Goal: Task Accomplishment & Management: Manage account settings

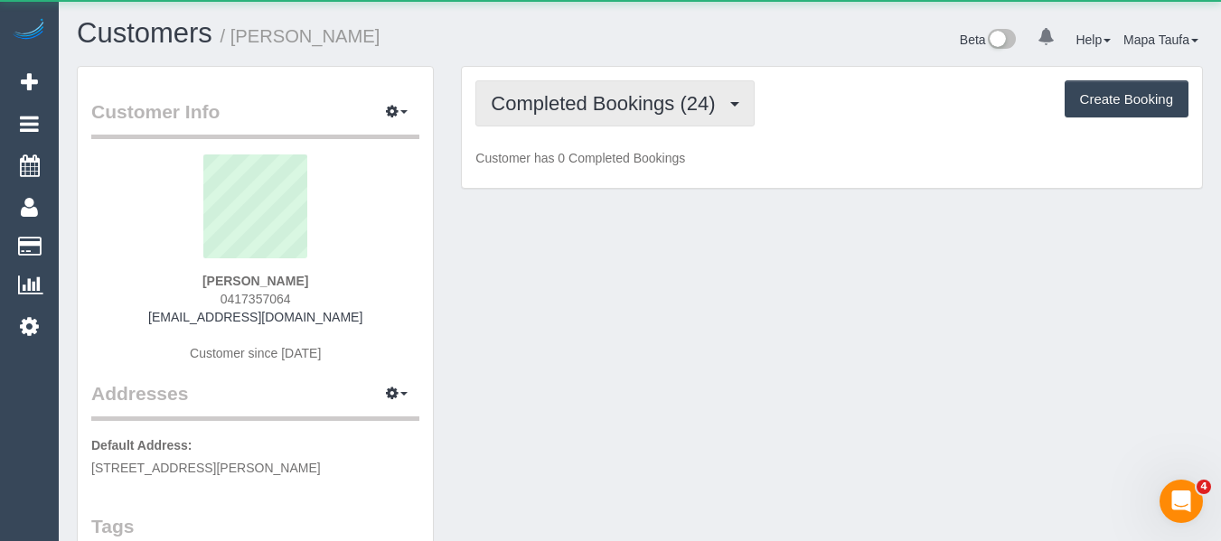
click at [534, 103] on span "Completed Bookings (24)" at bounding box center [607, 103] width 233 height 23
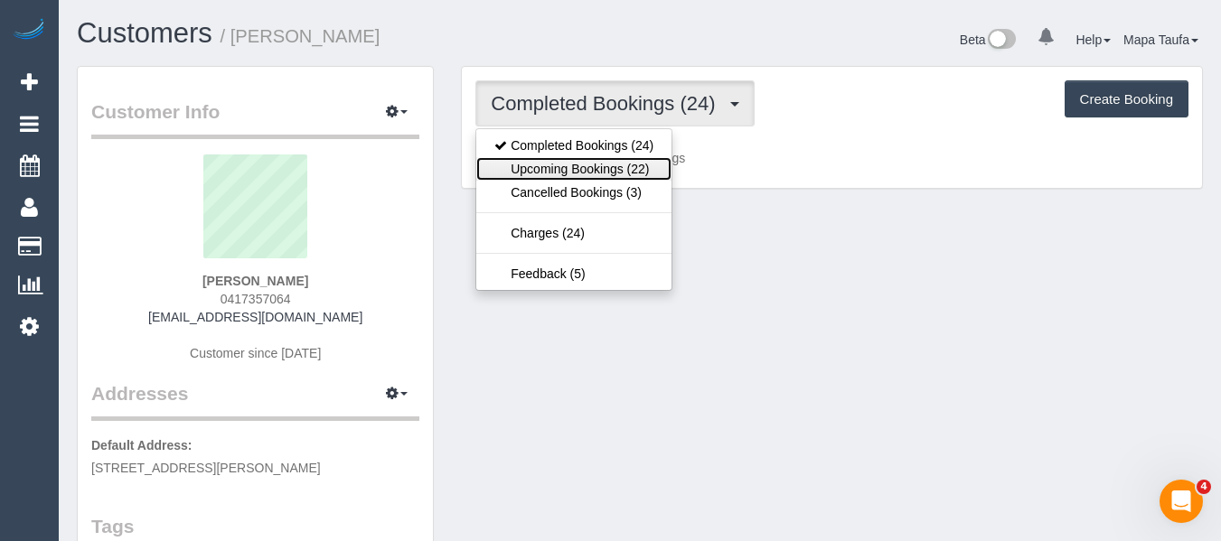
click at [551, 169] on link "Upcoming Bookings (22)" at bounding box center [573, 169] width 195 height 24
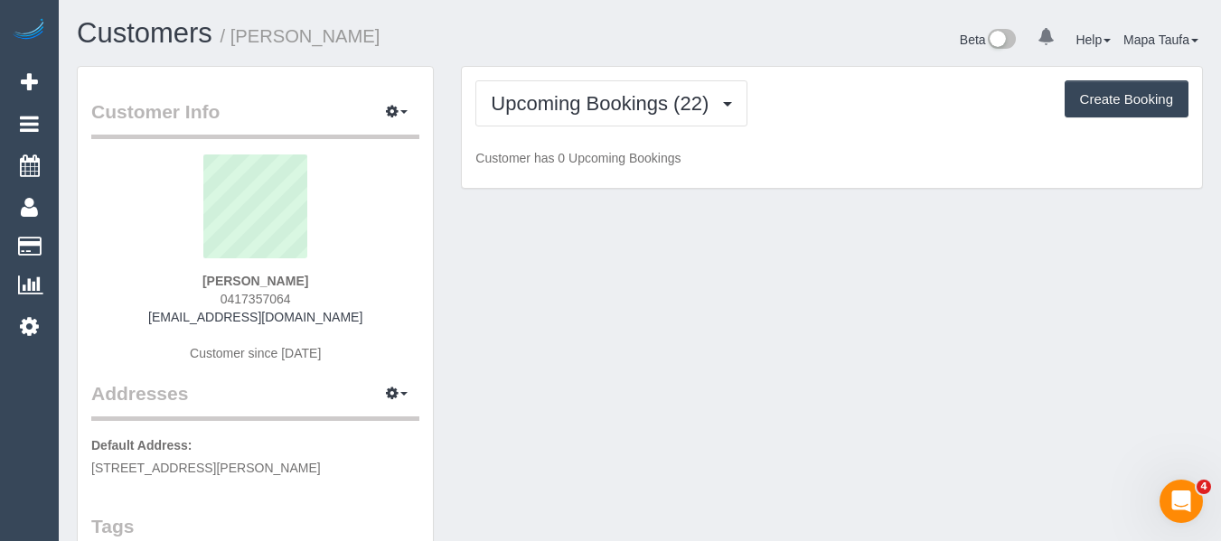
click at [568, 36] on h1 "Customers / [PERSON_NAME]" at bounding box center [352, 33] width 550 height 31
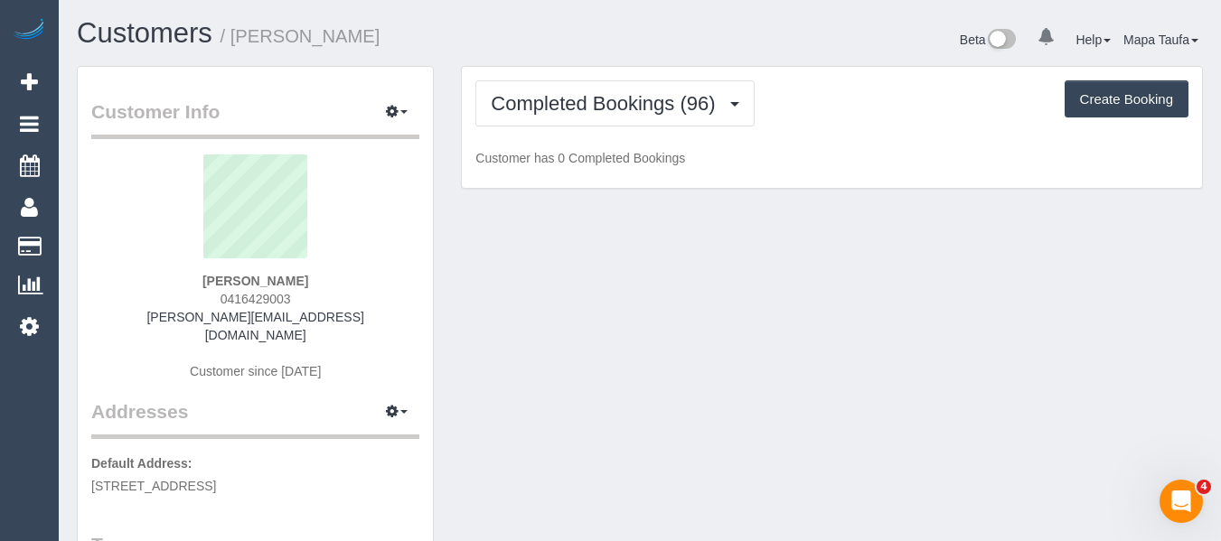
drag, startPoint x: 302, startPoint y: 301, endPoint x: 202, endPoint y: 307, distance: 100.5
click at [194, 299] on div "Vera Boon 0416429003 vera.boon@live.com Customer since 2020" at bounding box center [255, 277] width 328 height 244
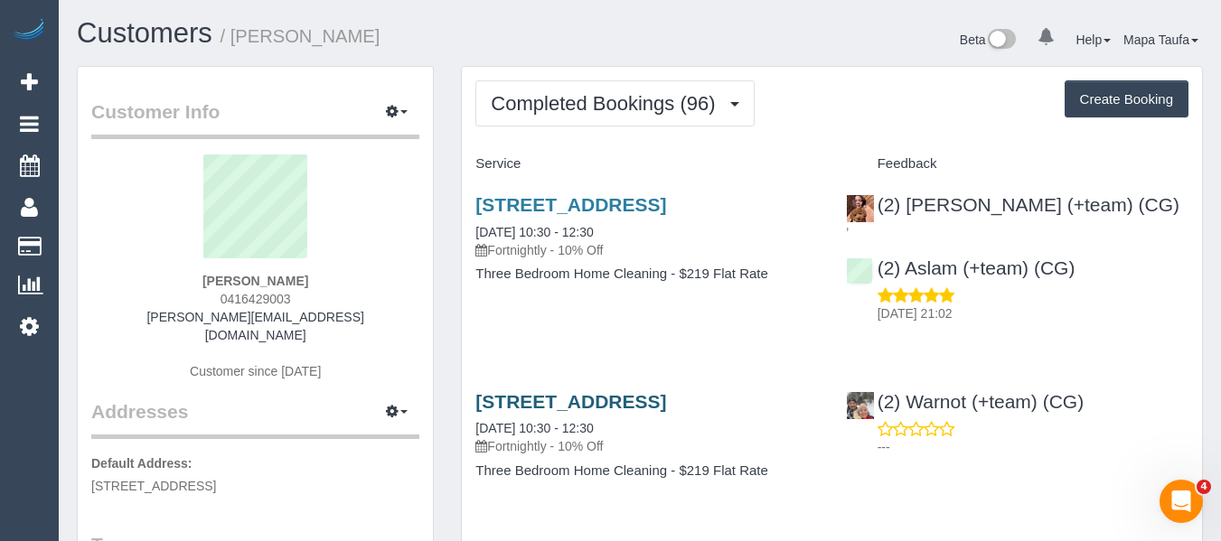
copy span "0416429003"
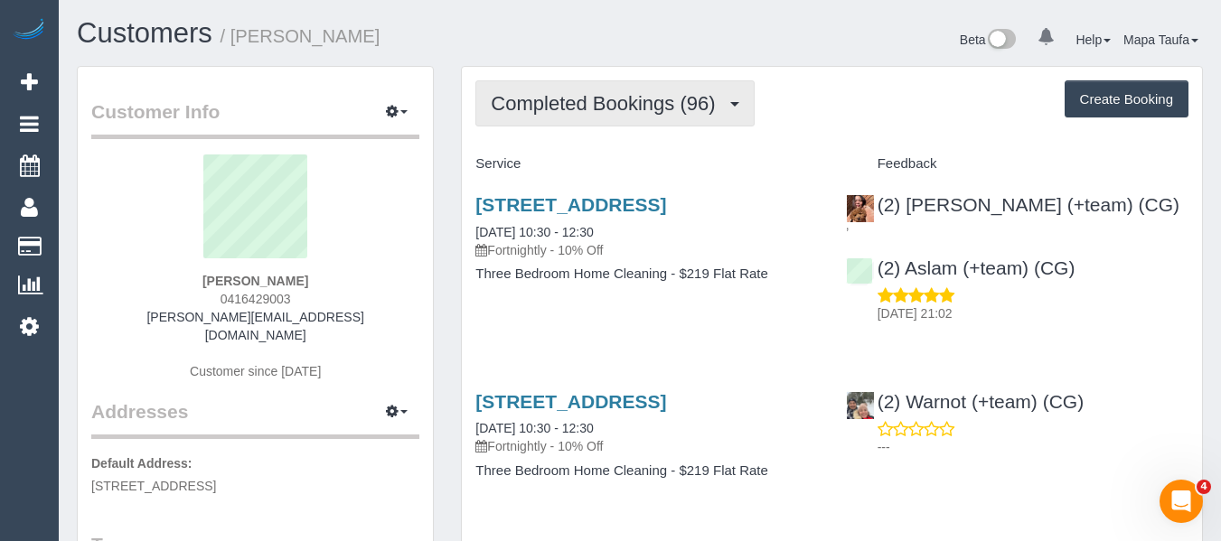
click at [547, 99] on span "Completed Bookings (96)" at bounding box center [607, 103] width 233 height 23
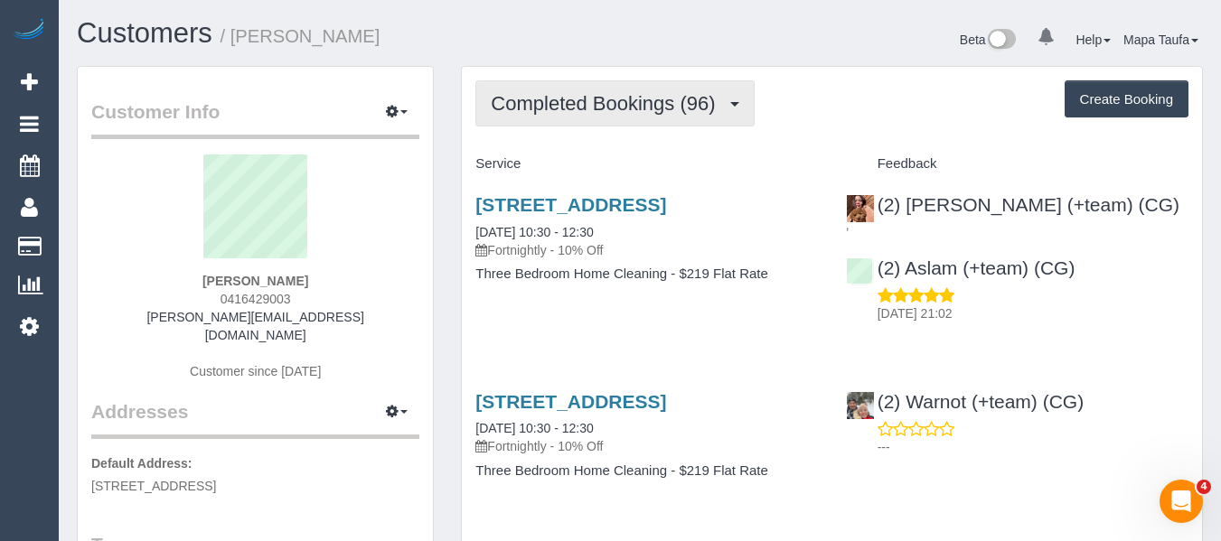
click at [526, 96] on span "Completed Bookings (96)" at bounding box center [607, 103] width 233 height 23
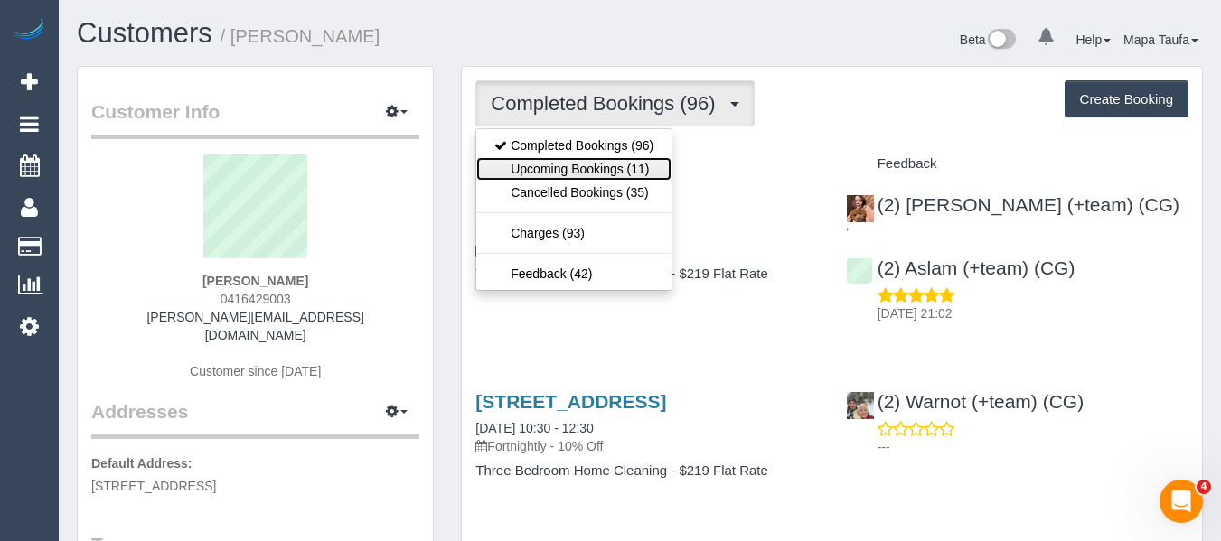
click at [530, 160] on link "Upcoming Bookings (11)" at bounding box center [573, 169] width 195 height 24
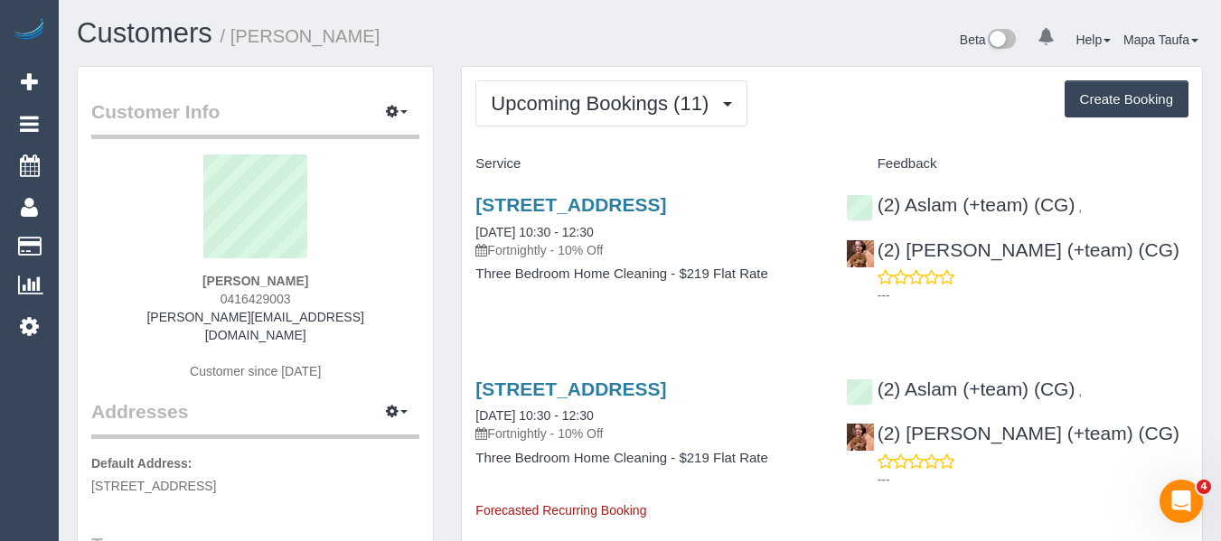
click at [787, 98] on div "Upcoming Bookings (11) Completed Bookings (96) Upcoming Bookings (11) Cancelled…" at bounding box center [831, 103] width 713 height 46
drag, startPoint x: 295, startPoint y: 315, endPoint x: 203, endPoint y: 315, distance: 91.3
click at [203, 315] on div "Vera Boon 0416429003 vera.boon@live.com Customer since 2020" at bounding box center [255, 277] width 328 height 244
click at [354, 324] on div "Vera Boon 0416429003 vera.boon@live.com Customer since 2020" at bounding box center [255, 277] width 328 height 244
drag, startPoint x: 331, startPoint y: 321, endPoint x: 204, endPoint y: 310, distance: 127.0
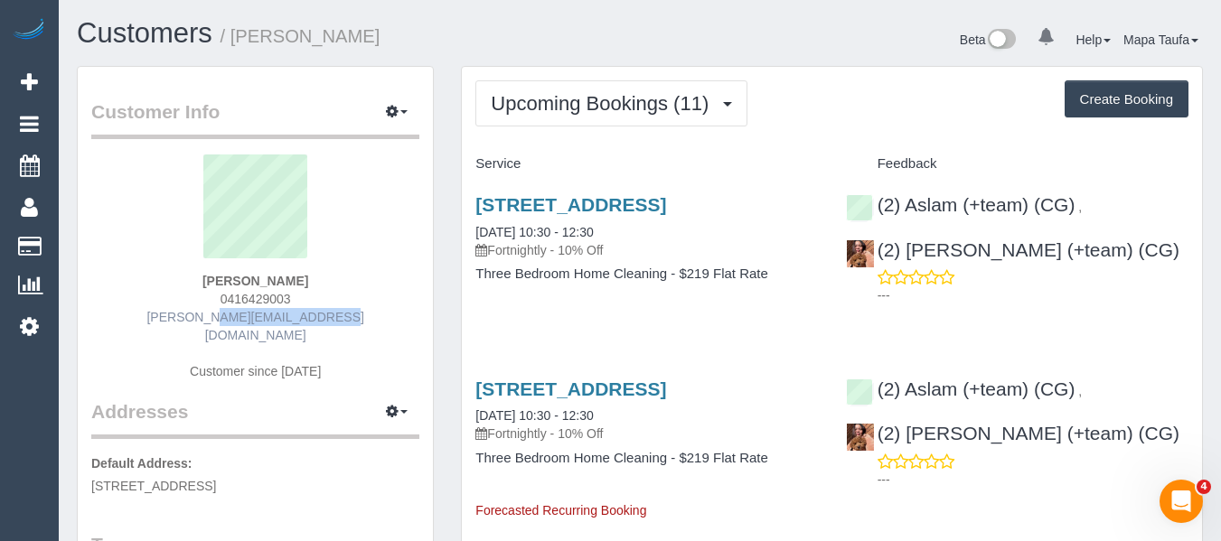
click at [193, 310] on div "Vera Boon 0416429003 vera.boon@live.com Customer since 2020" at bounding box center [255, 277] width 328 height 244
copy link "vera.boon@live.com"
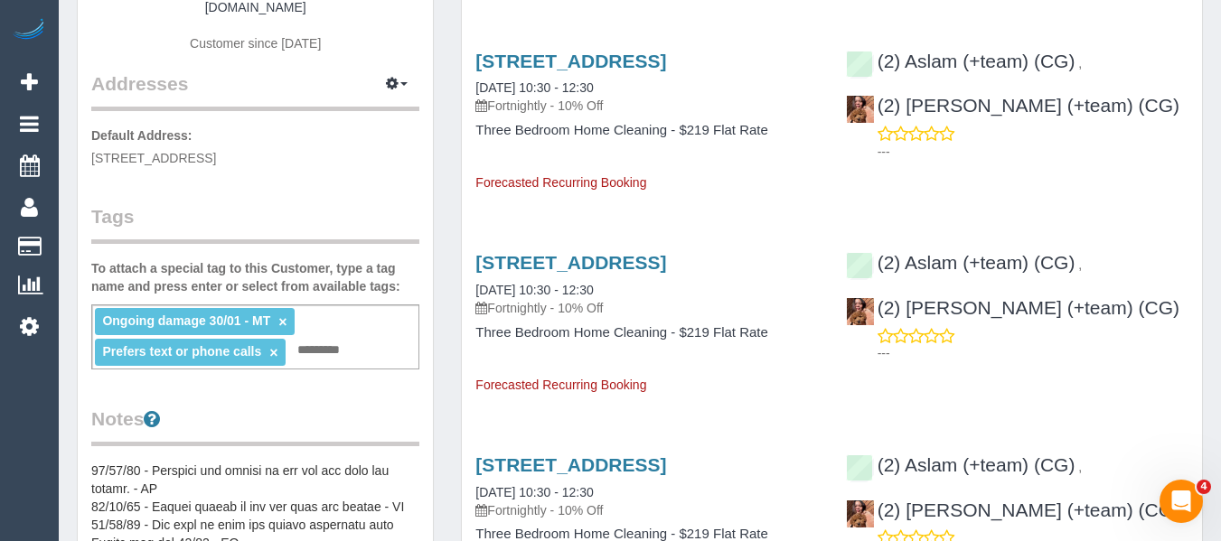
scroll to position [362, 0]
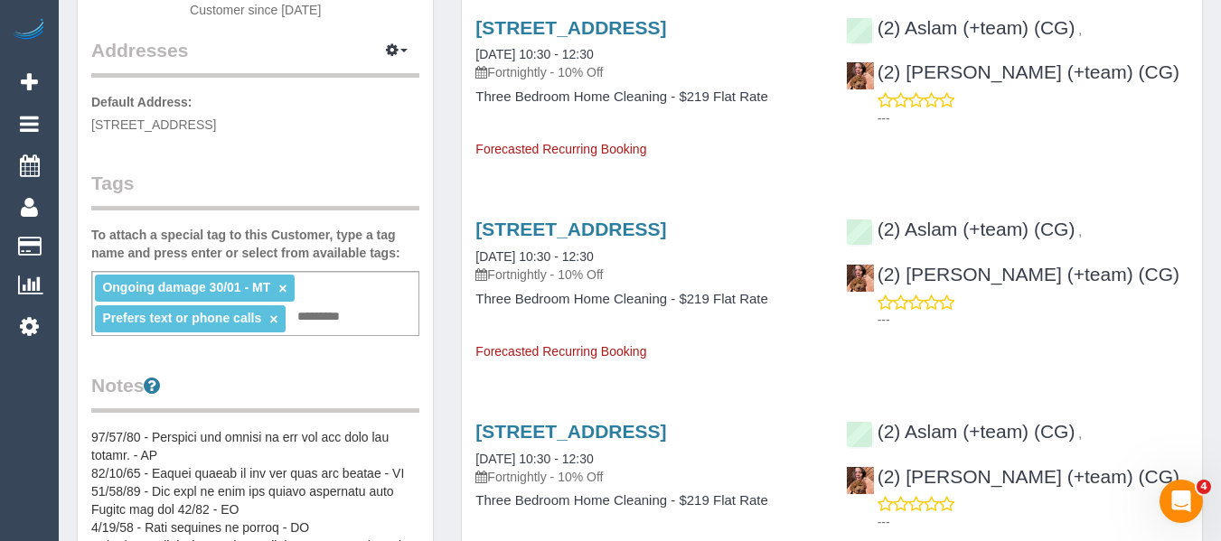
drag, startPoint x: 286, startPoint y: 268, endPoint x: 290, endPoint y: 255, distance: 13.4
click at [286, 281] on link "×" at bounding box center [282, 288] width 8 height 15
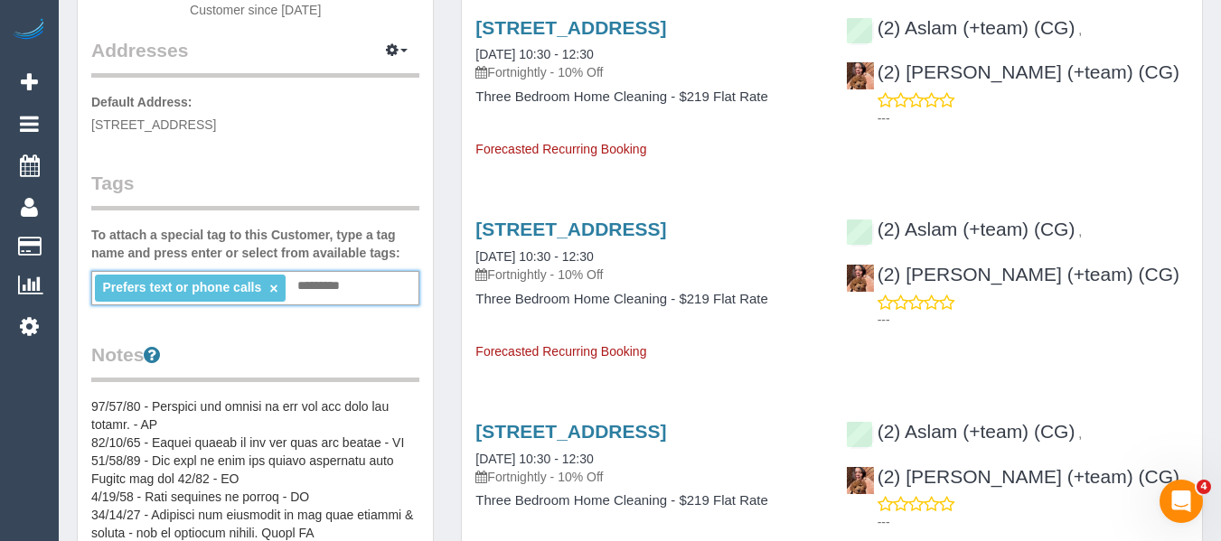
click at [334, 171] on legend "Tags" at bounding box center [255, 190] width 328 height 41
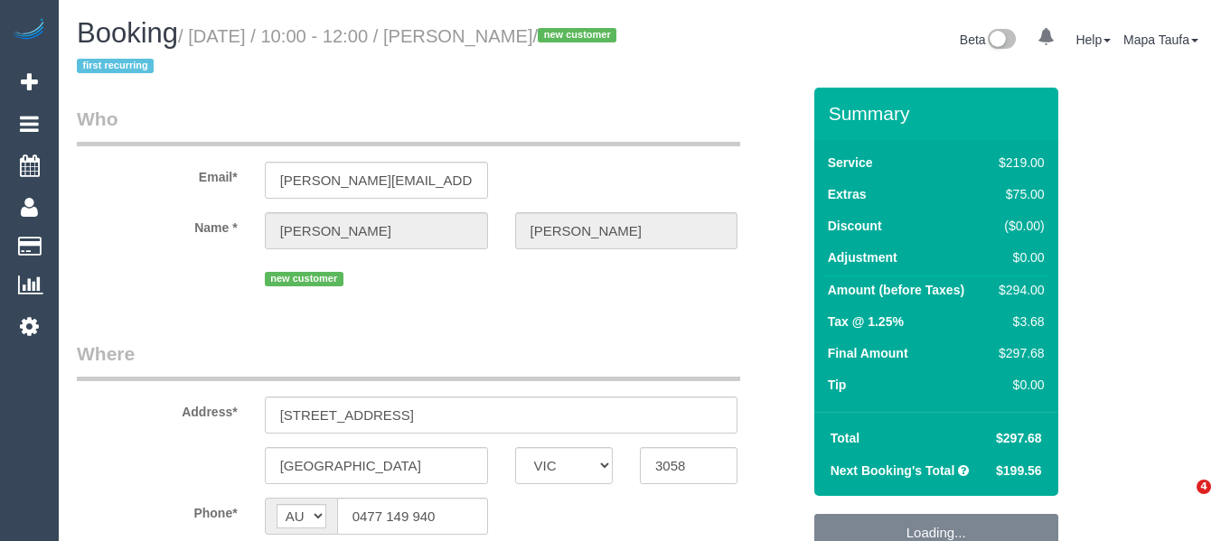
select select "VIC"
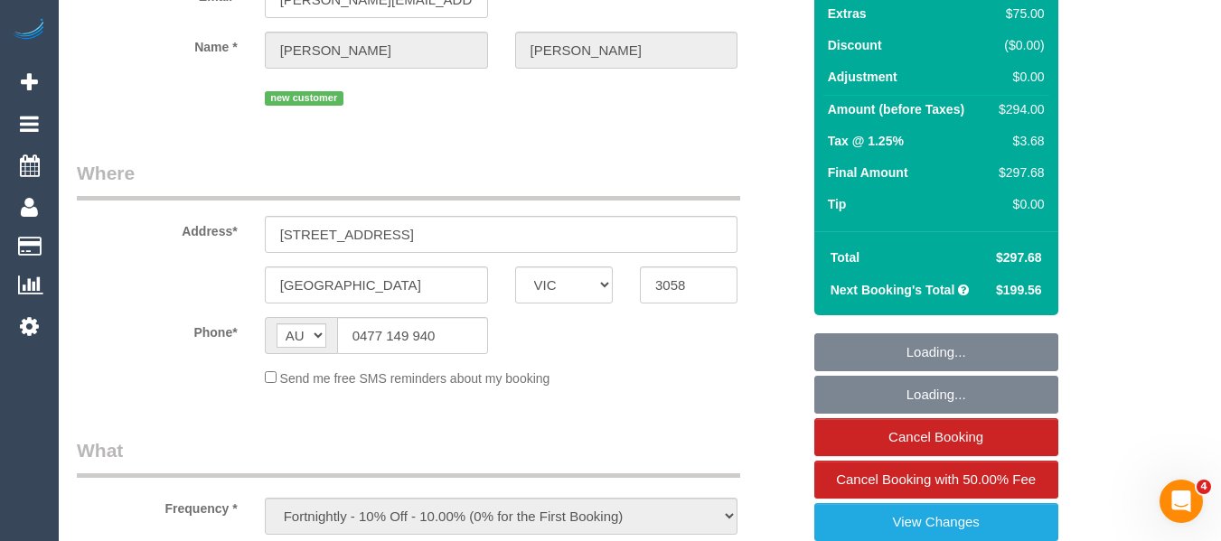
scroll to position [181, 0]
select select "object:806"
select select "string:stripe-pm_1RvcLh2GScqysDRVn7GE2Iyx"
select select "number:28"
select select "number:14"
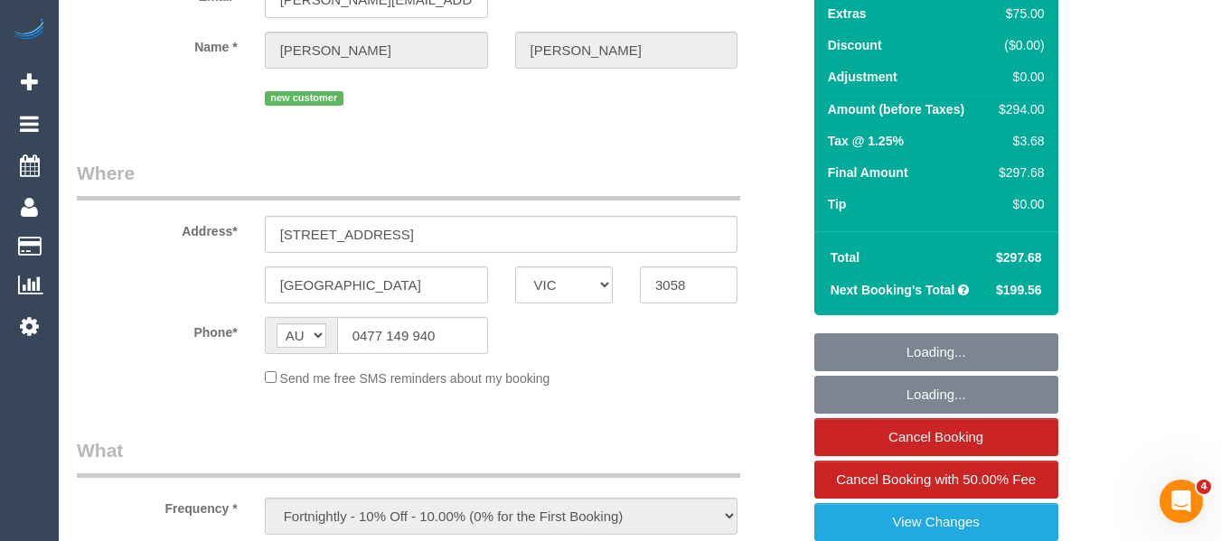
select select "number:19"
select select "number:25"
select select "number:34"
select select "number:13"
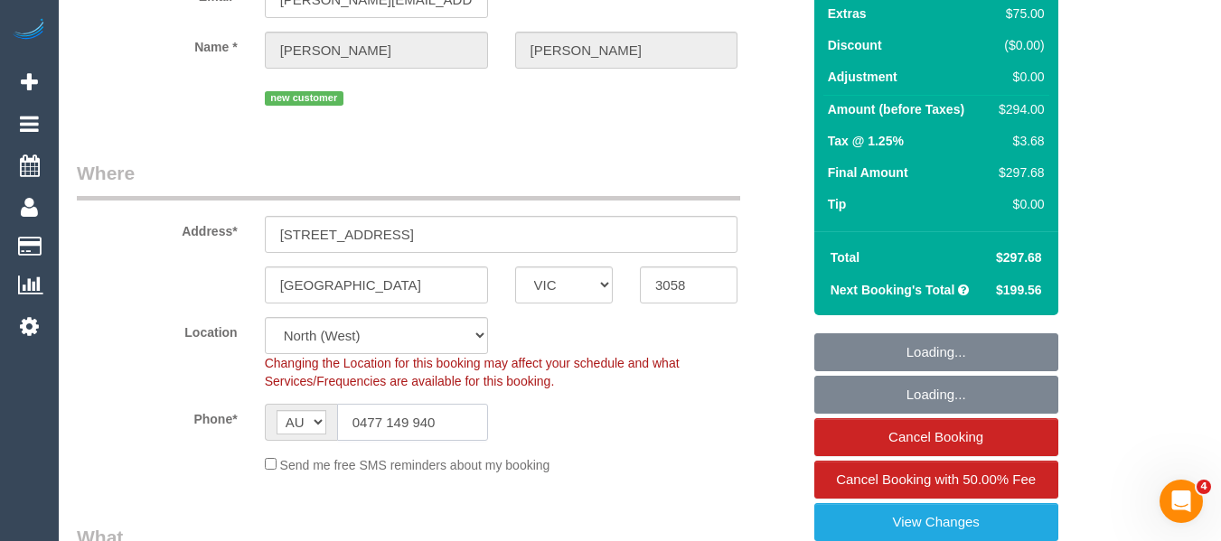
click at [446, 412] on input "0477 149 940" at bounding box center [412, 422] width 151 height 37
select select "spot1"
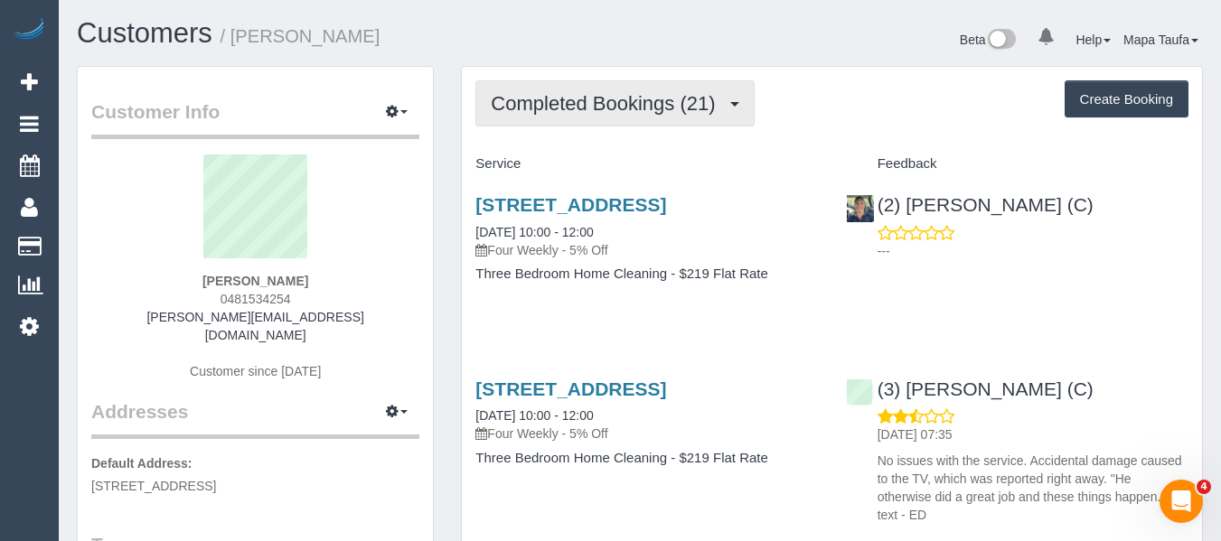
click at [630, 103] on span "Completed Bookings (21)" at bounding box center [607, 103] width 233 height 23
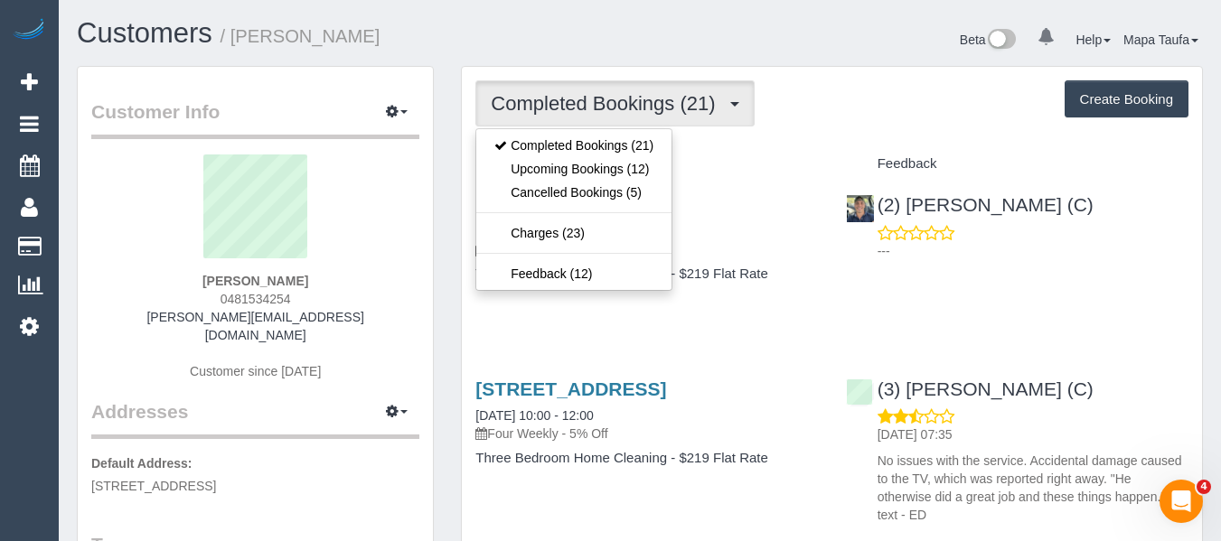
click at [773, 60] on div "Beta 0 Your Notifications You have 0 alerts Help Help Docs Take a Tour Contact …" at bounding box center [928, 42] width 577 height 48
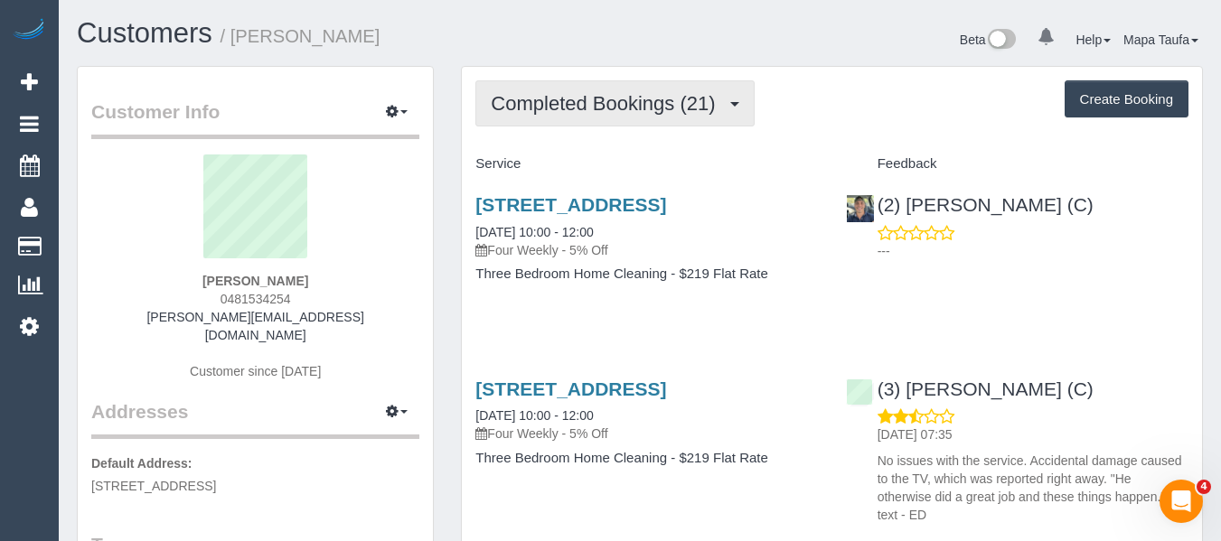
click at [615, 120] on button "Completed Bookings (21)" at bounding box center [614, 103] width 278 height 46
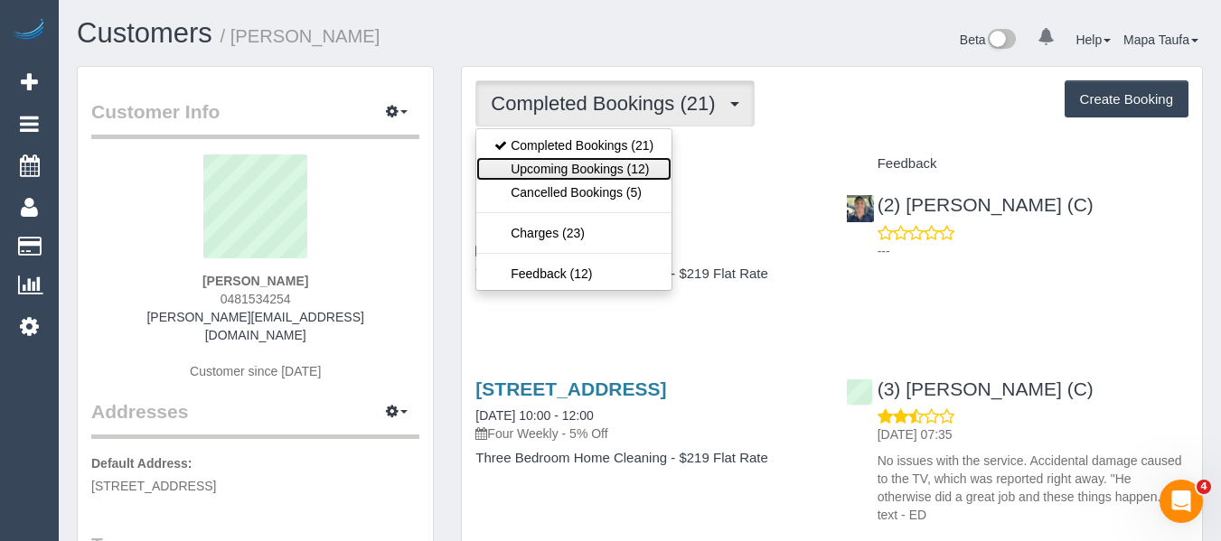
click at [601, 172] on link "Upcoming Bookings (12)" at bounding box center [573, 169] width 195 height 24
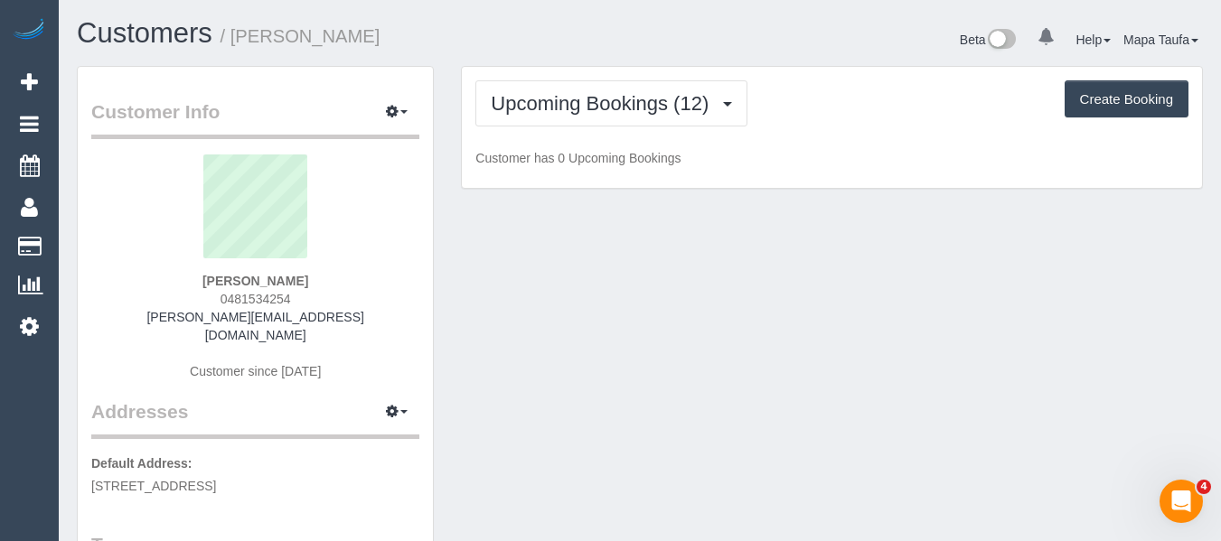
click at [751, 47] on div "Beta 0 Your Notifications You have 0 alerts Help Help Docs Take a Tour Contact …" at bounding box center [928, 42] width 577 height 48
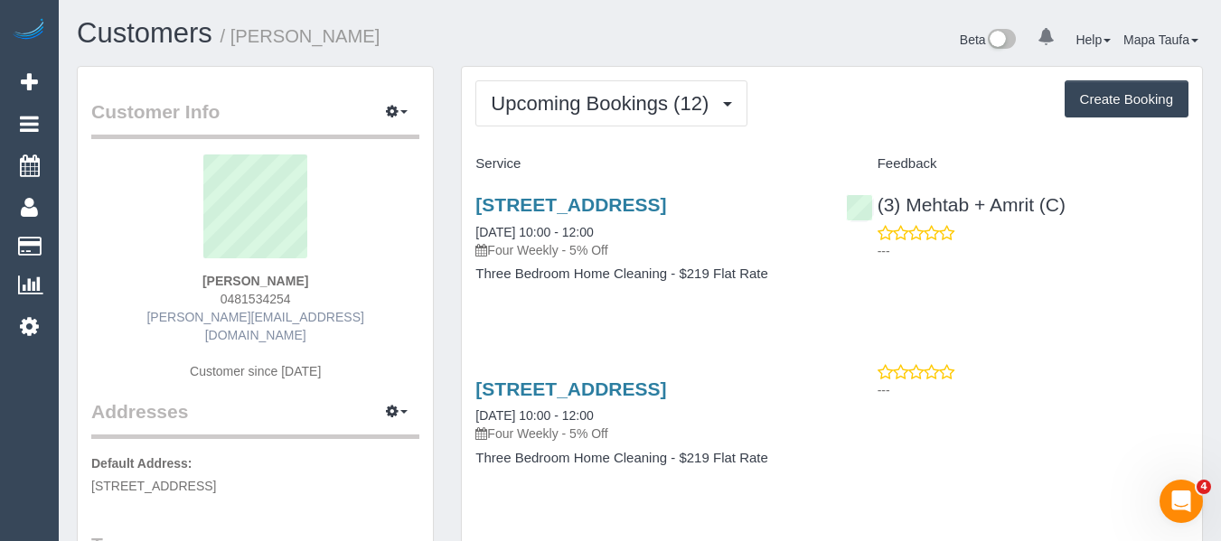
drag, startPoint x: 307, startPoint y: 305, endPoint x: 267, endPoint y: 322, distance: 44.2
click at [212, 306] on div "Harriet Dillon 0481534254 harriet.md@gmail.com Customer since 2023" at bounding box center [255, 277] width 328 height 244
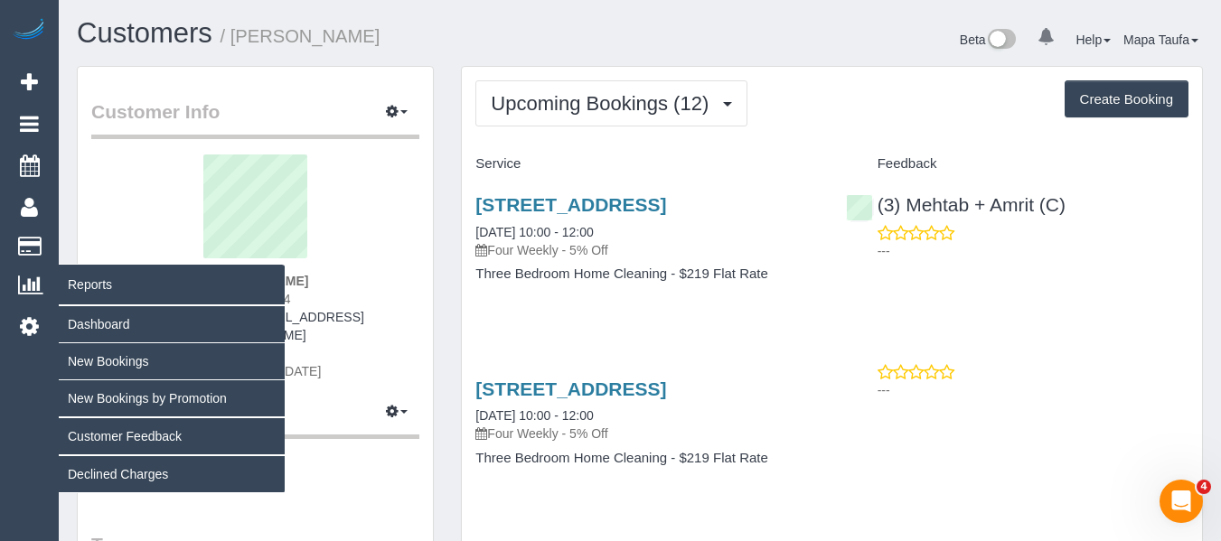
copy span "0481534254"
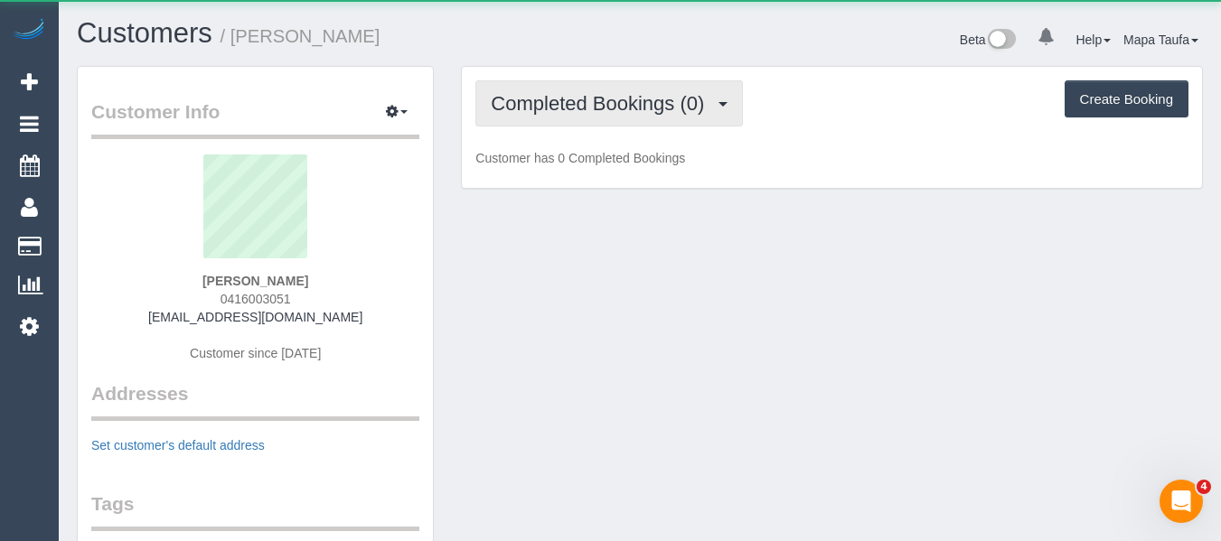
click at [548, 110] on span "Completed Bookings (0)" at bounding box center [602, 103] width 222 height 23
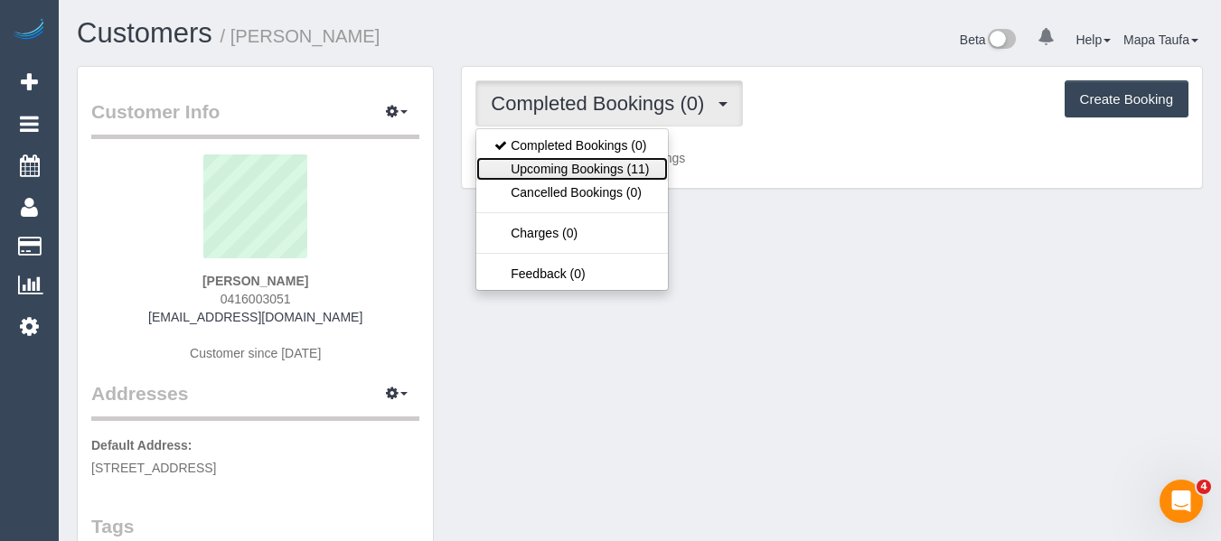
click at [553, 169] on link "Upcoming Bookings (11)" at bounding box center [571, 169] width 191 height 24
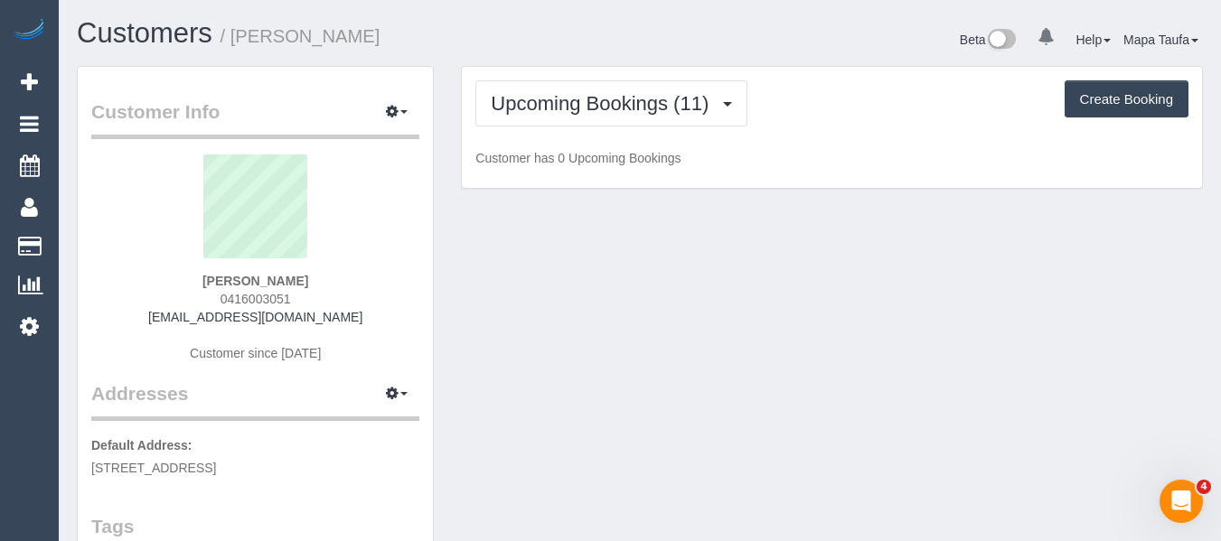
click at [565, 39] on h1 "Customers / Daniella Rakita" at bounding box center [352, 33] width 550 height 31
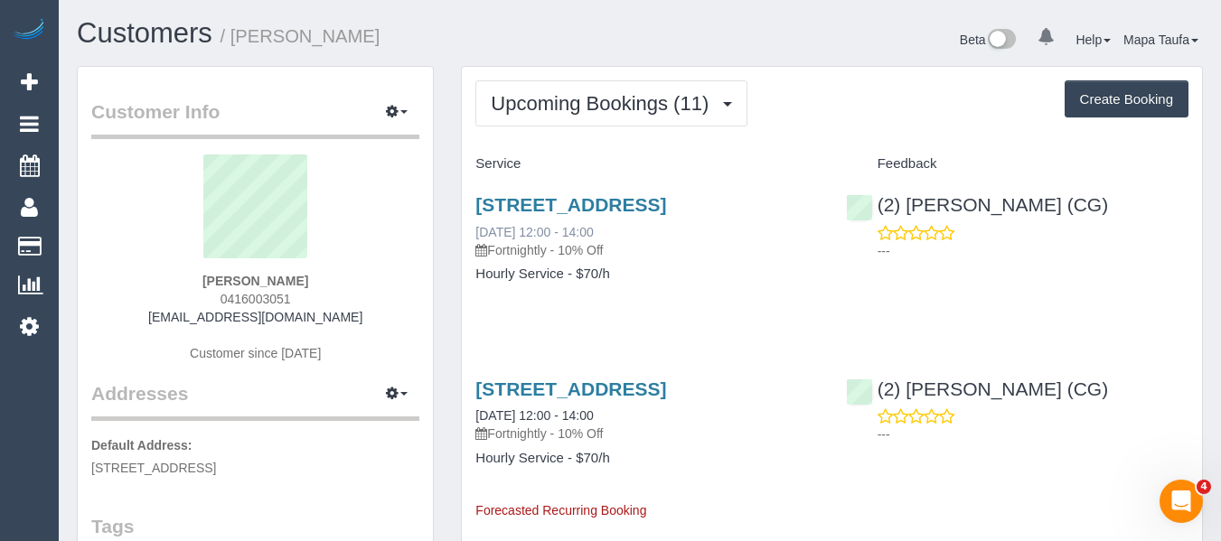
drag, startPoint x: 602, startPoint y: 238, endPoint x: 548, endPoint y: 253, distance: 56.4
click at [548, 253] on div "11 Thomson St, Essendon, Melbourne, VIC 3040 22/08/2025 12:00 - 14:00 Fortnight…" at bounding box center [646, 226] width 343 height 65
click at [663, 259] on p "Fortnightly - 10% Off" at bounding box center [646, 250] width 343 height 18
click at [606, 215] on link "[STREET_ADDRESS]" at bounding box center [570, 204] width 191 height 21
click at [771, 312] on div "11 Thomson St, Essendon, Melbourne, VIC 3040 22/08/2025 12:00 - 14:00 Fortnight…" at bounding box center [647, 248] width 370 height 139
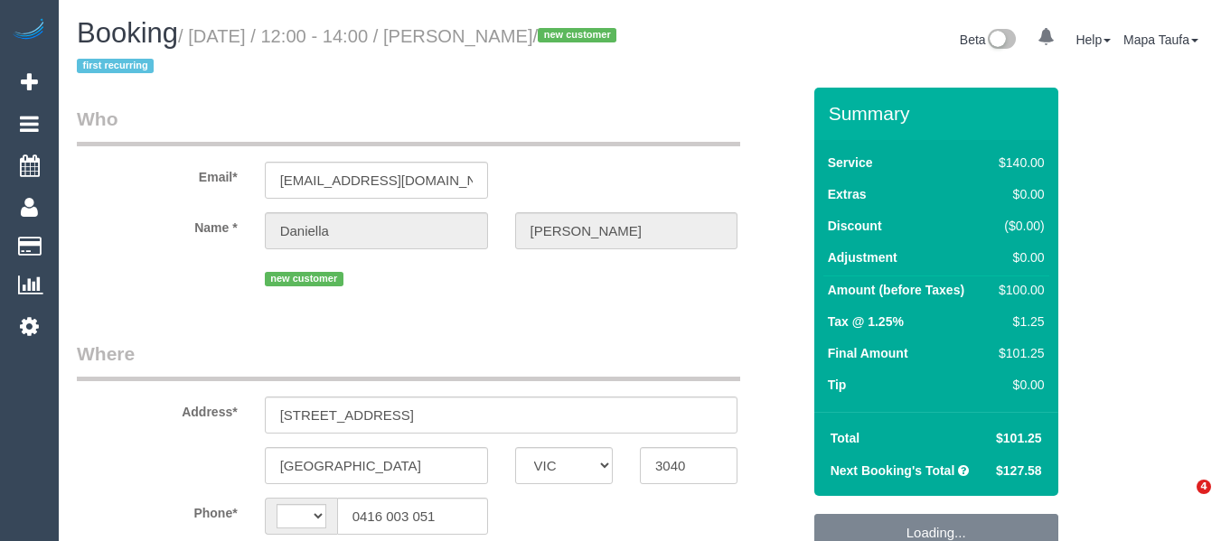
select select "VIC"
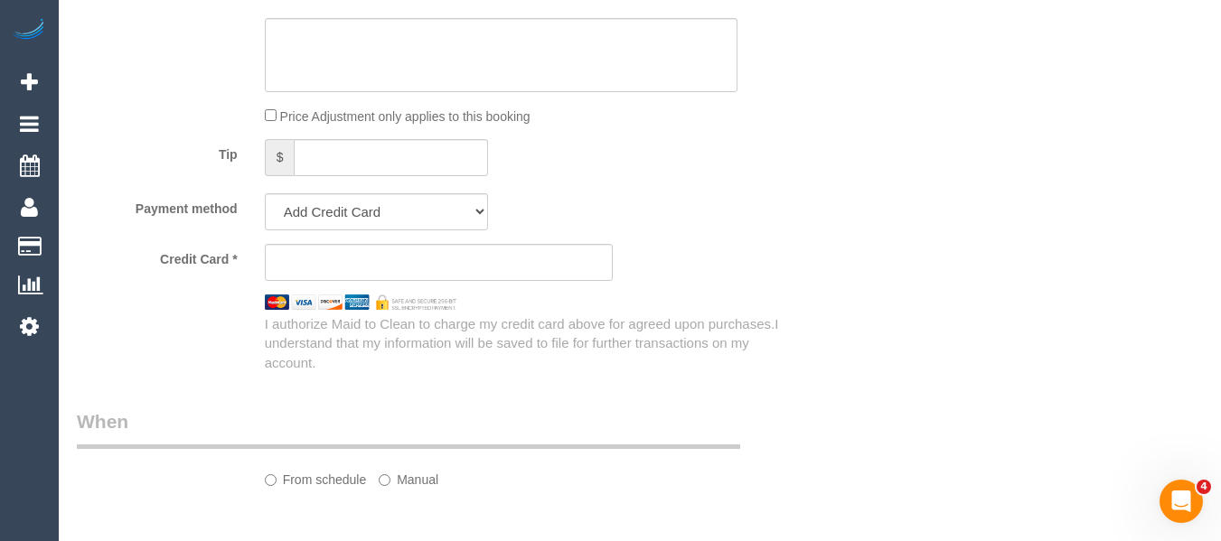
select select "string:stripe-pm_1RsZlW2GScqysDRVD5VzhXQg"
select select "number:27"
select select "number:14"
select select "number:19"
select select "number:25"
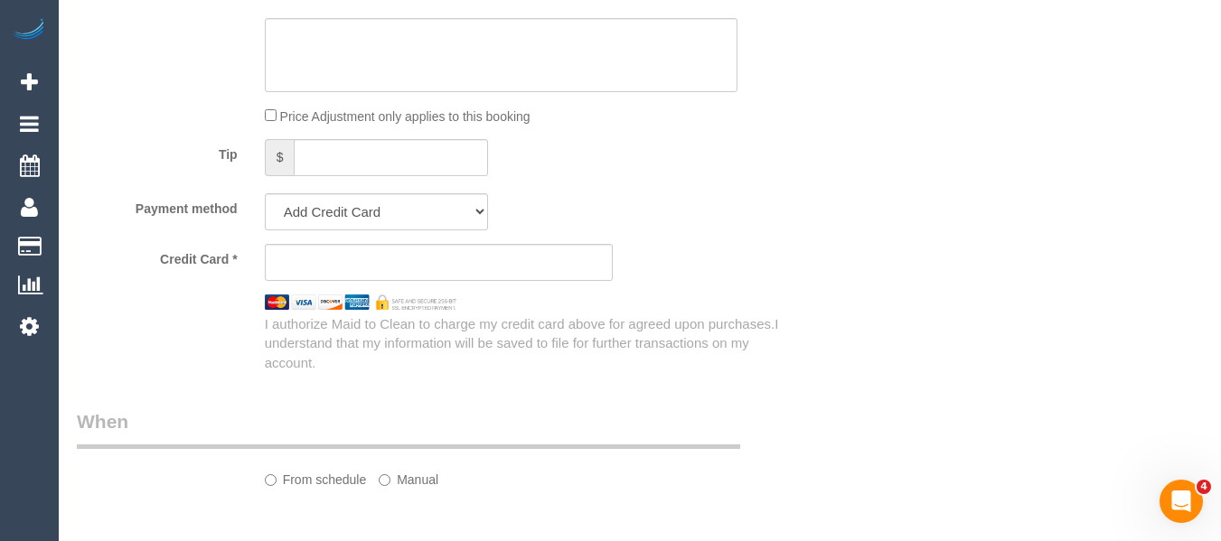
select select "number:35"
select select "number:11"
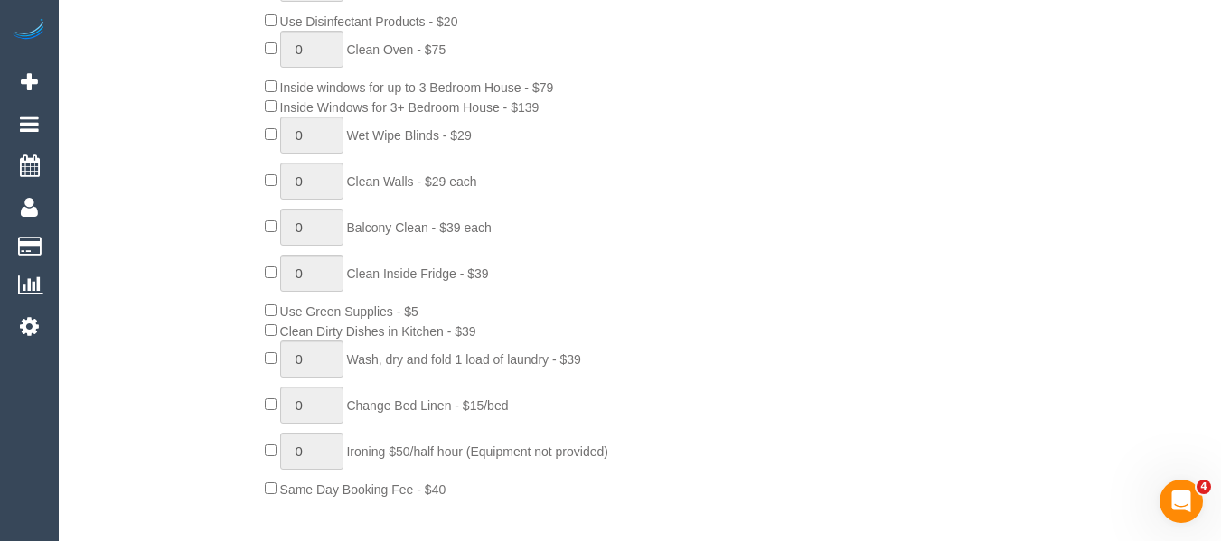
select select "string:AU"
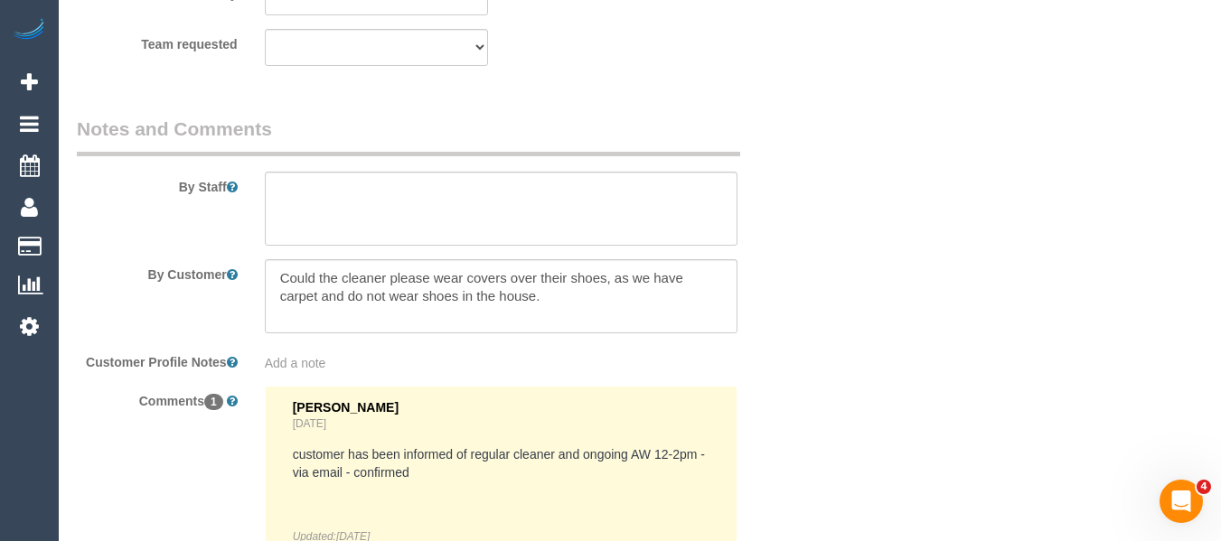
select select "object:1609"
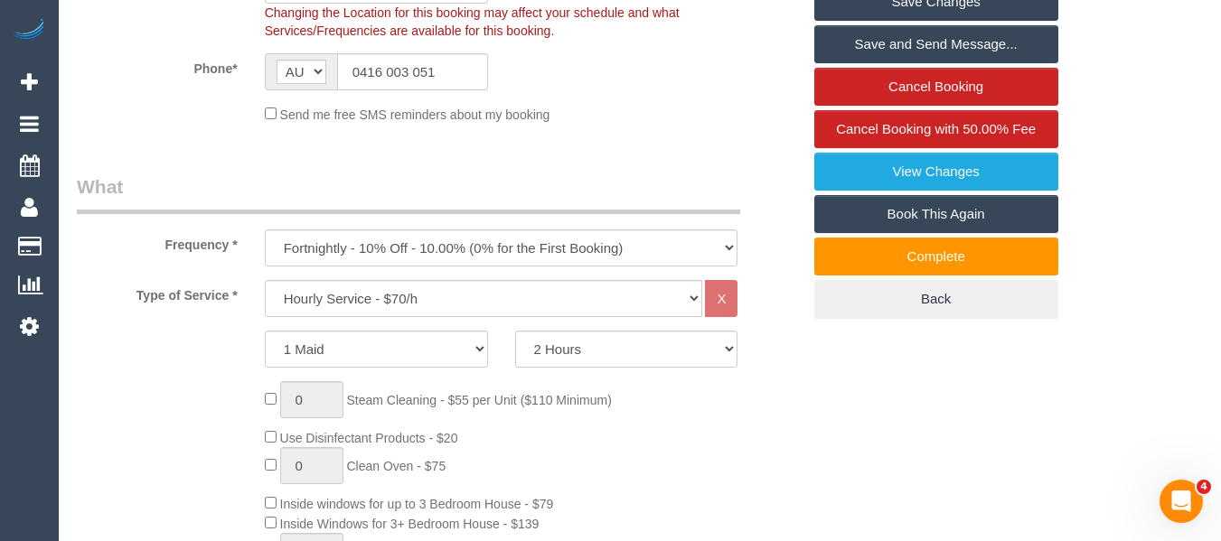
scroll to position [594, 0]
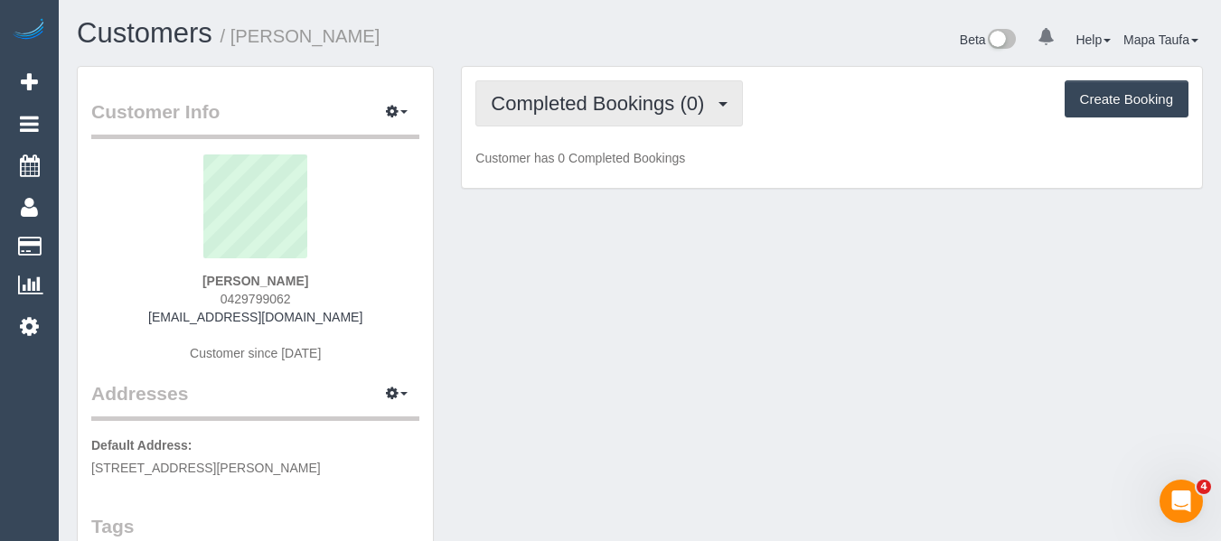
click at [587, 103] on span "Completed Bookings (0)" at bounding box center [602, 103] width 222 height 23
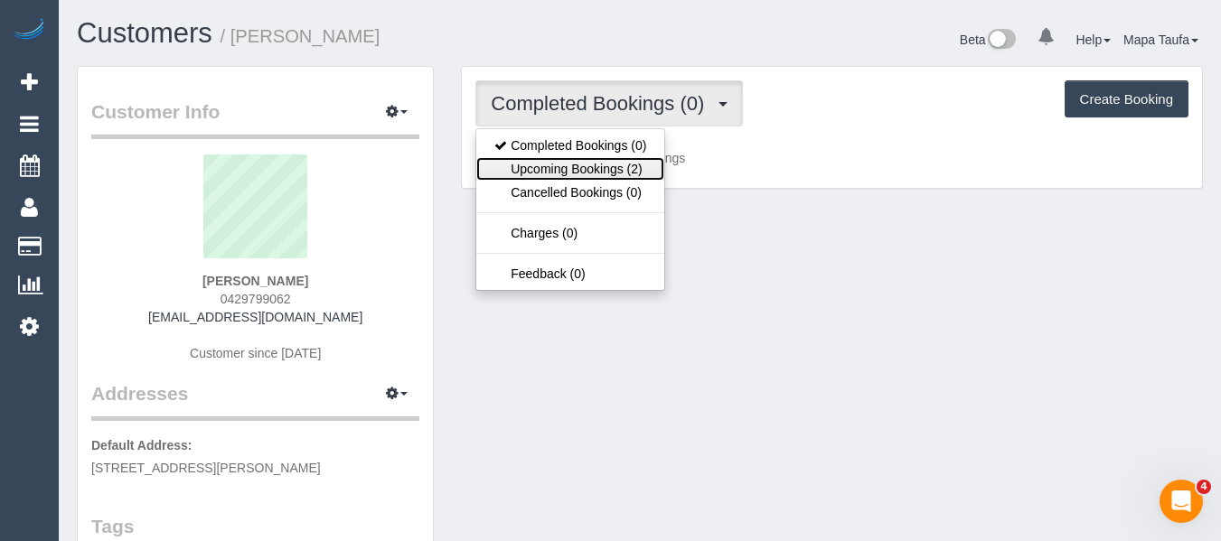
click at [602, 168] on link "Upcoming Bookings (2)" at bounding box center [570, 169] width 188 height 24
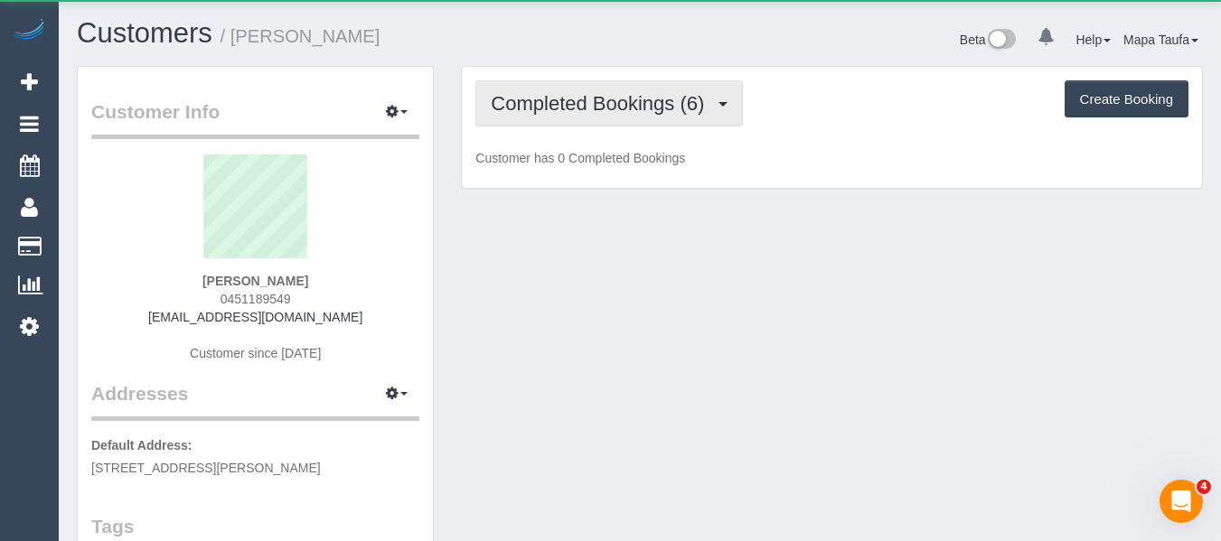
click at [532, 93] on span "Completed Bookings (6)" at bounding box center [602, 103] width 222 height 23
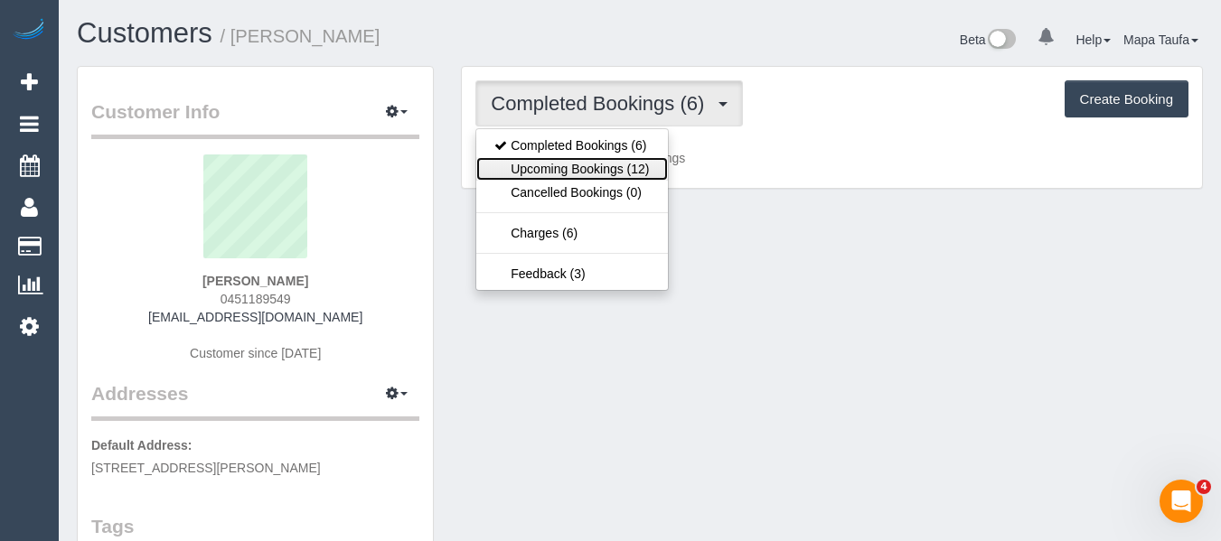
click at [541, 163] on link "Upcoming Bookings (12)" at bounding box center [571, 169] width 191 height 24
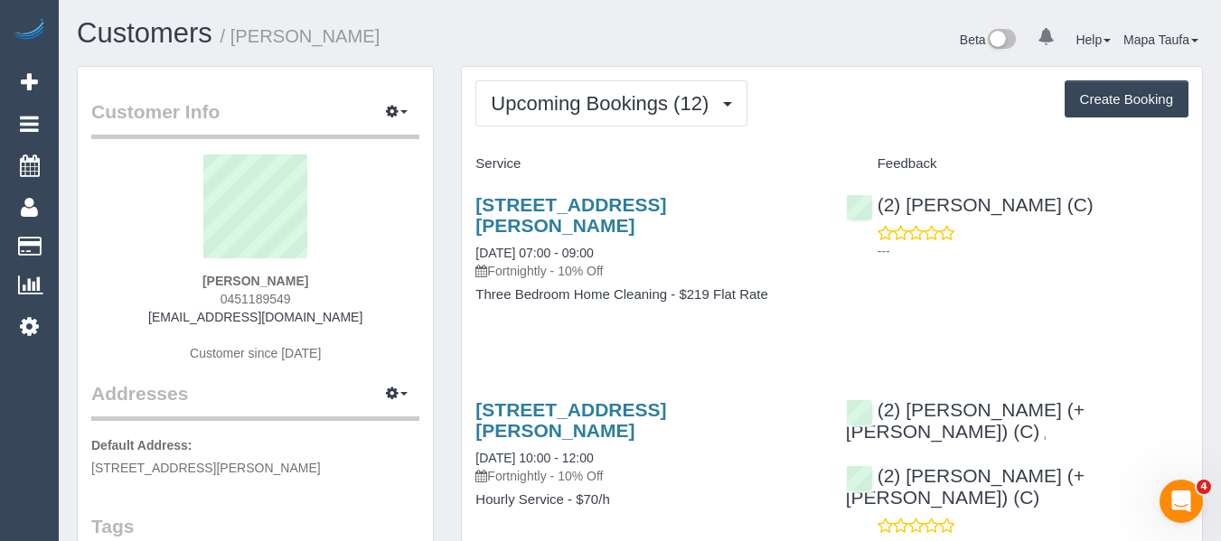
click at [522, 44] on h1 "Customers / Sebastian Horon" at bounding box center [352, 33] width 550 height 31
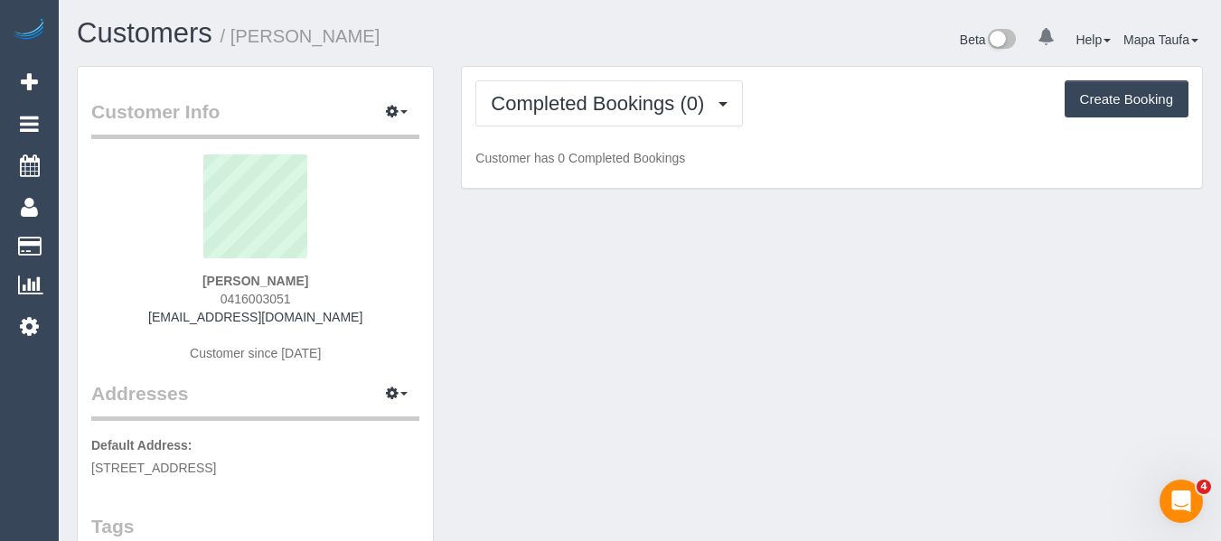
drag, startPoint x: 238, startPoint y: 301, endPoint x: 205, endPoint y: 301, distance: 32.5
click at [205, 301] on div "[PERSON_NAME] 0416003051 [EMAIL_ADDRESS][DOMAIN_NAME] Customer since [DATE]" at bounding box center [255, 268] width 328 height 226
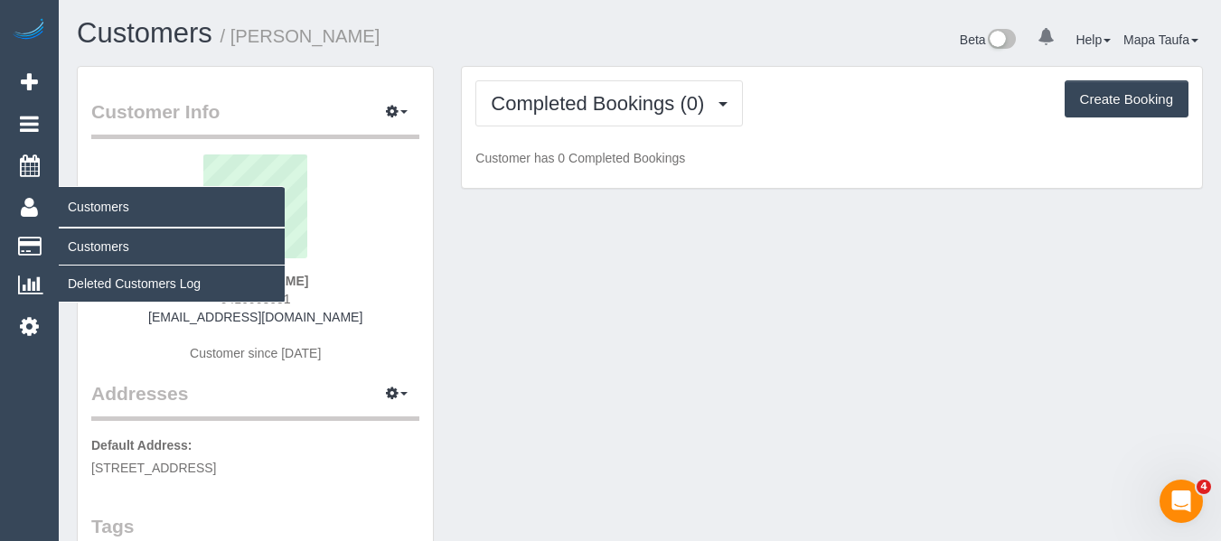
copy span "0416003051"
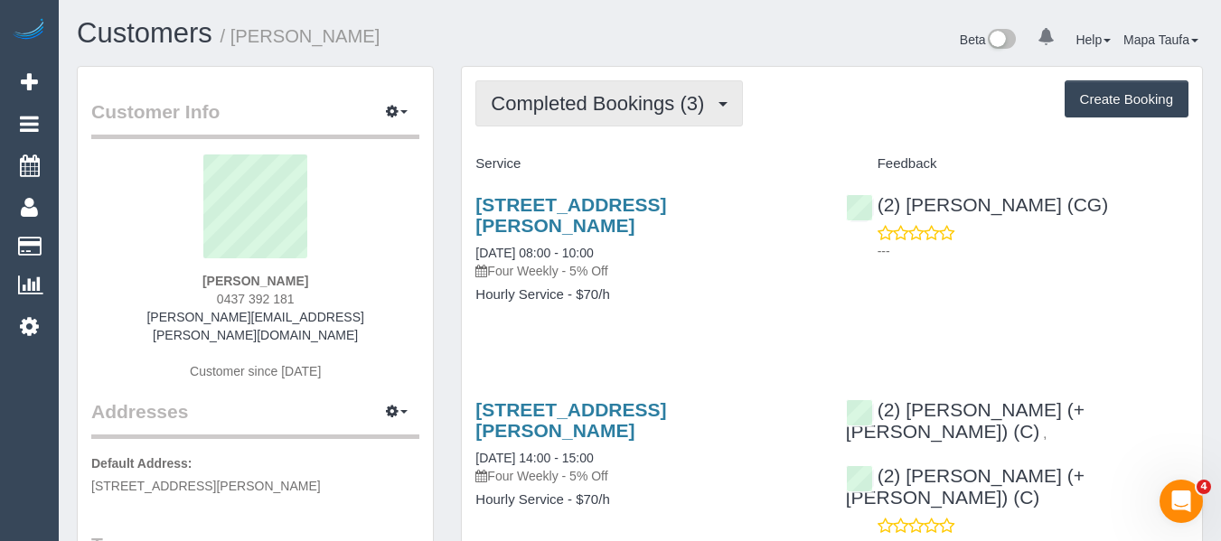
click at [554, 106] on span "Completed Bookings (3)" at bounding box center [602, 103] width 222 height 23
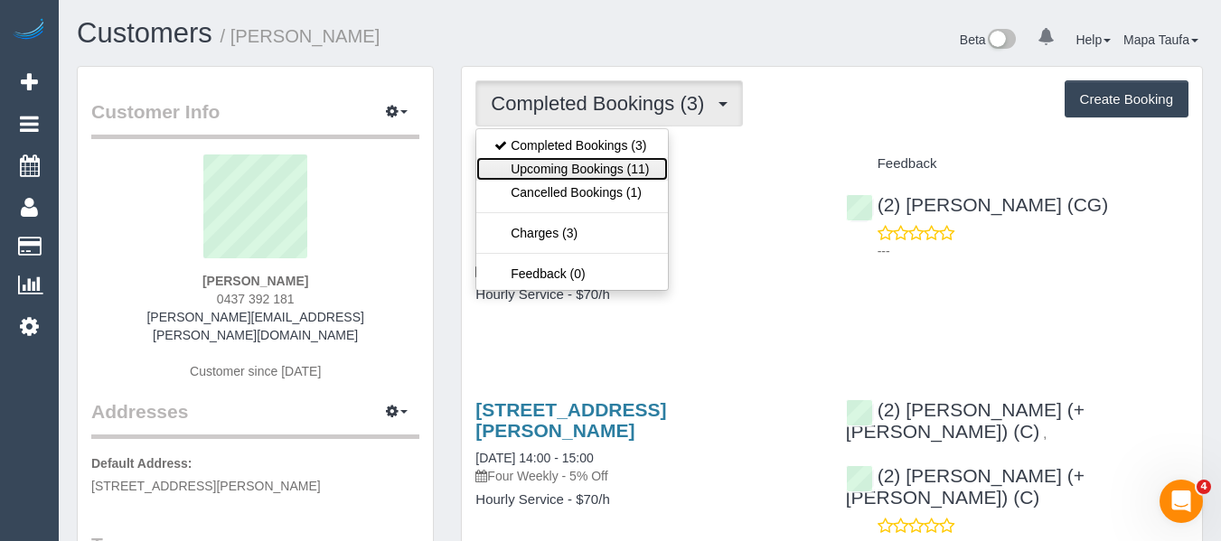
click at [623, 170] on link "Upcoming Bookings (11)" at bounding box center [571, 169] width 191 height 24
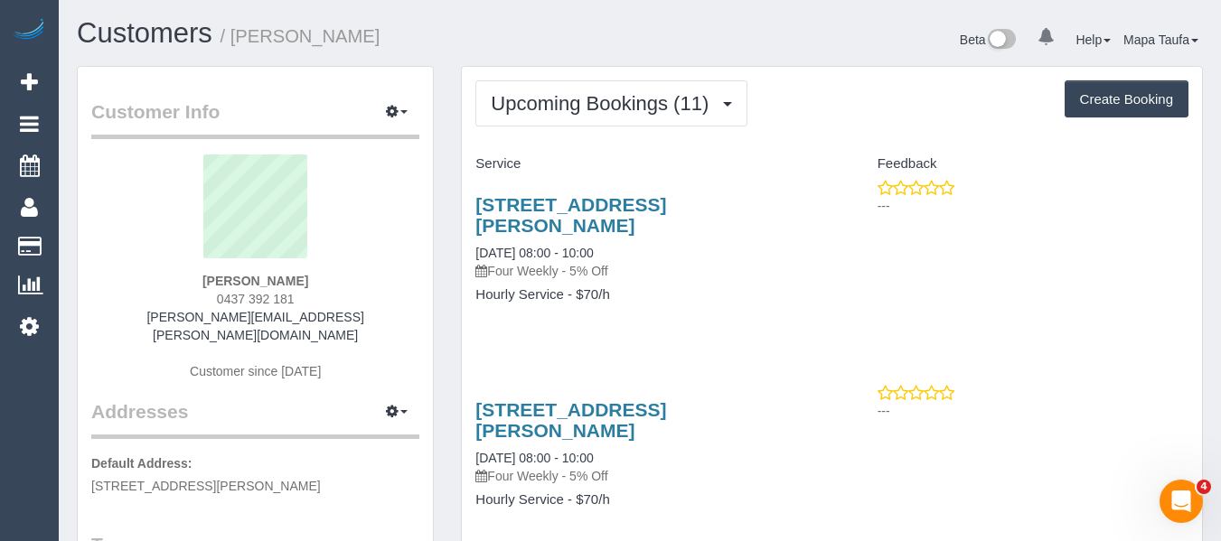
click at [651, 188] on div "[STREET_ADDRESS][PERSON_NAME] [DATE] 08:00 - 10:00 Four Weekly - 5% Off Hourly …" at bounding box center [647, 259] width 370 height 160
click at [648, 201] on link "3 Percell Street, North Melbourne, VIC 3051" at bounding box center [570, 215] width 191 height 42
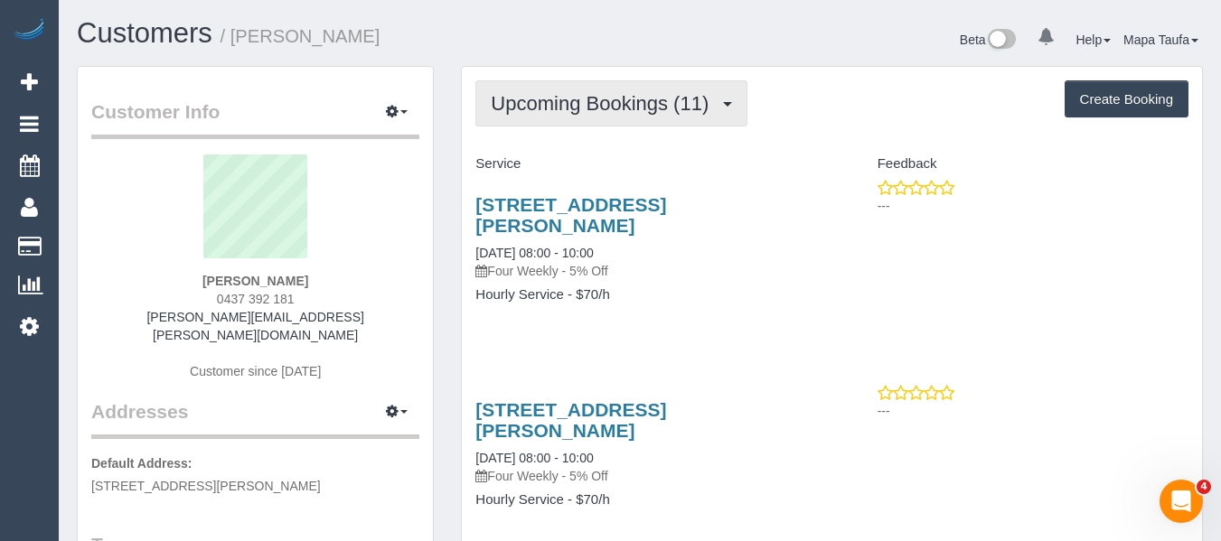
click at [589, 91] on button "Upcoming Bookings (11)" at bounding box center [611, 103] width 272 height 46
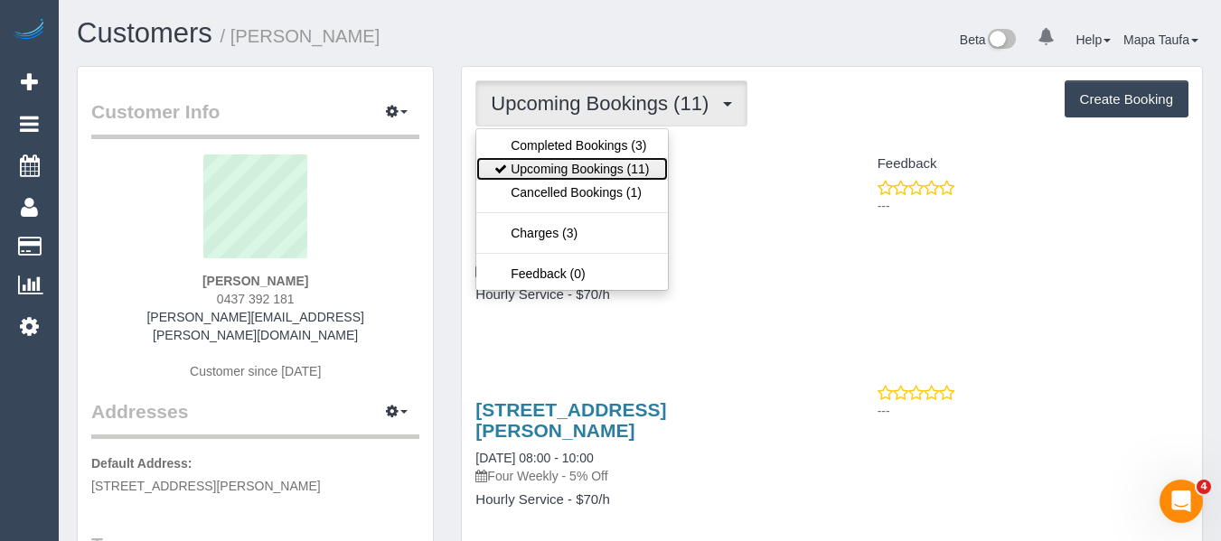
click at [594, 166] on link "Upcoming Bookings (11)" at bounding box center [571, 169] width 191 height 24
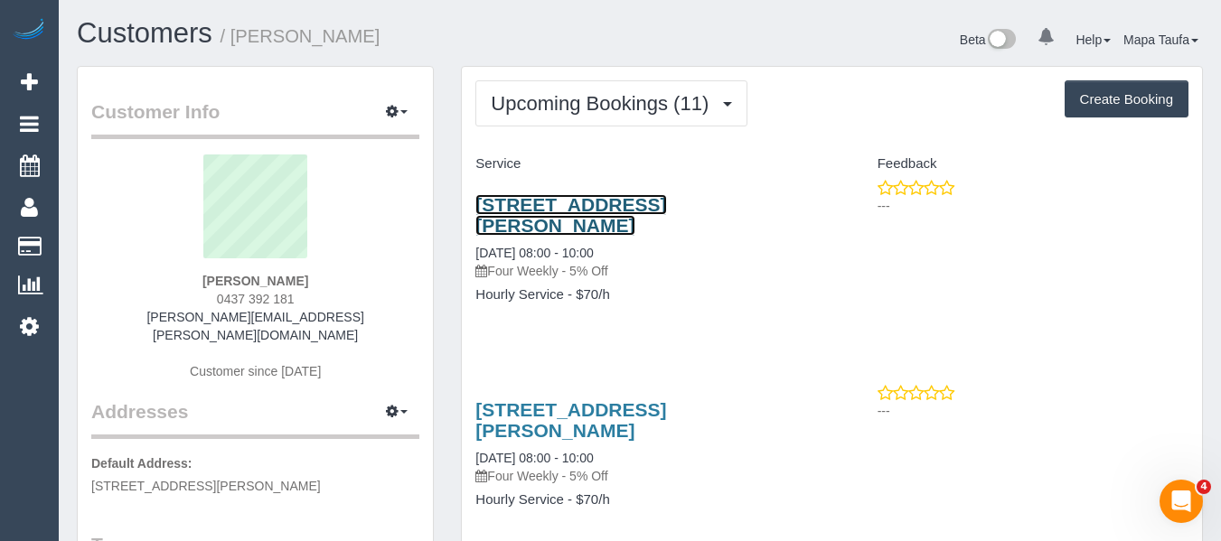
click at [494, 219] on link "3 Percell Street, North Melbourne, VIC 3051" at bounding box center [570, 215] width 191 height 42
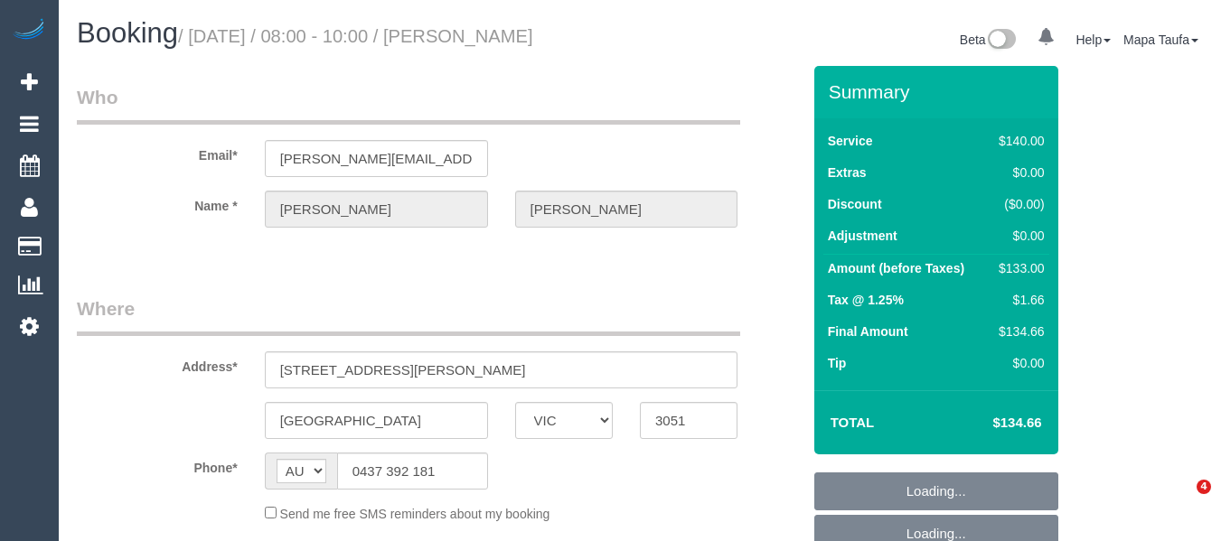
select select "VIC"
select select "object:543"
select select "number:28"
select select "number:14"
select select "number:19"
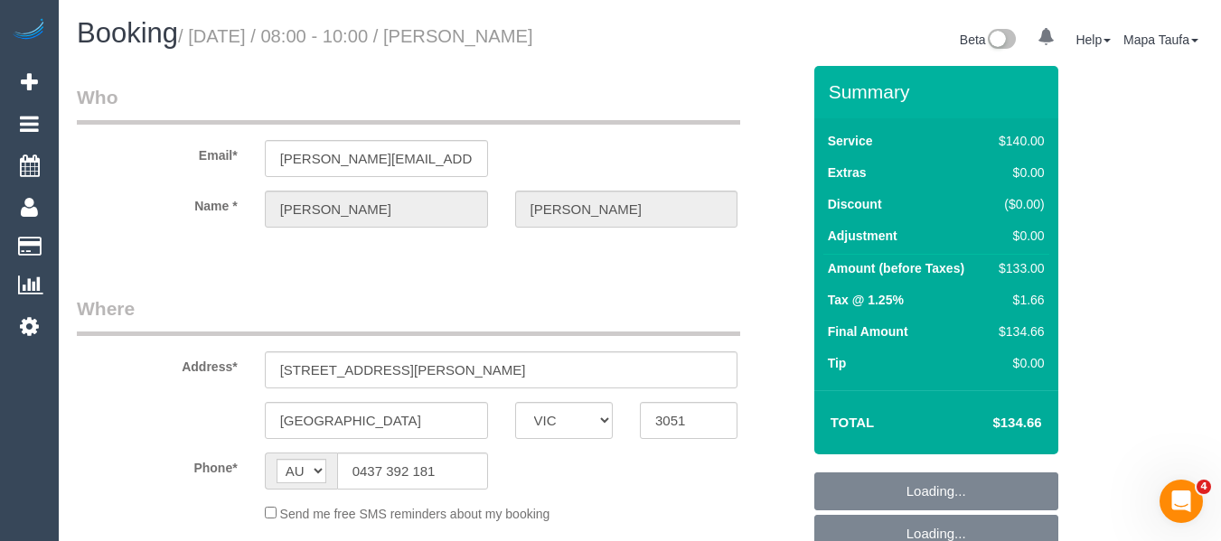
select select "number:24"
select select "number:33"
select select "number:11"
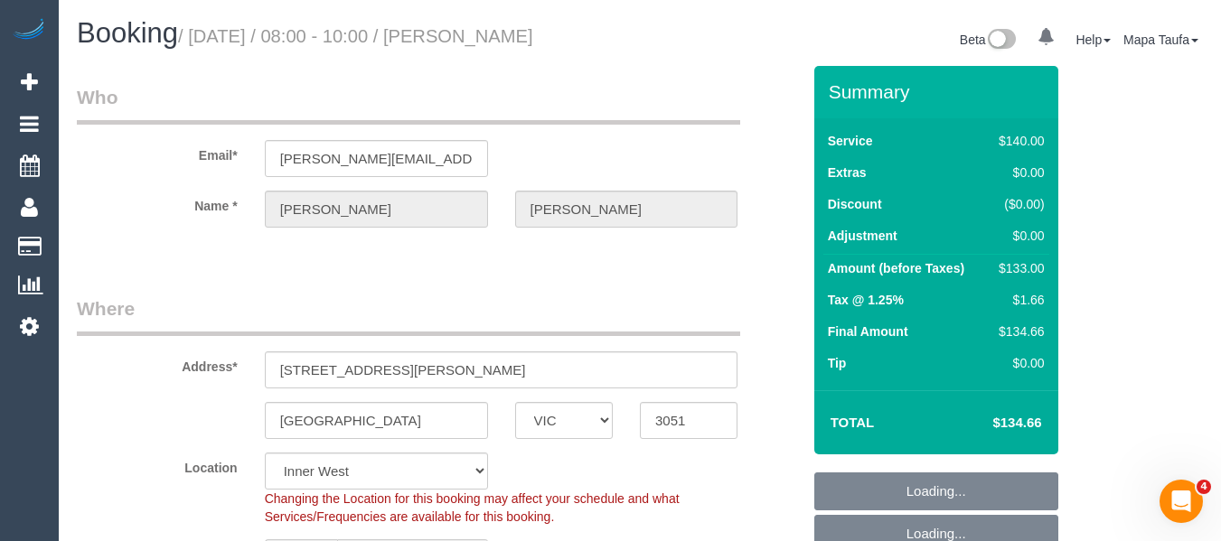
select select "object:696"
select select "string:stripe-pm_1RbwyW2GScqysDRVk6vXA536"
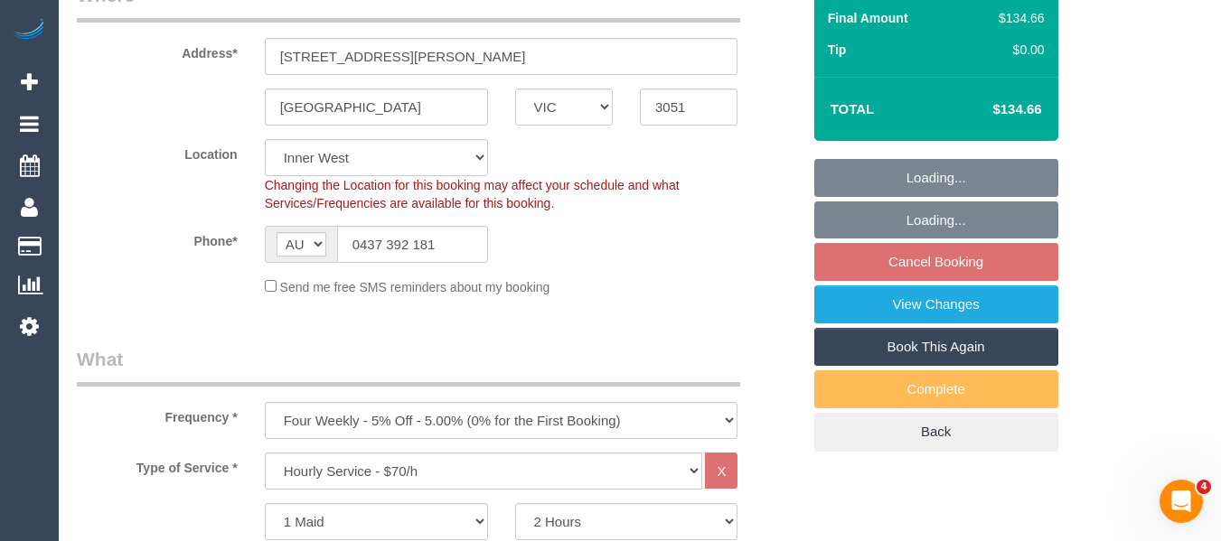
select select "spot2"
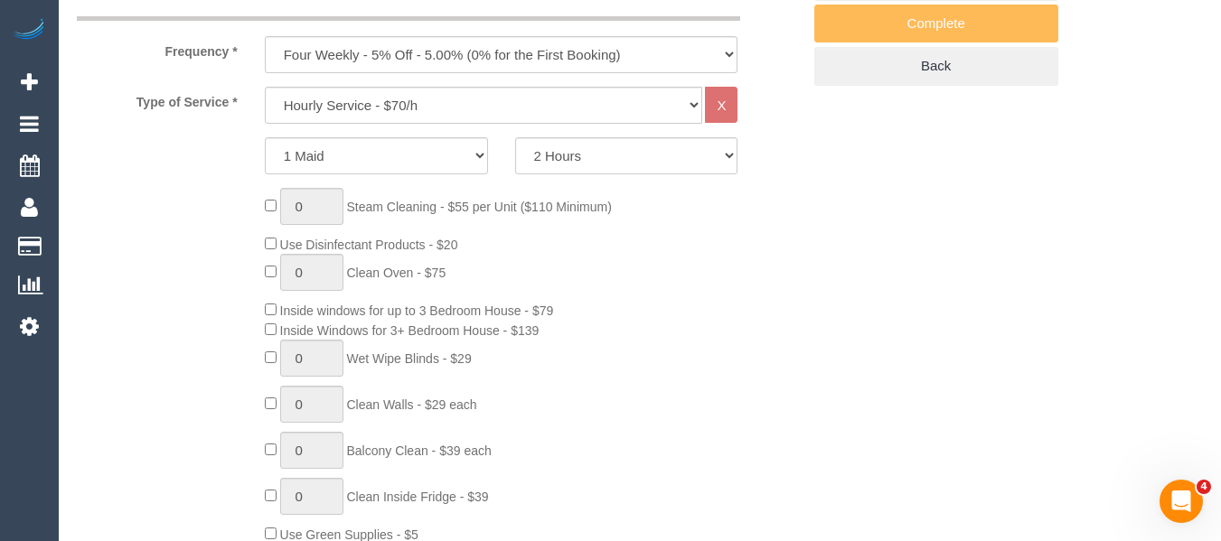
scroll to position [813, 0]
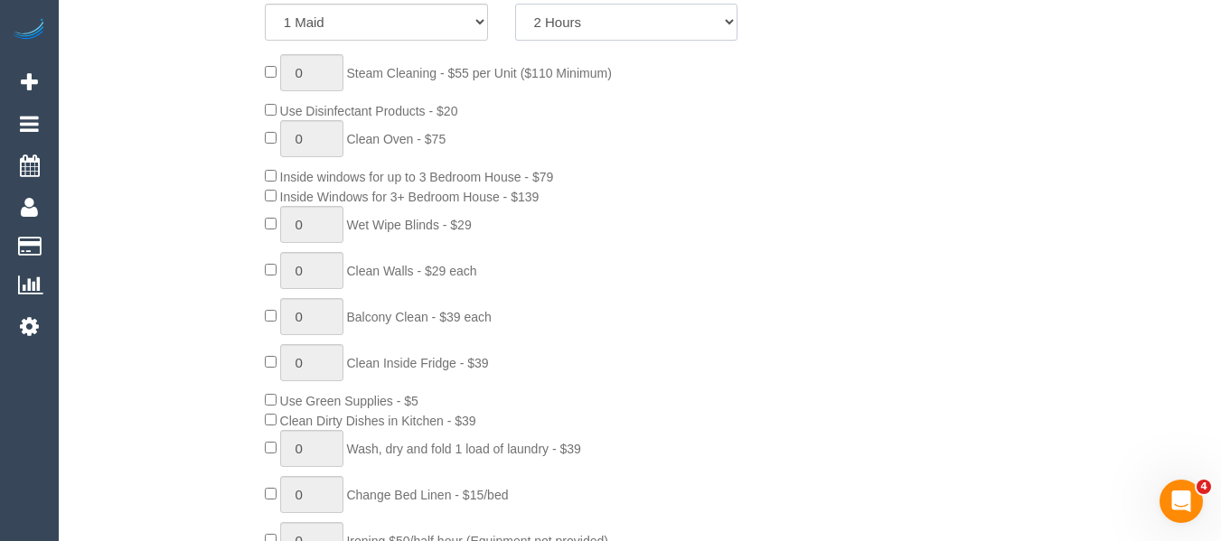
click at [626, 39] on select "2 Hours 2.5 Hours 3 Hours 3.5 Hours 4 Hours 4.5 Hours 5 Hours 5.5 Hours 6 Hours…" at bounding box center [626, 22] width 223 height 37
select select "150"
click at [515, 4] on select "2 Hours 2.5 Hours 3 Hours 3.5 Hours 4 Hours 4.5 Hours 5 Hours 5.5 Hours 6 Hours…" at bounding box center [626, 22] width 223 height 37
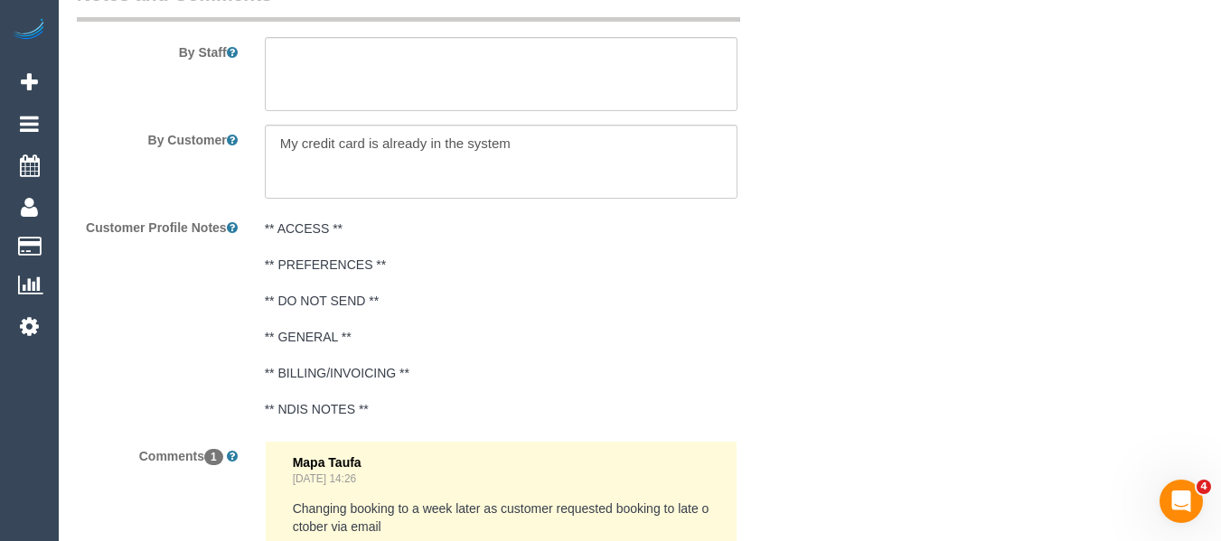
scroll to position [3254, 0]
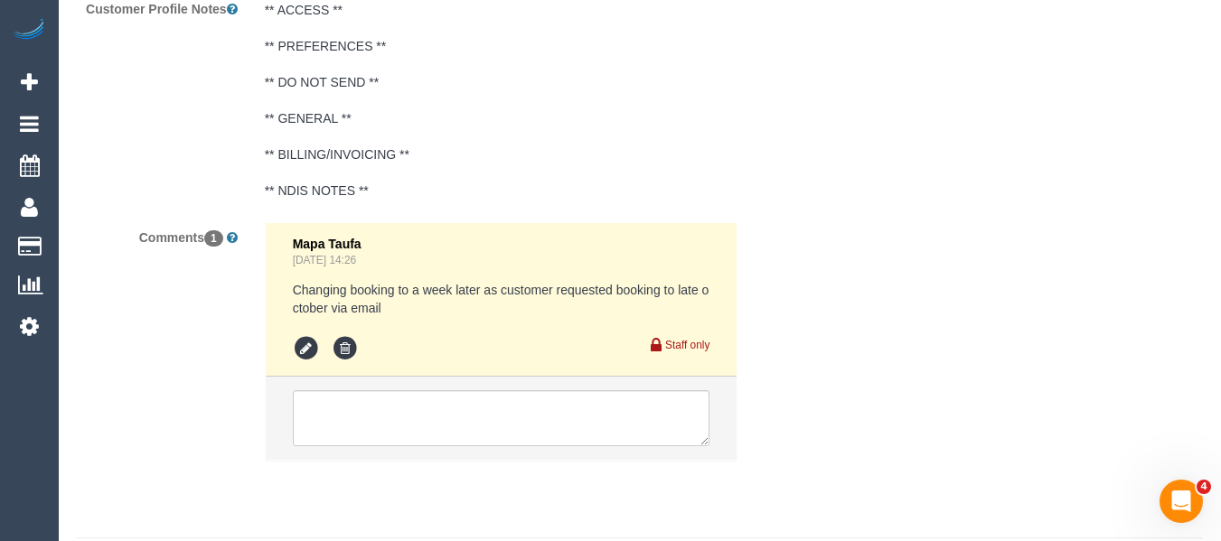
select select "spot23"
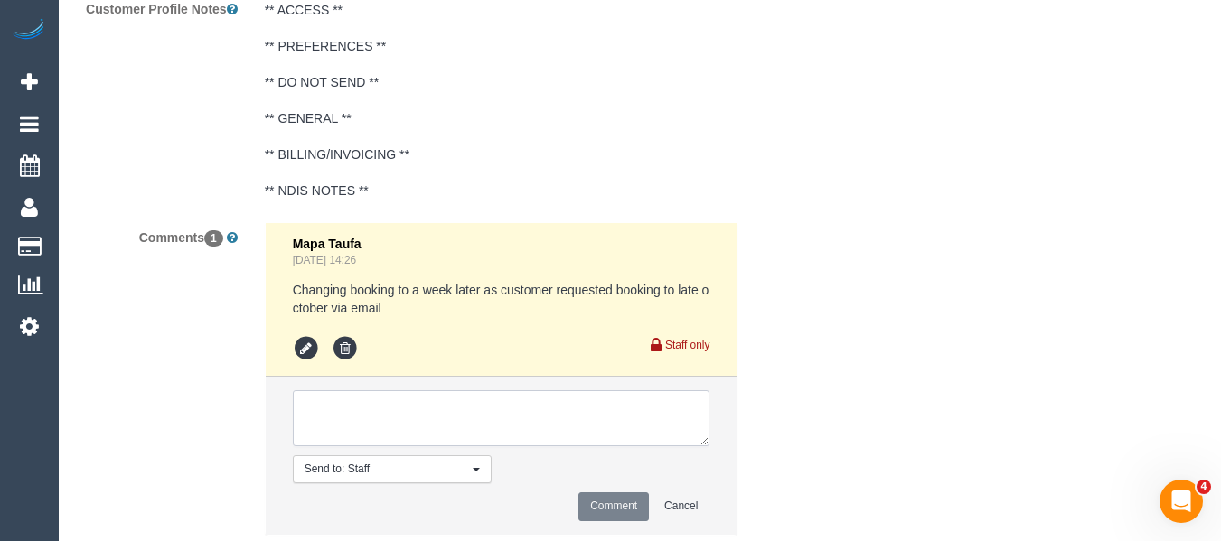
click at [494, 435] on textarea at bounding box center [502, 418] width 418 height 56
type textarea "Updating to 2.5 hours as requested ongoing"
click at [603, 504] on button "Comment" at bounding box center [613, 507] width 71 height 28
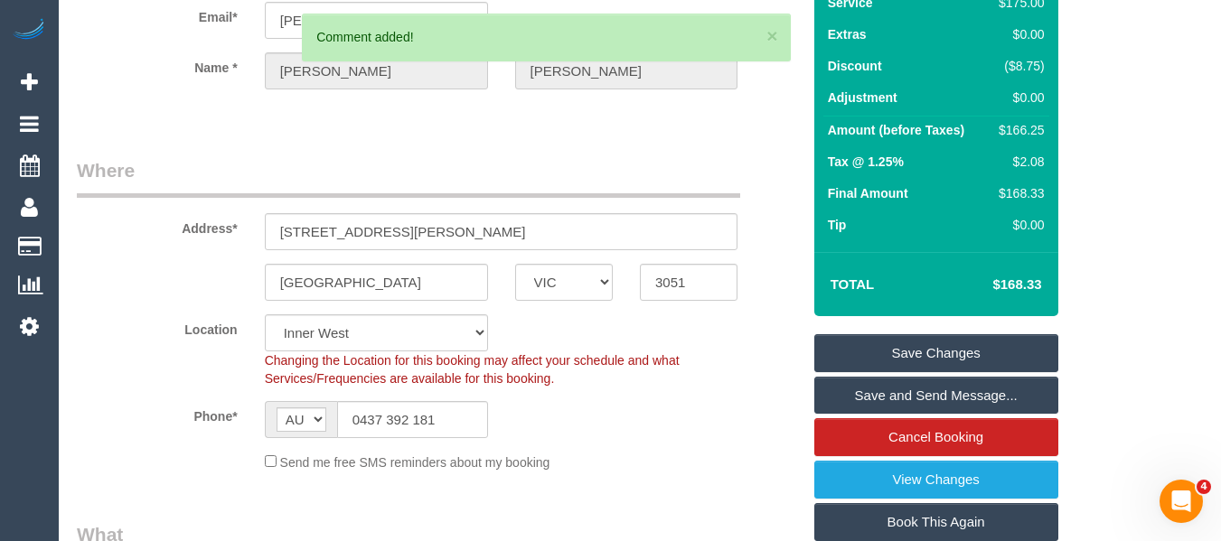
scroll to position [132, 0]
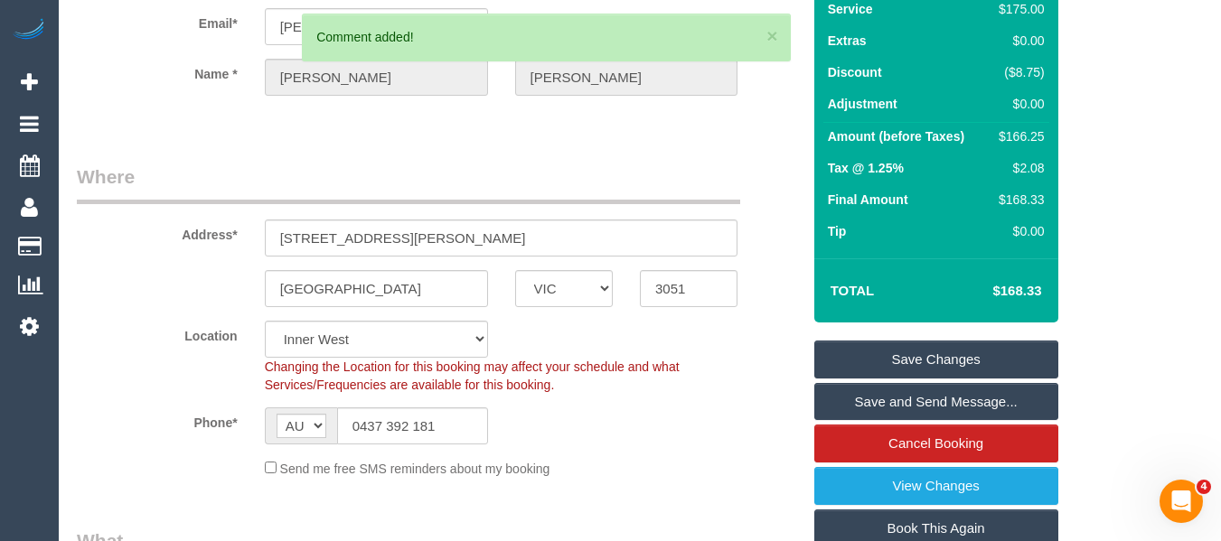
click at [970, 353] on link "Save Changes" at bounding box center [936, 360] width 244 height 38
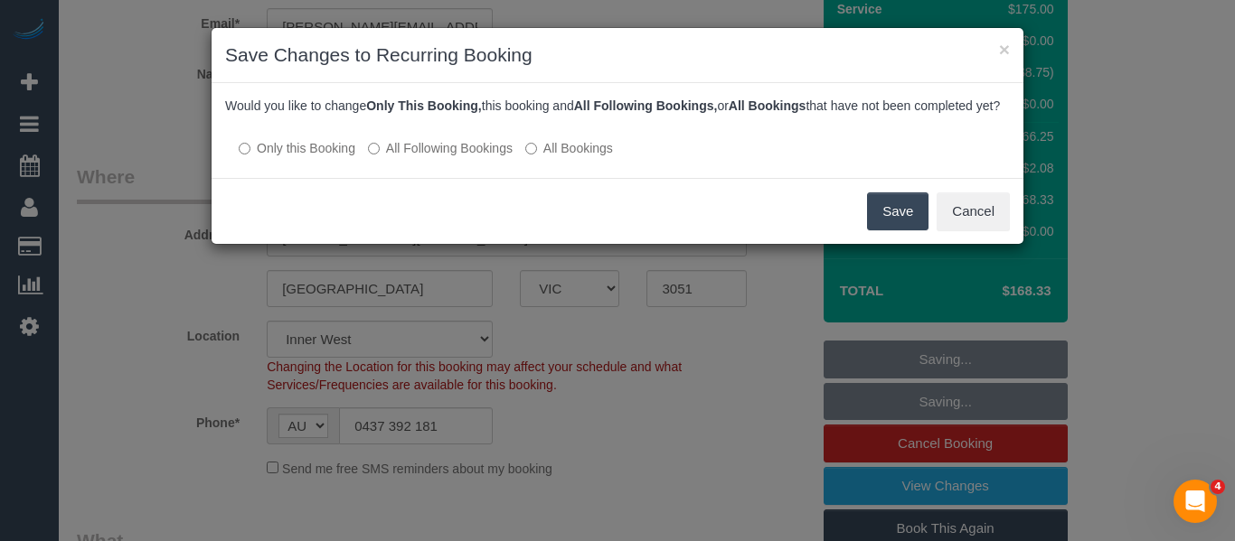
click at [406, 176] on div "Would you like to change Only This Booking, this booking and All Following Book…" at bounding box center [618, 130] width 812 height 95
click at [467, 178] on div "Would you like to change Only This Booking, this booking and All Following Book…" at bounding box center [618, 130] width 812 height 95
click at [459, 157] on label "All Following Bookings" at bounding box center [440, 148] width 145 height 18
click at [874, 220] on button "Save" at bounding box center [897, 212] width 61 height 38
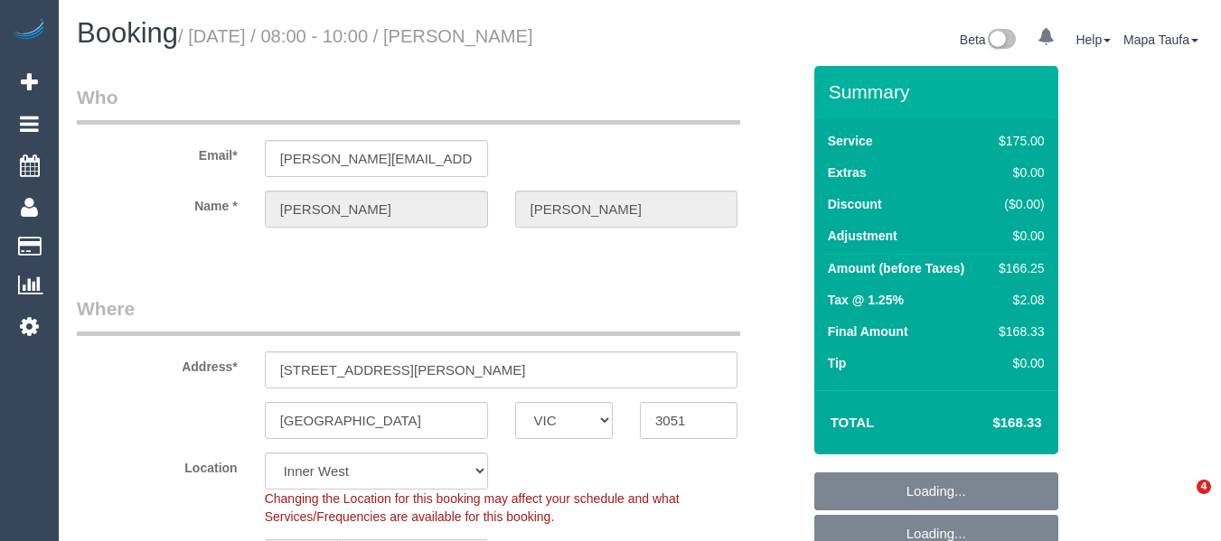
select select "VIC"
select select "object:568"
select select "spot2"
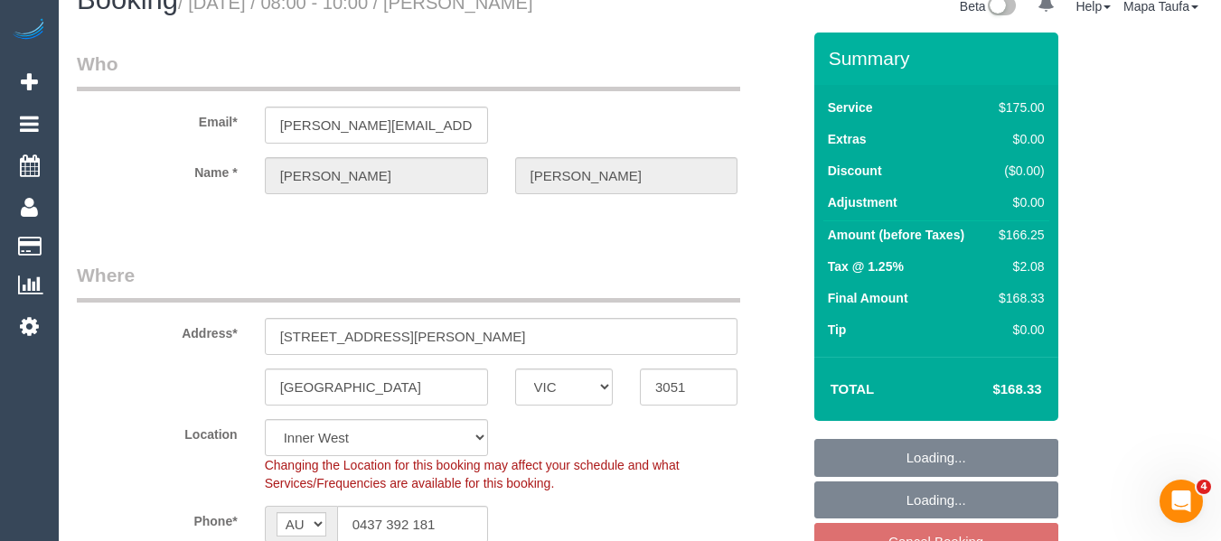
select select "150"
select select "number:28"
select select "number:14"
select select "number:19"
select select "number:24"
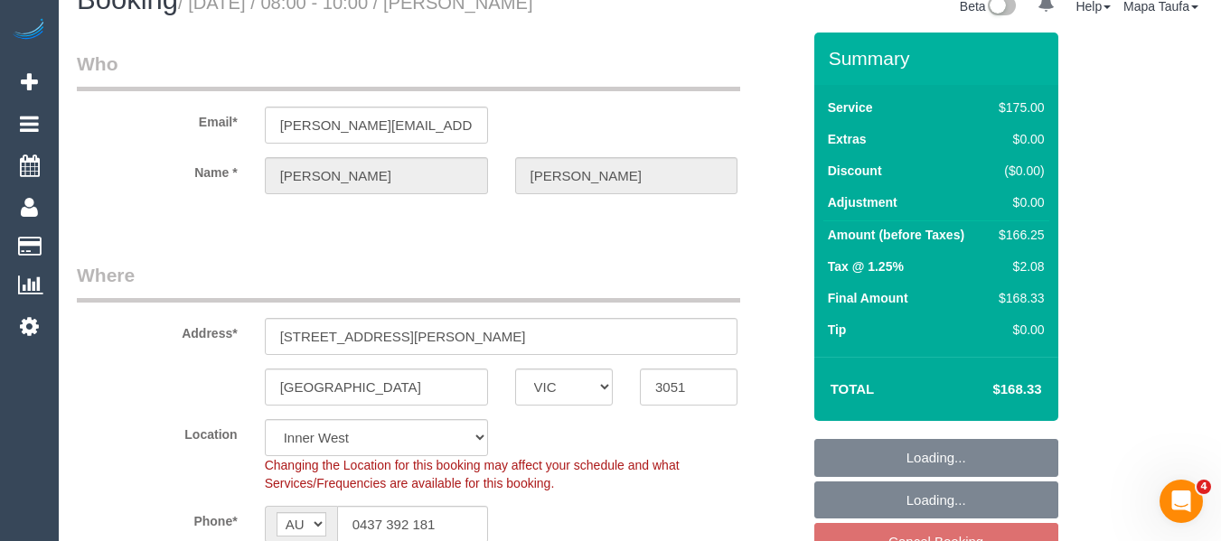
select select "number:33"
select select "number:11"
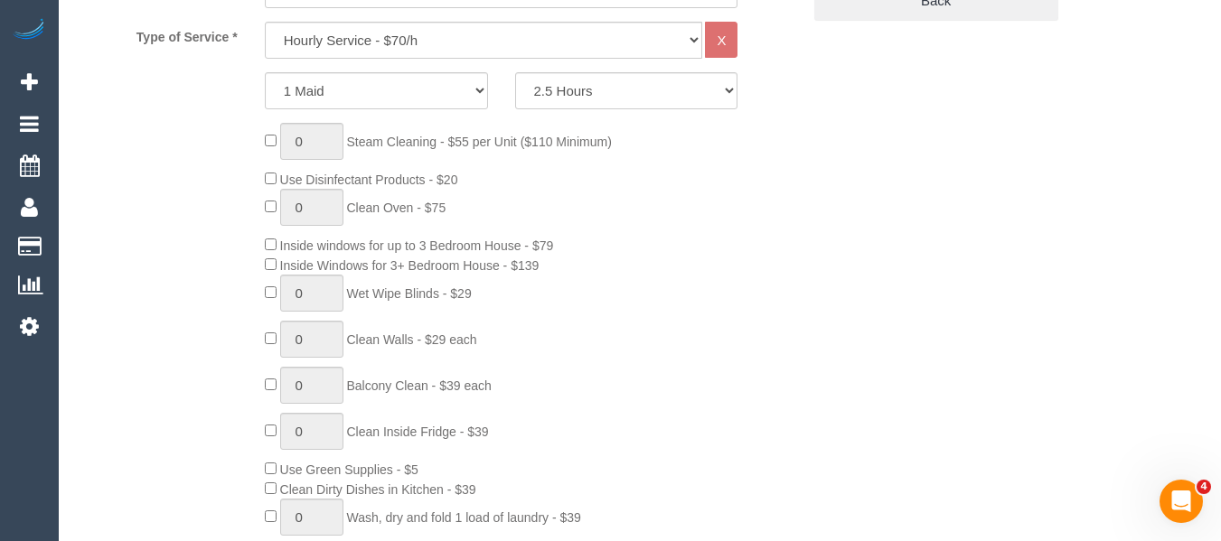
scroll to position [645, 0]
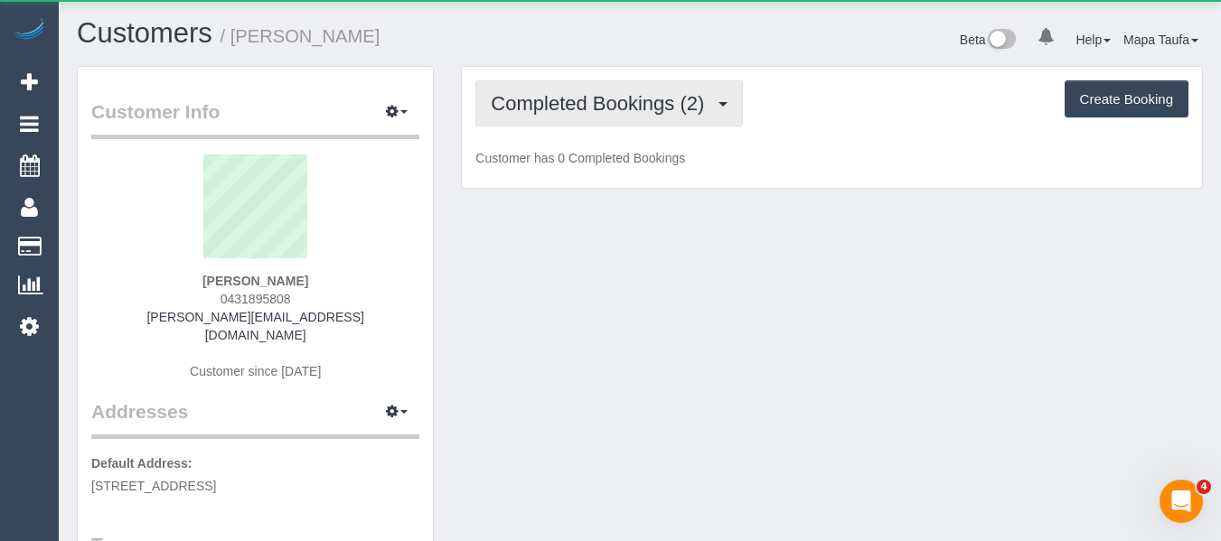
click at [542, 106] on span "Completed Bookings (2)" at bounding box center [602, 103] width 222 height 23
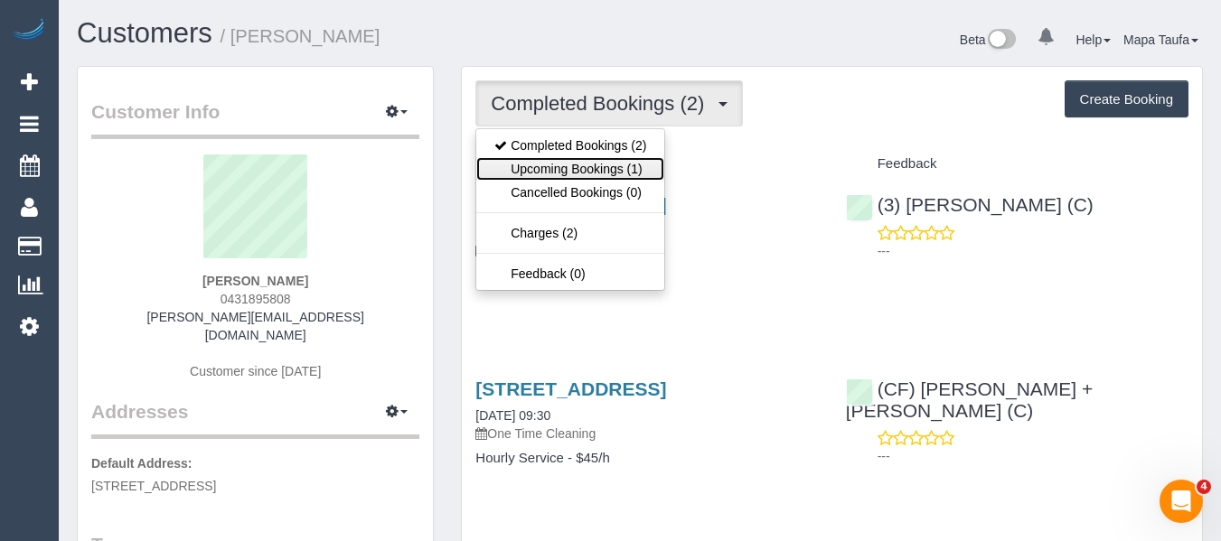
click at [560, 161] on link "Upcoming Bookings (1)" at bounding box center [570, 169] width 188 height 24
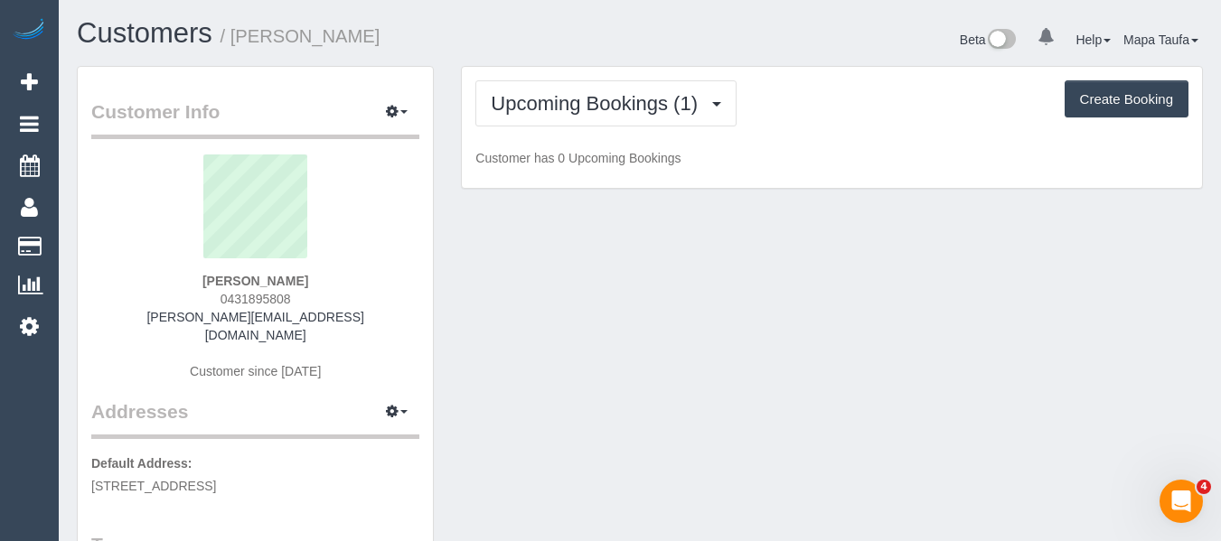
click at [558, 40] on h1 "Customers / Erin Clements" at bounding box center [352, 33] width 550 height 31
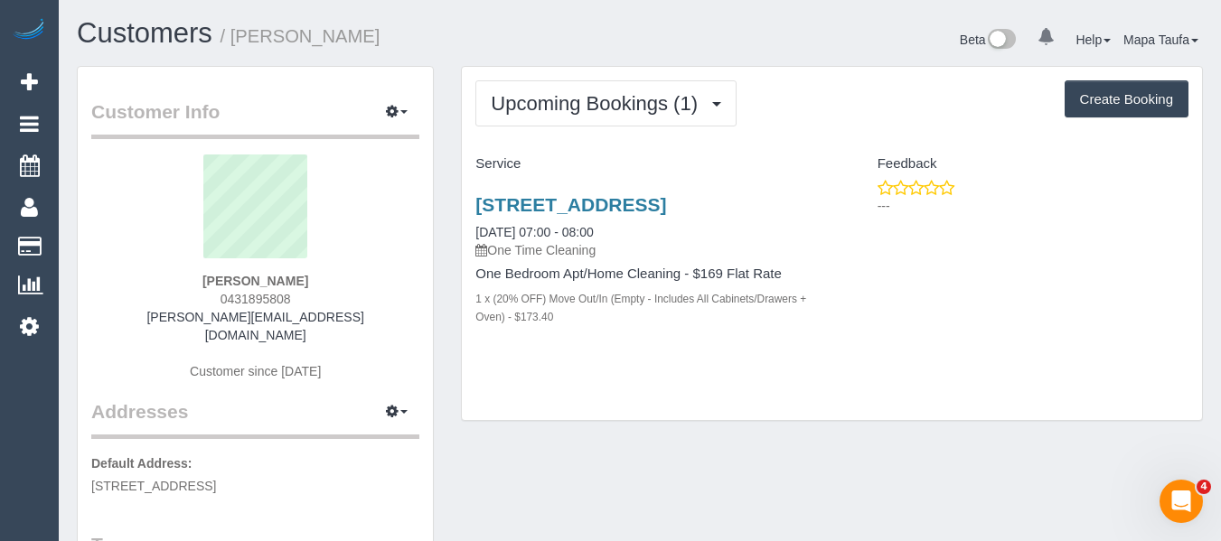
drag, startPoint x: 674, startPoint y: 389, endPoint x: 676, endPoint y: 400, distance: 11.0
click at [680, 389] on div "Upcoming Bookings (1) Completed Bookings (2) Upcoming Bookings (1) Cancelled Bo…" at bounding box center [832, 244] width 740 height 354
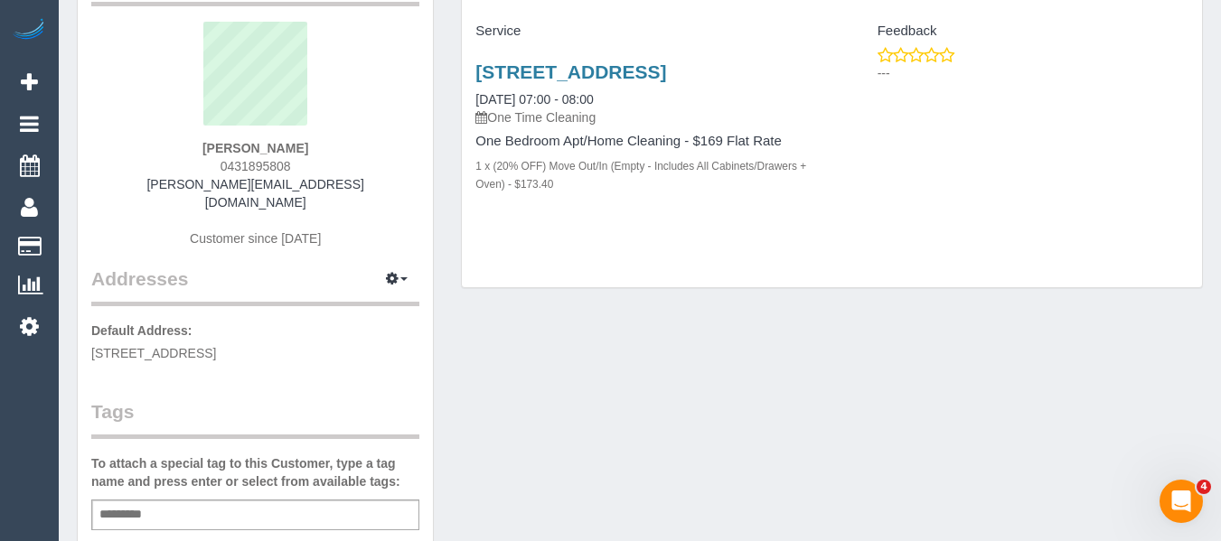
scroll to position [362, 0]
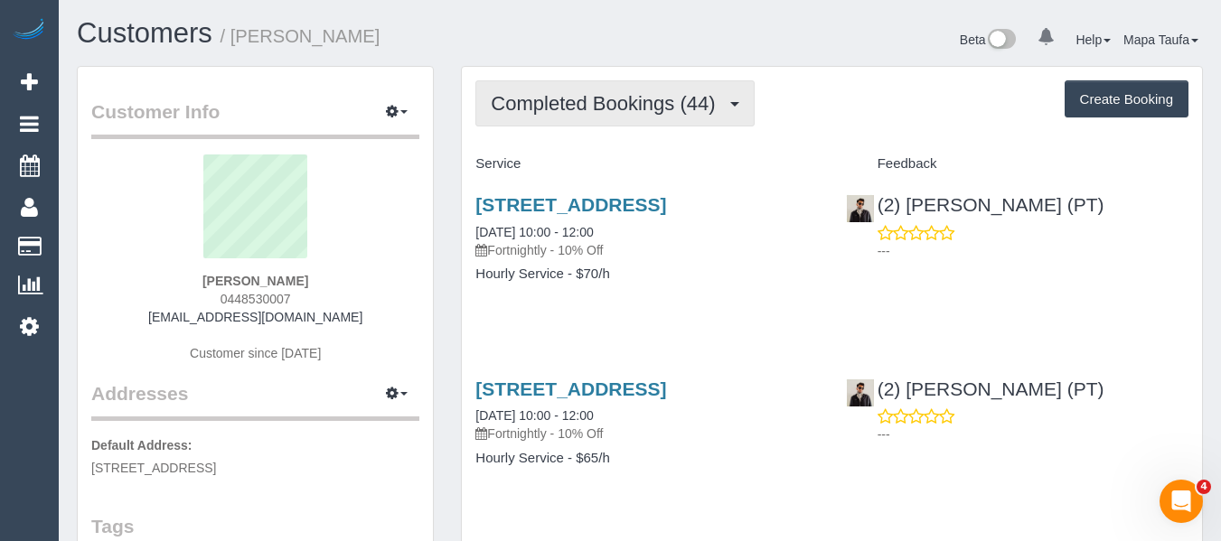
click at [597, 94] on span "Completed Bookings (44)" at bounding box center [607, 103] width 233 height 23
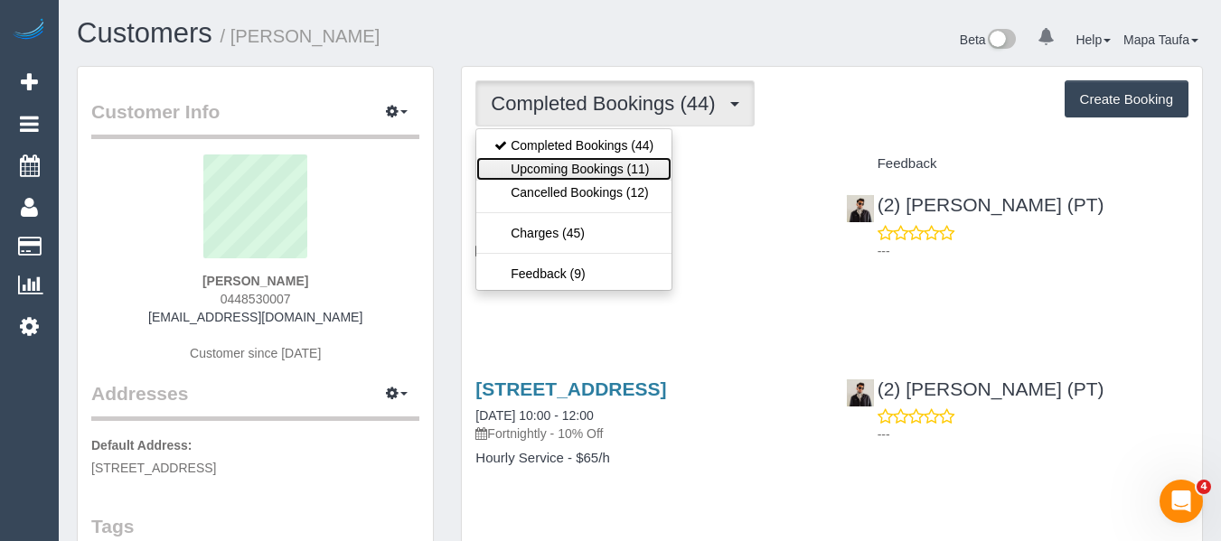
click at [582, 168] on link "Upcoming Bookings (11)" at bounding box center [573, 169] width 195 height 24
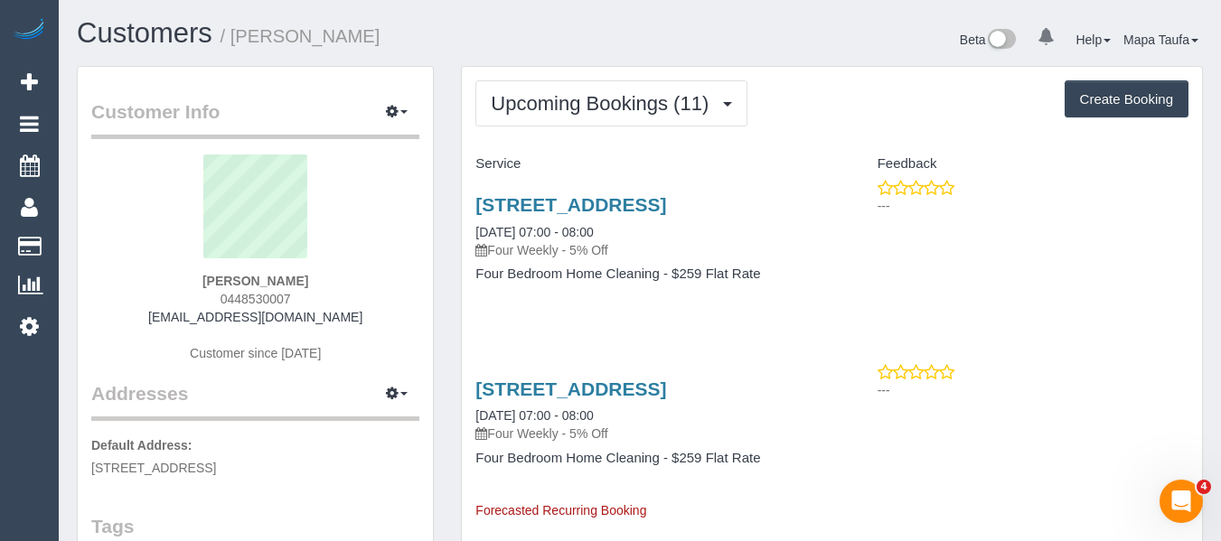
drag, startPoint x: 317, startPoint y: 296, endPoint x: 207, endPoint y: 321, distance: 113.1
click at [202, 317] on div "Shalaka Singh 0448530007 shalakasingh_2@hotmail.com Customer since 2023" at bounding box center [255, 268] width 328 height 226
drag, startPoint x: 374, startPoint y: 261, endPoint x: 350, endPoint y: 271, distance: 26.4
click at [373, 262] on sui-profile-pic at bounding box center [255, 214] width 301 height 118
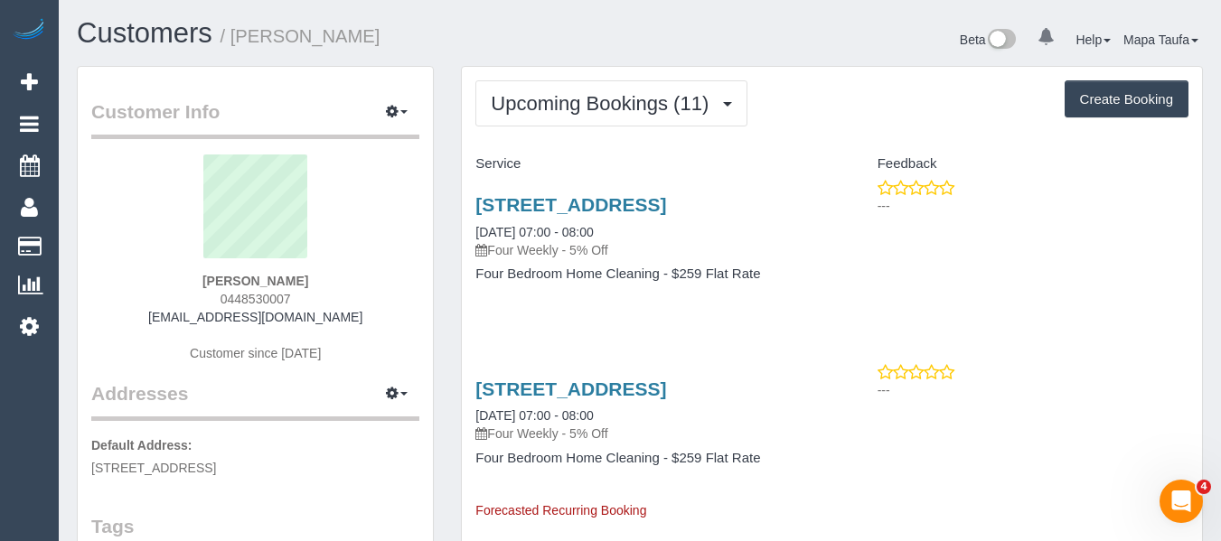
drag, startPoint x: 329, startPoint y: 286, endPoint x: 254, endPoint y: 293, distance: 75.4
click at [254, 293] on div "Shalaka Singh 0448530007 shalakasingh_2@hotmail.com Customer since 2023" at bounding box center [255, 268] width 328 height 226
click at [368, 293] on div "Shalaka Singh 0448530007 shalakasingh_2@hotmail.com Customer since 2023" at bounding box center [255, 268] width 328 height 226
drag, startPoint x: 315, startPoint y: 299, endPoint x: 203, endPoint y: 305, distance: 112.2
click at [200, 299] on div "Shalaka Singh 0448530007 shalakasingh_2@hotmail.com Customer since 2023" at bounding box center [255, 268] width 328 height 226
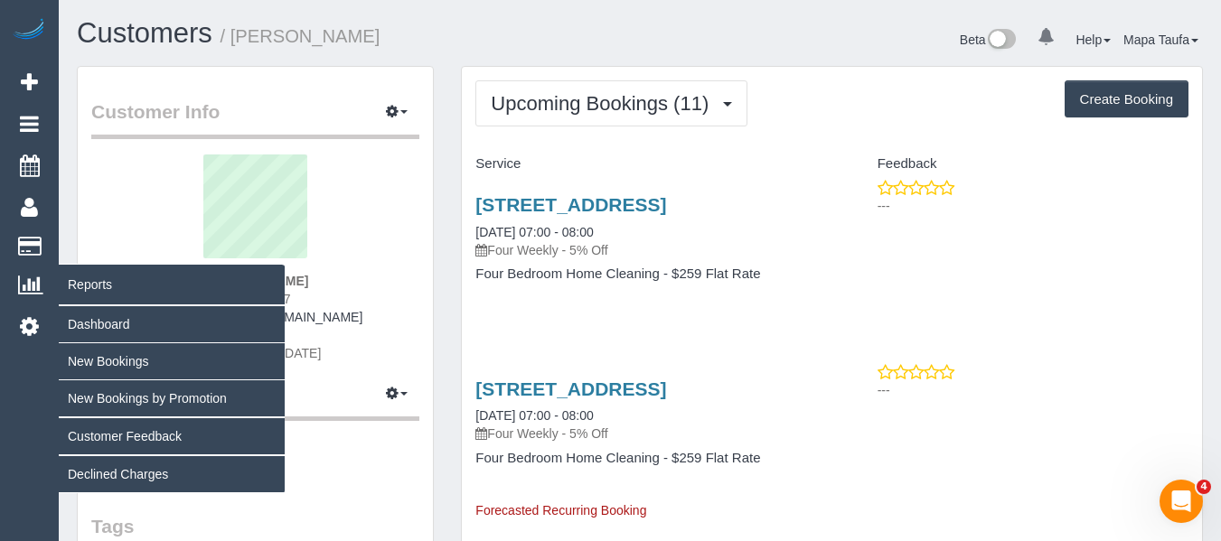
copy span "0448530007"
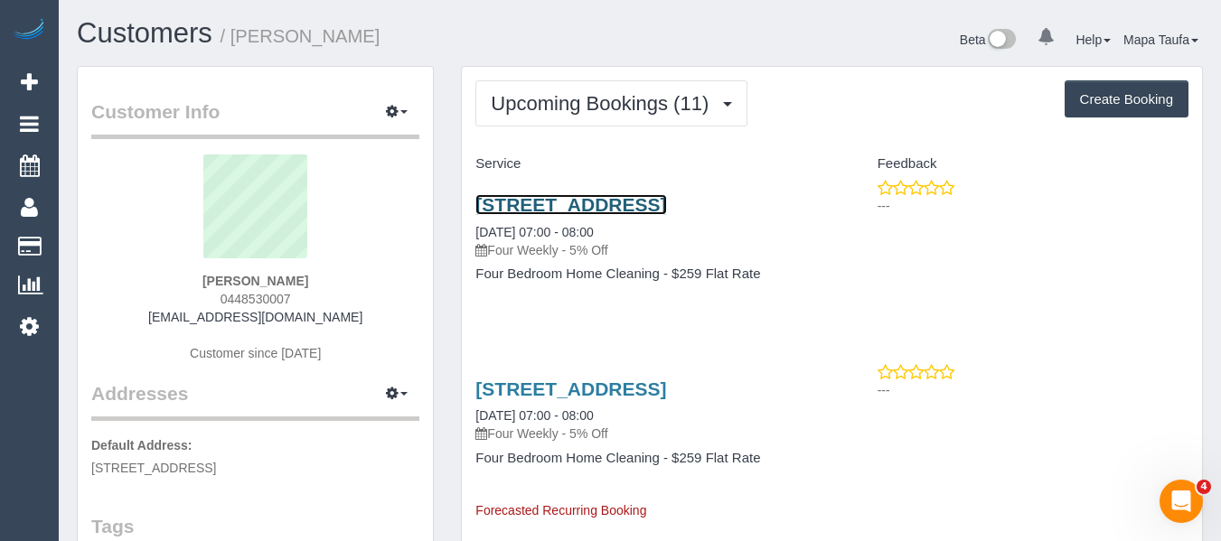
click at [666, 202] on link "12a York Street, Bentleigh East, VIC 3165" at bounding box center [570, 204] width 191 height 21
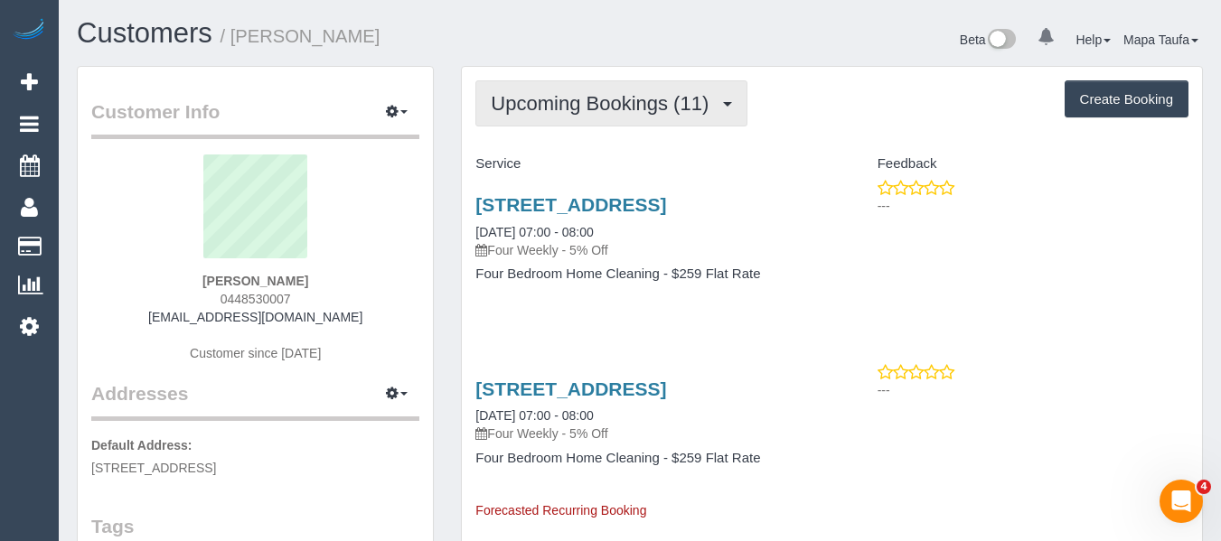
click at [622, 112] on span "Upcoming Bookings (11)" at bounding box center [604, 103] width 227 height 23
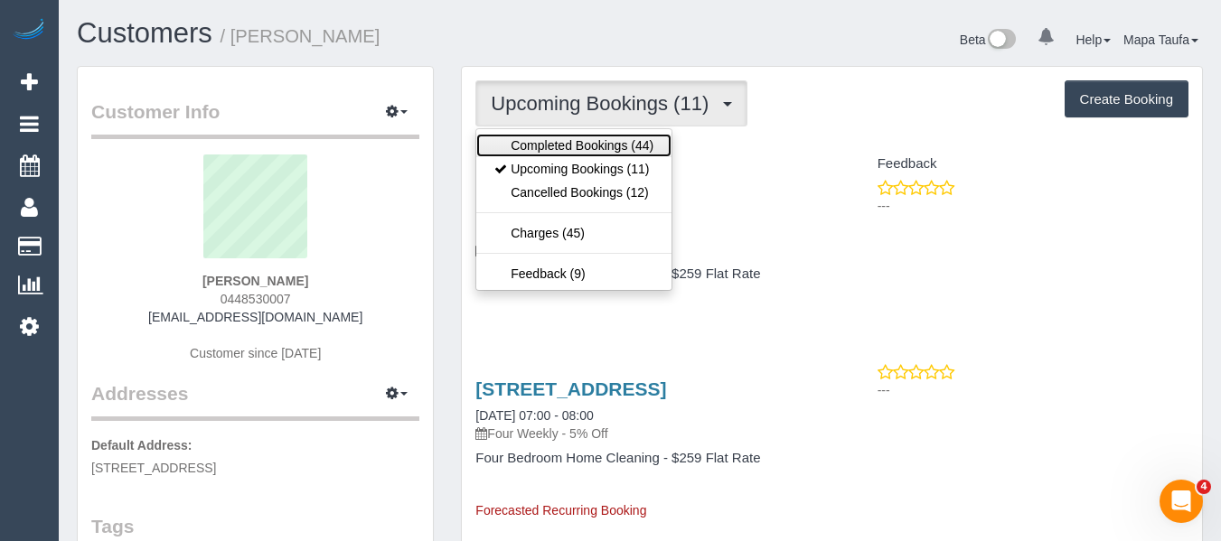
click at [609, 136] on link "Completed Bookings (44)" at bounding box center [573, 146] width 195 height 24
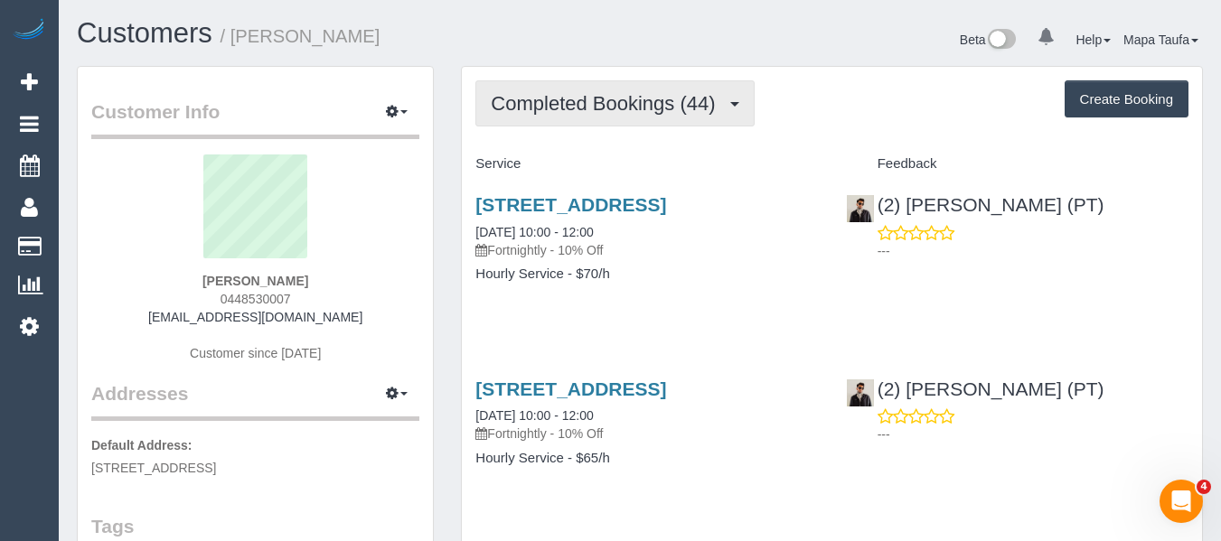
click at [621, 102] on span "Completed Bookings (44)" at bounding box center [607, 103] width 233 height 23
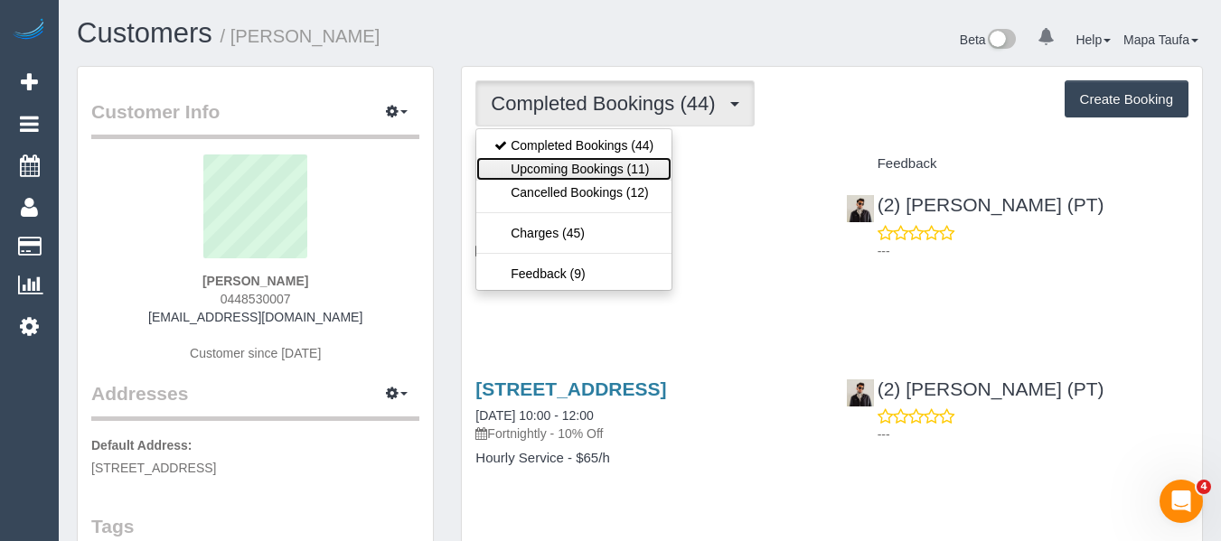
click at [606, 166] on link "Upcoming Bookings (11)" at bounding box center [573, 169] width 195 height 24
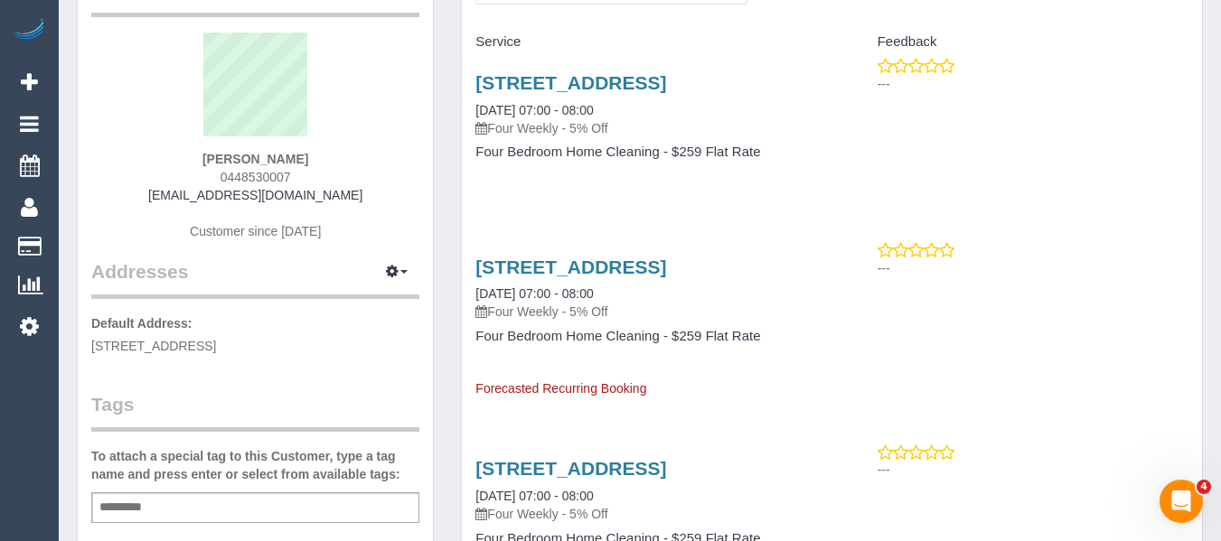
scroll to position [90, 0]
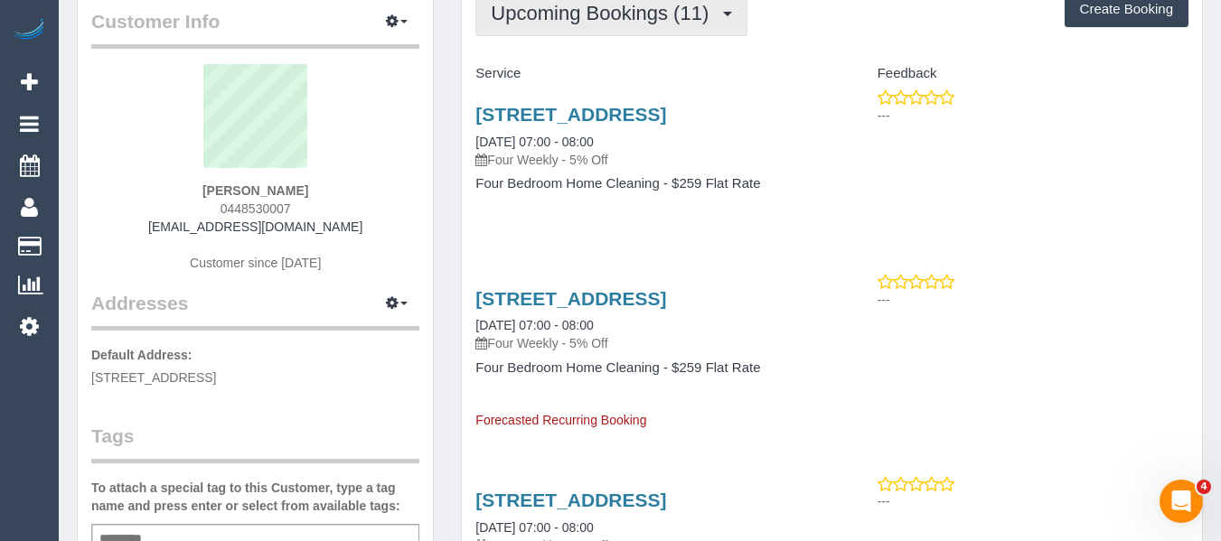
drag, startPoint x: 644, startPoint y: 30, endPoint x: 635, endPoint y: 35, distance: 10.5
click at [643, 29] on button "Upcoming Bookings (11)" at bounding box center [611, 13] width 272 height 46
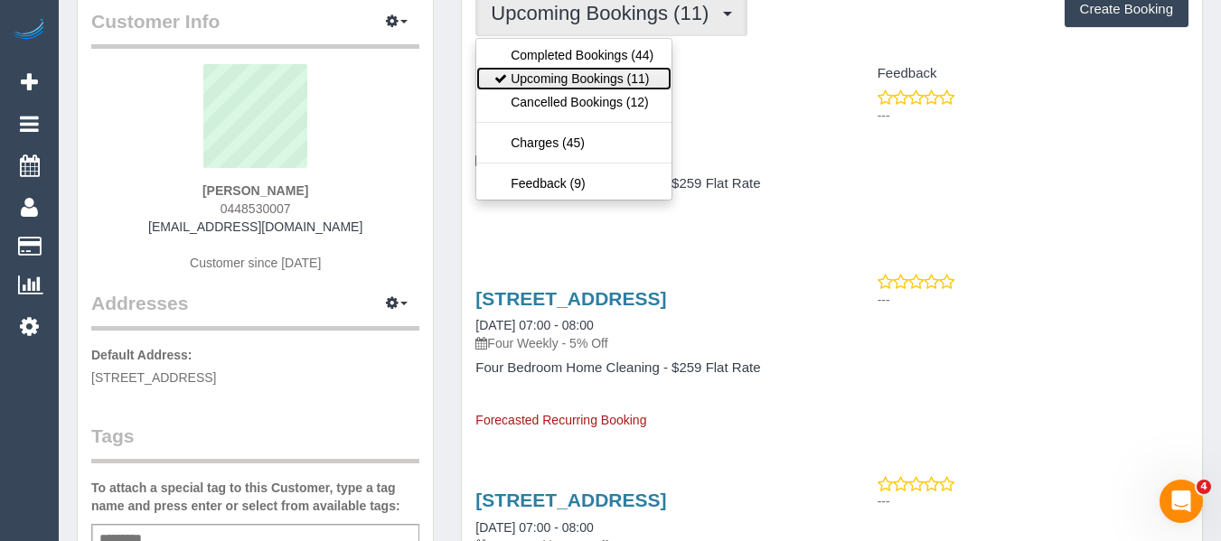
click at [611, 86] on link "Upcoming Bookings (11)" at bounding box center [573, 79] width 195 height 24
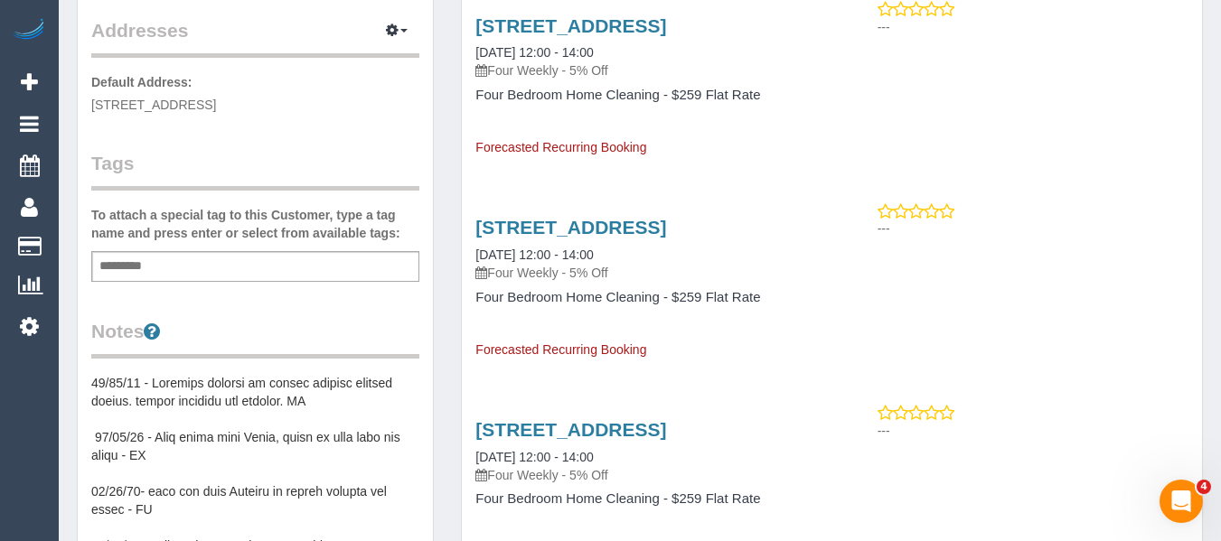
scroll to position [362, 0]
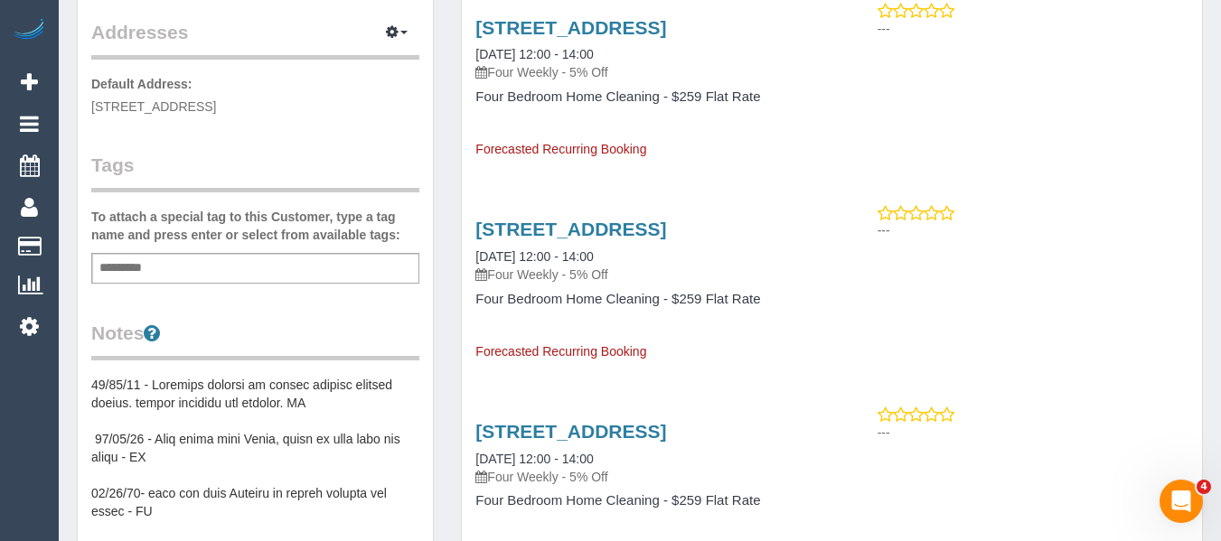
click at [186, 264] on div "Add a tag" at bounding box center [255, 268] width 328 height 31
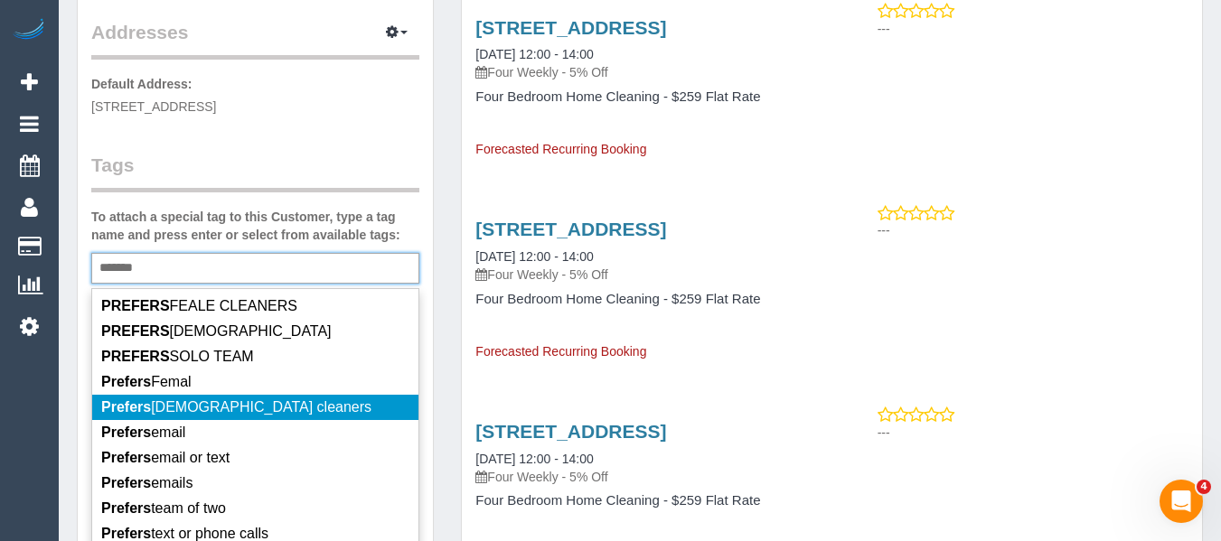
scroll to position [90, 0]
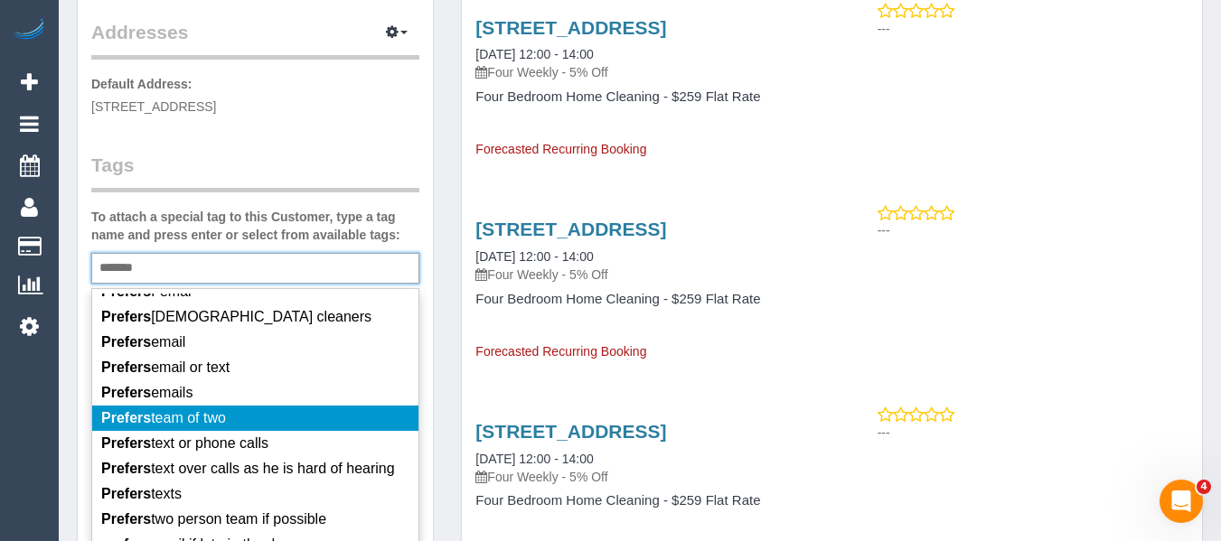
type input "*******"
click at [249, 417] on li "Prefers team of two" at bounding box center [255, 418] width 326 height 25
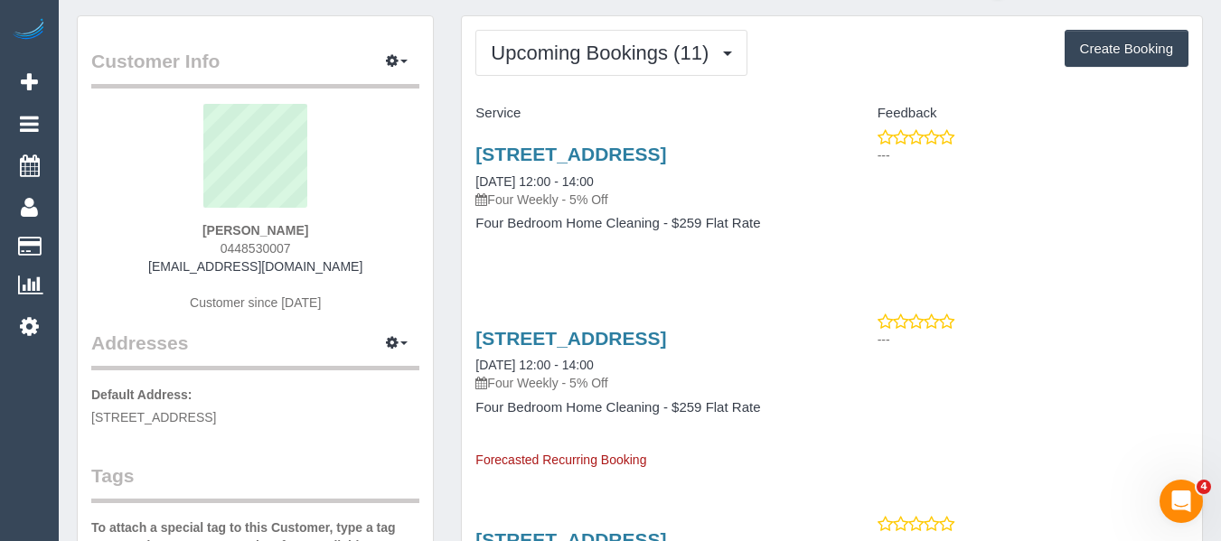
scroll to position [0, 0]
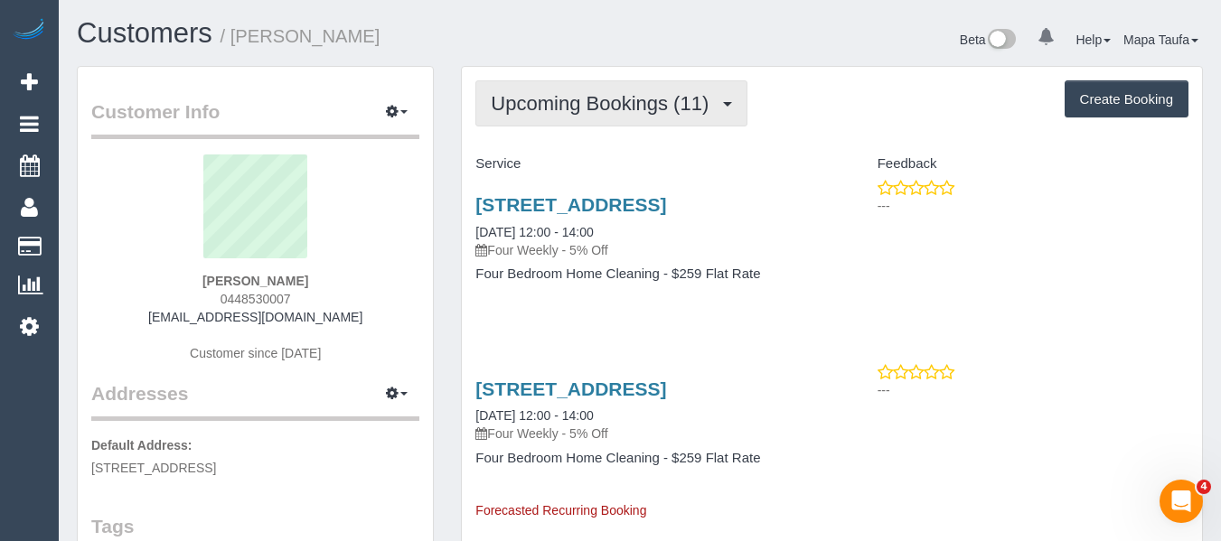
click at [588, 101] on span "Upcoming Bookings (11)" at bounding box center [604, 103] width 227 height 23
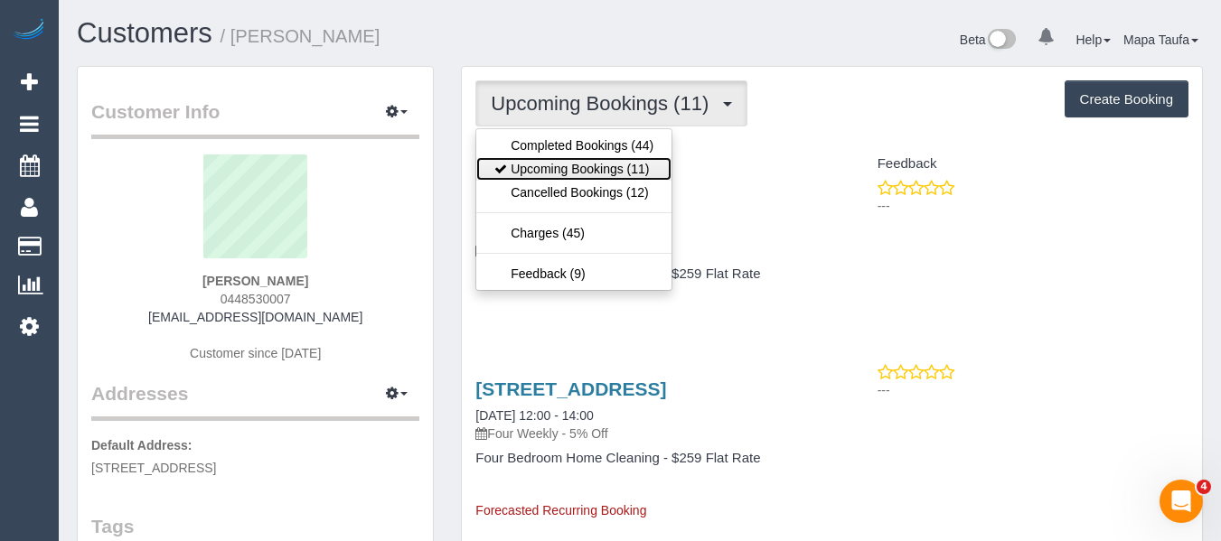
click at [582, 161] on link "Upcoming Bookings (11)" at bounding box center [573, 169] width 195 height 24
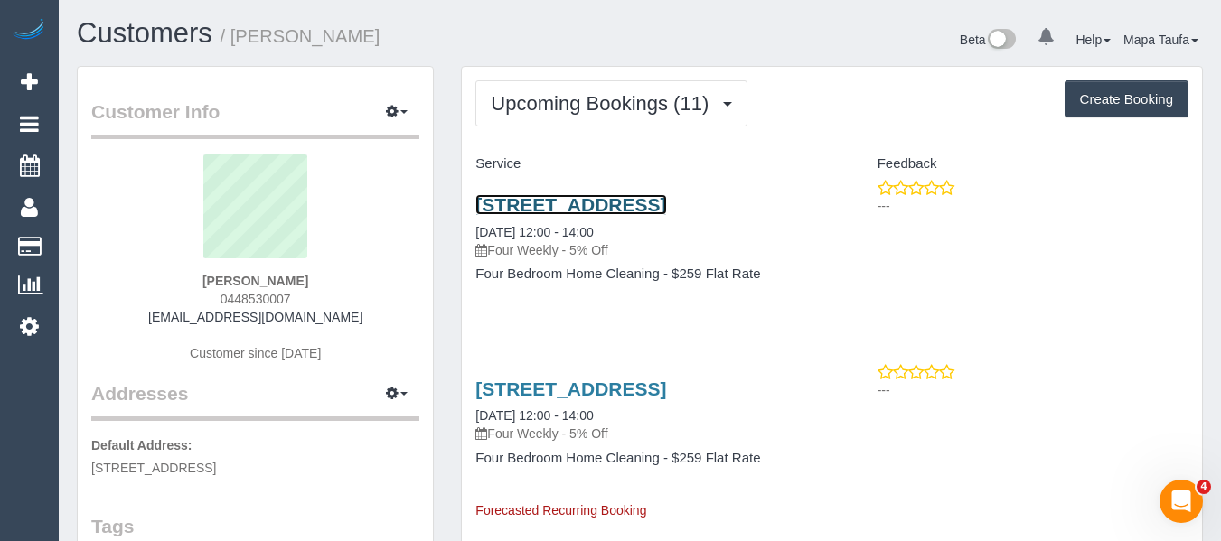
click at [564, 204] on link "12a York Street, Bentleigh East, VIC 3165" at bounding box center [570, 204] width 191 height 21
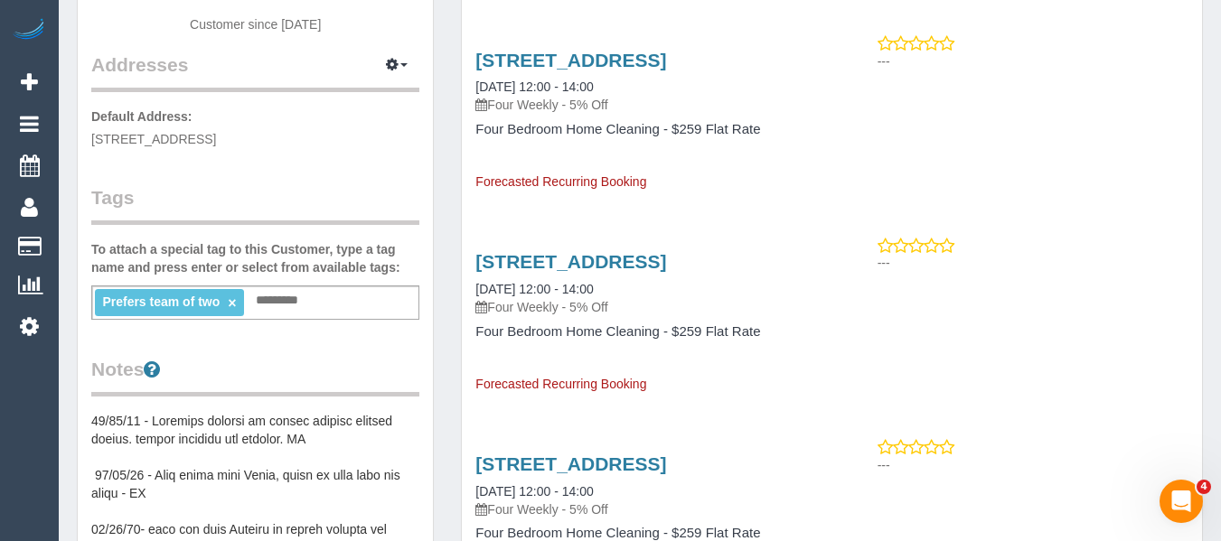
scroll to position [271, 0]
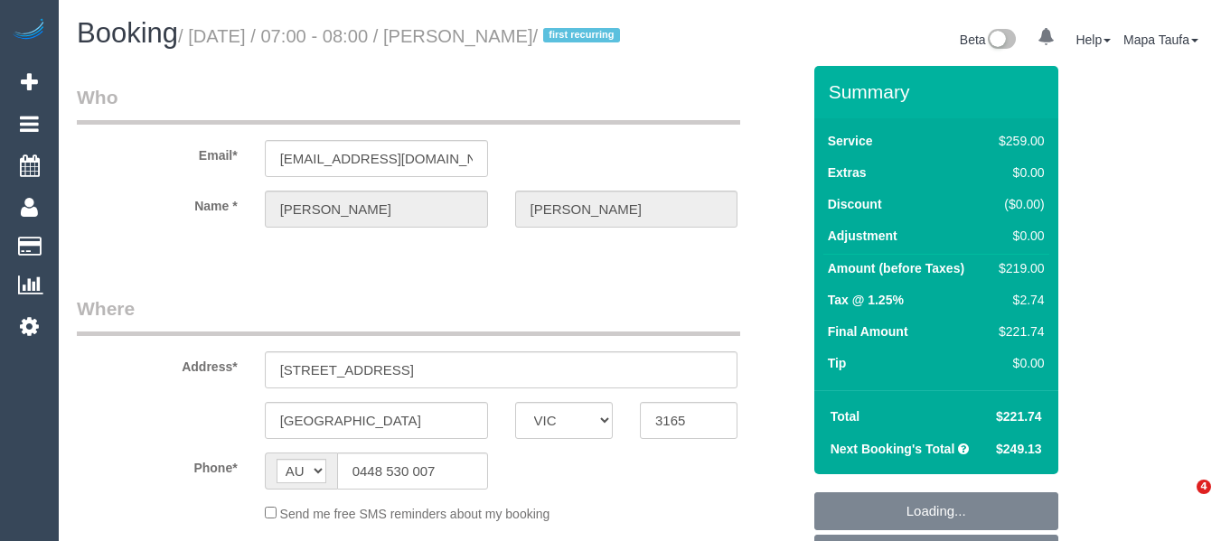
select select "VIC"
select select "number:28"
select select "number:14"
select select "number:19"
select select "number:22"
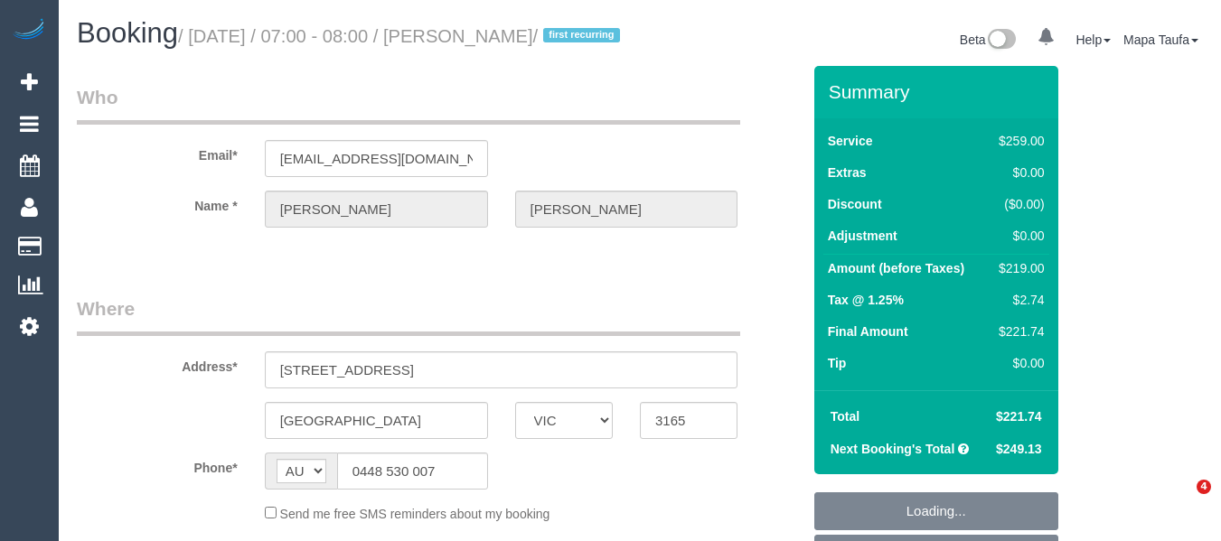
select select "number:34"
select select "number:12"
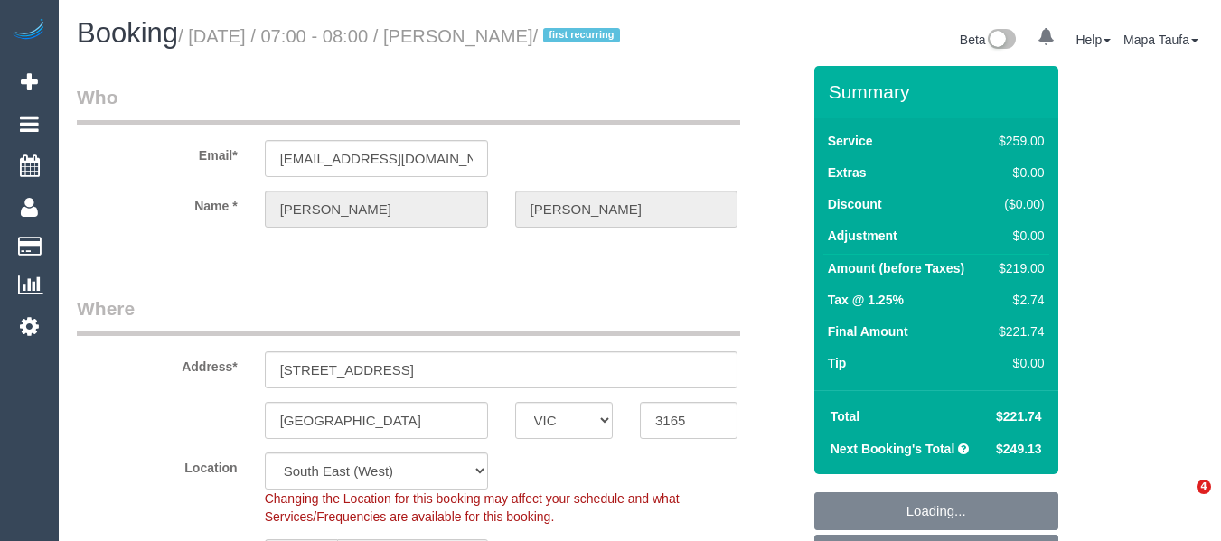
select select "object:1294"
select select "spot1"
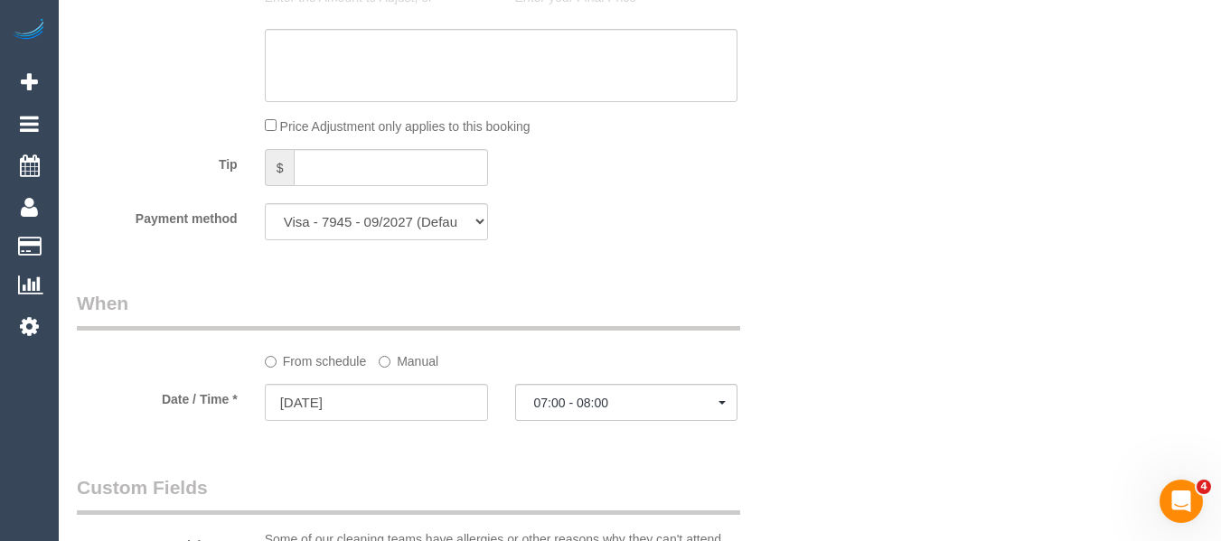
scroll to position [1989, 0]
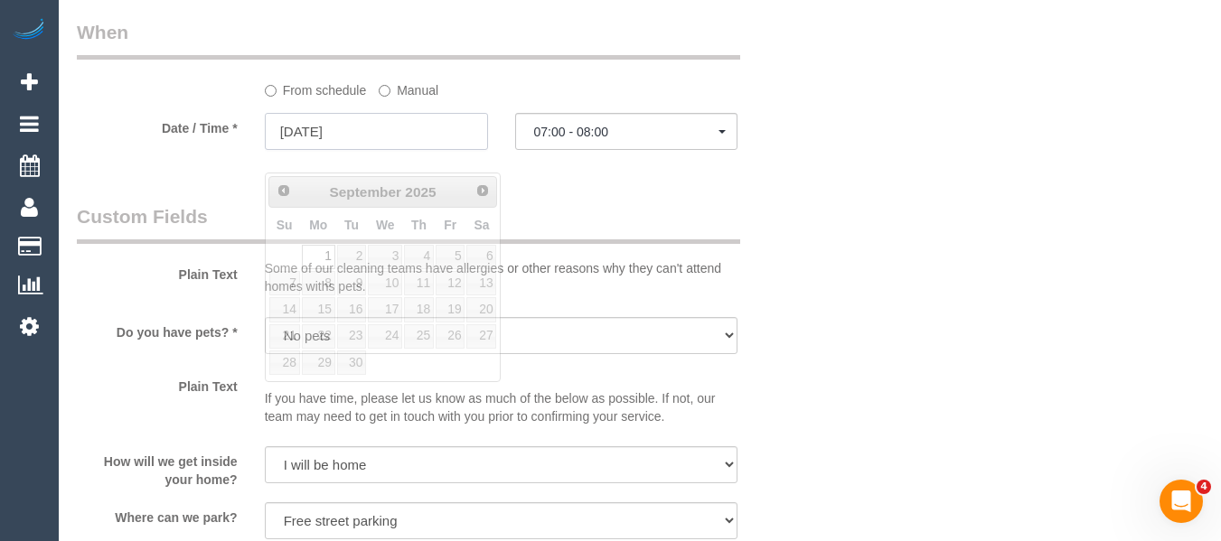
click at [355, 146] on input "01/09/2025" at bounding box center [376, 131] width 223 height 37
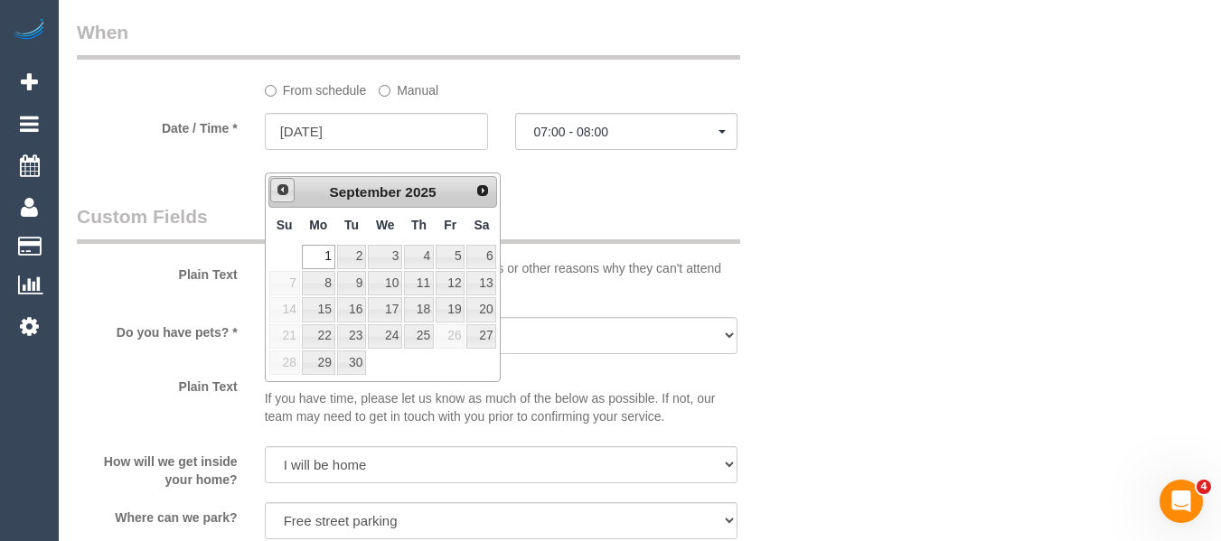
click at [282, 185] on span "Prev" at bounding box center [283, 190] width 14 height 14
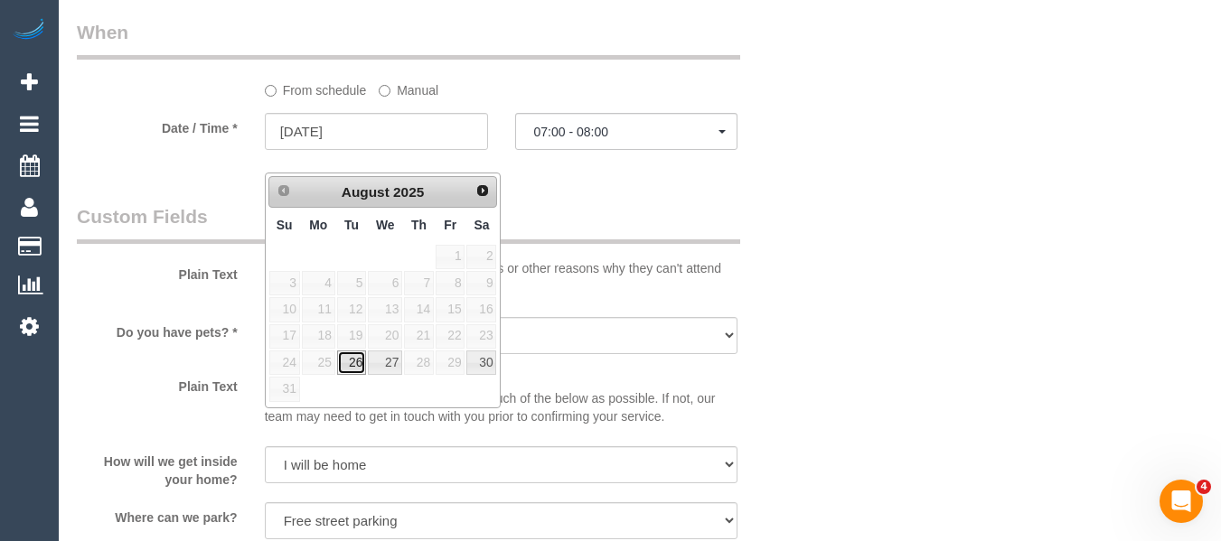
click at [351, 370] on link "26" at bounding box center [351, 363] width 29 height 24
type input "26/08/2025"
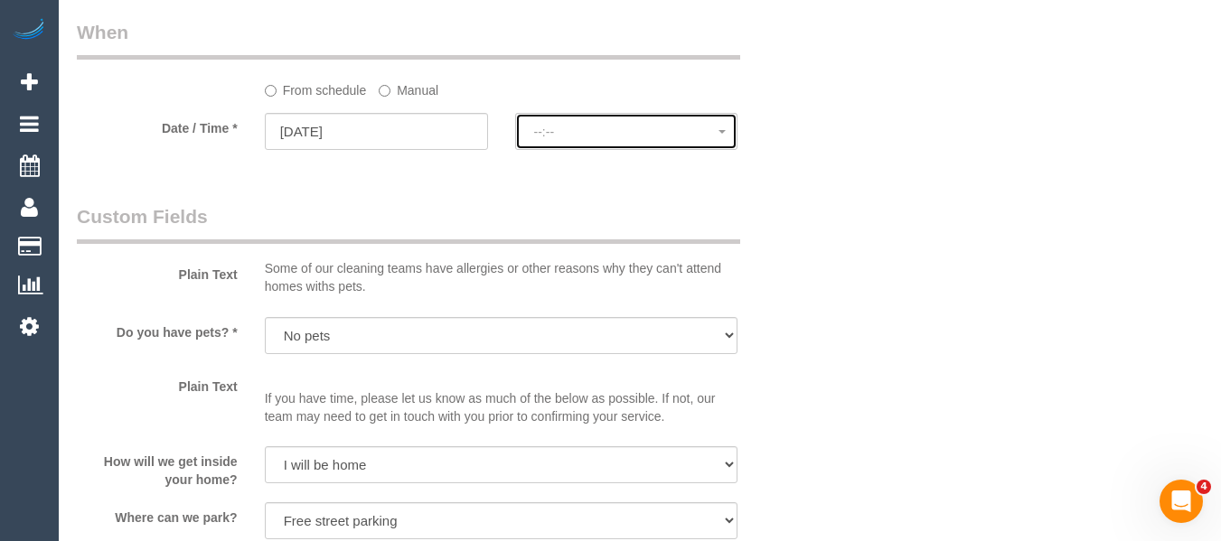
click at [531, 150] on button "--:--" at bounding box center [626, 131] width 223 height 37
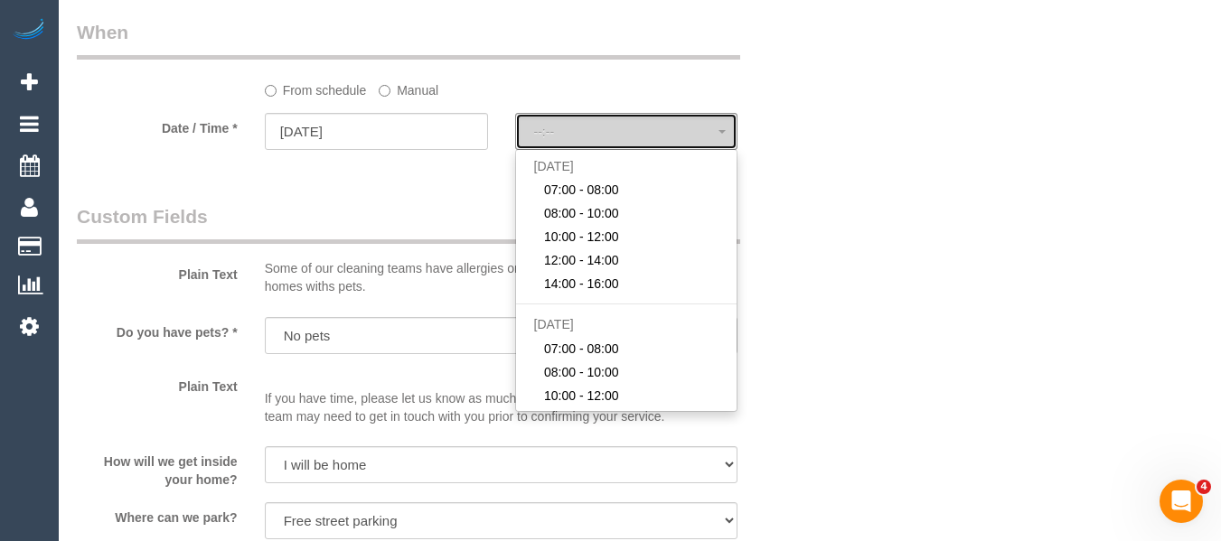
select select "spot26"
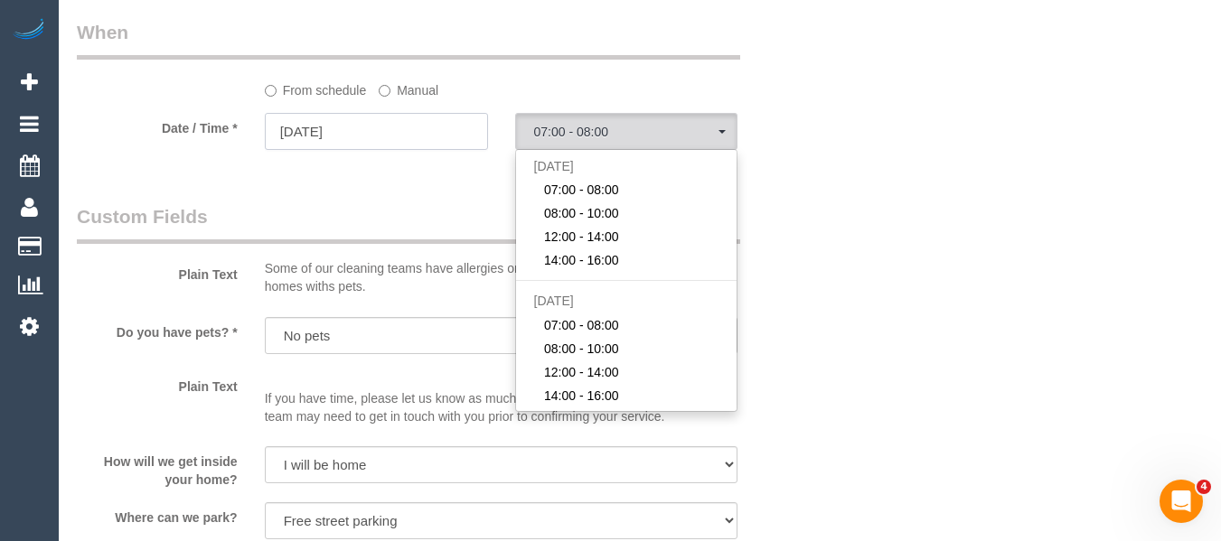
click at [408, 150] on input "26/08/2025" at bounding box center [376, 131] width 223 height 37
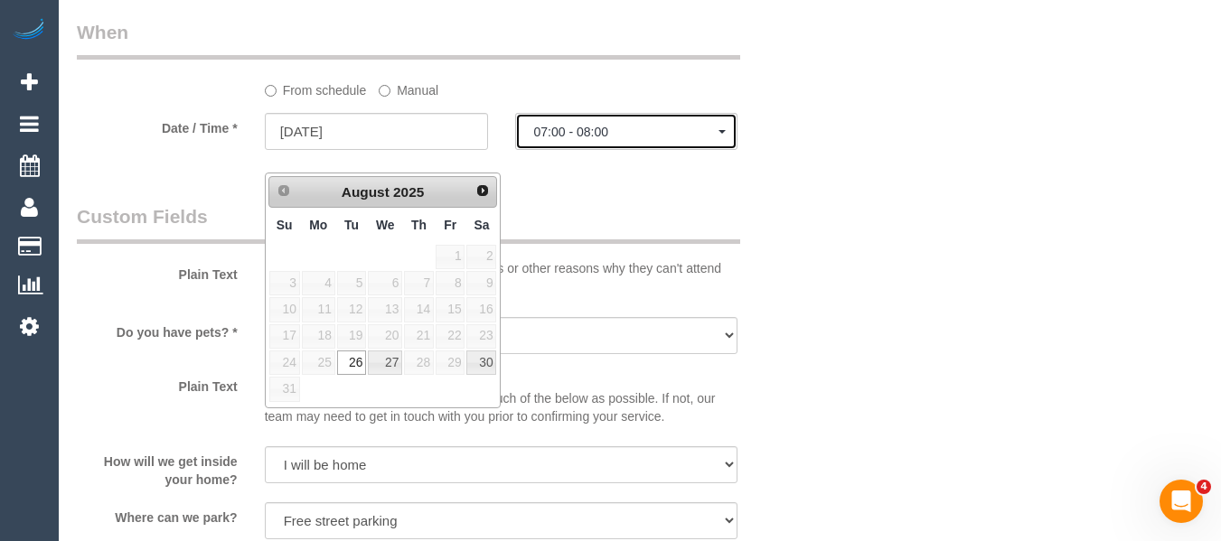
click at [617, 139] on span "07:00 - 08:00" at bounding box center [626, 132] width 185 height 14
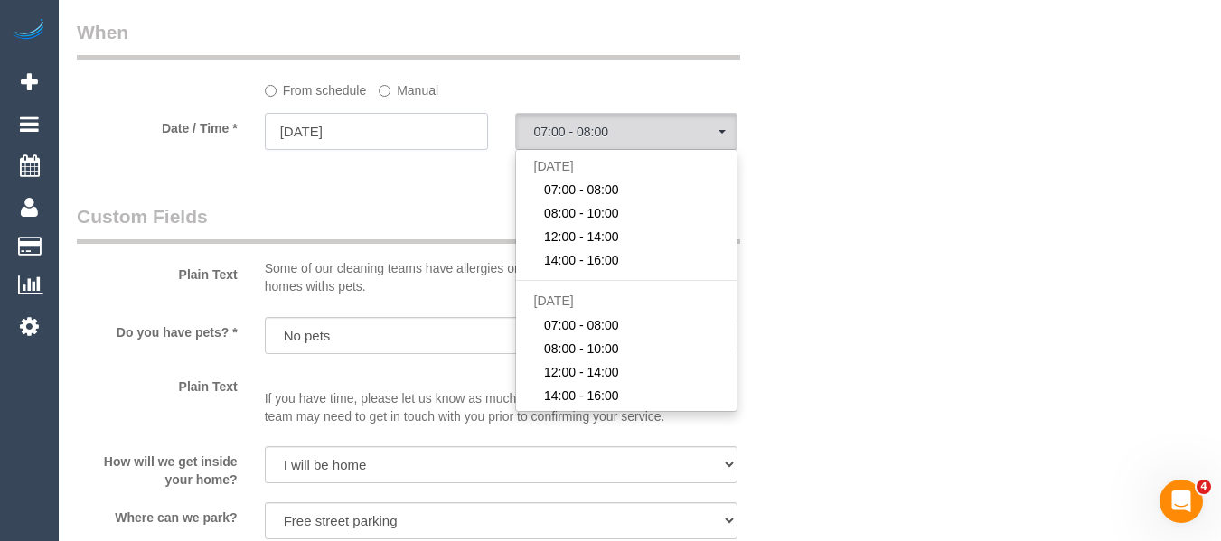
click at [443, 150] on input "26/08/2025" at bounding box center [376, 131] width 223 height 37
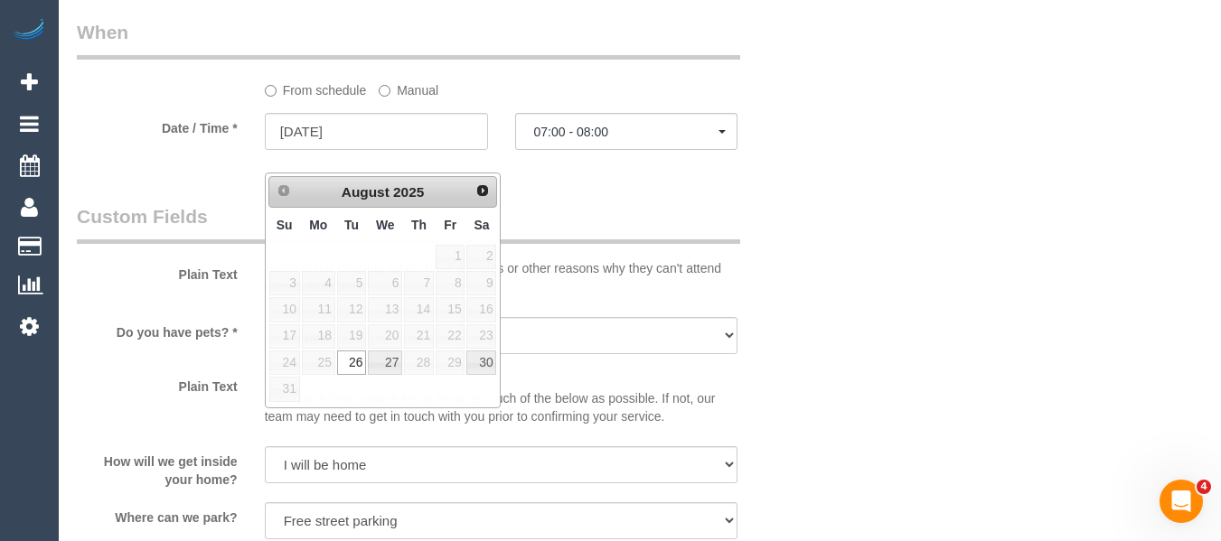
click at [595, 125] on sui-booking-spot "From schedule Manual Date / Time * 26/08/2025 07:00 - 08:00 Tue August 26th 07:…" at bounding box center [439, 86] width 724 height 135
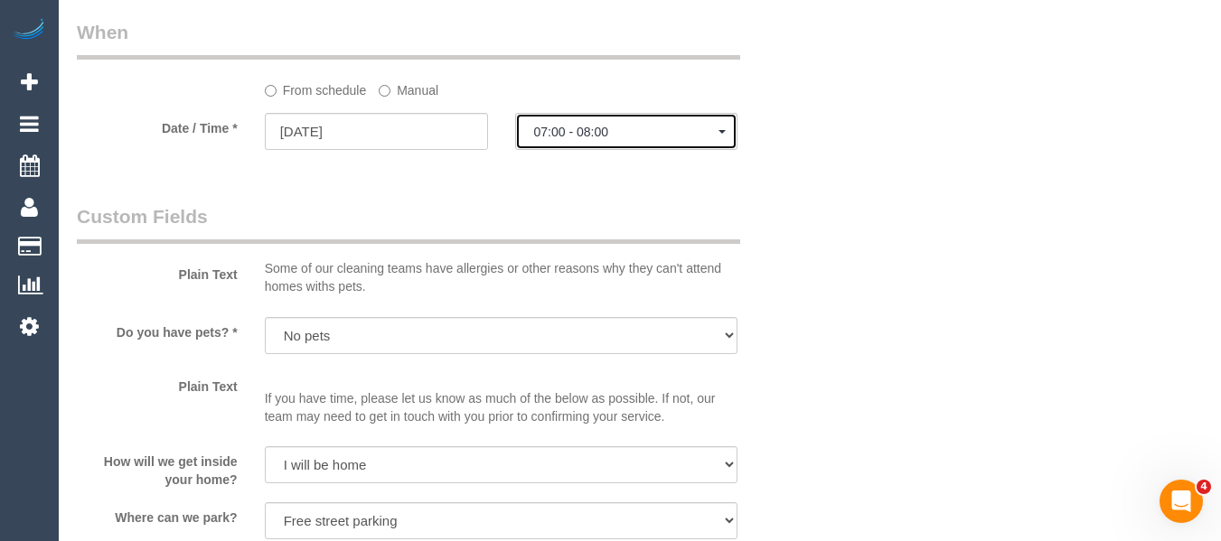
click at [589, 140] on button "07:00 - 08:00" at bounding box center [626, 131] width 223 height 37
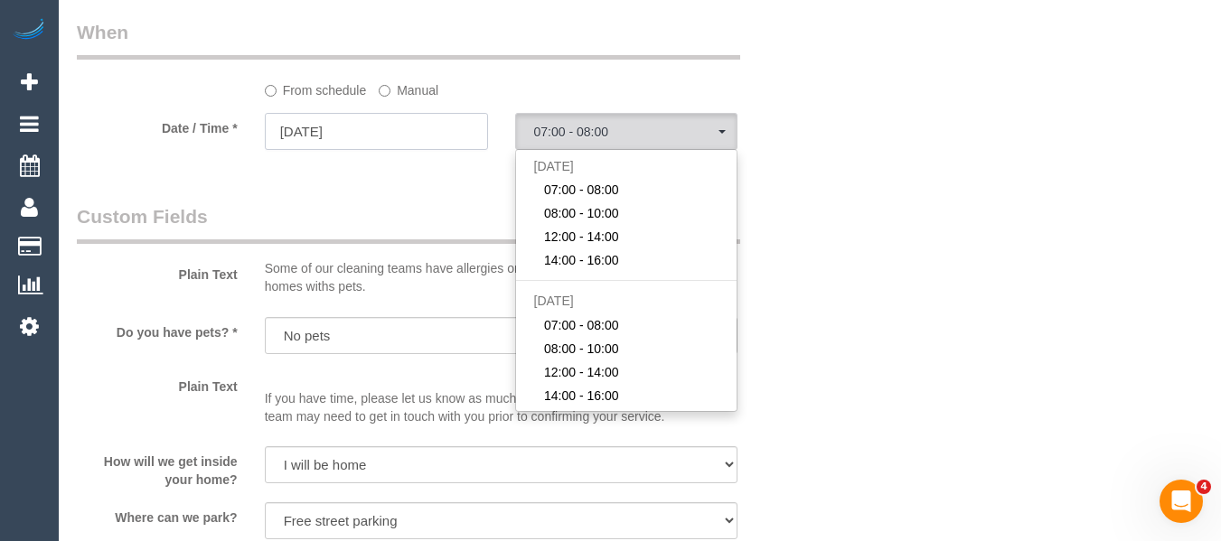
click at [410, 150] on input "26/08/2025" at bounding box center [376, 131] width 223 height 37
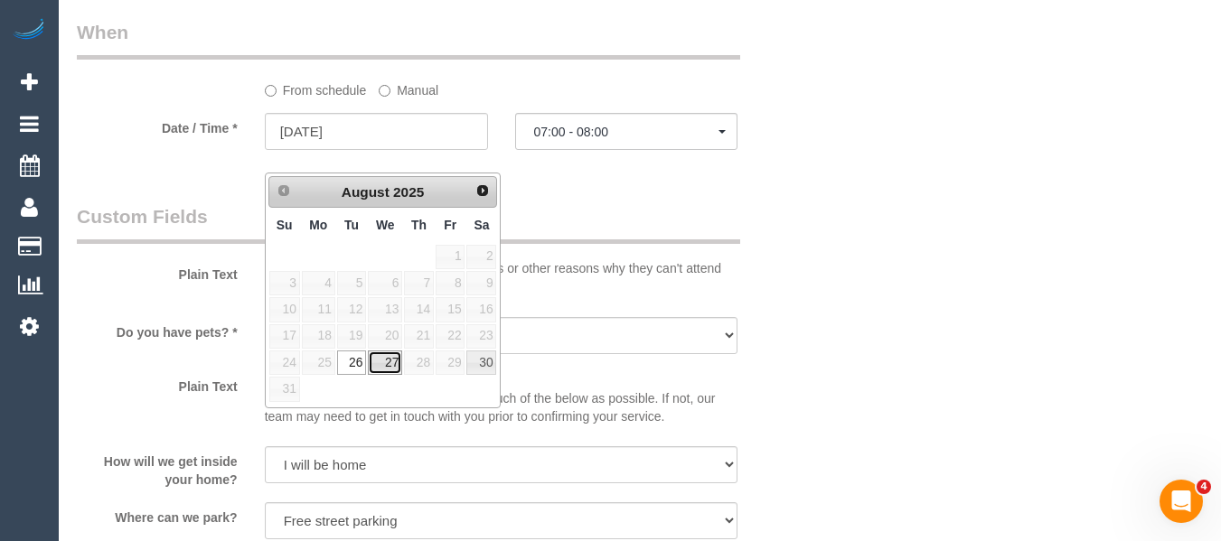
click at [380, 357] on link "27" at bounding box center [385, 363] width 34 height 24
type input "[DATE]"
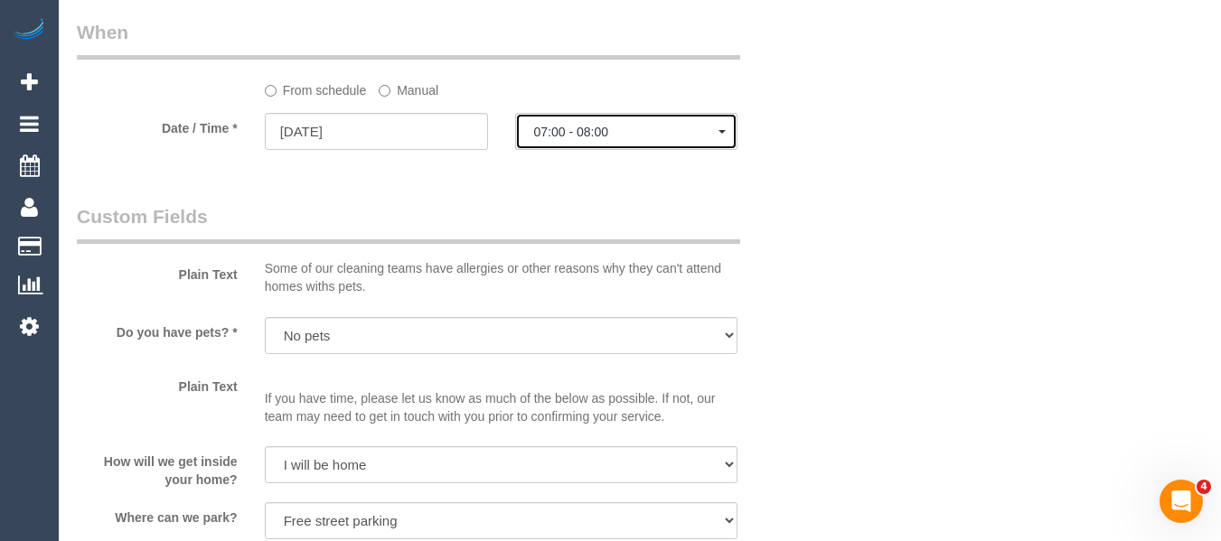
click at [605, 139] on span "07:00 - 08:00" at bounding box center [626, 132] width 185 height 14
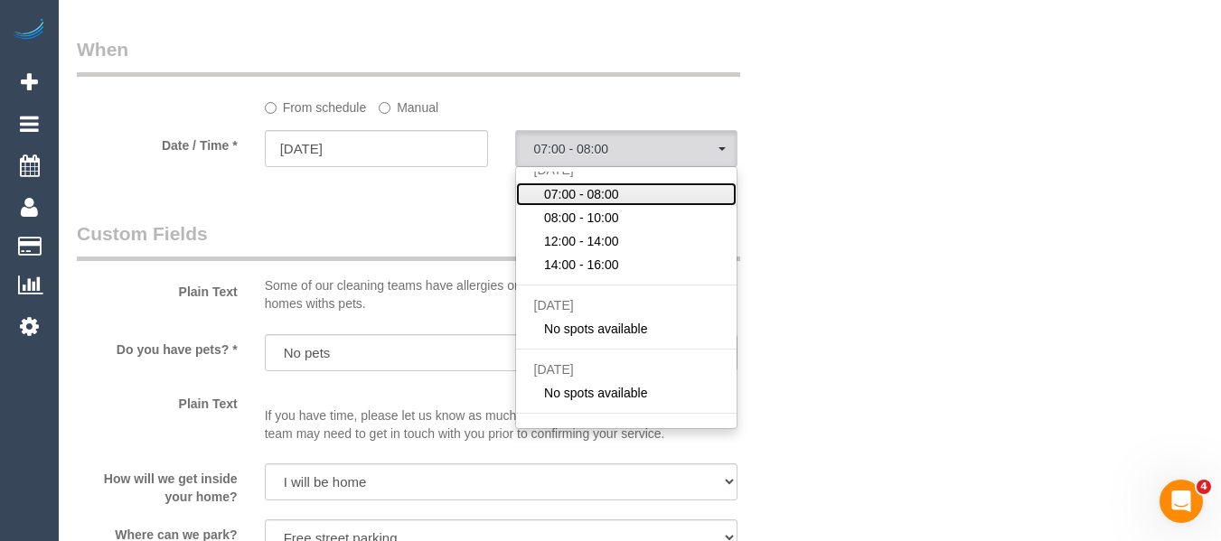
scroll to position [90, 0]
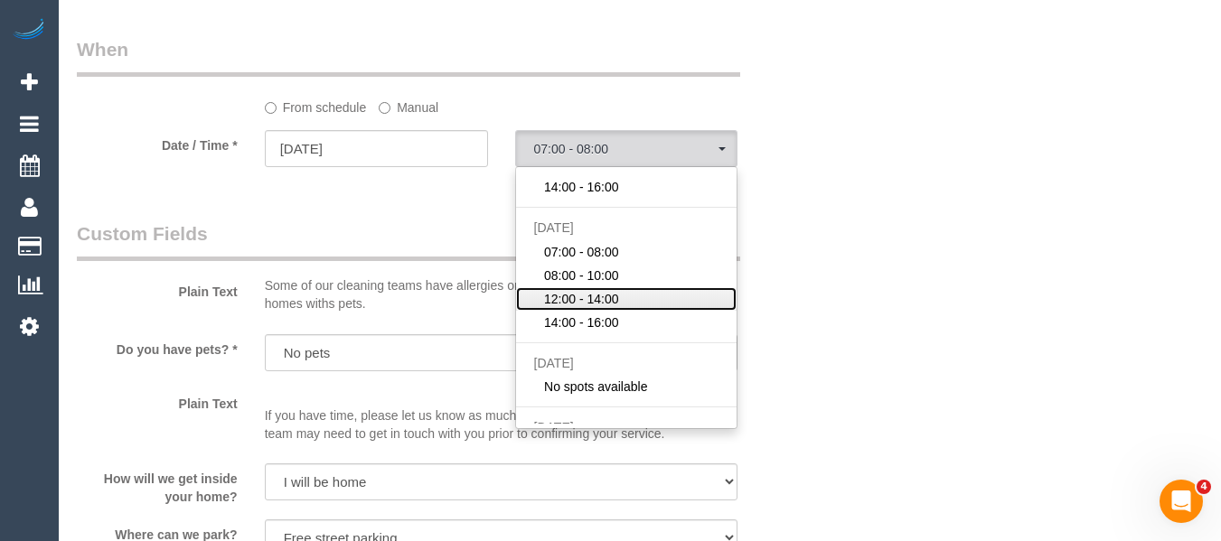
click at [559, 308] on span "12:00 - 14:00" at bounding box center [581, 299] width 75 height 18
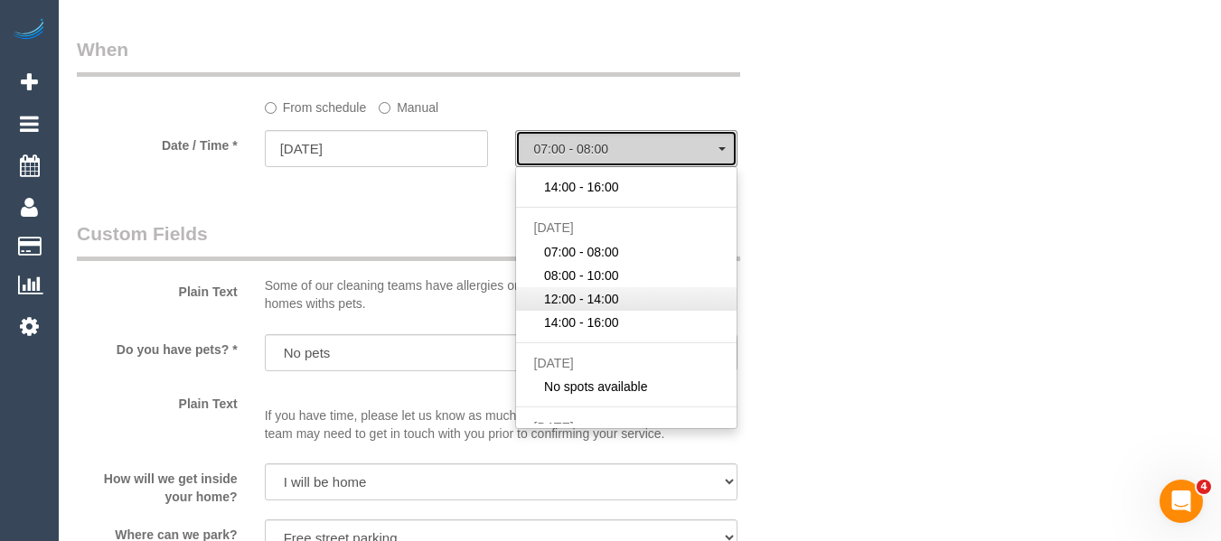
select select "spot32"
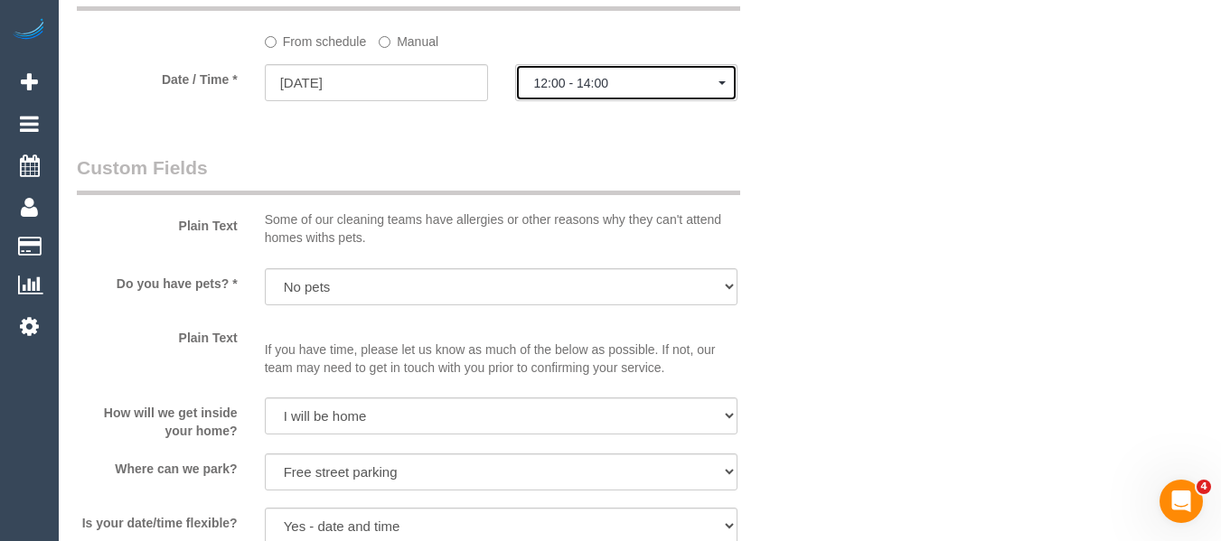
scroll to position [2040, 0]
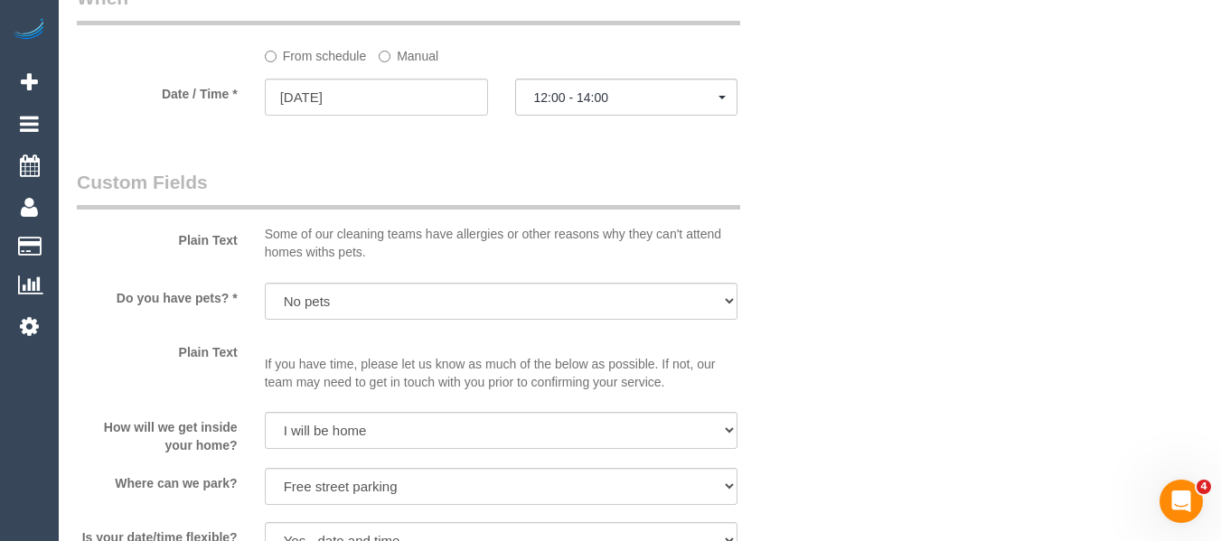
click at [1124, 267] on div "Who Email* shalakasingh_2@hotmail.com Name * Shalaka Singh Where Address* 12A Y…" at bounding box center [640, 3] width 1126 height 3954
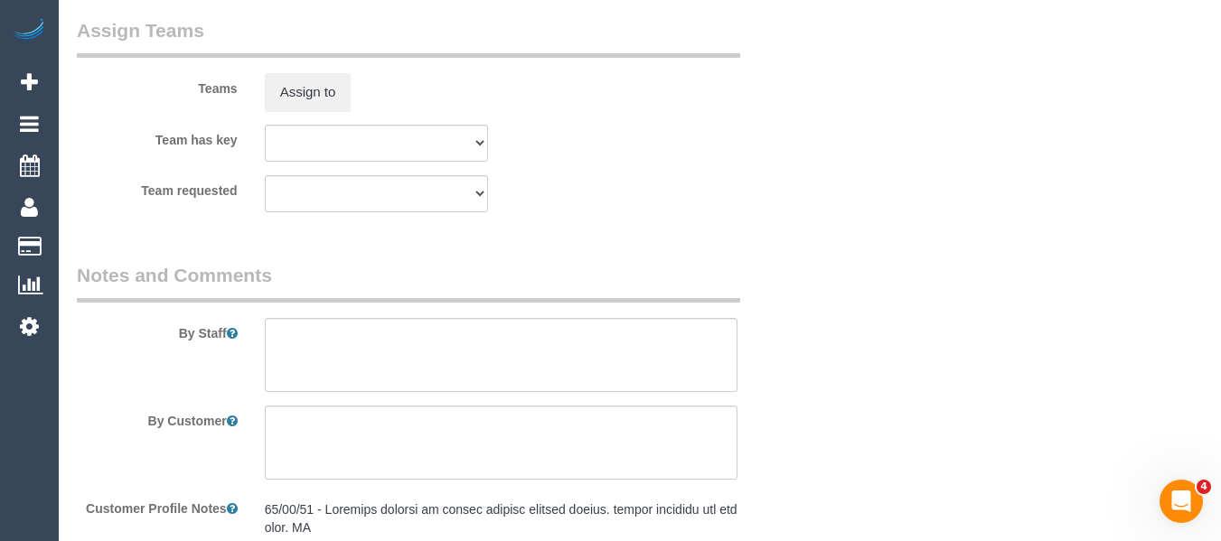
scroll to position [2992, 0]
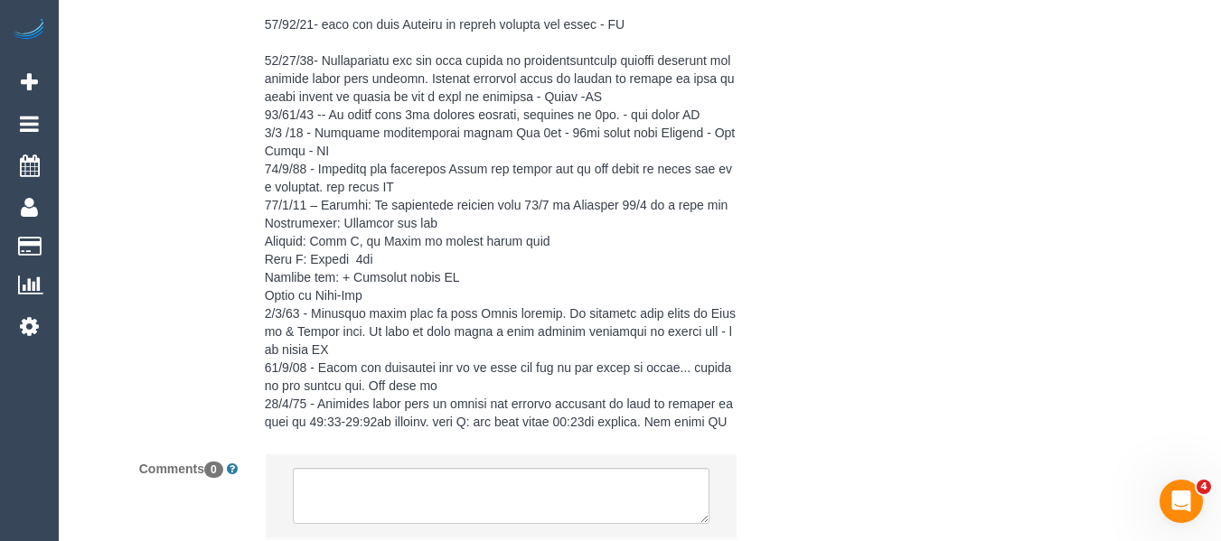
scroll to position [3582, 0]
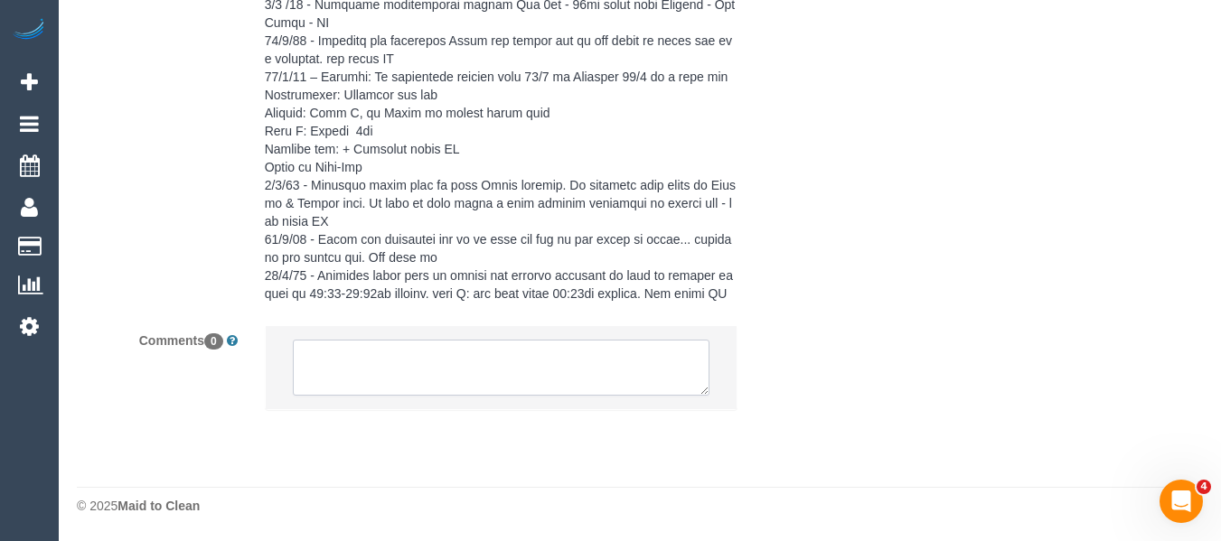
click at [515, 390] on textarea at bounding box center [502, 368] width 418 height 56
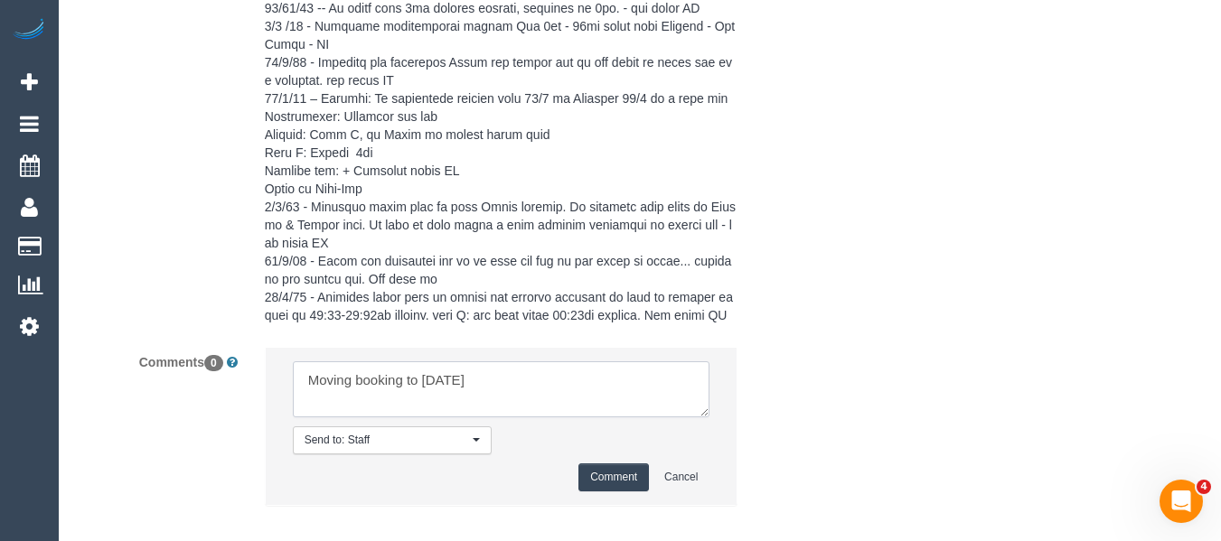
scroll to position [3656, 0]
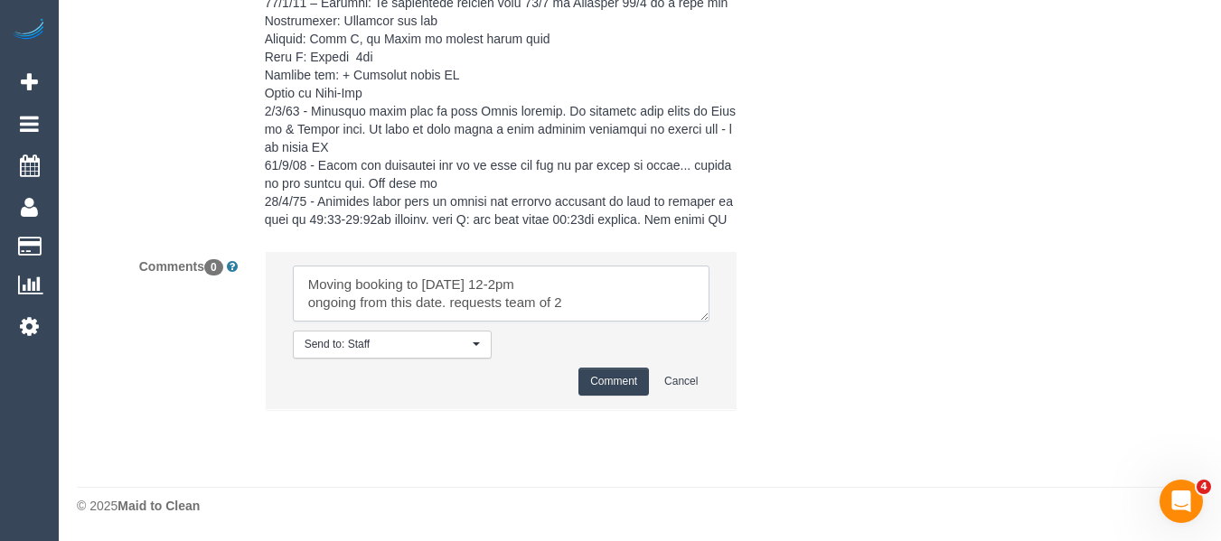
type textarea "Moving booking to Wednesday 12-2pm ongoing from this date. requests team of 2"
click at [619, 368] on button "Comment" at bounding box center [613, 382] width 71 height 28
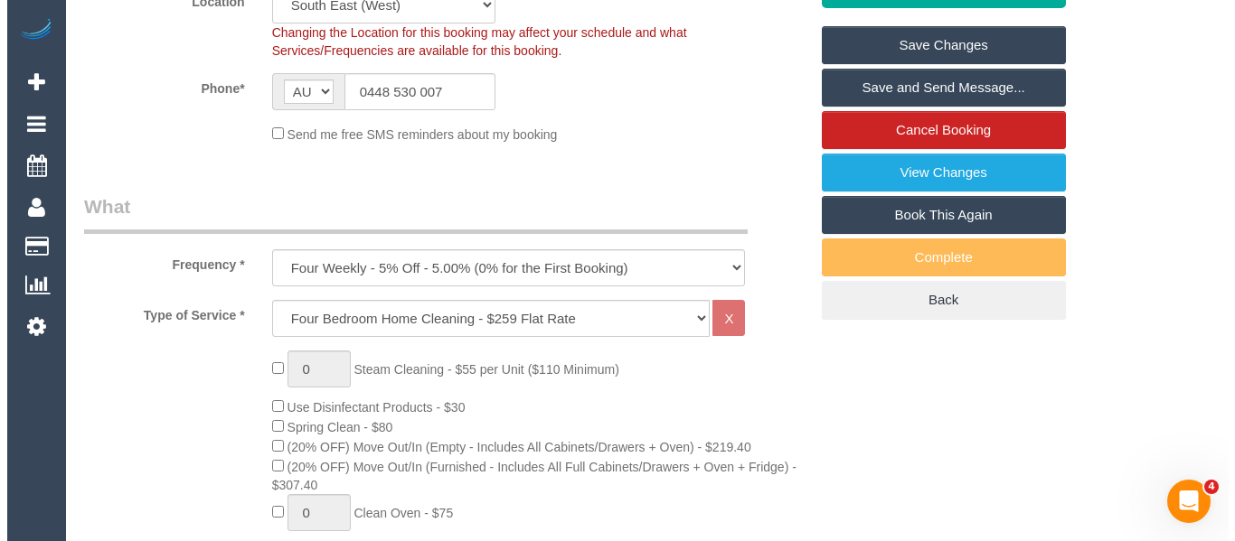
scroll to position [360, 0]
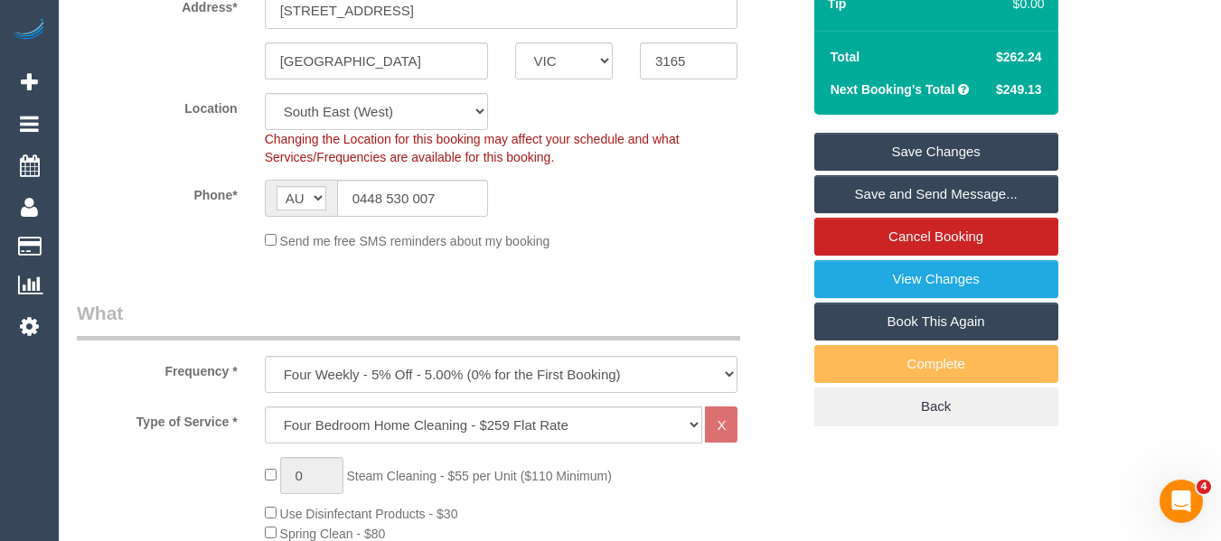
click at [1001, 165] on link "Save Changes" at bounding box center [936, 152] width 244 height 38
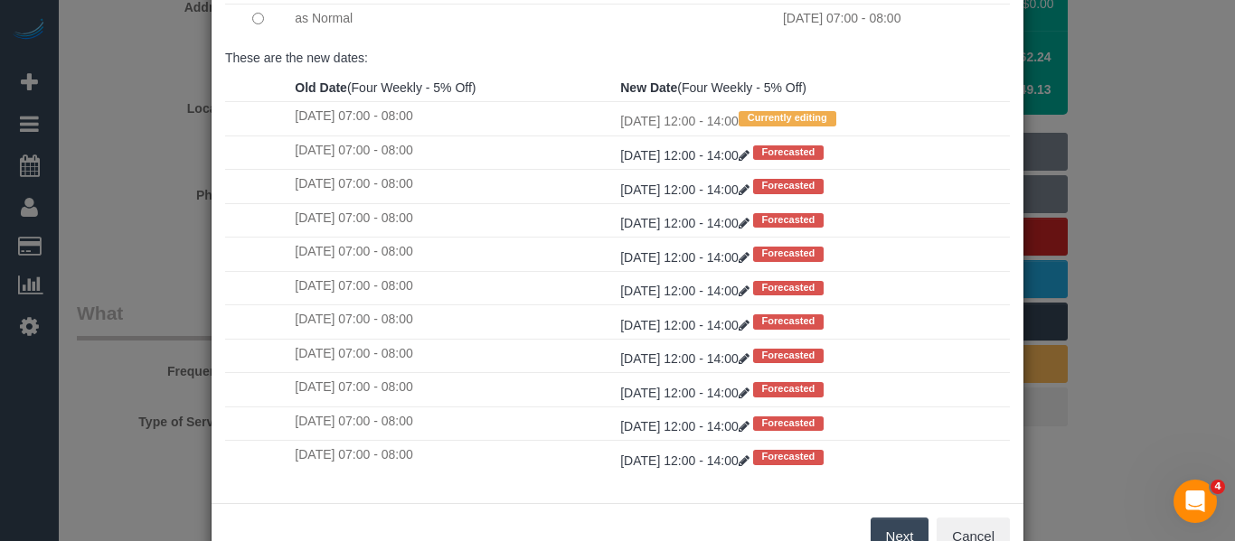
scroll to position [268, 0]
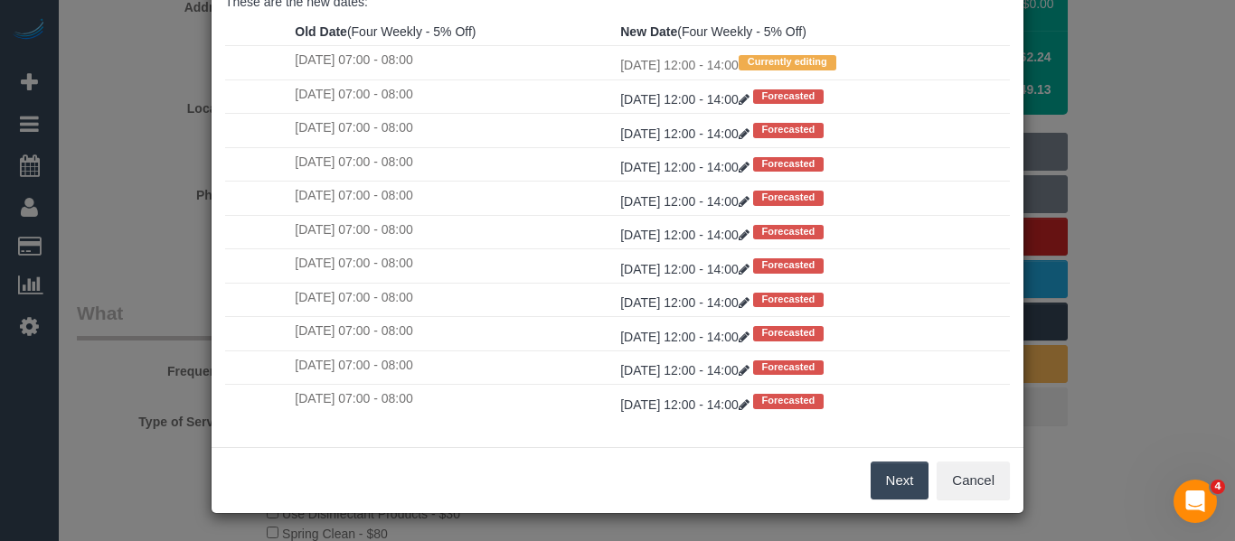
click at [885, 478] on button "Next" at bounding box center [899, 481] width 59 height 38
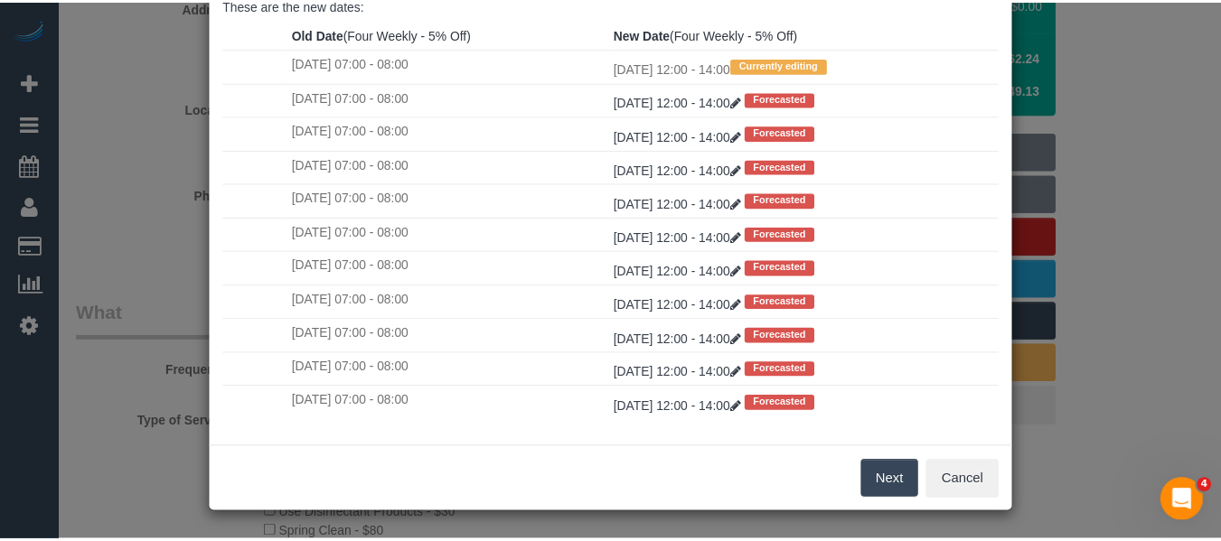
scroll to position [0, 0]
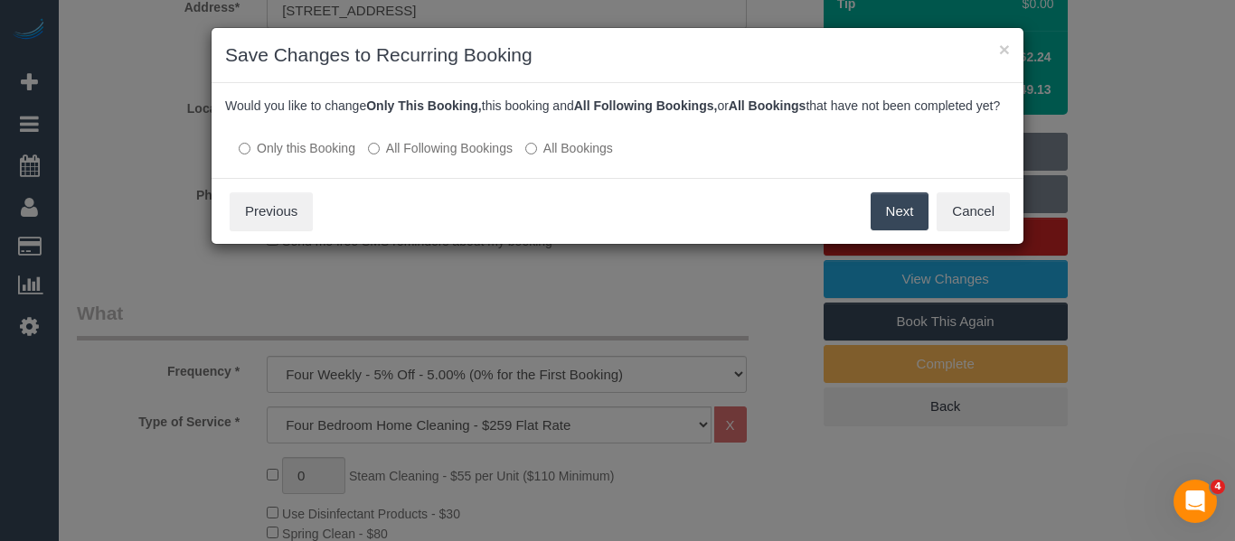
click at [460, 175] on div "Date, Time changed Select how you want to handle future bookings: Recurring job…" at bounding box center [618, 130] width 812 height 95
click at [414, 157] on label "All Following Bookings" at bounding box center [440, 148] width 145 height 18
click at [864, 227] on div "Save Cancel Previous" at bounding box center [618, 211] width 812 height 66
click at [876, 230] on button "Save" at bounding box center [897, 212] width 61 height 38
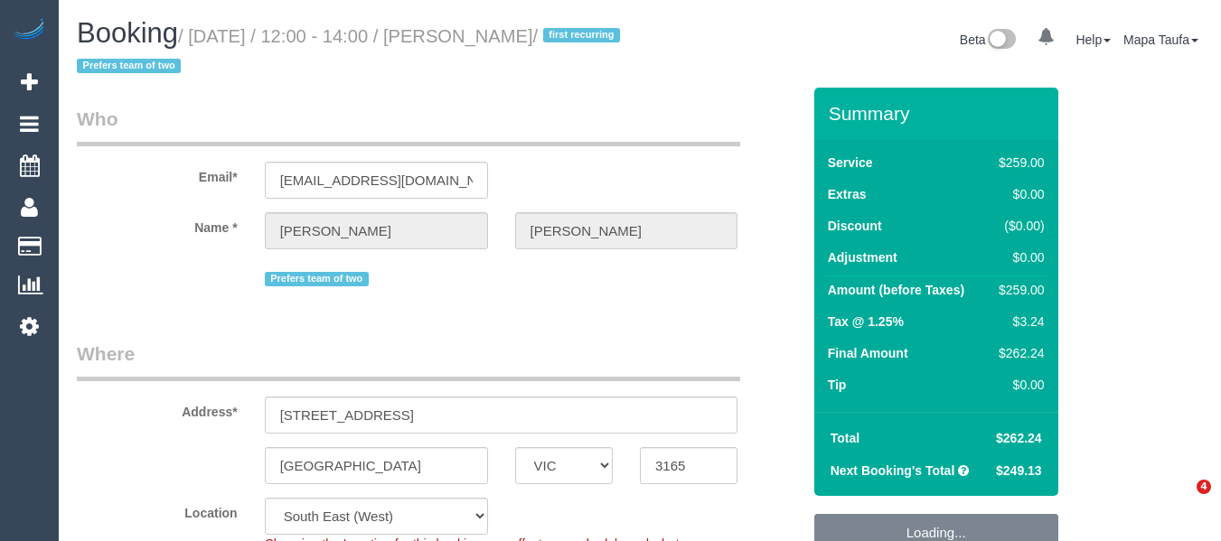
select select "VIC"
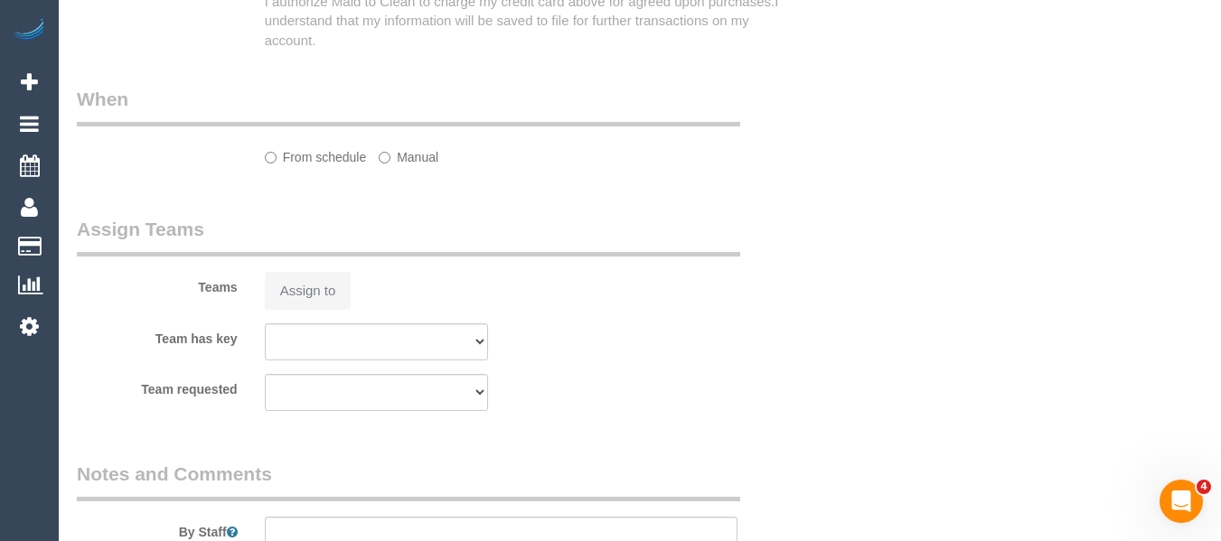
select select "string:stripe-pm_1QKTDr2GScqysDRVbhLqpD1O"
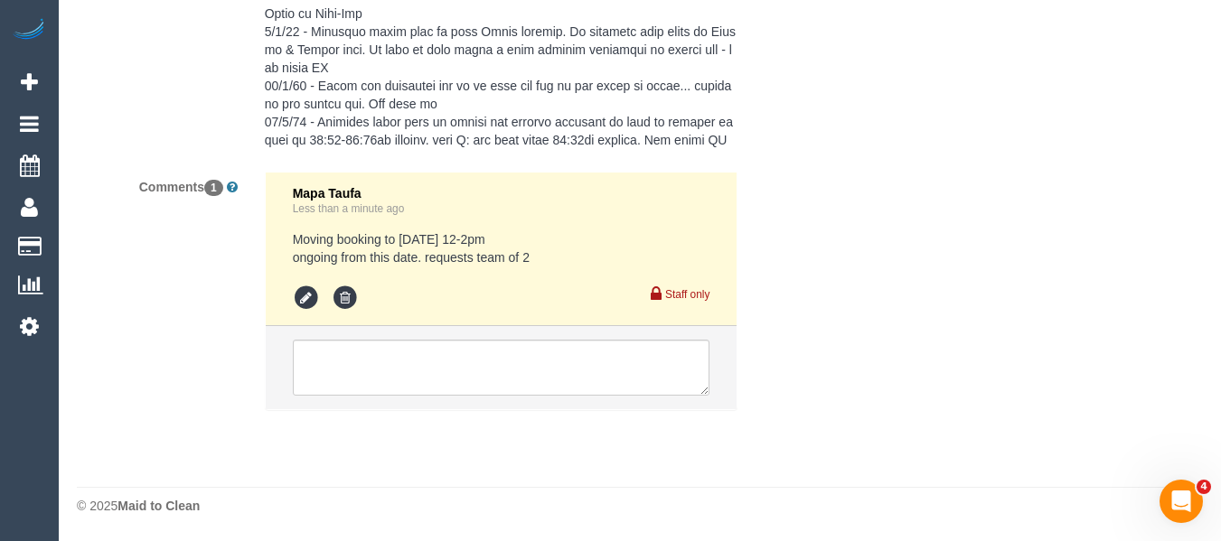
select select "object:559"
select select "spot3"
select select "number:28"
select select "number:14"
select select "number:19"
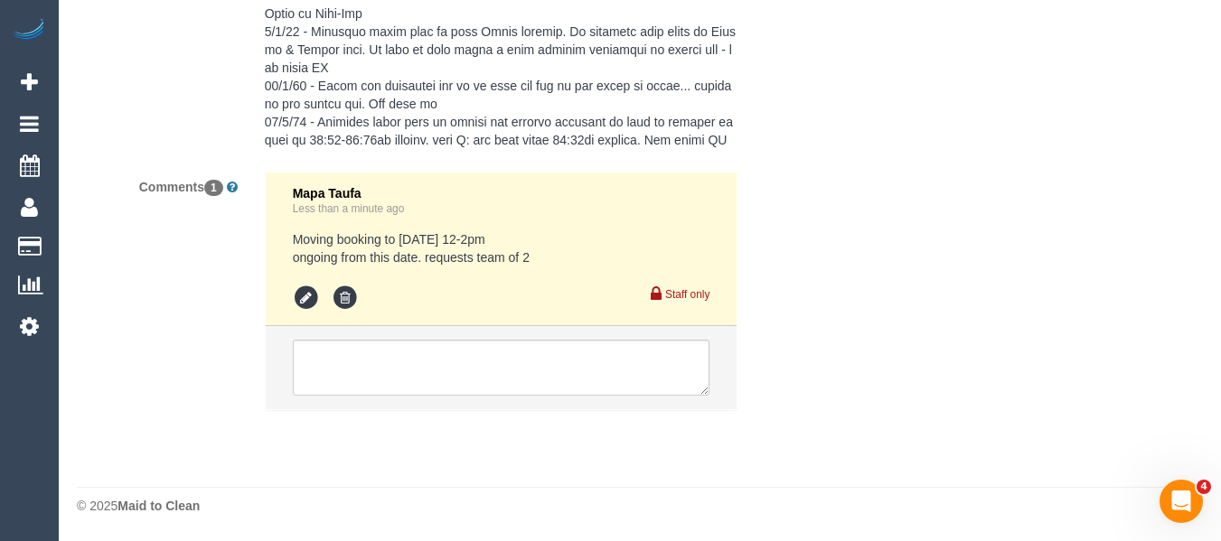
select select "number:22"
select select "number:34"
select select "number:12"
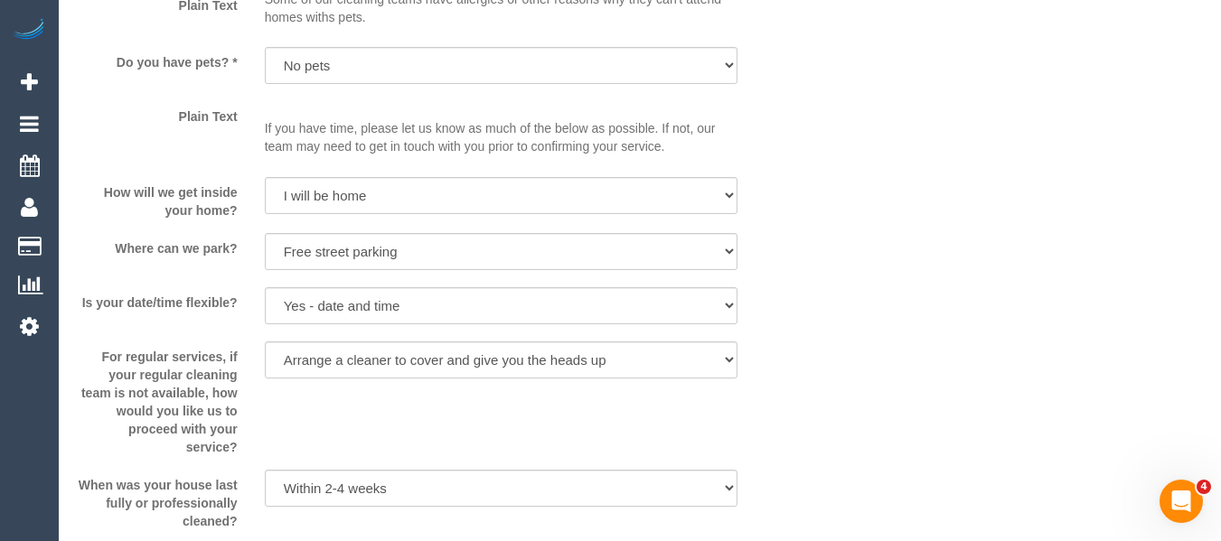
select select "object:811"
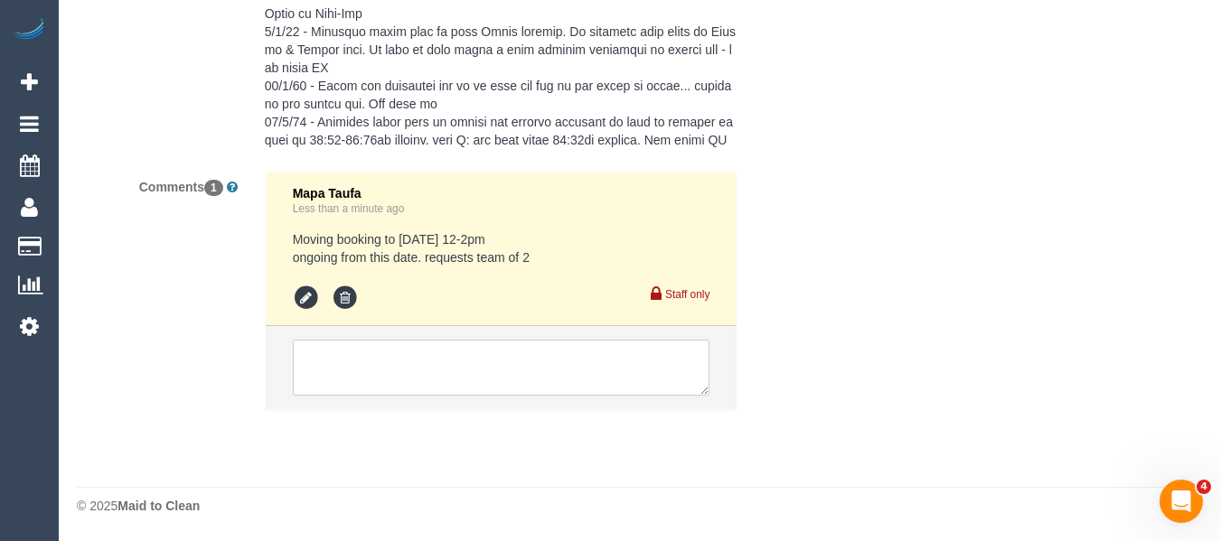
click at [465, 368] on textarea at bounding box center [502, 368] width 418 height 56
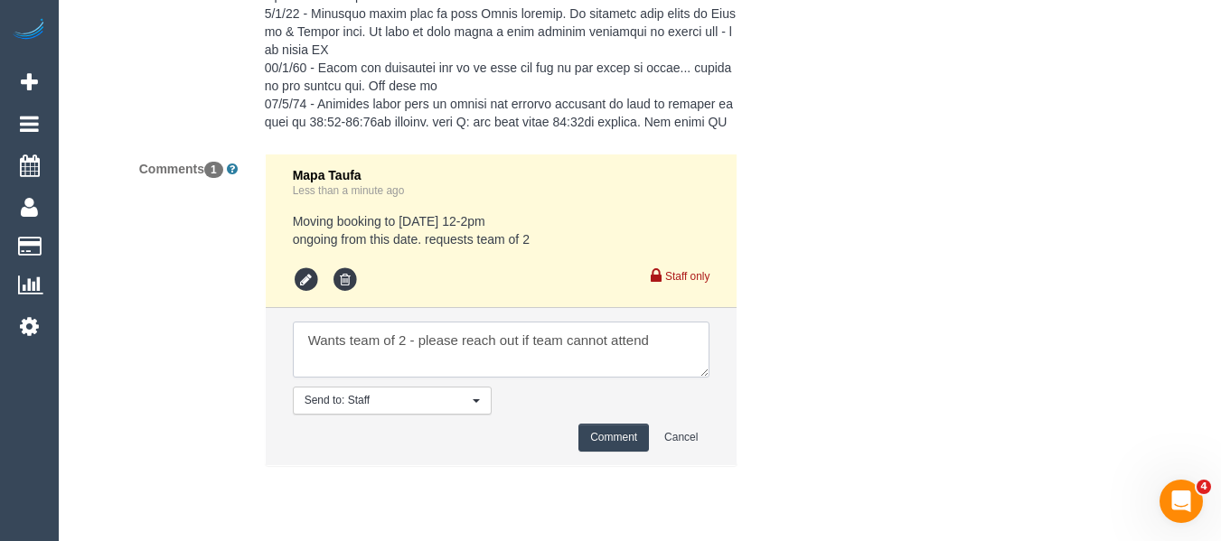
type textarea "Wants team of 2 - please reach out if team cannot attend"
click at [595, 452] on button "Comment" at bounding box center [613, 438] width 71 height 28
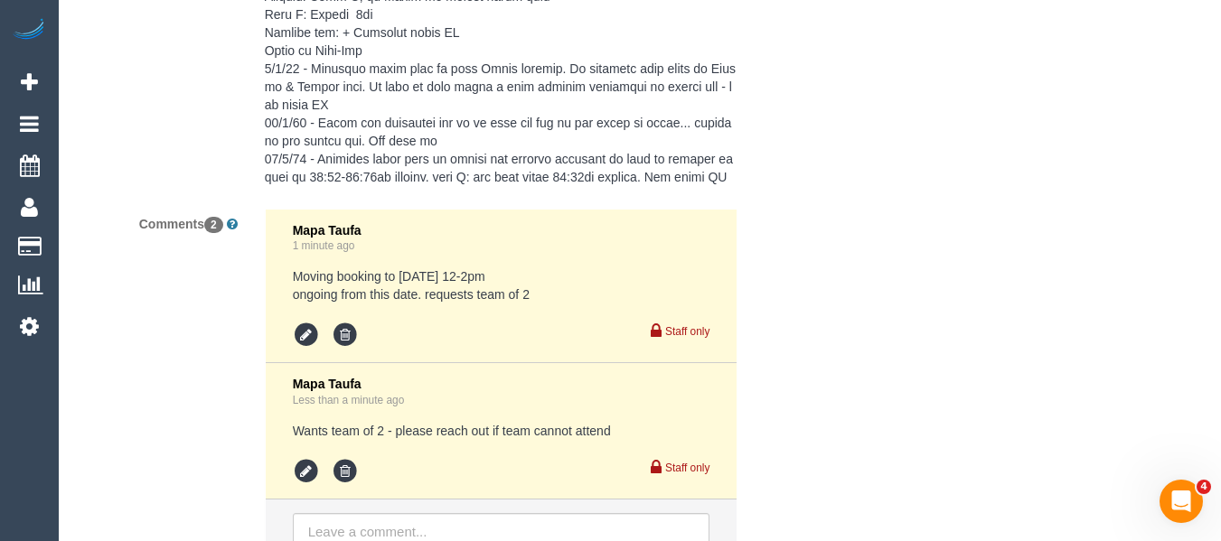
scroll to position [3570, 0]
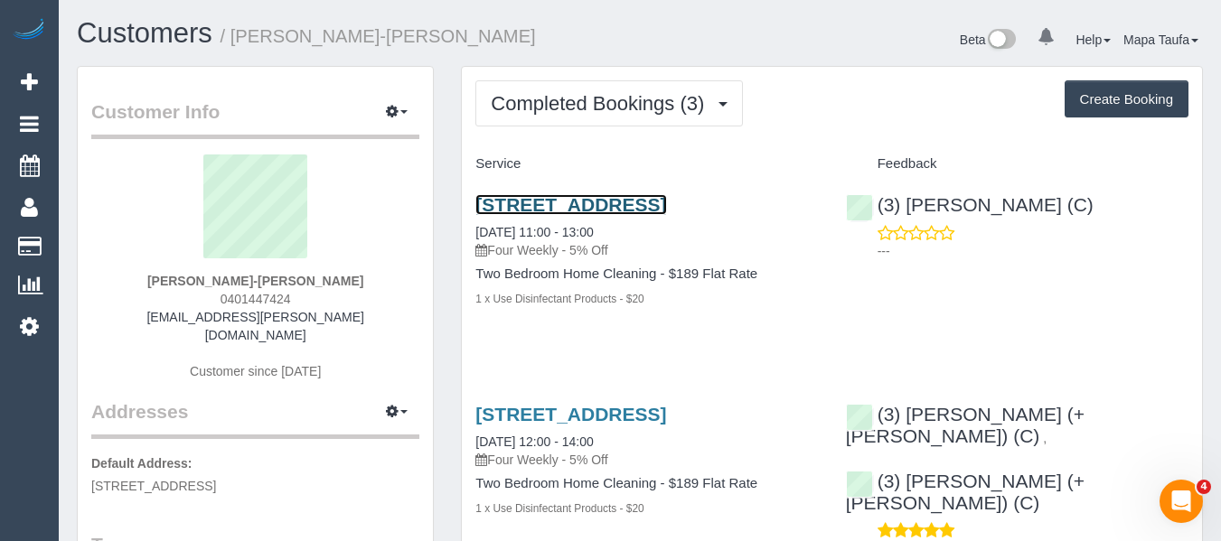
click at [536, 204] on link "[STREET_ADDRESS]" at bounding box center [570, 204] width 191 height 21
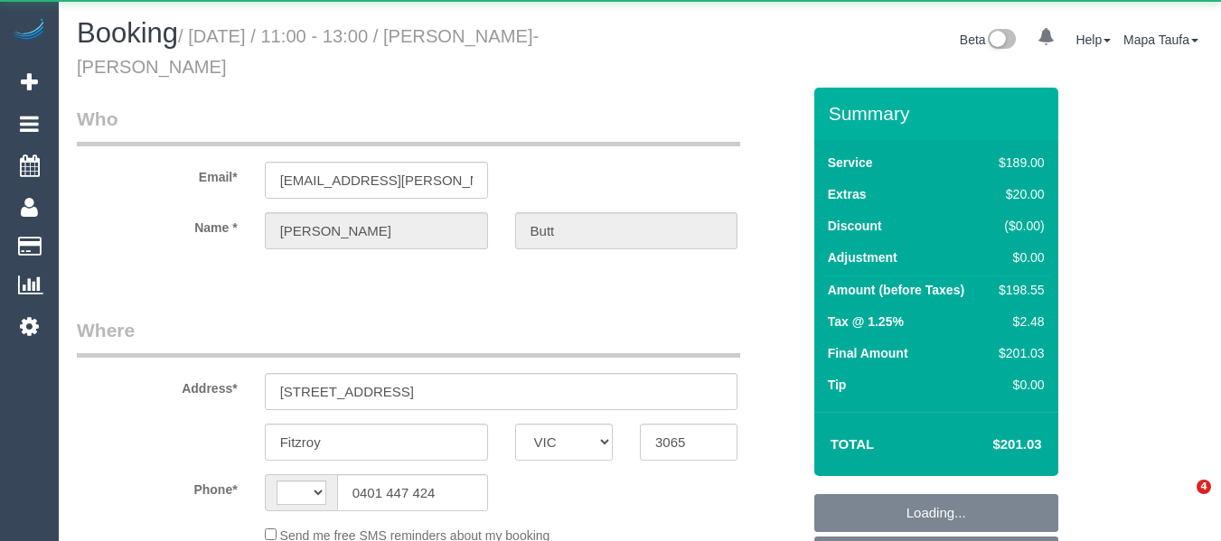
select select "VIC"
select select "string:stripe-pm_1RdQq92GScqysDRVO85jUO6u"
select select "number:29"
select select "number:14"
select select "number:20"
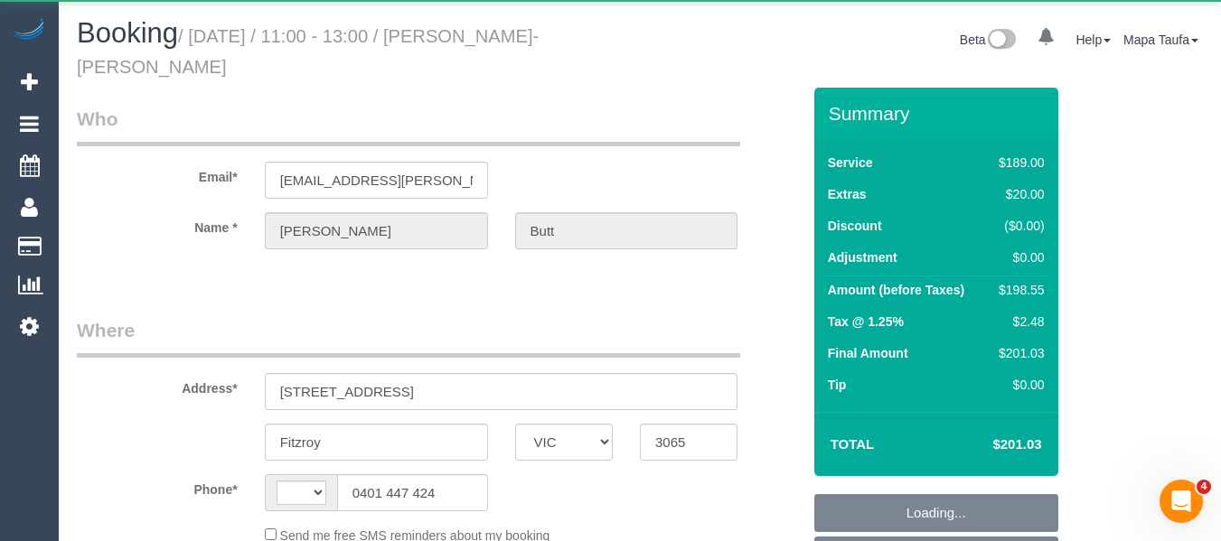
select select "number:22"
select select "number:34"
select select "number:26"
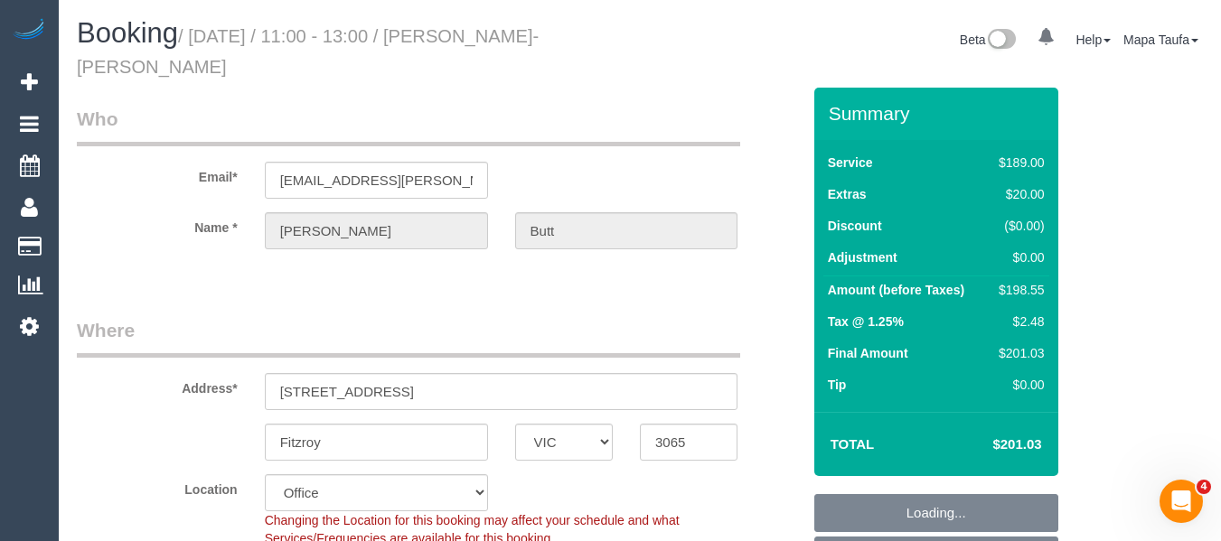
select select "string:AU"
select select "object:2046"
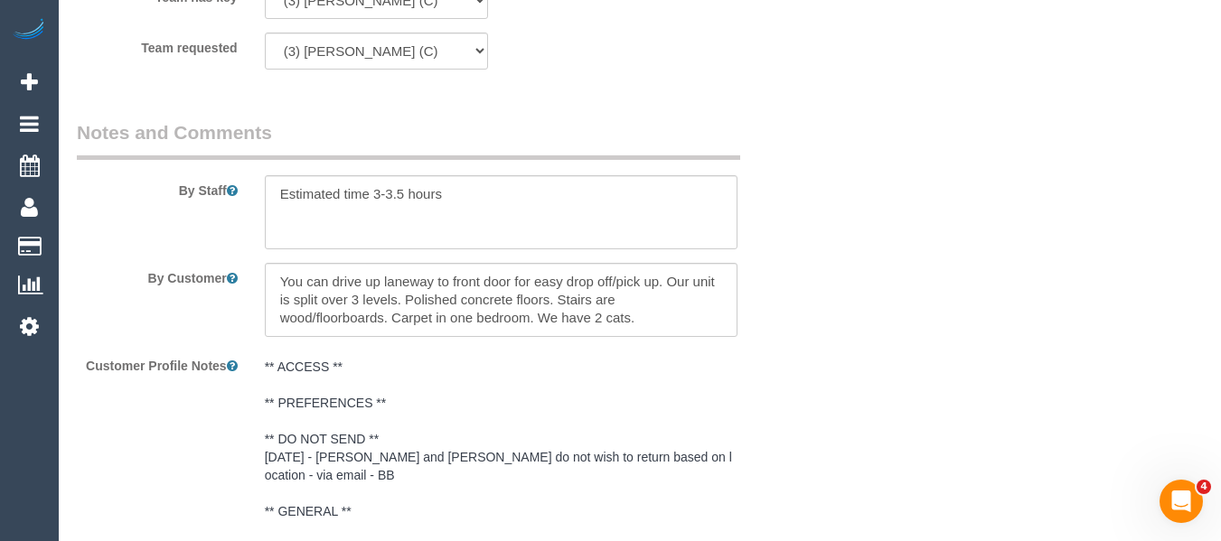
scroll to position [2239, 0]
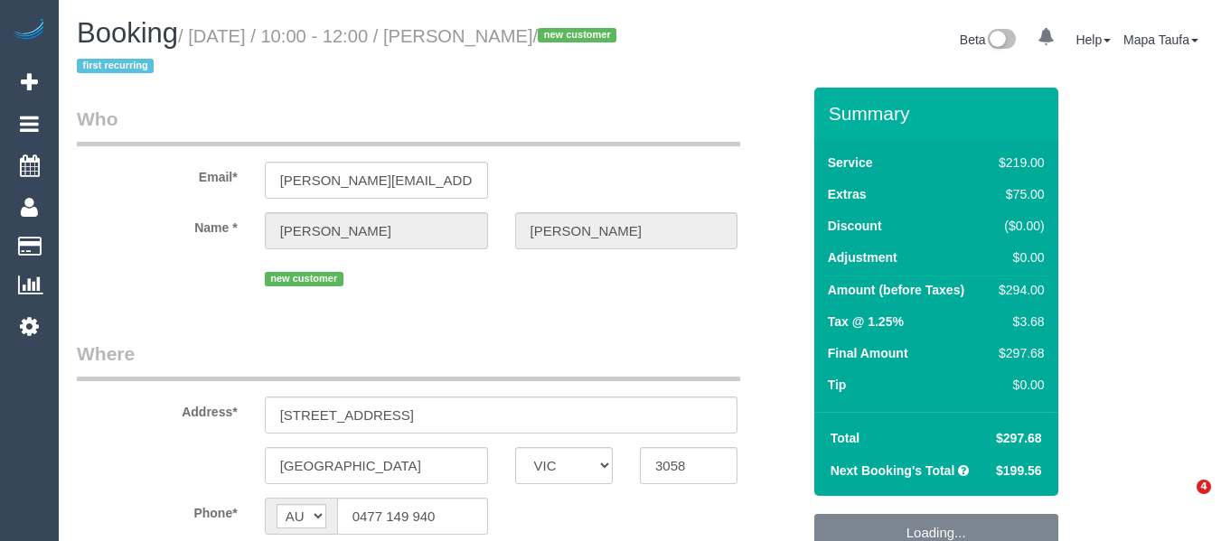
select select "VIC"
select select "object:555"
select select "string:stripe-pm_1RvcLh2GScqysDRVn7GE2Iyx"
select select "object:708"
select select "number:28"
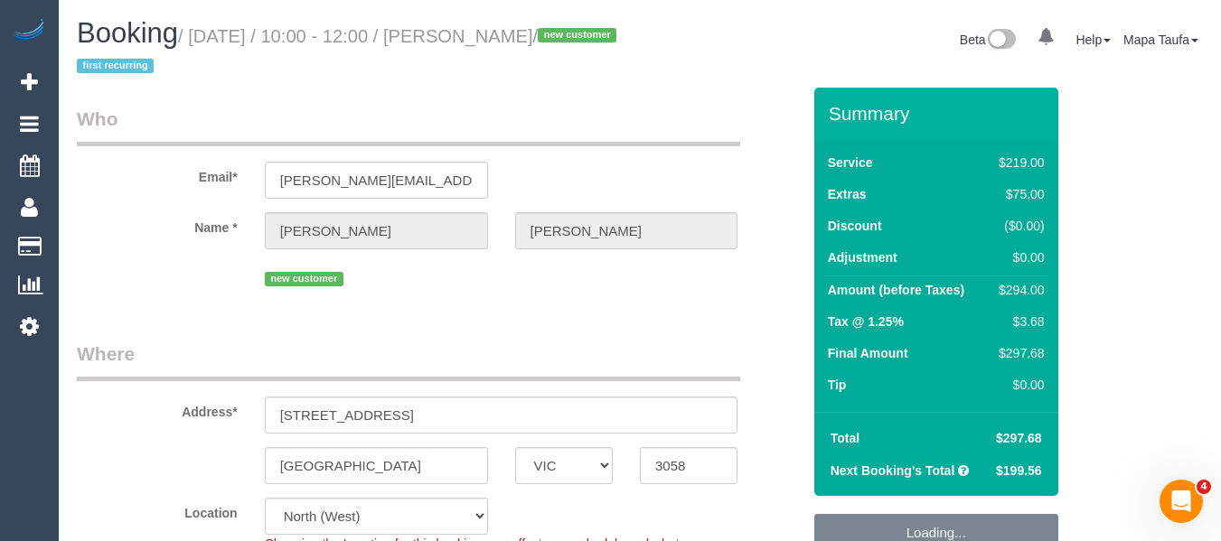
select select "number:14"
select select "number:19"
select select "number:25"
select select "number:34"
select select "number:13"
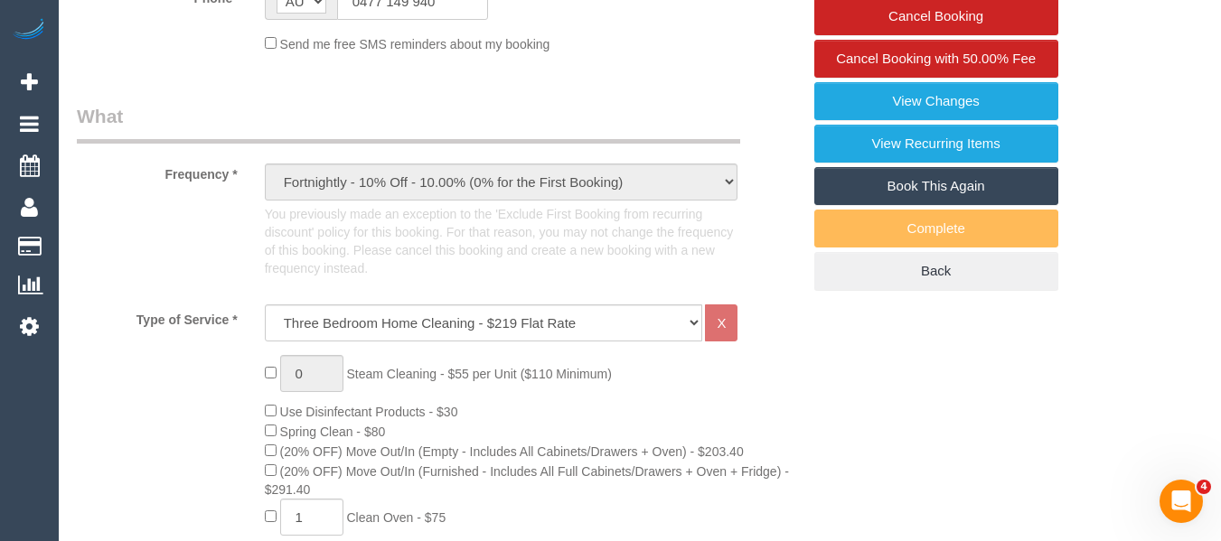
select select "spot1"
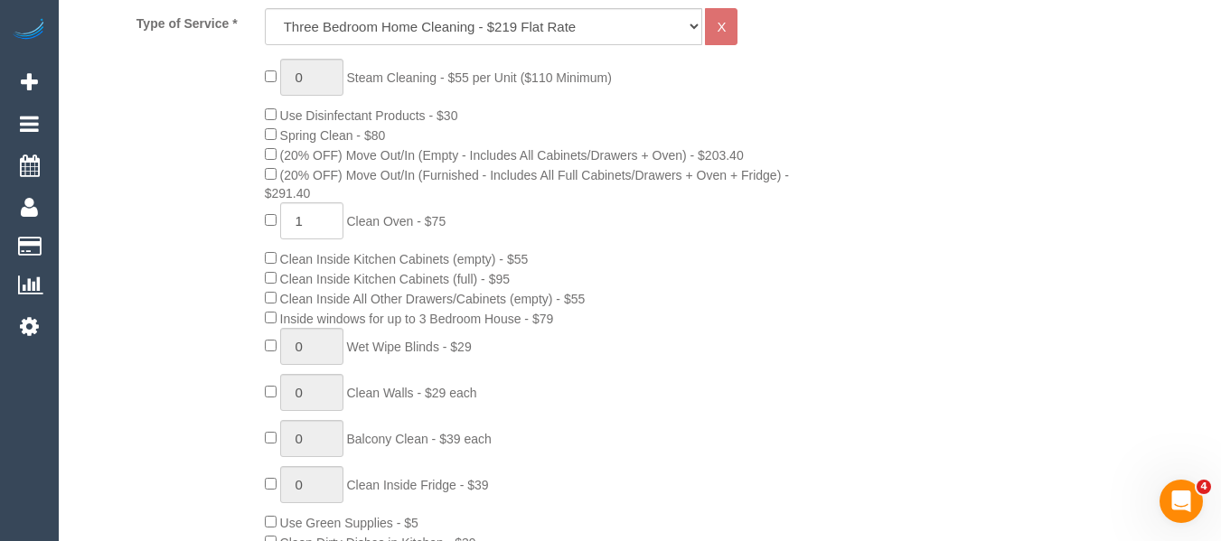
scroll to position [867, 0]
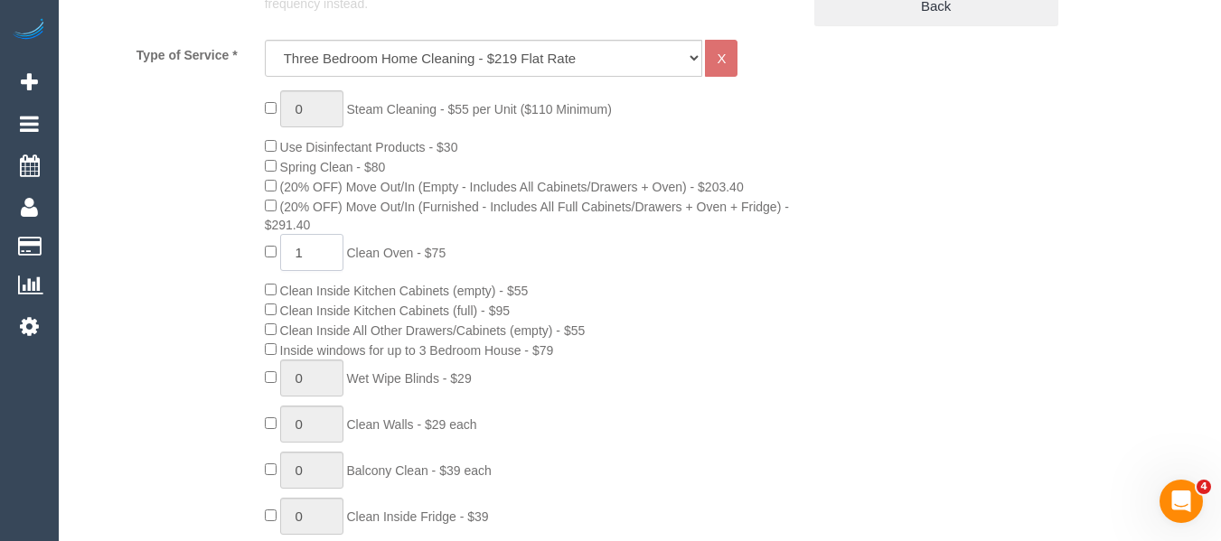
drag, startPoint x: 294, startPoint y: 255, endPoint x: 251, endPoint y: 255, distance: 42.5
click at [251, 255] on div "0 Steam Cleaning - $55 per Unit ($110 Minimum) Use Disinfectant Products - $30 …" at bounding box center [532, 416] width 563 height 652
type input "2"
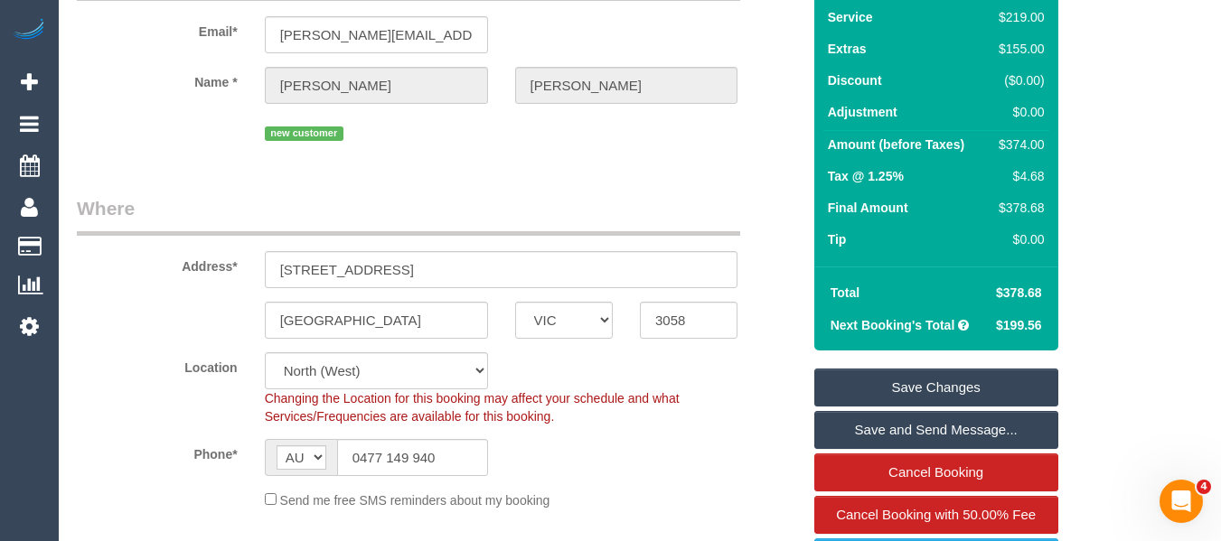
scroll to position [144, 0]
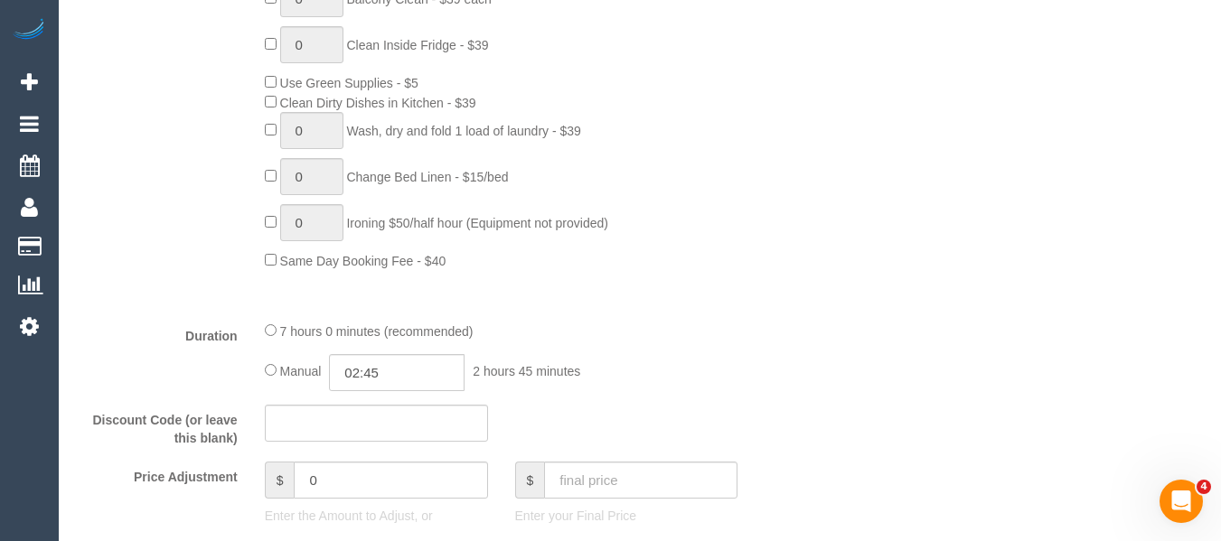
scroll to position [1386, 0]
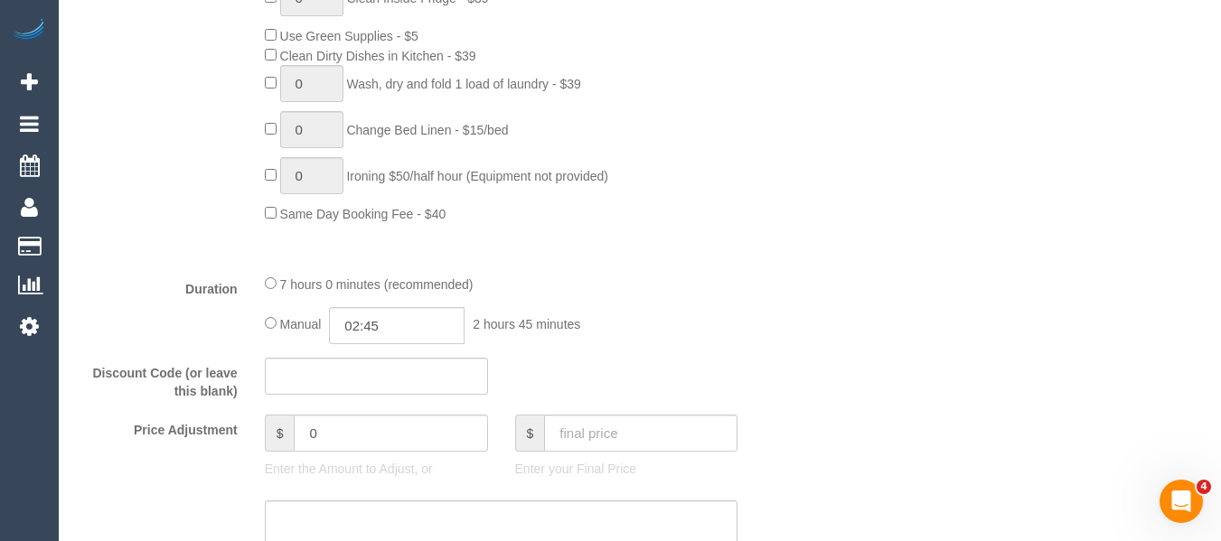
click at [999, 259] on div "Who Email* jenna.foster@pm.me Name * Jenna Foster new customer Where Address* 2…" at bounding box center [640, 523] width 1126 height 3643
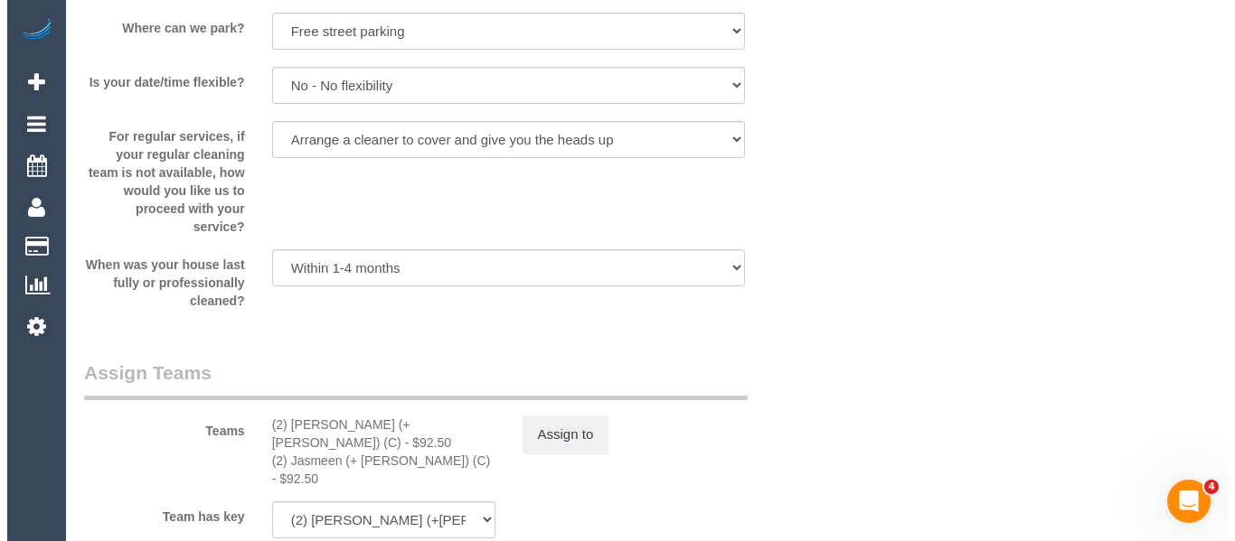
scroll to position [3024, 0]
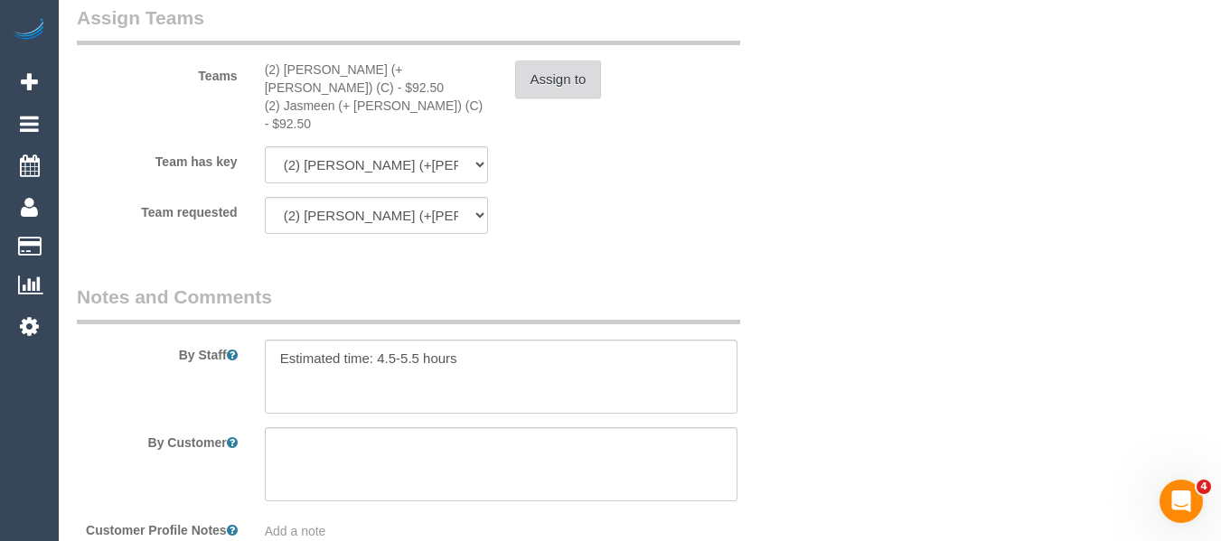
click at [570, 77] on button "Assign to" at bounding box center [558, 80] width 87 height 38
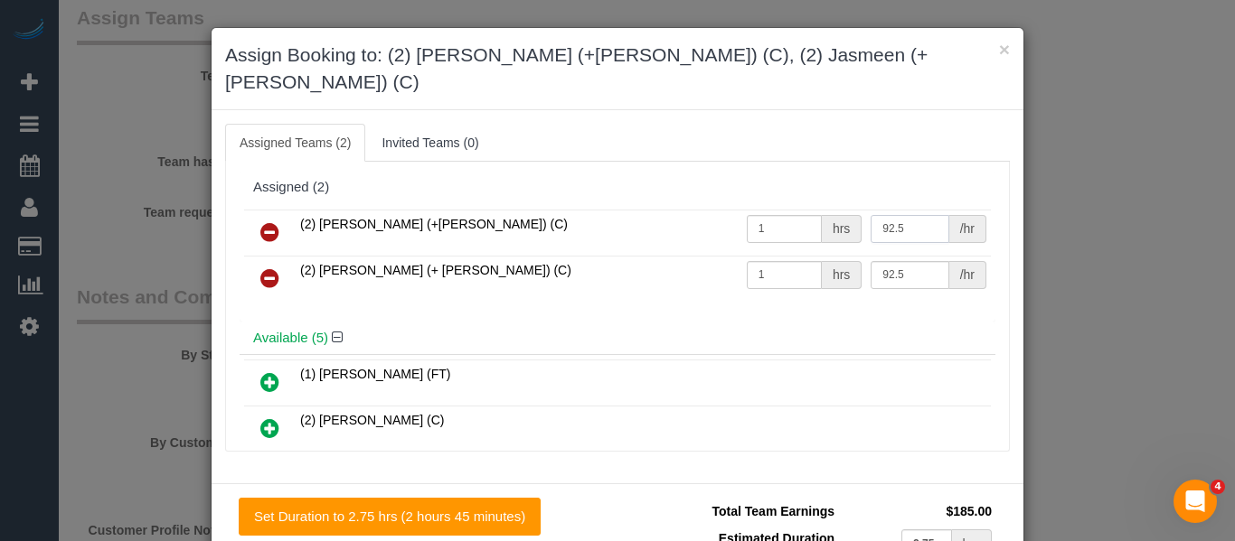
drag, startPoint x: 897, startPoint y: 202, endPoint x: 761, endPoint y: 203, distance: 135.6
click at [762, 210] on tr "(2) Harpreet (+Jasmeen) (C) 1 hrs 92.5 /hr" at bounding box center [617, 233] width 747 height 46
type input "142.5"
click at [883, 261] on input "92.5" at bounding box center [909, 275] width 78 height 28
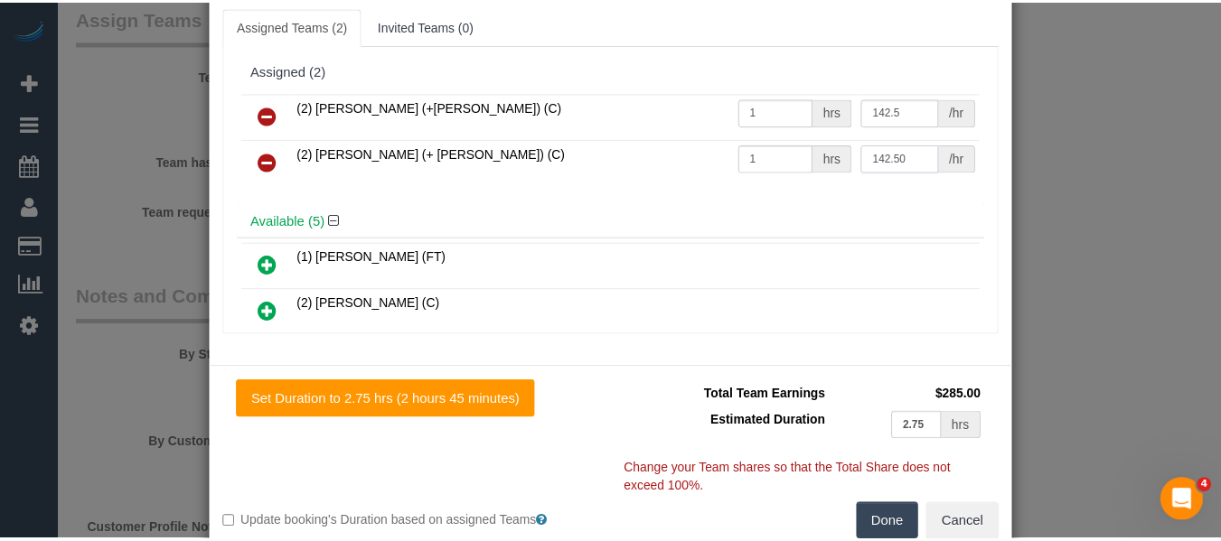
scroll to position [132, 0]
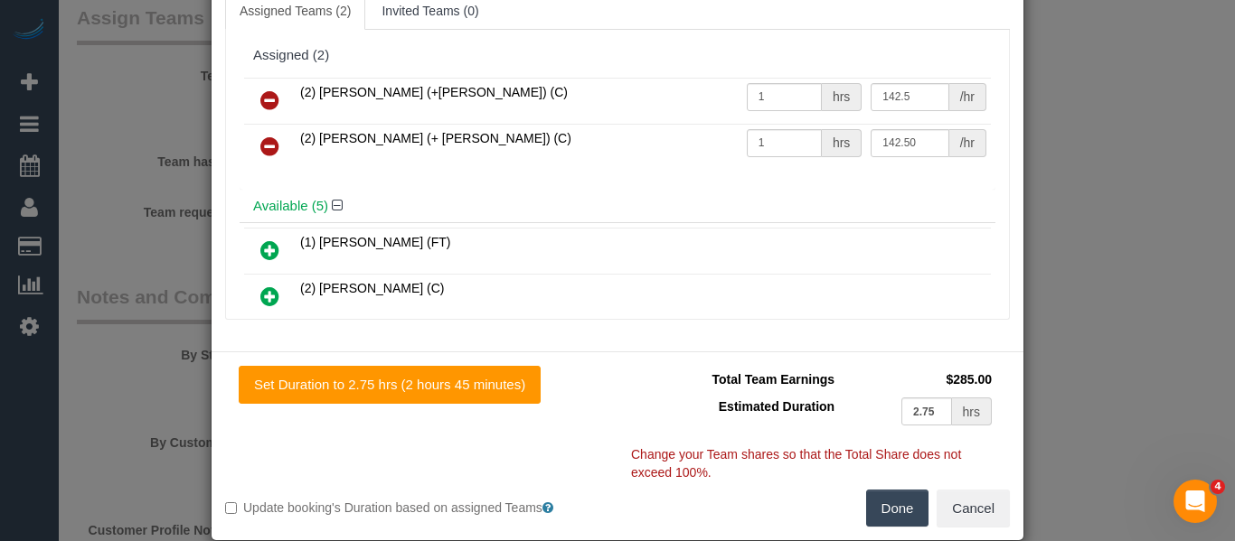
type input "142.5"
click at [883, 490] on button "Done" at bounding box center [897, 509] width 63 height 38
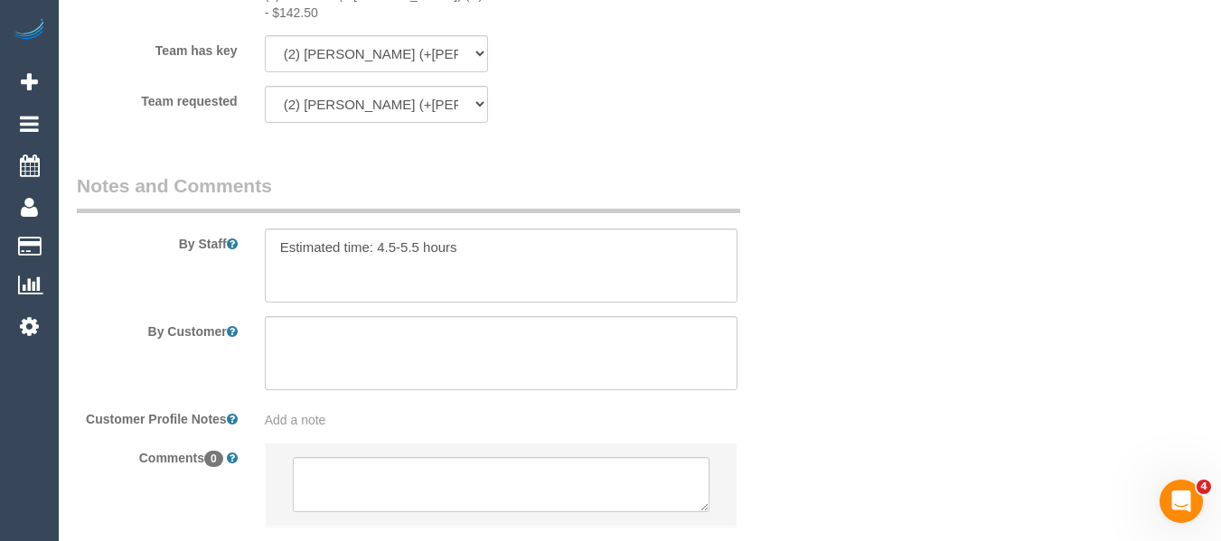
scroll to position [3218, 0]
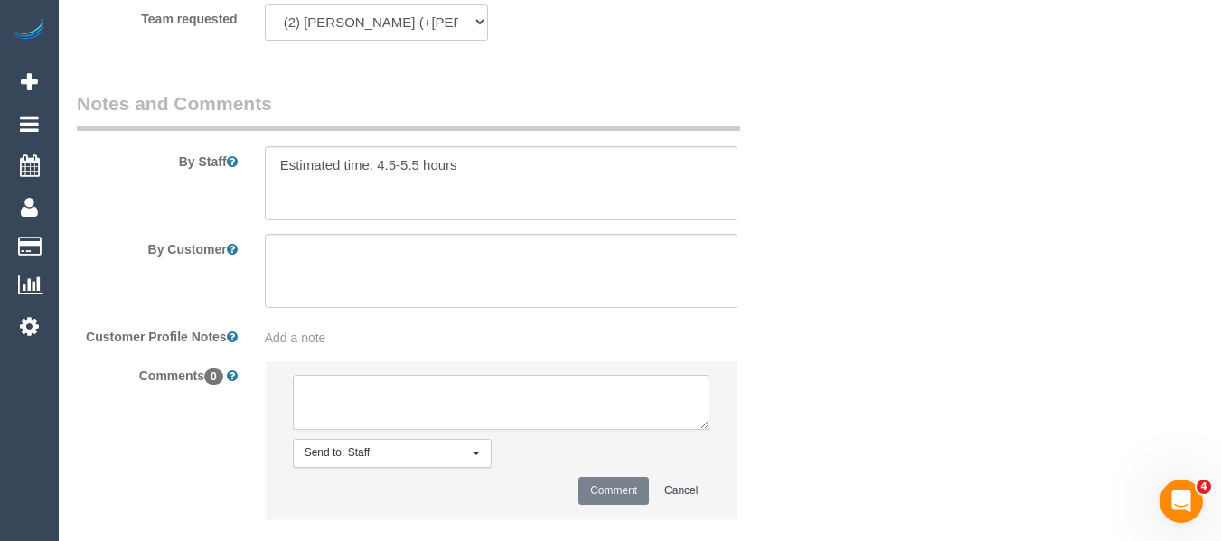
click at [418, 375] on textarea at bounding box center [502, 403] width 418 height 56
type textarea "added spring clean and extra oven confirmed but cust and cleaner"
click at [606, 477] on button "Comment" at bounding box center [613, 491] width 71 height 28
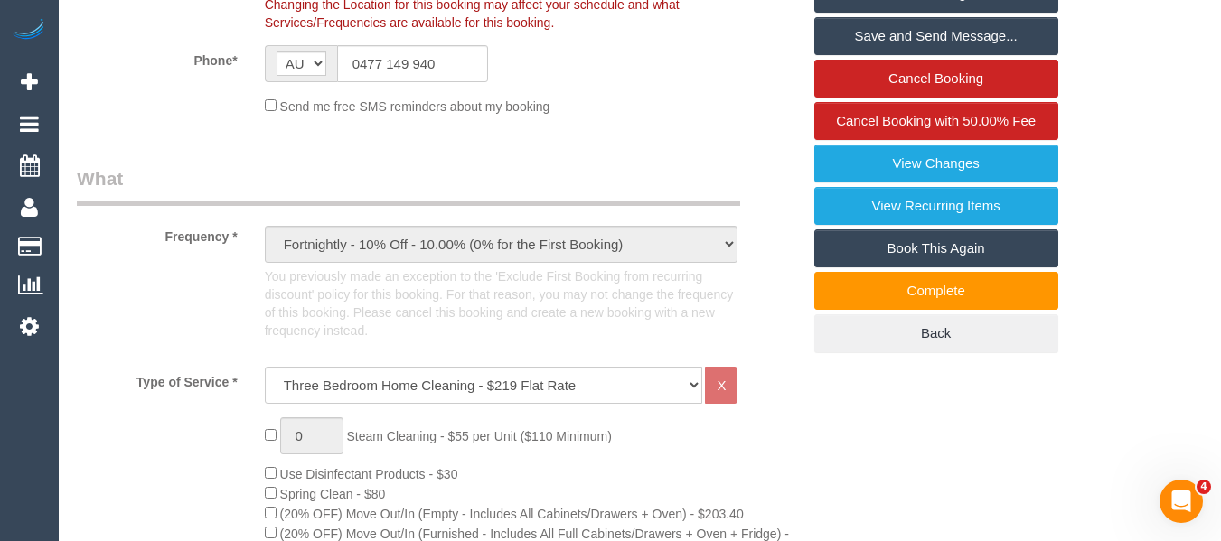
scroll to position [422, 0]
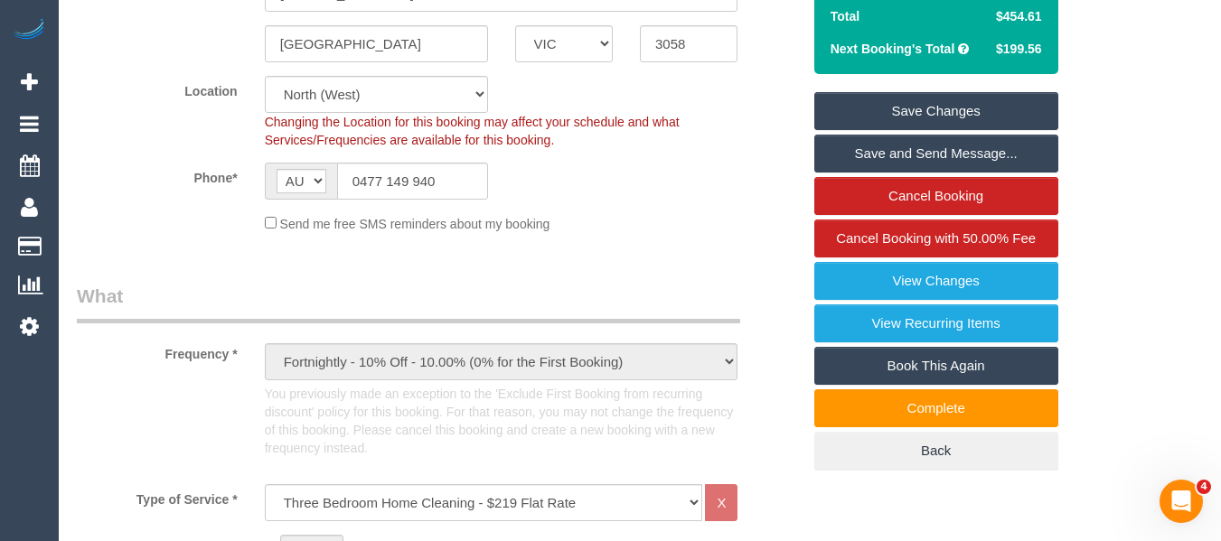
click at [946, 106] on link "Save Changes" at bounding box center [936, 111] width 244 height 38
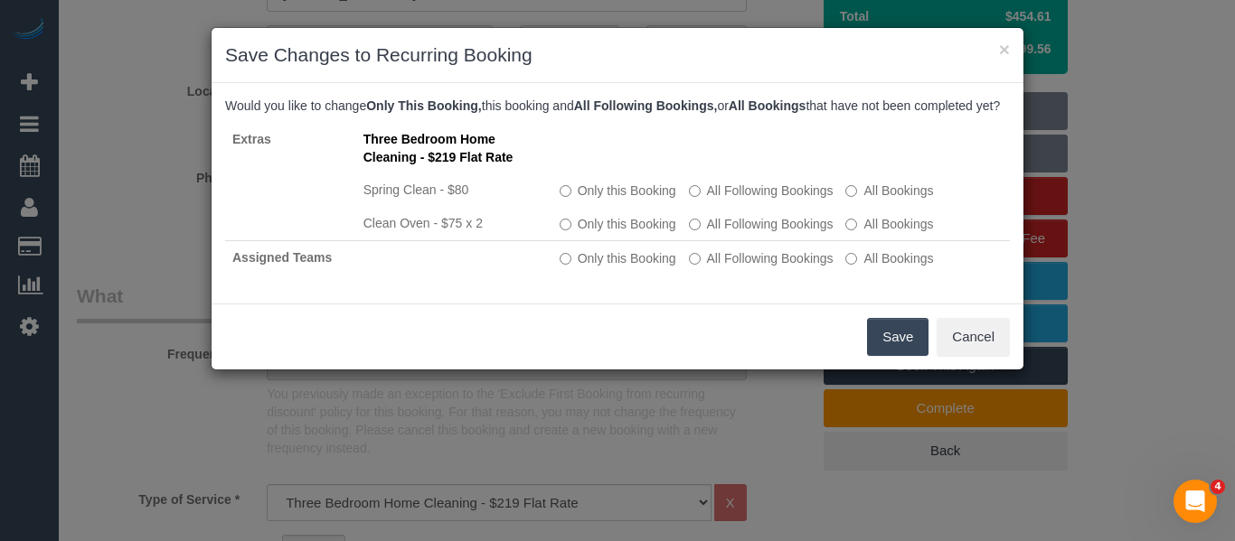
click at [900, 356] on button "Save" at bounding box center [897, 337] width 61 height 38
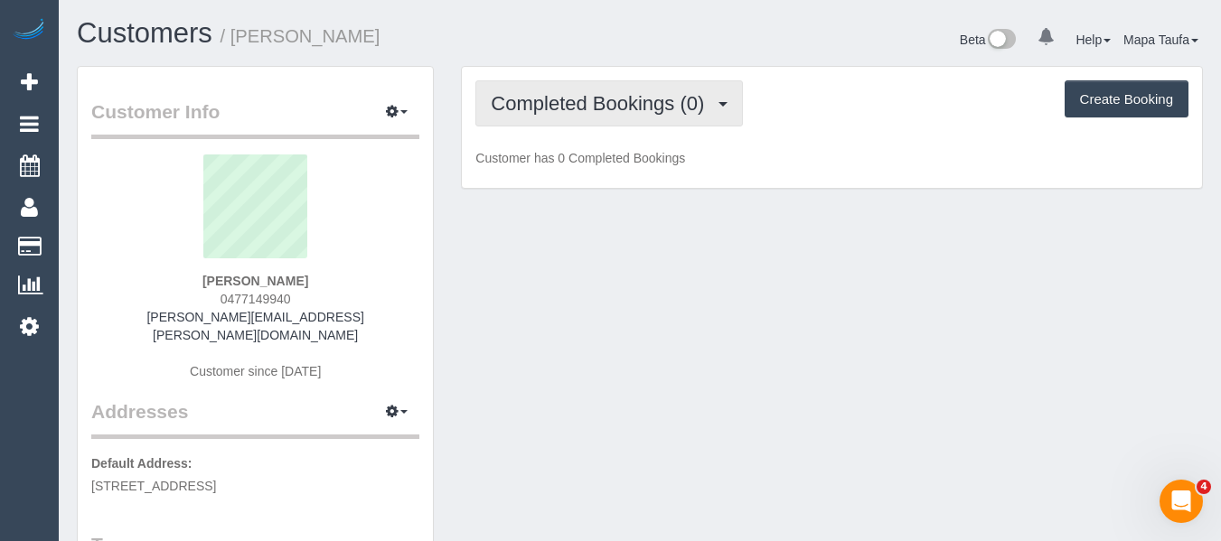
click at [592, 103] on span "Completed Bookings (0)" at bounding box center [602, 103] width 222 height 23
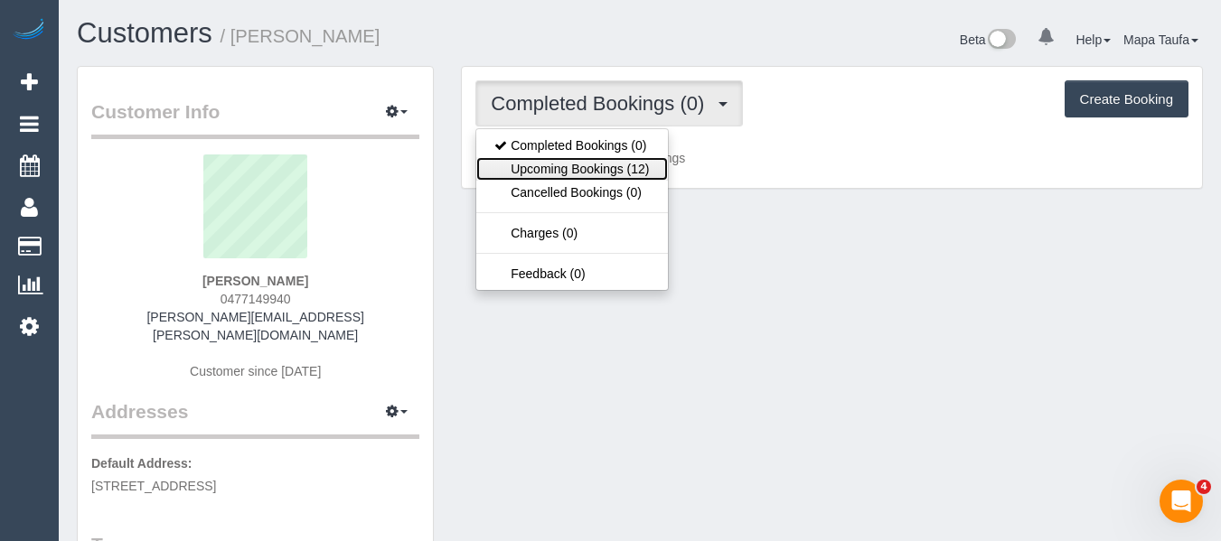
click at [573, 175] on link "Upcoming Bookings (12)" at bounding box center [571, 169] width 191 height 24
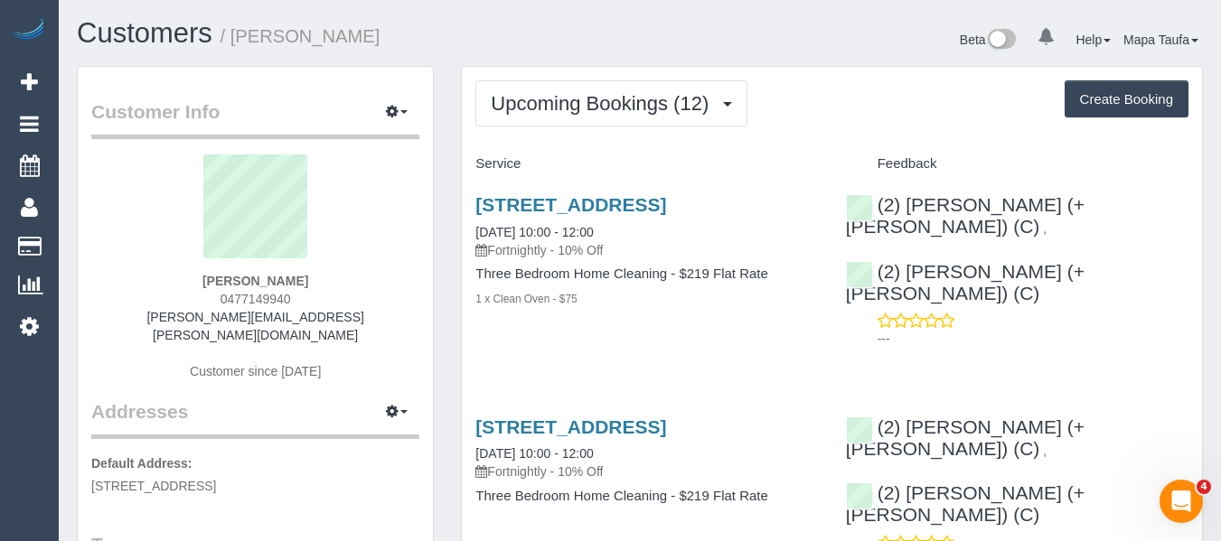
drag, startPoint x: 469, startPoint y: 201, endPoint x: 788, endPoint y: 201, distance: 319.1
click at [788, 201] on div "[STREET_ADDRESS] [DATE] 10:00 - 12:00 Fortnightly - 10% Off Three Bedroom Home …" at bounding box center [647, 261] width 370 height 165
copy link "[STREET_ADDRESS]"
click at [315, 306] on div "[PERSON_NAME] 0477149940 [PERSON_NAME][EMAIL_ADDRESS][PERSON_NAME][DOMAIN_NAME]…" at bounding box center [255, 277] width 328 height 244
drag, startPoint x: 221, startPoint y: 302, endPoint x: 212, endPoint y: 303, distance: 9.1
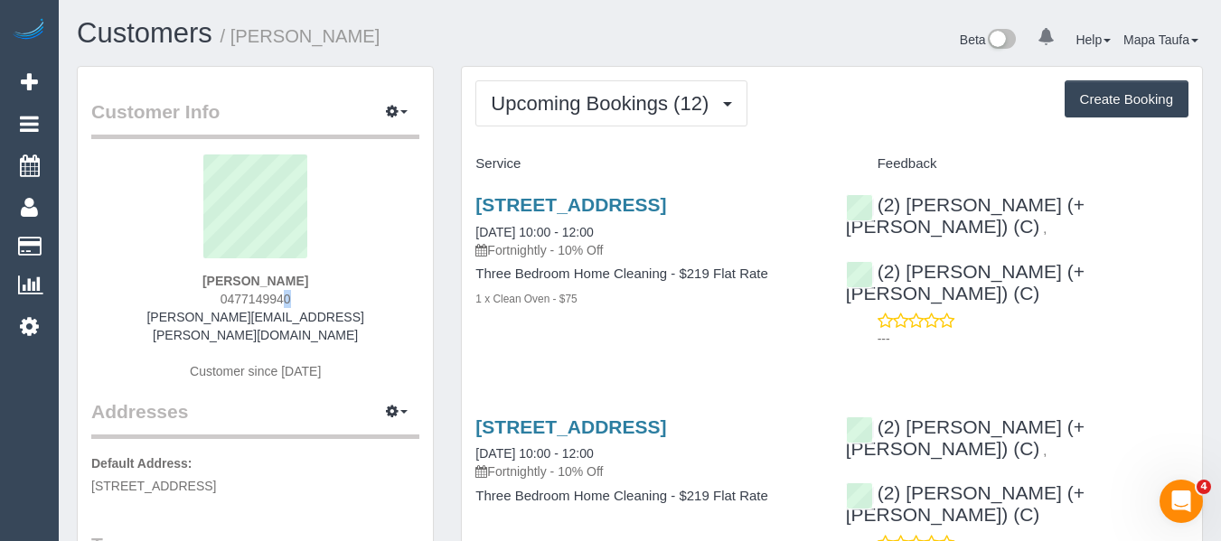
click at [212, 303] on div "[PERSON_NAME] 0477149940 [PERSON_NAME][EMAIL_ADDRESS][PERSON_NAME][DOMAIN_NAME]…" at bounding box center [255, 277] width 328 height 244
drag, startPoint x: 321, startPoint y: 292, endPoint x: 194, endPoint y: 298, distance: 126.7
click at [194, 297] on div "[PERSON_NAME] 0477149940 [PERSON_NAME][EMAIL_ADDRESS][PERSON_NAME][DOMAIN_NAME]…" at bounding box center [255, 277] width 328 height 244
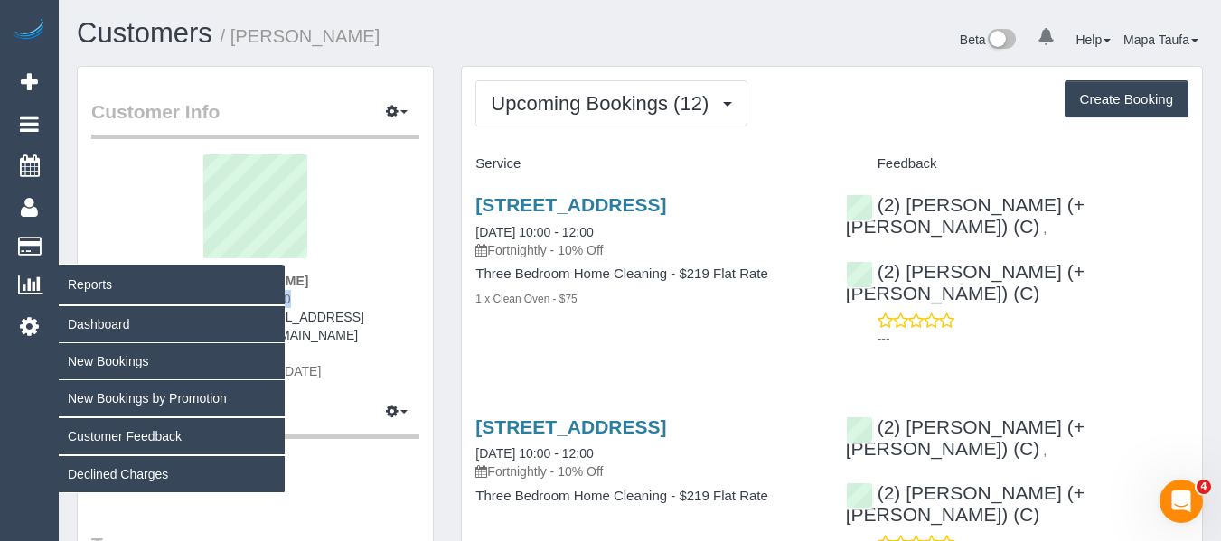
copy span "0477149940"
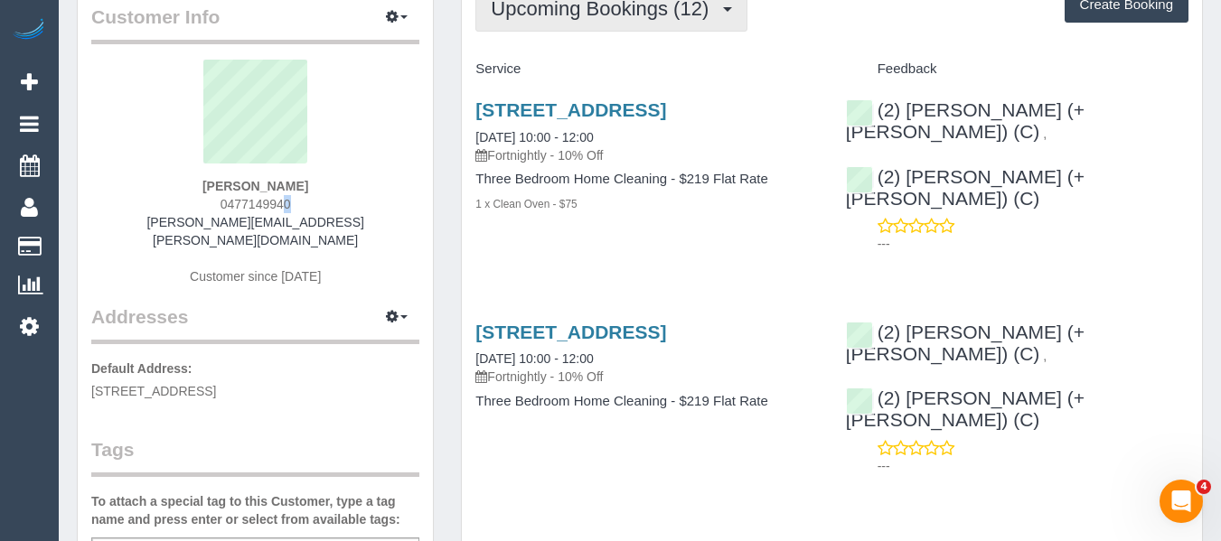
scroll to position [5, 0]
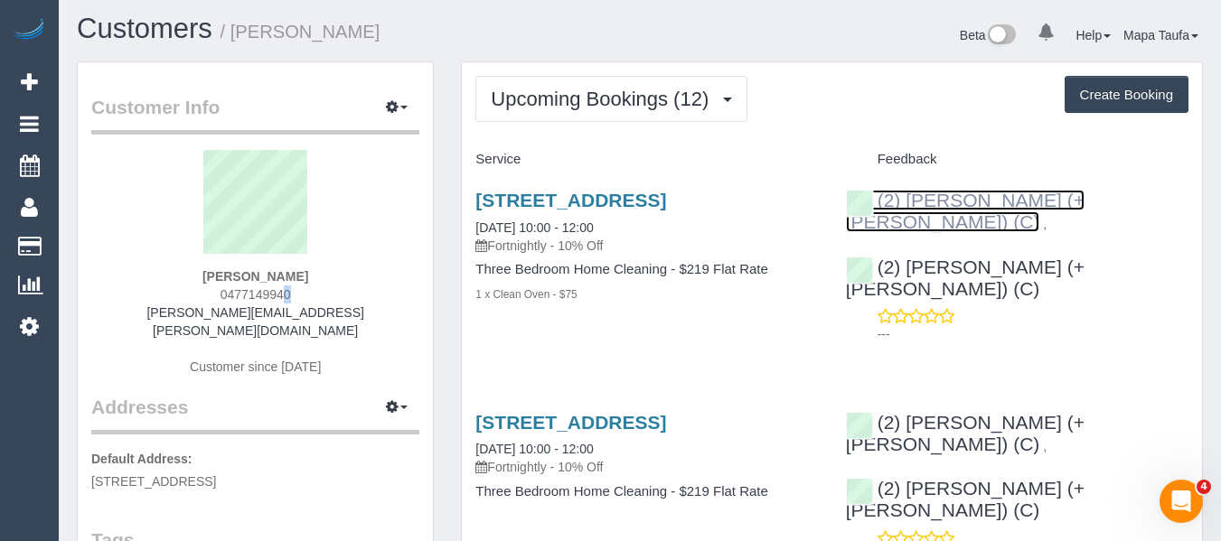
click at [934, 202] on link "(2) [PERSON_NAME] (+[PERSON_NAME]) (C)" at bounding box center [965, 211] width 239 height 42
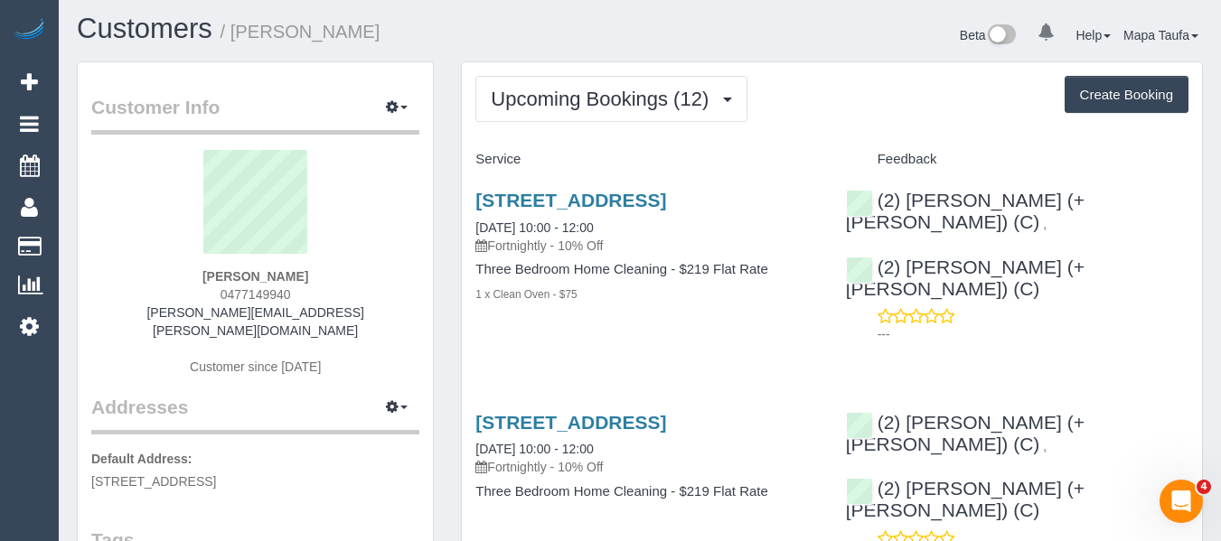
click at [697, 333] on div "[STREET_ADDRESS] [DATE] 10:00 - 12:00 Fortnightly - 10% Off Three Bedroom Home …" at bounding box center [647, 256] width 370 height 165
click at [836, 115] on div "Upcoming Bookings (12) Completed Bookings (0) Upcoming Bookings (12) Cancelled …" at bounding box center [831, 99] width 713 height 46
click at [1083, 169] on div "Feedback" at bounding box center [1017, 160] width 370 height 31
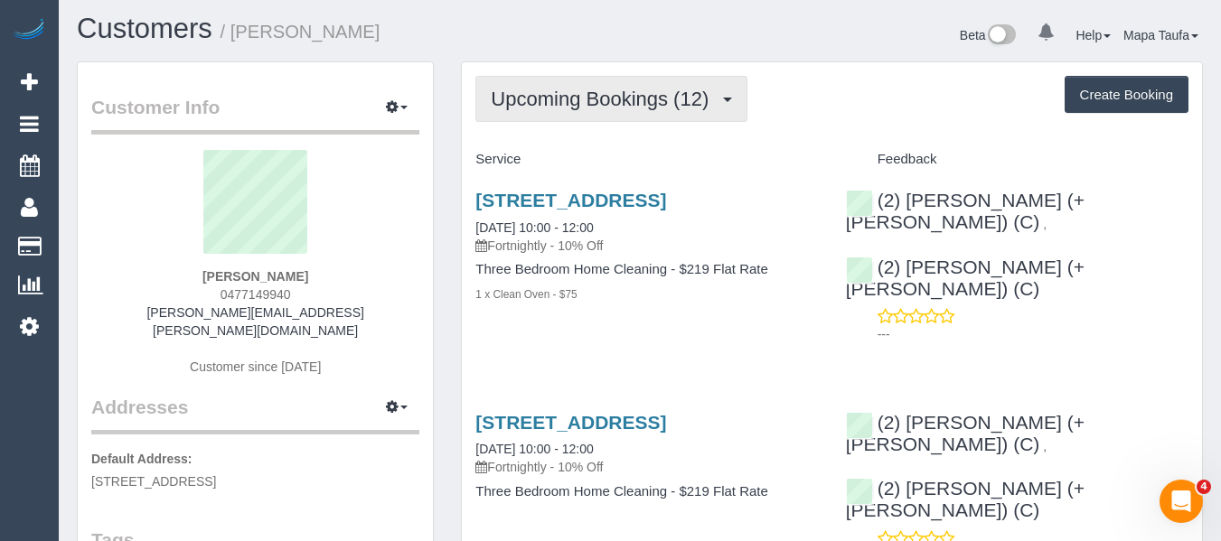
click at [563, 101] on span "Upcoming Bookings (12)" at bounding box center [604, 99] width 227 height 23
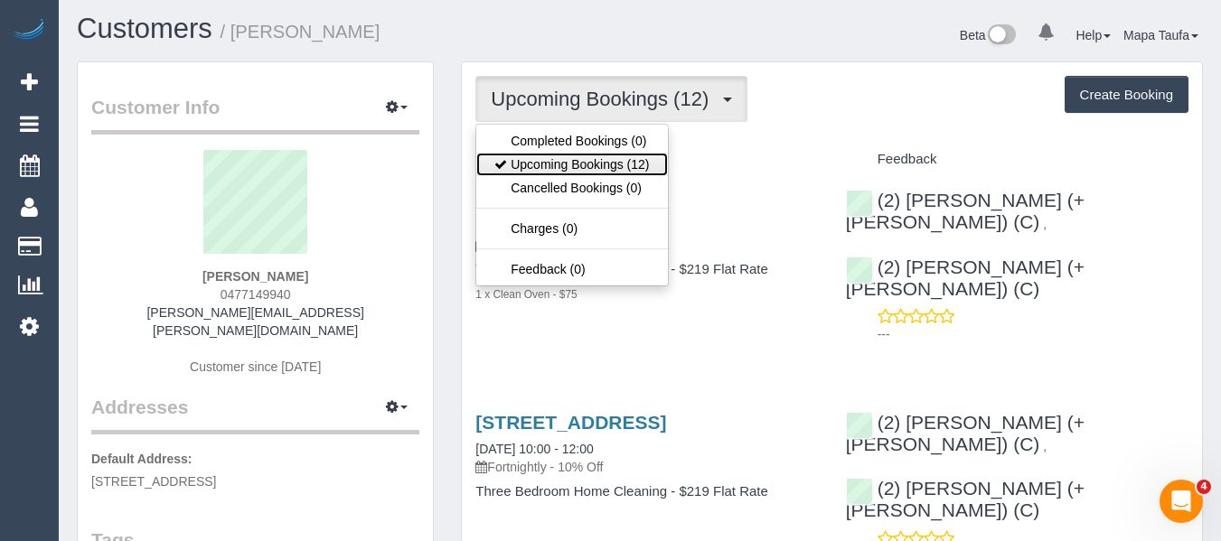
click at [563, 155] on link "Upcoming Bookings (12)" at bounding box center [571, 165] width 191 height 24
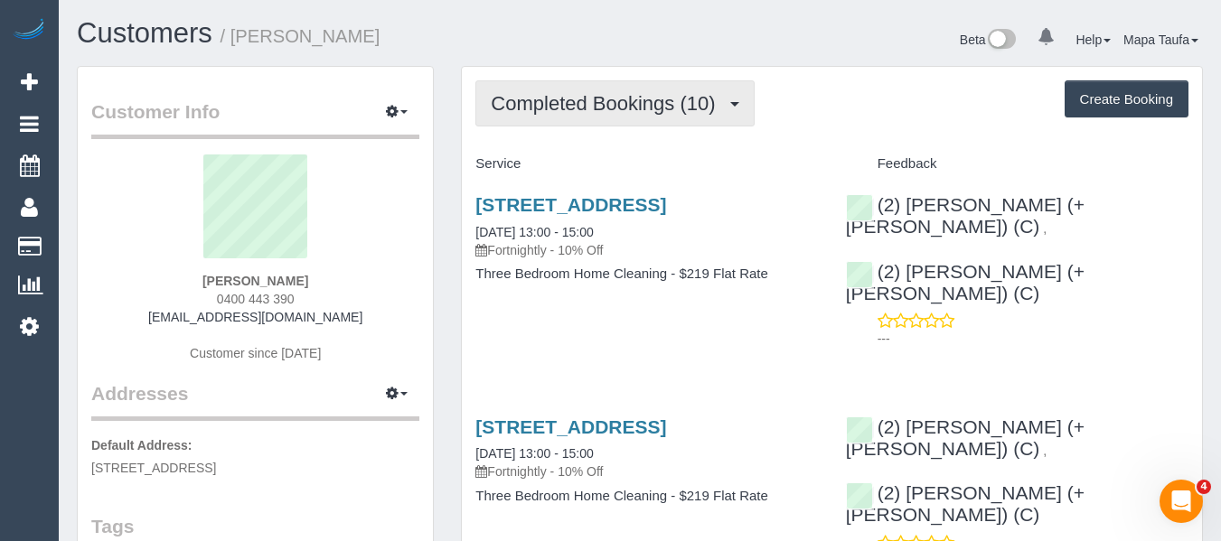
click at [620, 92] on span "Completed Bookings (10)" at bounding box center [607, 103] width 233 height 23
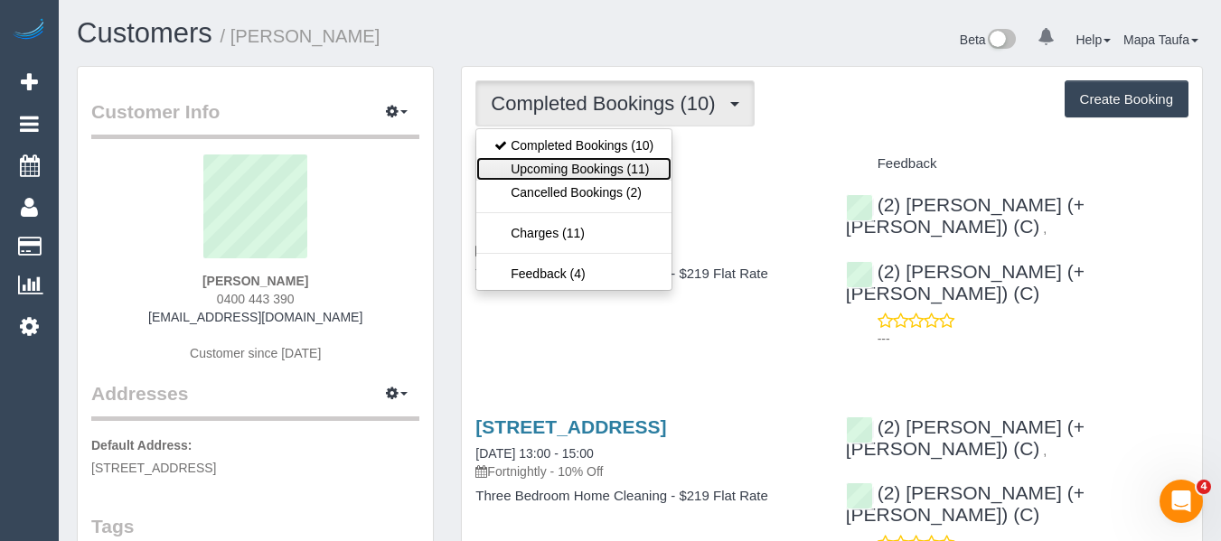
click at [609, 163] on link "Upcoming Bookings (11)" at bounding box center [573, 169] width 195 height 24
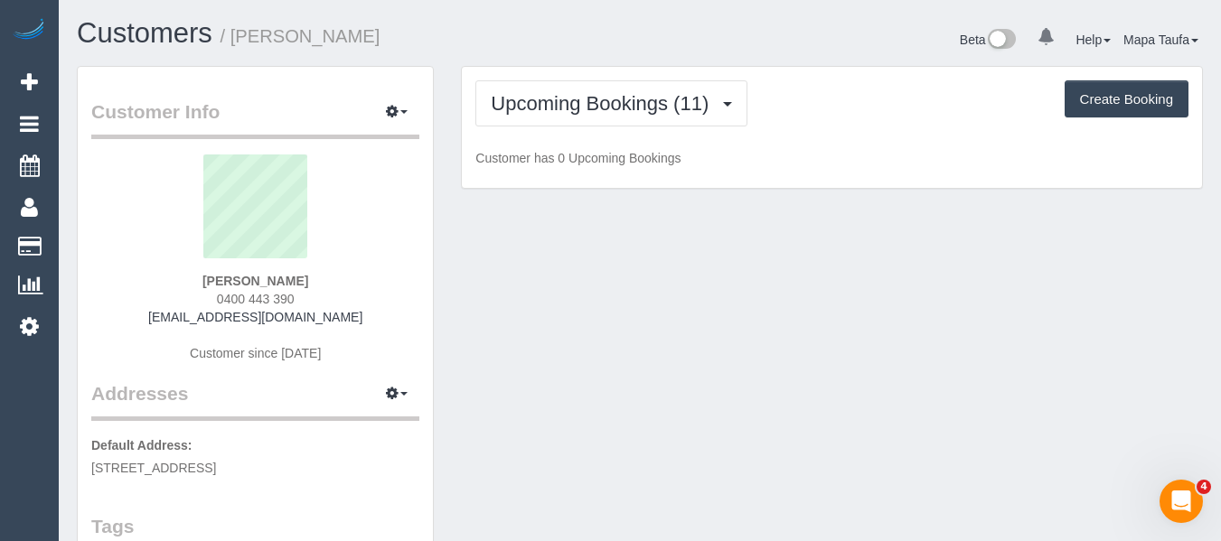
click at [854, 114] on div "Upcoming Bookings (11) Completed Bookings (10) Upcoming Bookings (11) Cancelled…" at bounding box center [831, 103] width 713 height 46
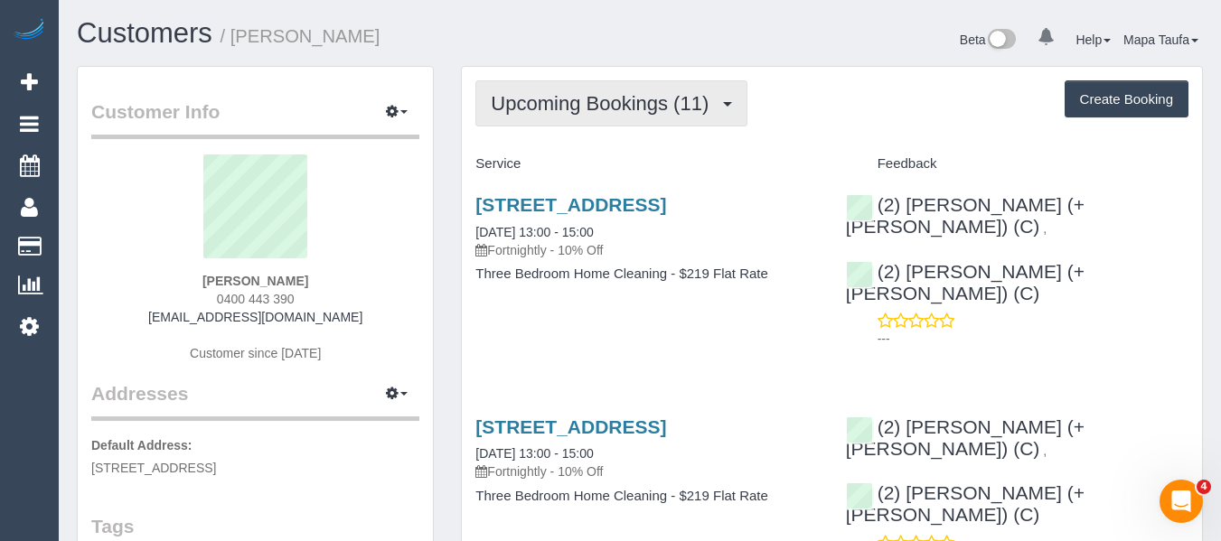
click at [605, 109] on span "Upcoming Bookings (11)" at bounding box center [604, 103] width 227 height 23
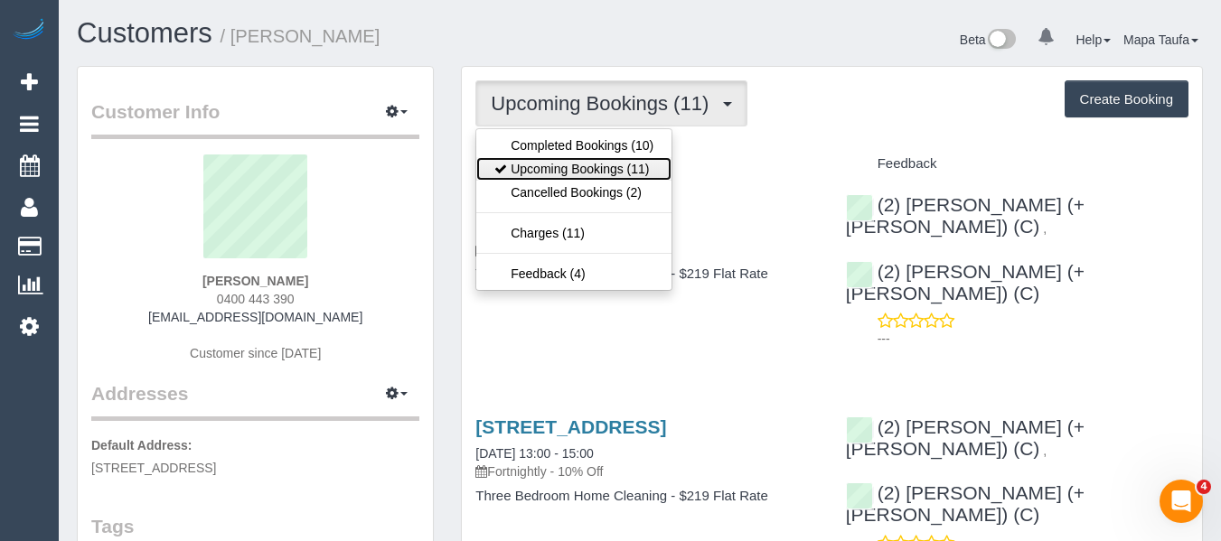
click at [569, 173] on link "Upcoming Bookings (11)" at bounding box center [573, 169] width 195 height 24
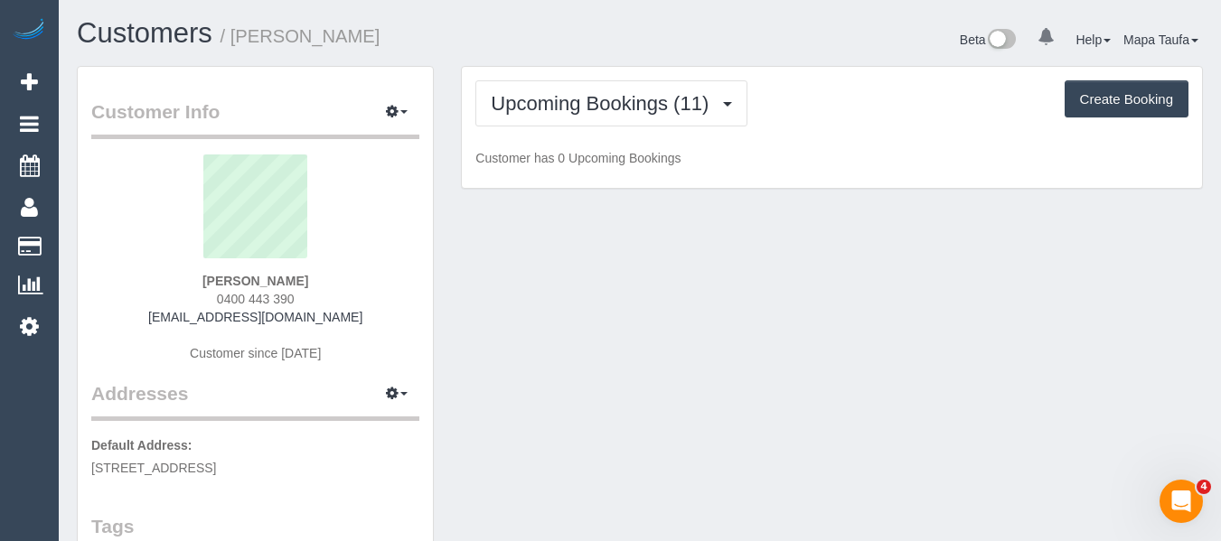
click at [835, 118] on div "Upcoming Bookings (11) Completed Bookings (10) Upcoming Bookings (11) Cancelled…" at bounding box center [831, 103] width 713 height 46
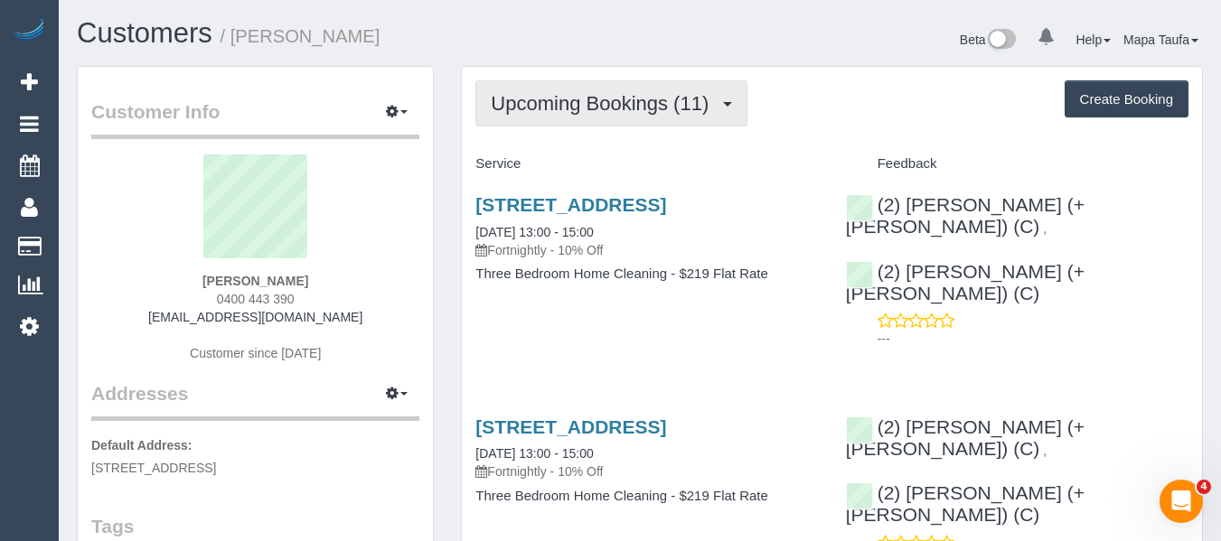
click at [668, 108] on span "Upcoming Bookings (11)" at bounding box center [604, 103] width 227 height 23
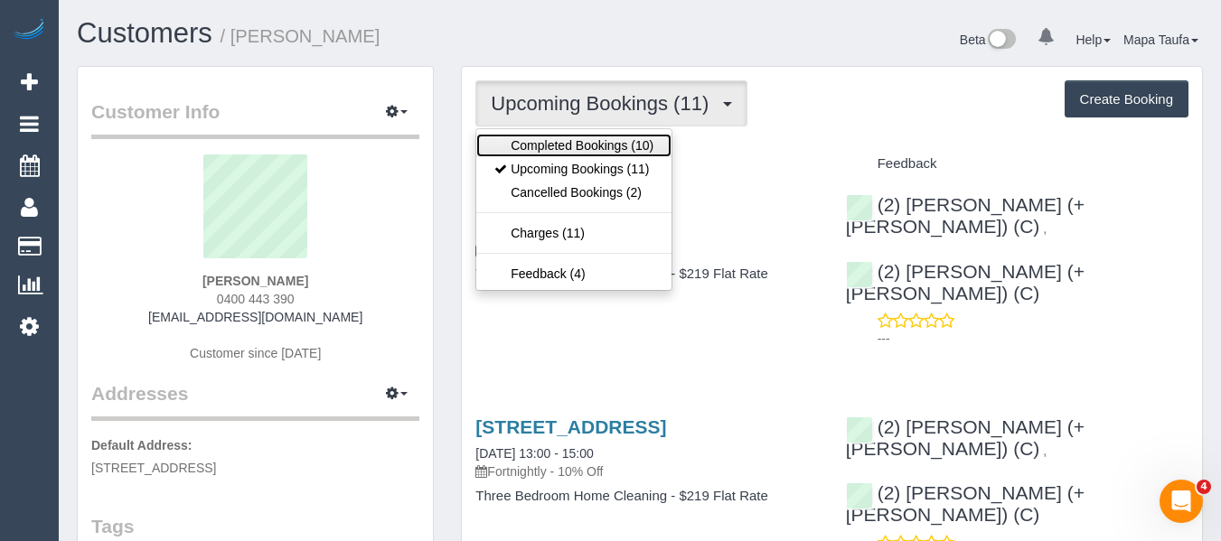
click at [642, 142] on link "Completed Bookings (10)" at bounding box center [573, 146] width 195 height 24
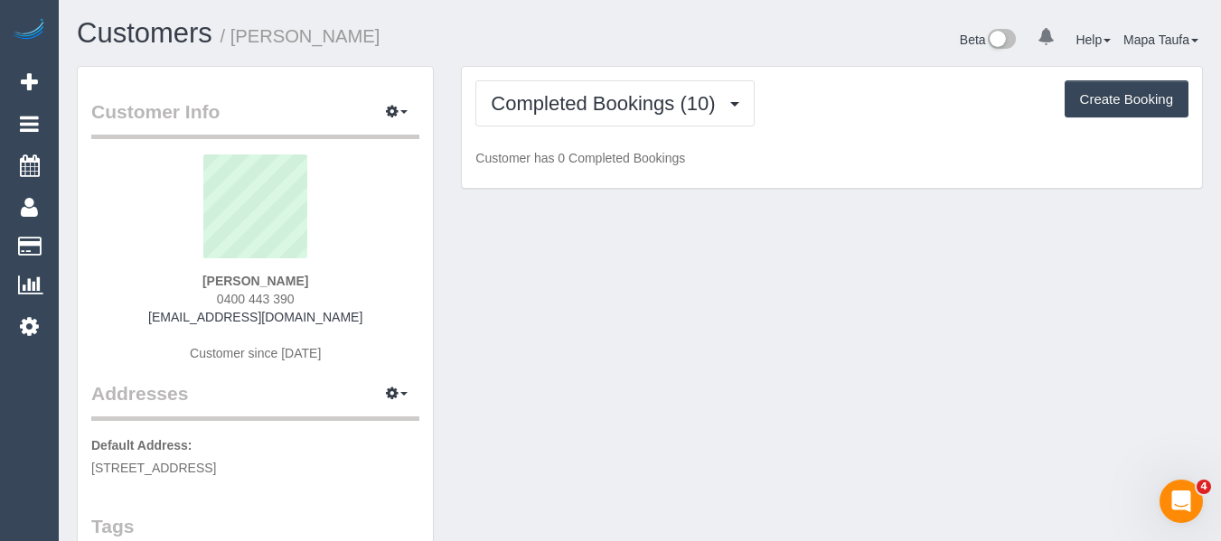
click at [835, 119] on div "Completed Bookings (10) Completed Bookings (10) Upcoming Bookings (11) Cancelle…" at bounding box center [831, 103] width 713 height 46
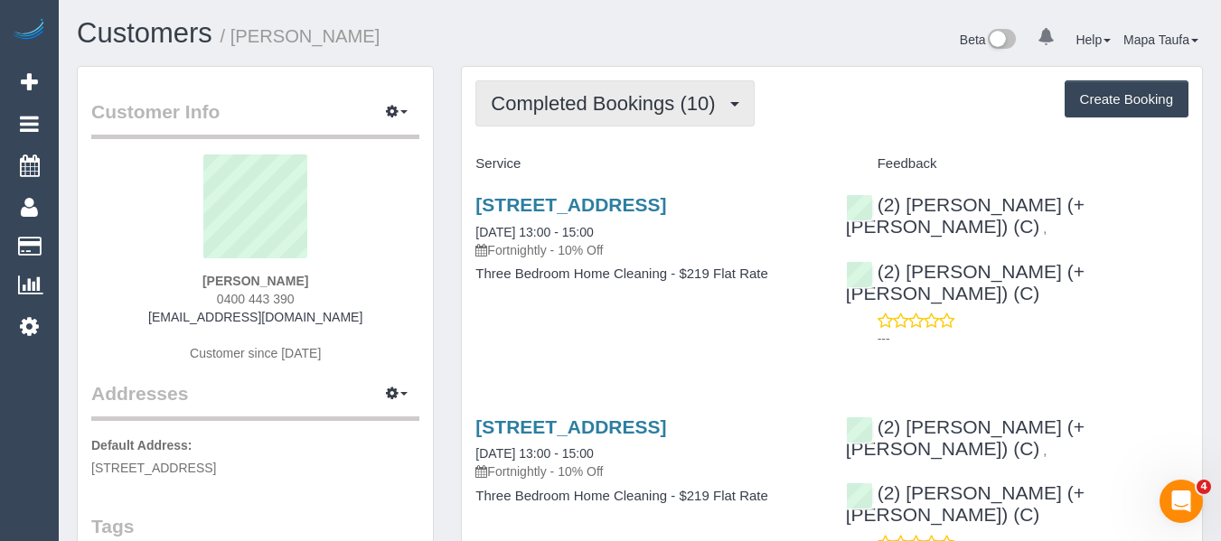
click at [674, 87] on button "Completed Bookings (10)" at bounding box center [614, 103] width 278 height 46
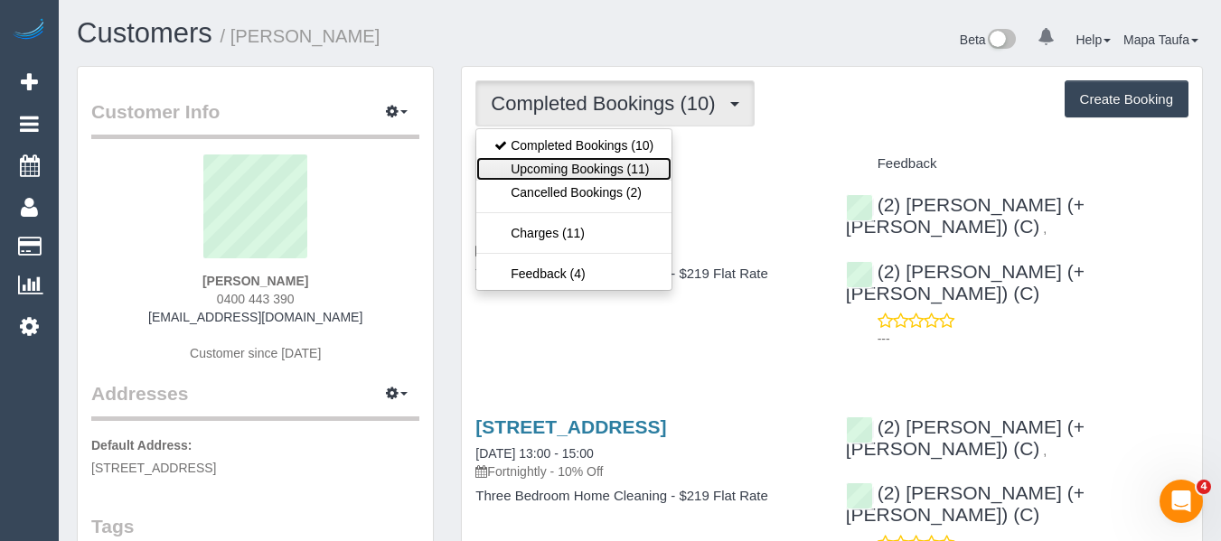
click at [625, 163] on link "Upcoming Bookings (11)" at bounding box center [573, 169] width 195 height 24
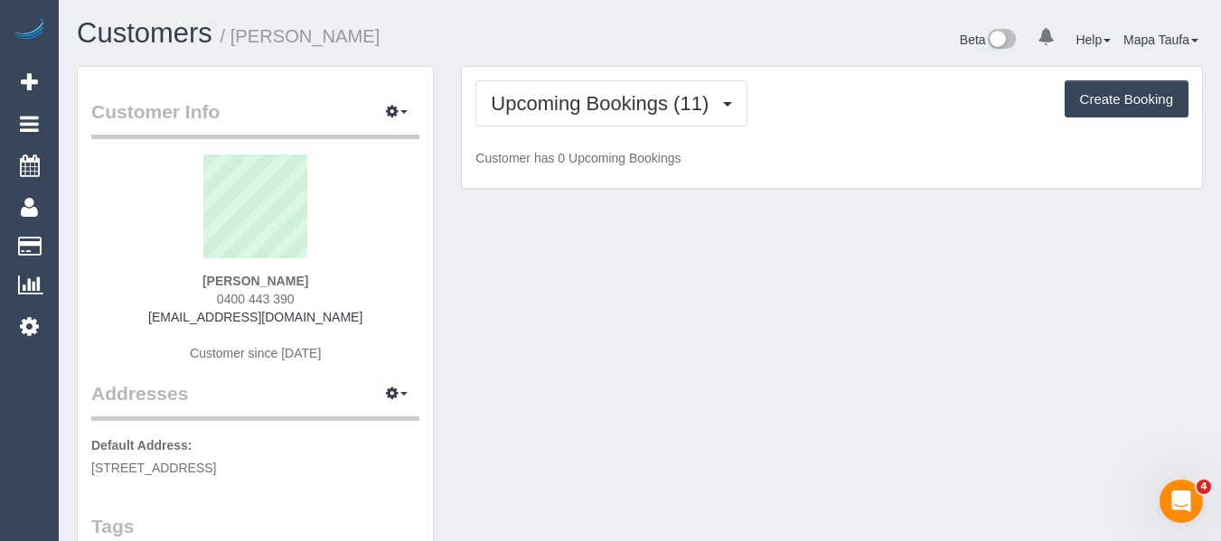
click at [874, 105] on div "Upcoming Bookings (11) Completed Bookings (10) Upcoming Bookings (11) Cancelled…" at bounding box center [831, 103] width 713 height 46
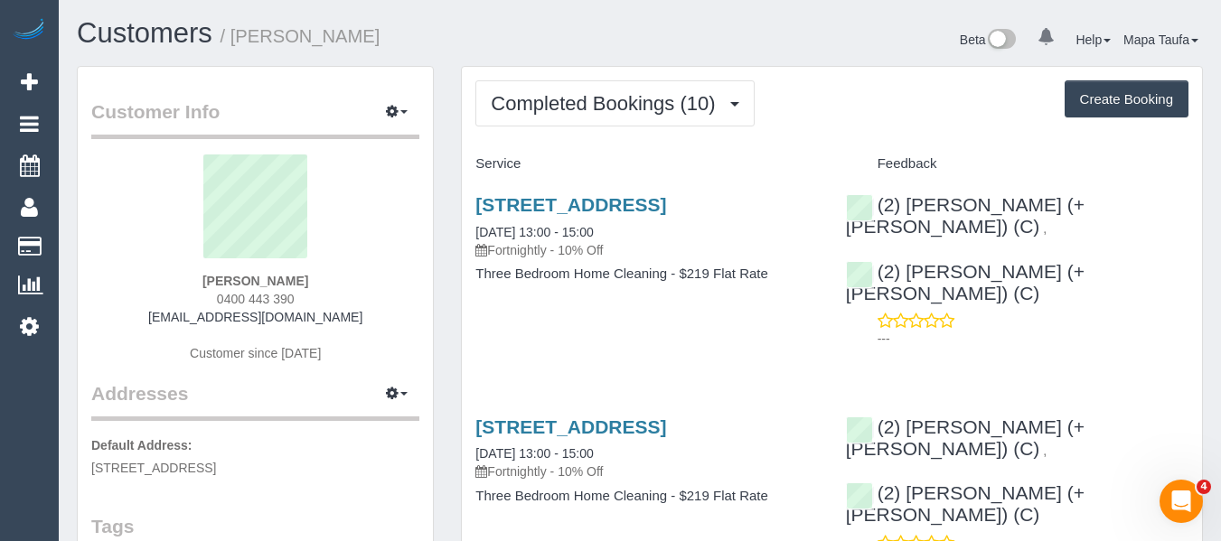
drag, startPoint x: 313, startPoint y: 295, endPoint x: 200, endPoint y: 295, distance: 113.0
click at [200, 295] on div "[PERSON_NAME] 0400 443 390 [EMAIL_ADDRESS][DOMAIN_NAME] Customer since [DATE]" at bounding box center [255, 268] width 328 height 226
copy span "0400 443 390"
drag, startPoint x: 353, startPoint y: 263, endPoint x: 338, endPoint y: 283, distance: 25.1
click at [353, 266] on sui-profile-pic at bounding box center [255, 214] width 301 height 118
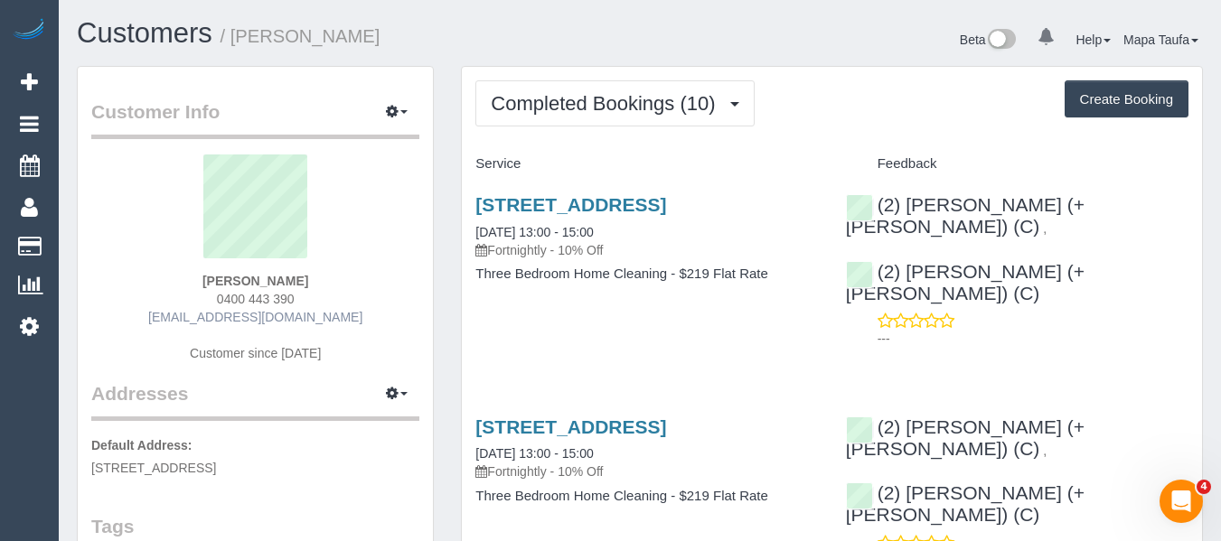
drag, startPoint x: 298, startPoint y: 299, endPoint x: 224, endPoint y: 311, distance: 75.0
click at [220, 308] on div "[PERSON_NAME] 0400 443 390 [EMAIL_ADDRESS][DOMAIN_NAME] Customer since [DATE]" at bounding box center [255, 268] width 328 height 226
drag, startPoint x: 363, startPoint y: 287, endPoint x: 343, endPoint y: 295, distance: 21.2
click at [356, 294] on div "[PERSON_NAME] 0400 443 390 [EMAIL_ADDRESS][DOMAIN_NAME] Customer since [DATE]" at bounding box center [255, 268] width 328 height 226
click at [330, 296] on div "[PERSON_NAME] 0400 443 390 [EMAIL_ADDRESS][DOMAIN_NAME] Customer since [DATE]" at bounding box center [255, 268] width 328 height 226
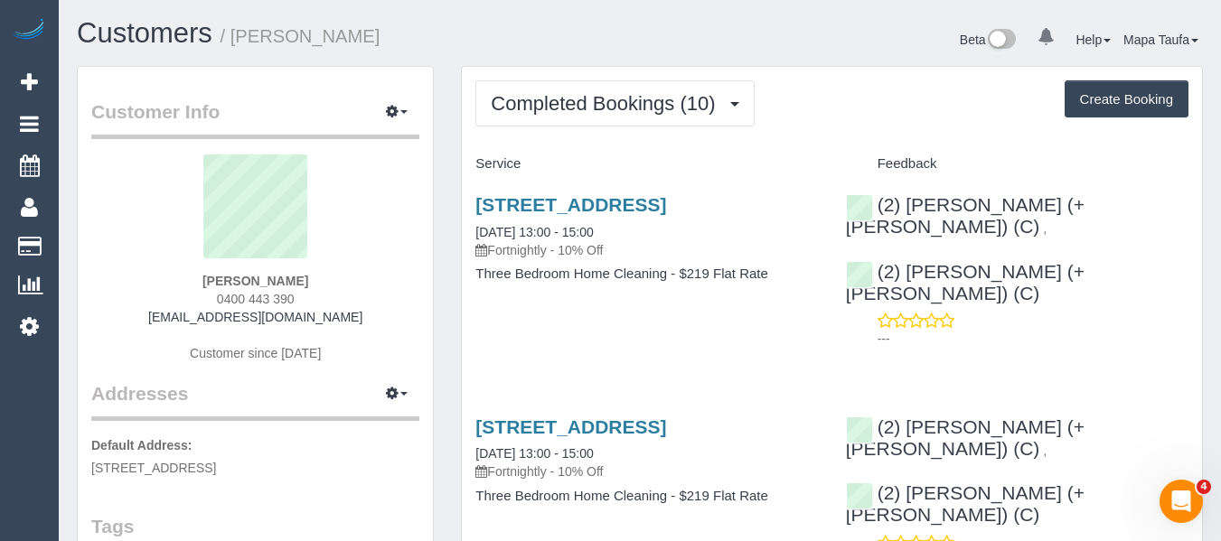
drag, startPoint x: 318, startPoint y: 299, endPoint x: 149, endPoint y: 305, distance: 169.1
click at [207, 300] on div "Lily Keating 0400 443 390 lilykeating@gmail.com Customer since 2025" at bounding box center [255, 268] width 328 height 226
copy span "0400 443 390"
click at [335, 315] on div "Lily Keating 0400 443 390 lilykeating@gmail.com Customer since 2025" at bounding box center [255, 268] width 328 height 226
click at [308, 285] on div "Lily Keating 0400 443 390 lilykeating@gmail.com Customer since 2025" at bounding box center [255, 268] width 328 height 226
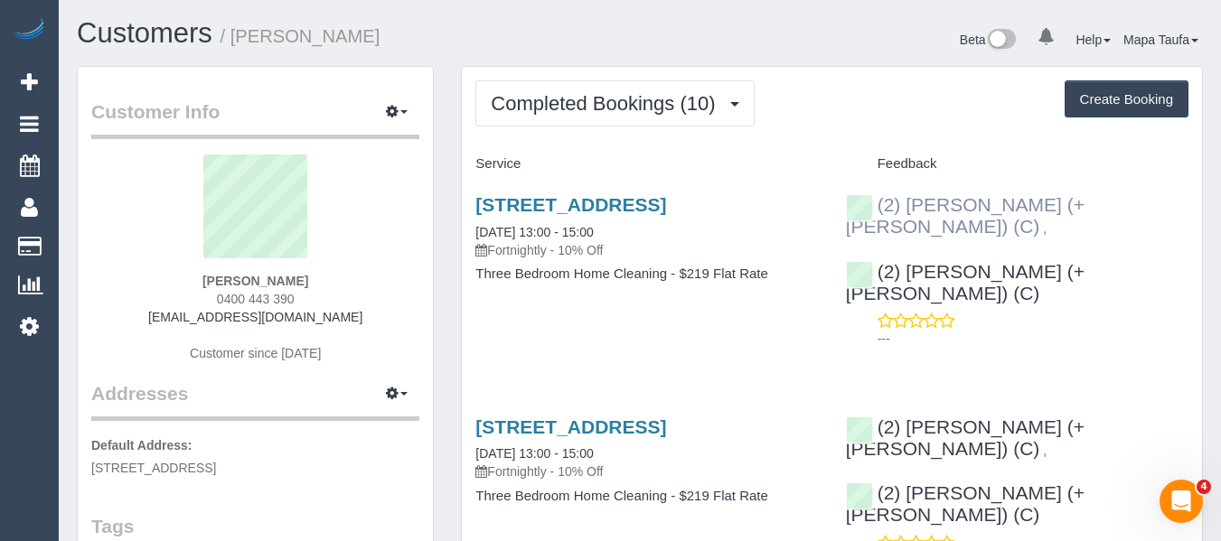
drag, startPoint x: 1055, startPoint y: 201, endPoint x: 908, endPoint y: 200, distance: 146.4
click at [908, 200] on div "(2) Harpreet (+Jasmeen) (C) , (2) Jasmeen (+ Harpreet) (C) ---" at bounding box center [1017, 267] width 370 height 177
copy div "Harpreet (+Jasmeen) (C) ,"
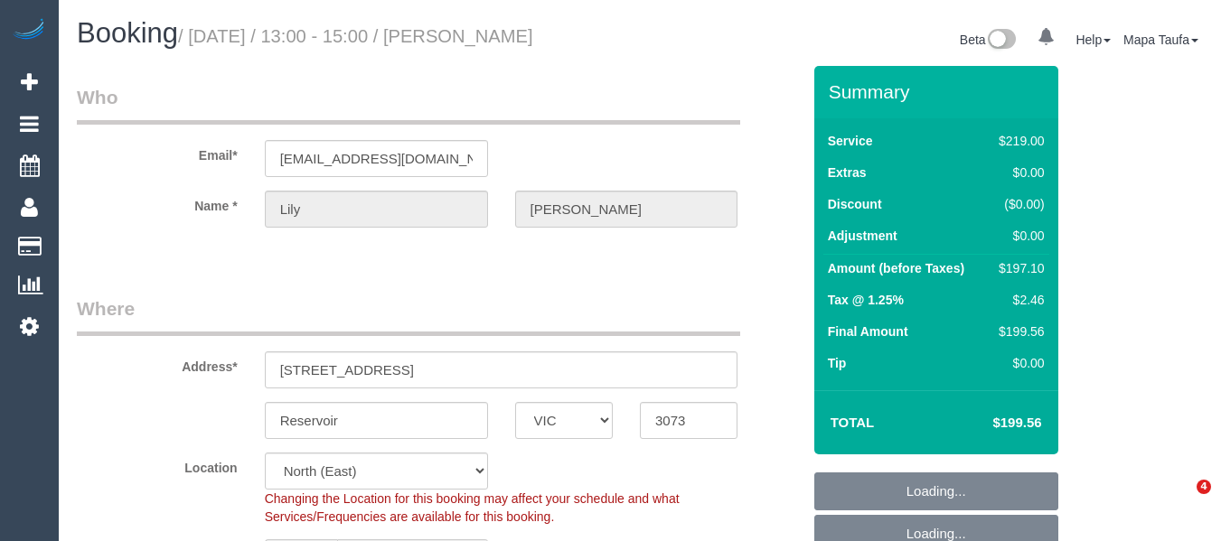
select select "VIC"
select select "number:27"
select select "number:14"
select select "number:19"
select select "number:36"
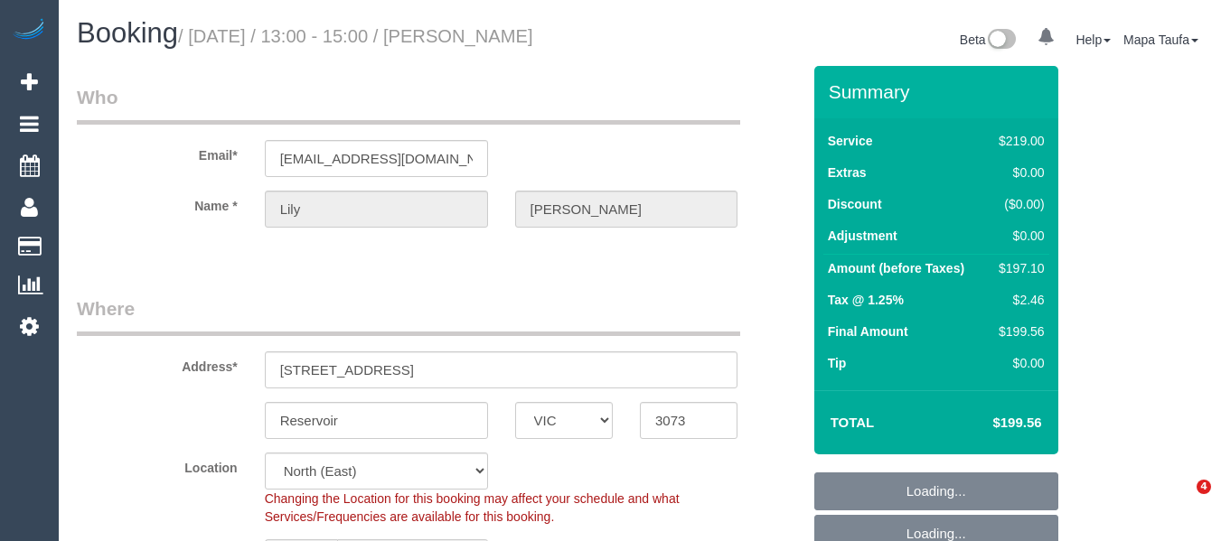
select select "number:34"
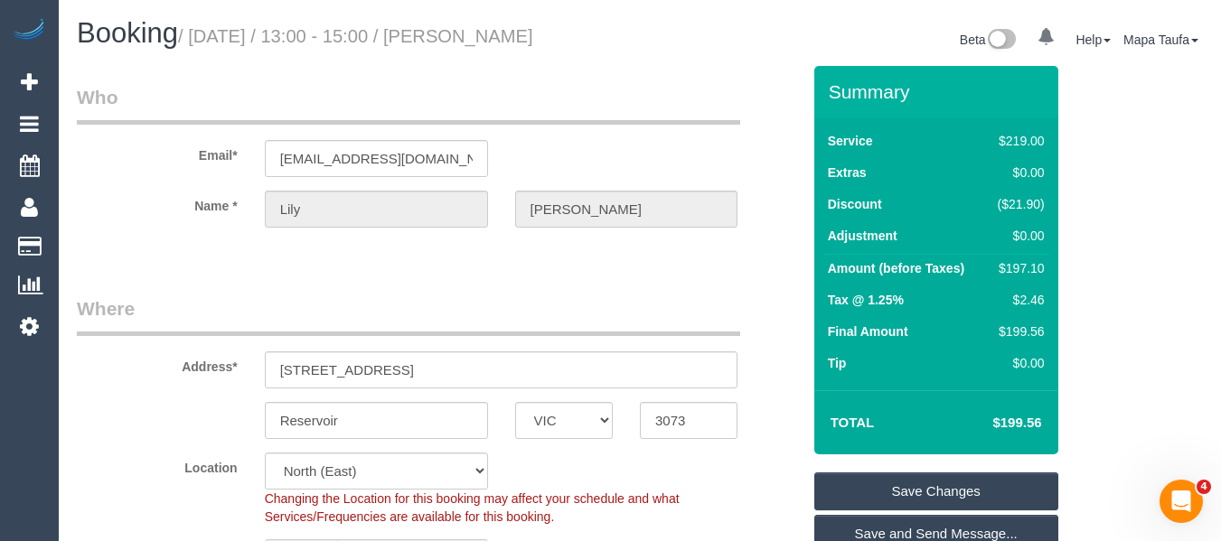
scroll to position [3172, 0]
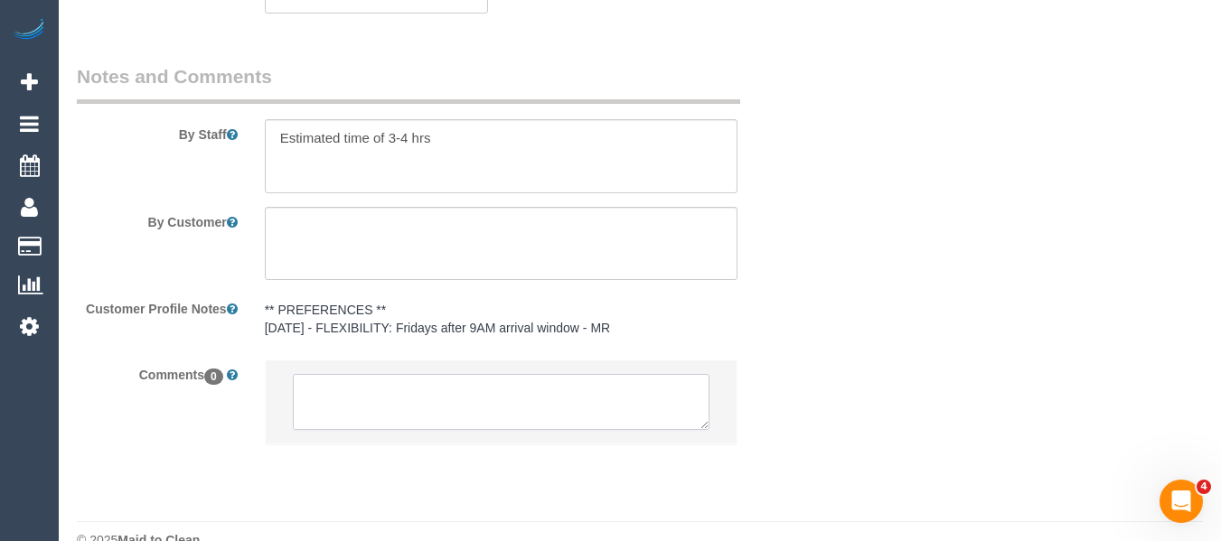
click at [343, 381] on textarea at bounding box center [502, 402] width 418 height 56
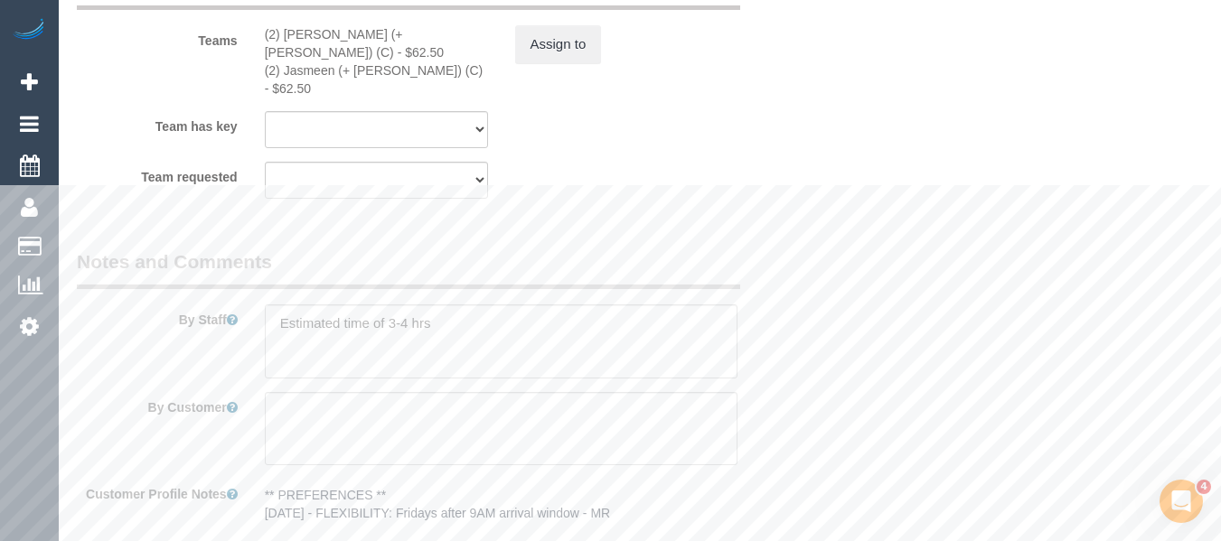
scroll to position [2810, 0]
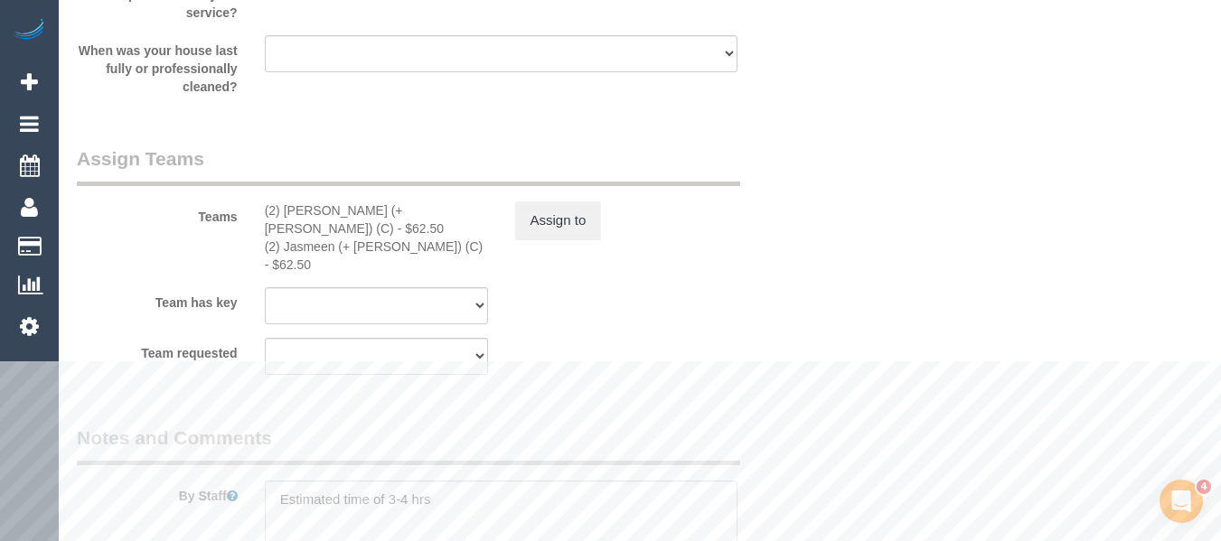
type textarea "Cleaner(s) Unassigned: Reason Unassigned: Contact via: Text Which message sent:…"
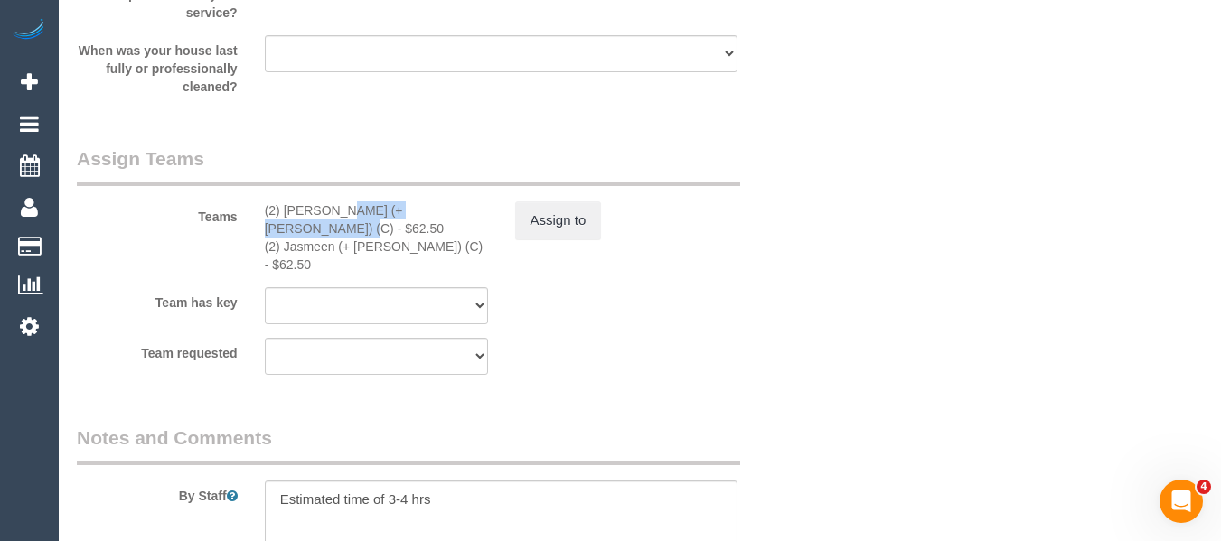
drag, startPoint x: 423, startPoint y: 212, endPoint x: 285, endPoint y: 205, distance: 138.4
click at [285, 205] on div "(2) Harpreet (+Jasmeen) (C) - $62.50" at bounding box center [376, 220] width 223 height 36
copy div "Harpreet (+Jasmeen) (C)"
click at [548, 221] on button "Assign to" at bounding box center [558, 221] width 87 height 38
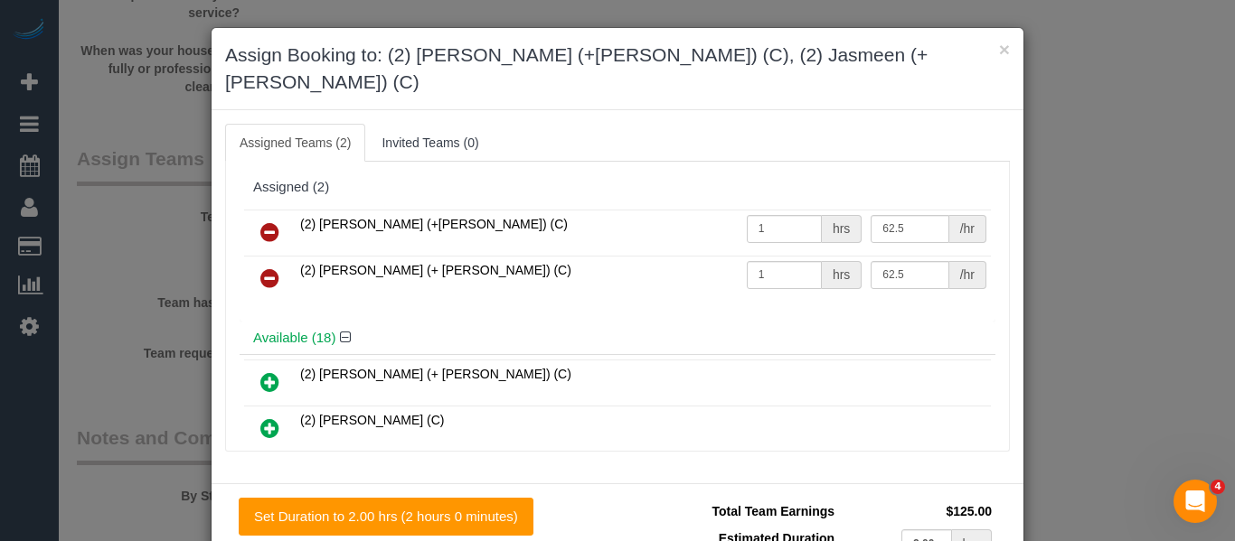
click at [262, 221] on icon at bounding box center [269, 232] width 19 height 22
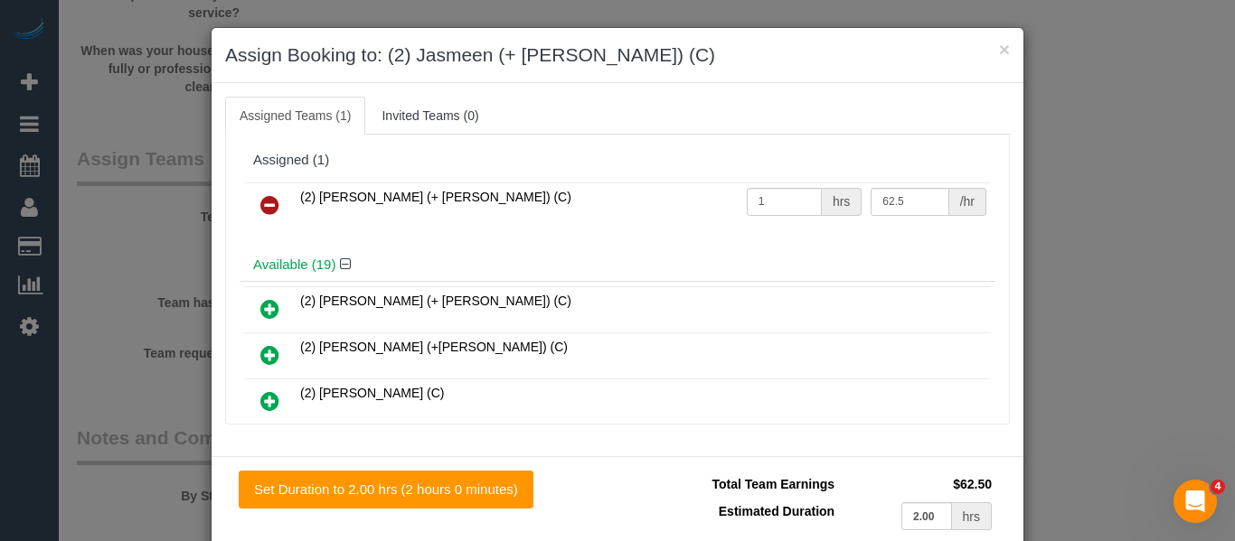
click at [262, 194] on icon at bounding box center [269, 205] width 19 height 22
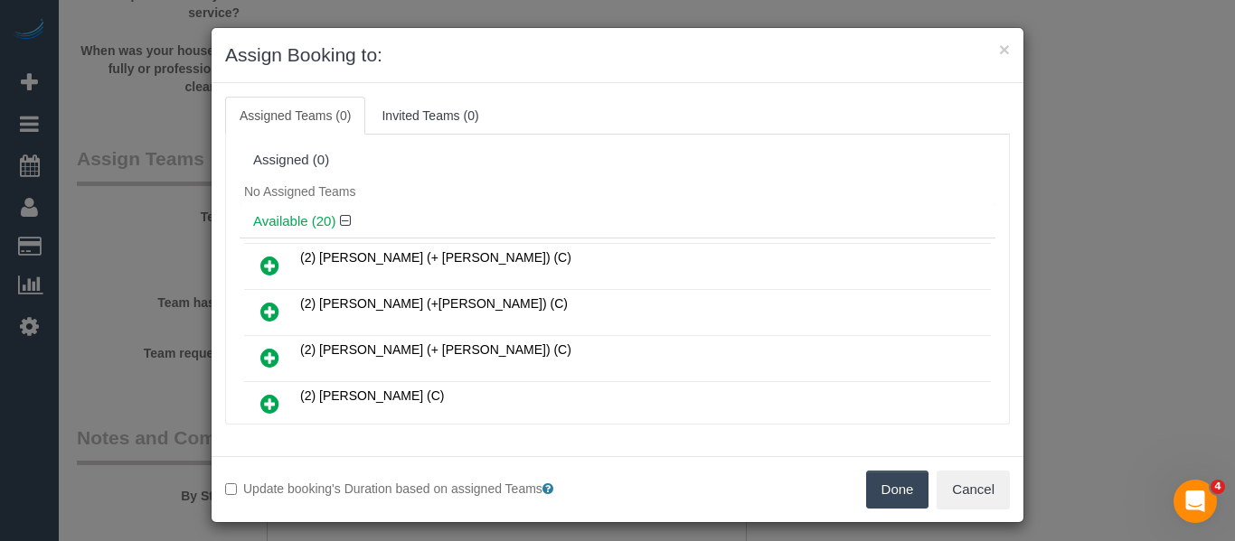
click at [866, 494] on button "Done" at bounding box center [897, 490] width 63 height 38
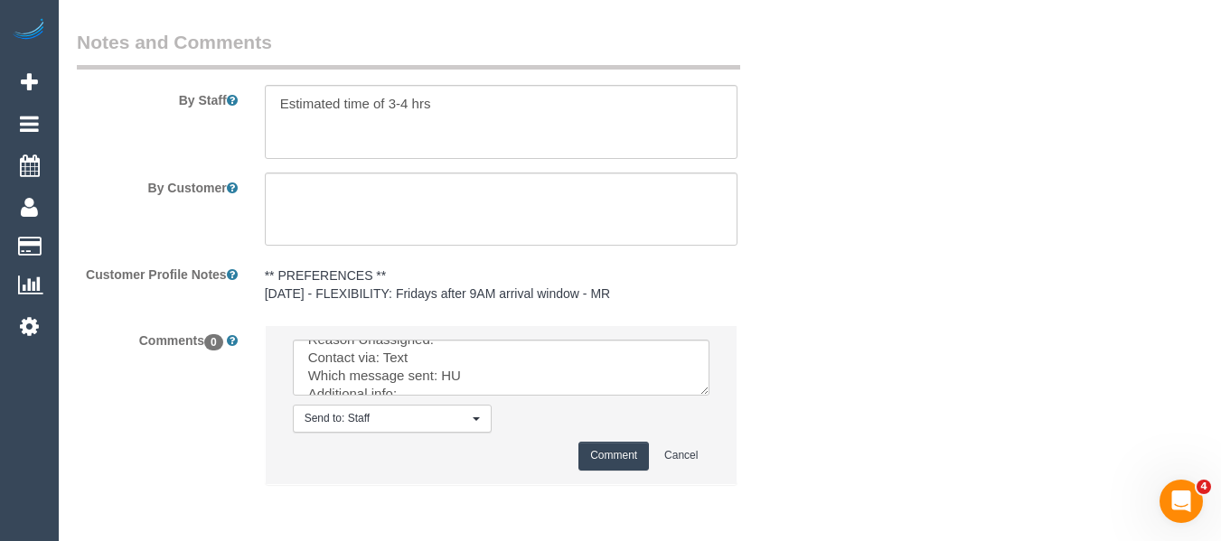
scroll to position [54, 0]
drag, startPoint x: 702, startPoint y: 418, endPoint x: 739, endPoint y: 492, distance: 82.1
click at [739, 492] on div "Send to: Staff Nothing selected Send to: Staff Send to: Customer Send to: Team …" at bounding box center [501, 413] width 501 height 177
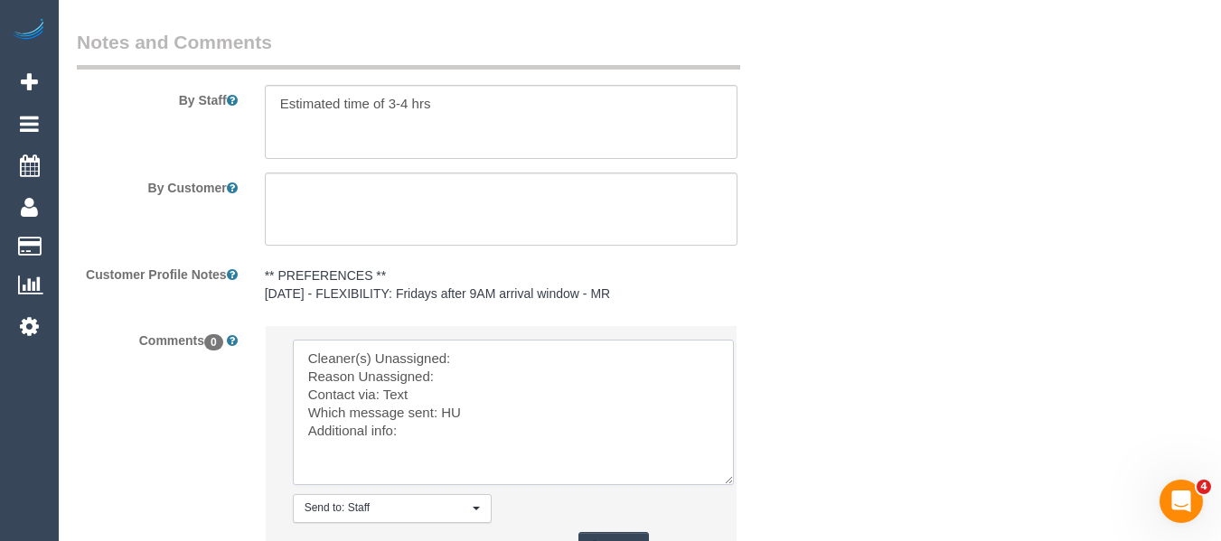
drag, startPoint x: 715, startPoint y: 460, endPoint x: 593, endPoint y: 447, distance: 122.7
click at [732, 485] on textarea at bounding box center [513, 413] width 441 height 146
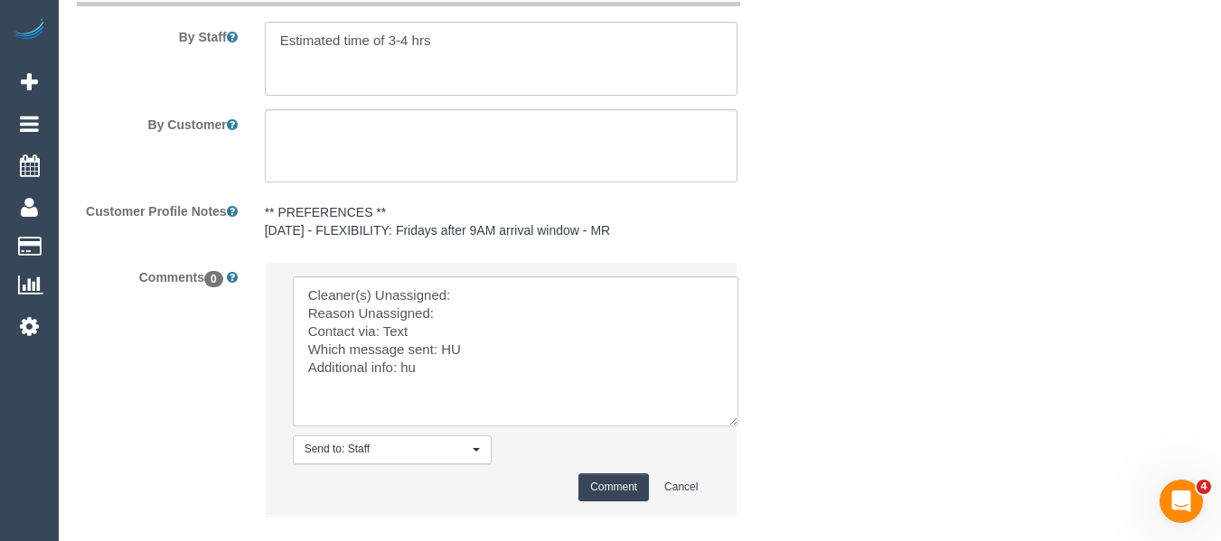
scroll to position [3250, 0]
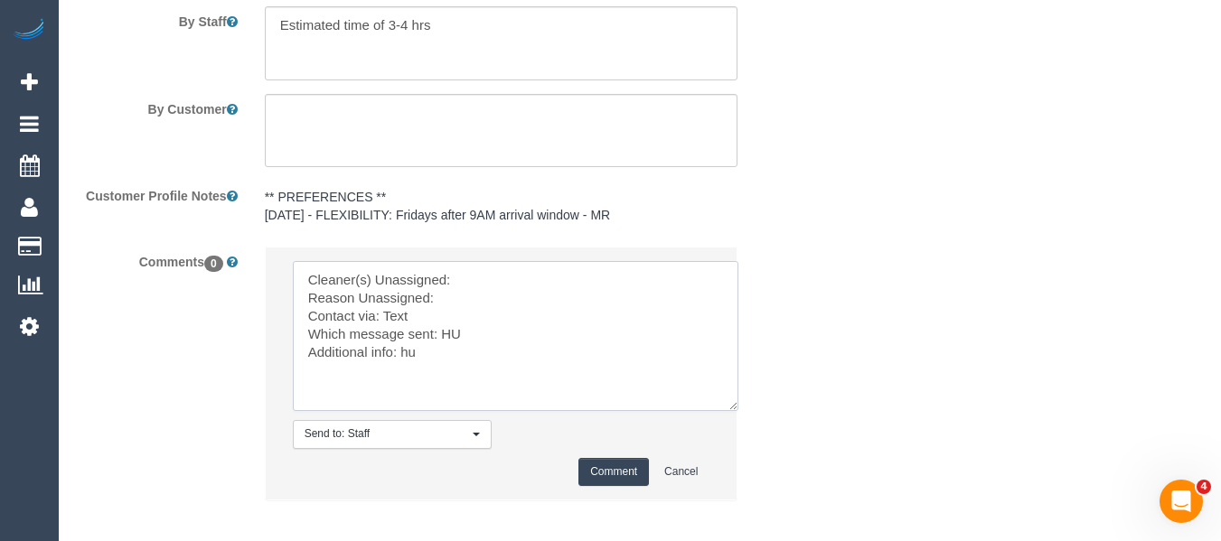
click at [458, 277] on textarea at bounding box center [516, 336] width 446 height 150
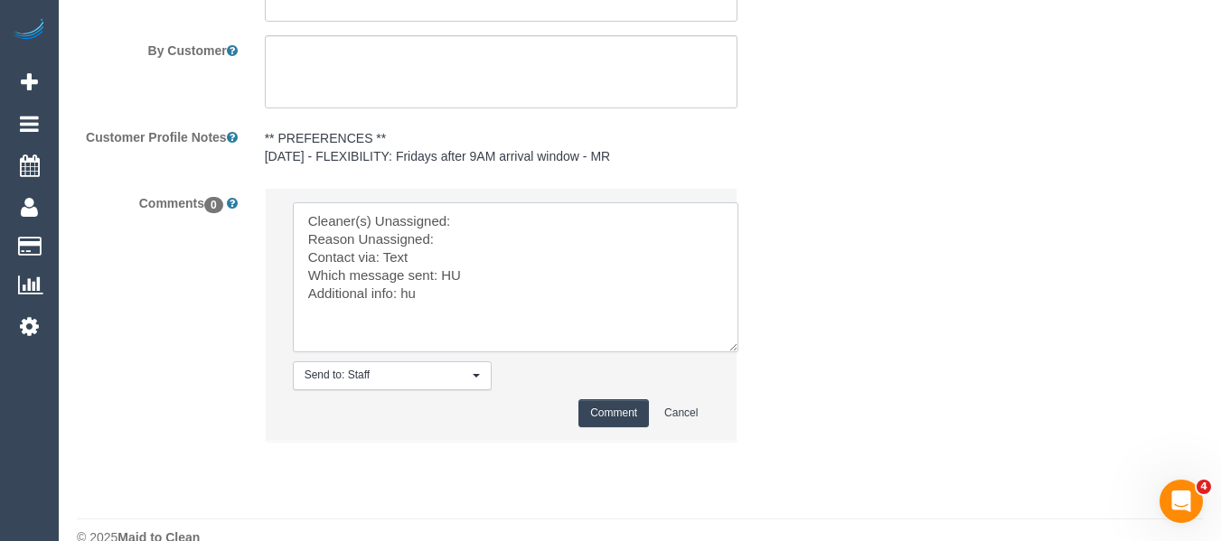
scroll to position [3341, 0]
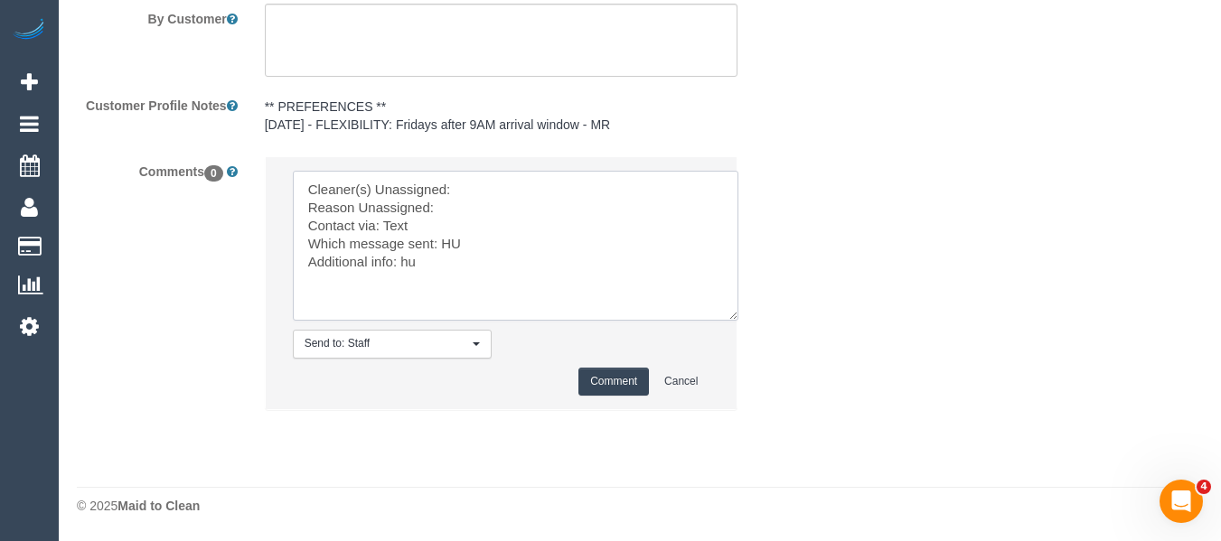
click at [465, 184] on textarea at bounding box center [516, 246] width 446 height 150
paste textarea "Harpreet (+Jasmeen) (C) ,"
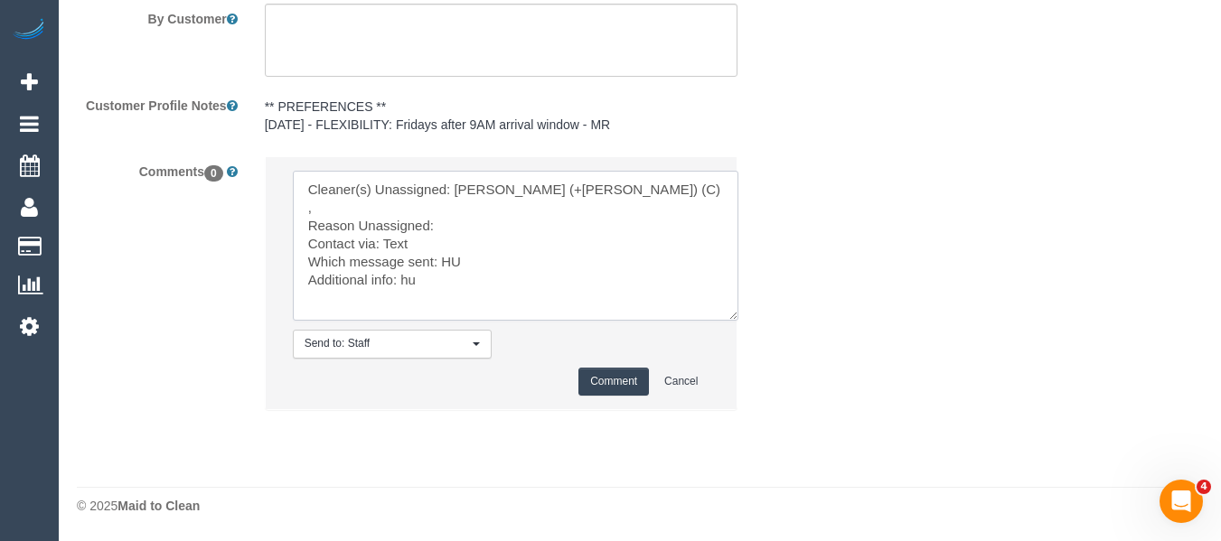
click at [464, 209] on textarea at bounding box center [516, 246] width 446 height 150
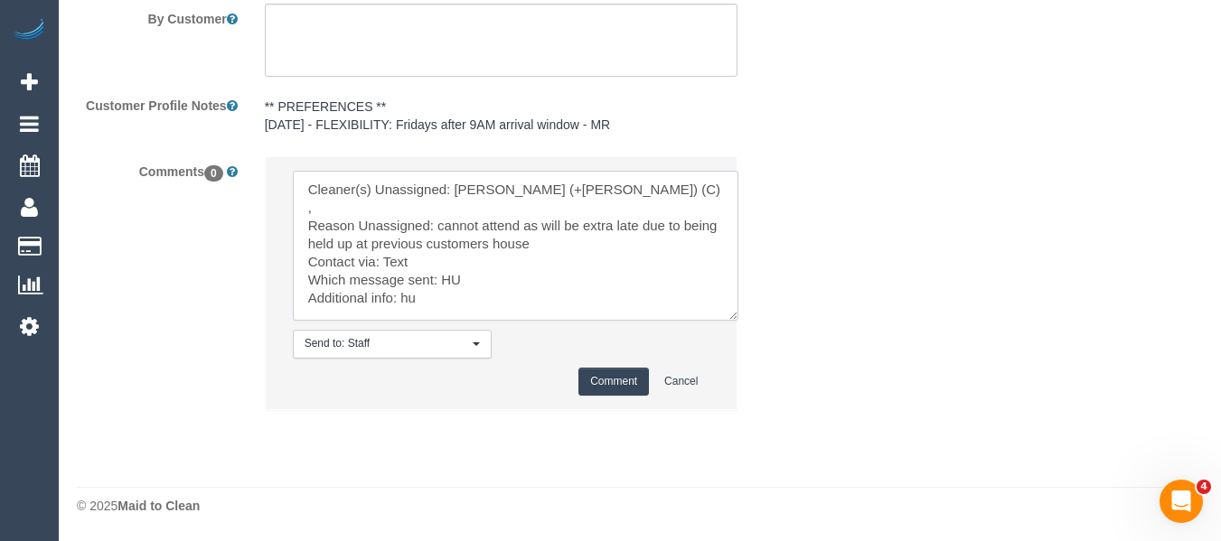
click at [429, 243] on textarea at bounding box center [516, 246] width 446 height 150
type textarea "Cleaner(s) Unassigned: Harpreet (+Jasmeen) (C) , Reason Unassigned: cannot atte…"
click at [631, 387] on button "Comment" at bounding box center [613, 382] width 71 height 28
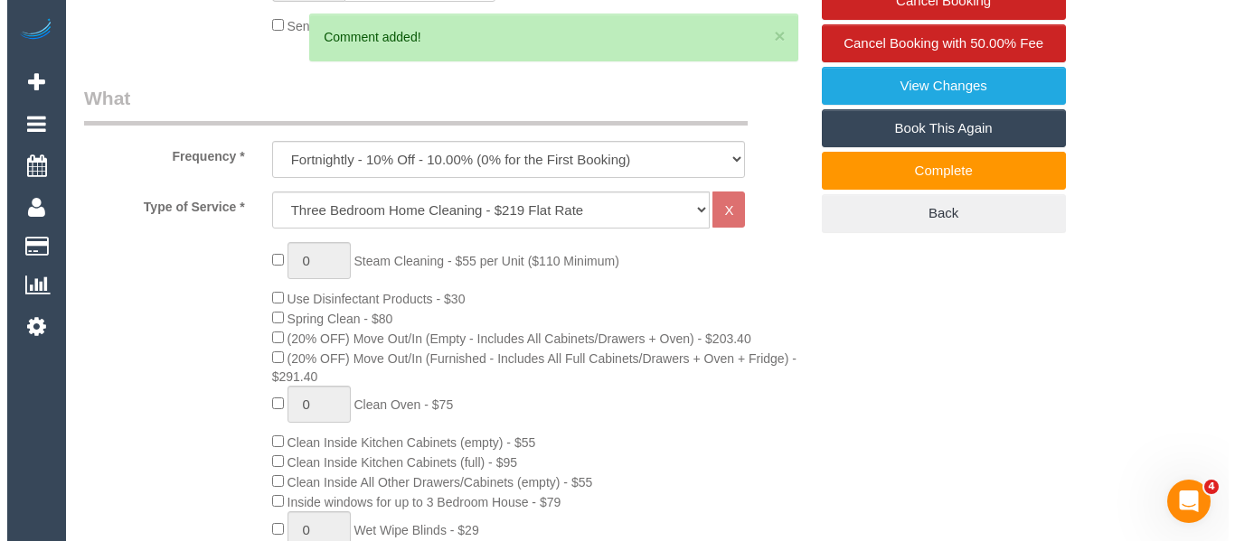
scroll to position [0, 0]
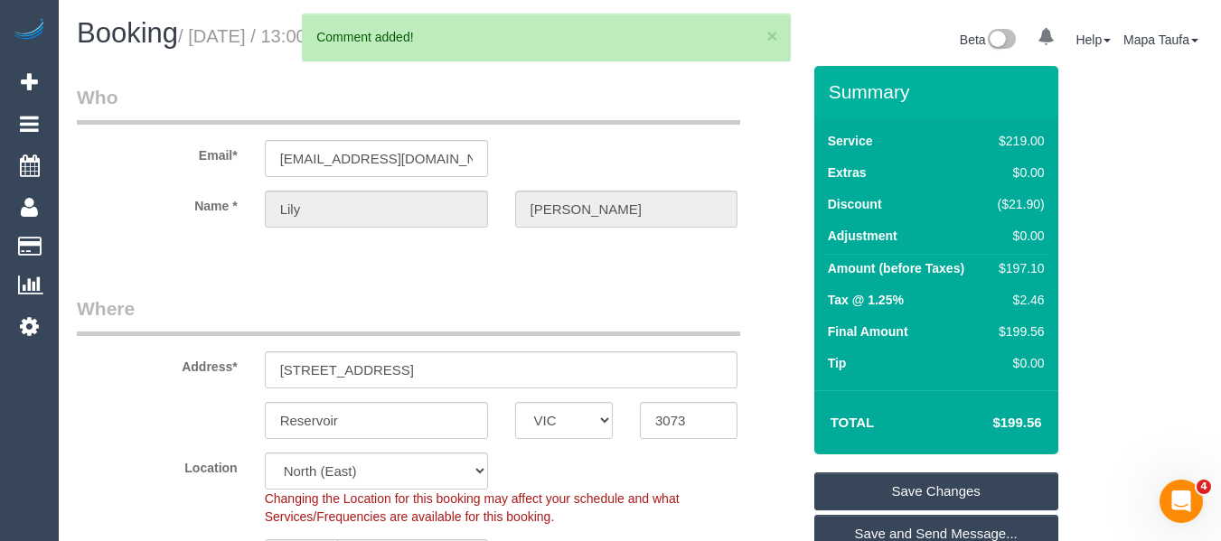
click at [927, 483] on link "Save Changes" at bounding box center [936, 492] width 244 height 38
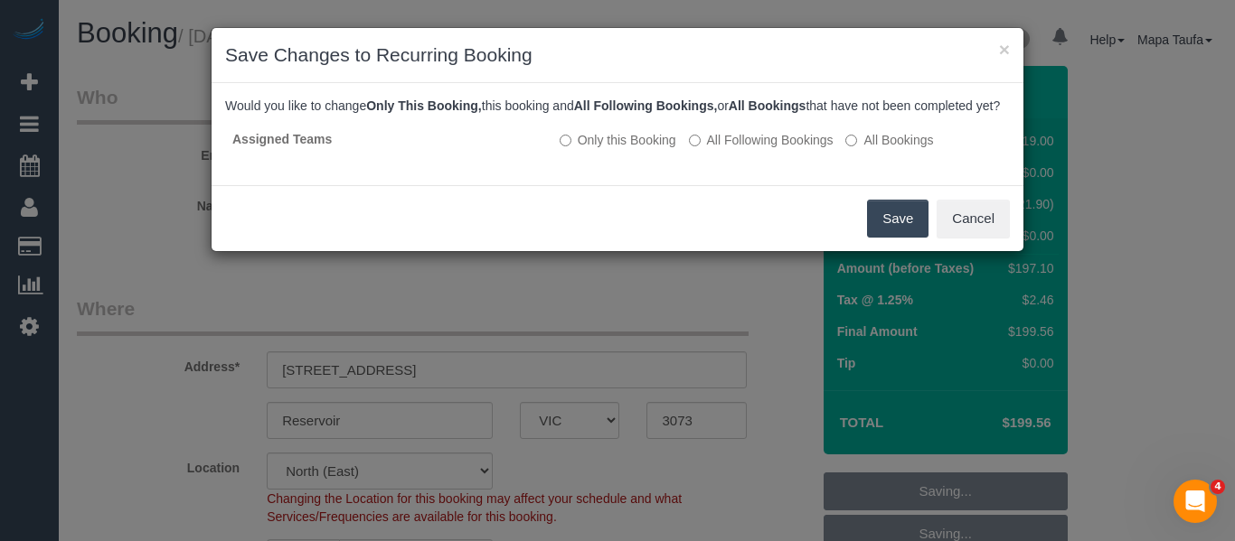
click at [887, 230] on button "Save" at bounding box center [897, 219] width 61 height 38
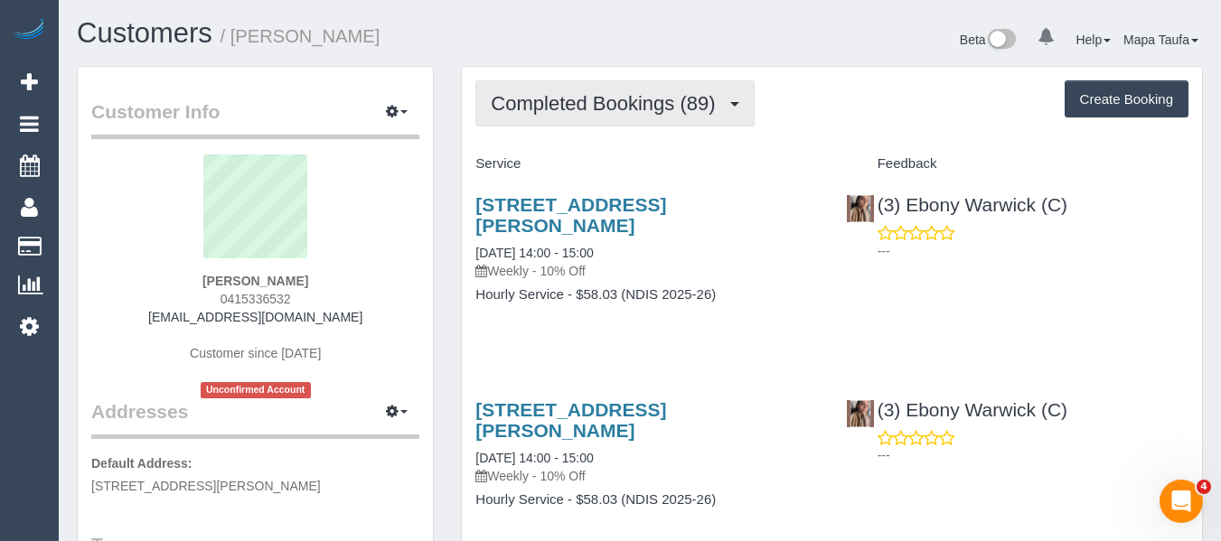
drag, startPoint x: 477, startPoint y: 95, endPoint x: 497, endPoint y: 99, distance: 20.2
click at [477, 95] on button "Completed Bookings (89)" at bounding box center [614, 103] width 278 height 46
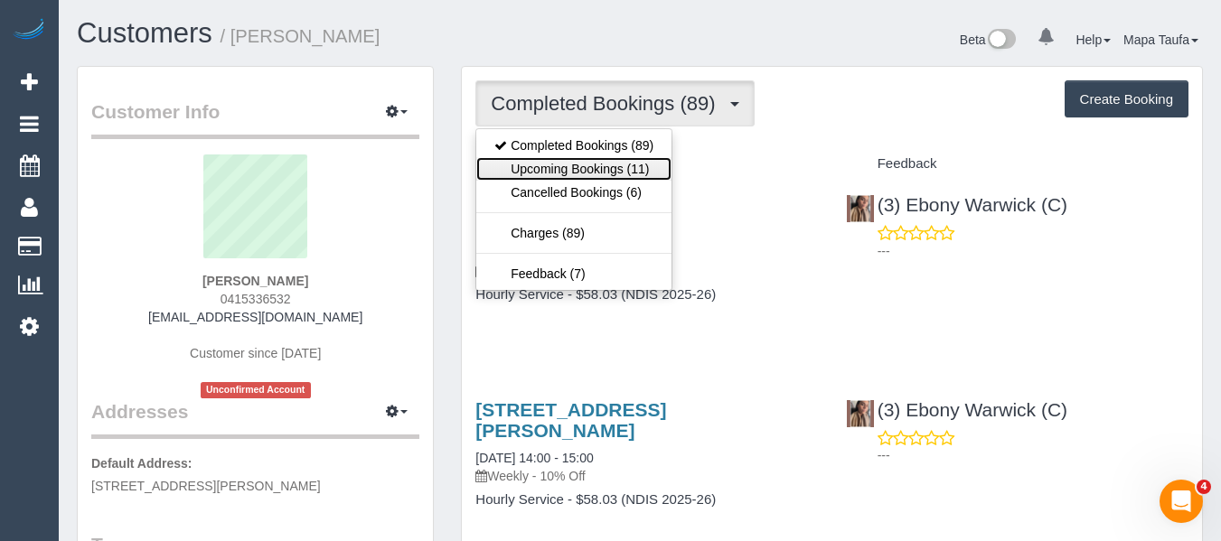
click at [531, 173] on link "Upcoming Bookings (11)" at bounding box center [573, 169] width 195 height 24
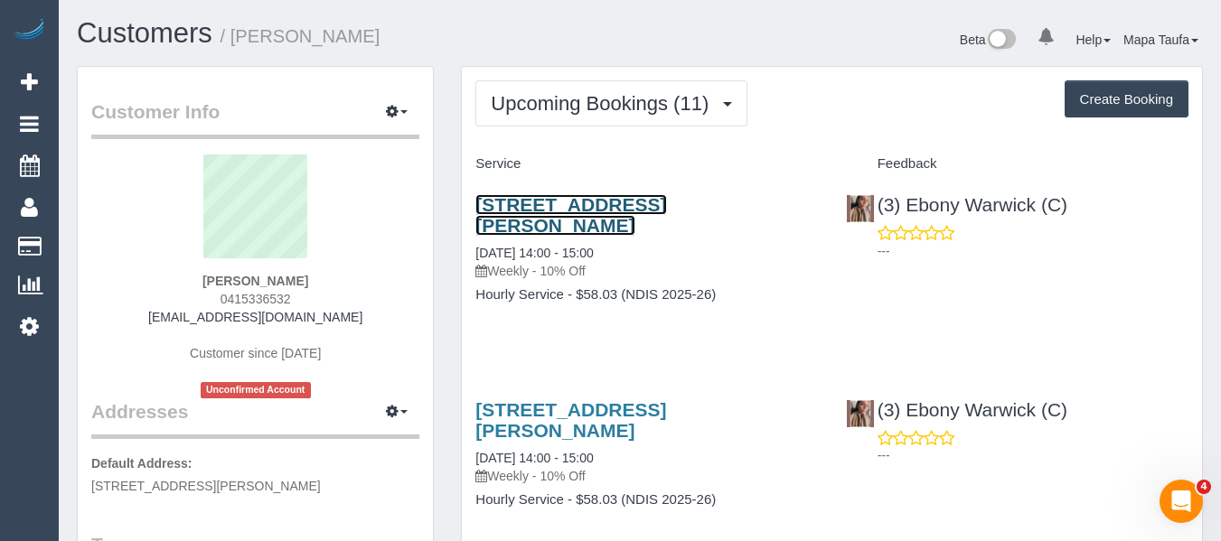
click at [610, 220] on link "68 Bartlett Crescent, Hoppers Crossing, VIC 3029" at bounding box center [570, 215] width 191 height 42
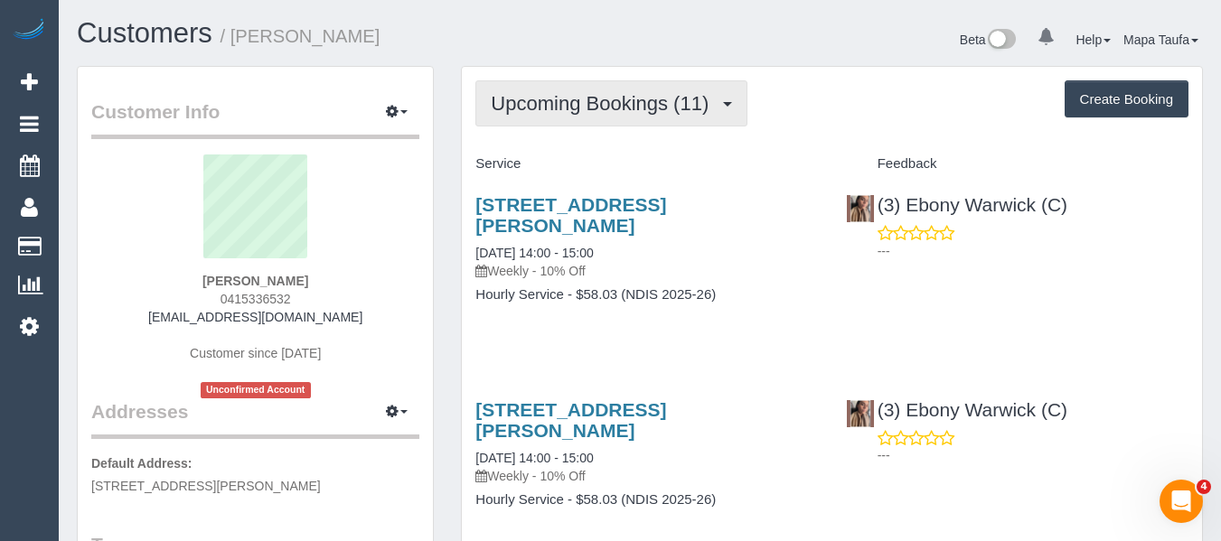
click at [503, 110] on span "Upcoming Bookings (11)" at bounding box center [604, 103] width 227 height 23
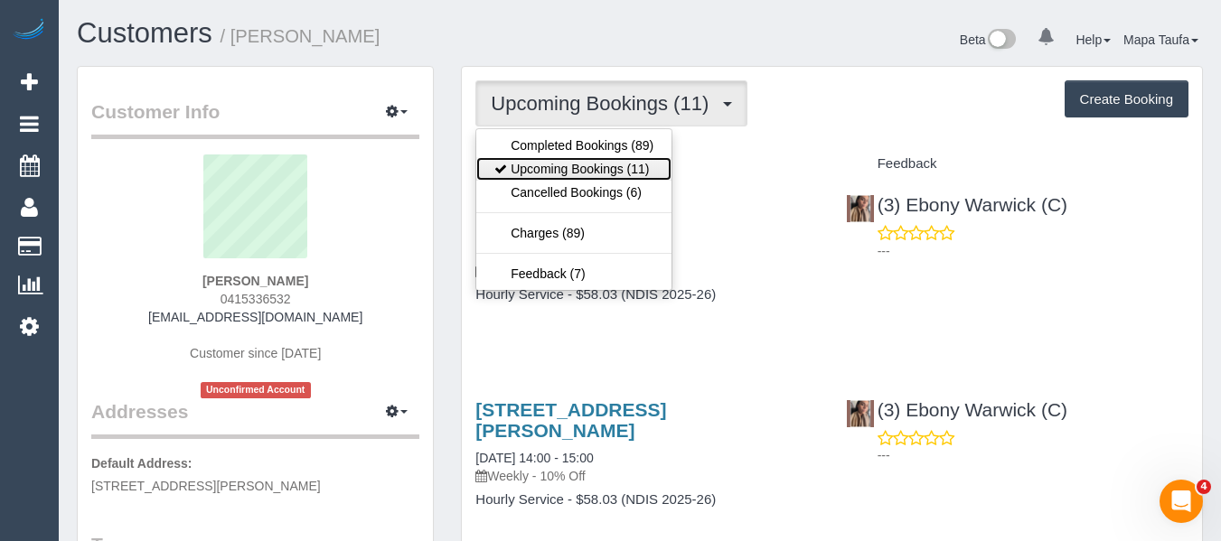
click at [550, 167] on link "Upcoming Bookings (11)" at bounding box center [573, 169] width 195 height 24
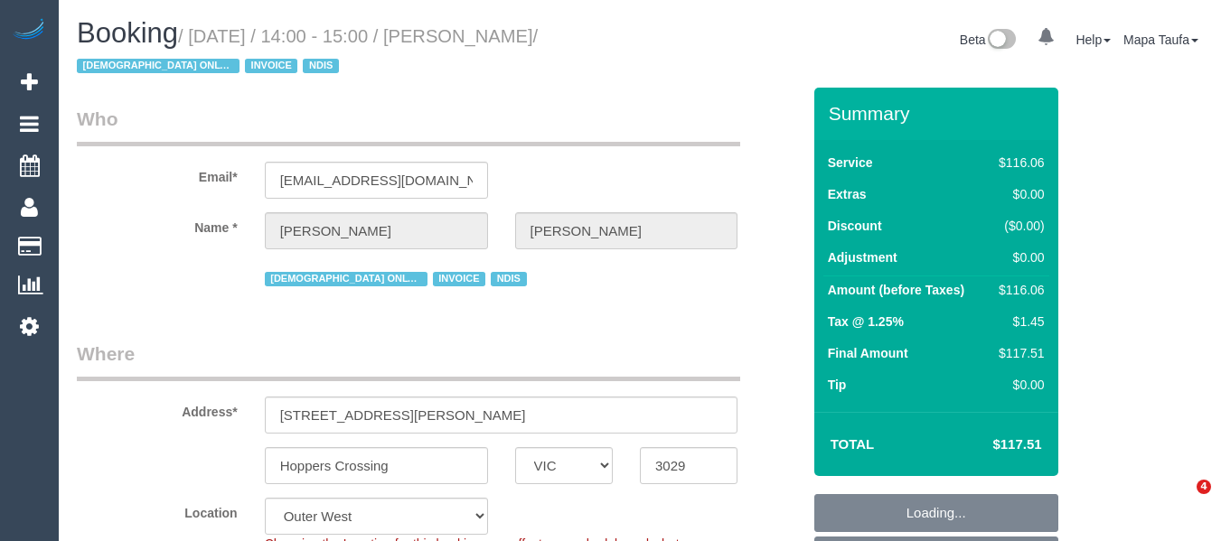
select select "VIC"
select select "object:590"
select select "number:28"
select select "number:14"
select select "number:19"
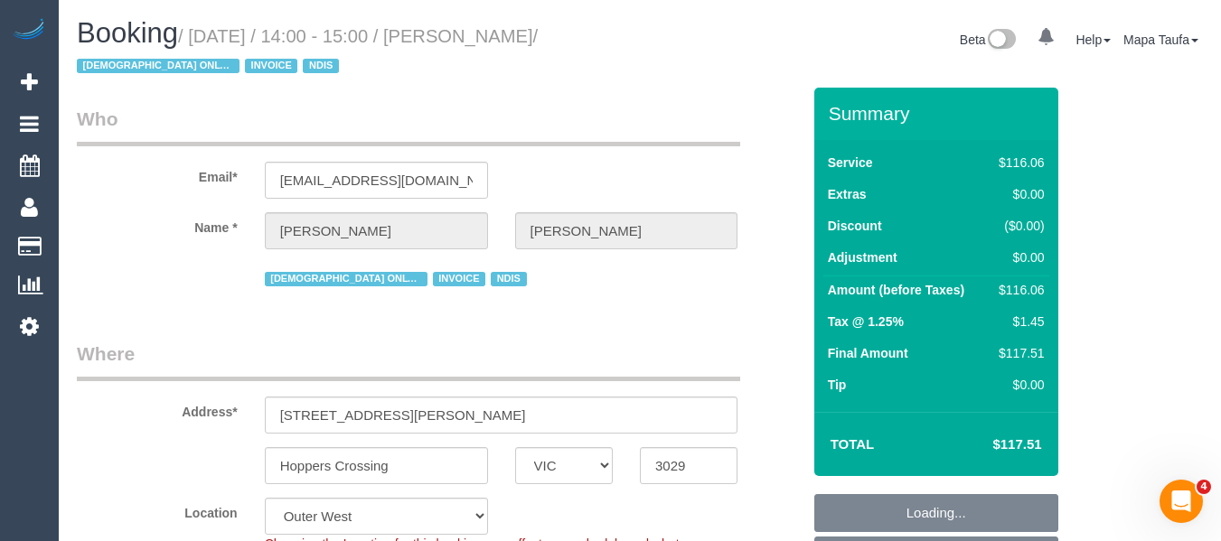
select select "number:24"
select select "number:35"
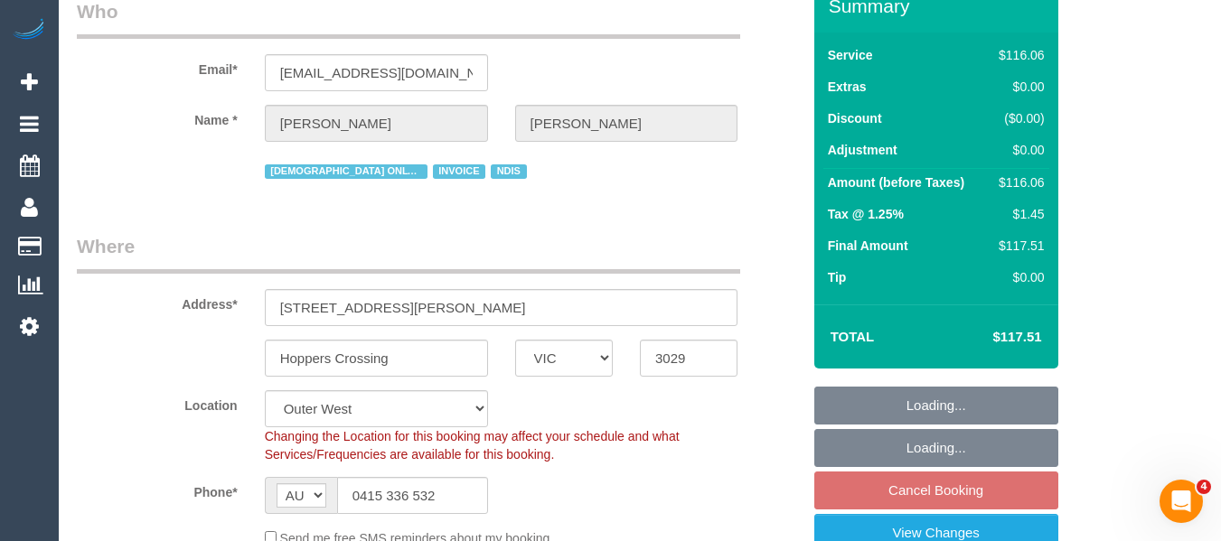
select select "object:741"
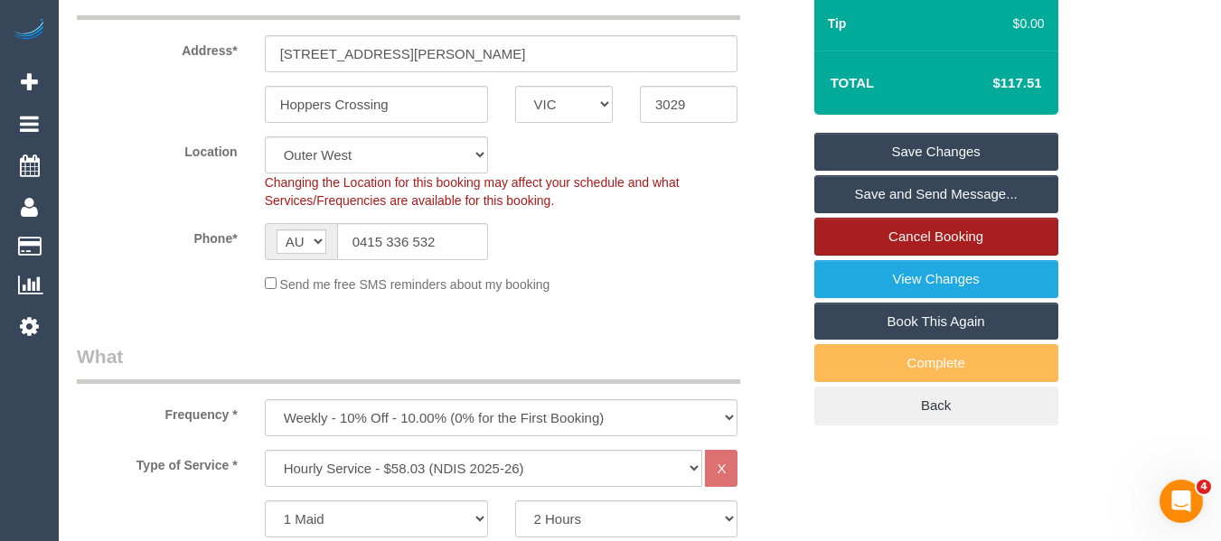
click at [899, 237] on link "Cancel Booking" at bounding box center [936, 237] width 244 height 38
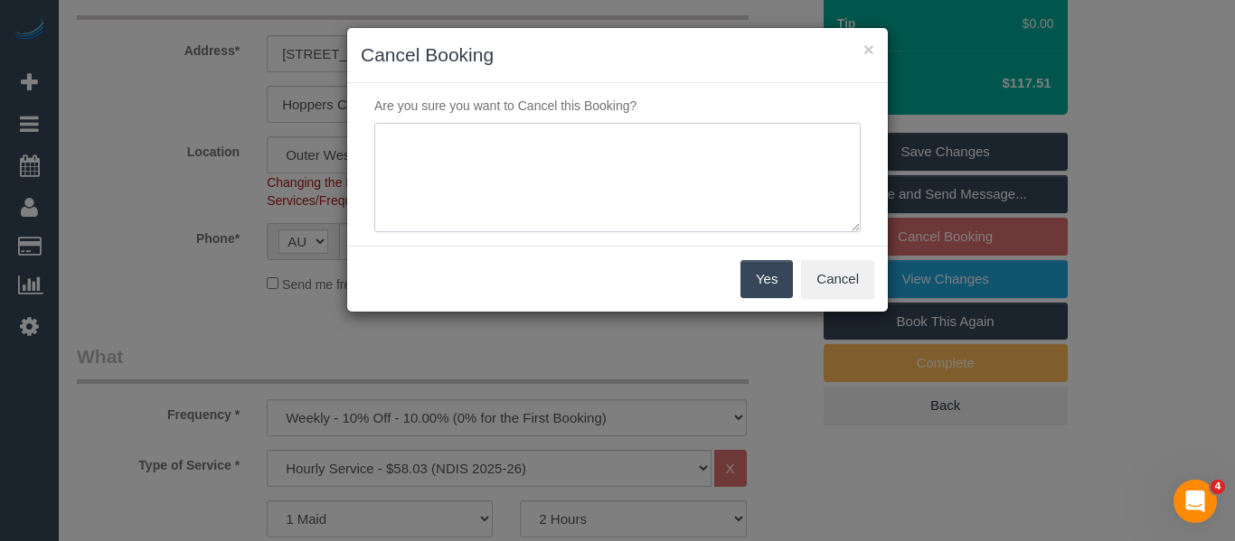
click at [668, 179] on textarea at bounding box center [617, 178] width 486 height 110
type textarea "service not needed via email -MT"
click at [745, 276] on button "Yes" at bounding box center [766, 279] width 52 height 38
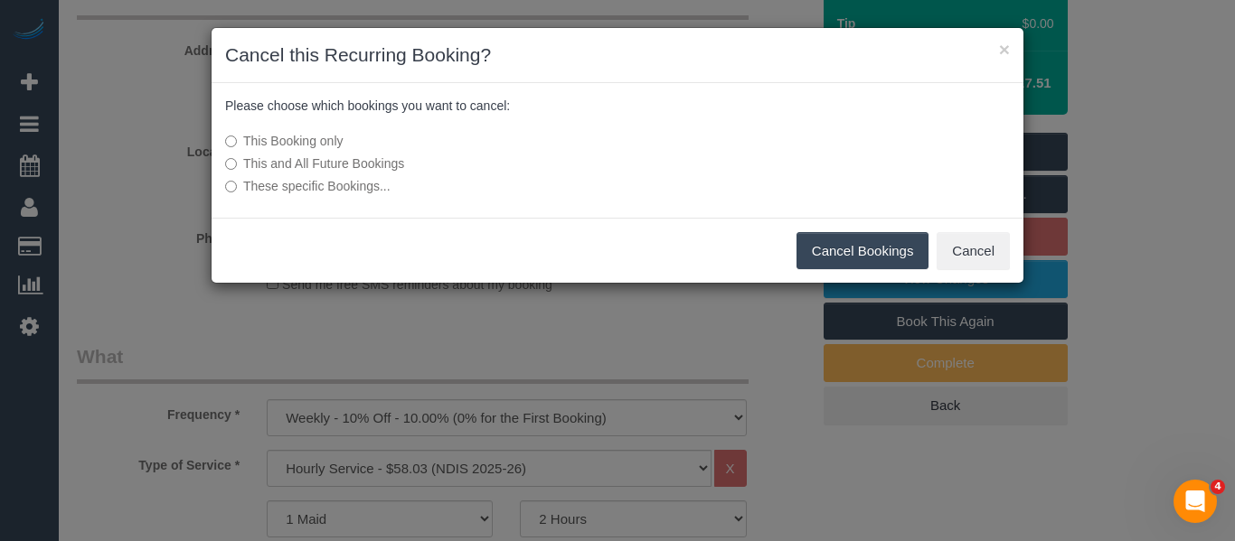
click at [832, 252] on button "Cancel Bookings" at bounding box center [862, 251] width 133 height 38
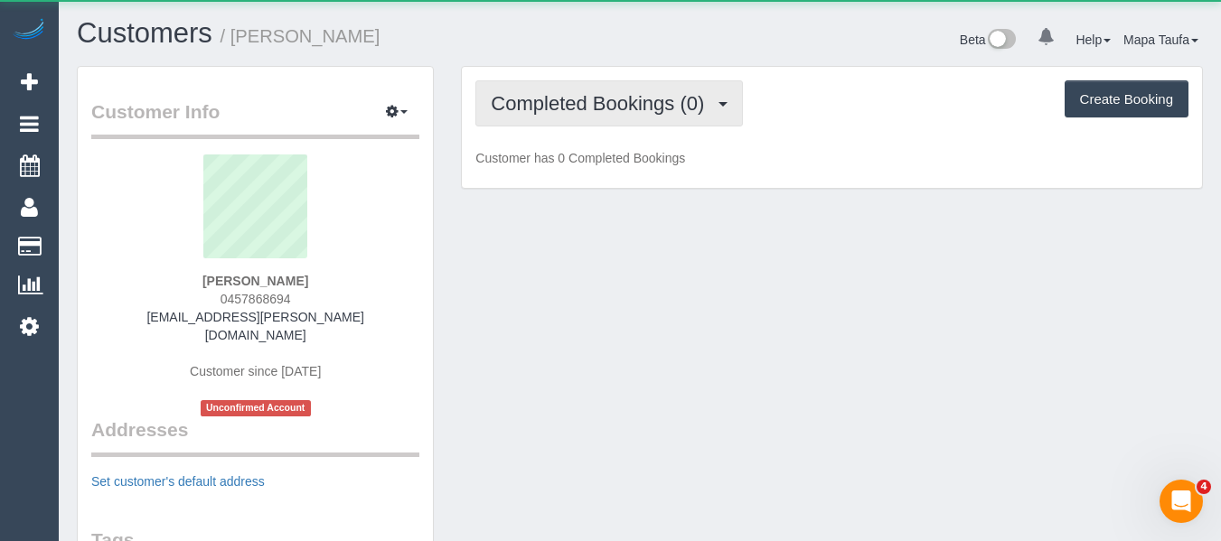
click at [687, 105] on span "Completed Bookings (0)" at bounding box center [602, 103] width 222 height 23
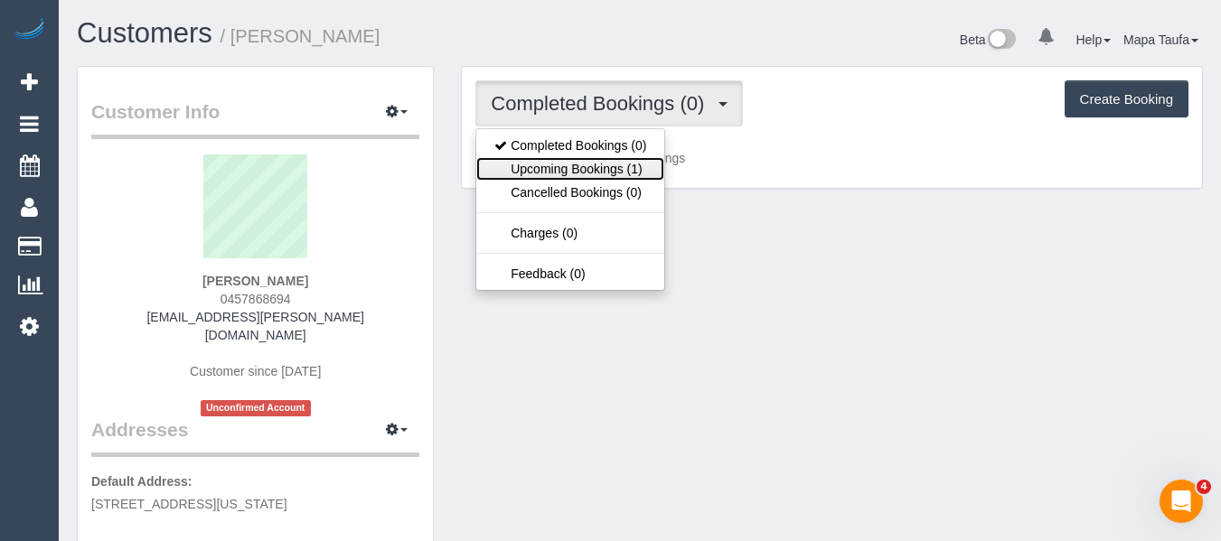
click at [652, 163] on link "Upcoming Bookings (1)" at bounding box center [570, 169] width 188 height 24
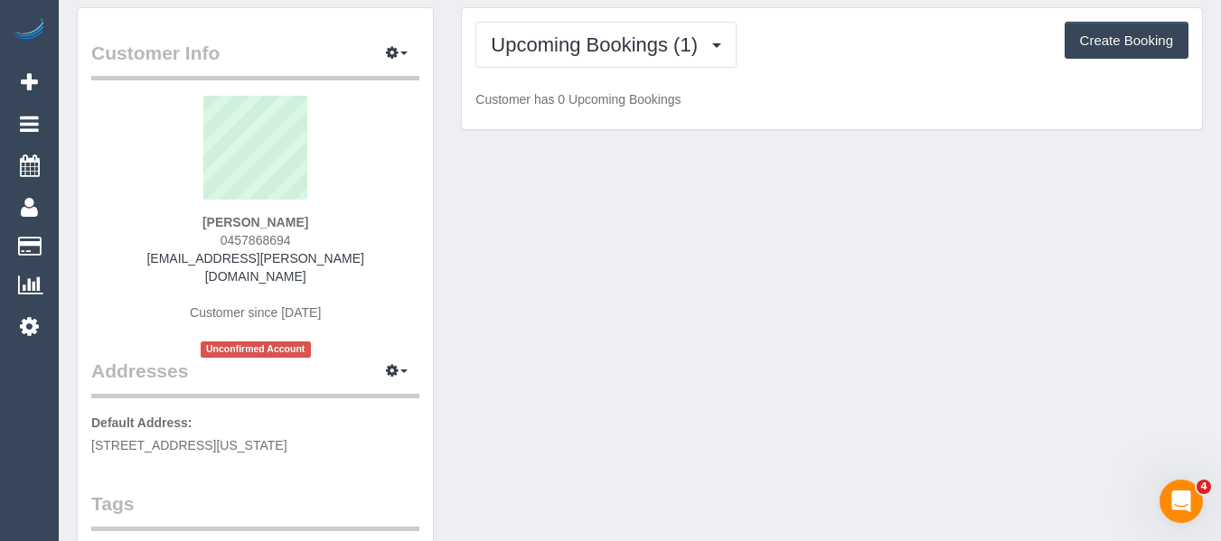
scroll to position [90, 0]
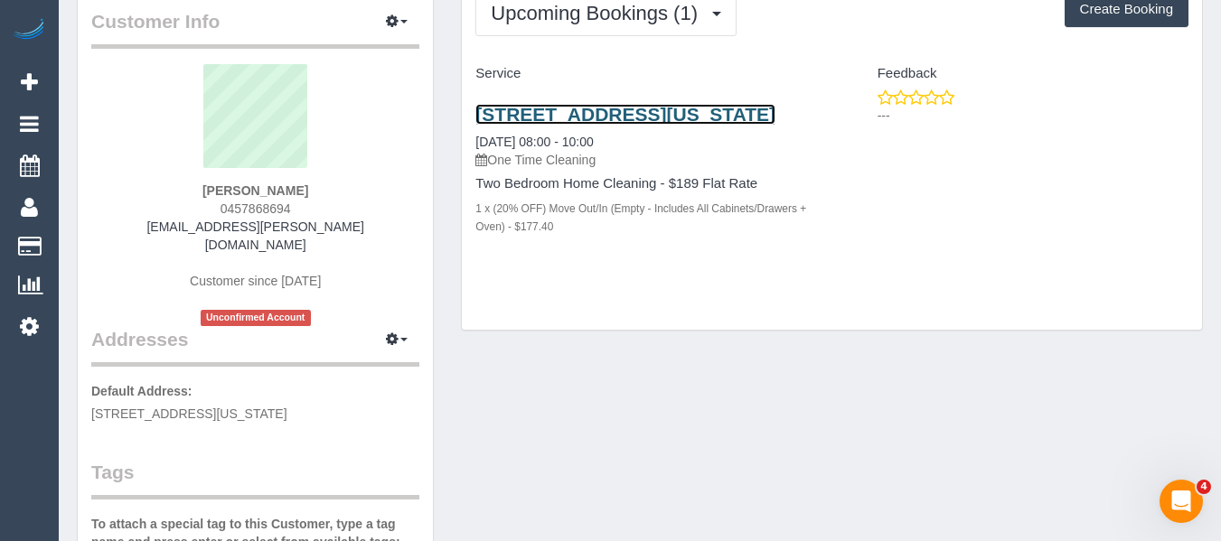
click at [577, 104] on link "1/24 Delaware St, Reservoir, VIC 3073" at bounding box center [625, 114] width 300 height 21
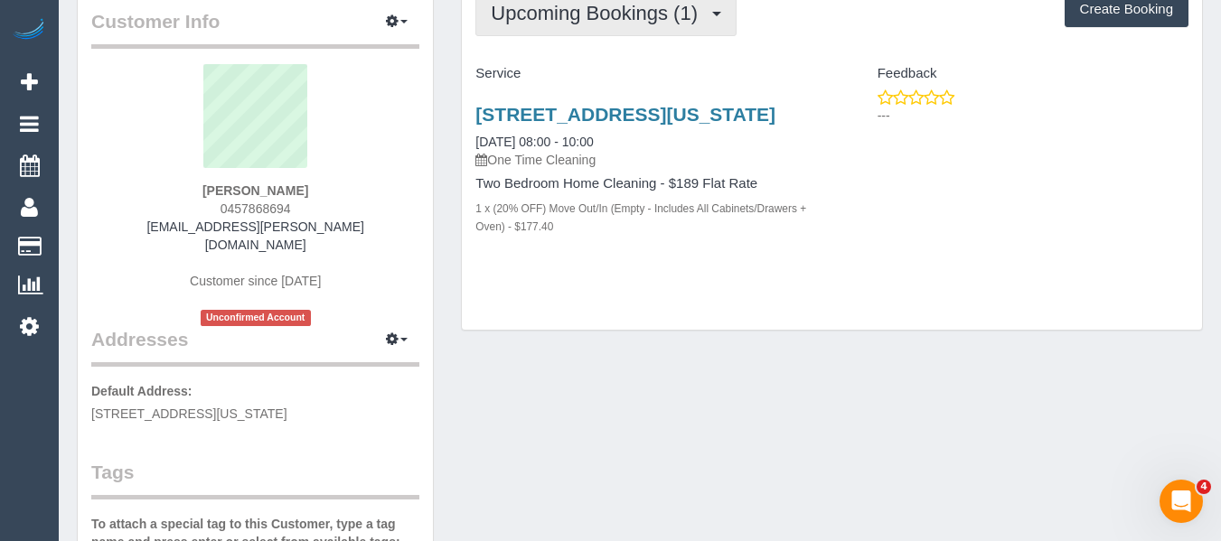
click at [540, 20] on span "Upcoming Bookings (1)" at bounding box center [599, 13] width 216 height 23
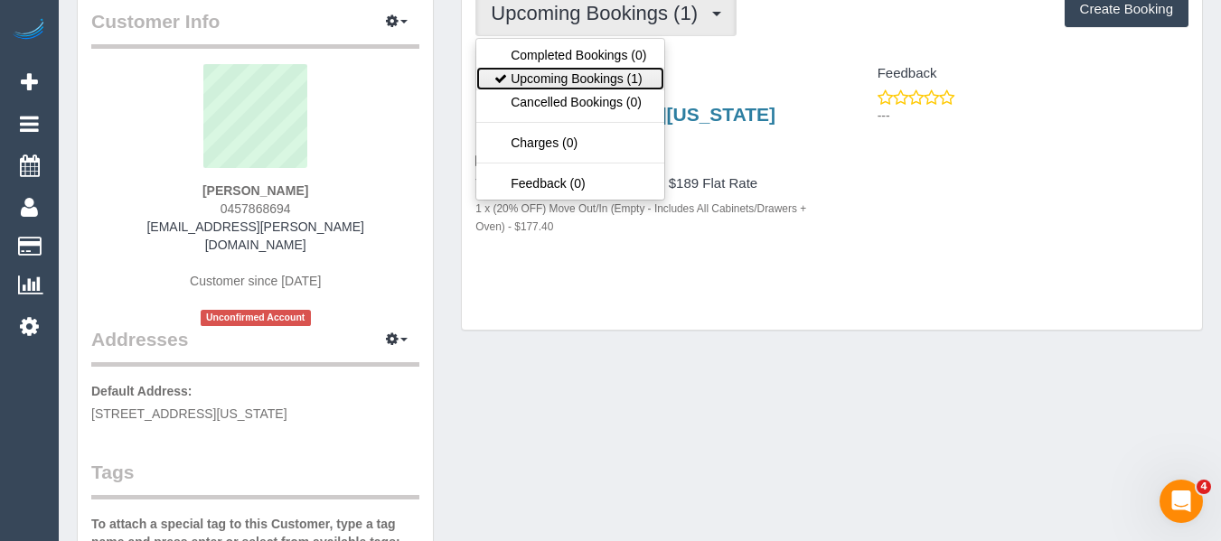
click at [544, 67] on link "Upcoming Bookings (1)" at bounding box center [570, 79] width 188 height 24
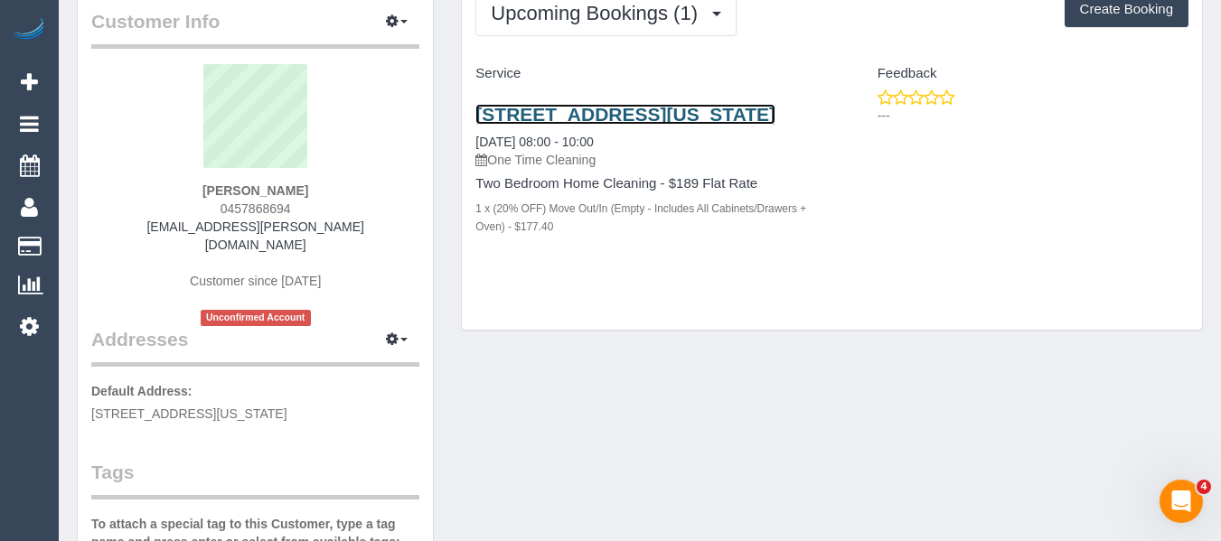
click at [588, 107] on link "1/24 Delaware St, Reservoir, VIC 3073" at bounding box center [625, 114] width 300 height 21
drag, startPoint x: 258, startPoint y: 207, endPoint x: 210, endPoint y: 207, distance: 47.9
click at [210, 207] on div "Kit Flanagan 0457868694 kit.flanagan@hotmail.com Customer since 2025 Unconfirme…" at bounding box center [255, 195] width 328 height 262
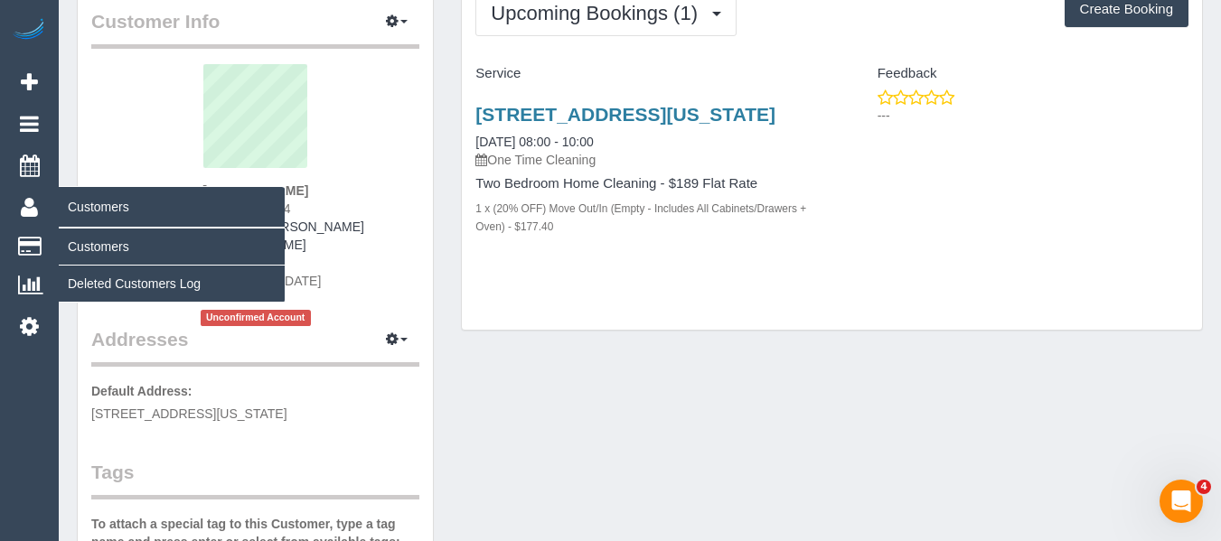
copy span "0457868694"
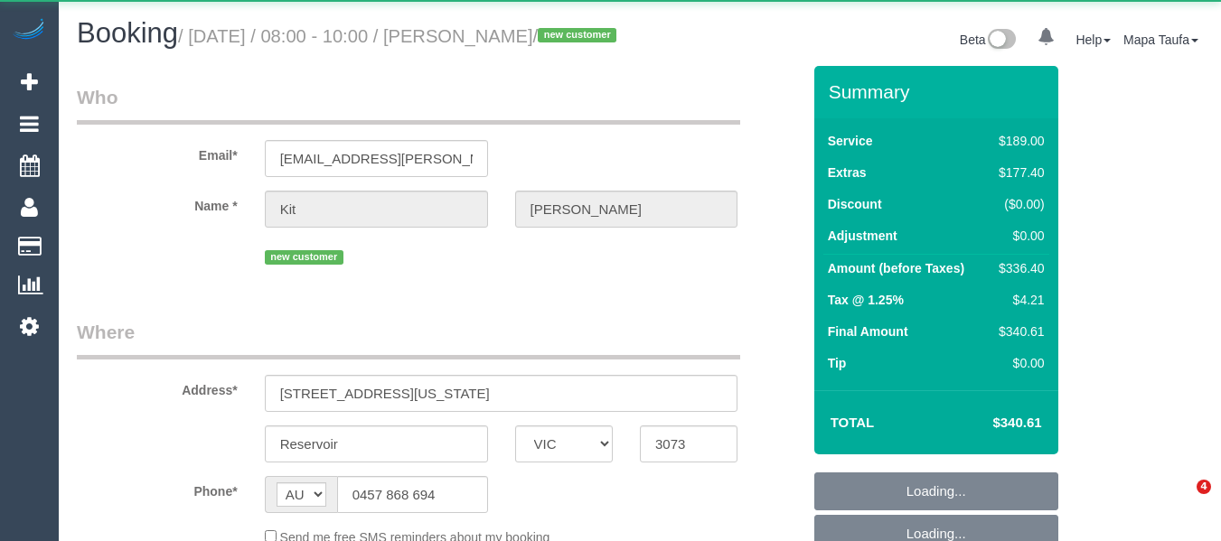
select select "VIC"
select select "object:531"
select select "string:stripe-pm_1RuN0q2GScqysDRVxpWsHVka"
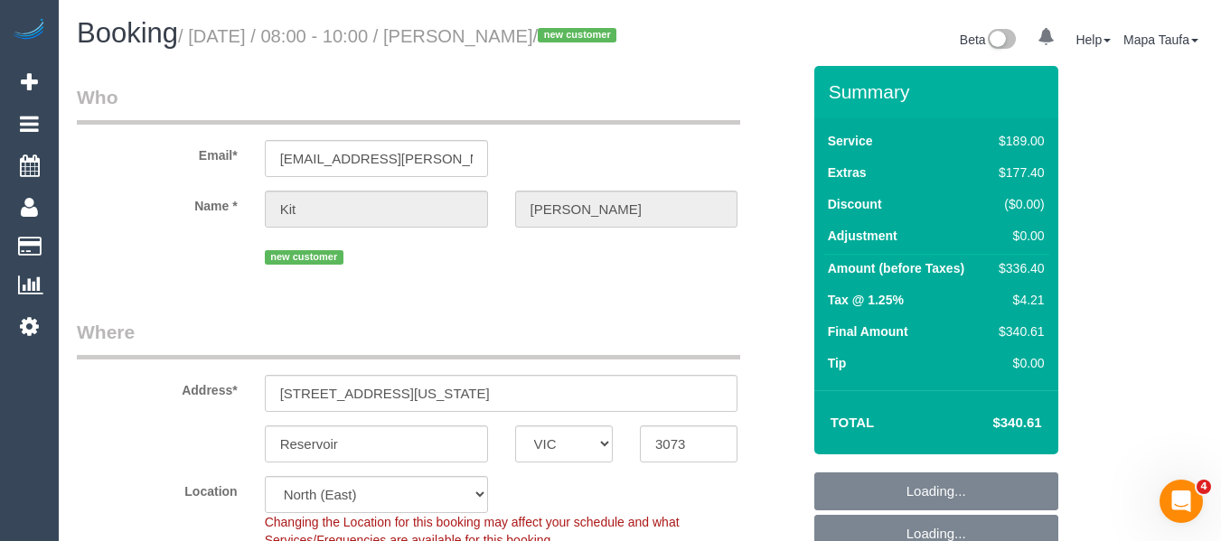
select select "object:705"
select select "number:27"
select select "number:14"
select select "number:19"
select select "number:25"
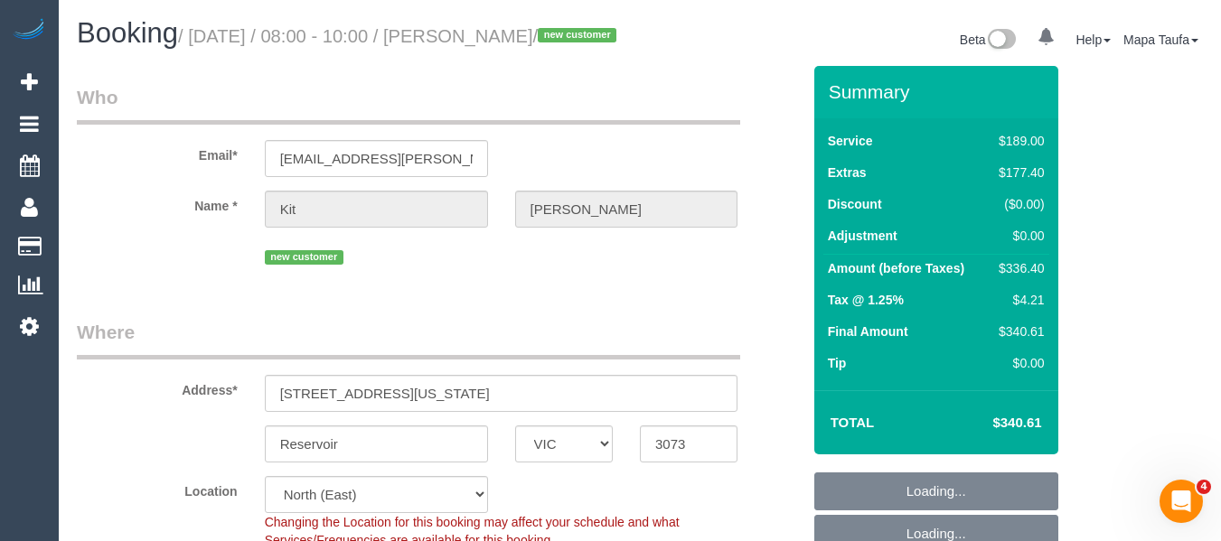
select select "number:33"
select select "number:26"
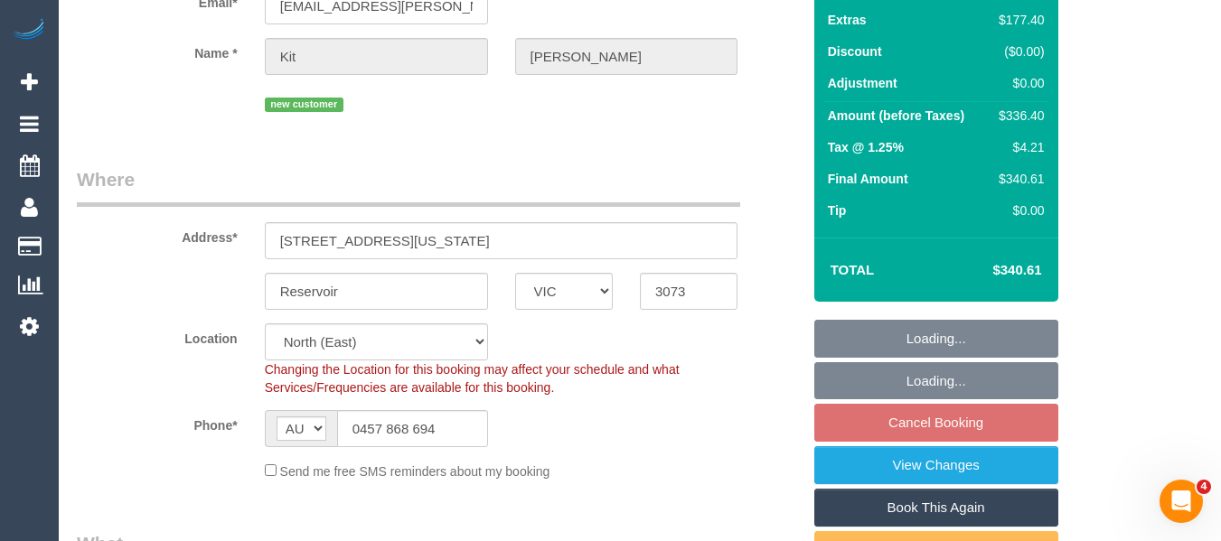
scroll to position [292, 0]
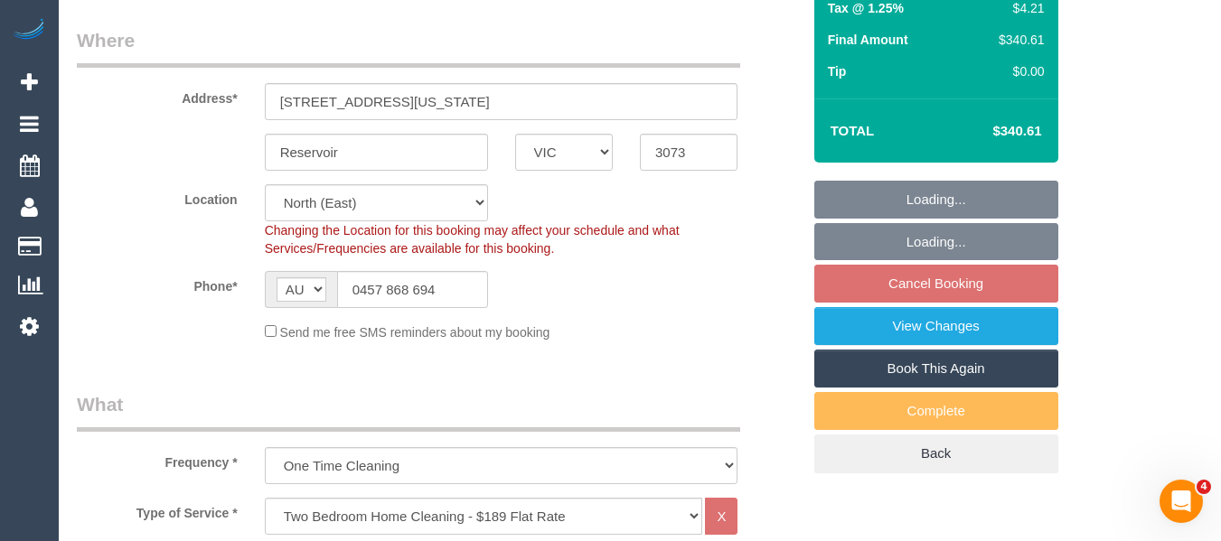
select select "spot2"
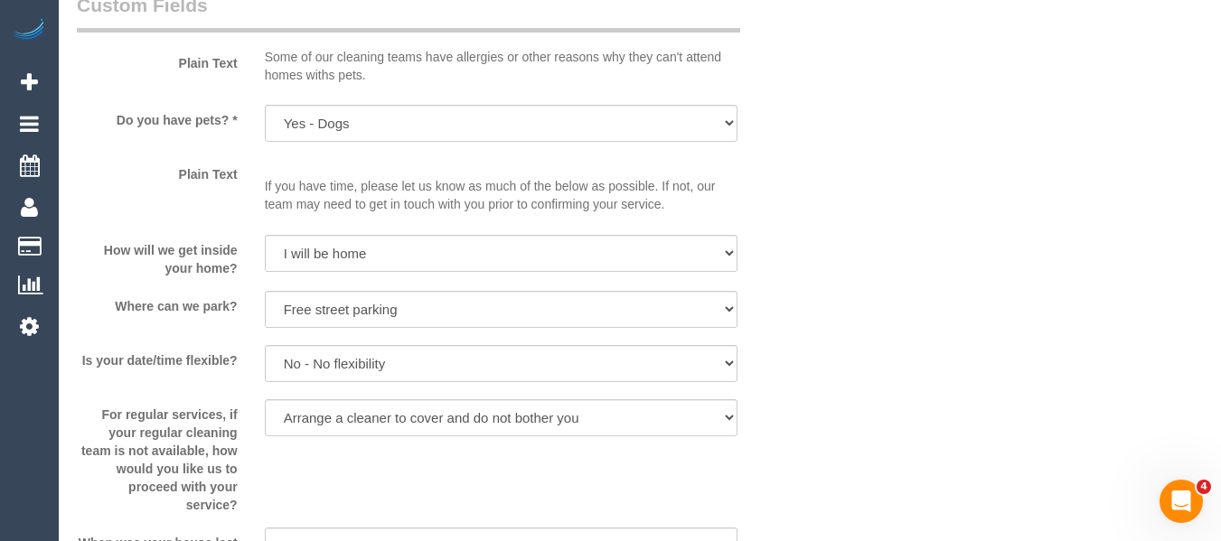
scroll to position [1976, 0]
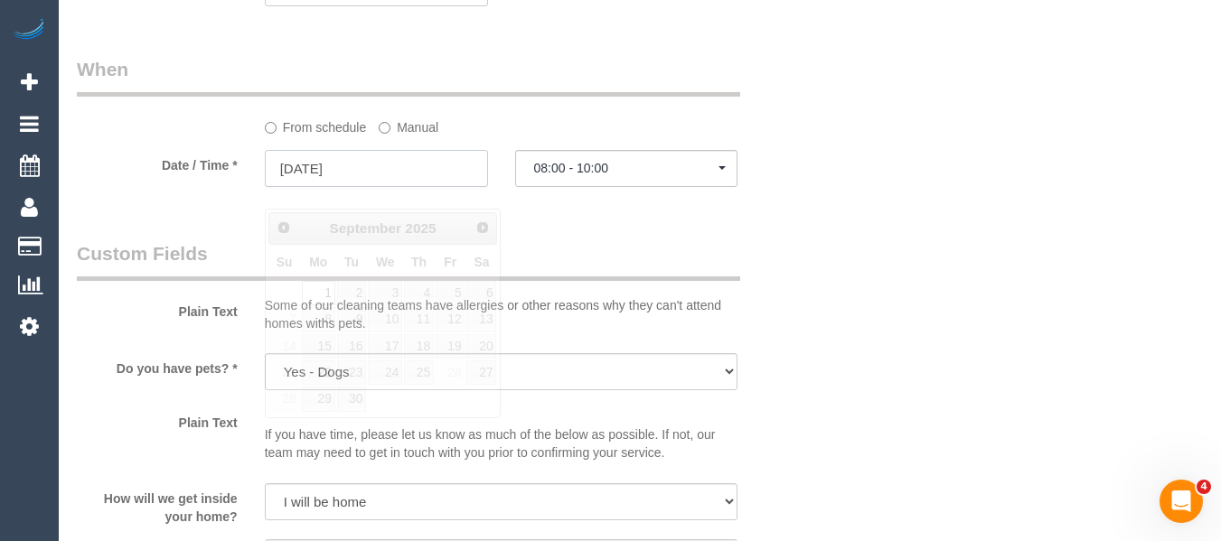
click at [403, 187] on input "01/09/2025" at bounding box center [376, 168] width 223 height 37
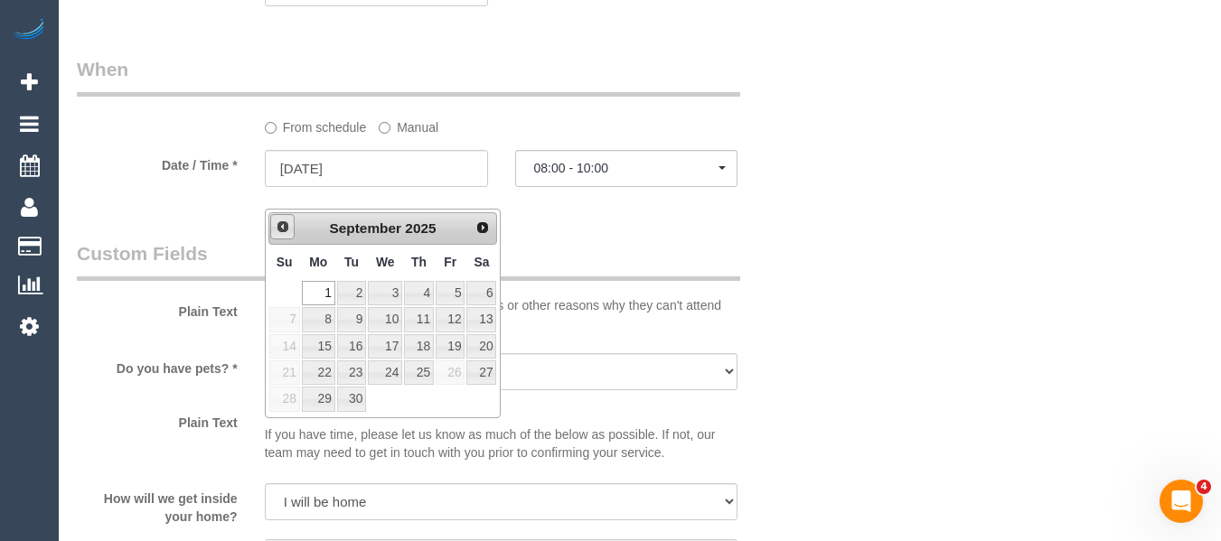
click at [285, 217] on link "Prev" at bounding box center [282, 226] width 25 height 25
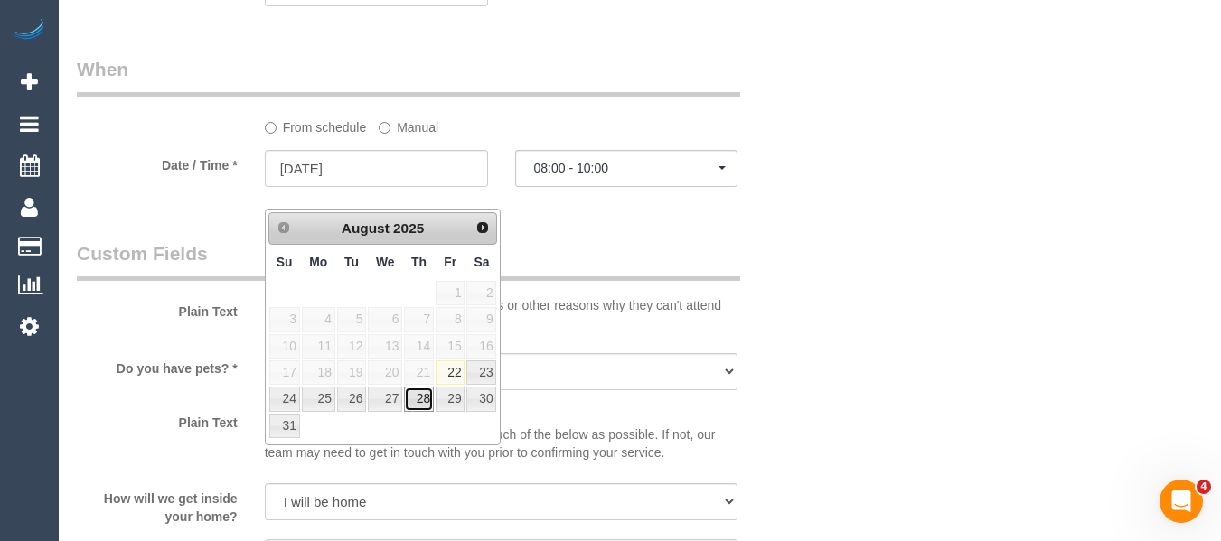
click at [432, 407] on link "28" at bounding box center [419, 399] width 30 height 24
type input "[DATE]"
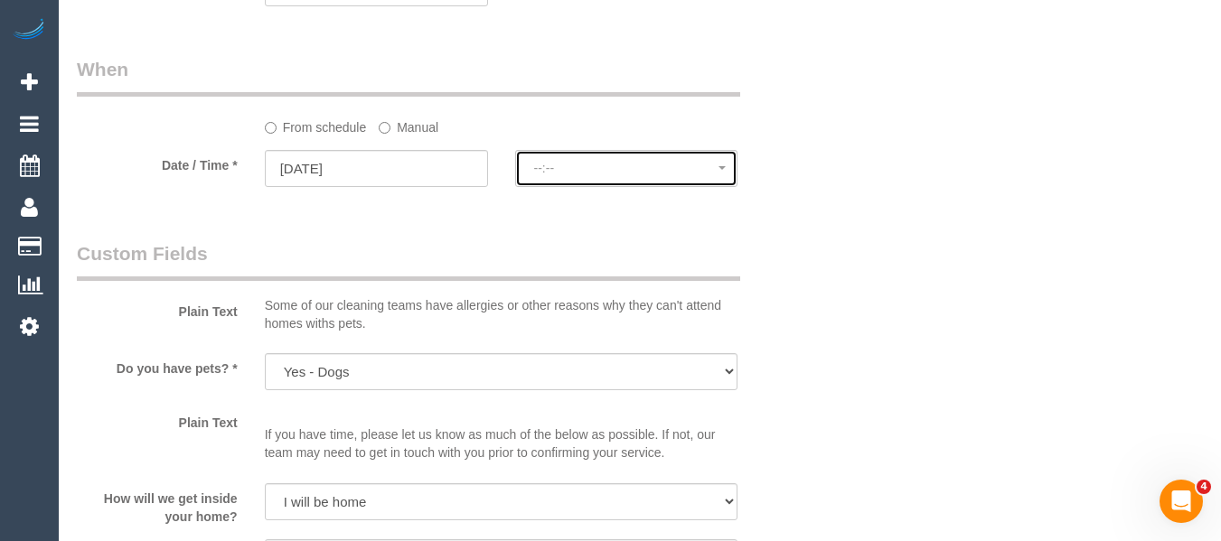
select select "spot26"
click at [579, 175] on span "--:--" at bounding box center [626, 168] width 185 height 14
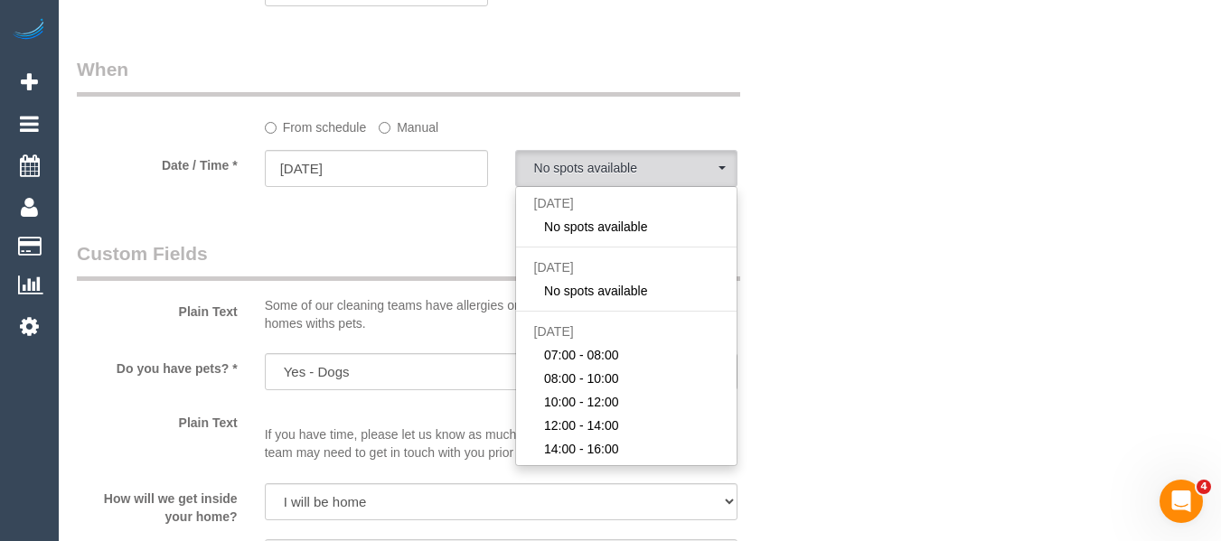
click at [437, 136] on div "From schedule Manual" at bounding box center [501, 124] width 501 height 24
click at [433, 136] on label "Manual" at bounding box center [409, 124] width 60 height 24
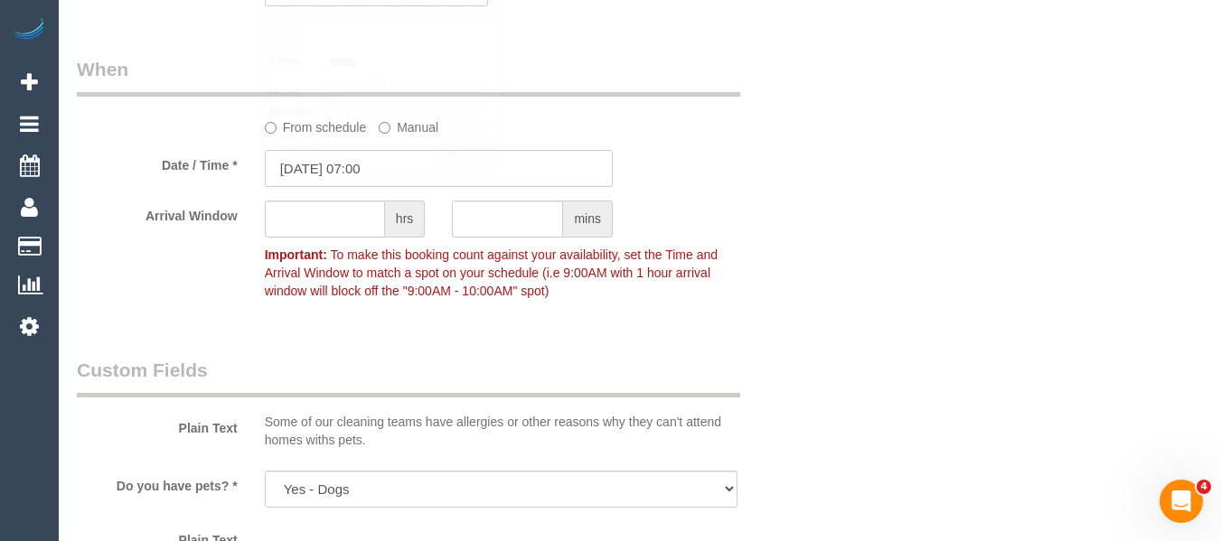
click at [430, 187] on input "28/08/2025 07:00" at bounding box center [439, 168] width 348 height 37
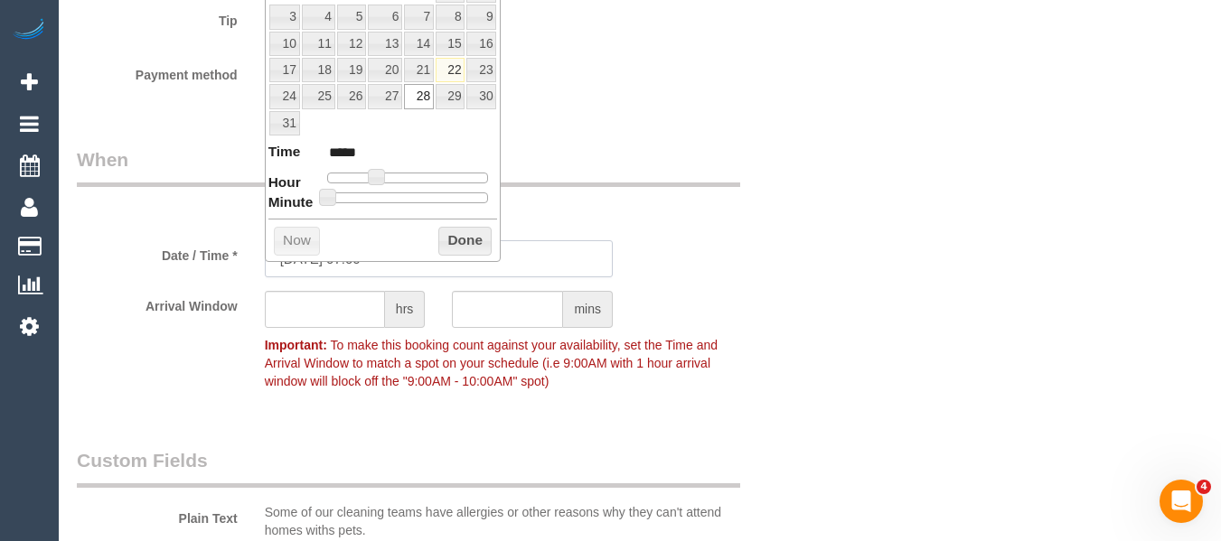
scroll to position [1795, 0]
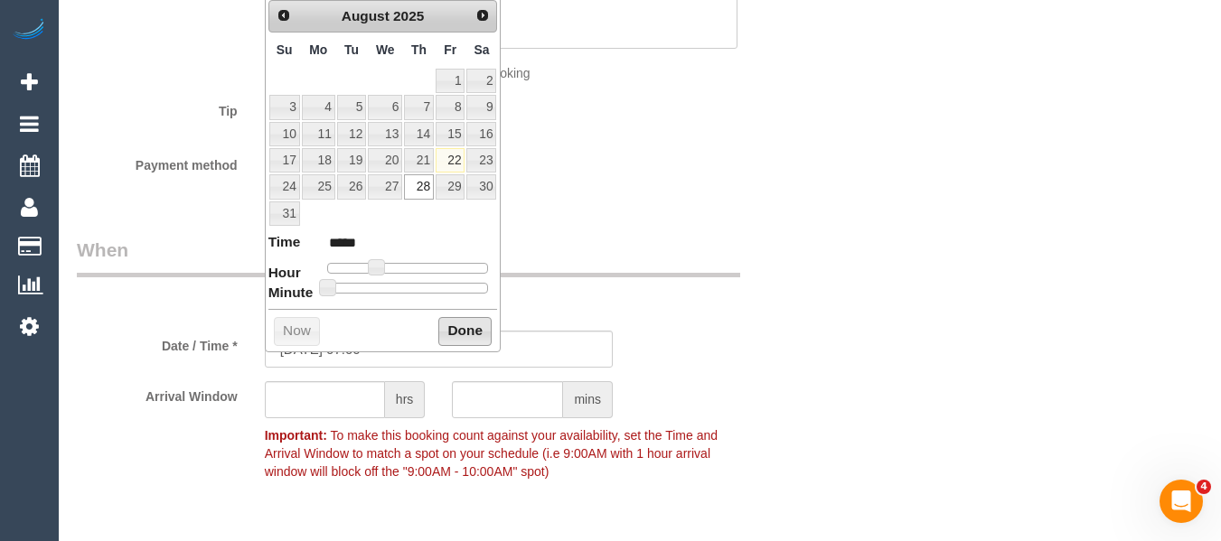
click at [463, 323] on button "Done" at bounding box center [464, 331] width 53 height 29
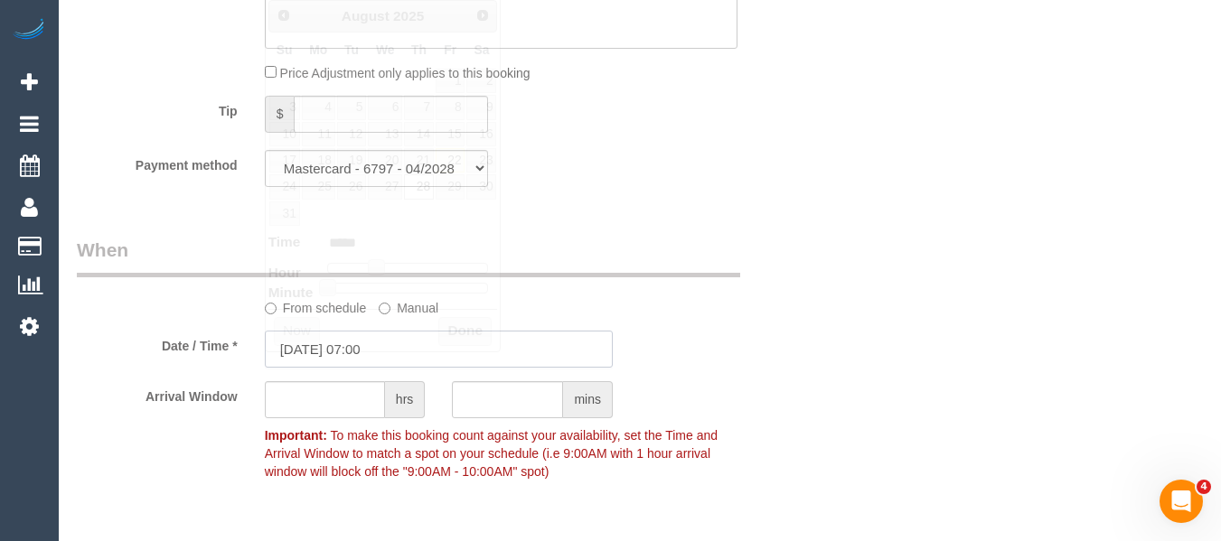
click at [380, 367] on input "28/08/2025 07:00" at bounding box center [439, 349] width 348 height 37
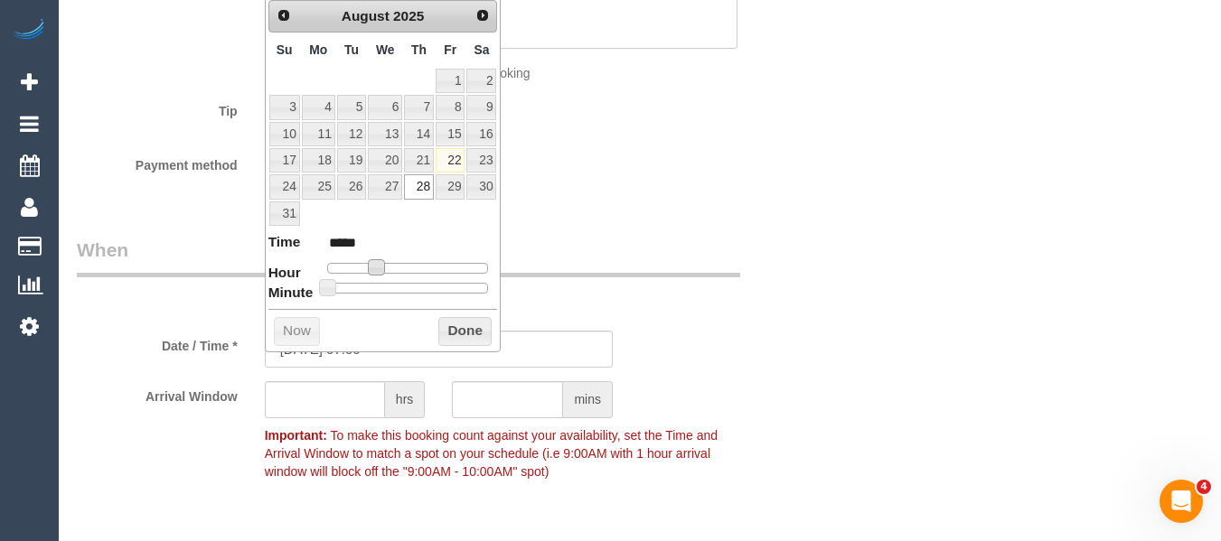
type input "28/08/2025 08:00"
type input "*****"
type input "28/08/2025 09:00"
type input "*****"
type input "28/08/2025 08:00"
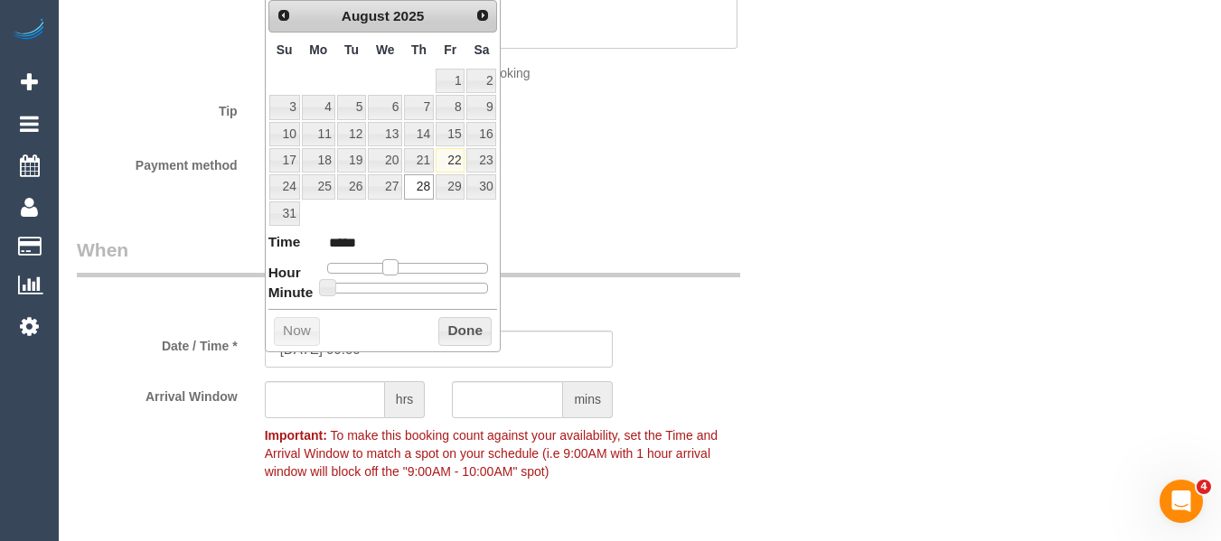
type input "*****"
drag, startPoint x: 375, startPoint y: 268, endPoint x: 443, endPoint y: 298, distance: 74.1
click at [387, 272] on span at bounding box center [383, 267] width 16 height 16
type input "28/08/2025 09:00"
type input "*****"
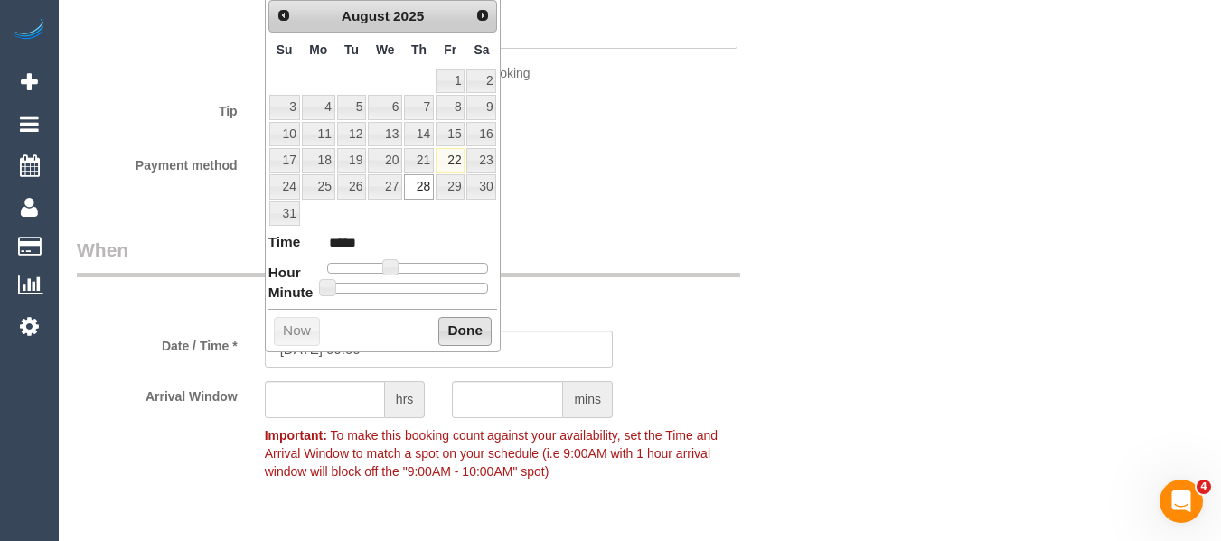
click at [454, 328] on button "Done" at bounding box center [464, 331] width 53 height 29
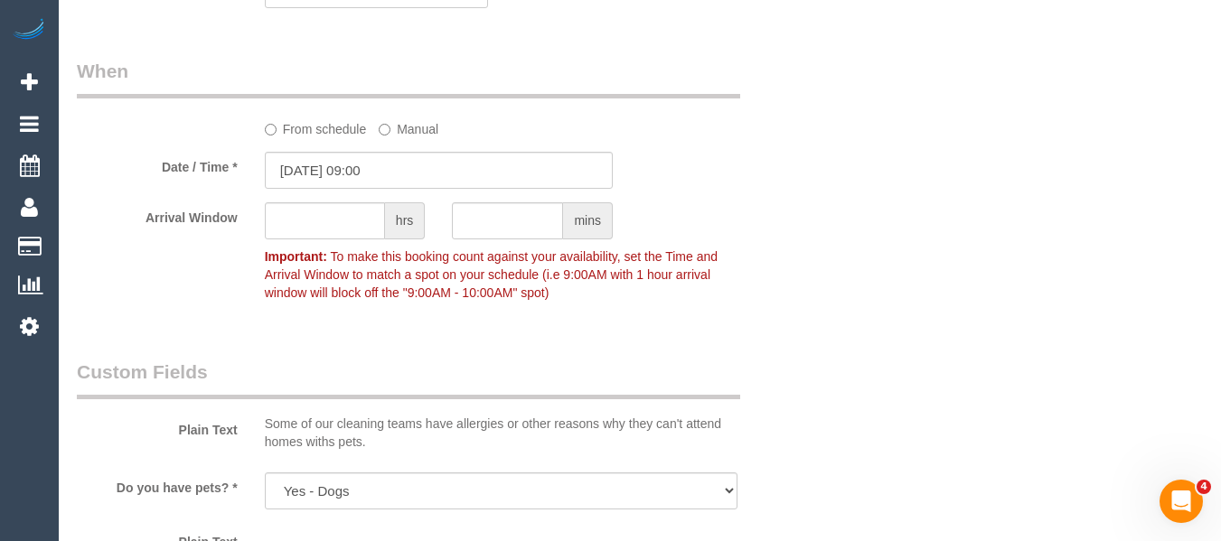
scroll to position [1976, 0]
click at [397, 187] on input "28/08/2025 09:00" at bounding box center [439, 168] width 348 height 37
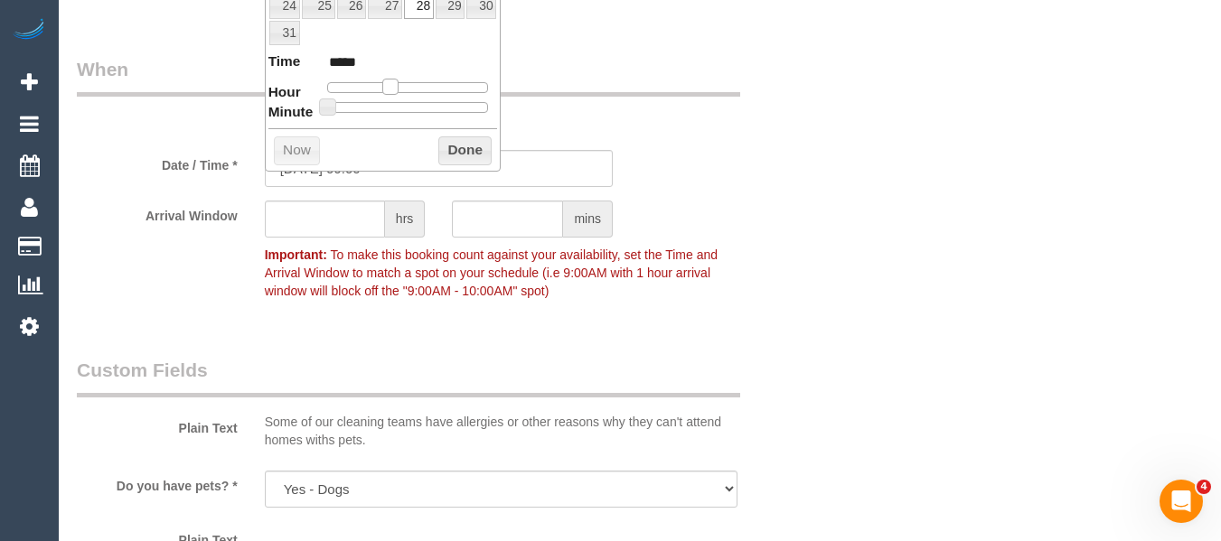
type input "28/08/2025 08:00"
type input "*****"
click at [376, 87] on span at bounding box center [383, 87] width 16 height 16
click at [452, 138] on button "Done" at bounding box center [464, 150] width 53 height 29
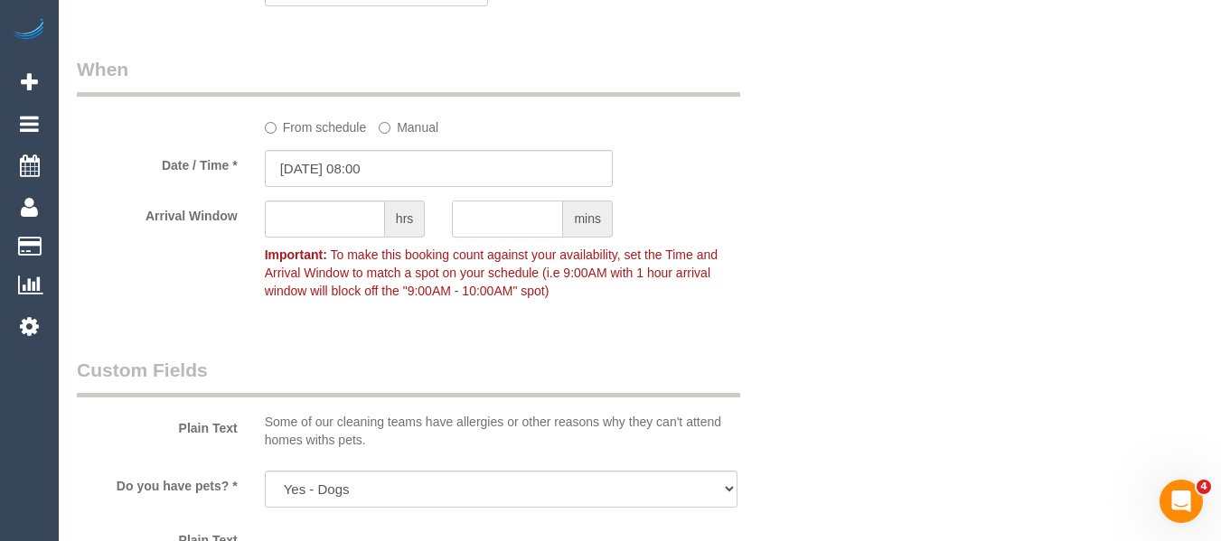
click at [477, 238] on input "text" at bounding box center [507, 219] width 111 height 37
type input "2"
drag, startPoint x: 486, startPoint y: 237, endPoint x: 418, endPoint y: 240, distance: 68.8
click at [419, 240] on div "Arrival Window hrs 2 mins 08:00 - 08:02 Important: To make this booking count a…" at bounding box center [438, 255] width 751 height 108
click at [351, 238] on input "text" at bounding box center [325, 219] width 120 height 37
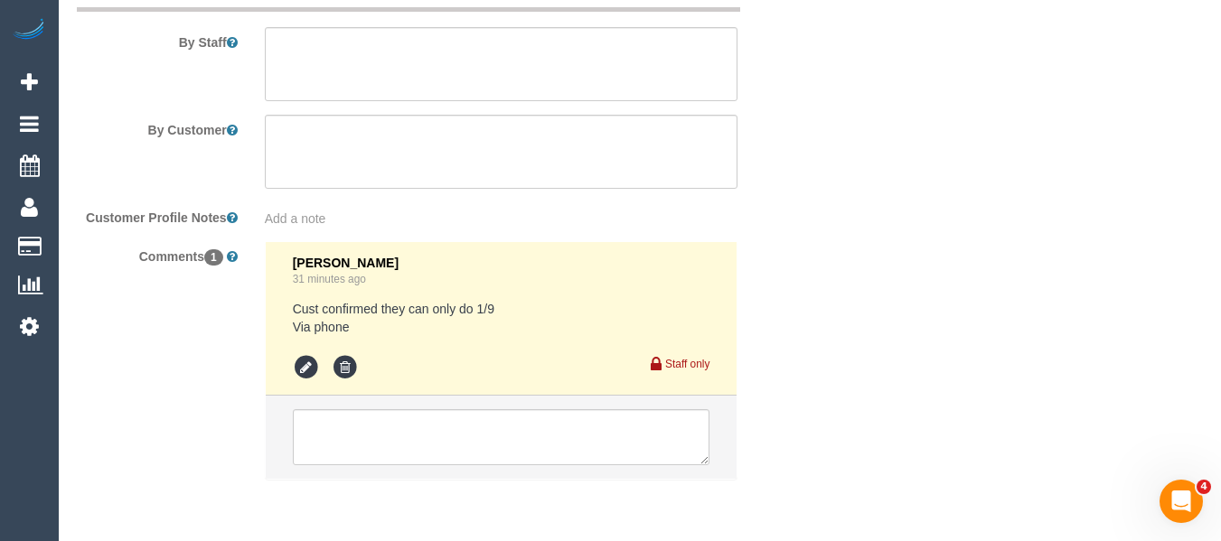
scroll to position [3345, 0]
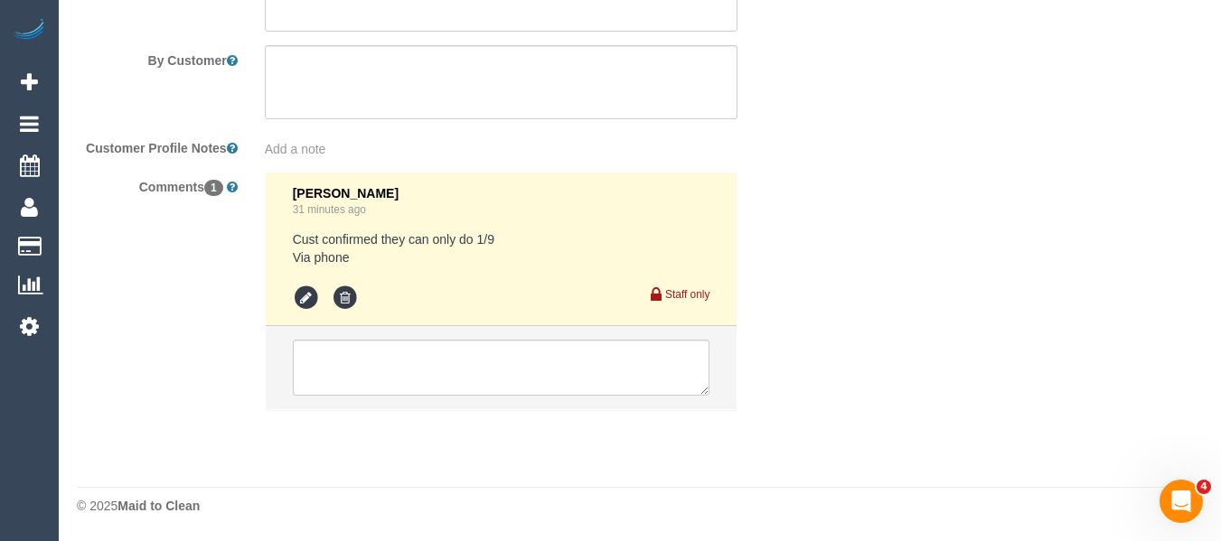
type input "2"
click at [354, 369] on textarea at bounding box center [502, 368] width 418 height 56
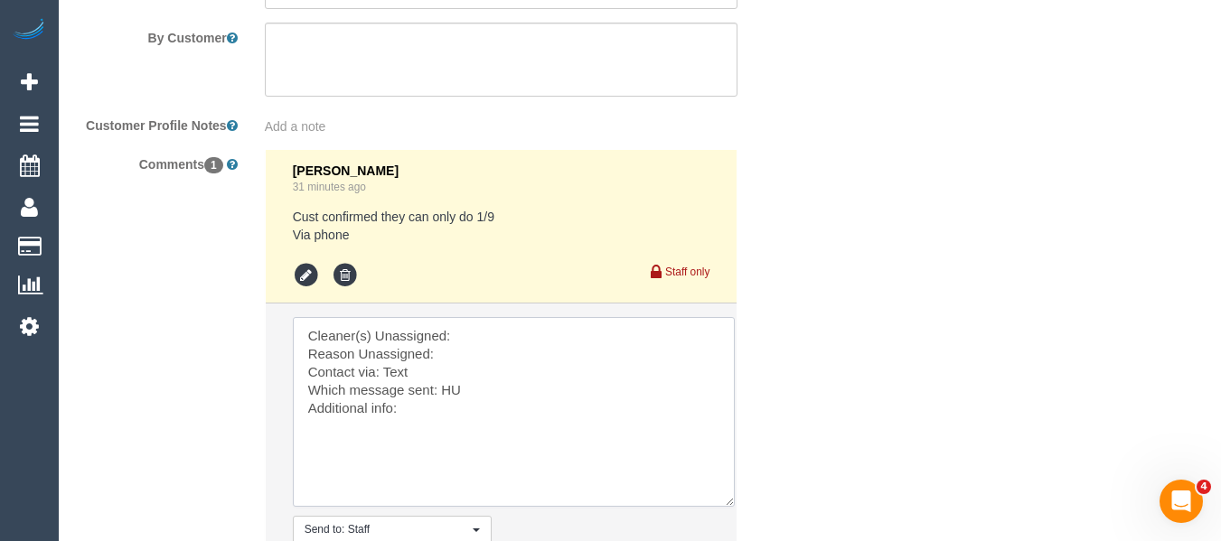
drag, startPoint x: 731, startPoint y: 503, endPoint x: 598, endPoint y: 478, distance: 135.1
click at [698, 507] on textarea at bounding box center [514, 412] width 442 height 190
drag, startPoint x: 193, startPoint y: 262, endPoint x: 127, endPoint y: 196, distance: 94.0
click at [129, 201] on div "Comments 1 Clare Gross 31 minutes ago Cust confirmed they can only do 1/9 Via p…" at bounding box center [438, 379] width 751 height 461
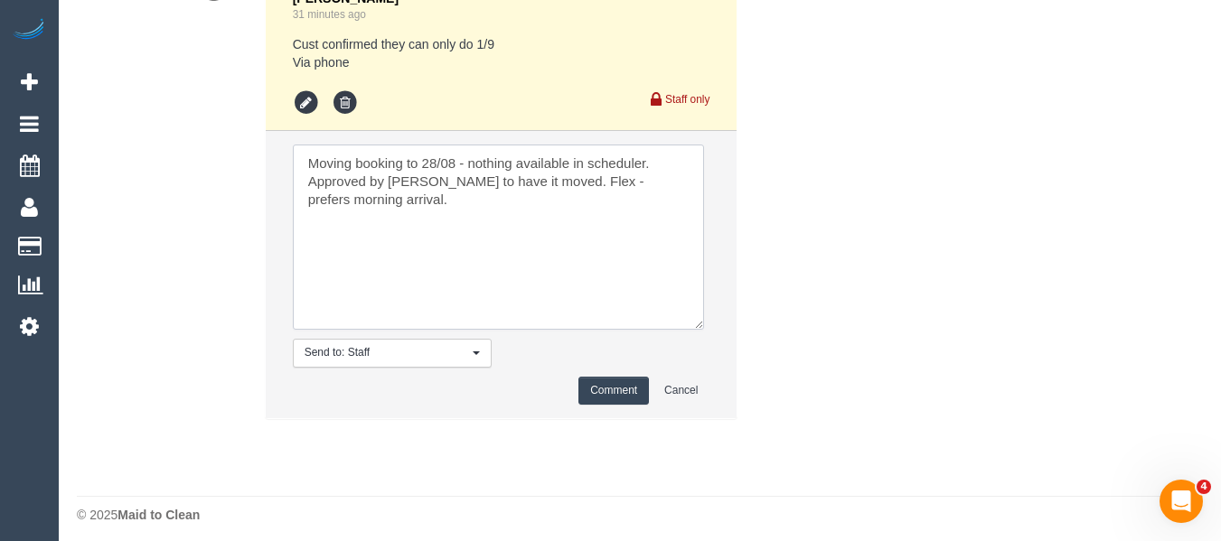
scroll to position [3526, 0]
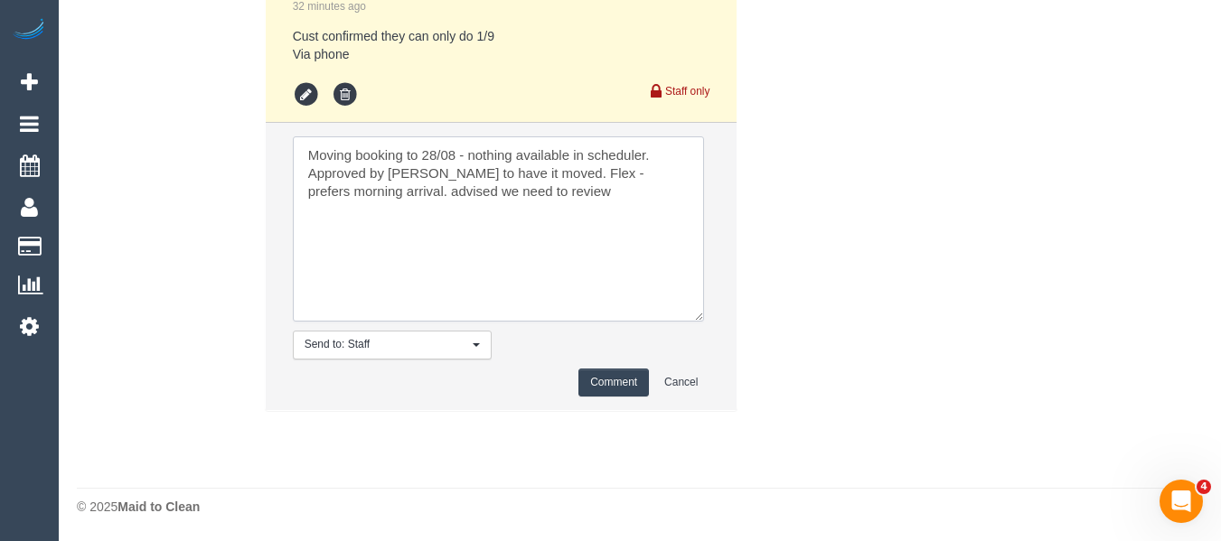
type textarea "Moving booking to 28/08 - nothing available in scheduler. Approved by steve to …"
click at [608, 397] on button "Comment" at bounding box center [613, 383] width 71 height 28
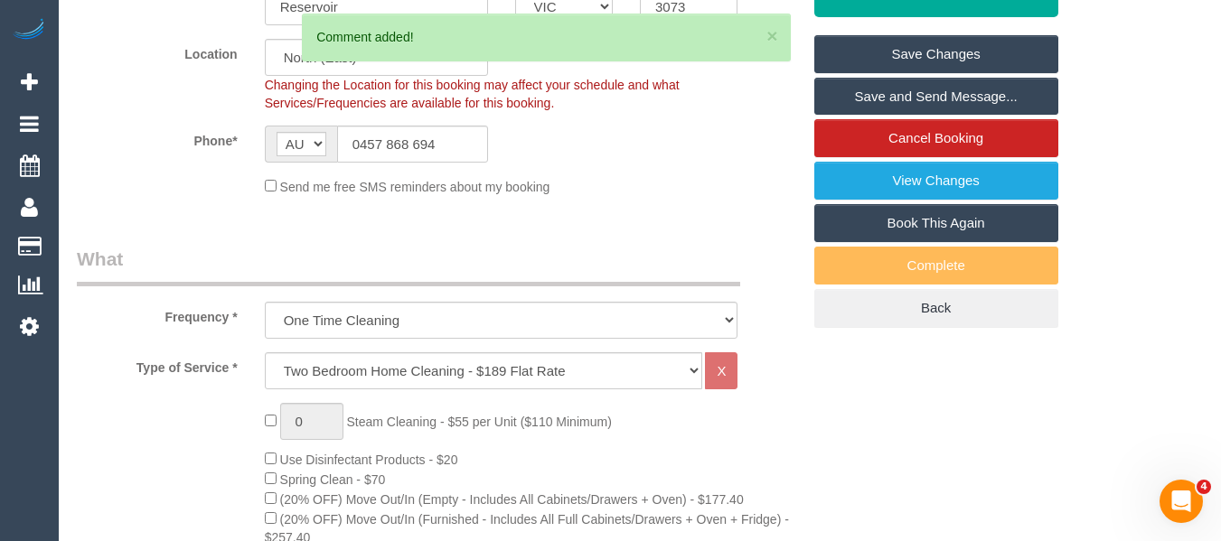
scroll to position [393, 0]
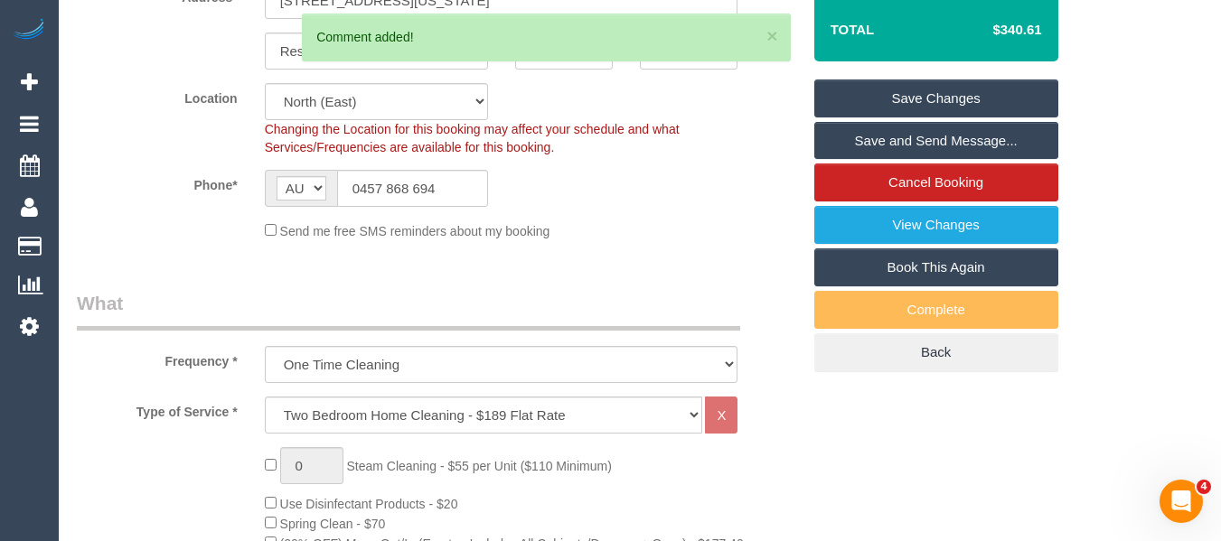
drag, startPoint x: 1007, startPoint y: 114, endPoint x: 831, endPoint y: 153, distance: 180.5
click at [1006, 115] on link "Save Changes" at bounding box center [936, 99] width 244 height 38
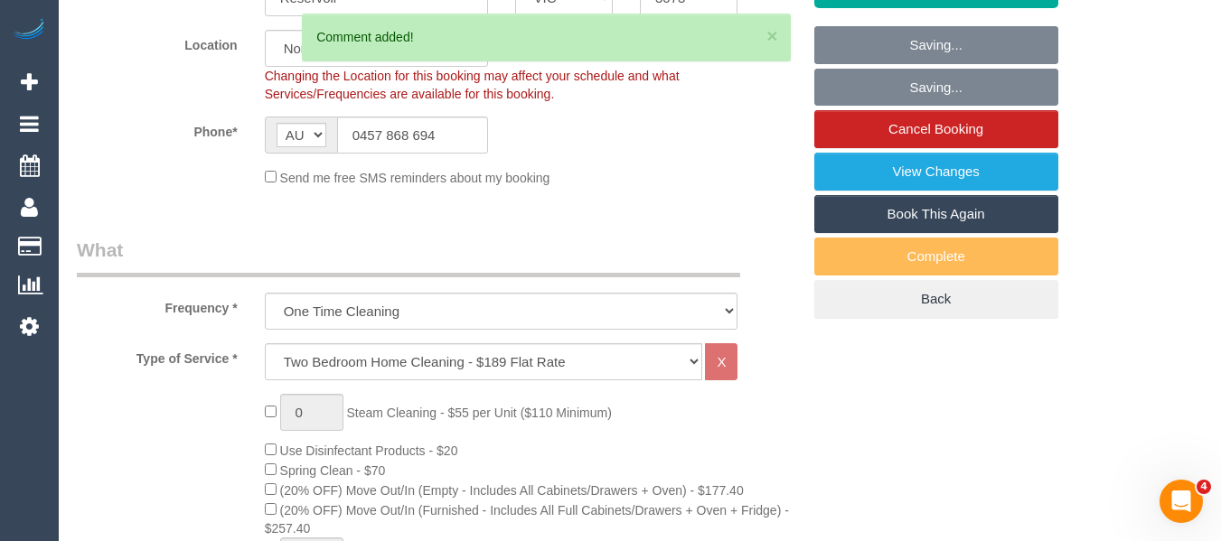
scroll to position [755, 0]
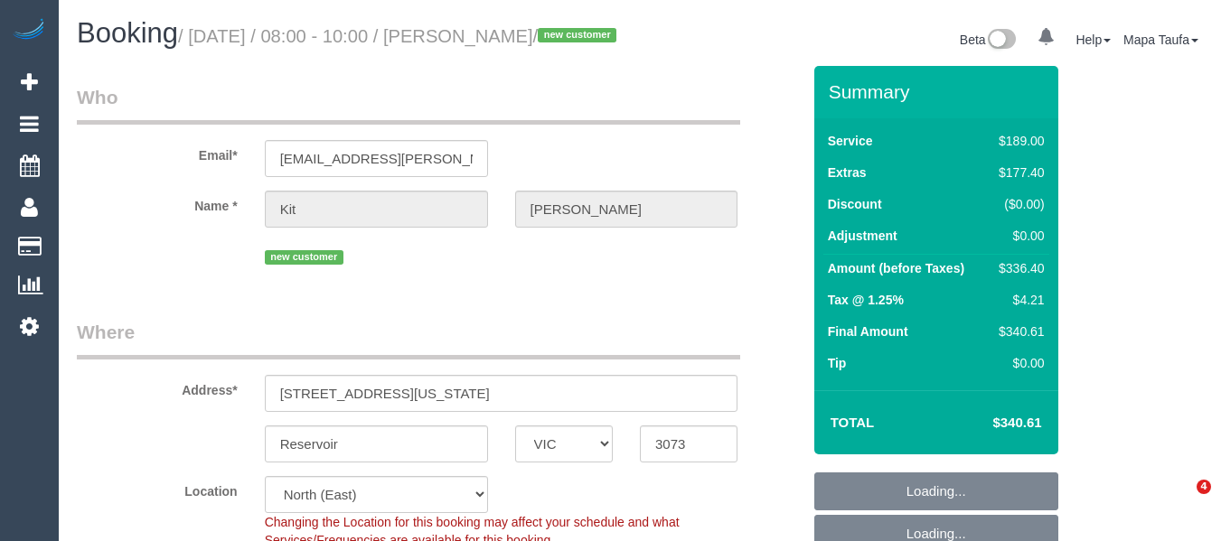
select select "VIC"
select select "number:27"
select select "number:14"
select select "number:19"
select select "number:25"
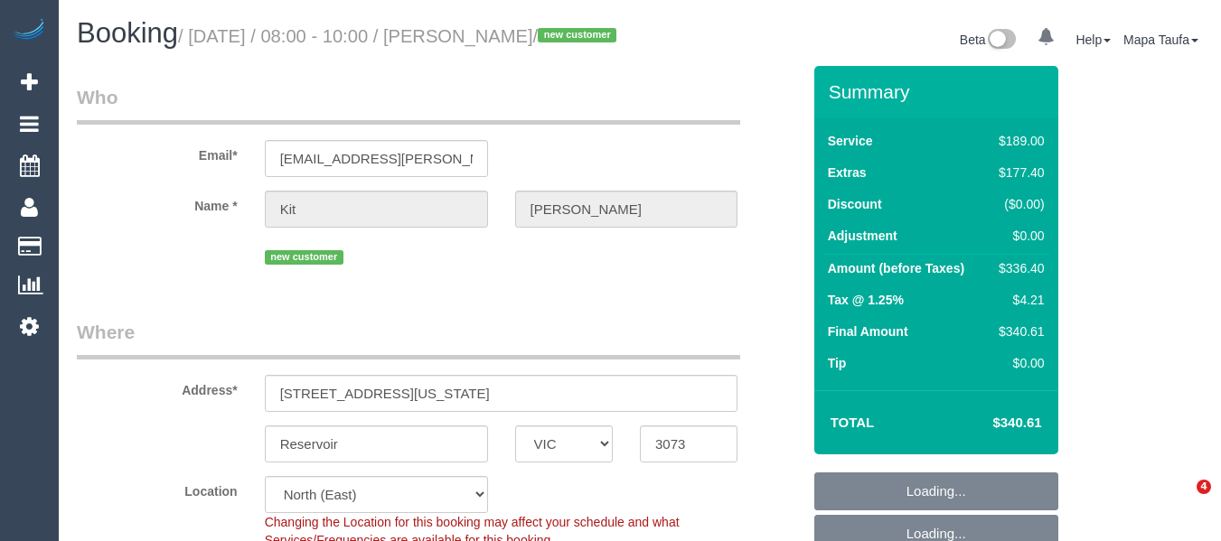
select select "number:33"
select select "number:26"
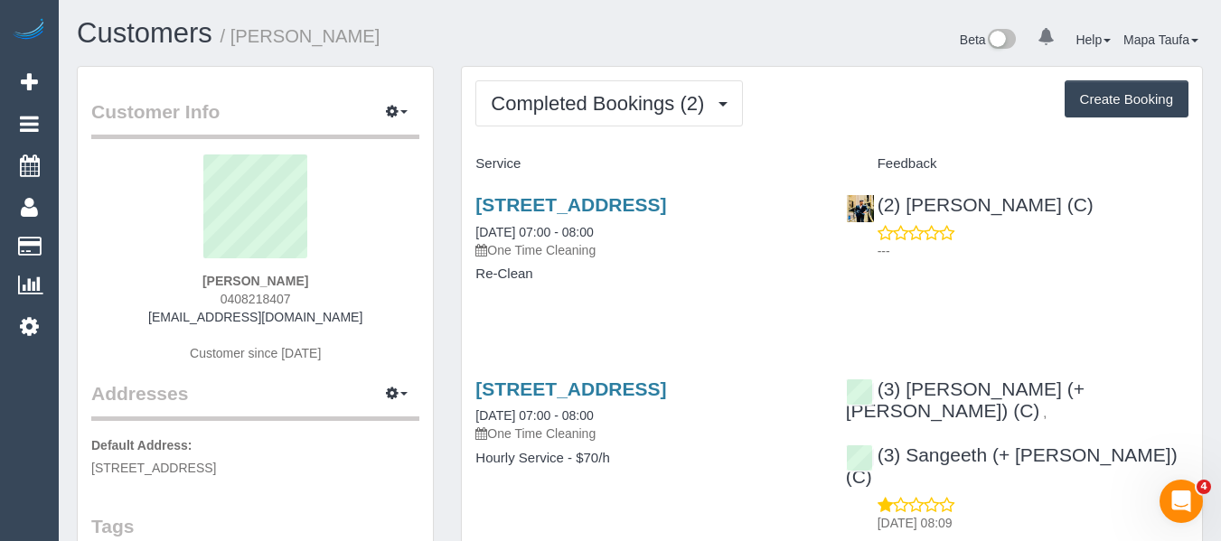
drag, startPoint x: 290, startPoint y: 295, endPoint x: 210, endPoint y: 299, distance: 80.6
click at [210, 297] on div "[PERSON_NAME] 0408218407 [EMAIL_ADDRESS][DOMAIN_NAME] Customer since [DATE]" at bounding box center [255, 268] width 328 height 226
copy span "0408218407"
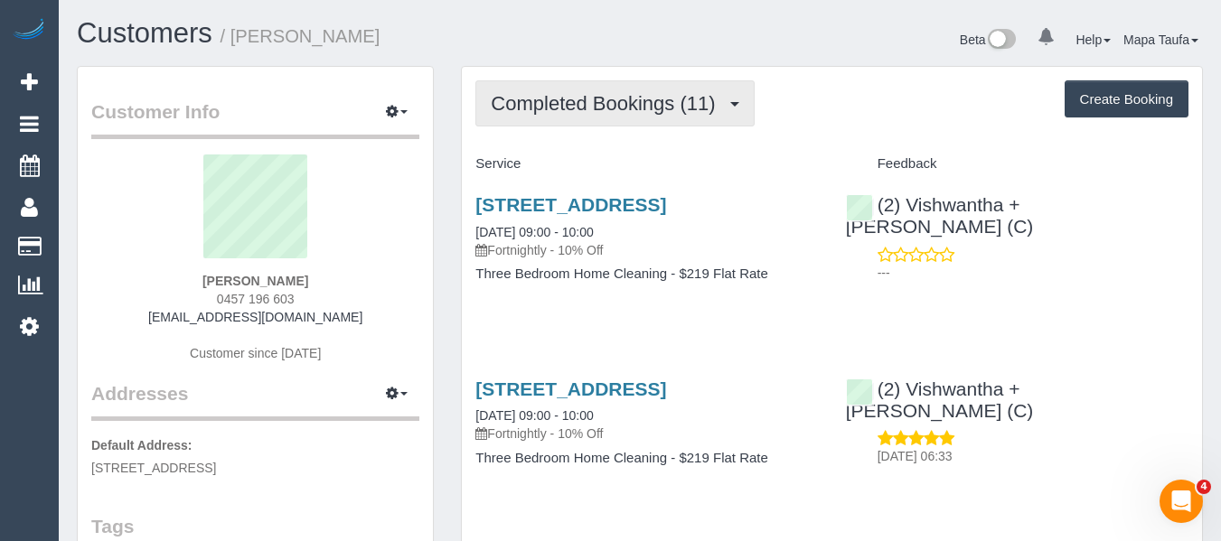
click at [618, 111] on span "Completed Bookings (11)" at bounding box center [607, 103] width 233 height 23
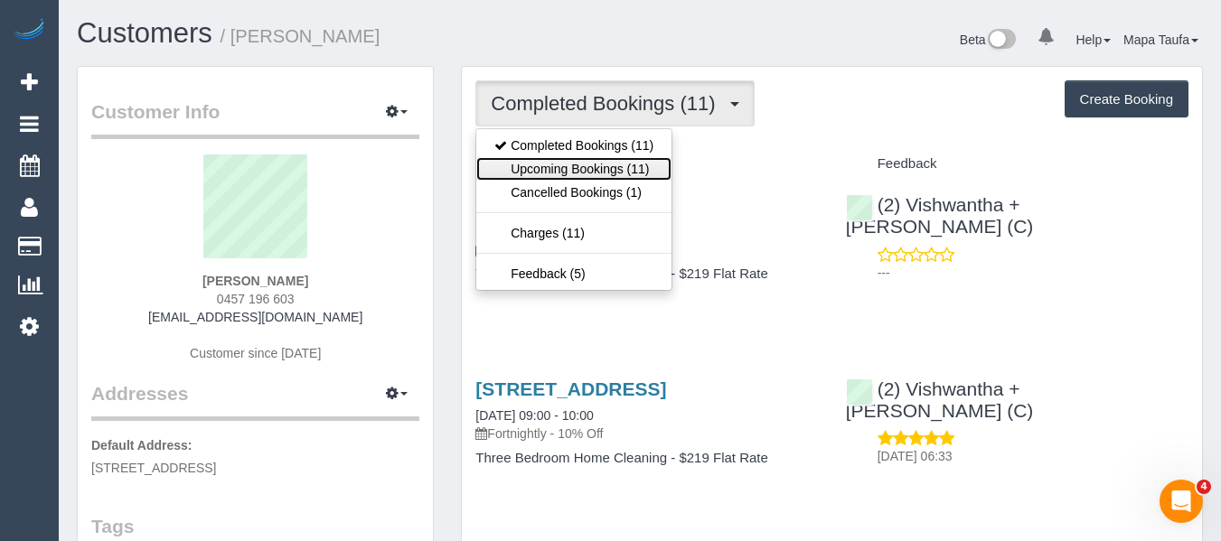
click at [604, 168] on link "Upcoming Bookings (11)" at bounding box center [573, 169] width 195 height 24
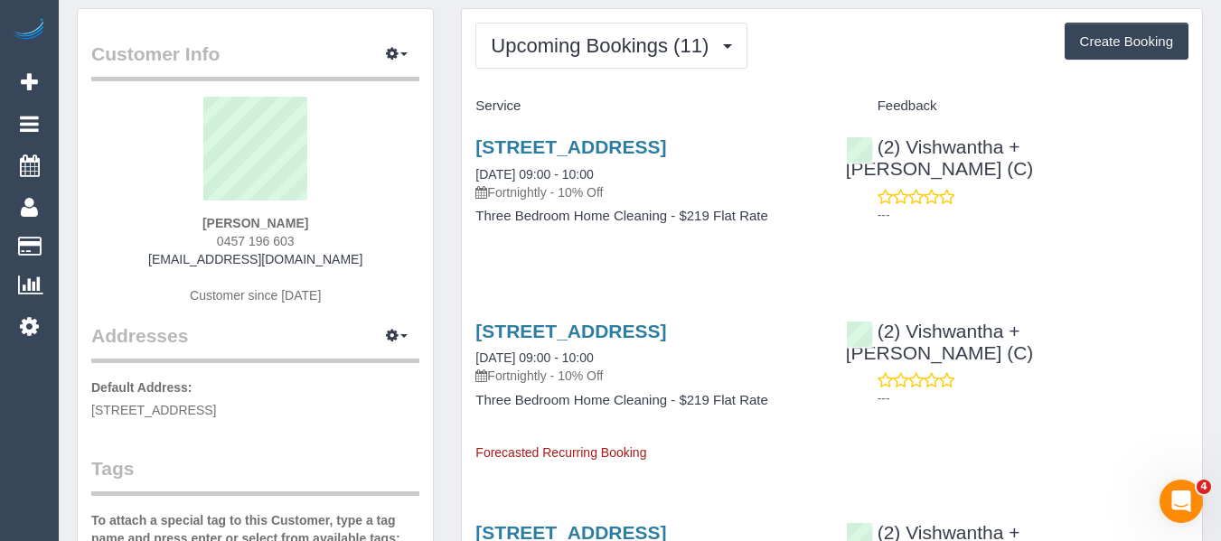
scroll to position [90, 0]
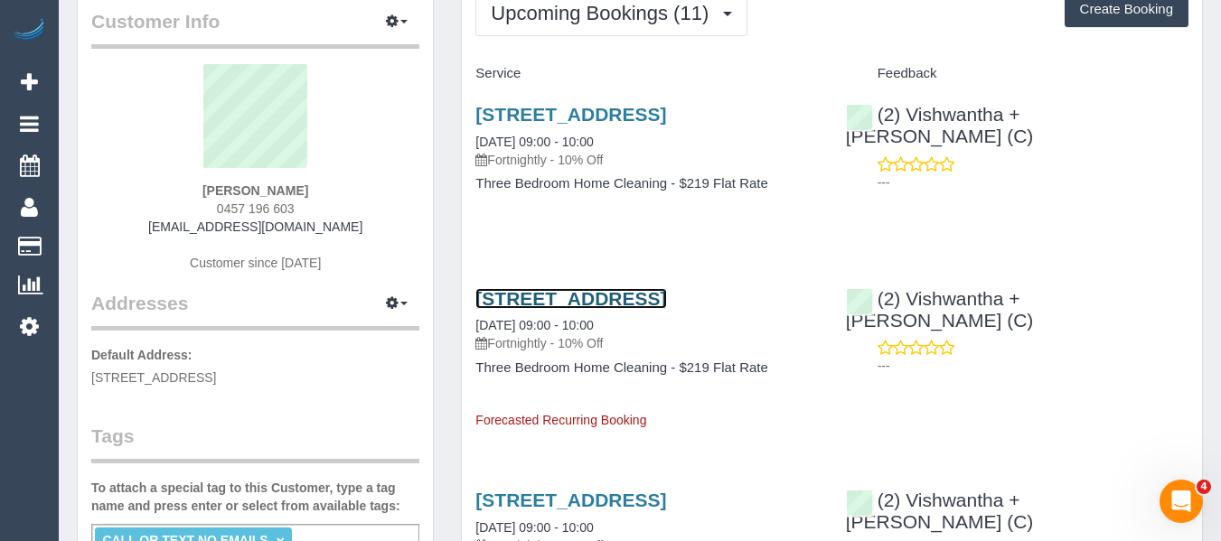
click at [627, 300] on link "[STREET_ADDRESS]" at bounding box center [570, 298] width 191 height 21
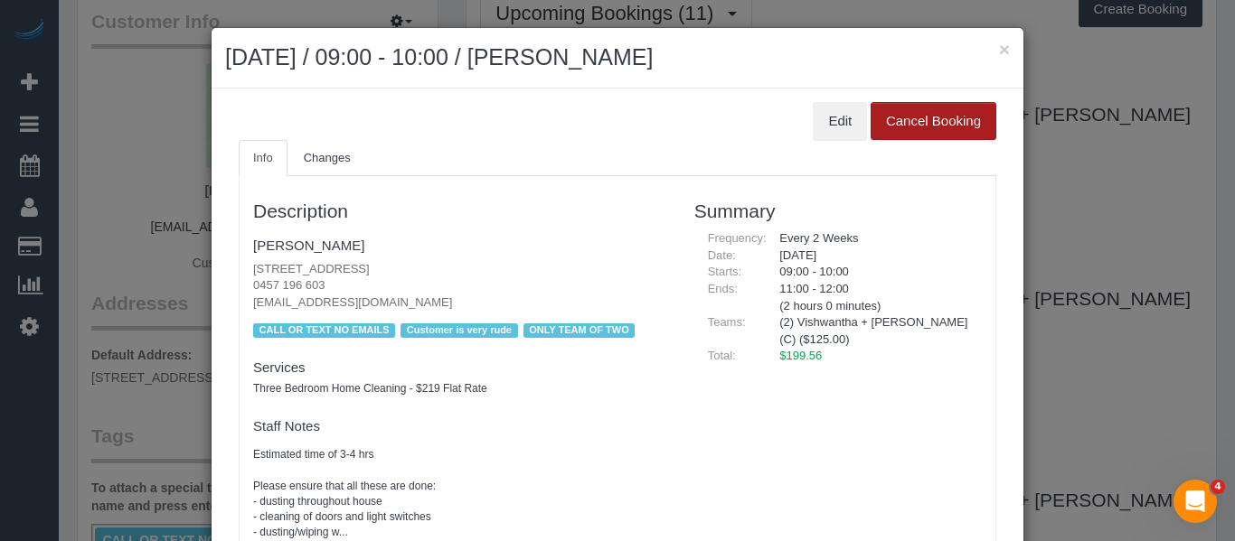
click at [882, 128] on button "Cancel Booking" at bounding box center [933, 121] width 126 height 38
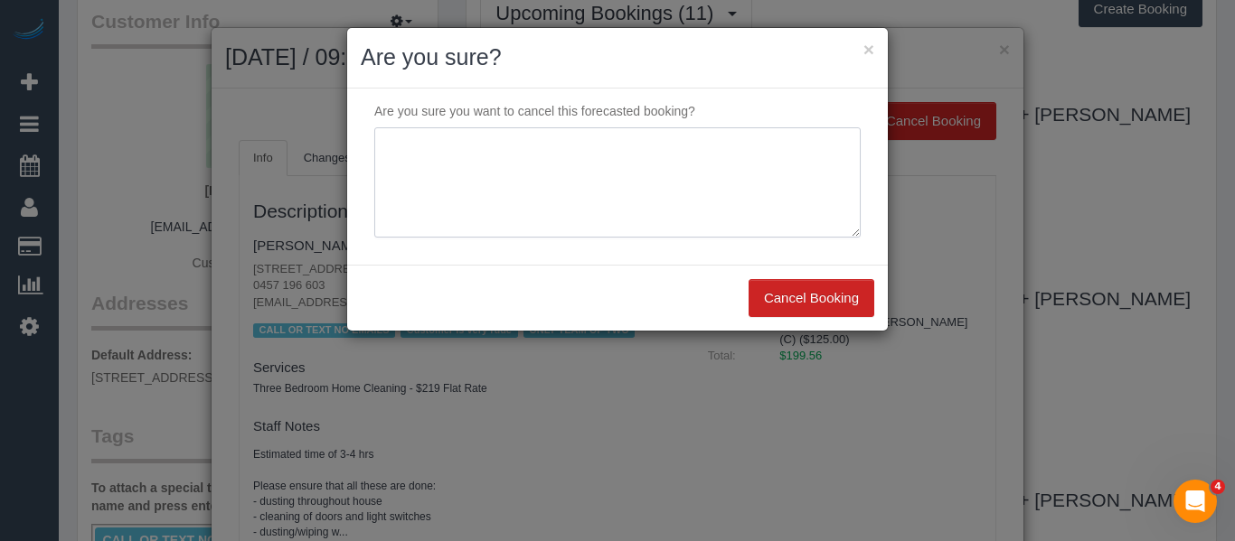
click at [598, 198] on textarea at bounding box center [617, 182] width 486 height 110
type textarea "service not needed via email -MT"
click at [807, 307] on button "Cancel Booking" at bounding box center [811, 298] width 126 height 38
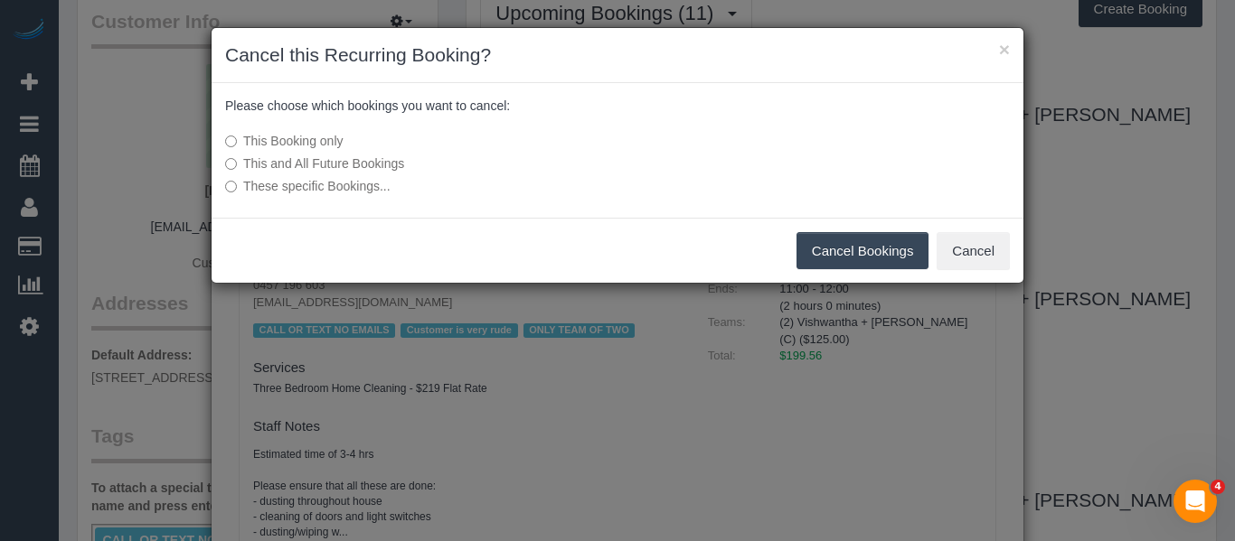
click at [869, 245] on button "Cancel Bookings" at bounding box center [862, 251] width 133 height 38
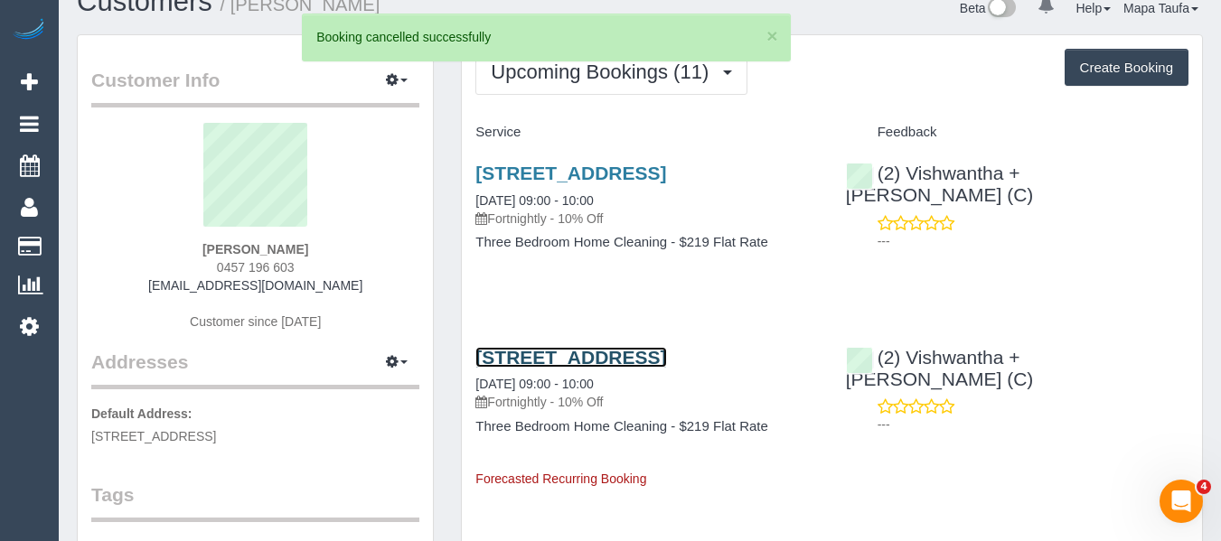
scroll to position [0, 0]
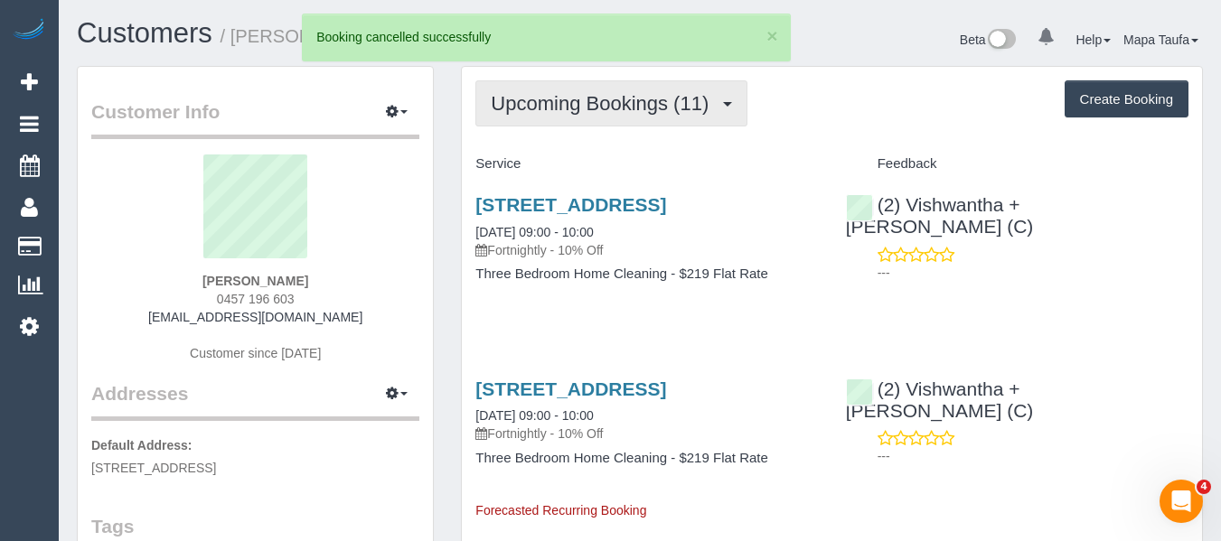
drag, startPoint x: 614, startPoint y: 115, endPoint x: 611, endPoint y: 126, distance: 11.2
click at [613, 115] on button "Upcoming Bookings (11)" at bounding box center [611, 103] width 272 height 46
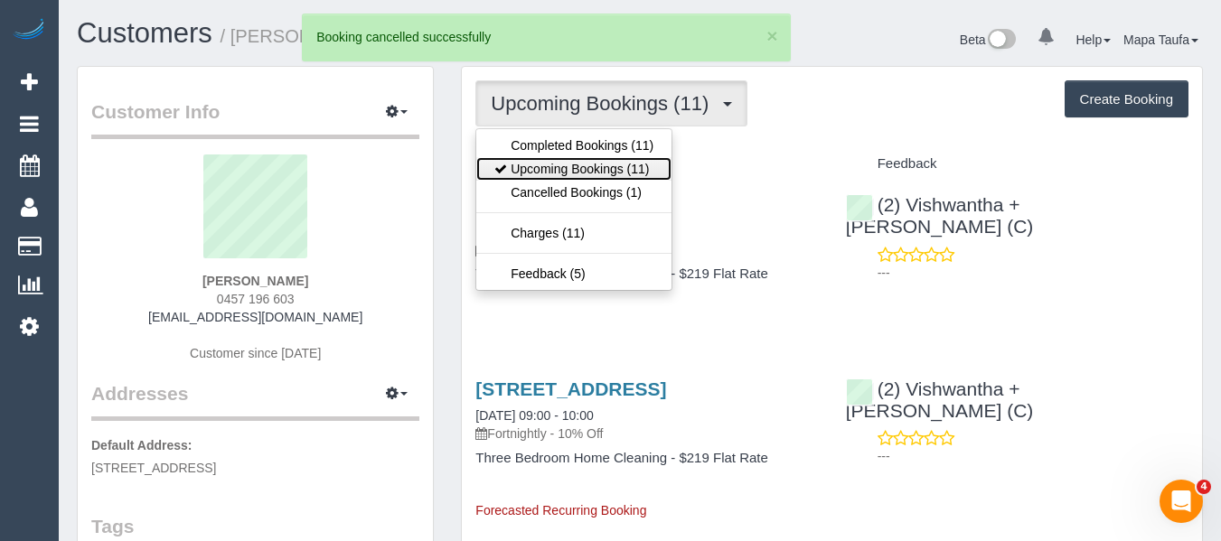
click at [601, 161] on link "Upcoming Bookings (11)" at bounding box center [573, 169] width 195 height 24
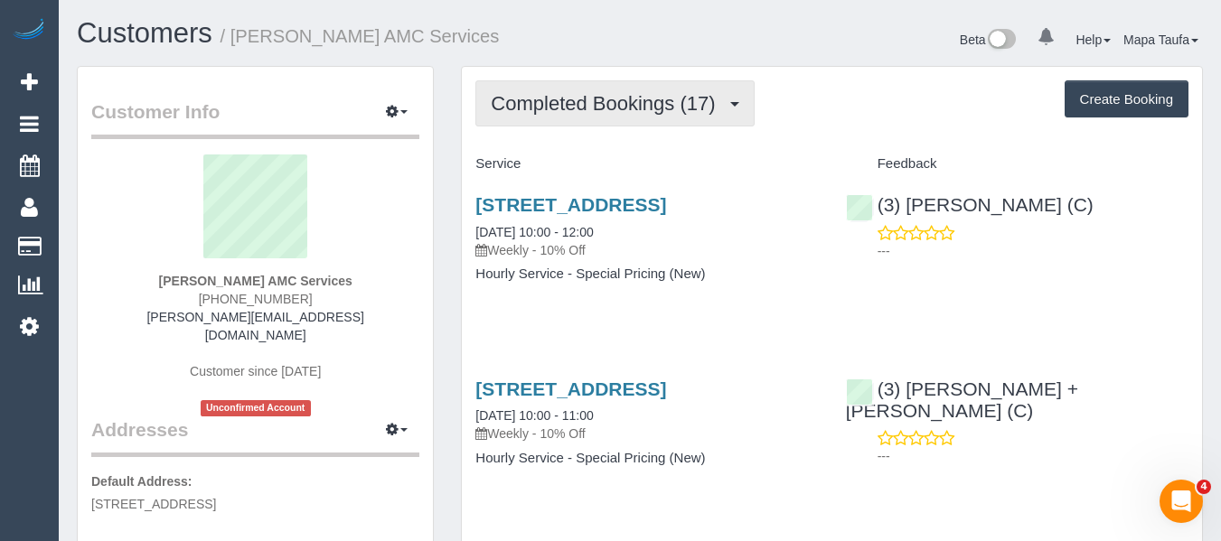
click at [626, 94] on span "Completed Bookings (17)" at bounding box center [607, 103] width 233 height 23
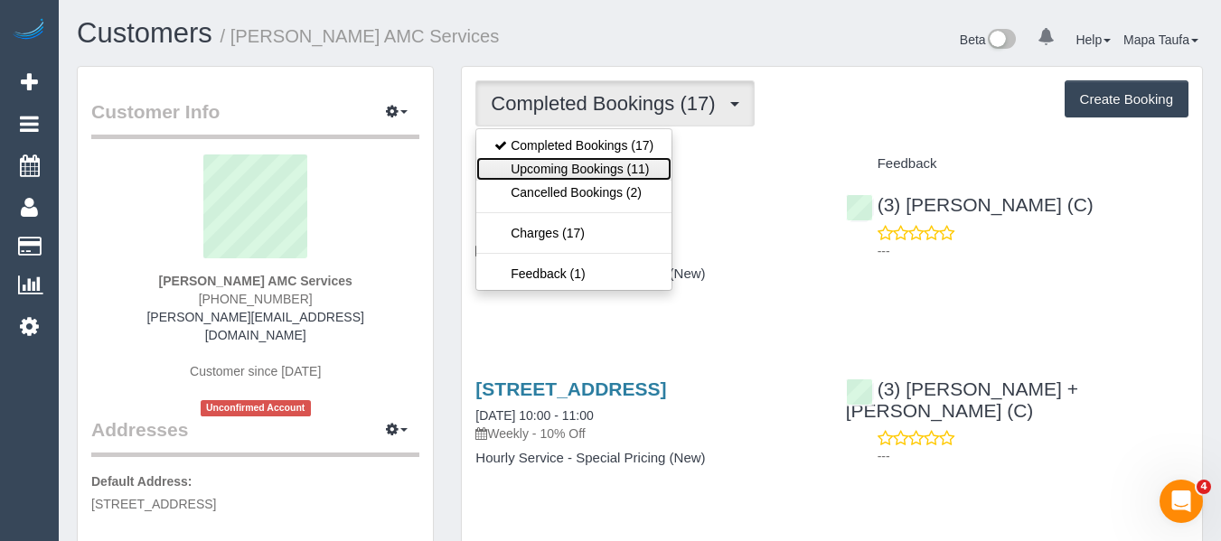
click at [593, 169] on link "Upcoming Bookings (11)" at bounding box center [573, 169] width 195 height 24
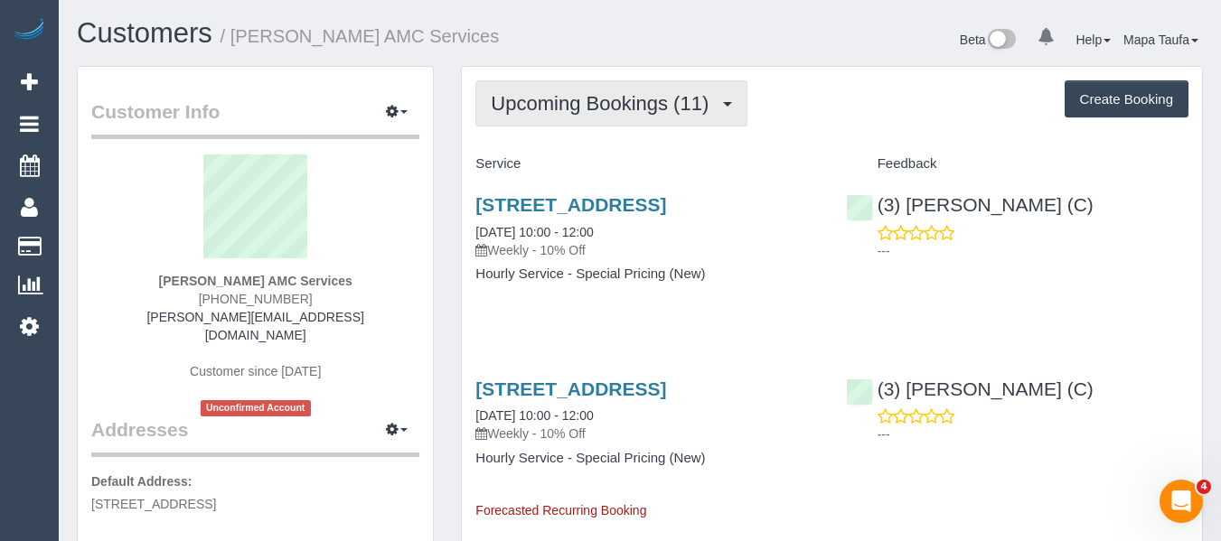
click at [575, 104] on span "Upcoming Bookings (11)" at bounding box center [604, 103] width 227 height 23
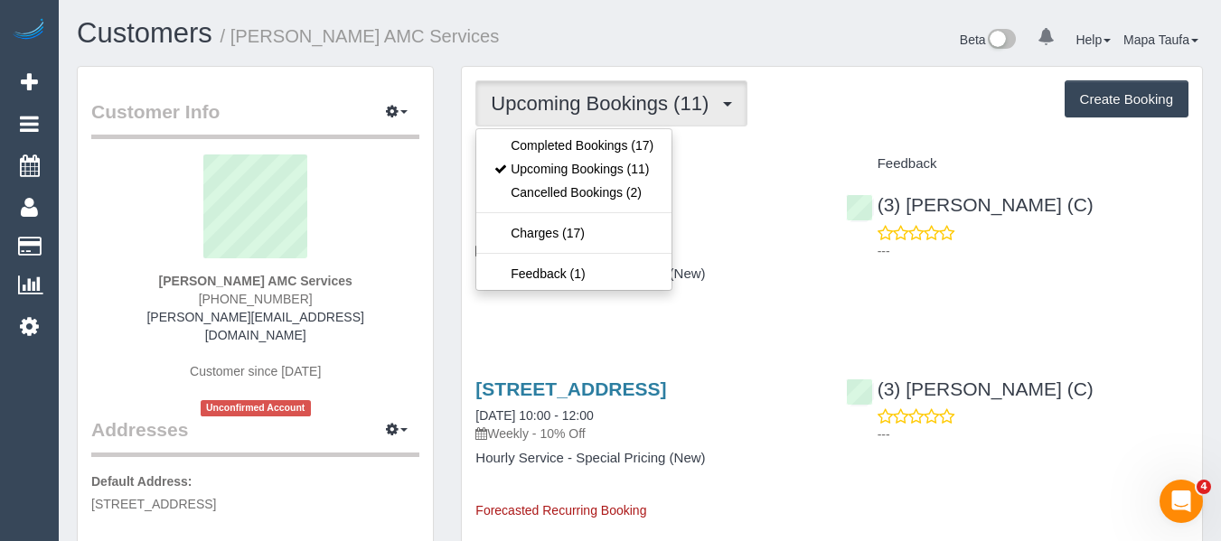
click at [582, 130] on ul "Completed Bookings (17) Upcoming Bookings (11) Cancelled Bookings (2) Charges (…" at bounding box center [573, 209] width 197 height 163
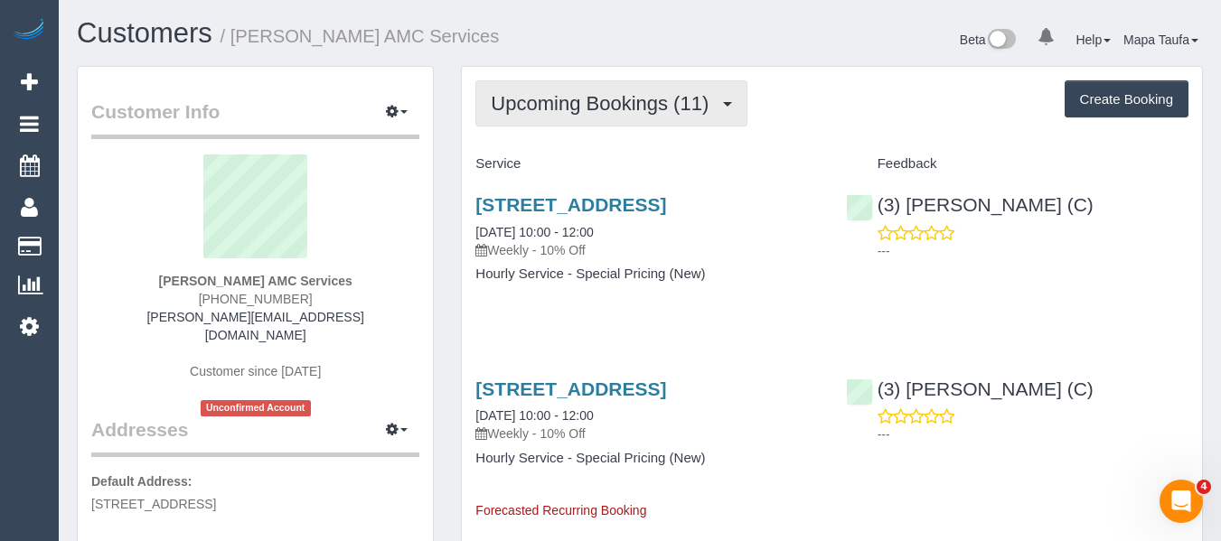
drag, startPoint x: 594, startPoint y: 105, endPoint x: 593, endPoint y: 137, distance: 32.6
click at [594, 108] on span "Upcoming Bookings (11)" at bounding box center [604, 103] width 227 height 23
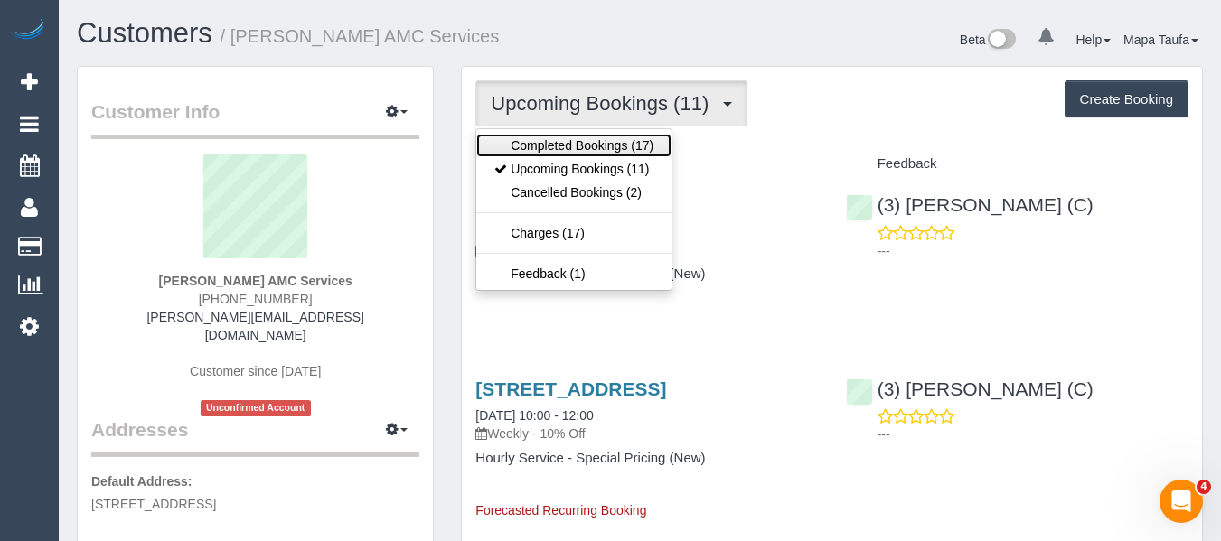
click at [593, 140] on link "Completed Bookings (17)" at bounding box center [573, 146] width 195 height 24
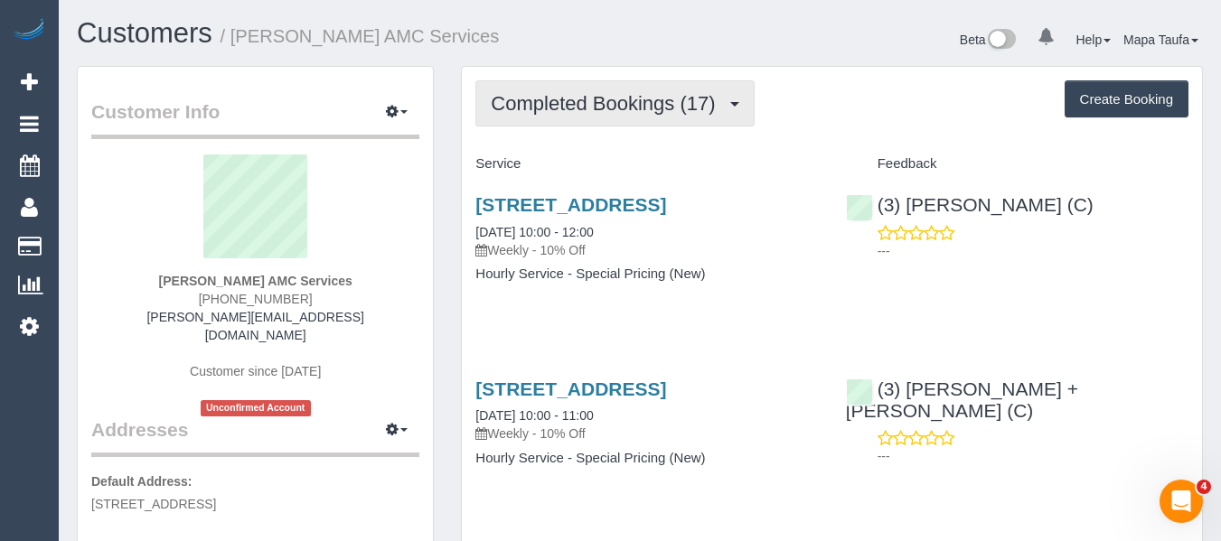
drag, startPoint x: 622, startPoint y: 89, endPoint x: 600, endPoint y: 134, distance: 49.3
click at [621, 91] on button "Completed Bookings (17)" at bounding box center [614, 103] width 278 height 46
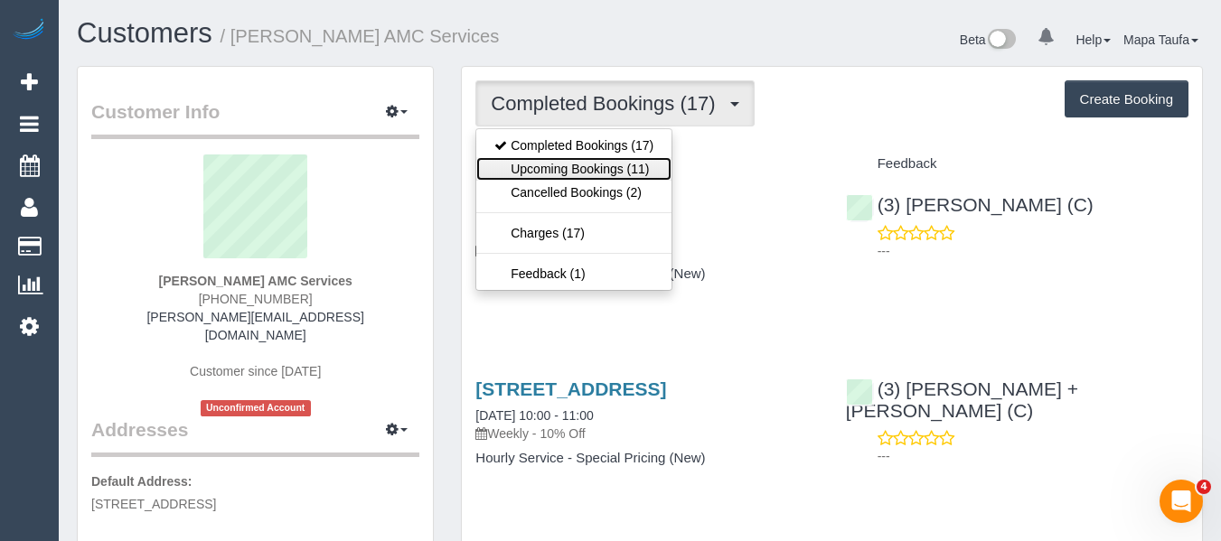
click at [579, 159] on link "Upcoming Bookings (11)" at bounding box center [573, 169] width 195 height 24
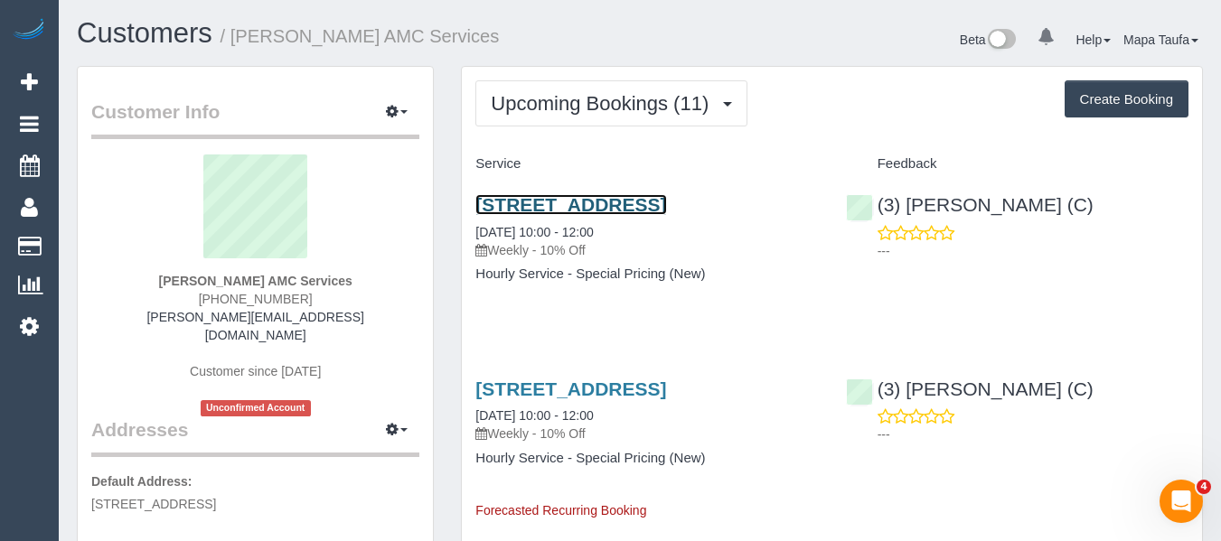
click at [647, 208] on link "27 A Gungarlan Dr, Keilor East, VIC 3033" at bounding box center [570, 204] width 191 height 21
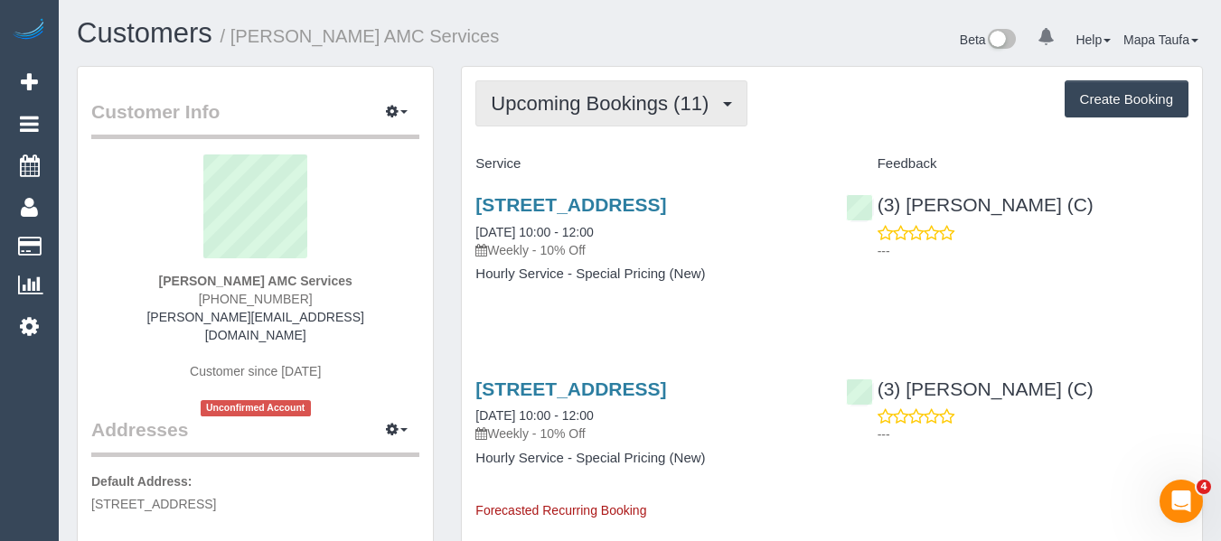
click at [580, 113] on span "Upcoming Bookings (11)" at bounding box center [604, 103] width 227 height 23
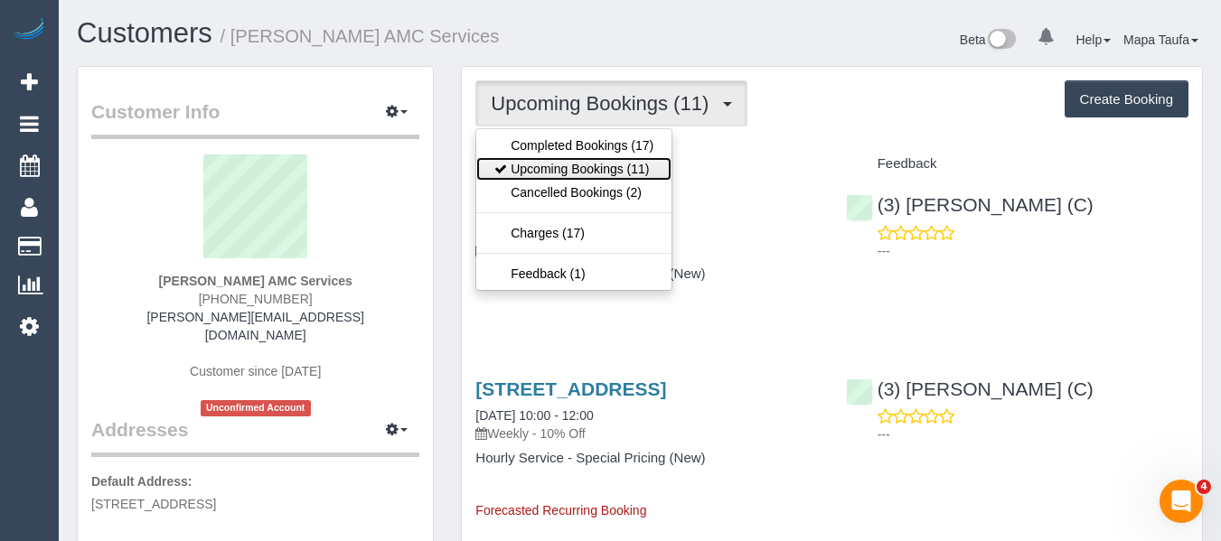
click at [572, 165] on link "Upcoming Bookings (11)" at bounding box center [573, 169] width 195 height 24
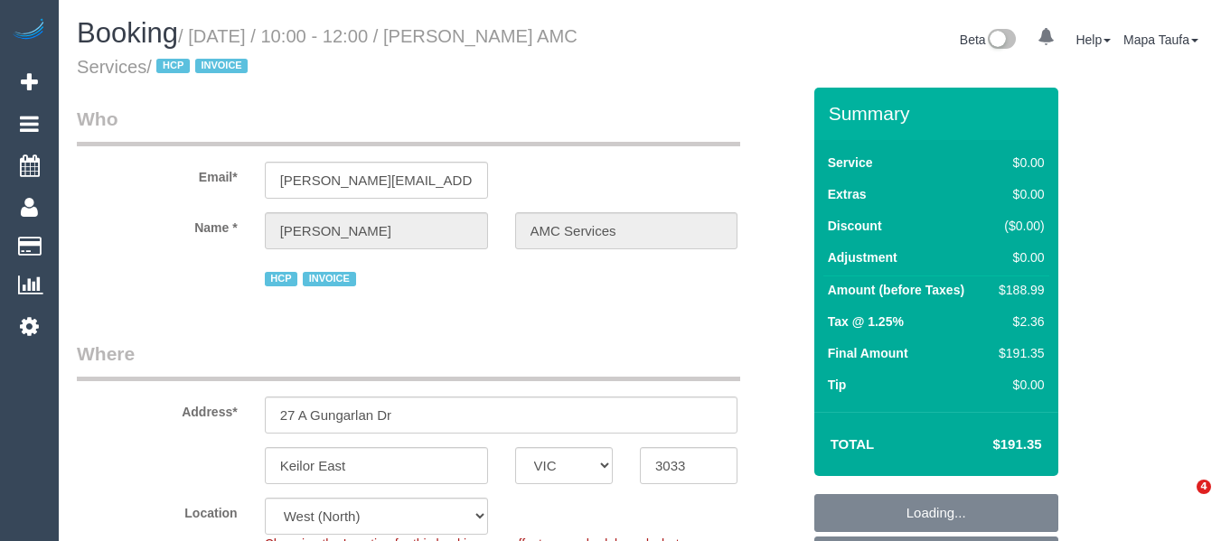
select select "VIC"
select select "180"
select select "number:28"
select select "number:14"
select select "number:19"
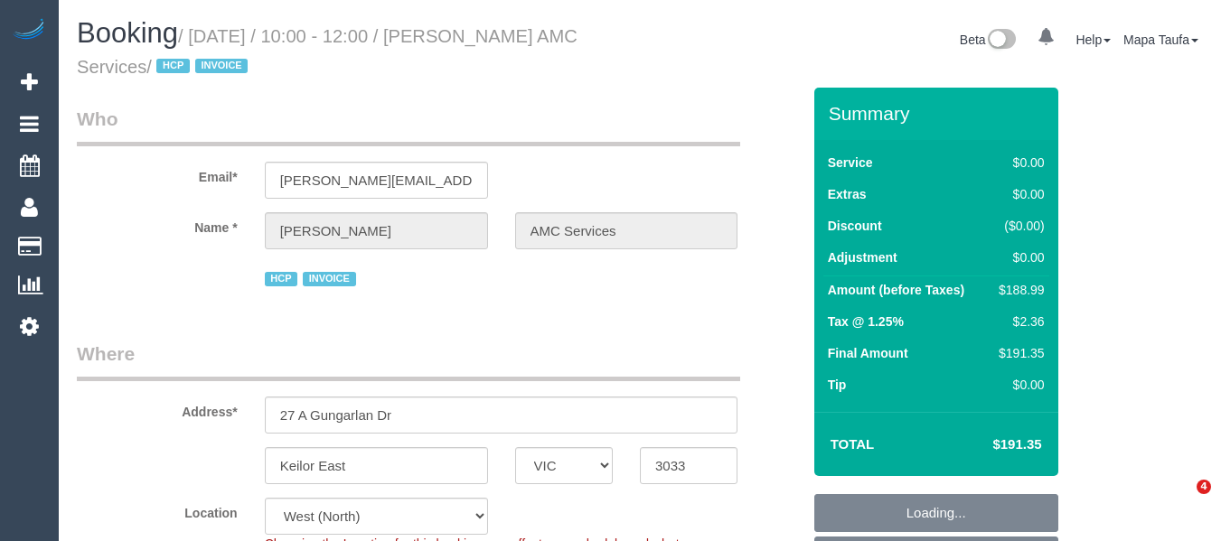
select select "number:24"
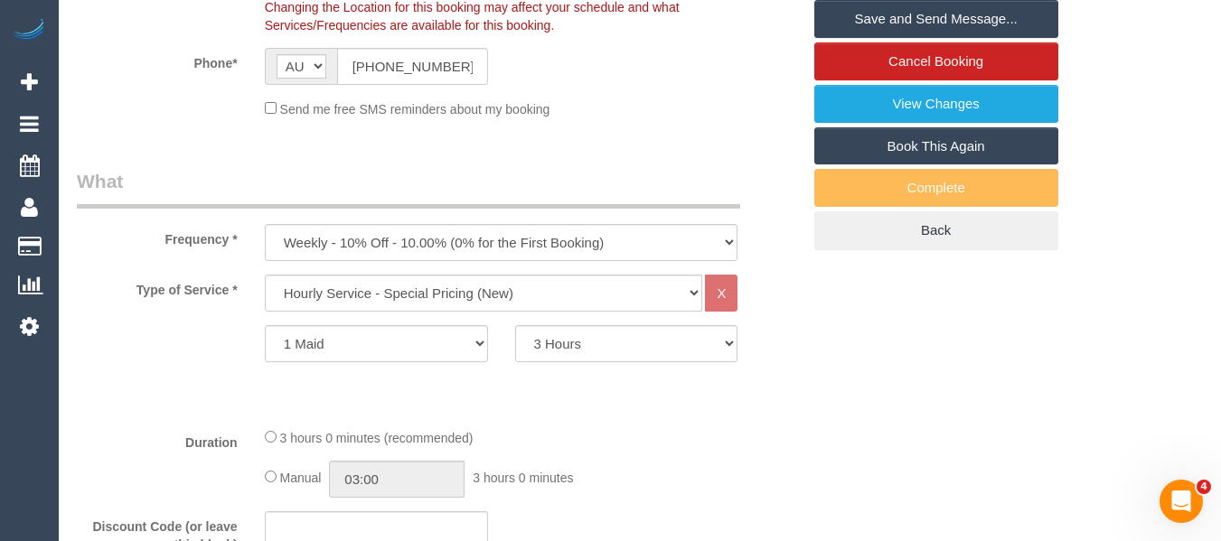
scroll to position [633, 0]
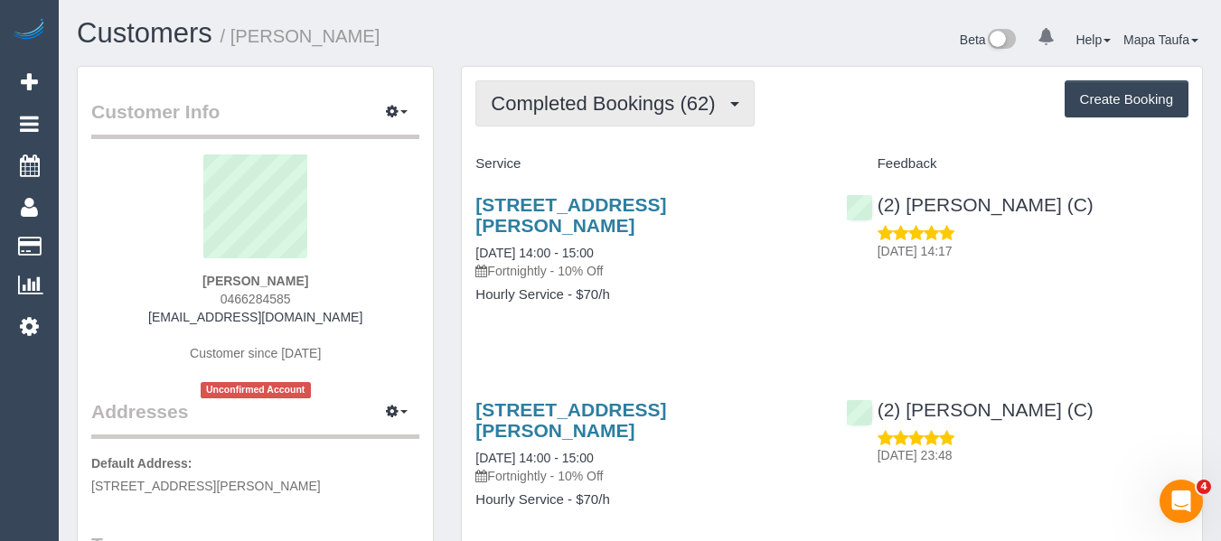
click at [584, 103] on span "Completed Bookings (62)" at bounding box center [607, 103] width 233 height 23
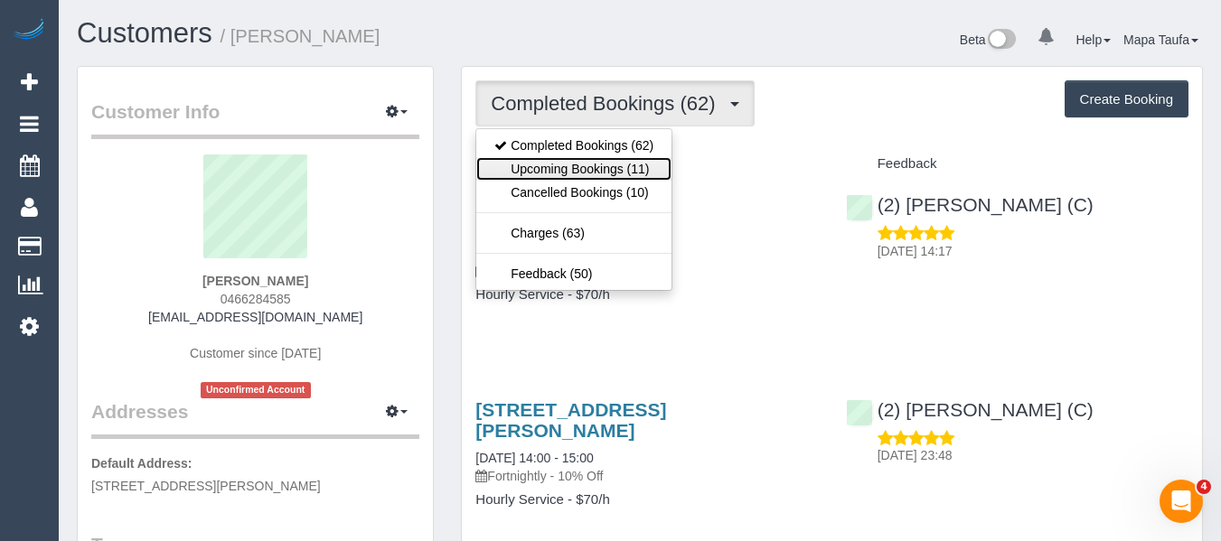
click at [596, 167] on link "Upcoming Bookings (11)" at bounding box center [573, 169] width 195 height 24
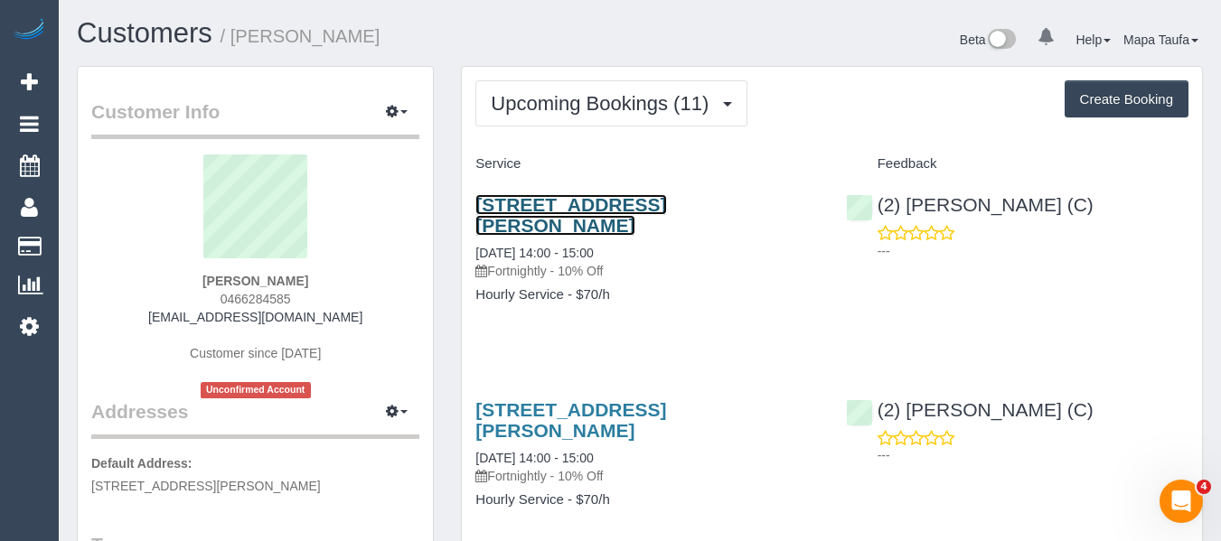
click at [553, 207] on link "[STREET_ADDRESS][PERSON_NAME]" at bounding box center [570, 215] width 191 height 42
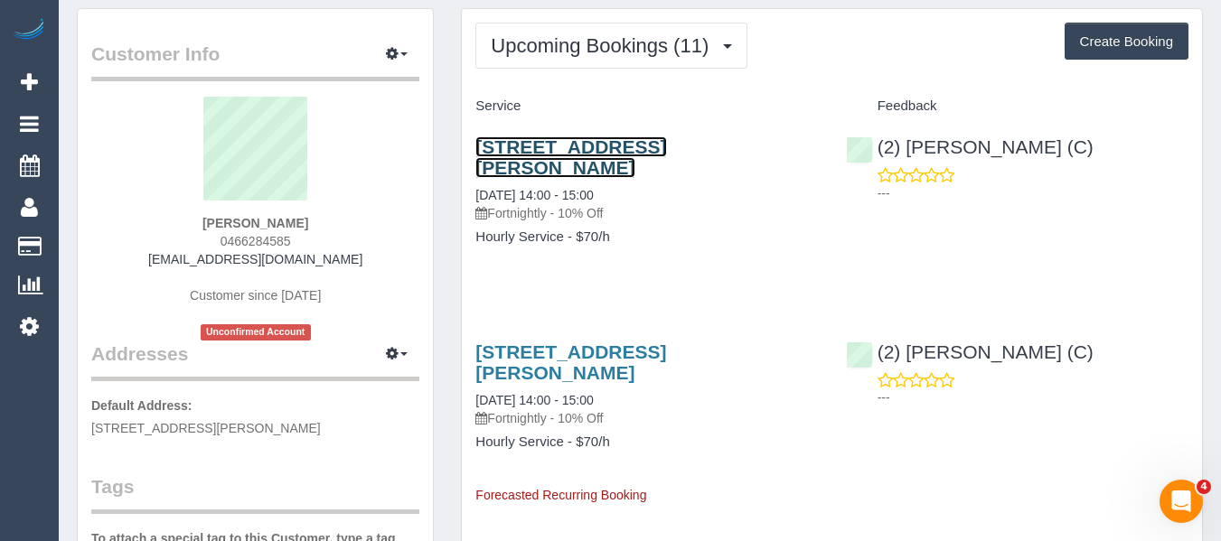
scroll to position [90, 0]
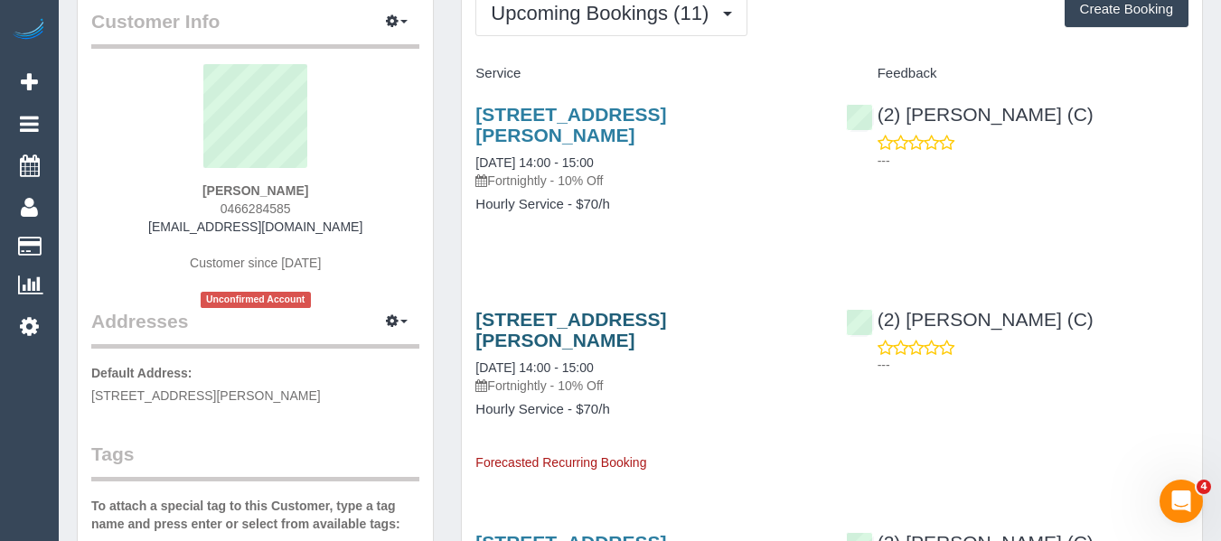
drag, startPoint x: 541, startPoint y: 275, endPoint x: 537, endPoint y: 296, distance: 22.2
click at [540, 294] on div "[STREET_ADDRESS][PERSON_NAME] [DATE] 14:00 - 15:00 Fortnightly - 10% Off Hourly…" at bounding box center [647, 383] width 370 height 178
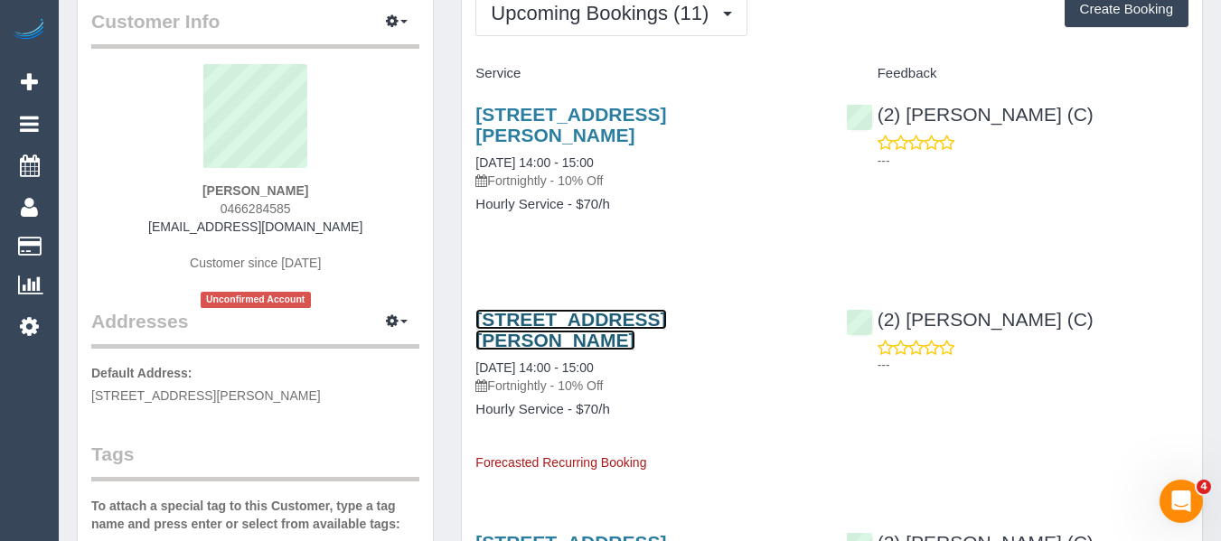
click at [536, 309] on link "[STREET_ADDRESS][PERSON_NAME]" at bounding box center [570, 330] width 191 height 42
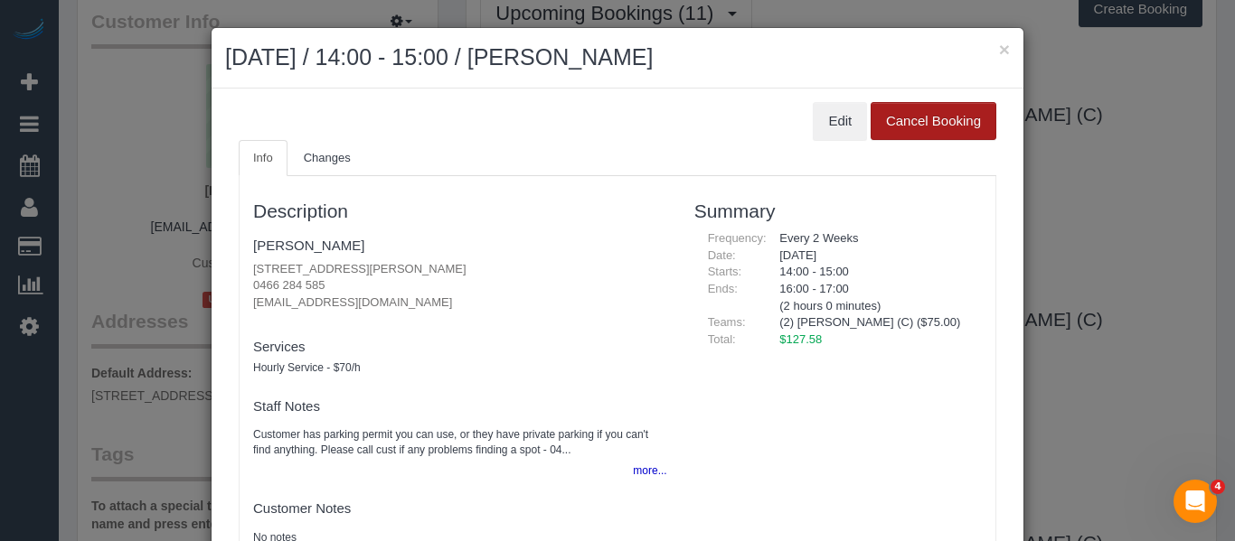
click at [917, 112] on button "Cancel Booking" at bounding box center [933, 121] width 126 height 38
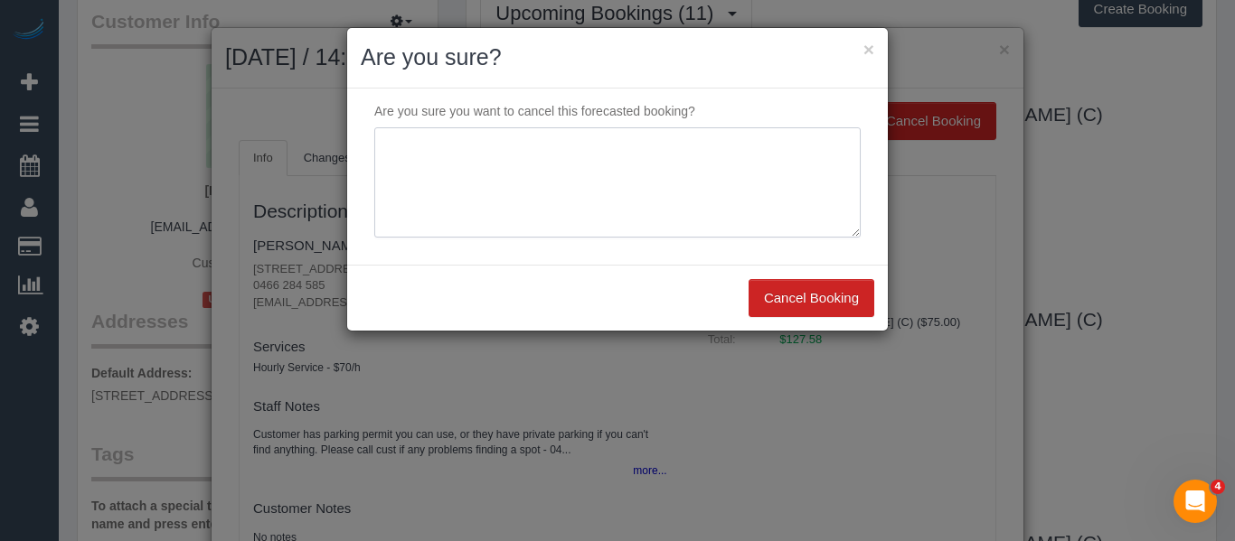
click at [737, 165] on textarea at bounding box center [617, 182] width 486 height 110
type textarea "service not needed via email - MT"
click at [832, 299] on button "Cancel Booking" at bounding box center [811, 298] width 126 height 38
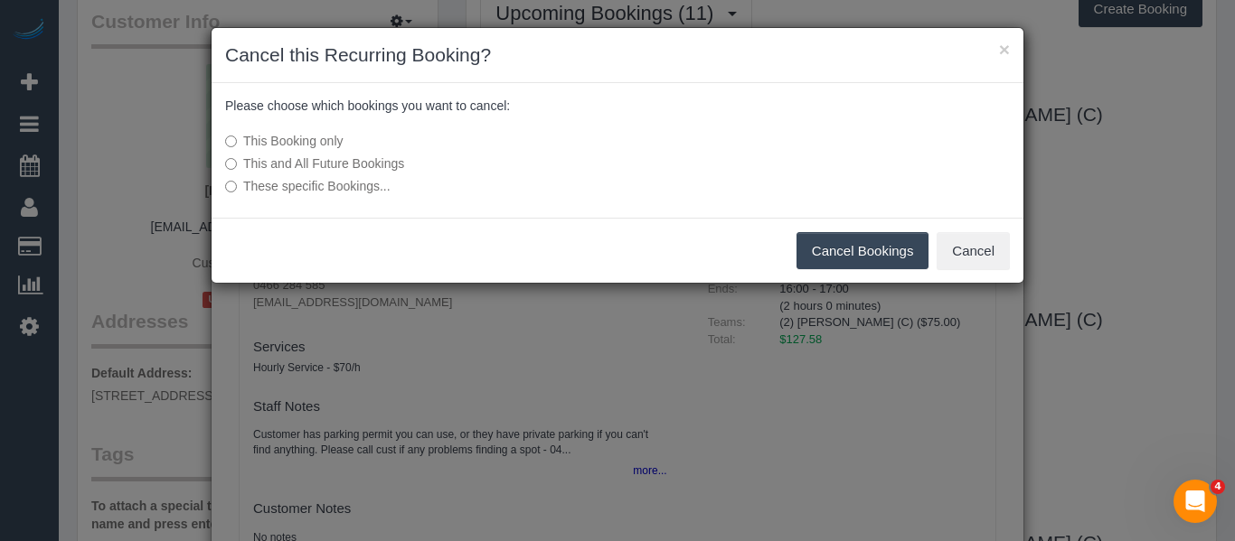
click at [838, 240] on button "Cancel Bookings" at bounding box center [862, 251] width 133 height 38
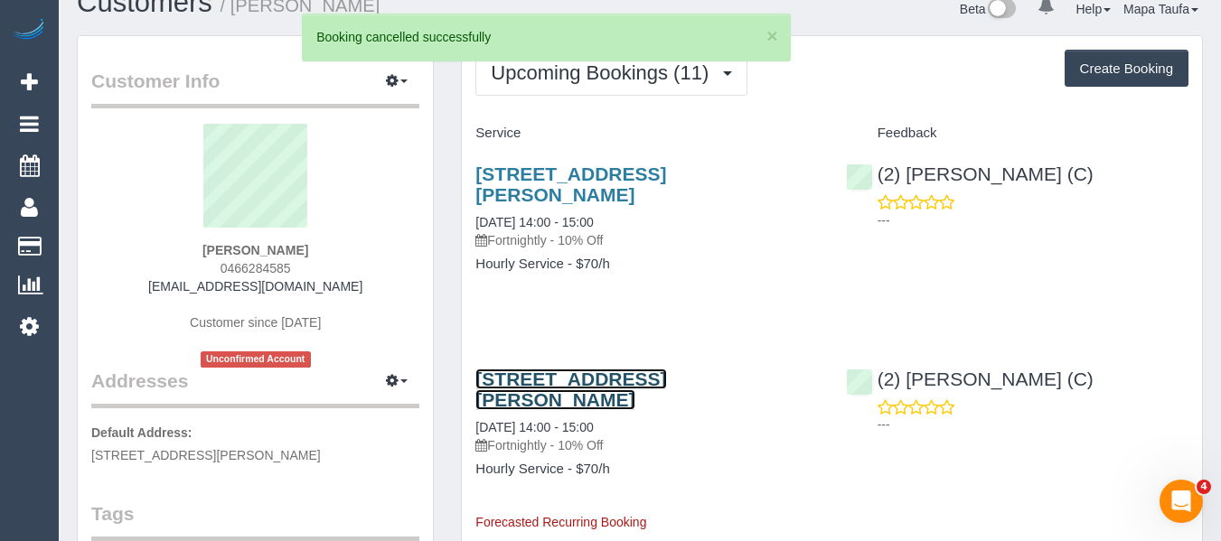
scroll to position [0, 0]
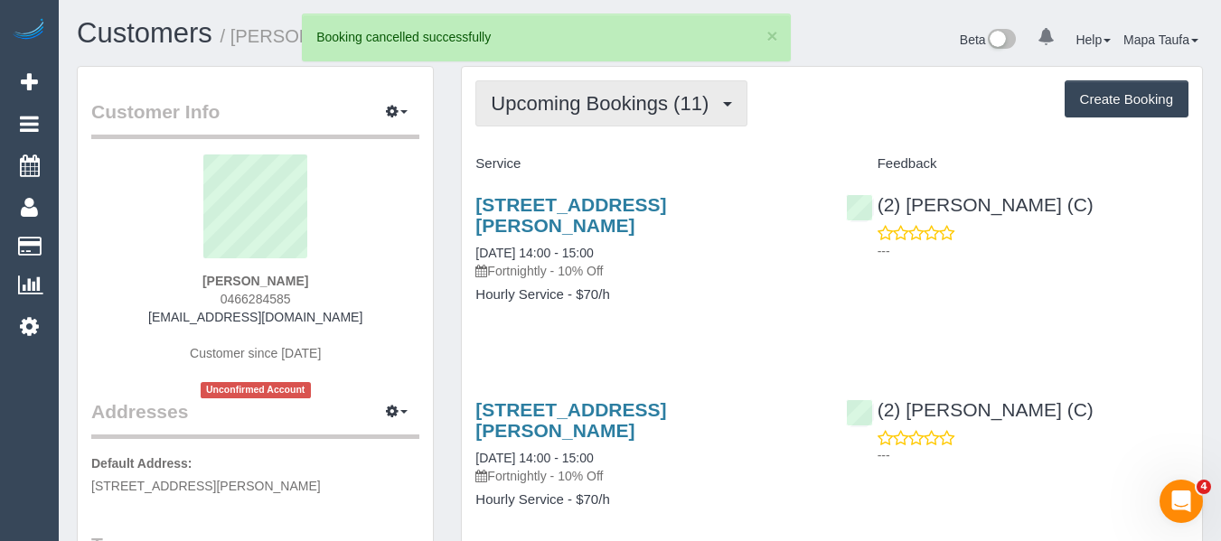
drag, startPoint x: 607, startPoint y: 88, endPoint x: 597, endPoint y: 105, distance: 20.3
click at [606, 88] on button "Upcoming Bookings (11)" at bounding box center [611, 103] width 272 height 46
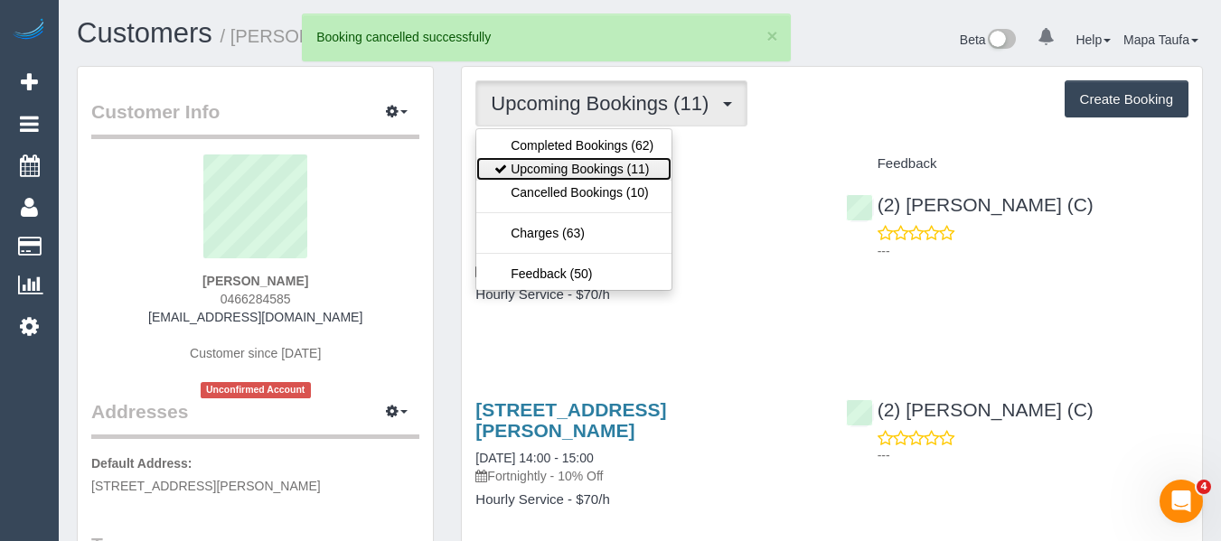
click at [576, 160] on link "Upcoming Bookings (11)" at bounding box center [573, 169] width 195 height 24
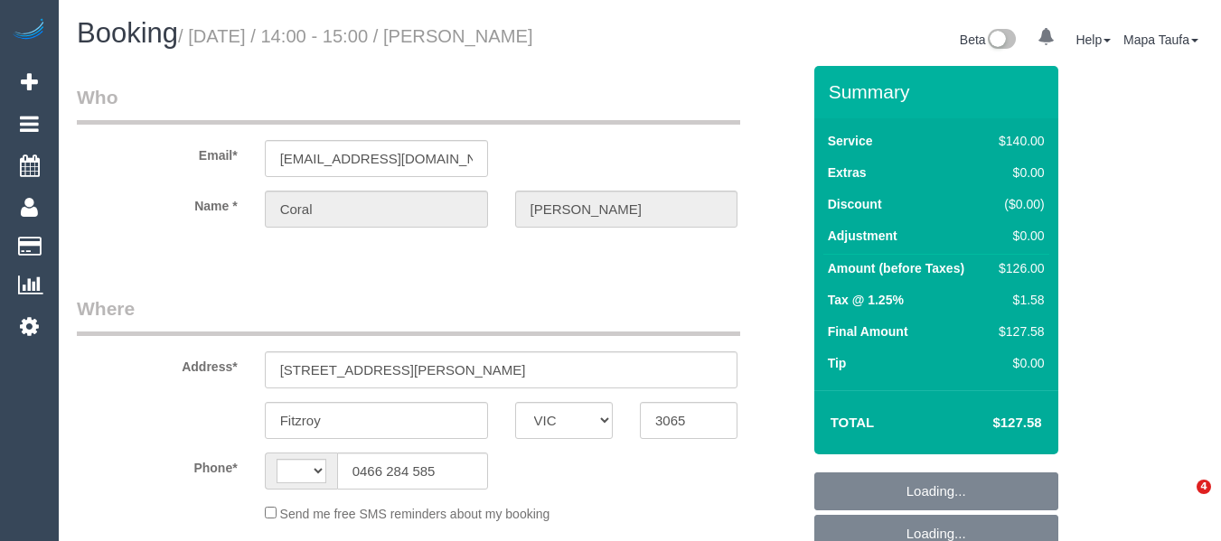
select select "VIC"
select select "number:28"
select select "number:14"
select select "number:19"
select select "number:22"
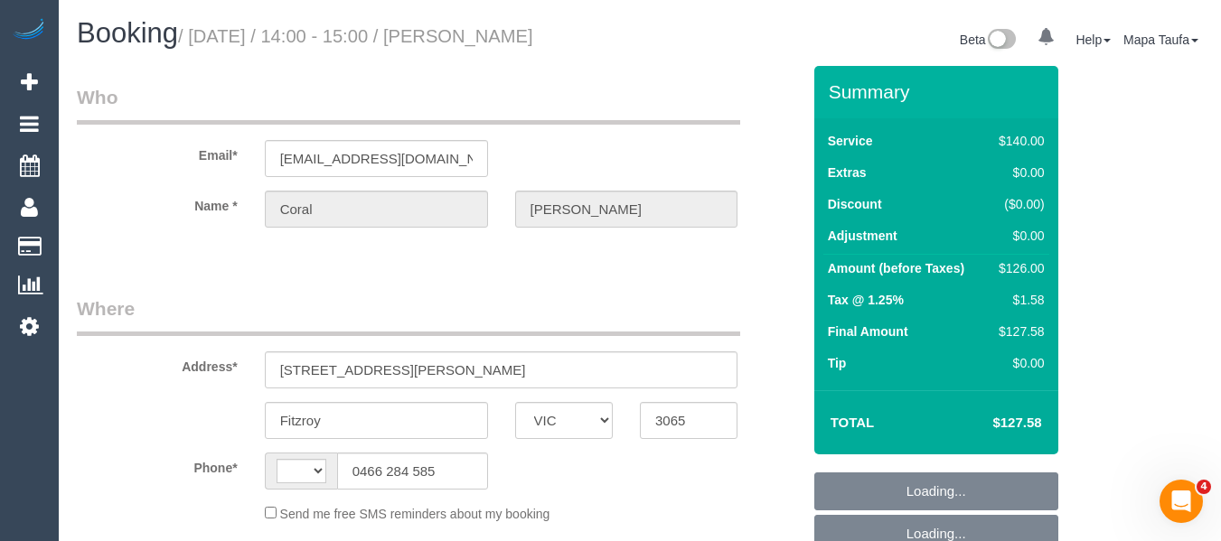
select select "number:34"
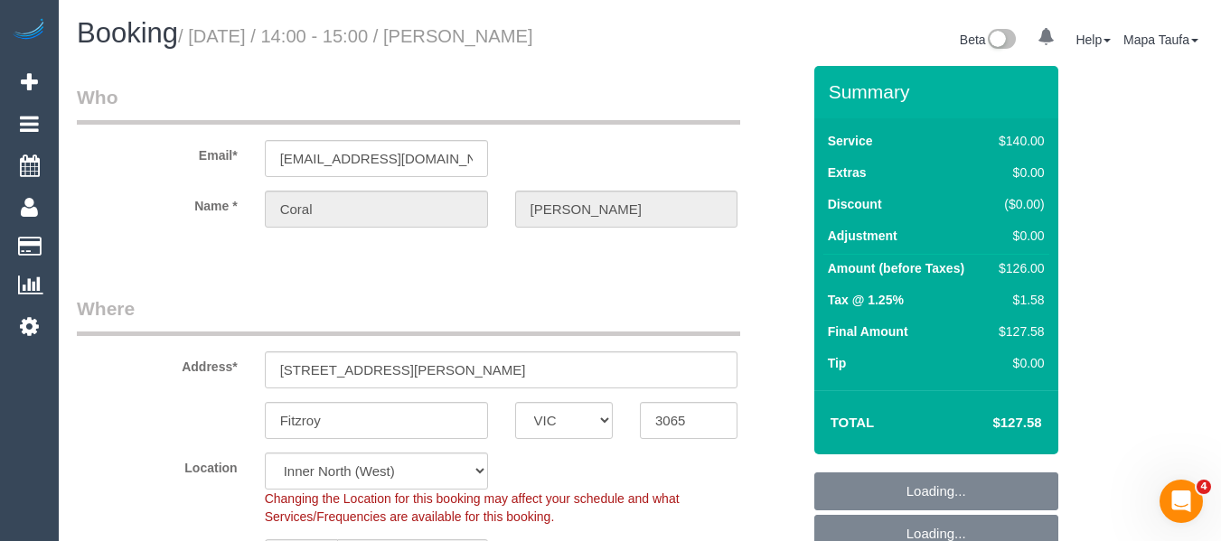
select select "string:AU"
select select "object:845"
select select "string:stripe-pm_1MA2wQ2GScqysDRVLfFVD8DW"
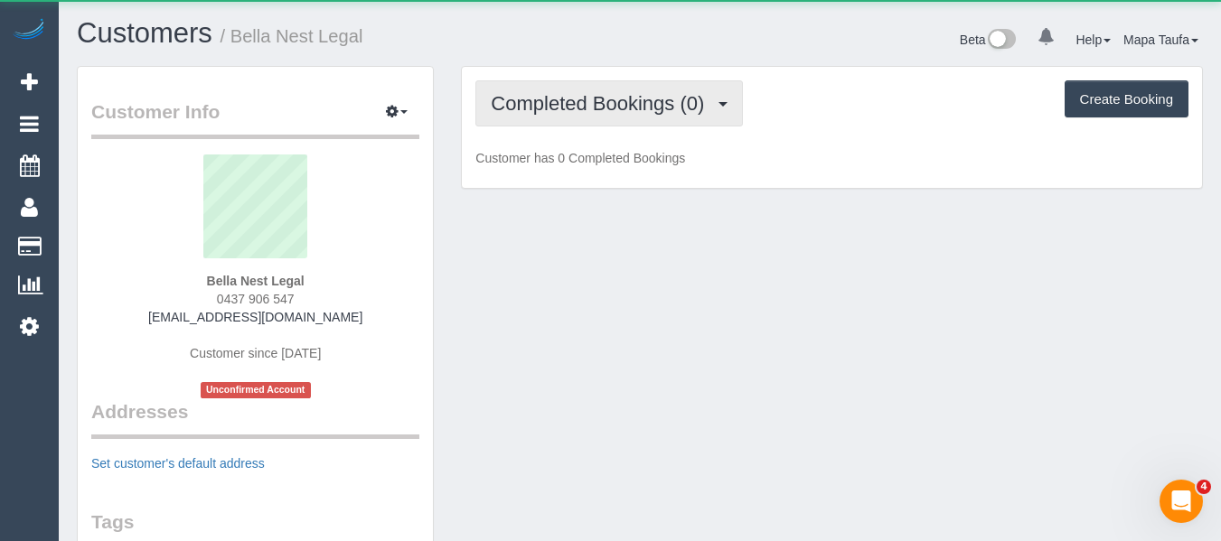
drag, startPoint x: 667, startPoint y: 106, endPoint x: 654, endPoint y: 136, distance: 33.2
click at [666, 106] on span "Completed Bookings (0)" at bounding box center [602, 103] width 222 height 23
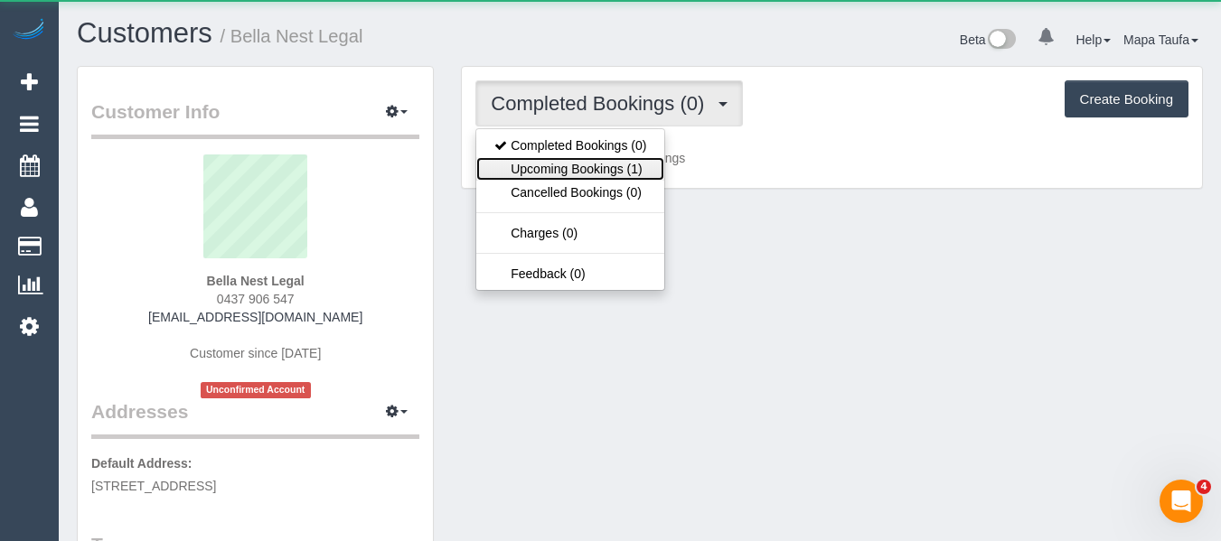
click at [631, 174] on link "Upcoming Bookings (1)" at bounding box center [570, 169] width 188 height 24
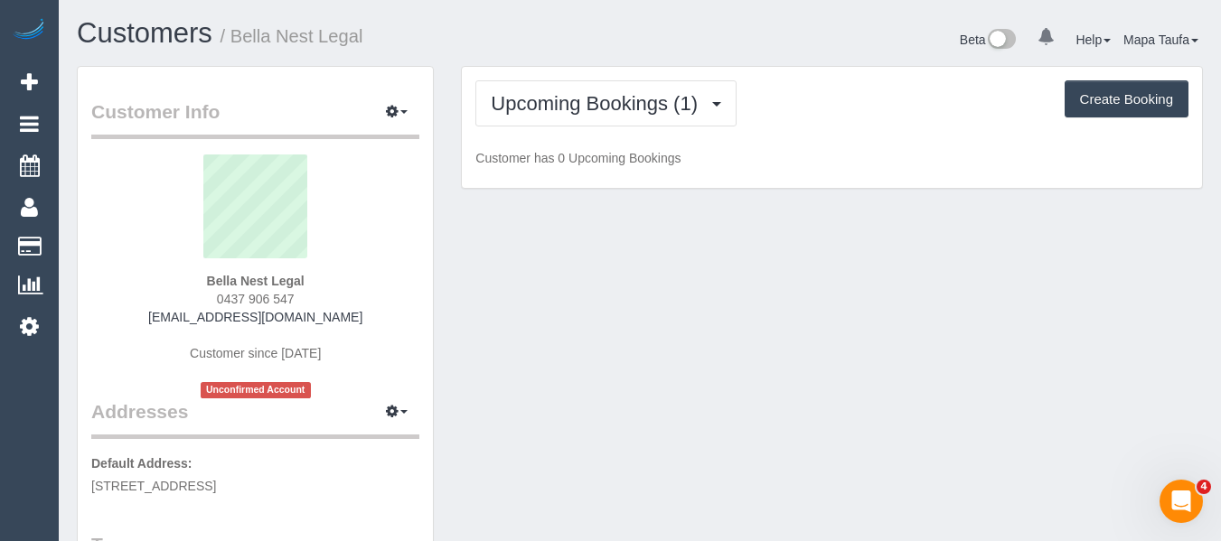
click at [868, 114] on div "Upcoming Bookings (1) Completed Bookings (0) Upcoming Bookings (1) Cancelled Bo…" at bounding box center [831, 103] width 713 height 46
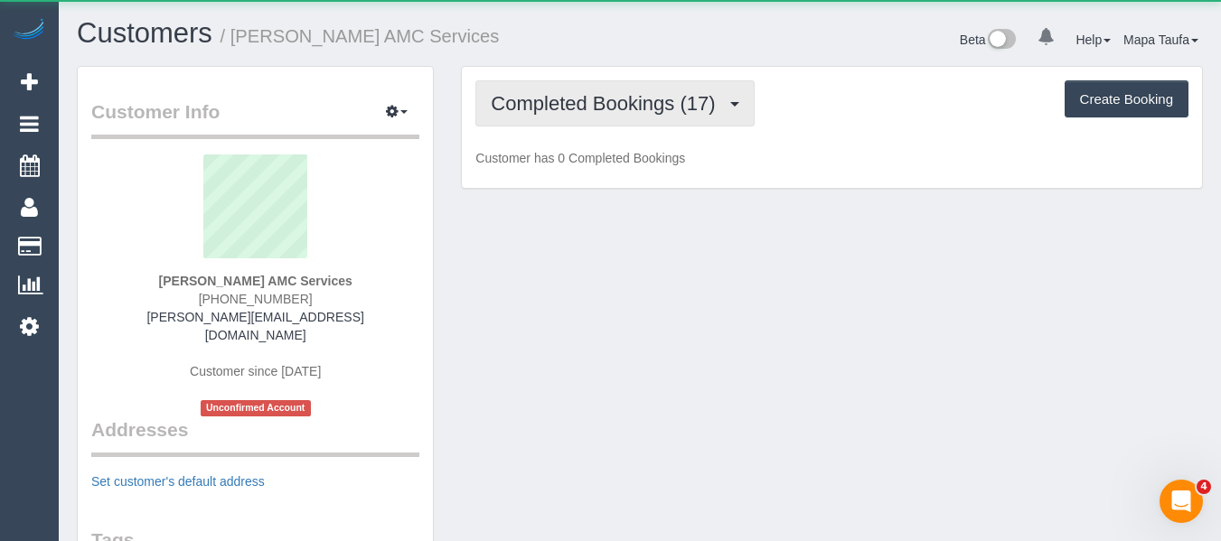
click at [525, 106] on span "Completed Bookings (17)" at bounding box center [607, 103] width 233 height 23
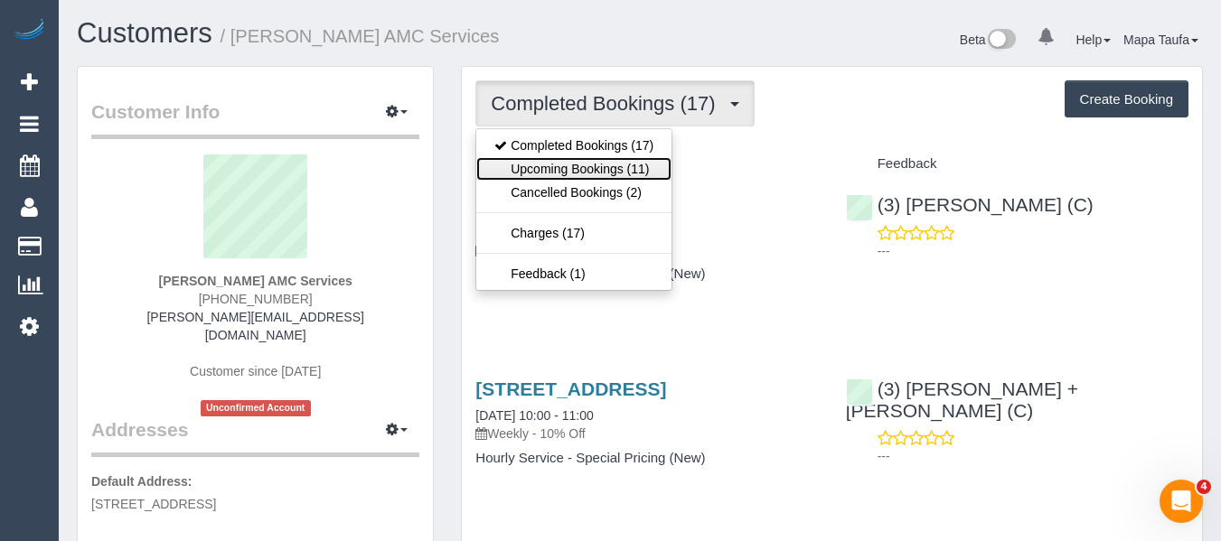
click at [555, 159] on link "Upcoming Bookings (11)" at bounding box center [573, 169] width 195 height 24
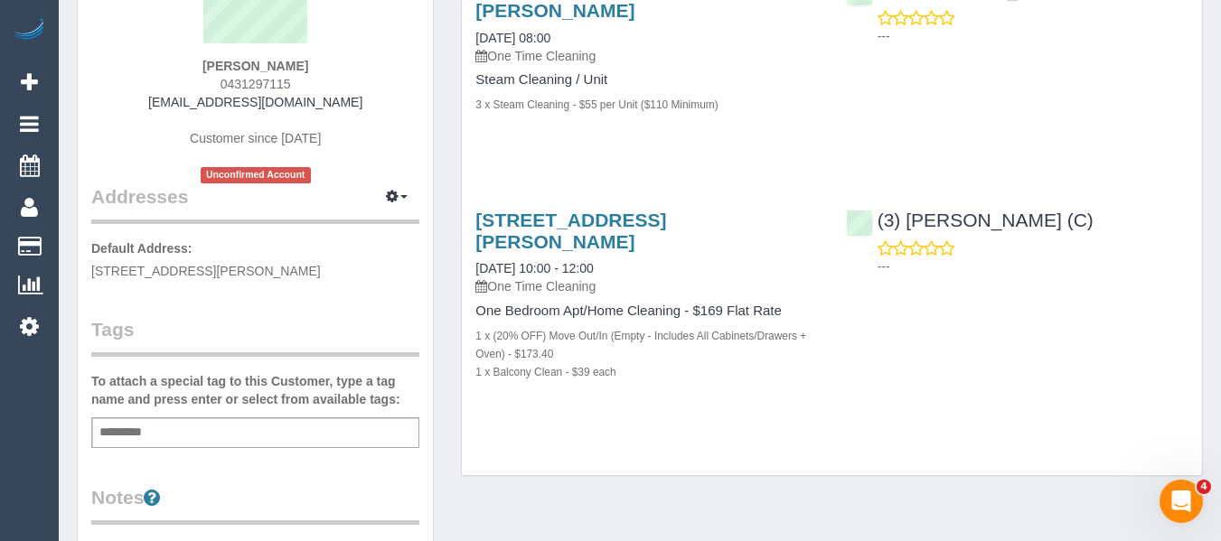
scroll to position [271, 0]
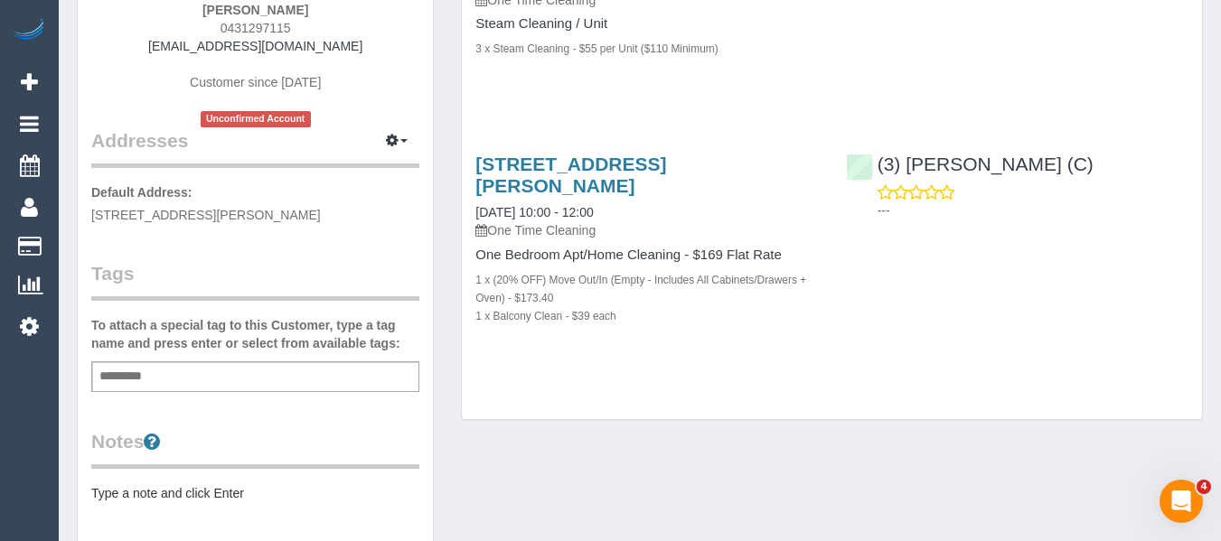
click at [257, 374] on div "Add a tag" at bounding box center [255, 377] width 328 height 31
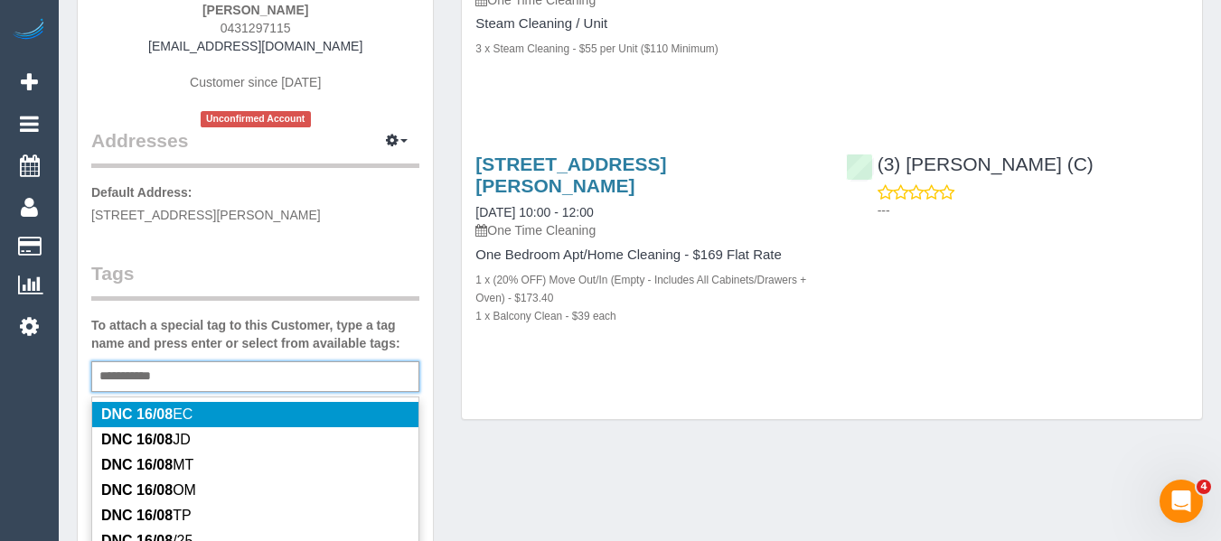
type input "**********"
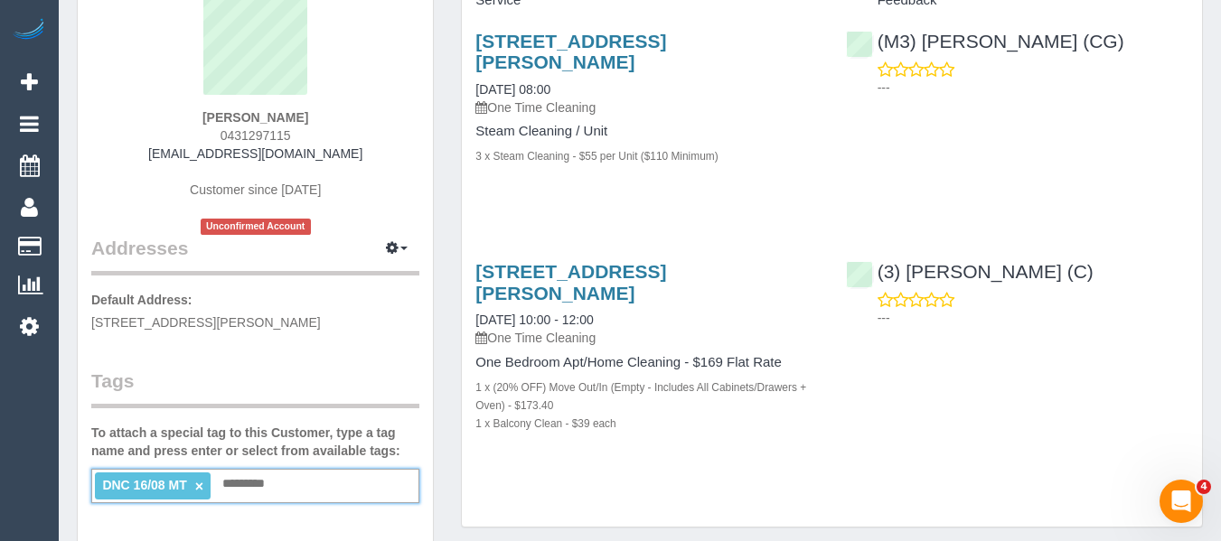
scroll to position [0, 0]
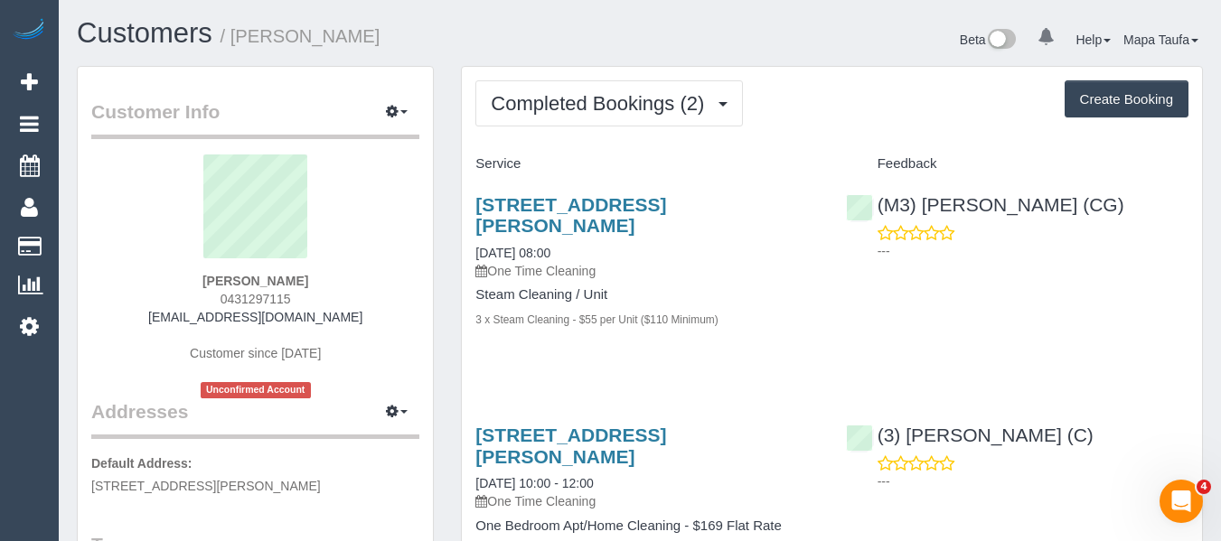
drag, startPoint x: 285, startPoint y: 285, endPoint x: 199, endPoint y: 285, distance: 85.9
click at [197, 283] on div "Lachlan Boddy 0431297115 ljboddy@gmail.com Customer since 2025 Unconfirmed Acco…" at bounding box center [255, 277] width 328 height 244
copy strong "Lachlan Boddy"
drag, startPoint x: 1122, startPoint y: 441, endPoint x: 909, endPoint y: 434, distance: 212.5
click at [909, 434] on div "(3) Sewmina De Silva (C) ---" at bounding box center [1017, 453] width 370 height 89
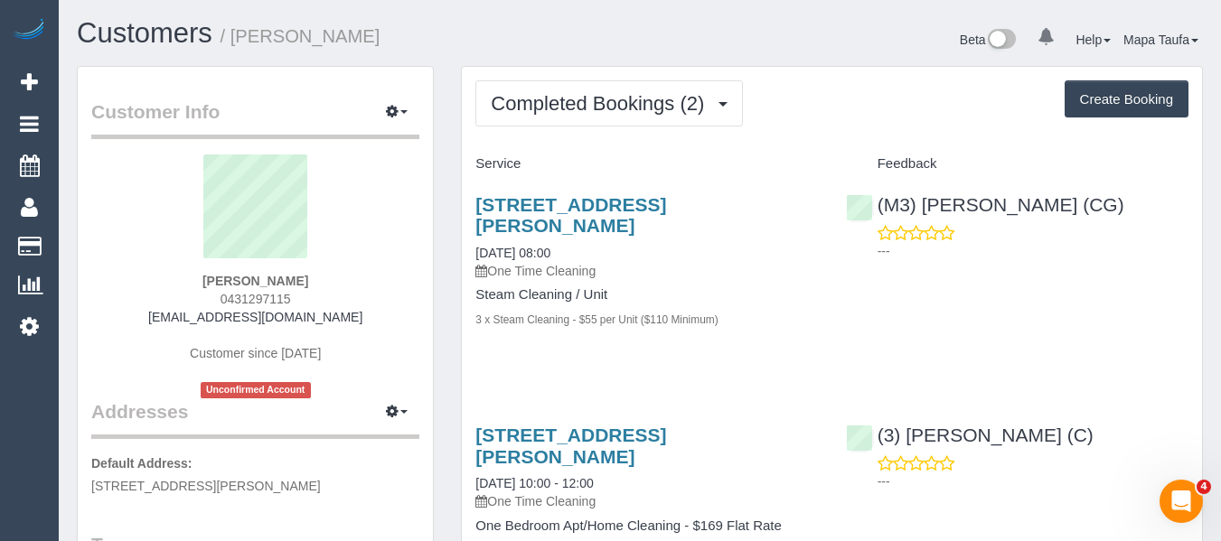
copy link "Sewmina De Silva (C)"
drag, startPoint x: 600, startPoint y: 422, endPoint x: 604, endPoint y: 409, distance: 13.2
click at [601, 422] on div "4 Bik Lane, 101, Fitzroy North, VIC 3068 16/08/2025 10:00 - 12:00 One Time Clea…" at bounding box center [647, 519] width 370 height 221
click at [585, 424] on div "4 Bik Lane, 101, Fitzroy North, VIC 3068 16/08/2025 10:00 - 12:00 One Time Clea…" at bounding box center [647, 519] width 370 height 221
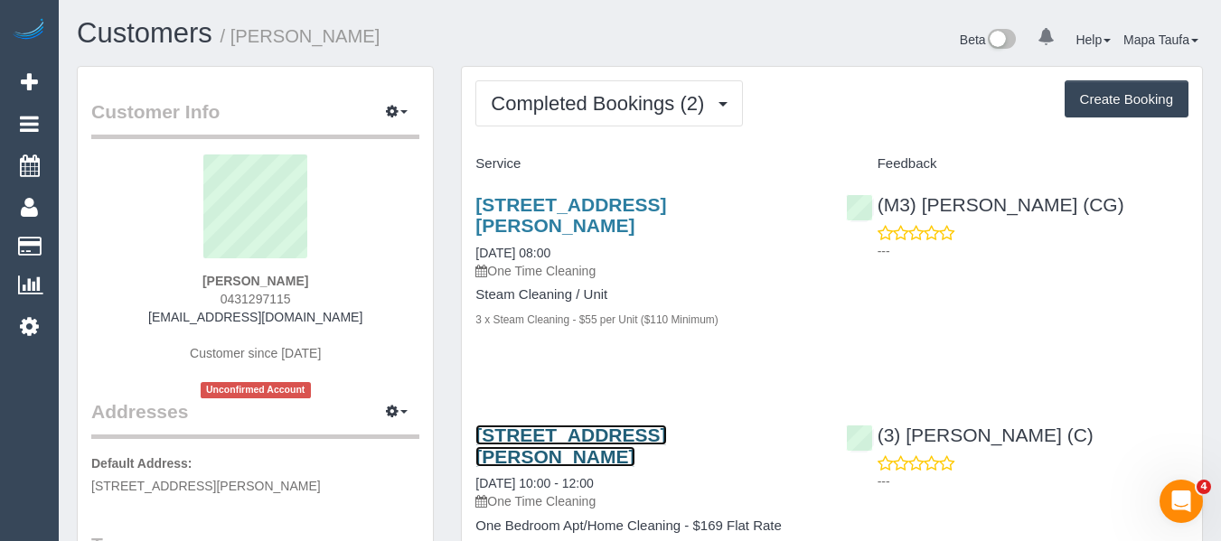
click at [582, 428] on link "4 Bik Lane, 101, Fitzroy North, VIC 3068" at bounding box center [570, 446] width 191 height 42
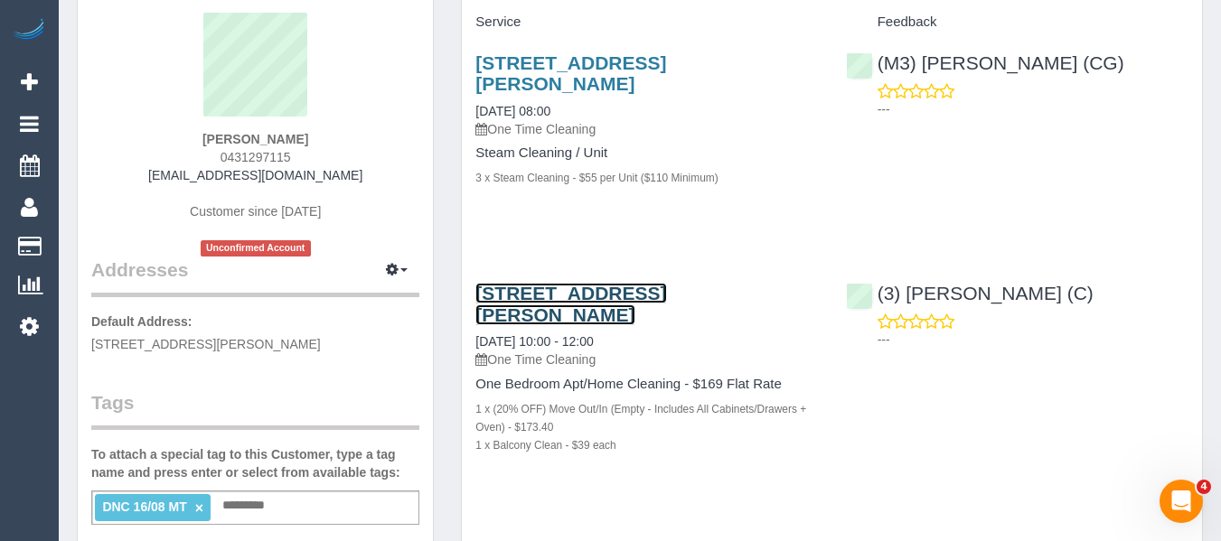
scroll to position [362, 0]
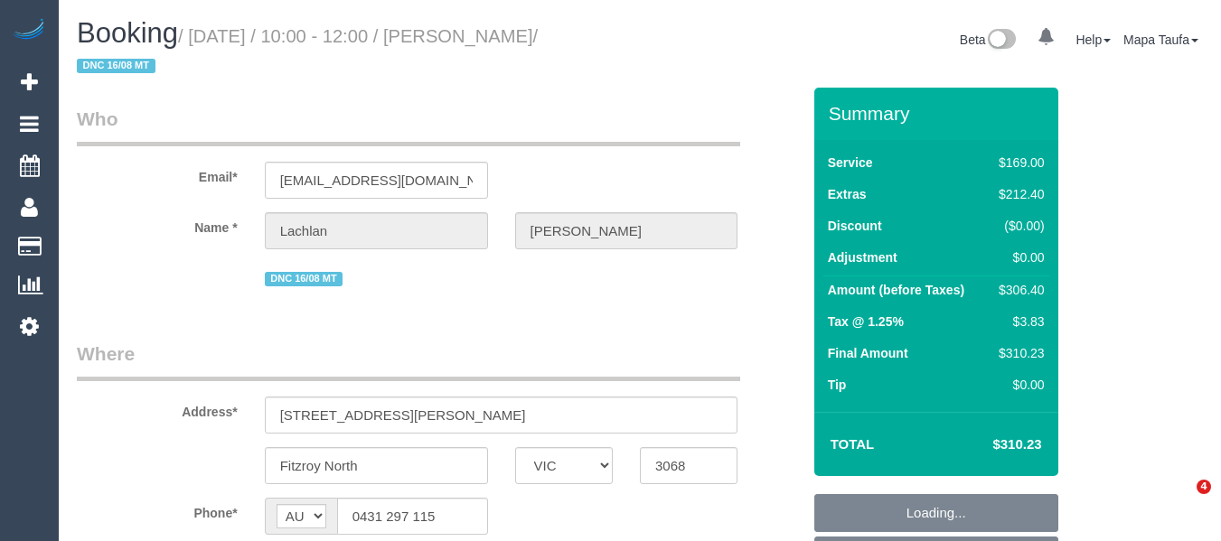
select select "VIC"
select select "string:stripe-pm_1RutRM2GScqysDRVB29IUe5m"
select select "number:28"
select select "number:14"
select select "number:19"
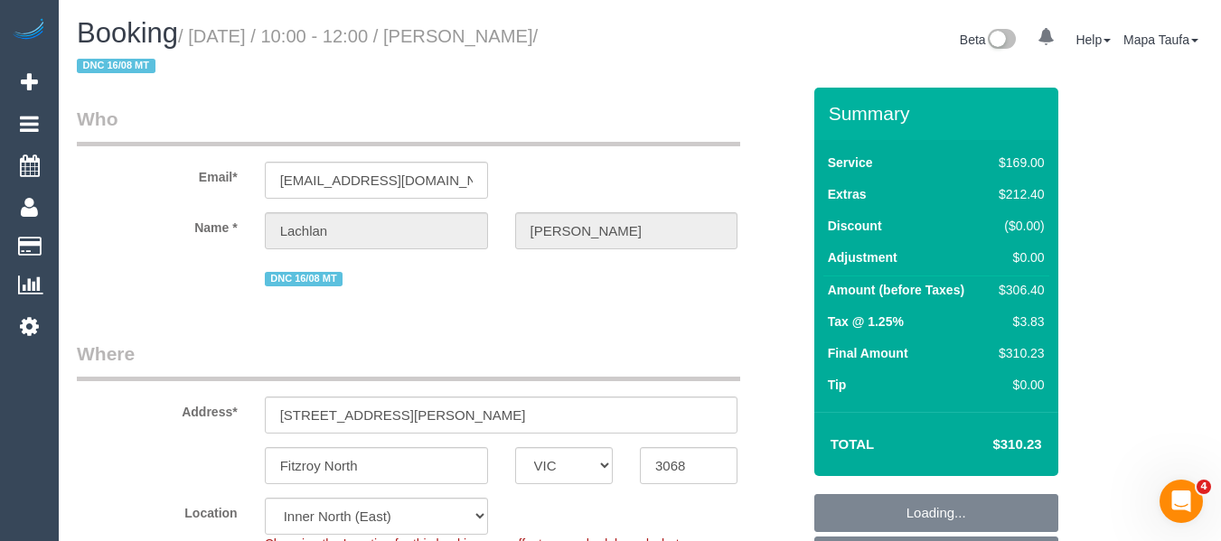
select select "number:24"
select select "number:26"
select select "object:1635"
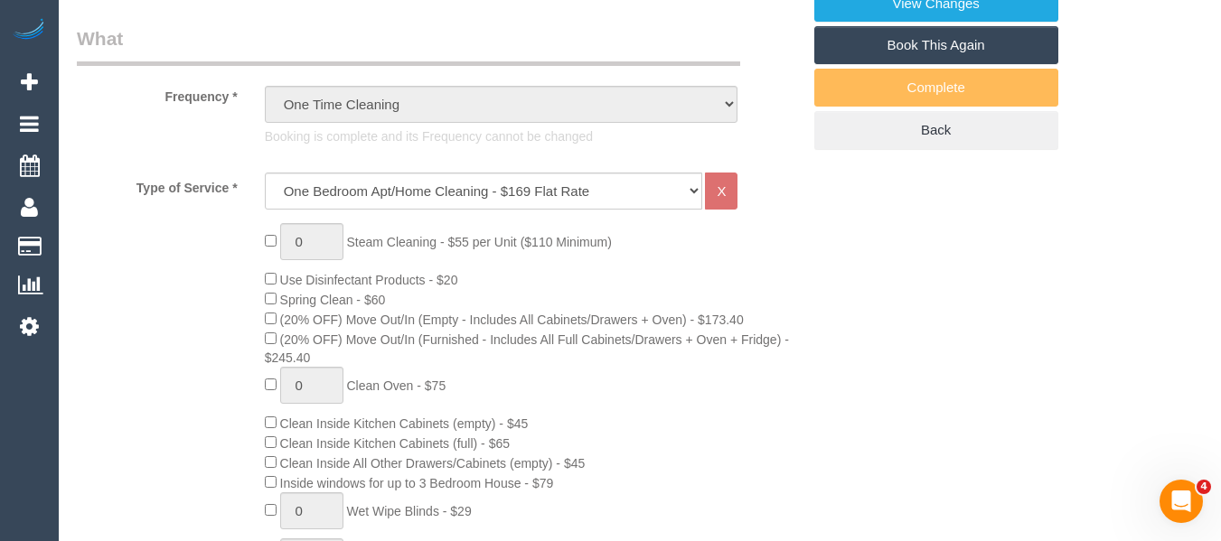
scroll to position [452, 0]
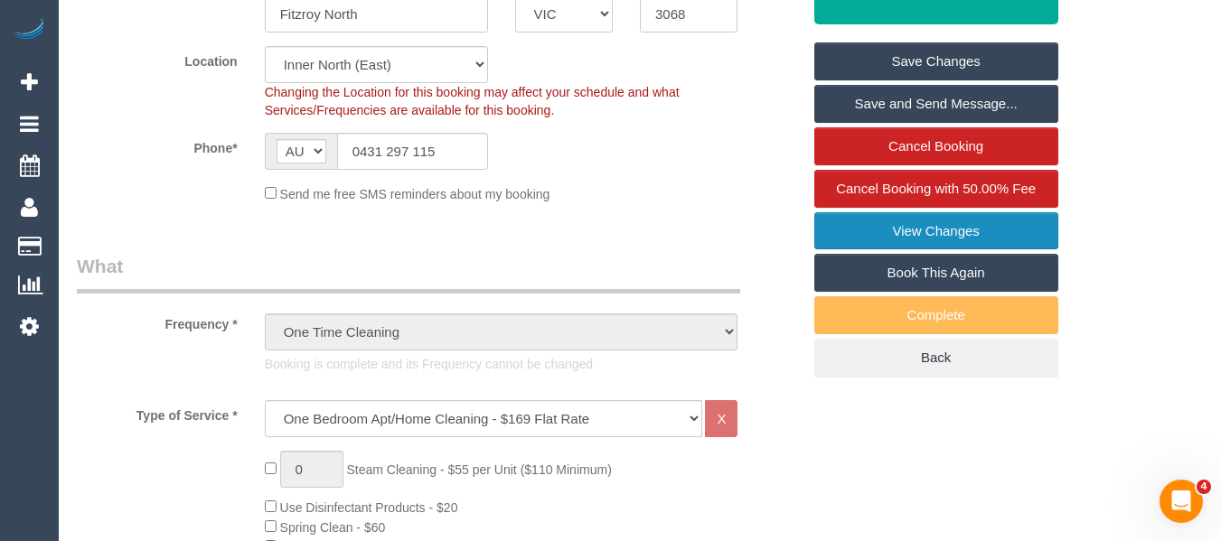
click at [1005, 217] on link "View Changes" at bounding box center [936, 231] width 244 height 38
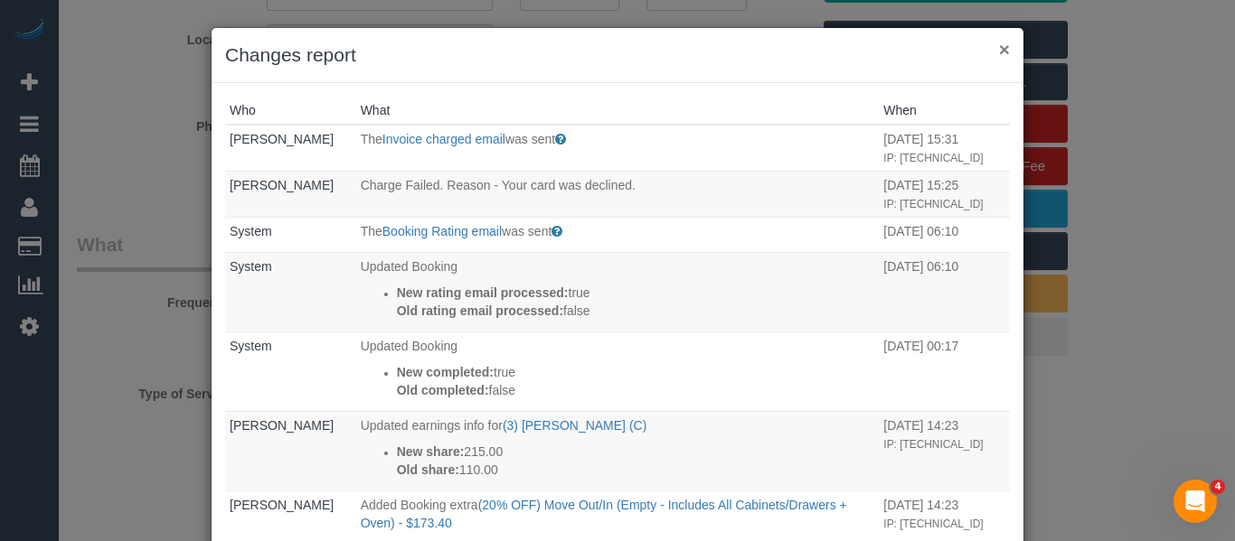
click at [1000, 42] on button "×" at bounding box center [1004, 49] width 11 height 19
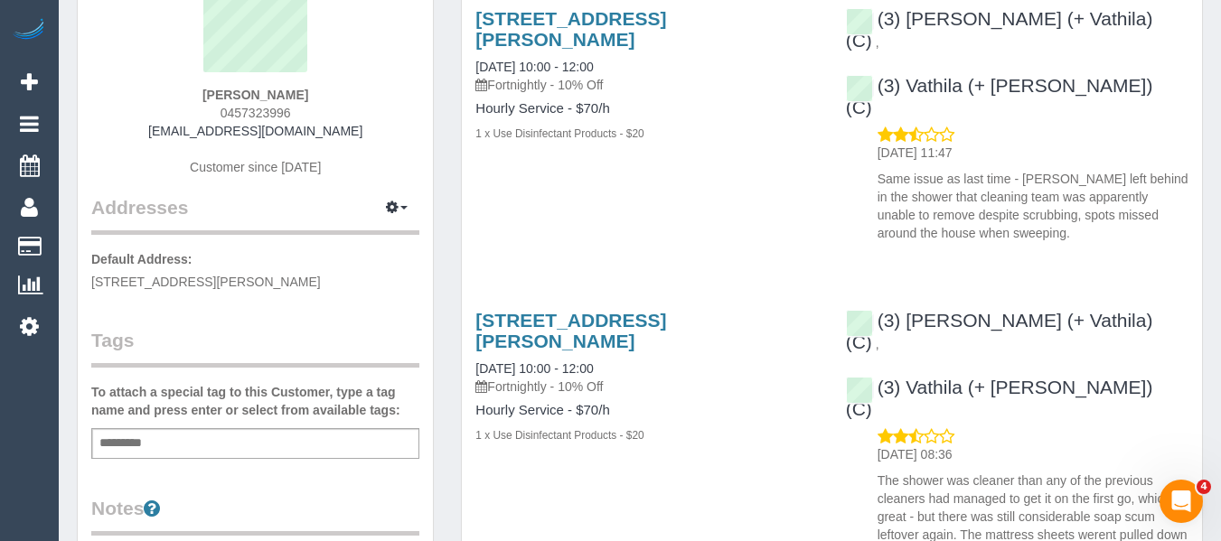
scroll to position [181, 0]
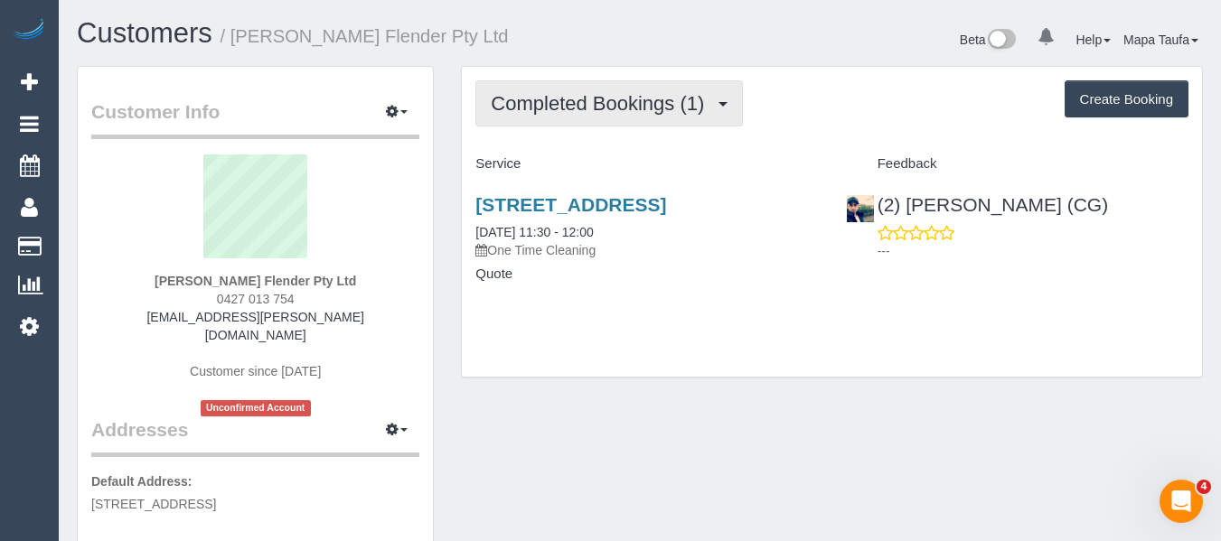
click at [567, 98] on span "Completed Bookings (1)" at bounding box center [602, 103] width 222 height 23
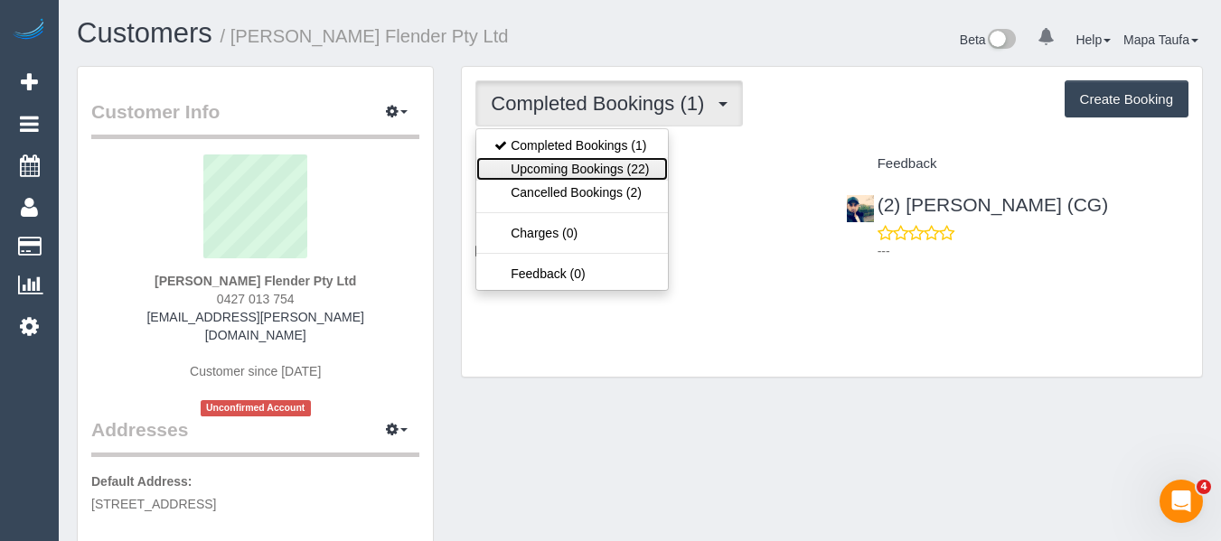
click at [579, 174] on link "Upcoming Bookings (22)" at bounding box center [571, 169] width 191 height 24
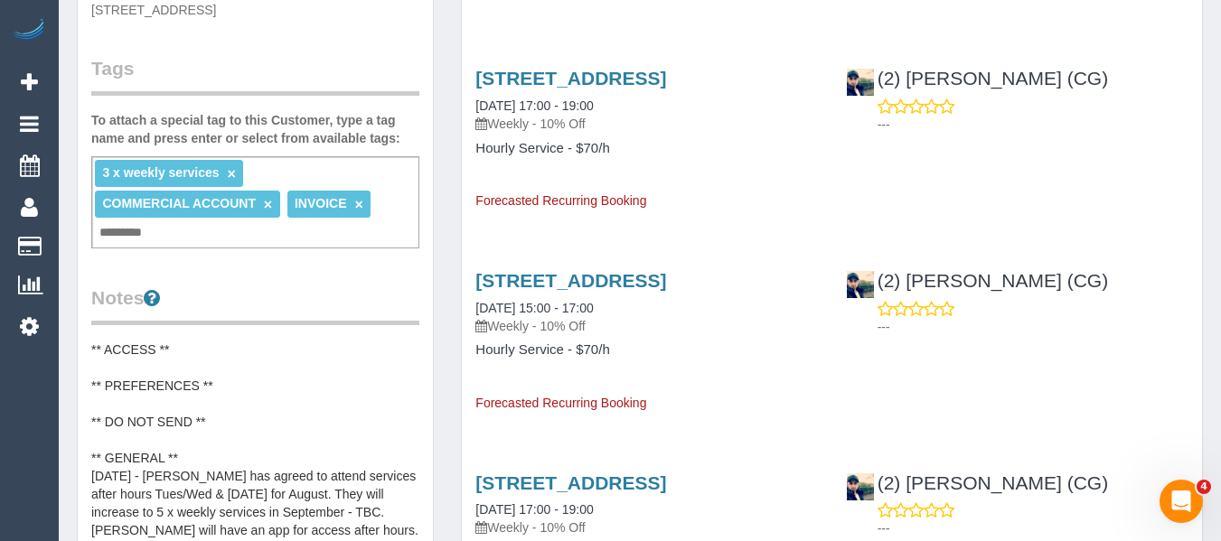
scroll to position [181, 0]
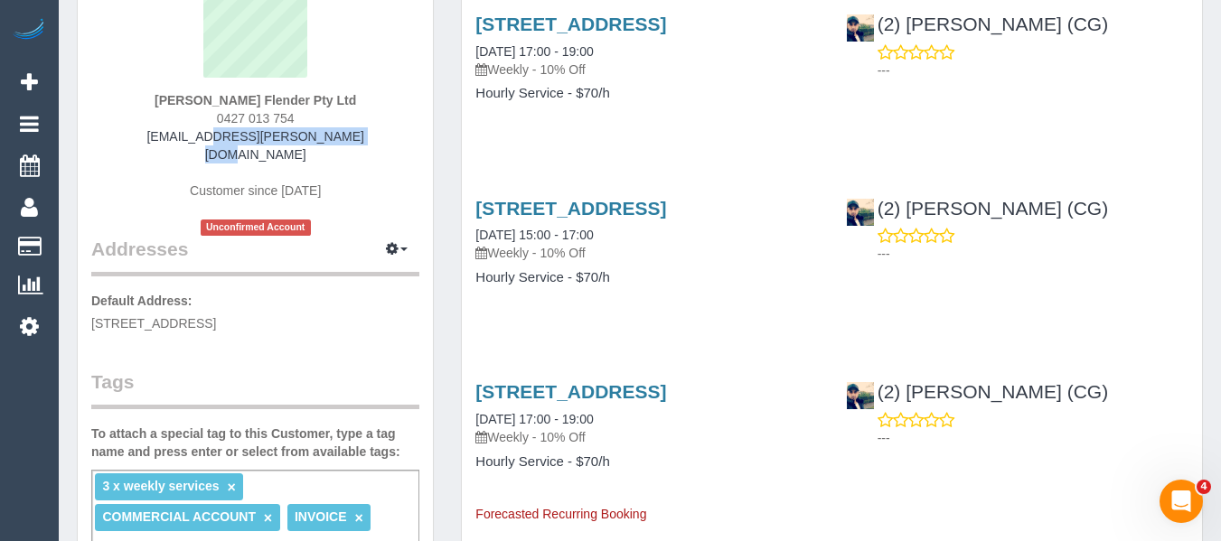
drag, startPoint x: 293, startPoint y: 130, endPoint x: 182, endPoint y: 127, distance: 111.2
click at [182, 127] on div "Bobby Singh Flender Pty Ltd 0427 013 754 singh.bobby@flender.com Customer since…" at bounding box center [255, 105] width 328 height 262
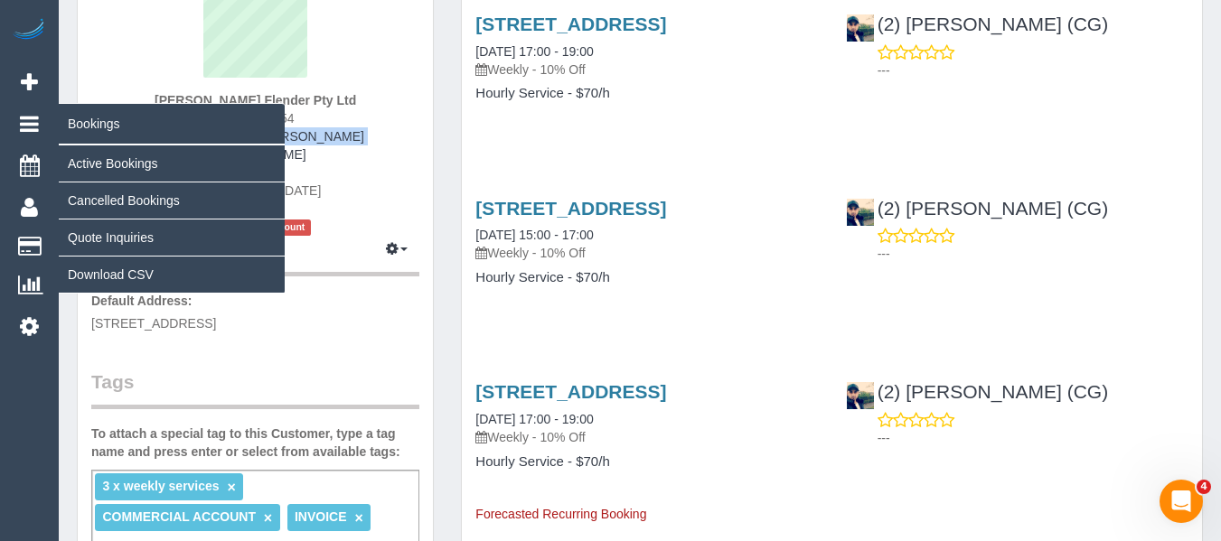
copy link "[EMAIL_ADDRESS][PERSON_NAME][DOMAIN_NAME]"
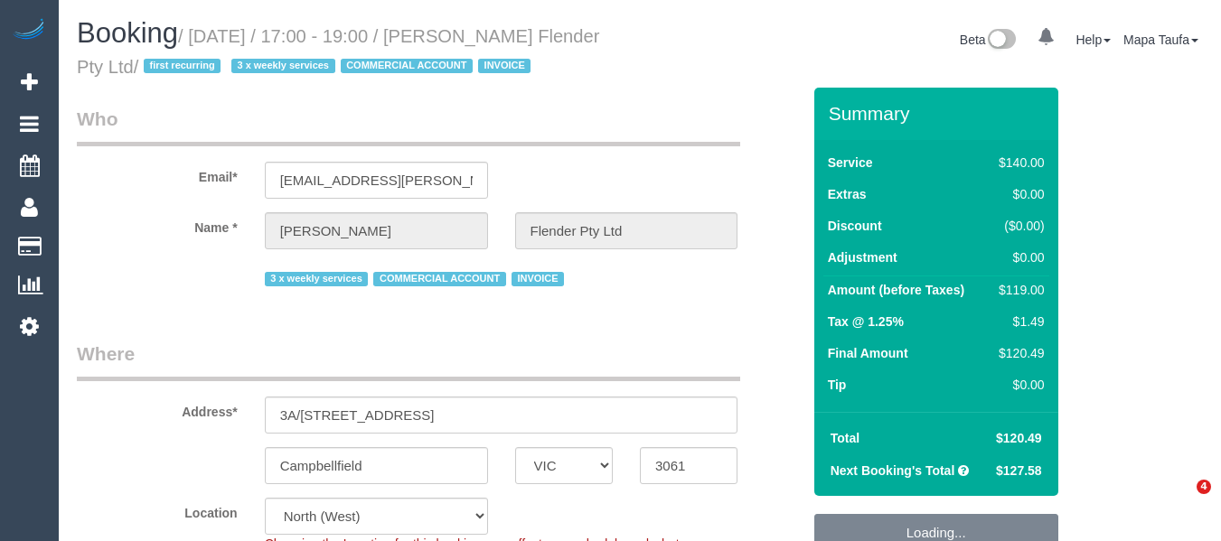
select select "VIC"
select select "number:28"
select select "number:17"
select select "number:18"
select select "number:25"
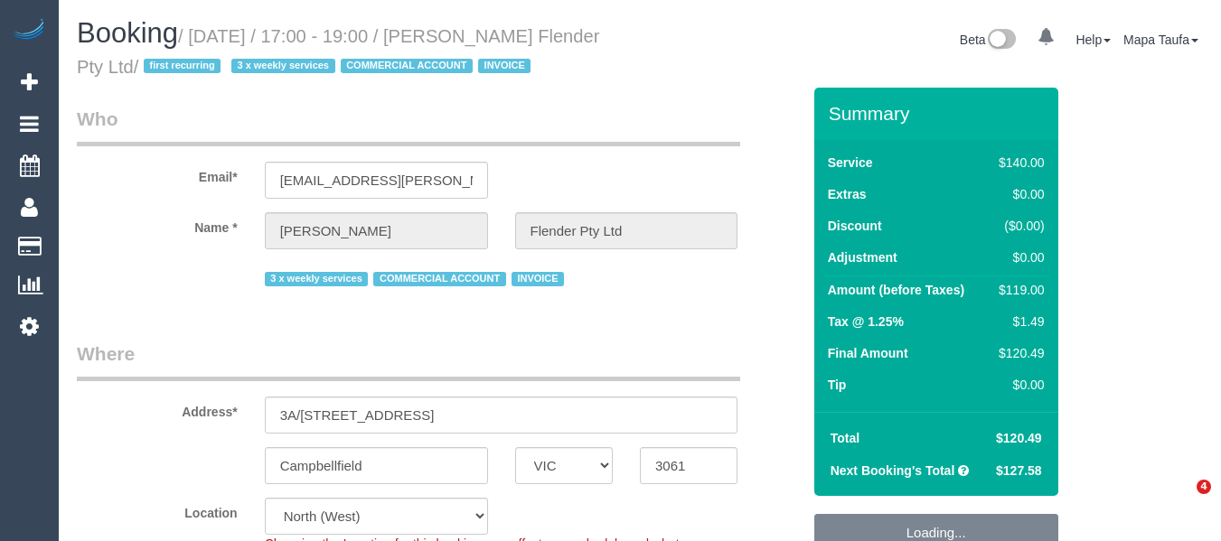
select select "number:35"
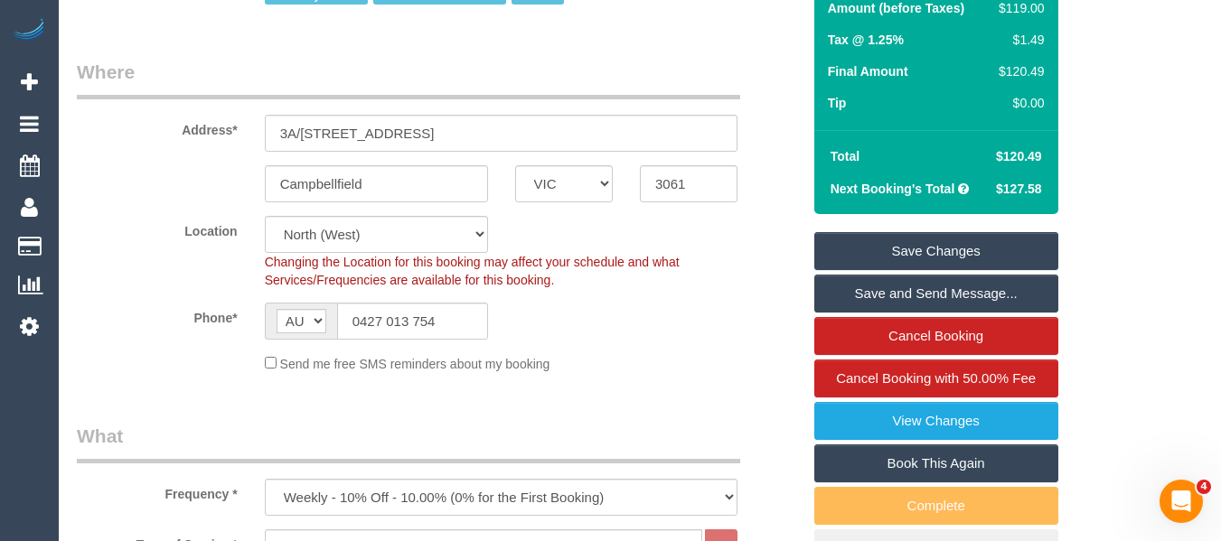
scroll to position [431, 0]
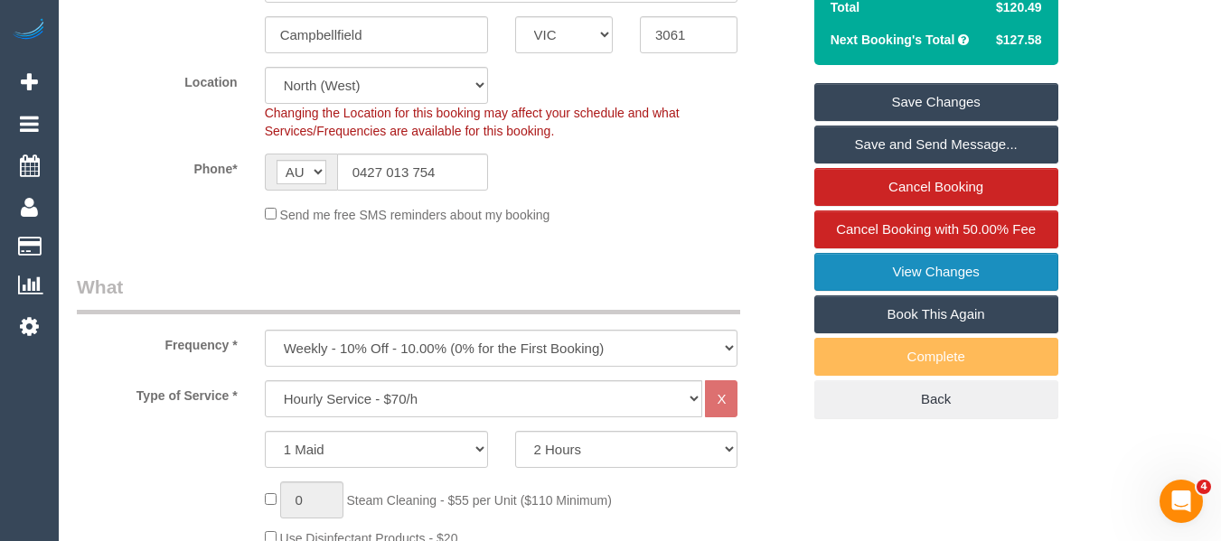
click at [926, 266] on link "View Changes" at bounding box center [936, 272] width 244 height 38
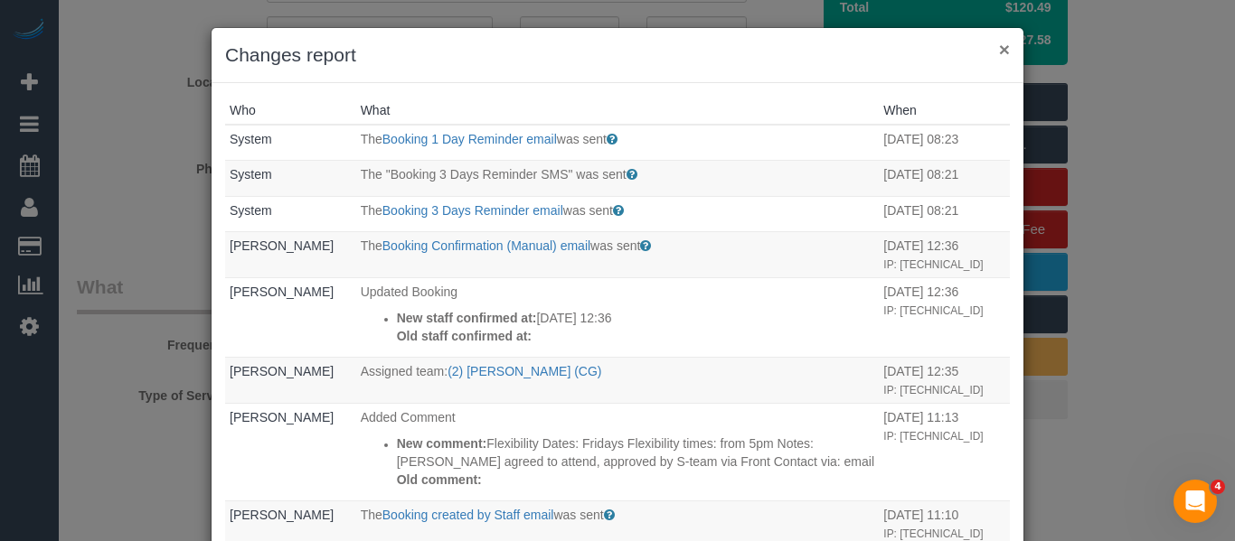
click at [999, 50] on button "×" at bounding box center [1004, 49] width 11 height 19
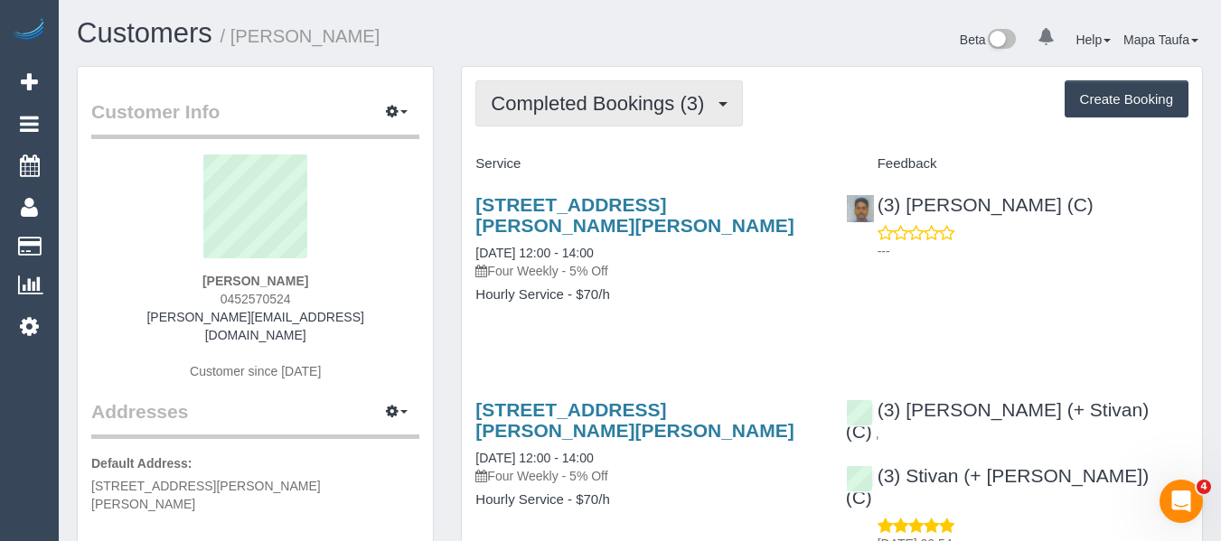
click at [579, 111] on span "Completed Bookings (3)" at bounding box center [602, 103] width 222 height 23
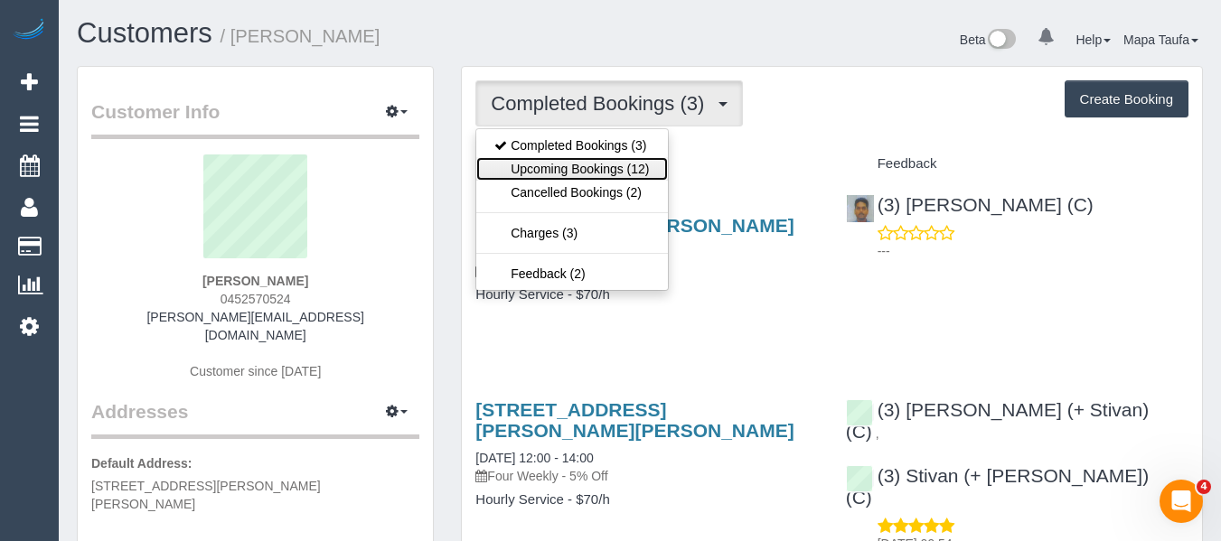
click at [585, 159] on link "Upcoming Bookings (12)" at bounding box center [571, 169] width 191 height 24
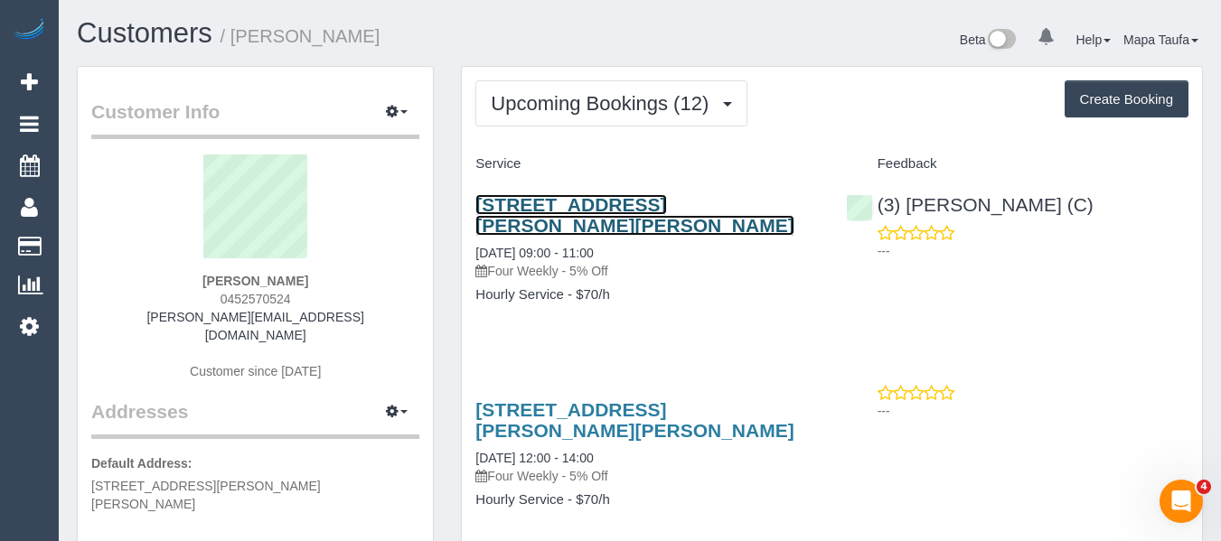
click at [672, 203] on link "1/1419 High St, 1, Glen Iris, VIC 3146" at bounding box center [634, 215] width 318 height 42
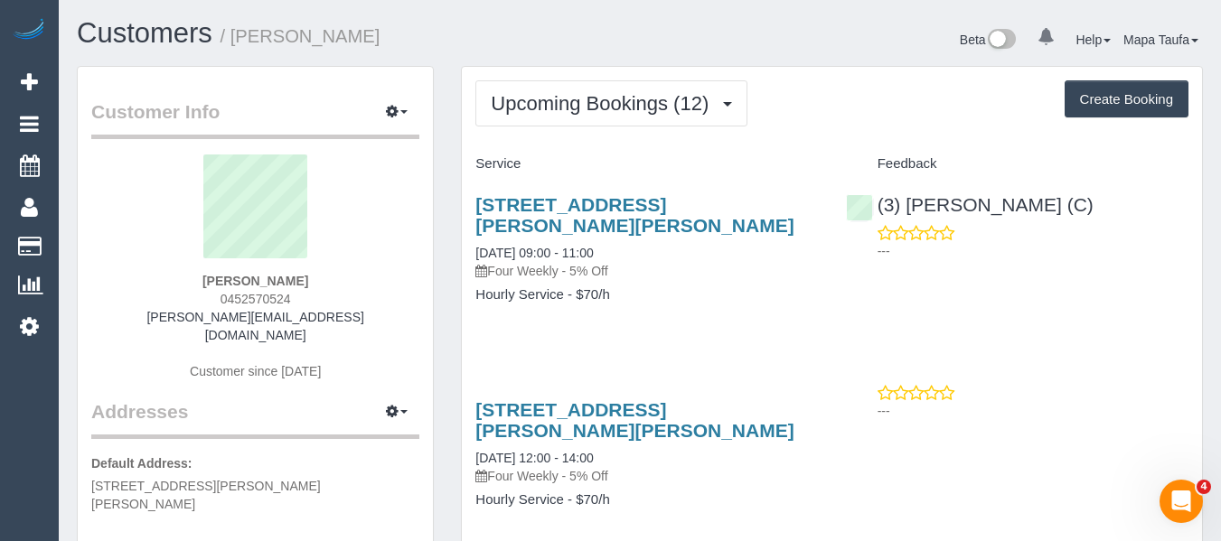
drag, startPoint x: 284, startPoint y: 294, endPoint x: 203, endPoint y: 301, distance: 80.8
click at [211, 296] on div "Amelia Gedye 0452570524 amelia.262@hotmail.com Customer since 2024" at bounding box center [255, 277] width 328 height 244
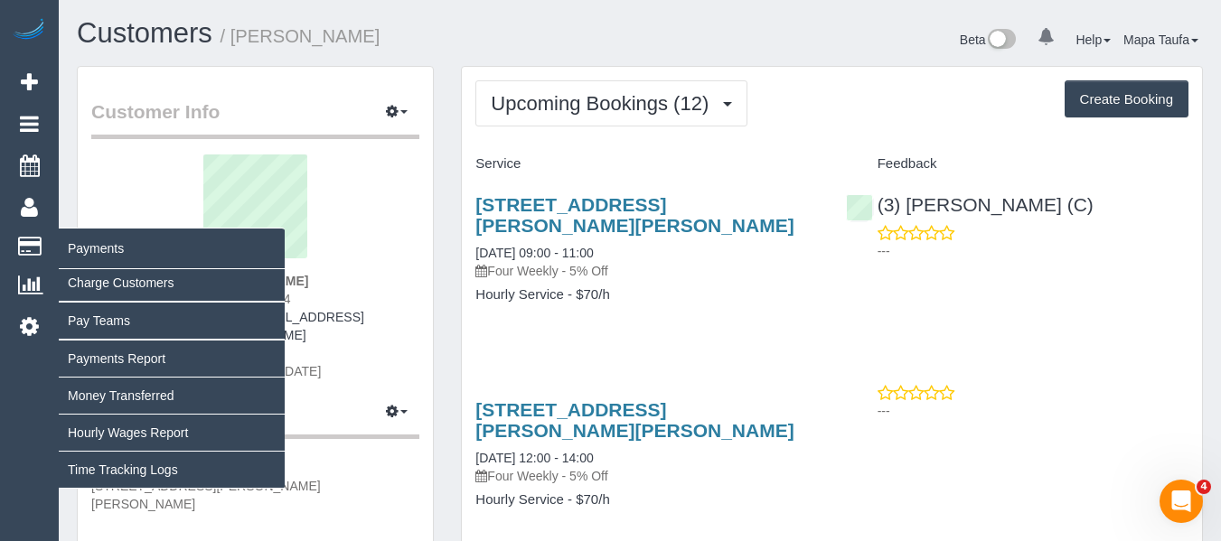
copy span "0452570524"
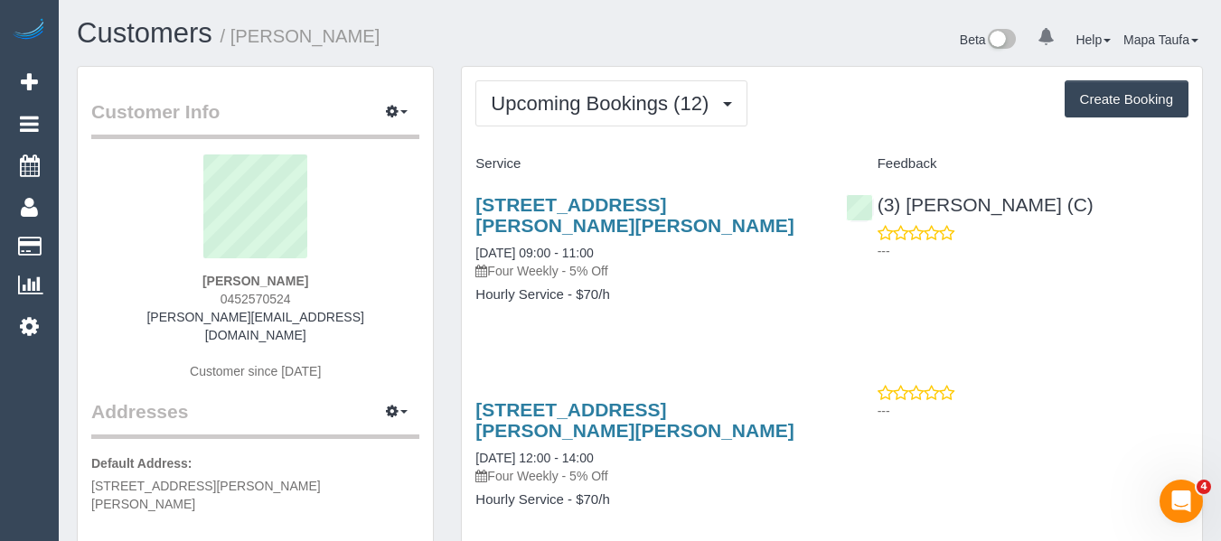
click at [389, 264] on sui-profile-pic at bounding box center [255, 214] width 301 height 118
drag, startPoint x: 325, startPoint y: 299, endPoint x: 231, endPoint y: 306, distance: 94.3
click at [208, 300] on div "Amelia Gedye 0452570524 amelia.262@hotmail.com Customer since 2024" at bounding box center [255, 277] width 328 height 244
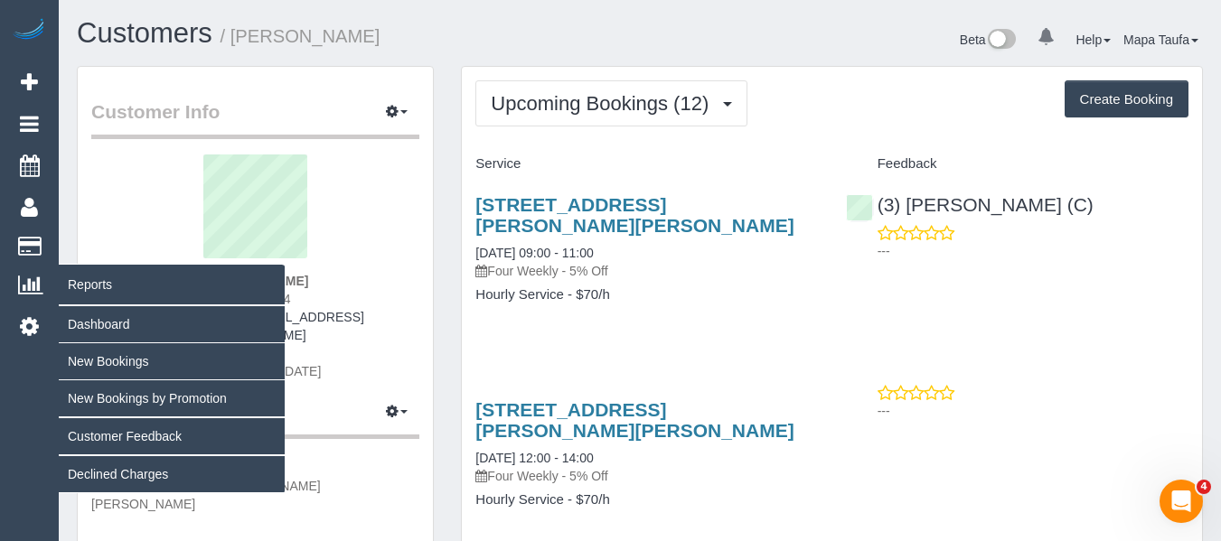
copy span "0452570524"
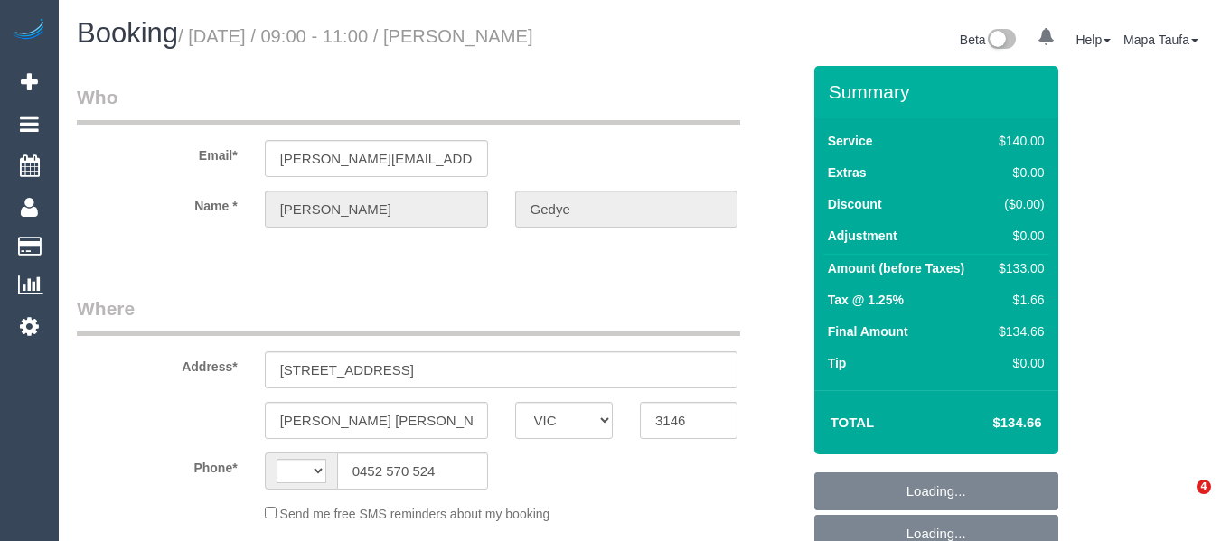
select select "VIC"
select select "string:AU"
select select "object:528"
select select "number:28"
select select "number:14"
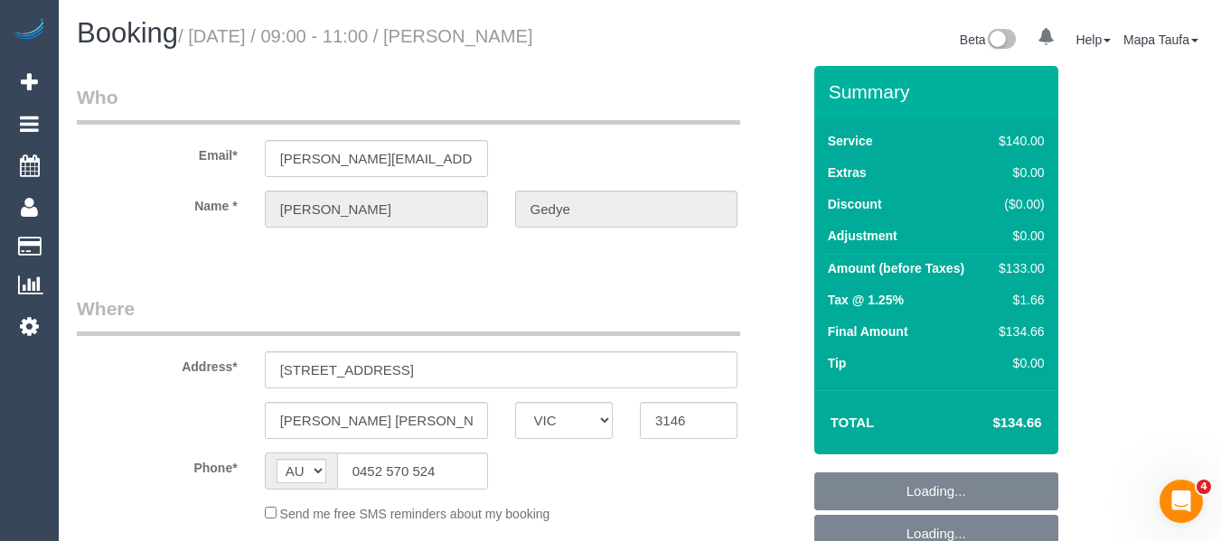
select select "number:19"
select select "number:23"
select select "number:34"
select select "number:12"
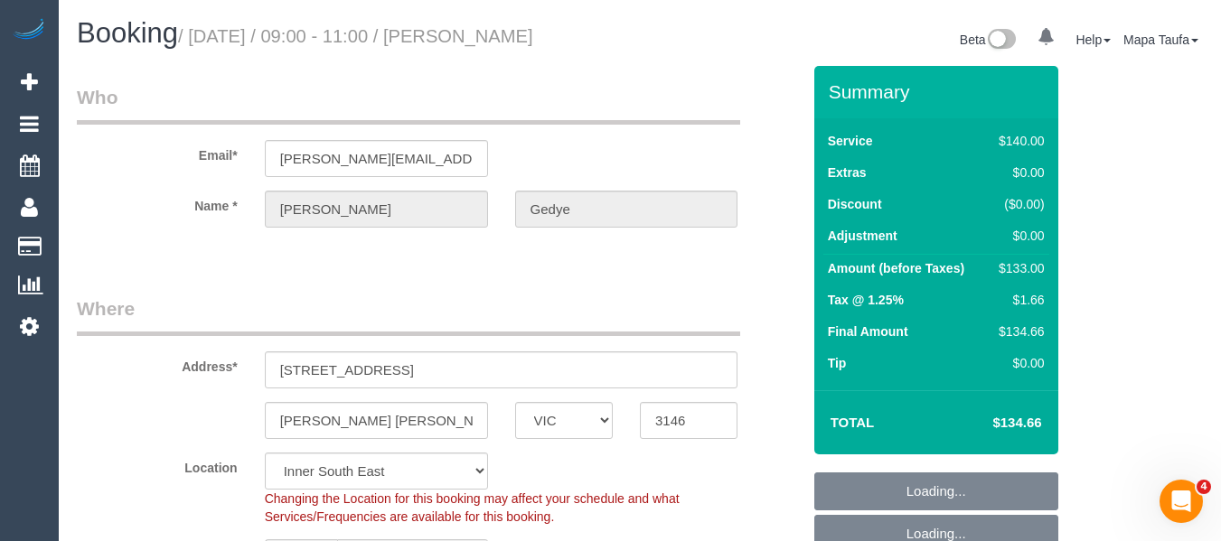
select select "string:stripe-pm_1RSvI42GScqysDRV0R0IlUrP"
select select "object:1311"
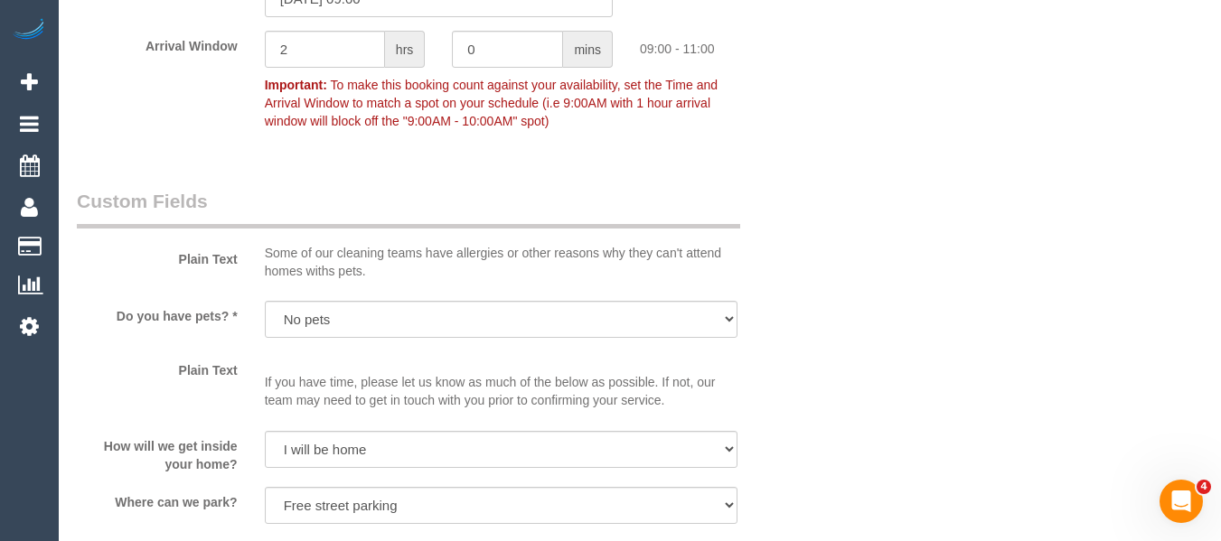
scroll to position [3717, 0]
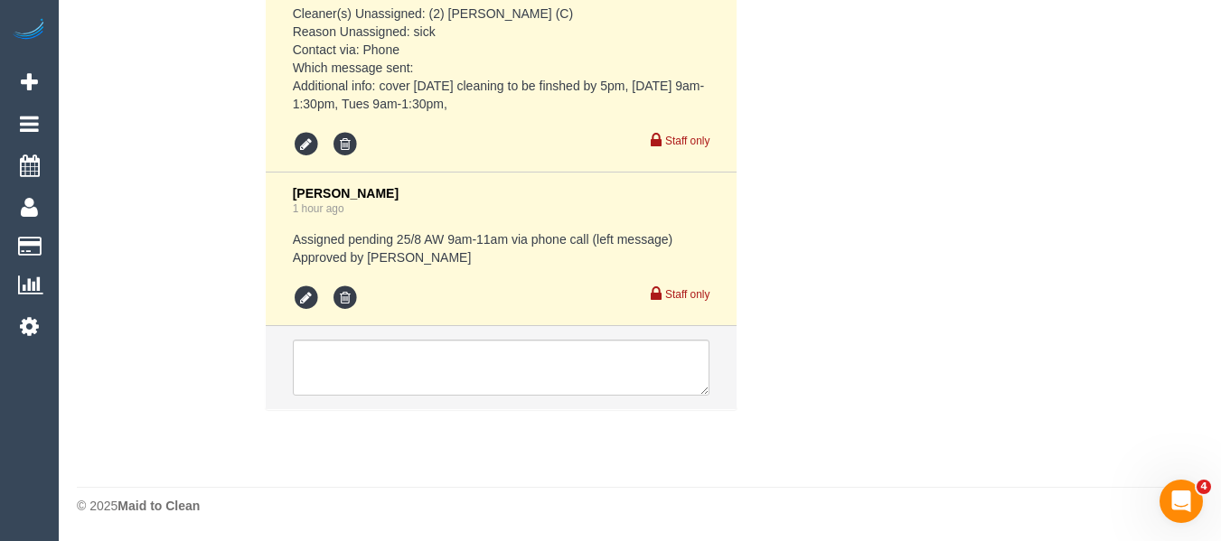
click at [519, 337] on li at bounding box center [502, 367] width 472 height 83
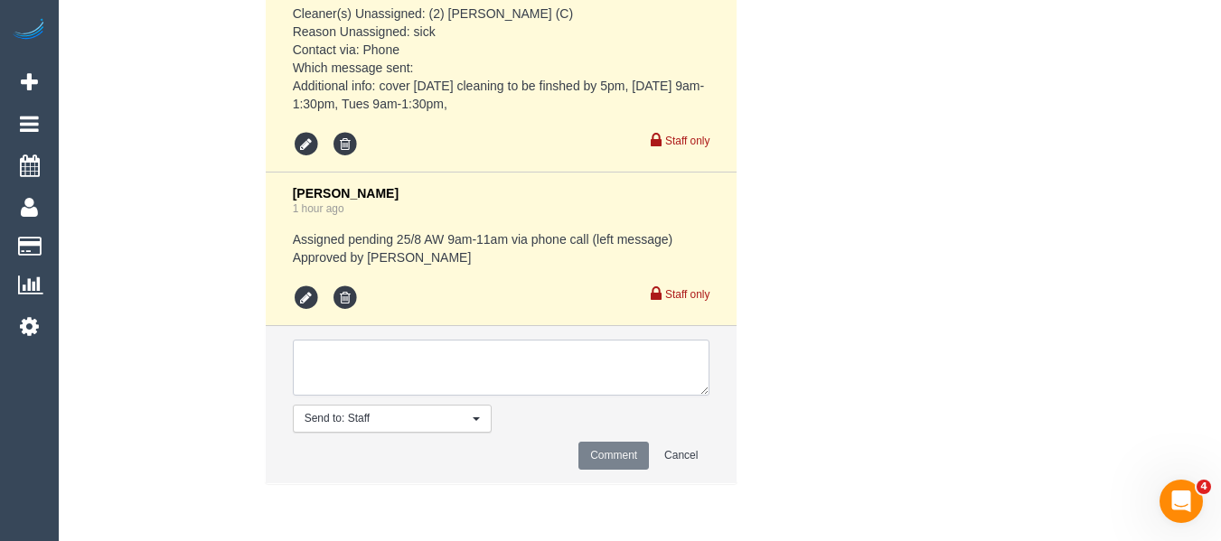
click at [513, 347] on textarea at bounding box center [502, 368] width 418 height 56
type textarea "F"
type textarea "Wants [DATE] - 10-12 or 12-2pm via phone"
click at [625, 453] on button "Comment" at bounding box center [613, 456] width 71 height 28
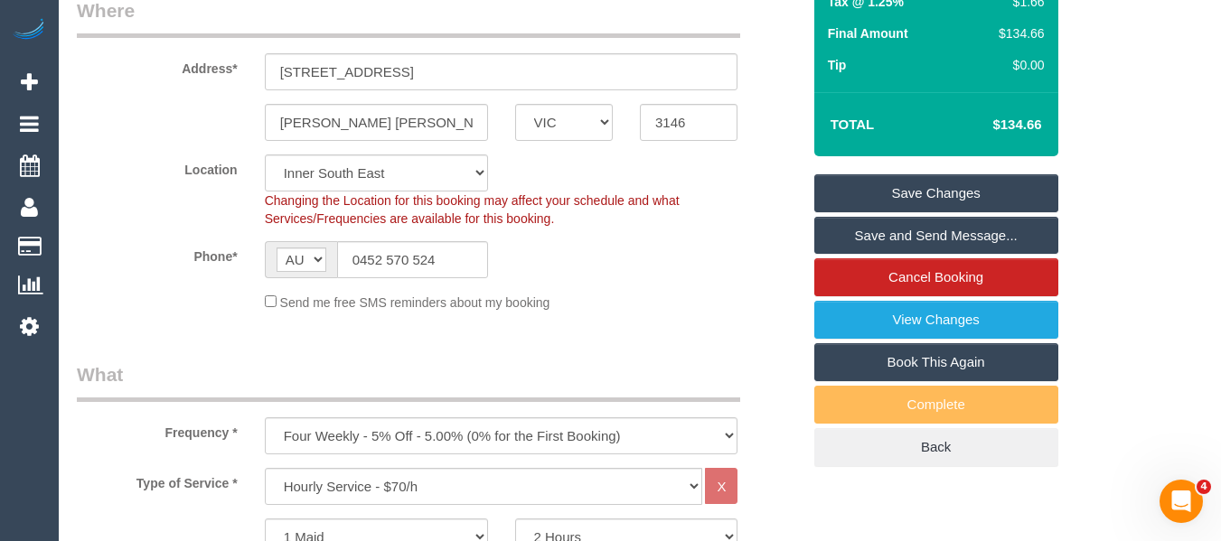
scroll to position [283, 0]
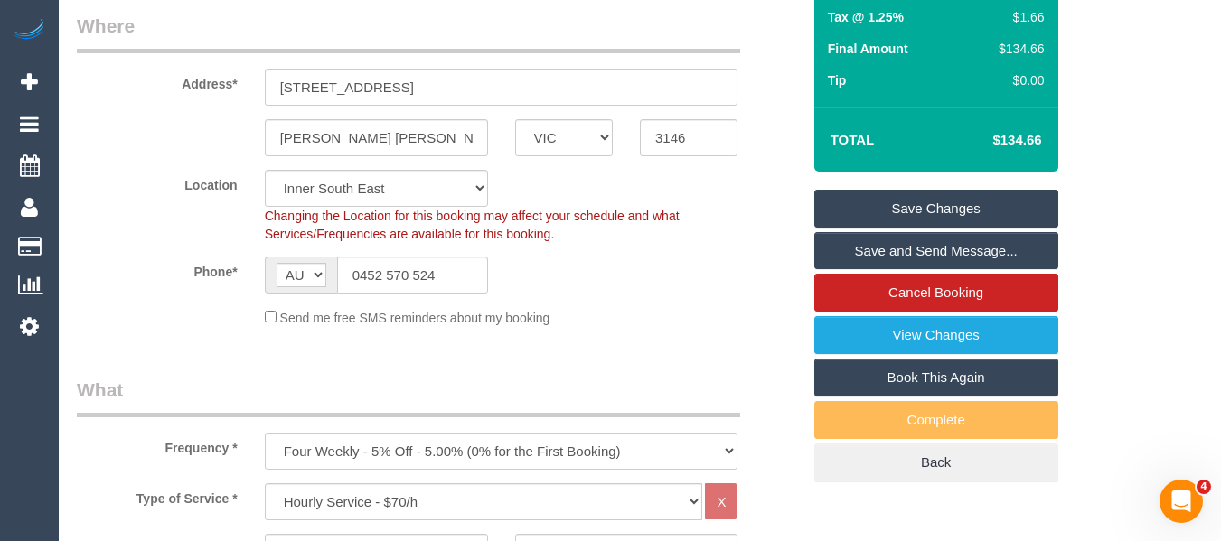
click at [1013, 177] on div "Summary Service $140.00 Extras $0.00 Discount ($7.00) Adjustment $0.00 Amount (…" at bounding box center [936, 133] width 244 height 700
click at [1011, 201] on link "Save Changes" at bounding box center [936, 209] width 244 height 38
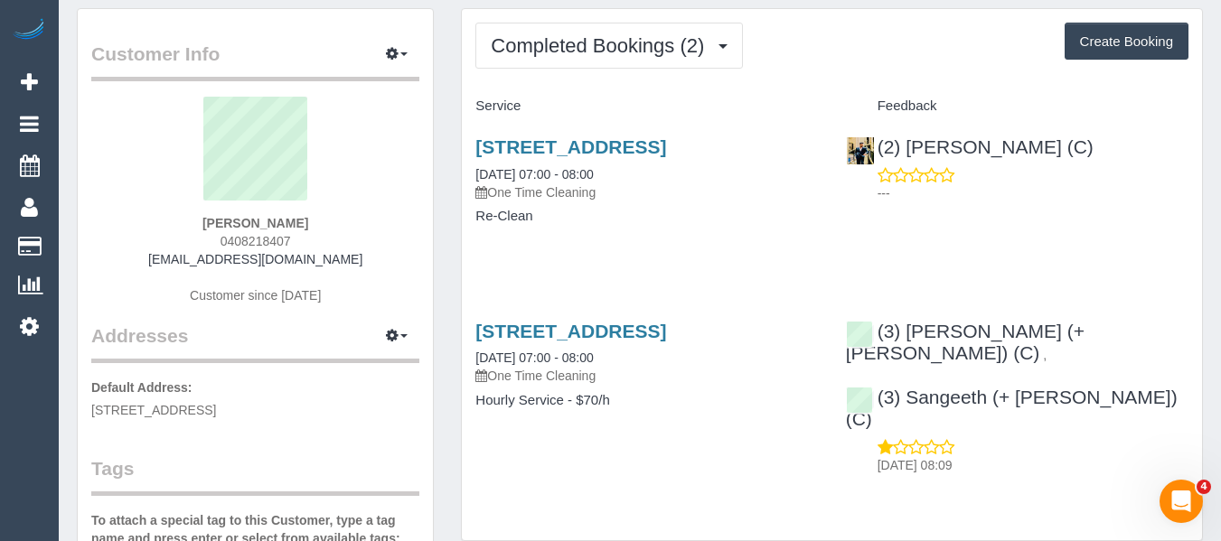
scroll to position [90, 0]
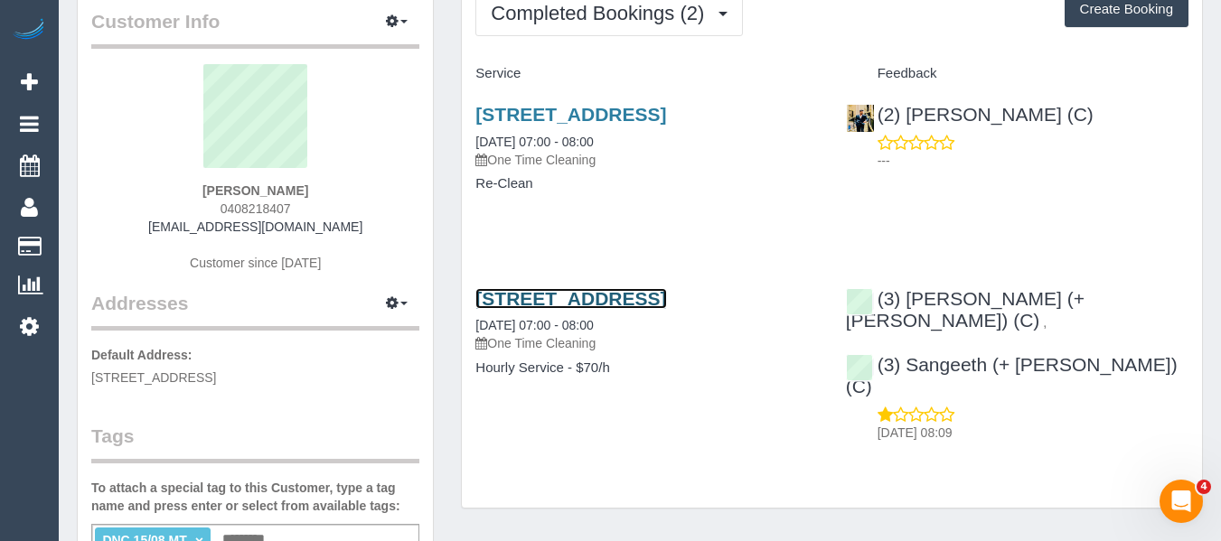
click at [564, 309] on link "[STREET_ADDRESS]" at bounding box center [570, 298] width 191 height 21
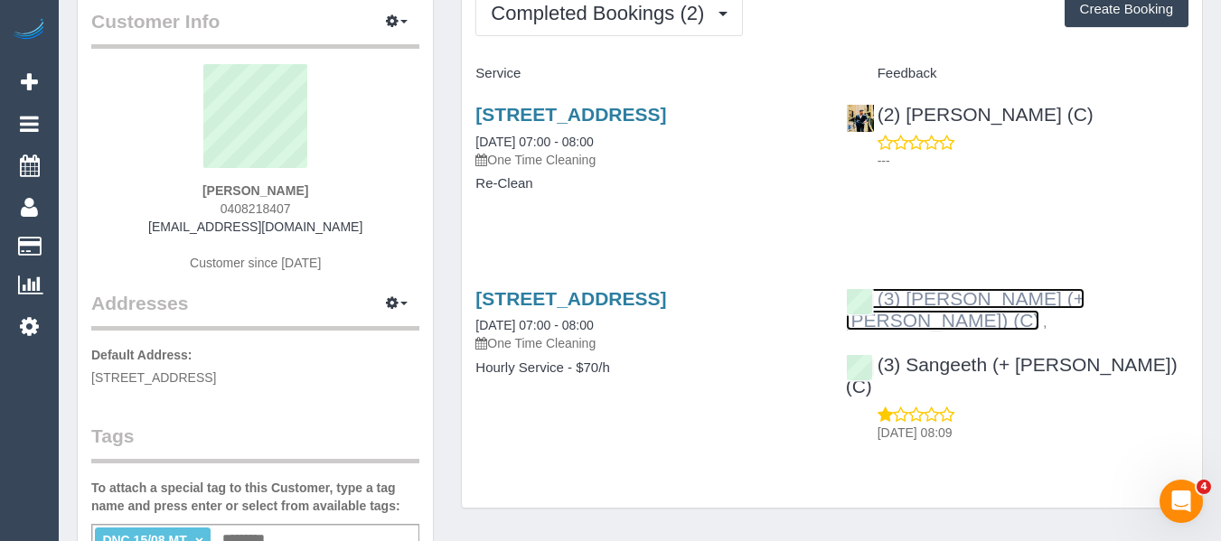
click at [945, 317] on link "(3) [PERSON_NAME] (+ [PERSON_NAME]) (C)" at bounding box center [965, 309] width 239 height 42
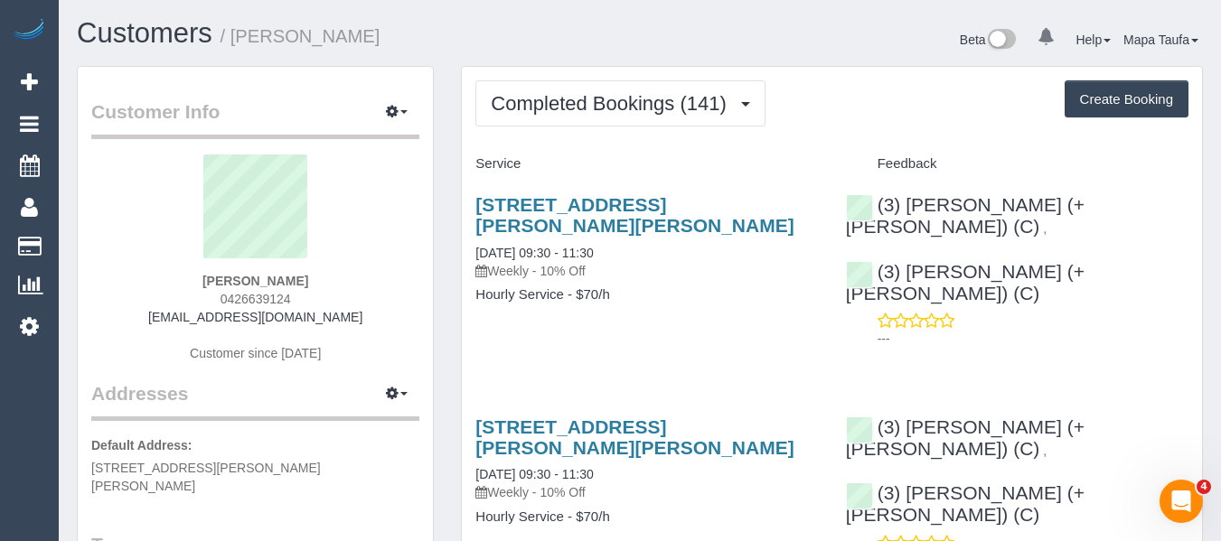
drag, startPoint x: 311, startPoint y: 294, endPoint x: 241, endPoint y: 297, distance: 69.7
click at [231, 297] on div "Mark Schurmann 0426639124 mgschurm54@hotmail.com Customer since 2022" at bounding box center [255, 268] width 328 height 226
click at [375, 271] on div "Mark Schurmann 0426639124 mgschurm54@hotmail.com Customer since 2022" at bounding box center [255, 268] width 328 height 226
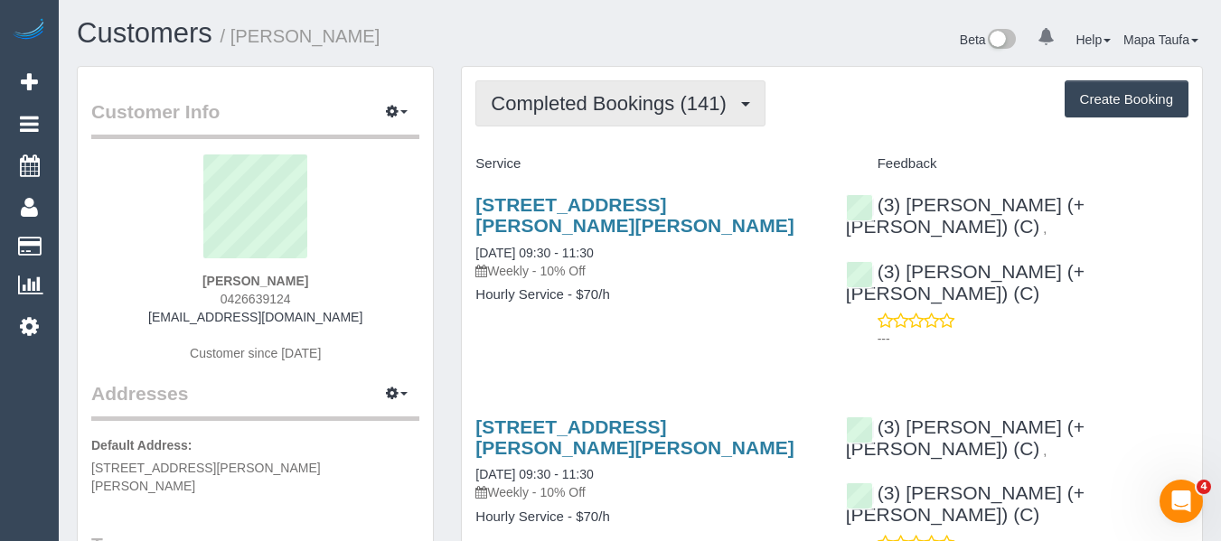
click at [538, 118] on button "Completed Bookings (141)" at bounding box center [620, 103] width 290 height 46
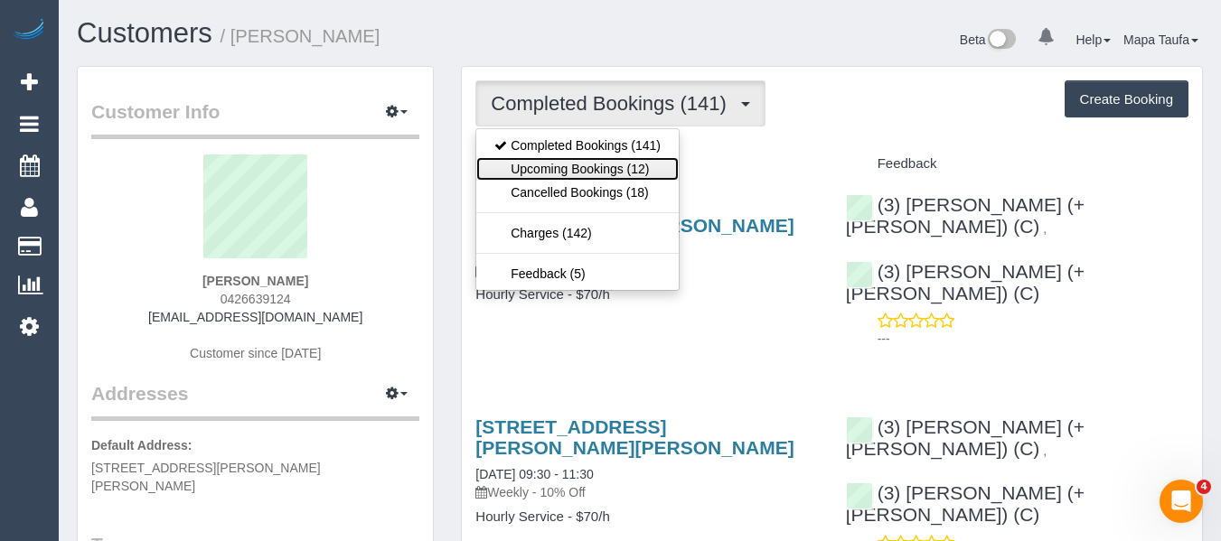
click at [542, 162] on link "Upcoming Bookings (12)" at bounding box center [577, 169] width 202 height 24
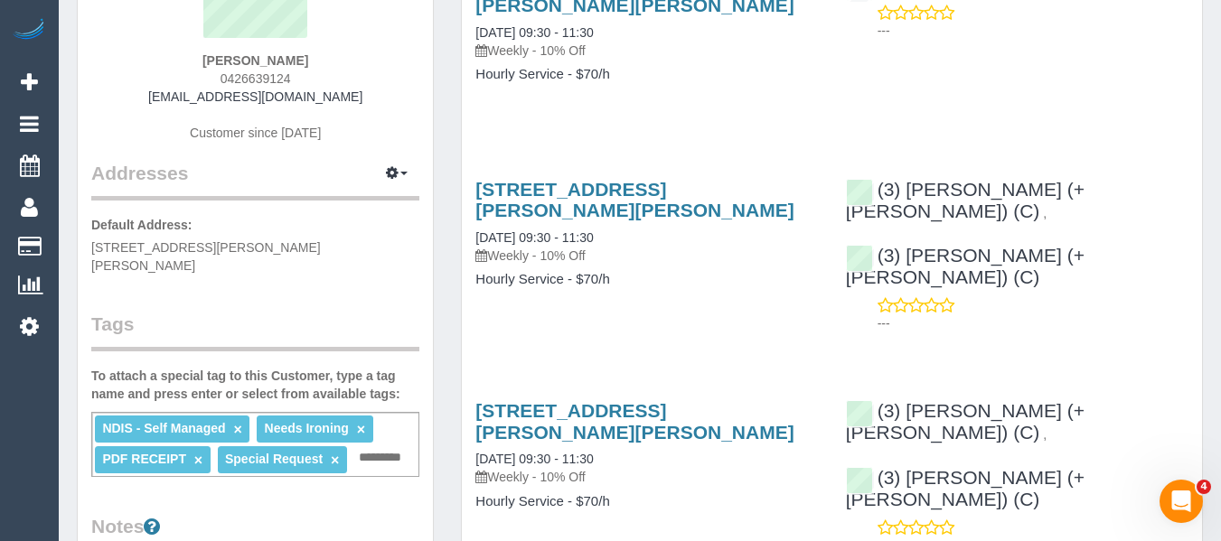
scroll to position [271, 0]
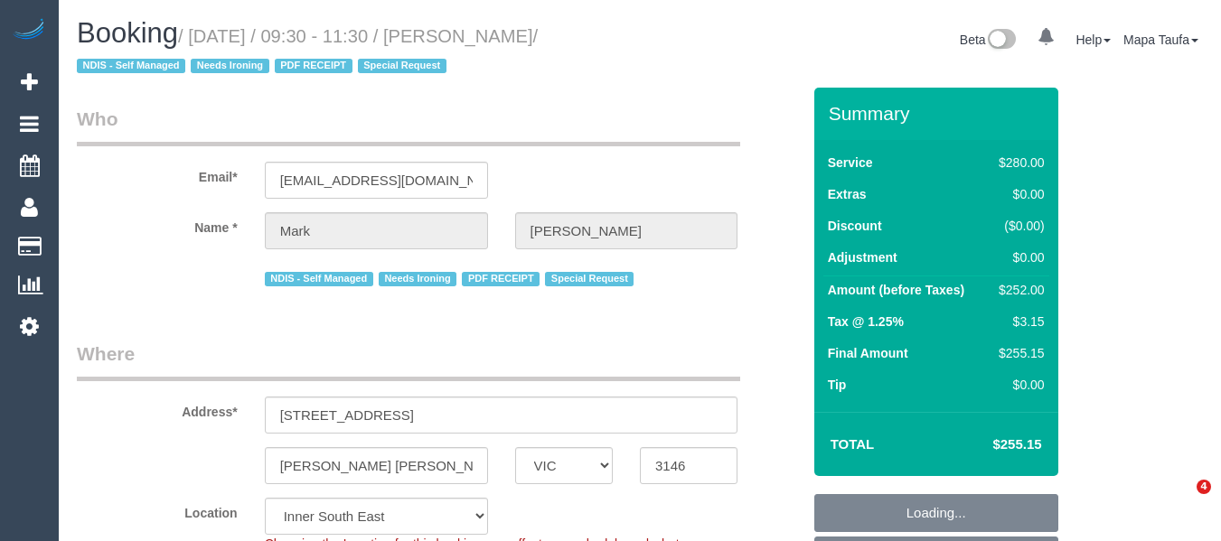
select select "VIC"
select select "240"
select select "number:28"
select select "number:14"
select select "number:19"
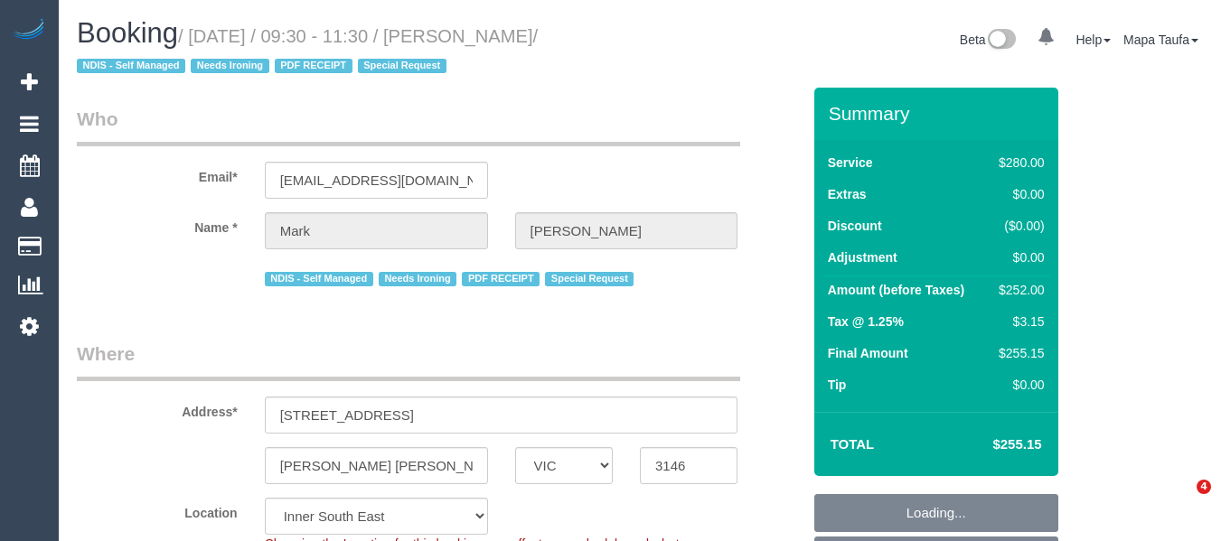
select select "number:25"
select select "number:34"
select select "number:13"
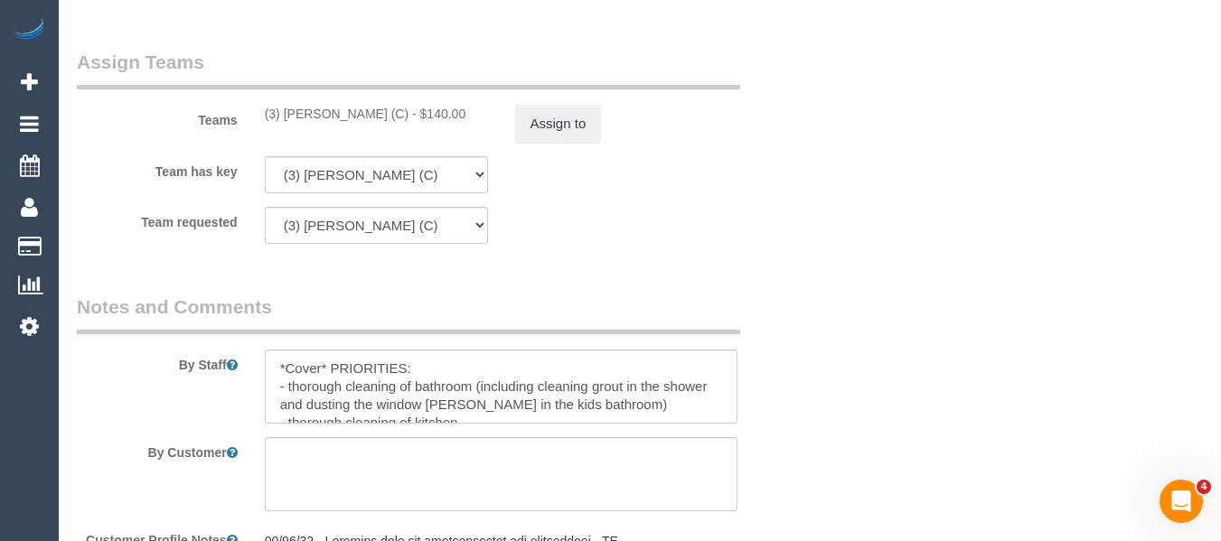
scroll to position [3897, 0]
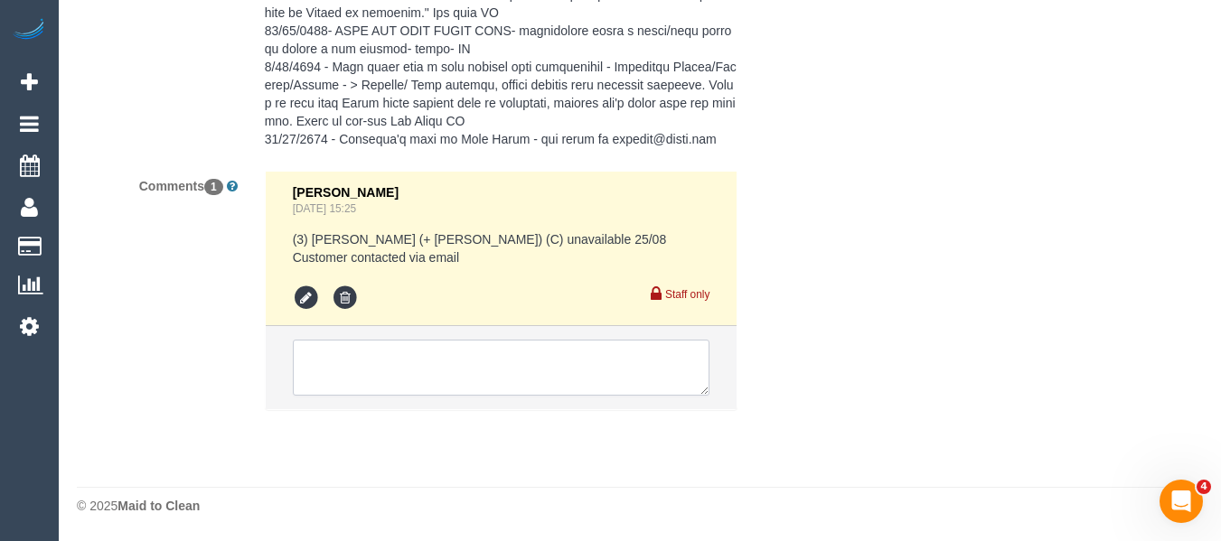
click at [475, 371] on textarea at bounding box center [502, 368] width 418 height 56
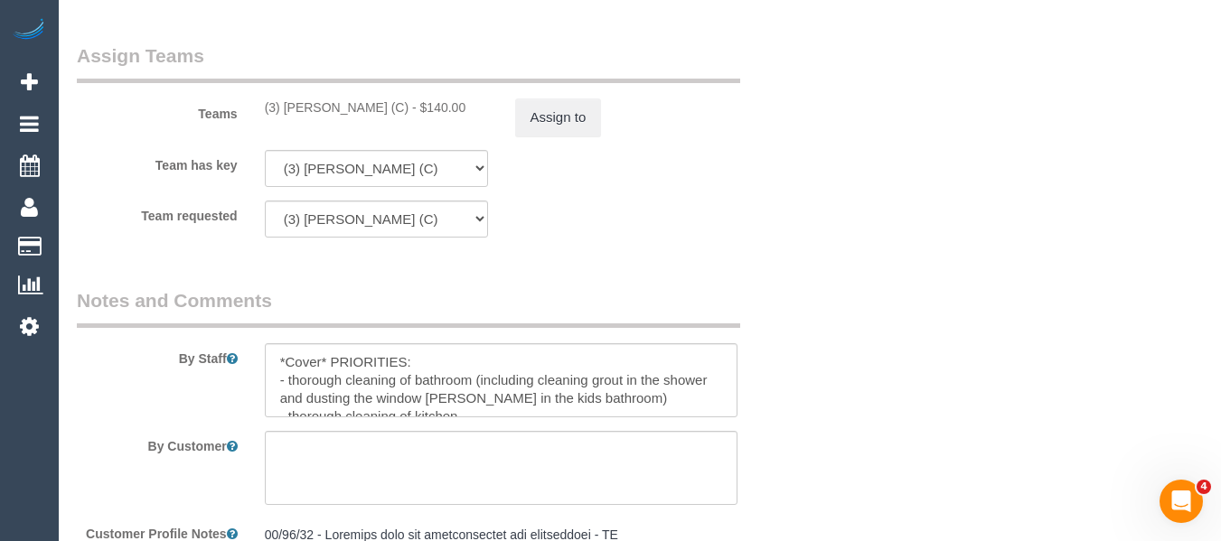
scroll to position [2722, 0]
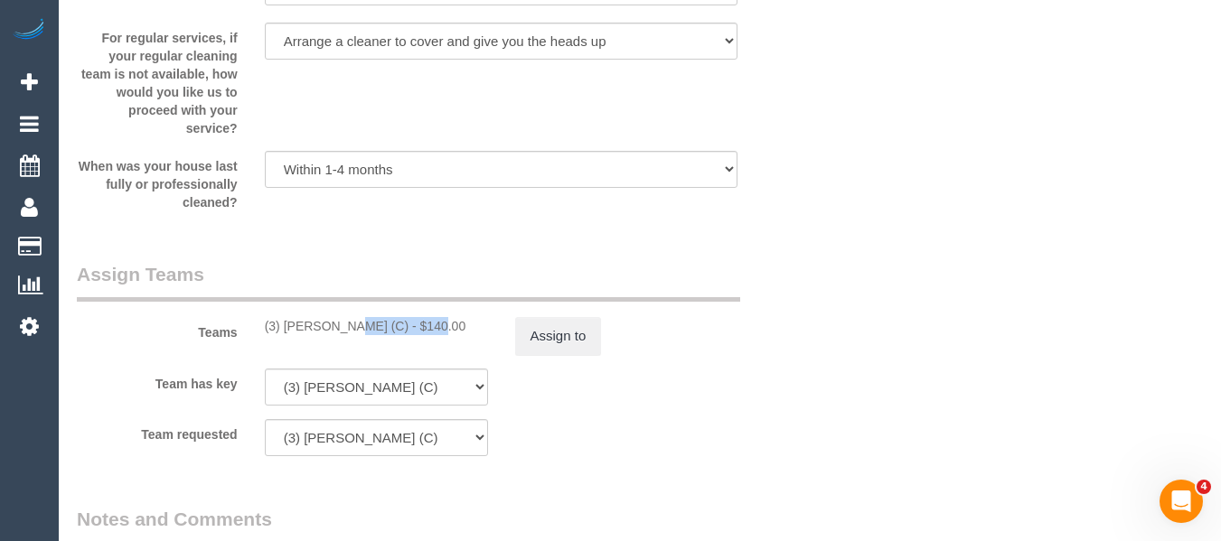
drag, startPoint x: 381, startPoint y: 324, endPoint x: 288, endPoint y: 331, distance: 92.4
click at [288, 331] on div "(3) [PERSON_NAME] (C) - $140.00" at bounding box center [376, 326] width 223 height 18
drag, startPoint x: 341, startPoint y: 345, endPoint x: 358, endPoint y: 345, distance: 17.2
click at [343, 345] on div "Teams (3) [PERSON_NAME] (C) - $140.00 Assign to" at bounding box center [438, 308] width 751 height 94
click at [370, 334] on div "(3) [PERSON_NAME] (C) - $140.00" at bounding box center [376, 326] width 223 height 18
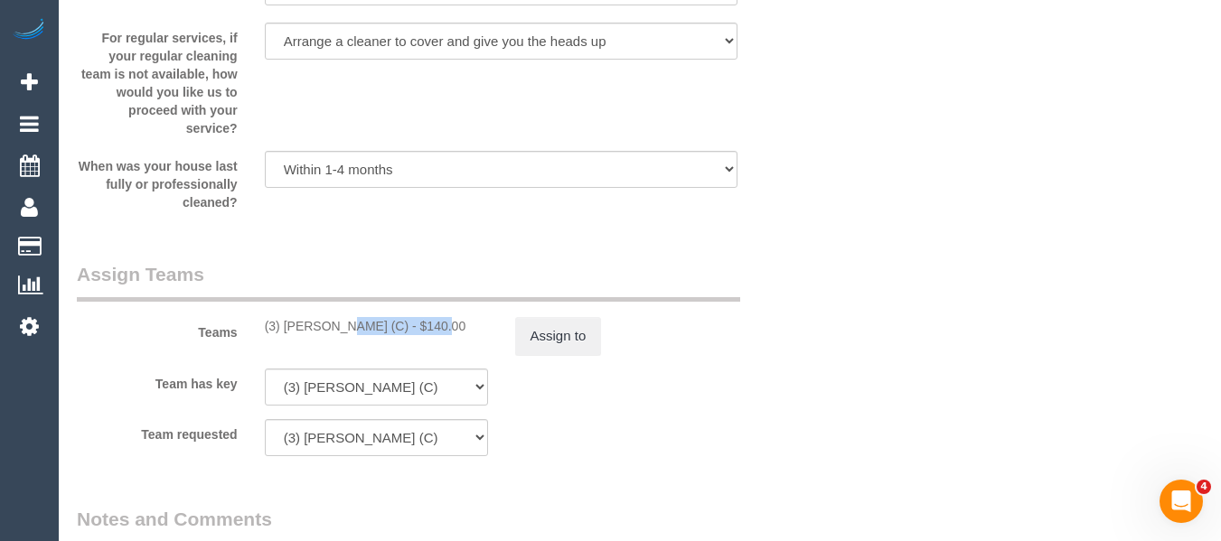
drag, startPoint x: 381, startPoint y: 327, endPoint x: 284, endPoint y: 325, distance: 97.6
click at [284, 325] on div "(3) [PERSON_NAME] (C) - $140.00" at bounding box center [376, 326] width 223 height 18
copy div "[PERSON_NAME] (C)"
click at [535, 343] on button "Assign to" at bounding box center [558, 336] width 87 height 38
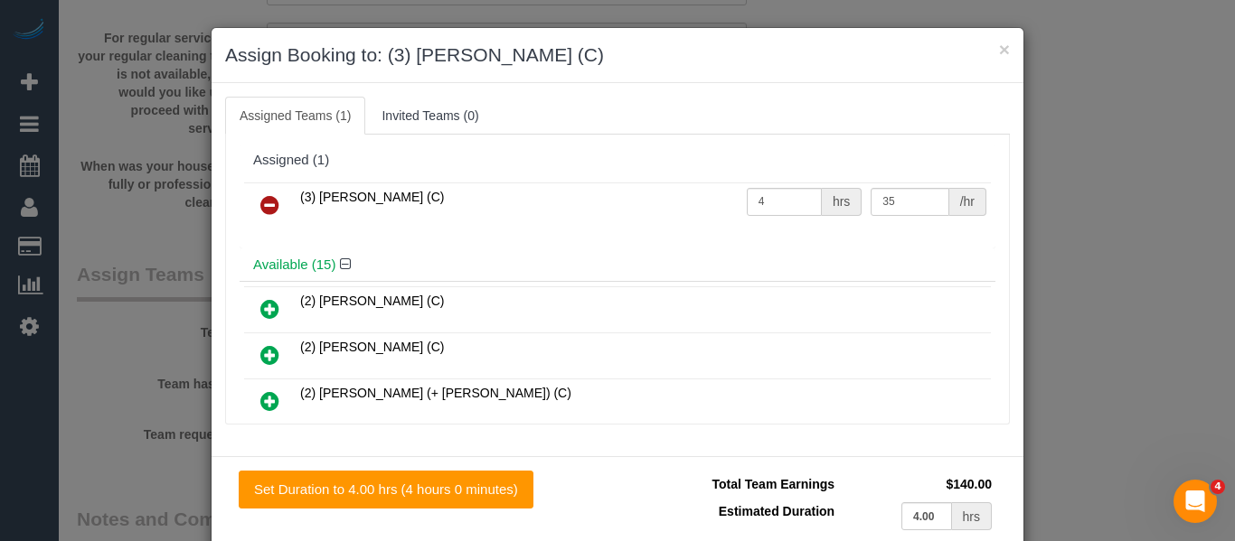
click at [260, 207] on icon at bounding box center [269, 205] width 19 height 22
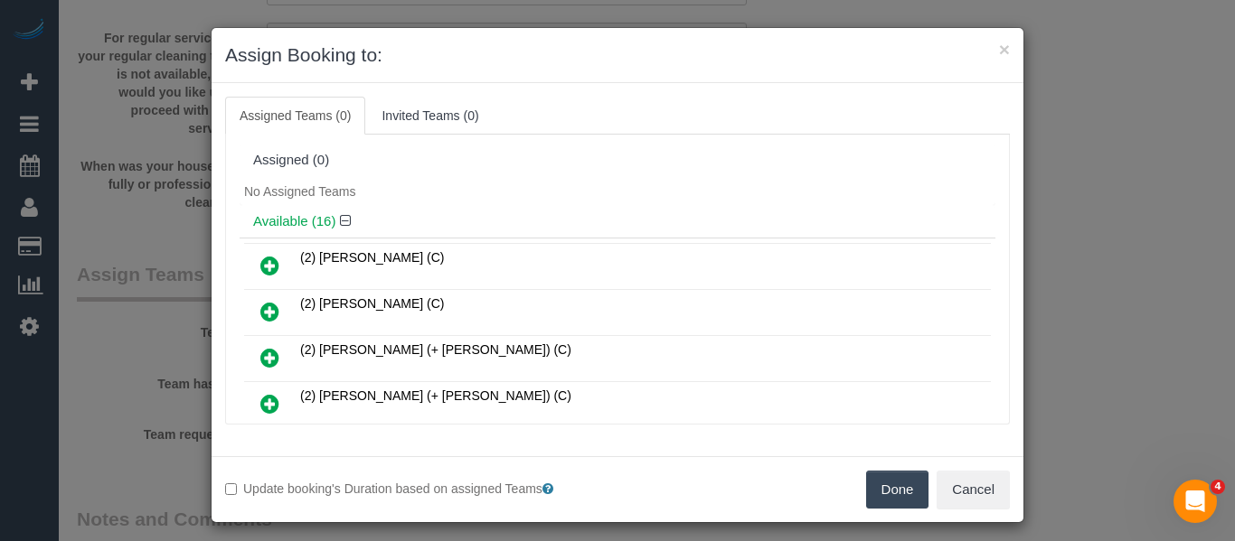
drag, startPoint x: 878, startPoint y: 478, endPoint x: 879, endPoint y: 465, distance: 12.7
click at [879, 478] on button "Done" at bounding box center [897, 490] width 63 height 38
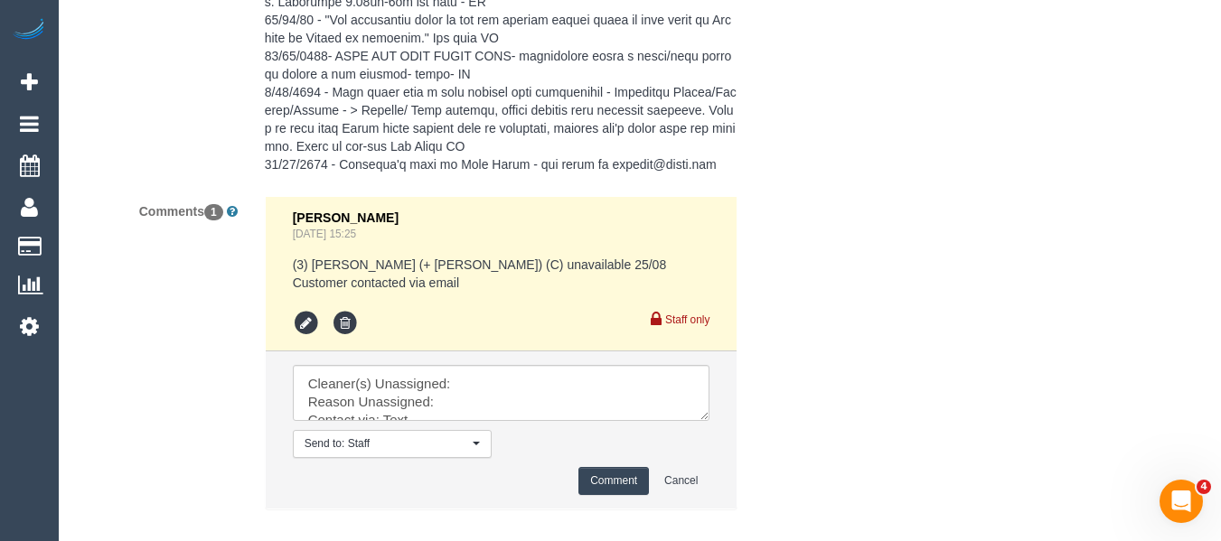
scroll to position [3972, 0]
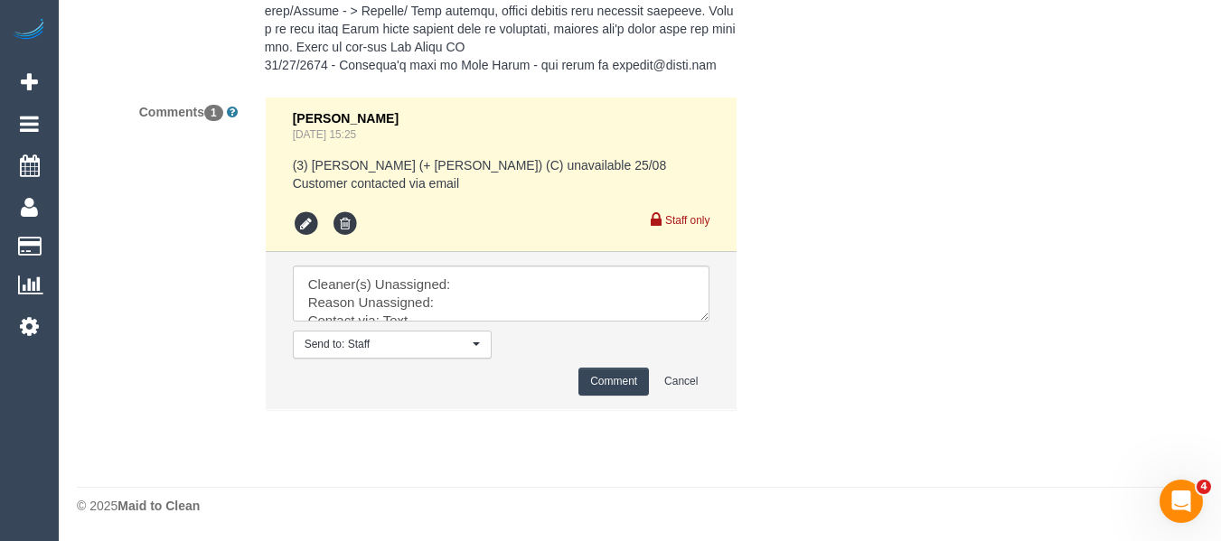
drag, startPoint x: 787, startPoint y: 510, endPoint x: 788, endPoint y: 499, distance: 10.9
click at [710, 322] on textarea at bounding box center [502, 294] width 418 height 56
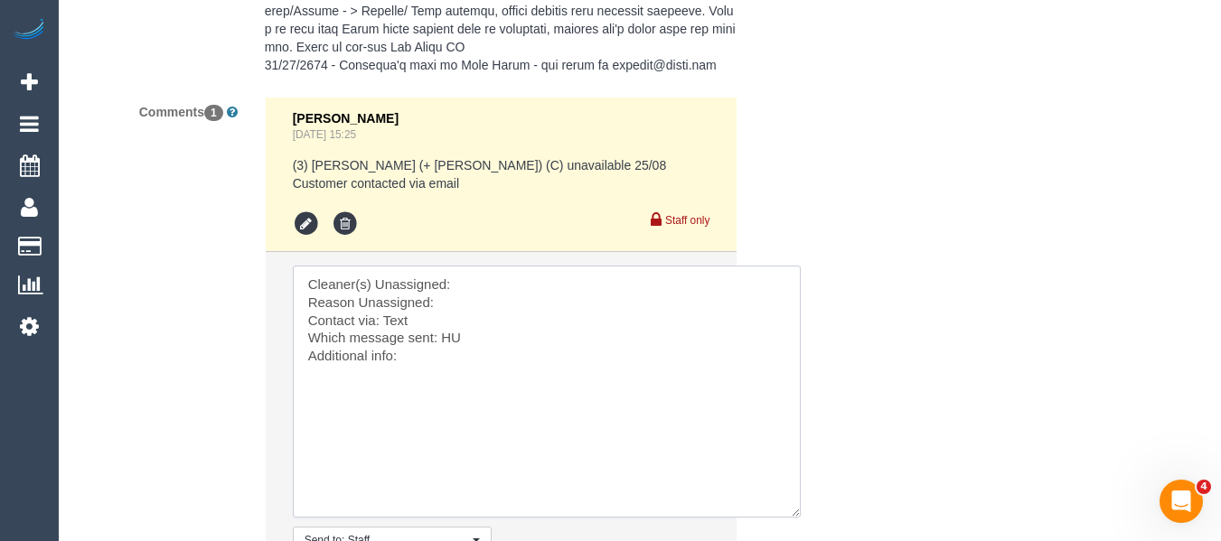
drag, startPoint x: 492, startPoint y: 285, endPoint x: 480, endPoint y: 305, distance: 23.1
click at [489, 285] on textarea at bounding box center [547, 392] width 508 height 252
paste textarea "Ken Ang Hua (C)"
click at [478, 309] on textarea at bounding box center [547, 392] width 508 height 252
click at [409, 314] on textarea at bounding box center [547, 392] width 508 height 252
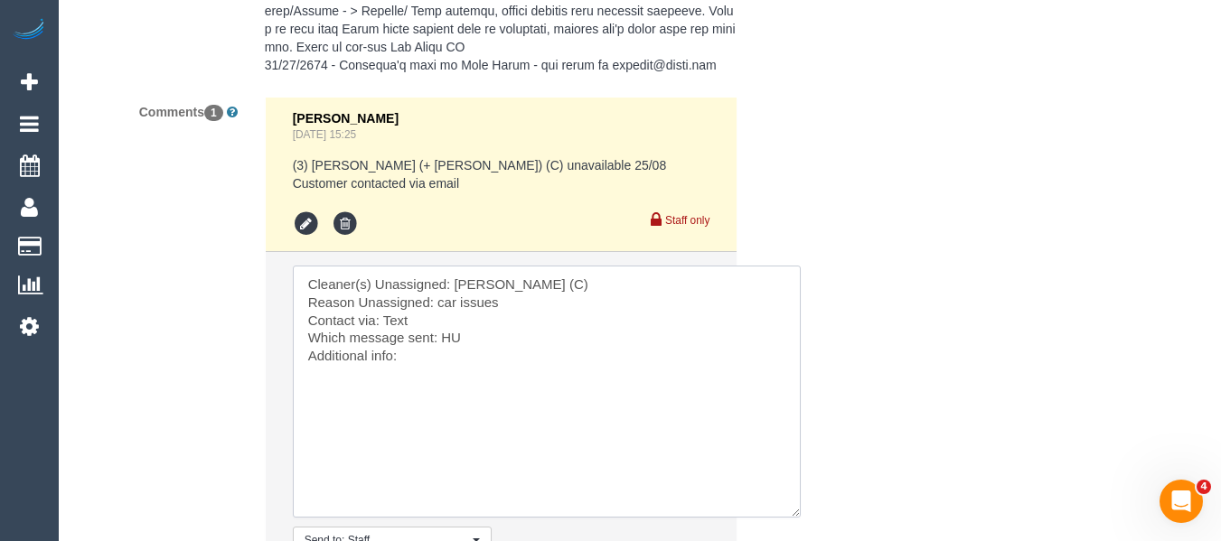
click at [409, 314] on textarea at bounding box center [547, 392] width 508 height 252
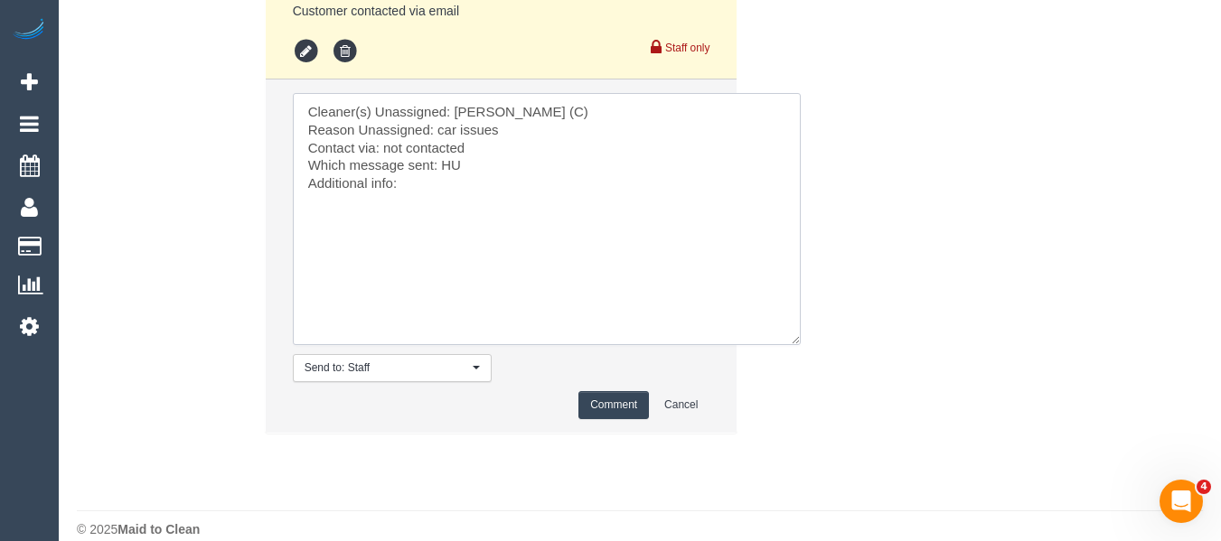
scroll to position [4152, 0]
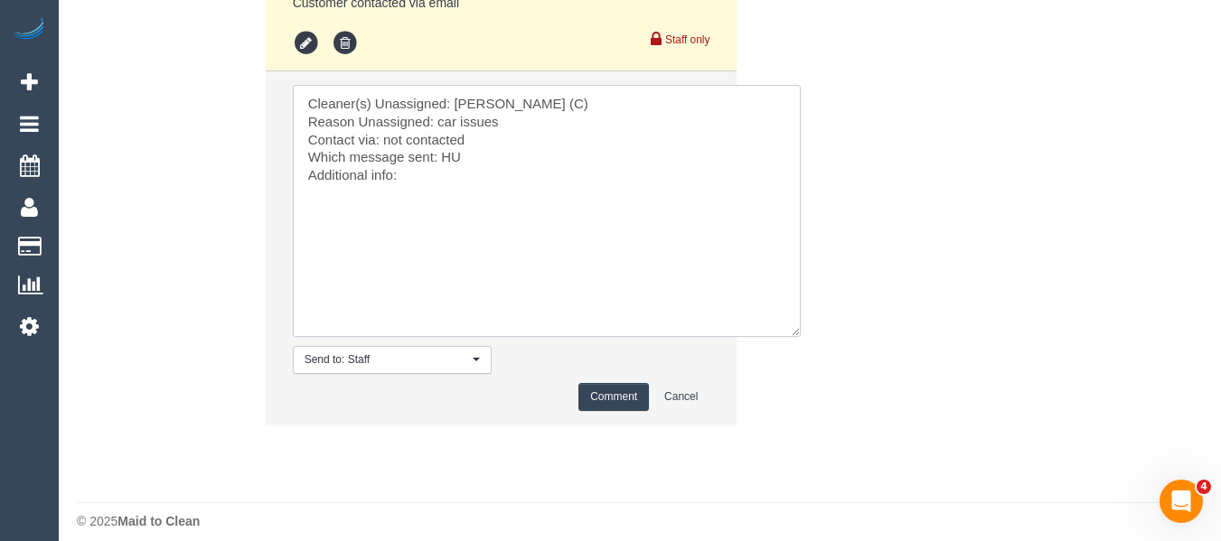
type textarea "Cleaner(s) Unassigned: Ken Ang Hua (C) Reason Unassigned: car issues Contact vi…"
click at [606, 390] on button "Comment" at bounding box center [613, 397] width 71 height 28
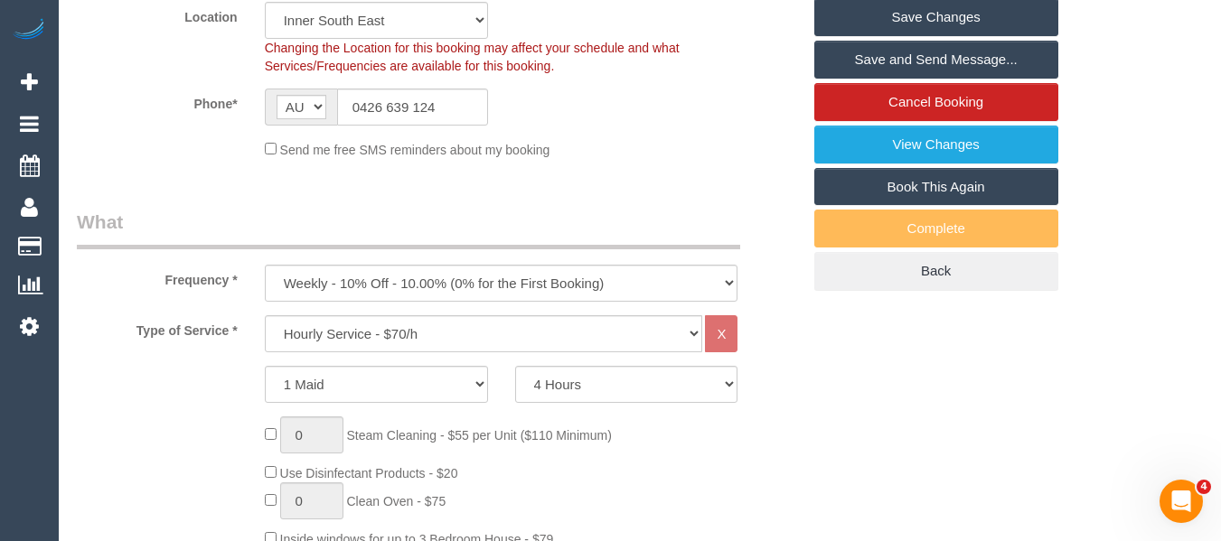
scroll to position [393, 0]
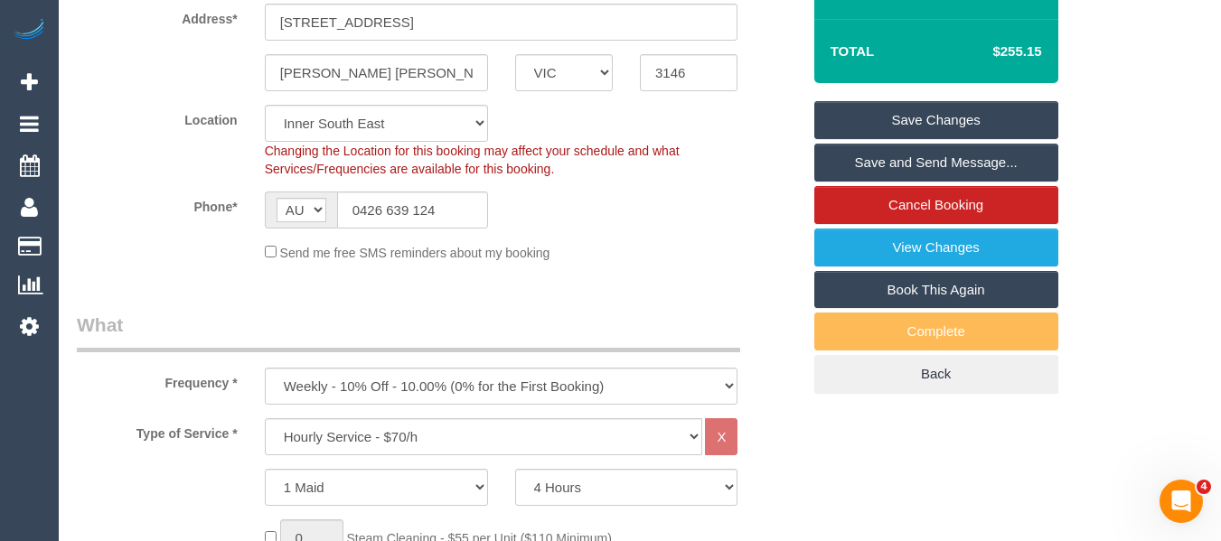
click at [918, 108] on link "Save Changes" at bounding box center [936, 120] width 244 height 38
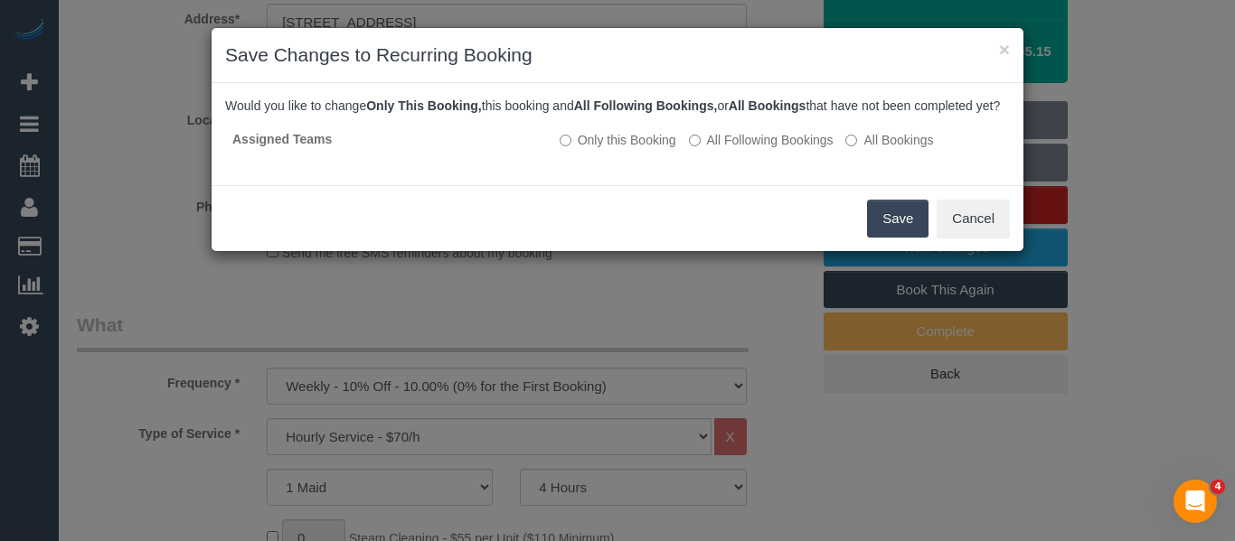
click at [884, 231] on button "Save" at bounding box center [897, 219] width 61 height 38
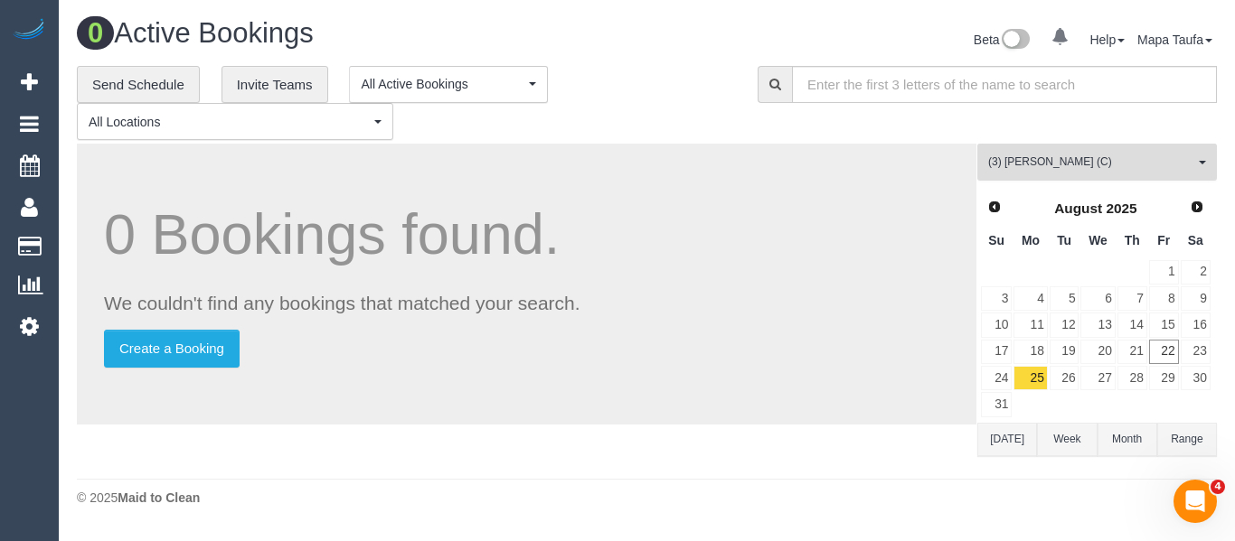
click at [1041, 174] on button "(3) Ken Ang Hua (C) All Teams" at bounding box center [1097, 162] width 240 height 37
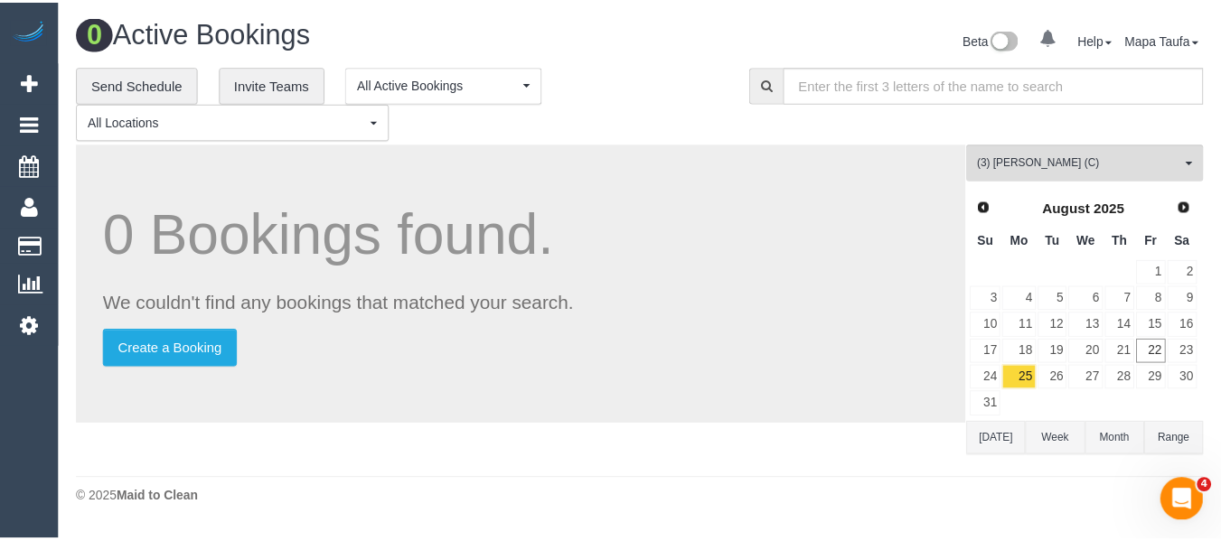
scroll to position [3232, 0]
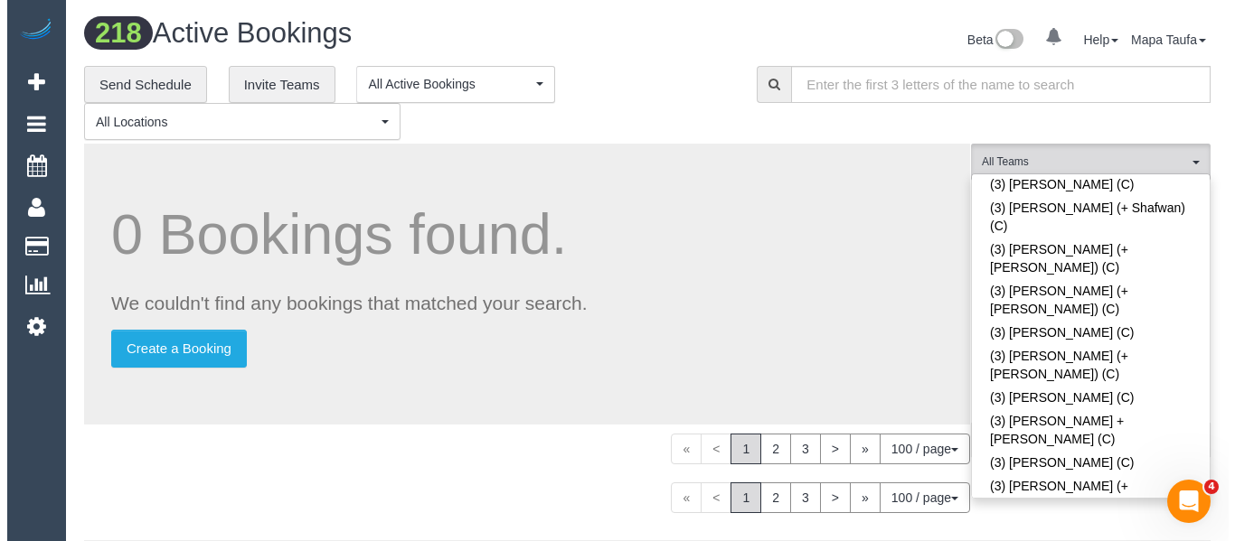
scroll to position [1282, 0]
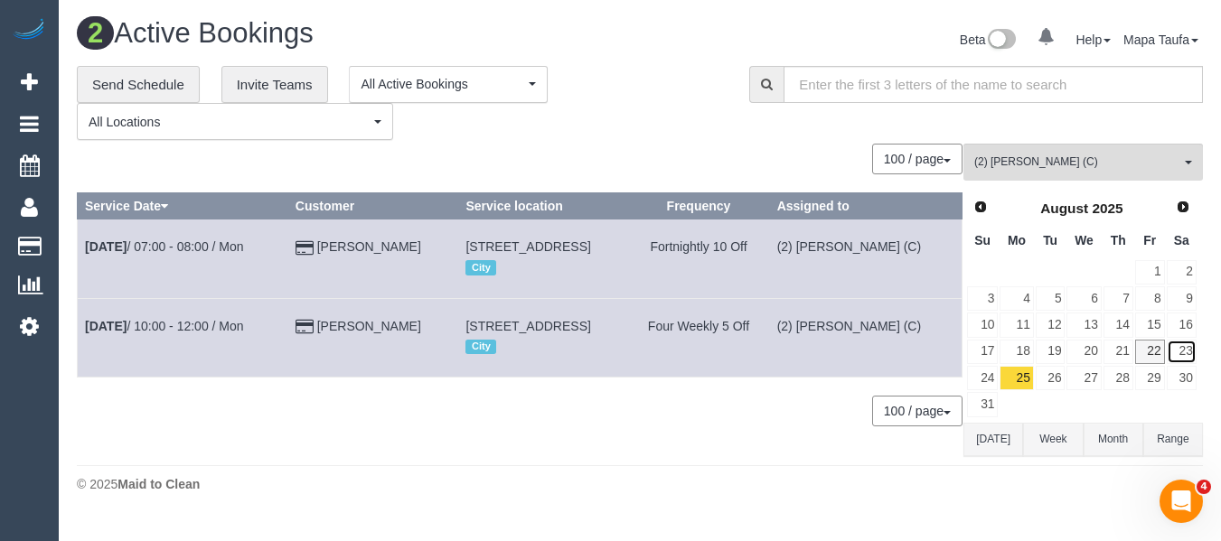
click at [1179, 349] on link "23" at bounding box center [1182, 352] width 30 height 24
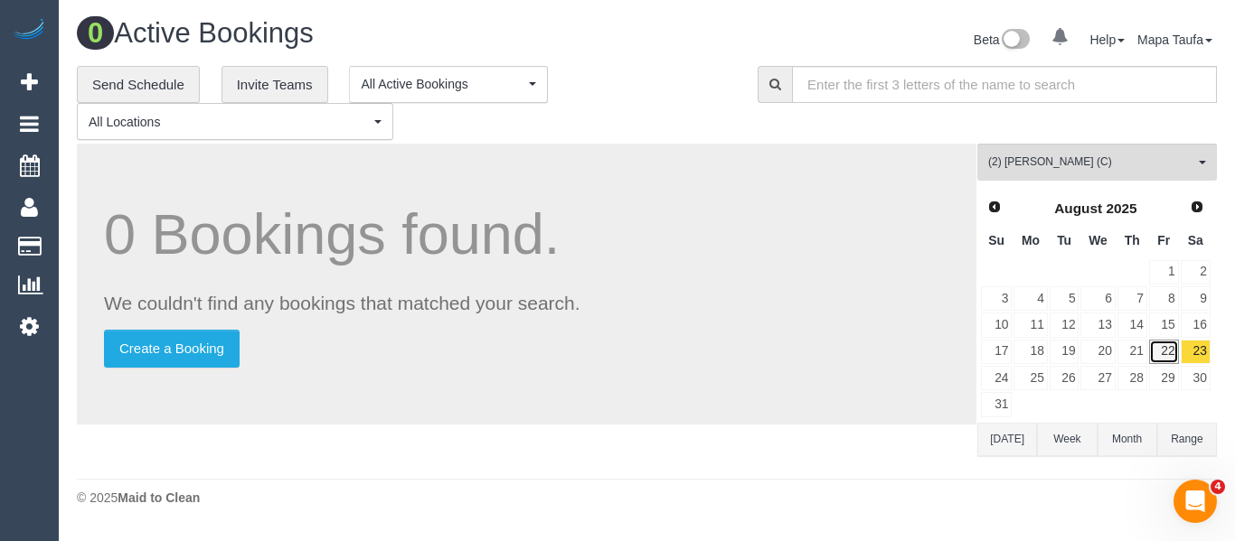
click at [1156, 343] on link "22" at bounding box center [1164, 352] width 30 height 24
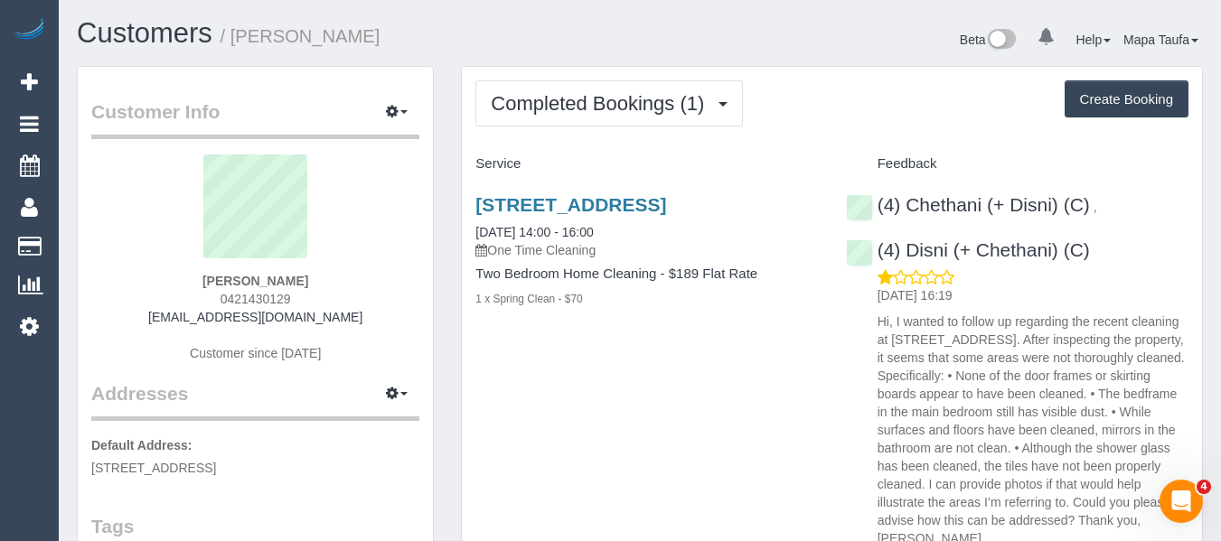
click at [654, 399] on div "[STREET_ADDRESS] [DATE] 14:00 - 16:00 One Time Cleaning Two Bedroom Home Cleani…" at bounding box center [832, 367] width 740 height 376
click at [578, 203] on link "[STREET_ADDRESS]" at bounding box center [570, 204] width 191 height 21
drag, startPoint x: 1137, startPoint y: 268, endPoint x: 901, endPoint y: 248, distance: 236.7
click at [902, 248] on div "(4) Chethani (+ Disni) (C) , (4) Disni (+ Chethani) (C) [DATE] 16:19" at bounding box center [1017, 367] width 370 height 376
copy link "Disni (+ Chethani) (C)"
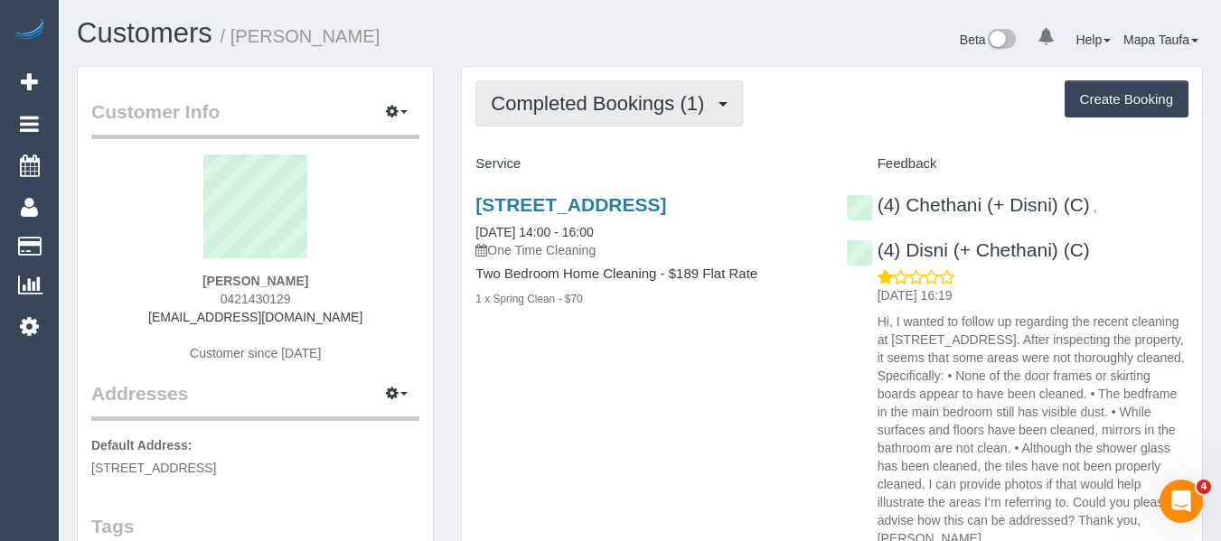
drag, startPoint x: 519, startPoint y: 77, endPoint x: 530, endPoint y: 94, distance: 20.3
click at [524, 85] on div "Completed Bookings (1) Completed Bookings (1) Upcoming Bookings (0) Cancelled B…" at bounding box center [832, 341] width 740 height 548
drag, startPoint x: 532, startPoint y: 101, endPoint x: 534, endPoint y: 123, distance: 21.8
click at [532, 103] on span "Completed Bookings (1)" at bounding box center [602, 103] width 222 height 23
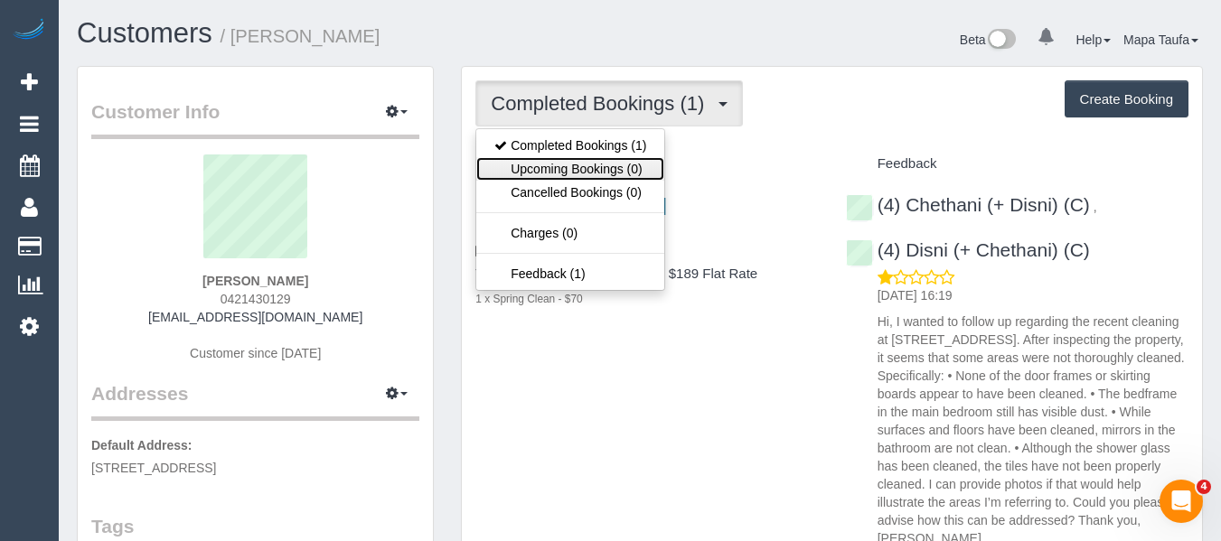
click at [541, 173] on link "Upcoming Bookings (0)" at bounding box center [570, 169] width 188 height 24
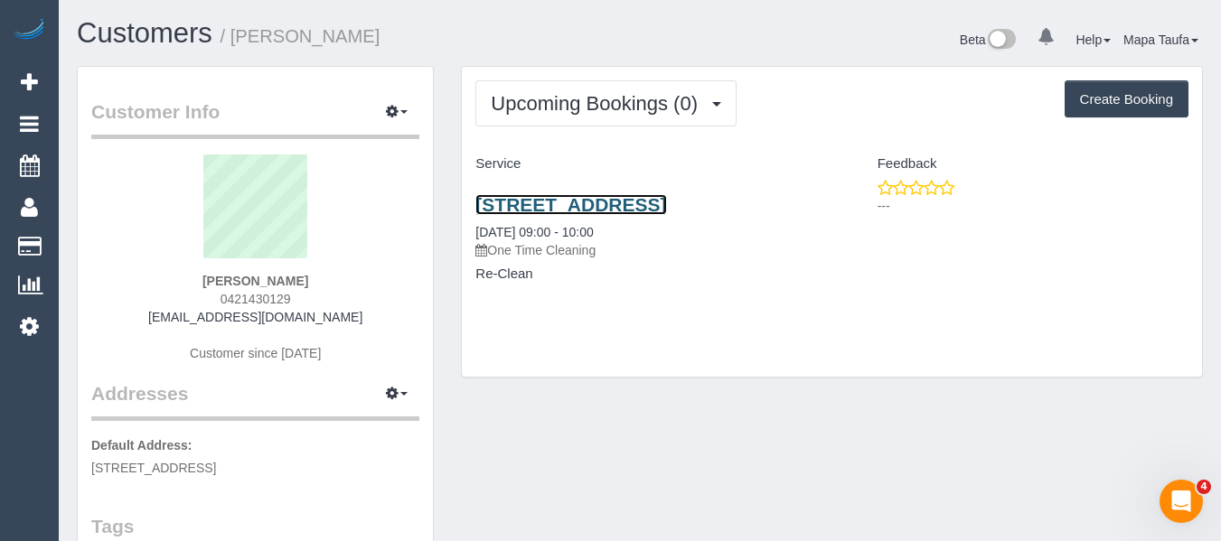
click at [591, 212] on link "[STREET_ADDRESS]" at bounding box center [570, 204] width 191 height 21
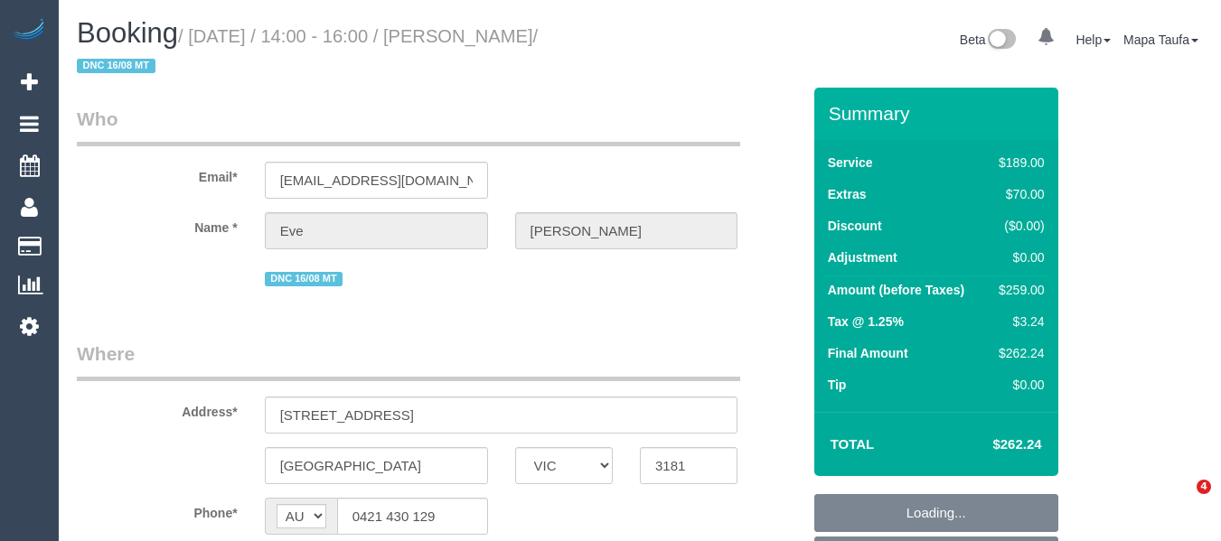
select select "VIC"
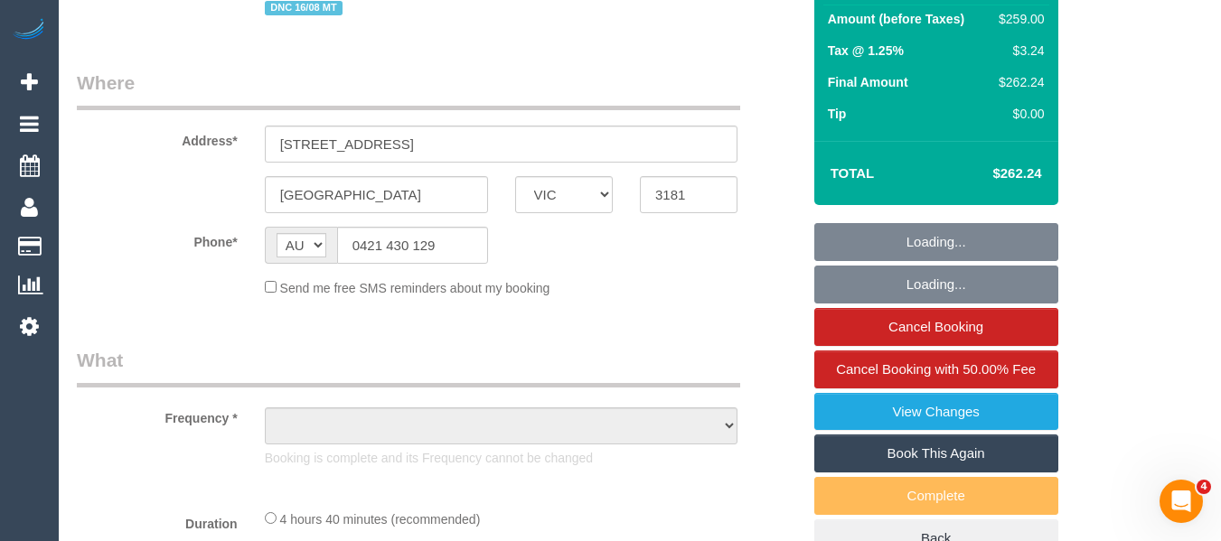
select select "number:28"
select select "number:15"
select select "number:19"
select select "number:25"
select select "number:35"
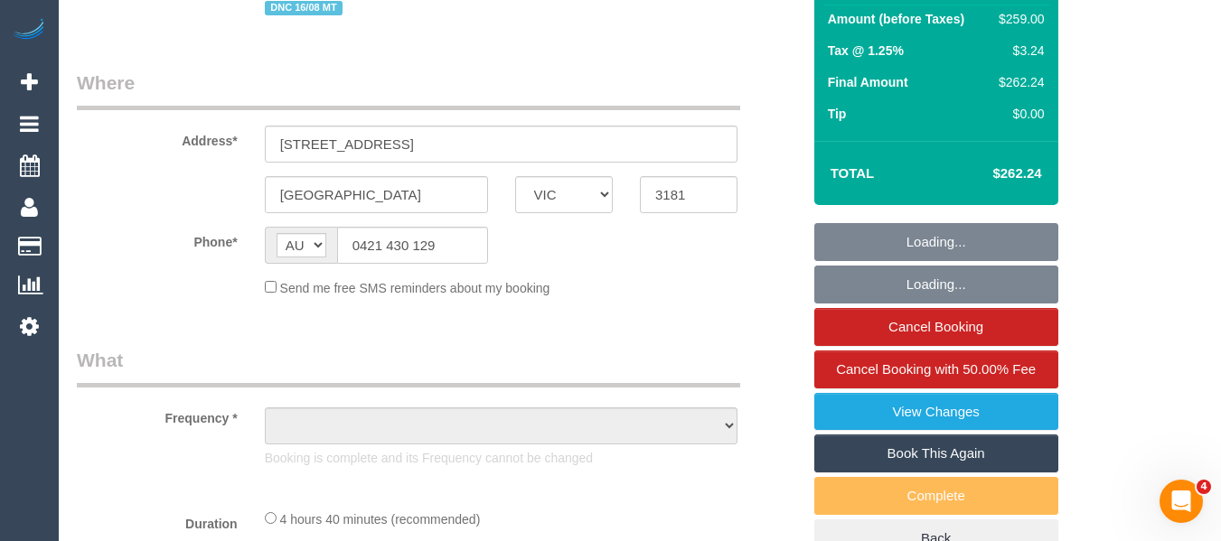
select select "number:13"
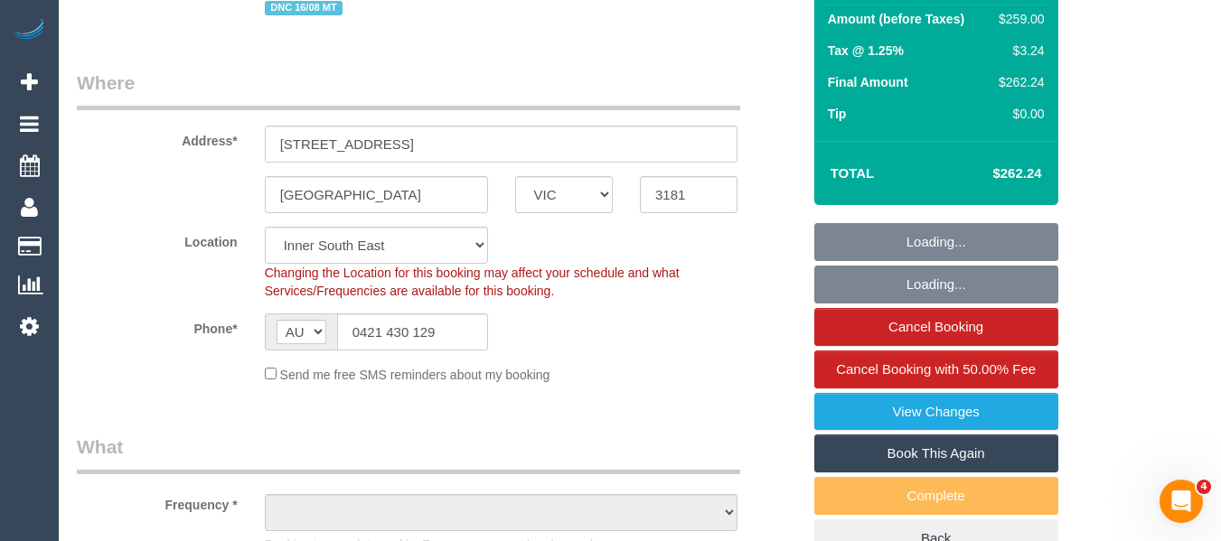
scroll to position [452, 0]
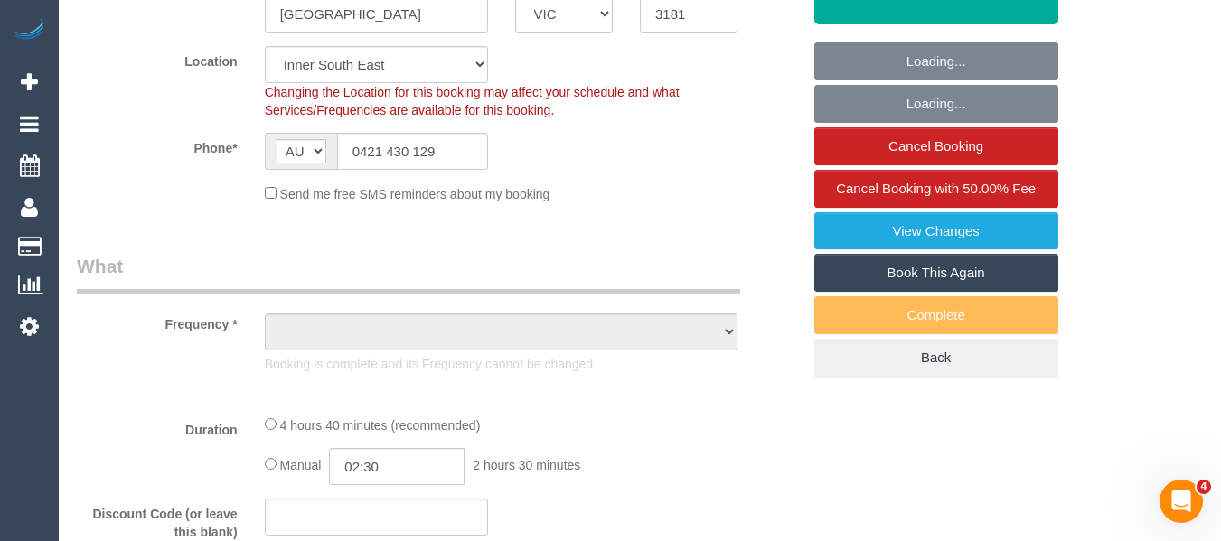
select select "object:698"
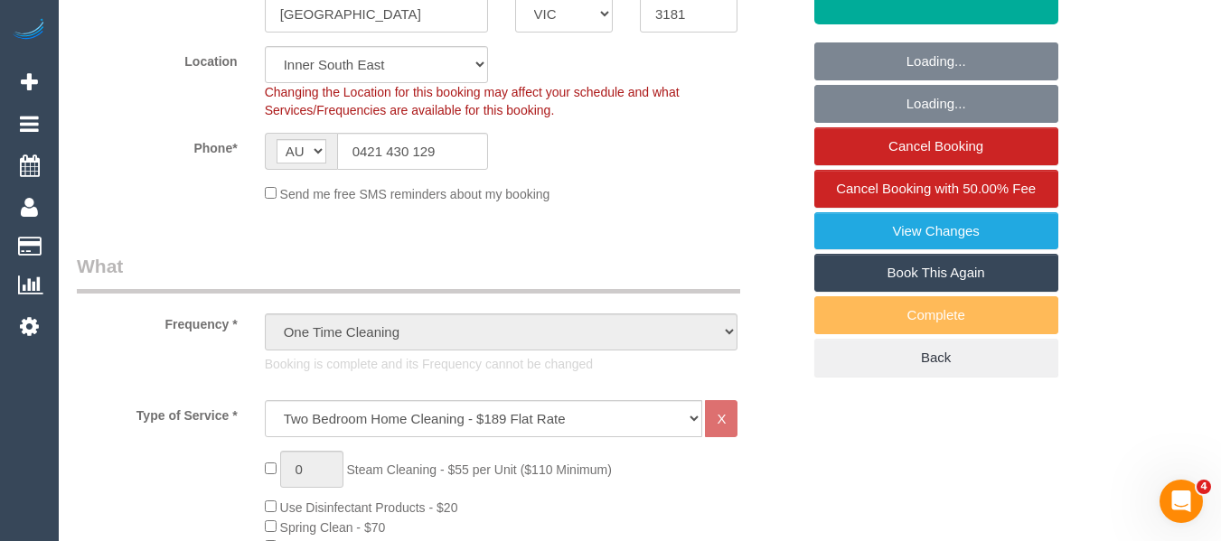
select select "string:stripe-pm_1Ru6Gm2GScqysDRVG8eaTa17"
select select "object:1390"
click at [1001, 263] on link "Book This Again" at bounding box center [936, 273] width 244 height 38
select select "VIC"
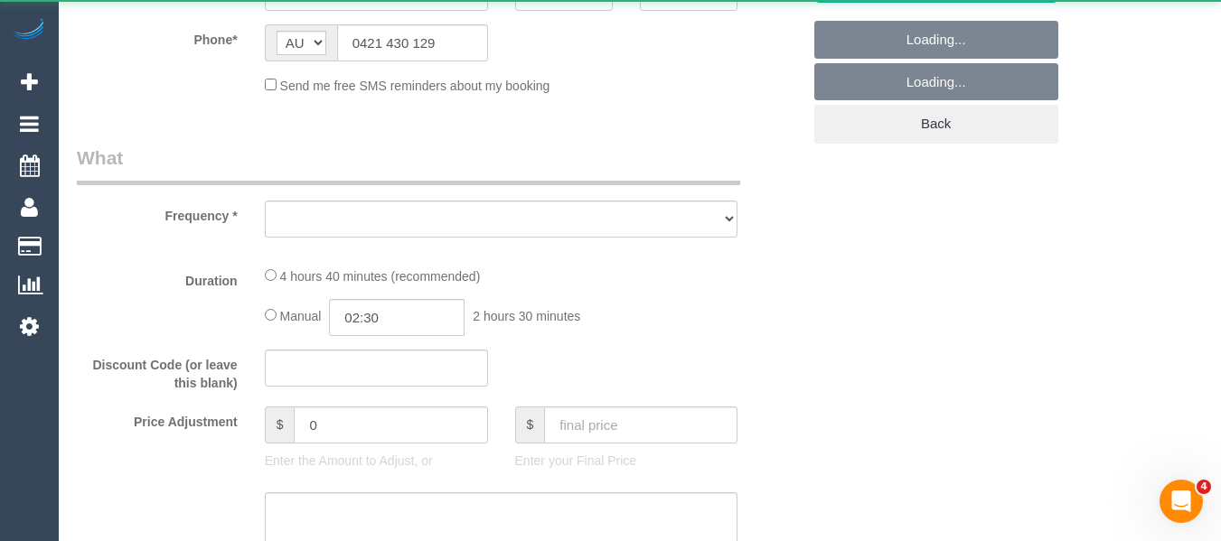
select select "number:28"
select select "number:15"
select select "number:19"
select select "number:25"
select select "number:35"
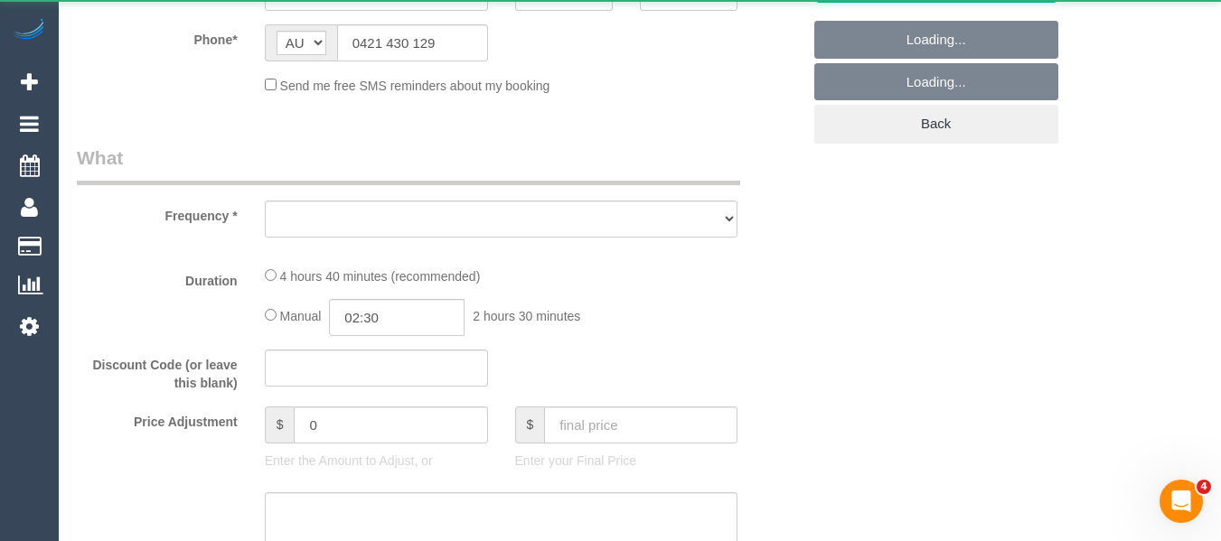
select select "number:13"
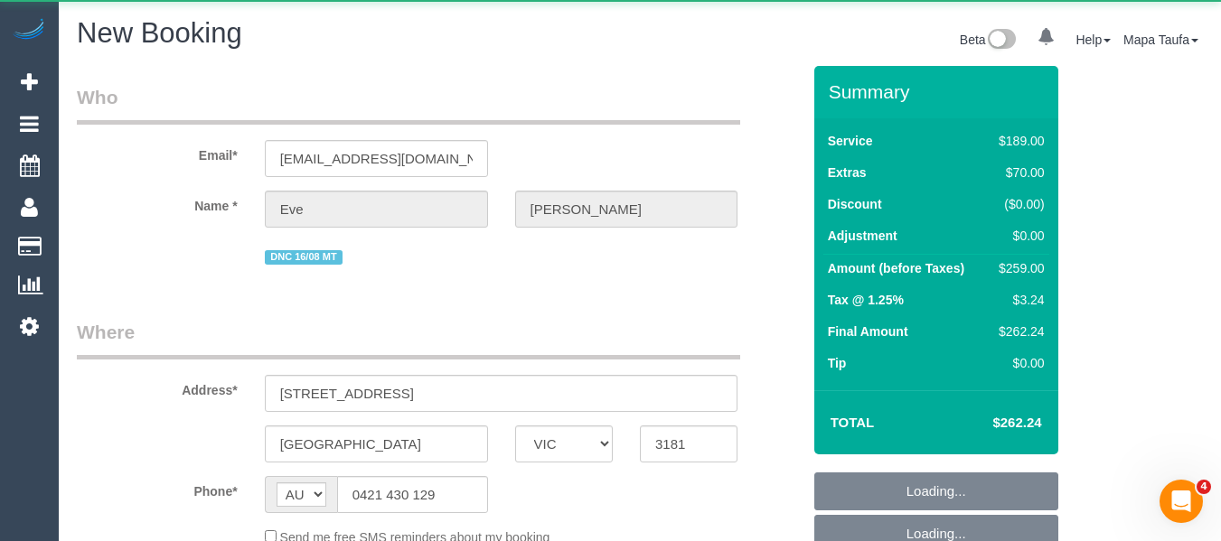
select select "object:1734"
select select "string:stripe-pm_1Ru6Gm2GScqysDRVG8eaTa17"
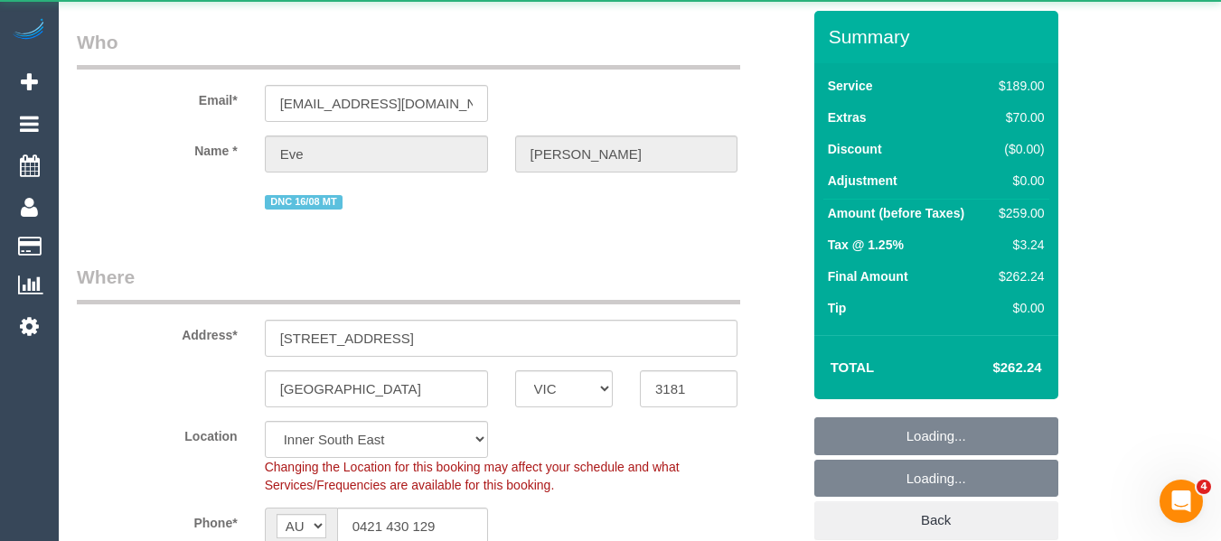
scroll to position [271, 0]
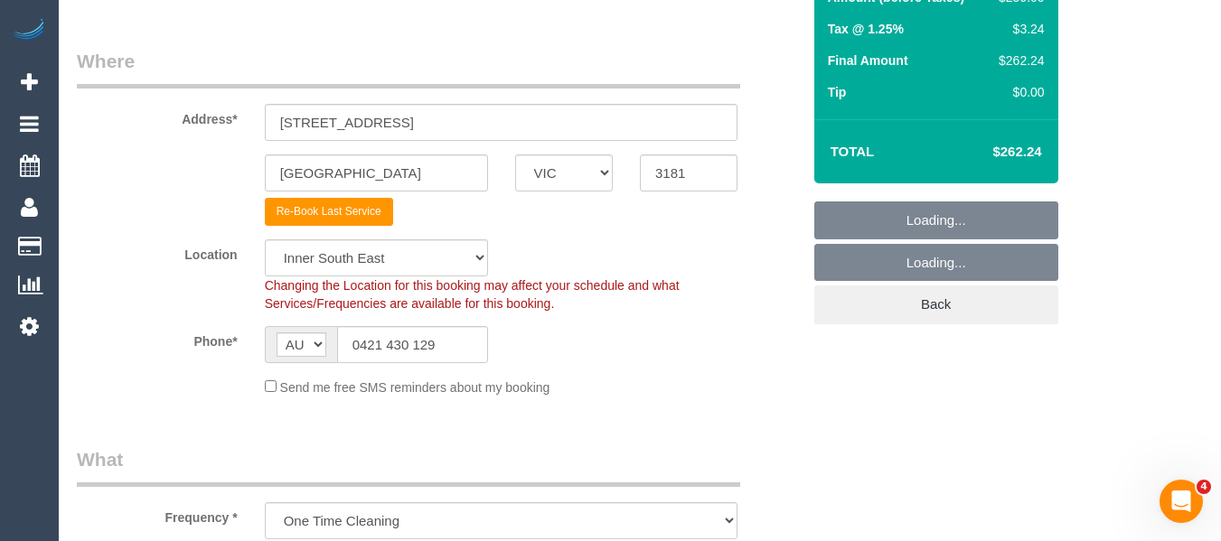
select select "object:2418"
click at [357, 249] on select "Office City East (North) East (South) Inner East Inner North (East) Inner North…" at bounding box center [376, 258] width 223 height 37
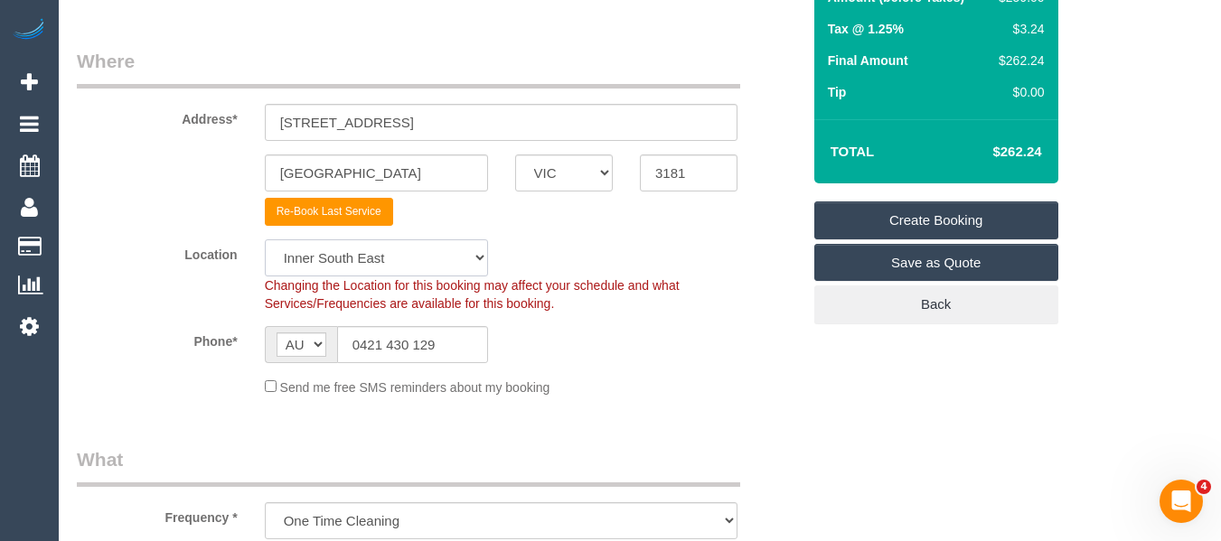
select select "50"
click at [265, 240] on select "Office City East (North) East (South) Inner East Inner North (East) Inner North…" at bounding box center [376, 258] width 223 height 37
select select "object:2425"
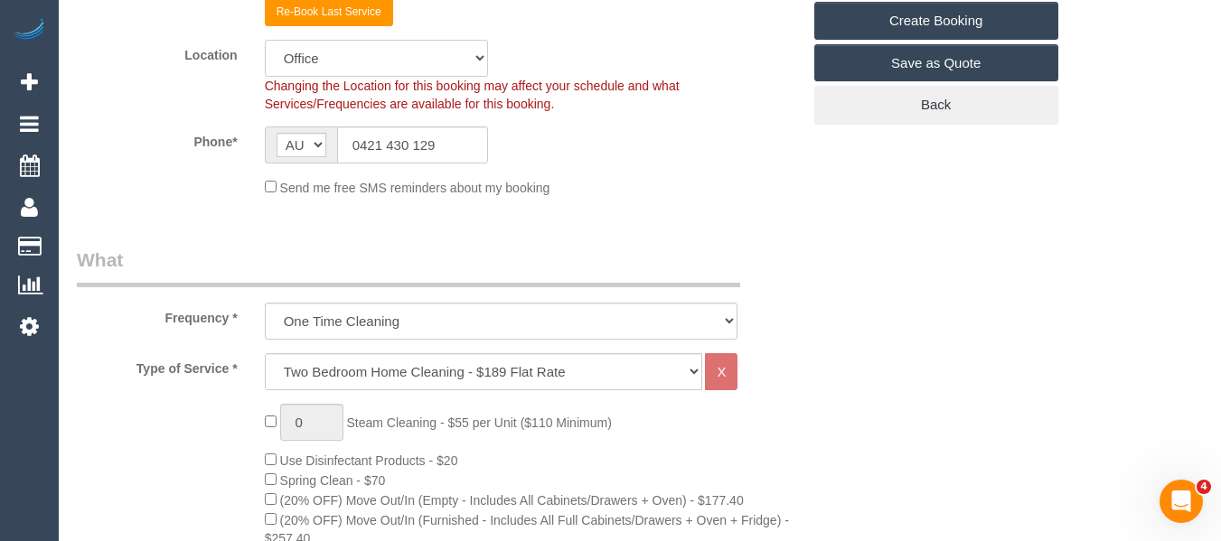
scroll to position [633, 0]
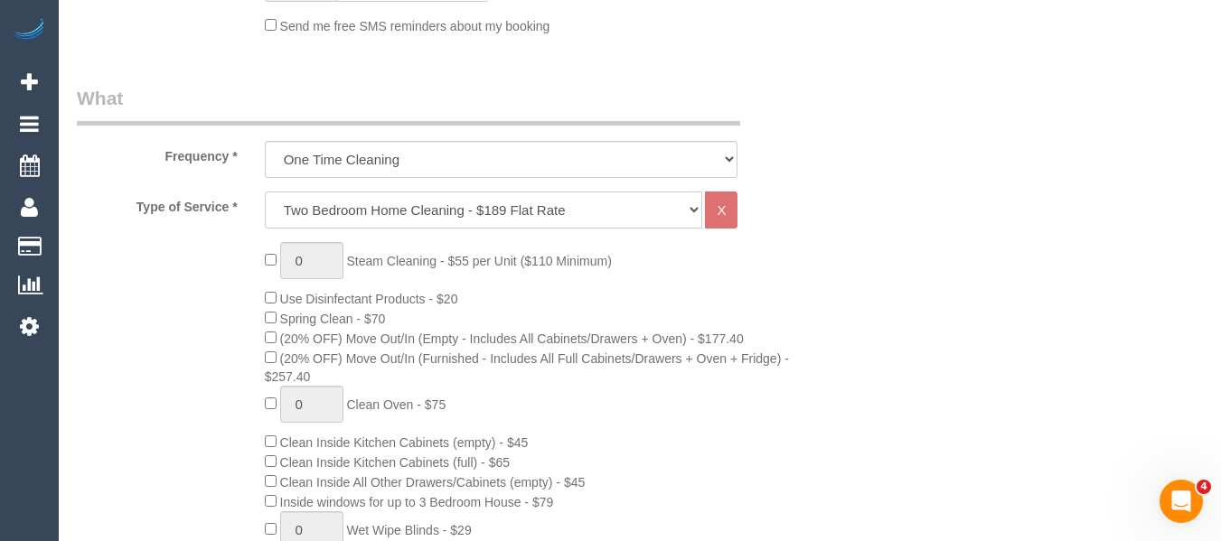
click at [404, 208] on select "Hourly Service - $70/h Hourly Service - $65/h Hourly Service - $60/h Hourly Ser…" at bounding box center [484, 210] width 438 height 37
select select "28"
click at [265, 192] on select "Hourly Service - $70/h Hourly Service - $65/h Hourly Service - $60/h Hourly Ser…" at bounding box center [484, 210] width 438 height 37
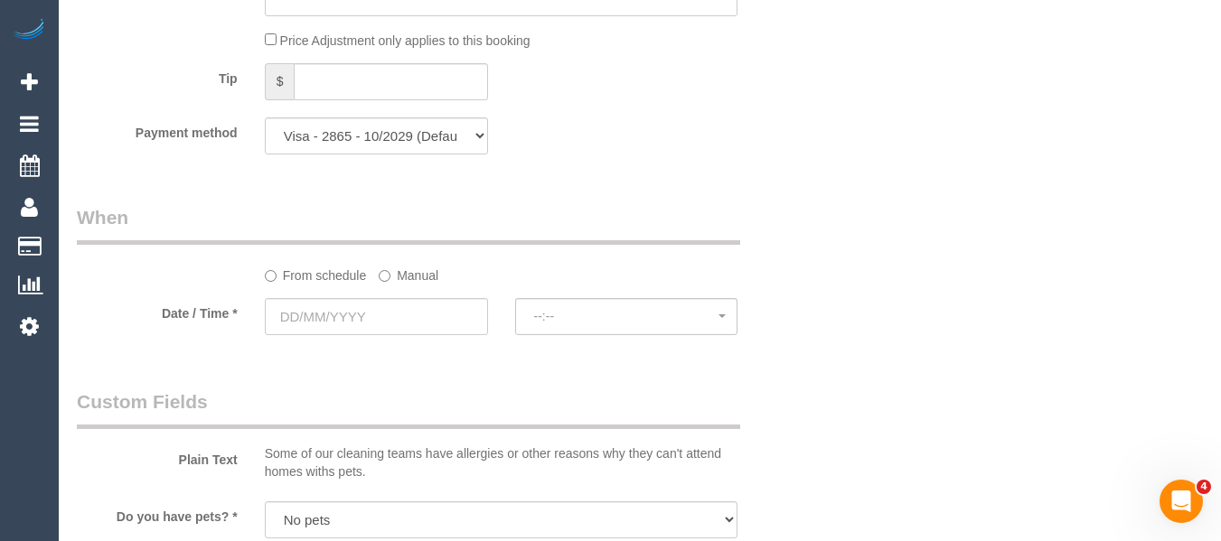
scroll to position [1627, 0]
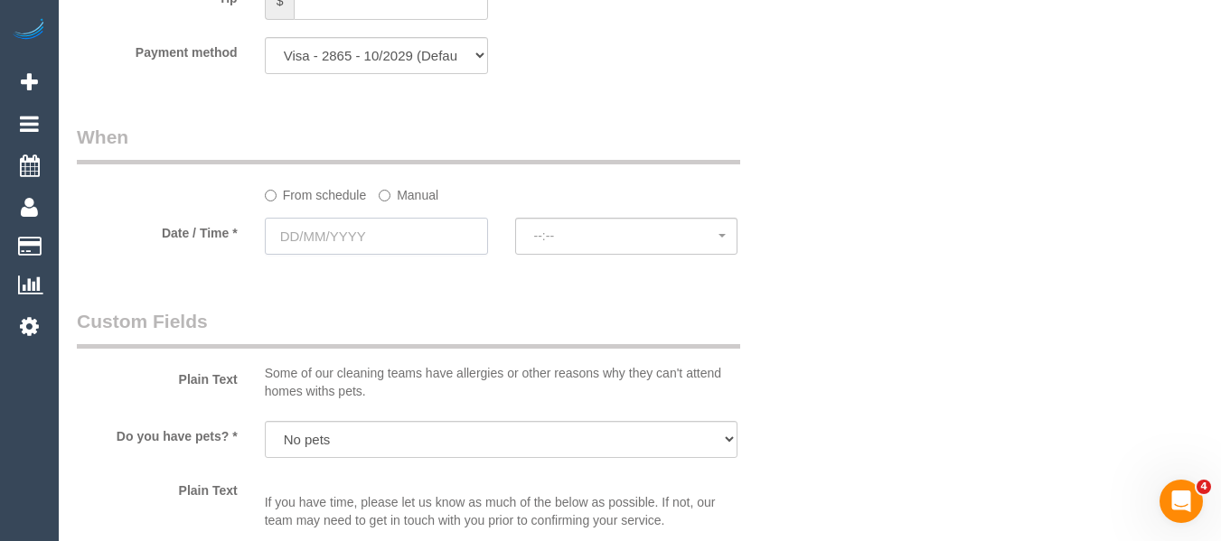
click at [398, 232] on input "text" at bounding box center [376, 236] width 223 height 37
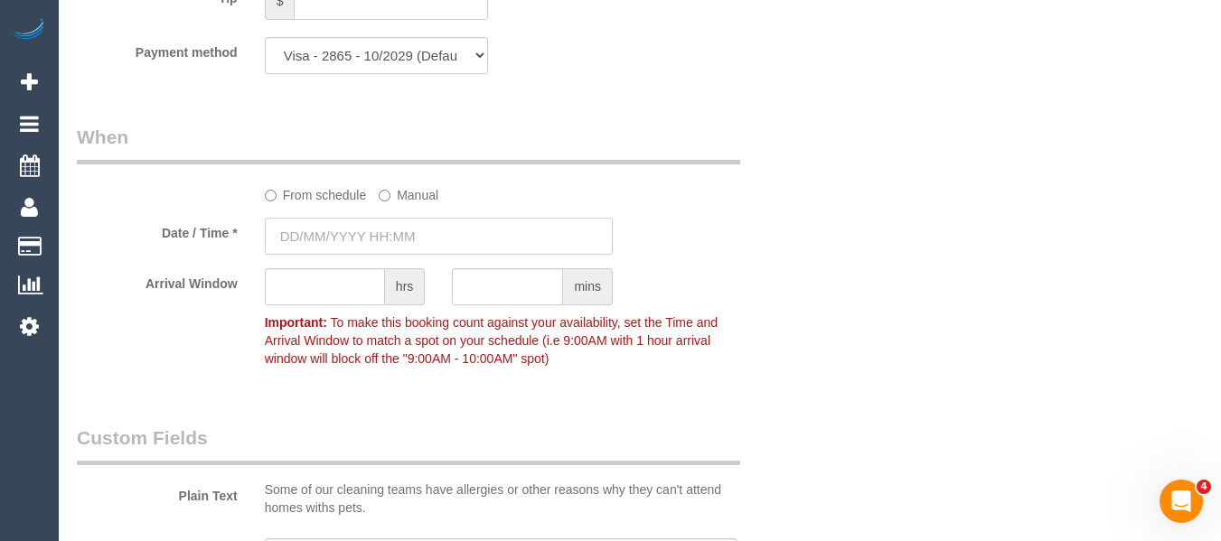
click at [362, 240] on input "text" at bounding box center [439, 236] width 348 height 37
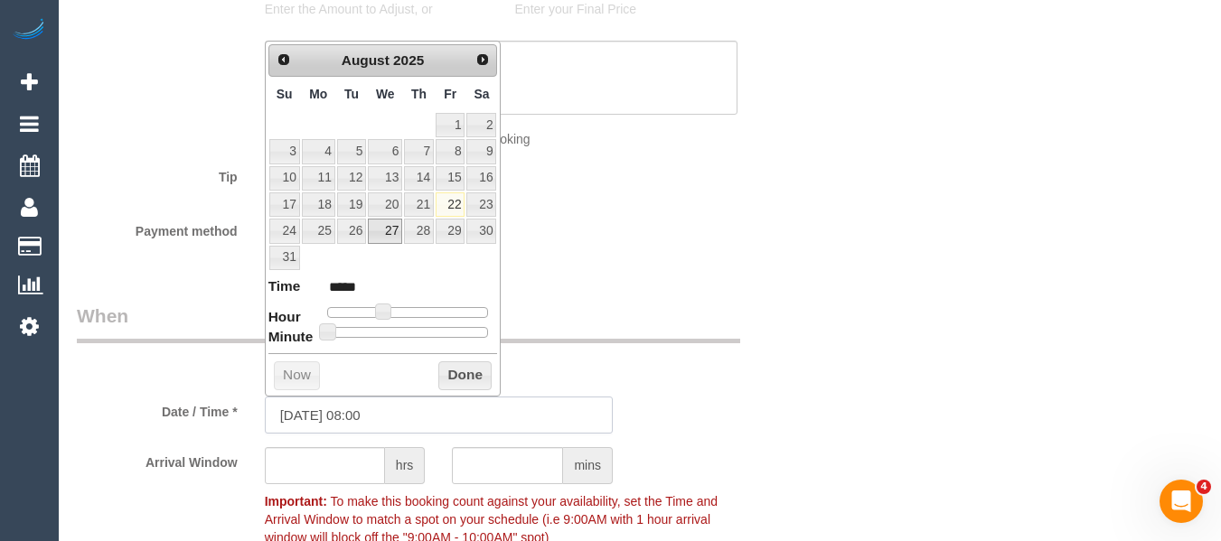
scroll to position [1446, 0]
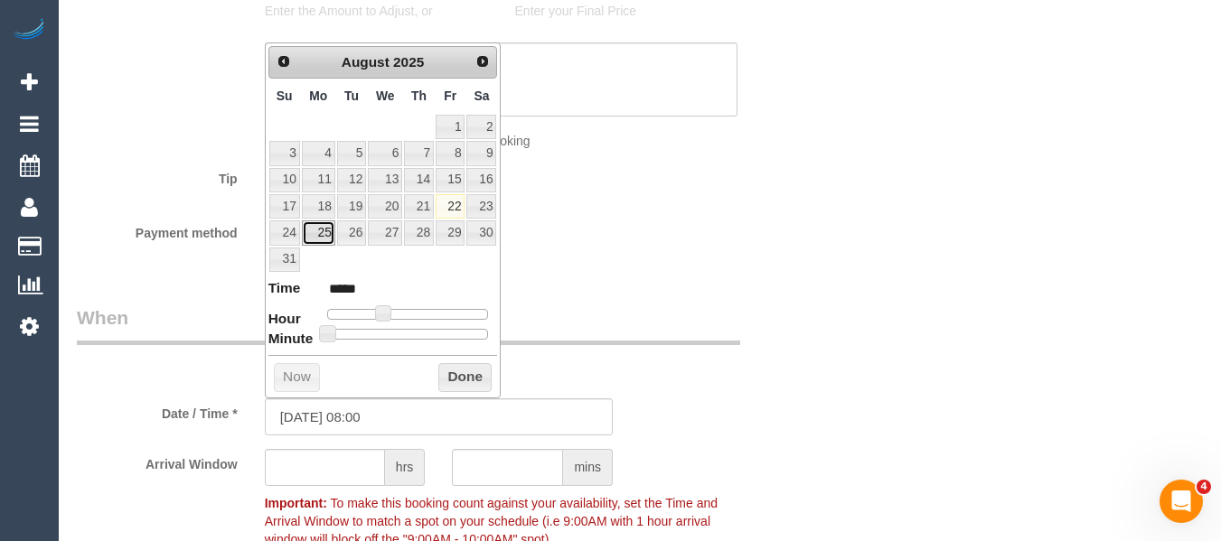
click at [329, 233] on link "25" at bounding box center [318, 233] width 33 height 24
type input "25/08/2025 09:00"
type input "*****"
click at [391, 315] on span at bounding box center [390, 314] width 16 height 16
click at [473, 376] on button "Done" at bounding box center [464, 377] width 53 height 29
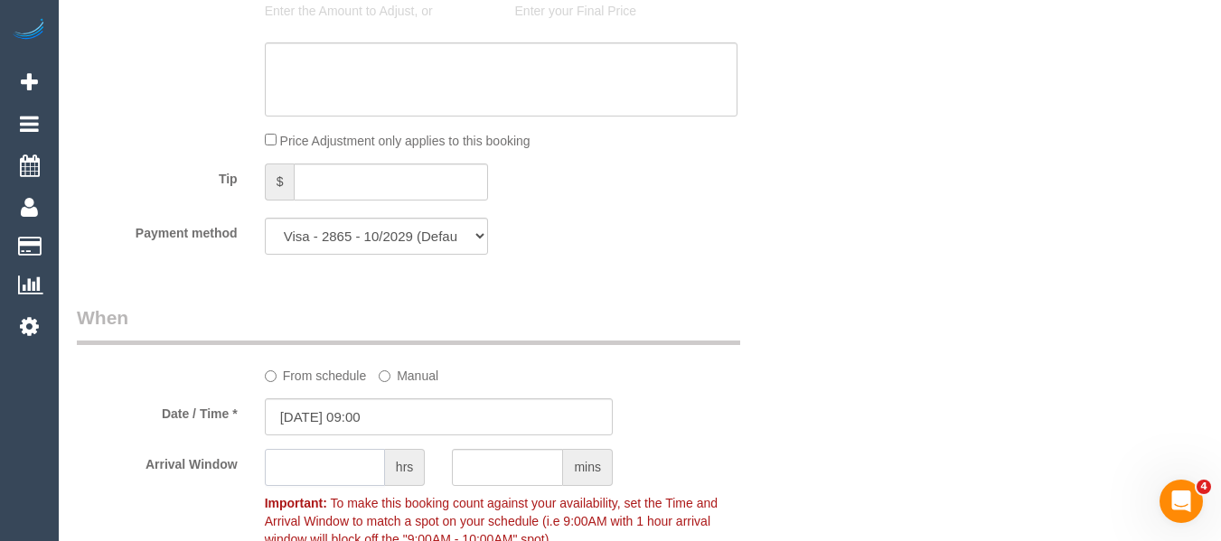
click at [336, 474] on input "text" at bounding box center [325, 467] width 120 height 37
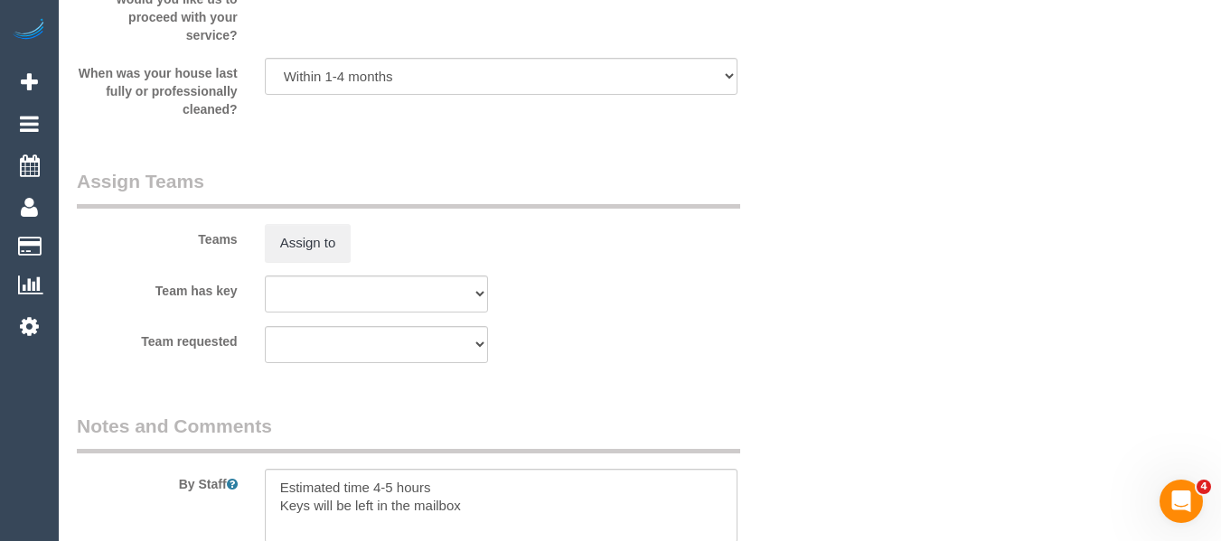
scroll to position [2892, 0]
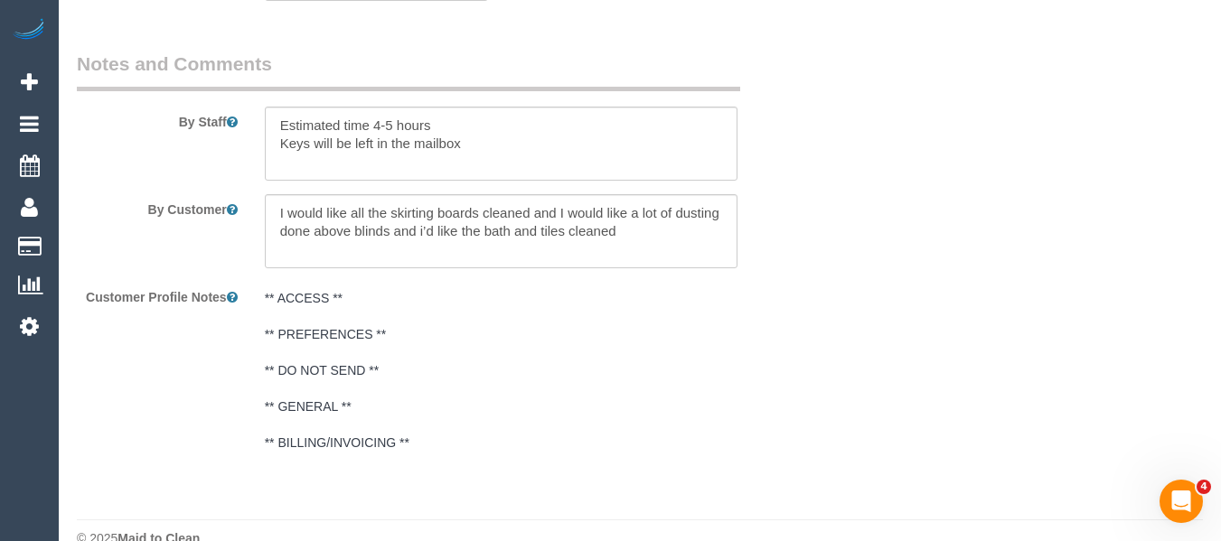
type input "1"
drag, startPoint x: 383, startPoint y: 133, endPoint x: 191, endPoint y: 112, distance: 193.6
click at [191, 112] on div "By Staff" at bounding box center [438, 116] width 751 height 130
click at [321, 217] on textarea at bounding box center [502, 231] width 474 height 74
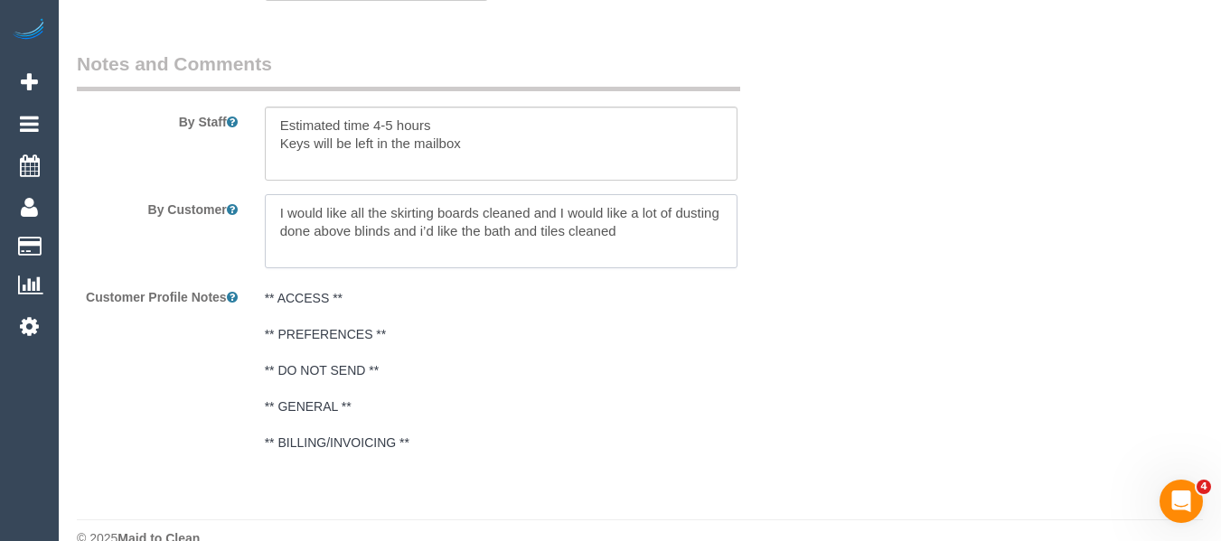
click at [321, 217] on textarea at bounding box center [502, 231] width 474 height 74
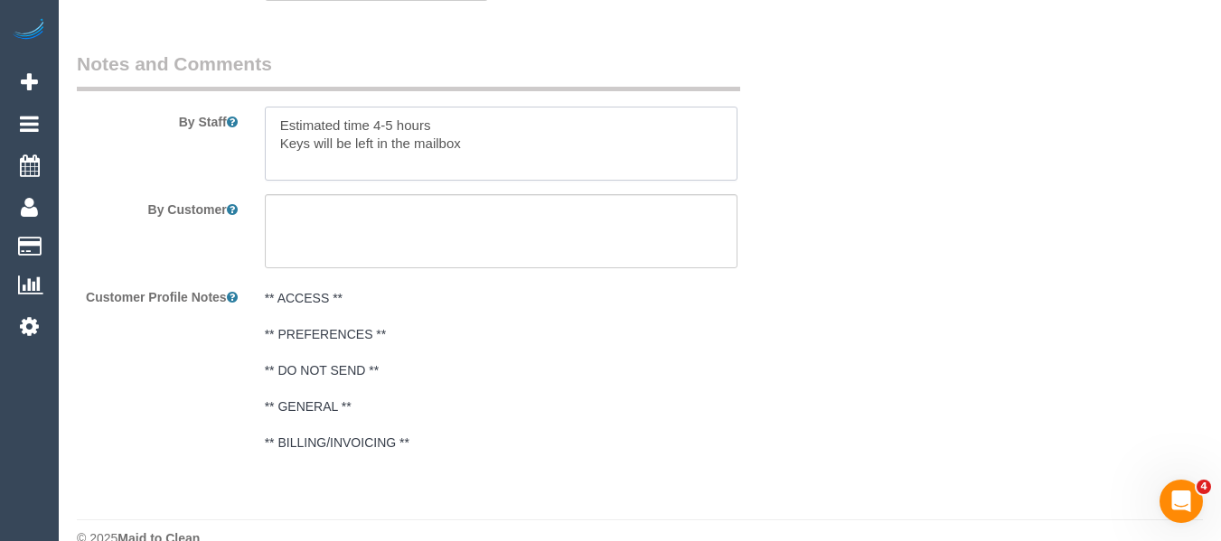
drag, startPoint x: 338, startPoint y: 106, endPoint x: 127, endPoint y: 66, distance: 214.3
click at [127, 66] on fieldset "Notes and Comments By Staff By Customer Customer Profile Notes ** ACCESS ** ** …" at bounding box center [439, 263] width 724 height 424
click at [401, 119] on textarea at bounding box center [502, 144] width 474 height 74
paste textarea "All photo frames on the wall and bed frames to be wiped down All windowsills wi…"
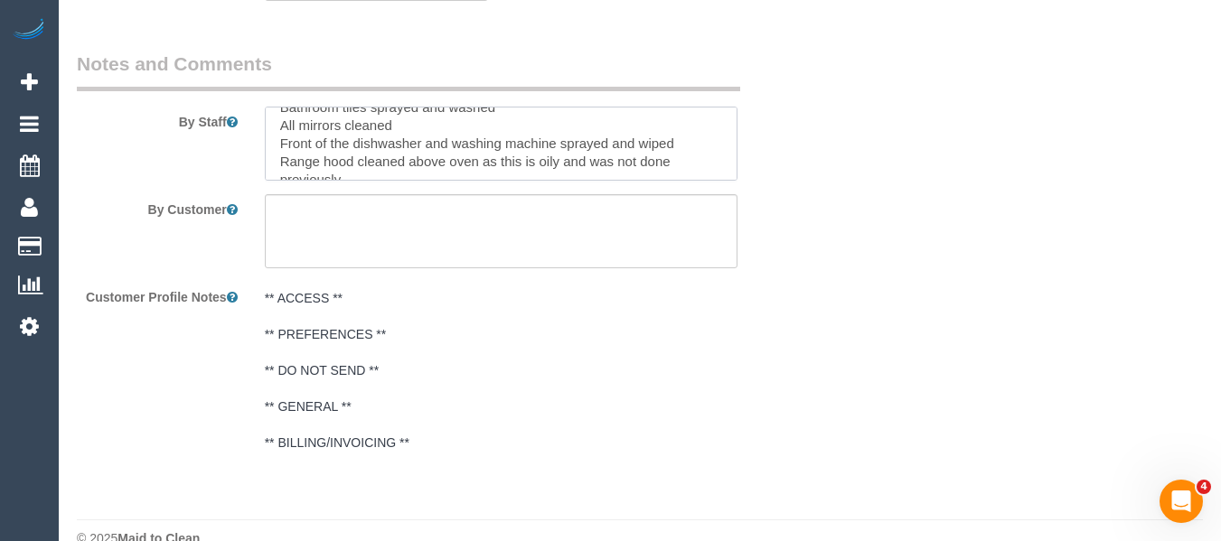
scroll to position [108, 0]
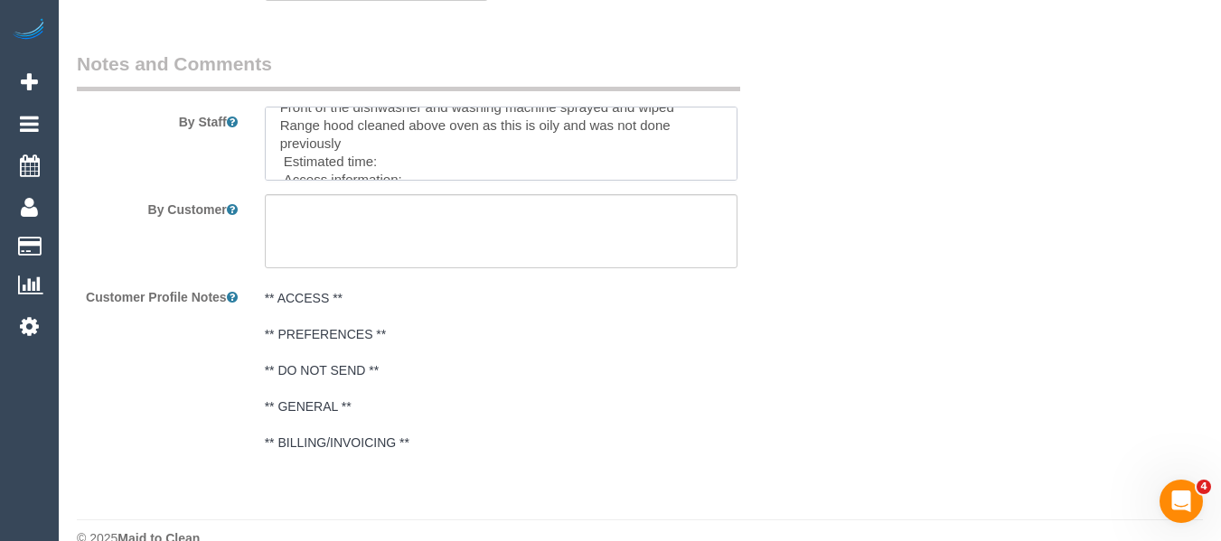
click at [495, 171] on textarea at bounding box center [502, 144] width 474 height 74
click at [467, 152] on textarea at bounding box center [502, 144] width 474 height 74
click at [420, 158] on textarea at bounding box center [502, 144] width 474 height 74
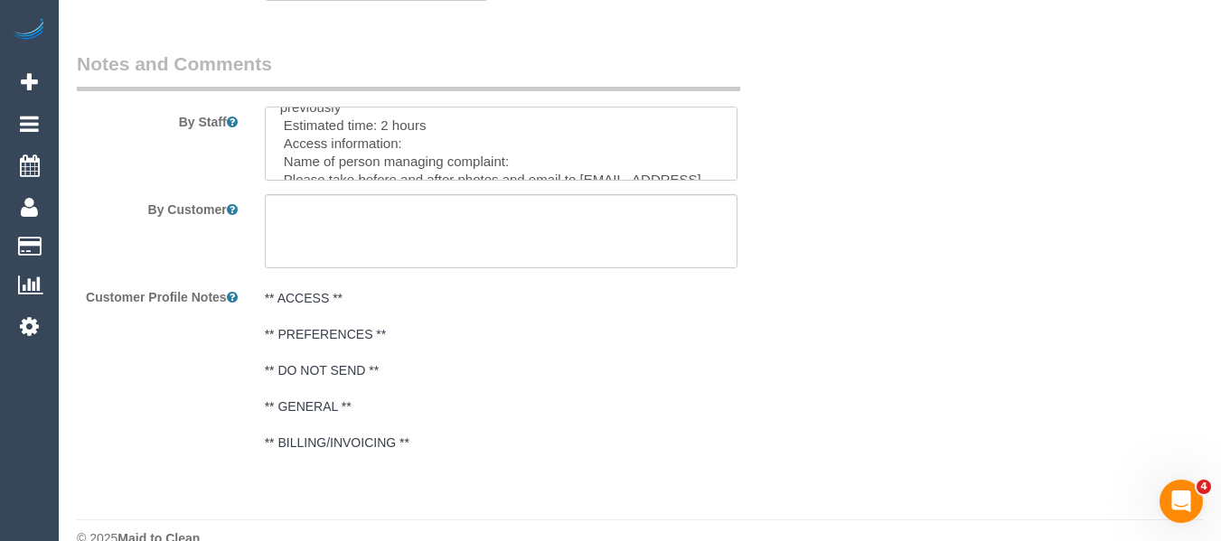
click at [401, 143] on textarea at bounding box center [502, 144] width 474 height 74
click at [526, 165] on textarea at bounding box center [502, 144] width 474 height 74
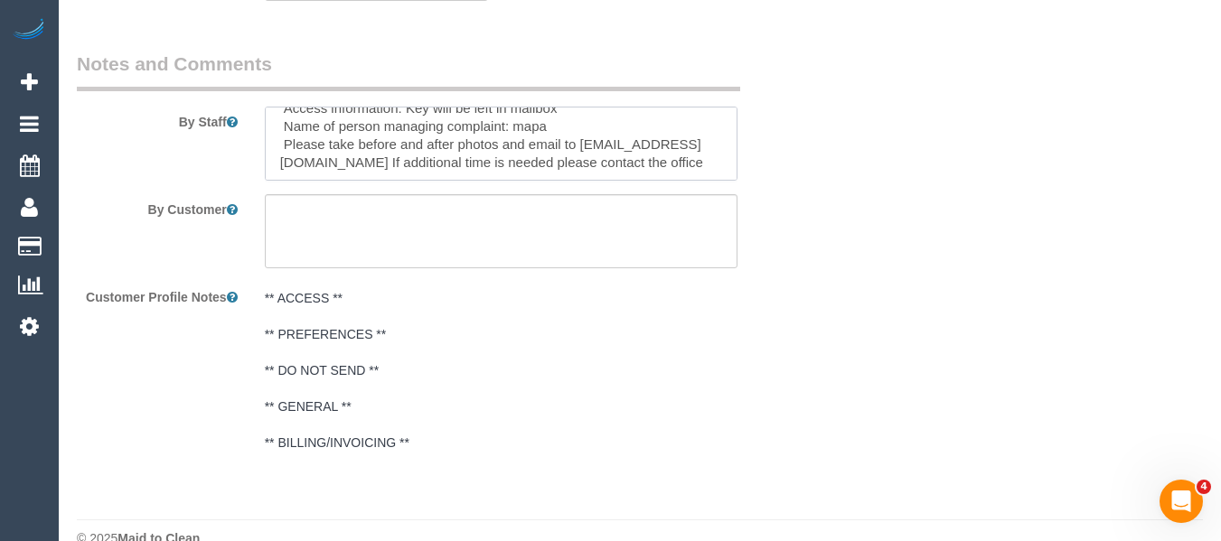
type textarea "Re-clean tasks: All photo frames on the wall and bed frames to be wiped down Al…"
click at [518, 224] on textarea at bounding box center [502, 231] width 474 height 74
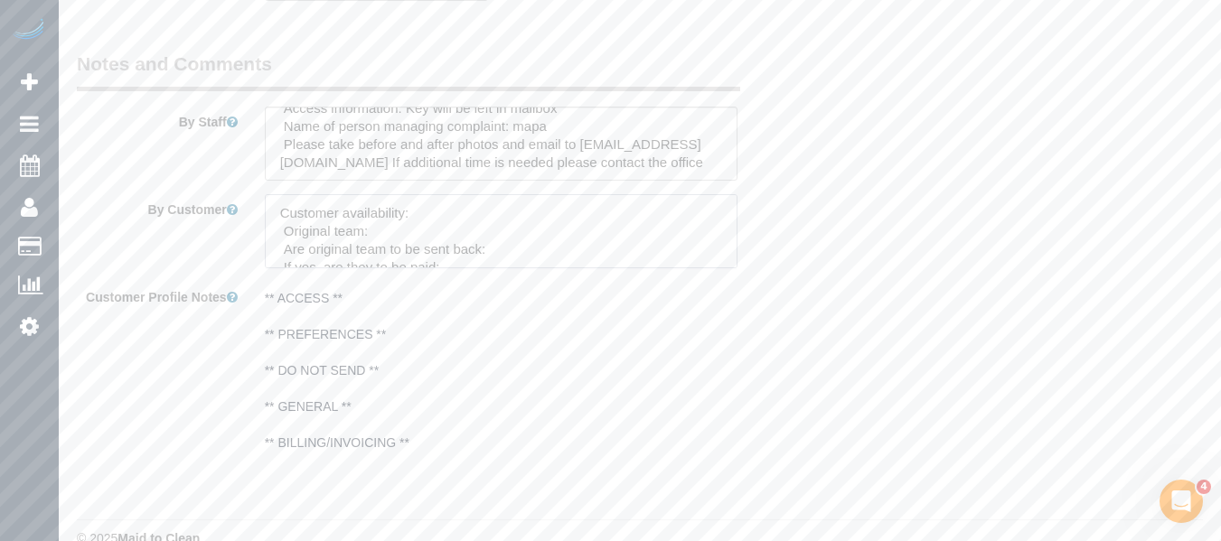
click at [448, 219] on textarea at bounding box center [502, 231] width 474 height 74
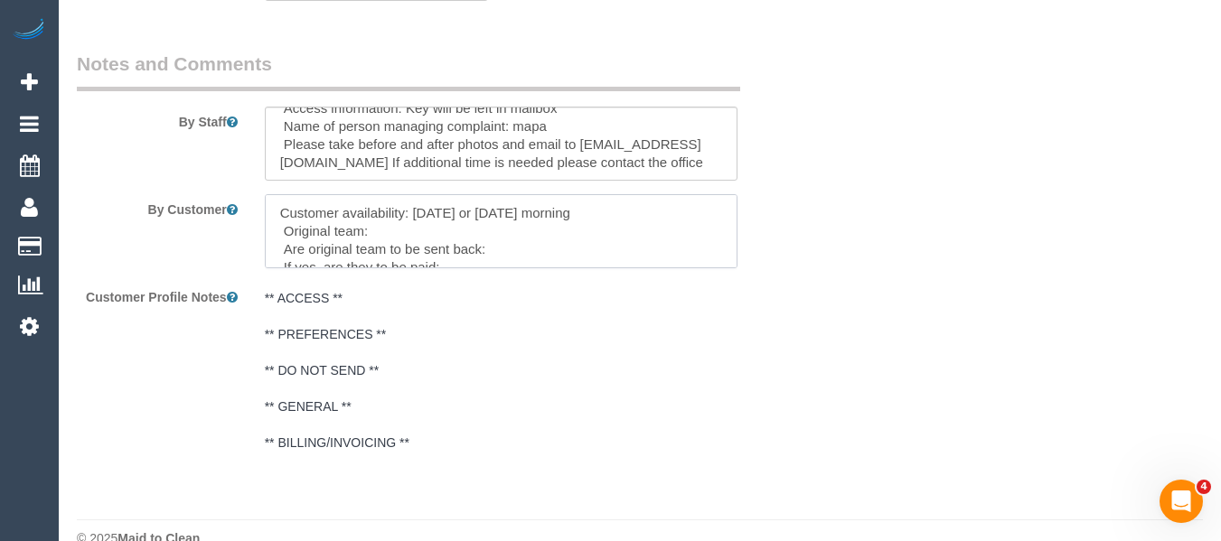
click at [439, 220] on textarea at bounding box center [502, 231] width 474 height 74
click at [435, 226] on textarea at bounding box center [502, 231] width 474 height 74
click at [467, 242] on textarea at bounding box center [502, 231] width 474 height 74
click at [445, 228] on textarea at bounding box center [502, 231] width 474 height 74
paste textarea "Disni (+ Chethani) (C)"
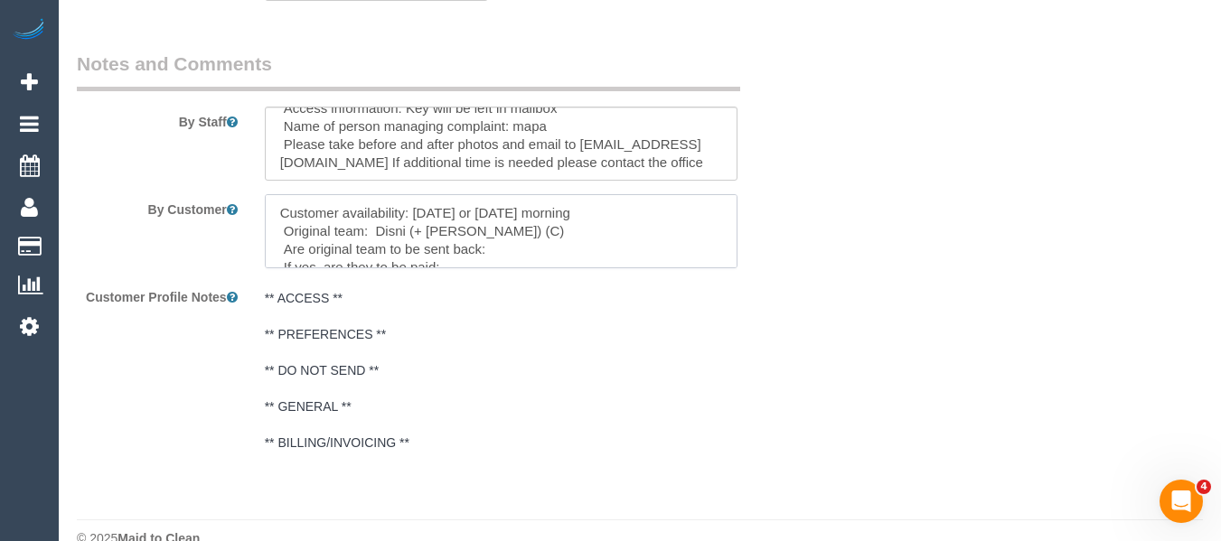
click at [541, 251] on textarea at bounding box center [502, 231] width 474 height 74
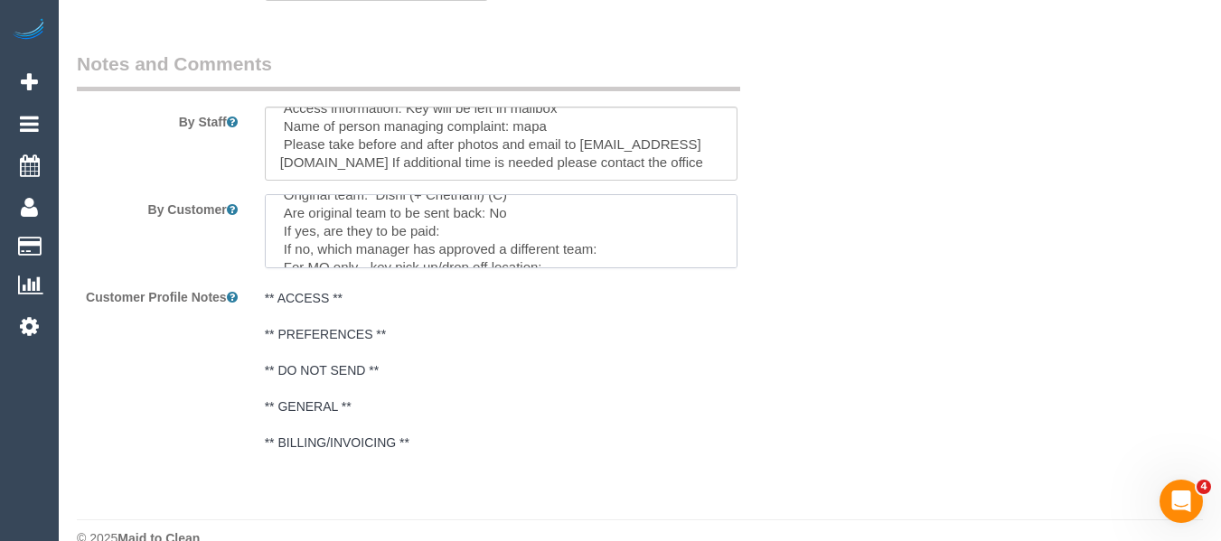
scroll to position [72, 0]
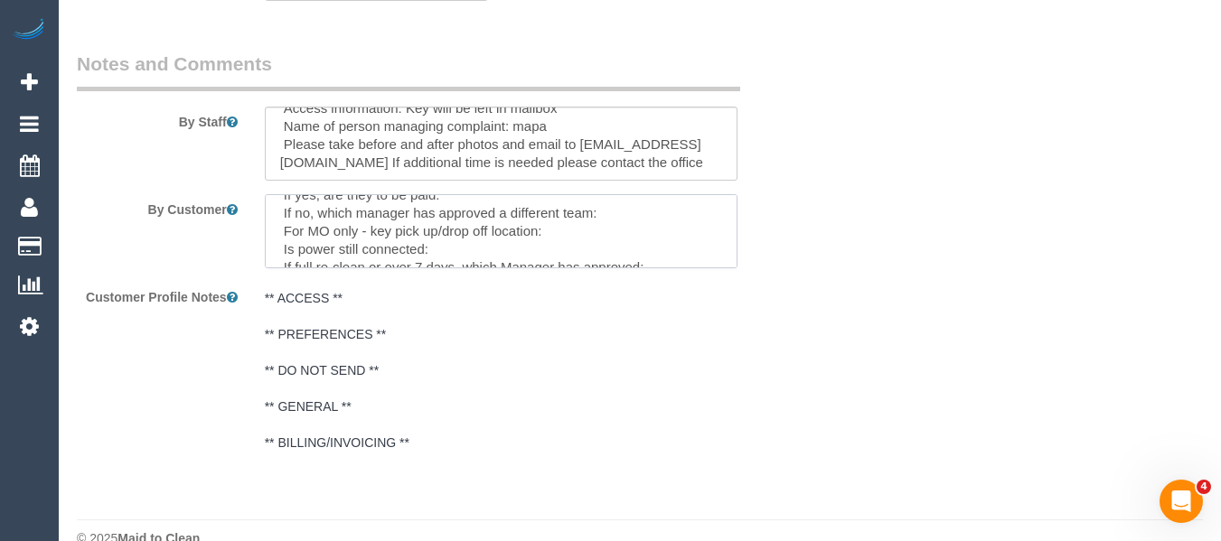
click at [638, 216] on textarea at bounding box center [502, 231] width 474 height 74
click at [567, 252] on textarea at bounding box center [502, 231] width 474 height 74
click at [588, 231] on textarea at bounding box center [502, 231] width 474 height 74
click at [510, 262] on textarea at bounding box center [502, 231] width 474 height 74
click at [502, 249] on textarea at bounding box center [502, 231] width 474 height 74
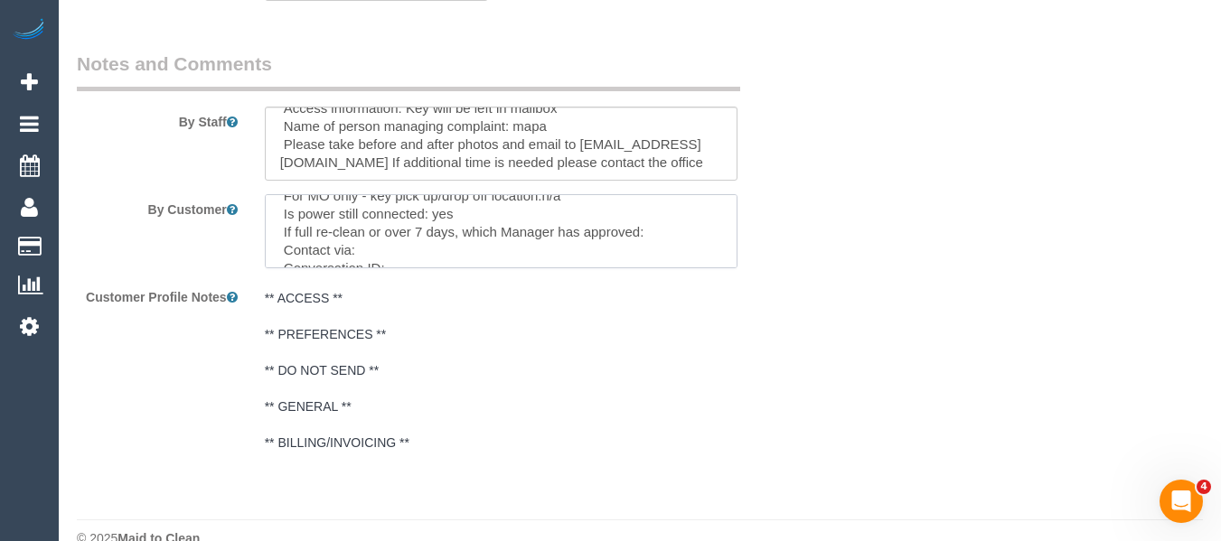
scroll to position [126, 0]
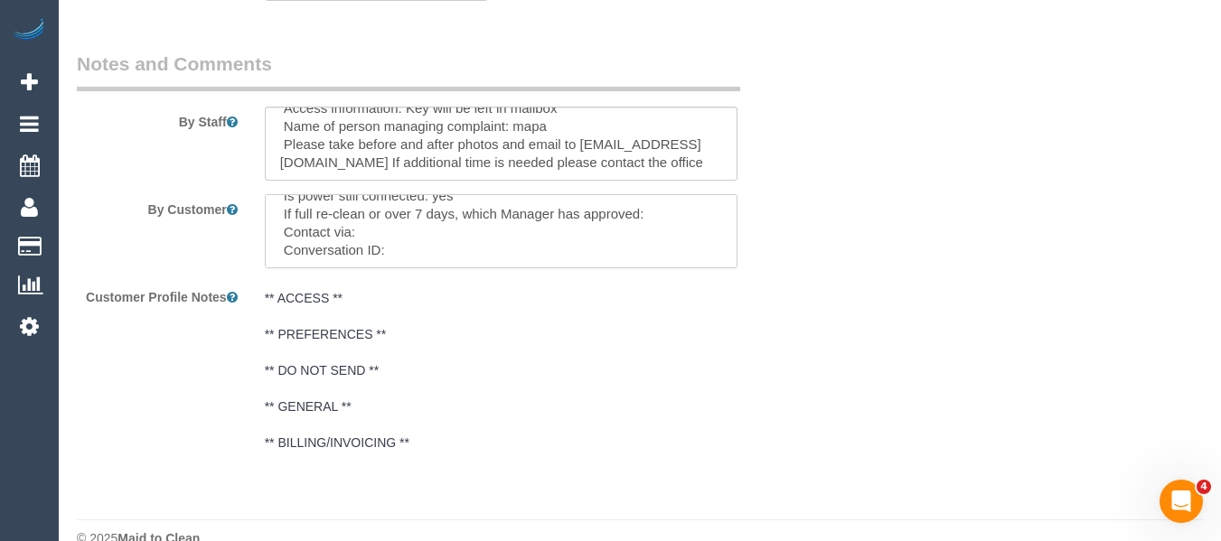
click at [437, 230] on textarea at bounding box center [502, 231] width 474 height 74
click at [479, 254] on textarea at bounding box center [502, 231] width 474 height 74
paste textarea "cnv_q6x634f"
type textarea "Customer availability: Monday or Tuesday morning Original team: Disni (+ Chetha…"
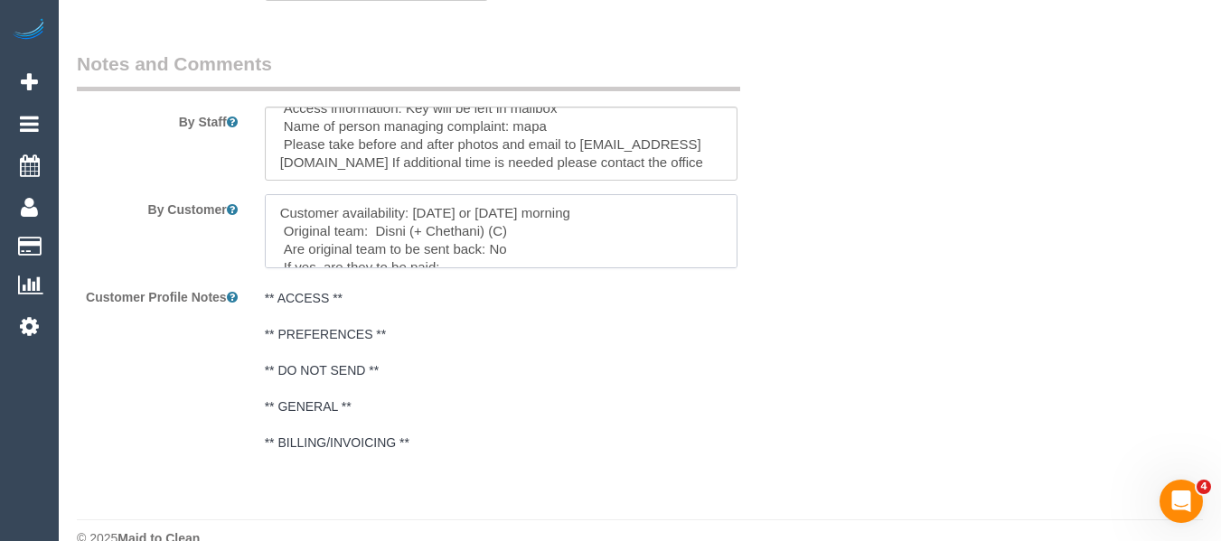
drag, startPoint x: 312, startPoint y: 199, endPoint x: 94, endPoint y: 99, distance: 239.8
click at [99, 100] on sui-booking-comments "By Staff By Customer Customer Profile Notes ** ACCESS ** ** PREFERENCES ** ** D…" at bounding box center [439, 256] width 724 height 410
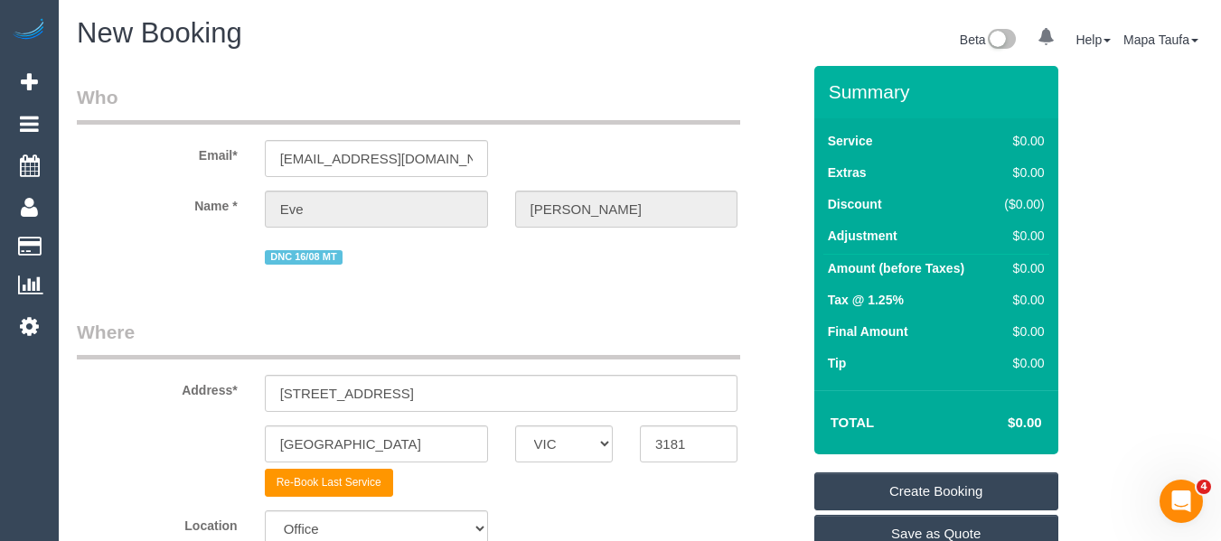
click at [887, 502] on link "Create Booking" at bounding box center [936, 492] width 244 height 38
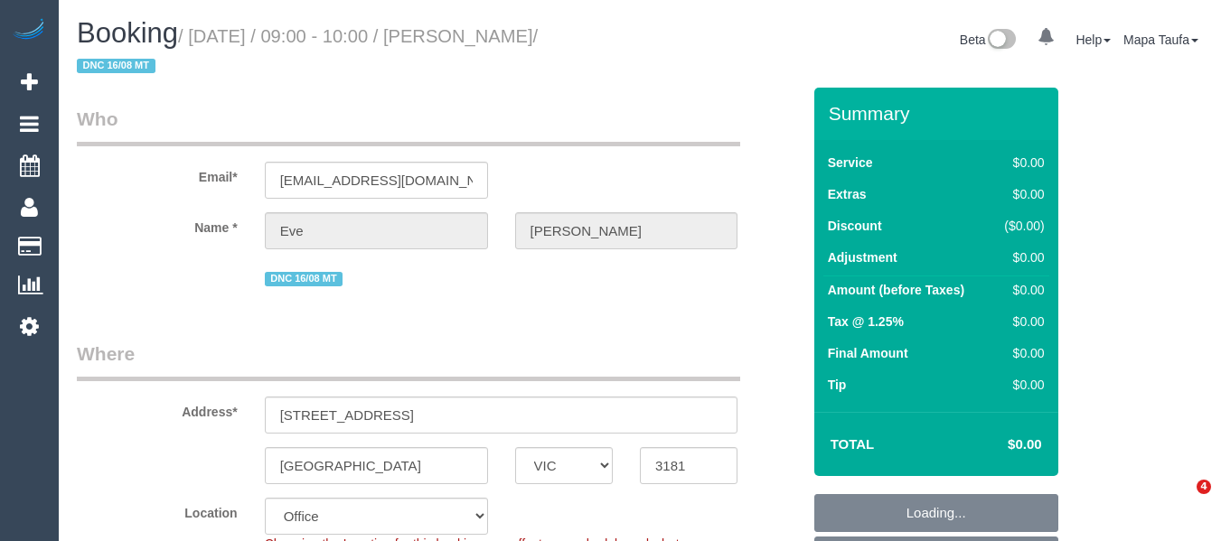
select select "VIC"
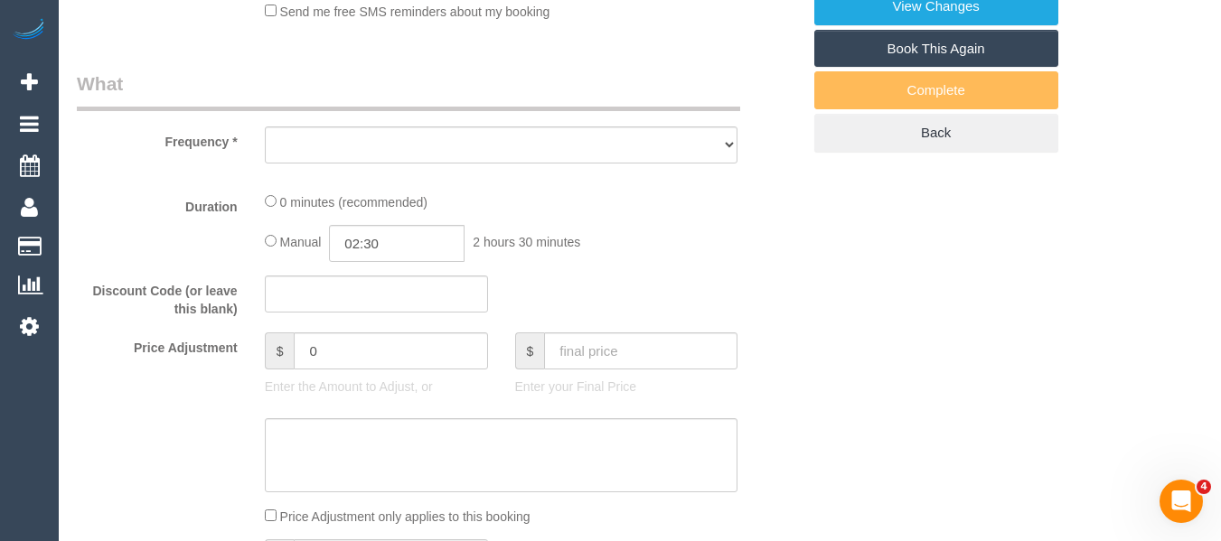
select select "string:AU"
select select "object:590"
select select "string:stripe-pm_1Ru6Gm2GScqysDRVG8eaTa17"
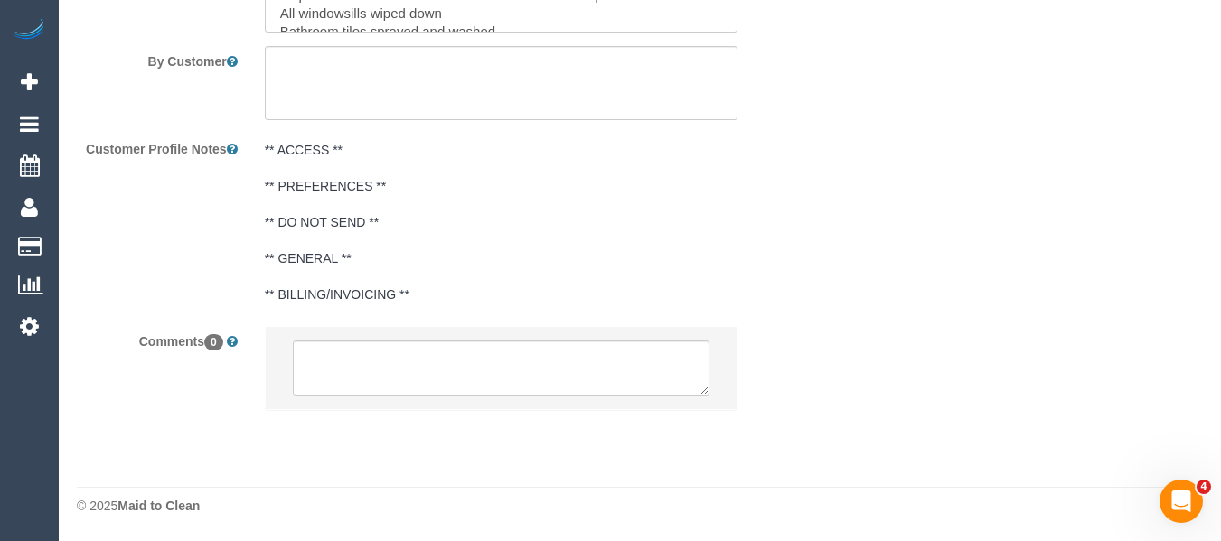
select select "number:28"
select select "number:15"
select select "number:19"
select select "number:25"
select select "number:35"
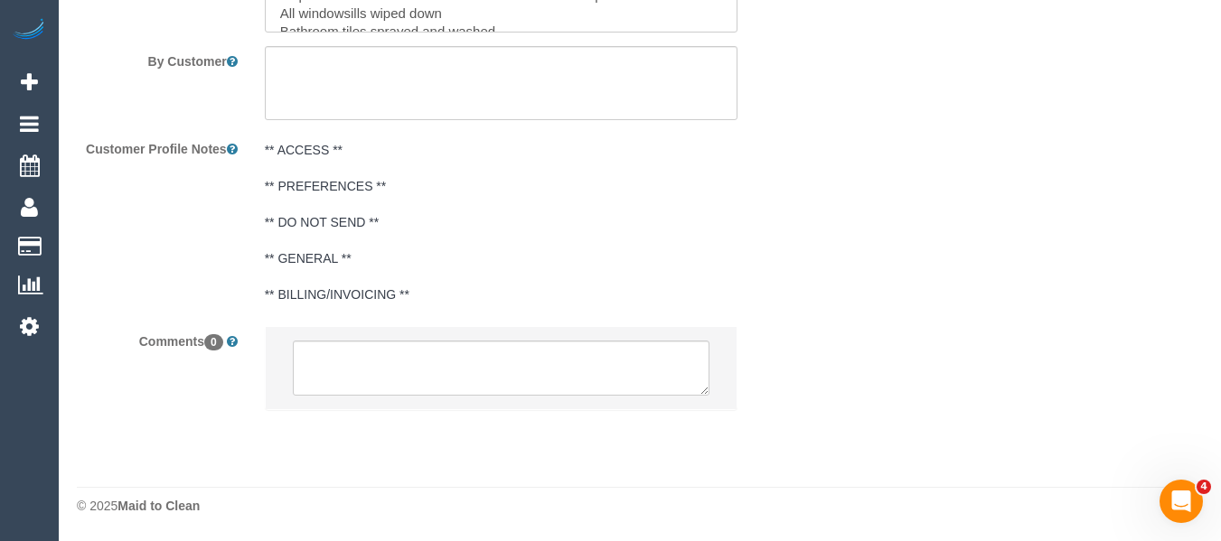
select select "number:13"
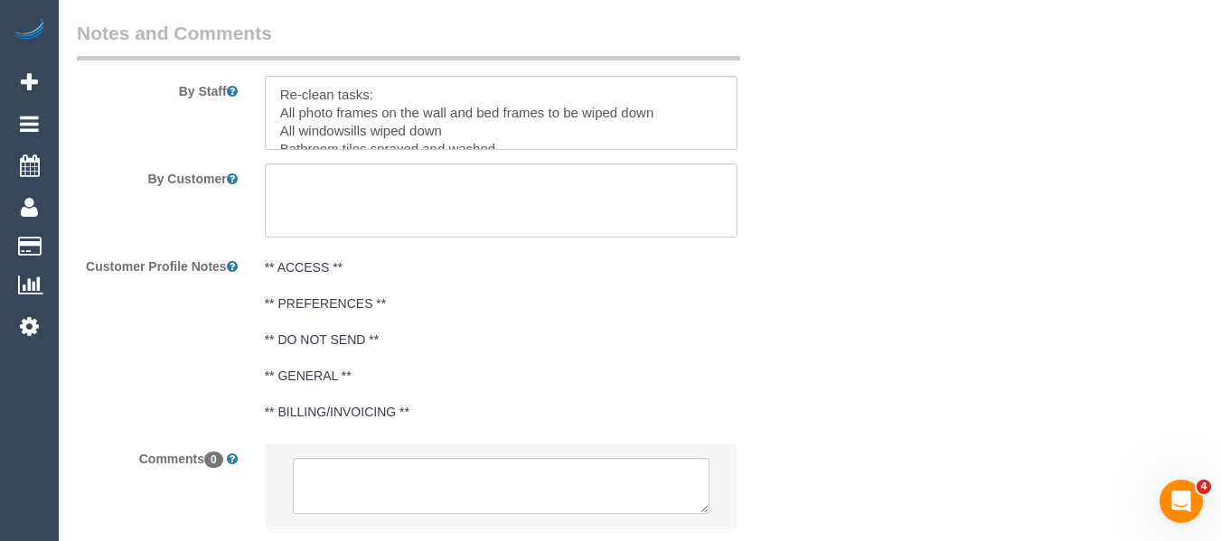
select select "object:2056"
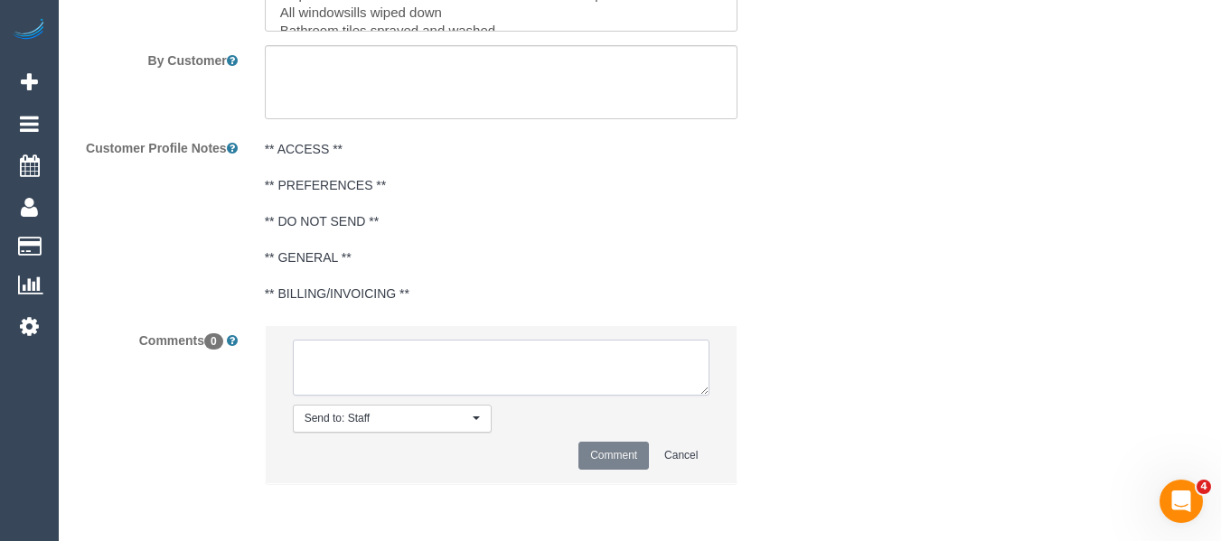
click at [488, 388] on textarea at bounding box center [502, 368] width 418 height 56
paste textarea "Customer availability: Monday or Tuesday morning Original team: Disni (+ Chetha…"
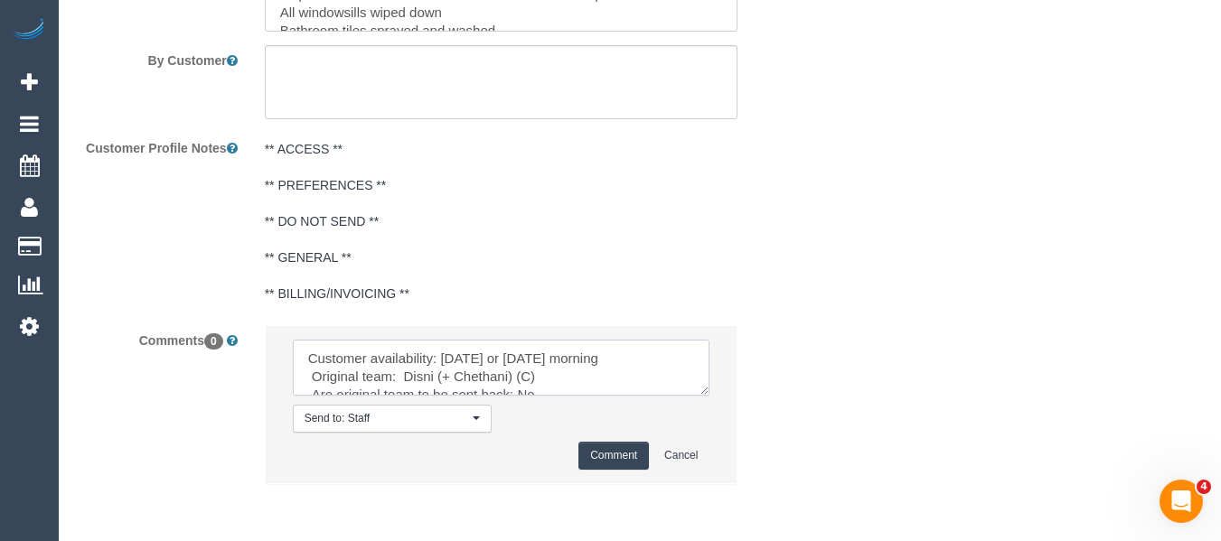
scroll to position [134, 0]
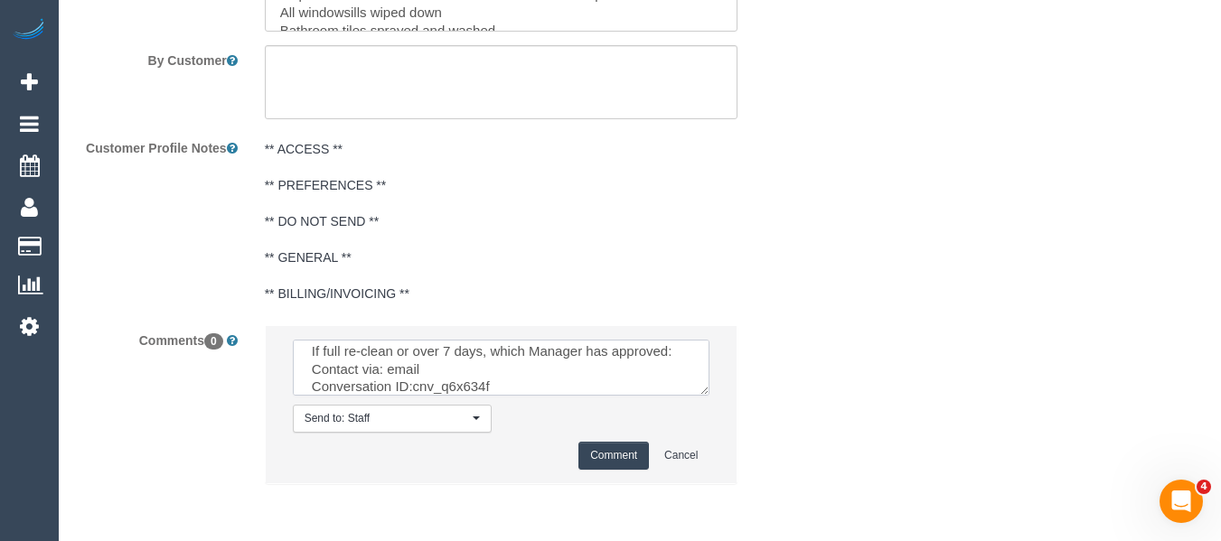
type textarea "Customer availability: Monday or Tuesday morning Original team: Disni (+ Chetha…"
click at [607, 447] on button "Comment" at bounding box center [613, 456] width 71 height 28
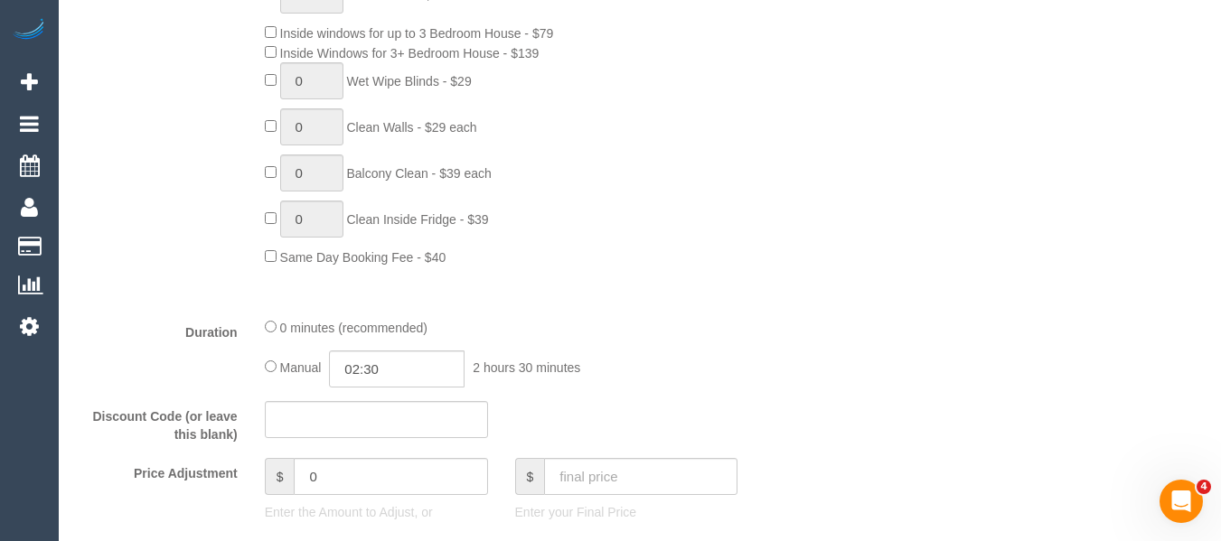
scroll to position [780, 0]
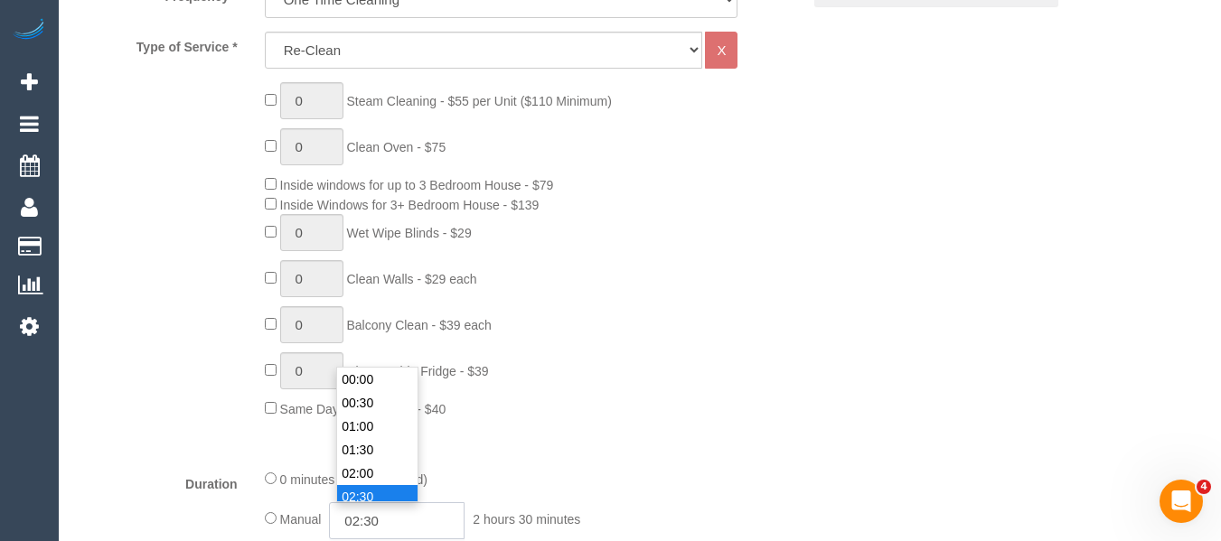
click at [389, 516] on input "02:30" at bounding box center [397, 521] width 136 height 37
type input "02:00"
click at [386, 385] on li "02:00" at bounding box center [377, 380] width 80 height 24
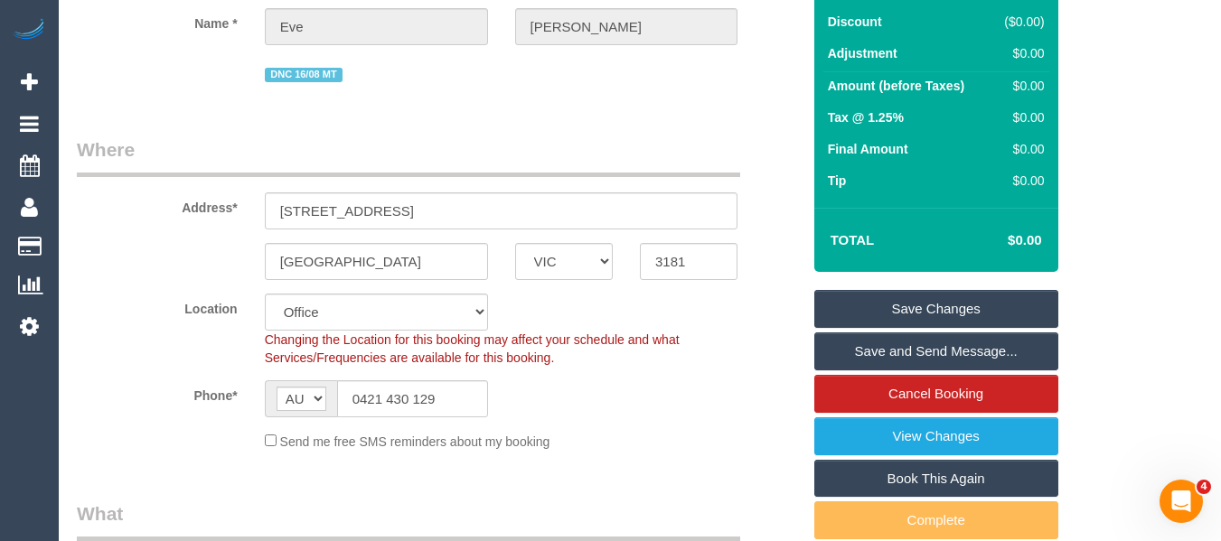
scroll to position [57, 0]
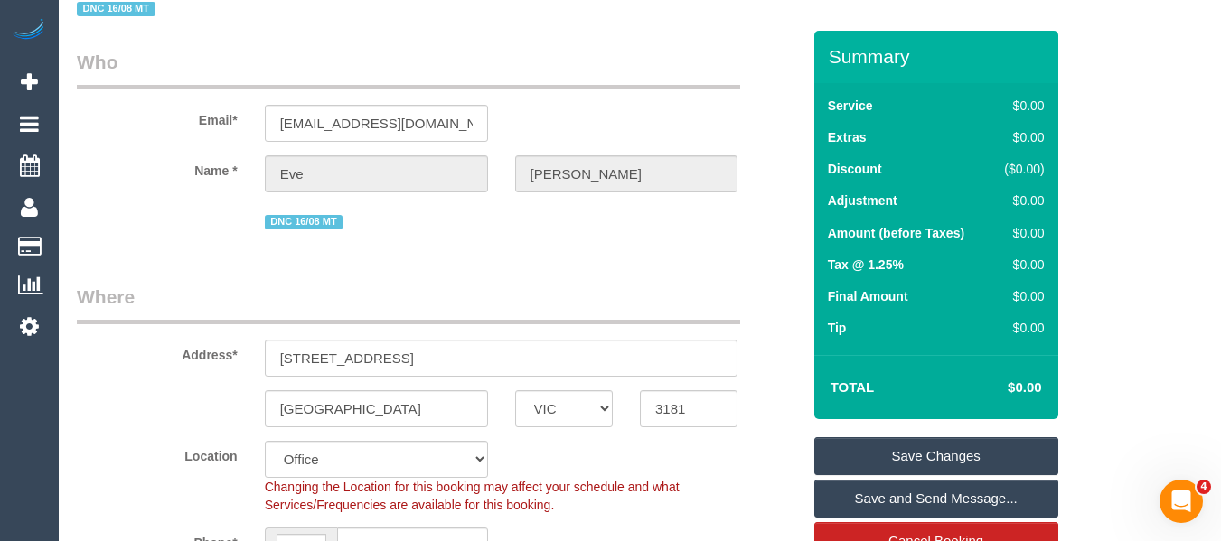
click at [944, 439] on link "Save Changes" at bounding box center [936, 456] width 244 height 38
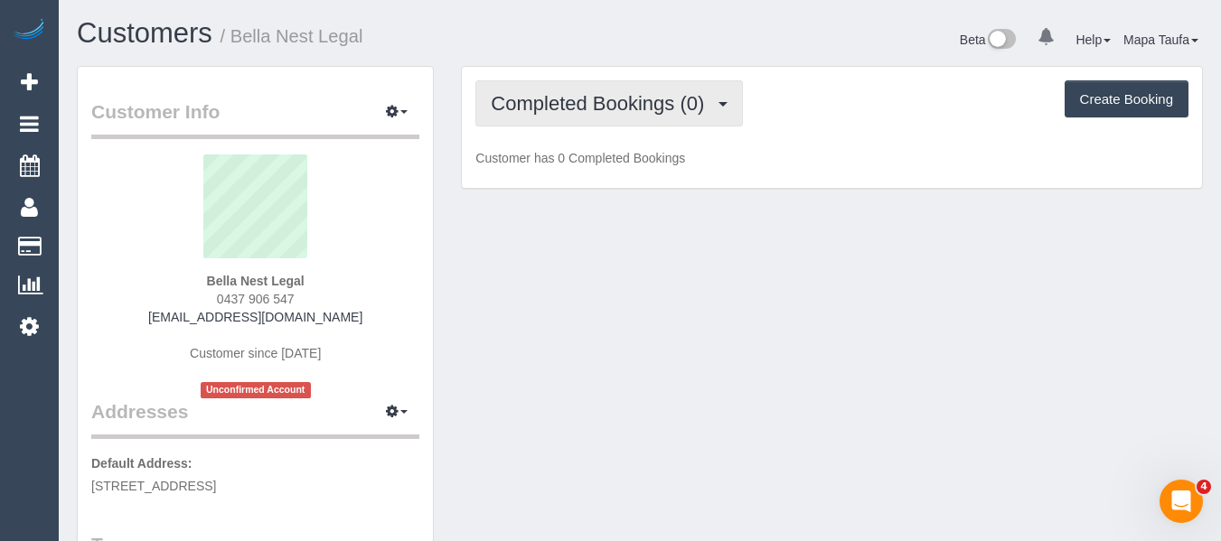
click at [534, 106] on span "Completed Bookings (0)" at bounding box center [602, 103] width 222 height 23
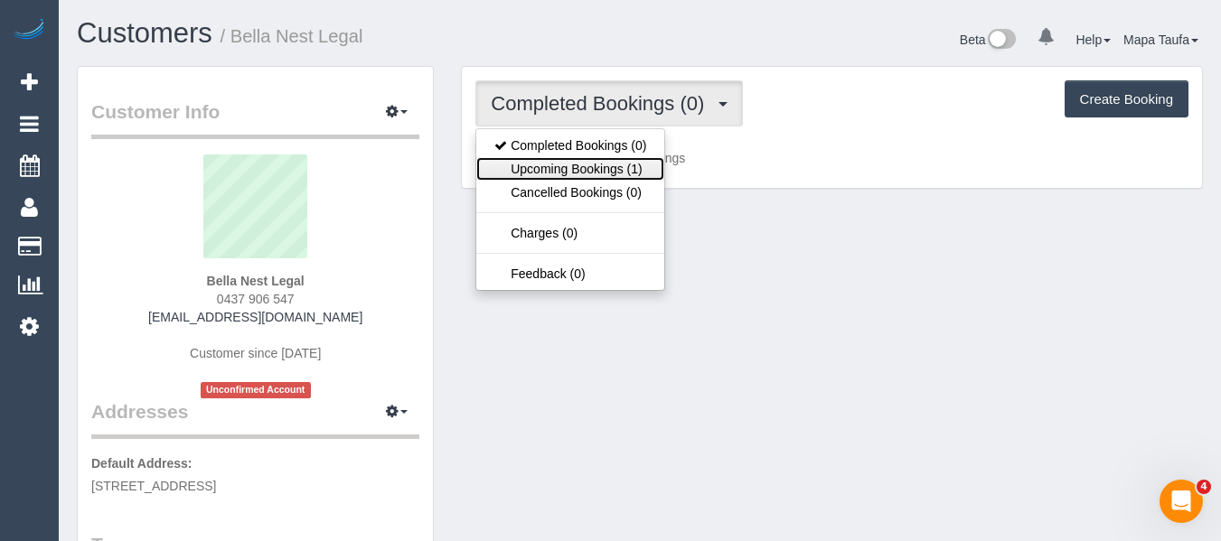
click at [559, 162] on link "Upcoming Bookings (1)" at bounding box center [570, 169] width 188 height 24
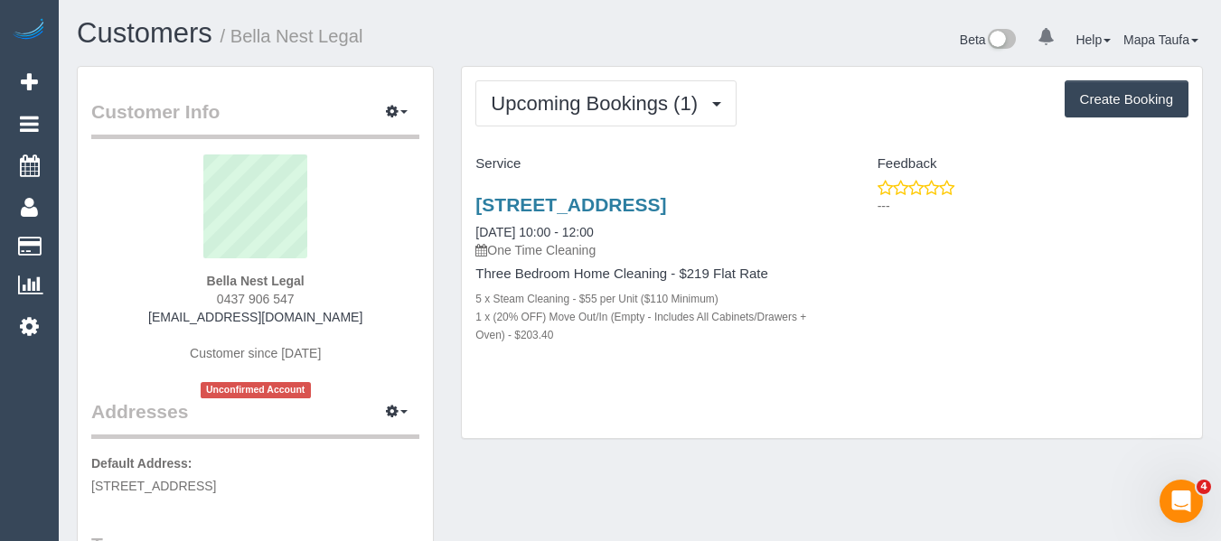
click at [522, 193] on div "[STREET_ADDRESS] [DATE] 10:00 - 12:00 One Time Cleaning Three Bedroom Home Clea…" at bounding box center [647, 279] width 370 height 201
click at [522, 201] on link "[STREET_ADDRESS]" at bounding box center [570, 204] width 191 height 21
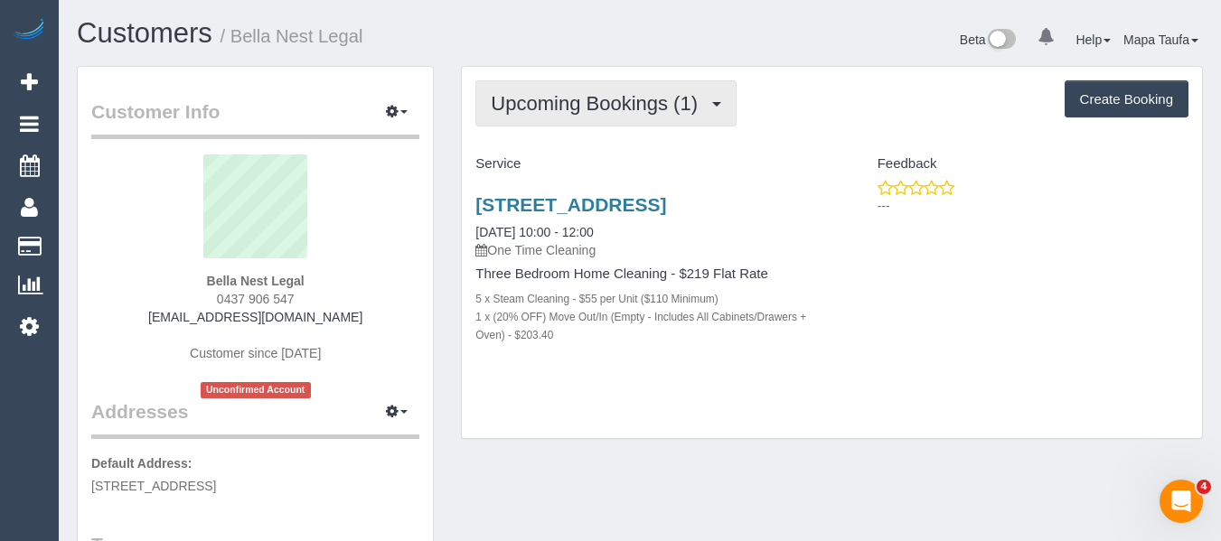
click at [573, 117] on button "Upcoming Bookings (1)" at bounding box center [605, 103] width 261 height 46
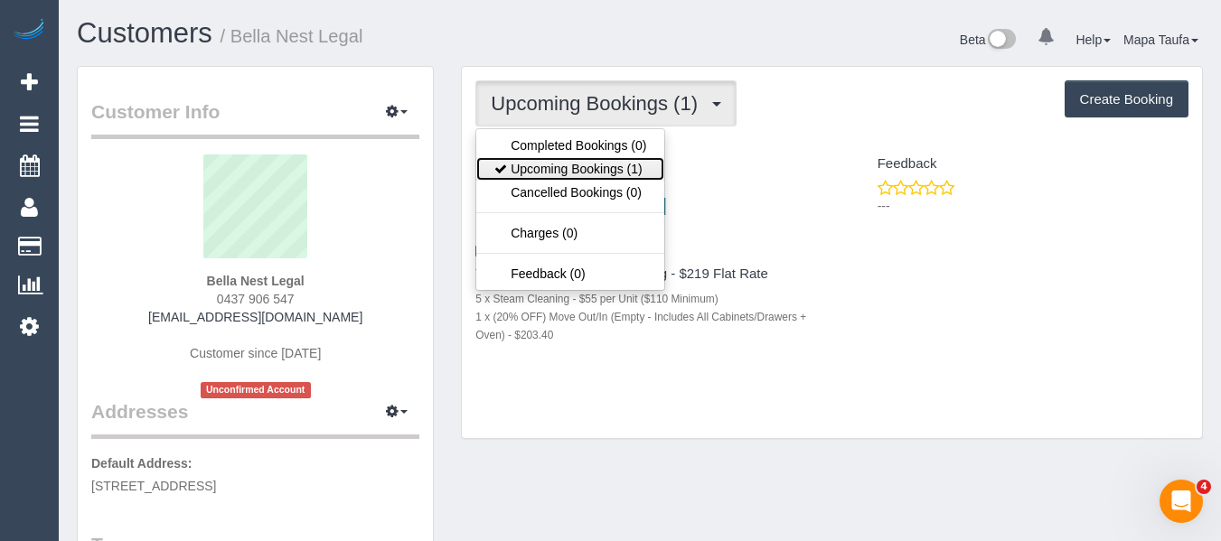
click at [569, 161] on link "Upcoming Bookings (1)" at bounding box center [570, 169] width 188 height 24
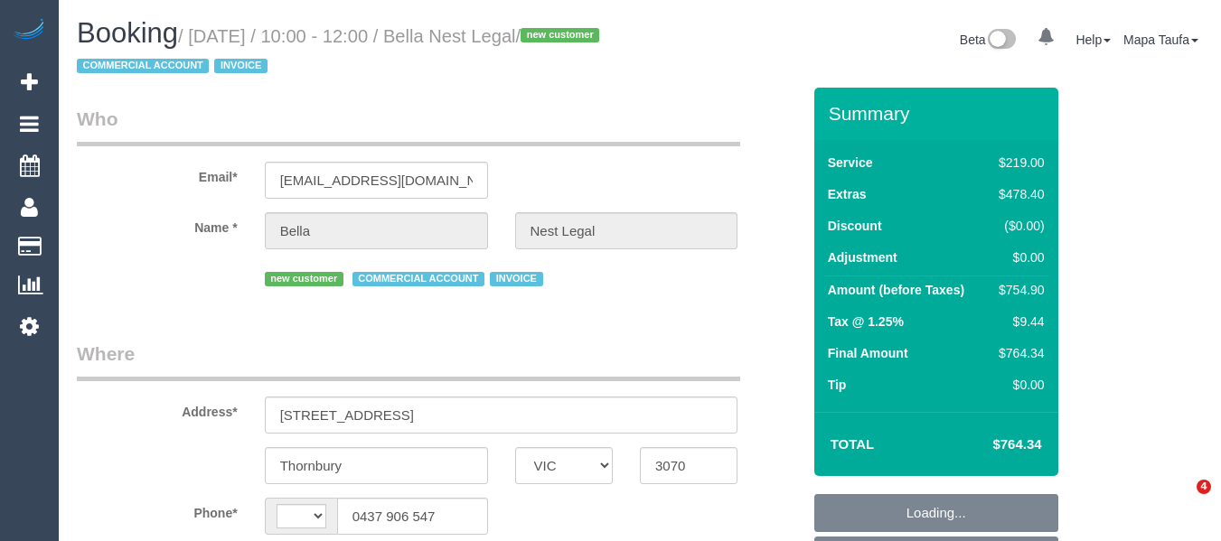
select select "VIC"
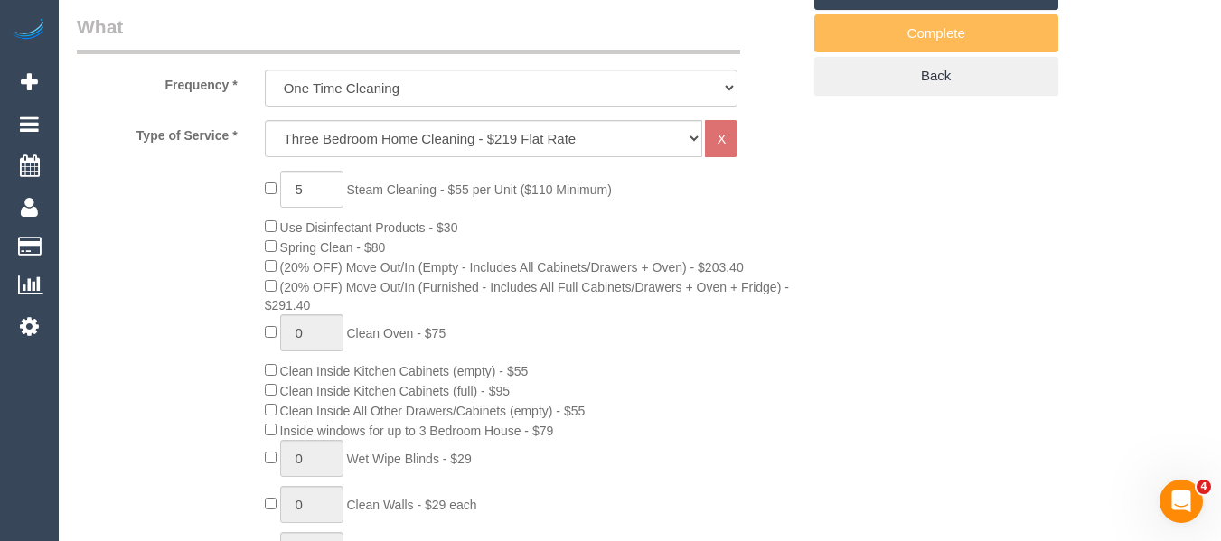
select select "object:546"
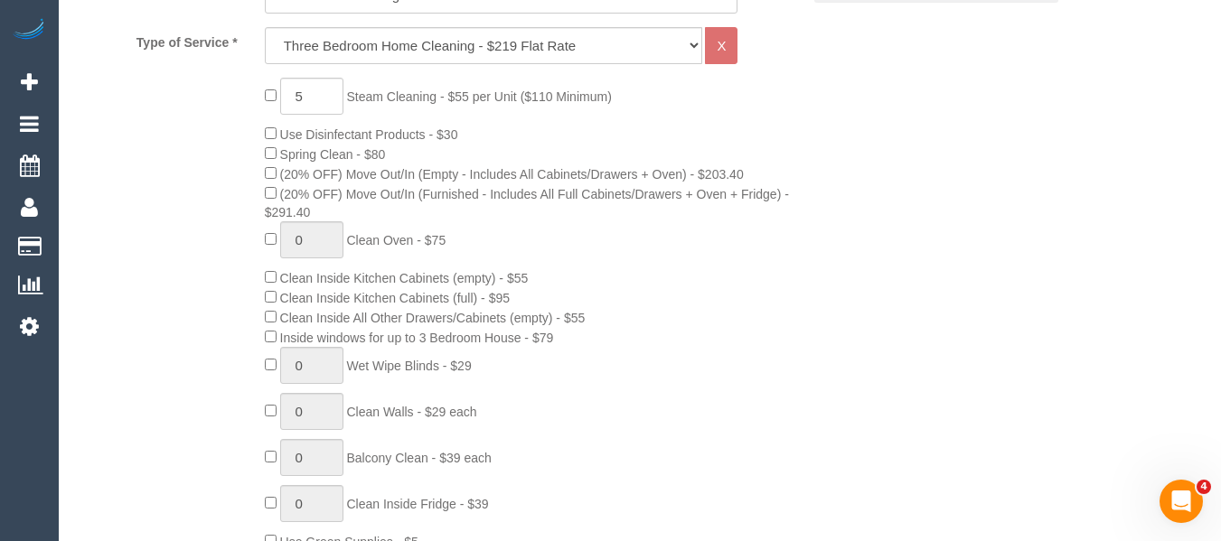
select select "string:AU"
select select "number:28"
select select "number:14"
select select "number:21"
select select "number:36"
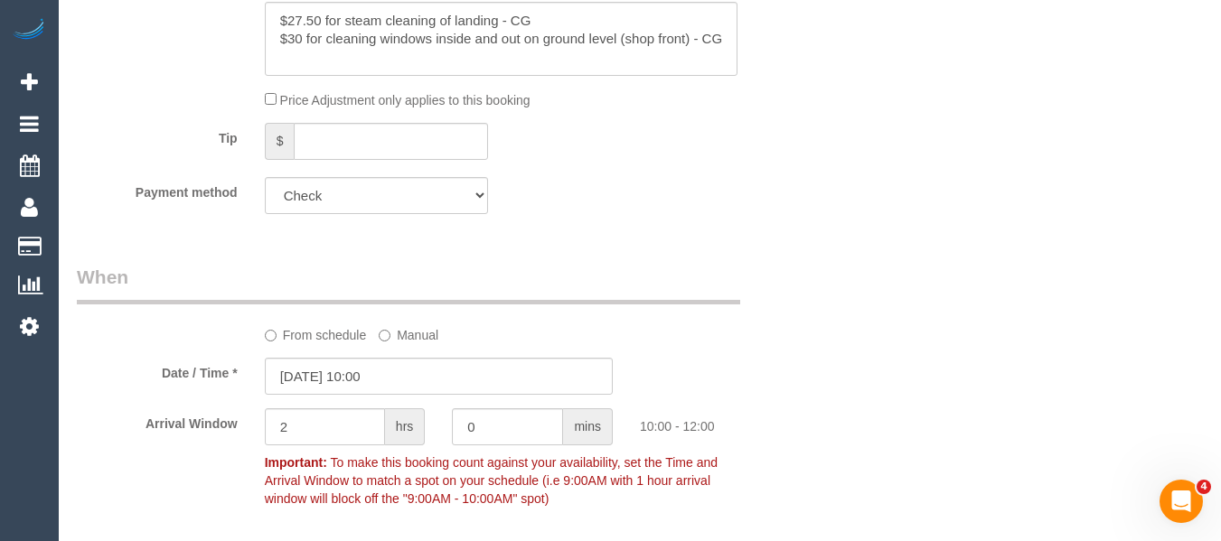
scroll to position [1885, 0]
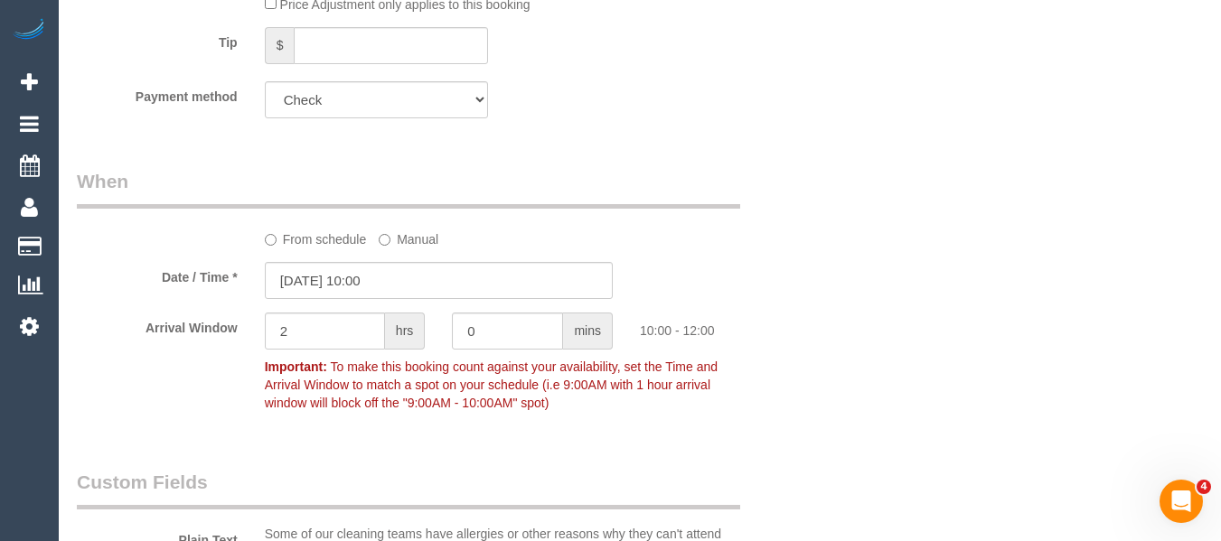
click at [342, 248] on label "From schedule" at bounding box center [316, 236] width 102 height 24
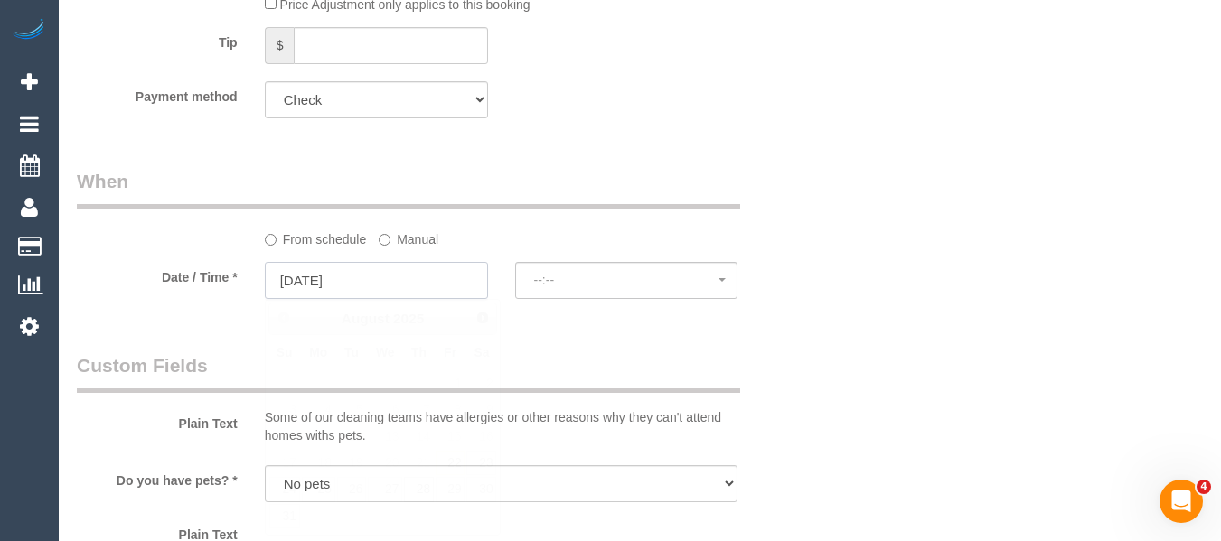
click at [388, 280] on input "28/08/2025" at bounding box center [376, 280] width 223 height 37
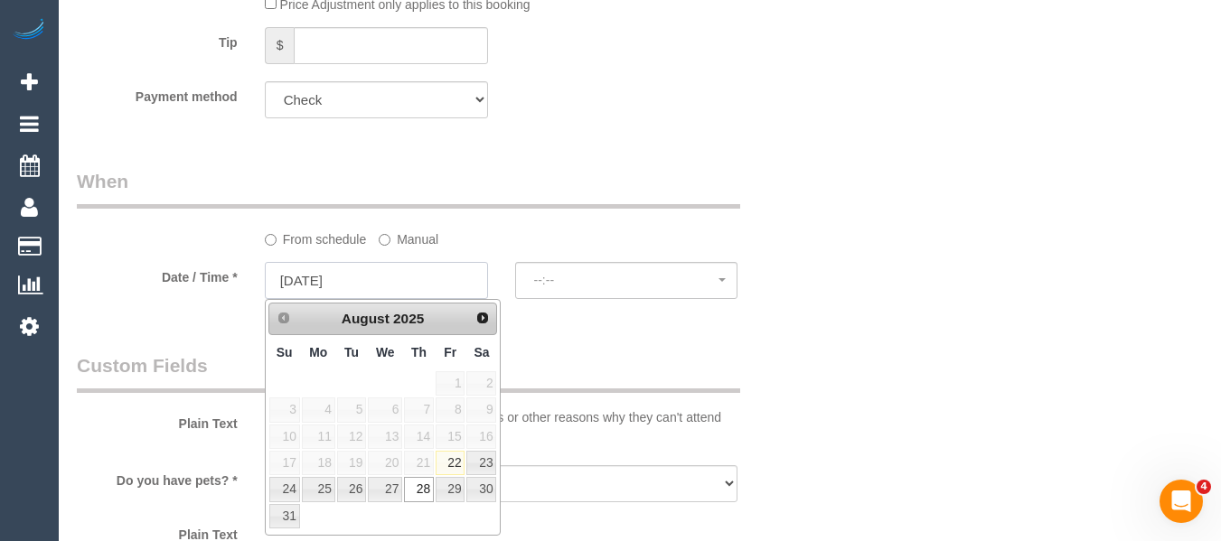
select select "spot14"
click at [487, 315] on span "Next" at bounding box center [482, 318] width 14 height 14
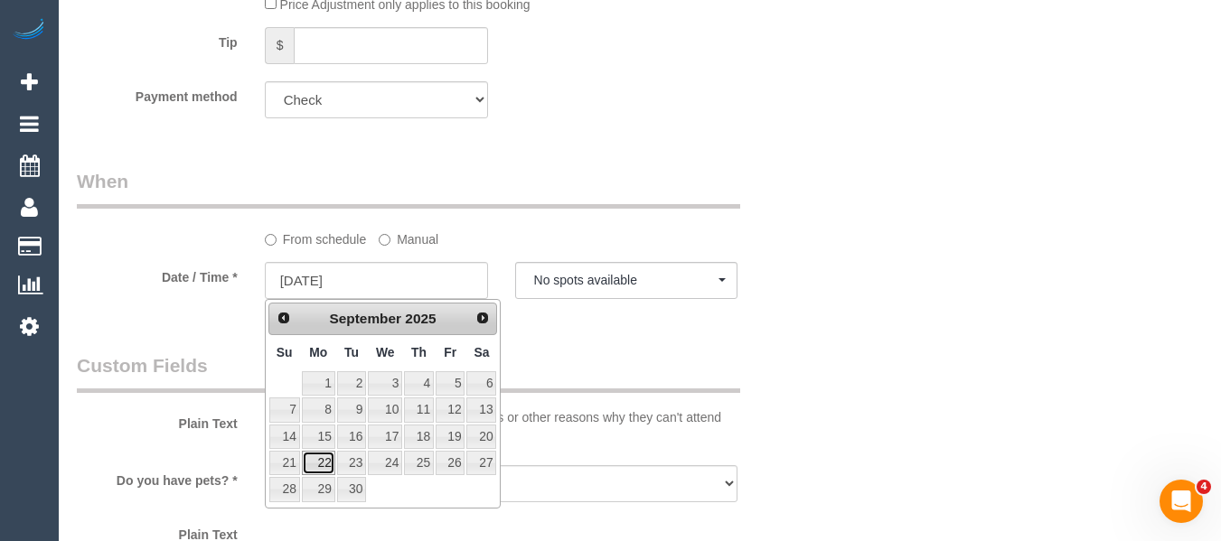
click at [322, 465] on link "22" at bounding box center [318, 463] width 33 height 24
type input "22/09/2025"
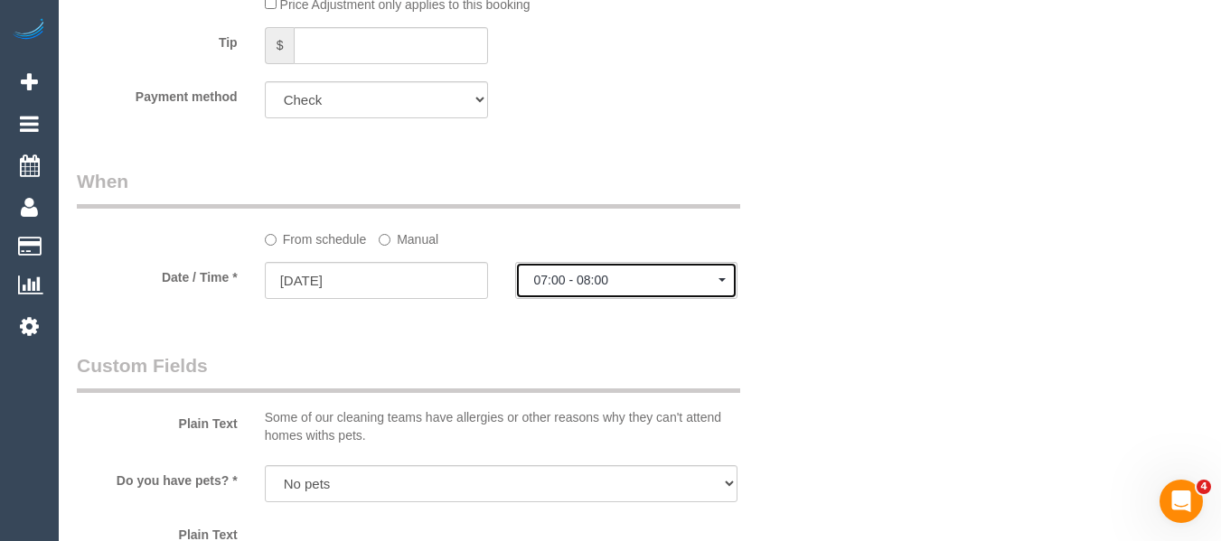
click at [556, 269] on button "07:00 - 08:00" at bounding box center [626, 280] width 223 height 37
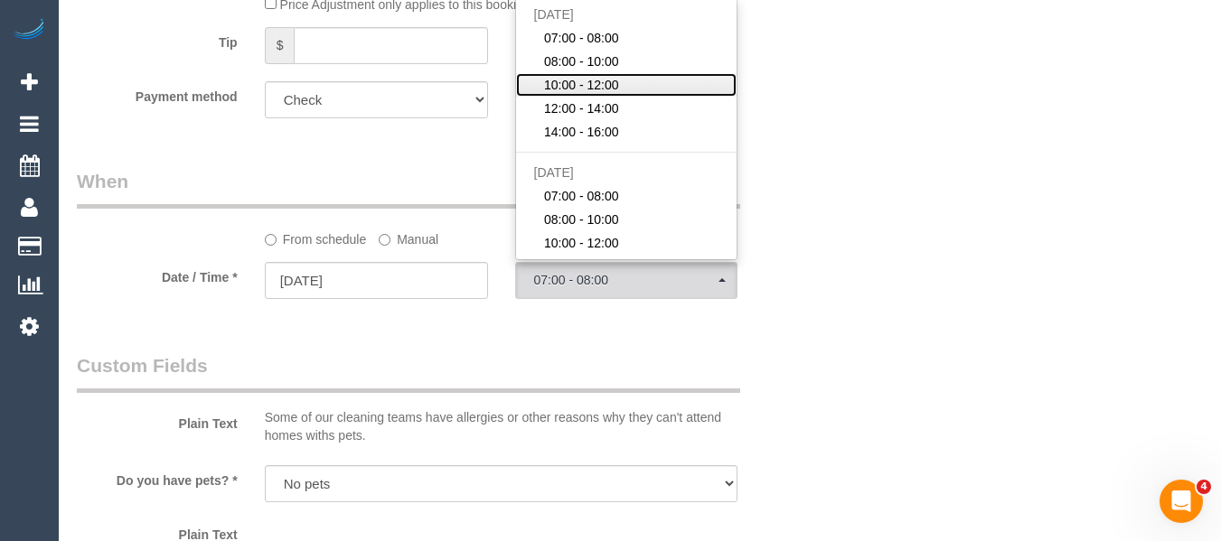
click at [571, 86] on span "10:00 - 12:00" at bounding box center [581, 85] width 75 height 18
select select "spot29"
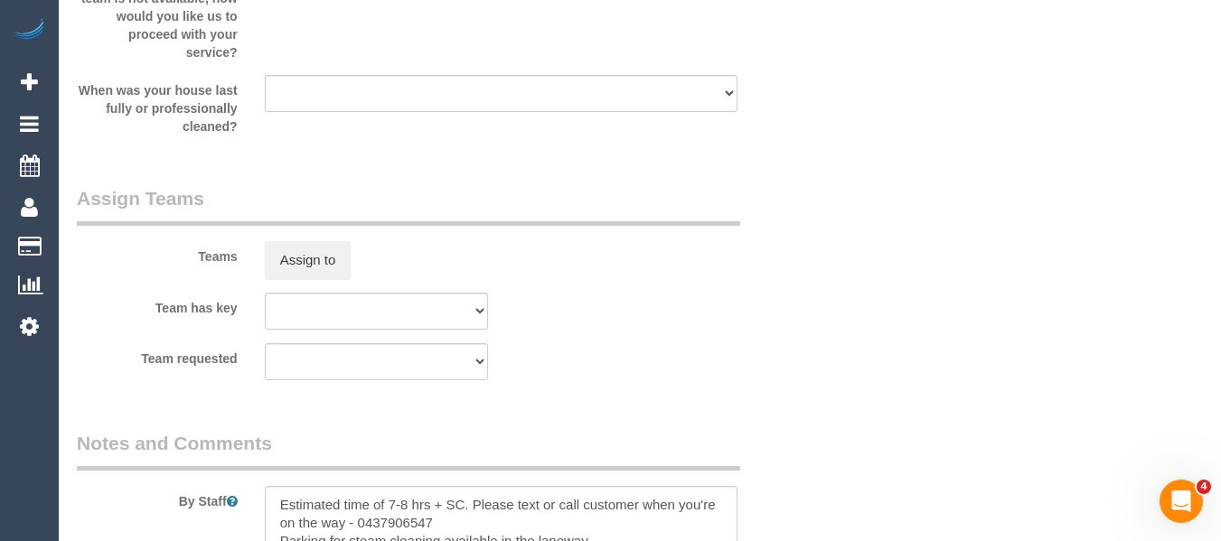
scroll to position [3264, 0]
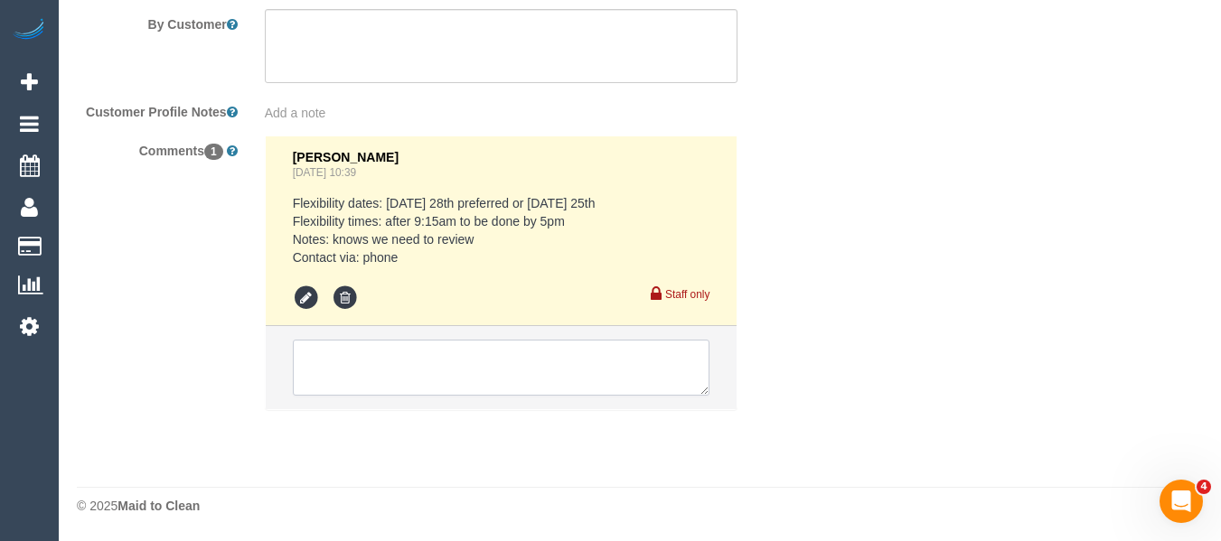
click at [394, 379] on textarea at bounding box center [502, 368] width 418 height 56
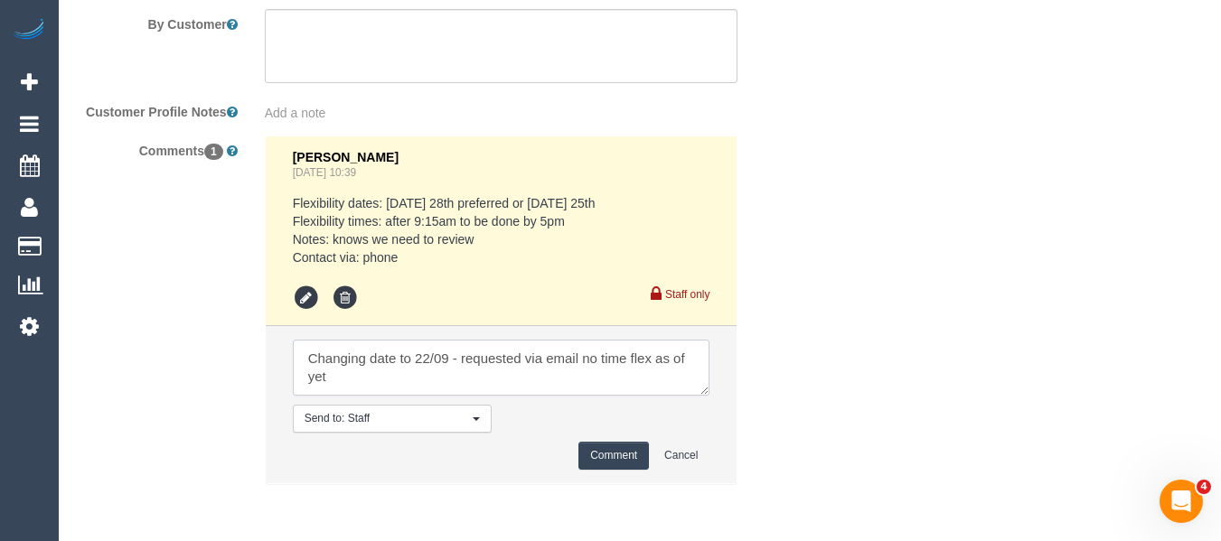
type textarea "Changing date to 22/09 - requested via email no time flex as of yet"
click at [614, 460] on button "Comment" at bounding box center [613, 456] width 71 height 28
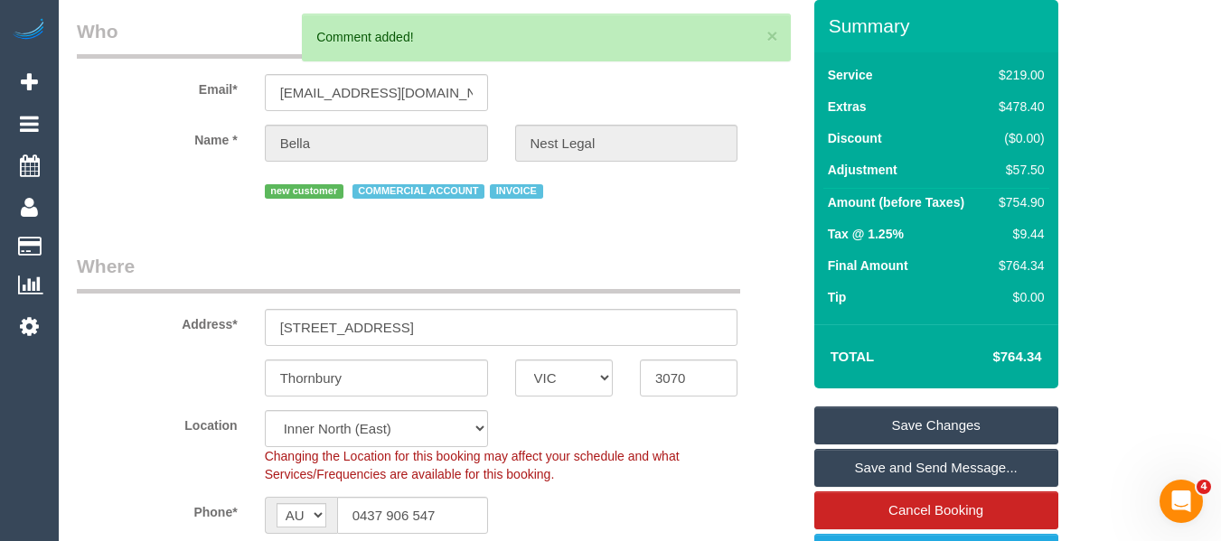
scroll to position [116, 0]
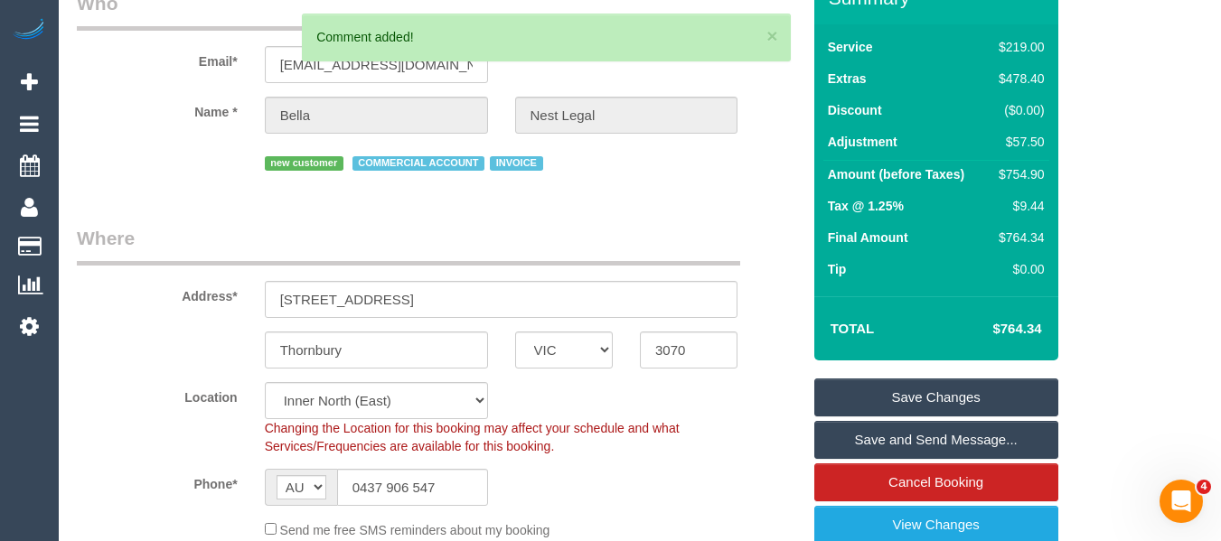
click at [910, 386] on link "Save Changes" at bounding box center [936, 398] width 244 height 38
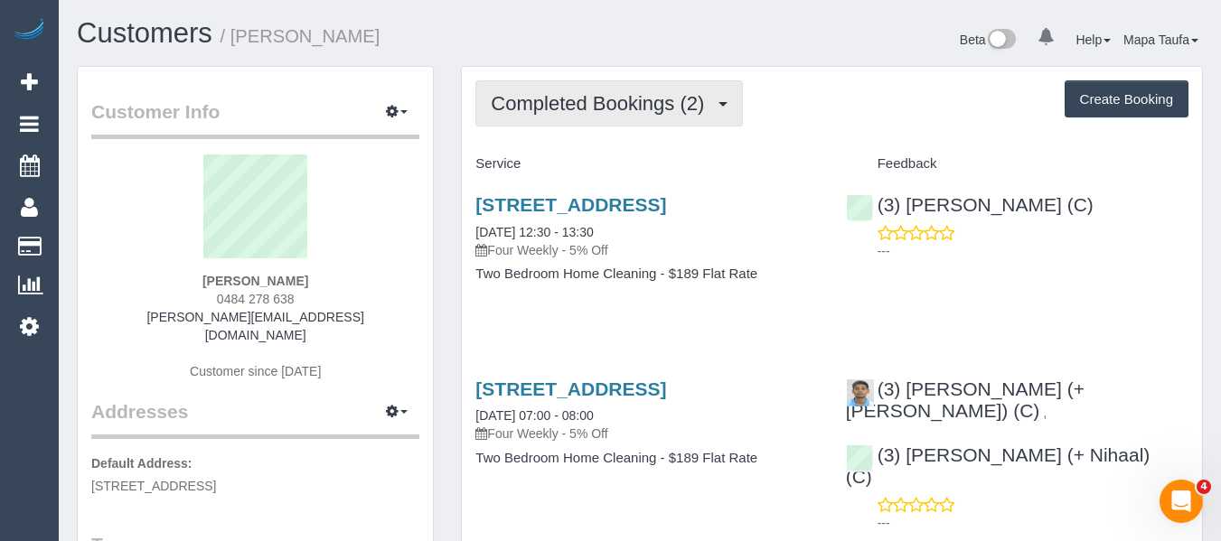
click at [610, 102] on span "Completed Bookings (2)" at bounding box center [602, 103] width 222 height 23
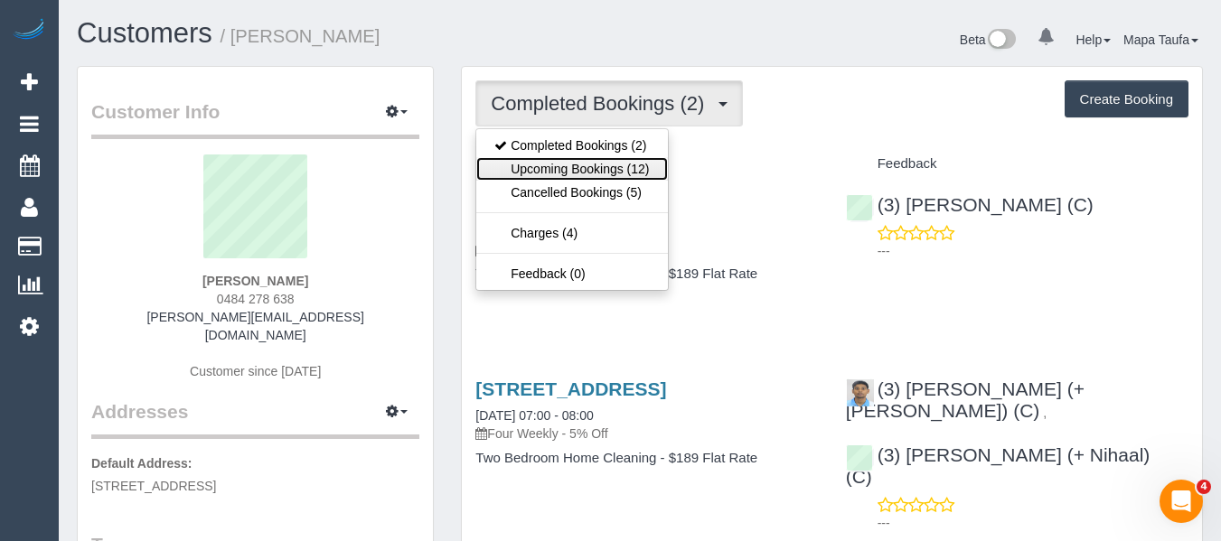
click at [596, 161] on link "Upcoming Bookings (12)" at bounding box center [571, 169] width 191 height 24
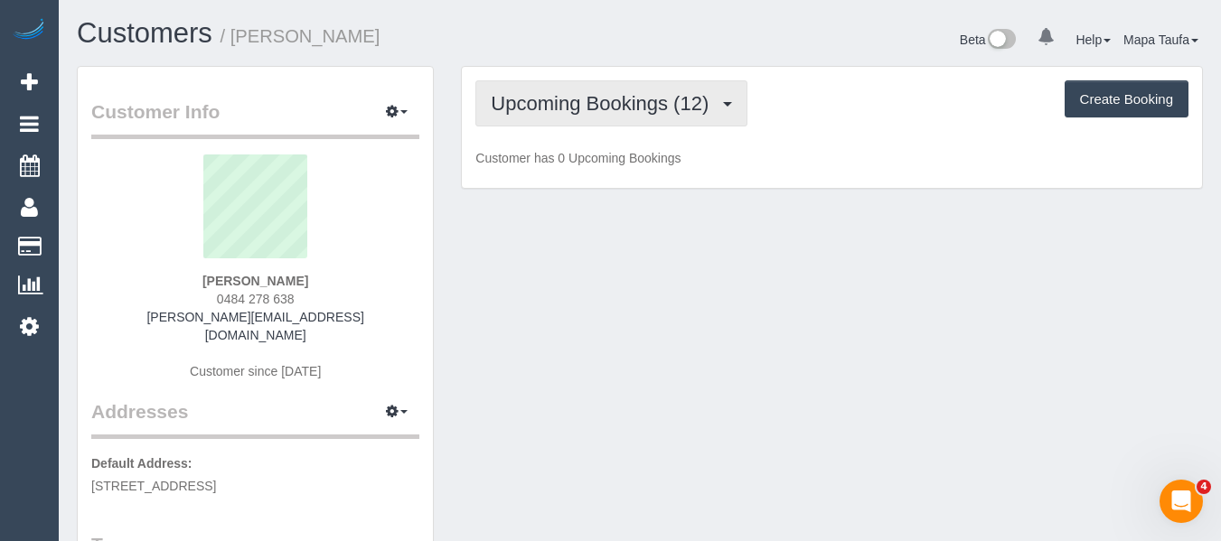
click at [562, 101] on span "Upcoming Bookings (12)" at bounding box center [604, 103] width 227 height 23
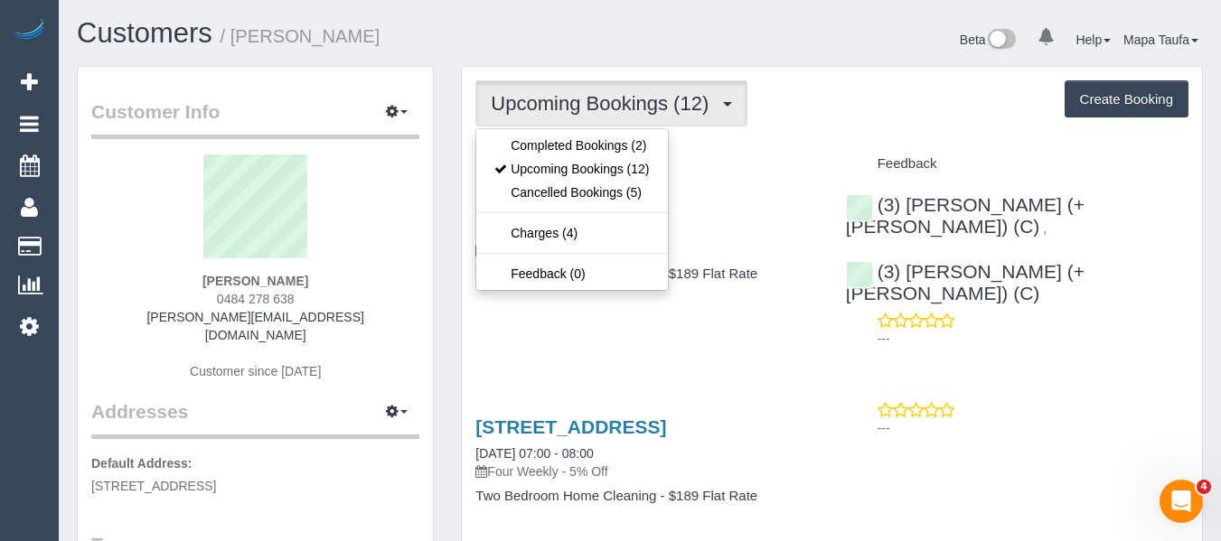
click at [559, 131] on ul "Completed Bookings (2) Upcoming Bookings (12) Cancelled Bookings (5) Charges (4…" at bounding box center [571, 209] width 193 height 163
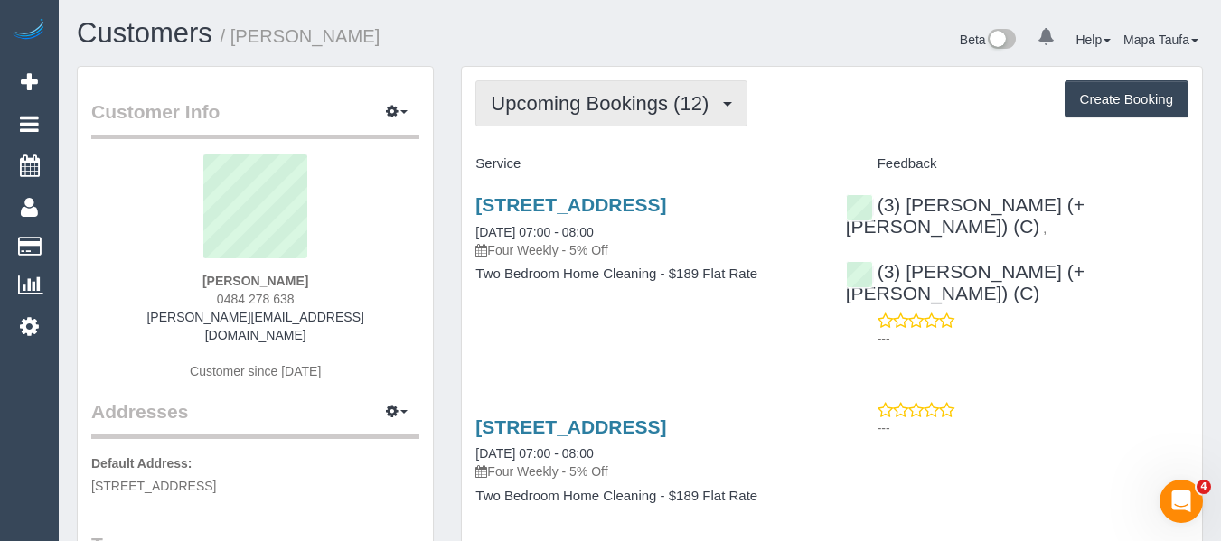
click at [567, 111] on span "Upcoming Bookings (12)" at bounding box center [604, 103] width 227 height 23
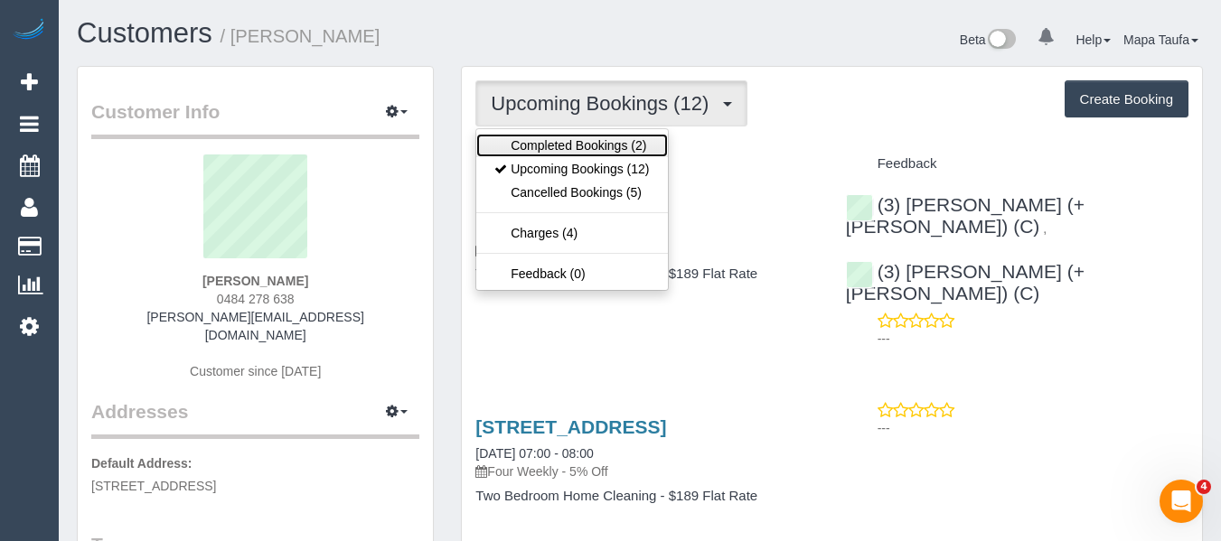
click at [558, 146] on link "Completed Bookings (2)" at bounding box center [571, 146] width 191 height 24
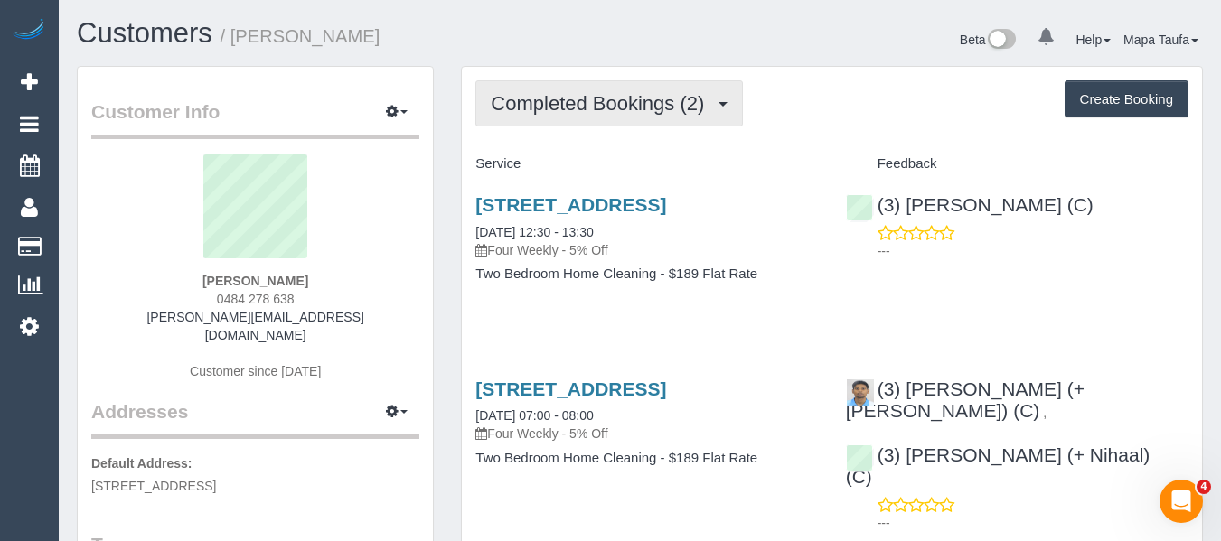
click at [558, 114] on span "Completed Bookings (2)" at bounding box center [602, 103] width 222 height 23
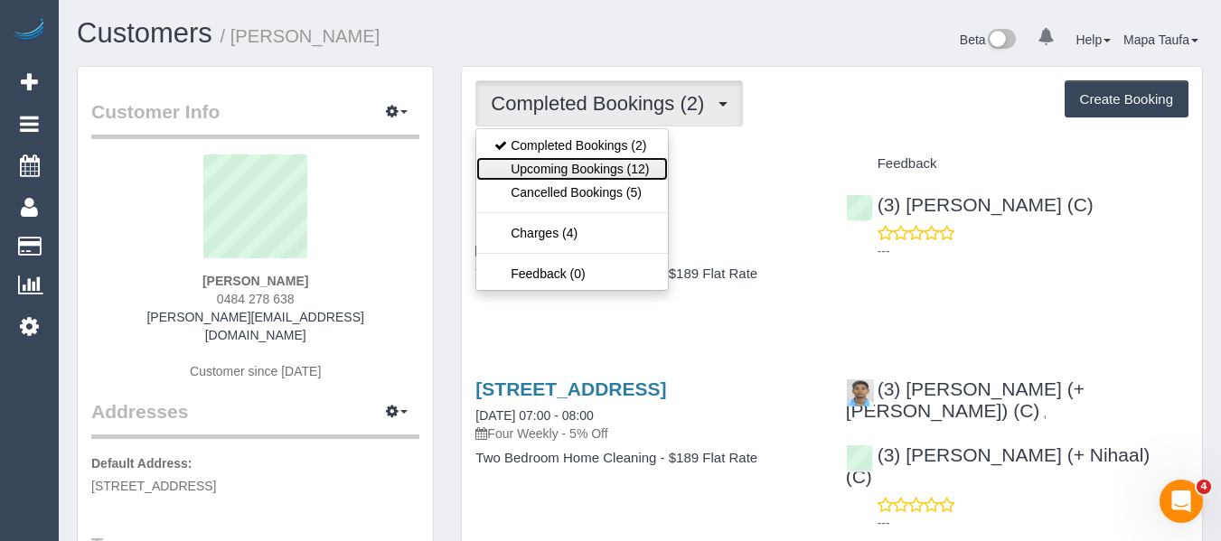
click at [573, 165] on link "Upcoming Bookings (12)" at bounding box center [571, 169] width 191 height 24
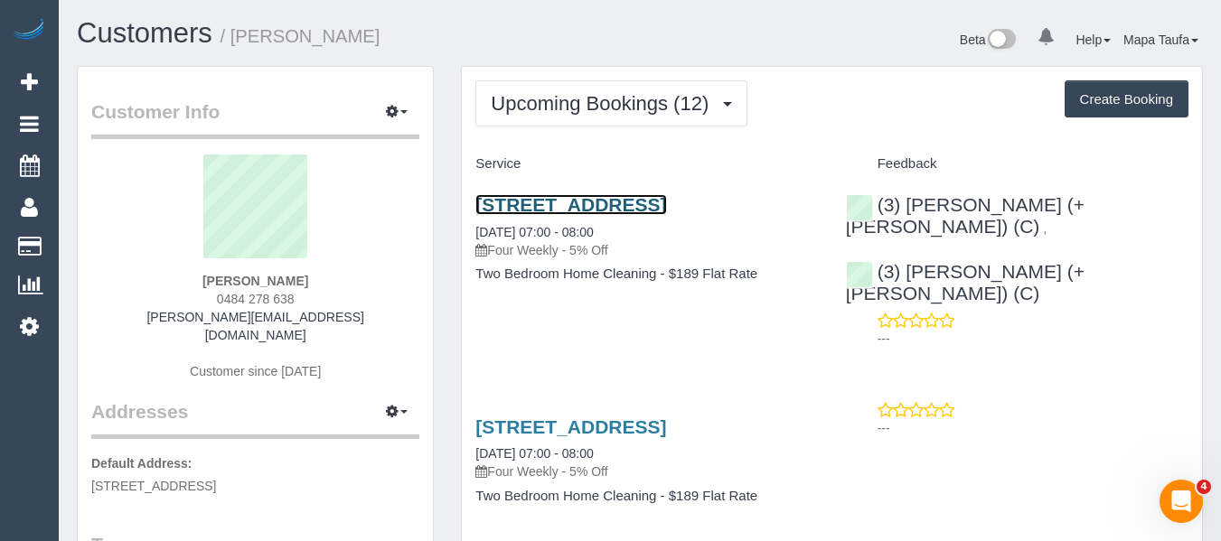
click at [541, 215] on link "[STREET_ADDRESS]" at bounding box center [570, 204] width 191 height 21
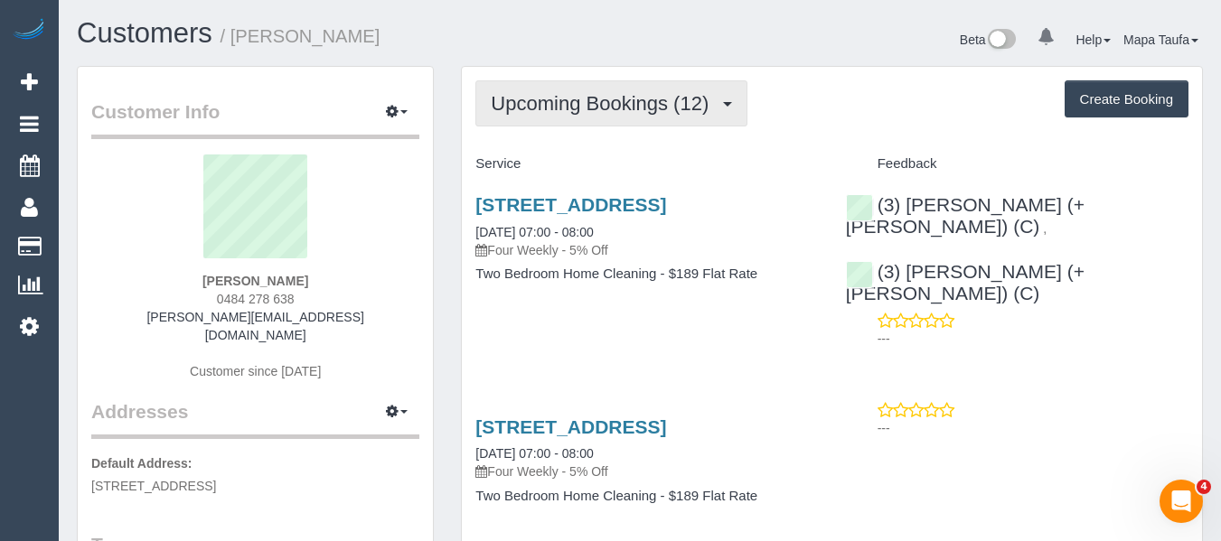
click at [500, 89] on button "Upcoming Bookings (12)" at bounding box center [611, 103] width 272 height 46
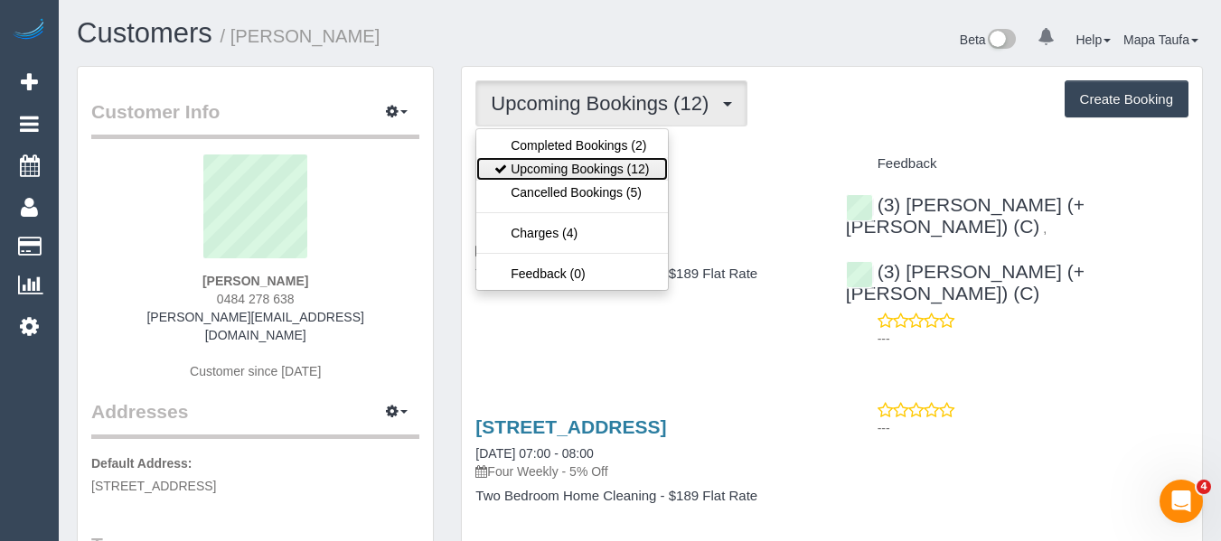
click at [513, 157] on link "Upcoming Bookings (12)" at bounding box center [571, 169] width 191 height 24
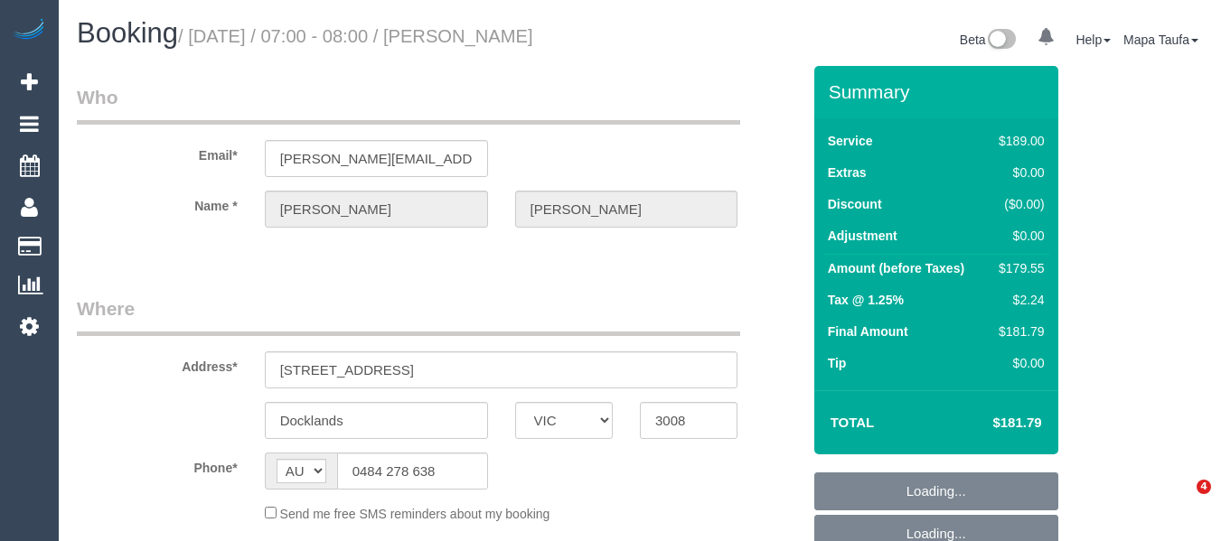
select select "VIC"
select select "string:stripe-pm_1QkCwx2GScqysDRVvSKwHZSf"
select select "number:28"
select select "number:14"
select select "number:19"
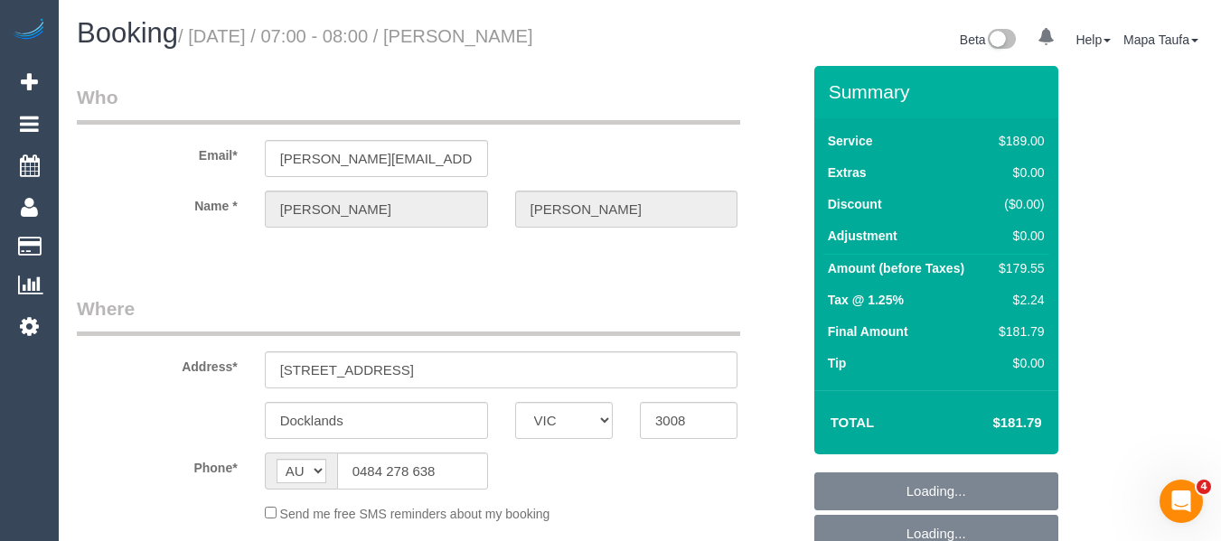
select select "number:24"
select select "number:35"
select select "number:12"
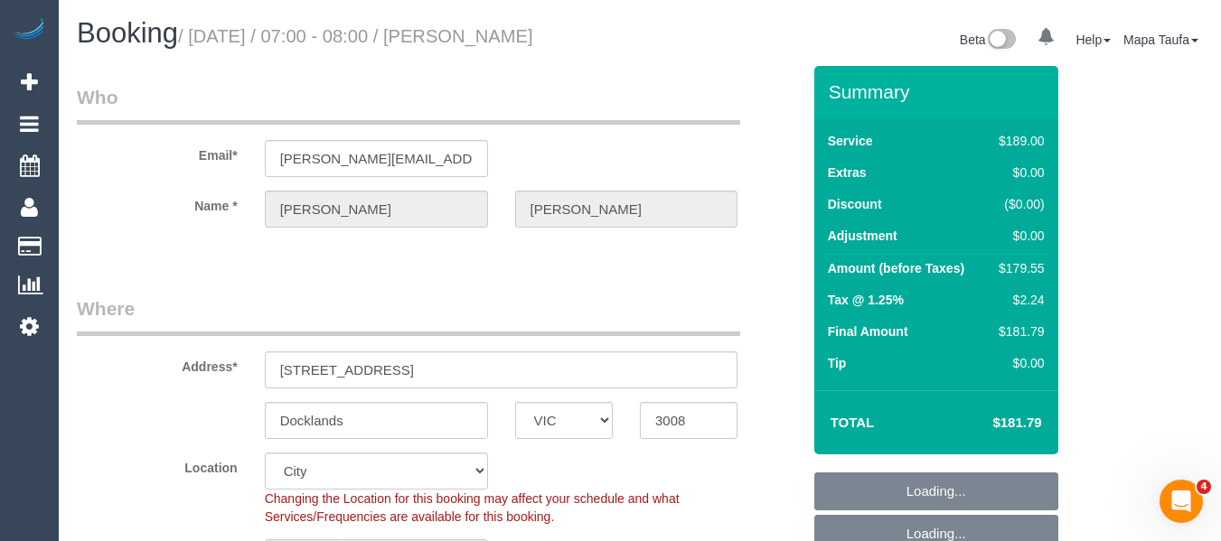
select select "object:785"
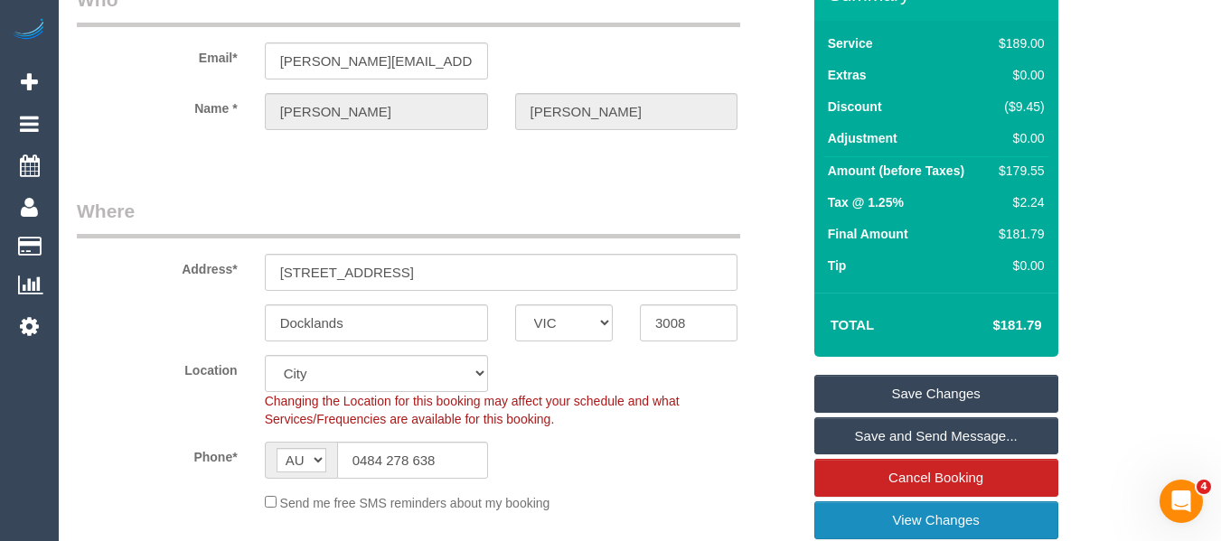
scroll to position [362, 0]
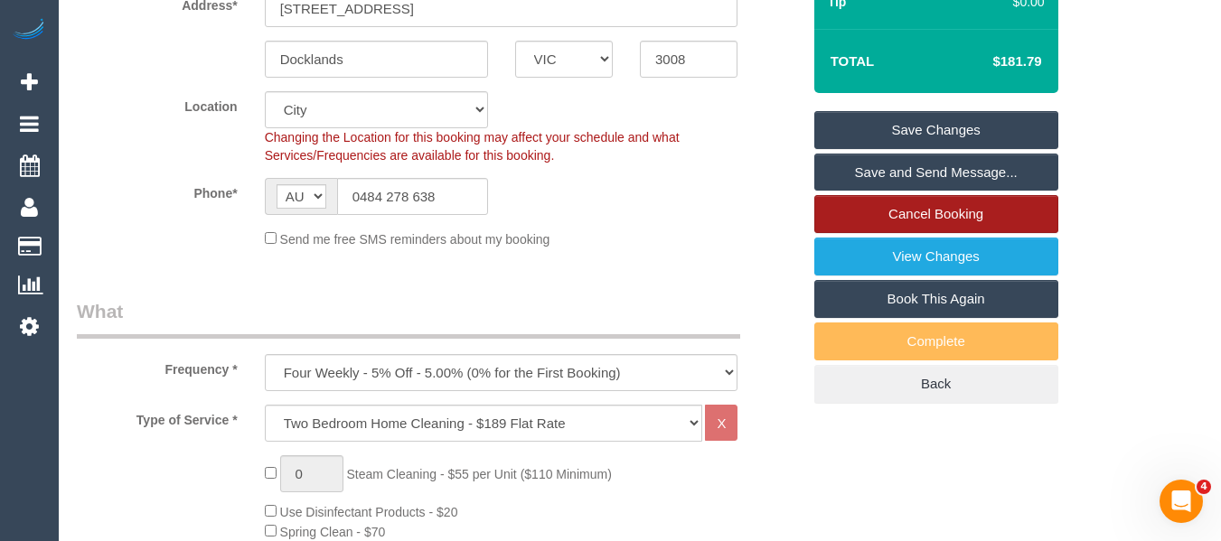
click at [888, 217] on link "Cancel Booking" at bounding box center [936, 214] width 244 height 38
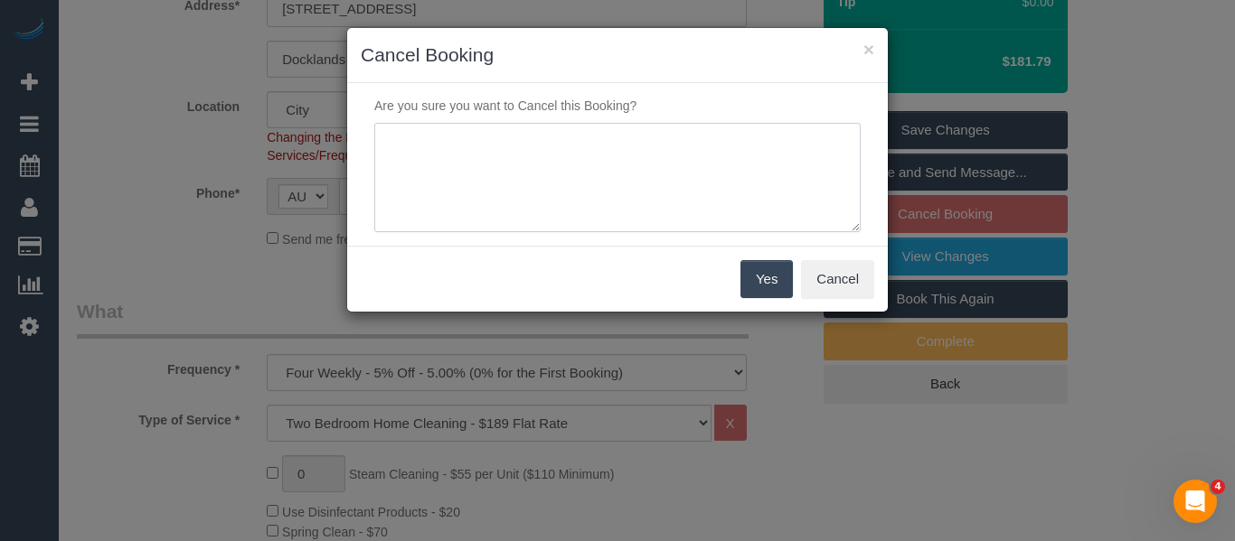
click at [534, 175] on textarea at bounding box center [617, 178] width 486 height 110
click at [565, 172] on textarea at bounding box center [617, 178] width 486 height 110
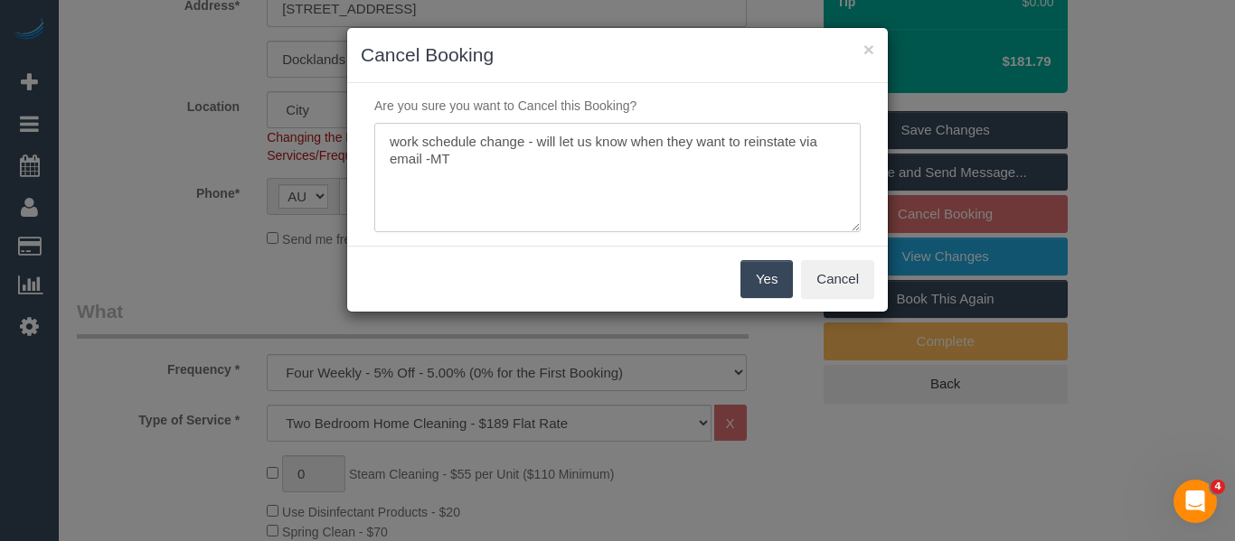
type textarea "work schedule change - will let us know when they want to reinstate via email -…"
click at [762, 280] on button "Yes" at bounding box center [766, 279] width 52 height 38
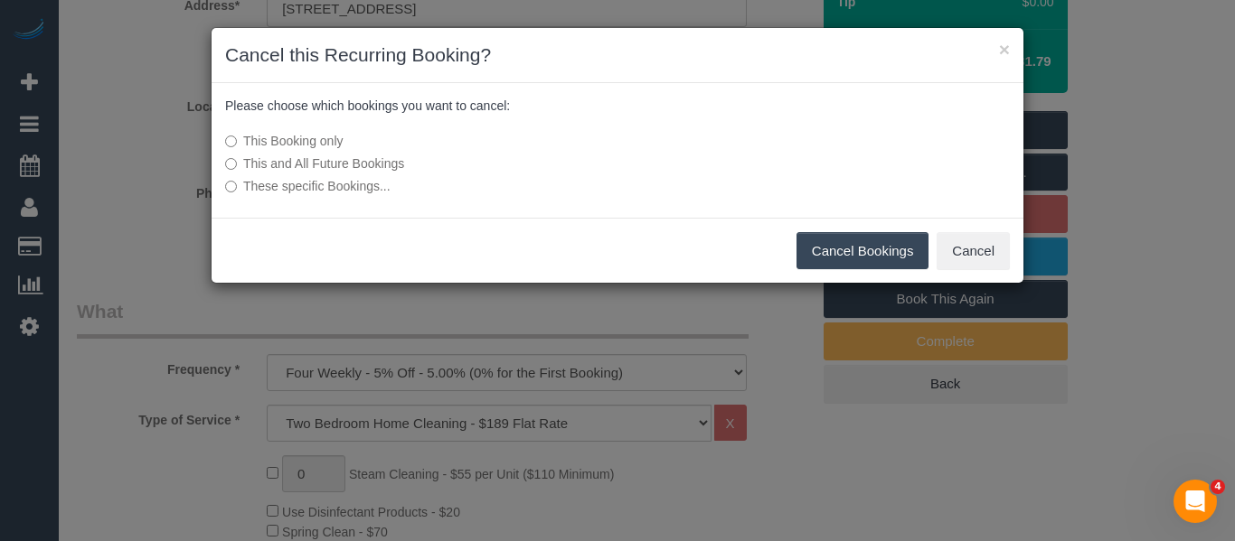
click at [383, 166] on label "This and All Future Bookings" at bounding box center [482, 164] width 514 height 18
click at [827, 245] on button "Cancel Bookings" at bounding box center [862, 251] width 133 height 38
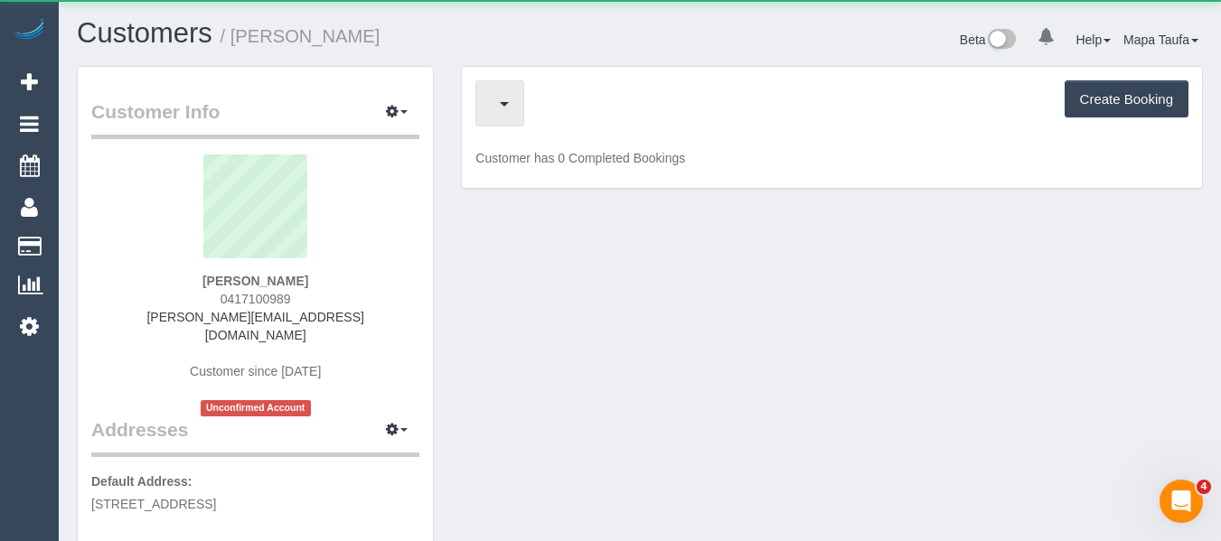
click at [517, 109] on button "button" at bounding box center [499, 103] width 49 height 46
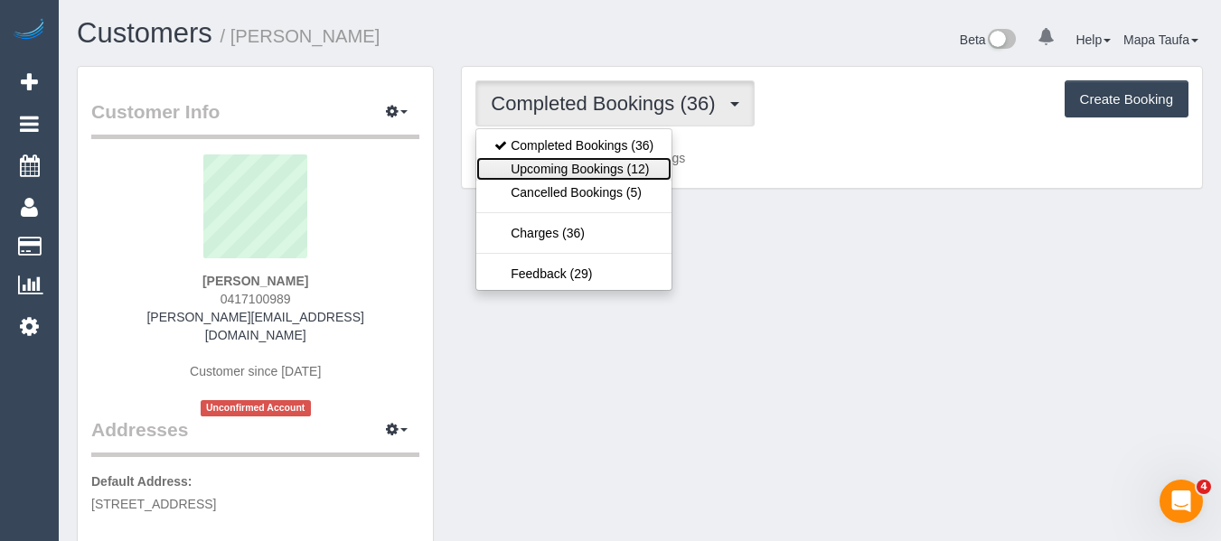
click at [533, 169] on link "Upcoming Bookings (12)" at bounding box center [573, 169] width 195 height 24
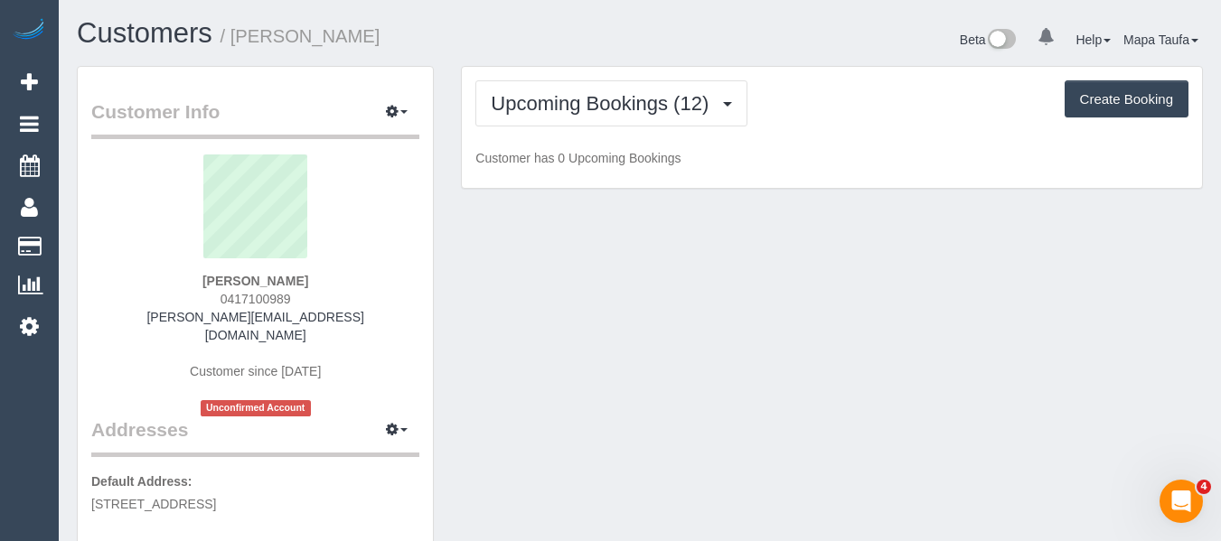
click at [541, 53] on div "Customers / [PERSON_NAME]" at bounding box center [351, 37] width 577 height 39
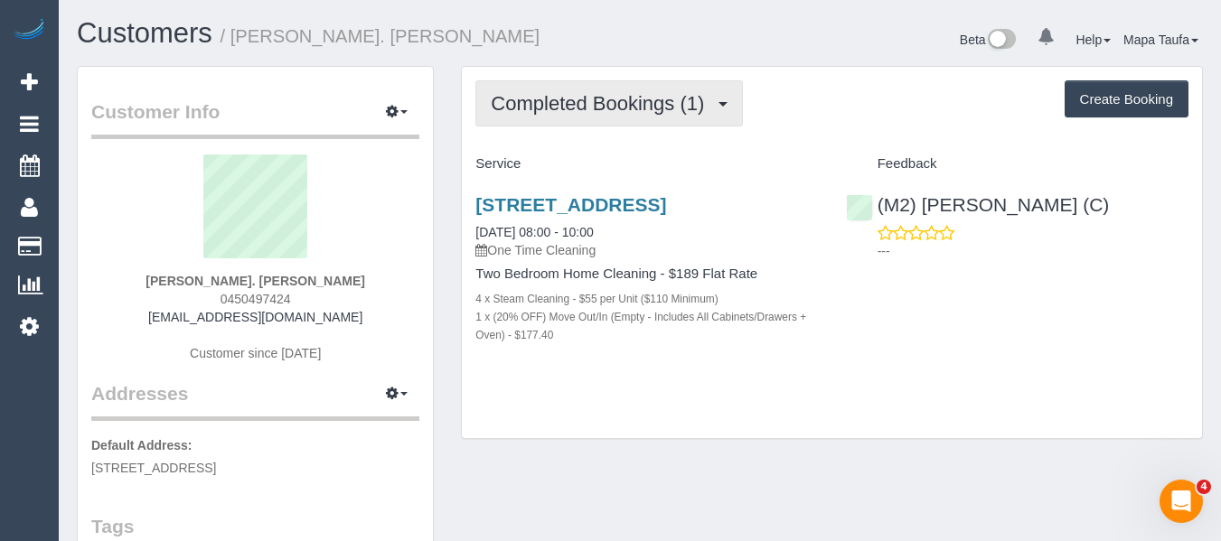
click at [504, 89] on button "Completed Bookings (1)" at bounding box center [609, 103] width 268 height 46
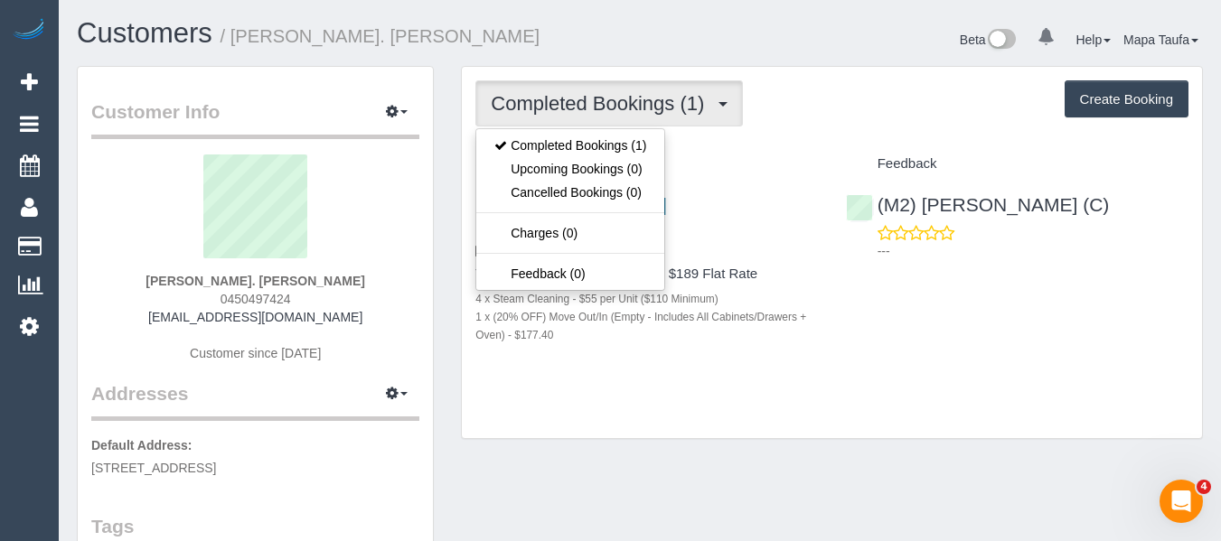
click at [812, 127] on div "Completed Bookings (1) Completed Bookings (1) Upcoming Bookings (0) Cancelled B…" at bounding box center [832, 253] width 740 height 372
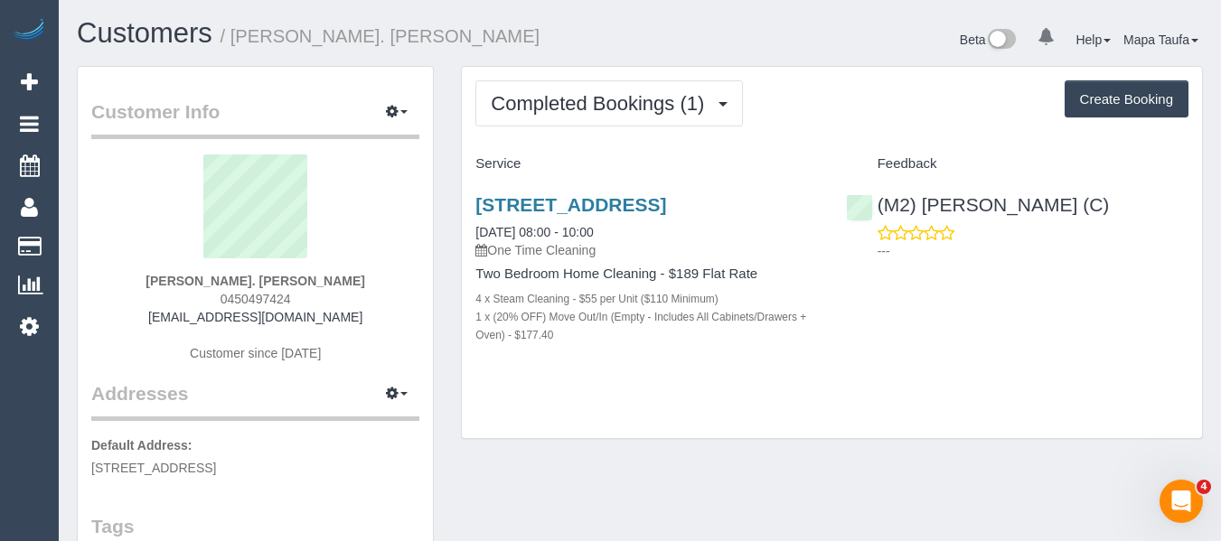
drag, startPoint x: 228, startPoint y: 298, endPoint x: 211, endPoint y: 297, distance: 17.2
click at [211, 297] on div "Aaron. Morris 0450497424 morrisa16@gmail.com Customer since 2025" at bounding box center [255, 268] width 328 height 226
copy span "0450497424"
drag, startPoint x: 600, startPoint y: 10, endPoint x: 593, endPoint y: 2, distance: 10.9
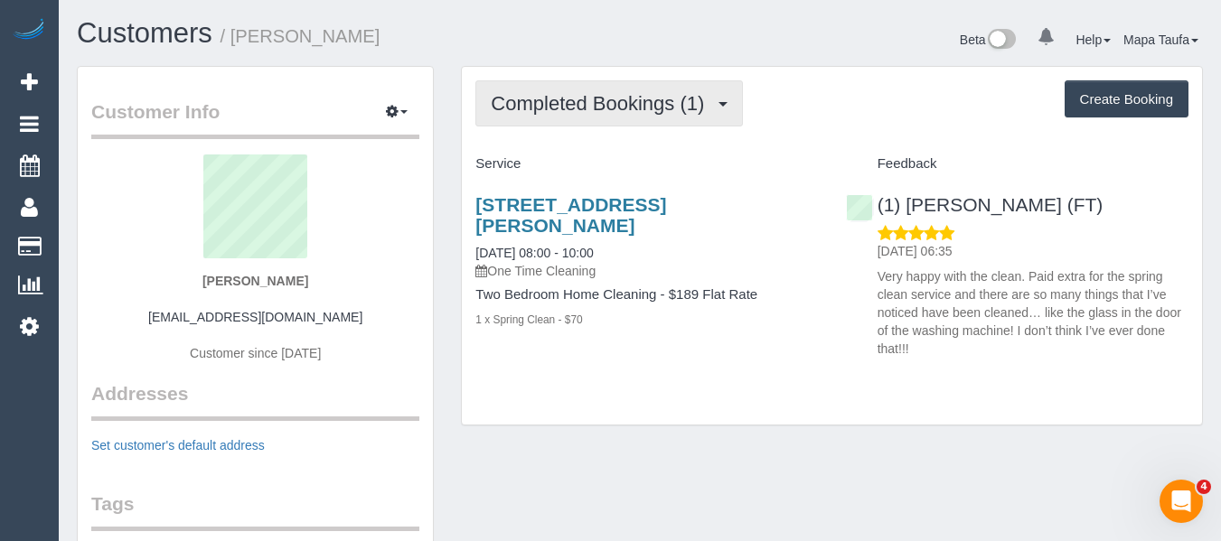
click at [608, 98] on span "Completed Bookings (1)" at bounding box center [602, 103] width 222 height 23
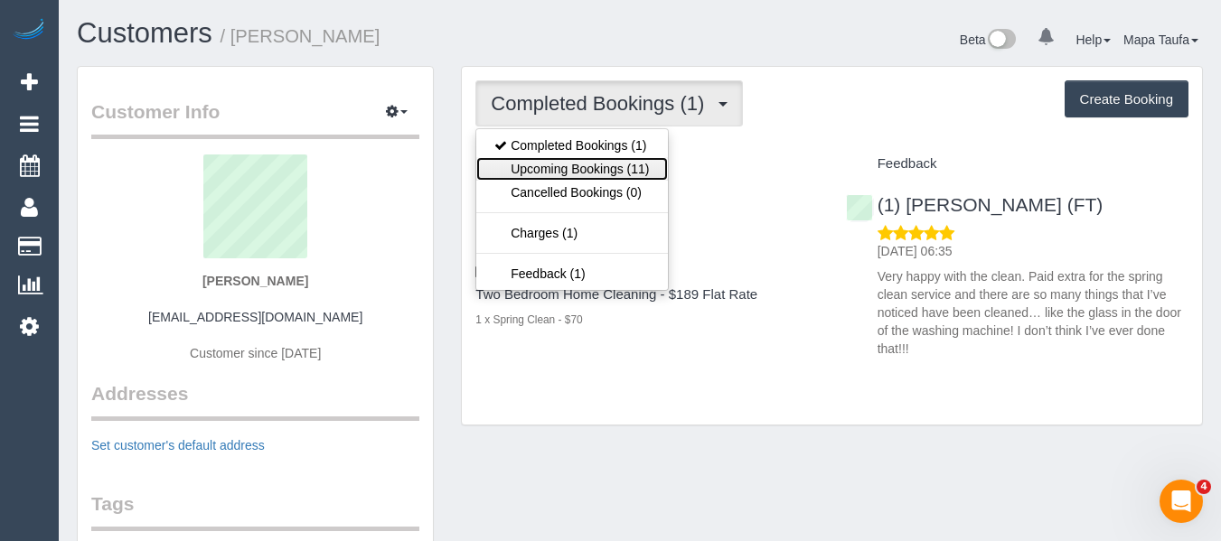
click at [598, 165] on link "Upcoming Bookings (11)" at bounding box center [571, 169] width 191 height 24
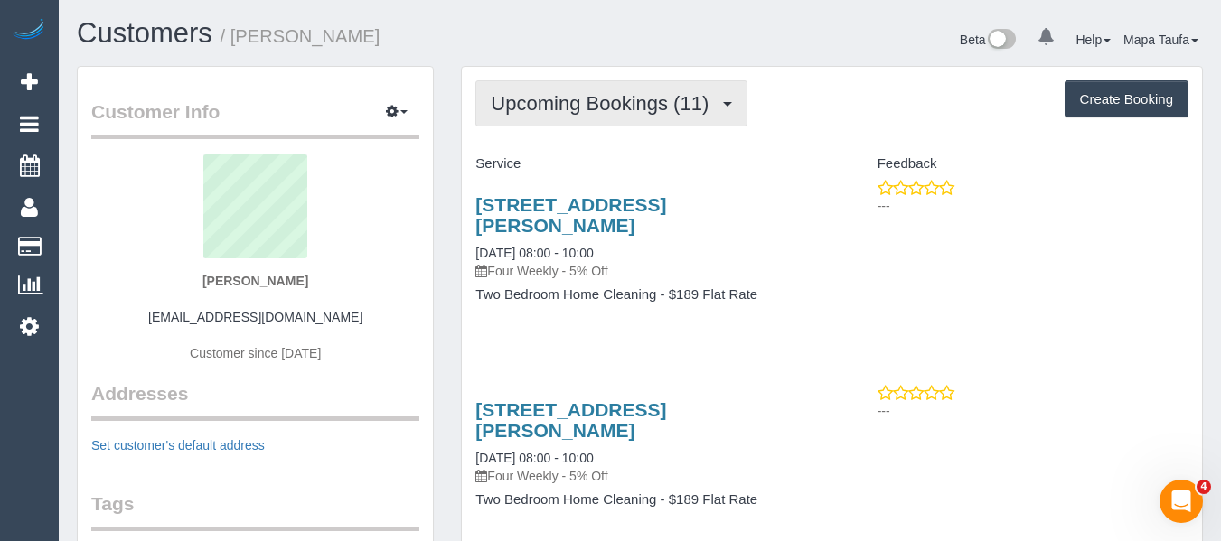
click at [536, 115] on button "Upcoming Bookings (11)" at bounding box center [611, 103] width 272 height 46
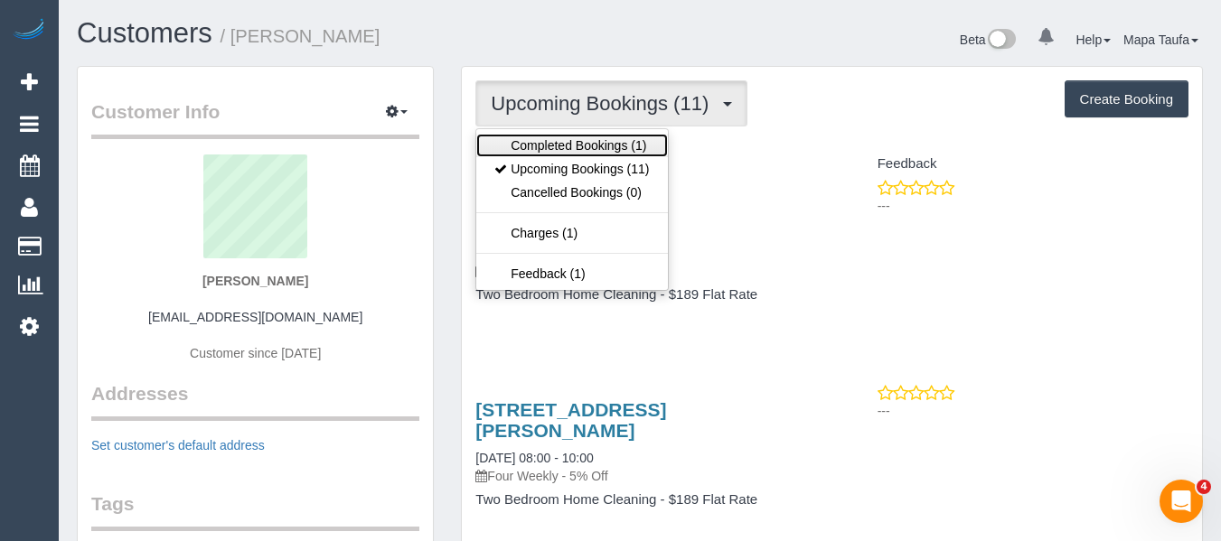
click at [534, 139] on link "Completed Bookings (1)" at bounding box center [571, 146] width 191 height 24
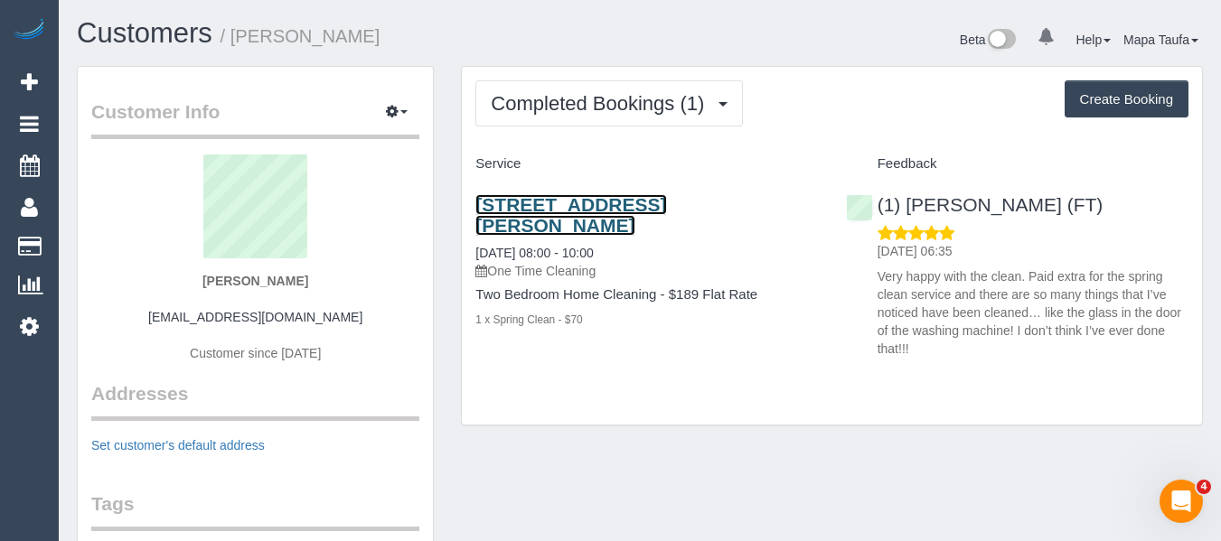
click at [497, 210] on link "[STREET_ADDRESS][PERSON_NAME]" at bounding box center [570, 215] width 191 height 42
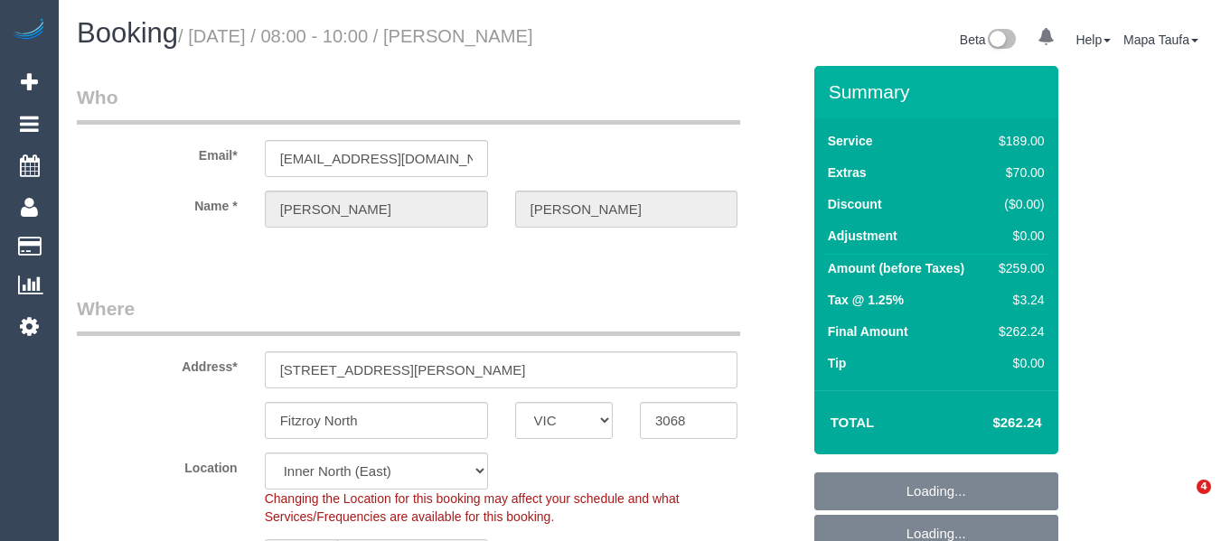
select select "VIC"
select select "string:stripe-pm_1RxPsu2GScqysDRVlmbv5yIl"
select select "number:28"
select select "number:14"
select select "number:19"
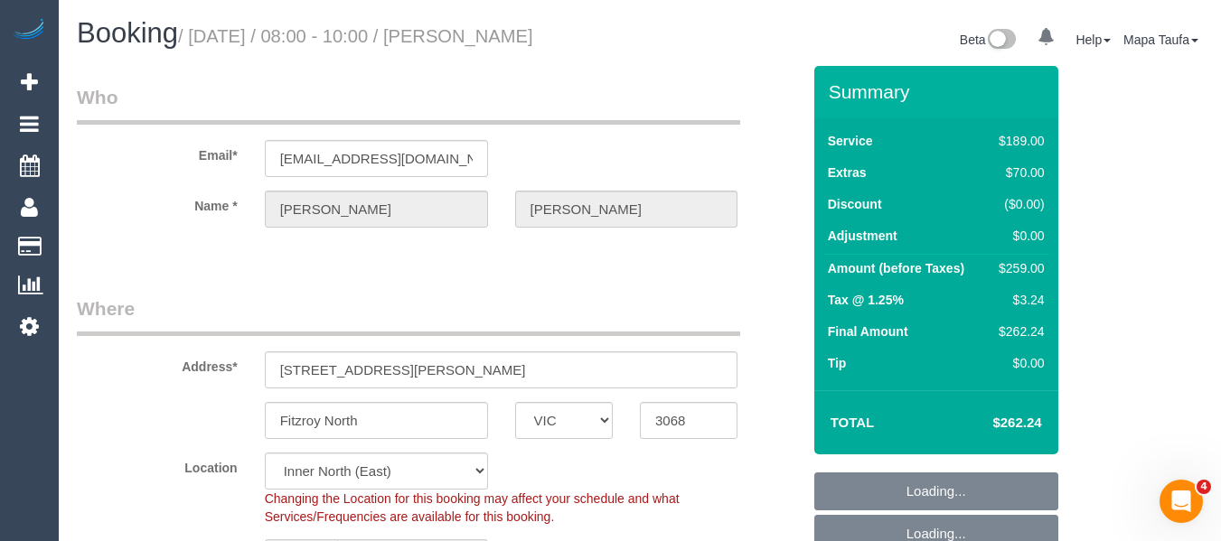
select select "number:24"
select select "number:26"
select select "object:1589"
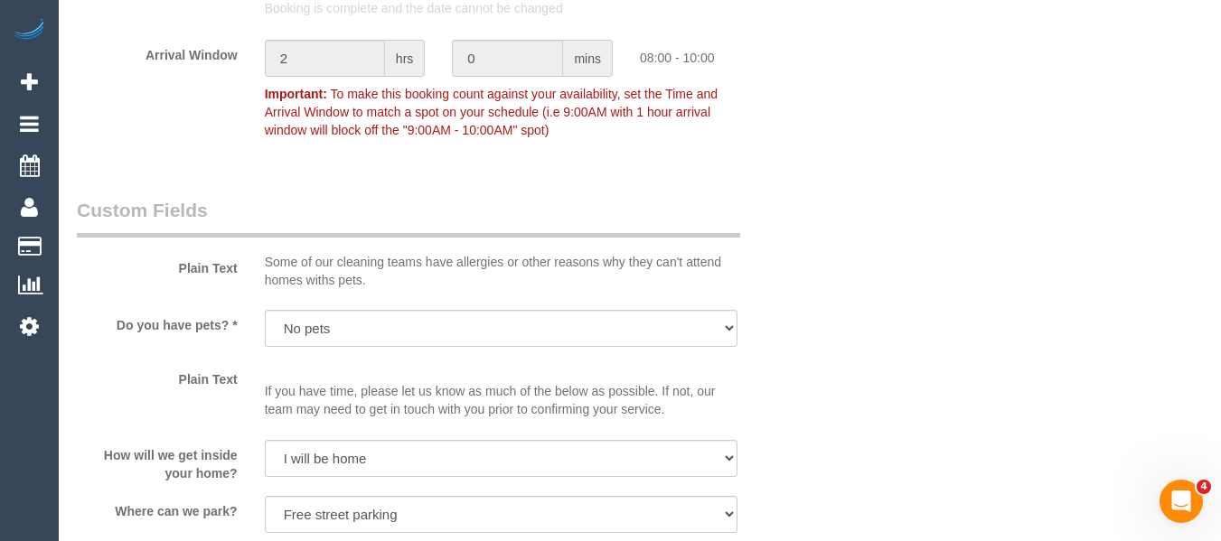
scroll to position [1860, 0]
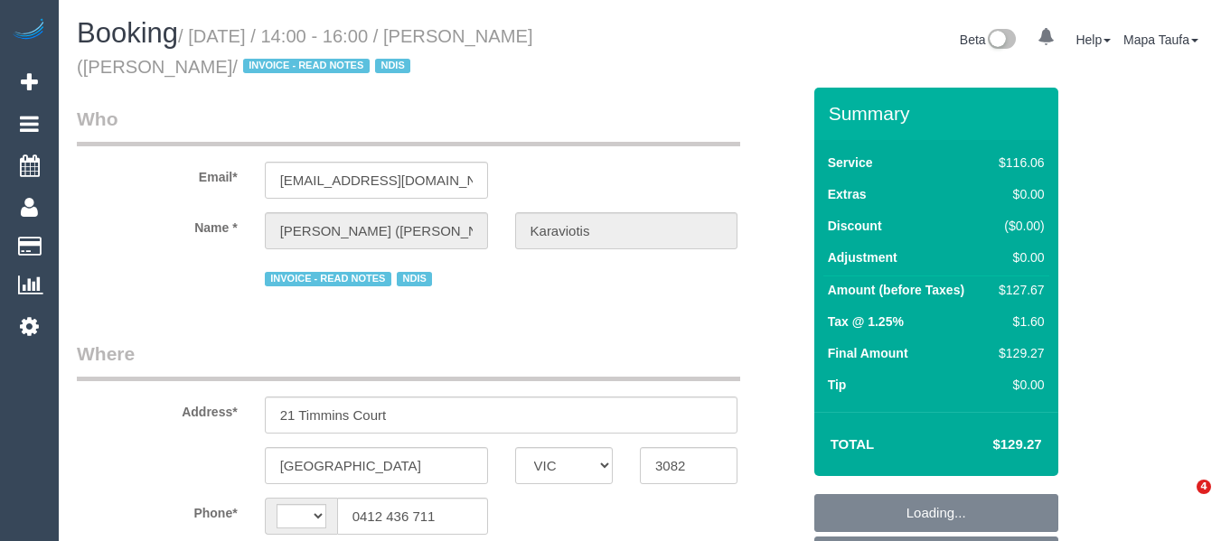
select select "VIC"
select select "string:AU"
select select "object:612"
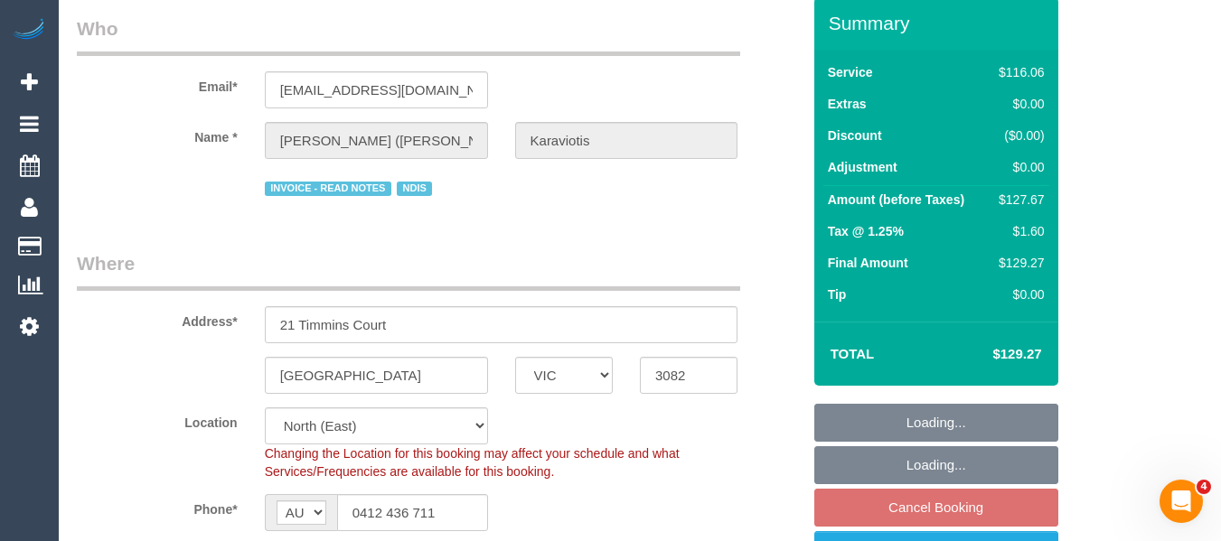
select select "spot1"
select select "number:29"
select select "number:14"
select select "number:19"
select select "number:36"
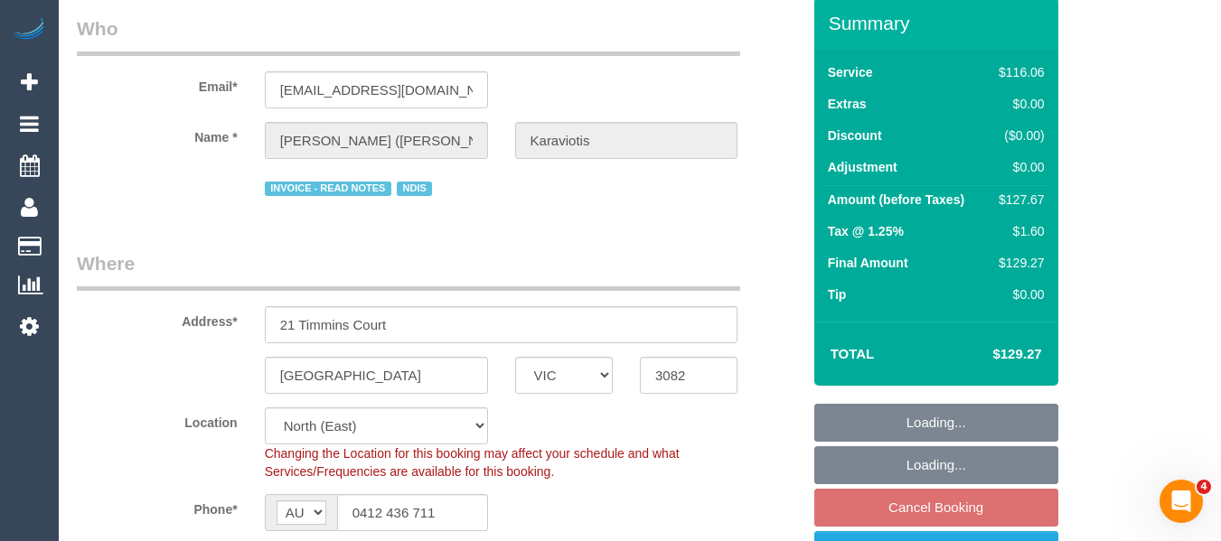
select select "number:34"
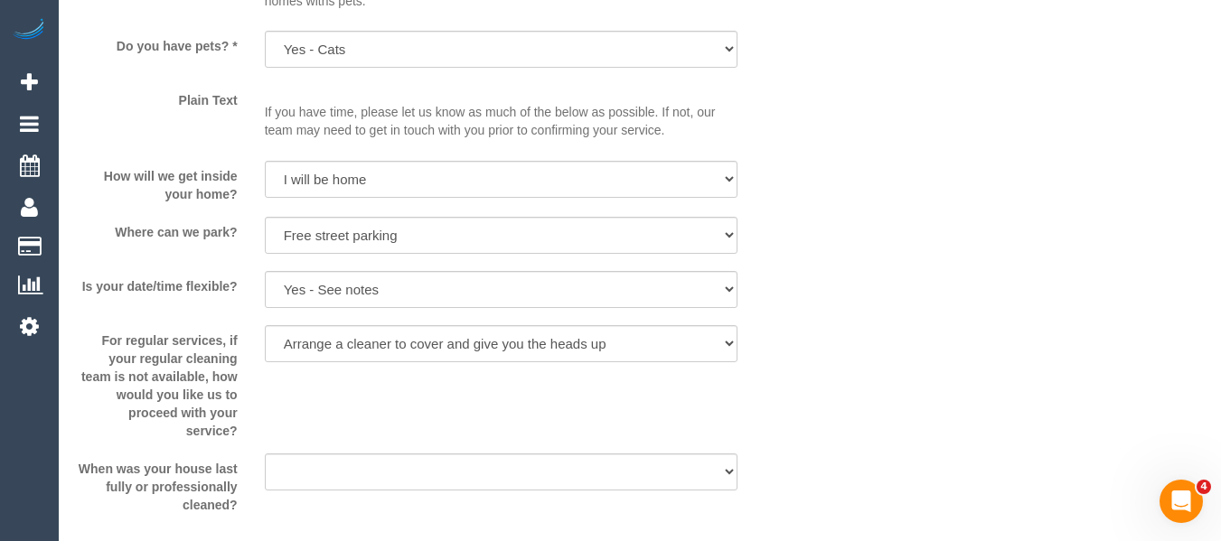
scroll to position [2165, 0]
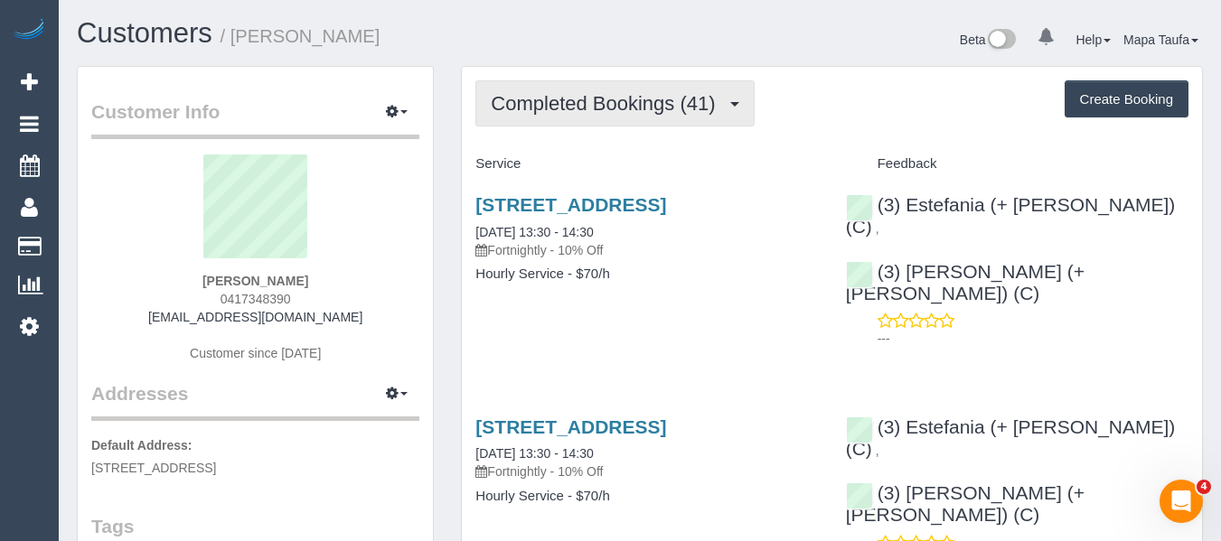
drag, startPoint x: 599, startPoint y: 98, endPoint x: 587, endPoint y: 139, distance: 43.5
click at [598, 98] on span "Completed Bookings (41)" at bounding box center [607, 103] width 233 height 23
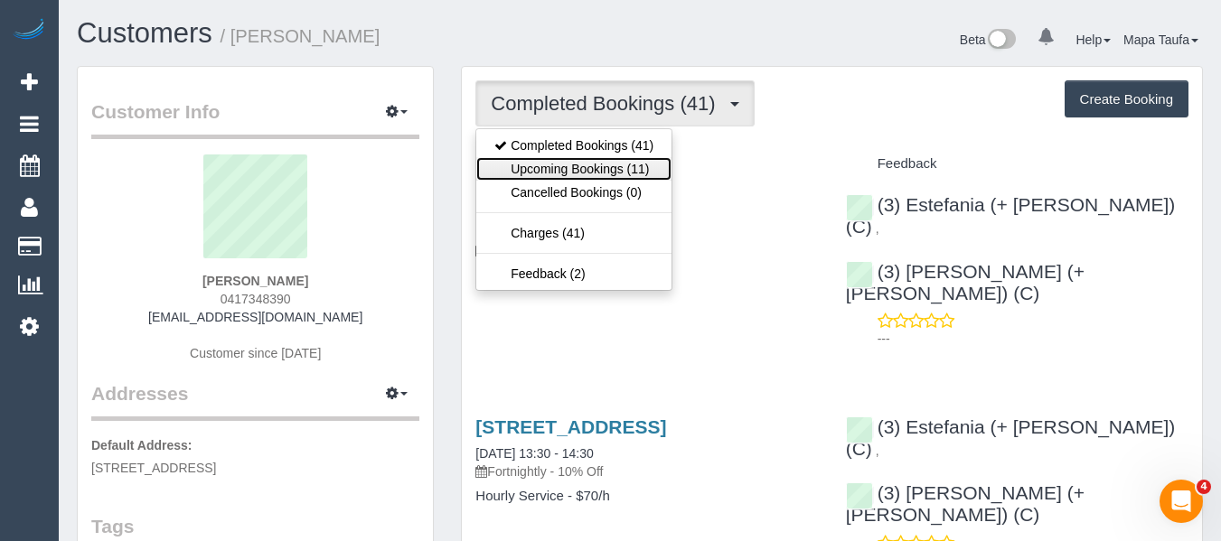
click at [582, 168] on link "Upcoming Bookings (11)" at bounding box center [573, 169] width 195 height 24
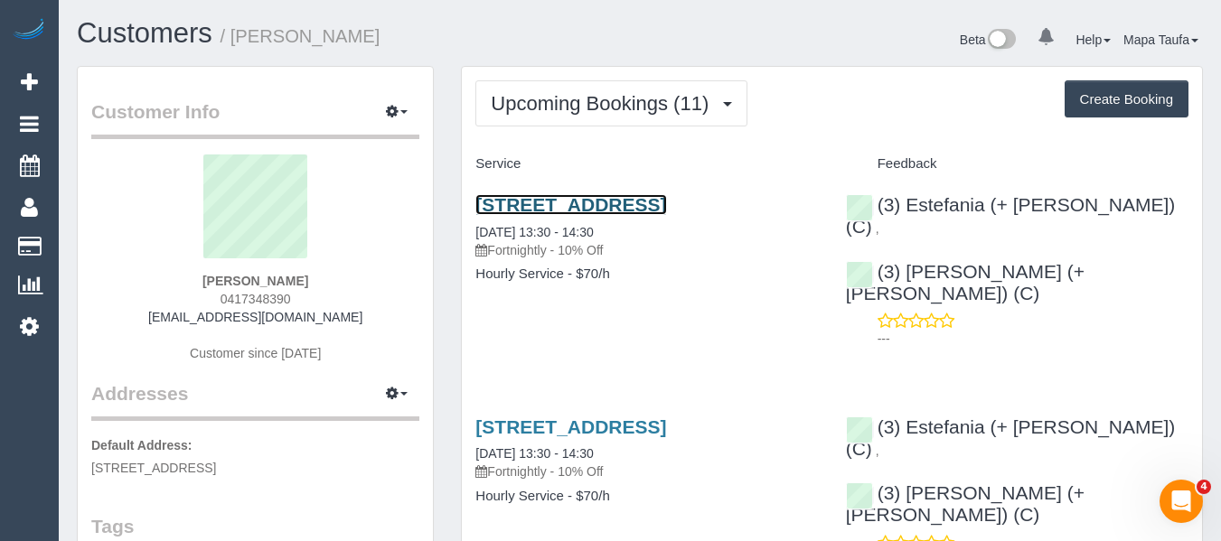
click at [548, 209] on link "[STREET_ADDRESS]" at bounding box center [570, 204] width 191 height 21
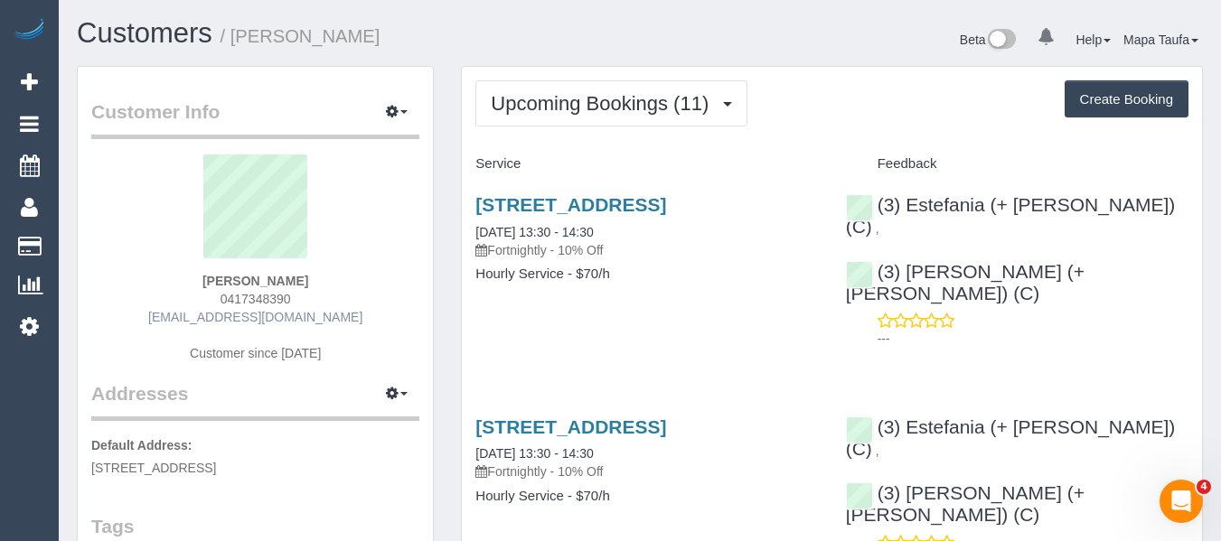
drag, startPoint x: 285, startPoint y: 301, endPoint x: 238, endPoint y: 313, distance: 48.4
click at [214, 303] on div "[PERSON_NAME] 0417348390 [EMAIL_ADDRESS][DOMAIN_NAME] Customer since [DATE]" at bounding box center [255, 268] width 328 height 226
copy span "0417348390"
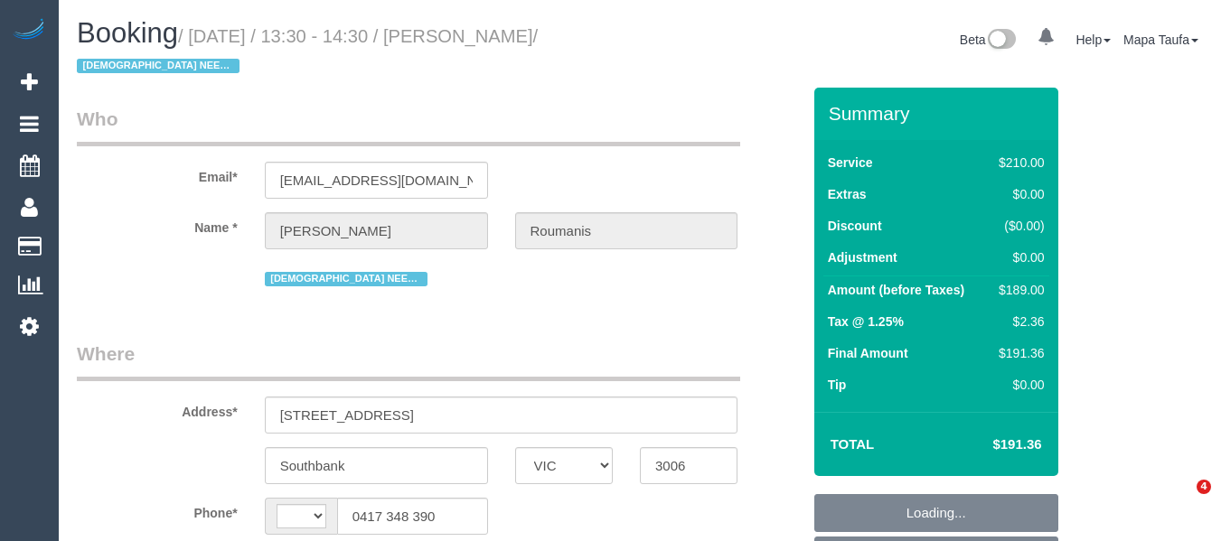
select select "VIC"
select select "string:AU"
select select "object:545"
select select "string:stripe-pm_1OcEQ82GScqysDRV94NYG0ww"
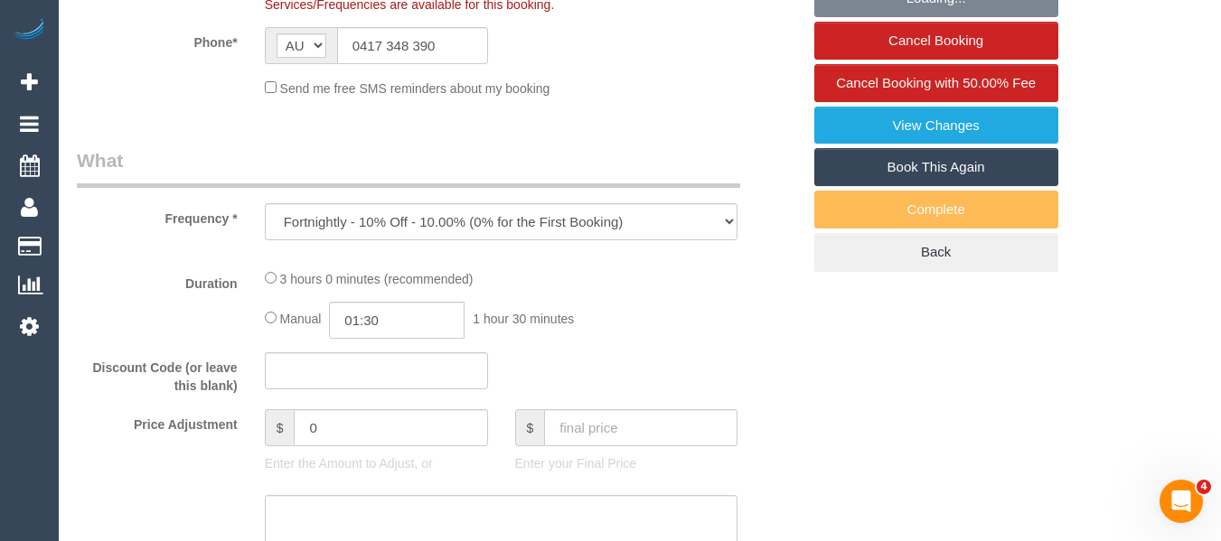
select select "180"
select select "number:28"
select select "number:14"
select select "number:20"
select select "number:36"
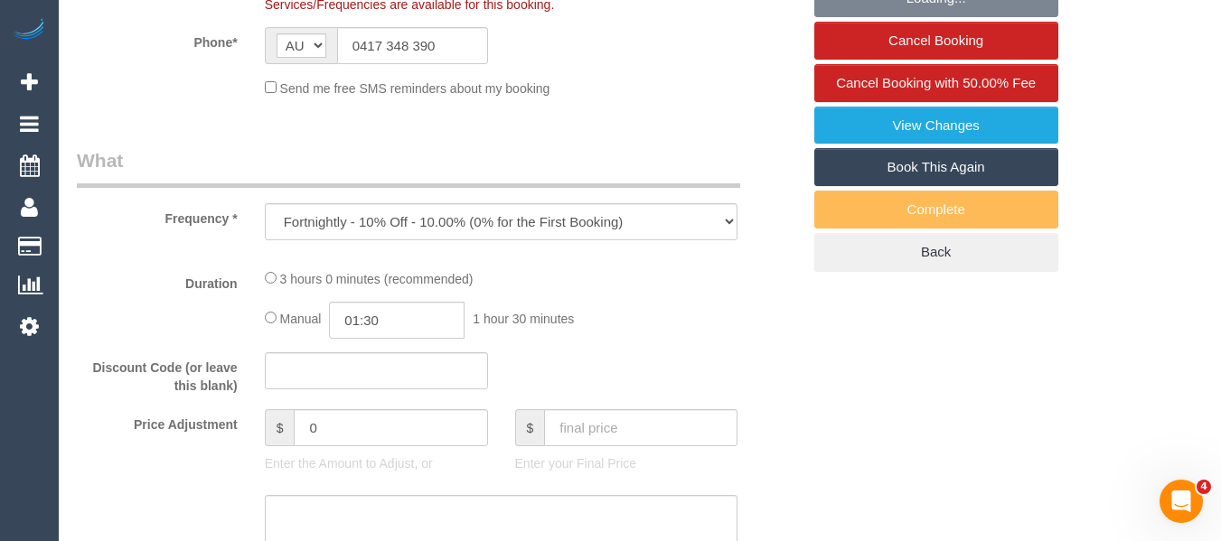
select select "number:35"
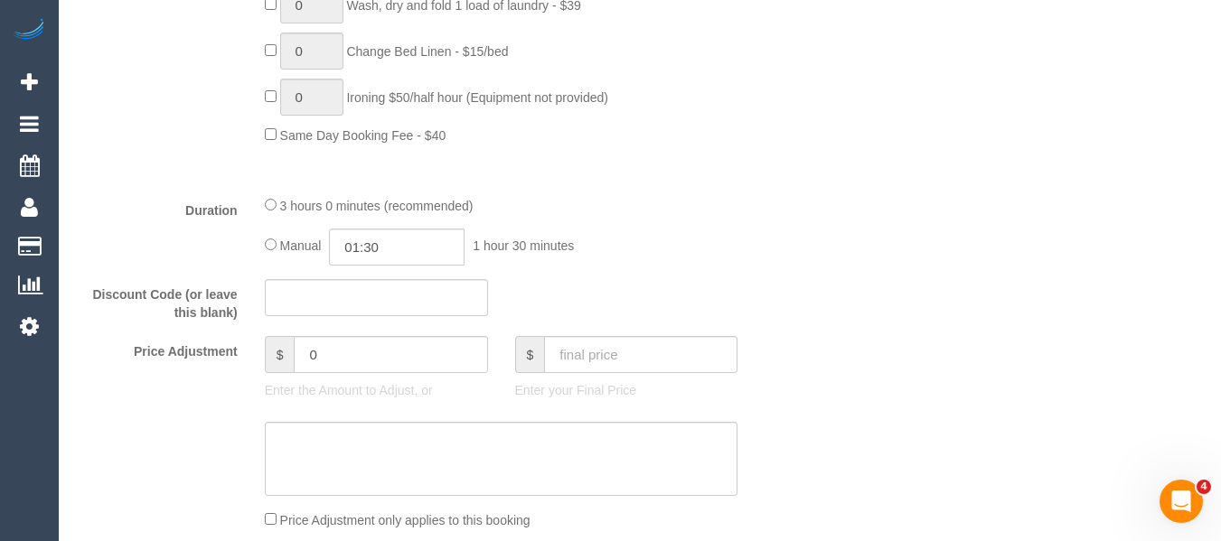
select select "object:1286"
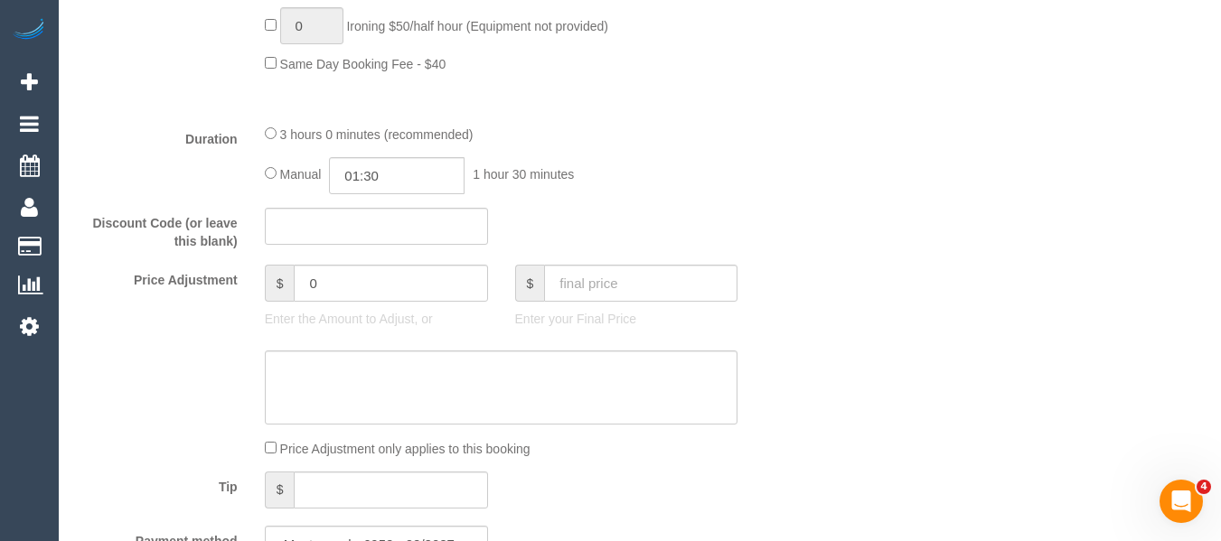
scroll to position [1223, 0]
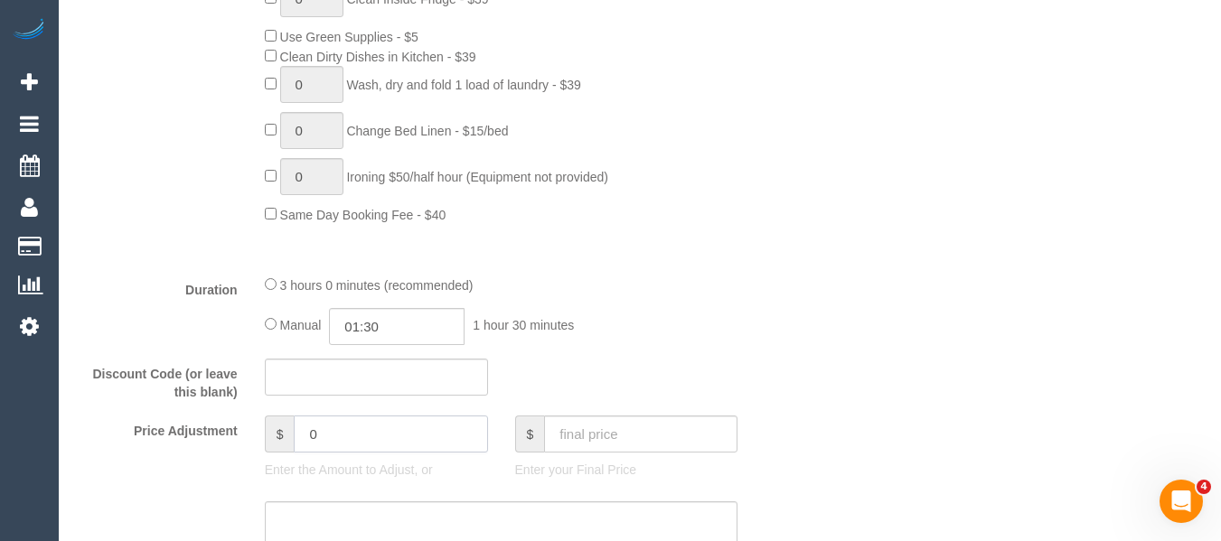
drag, startPoint x: 353, startPoint y: 428, endPoint x: 231, endPoint y: 426, distance: 122.0
click at [248, 428] on div "Price Adjustment $ 0 Enter the Amount to Adjust, or $ Enter your Final Price" at bounding box center [438, 452] width 751 height 72
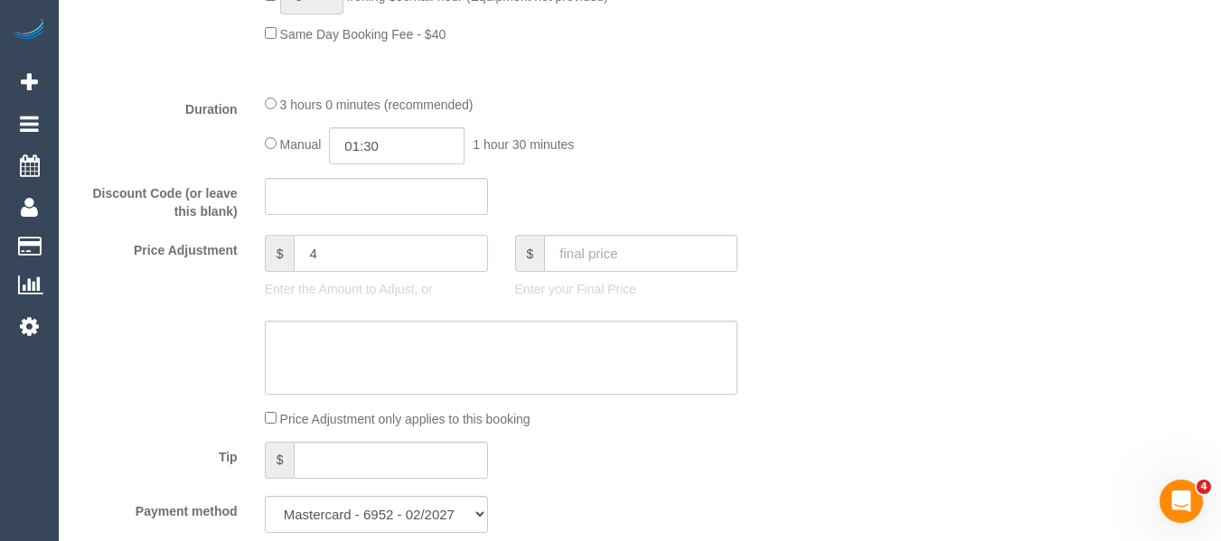
type input "4"
click at [361, 364] on textarea at bounding box center [502, 358] width 474 height 74
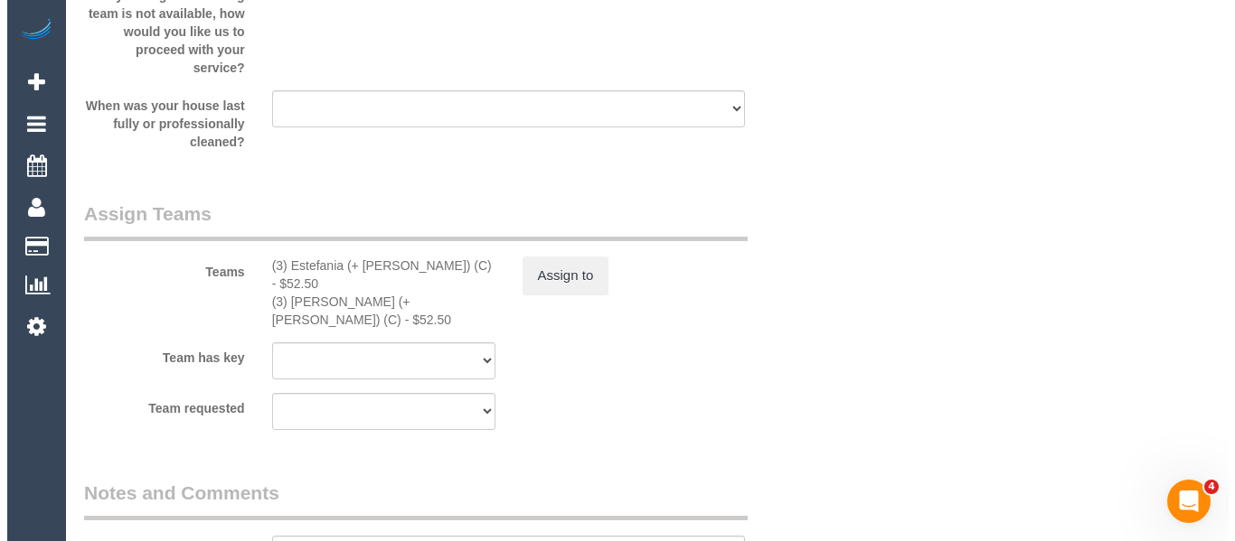
scroll to position [2760, 0]
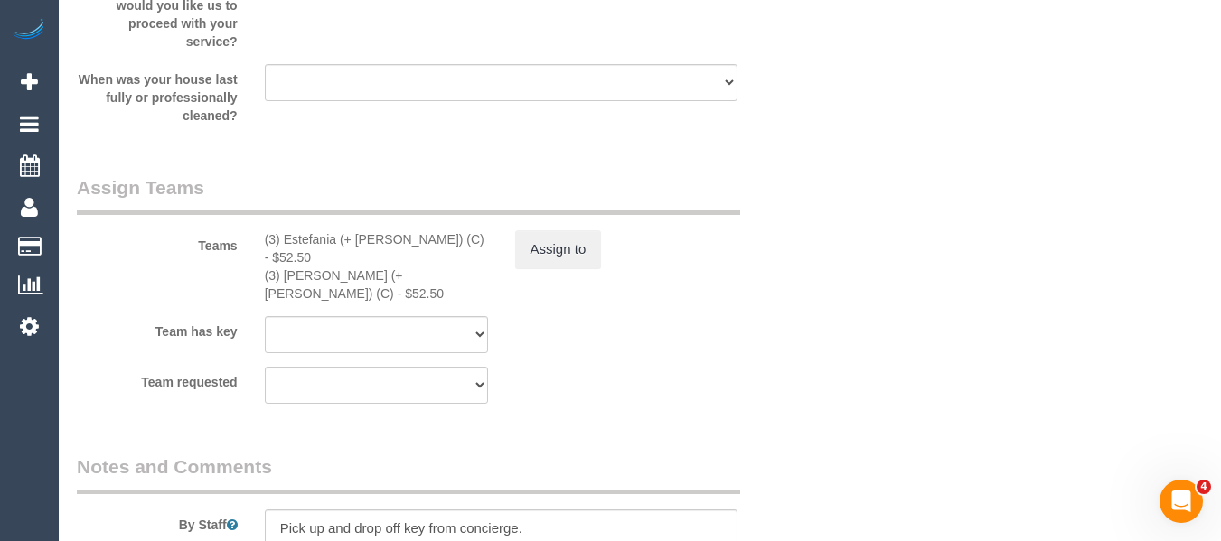
type textarea "$4 added for parking -MT"
click at [557, 256] on button "Assign to" at bounding box center [558, 249] width 87 height 38
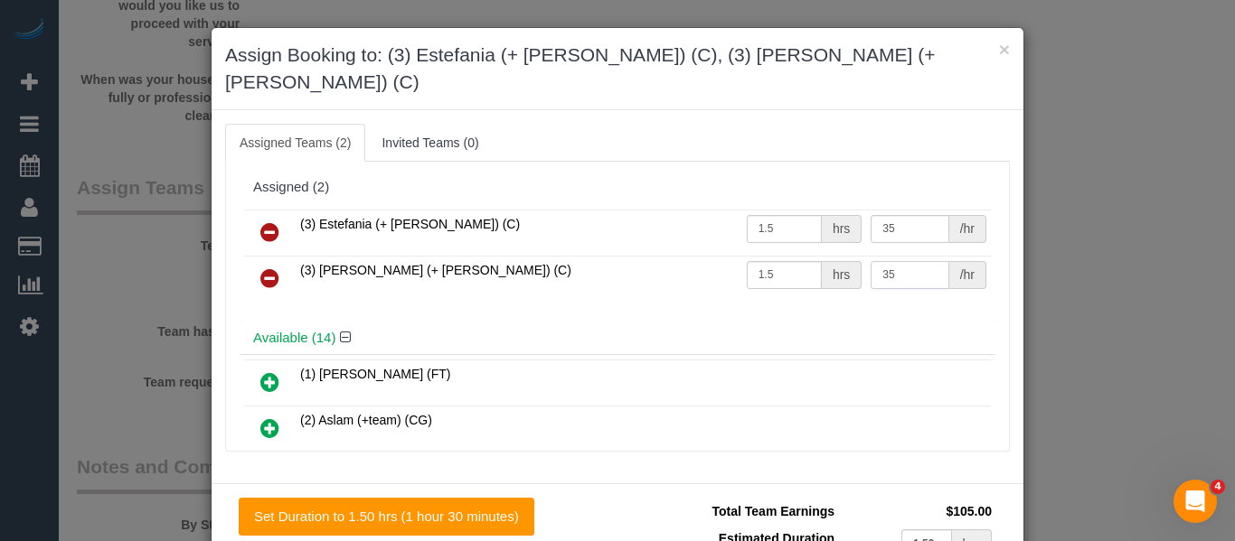
drag, startPoint x: 881, startPoint y: 243, endPoint x: 787, endPoint y: 250, distance: 94.3
click at [793, 256] on tr "(3) Juliana (+ Estefania) (C) 1.5 hrs 35 /hr" at bounding box center [617, 279] width 747 height 46
drag, startPoint x: 765, startPoint y: 259, endPoint x: 725, endPoint y: 255, distance: 39.9
click at [742, 256] on td "1.5 hrs" at bounding box center [804, 279] width 125 height 46
type input "1"
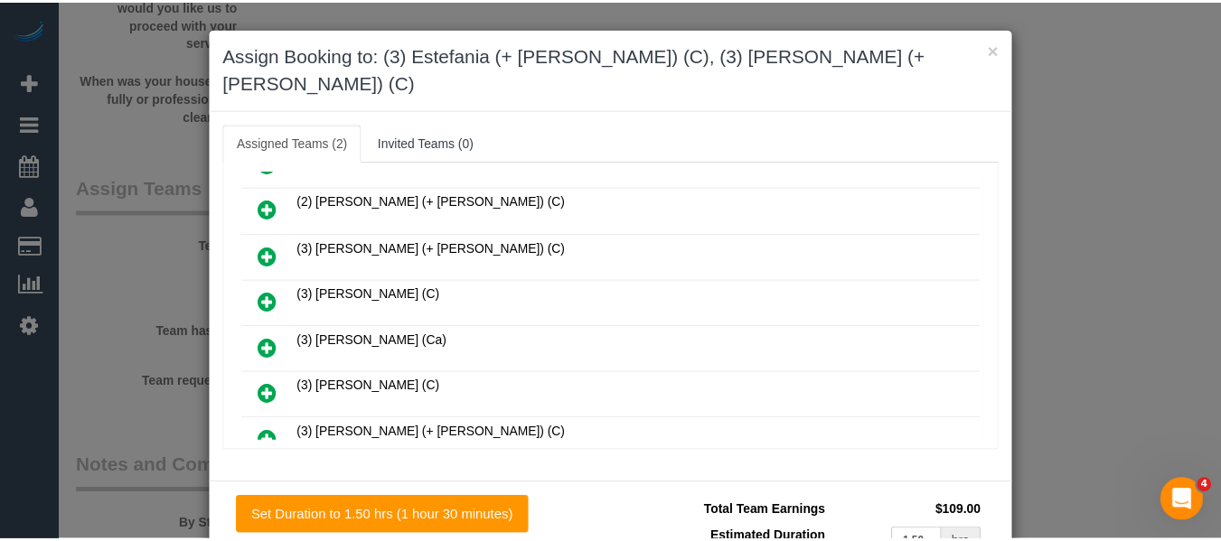
scroll to position [89, 0]
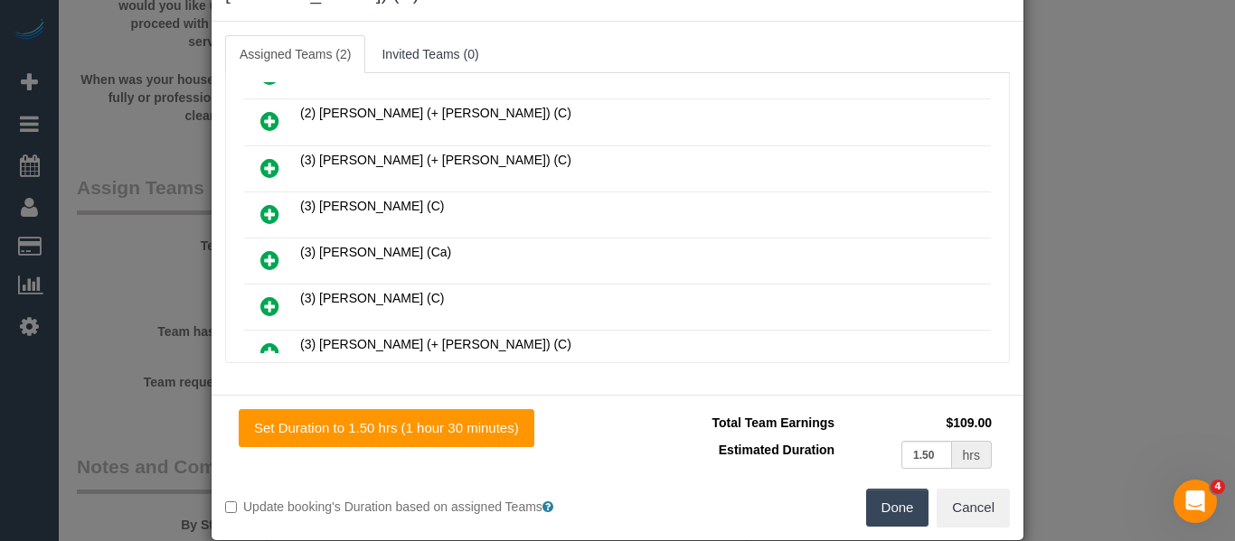
type input "56.5"
click at [900, 489] on button "Done" at bounding box center [897, 508] width 63 height 38
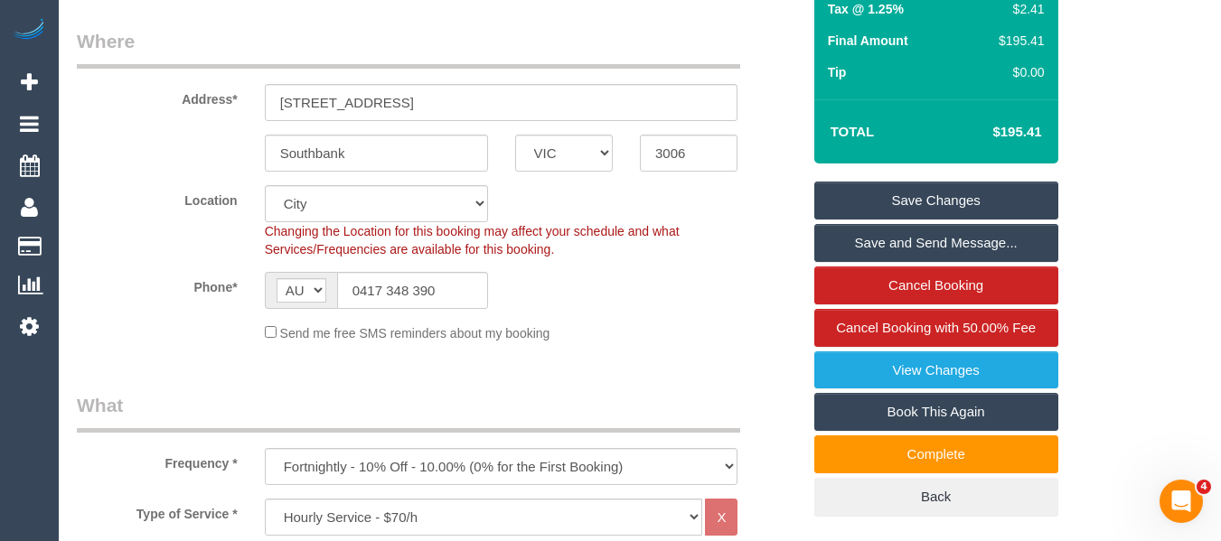
scroll to position [306, 0]
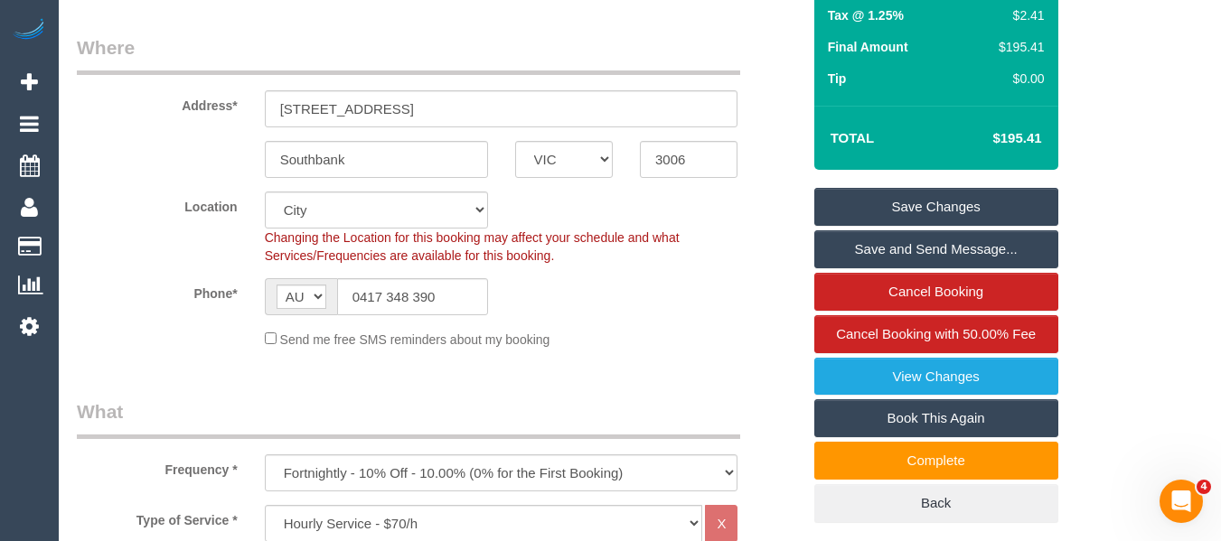
click at [1024, 190] on link "Save Changes" at bounding box center [936, 207] width 244 height 38
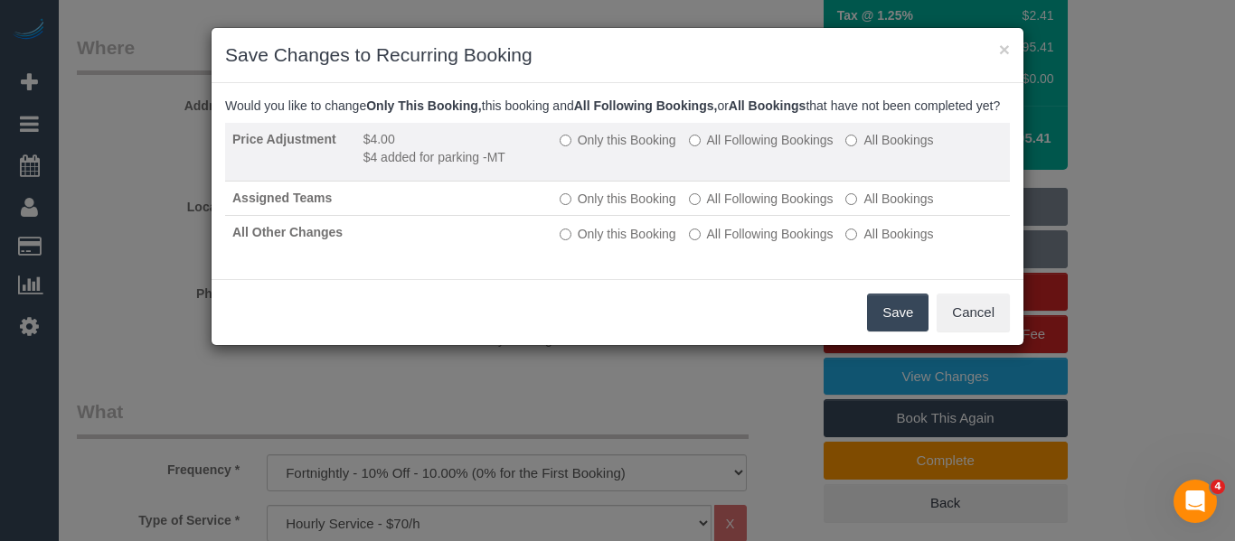
click at [588, 149] on label "Only this Booking" at bounding box center [617, 140] width 117 height 18
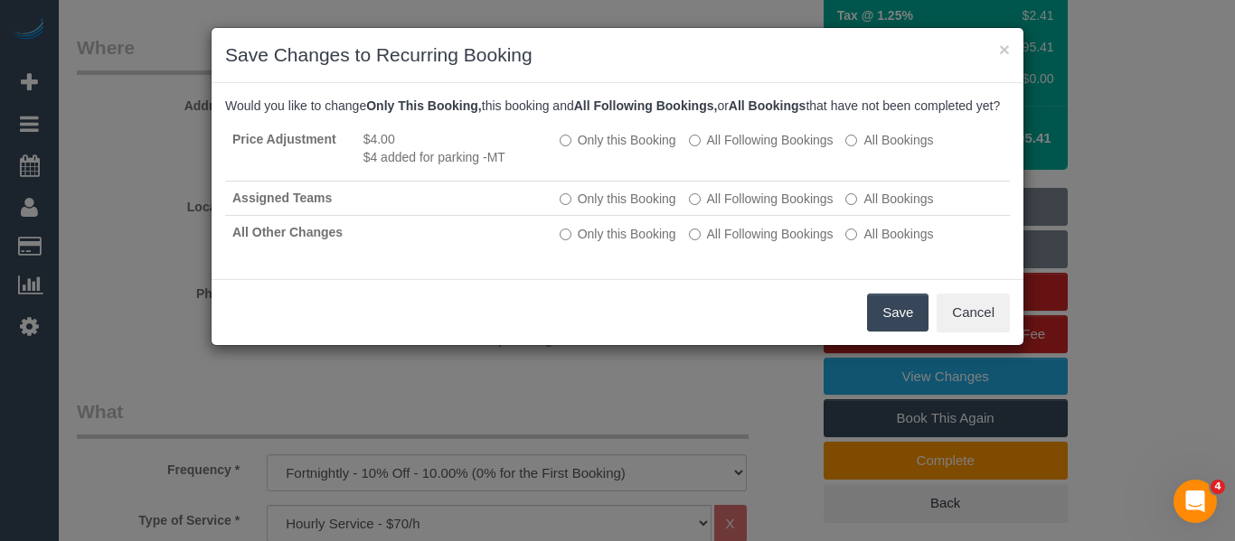
click at [886, 332] on button "Save" at bounding box center [897, 313] width 61 height 38
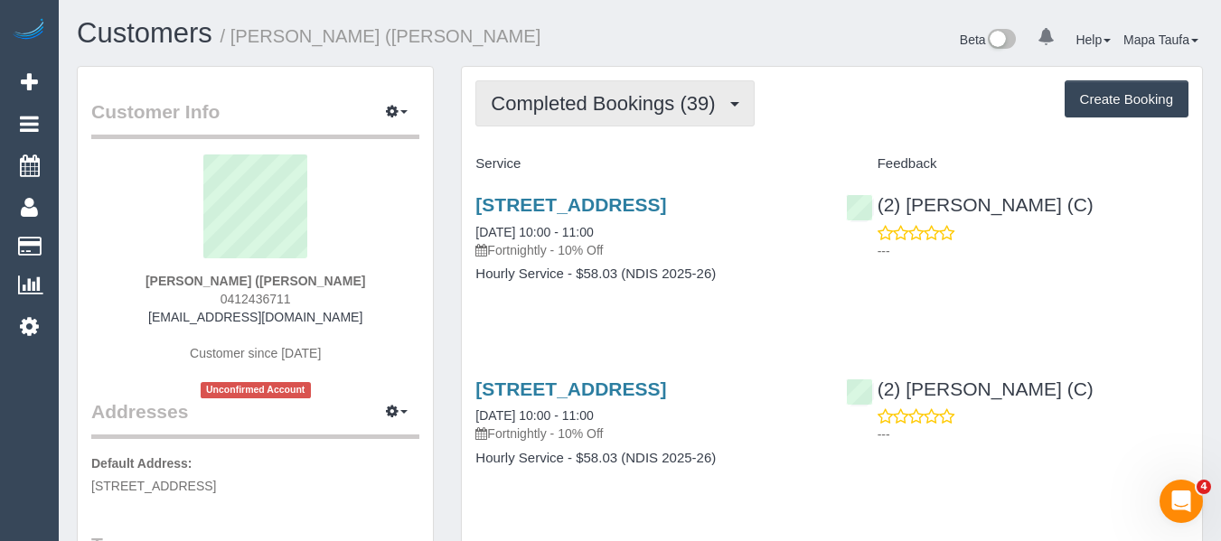
click at [613, 105] on span "Completed Bookings (39)" at bounding box center [607, 103] width 233 height 23
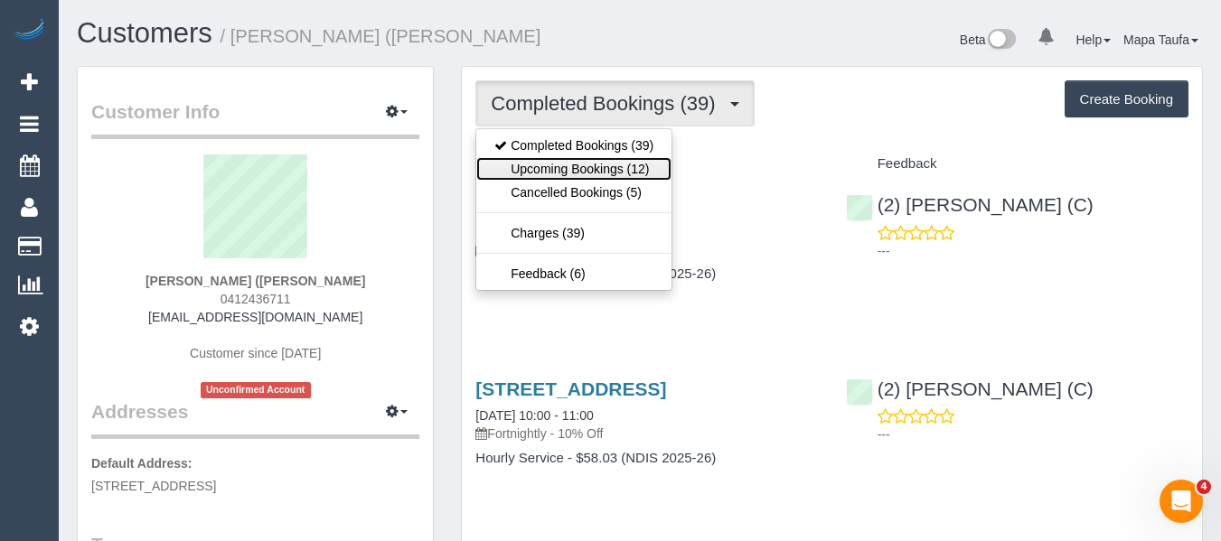
click at [563, 171] on link "Upcoming Bookings (12)" at bounding box center [573, 169] width 195 height 24
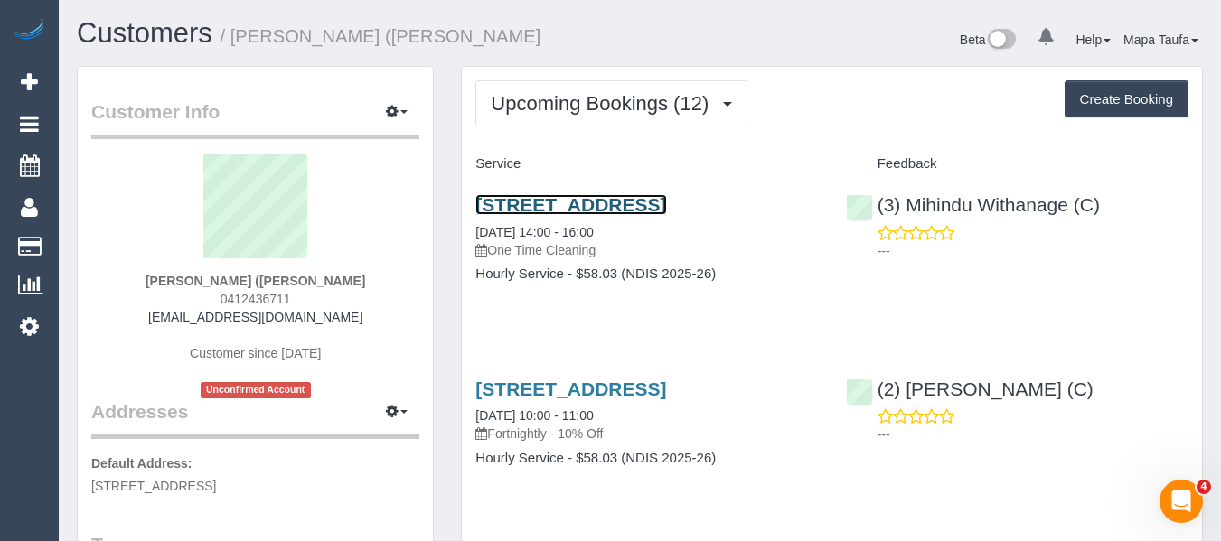
click at [589, 197] on link "21 Timmins Court, Mill Park, VIC 3082" at bounding box center [570, 204] width 191 height 21
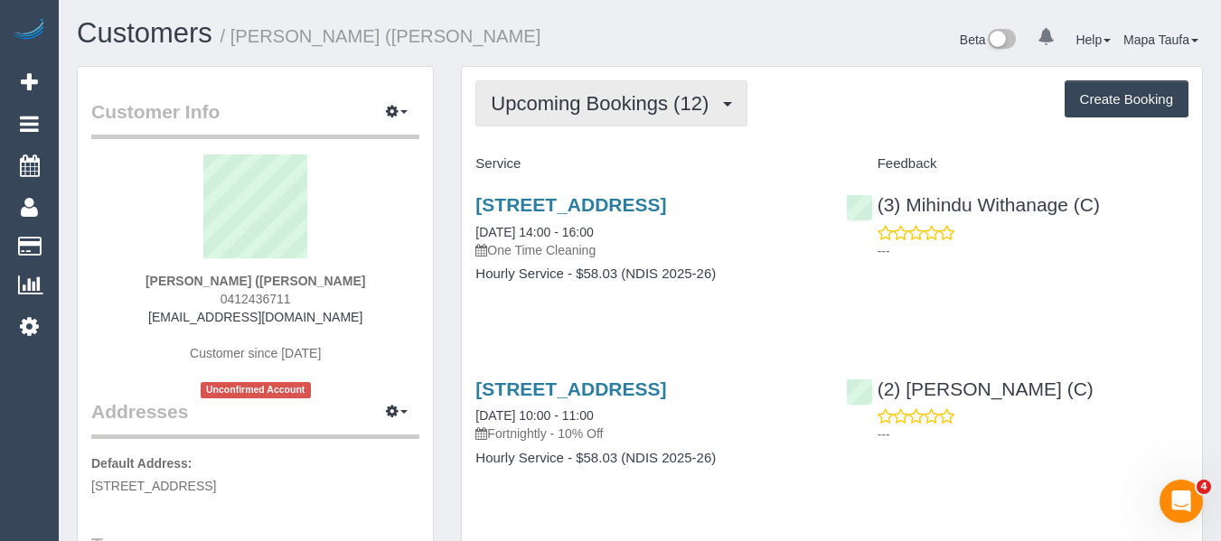
click at [623, 113] on span "Upcoming Bookings (12)" at bounding box center [604, 103] width 227 height 23
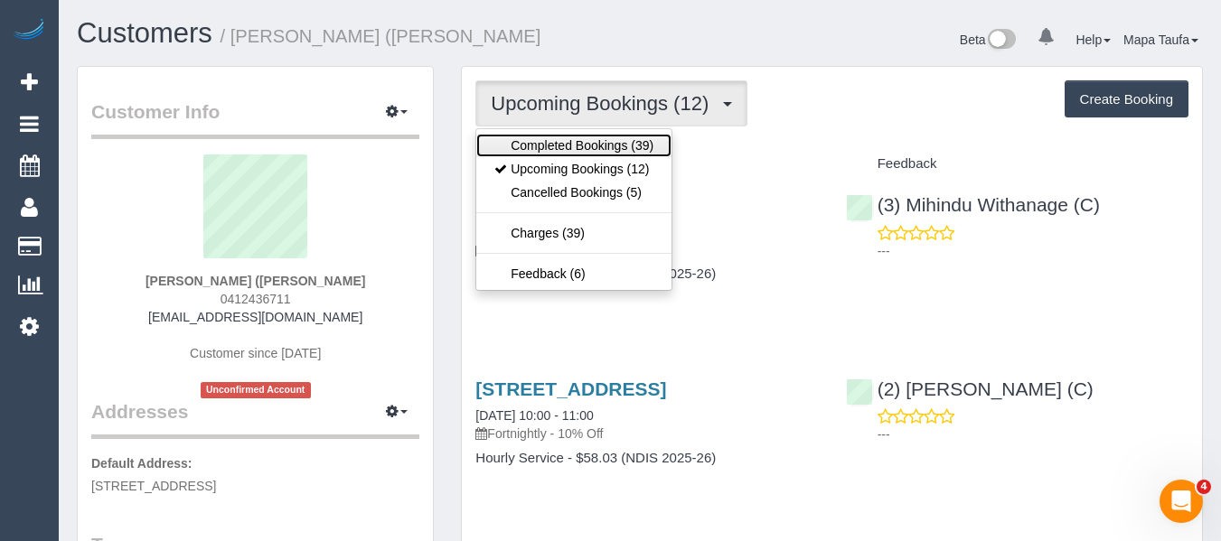
click at [579, 146] on link "Completed Bookings (39)" at bounding box center [573, 146] width 195 height 24
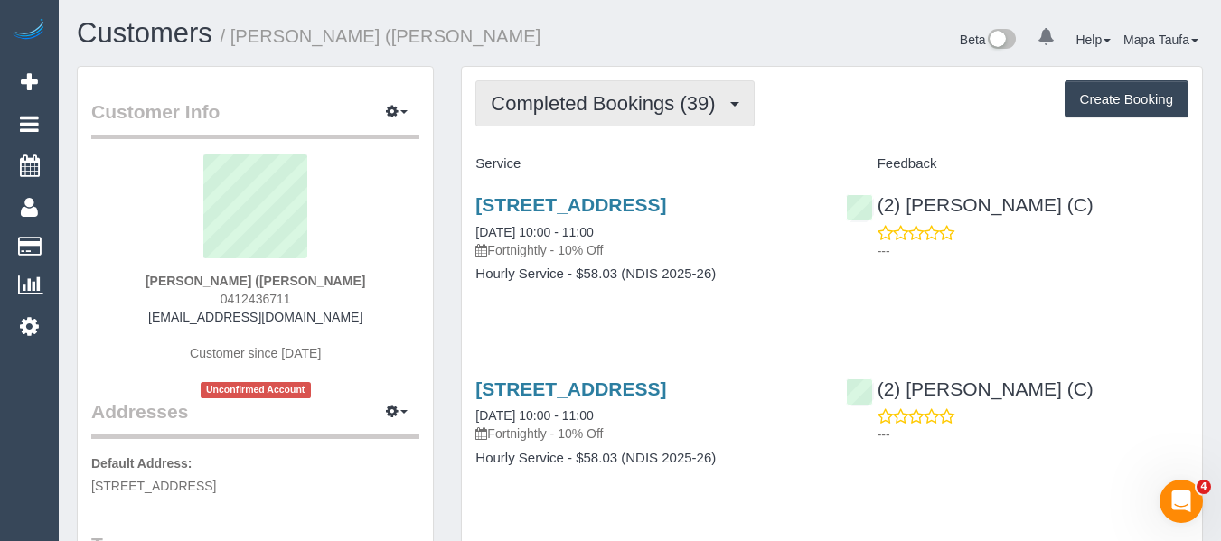
click at [634, 111] on span "Completed Bookings (39)" at bounding box center [607, 103] width 233 height 23
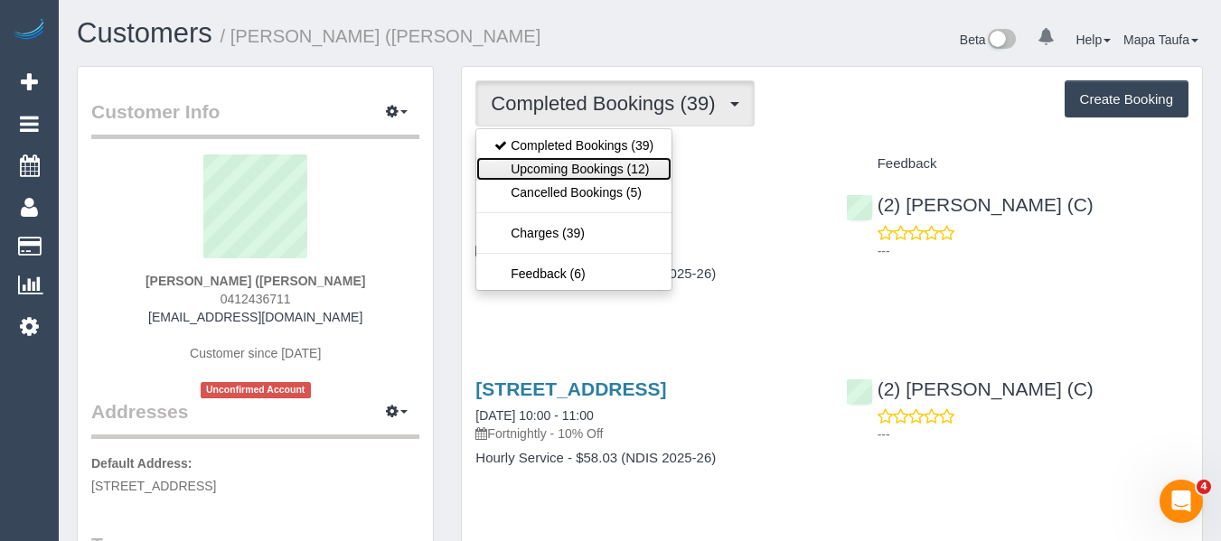
click at [609, 171] on link "Upcoming Bookings (12)" at bounding box center [573, 169] width 195 height 24
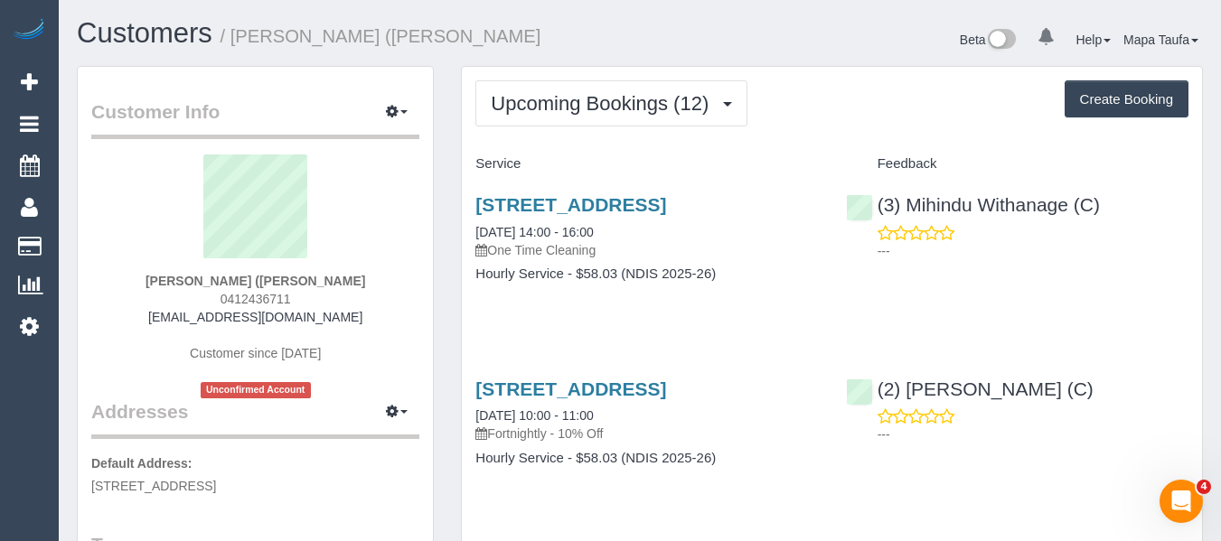
click at [785, 306] on div "21 Timmins Court, Mill Park, VIC 3082 25/08/2025 14:00 - 16:00 One Time Cleanin…" at bounding box center [647, 248] width 370 height 139
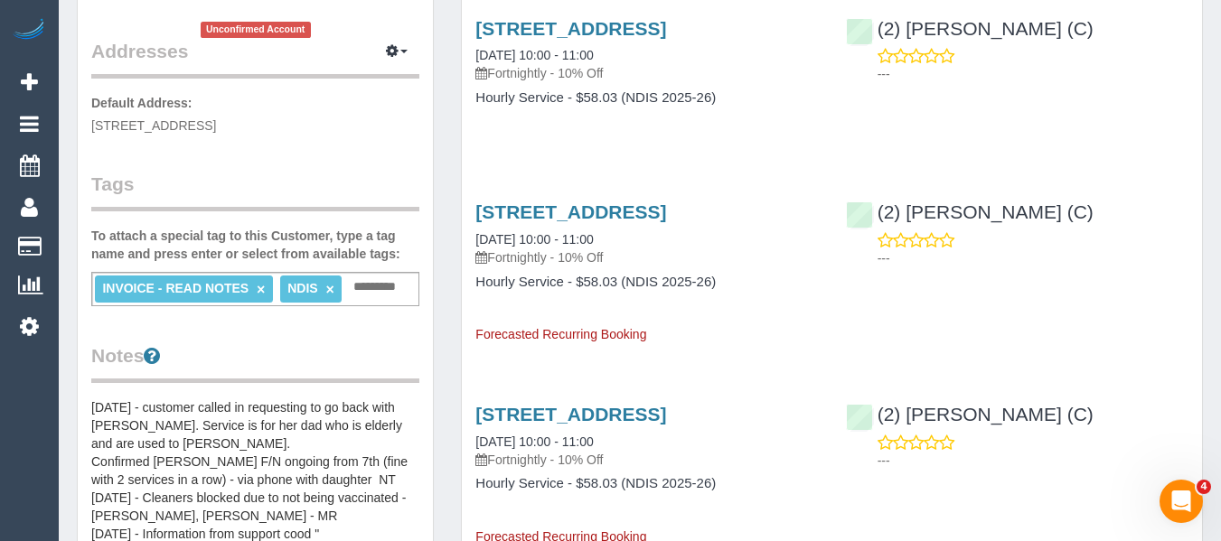
scroll to position [362, 0]
click at [355, 288] on input "text" at bounding box center [379, 287] width 61 height 24
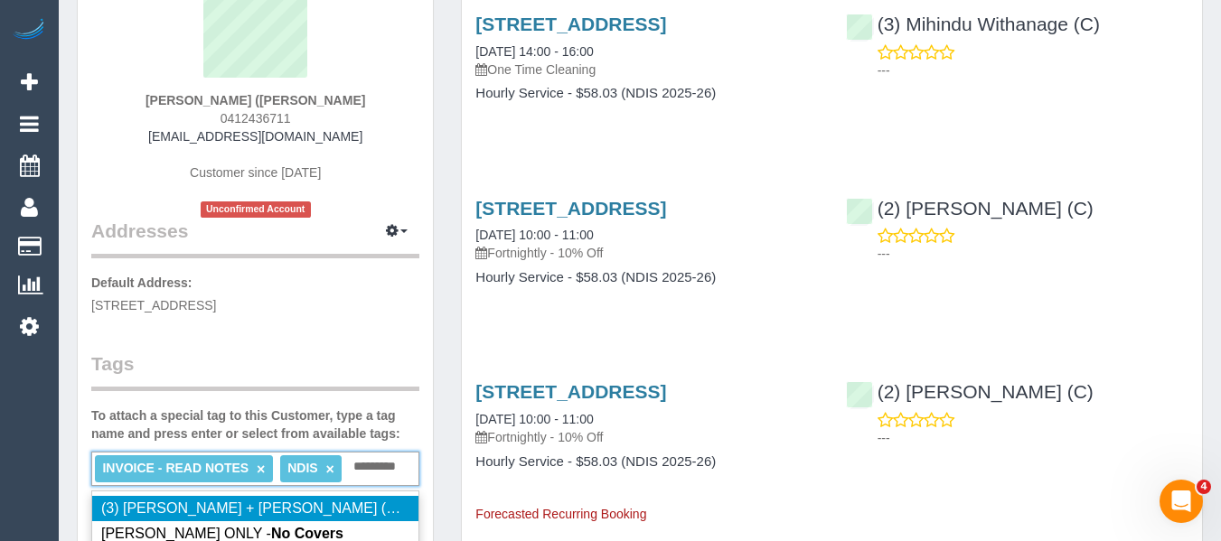
scroll to position [271, 0]
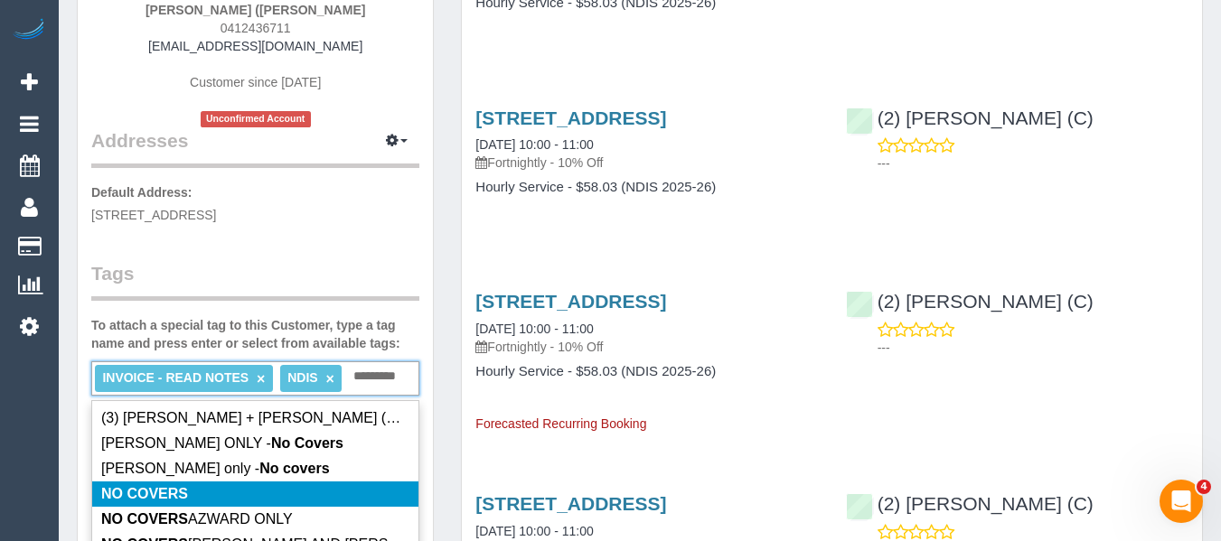
type input "*********"
click at [207, 492] on li "NO COVERS" at bounding box center [255, 494] width 326 height 25
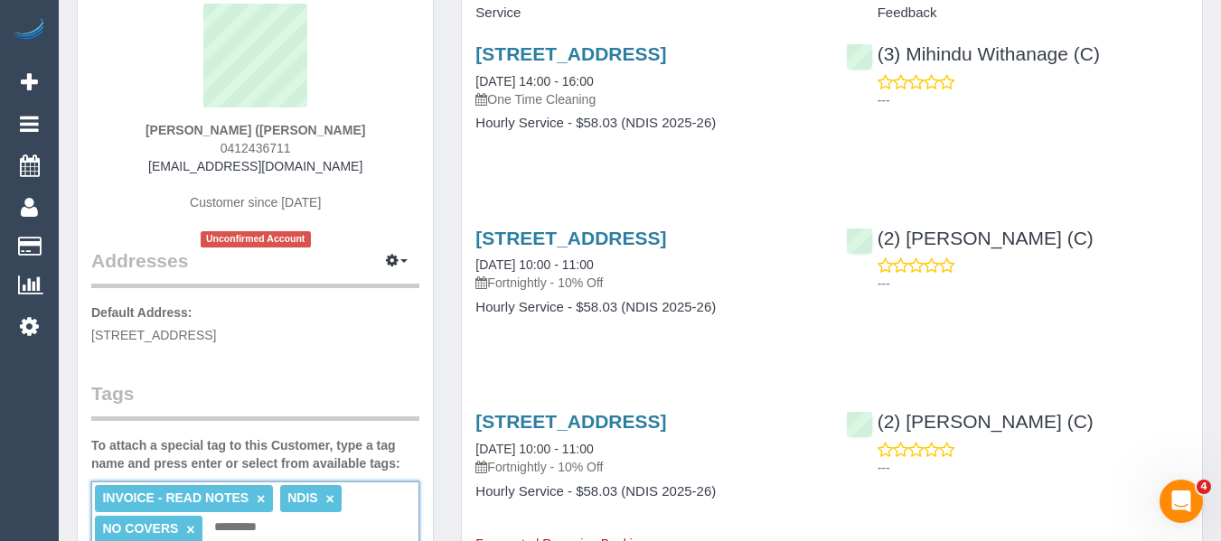
scroll to position [0, 0]
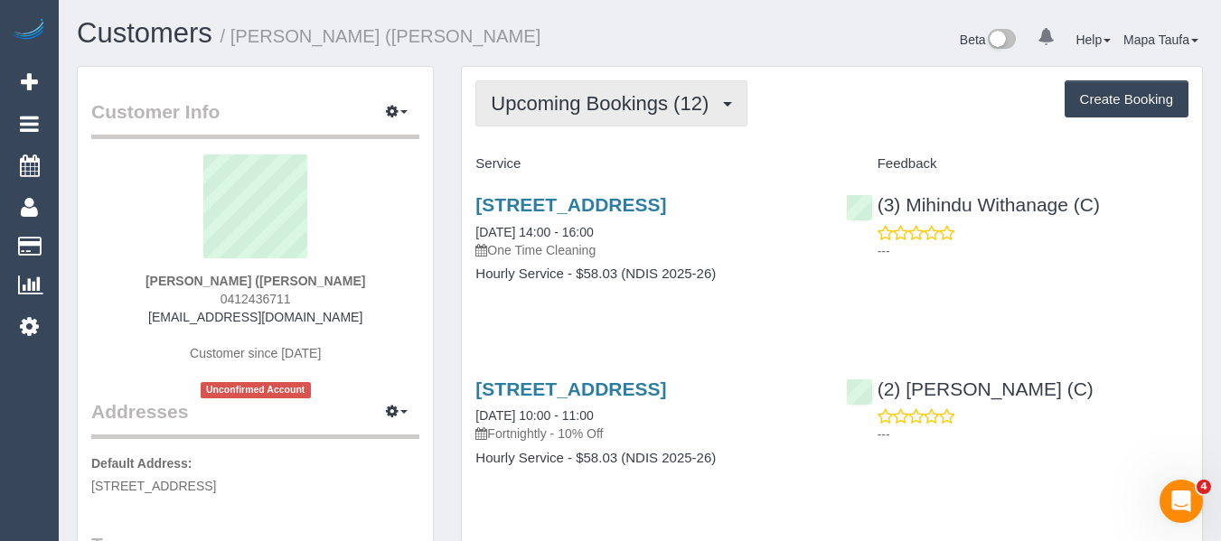
drag, startPoint x: 538, startPoint y: 87, endPoint x: 541, endPoint y: 132, distance: 45.3
click at [538, 88] on button "Upcoming Bookings (12)" at bounding box center [611, 103] width 272 height 46
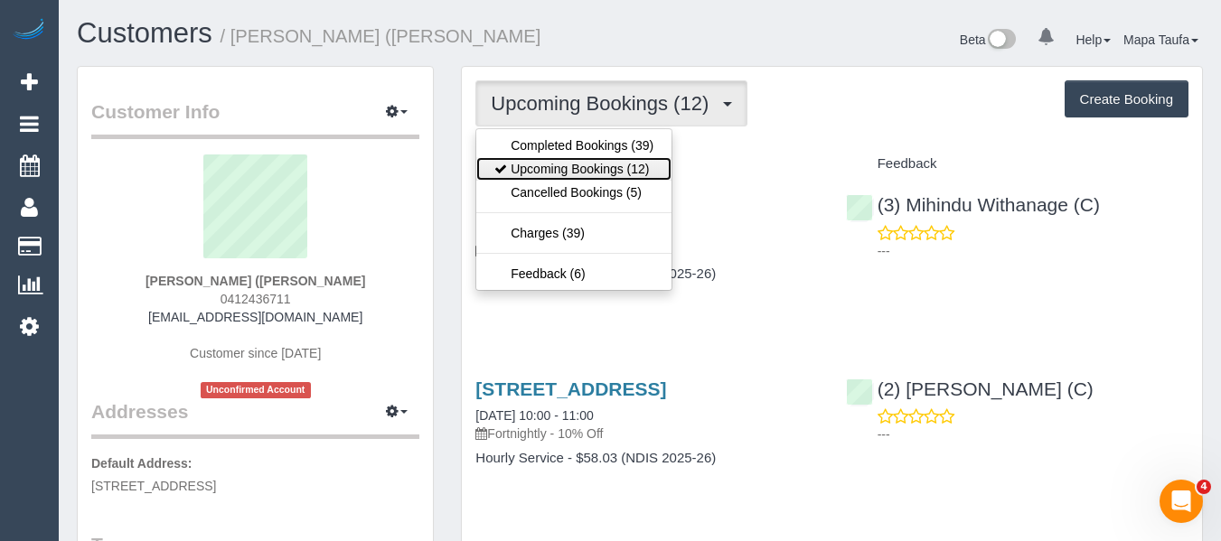
click at [541, 167] on link "Upcoming Bookings (12)" at bounding box center [573, 169] width 195 height 24
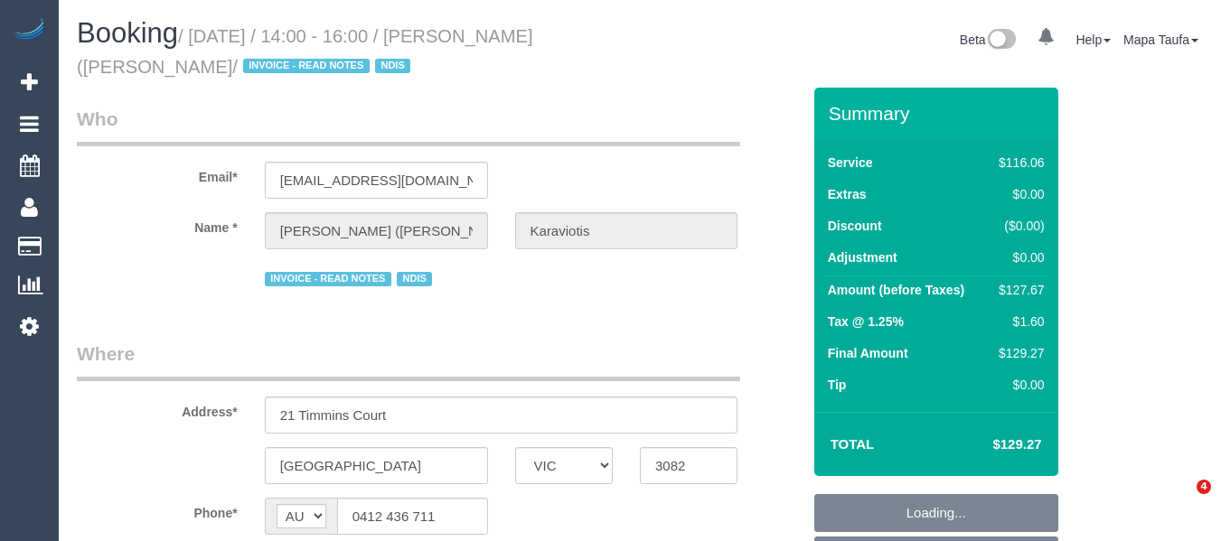
select select "VIC"
select select "number:29"
select select "number:14"
select select "number:19"
select select "number:36"
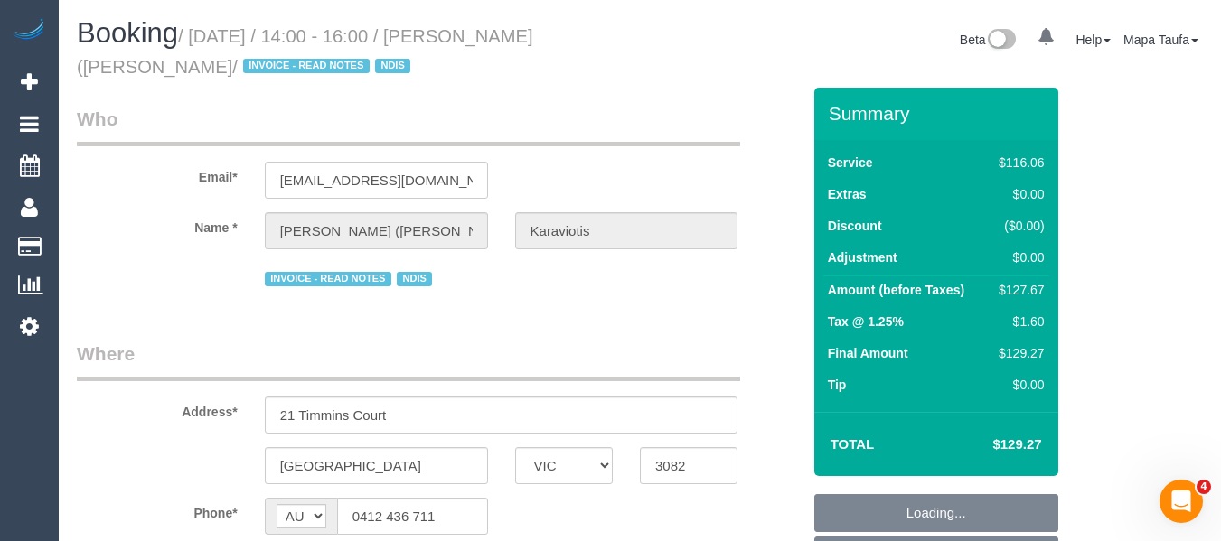
select select "number:34"
select select "object:699"
select select "spot1"
select select "object:1406"
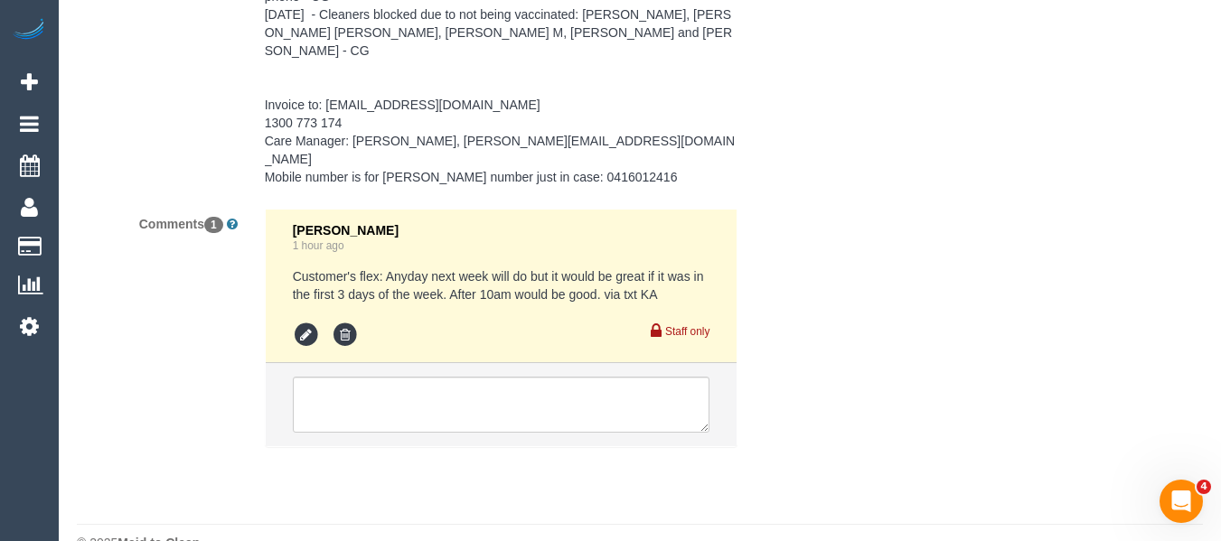
scroll to position [2980, 0]
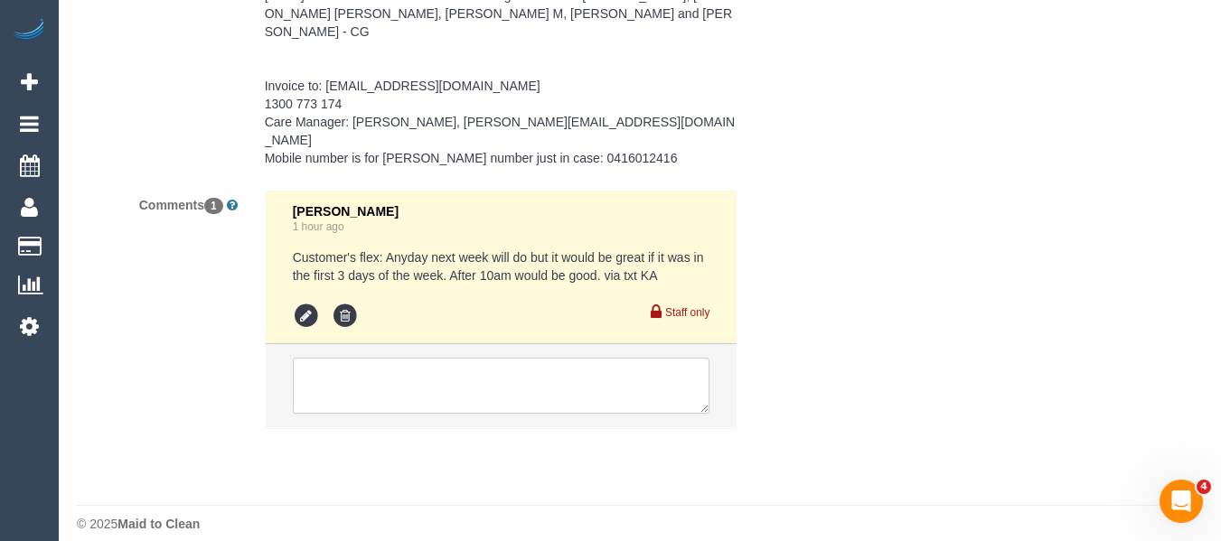
click at [440, 358] on textarea at bounding box center [502, 386] width 418 height 56
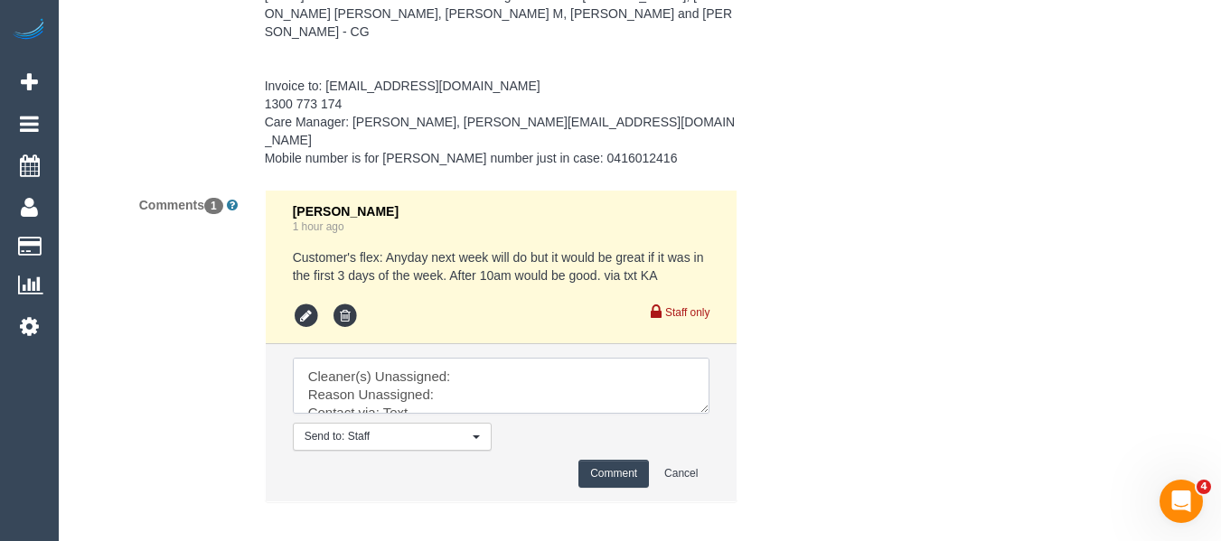
type textarea "Cleaner(s) Unassigned: Reason Unassigned: Contact via: Text Which message sent:…"
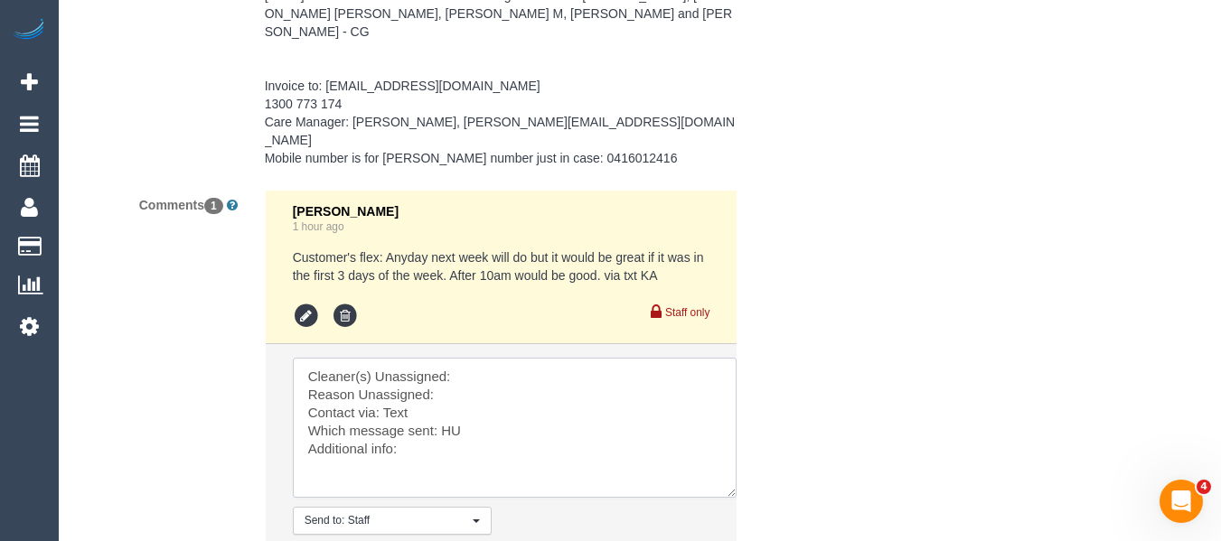
drag, startPoint x: 712, startPoint y: 424, endPoint x: 714, endPoint y: 470, distance: 46.1
click at [718, 478] on textarea at bounding box center [515, 428] width 444 height 140
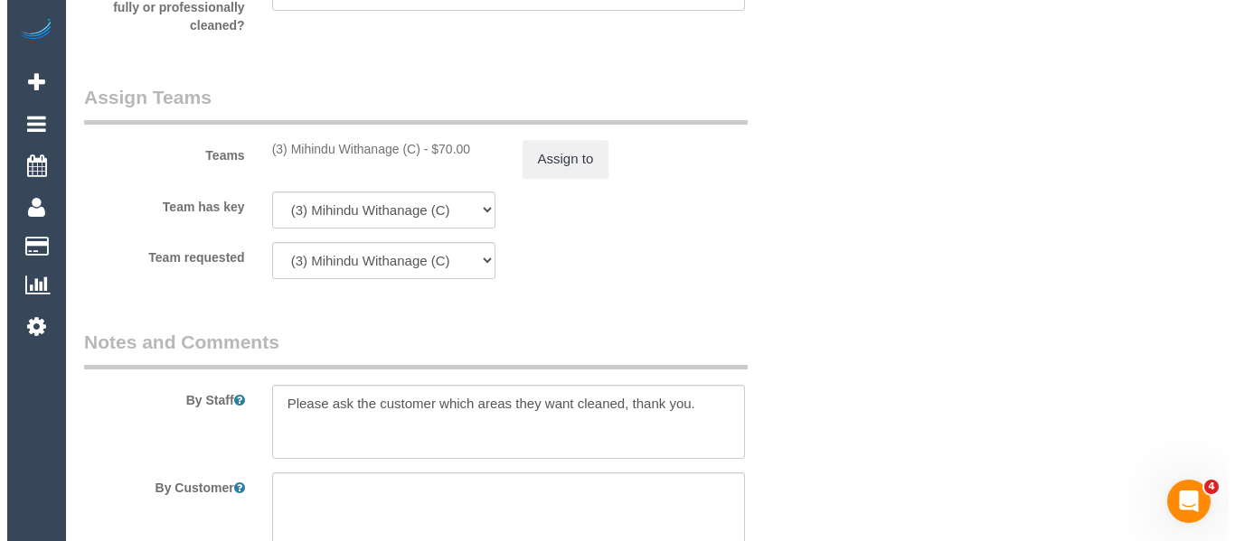
scroll to position [2167, 0]
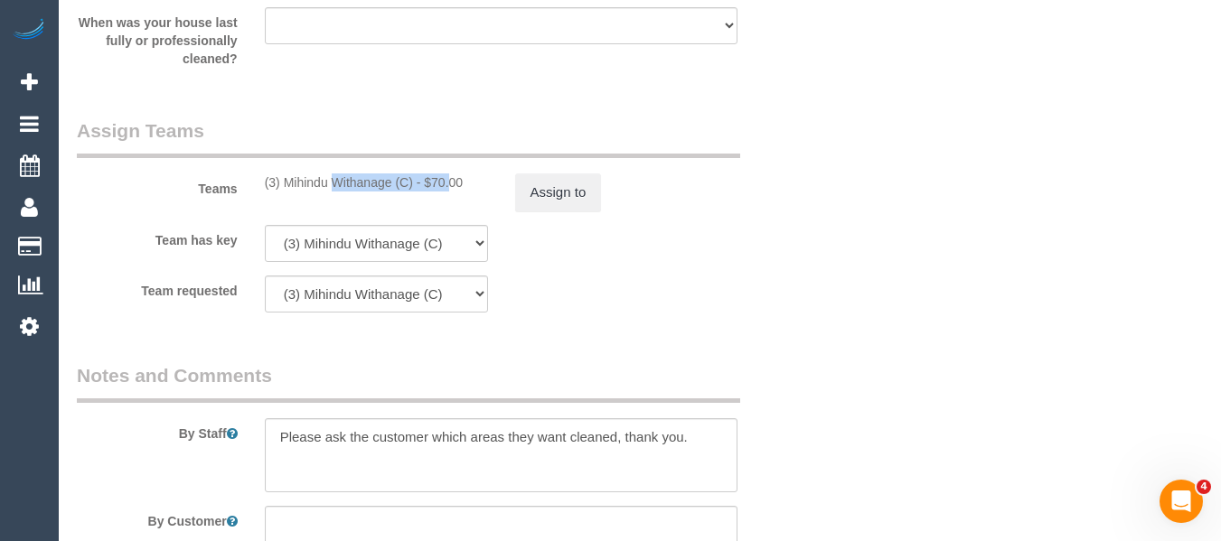
drag, startPoint x: 381, startPoint y: 182, endPoint x: 279, endPoint y: 181, distance: 101.2
click at [279, 181] on div "(3) Mihindu Withanage (C) - $70.00" at bounding box center [376, 183] width 223 height 18
copy div "Mihindu Withanage ("
click at [582, 191] on button "Assign to" at bounding box center [558, 193] width 87 height 38
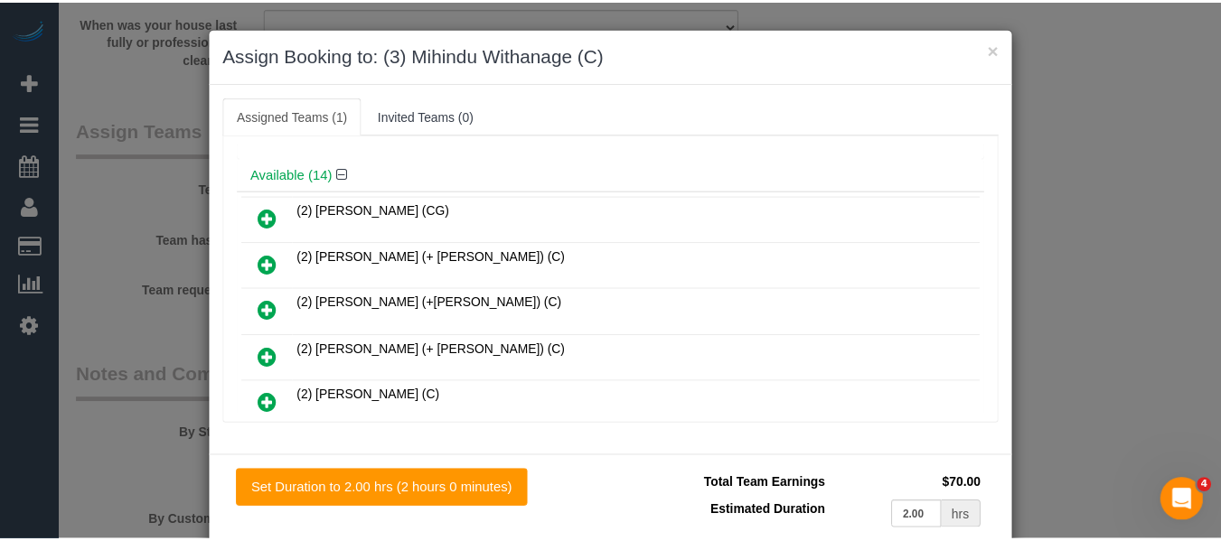
scroll to position [0, 0]
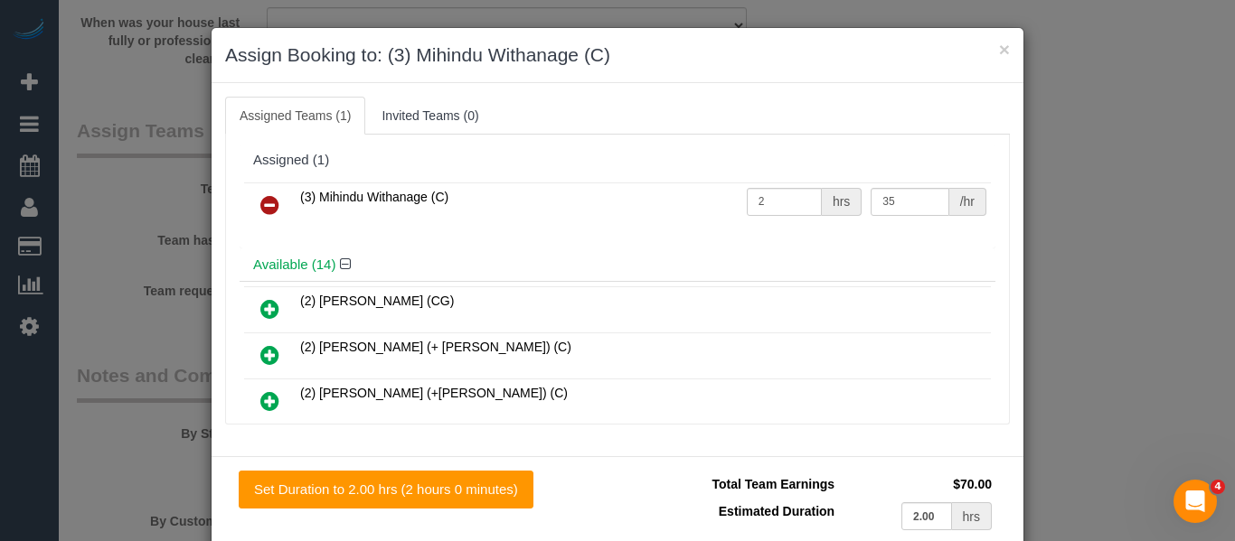
click at [266, 194] on icon at bounding box center [269, 205] width 19 height 22
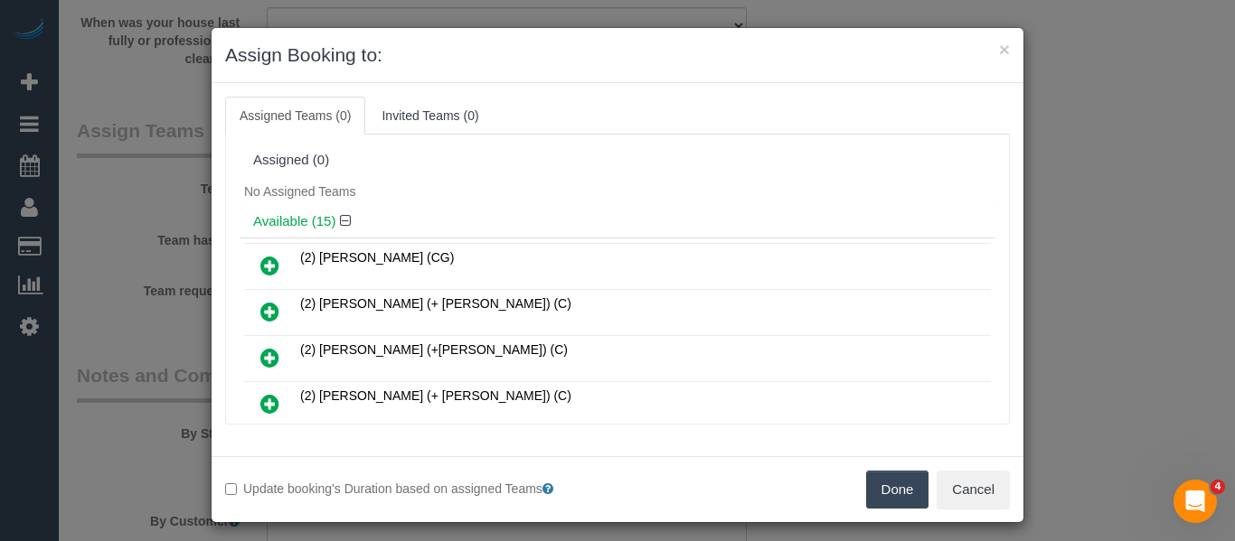
drag, startPoint x: 852, startPoint y: 482, endPoint x: 867, endPoint y: 483, distance: 14.5
click at [857, 483] on div "Done Cancel" at bounding box center [820, 490] width 406 height 38
click at [870, 484] on button "Done" at bounding box center [897, 490] width 63 height 38
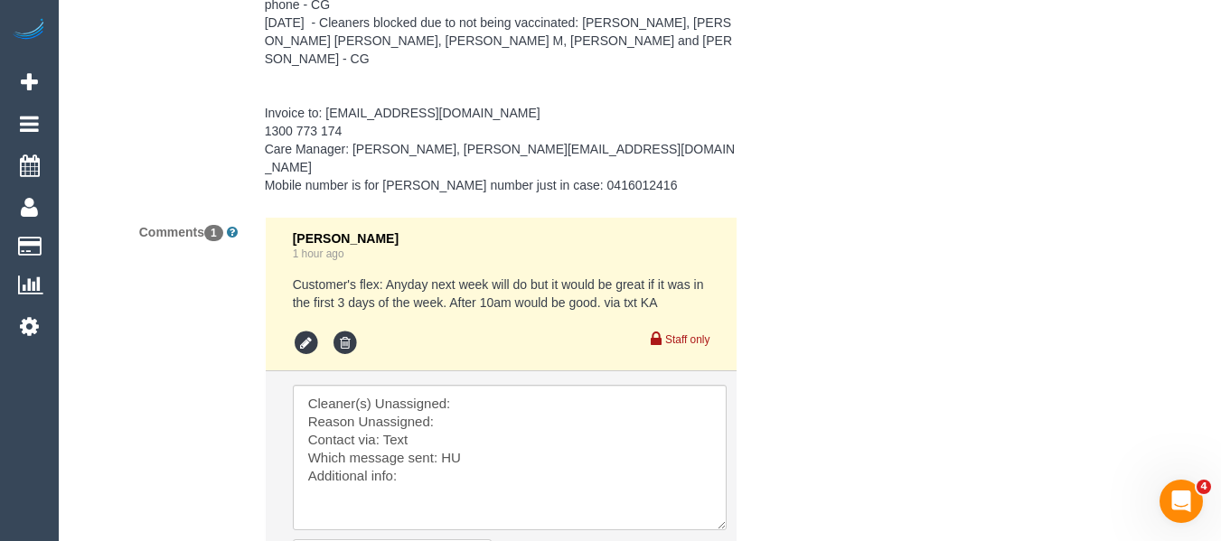
scroll to position [3070, 0]
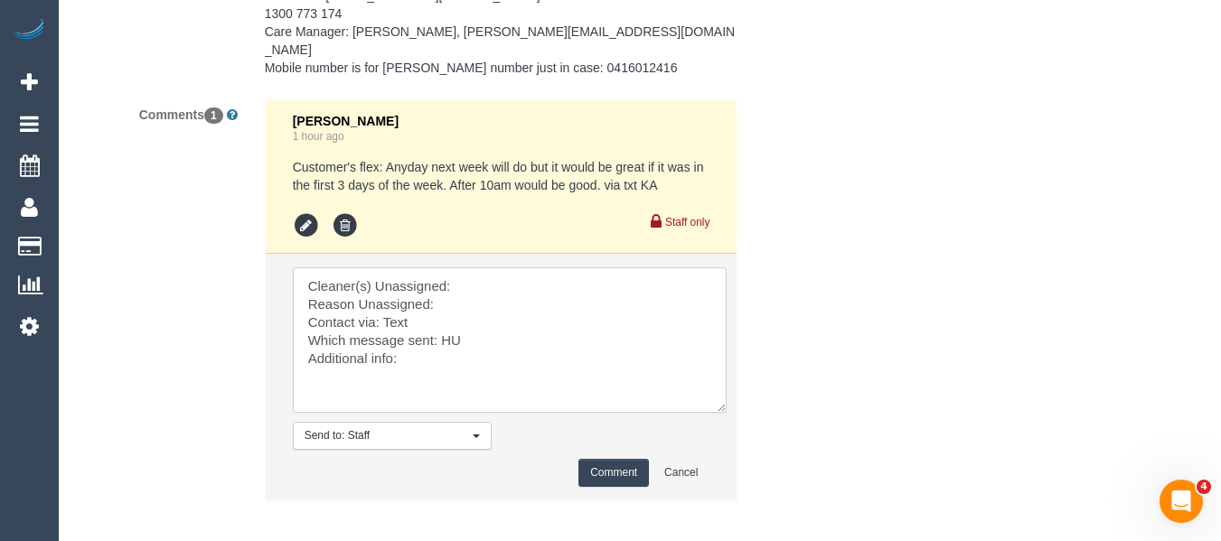
click at [480, 274] on textarea at bounding box center [510, 341] width 434 height 146
paste textarea "Mihindu Withanage ("
click at [471, 294] on textarea at bounding box center [510, 341] width 434 height 146
click at [435, 305] on textarea at bounding box center [510, 341] width 434 height 146
click at [444, 315] on textarea at bounding box center [510, 341] width 434 height 146
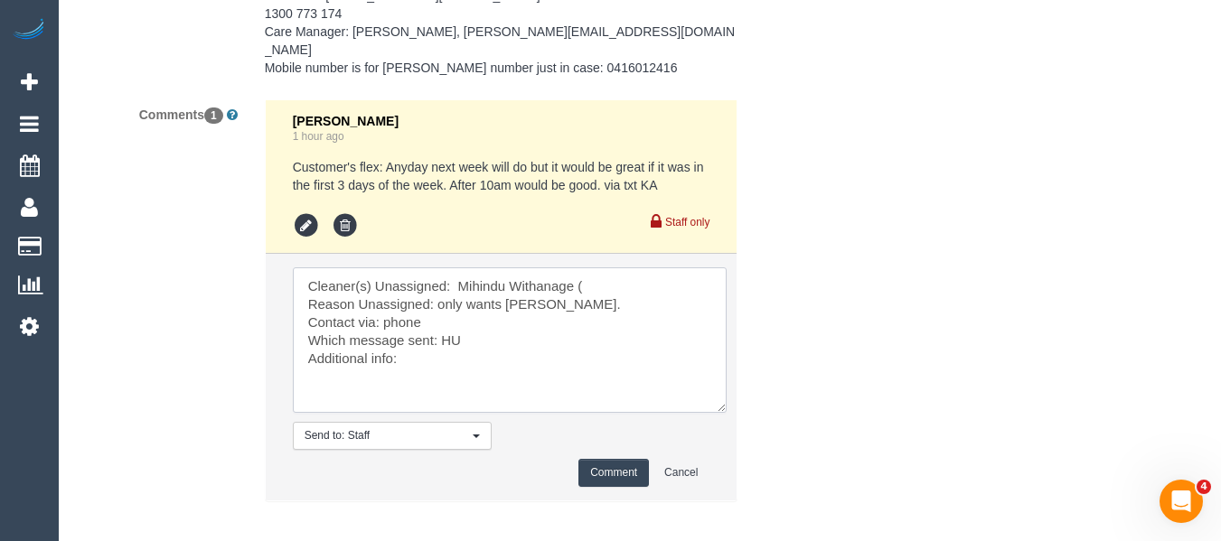
click at [444, 315] on textarea at bounding box center [510, 341] width 434 height 146
click at [493, 311] on textarea at bounding box center [510, 341] width 434 height 146
click at [437, 333] on textarea at bounding box center [510, 341] width 434 height 146
click at [456, 316] on textarea at bounding box center [510, 341] width 434 height 146
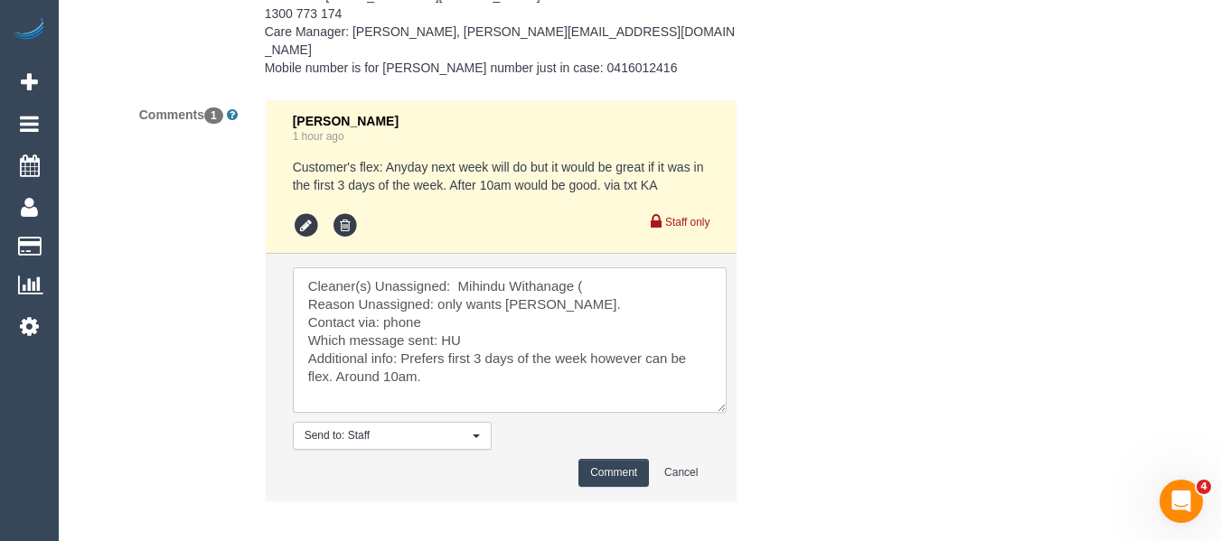
click at [462, 324] on textarea at bounding box center [510, 341] width 434 height 146
click at [454, 319] on textarea at bounding box center [510, 341] width 434 height 146
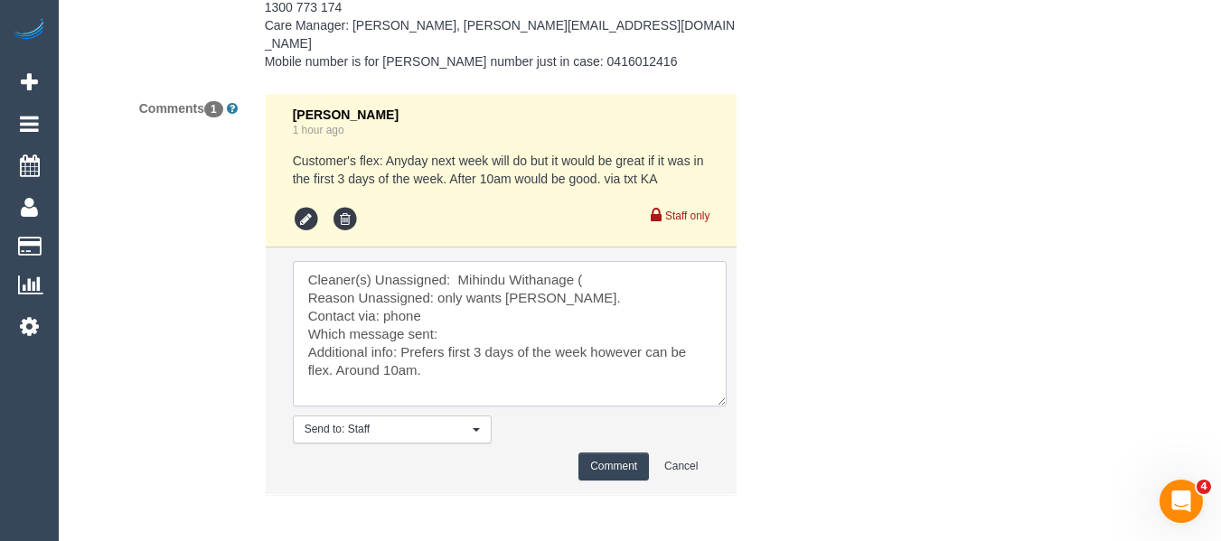
click at [446, 347] on textarea at bounding box center [510, 334] width 434 height 146
type textarea "Cleaner(s) Unassigned: Mihindu Withanage ( Reason Unassigned: only wants Terri.…"
drag, startPoint x: 600, startPoint y: 446, endPoint x: 617, endPoint y: 442, distance: 17.5
click at [600, 453] on button "Comment" at bounding box center [613, 467] width 71 height 28
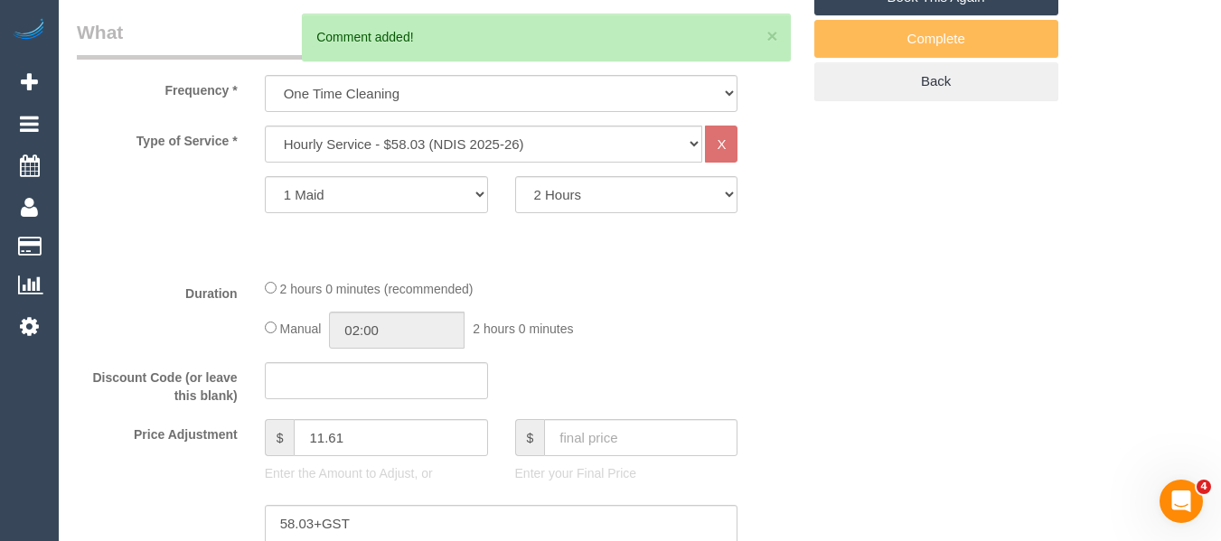
scroll to position [189, 0]
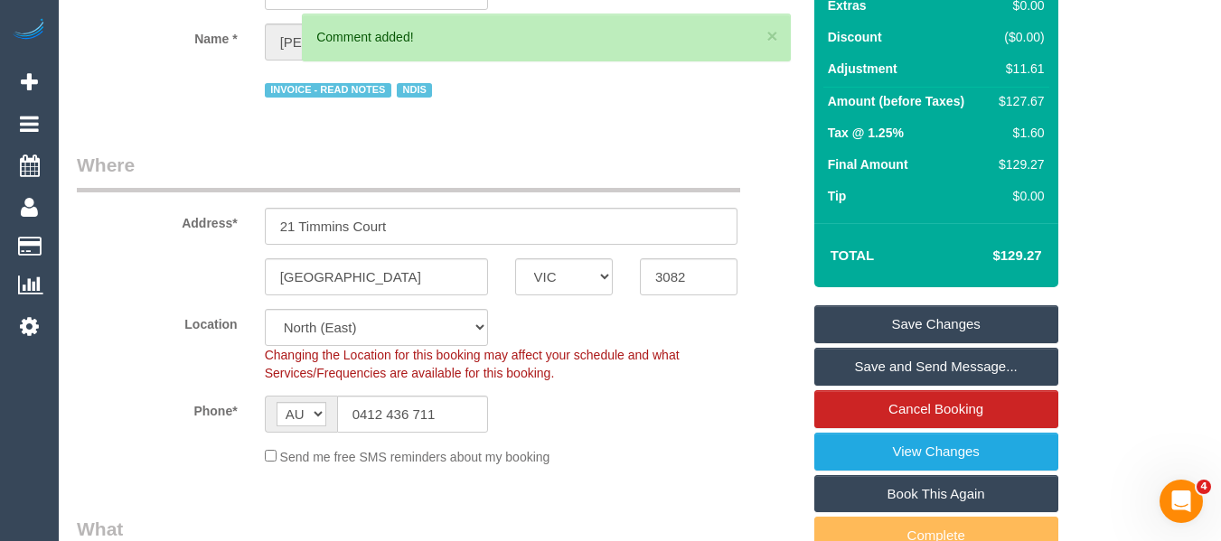
click at [938, 320] on link "Save Changes" at bounding box center [936, 325] width 244 height 38
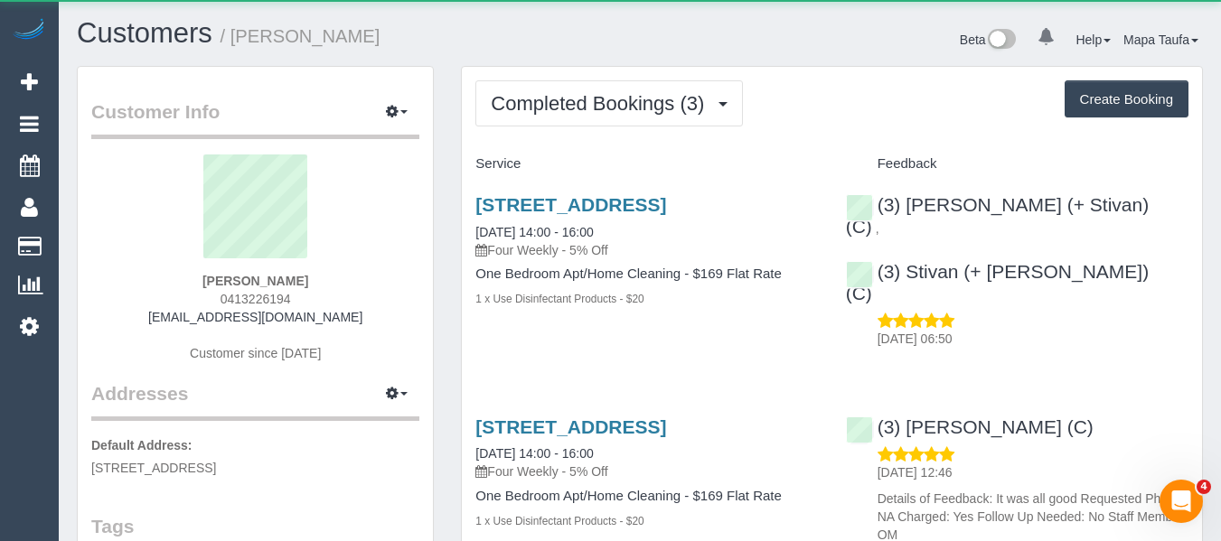
click at [597, 72] on div "Completed Bookings (3) Completed Bookings (3) Upcoming Bookings (12) Cancelled …" at bounding box center [832, 450] width 740 height 767
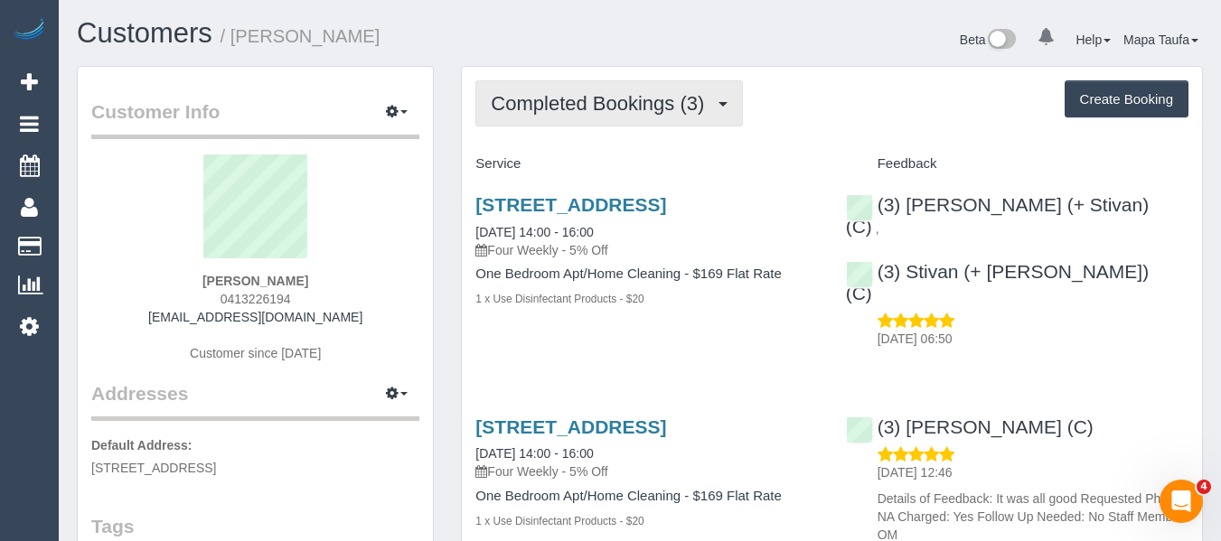
click at [595, 99] on span "Completed Bookings (3)" at bounding box center [602, 103] width 222 height 23
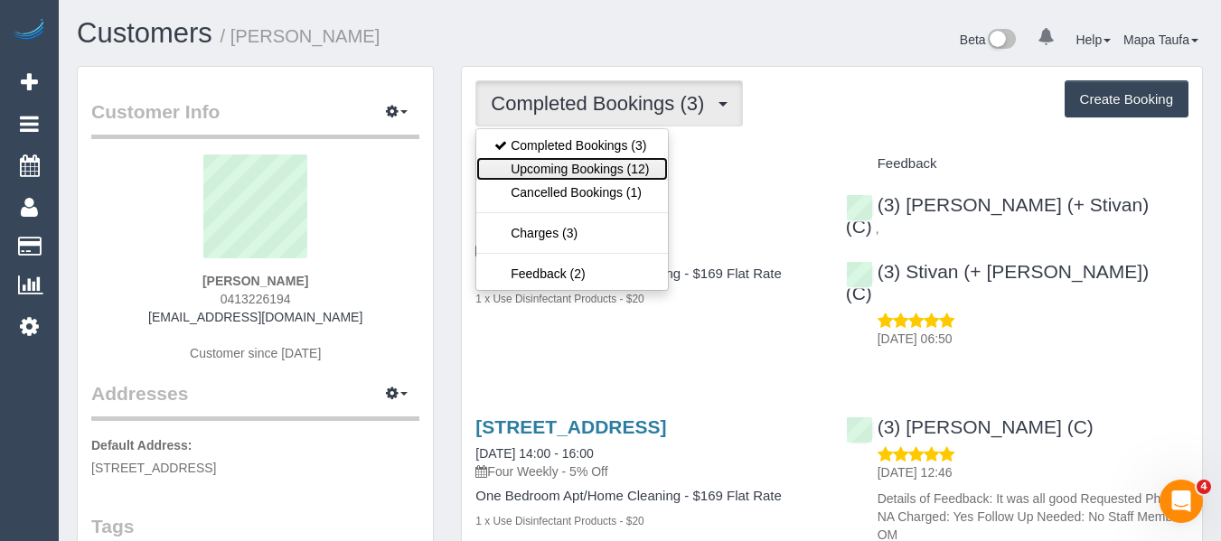
click at [596, 160] on link "Upcoming Bookings (12)" at bounding box center [571, 169] width 191 height 24
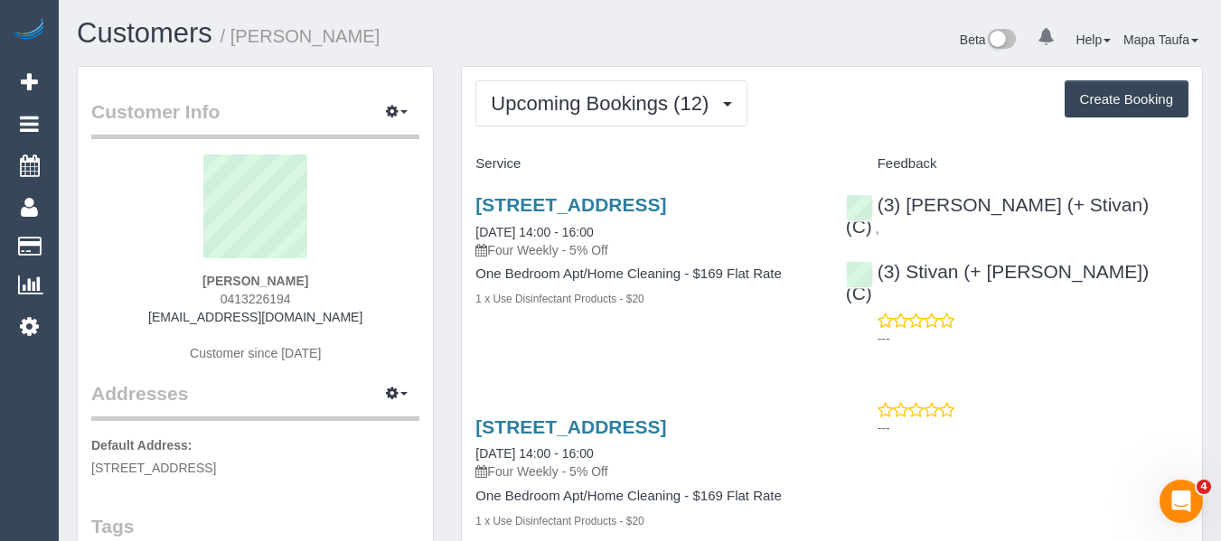
click at [604, 191] on div "[STREET_ADDRESS] [DATE] 14:00 - 16:00 Four Weekly - 5% Off One Bedroom Apt/Home…" at bounding box center [647, 261] width 370 height 165
click at [603, 209] on link "[STREET_ADDRESS]" at bounding box center [570, 204] width 191 height 21
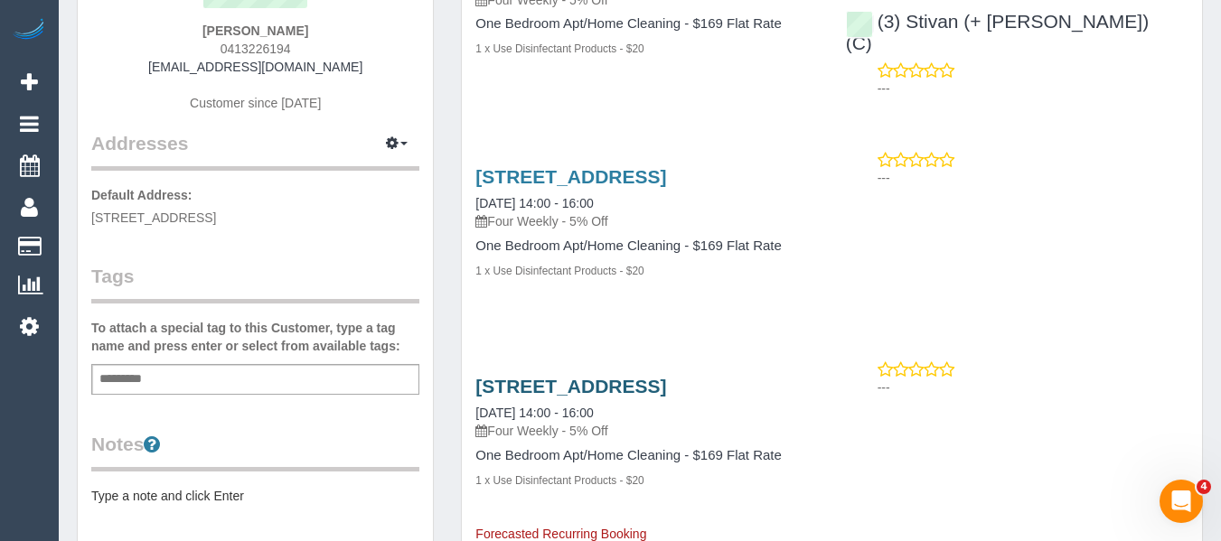
scroll to position [90, 0]
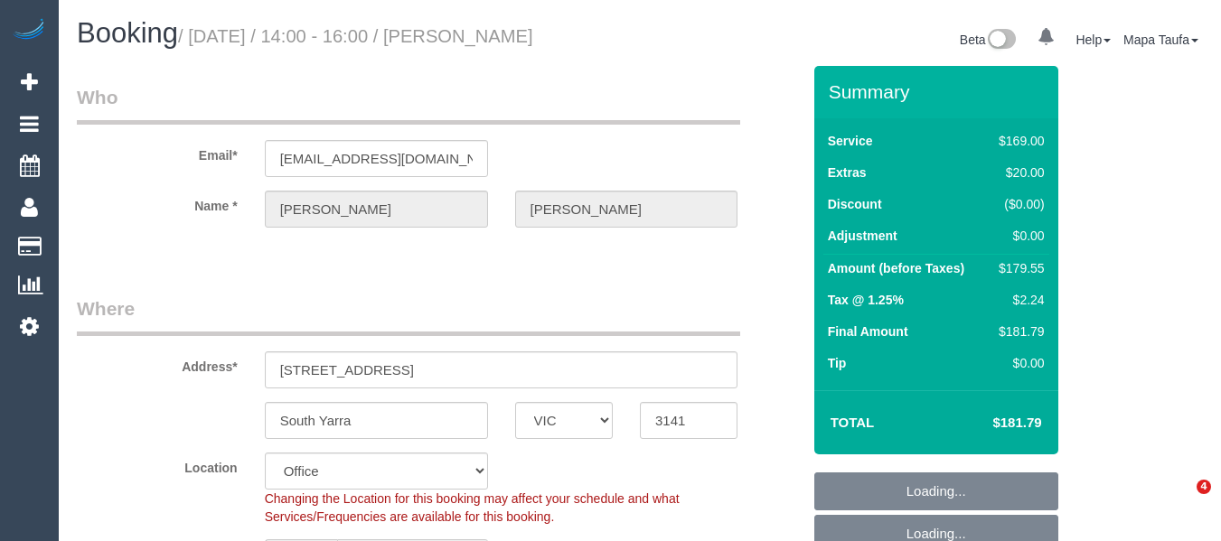
select select "VIC"
select select "string:stripe-pm_1RemZg2GScqysDRVlBzNYqKn"
select select "number:29"
select select "number:14"
select select "number:21"
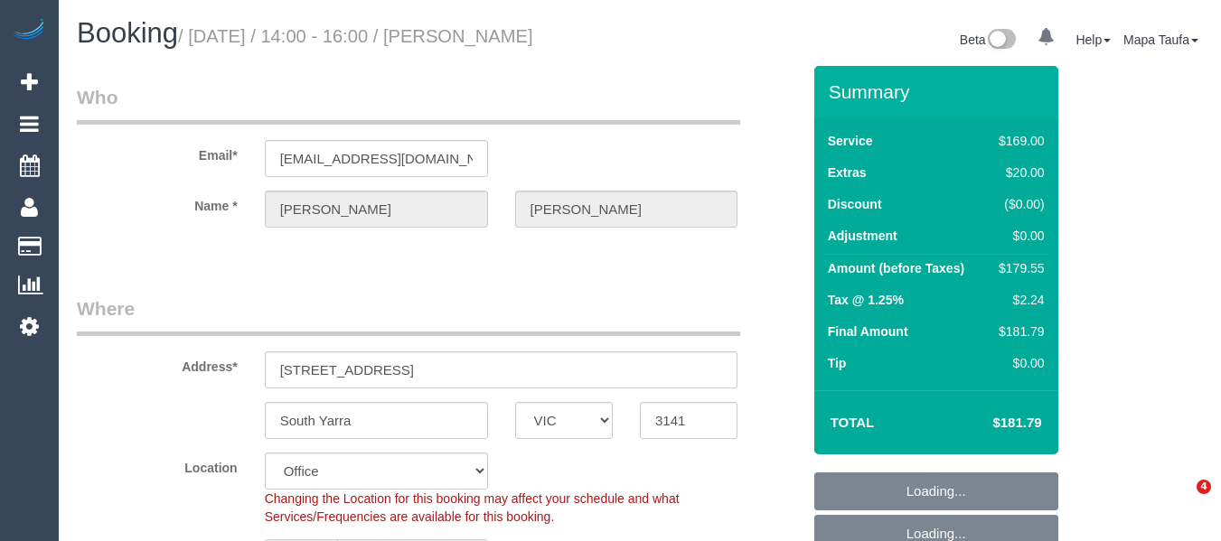
select select "number:22"
select select "number:33"
select select "number:12"
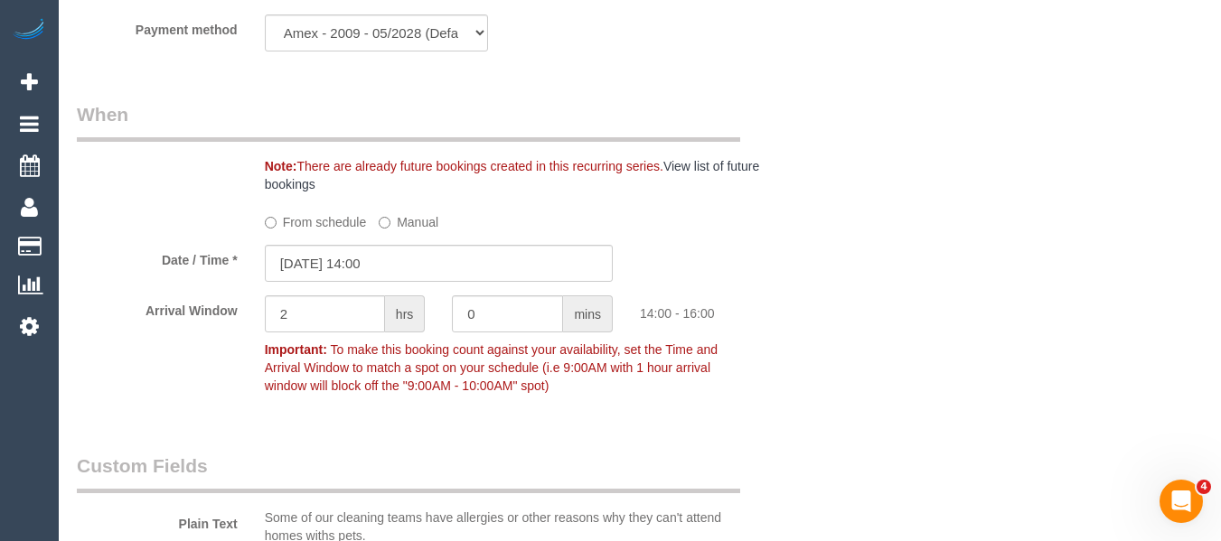
scroll to position [1898, 0]
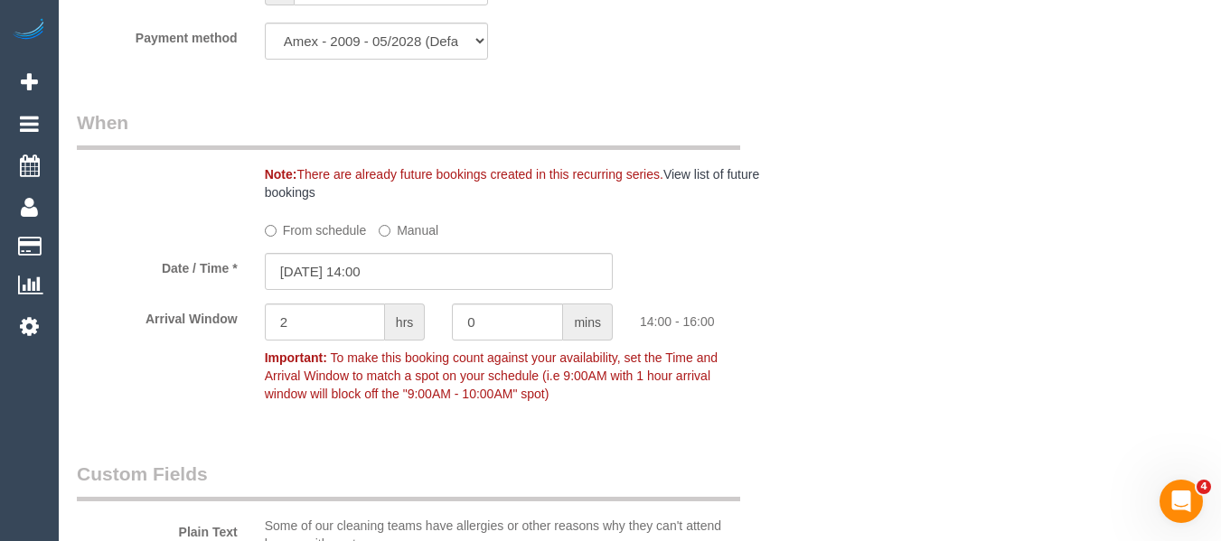
click at [328, 239] on label "From schedule" at bounding box center [316, 227] width 102 height 24
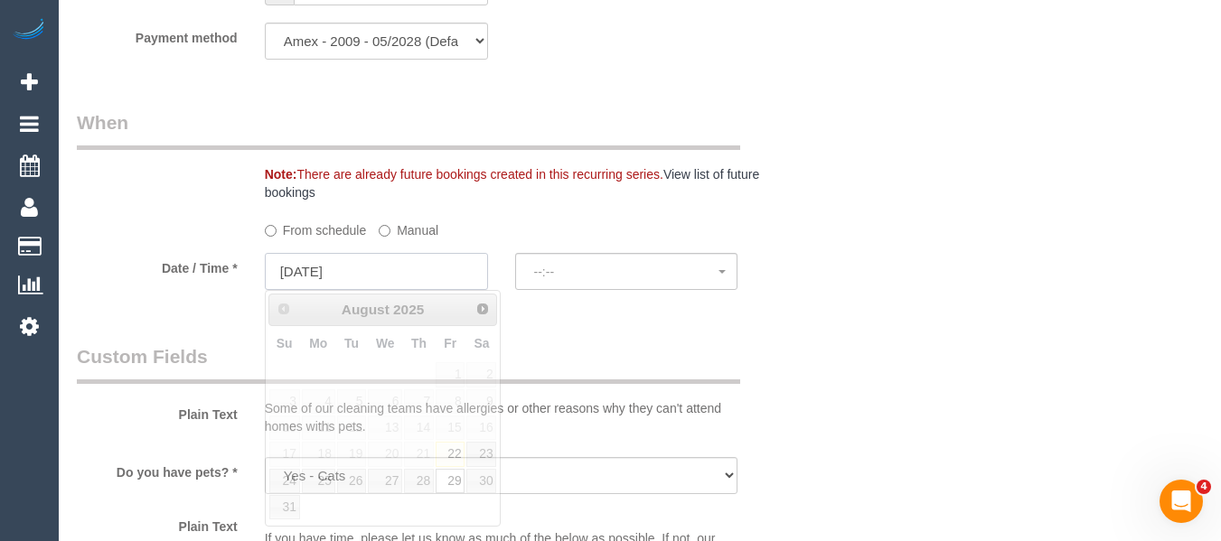
click at [403, 274] on input "29/08/2025" at bounding box center [376, 271] width 223 height 37
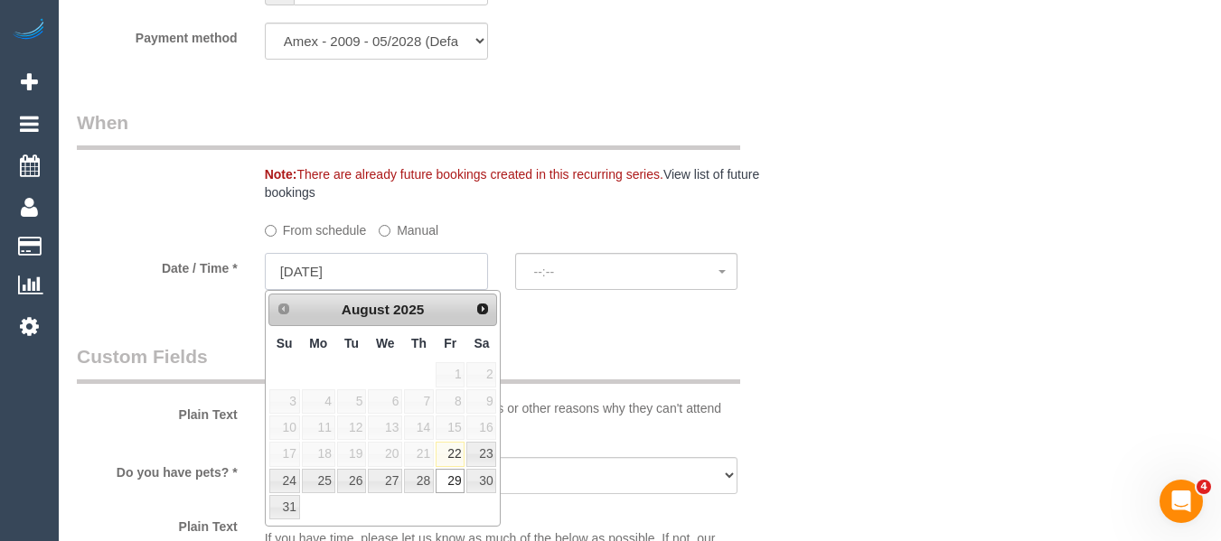
select select "spot6"
click at [485, 312] on span "Next" at bounding box center [483, 308] width 14 height 14
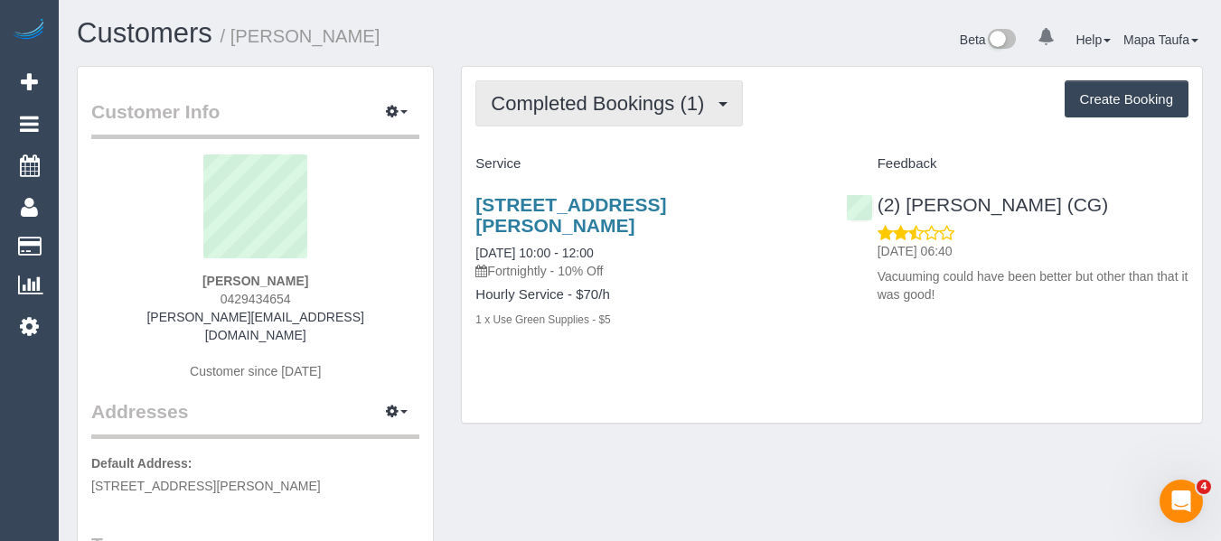
click at [673, 110] on span "Completed Bookings (1)" at bounding box center [602, 103] width 222 height 23
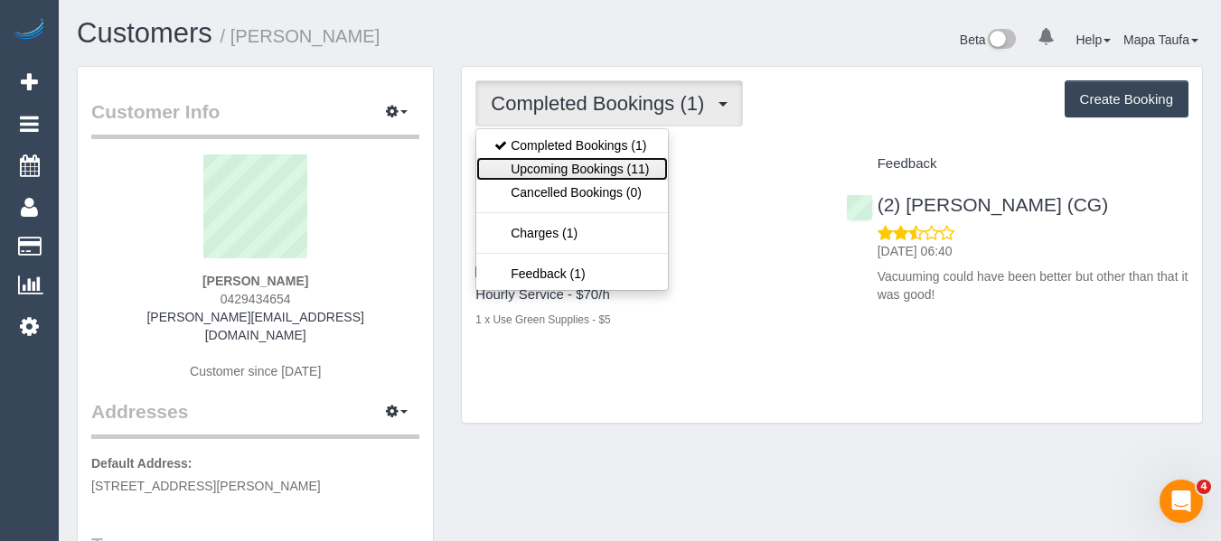
click at [642, 167] on link "Upcoming Bookings (11)" at bounding box center [571, 169] width 191 height 24
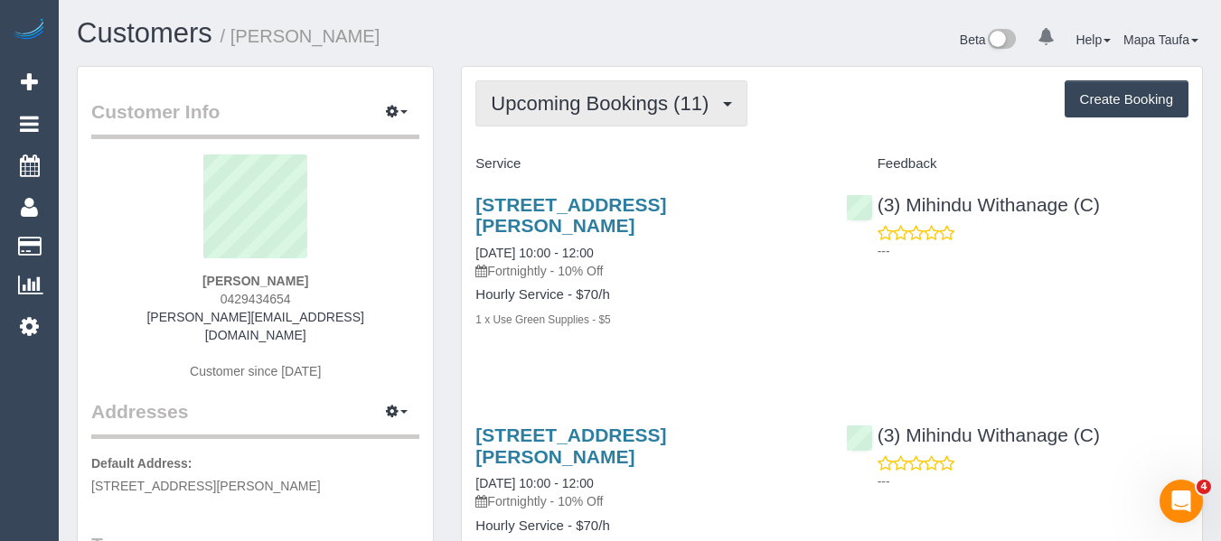
click at [653, 111] on span "Upcoming Bookings (11)" at bounding box center [604, 103] width 227 height 23
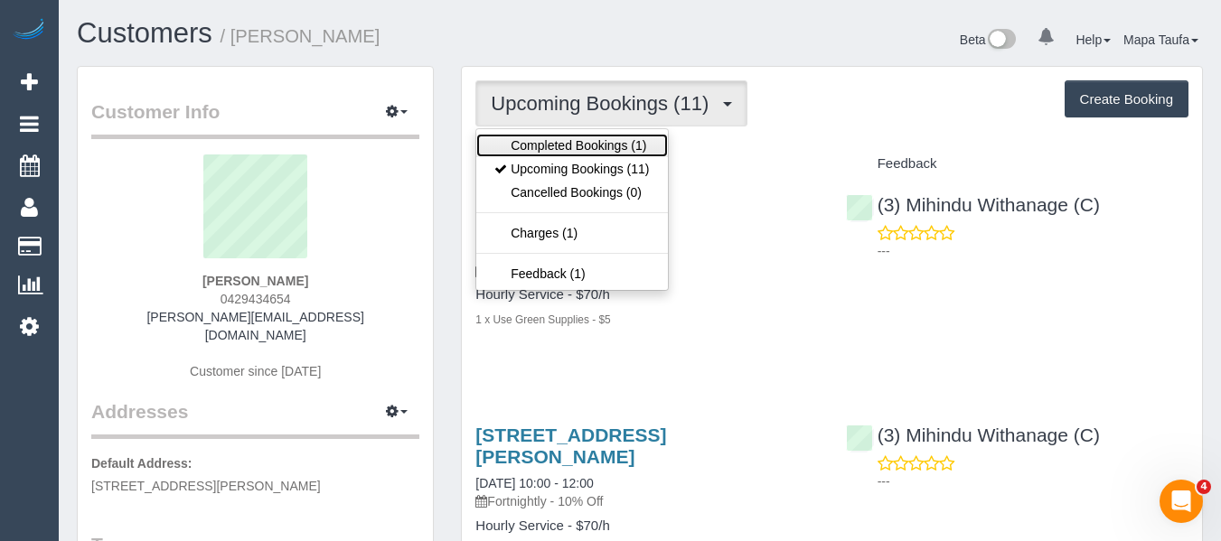
click at [625, 137] on link "Completed Bookings (1)" at bounding box center [571, 146] width 191 height 24
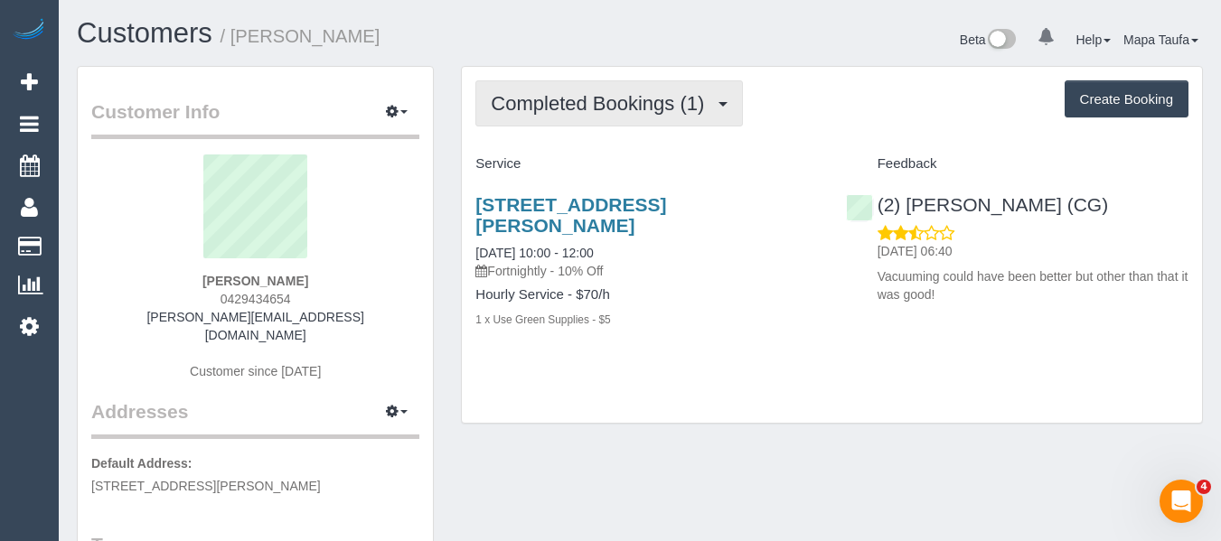
click at [643, 103] on span "Completed Bookings (1)" at bounding box center [602, 103] width 222 height 23
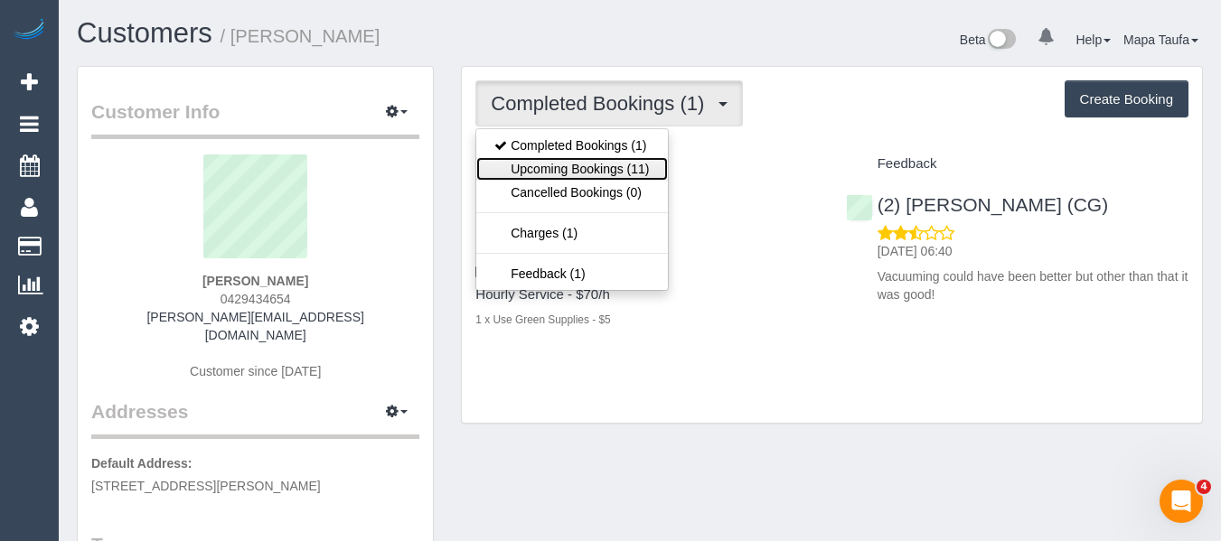
click at [619, 162] on link "Upcoming Bookings (11)" at bounding box center [571, 169] width 191 height 24
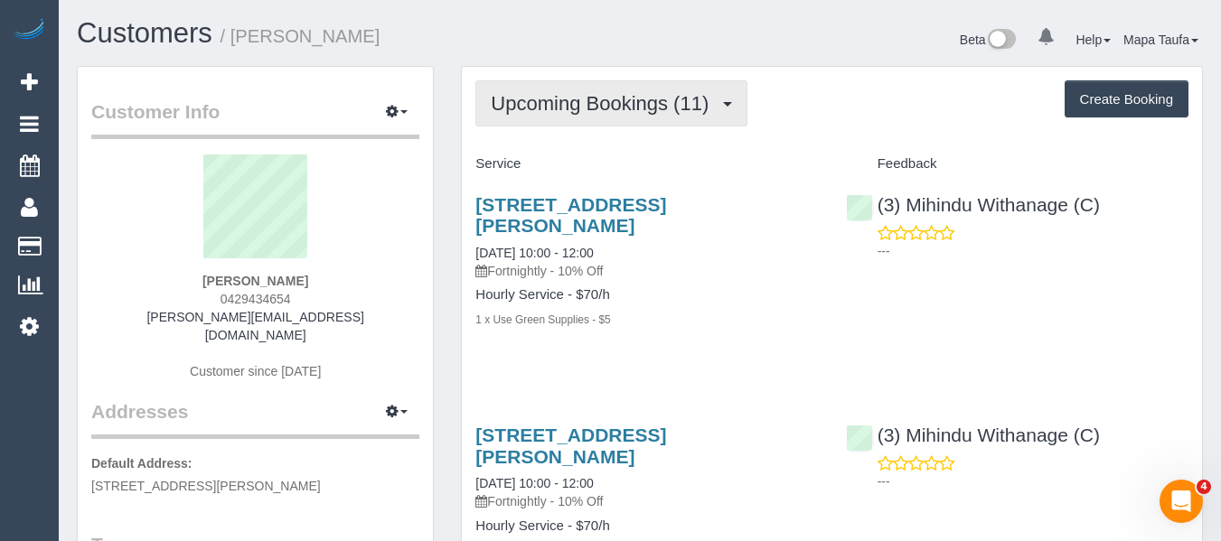
drag, startPoint x: 666, startPoint y: 109, endPoint x: 624, endPoint y: 146, distance: 55.8
click at [661, 114] on span "Upcoming Bookings (11)" at bounding box center [604, 103] width 227 height 23
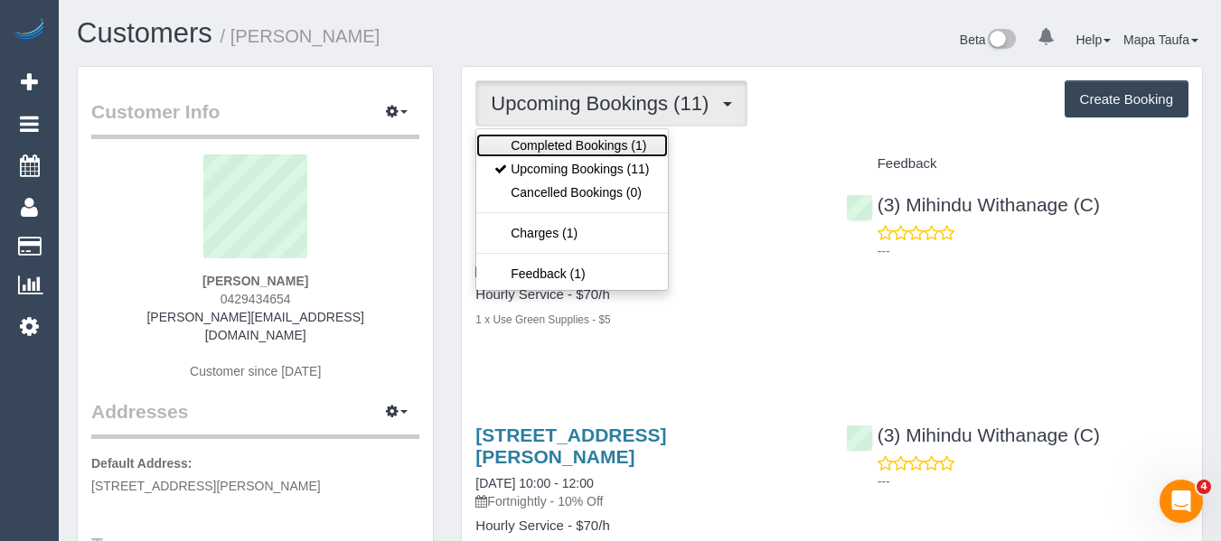
click at [623, 147] on link "Completed Bookings (1)" at bounding box center [571, 146] width 191 height 24
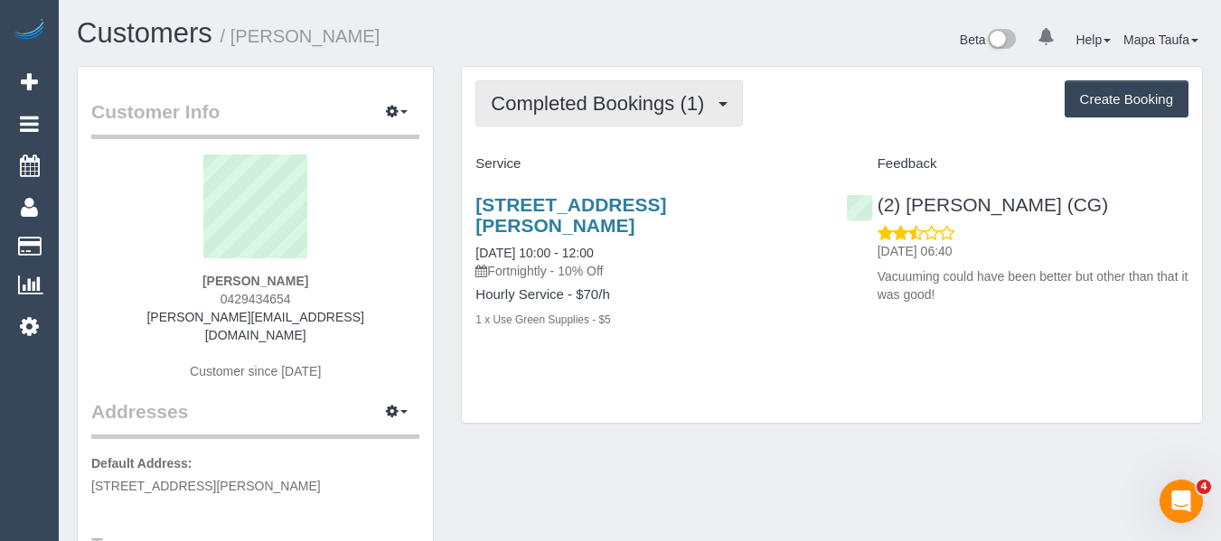
click at [646, 107] on span "Completed Bookings (1)" at bounding box center [602, 103] width 222 height 23
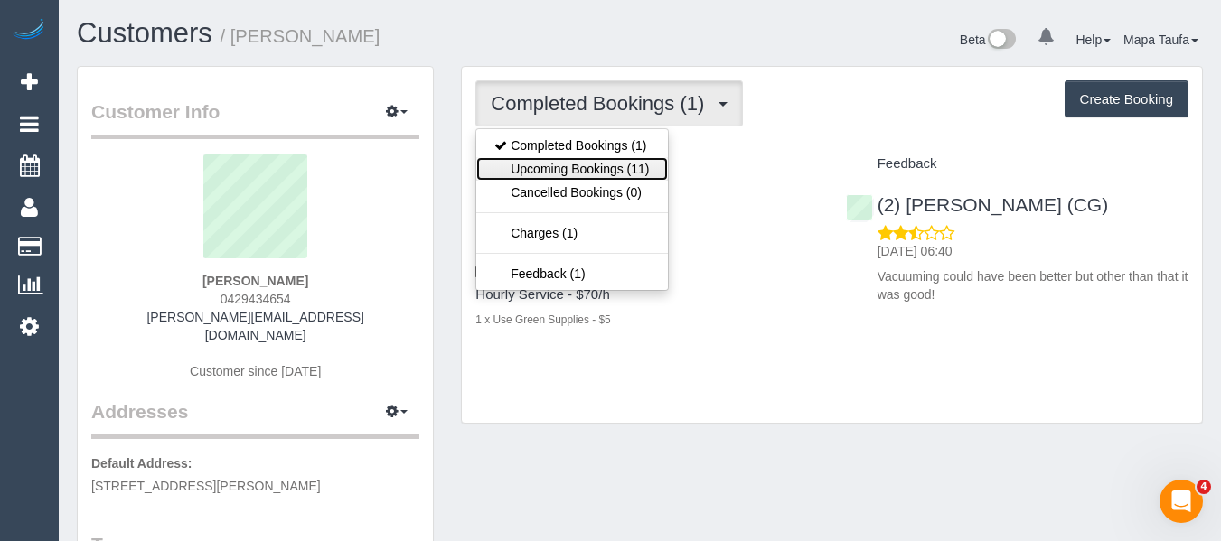
click at [607, 157] on link "Upcoming Bookings (11)" at bounding box center [571, 169] width 191 height 24
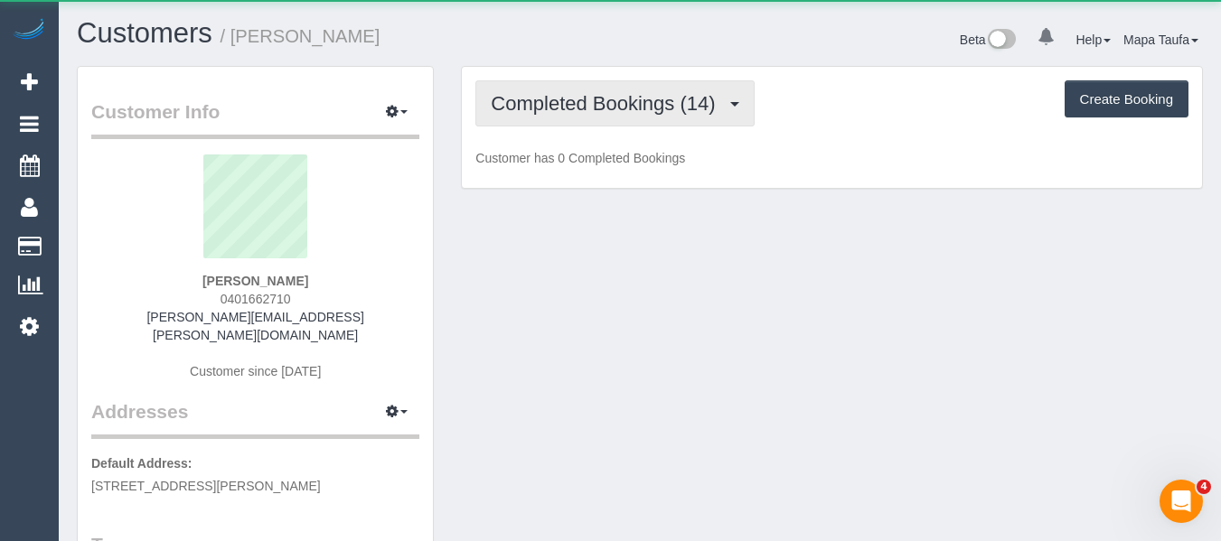
click at [558, 101] on span "Completed Bookings (14)" at bounding box center [607, 103] width 233 height 23
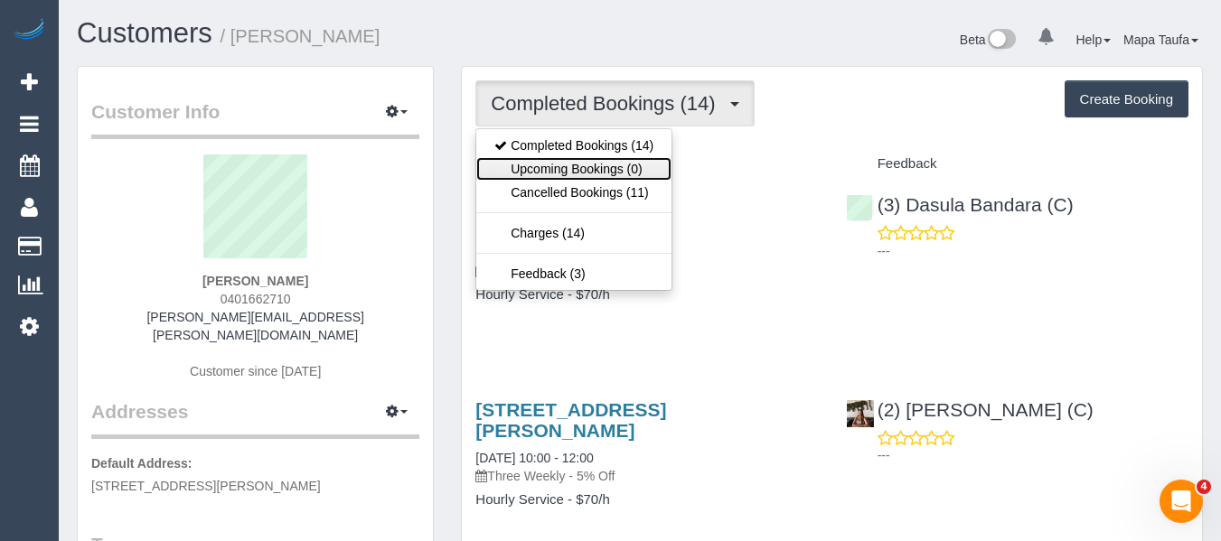
click at [557, 164] on link "Upcoming Bookings (0)" at bounding box center [573, 169] width 195 height 24
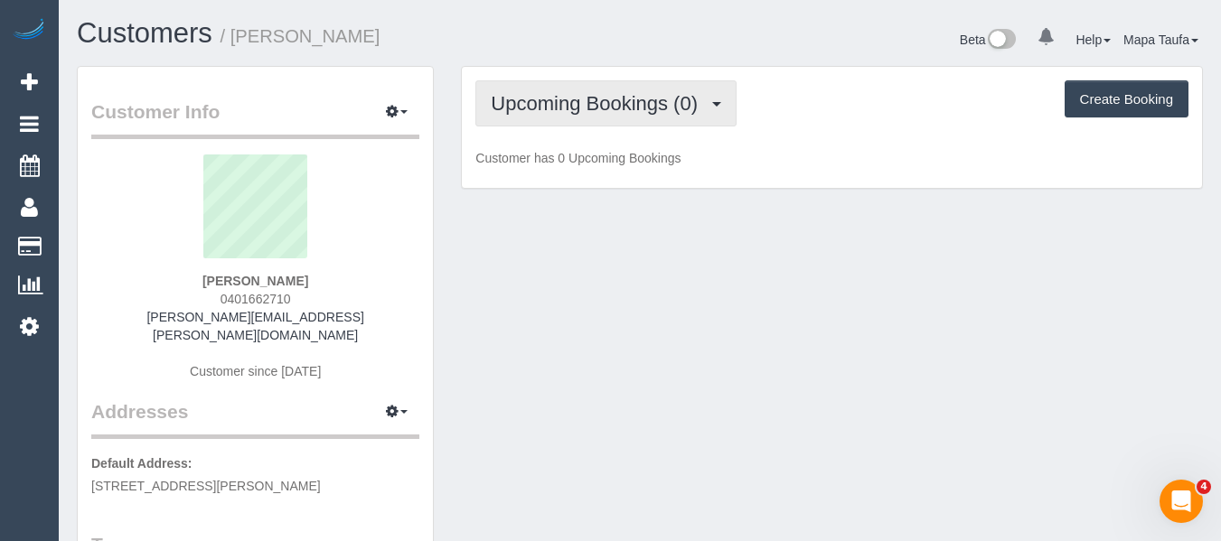
click at [566, 105] on span "Upcoming Bookings (0)" at bounding box center [599, 103] width 216 height 23
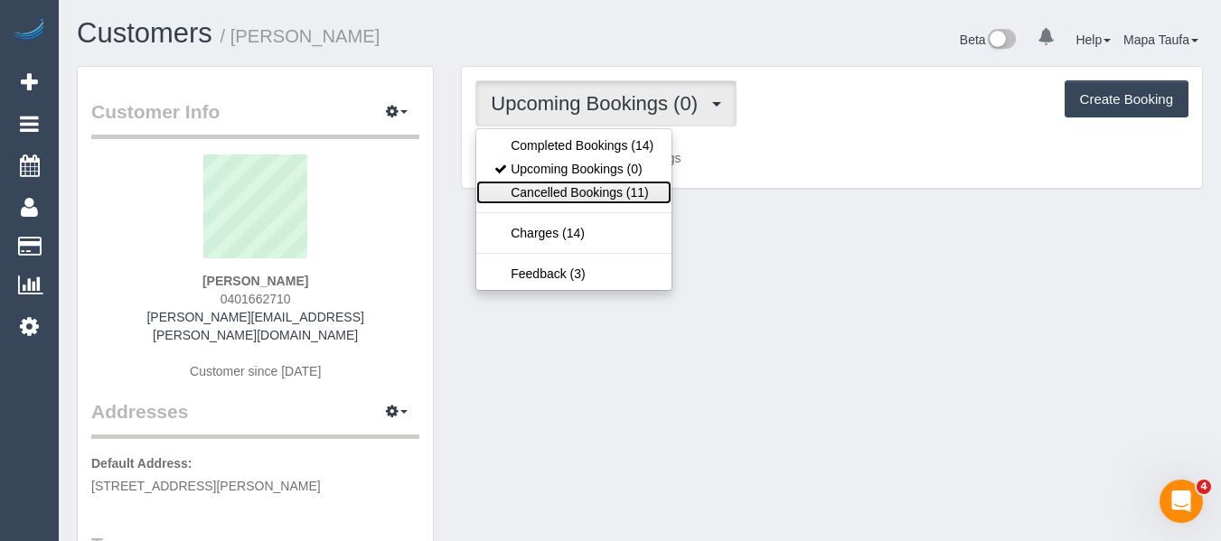
click at [565, 184] on link "Cancelled Bookings (11)" at bounding box center [573, 193] width 195 height 24
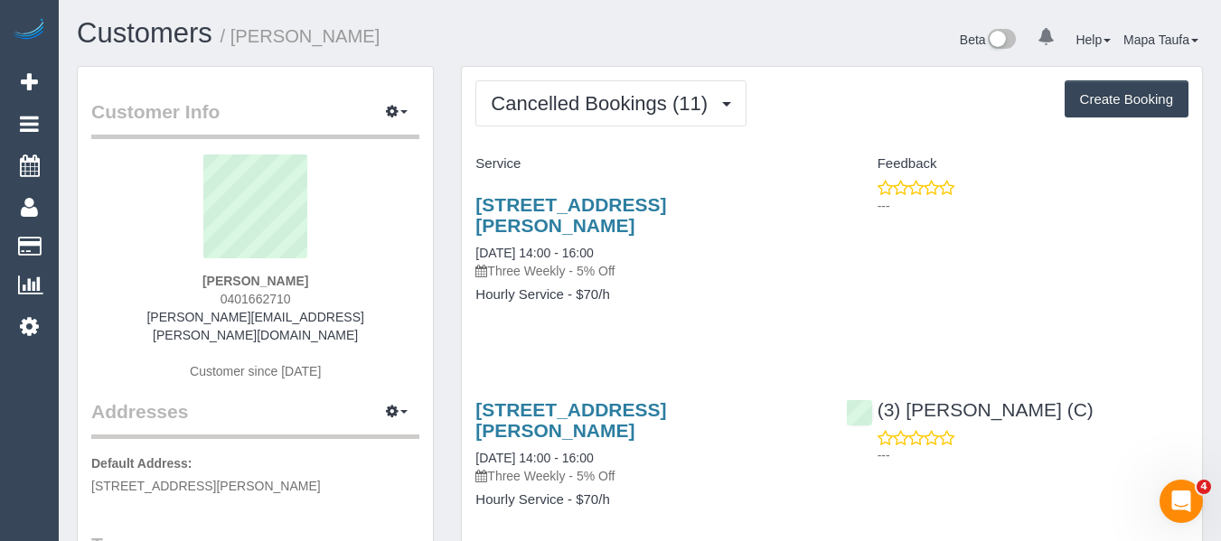
scroll to position [90, 0]
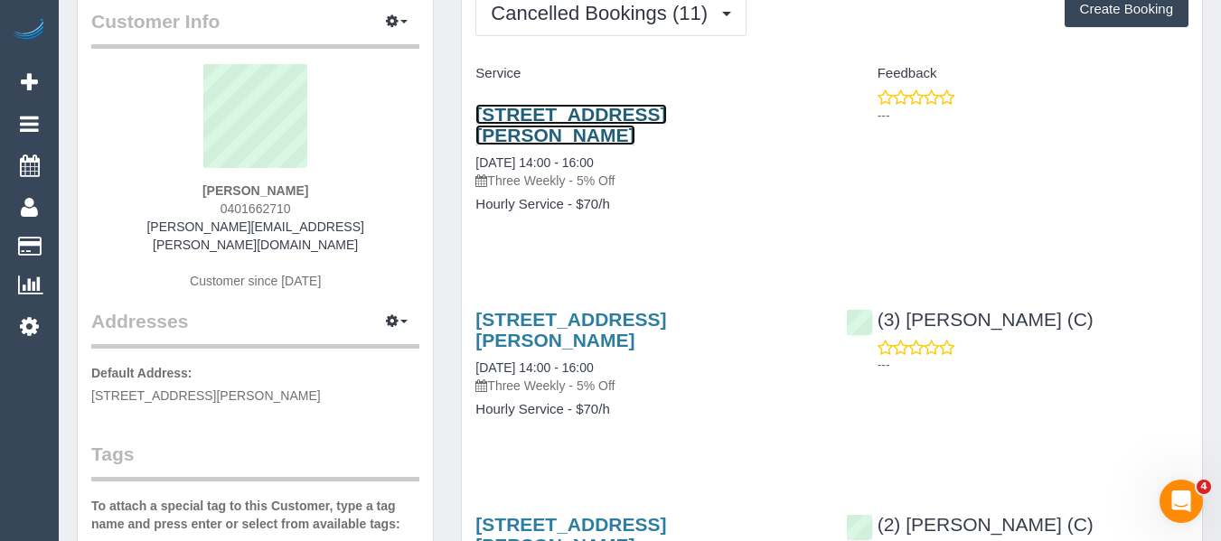
drag, startPoint x: 536, startPoint y: 115, endPoint x: 551, endPoint y: 123, distance: 17.4
click at [551, 123] on link "23 Mcpherson St, Moonee Ponds, VIC 3039" at bounding box center [570, 125] width 191 height 42
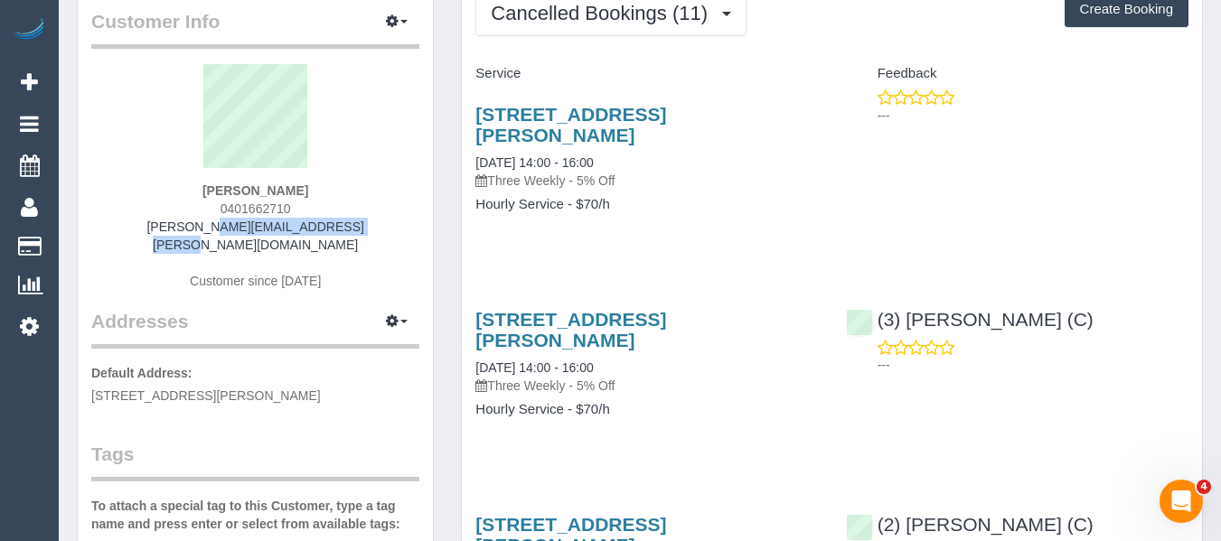
drag, startPoint x: 349, startPoint y: 221, endPoint x: 165, endPoint y: 221, distance: 183.5
click at [165, 221] on div "Tania Mayrhofer 0401662710 tania.mayrhofer@gmail.com Customer since 2024" at bounding box center [255, 186] width 328 height 244
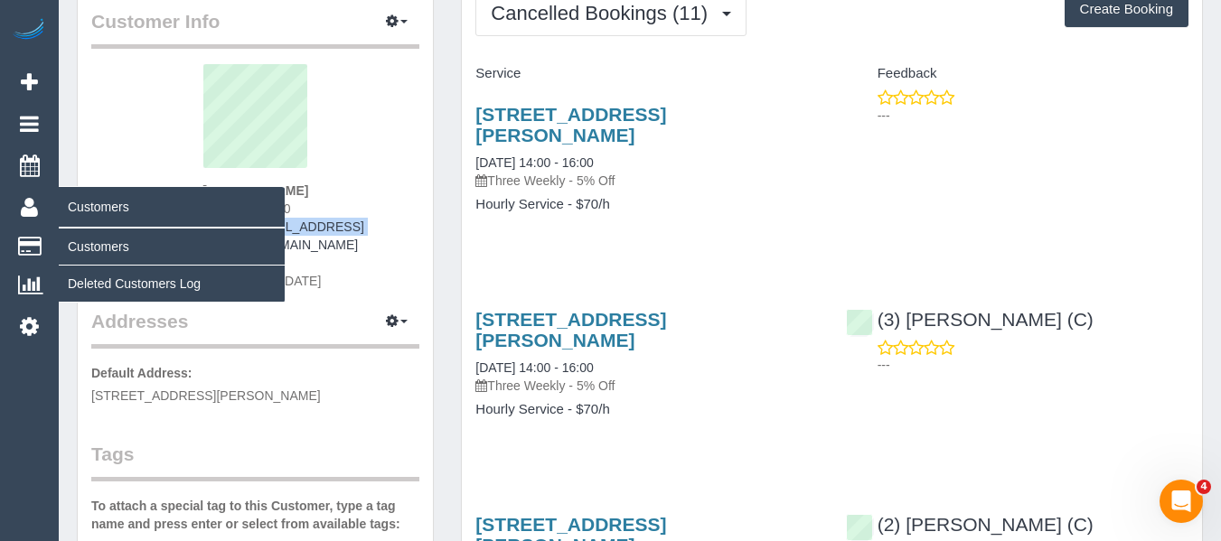
copy link "tania.mayrhofer@gmail.com"
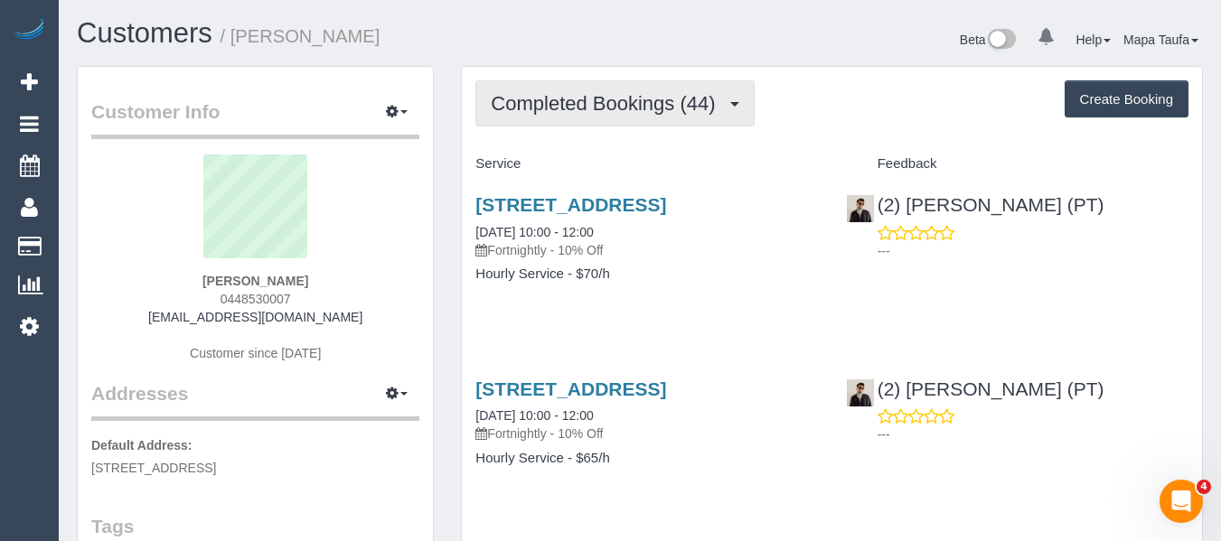
click at [605, 103] on span "Completed Bookings (44)" at bounding box center [607, 103] width 233 height 23
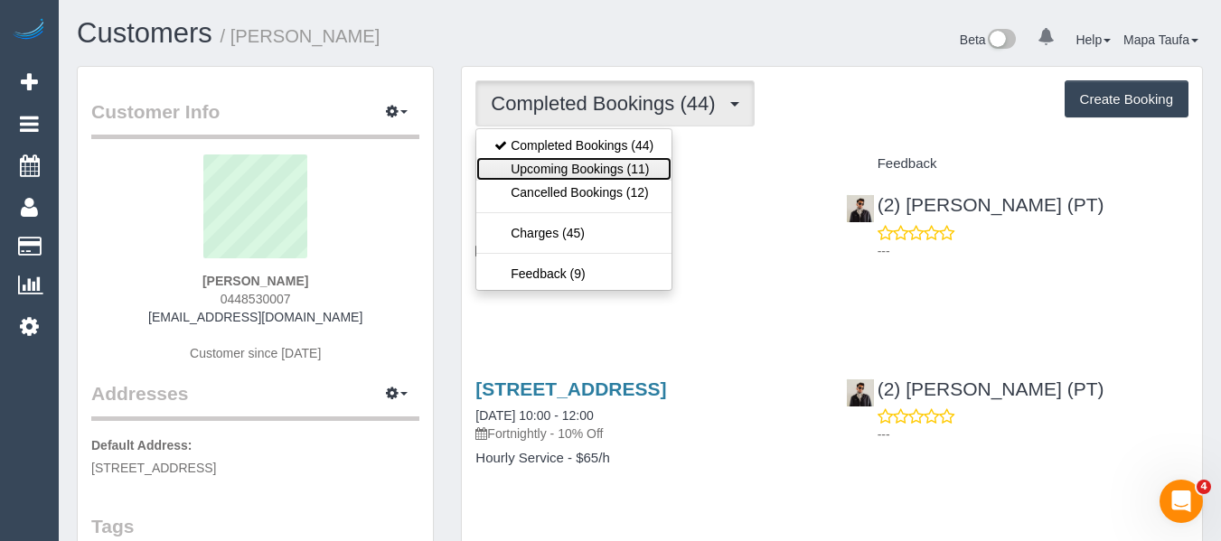
click at [599, 169] on link "Upcoming Bookings (11)" at bounding box center [573, 169] width 195 height 24
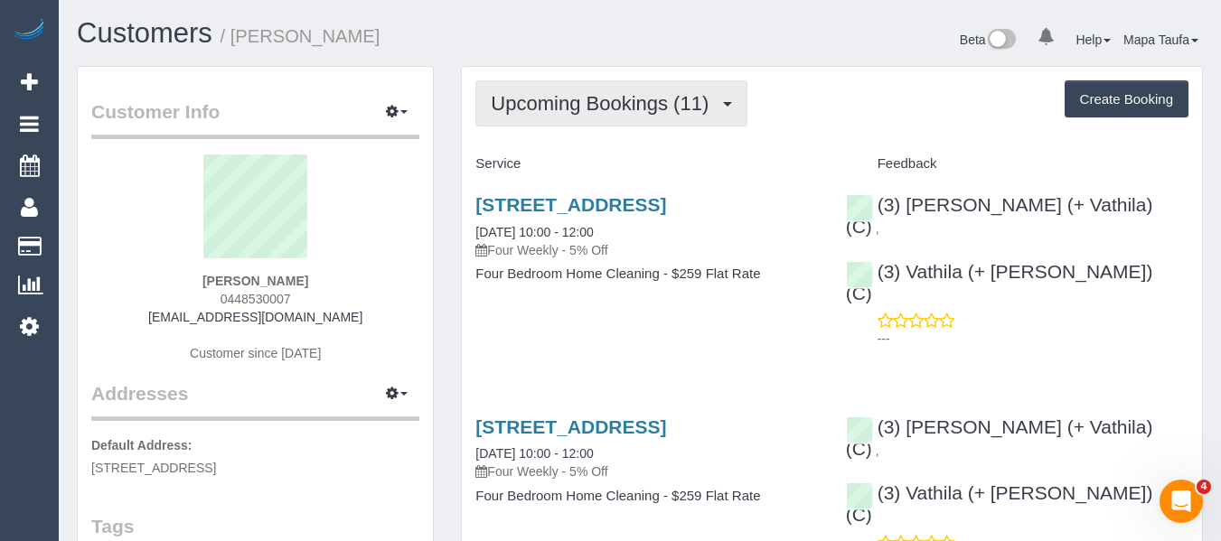
click at [592, 104] on span "Upcoming Bookings (11)" at bounding box center [604, 103] width 227 height 23
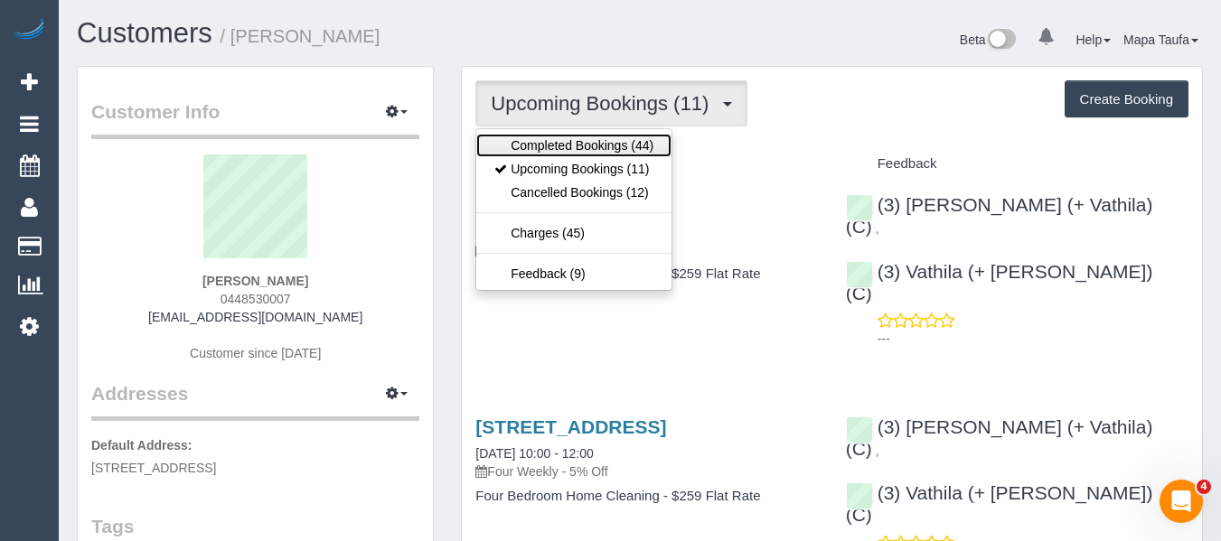
click at [582, 140] on link "Completed Bookings (44)" at bounding box center [573, 146] width 195 height 24
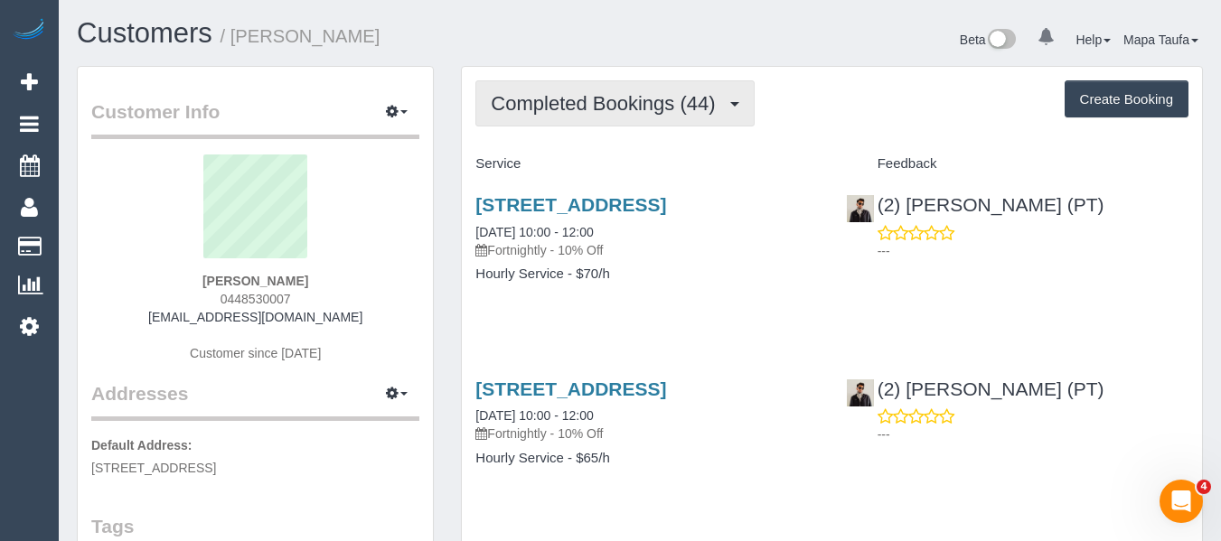
click at [571, 104] on span "Completed Bookings (44)" at bounding box center [607, 103] width 233 height 23
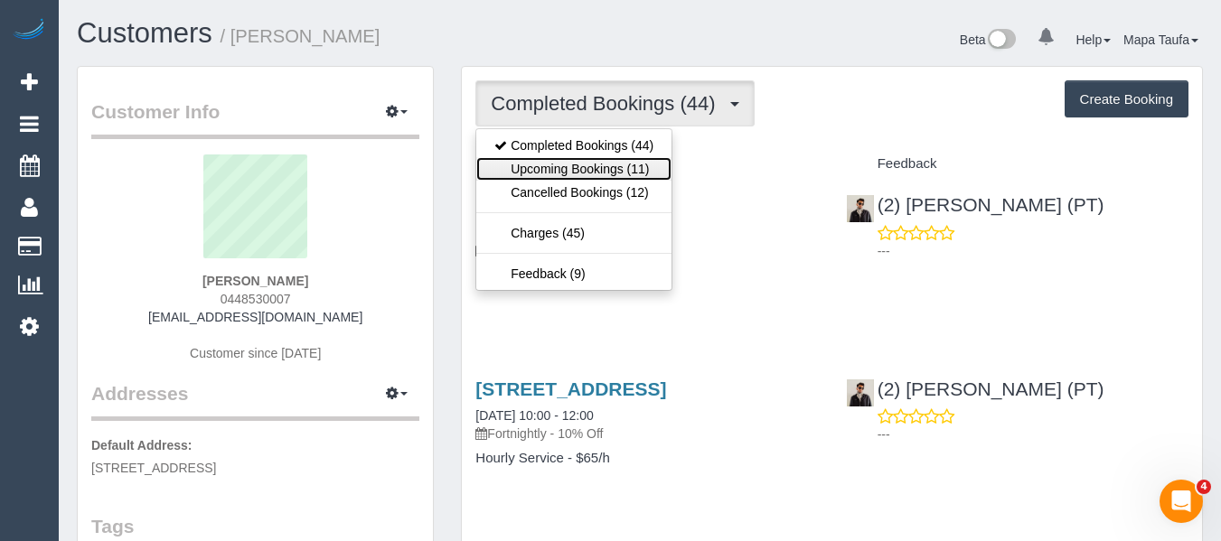
click at [565, 159] on link "Upcoming Bookings (11)" at bounding box center [573, 169] width 195 height 24
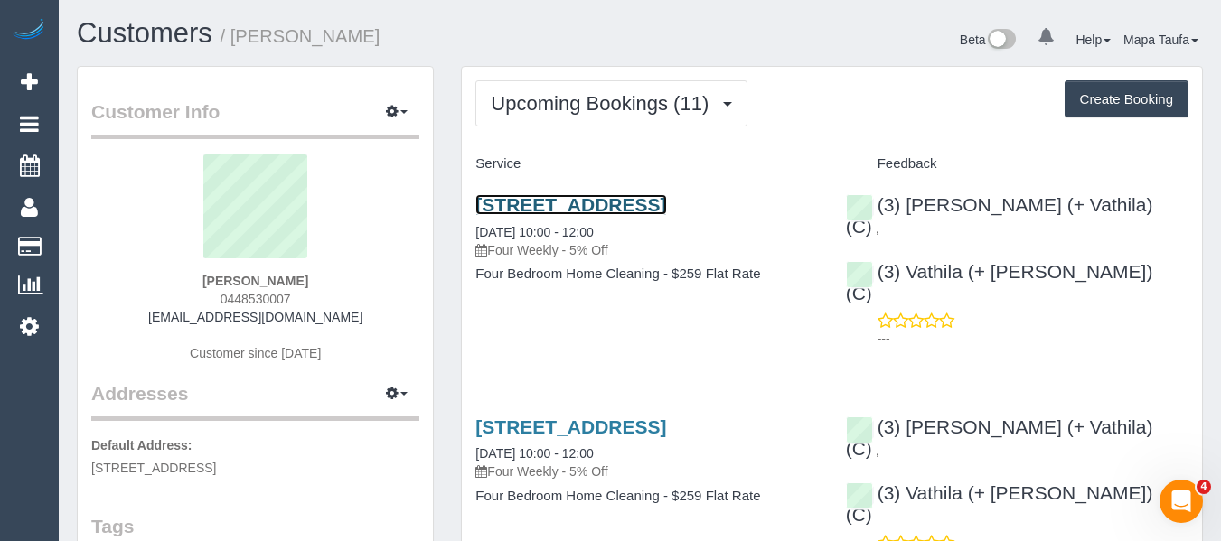
click at [611, 197] on link "12a York Street, Bentleigh East, VIC 3165" at bounding box center [570, 204] width 191 height 21
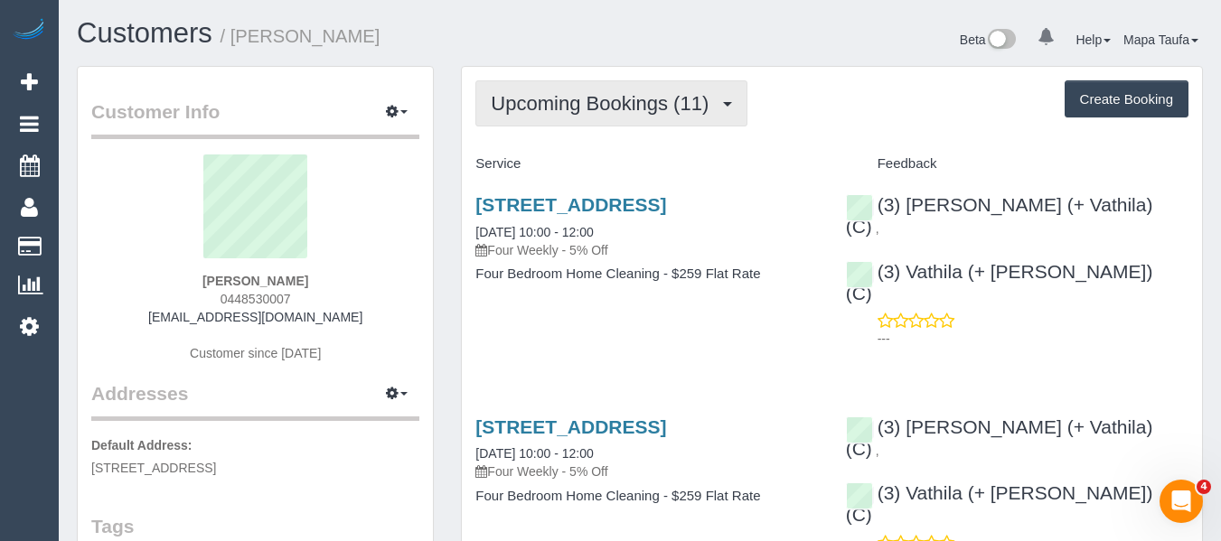
click at [543, 101] on span "Upcoming Bookings (11)" at bounding box center [604, 103] width 227 height 23
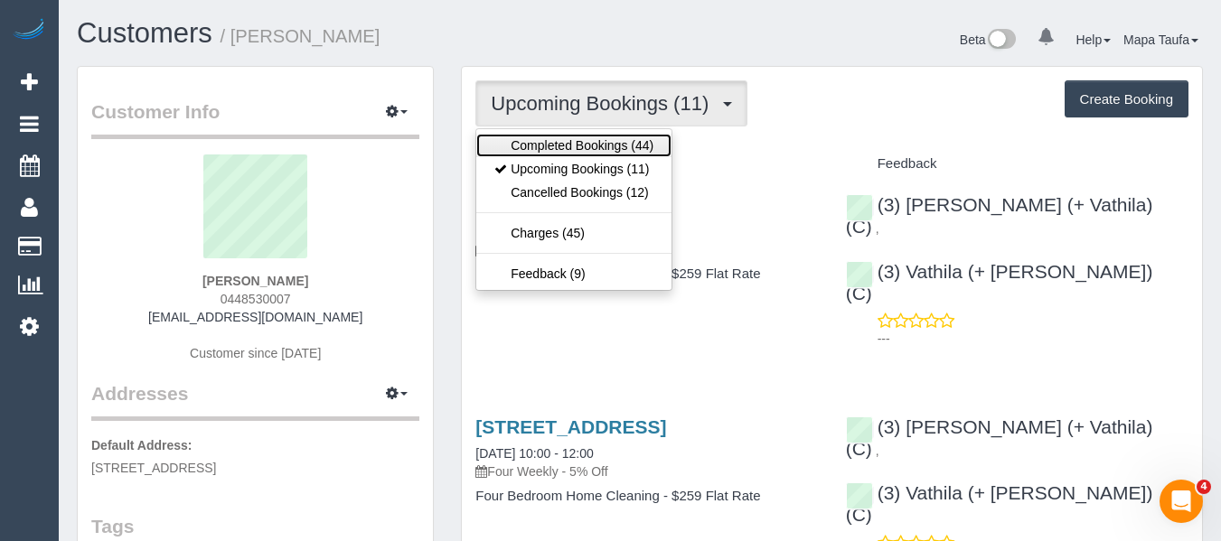
click at [543, 135] on link "Completed Bookings (44)" at bounding box center [573, 146] width 195 height 24
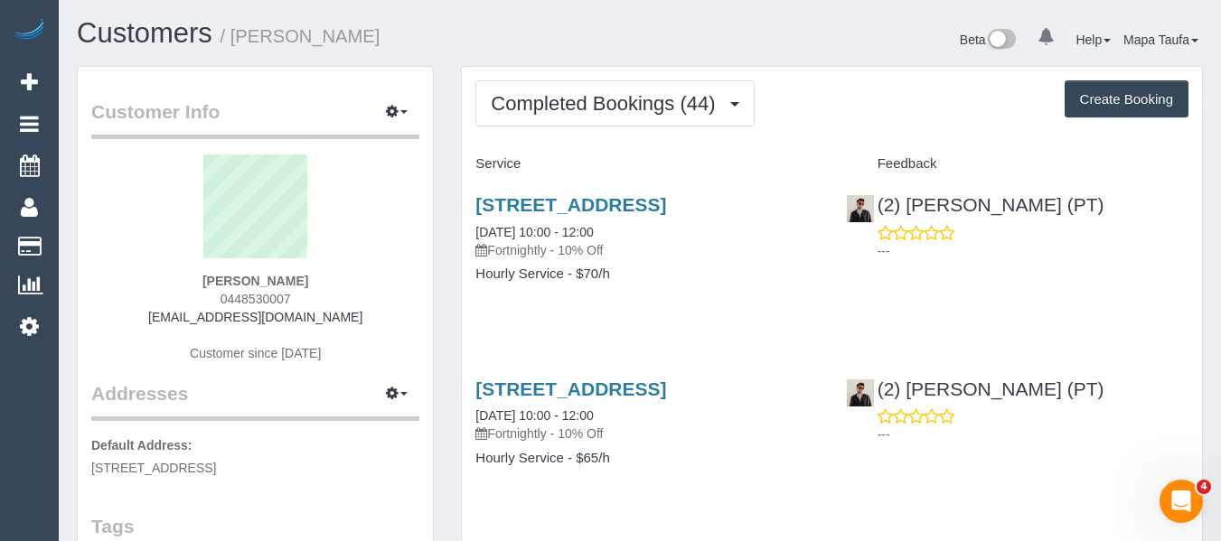
click at [1095, 306] on div "802/12 Queens Lane, Melbourne, VIC 3004 03/01/2025 10:00 - 12:00 Fortnightly - …" at bounding box center [832, 248] width 740 height 139
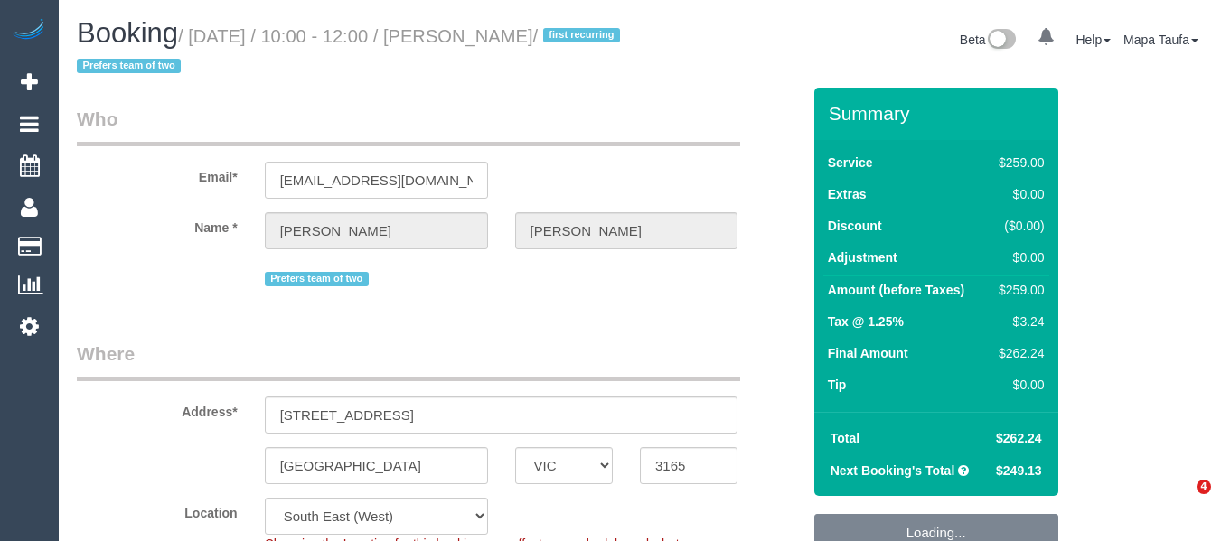
select select "VIC"
select select "number:28"
select select "number:14"
select select "number:19"
select select "number:22"
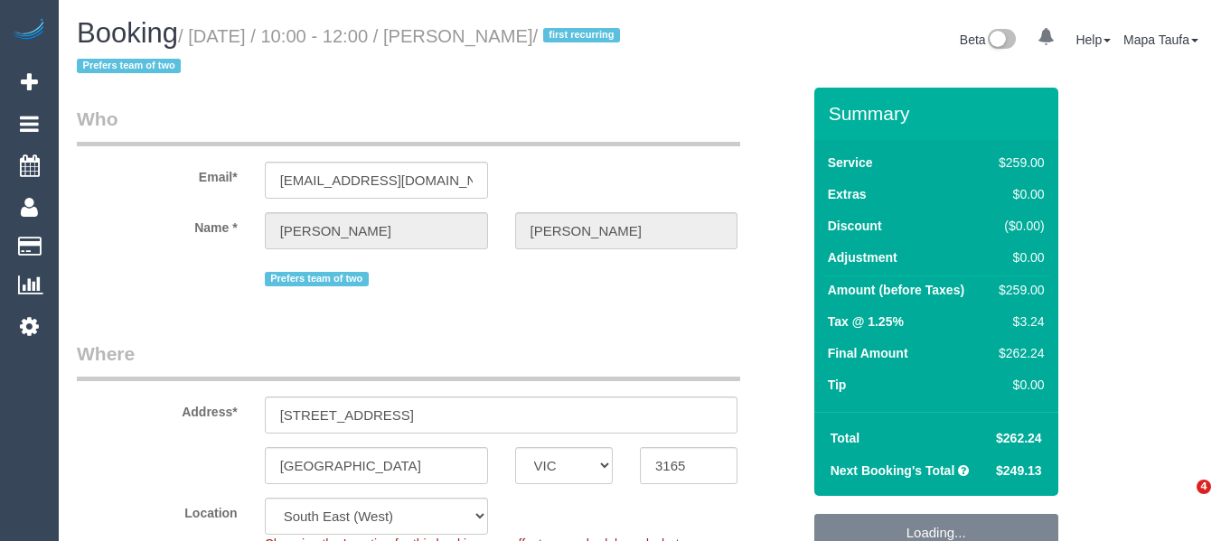
select select "number:34"
select select "number:12"
select select "spot3"
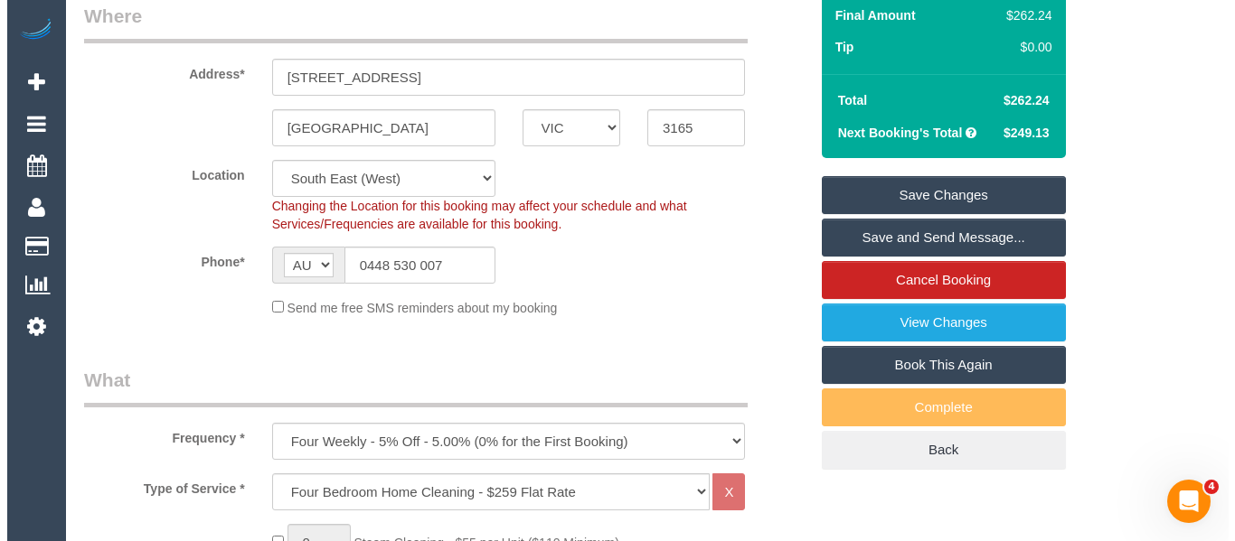
scroll to position [272, 0]
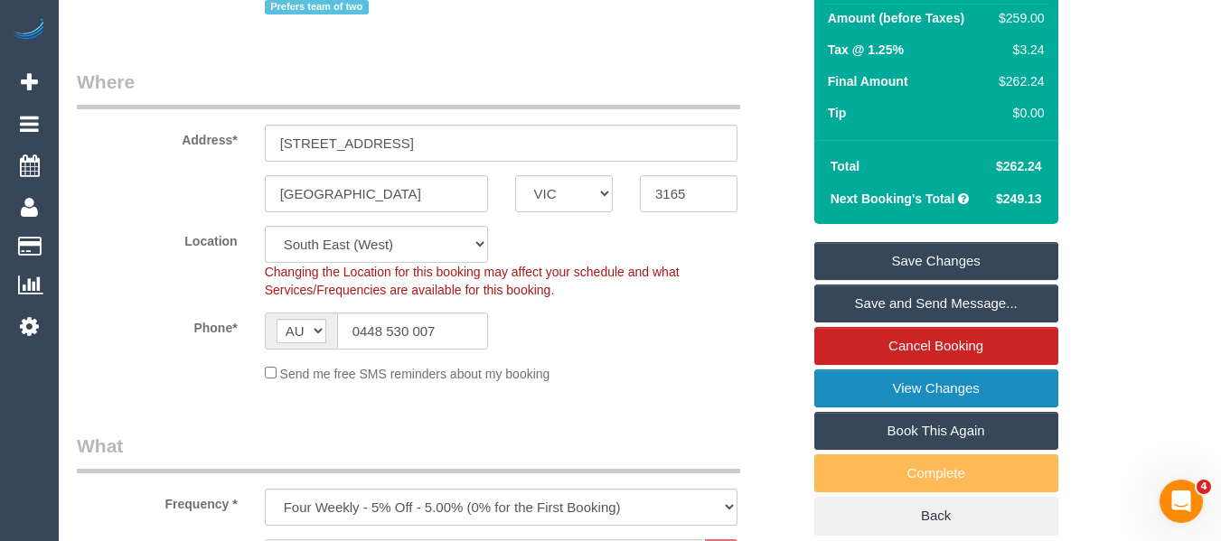
click at [972, 373] on link "View Changes" at bounding box center [936, 389] width 244 height 38
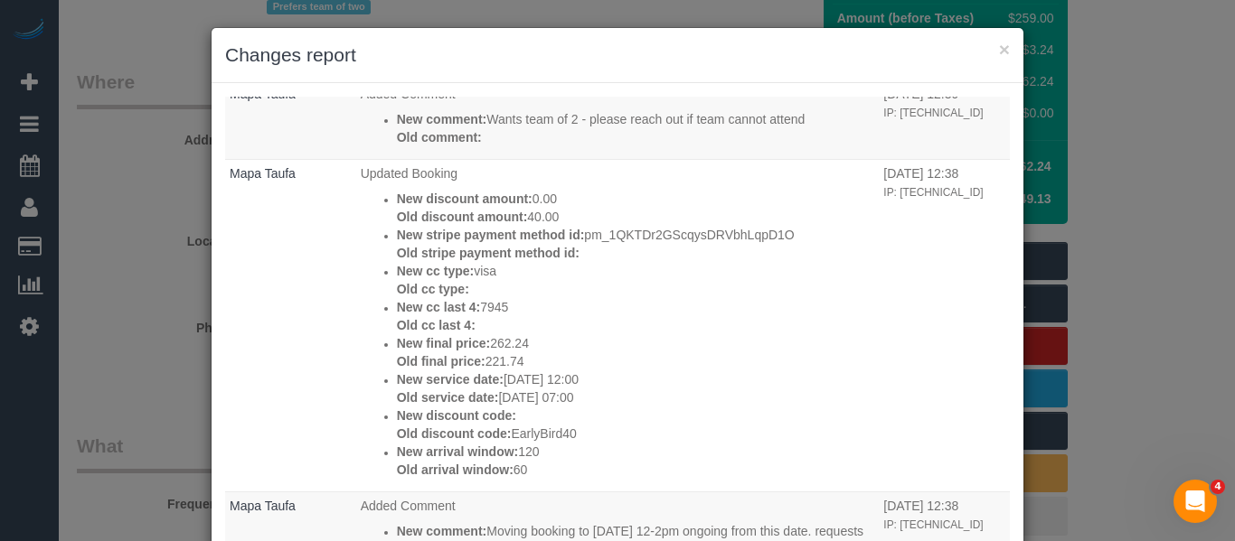
scroll to position [633, 0]
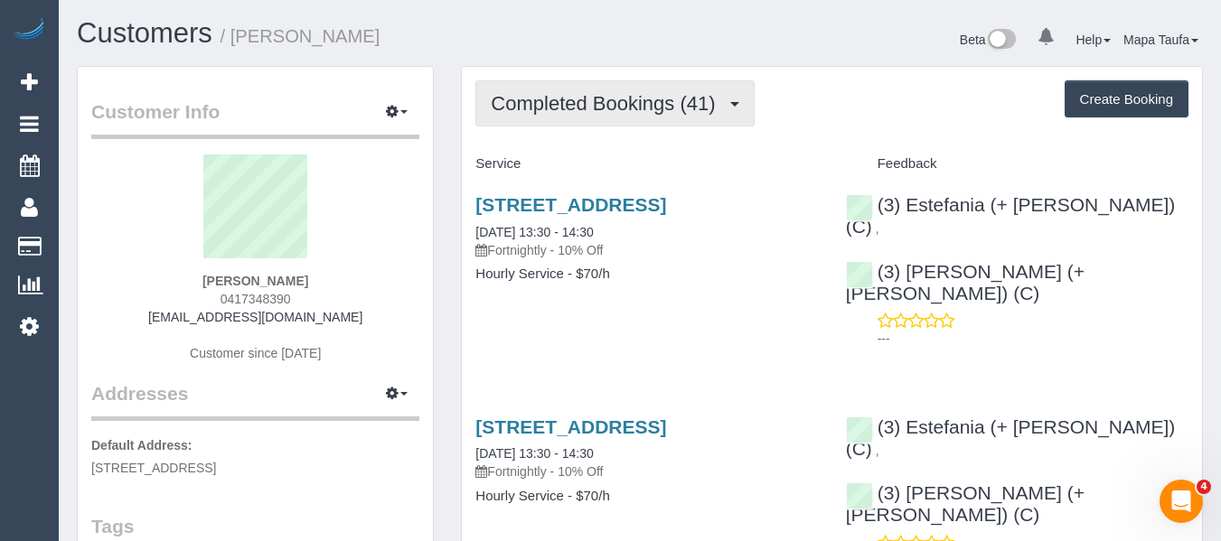
click at [619, 82] on button "Completed Bookings (41)" at bounding box center [614, 103] width 278 height 46
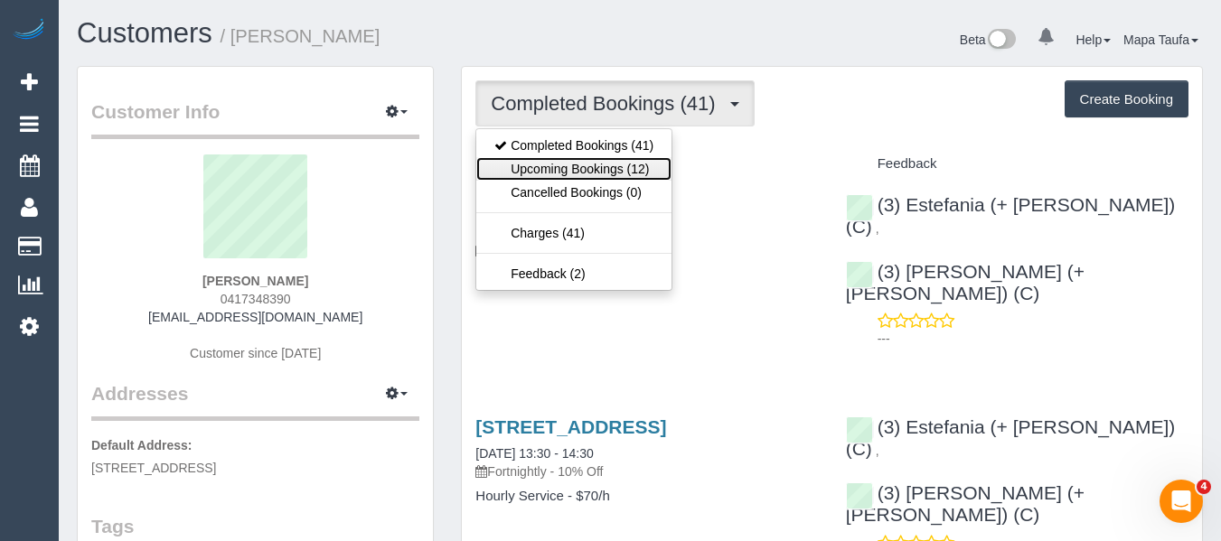
click at [585, 160] on link "Upcoming Bookings (12)" at bounding box center [573, 169] width 195 height 24
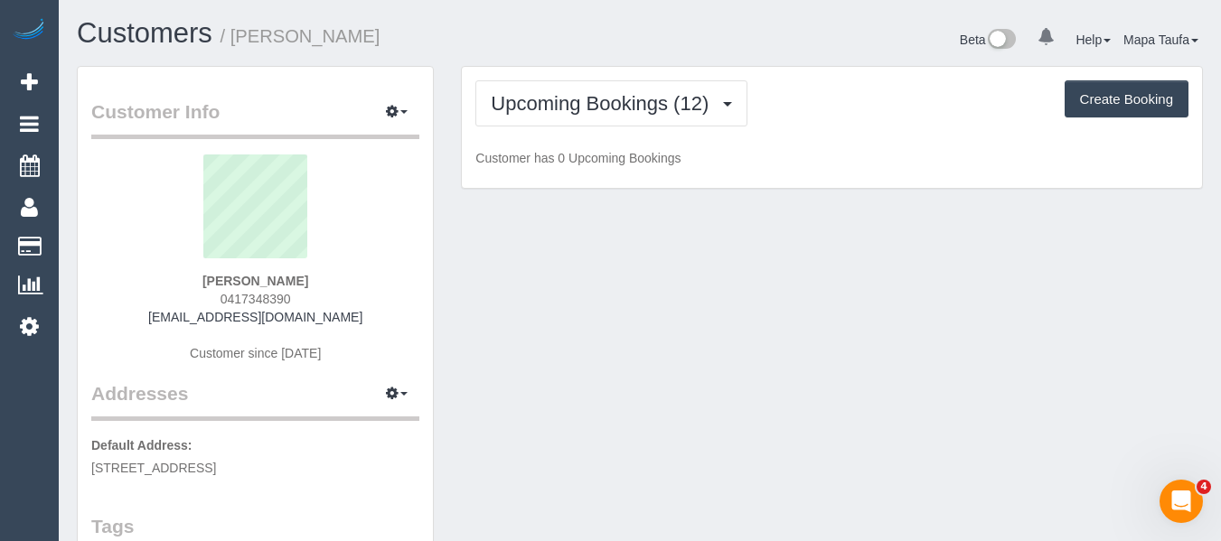
click at [597, 25] on h1 "Customers / Martha Roumanis" at bounding box center [352, 33] width 550 height 31
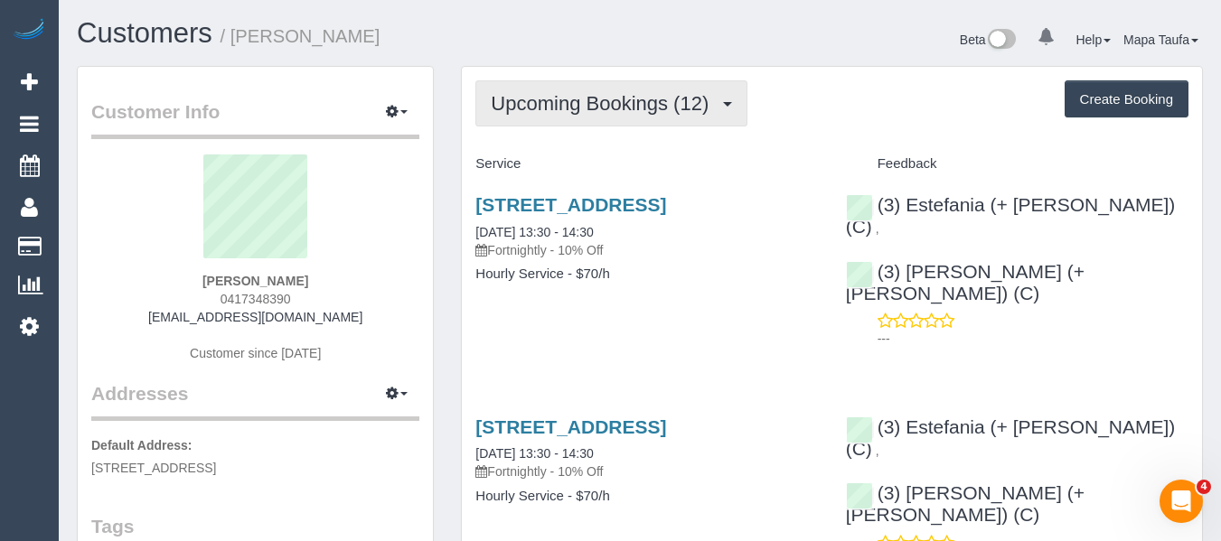
click at [554, 86] on button "Upcoming Bookings (12)" at bounding box center [611, 103] width 272 height 46
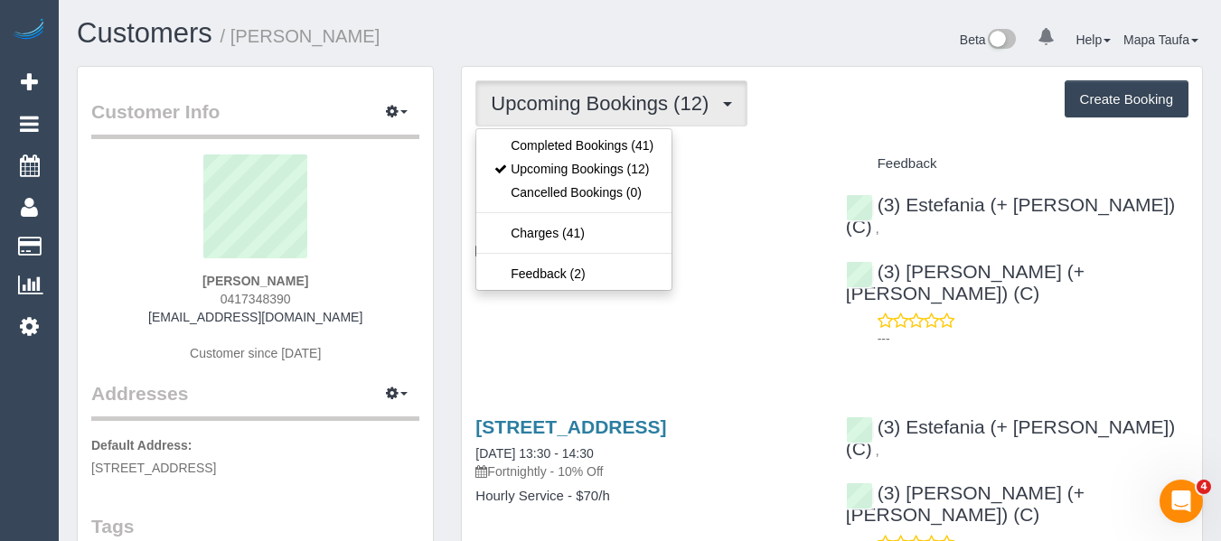
click at [551, 129] on ul "Completed Bookings (41) Upcoming Bookings (12) Cancelled Bookings (0) Charges (…" at bounding box center [573, 209] width 197 height 163
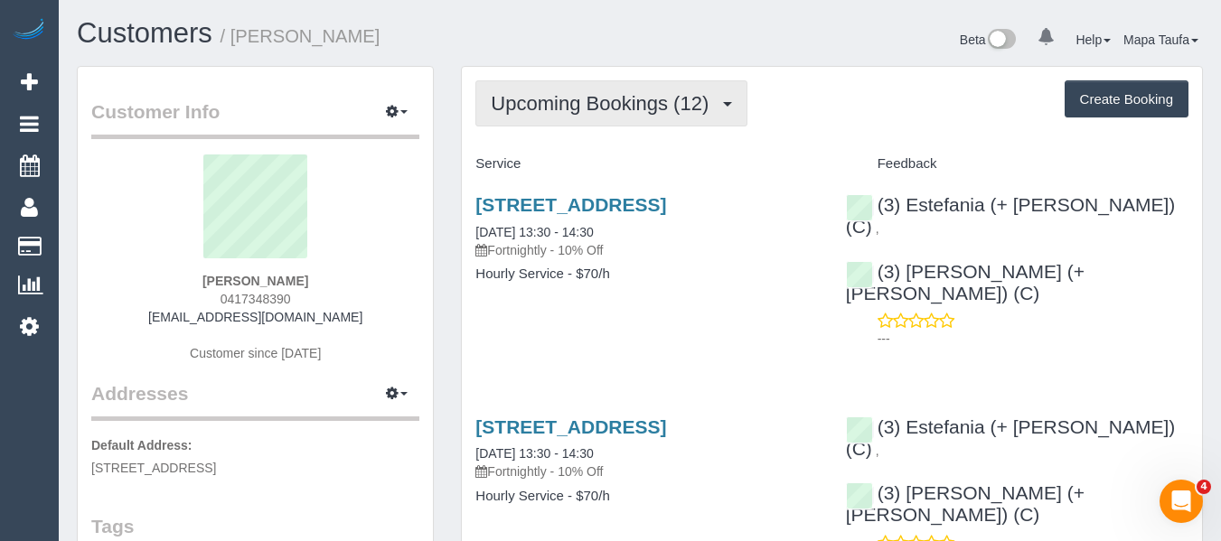
drag, startPoint x: 554, startPoint y: 117, endPoint x: 559, endPoint y: 145, distance: 28.5
click at [556, 121] on button "Upcoming Bookings (12)" at bounding box center [611, 103] width 272 height 46
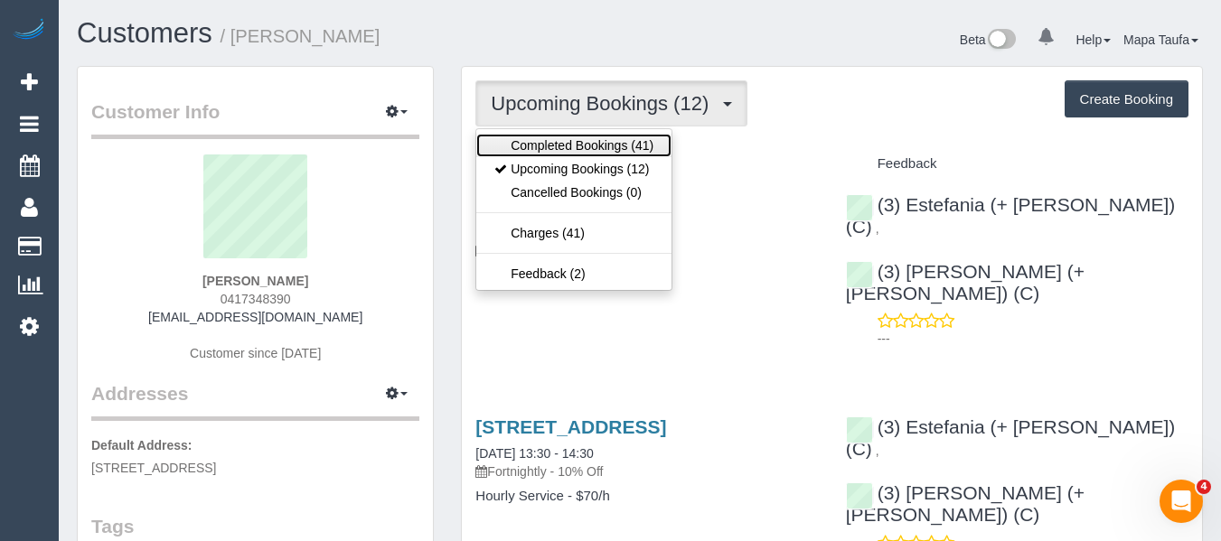
click at [557, 152] on link "Completed Bookings (41)" at bounding box center [573, 146] width 195 height 24
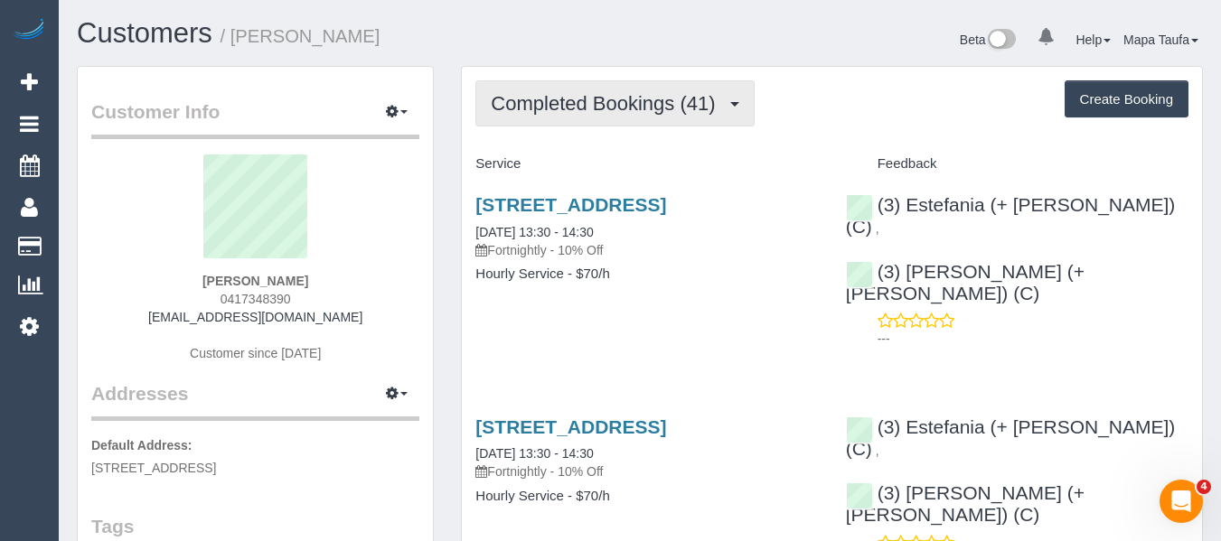
click at [501, 96] on span "Completed Bookings (41)" at bounding box center [607, 103] width 233 height 23
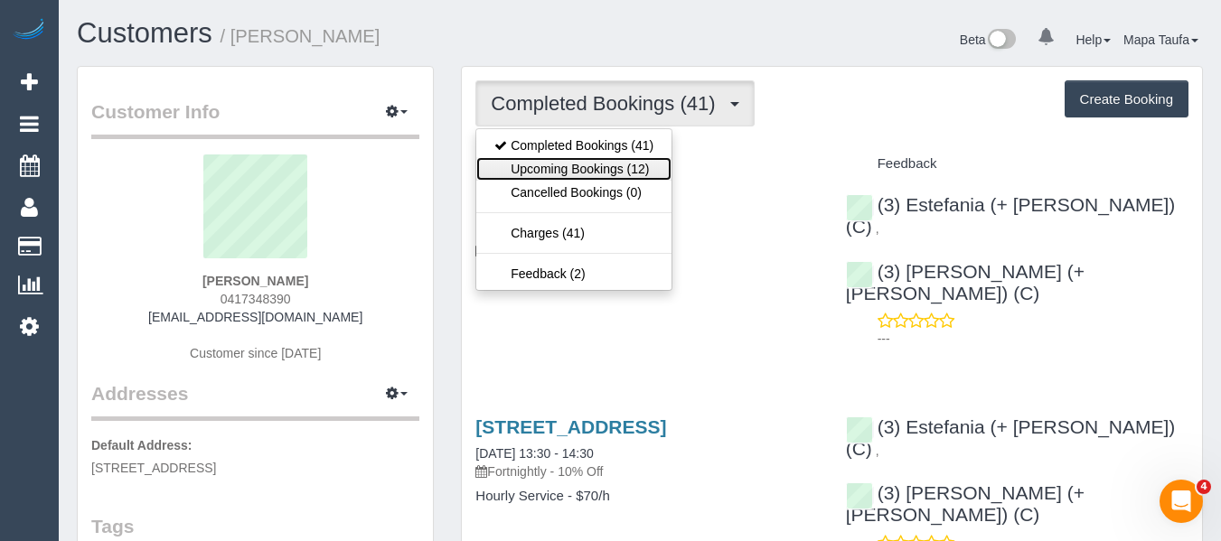
drag, startPoint x: 521, startPoint y: 162, endPoint x: 68, endPoint y: 131, distance: 453.9
click at [520, 162] on link "Upcoming Bookings (12)" at bounding box center [573, 169] width 195 height 24
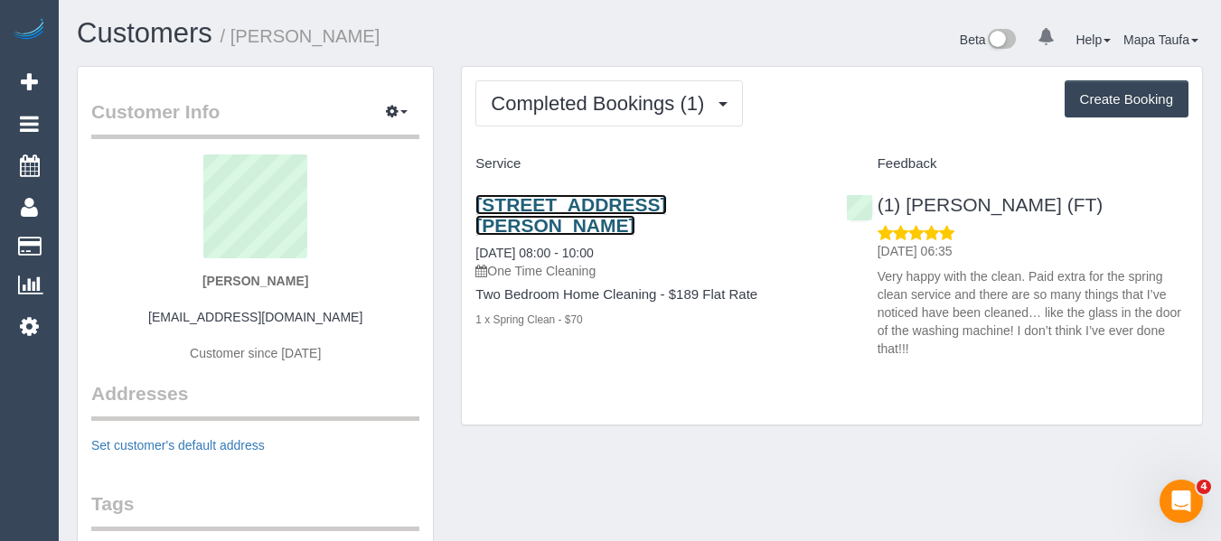
click at [532, 201] on link "[STREET_ADDRESS][PERSON_NAME]" at bounding box center [570, 215] width 191 height 42
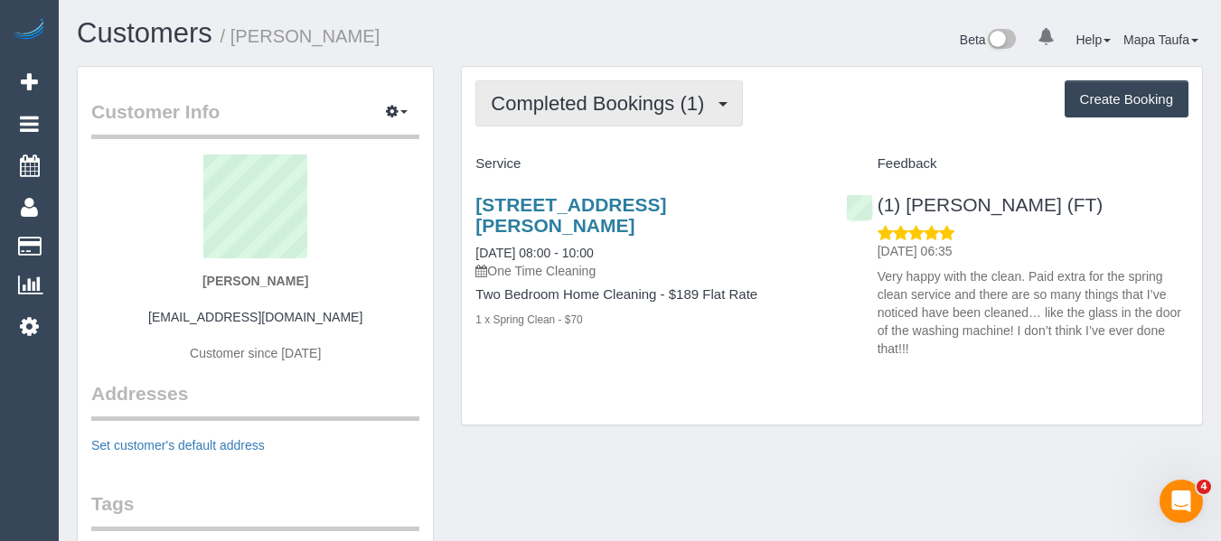
click at [531, 125] on button "Completed Bookings (1)" at bounding box center [609, 103] width 268 height 46
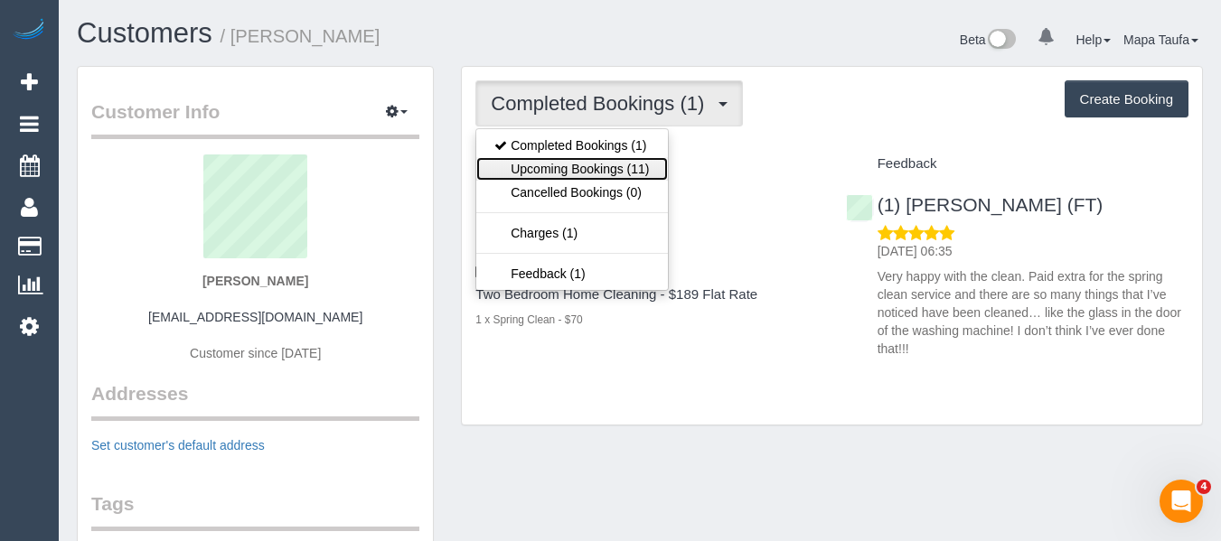
click at [550, 169] on link "Upcoming Bookings (11)" at bounding box center [571, 169] width 191 height 24
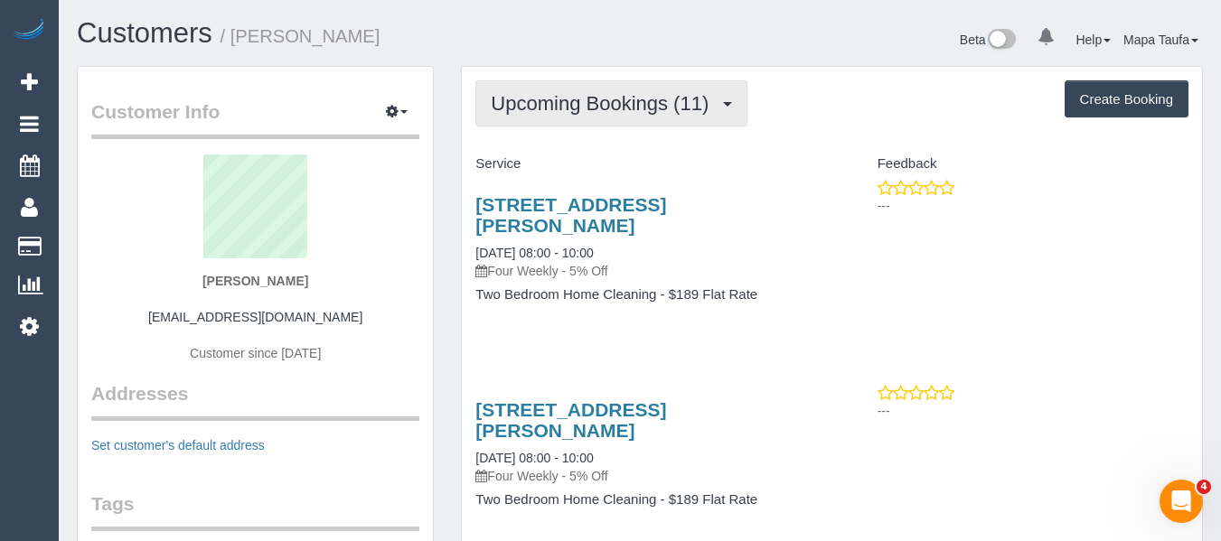
drag, startPoint x: 547, startPoint y: 91, endPoint x: 541, endPoint y: 129, distance: 38.5
click at [546, 92] on button "Upcoming Bookings (11)" at bounding box center [611, 103] width 272 height 46
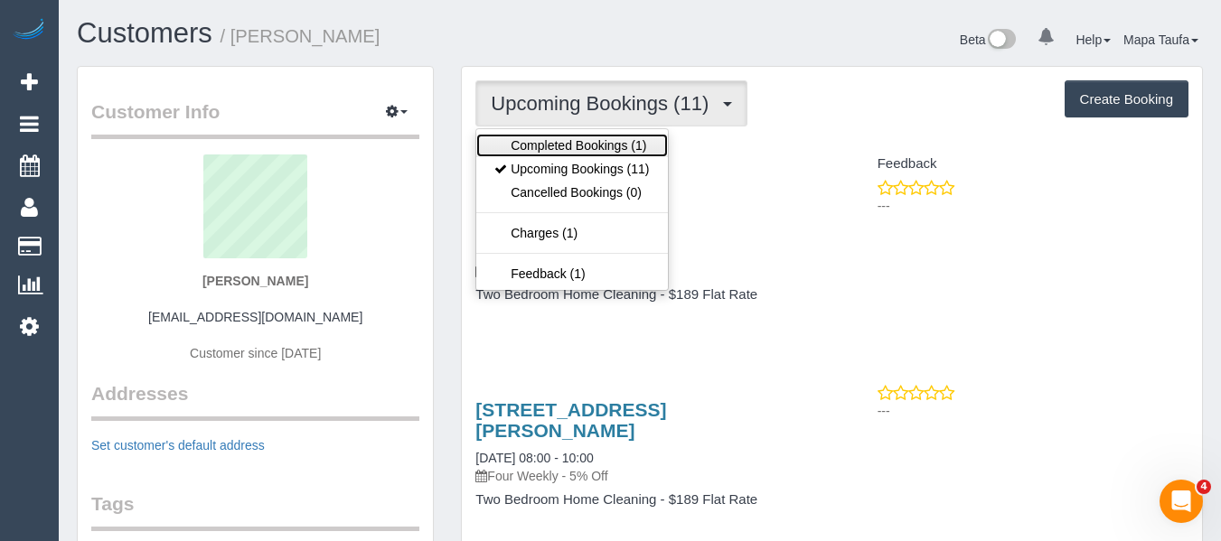
click at [540, 142] on link "Completed Bookings (1)" at bounding box center [571, 146] width 191 height 24
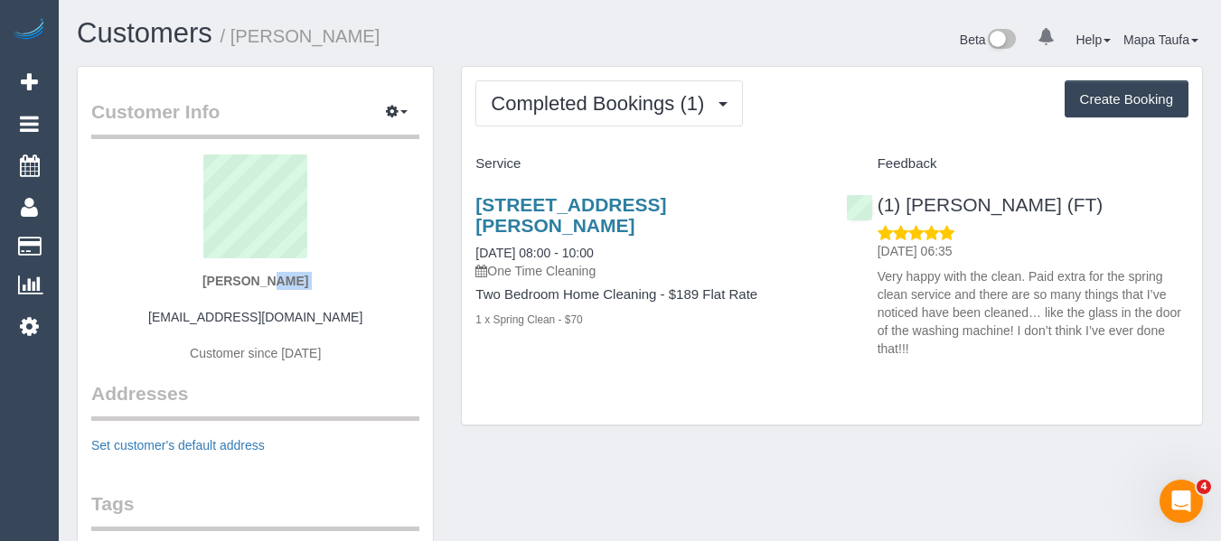
drag, startPoint x: 301, startPoint y: 301, endPoint x: 315, endPoint y: 287, distance: 20.5
click at [160, 283] on div "[PERSON_NAME] [EMAIL_ADDRESS][DOMAIN_NAME] Customer since [DATE]" at bounding box center [255, 268] width 328 height 226
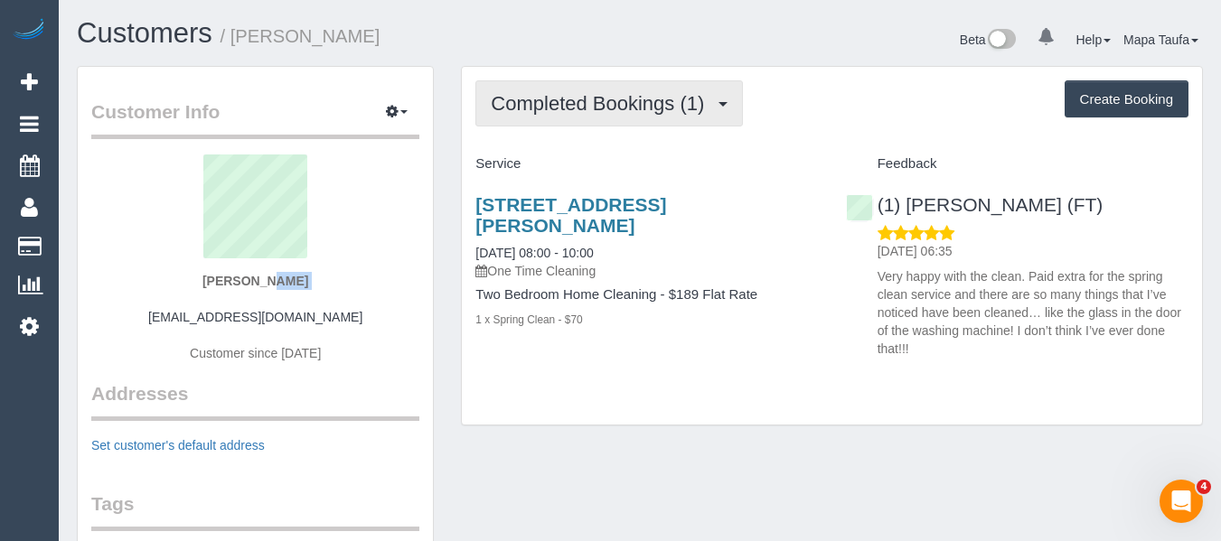
click at [619, 114] on span "Completed Bookings (1)" at bounding box center [602, 103] width 222 height 23
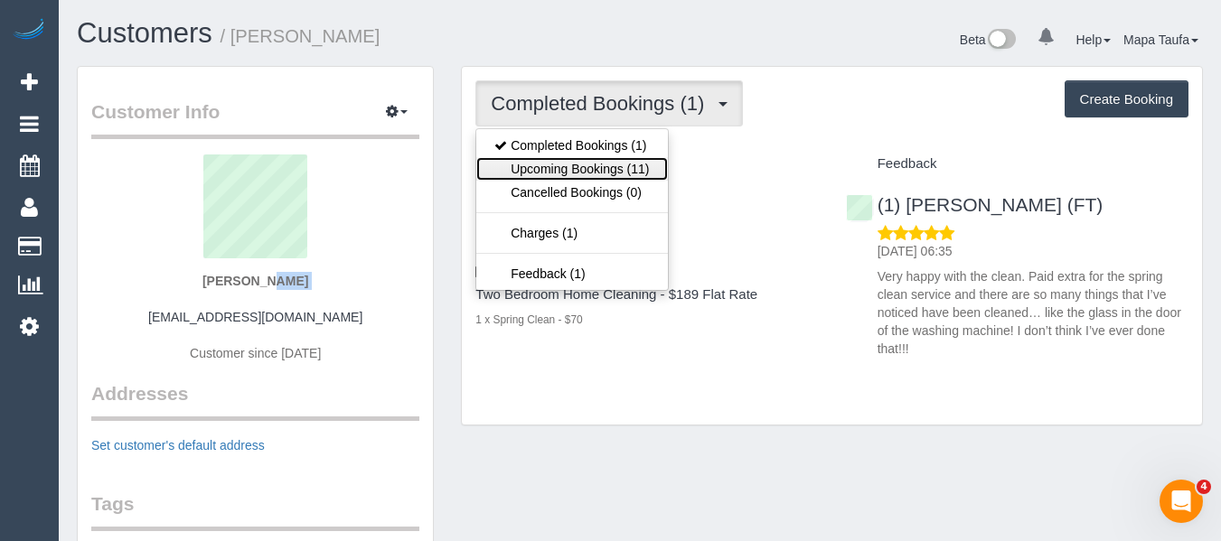
click at [605, 163] on link "Upcoming Bookings (11)" at bounding box center [571, 169] width 191 height 24
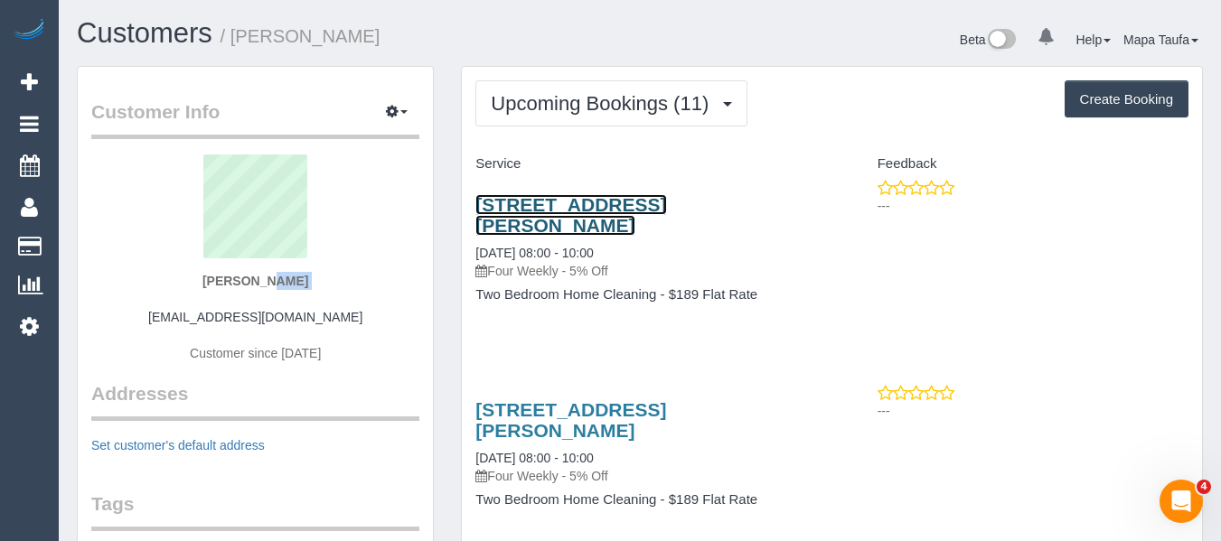
click at [622, 202] on link "[STREET_ADDRESS][PERSON_NAME]" at bounding box center [570, 215] width 191 height 42
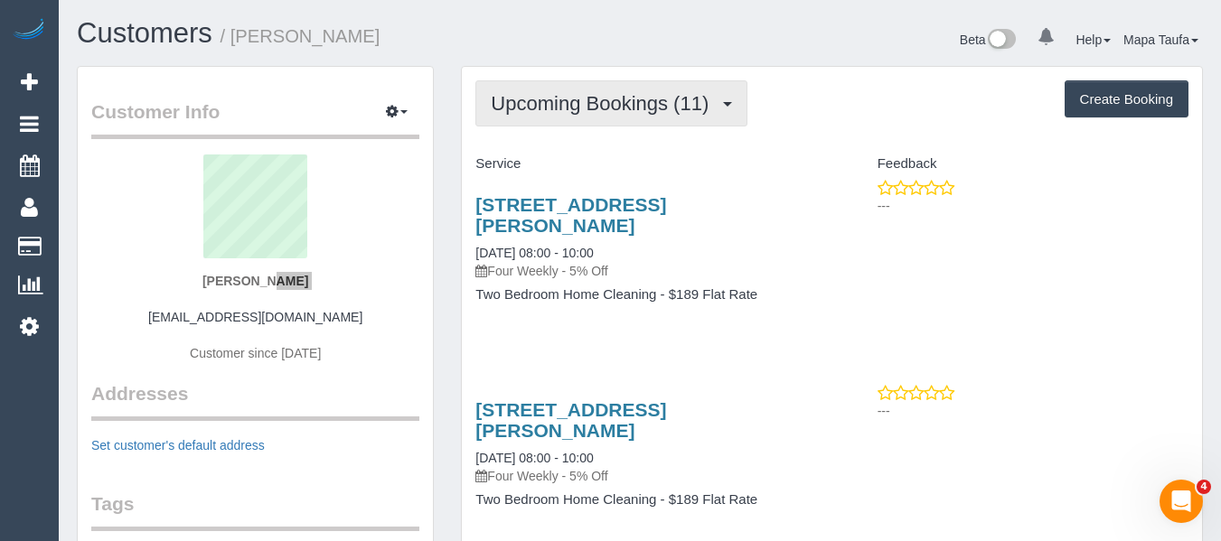
click at [541, 118] on button "Upcoming Bookings (11)" at bounding box center [611, 103] width 272 height 46
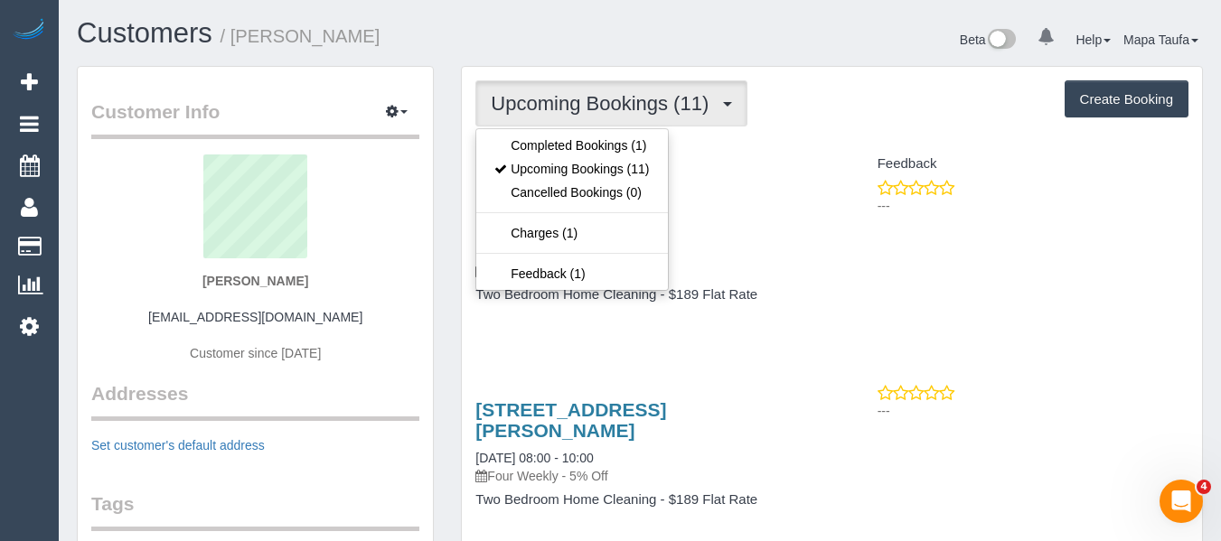
click at [775, 90] on div "Upcoming Bookings (11) Completed Bookings (1) Upcoming Bookings (11) Cancelled …" at bounding box center [831, 103] width 713 height 46
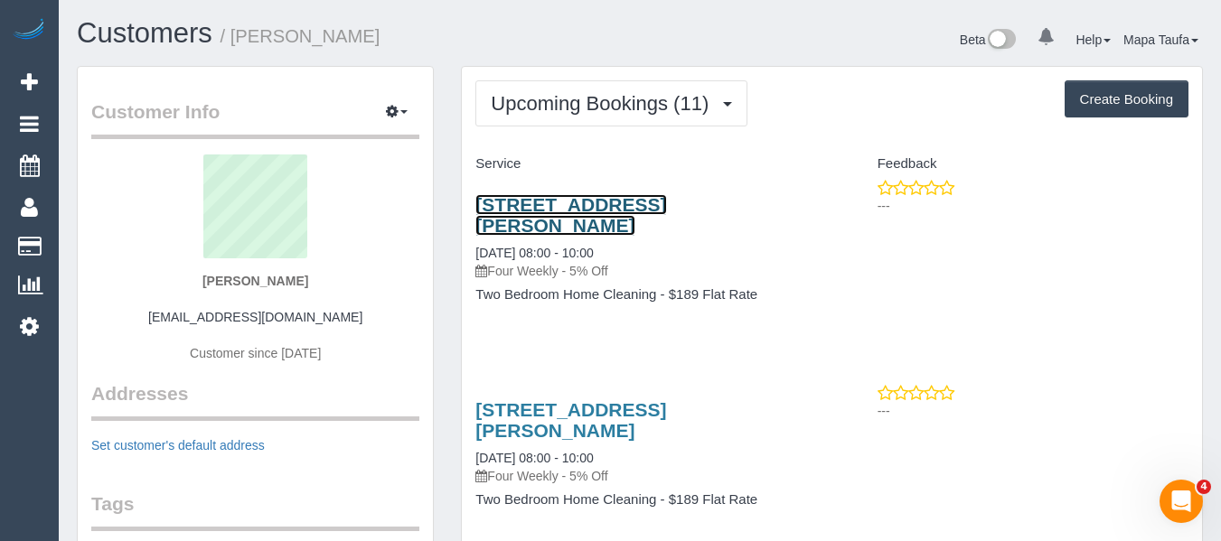
click at [666, 197] on link "[STREET_ADDRESS][PERSON_NAME]" at bounding box center [570, 215] width 191 height 42
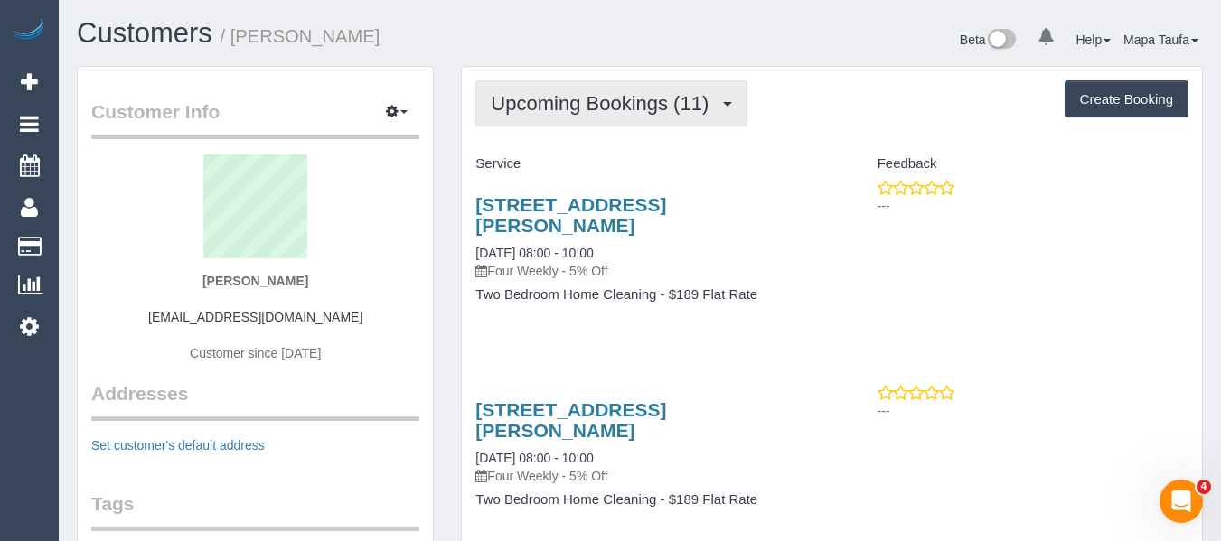
click at [531, 105] on span "Upcoming Bookings (11)" at bounding box center [604, 103] width 227 height 23
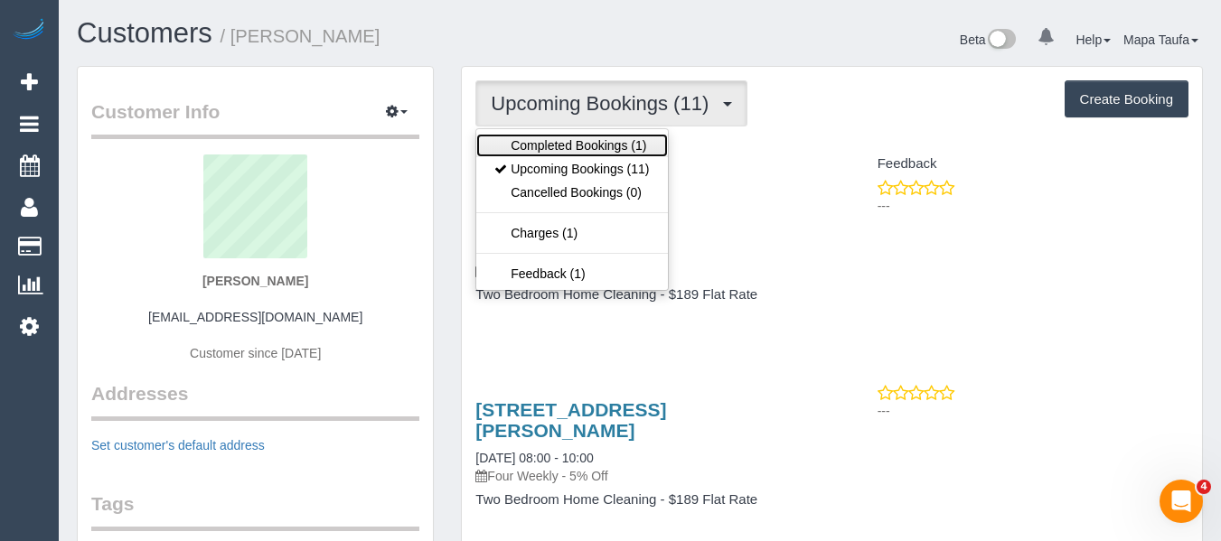
click at [539, 136] on link "Completed Bookings (1)" at bounding box center [571, 146] width 191 height 24
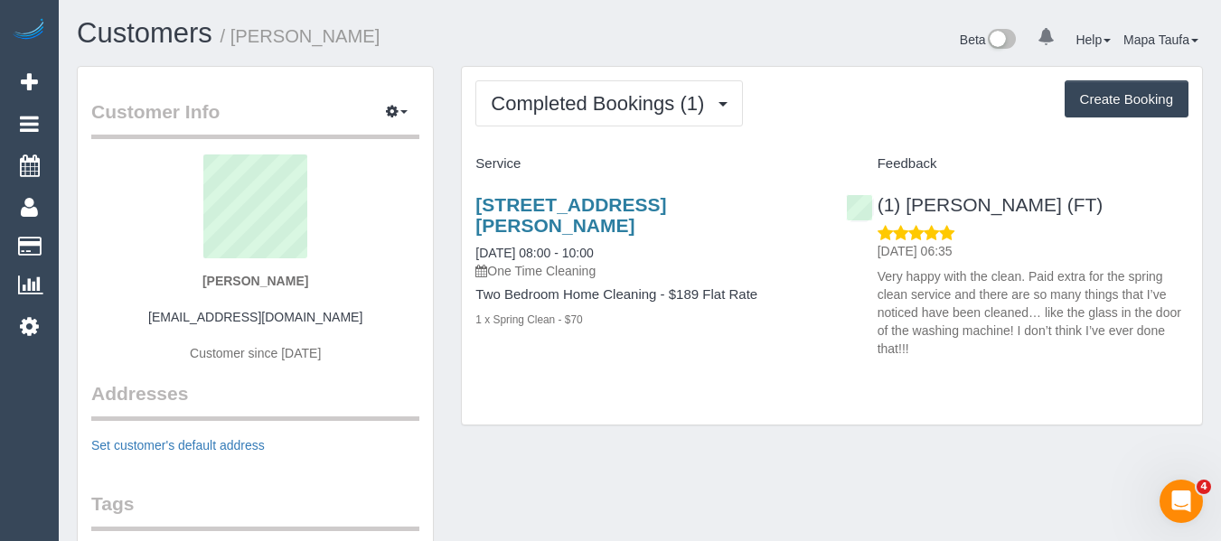
click at [551, 217] on h3 "[STREET_ADDRESS][PERSON_NAME]" at bounding box center [646, 215] width 343 height 42
click at [553, 205] on link "[STREET_ADDRESS][PERSON_NAME]" at bounding box center [570, 215] width 191 height 42
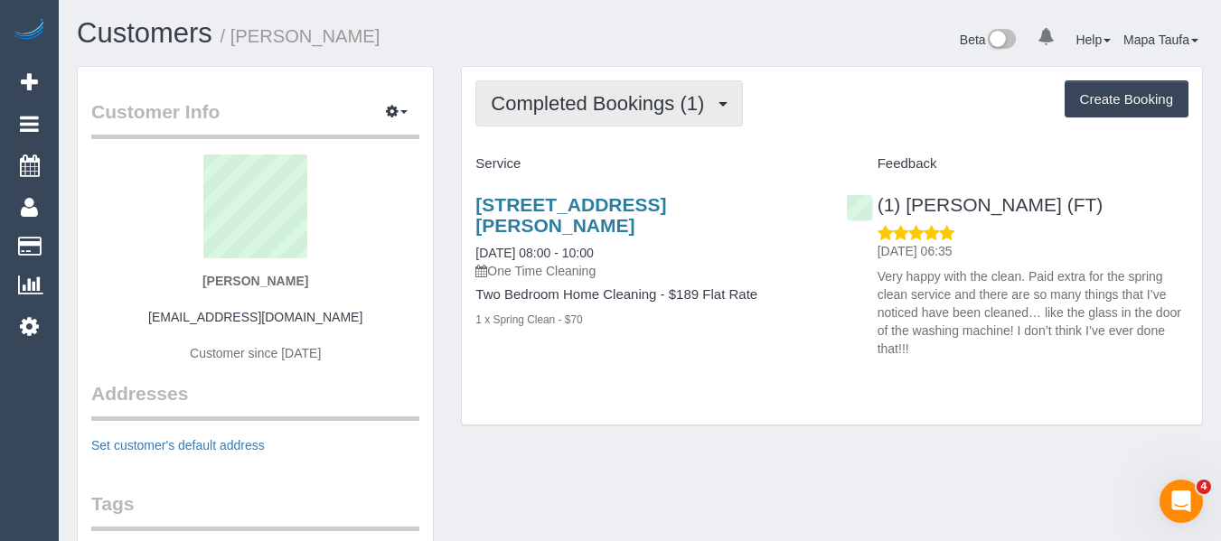
click at [550, 99] on span "Completed Bookings (1)" at bounding box center [602, 103] width 222 height 23
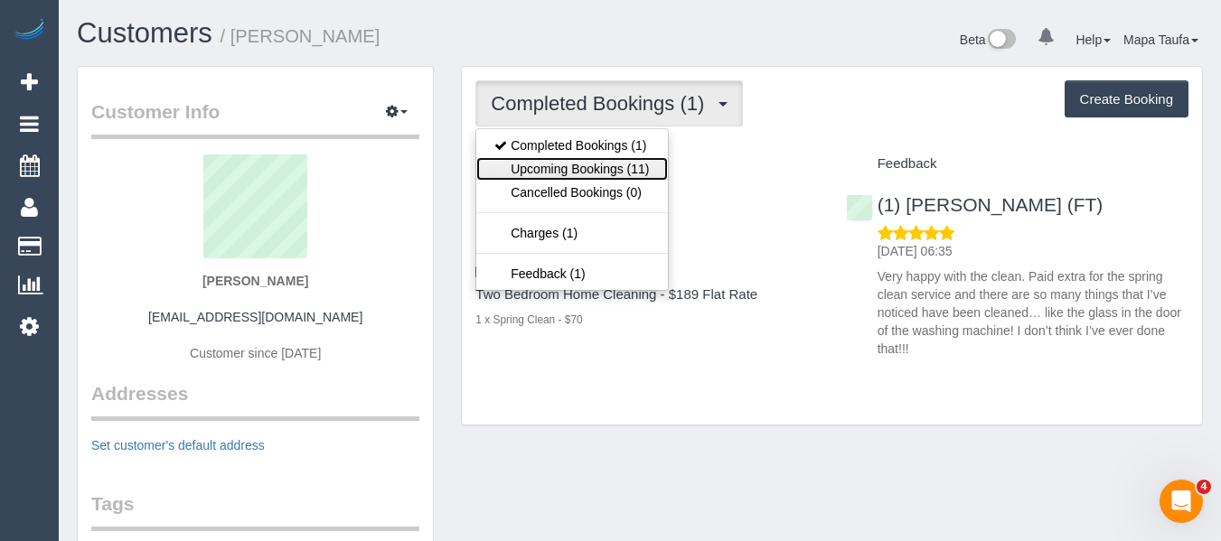
click at [559, 160] on link "Upcoming Bookings (11)" at bounding box center [571, 169] width 191 height 24
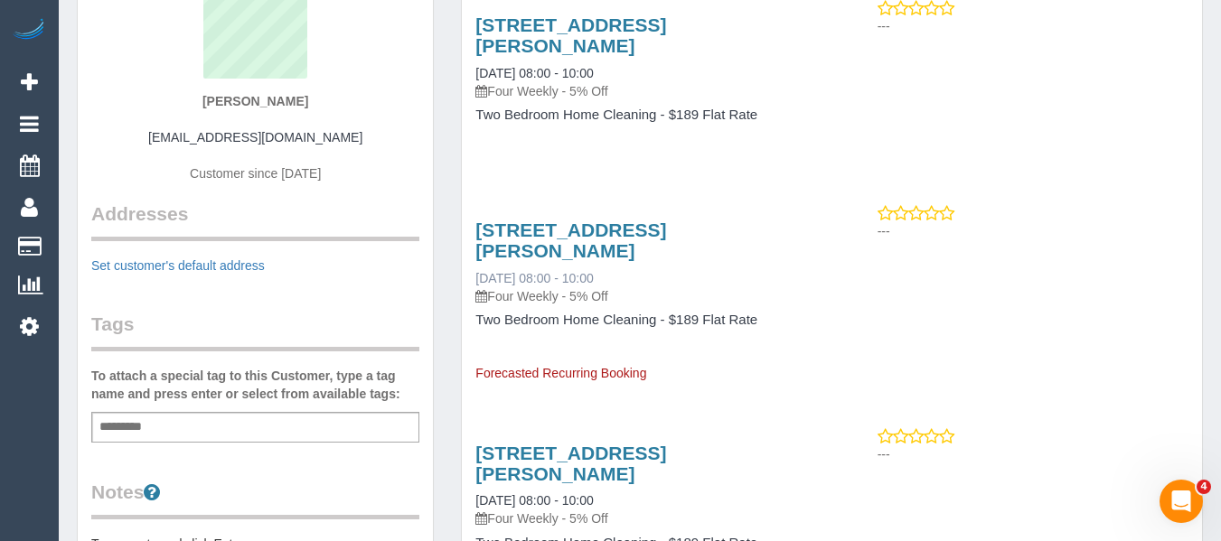
scroll to position [181, 0]
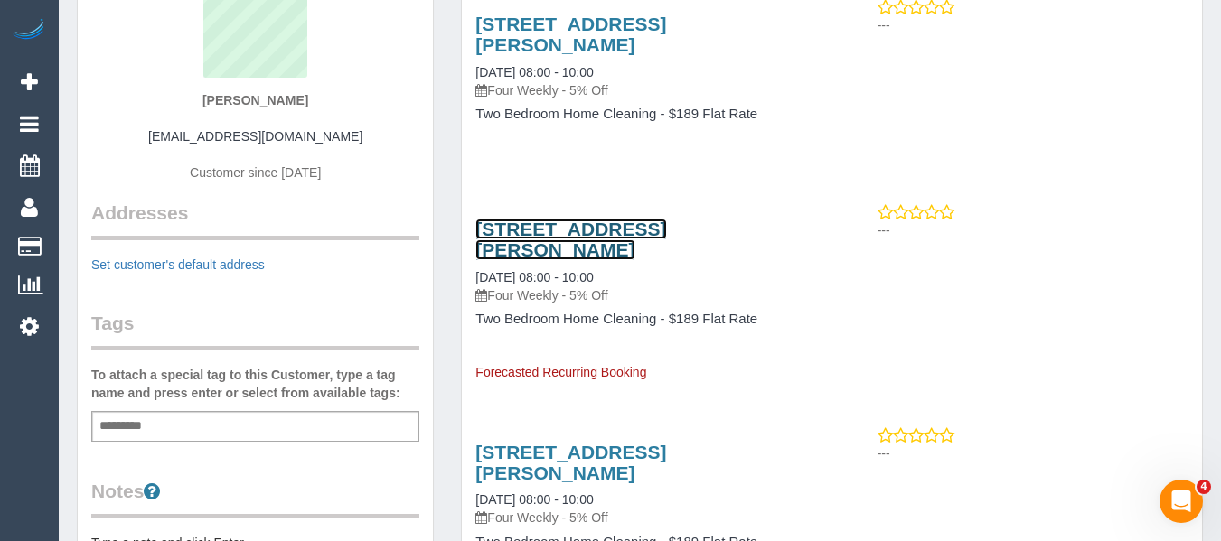
click at [572, 224] on link "[STREET_ADDRESS][PERSON_NAME]" at bounding box center [570, 240] width 191 height 42
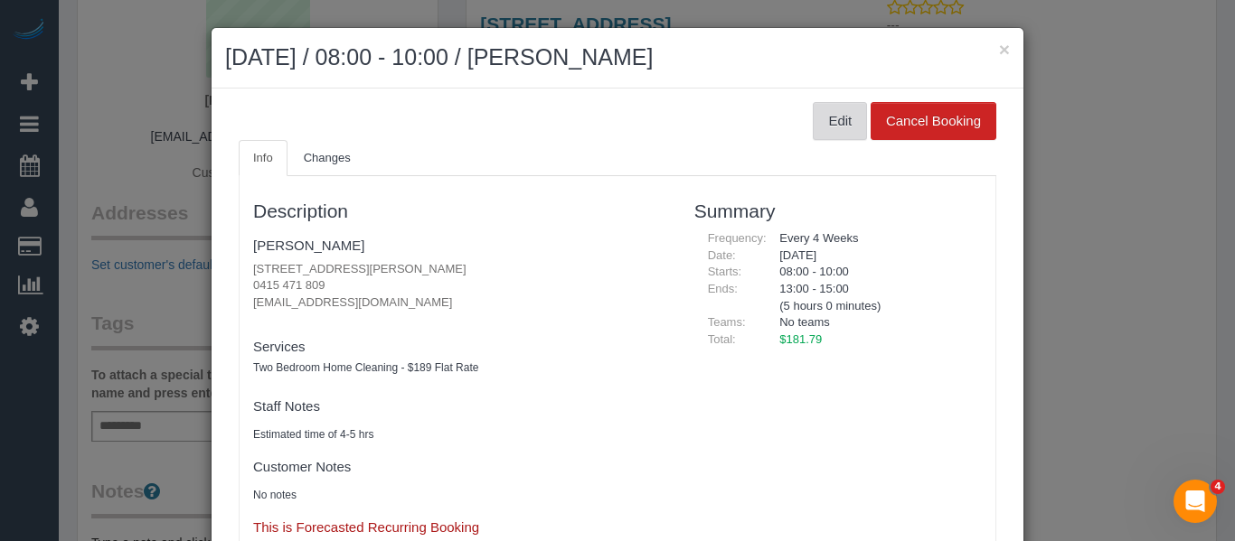
click at [827, 136] on button "Edit" at bounding box center [840, 121] width 54 height 38
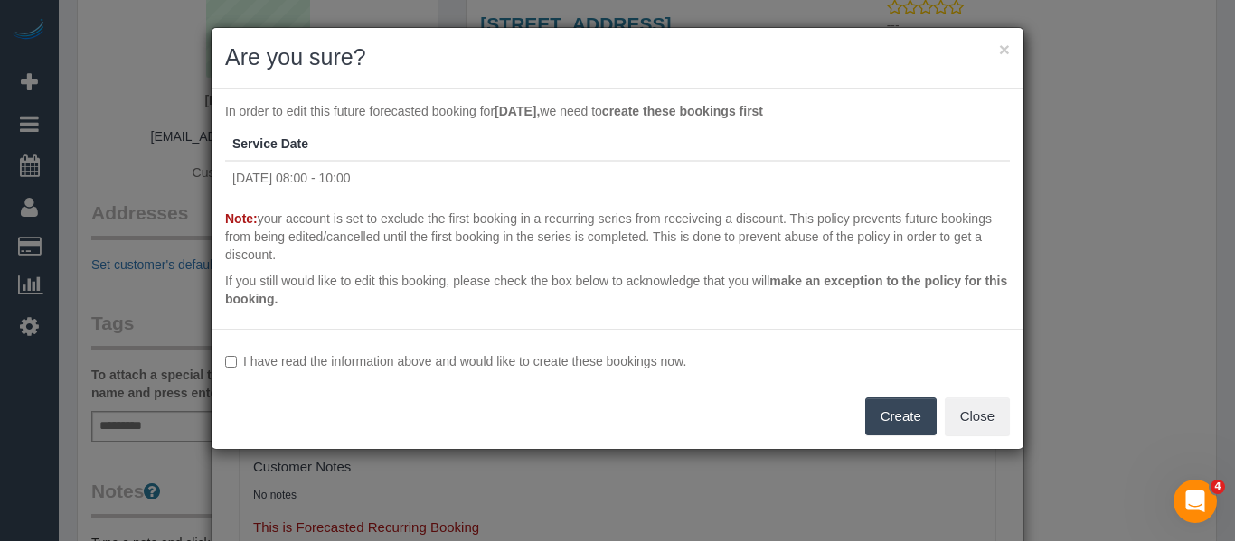
click at [538, 362] on label "I have read the information above and would like to create these bookings now." at bounding box center [617, 362] width 785 height 18
click at [889, 406] on button "Create" at bounding box center [900, 417] width 71 height 38
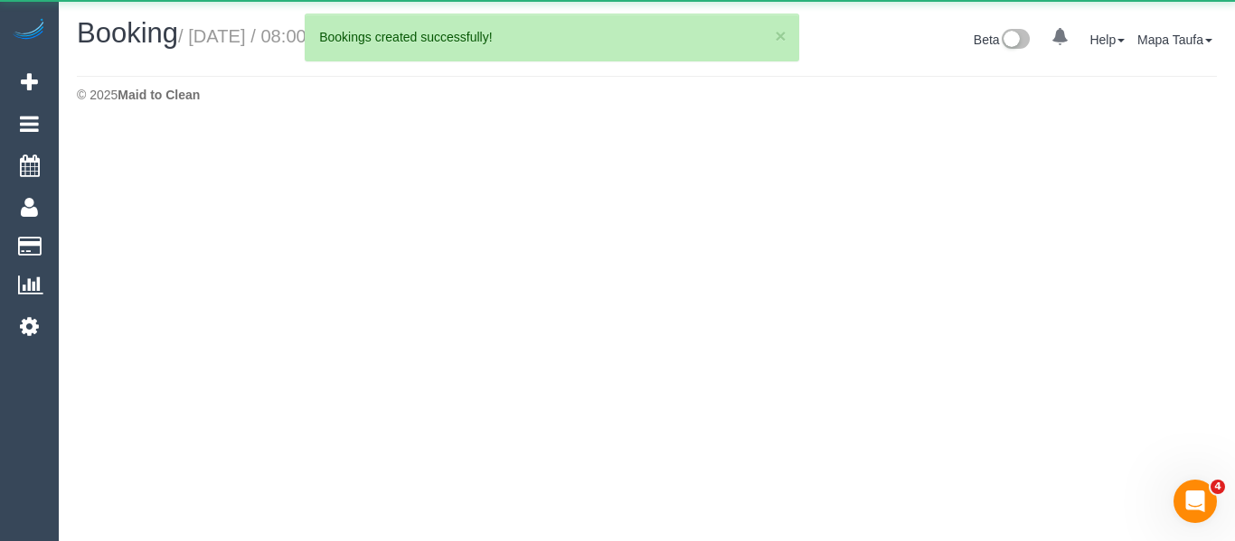
select select "VIC"
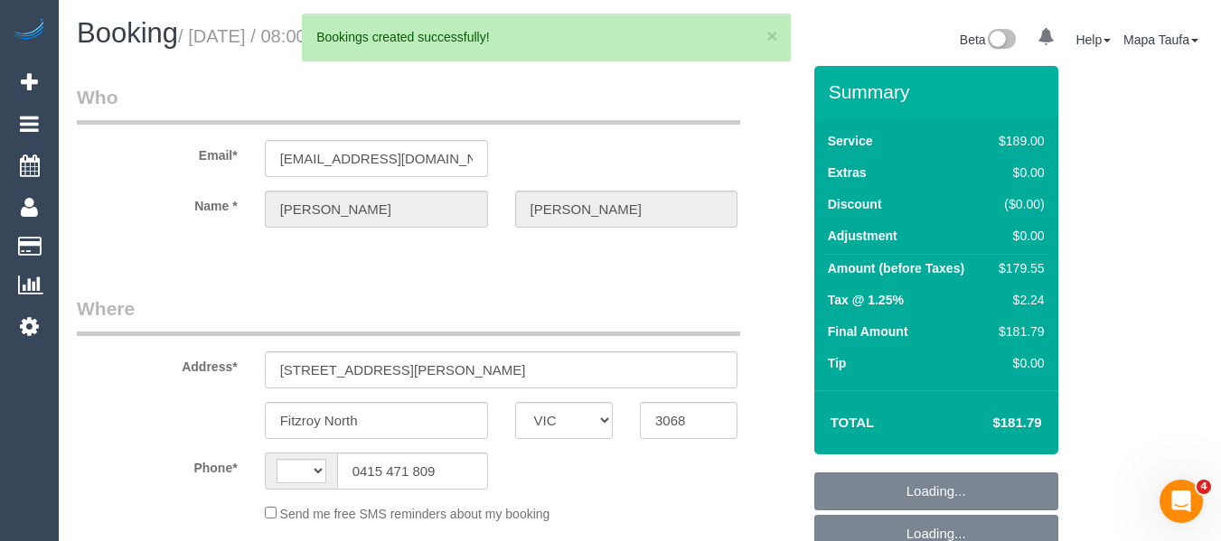
select select "object:2174"
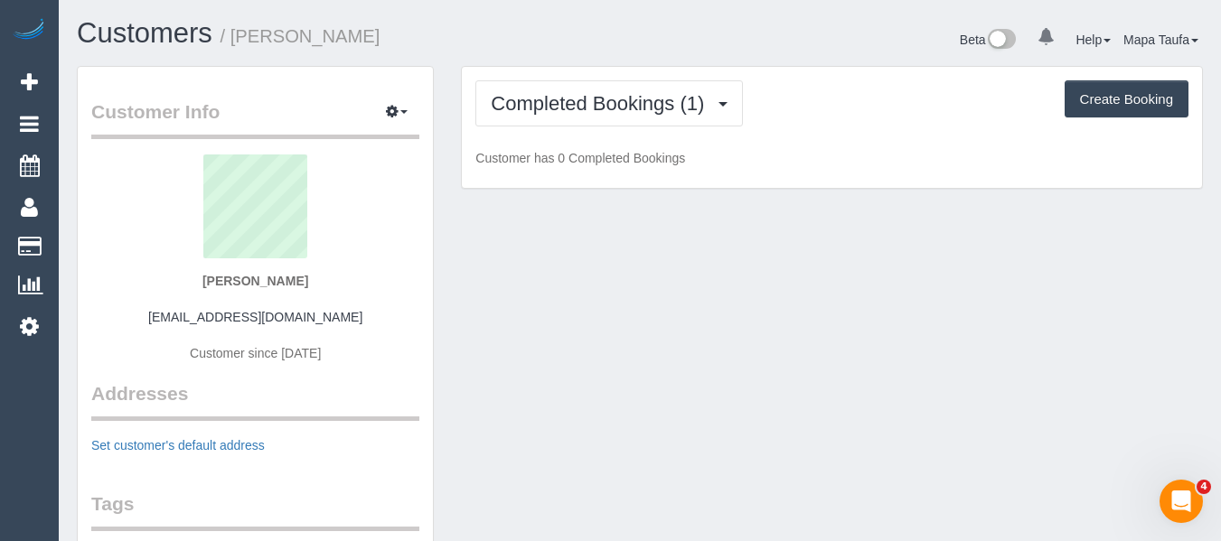
click at [588, 135] on div "Completed Bookings (1) Completed Bookings (1) Upcoming Bookings (12) Cancelled …" at bounding box center [832, 128] width 740 height 122
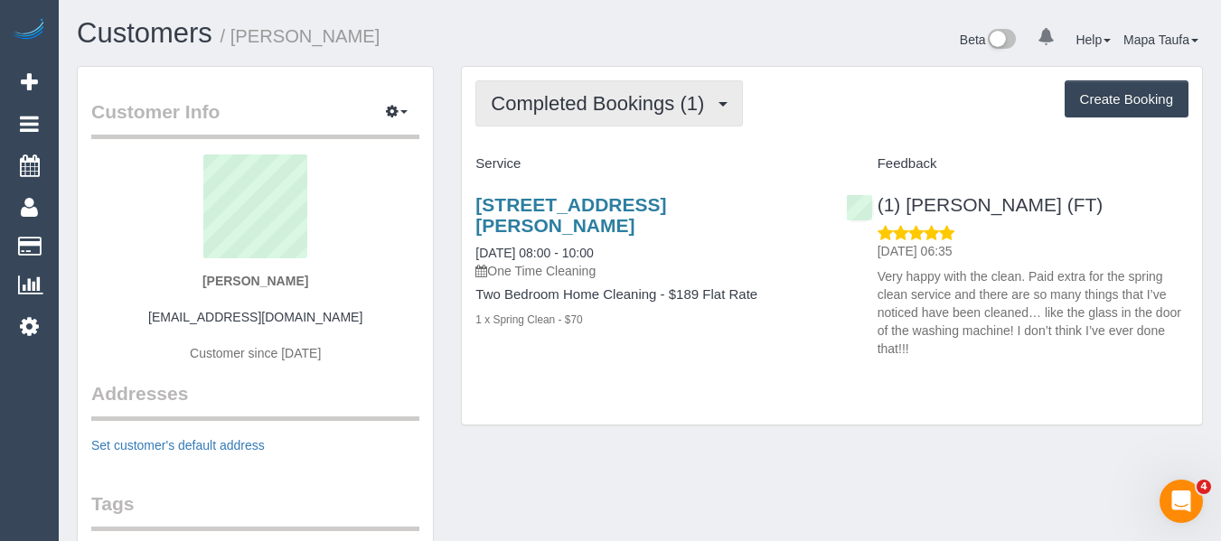
click at [588, 111] on span "Completed Bookings (1)" at bounding box center [602, 103] width 222 height 23
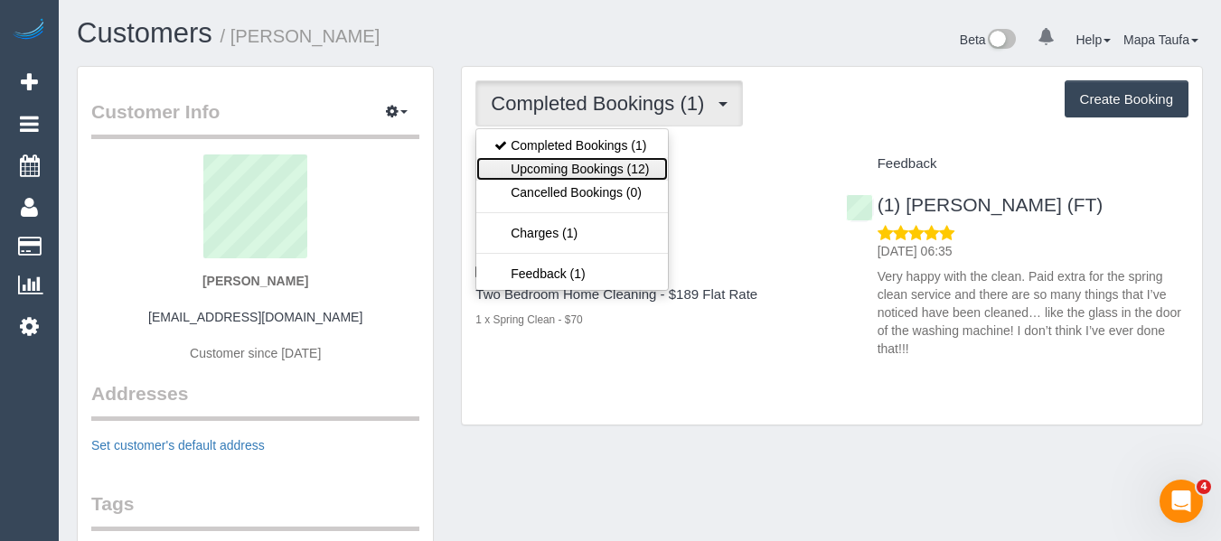
click at [591, 159] on link "Upcoming Bookings (12)" at bounding box center [571, 169] width 191 height 24
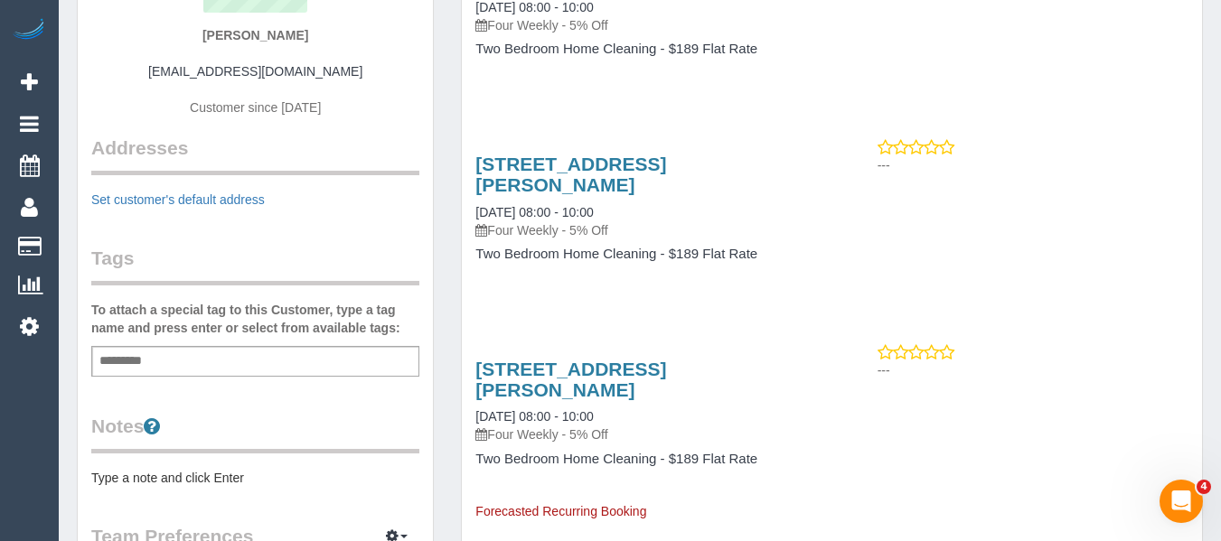
scroll to position [271, 0]
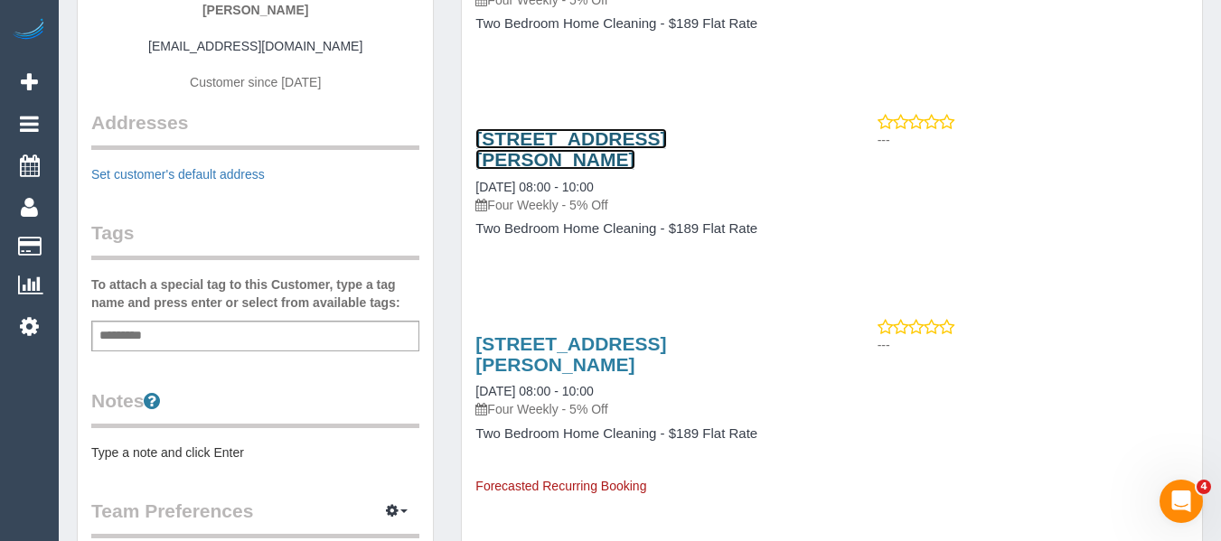
click at [550, 143] on link "[STREET_ADDRESS][PERSON_NAME]" at bounding box center [570, 149] width 191 height 42
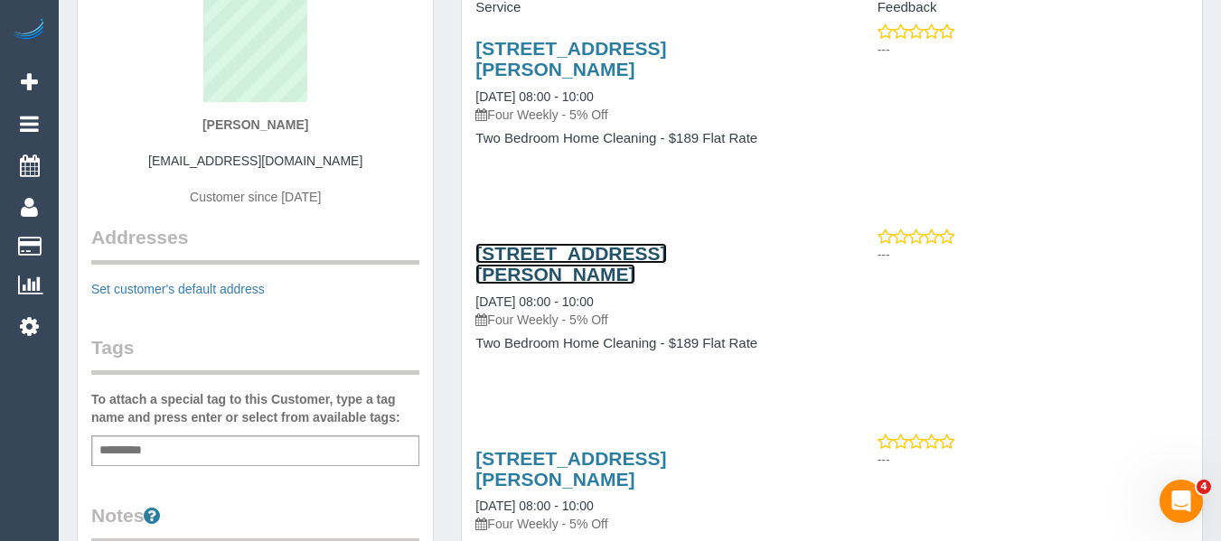
scroll to position [0, 0]
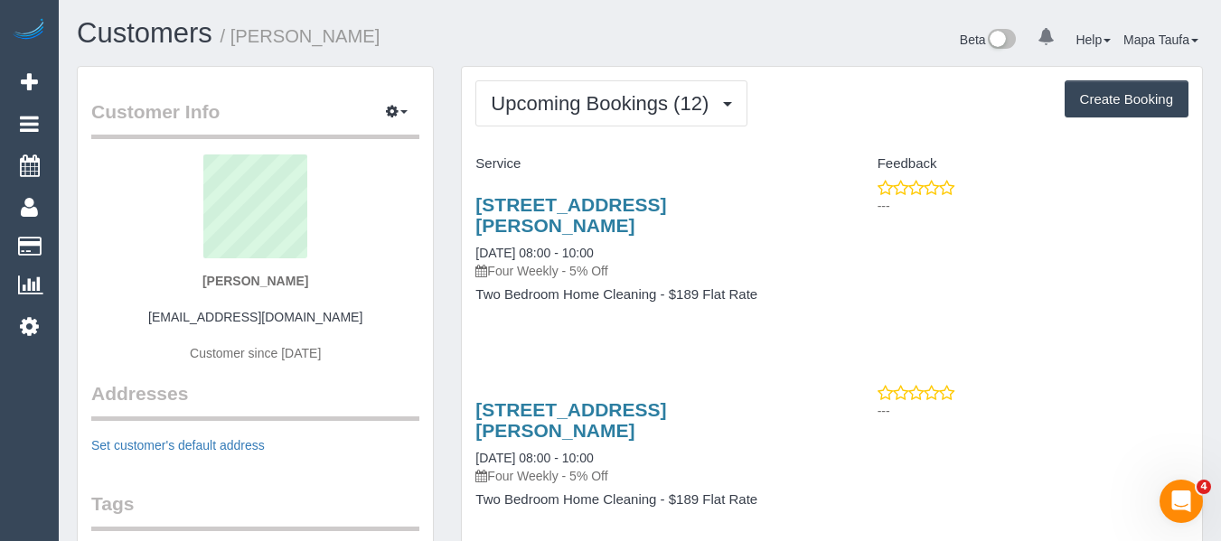
click at [588, 217] on h3 "[STREET_ADDRESS][PERSON_NAME]" at bounding box center [646, 215] width 343 height 42
click at [589, 203] on link "4/191 Mckean St, Fitzroy North, VIC 3068" at bounding box center [570, 215] width 191 height 42
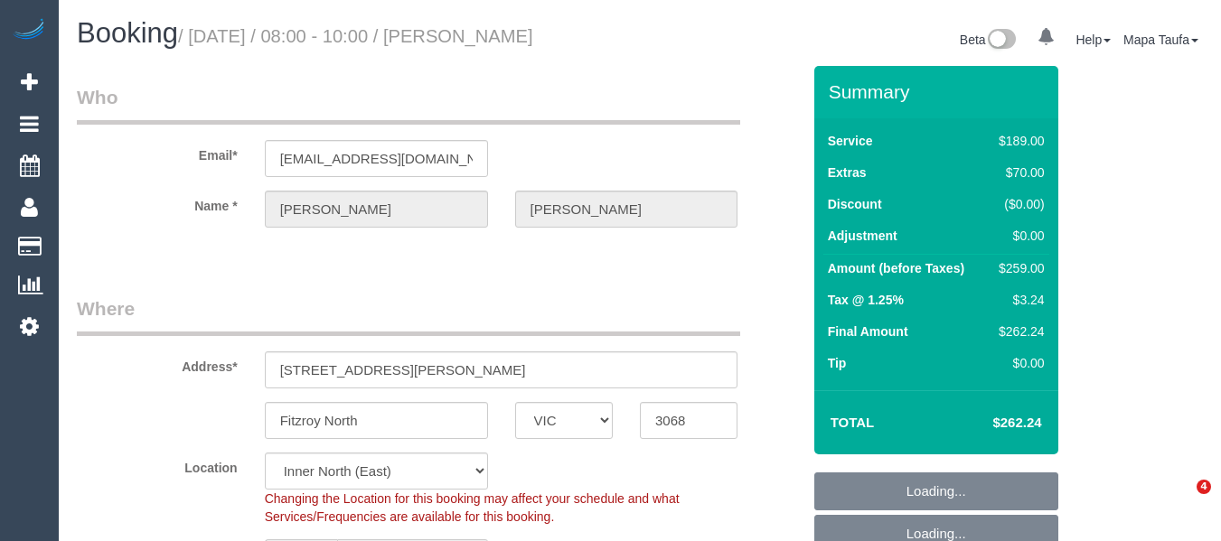
select select "VIC"
select select "number:28"
select select "number:14"
select select "number:19"
select select "number:24"
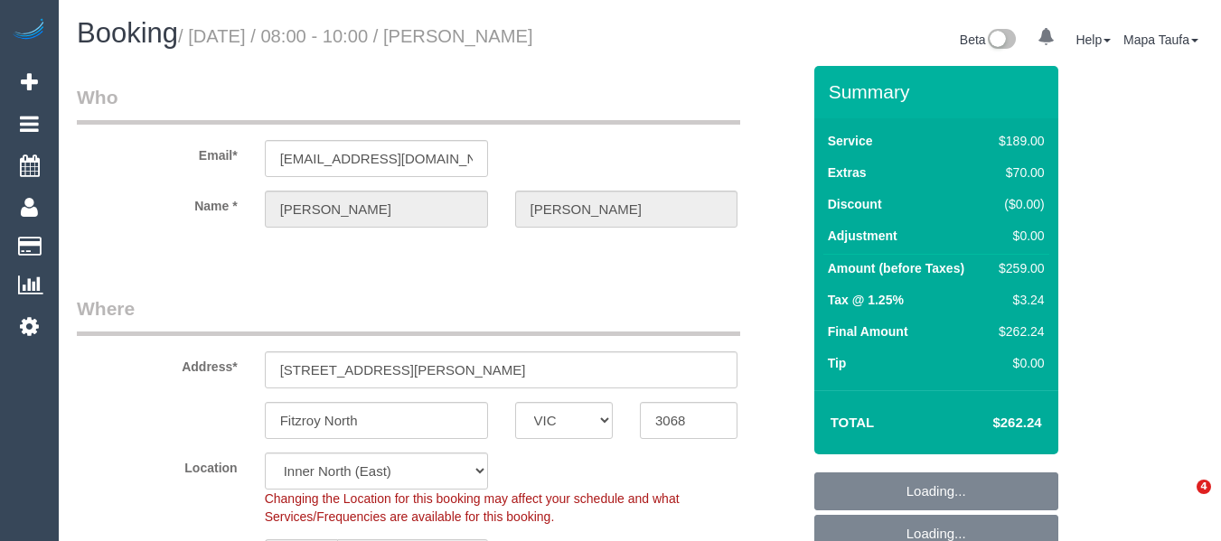
select select "number:26"
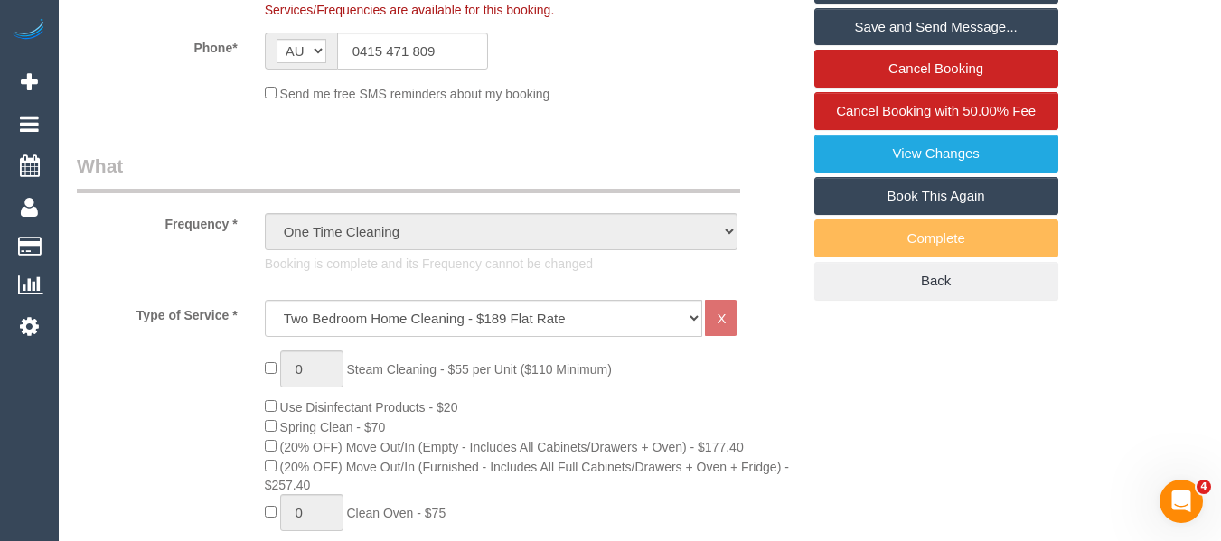
scroll to position [420, 0]
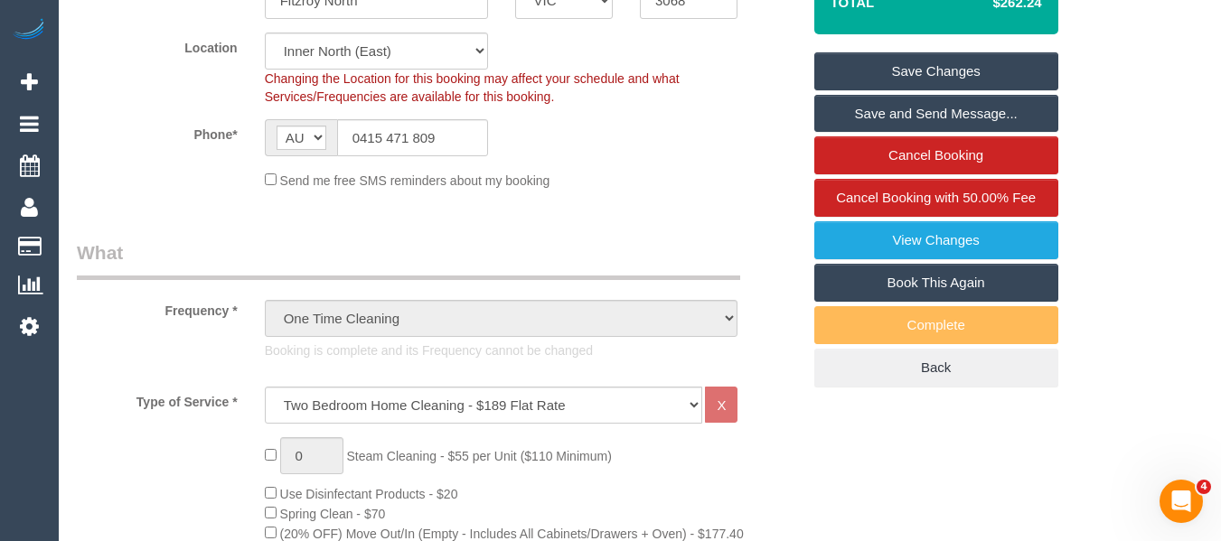
click at [415, 117] on sui-booking-location "Location Office City East (North) East (South) Inner East Inner North (East) In…" at bounding box center [439, 111] width 724 height 157
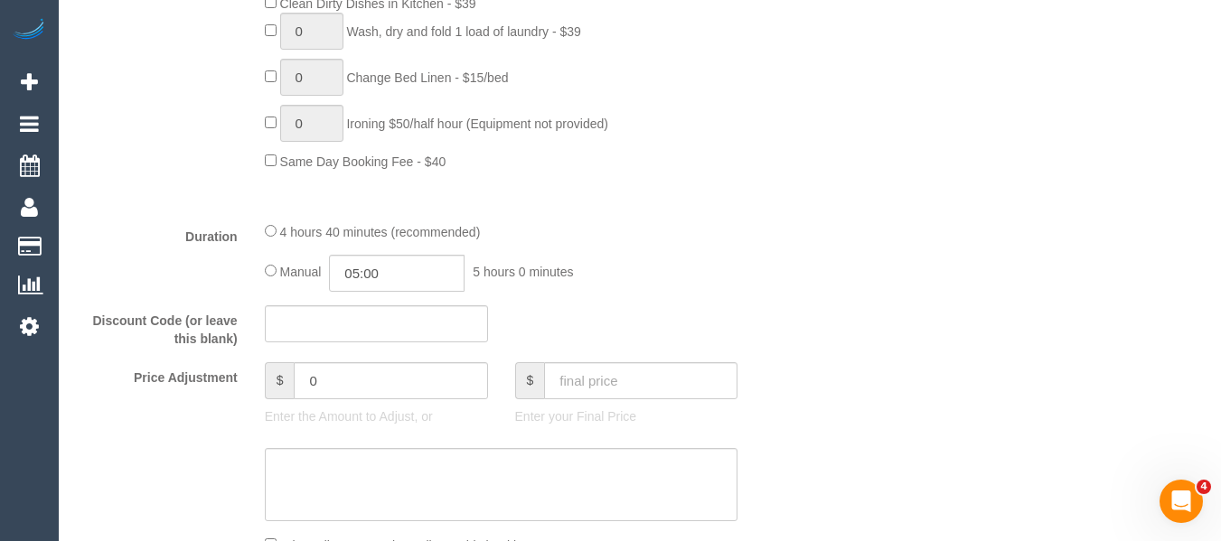
scroll to position [1505, 0]
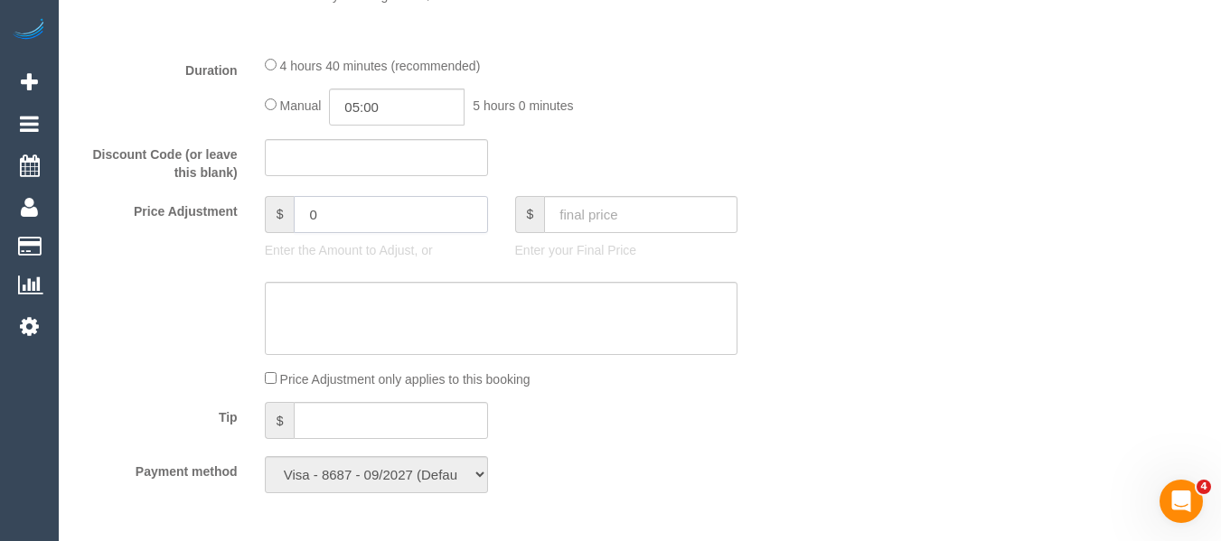
click at [220, 213] on div "Price Adjustment $ 0 Enter the Amount to Adjust, or $ Enter your Final Price" at bounding box center [438, 232] width 751 height 72
type input "-20"
click at [292, 296] on textarea at bounding box center [502, 319] width 474 height 74
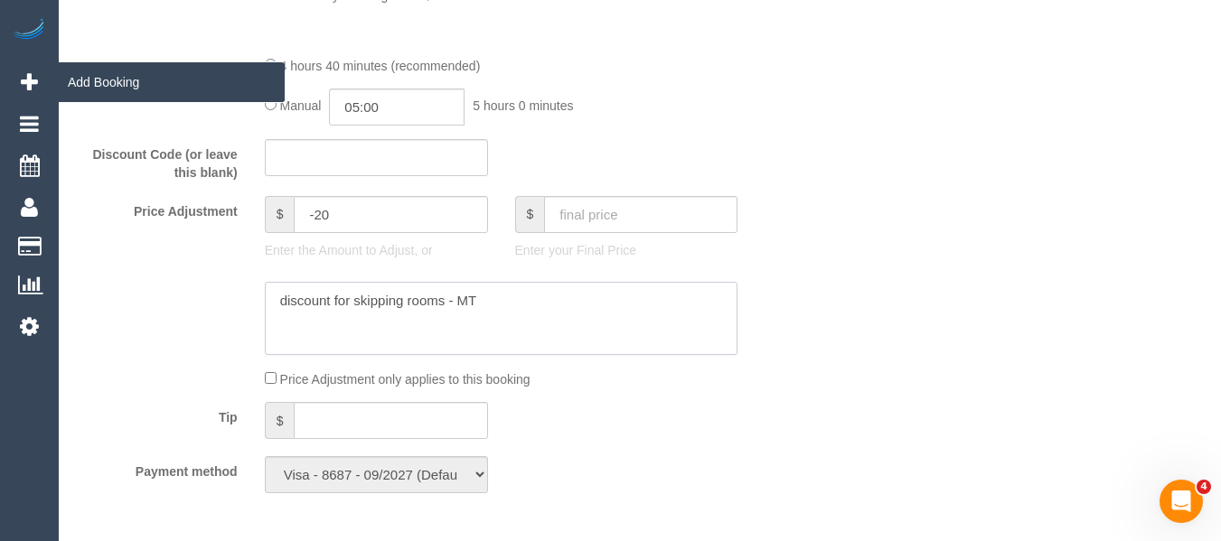
type textarea "discount for skipping rooms - MT"
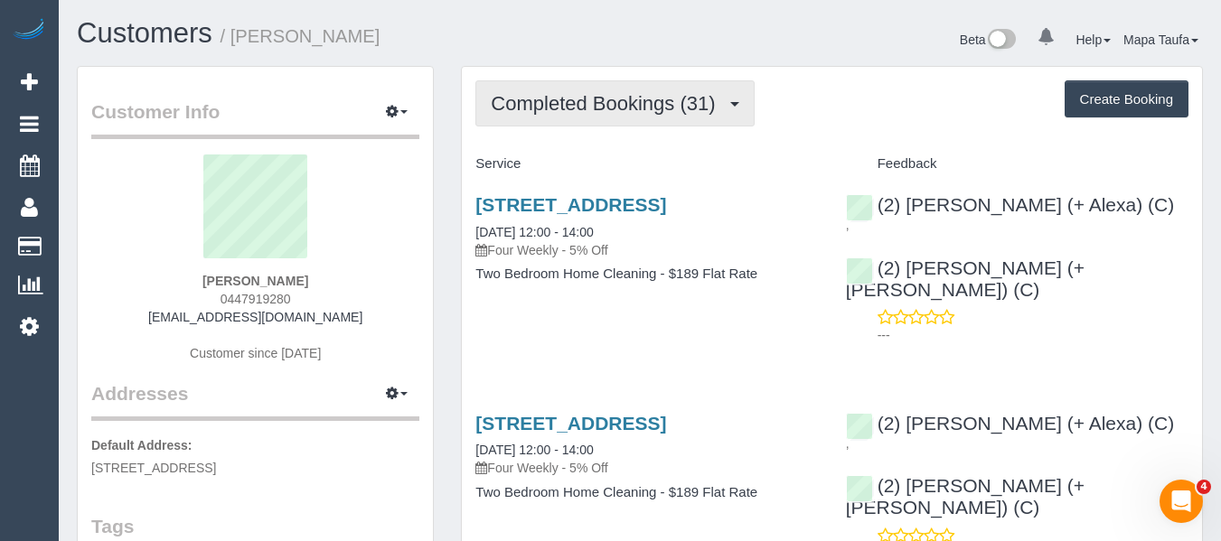
click at [546, 122] on button "Completed Bookings (31)" at bounding box center [614, 103] width 278 height 46
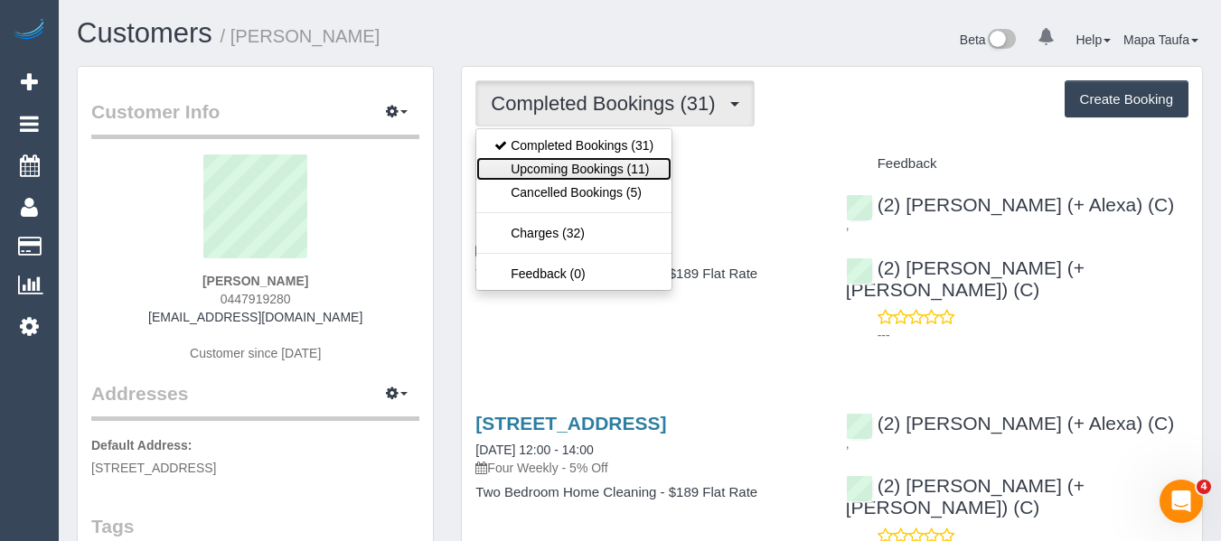
click at [555, 165] on link "Upcoming Bookings (11)" at bounding box center [573, 169] width 195 height 24
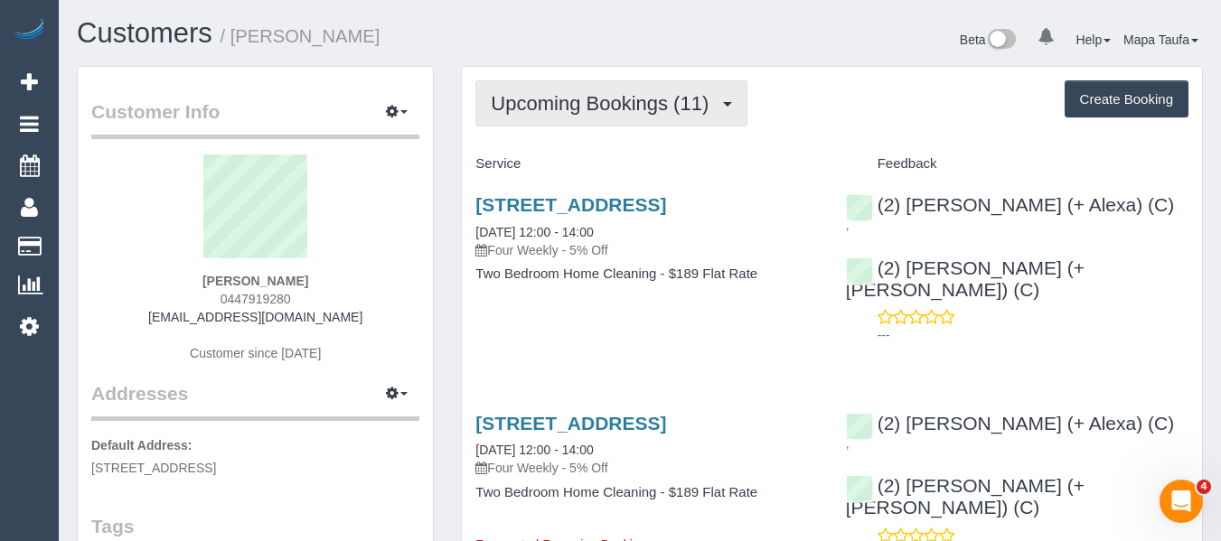
click at [597, 108] on span "Upcoming Bookings (11)" at bounding box center [604, 103] width 227 height 23
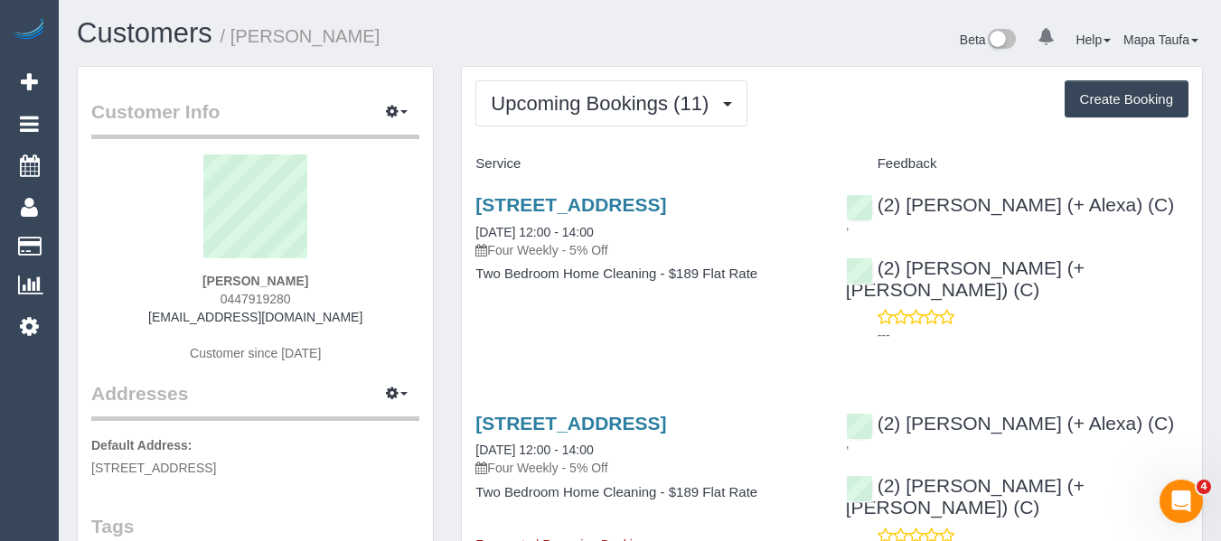
drag, startPoint x: 341, startPoint y: 277, endPoint x: 198, endPoint y: 283, distance: 143.0
click at [209, 275] on div "[PERSON_NAME] 0447919280 [EMAIL_ADDRESS][DOMAIN_NAME] Customer since [DATE]" at bounding box center [255, 268] width 328 height 226
copy strong "[PERSON_NAME]"
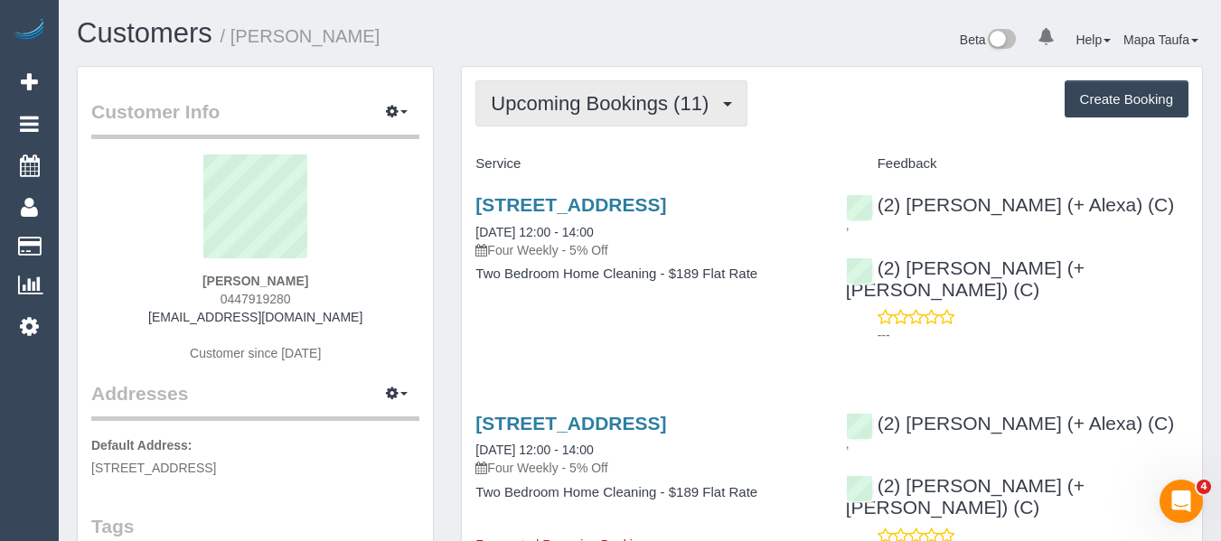
click at [662, 109] on span "Upcoming Bookings (11)" at bounding box center [604, 103] width 227 height 23
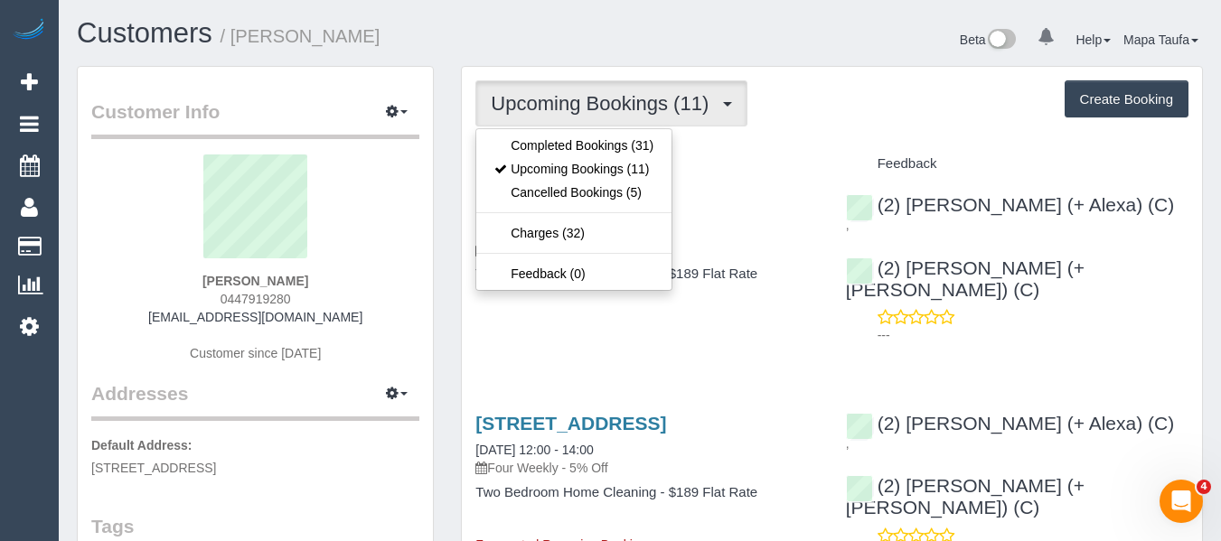
click at [860, 120] on div "Upcoming Bookings (11) Completed Bookings (31) Upcoming Bookings (11) Cancelled…" at bounding box center [831, 103] width 713 height 46
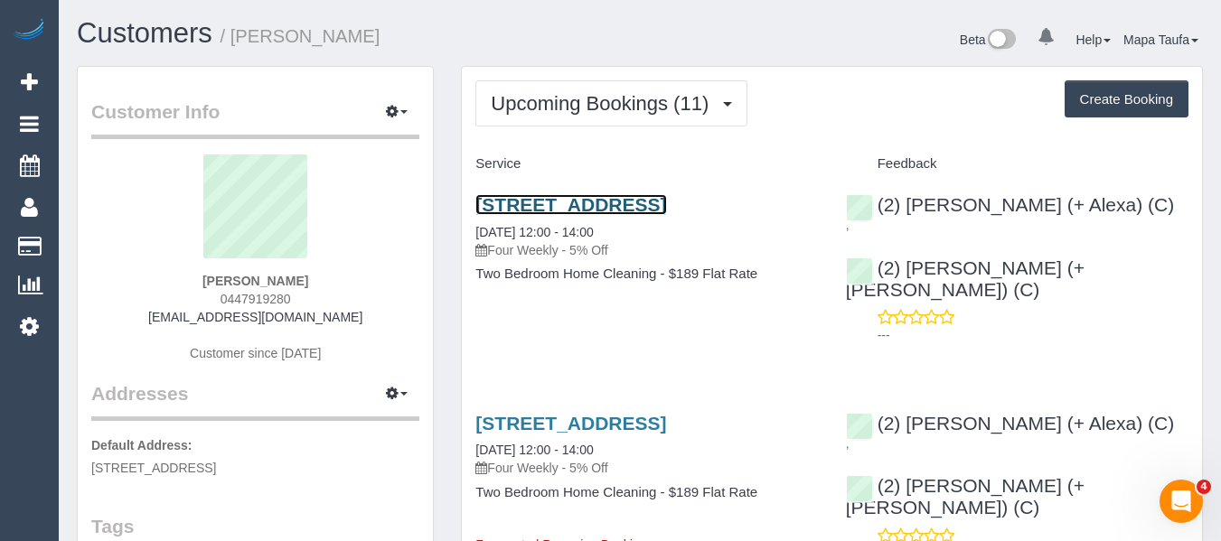
click at [658, 202] on link "[STREET_ADDRESS]" at bounding box center [570, 204] width 191 height 21
drag, startPoint x: 793, startPoint y: 248, endPoint x: 647, endPoint y: 196, distance: 154.4
click at [647, 196] on div "[STREET_ADDRESS] [DATE] 12:00 - 14:00 Four Weekly - 5% Off" at bounding box center [646, 226] width 343 height 65
click at [676, 161] on h4 "Service" at bounding box center [646, 163] width 343 height 15
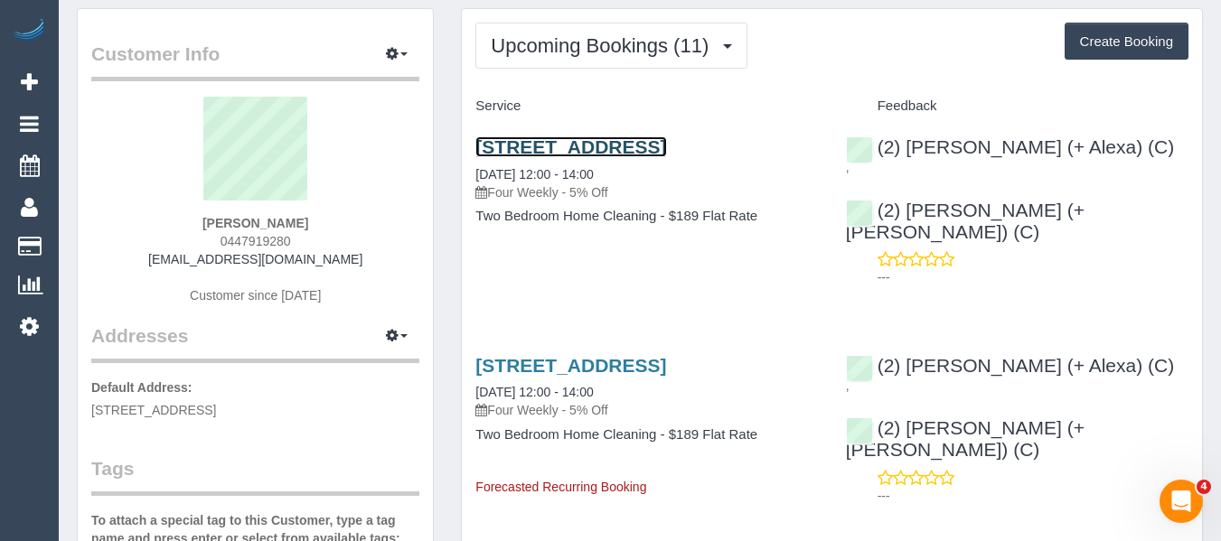
scroll to position [90, 0]
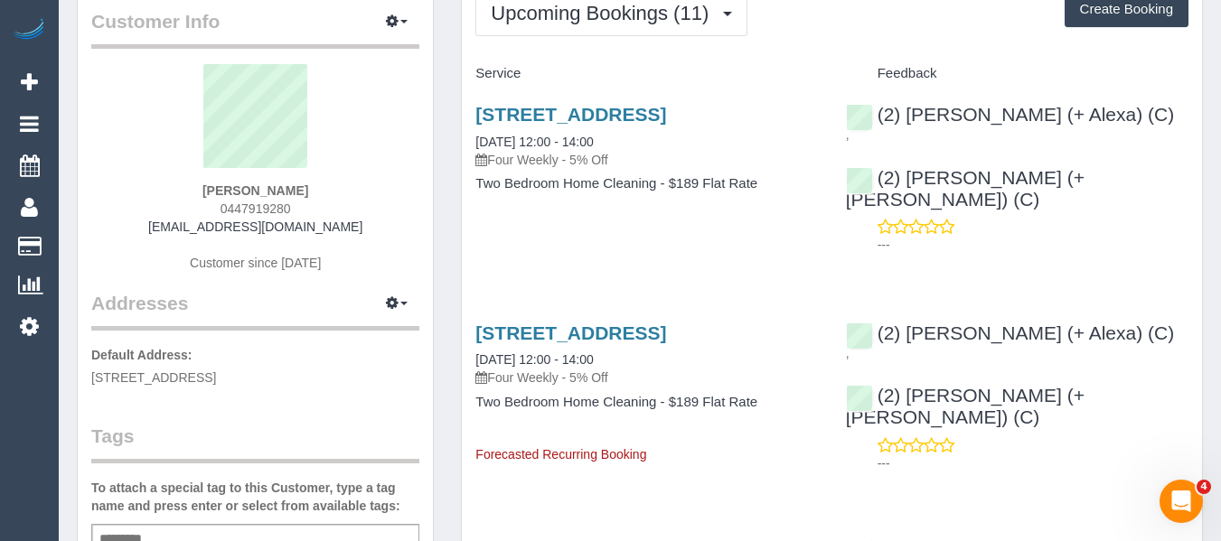
drag, startPoint x: 221, startPoint y: 202, endPoint x: 192, endPoint y: 212, distance: 31.2
click at [210, 204] on div "[PERSON_NAME] 0447919280 [EMAIL_ADDRESS][DOMAIN_NAME] Customer since [DATE]" at bounding box center [255, 177] width 328 height 226
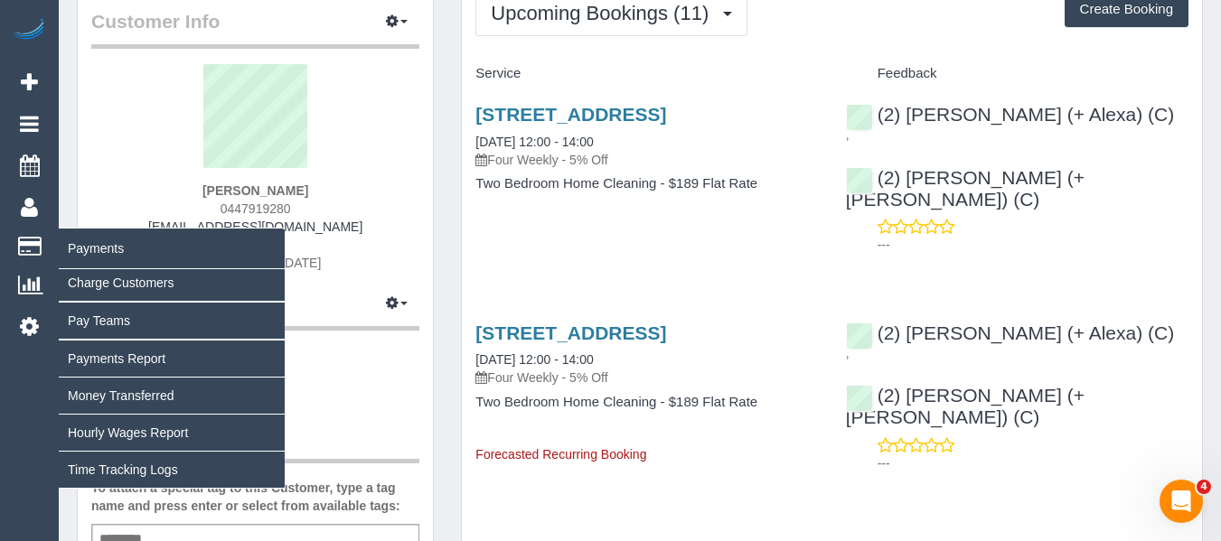
copy span "0447919280"
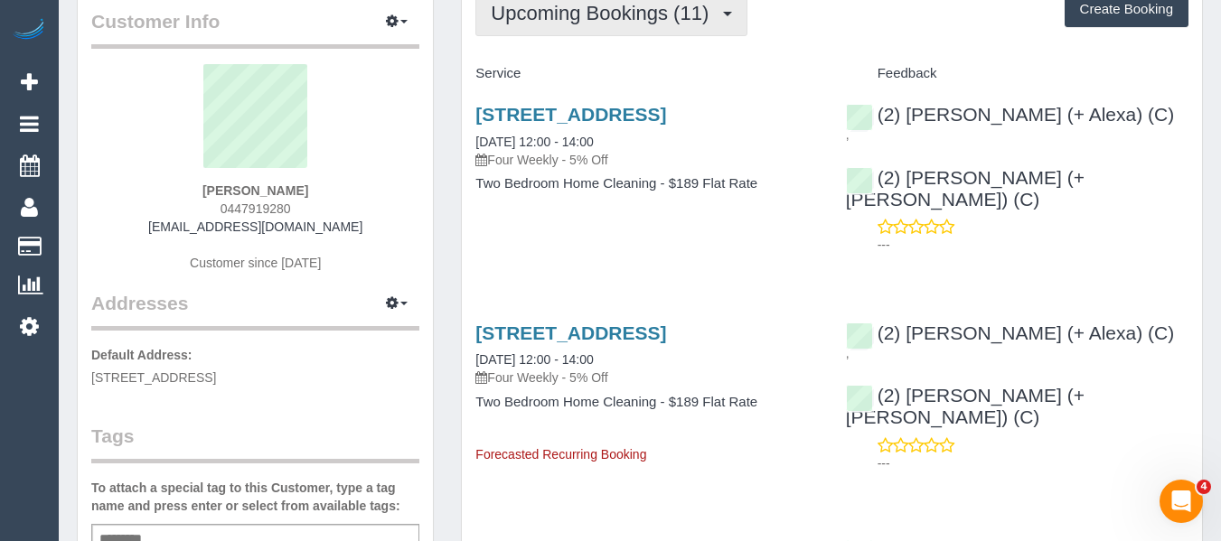
drag, startPoint x: 638, startPoint y: 26, endPoint x: 625, endPoint y: 28, distance: 13.7
click at [632, 26] on button "Upcoming Bookings (11)" at bounding box center [611, 13] width 272 height 46
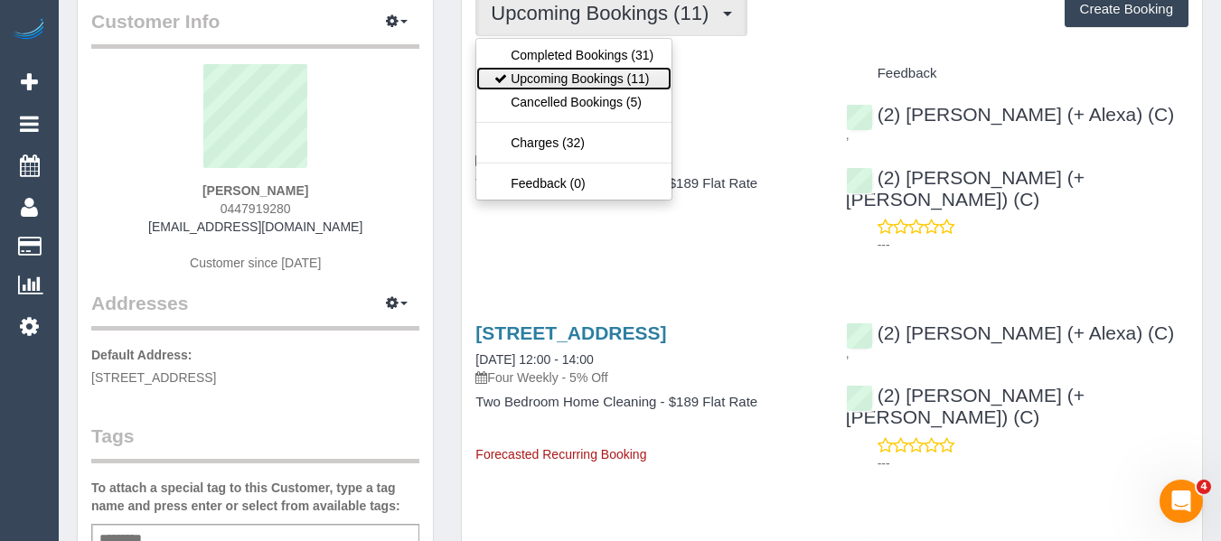
click at [565, 79] on link "Upcoming Bookings (11)" at bounding box center [573, 79] width 195 height 24
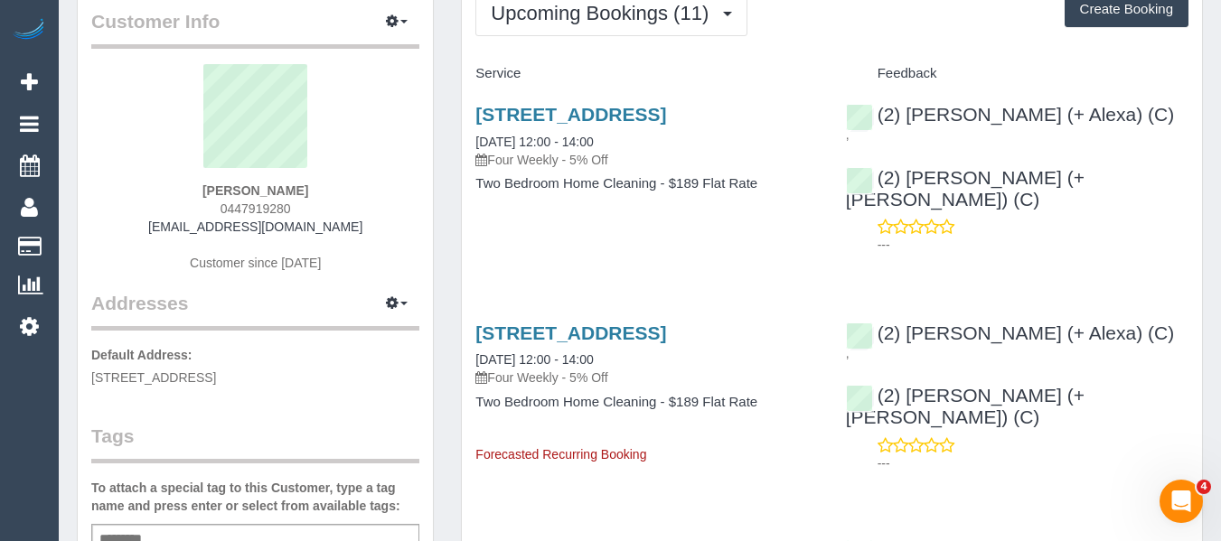
click at [345, 277] on div "James White 0447919280 jamesrileyw@gmail.com Customer since 2023" at bounding box center [255, 177] width 328 height 226
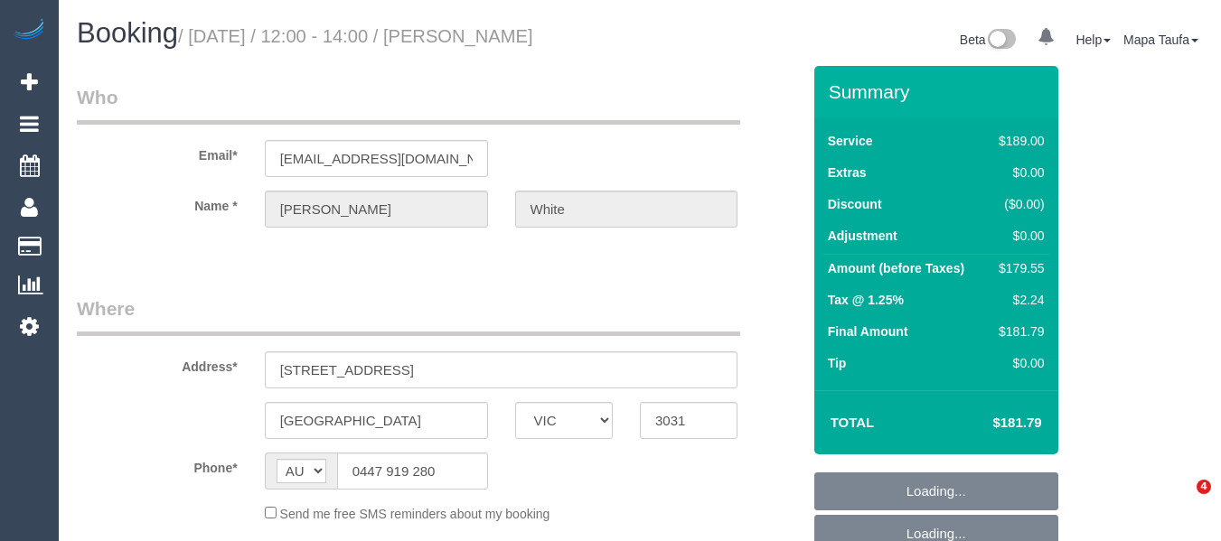
select select "VIC"
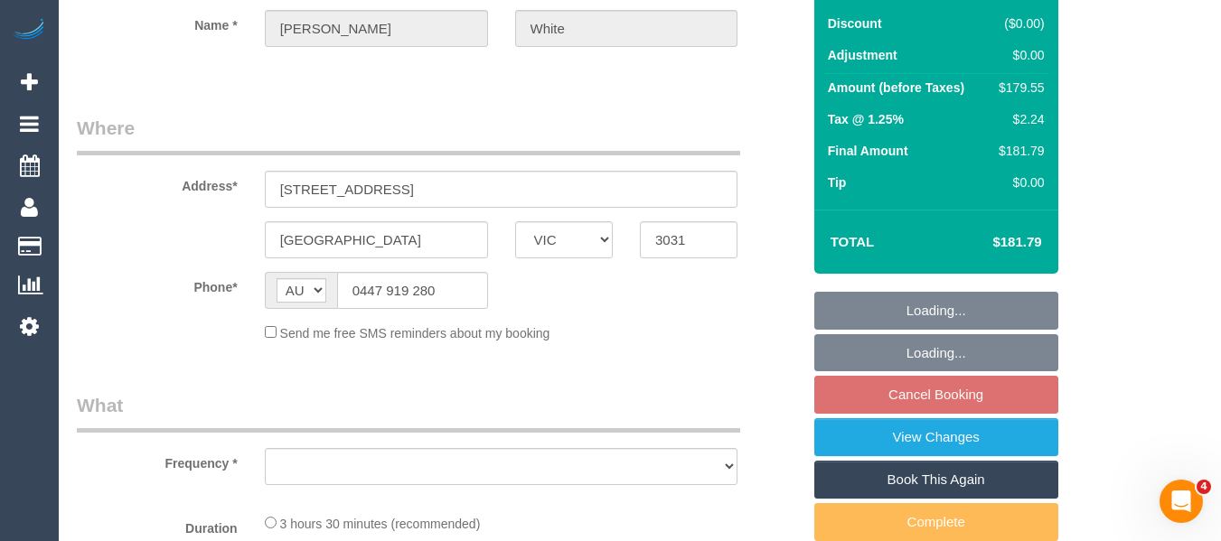
select select "number:27"
select select "number:14"
select select "number:19"
select select "number:24"
select select "number:35"
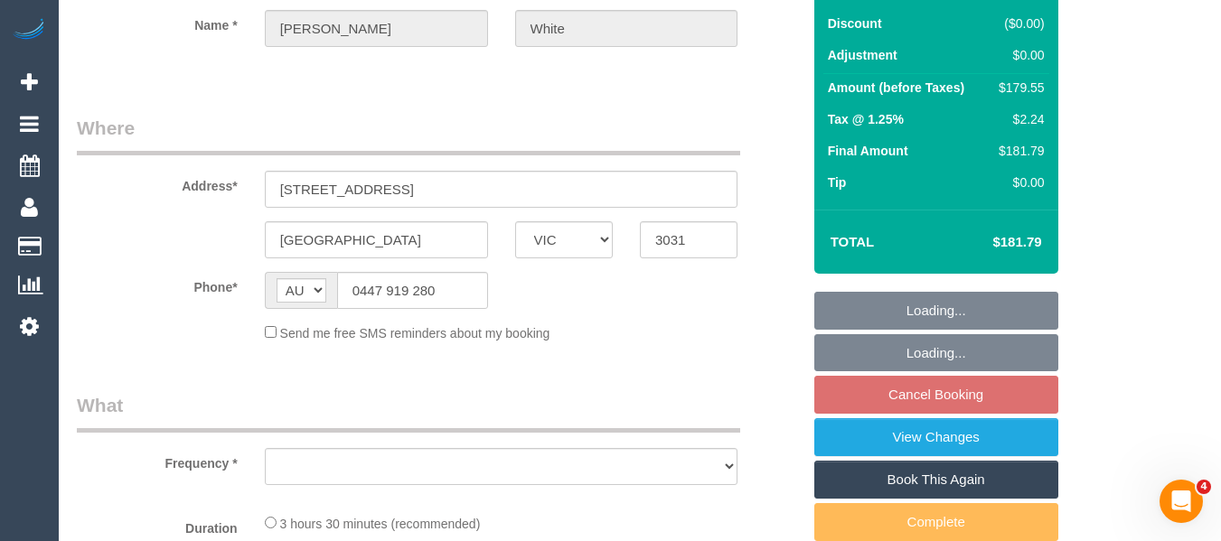
select select "number:26"
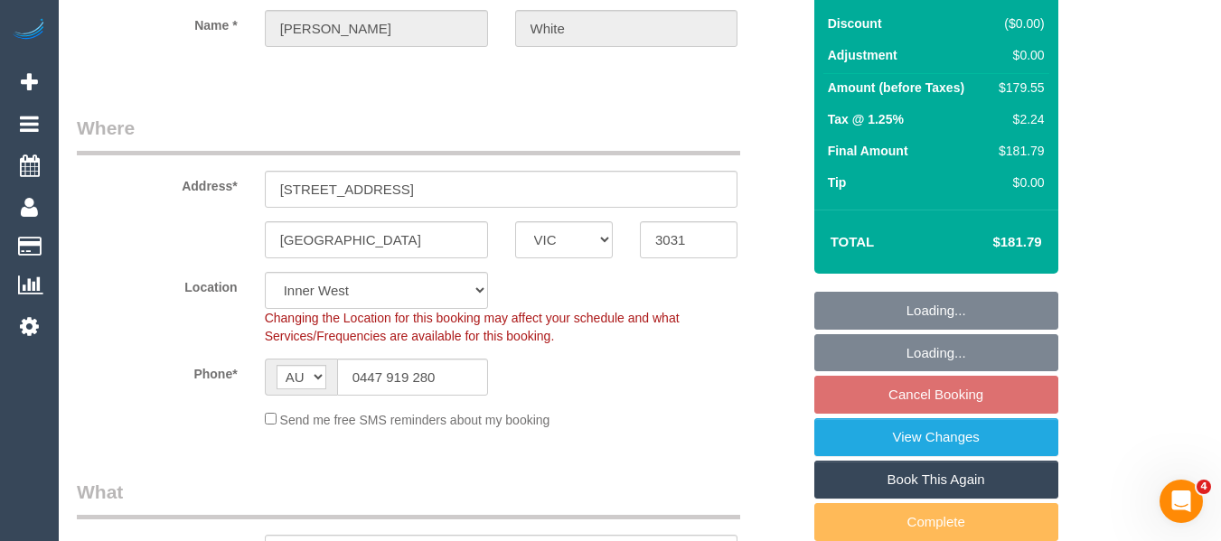
select select "object:781"
select select "string:stripe-pm_1NY0g42GScqysDRVFQgUVHiw"
select select "object:786"
select select "25666"
select select "spot4"
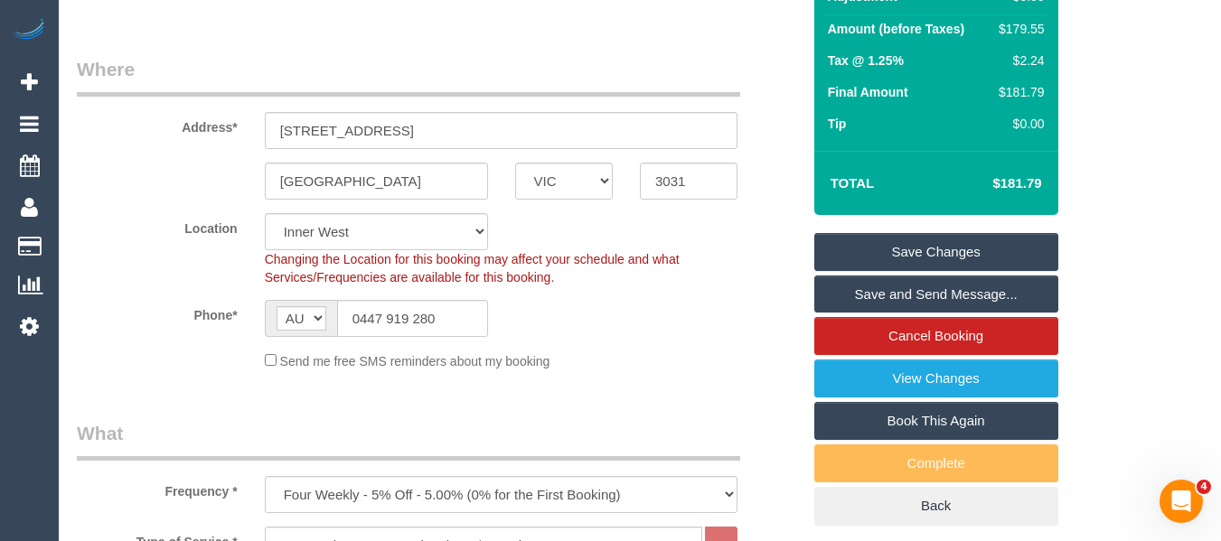
scroll to position [271, 0]
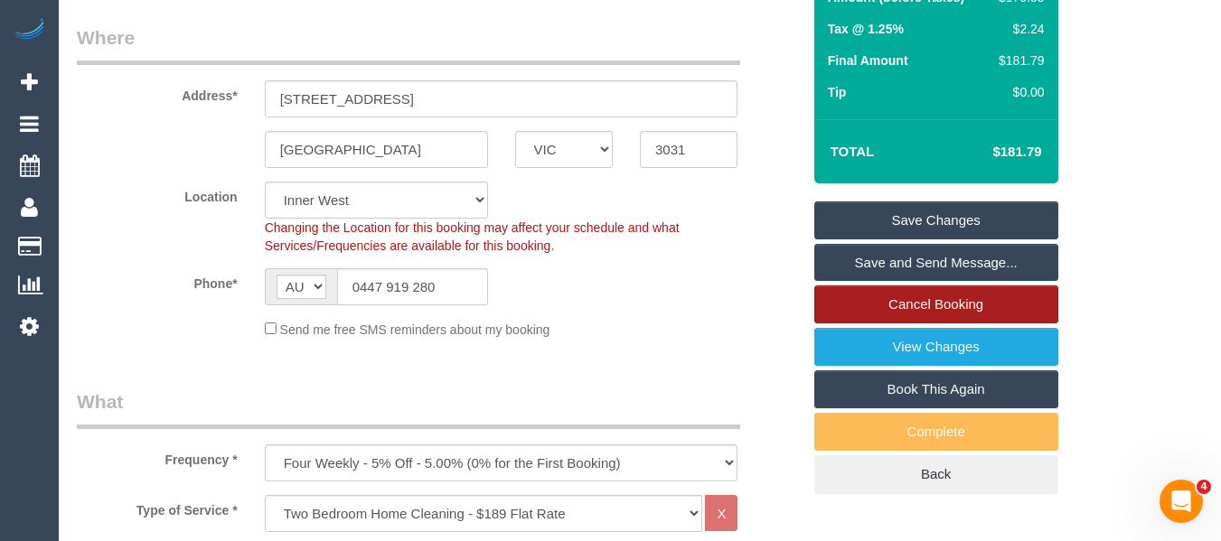
click at [889, 303] on link "Cancel Booking" at bounding box center [936, 305] width 244 height 38
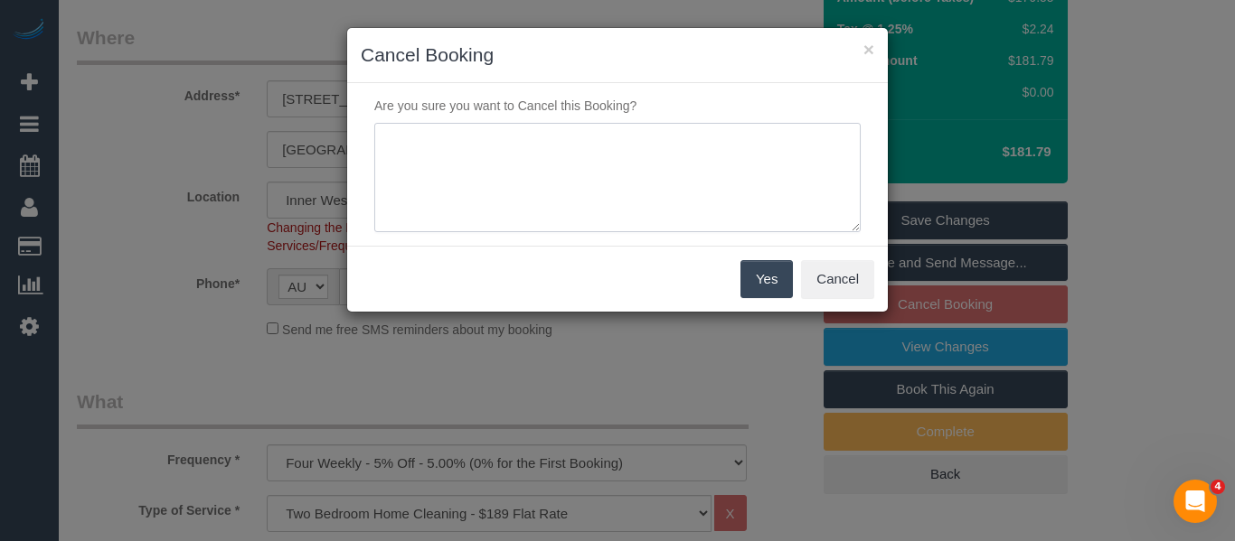
click at [593, 155] on textarea at bounding box center [617, 178] width 486 height 110
click at [578, 177] on textarea at bounding box center [617, 178] width 486 height 110
type textarea "service not needed via phone -MT"
click at [757, 280] on button "Yes" at bounding box center [766, 279] width 52 height 38
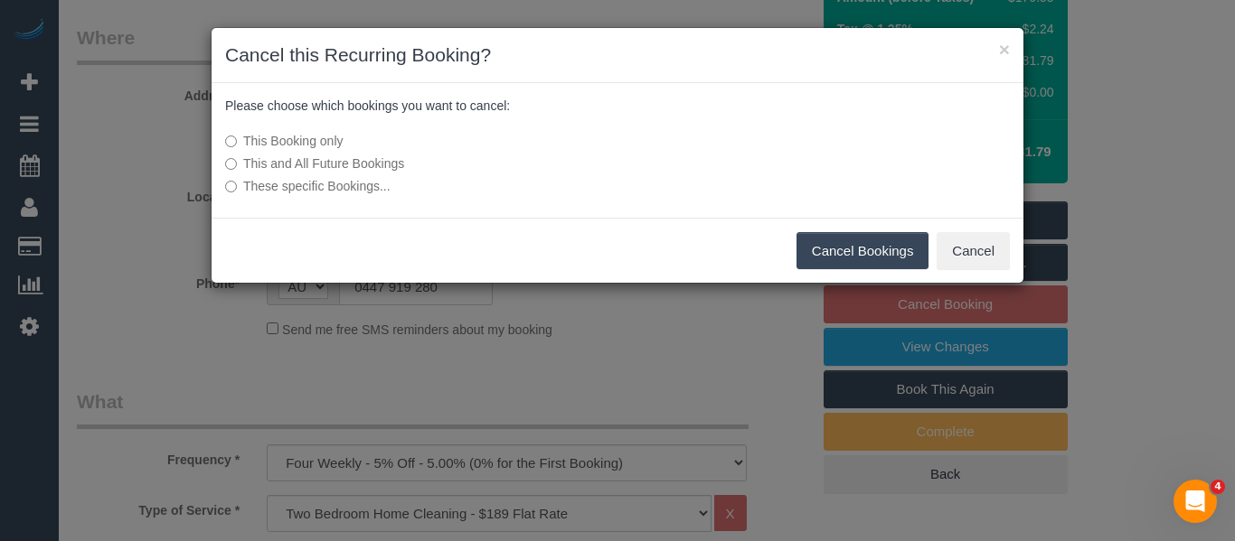
click at [832, 257] on button "Cancel Bookings" at bounding box center [862, 251] width 133 height 38
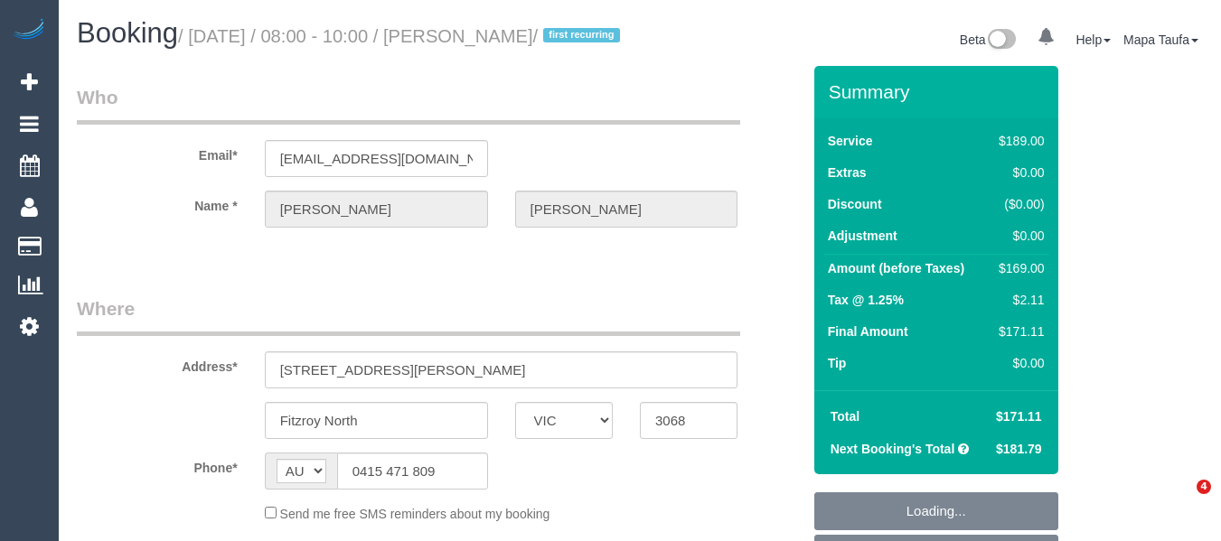
select select "VIC"
select select "string:stripe-pm_1RxPsu2GScqysDRVlmbv5yIl"
select select "number:28"
select select "number:14"
select select "number:19"
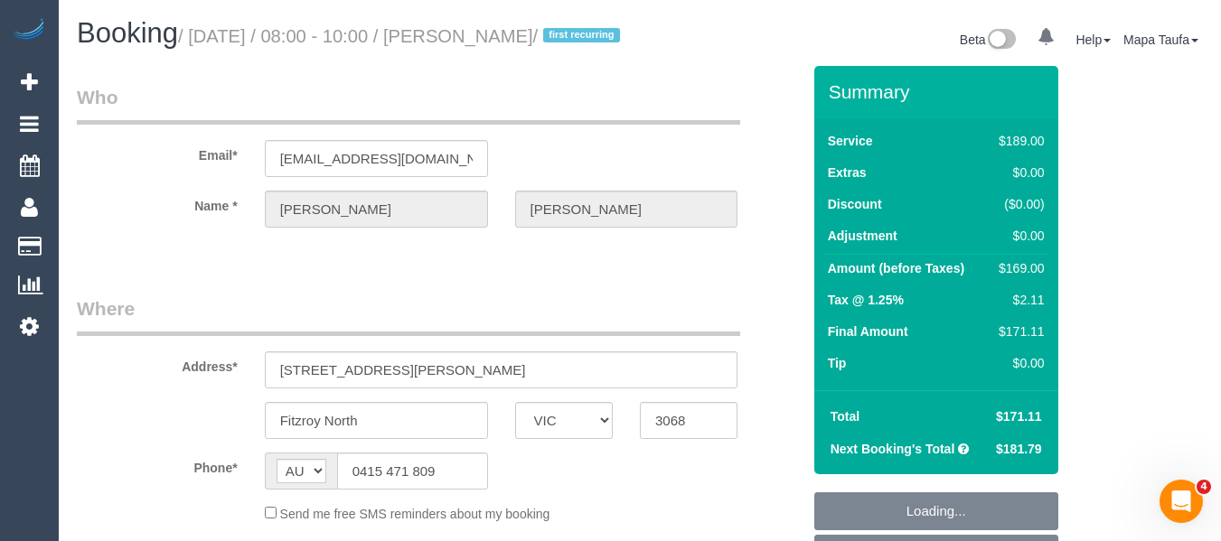
select select "number:24"
select select "number:26"
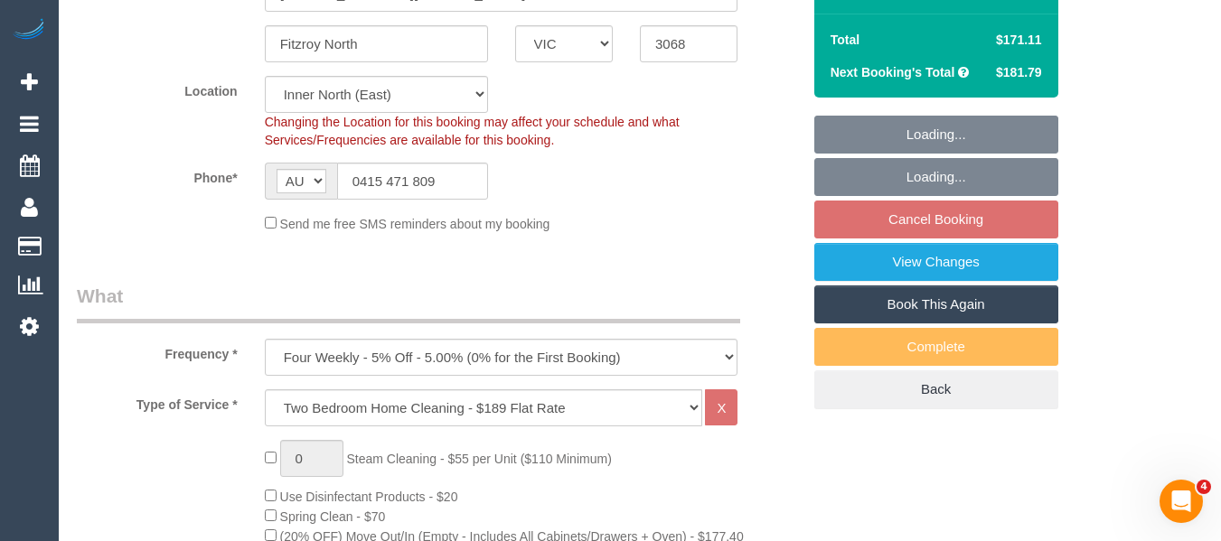
select select "object:1589"
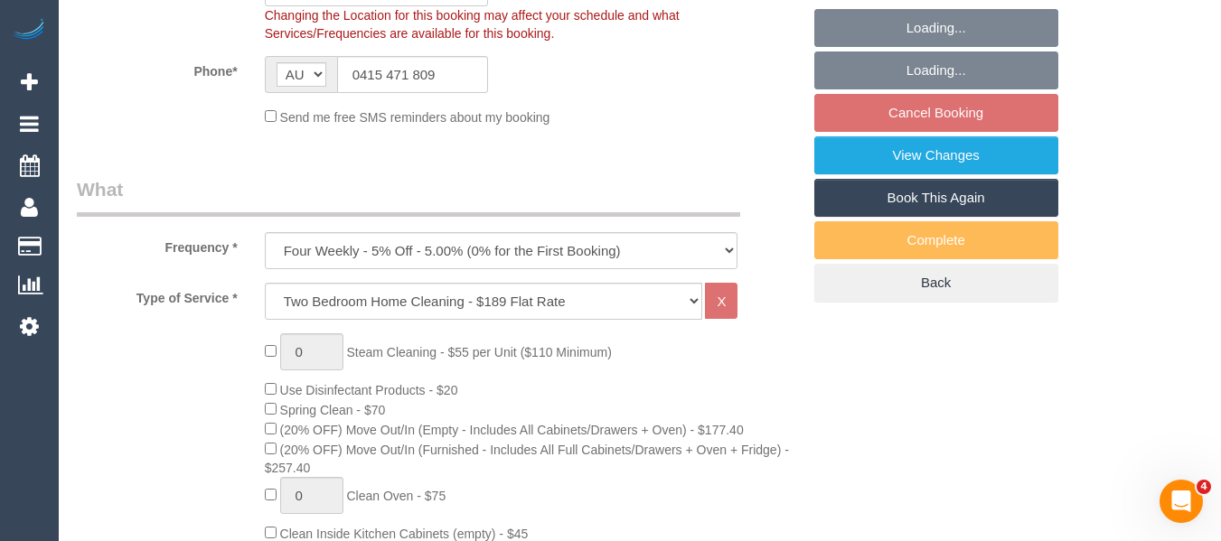
select select "spot2"
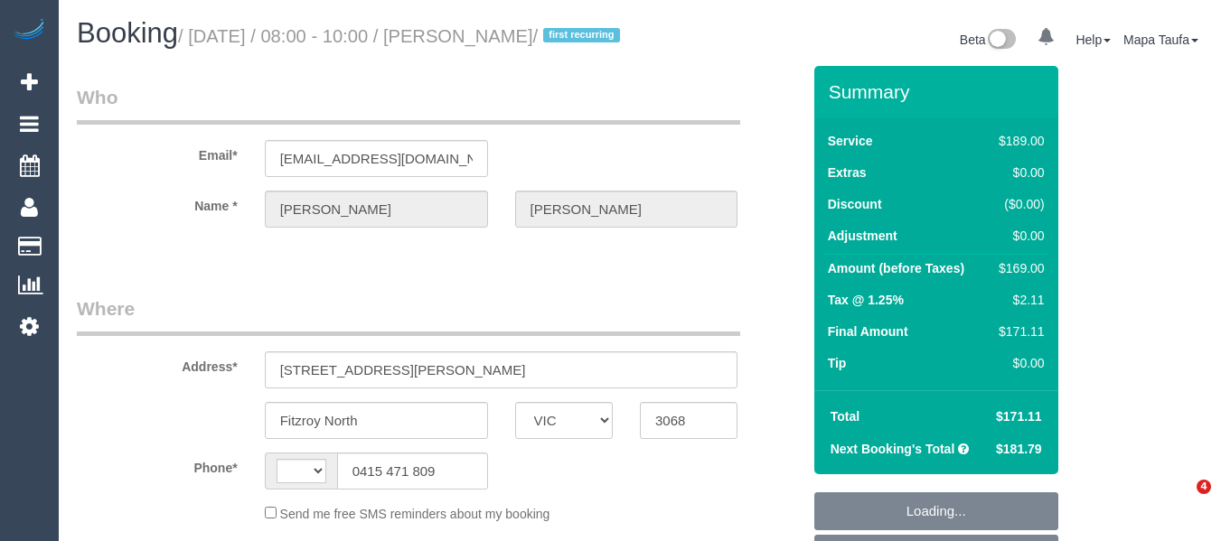
select select "VIC"
select select "string:stripe-pm_1RxPsu2GScqysDRVlmbv5yIl"
select select "number:28"
select select "number:14"
select select "number:19"
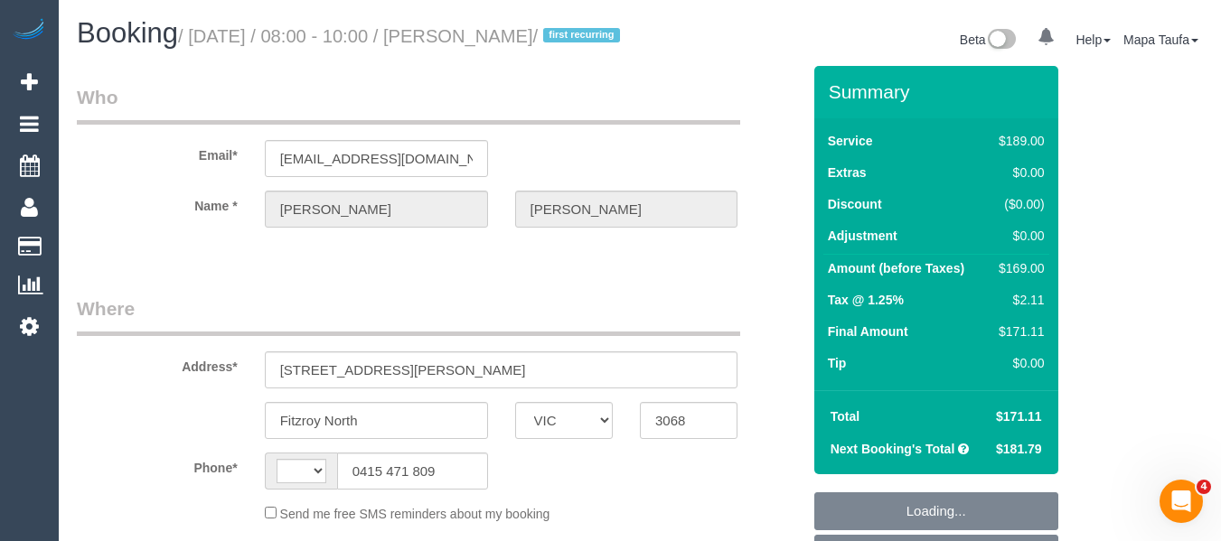
select select "number:24"
select select "number:26"
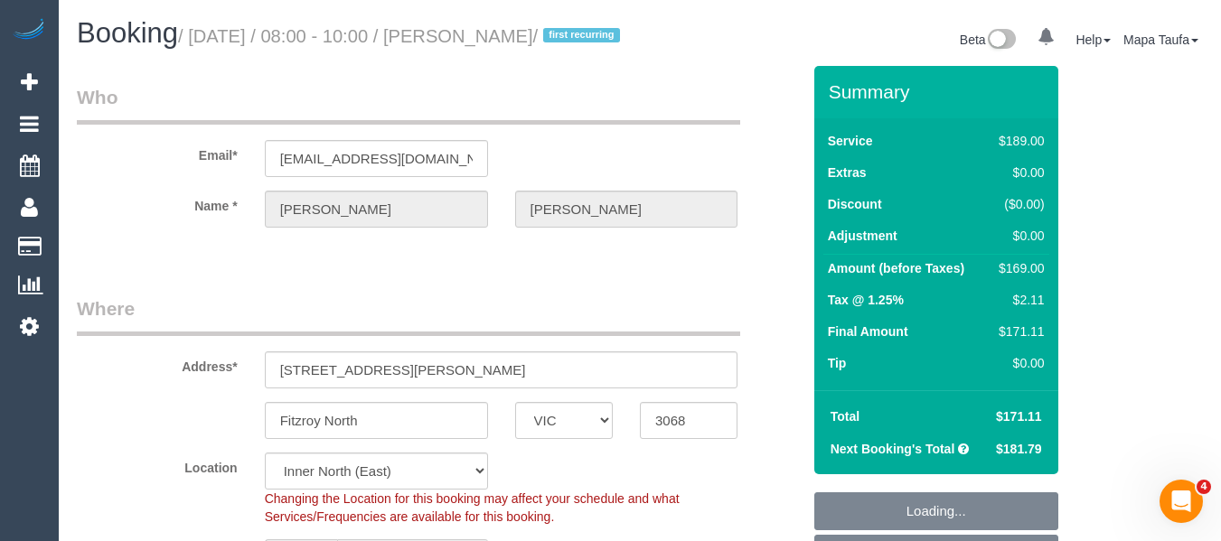
select select "string:AU"
select select "object:682"
select select "spot2"
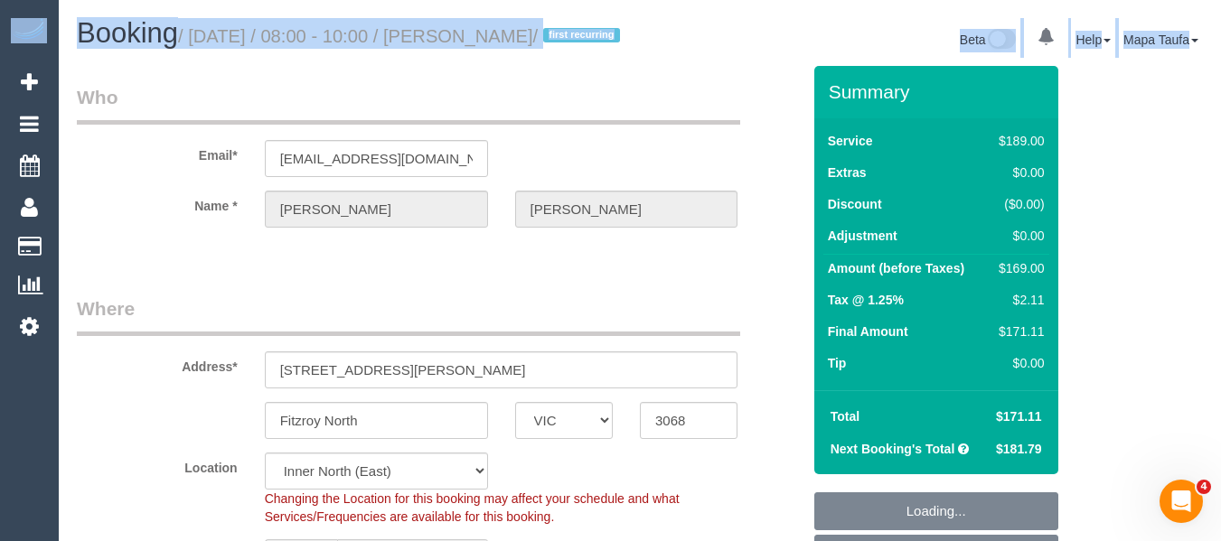
click at [1220, 80] on html "0 Beta Your Notifications You have 0 alerts Add Booking Bookings Active Booking…" at bounding box center [610, 270] width 1221 height 541
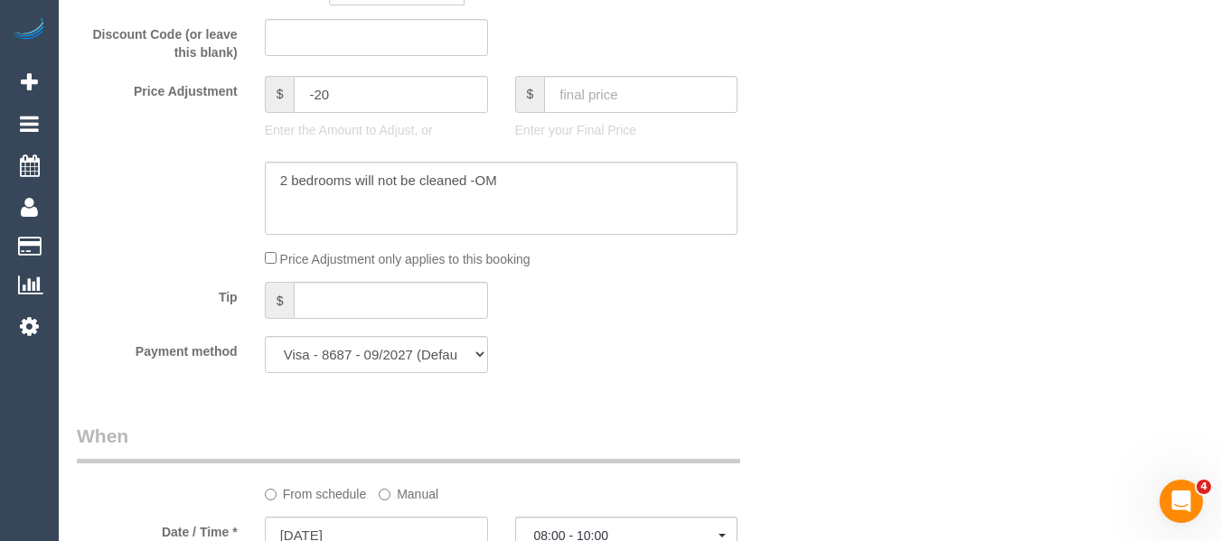
scroll to position [1555, 0]
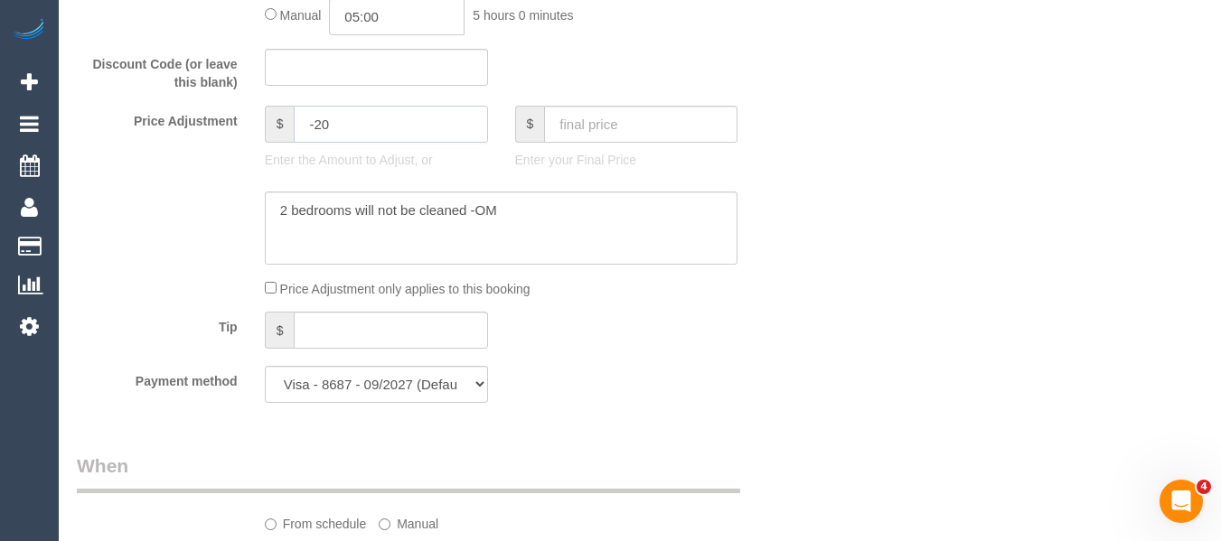
drag, startPoint x: 328, startPoint y: 143, endPoint x: 314, endPoint y: 143, distance: 14.5
click at [314, 143] on input "-20" at bounding box center [390, 124] width 193 height 37
type input "-29.45"
click at [560, 240] on textarea at bounding box center [502, 229] width 474 height 74
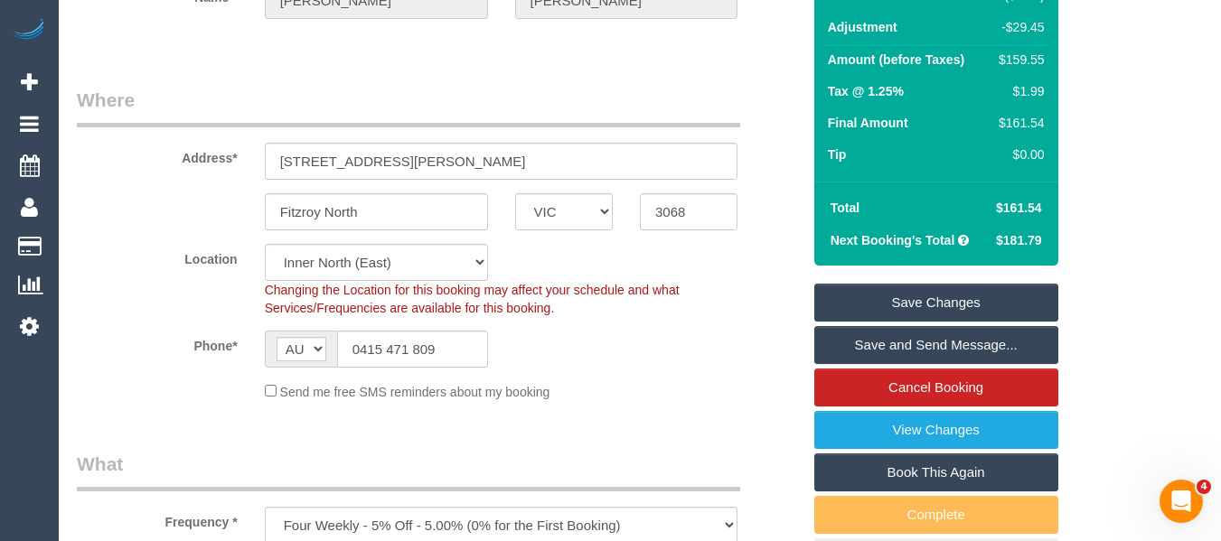
scroll to position [278, 0]
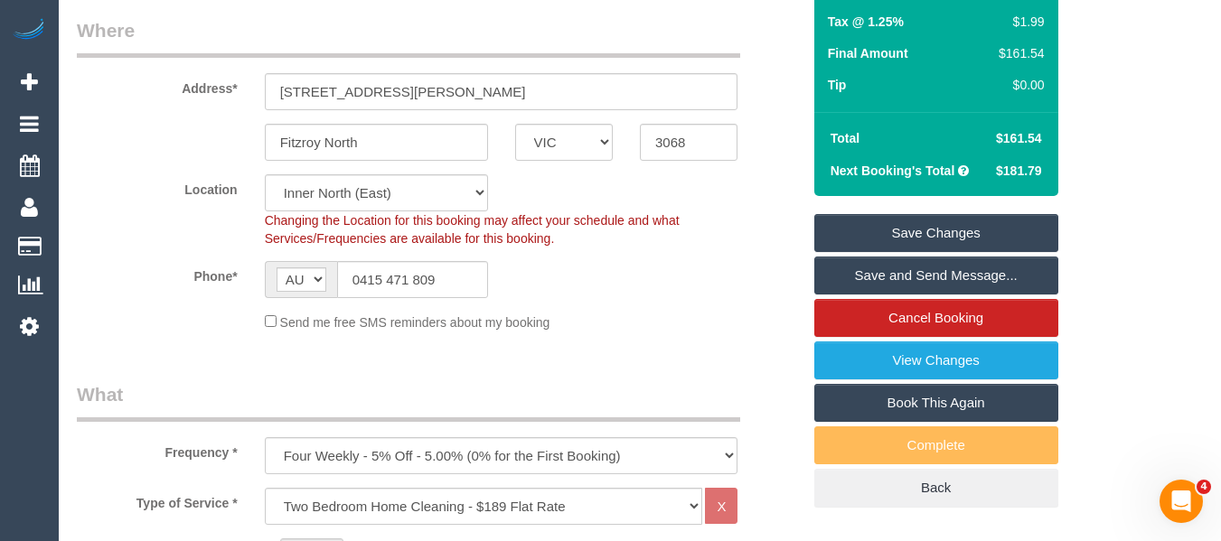
type textarea "2 bedrooms will not be cleaned -OM 5% discount added manually -MT"
click at [993, 245] on link "Save Changes" at bounding box center [936, 233] width 244 height 38
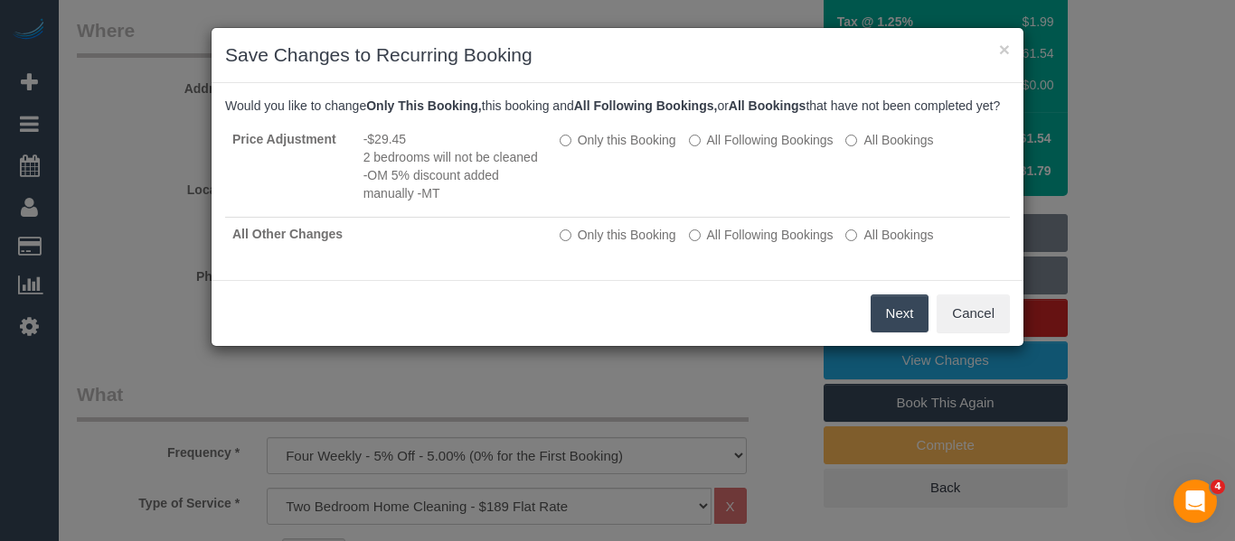
click at [884, 324] on button "Next" at bounding box center [899, 314] width 59 height 38
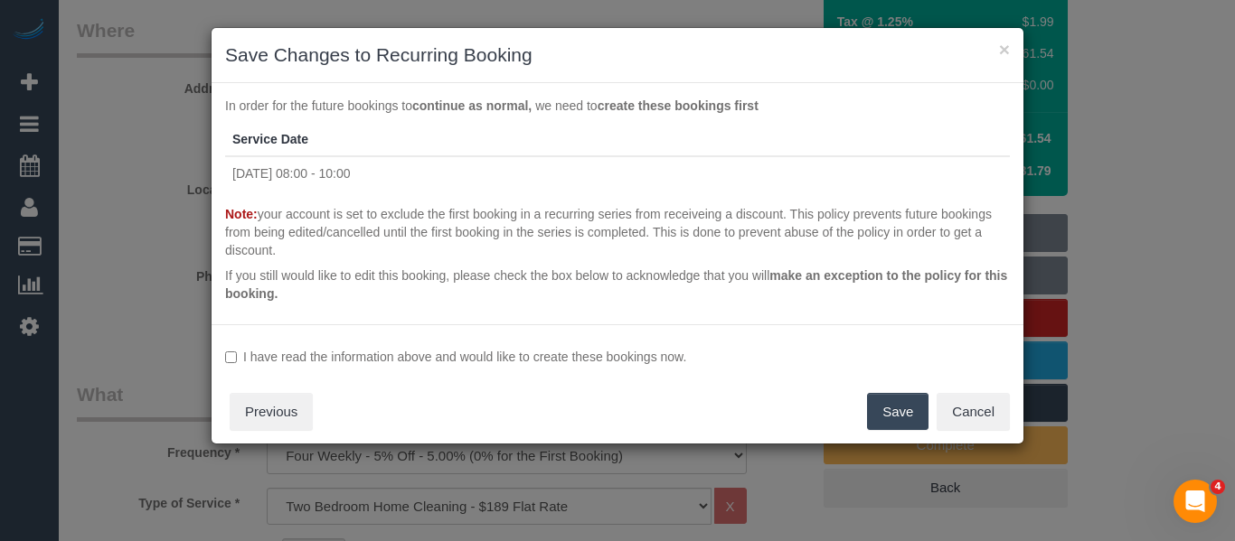
click at [559, 348] on label "I have read the information above and would like to create these bookings now." at bounding box center [617, 357] width 785 height 18
click at [883, 406] on button "Save" at bounding box center [897, 412] width 61 height 38
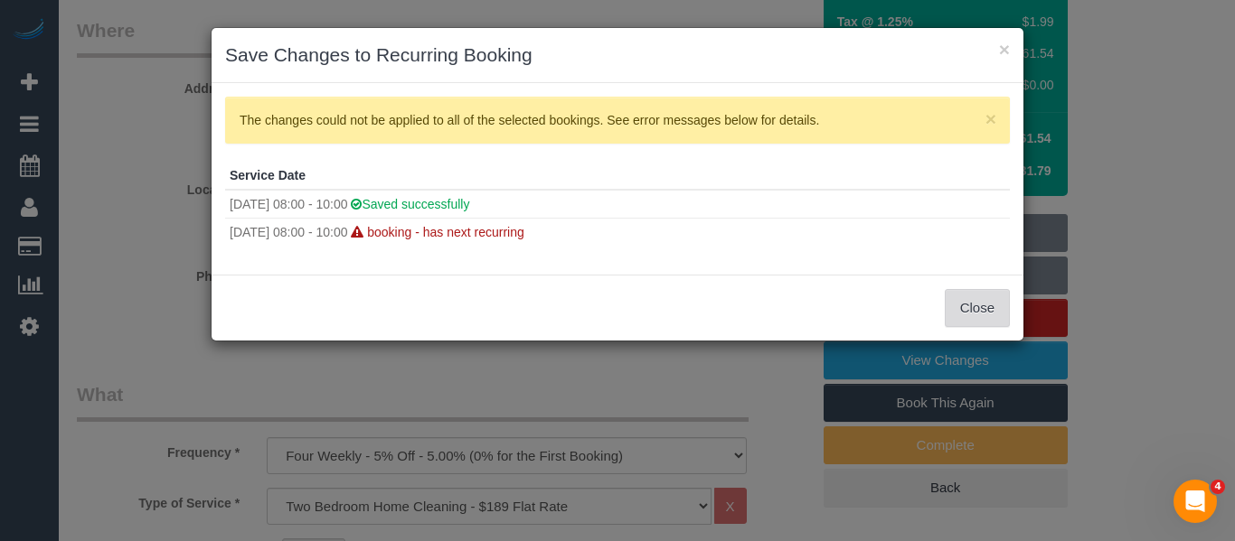
click at [976, 299] on button "Close" at bounding box center [977, 308] width 65 height 38
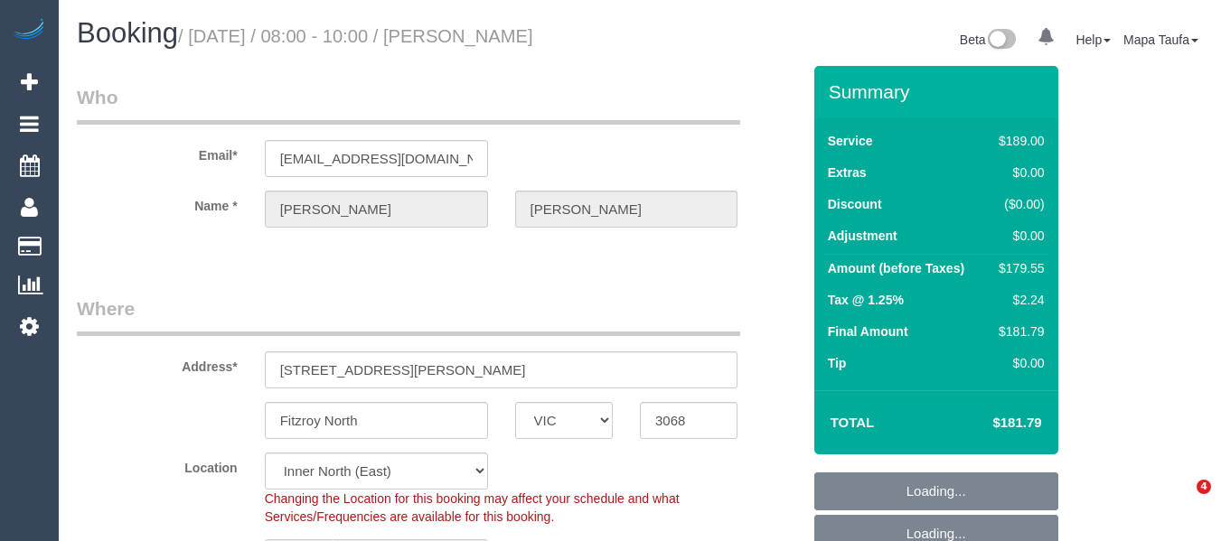
select select "VIC"
select select "string:AU"
select select "string:stripe-pm_1RxPsu2GScqysDRVlmbv5yIl"
select select "object:771"
select select "number:28"
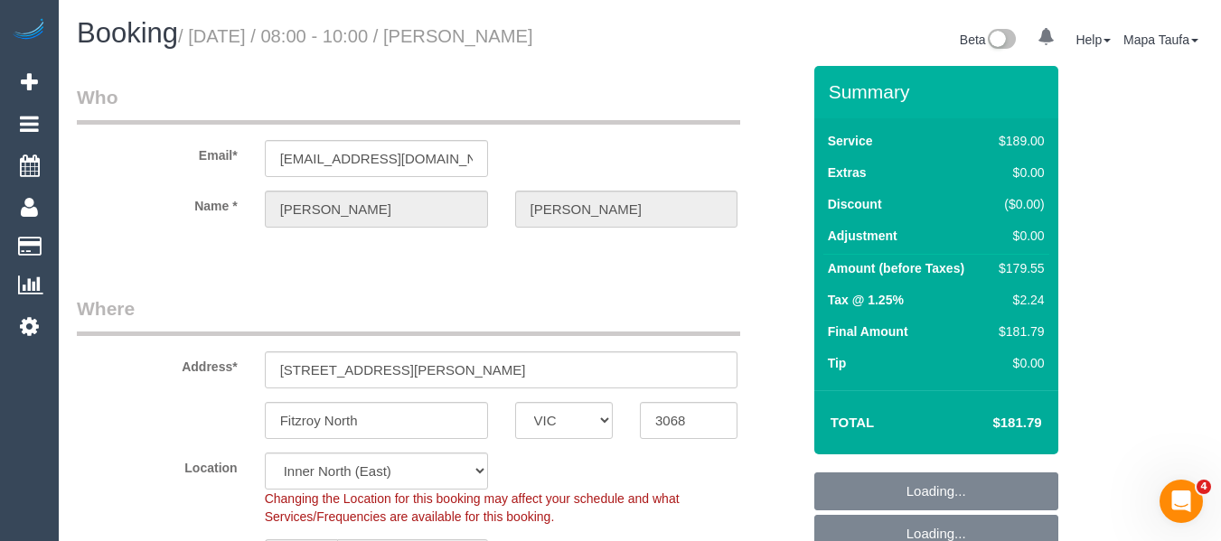
select select "number:14"
select select "number:19"
select select "number:24"
select select "number:26"
select select "spot2"
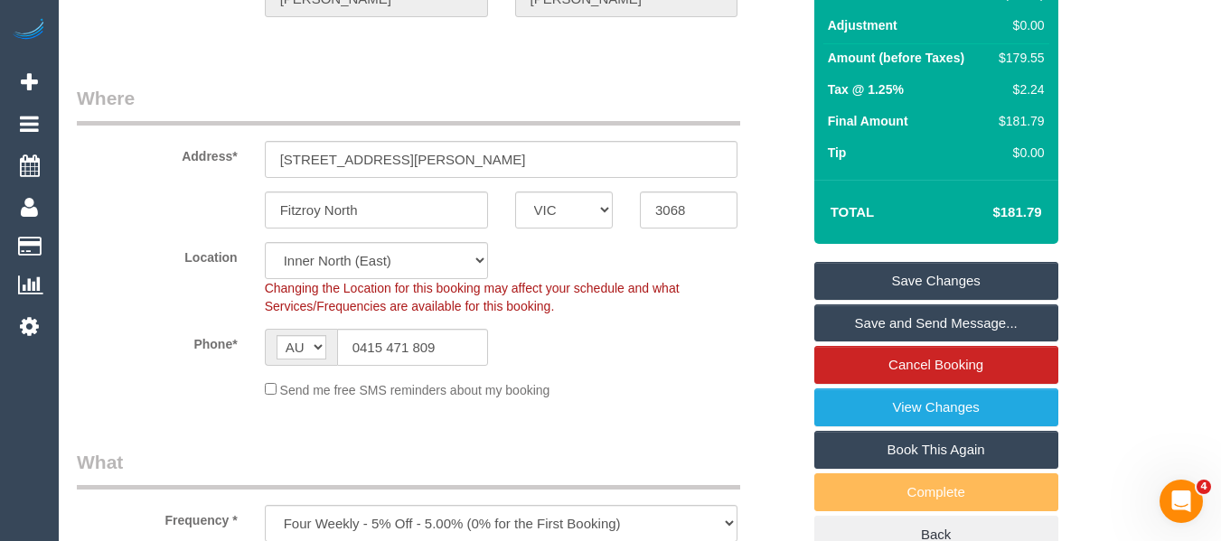
scroll to position [74, 0]
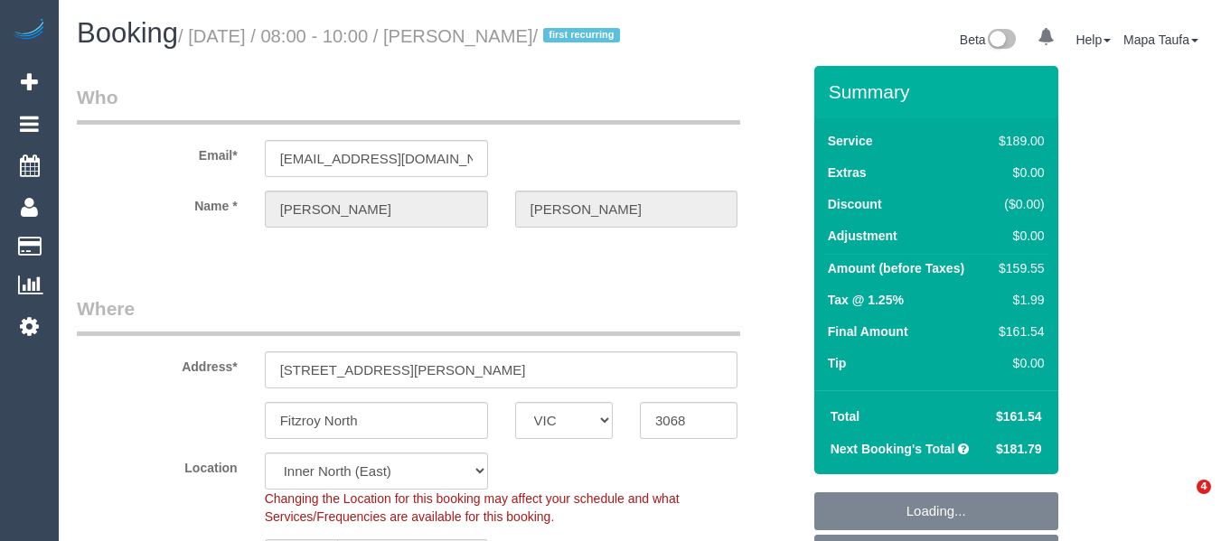
select select "VIC"
select select "object:536"
select select "string:AU"
select select "string:stripe-pm_1RxPsu2GScqysDRVlmbv5yIl"
select select "number:28"
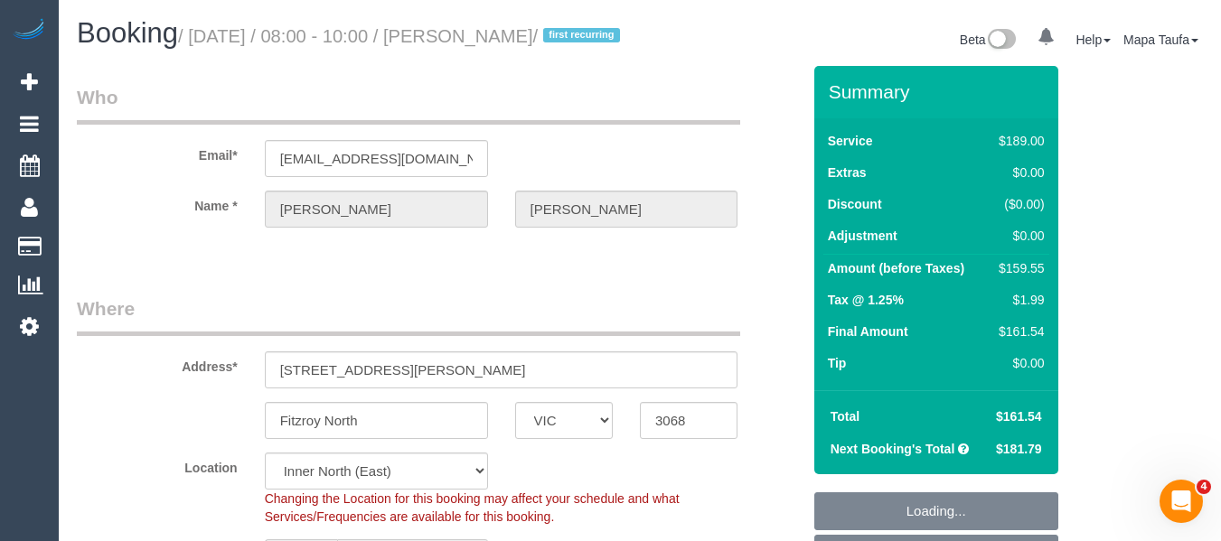
select select "number:14"
select select "number:19"
select select "number:24"
select select "number:26"
select select "spot2"
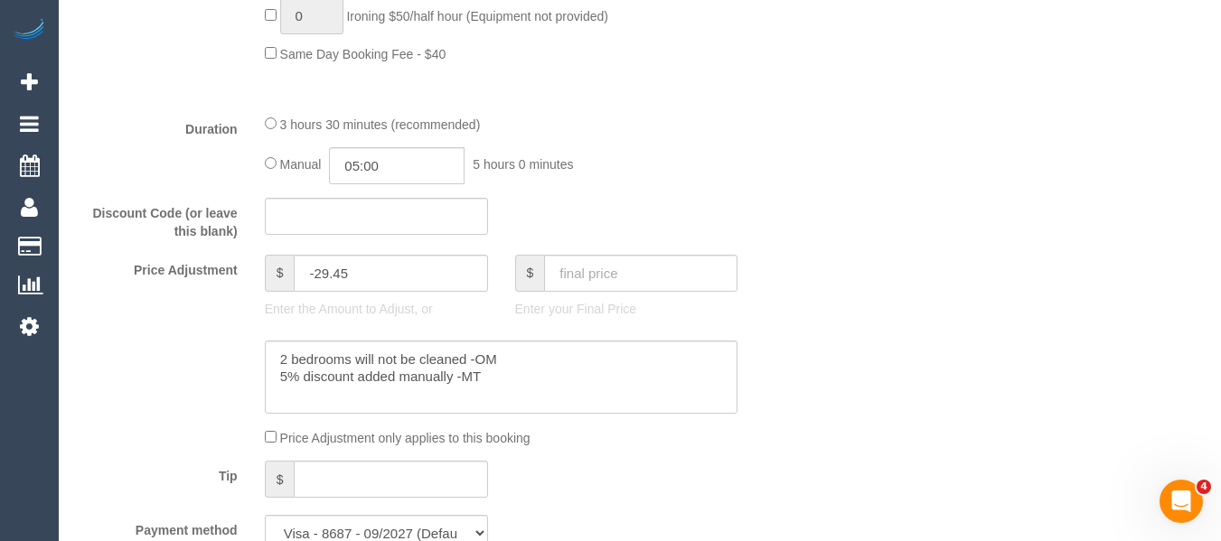
scroll to position [1521, 0]
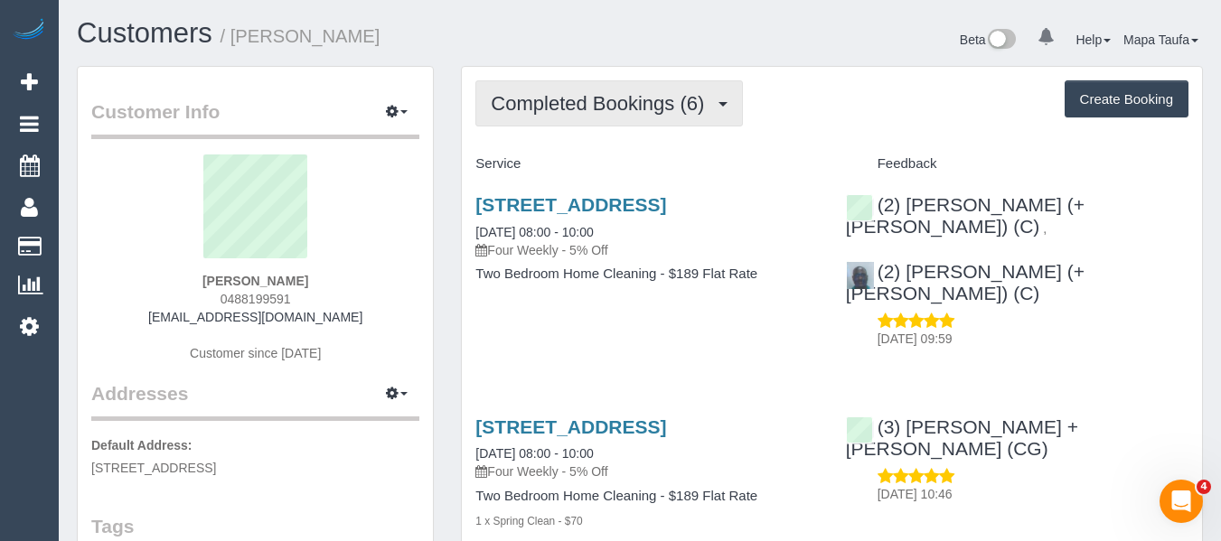
click at [524, 118] on button "Completed Bookings (6)" at bounding box center [609, 103] width 268 height 46
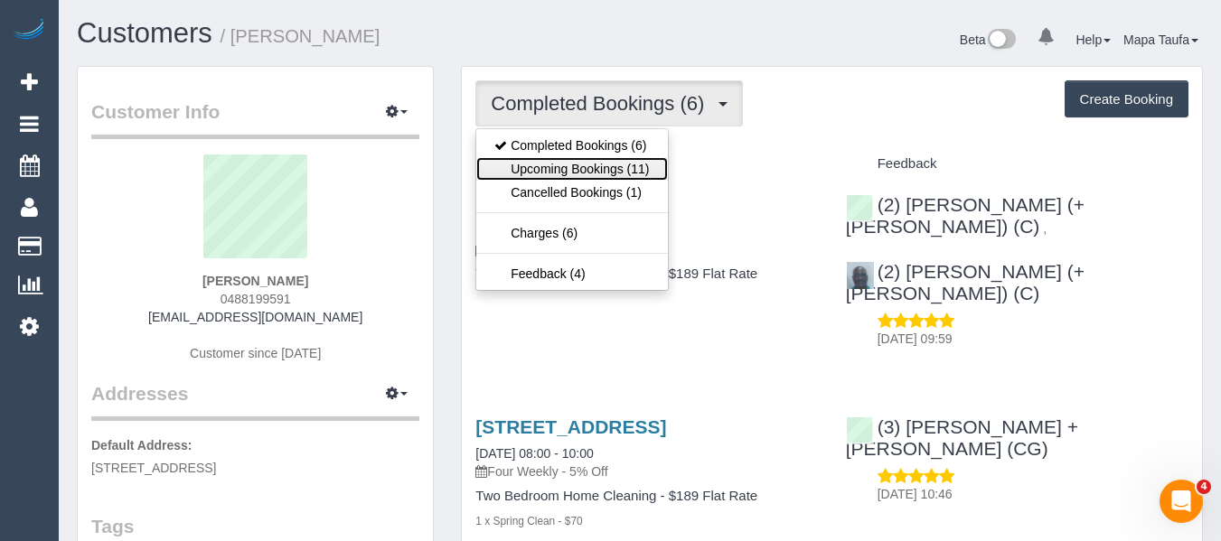
click at [510, 178] on link "Upcoming Bookings (11)" at bounding box center [571, 169] width 191 height 24
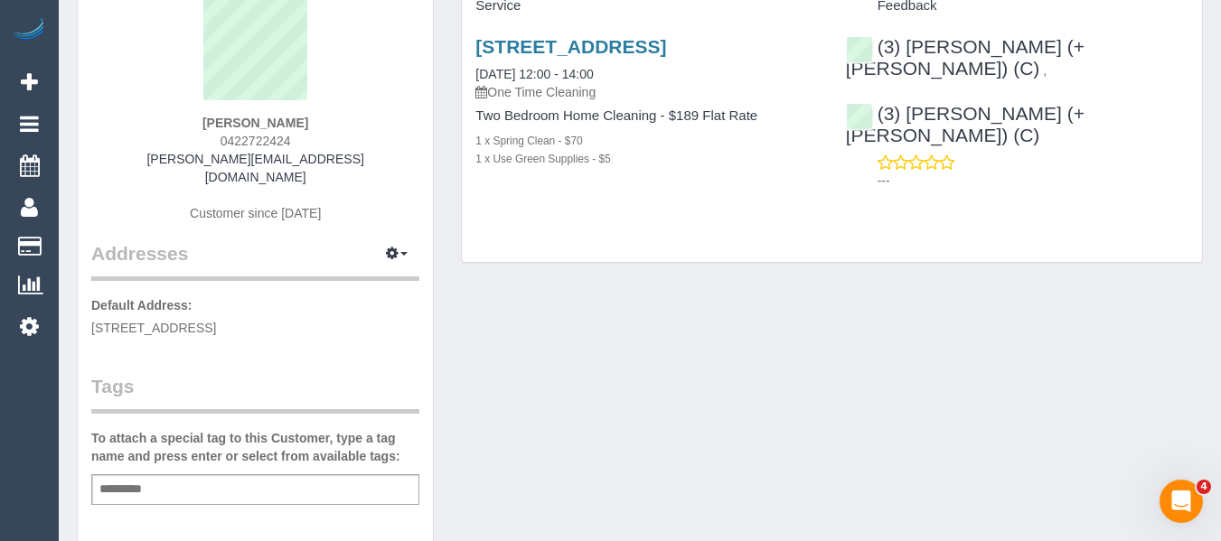
scroll to position [362, 0]
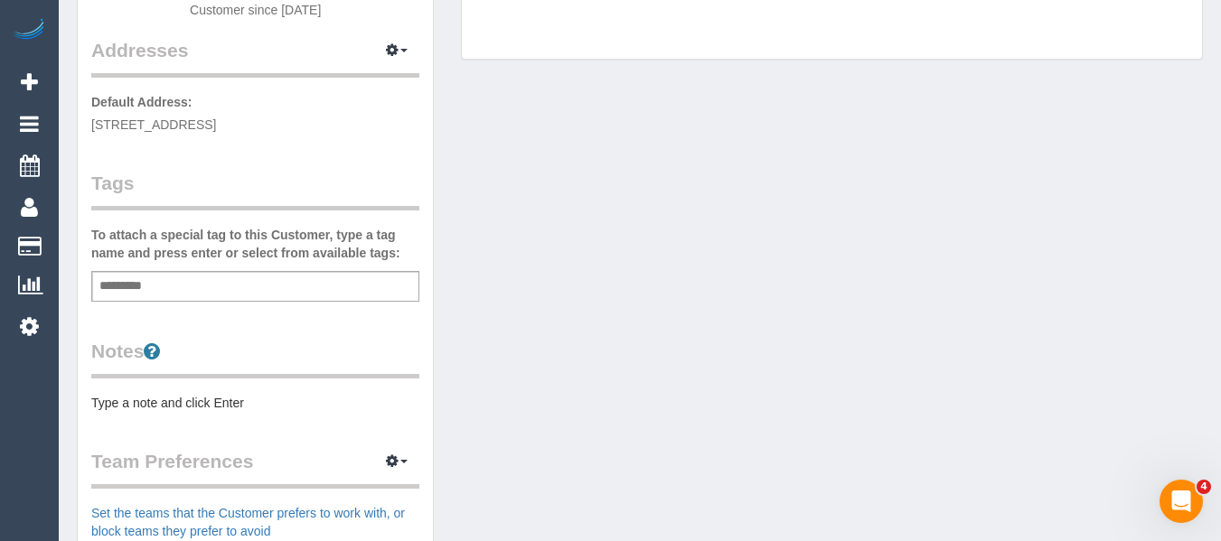
click at [187, 279] on div "Add a tag" at bounding box center [255, 286] width 328 height 31
type input "*********"
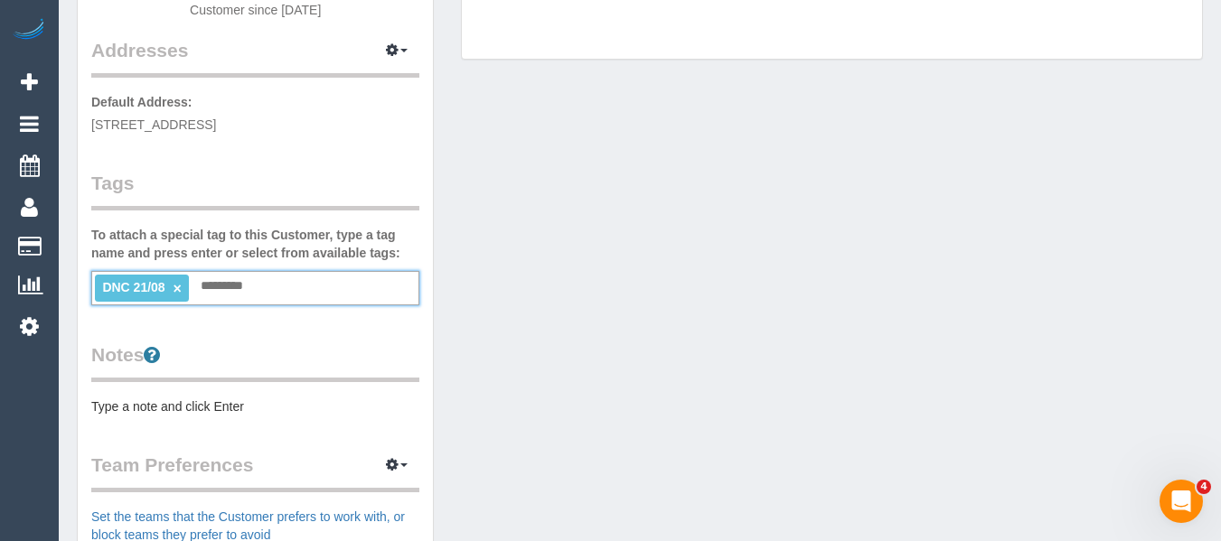
scroll to position [0, 0]
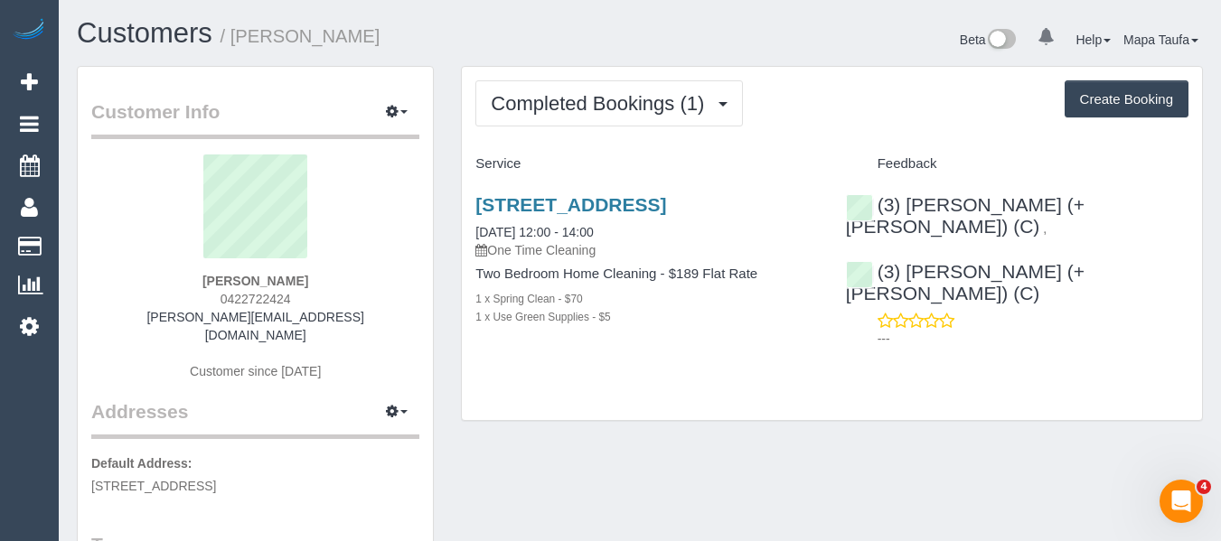
click at [374, 302] on div "Rosemary Dodd 0422722424 dodd.rosemaryj@gmail.com Customer since 2025" at bounding box center [255, 277] width 328 height 244
drag, startPoint x: 327, startPoint y: 315, endPoint x: 174, endPoint y: 315, distance: 153.7
click at [175, 315] on div "Rosemary Dodd 0422722424 dodd.rosemaryj@gmail.com Customer since 2025" at bounding box center [255, 277] width 328 height 244
copy link "dodd.rosemaryj@gmail.com"
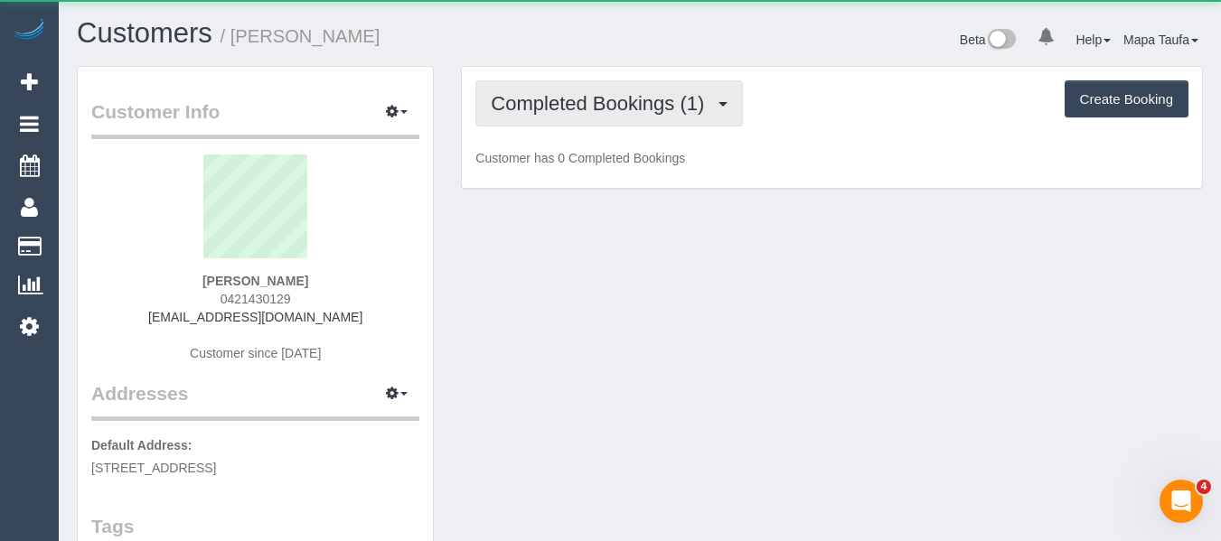
drag, startPoint x: 519, startPoint y: 96, endPoint x: 547, endPoint y: 150, distance: 61.0
click at [521, 97] on span "Completed Bookings (1)" at bounding box center [602, 103] width 222 height 23
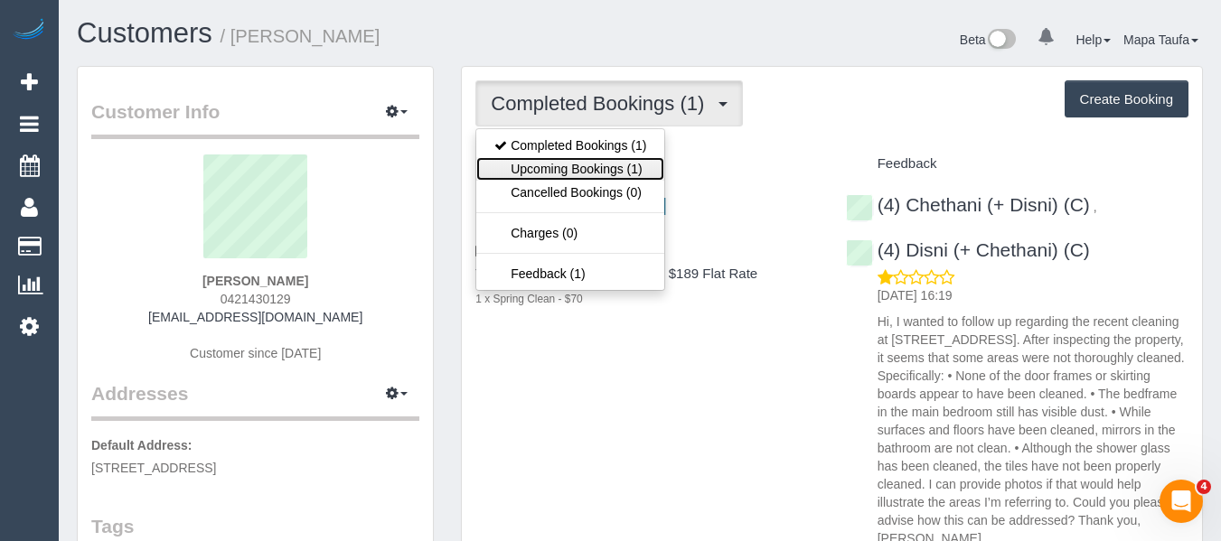
click at [550, 165] on link "Upcoming Bookings (1)" at bounding box center [570, 169] width 188 height 24
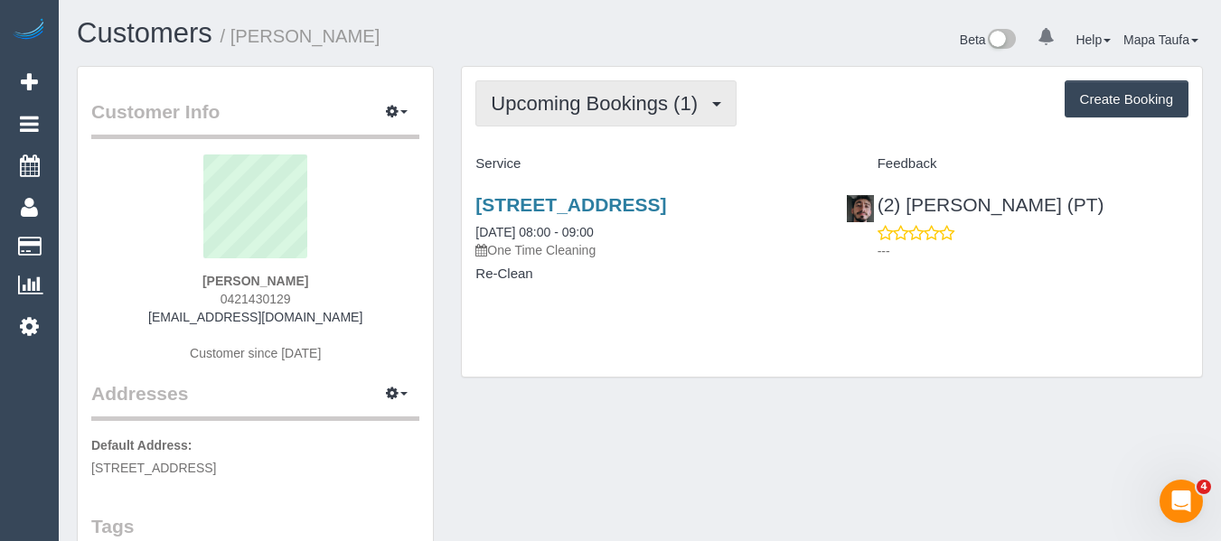
click at [546, 112] on span "Upcoming Bookings (1)" at bounding box center [599, 103] width 216 height 23
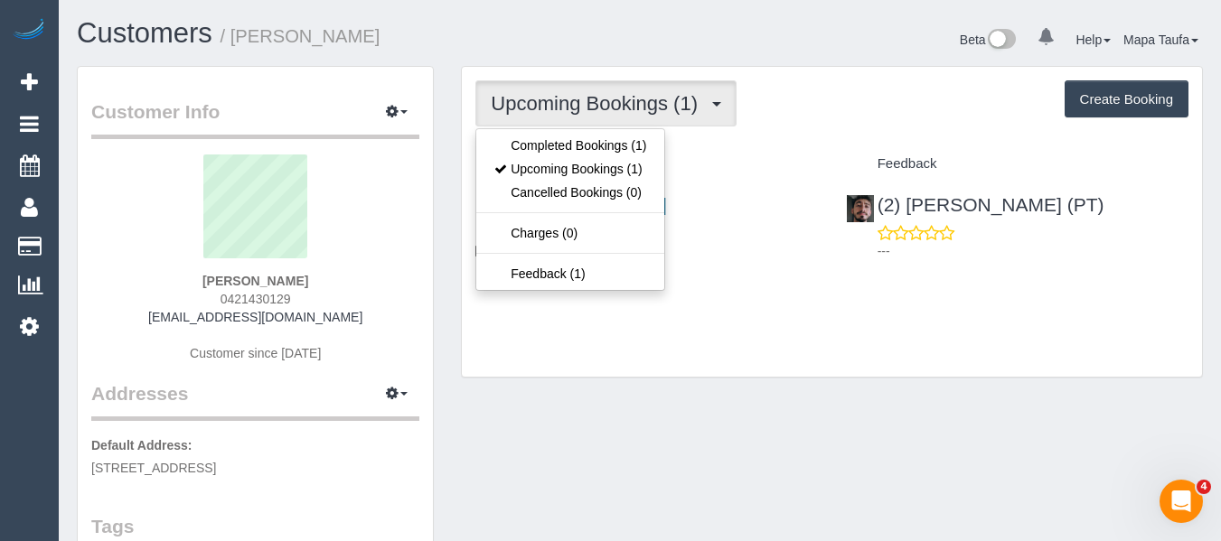
drag, startPoint x: 852, startPoint y: 122, endPoint x: 554, endPoint y: 162, distance: 300.9
click at [852, 121] on div "Upcoming Bookings (1) Completed Bookings (1) Upcoming Bookings (1) Cancelled Bo…" at bounding box center [831, 103] width 713 height 46
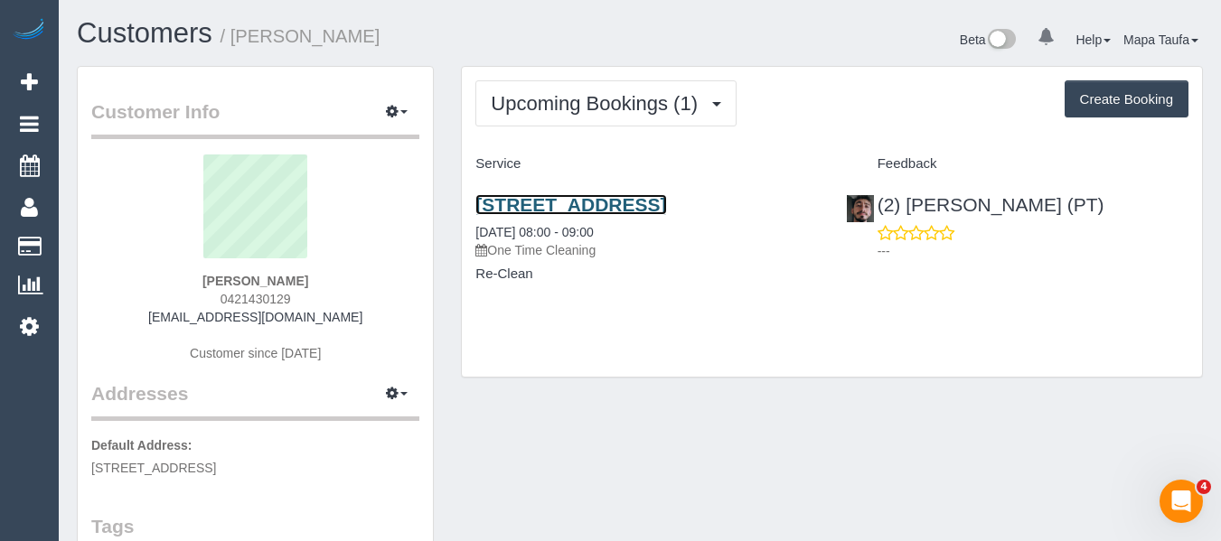
click at [565, 204] on link "5/7 Lewisham Road, 5, Windsor, VIC 3181" at bounding box center [570, 204] width 191 height 21
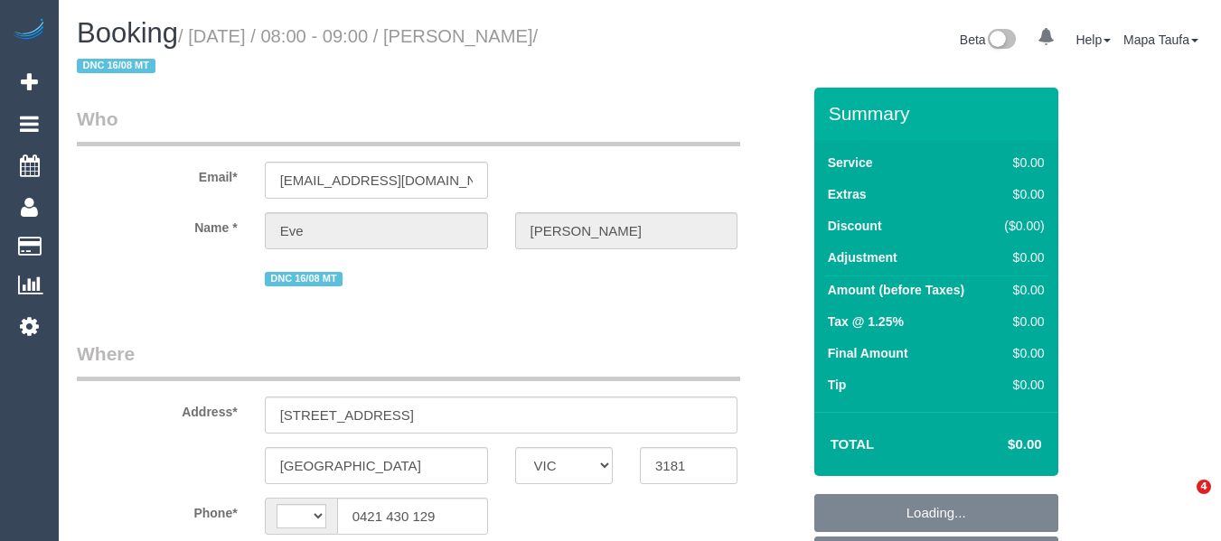
select select "VIC"
select select "string:AU"
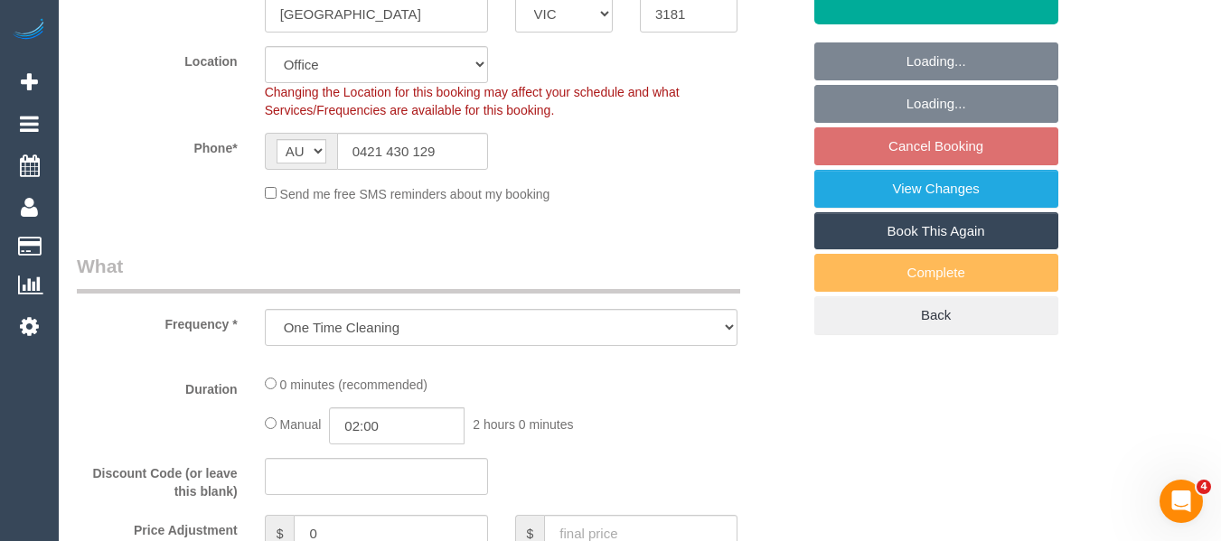
select select "object:565"
select select "string:stripe-pm_1Ru6Gm2GScqysDRVG8eaTa17"
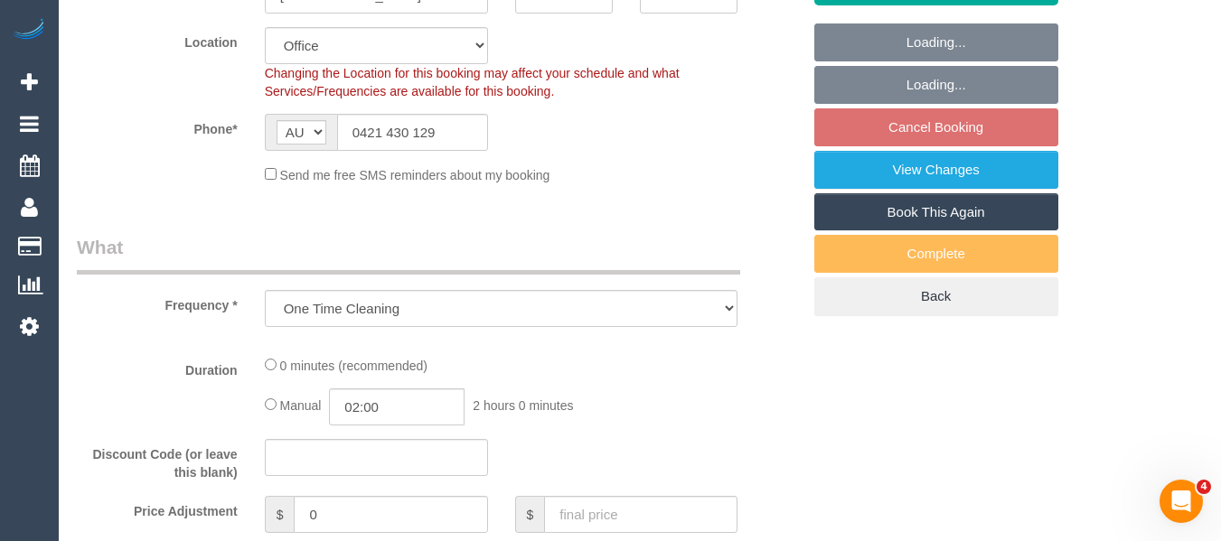
select select "number:28"
select select "number:15"
select select "number:19"
select select "number:25"
select select "number:35"
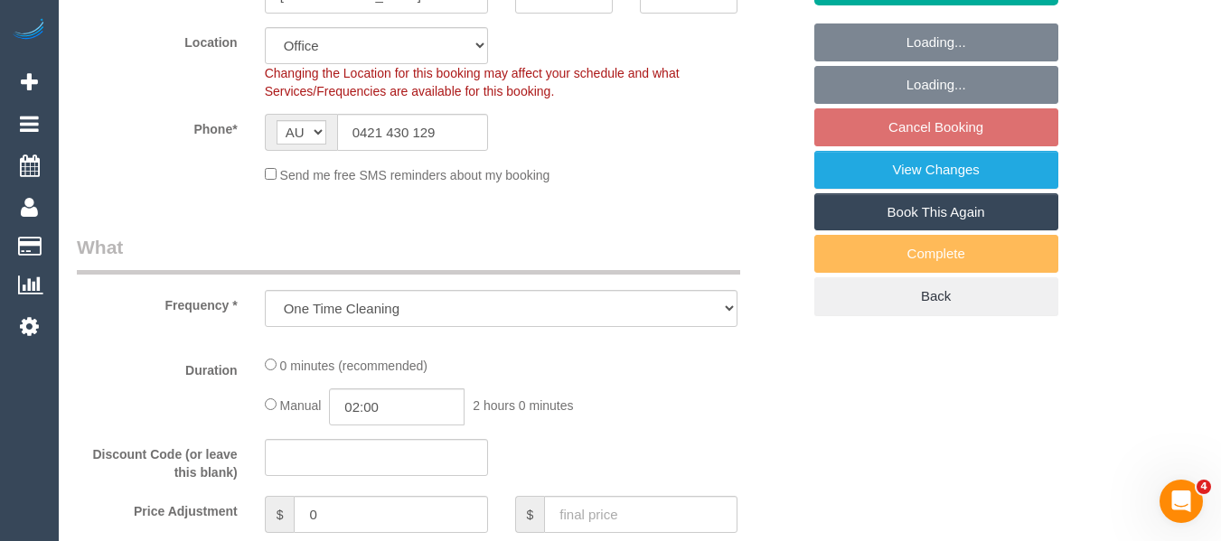
select select "number:13"
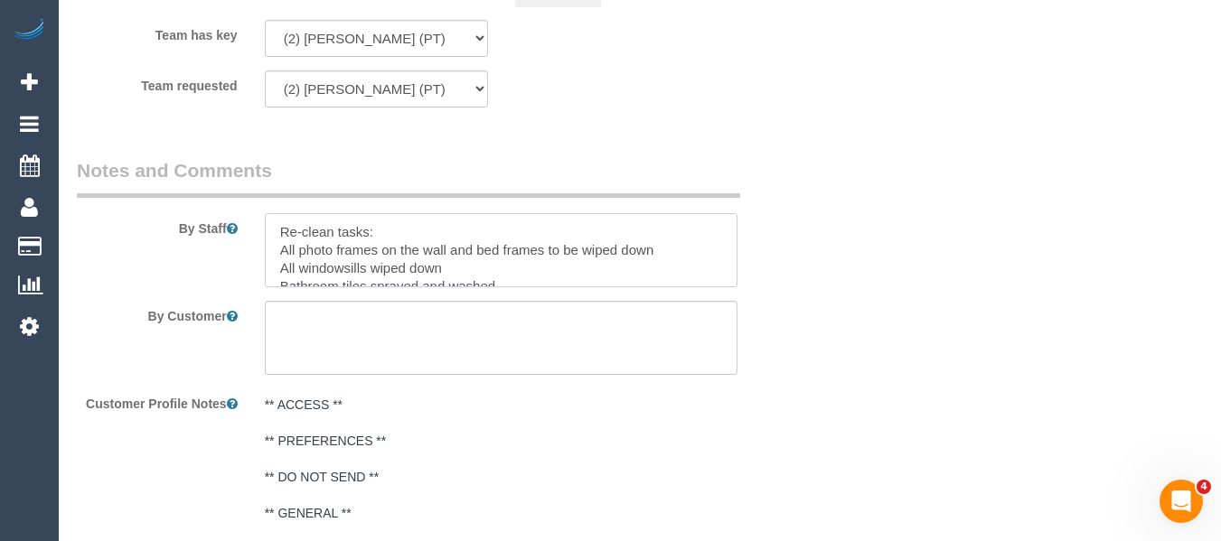
drag, startPoint x: 693, startPoint y: 230, endPoint x: 278, endPoint y: 247, distance: 415.2
click at [278, 247] on textarea at bounding box center [502, 250] width 474 height 74
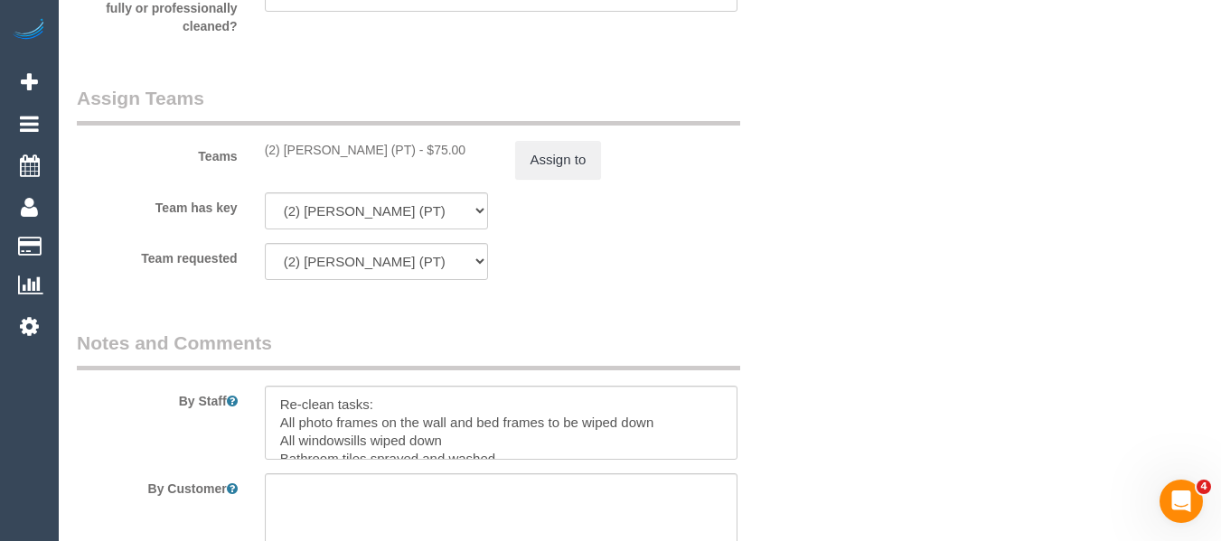
scroll to position [2592, 0]
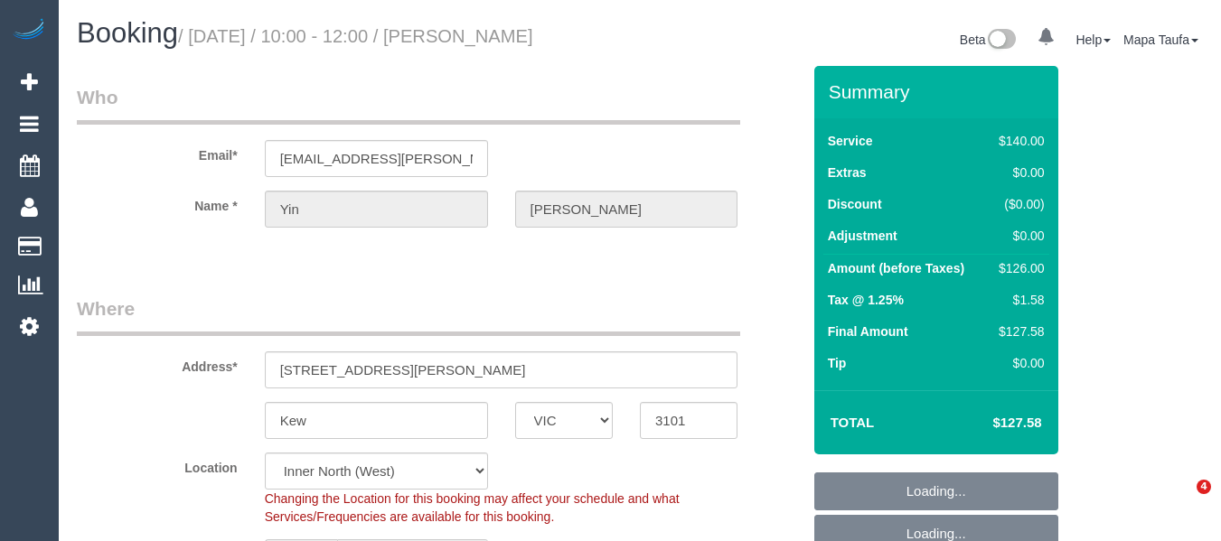
select select "VIC"
select select "number:28"
select select "number:14"
select select "number:18"
select select "number:36"
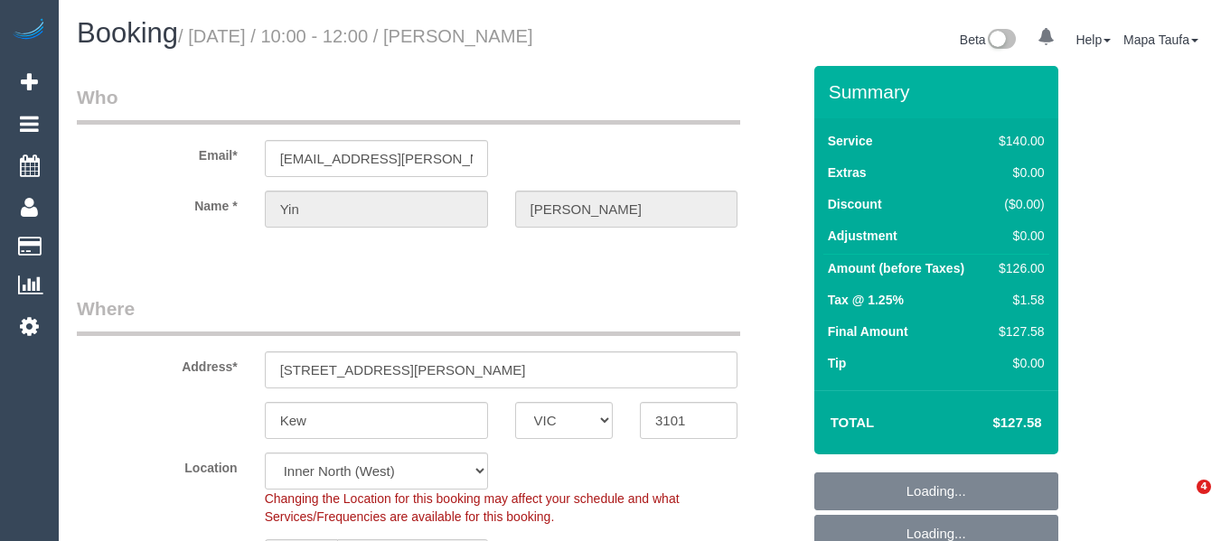
select select "number:35"
select select "number:12"
click at [390, 166] on input "[EMAIL_ADDRESS][PERSON_NAME][DOMAIN_NAME]" at bounding box center [376, 158] width 223 height 37
click at [390, 166] on input "yin.luong@gmail.com" at bounding box center [376, 158] width 223 height 37
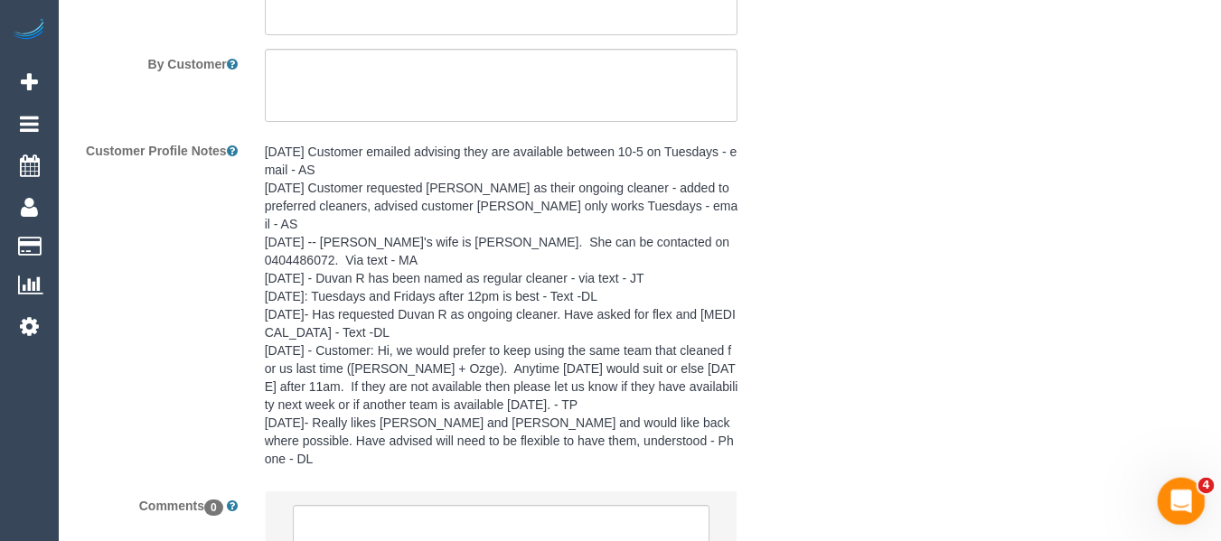
scroll to position [3358, 0]
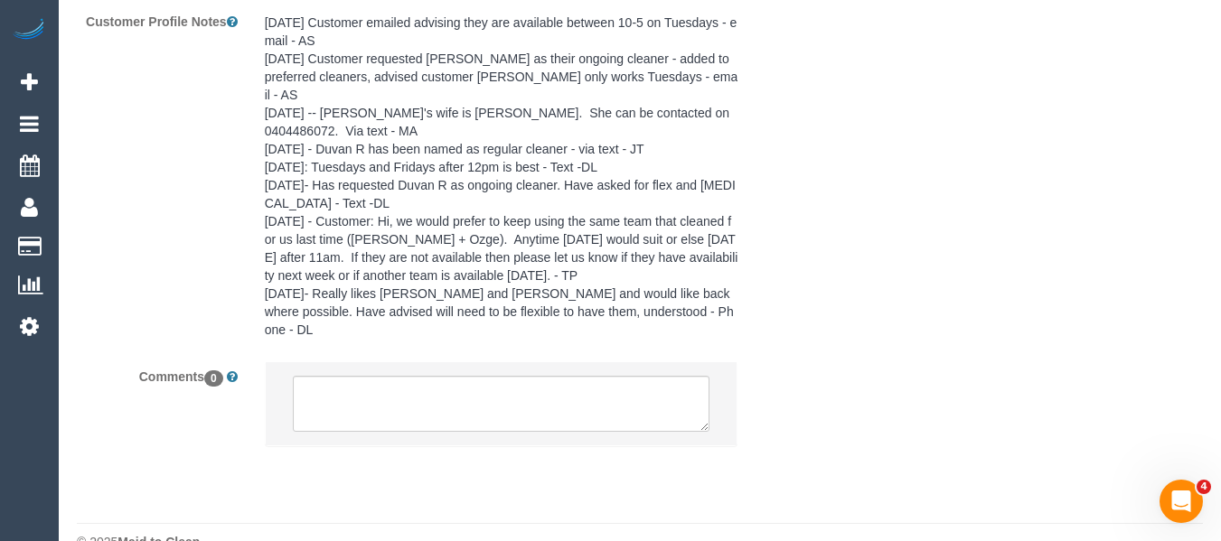
click at [472, 320] on sui-booking-comments "By Staff By Customer Customer Profile Notes Comments 0" at bounding box center [439, 121] width 724 height 690
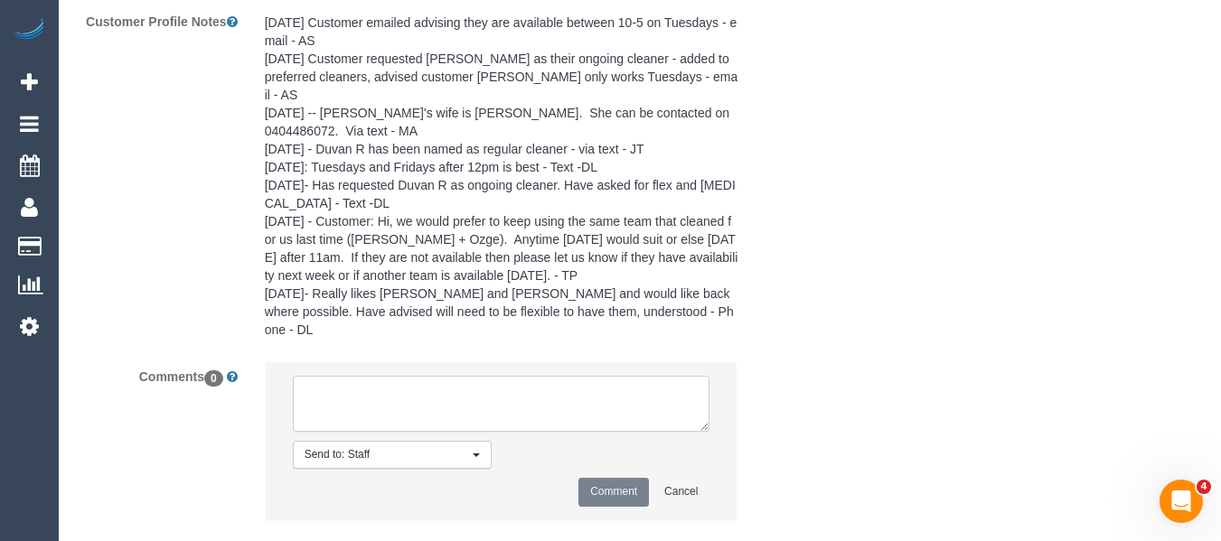
click at [470, 376] on textarea at bounding box center [502, 404] width 418 height 56
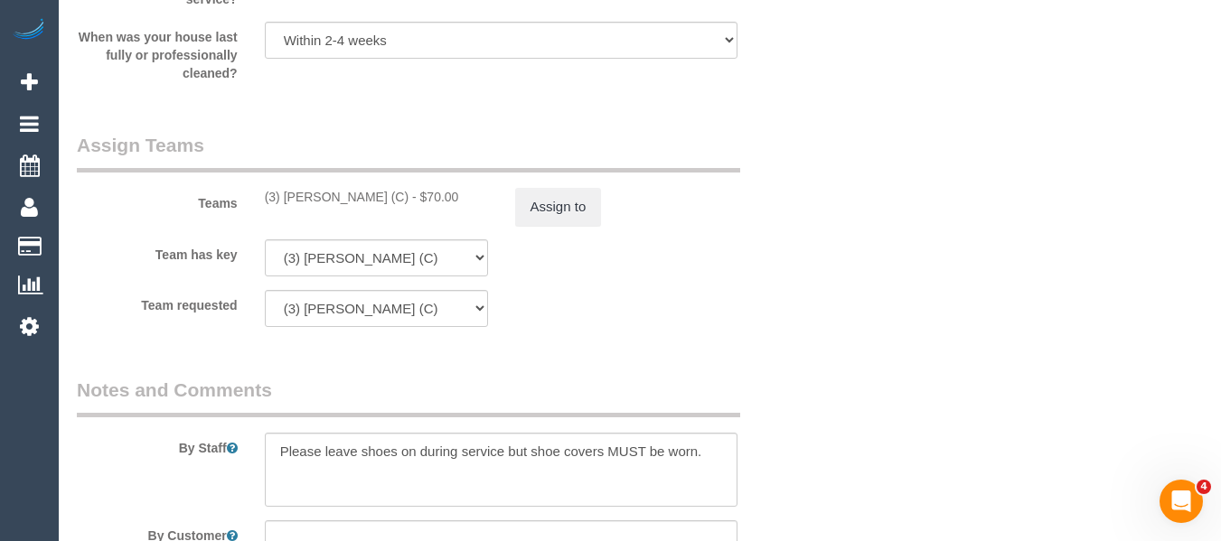
scroll to position [2635, 0]
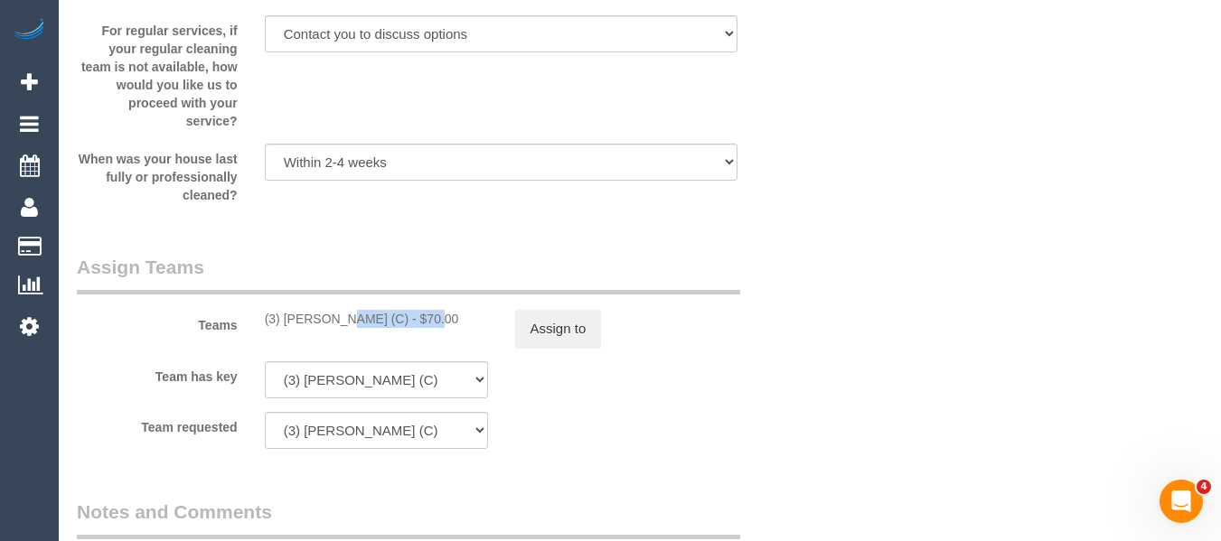
drag, startPoint x: 376, startPoint y: 324, endPoint x: 287, endPoint y: 323, distance: 89.5
click at [287, 323] on div "(3) Juan Manuel (C) - $70.00" at bounding box center [376, 319] width 223 height 18
copy div "Juan Manuel (C)"
click at [551, 325] on button "Assign to" at bounding box center [558, 329] width 87 height 38
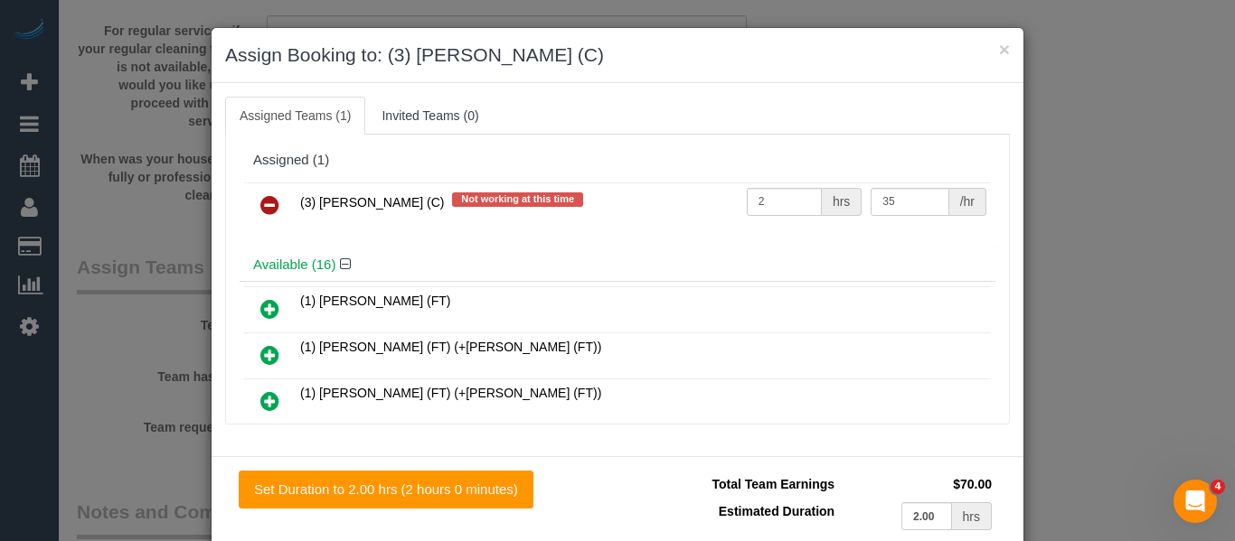
click at [264, 214] on icon at bounding box center [269, 205] width 19 height 22
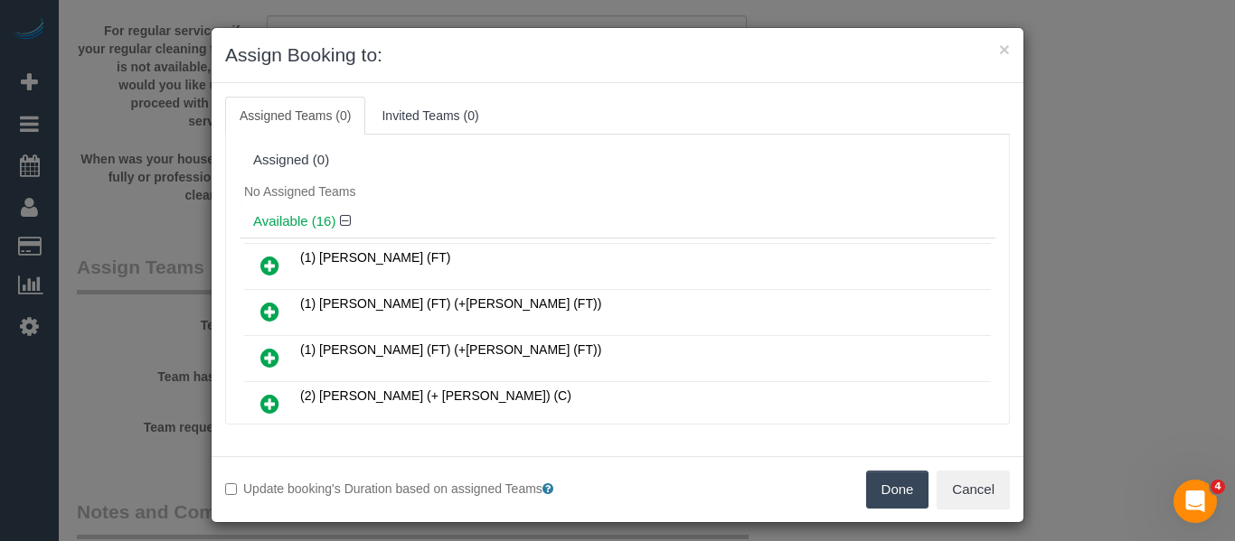
click at [866, 477] on button "Done" at bounding box center [897, 490] width 63 height 38
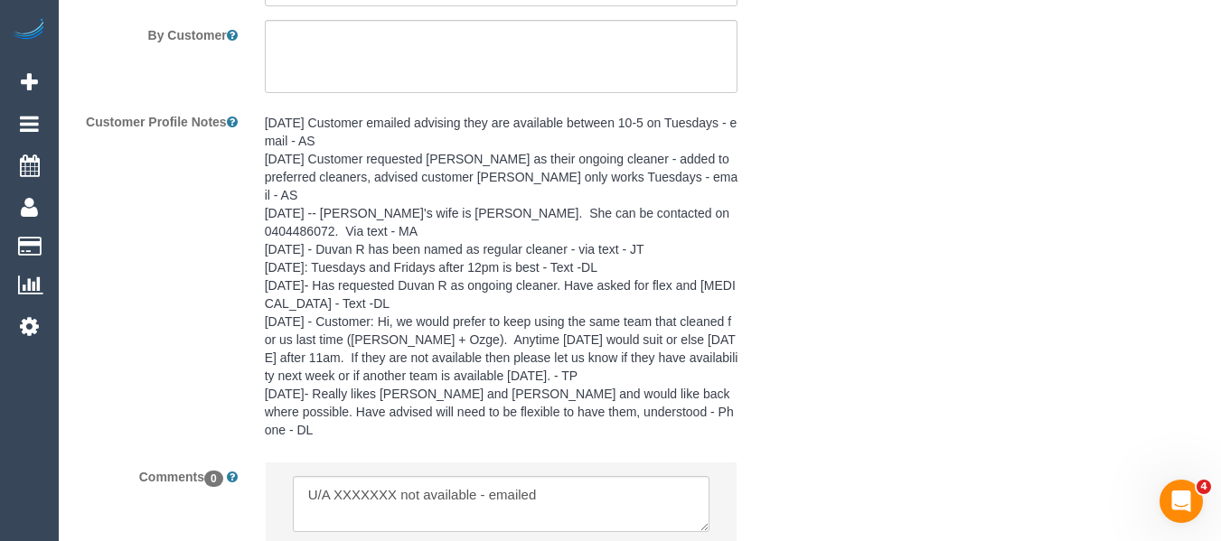
scroll to position [3433, 0]
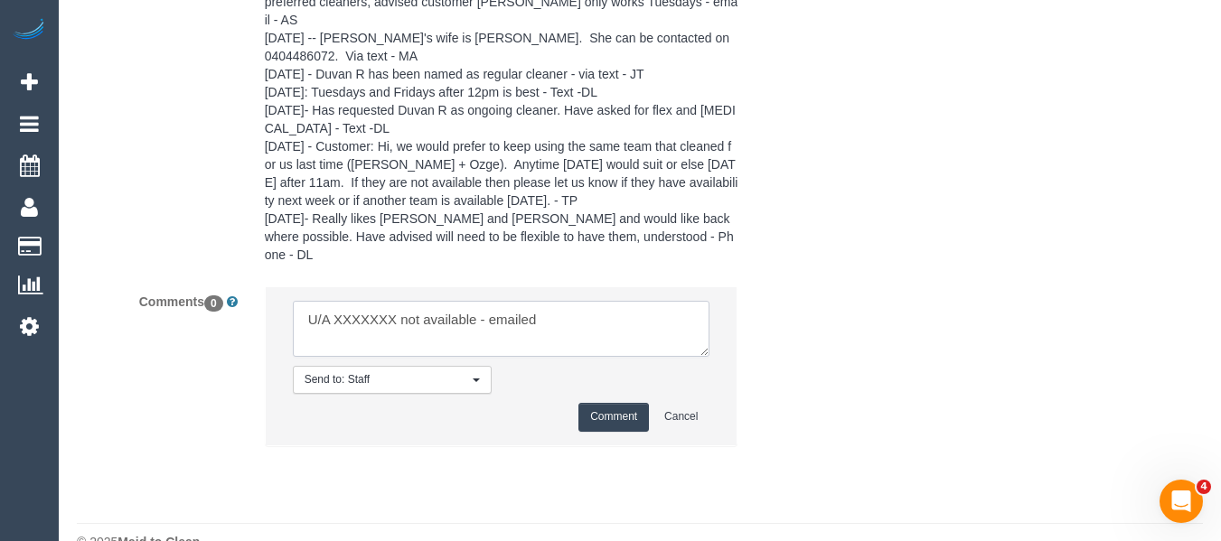
click at [357, 301] on textarea at bounding box center [502, 329] width 418 height 56
paste textarea "Juan Manuel (C)"
type textarea "U/A Juan Manuel (C) not available - emailed"
click at [574, 403] on div "Comment Cancel" at bounding box center [502, 417] width 418 height 28
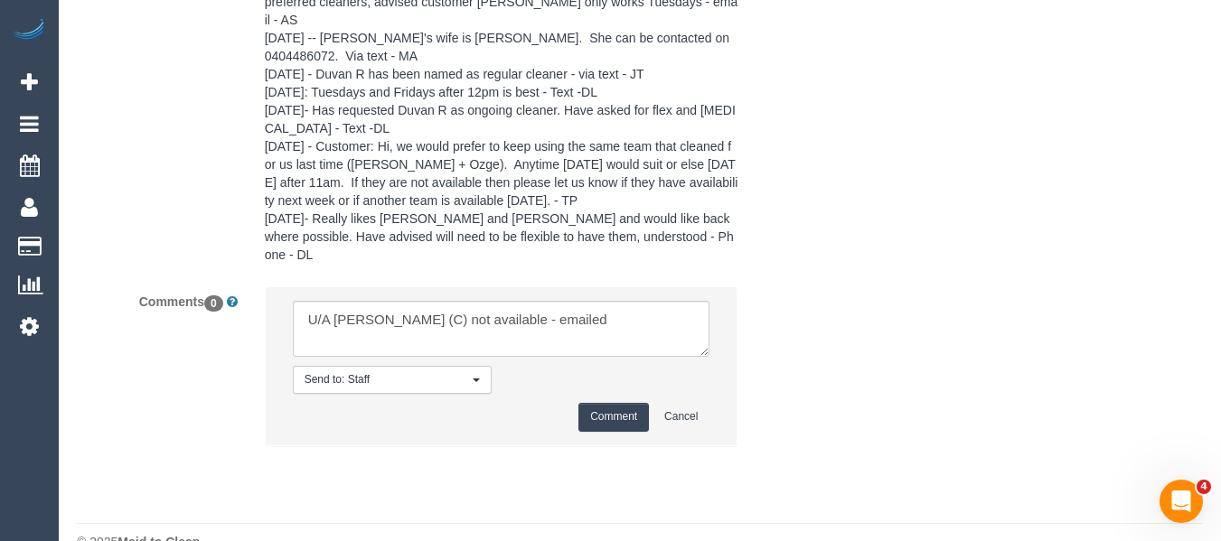
drag, startPoint x: 598, startPoint y: 375, endPoint x: 543, endPoint y: 386, distance: 56.2
click at [595, 403] on button "Comment" at bounding box center [613, 417] width 71 height 28
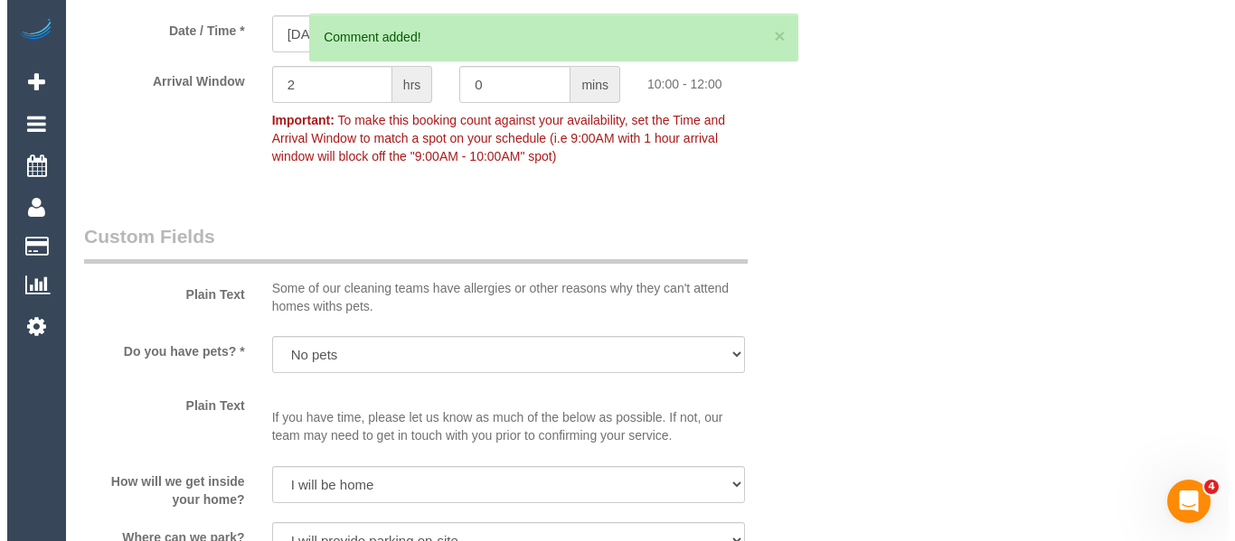
scroll to position [0, 0]
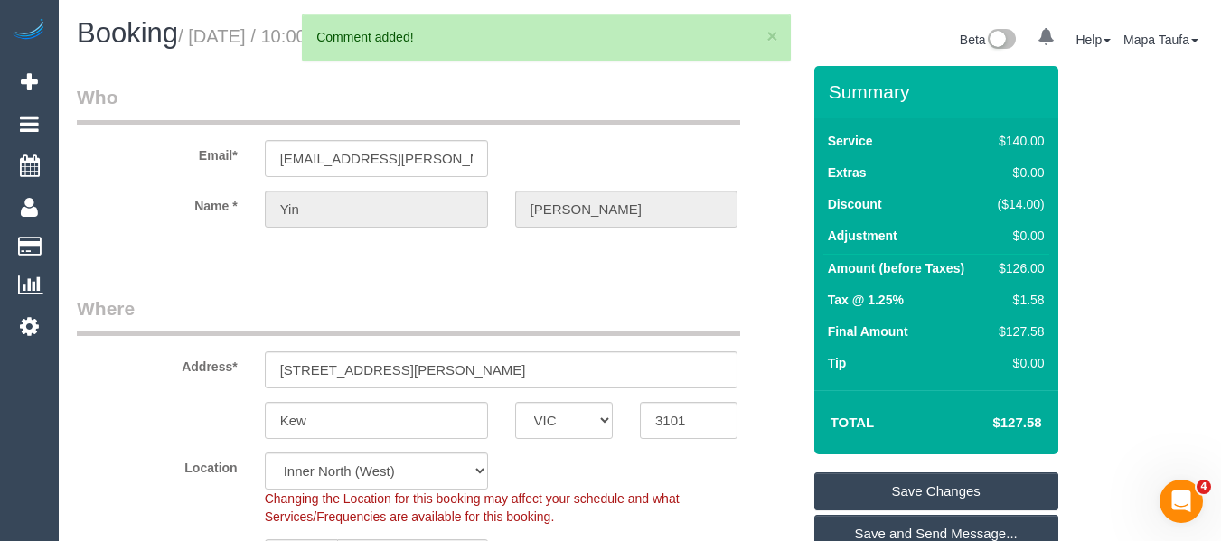
click at [941, 489] on link "Save Changes" at bounding box center [936, 492] width 244 height 38
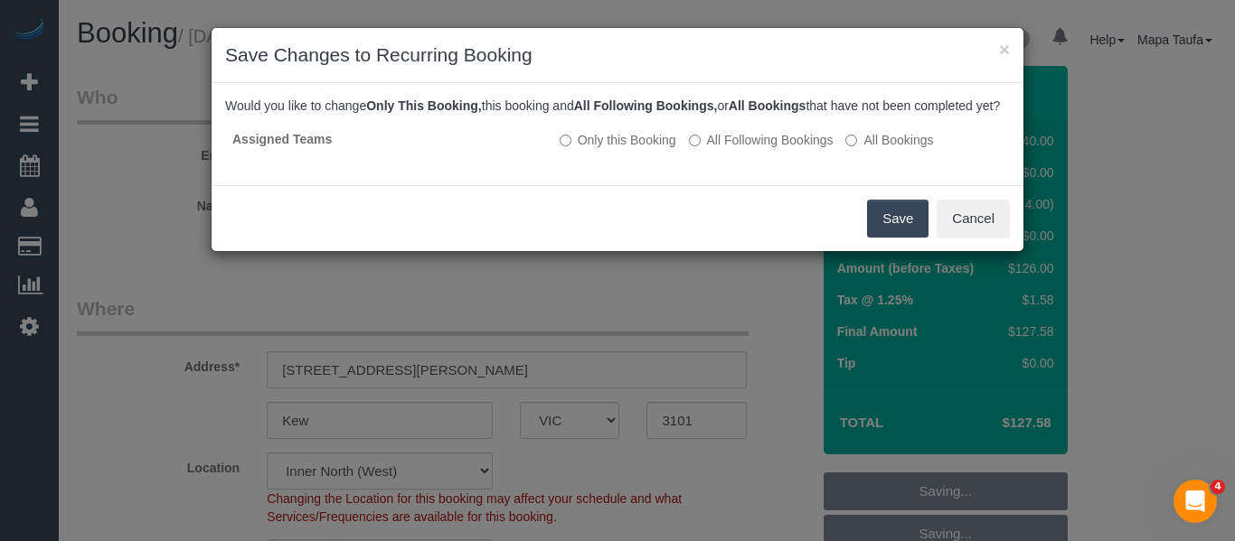
click at [883, 238] on button "Save" at bounding box center [897, 219] width 61 height 38
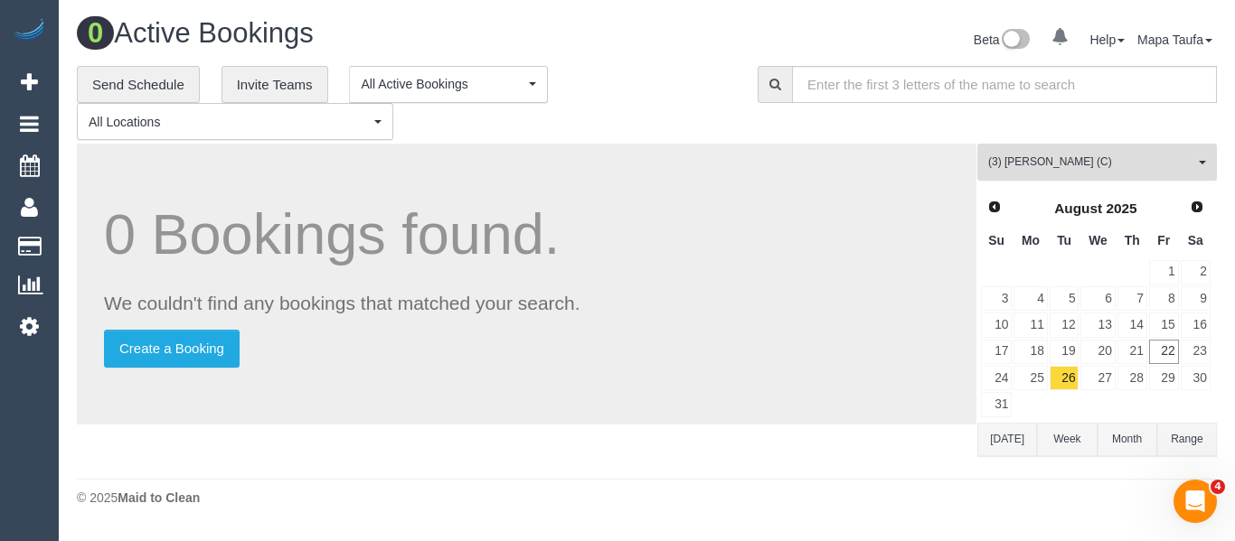
drag, startPoint x: 1039, startPoint y: 165, endPoint x: 1023, endPoint y: 249, distance: 84.7
click at [1038, 165] on span "(3) [PERSON_NAME] (C)" at bounding box center [1091, 162] width 206 height 15
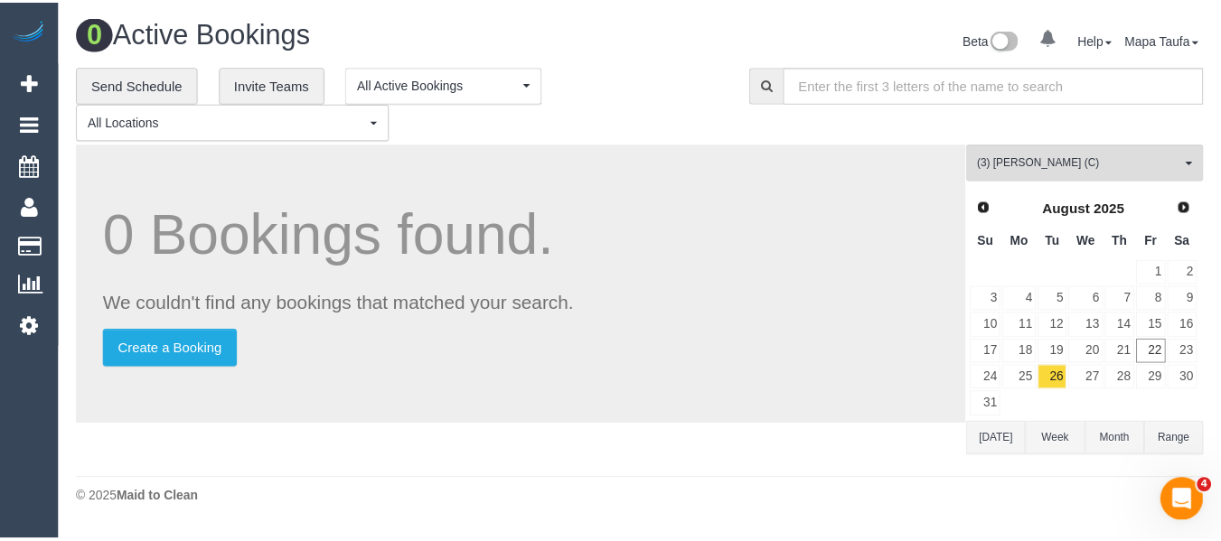
scroll to position [3091, 0]
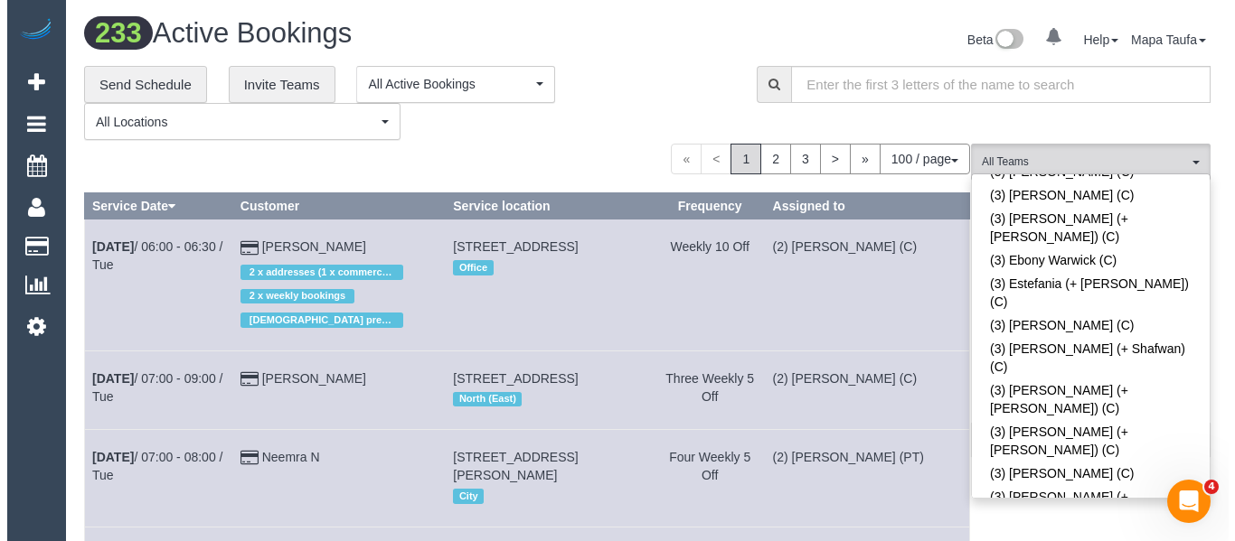
scroll to position [4595, 0]
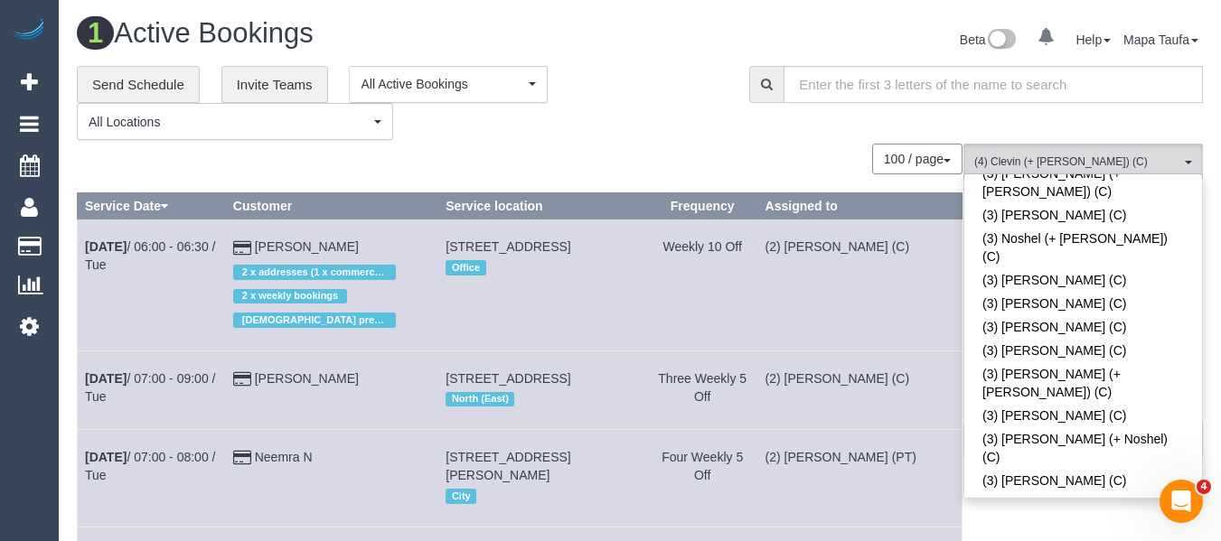
click at [662, 104] on div "**********" at bounding box center [399, 103] width 645 height 75
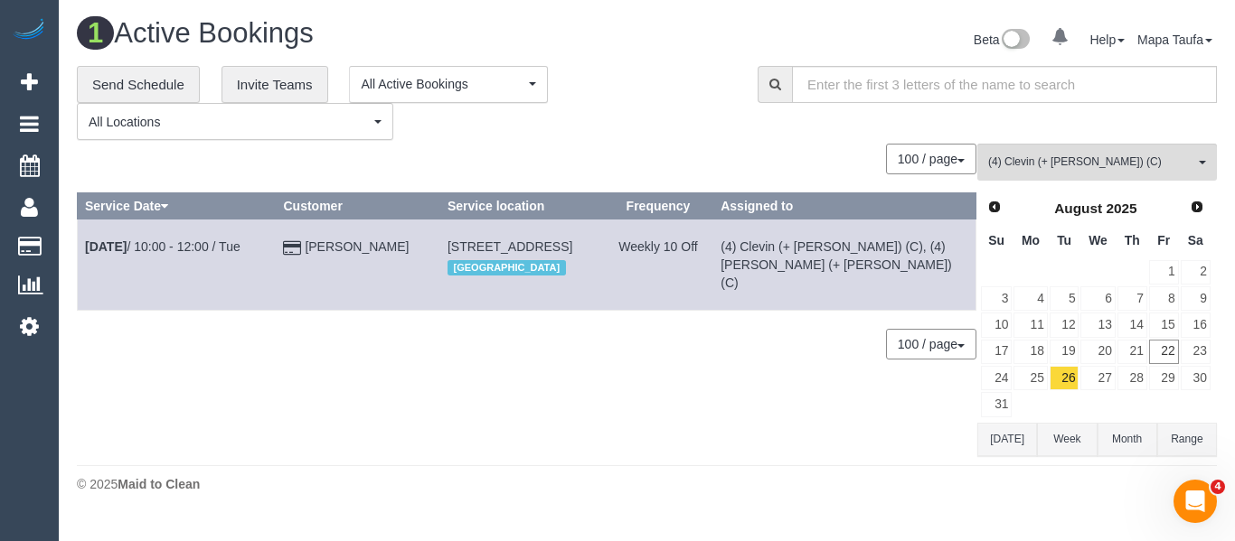
click at [990, 444] on button "[DATE]" at bounding box center [1007, 439] width 60 height 33
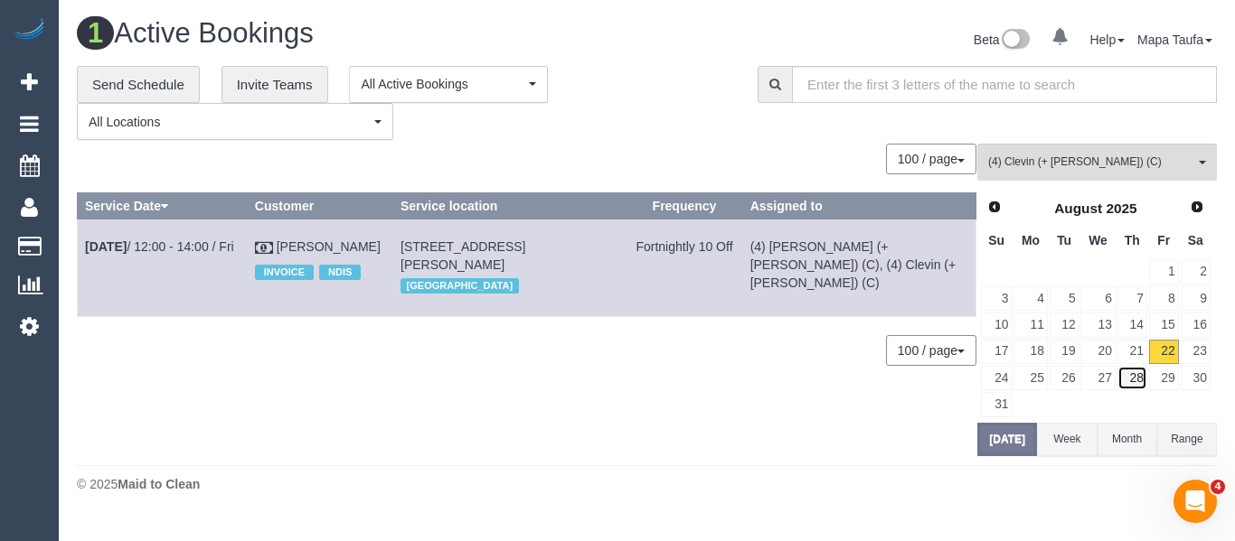
click at [1130, 380] on link "28" at bounding box center [1132, 378] width 30 height 24
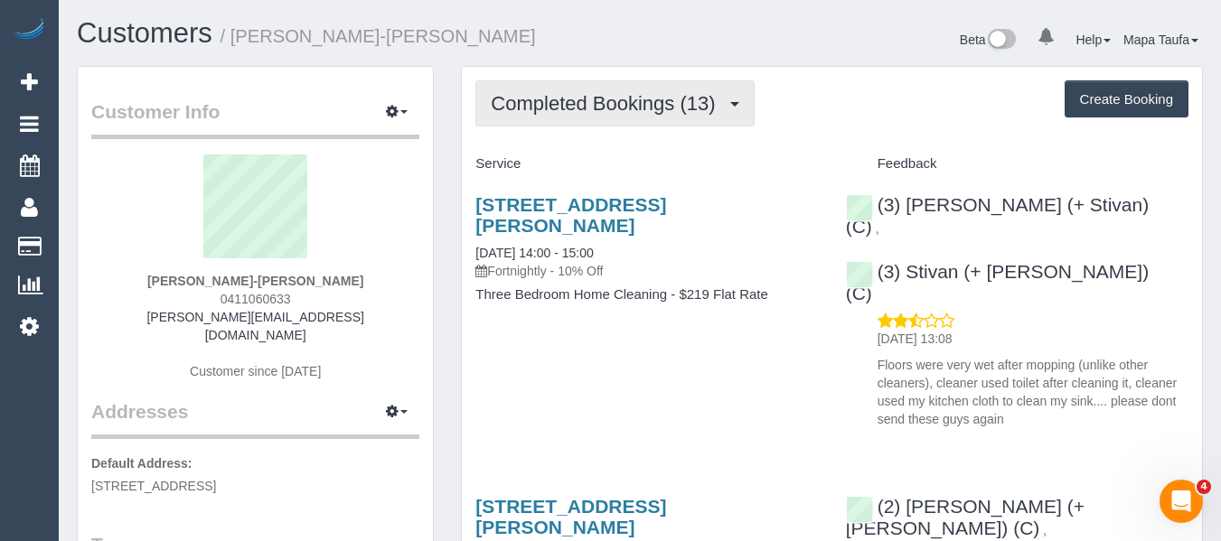
click at [583, 112] on span "Completed Bookings (13)" at bounding box center [607, 103] width 233 height 23
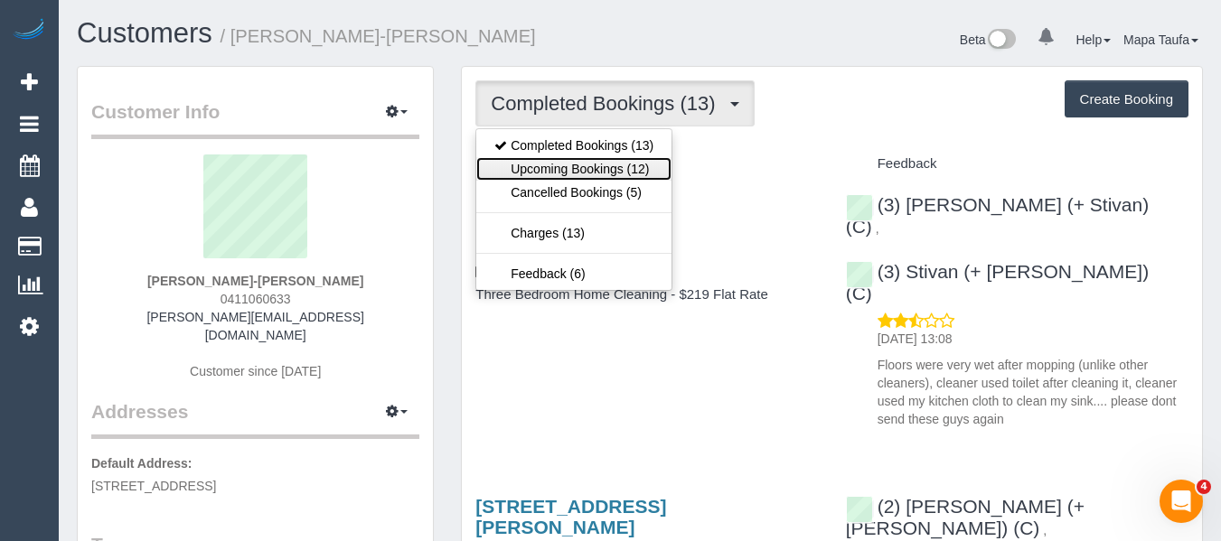
click at [589, 168] on link "Upcoming Bookings (12)" at bounding box center [573, 169] width 195 height 24
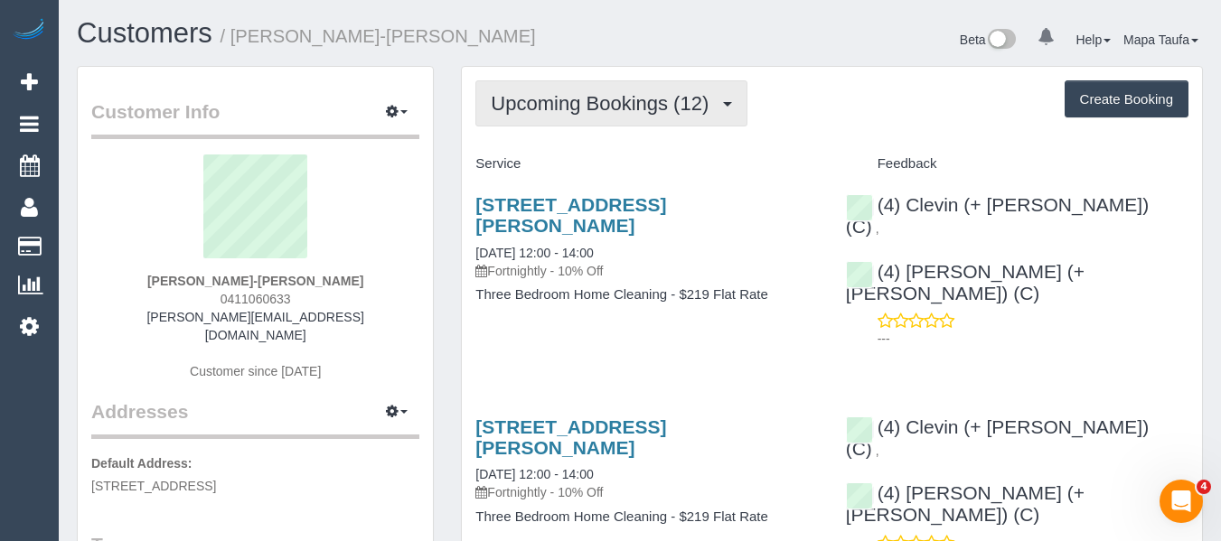
click at [593, 108] on span "Upcoming Bookings (12)" at bounding box center [604, 103] width 227 height 23
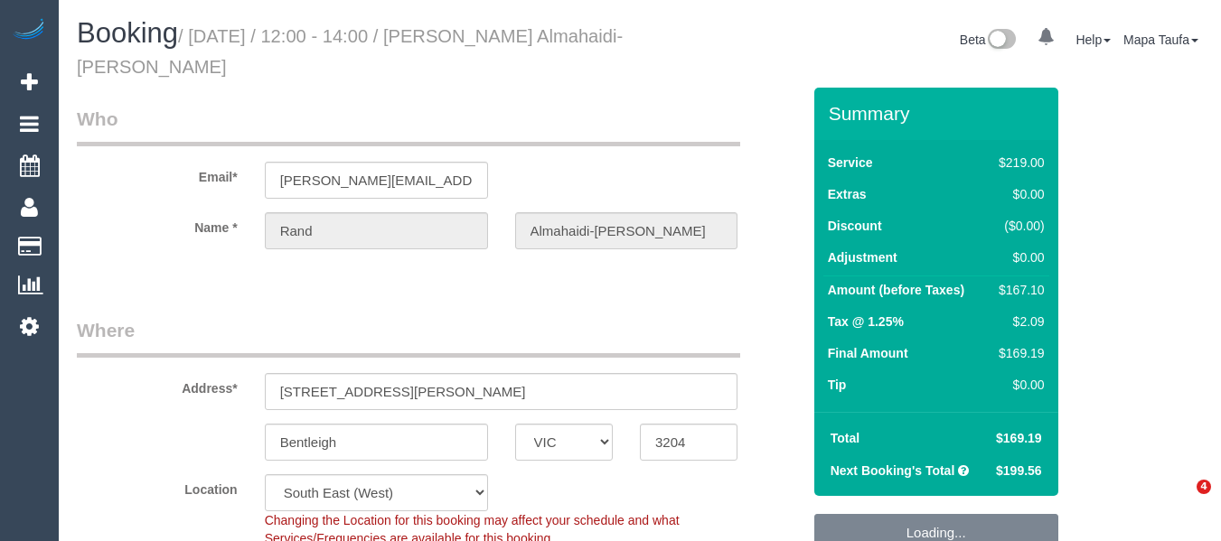
select select "VIC"
select select "string:stripe-pm_1Rpc7m2GScqysDRVGN0snWo1"
select select "number:28"
select select "number:14"
select select "number:19"
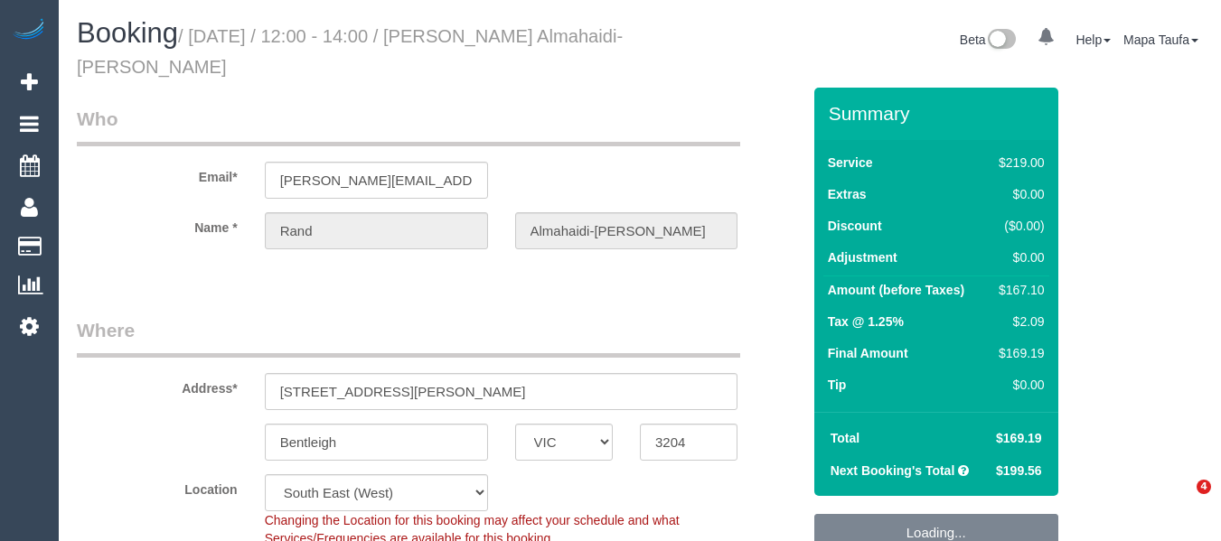
select select "number:24"
select select "number:34"
select select "number:12"
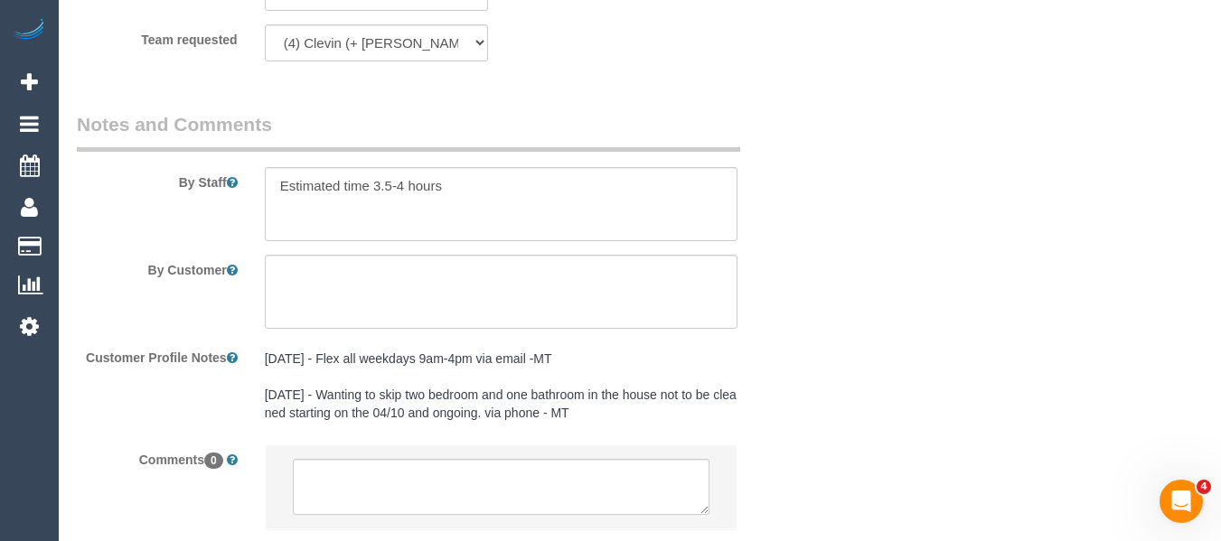
scroll to position [3279, 0]
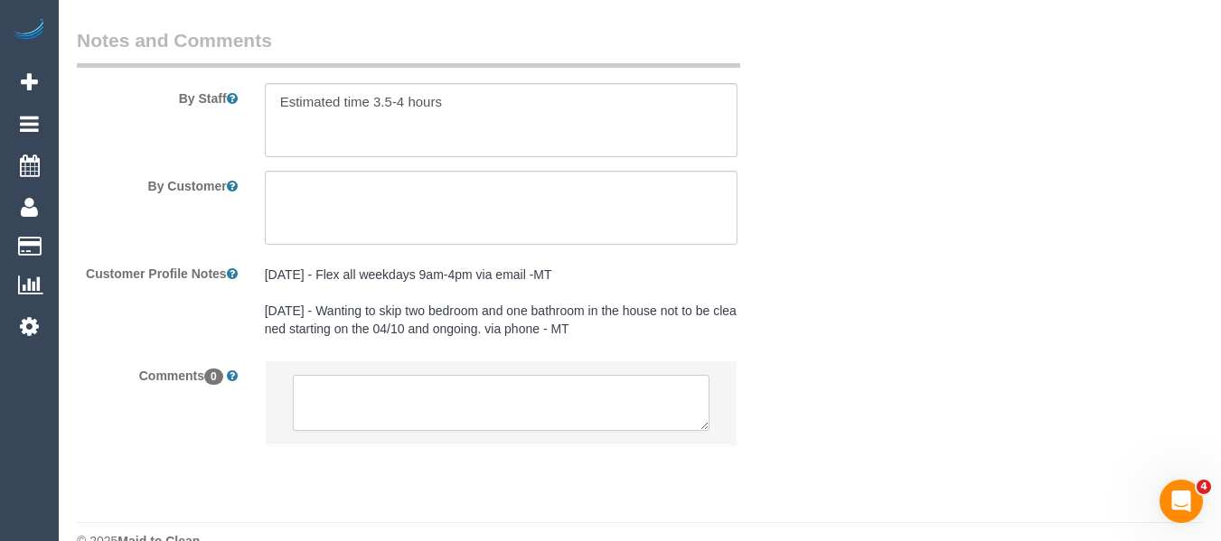
click at [520, 379] on textarea at bounding box center [502, 403] width 418 height 56
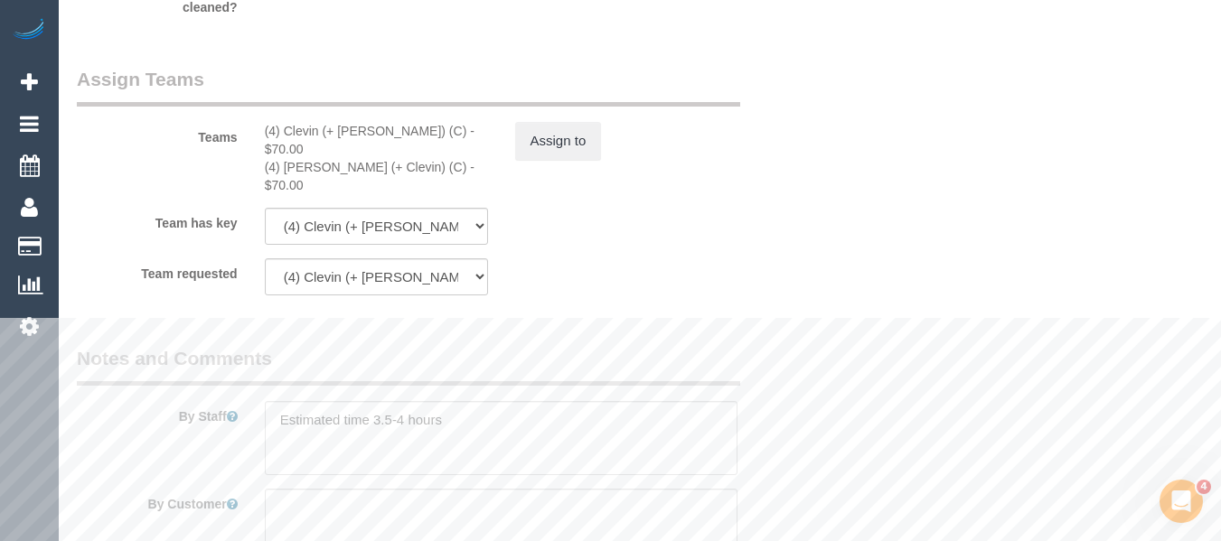
scroll to position [2918, 0]
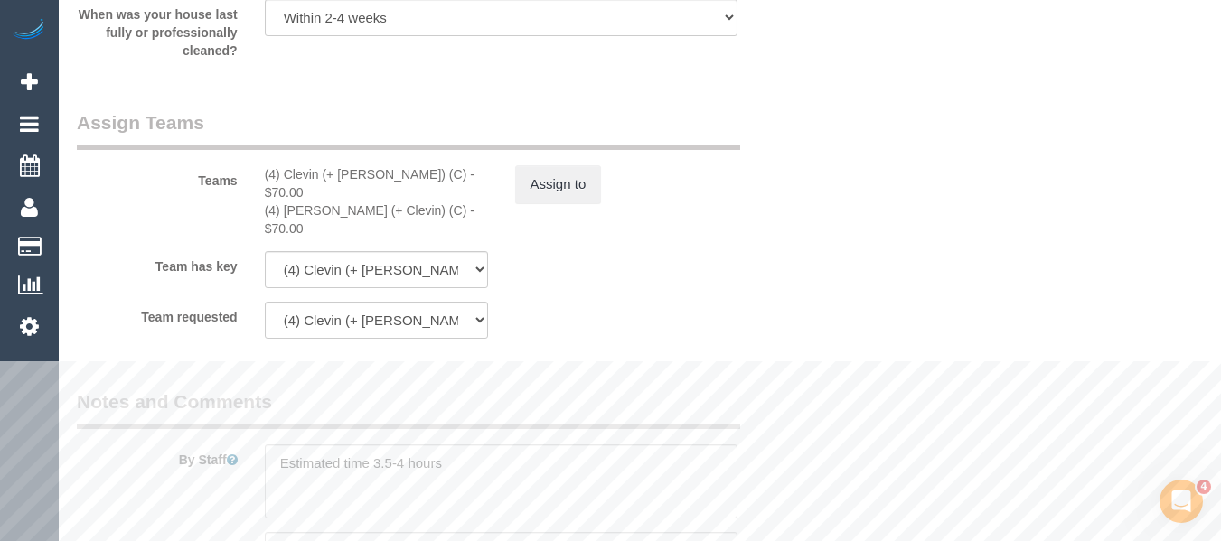
type textarea "U/A XXXXXXX not available - emailed"
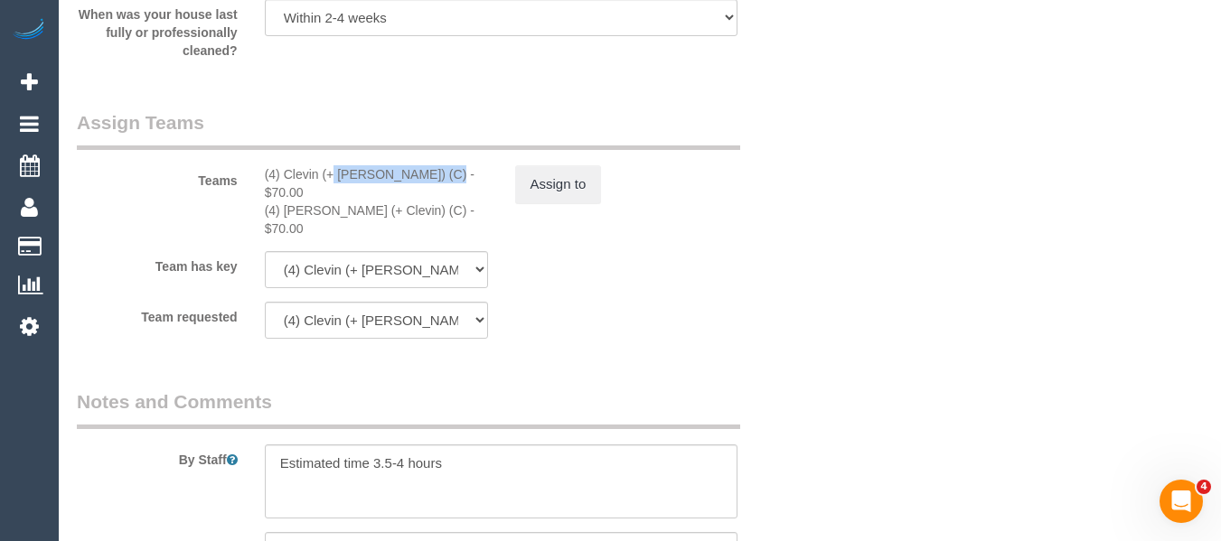
drag, startPoint x: 387, startPoint y: 167, endPoint x: 338, endPoint y: 173, distance: 49.1
click at [283, 172] on div "(4) Clevin (+ [PERSON_NAME]) (C) - $70.00" at bounding box center [376, 183] width 223 height 36
copy div "Clevin (+ [PERSON_NAME]) (C)"
click at [550, 177] on button "Assign to" at bounding box center [558, 184] width 87 height 38
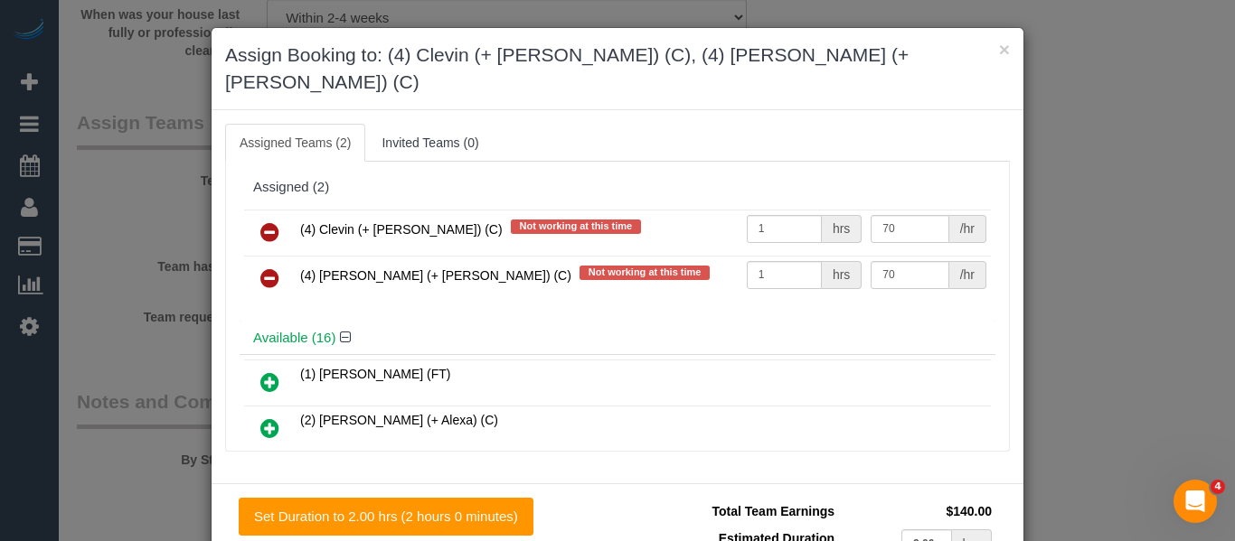
click at [271, 221] on icon at bounding box center [269, 232] width 19 height 22
click at [271, 268] on icon at bounding box center [269, 279] width 19 height 22
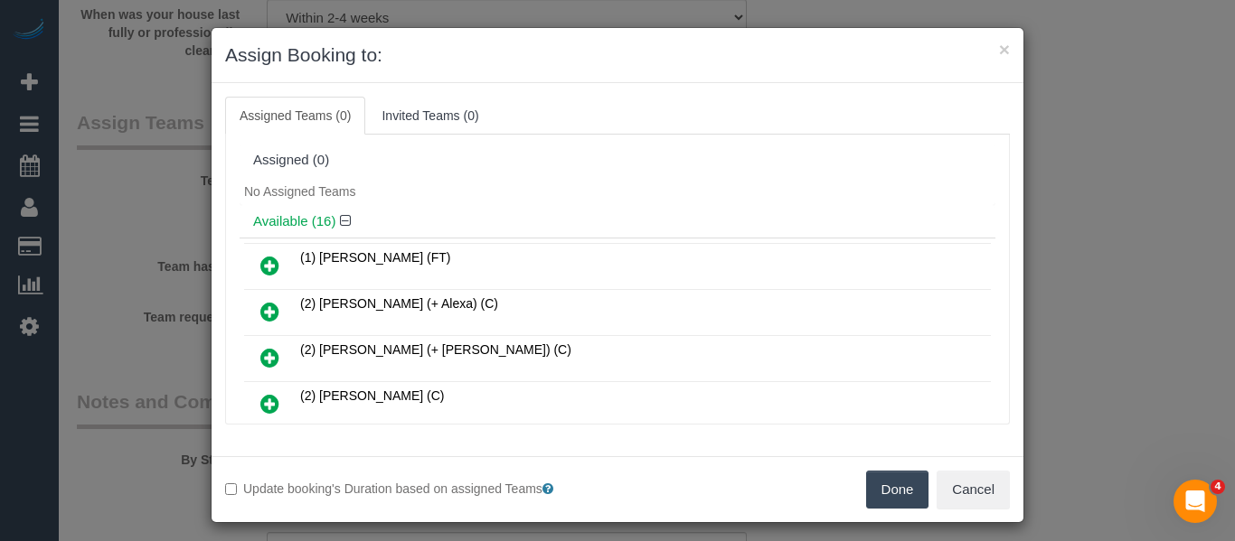
click at [890, 488] on button "Done" at bounding box center [897, 490] width 63 height 38
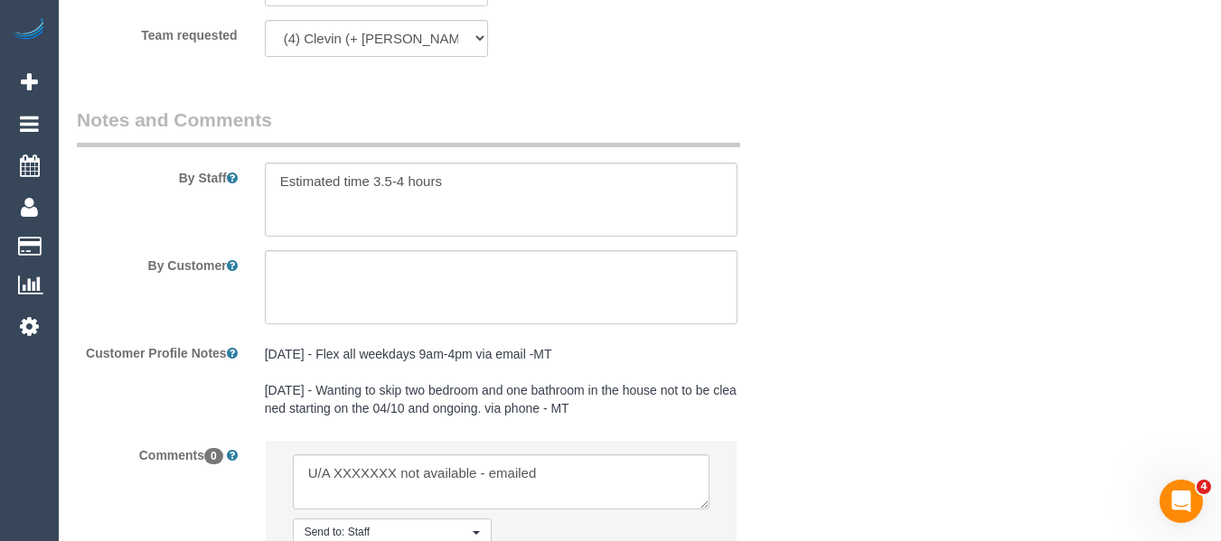
scroll to position [3354, 0]
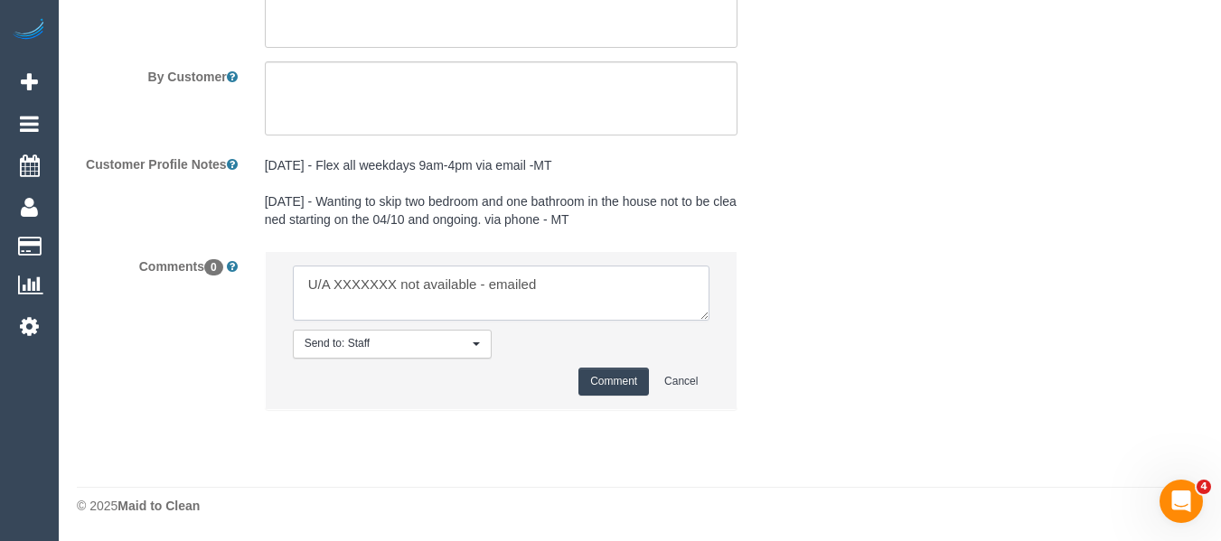
click at [378, 291] on textarea at bounding box center [502, 294] width 418 height 56
paste textarea "Clevin (+ [PERSON_NAME]) (C)"
click at [550, 290] on textarea at bounding box center [502, 294] width 418 height 56
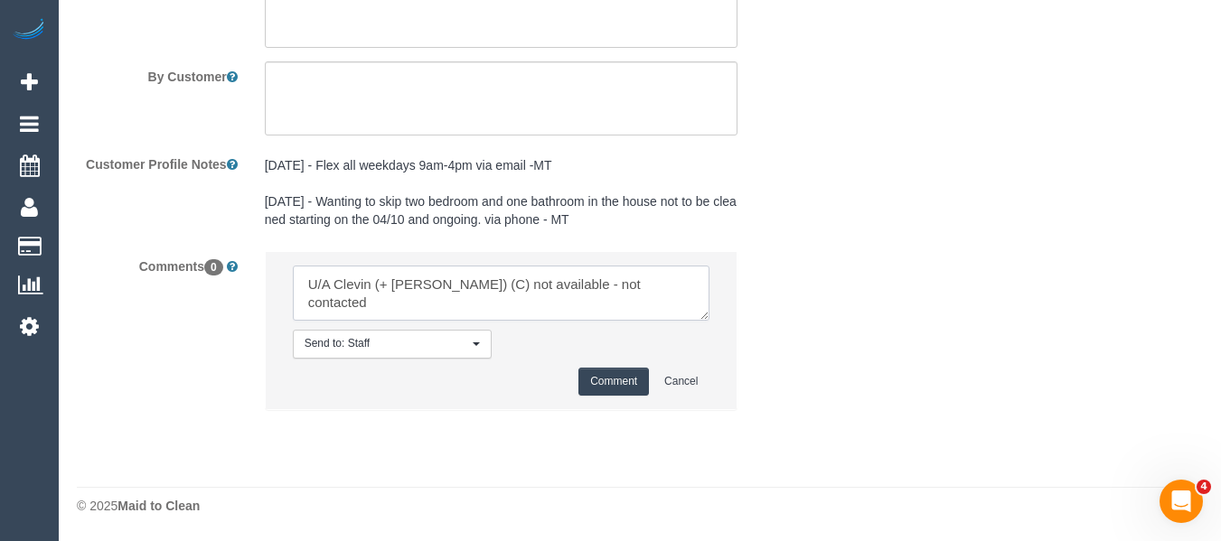
type textarea "U/A Clevin (+ [PERSON_NAME]) (C) not available - not contacted"
click at [594, 385] on button "Comment" at bounding box center [613, 382] width 71 height 28
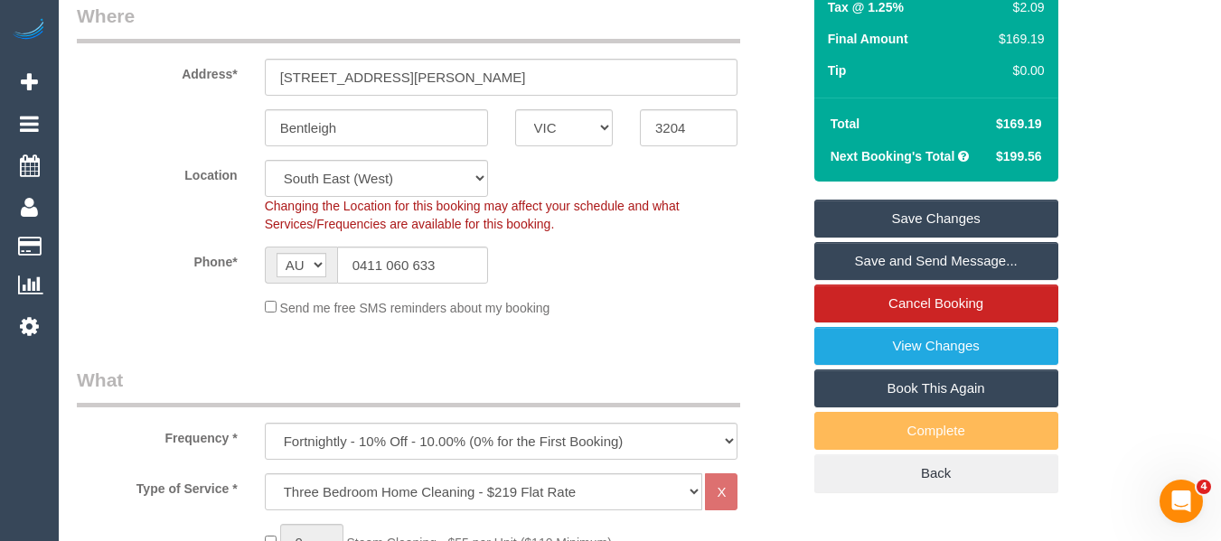
scroll to position [156, 0]
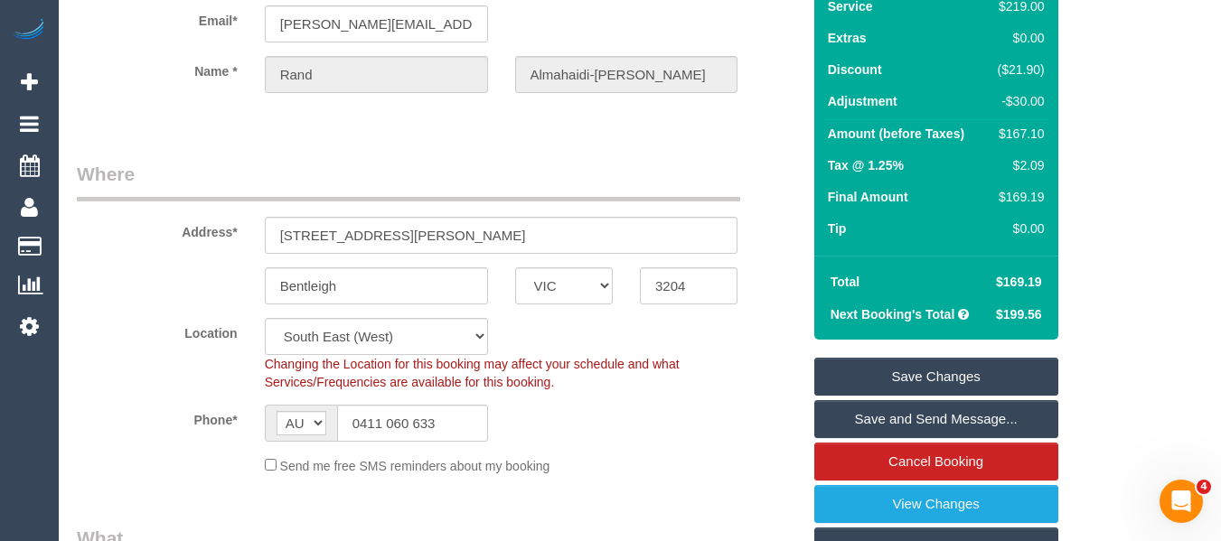
click at [906, 373] on link "Save Changes" at bounding box center [936, 377] width 244 height 38
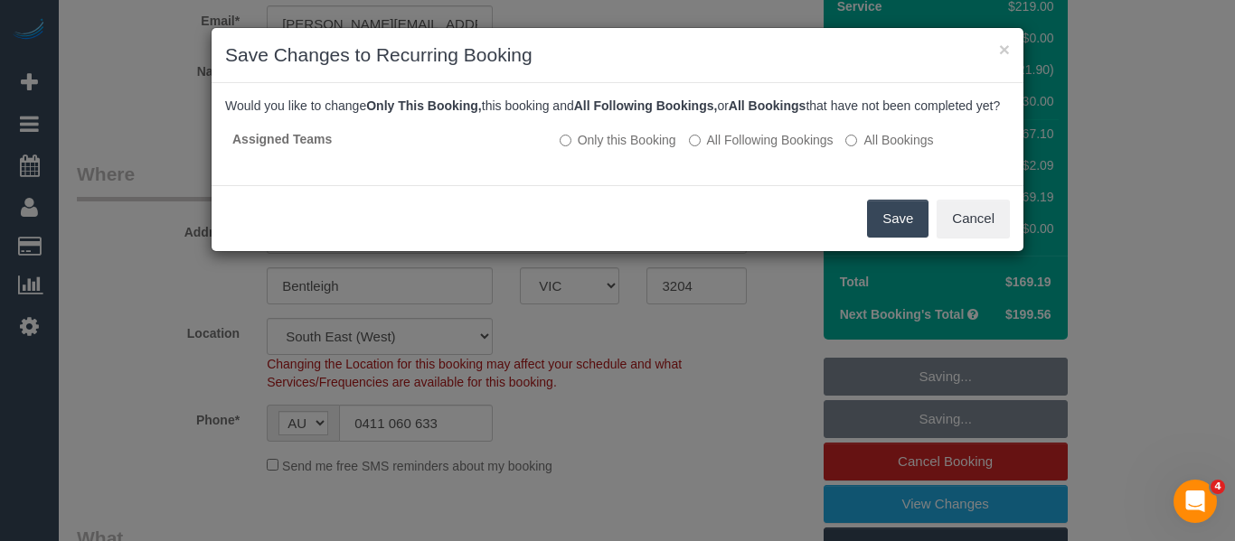
click at [881, 232] on button "Save" at bounding box center [897, 219] width 61 height 38
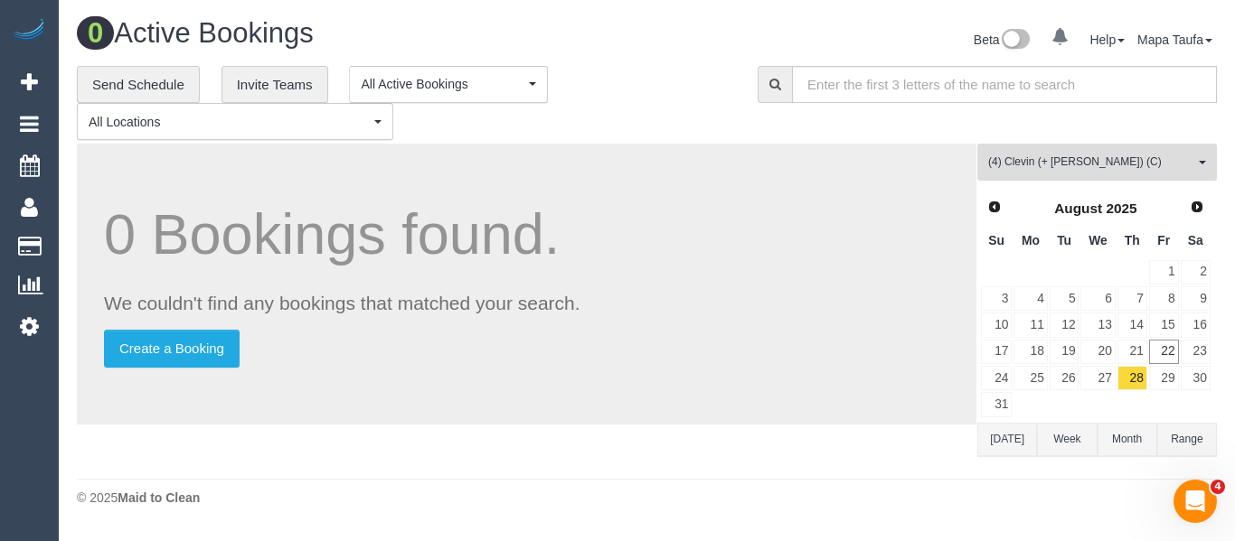
click at [1015, 159] on span "(4) Clevin (+ [PERSON_NAME]) (C)" at bounding box center [1091, 162] width 206 height 15
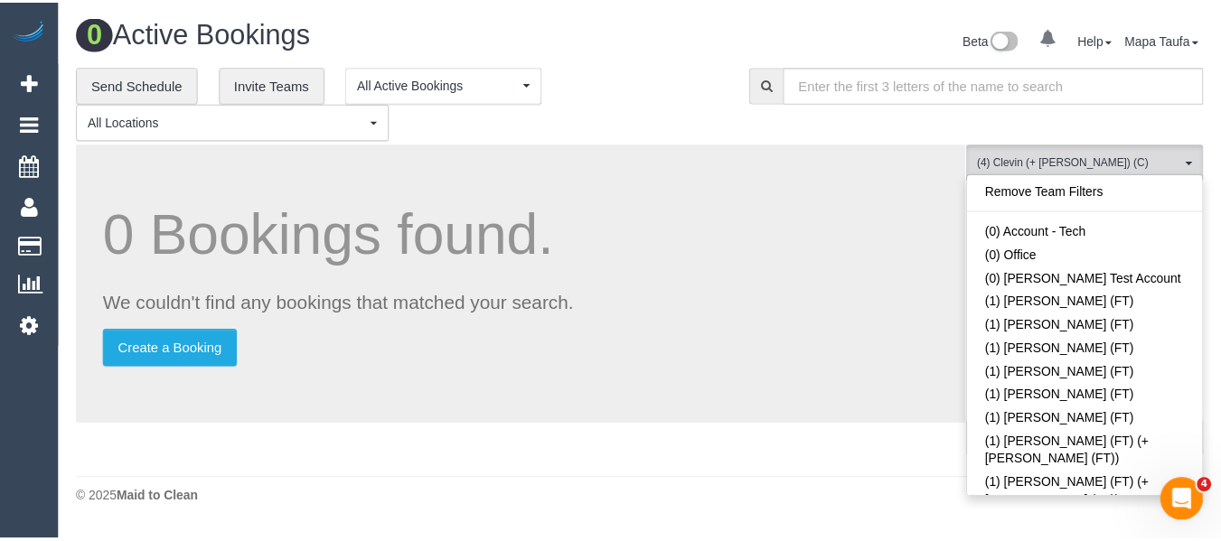
scroll to position [4595, 0]
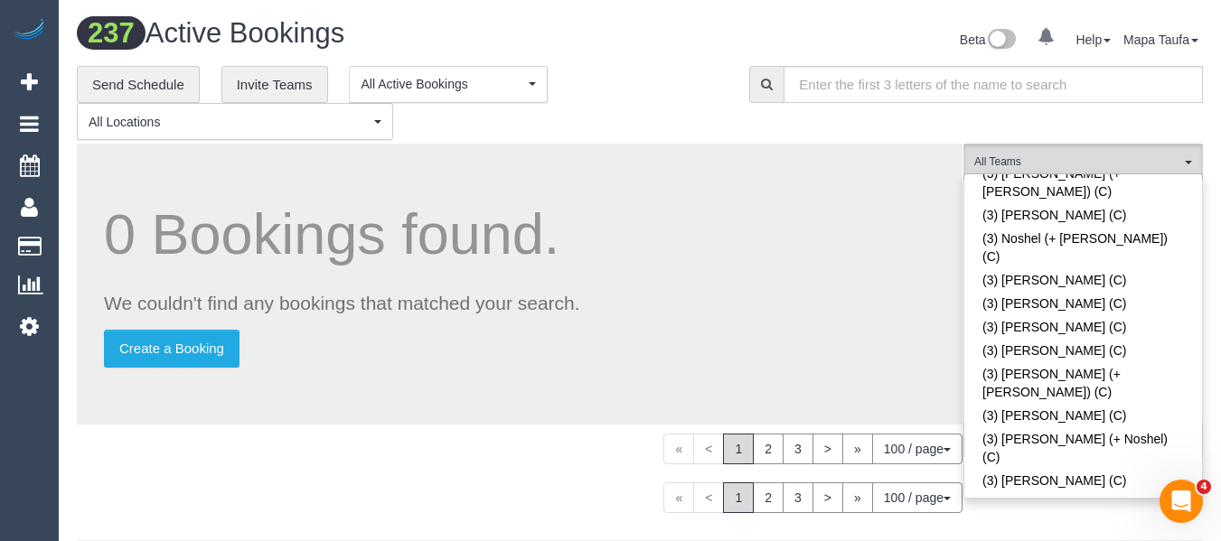
scroll to position [3444, 0]
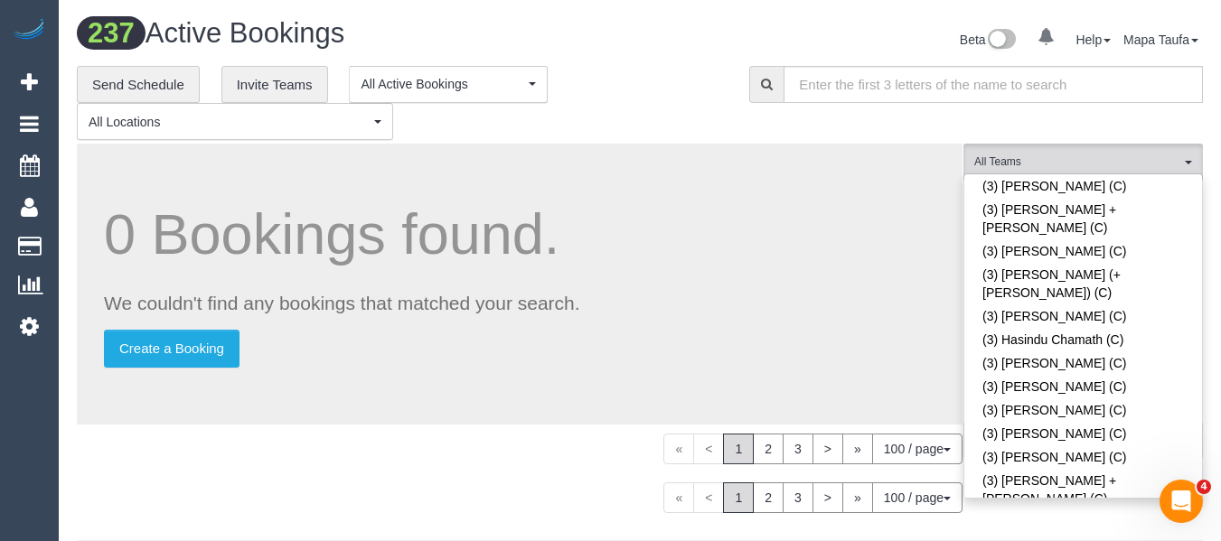
click at [700, 288] on div "0 Bookings found. We couldn't find any bookings that matched your search. Creat…" at bounding box center [520, 284] width 886 height 281
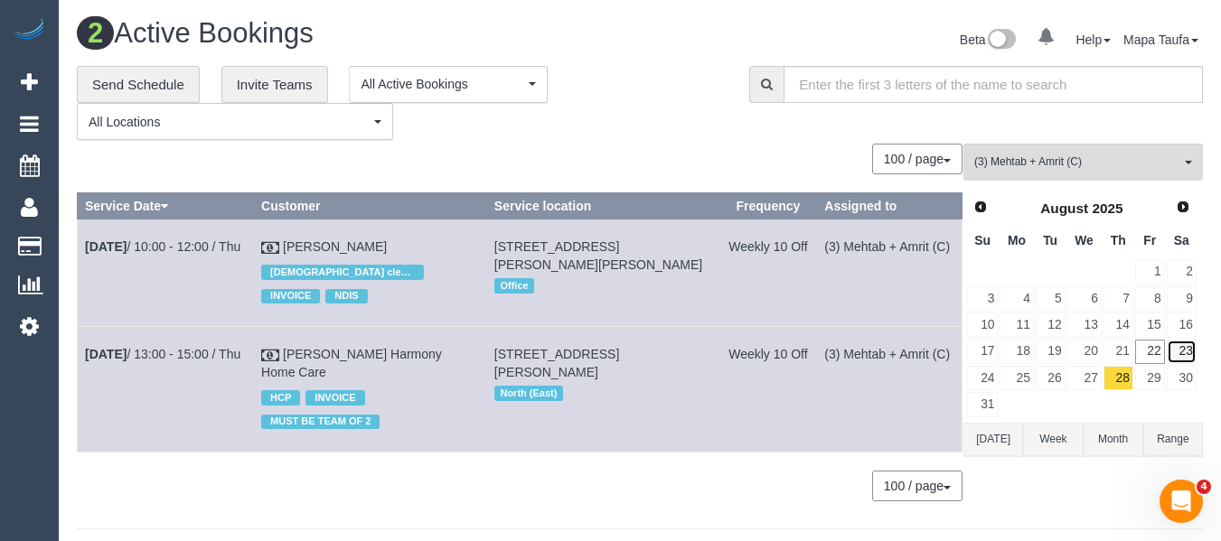
click at [1188, 358] on link "23" at bounding box center [1182, 352] width 30 height 24
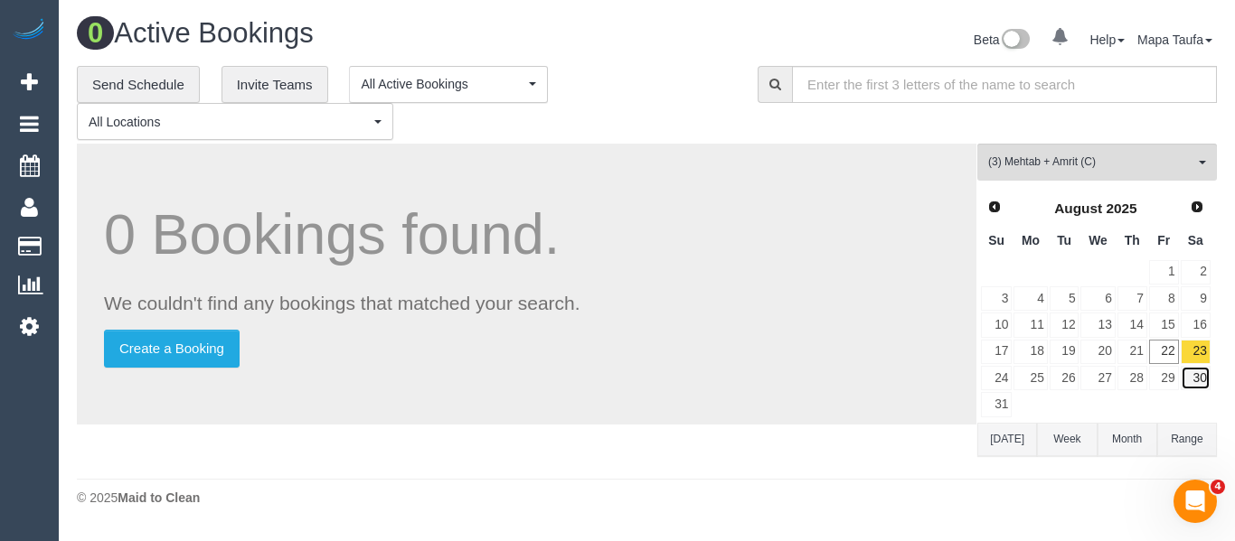
click at [1193, 371] on link "30" at bounding box center [1195, 378] width 30 height 24
click at [1203, 209] on span "Next" at bounding box center [1197, 206] width 14 height 14
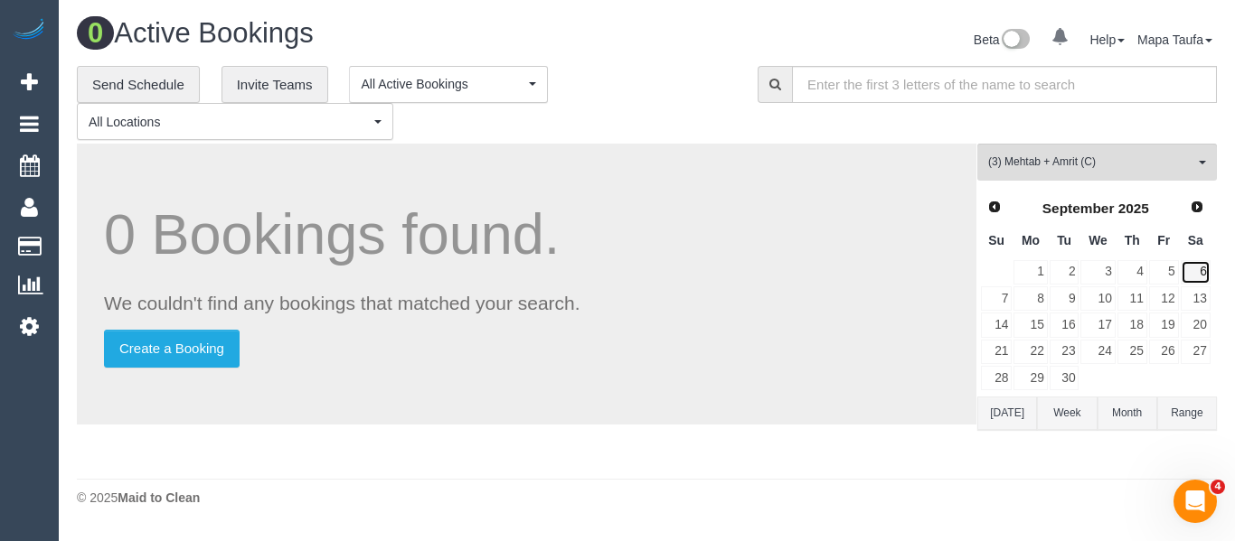
click at [1203, 268] on link "6" at bounding box center [1195, 272] width 30 height 24
click at [1199, 297] on link "13" at bounding box center [1195, 299] width 30 height 24
click at [1199, 321] on link "20" at bounding box center [1195, 325] width 30 height 24
click at [1199, 352] on link "27" at bounding box center [1195, 352] width 30 height 24
click at [1199, 217] on link "Next" at bounding box center [1197, 206] width 25 height 25
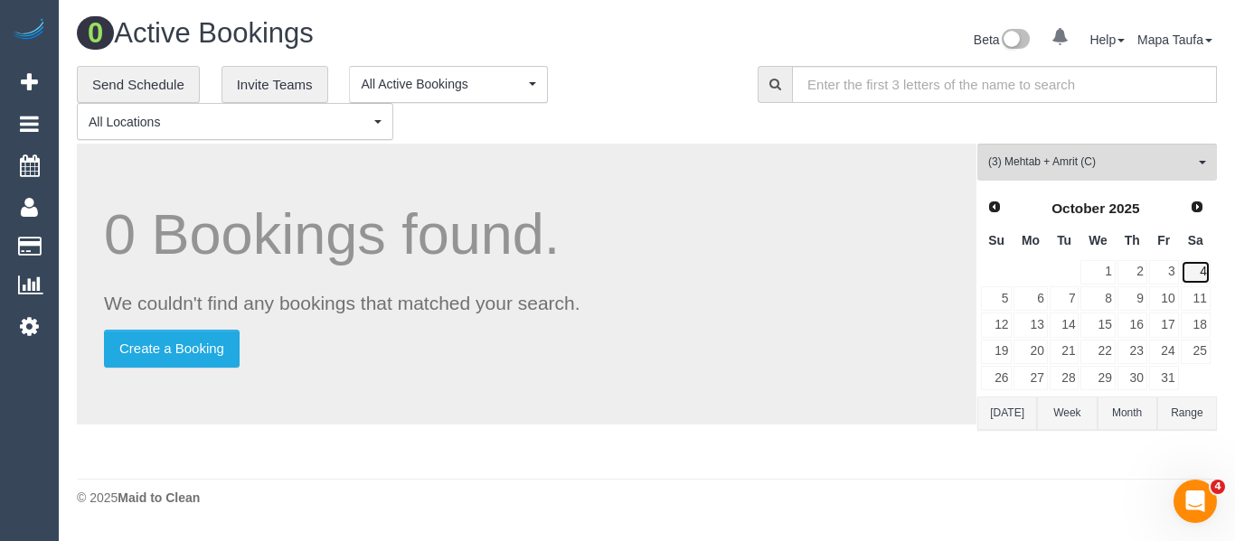
click at [1198, 267] on link "4" at bounding box center [1195, 272] width 30 height 24
click at [1203, 297] on link "11" at bounding box center [1195, 299] width 30 height 24
click at [1198, 325] on link "18" at bounding box center [1195, 325] width 30 height 24
click at [1201, 349] on link "25" at bounding box center [1195, 352] width 30 height 24
click at [1198, 207] on span "Next" at bounding box center [1197, 206] width 14 height 14
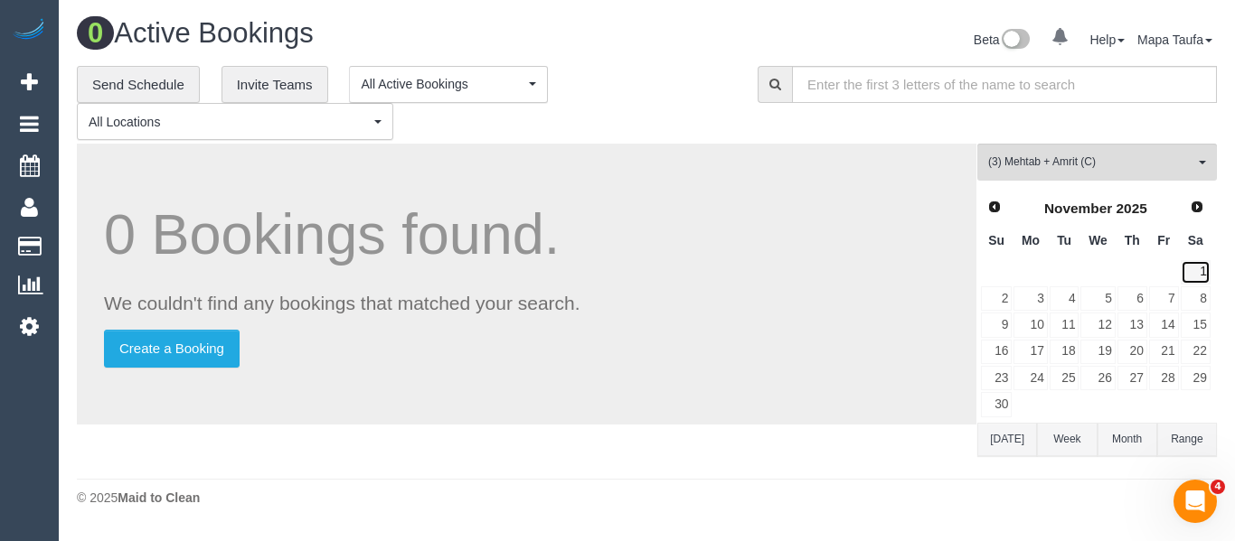
click at [1199, 270] on link "1" at bounding box center [1195, 272] width 30 height 24
click at [1196, 292] on link "8" at bounding box center [1195, 299] width 30 height 24
click at [1201, 320] on link "15" at bounding box center [1195, 325] width 30 height 24
click at [1197, 345] on link "22" at bounding box center [1195, 352] width 30 height 24
click at [1199, 371] on link "29" at bounding box center [1195, 378] width 30 height 24
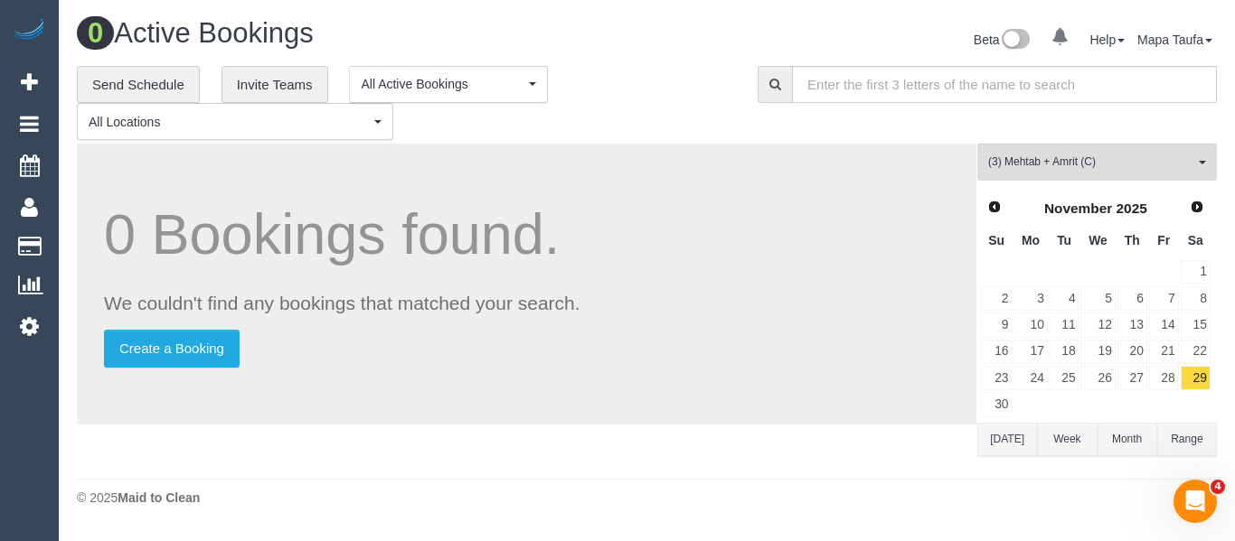
drag, startPoint x: 1005, startPoint y: 449, endPoint x: 1018, endPoint y: 446, distance: 13.2
click at [1010, 448] on button "[DATE]" at bounding box center [1007, 439] width 60 height 33
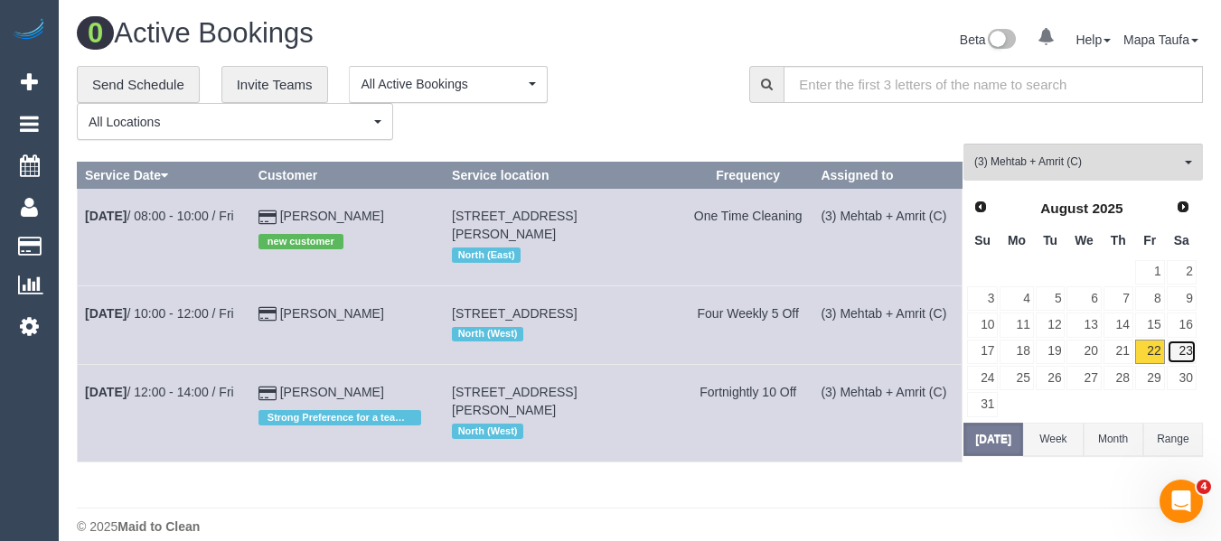
click at [1191, 353] on link "23" at bounding box center [1182, 352] width 30 height 24
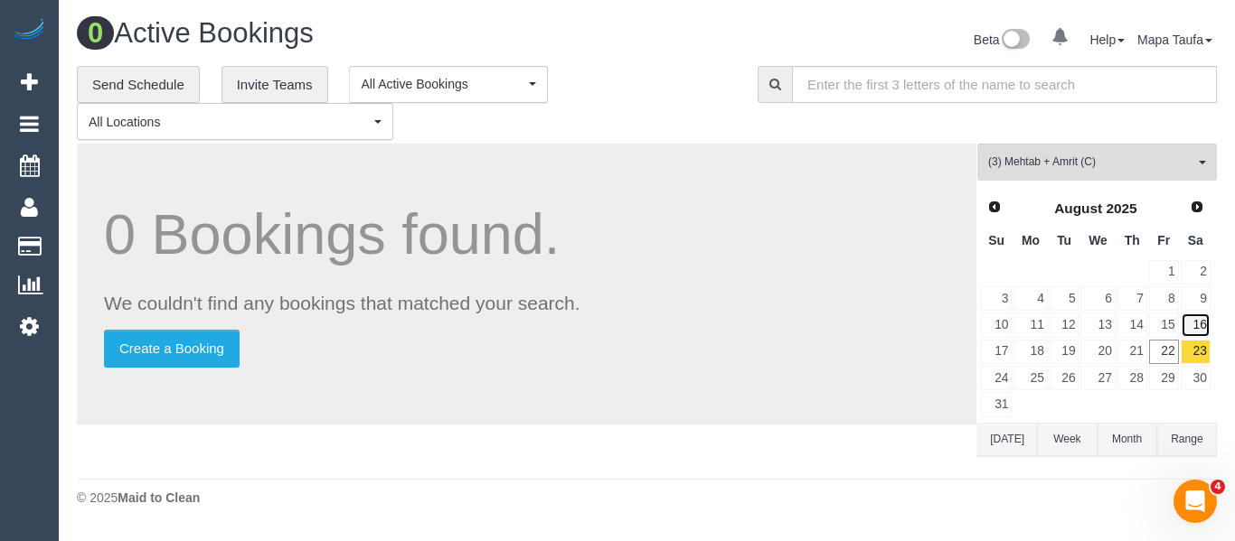
click at [1200, 322] on link "16" at bounding box center [1195, 325] width 30 height 24
click at [1200, 295] on link "9" at bounding box center [1195, 299] width 30 height 24
click at [1203, 272] on link "2" at bounding box center [1195, 272] width 30 height 24
click at [1201, 352] on link "23" at bounding box center [1195, 352] width 30 height 24
click at [1200, 375] on link "30" at bounding box center [1195, 378] width 30 height 24
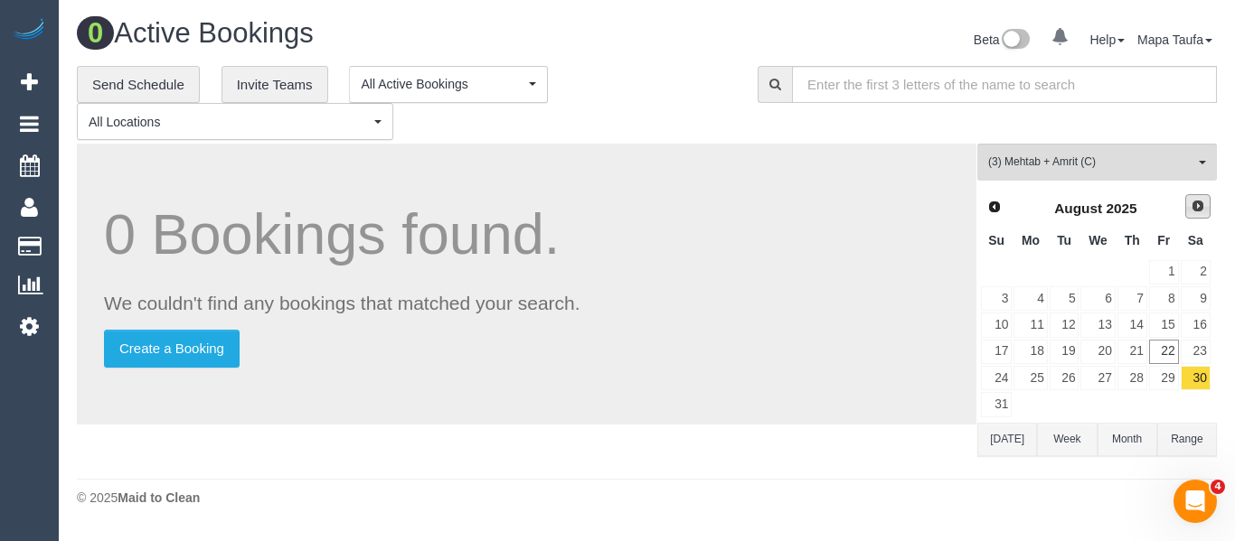
click at [1198, 209] on span "Next" at bounding box center [1197, 206] width 14 height 14
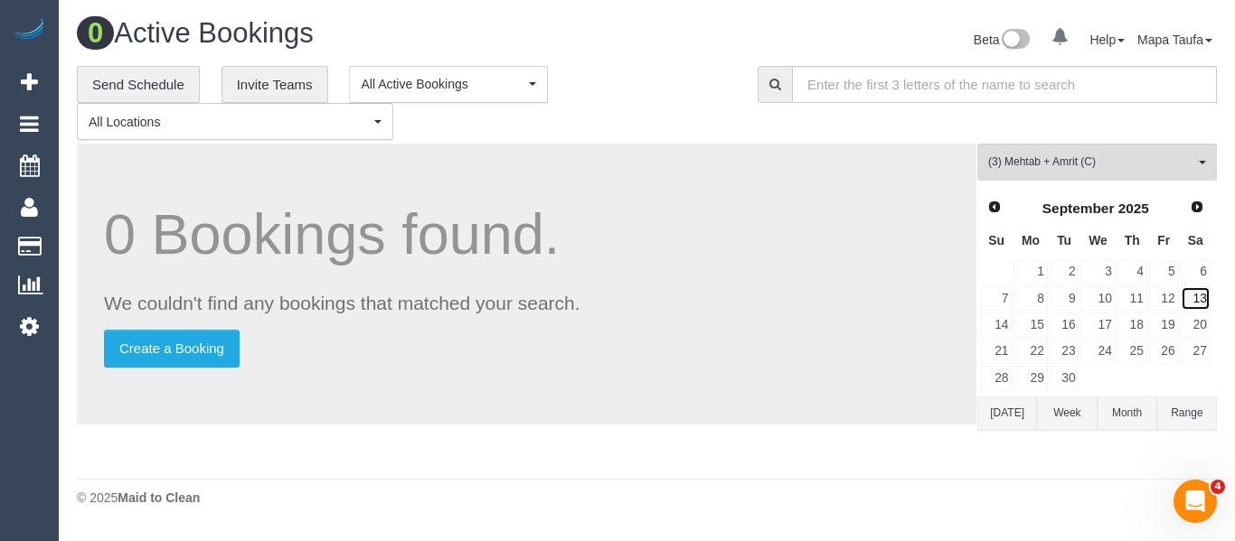
click at [1191, 308] on link "13" at bounding box center [1195, 299] width 30 height 24
click at [1197, 325] on link "20" at bounding box center [1195, 325] width 30 height 24
click at [1197, 347] on link "27" at bounding box center [1195, 352] width 30 height 24
click at [1204, 205] on link "Next" at bounding box center [1197, 206] width 25 height 25
click at [1202, 268] on link "4" at bounding box center [1195, 272] width 30 height 24
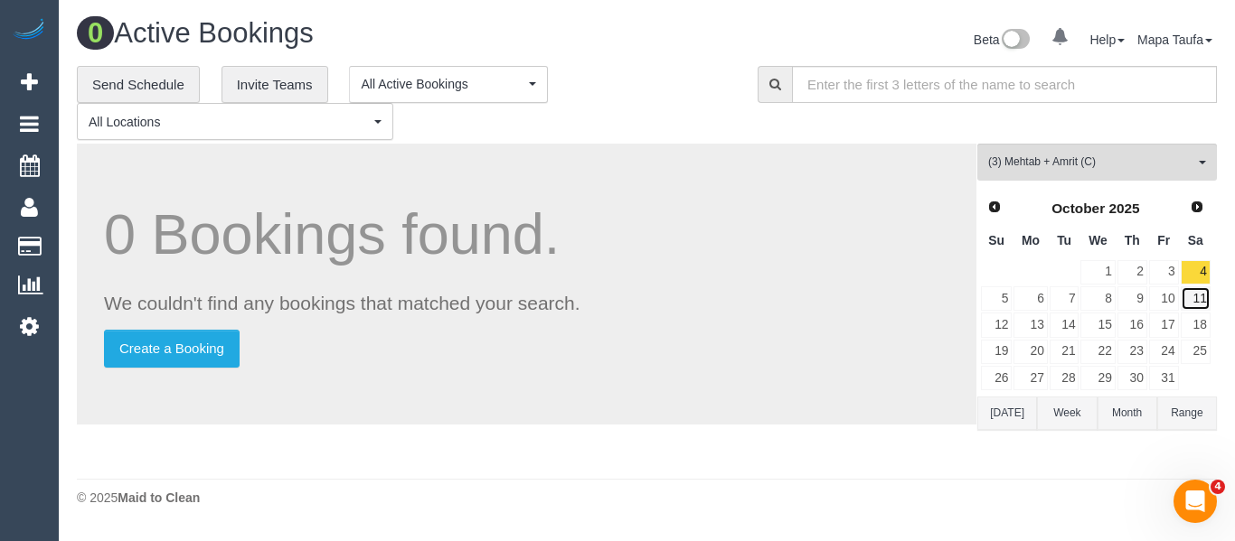
click at [1199, 296] on link "11" at bounding box center [1195, 299] width 30 height 24
click at [1194, 316] on link "18" at bounding box center [1195, 325] width 30 height 24
click at [1199, 341] on link "25" at bounding box center [1195, 352] width 30 height 24
drag, startPoint x: 1099, startPoint y: 163, endPoint x: 1072, endPoint y: 211, distance: 55.0
click at [1098, 163] on span "(3) Mehtab + Amrit (C)" at bounding box center [1091, 162] width 206 height 15
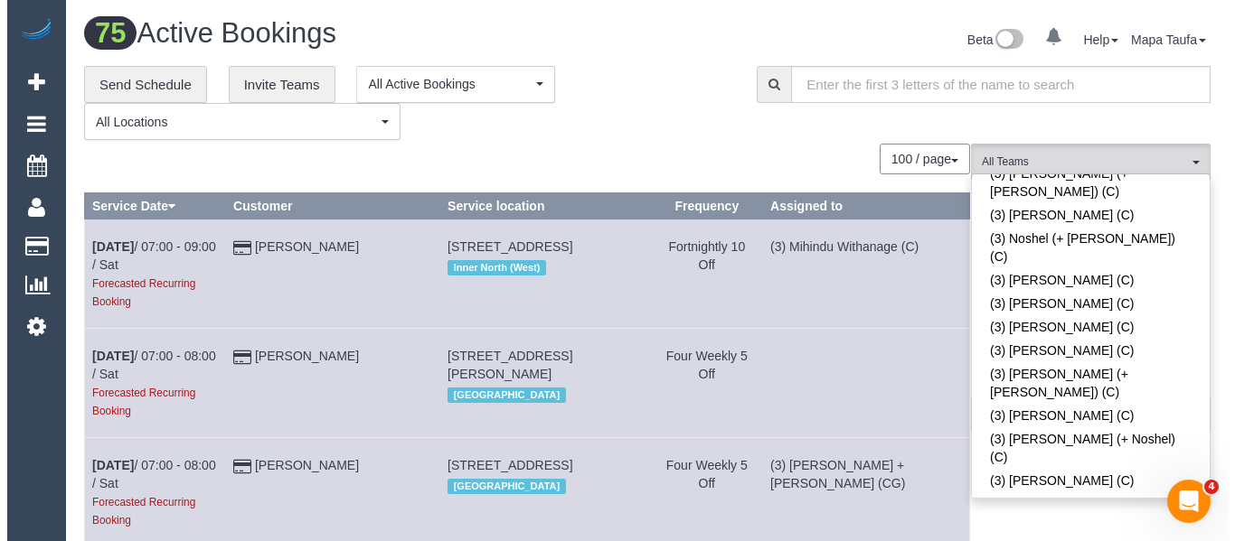
scroll to position [4606, 0]
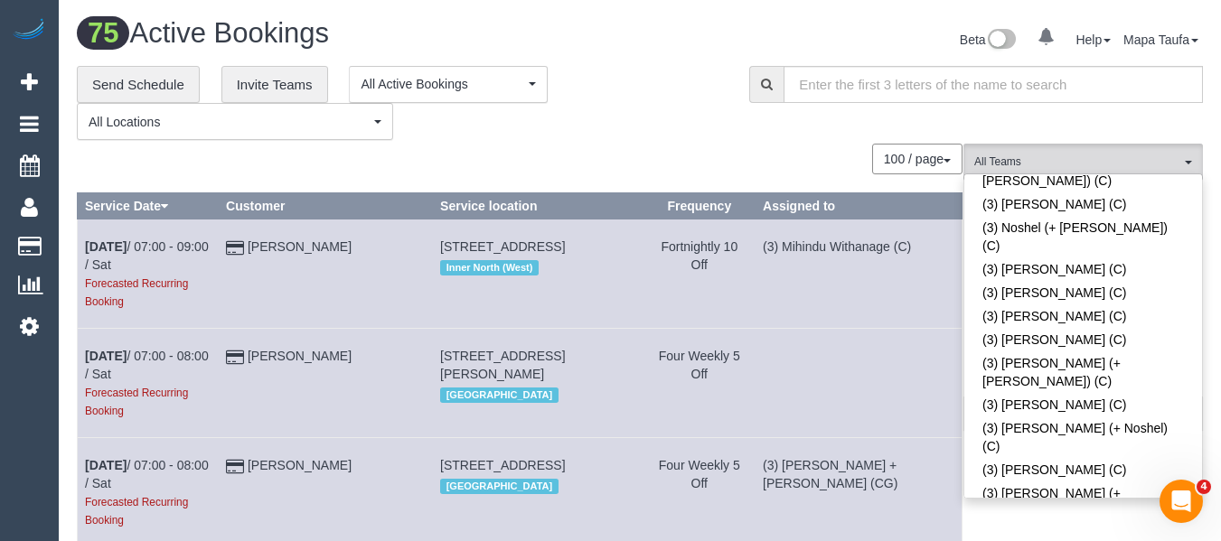
click at [654, 127] on div "**********" at bounding box center [399, 103] width 645 height 75
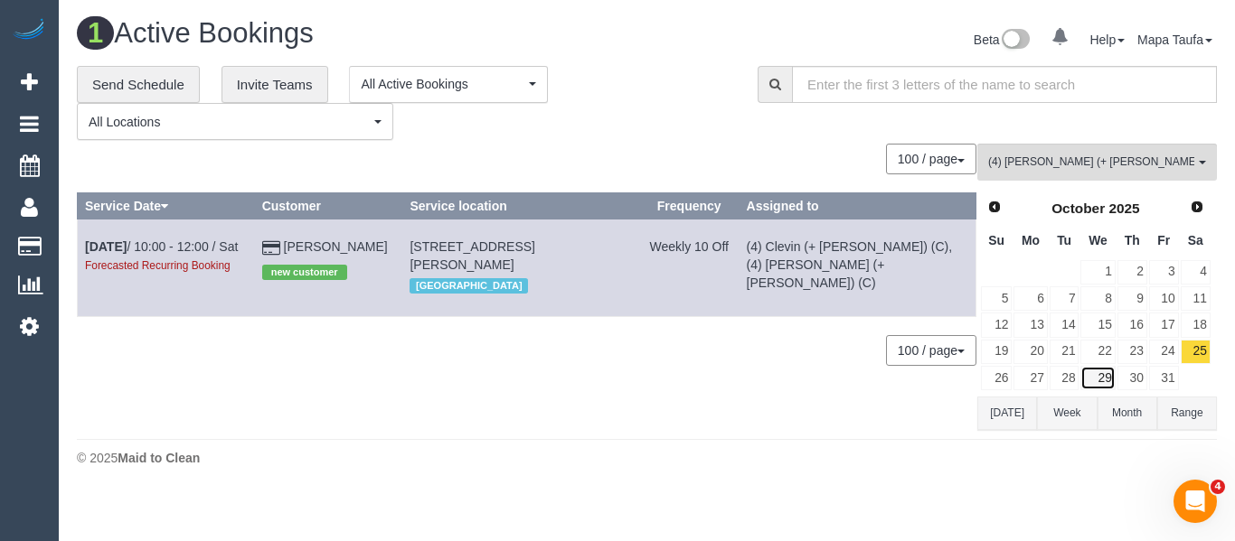
click at [1112, 374] on link "29" at bounding box center [1097, 378] width 34 height 24
click at [1126, 379] on link "30" at bounding box center [1132, 378] width 30 height 24
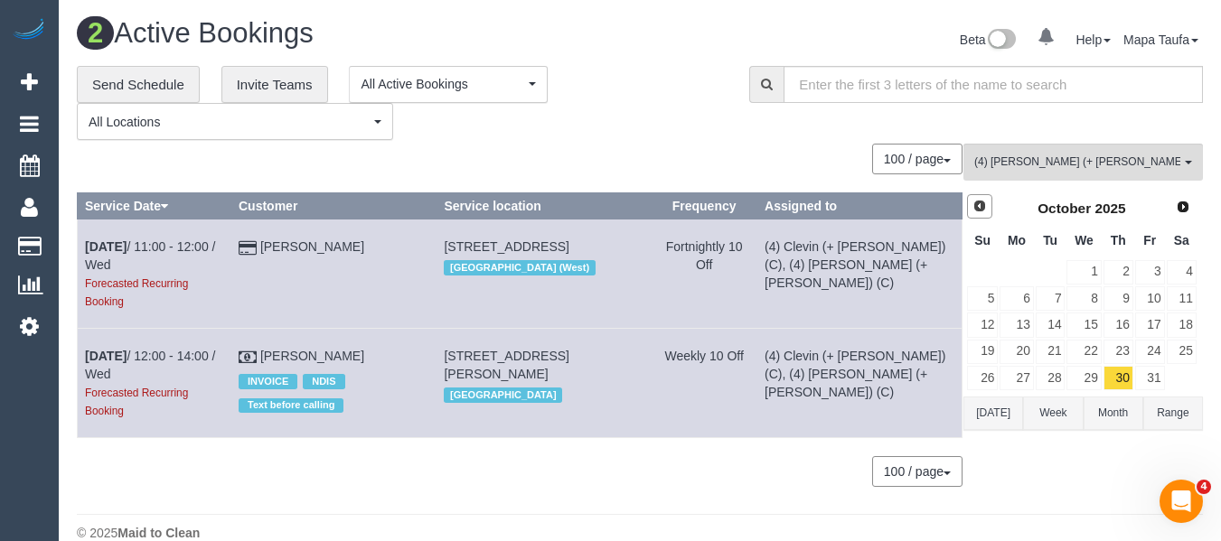
click at [971, 202] on link "Prev" at bounding box center [979, 206] width 25 height 25
click at [1058, 376] on link "30" at bounding box center [1051, 378] width 30 height 24
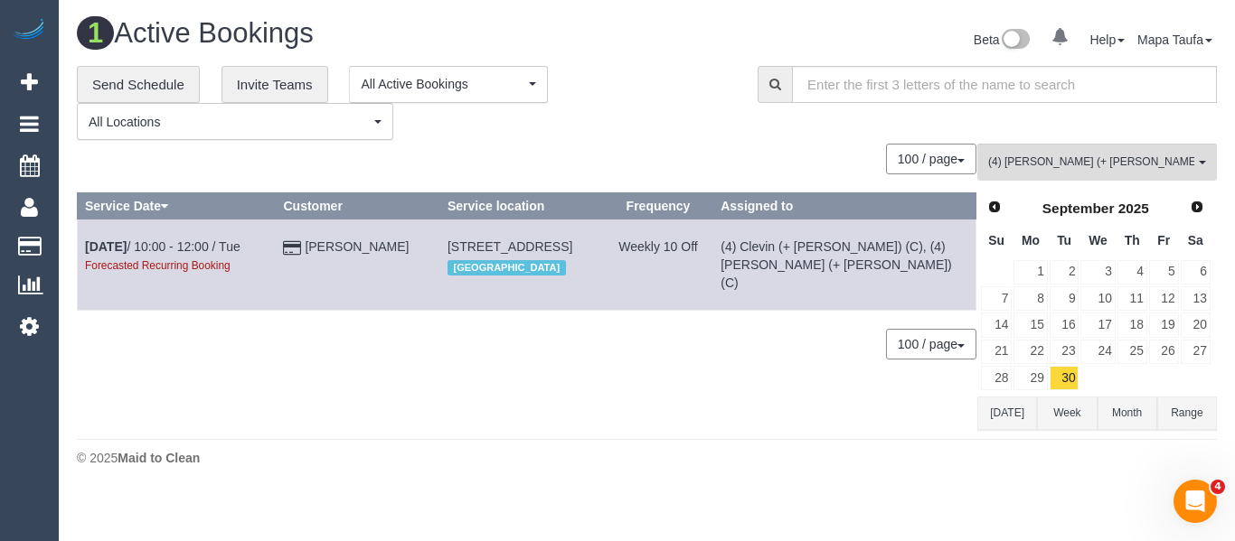
drag, startPoint x: 787, startPoint y: 400, endPoint x: 766, endPoint y: 400, distance: 21.7
click at [780, 400] on div "0 Bookings found. We couldn't find any bookings that matched your search. Creat…" at bounding box center [527, 287] width 900 height 286
click at [983, 200] on link "Prev" at bounding box center [993, 206] width 25 height 25
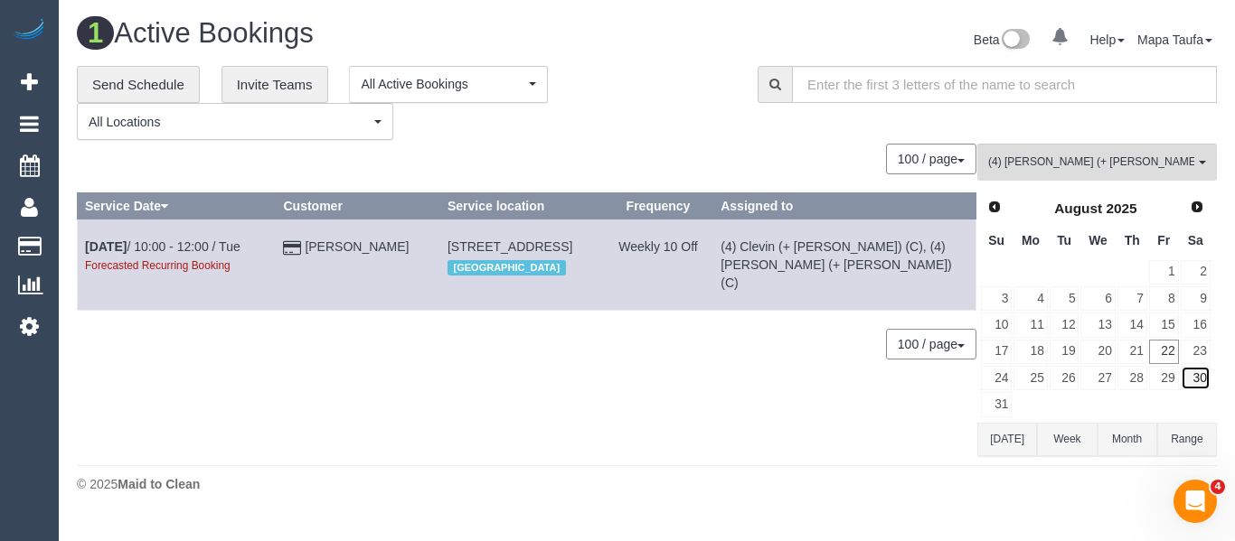
click at [1192, 382] on link "30" at bounding box center [1195, 378] width 30 height 24
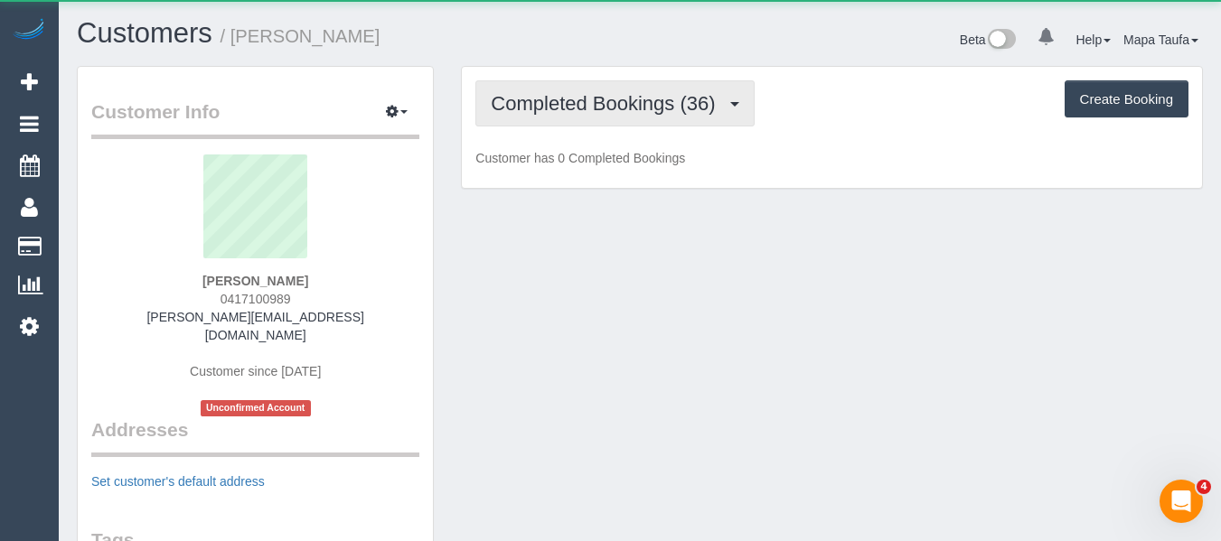
click at [630, 97] on span "Completed Bookings (36)" at bounding box center [607, 103] width 233 height 23
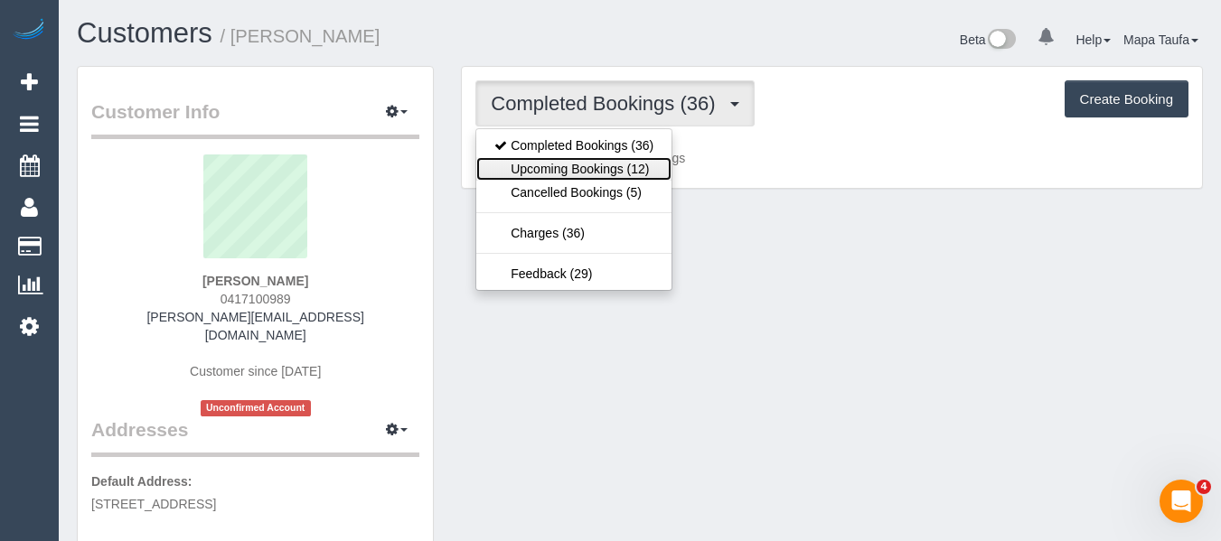
click at [606, 175] on link "Upcoming Bookings (12)" at bounding box center [573, 169] width 195 height 24
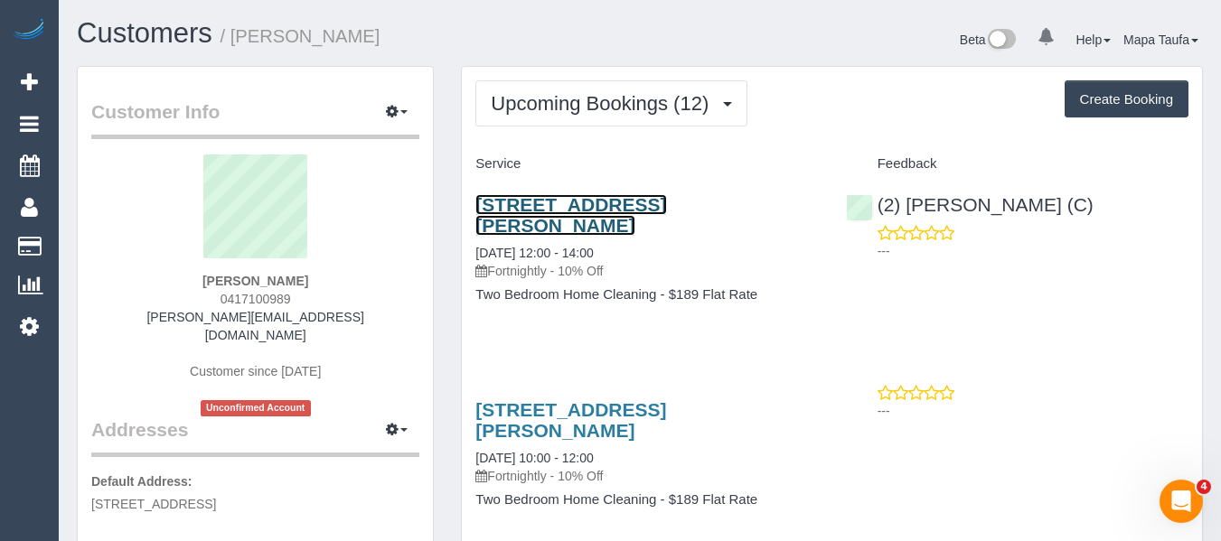
click at [639, 204] on link "[STREET_ADDRESS][PERSON_NAME]" at bounding box center [570, 215] width 191 height 42
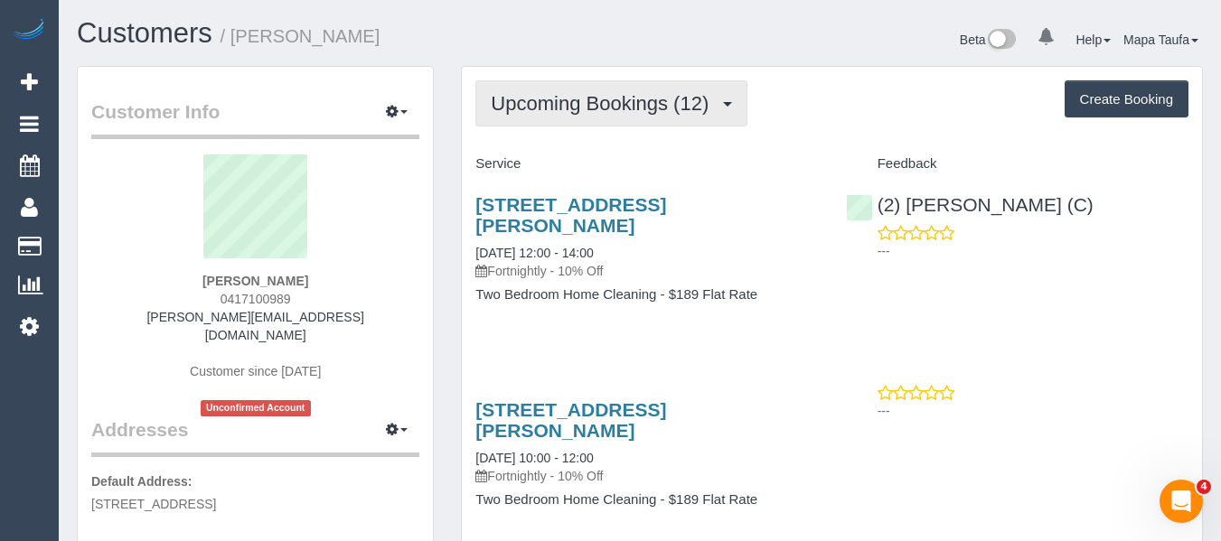
drag, startPoint x: 597, startPoint y: 89, endPoint x: 597, endPoint y: 110, distance: 21.7
click at [597, 89] on button "Upcoming Bookings (12)" at bounding box center [611, 103] width 272 height 46
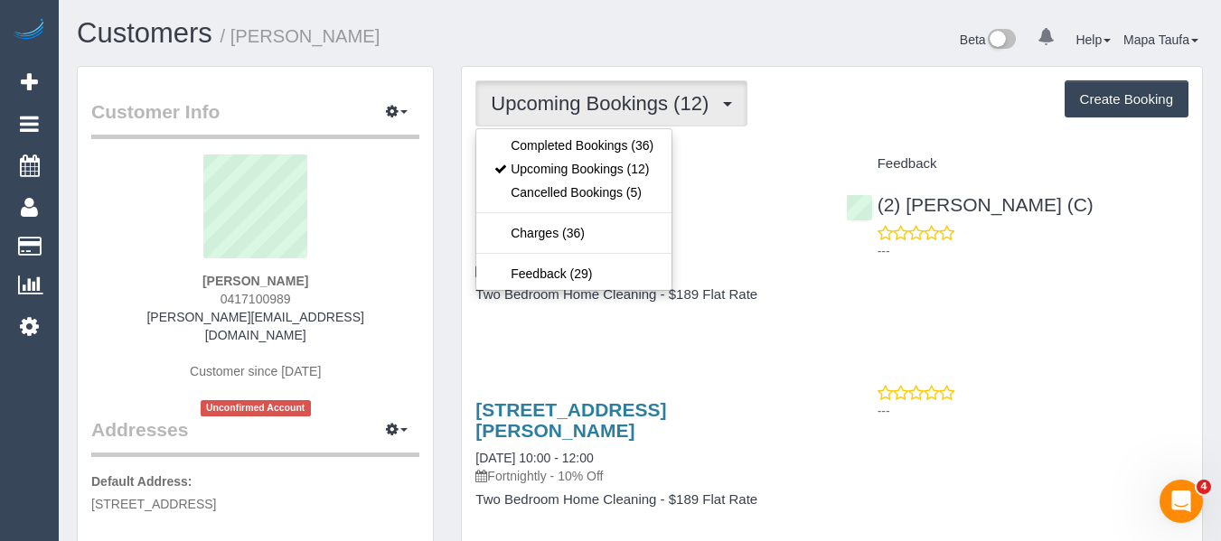
click at [588, 130] on ul "Completed Bookings (36) Upcoming Bookings (12) Cancelled Bookings (5) Charges (…" at bounding box center [573, 209] width 197 height 163
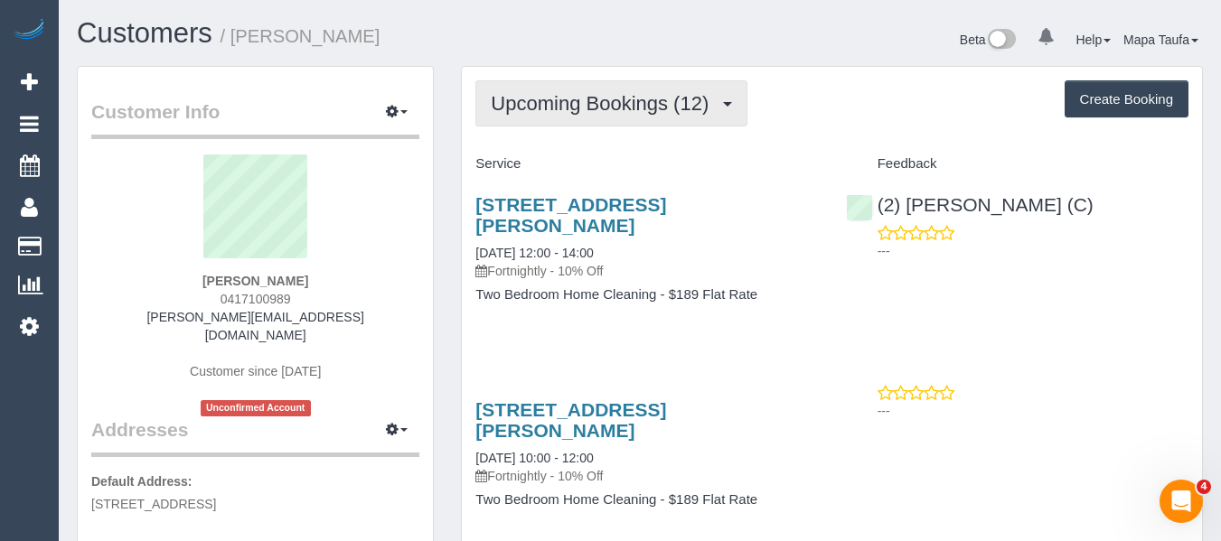
click at [595, 111] on span "Upcoming Bookings (12)" at bounding box center [604, 103] width 227 height 23
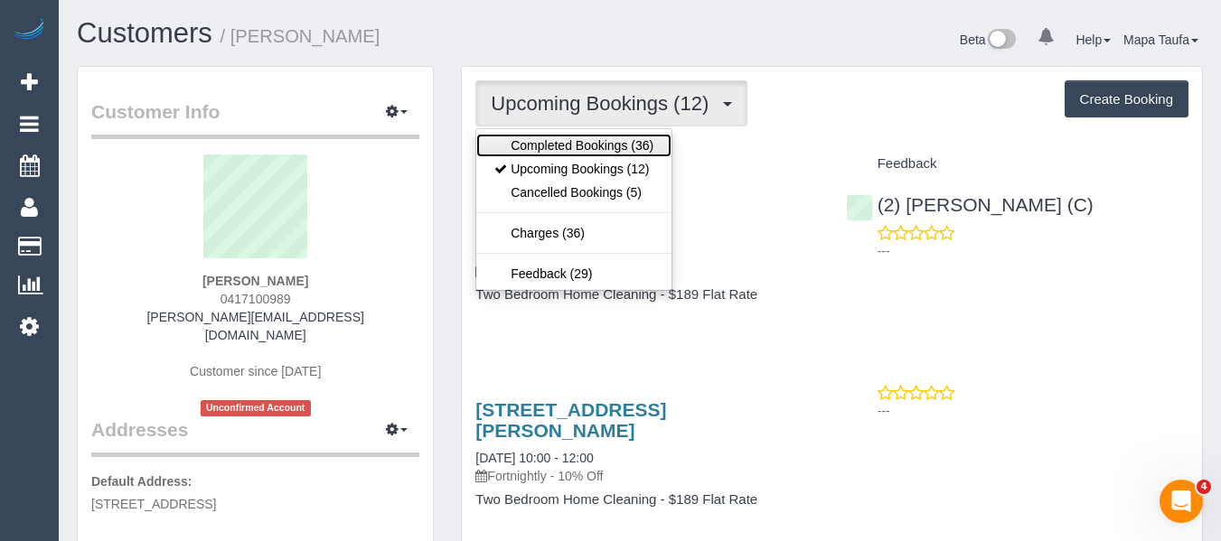
click at [592, 138] on link "Completed Bookings (36)" at bounding box center [573, 146] width 195 height 24
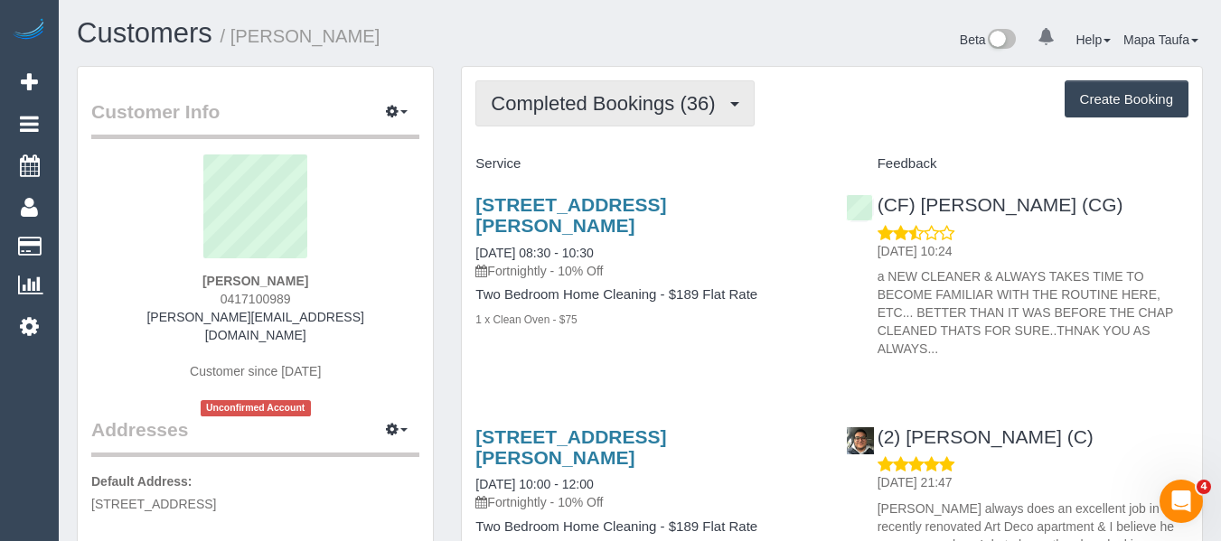
click at [668, 110] on span "Completed Bookings (36)" at bounding box center [607, 103] width 233 height 23
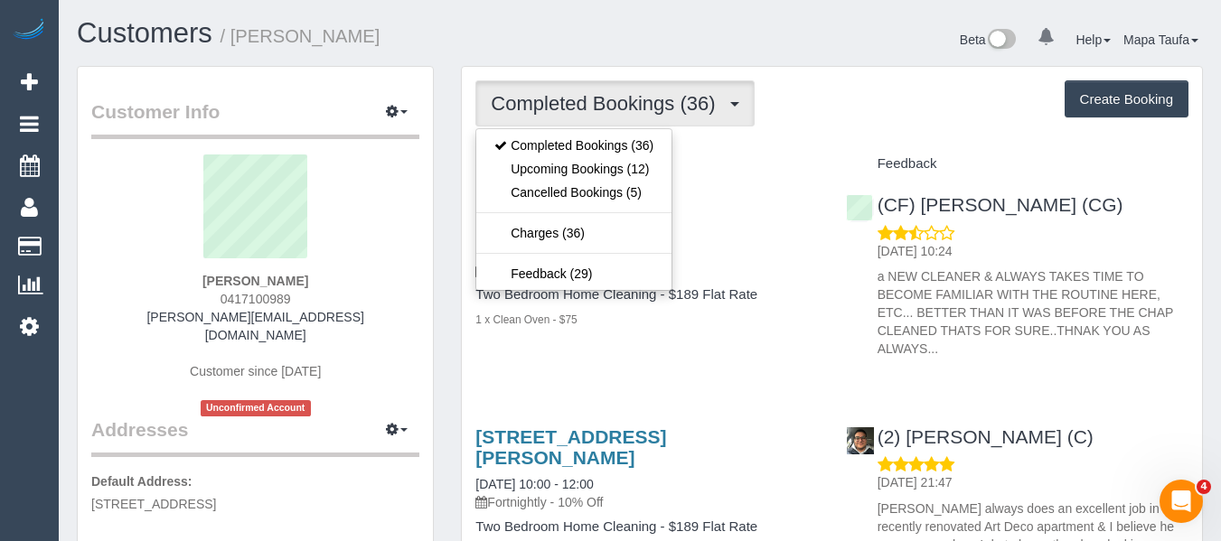
click at [755, 310] on div "1 x Clean Oven - $75" at bounding box center [646, 319] width 343 height 18
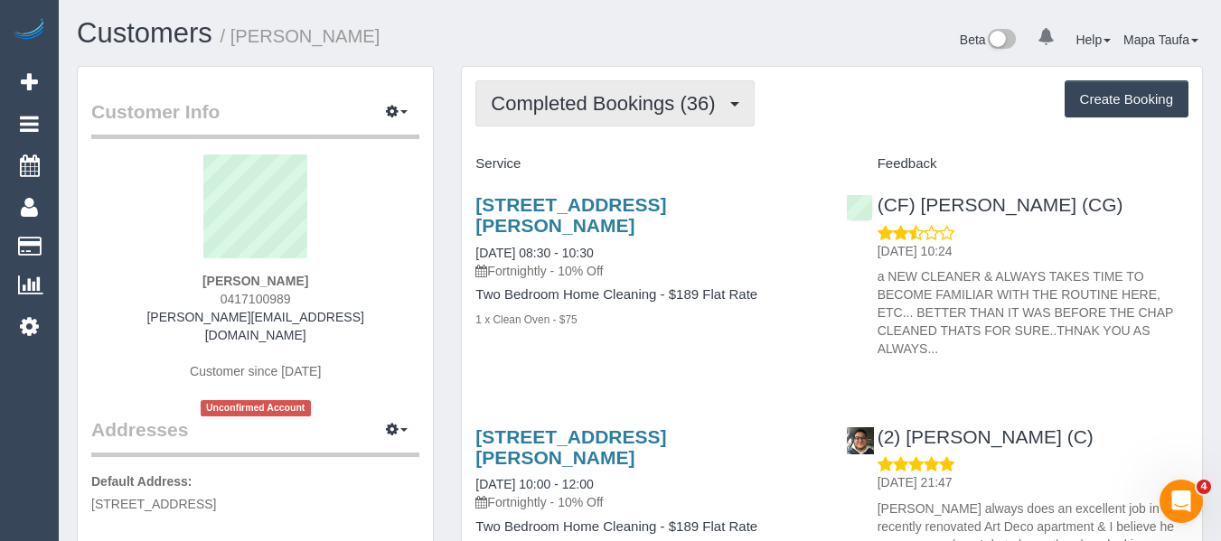
click at [621, 108] on span "Completed Bookings (36)" at bounding box center [607, 103] width 233 height 23
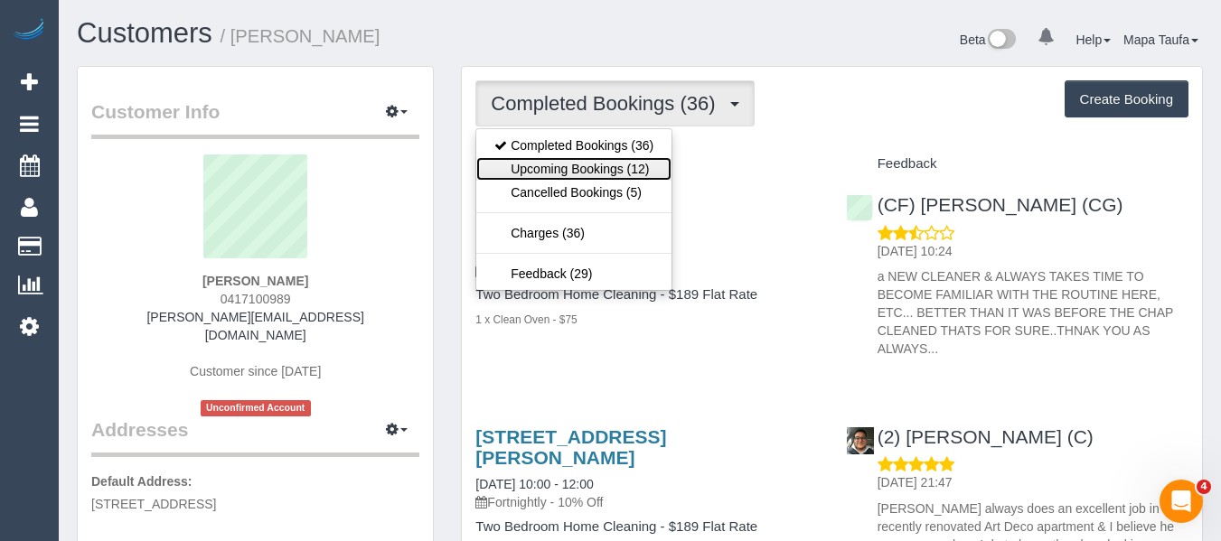
click at [609, 158] on link "Upcoming Bookings (12)" at bounding box center [573, 169] width 195 height 24
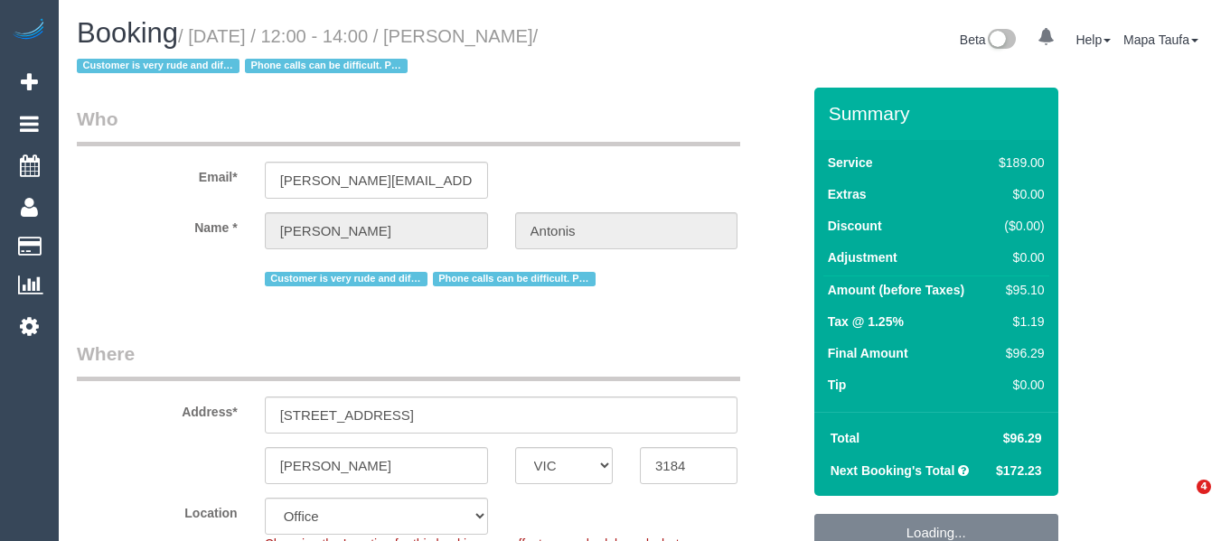
select select "VIC"
select select "number:27"
select select "number:14"
select select "number:19"
select select "number:36"
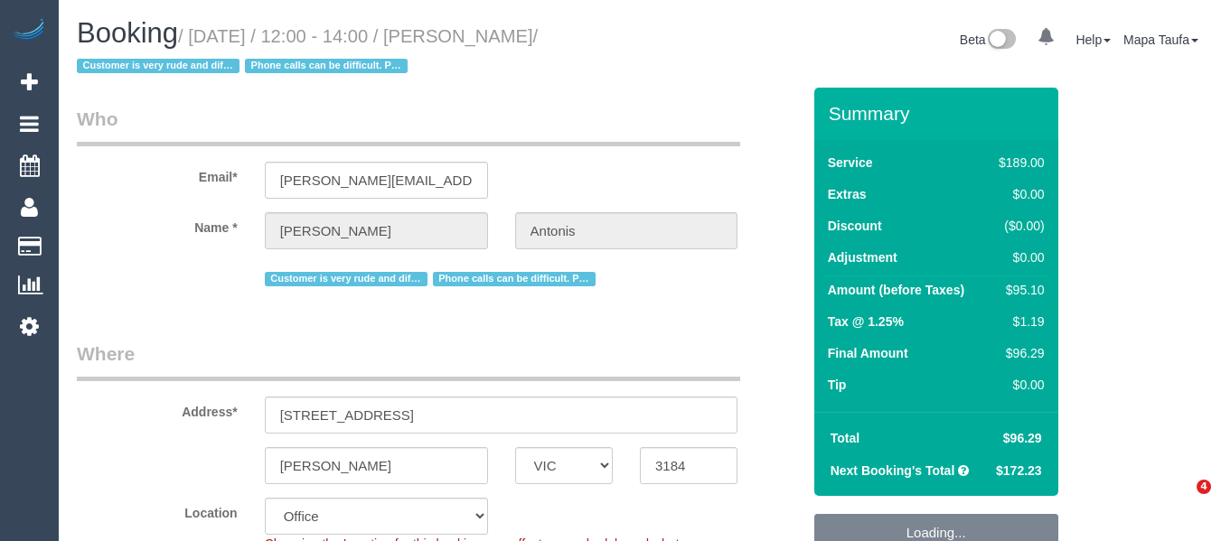
select select "number:35"
select select "number:12"
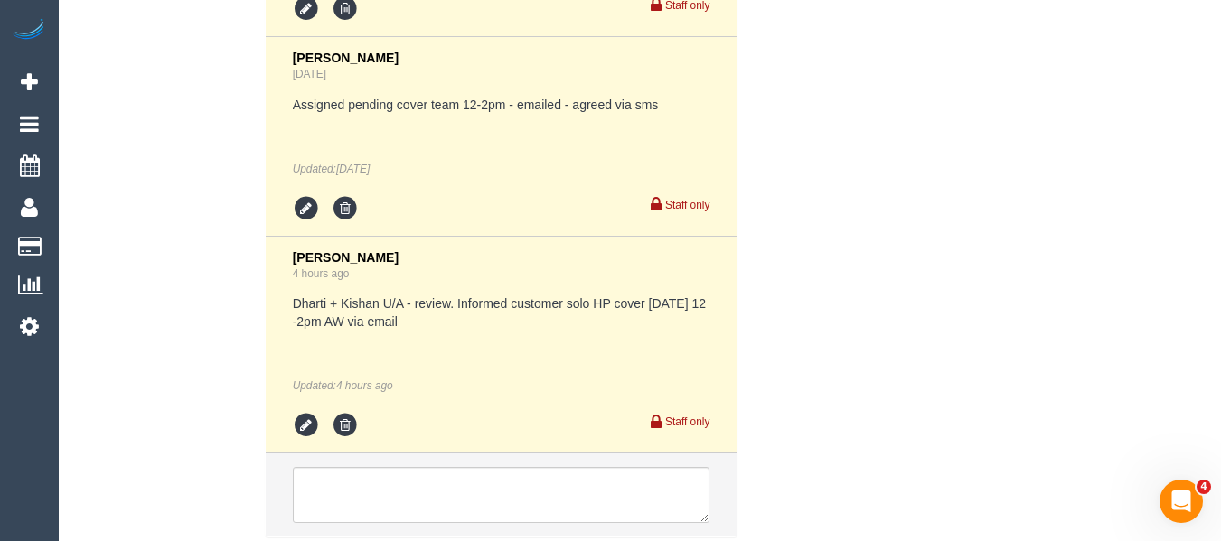
scroll to position [4807, 0]
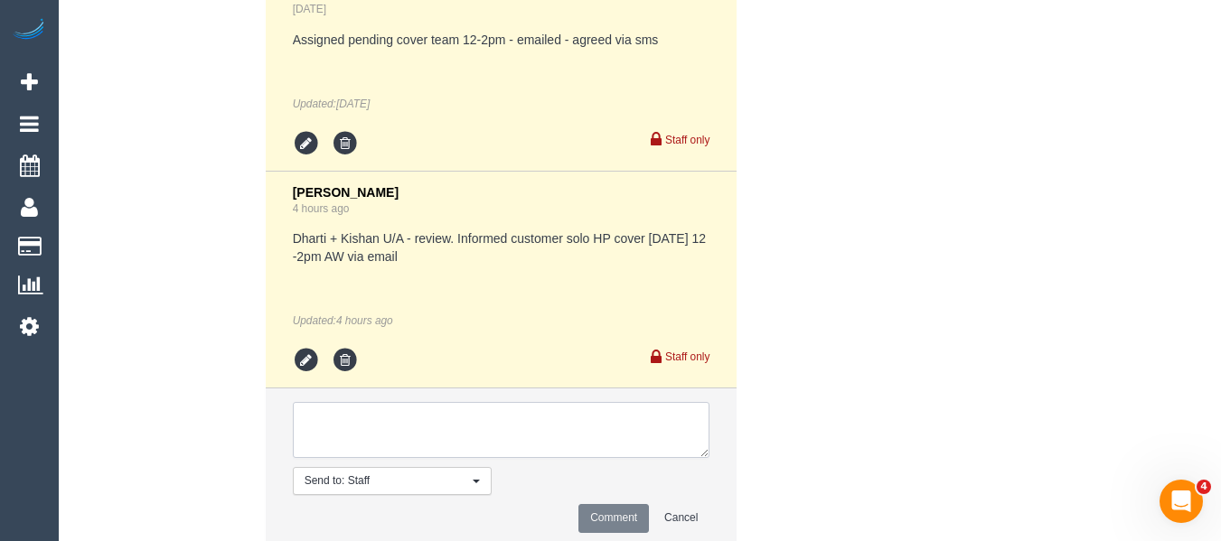
click at [381, 430] on textarea at bounding box center [502, 430] width 418 height 56
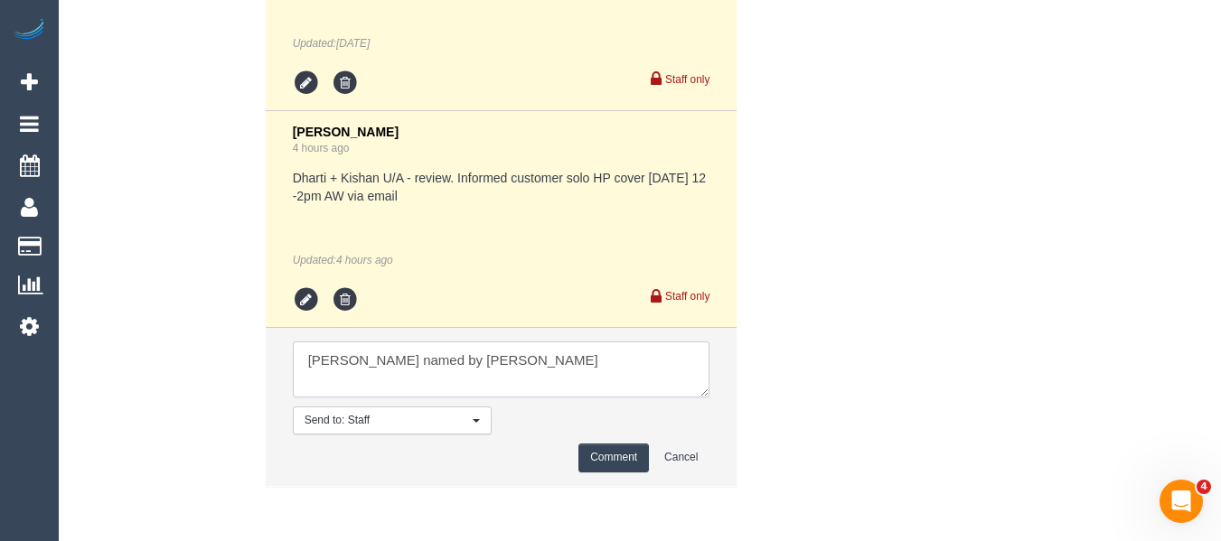
scroll to position [4897, 0]
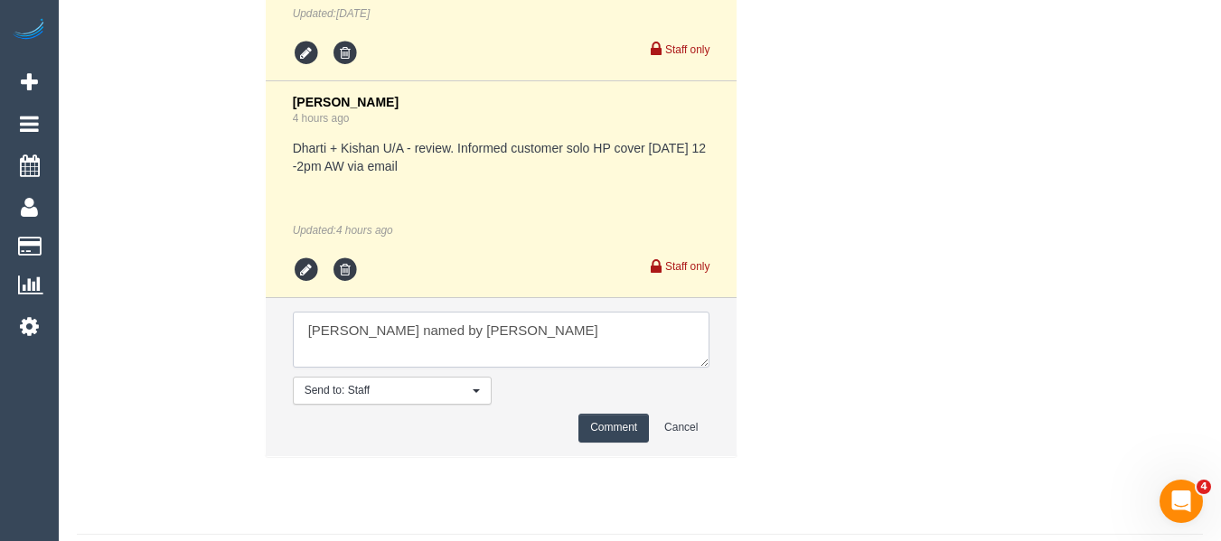
type textarea "[PERSON_NAME] named by [PERSON_NAME]"
click at [621, 441] on button "Comment" at bounding box center [613, 428] width 71 height 28
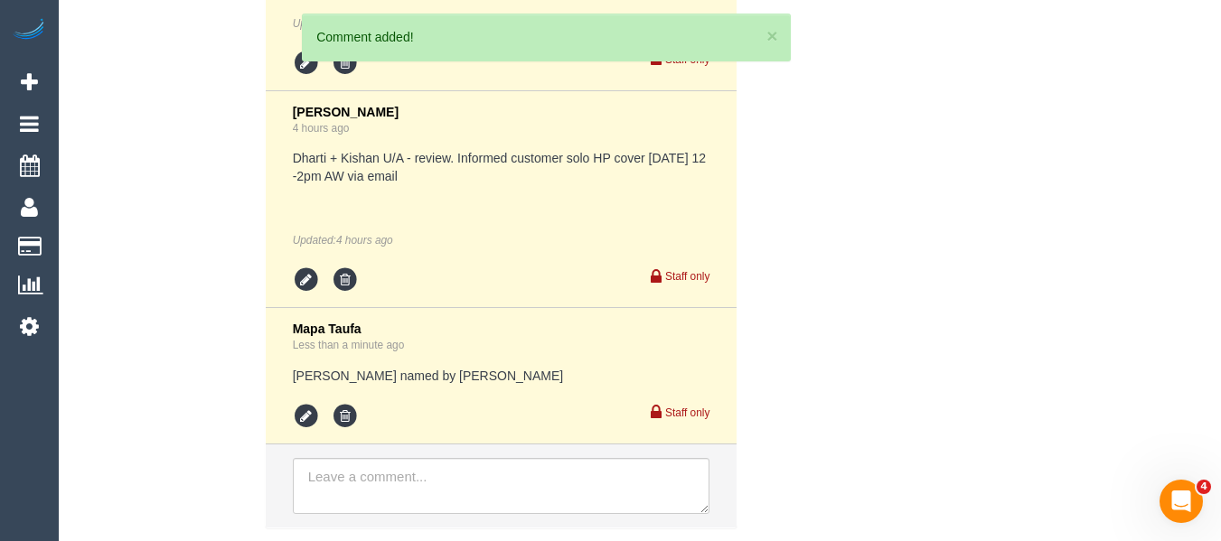
scroll to position [5024, 0]
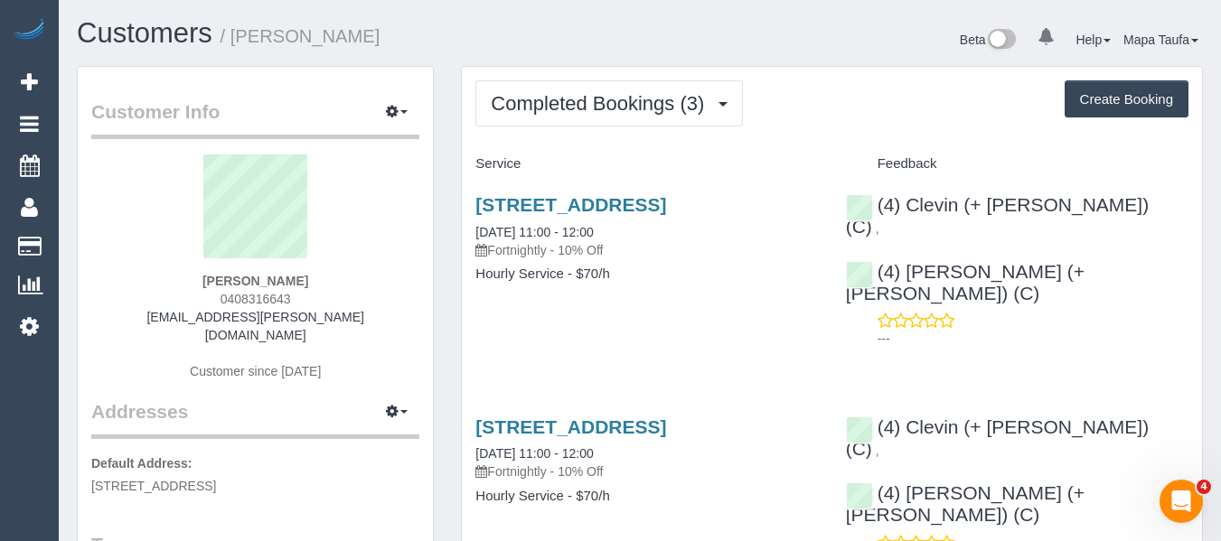
click at [541, 33] on h1 "Customers / [PERSON_NAME]" at bounding box center [352, 33] width 550 height 31
drag, startPoint x: 360, startPoint y: 310, endPoint x: 327, endPoint y: 310, distance: 32.5
click at [310, 310] on div "[PERSON_NAME] 0408316643 [EMAIL_ADDRESS][PERSON_NAME][DOMAIN_NAME] Customer sin…" at bounding box center [255, 277] width 328 height 244
click at [353, 307] on div "[PERSON_NAME] 0408316643 [EMAIL_ADDRESS][PERSON_NAME][DOMAIN_NAME] Customer sin…" at bounding box center [255, 277] width 328 height 244
drag, startPoint x: 354, startPoint y: 313, endPoint x: 180, endPoint y: 315, distance: 174.5
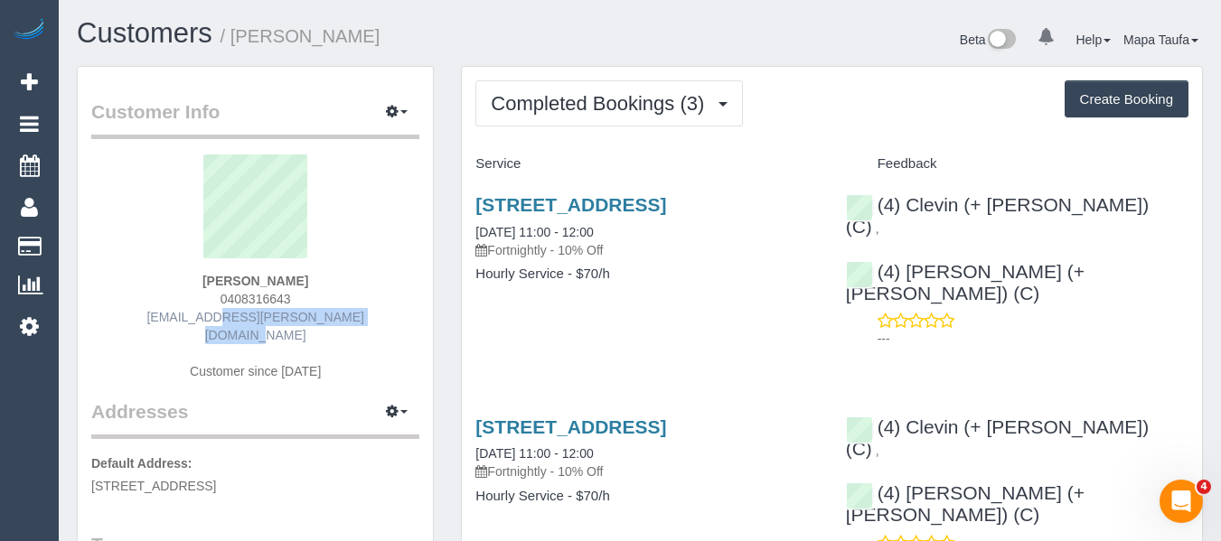
click at [180, 315] on div "April Weller 0408316643 april.weller@outlook.com.au Customer since 2025" at bounding box center [255, 277] width 328 height 244
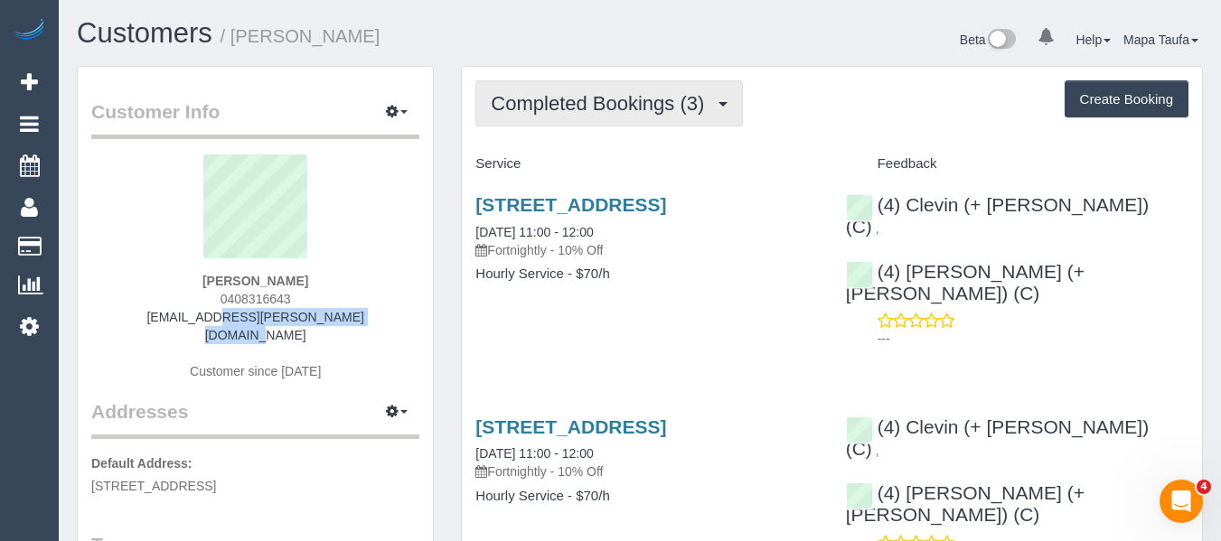
click at [532, 100] on span "Completed Bookings (3)" at bounding box center [602, 103] width 222 height 23
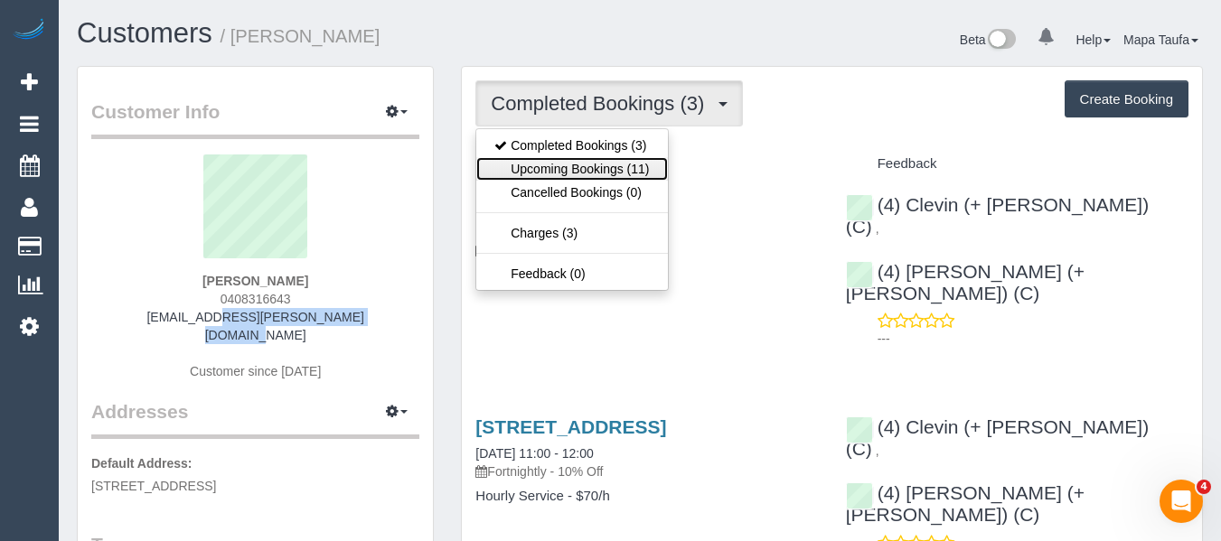
click at [542, 167] on link "Upcoming Bookings (11)" at bounding box center [571, 169] width 191 height 24
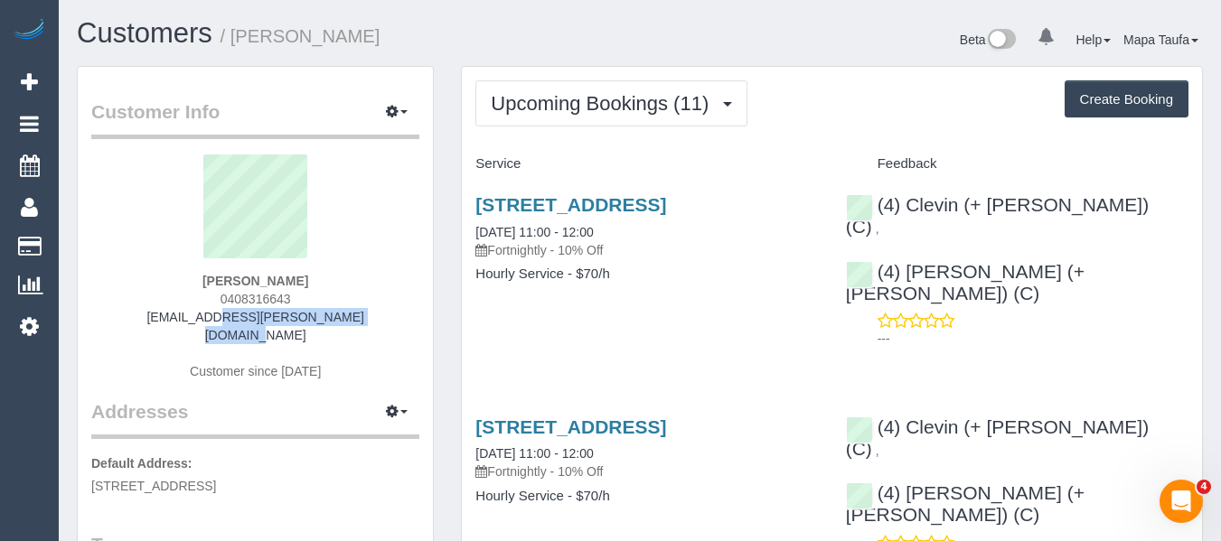
scroll to position [90, 0]
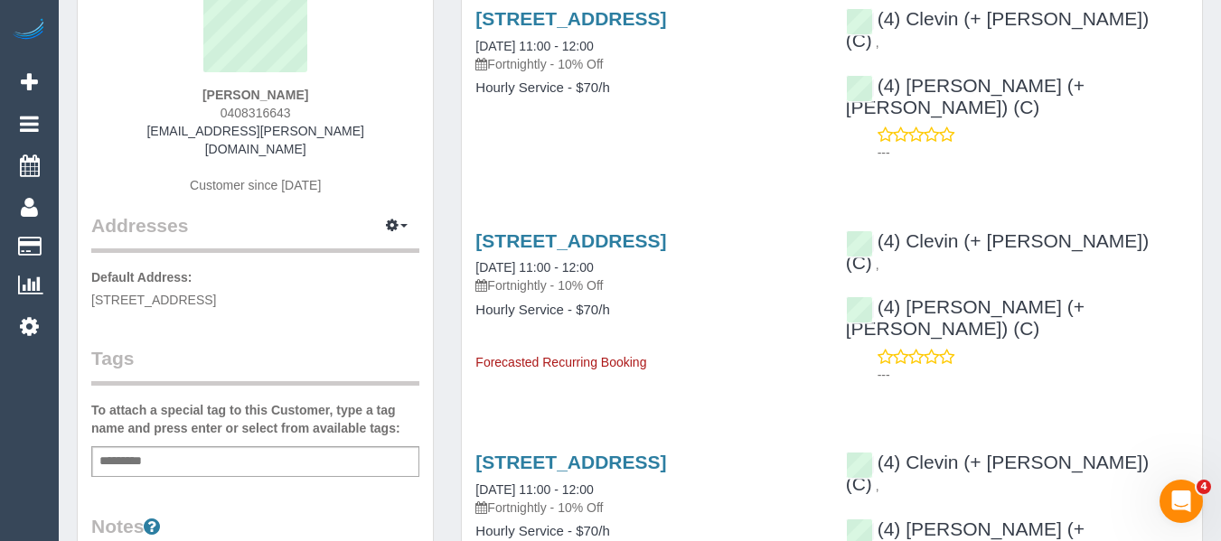
scroll to position [0, 0]
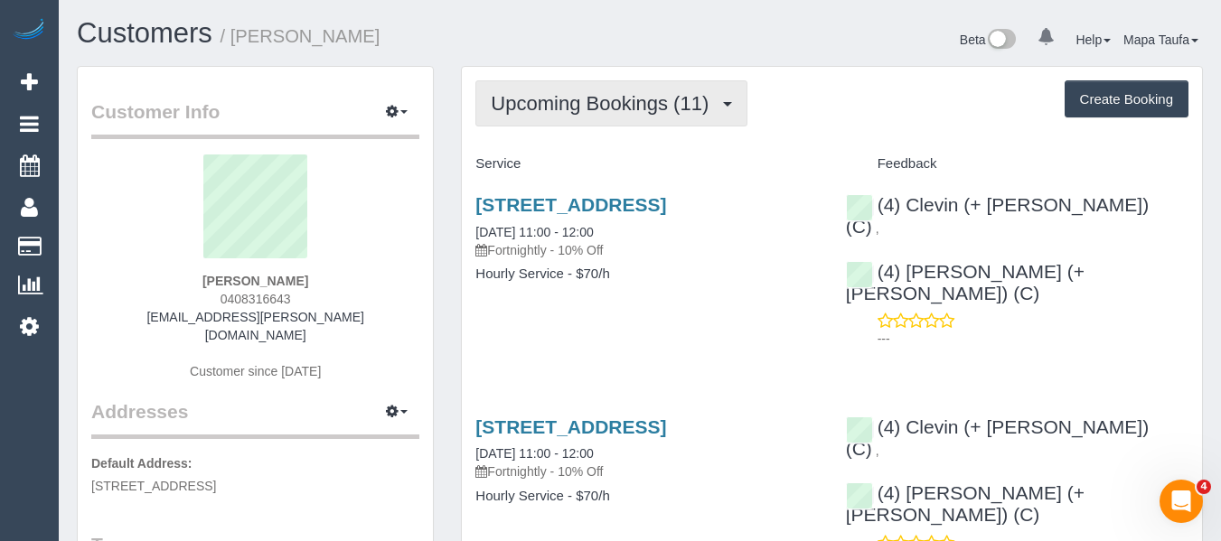
click at [559, 103] on span "Upcoming Bookings (11)" at bounding box center [604, 103] width 227 height 23
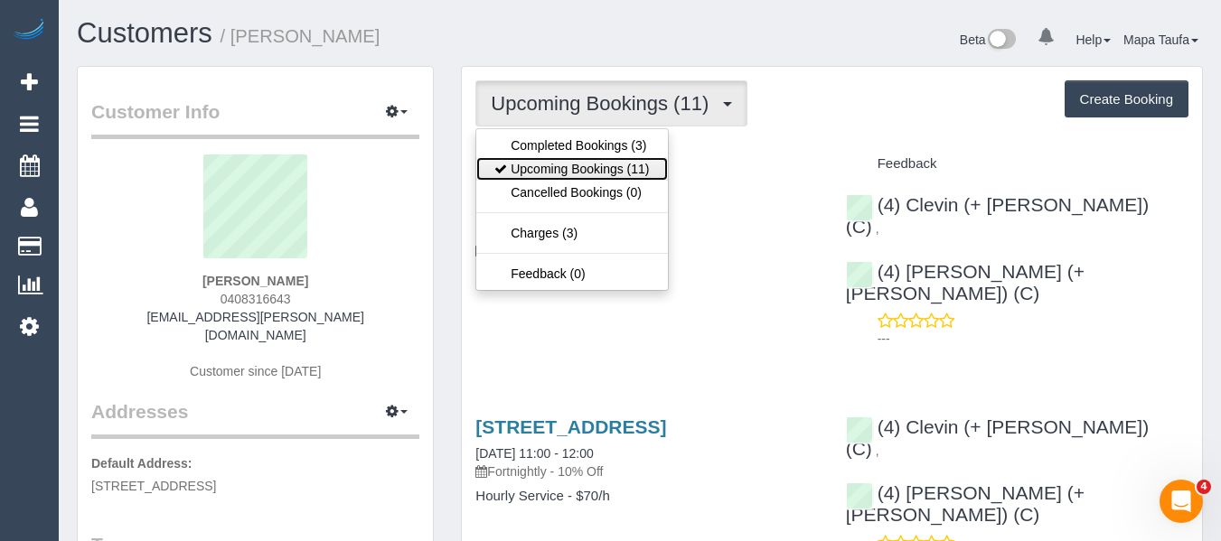
drag, startPoint x: 560, startPoint y: 168, endPoint x: 384, endPoint y: 7, distance: 238.6
click at [559, 167] on link "Upcoming Bookings (11)" at bounding box center [571, 169] width 191 height 24
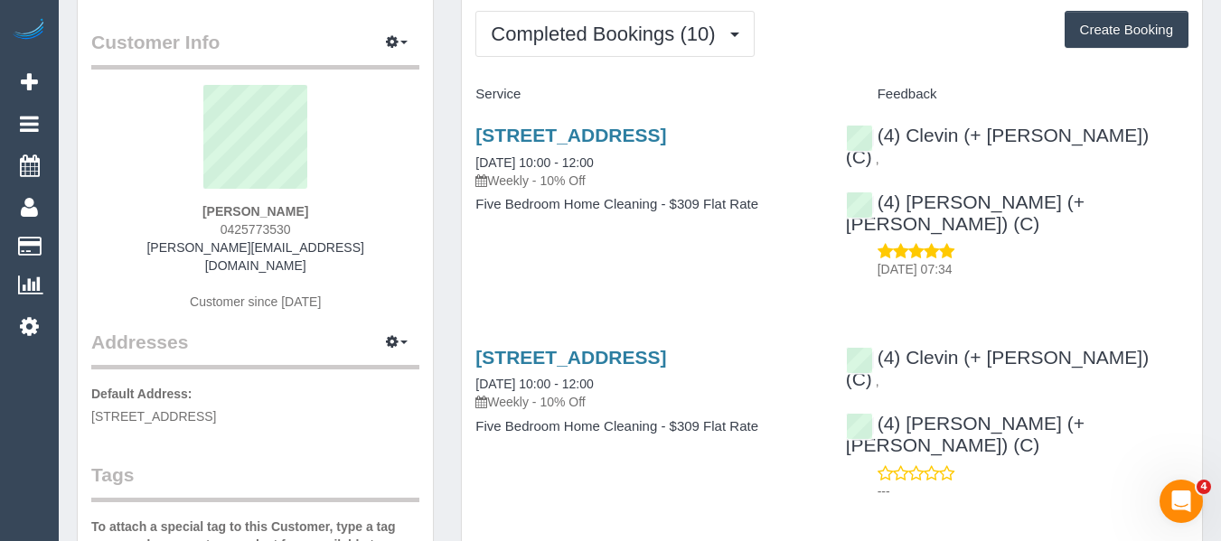
scroll to position [90, 0]
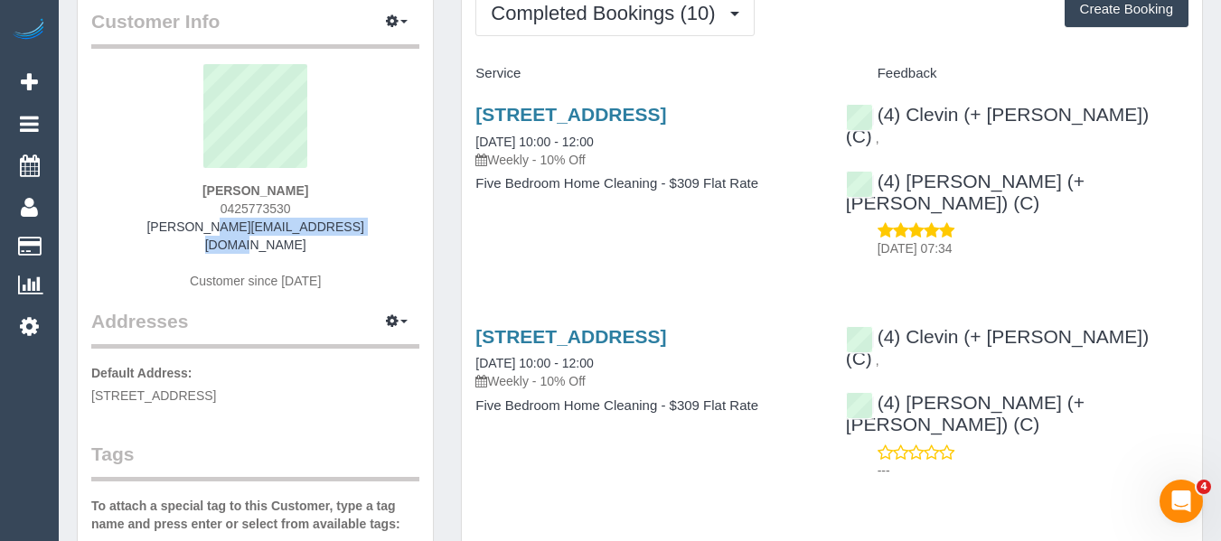
drag, startPoint x: 362, startPoint y: 229, endPoint x: 277, endPoint y: 226, distance: 85.0
click at [167, 226] on div "Ilona Wilson 0425773530 ilona@pack-tainers.com.au Customer since 2025" at bounding box center [255, 186] width 328 height 244
copy link "ilona@pack-tainers.com.au"
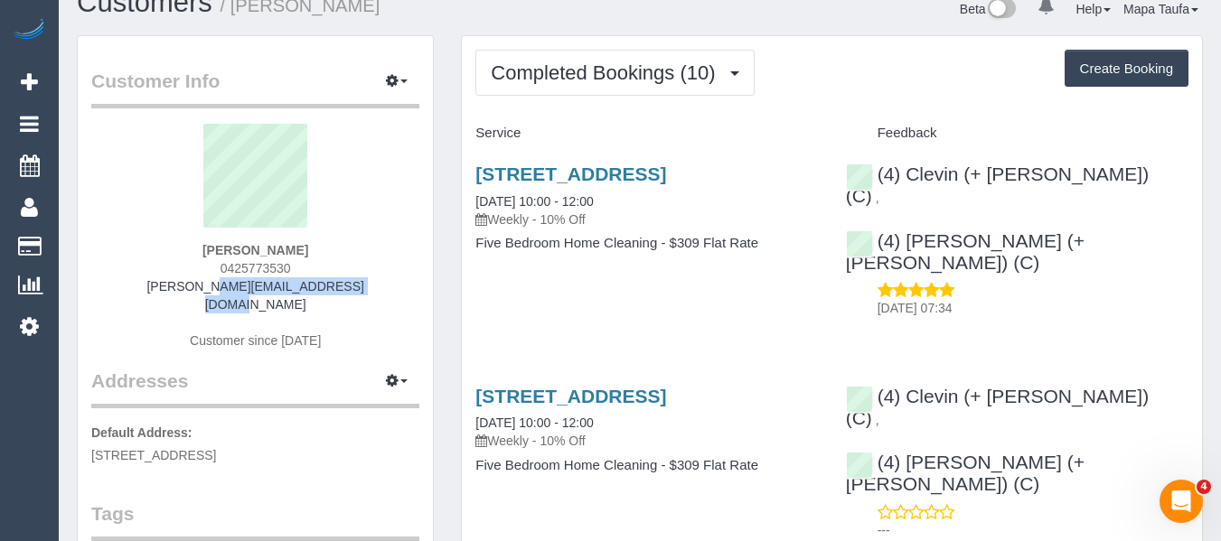
scroll to position [0, 0]
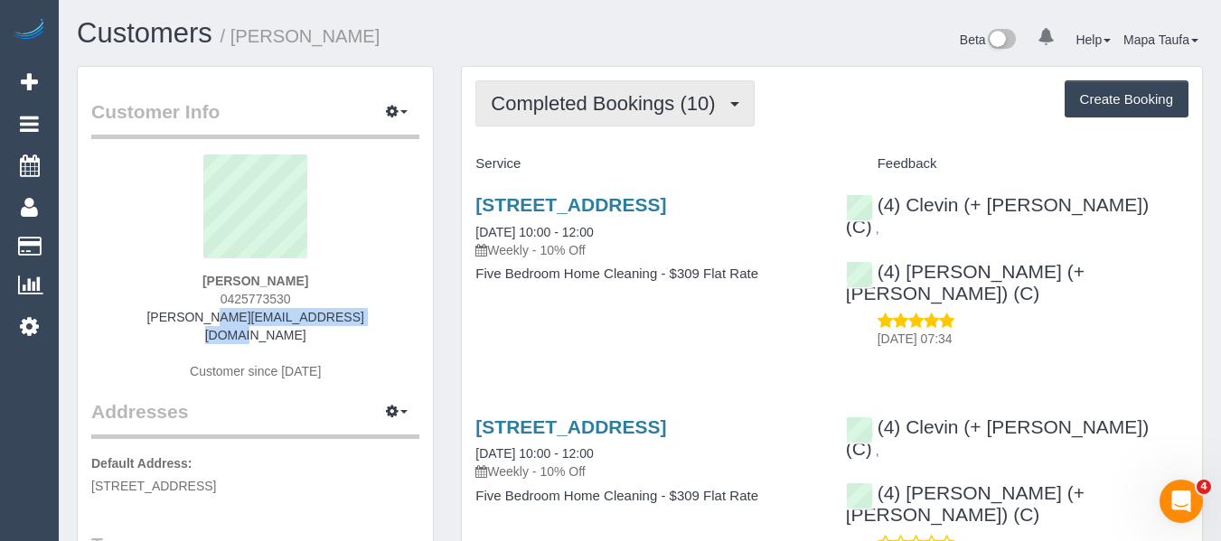
click at [621, 117] on button "Completed Bookings (10)" at bounding box center [614, 103] width 278 height 46
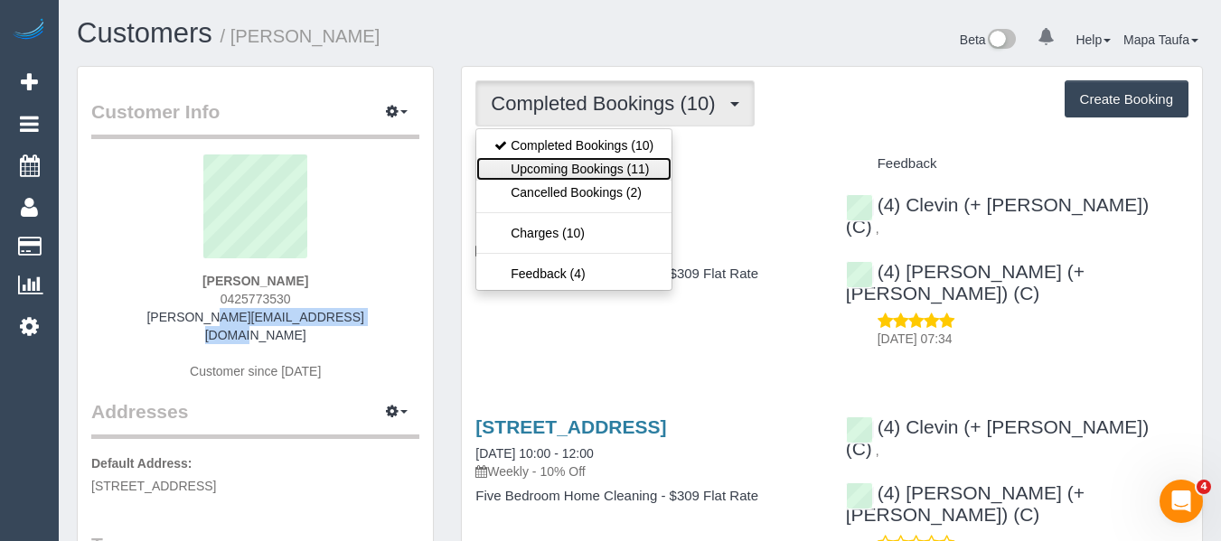
click at [616, 164] on link "Upcoming Bookings (11)" at bounding box center [573, 169] width 195 height 24
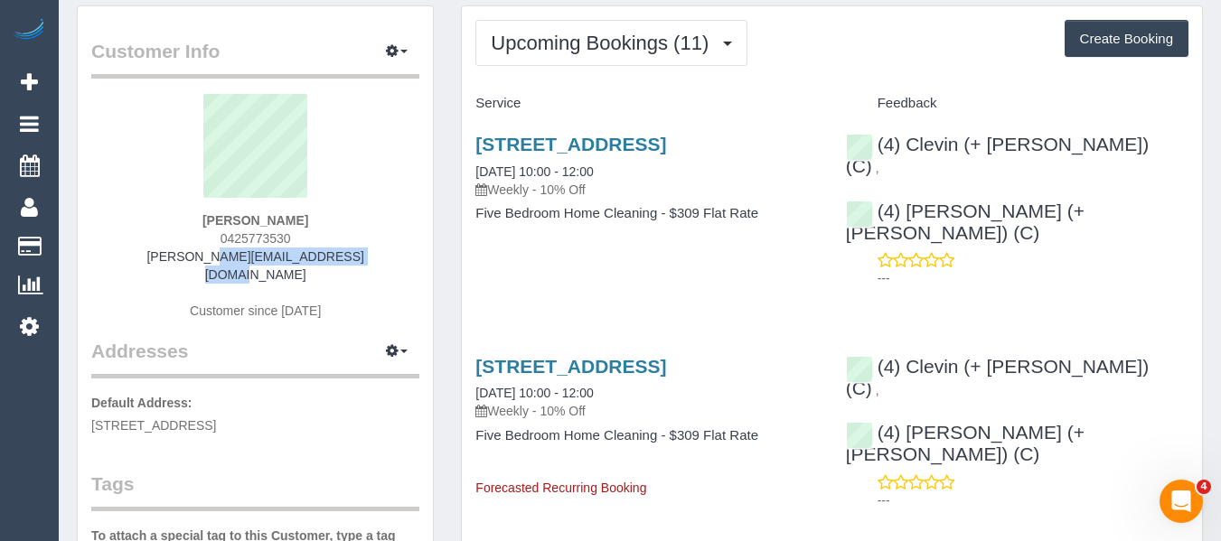
scroll to position [90, 0]
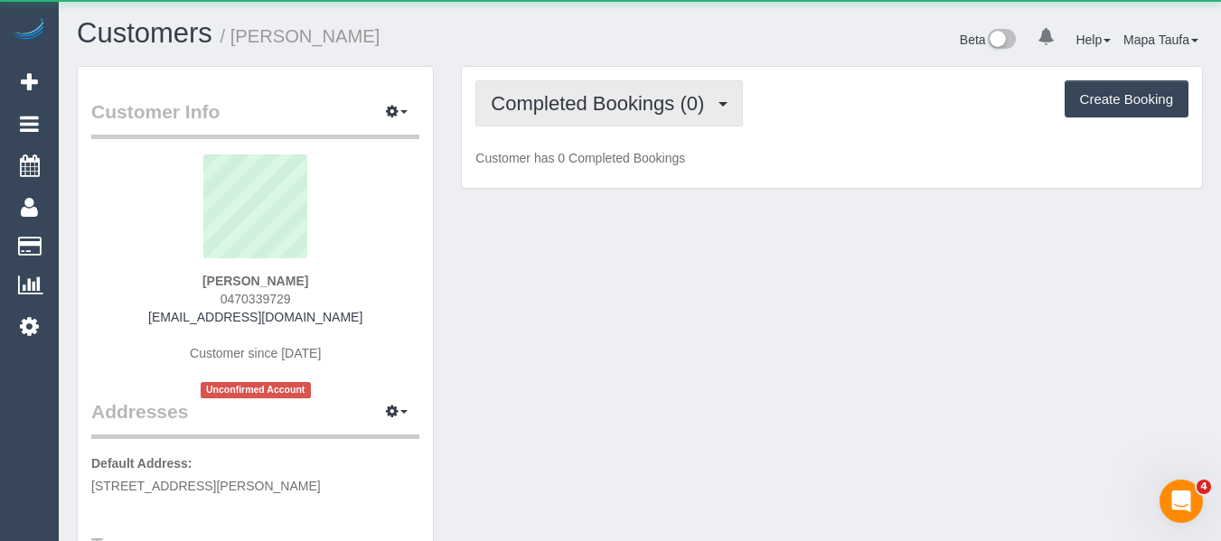
drag, startPoint x: 557, startPoint y: 80, endPoint x: 561, endPoint y: 123, distance: 43.6
click at [558, 98] on button "Completed Bookings (0)" at bounding box center [609, 103] width 268 height 46
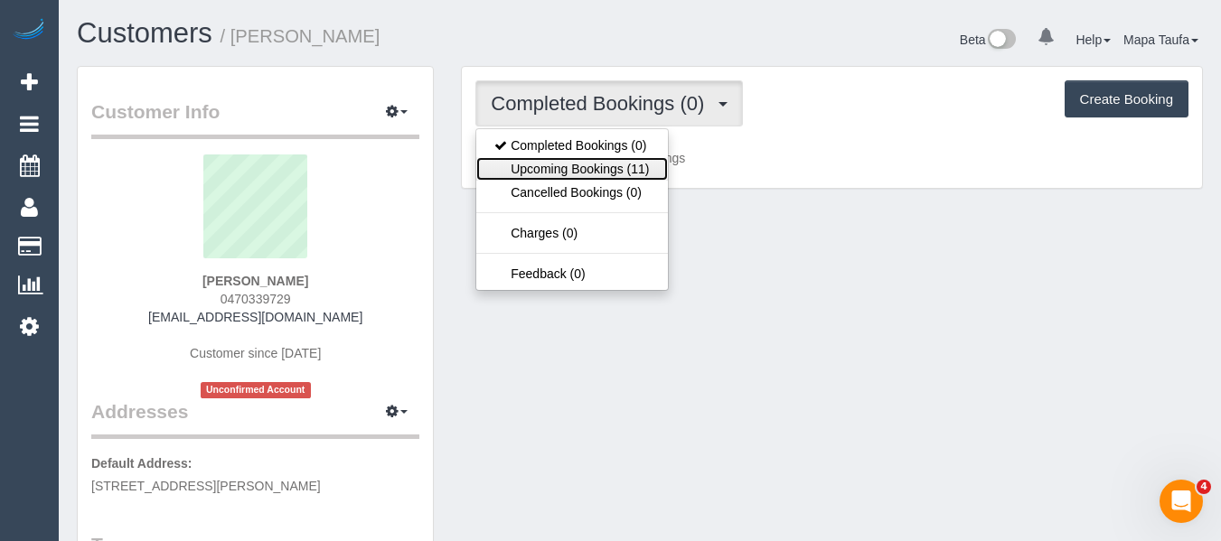
drag, startPoint x: 570, startPoint y: 168, endPoint x: 581, endPoint y: 134, distance: 36.0
click at [570, 168] on link "Upcoming Bookings (11)" at bounding box center [571, 169] width 191 height 24
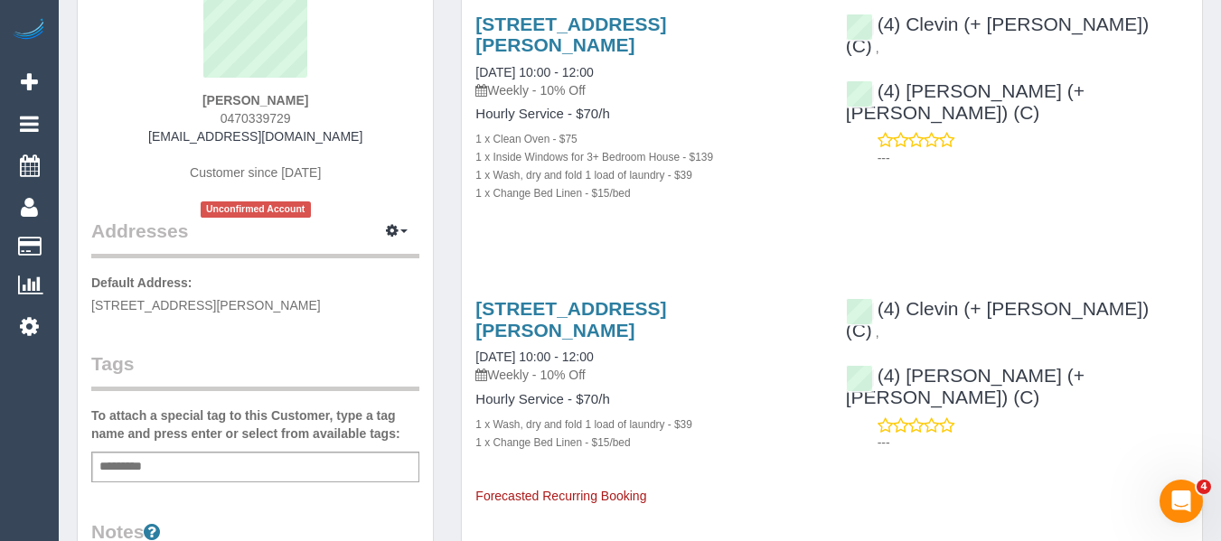
scroll to position [362, 0]
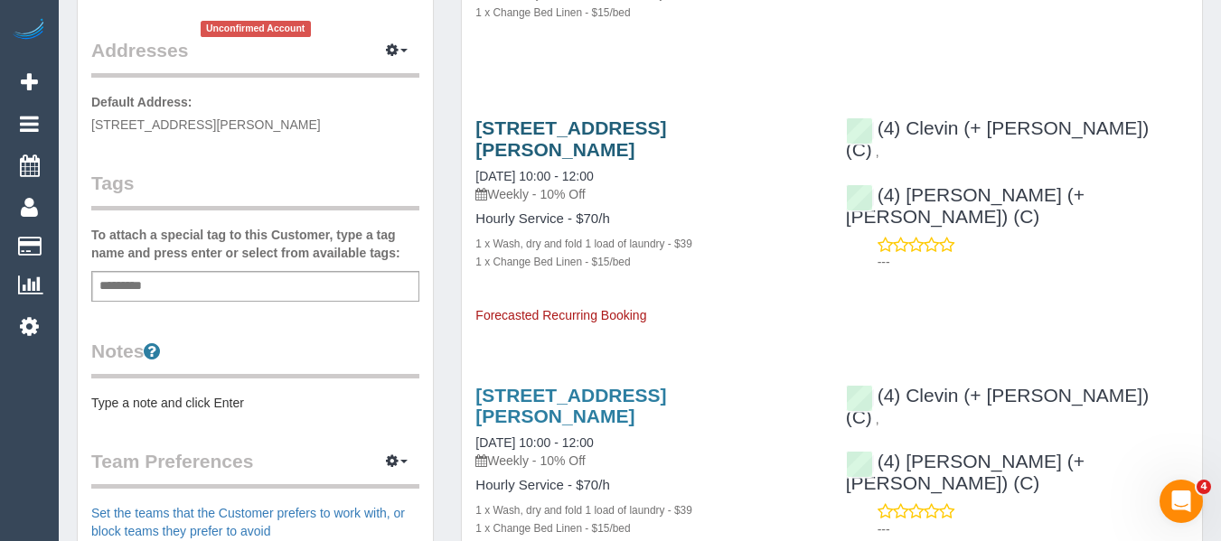
click at [557, 119] on div "59 Reema Bvd, Endeavour Hills, VIC 3802 30/08/2025 10:00 - 12:00 Weekly - 10% O…" at bounding box center [647, 212] width 370 height 221
click at [551, 131] on link "59 Reema Bvd, Endeavour Hills, VIC 3802" at bounding box center [570, 139] width 191 height 42
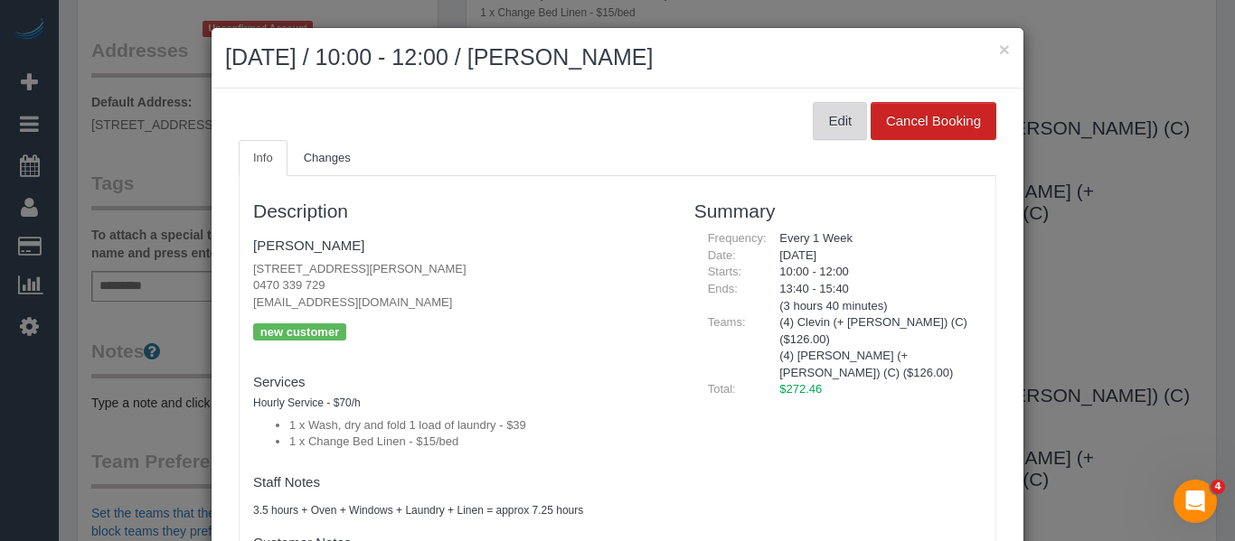
click at [833, 110] on button "Edit" at bounding box center [840, 121] width 54 height 38
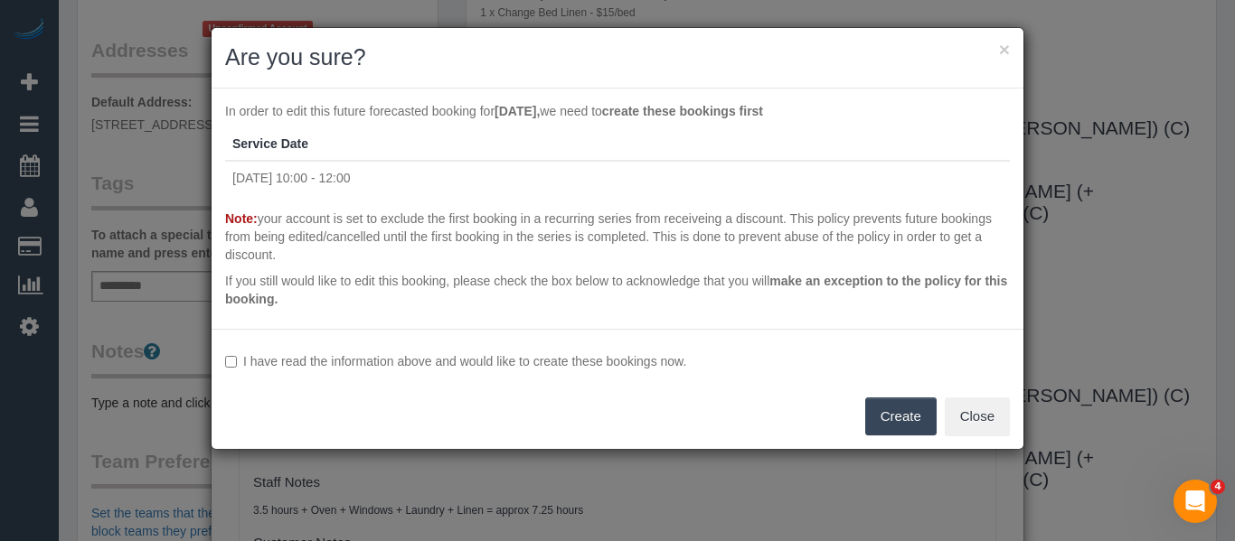
click at [329, 359] on label "I have read the information above and would like to create these bookings now." at bounding box center [617, 362] width 785 height 18
click at [881, 415] on button "Create" at bounding box center [900, 417] width 71 height 38
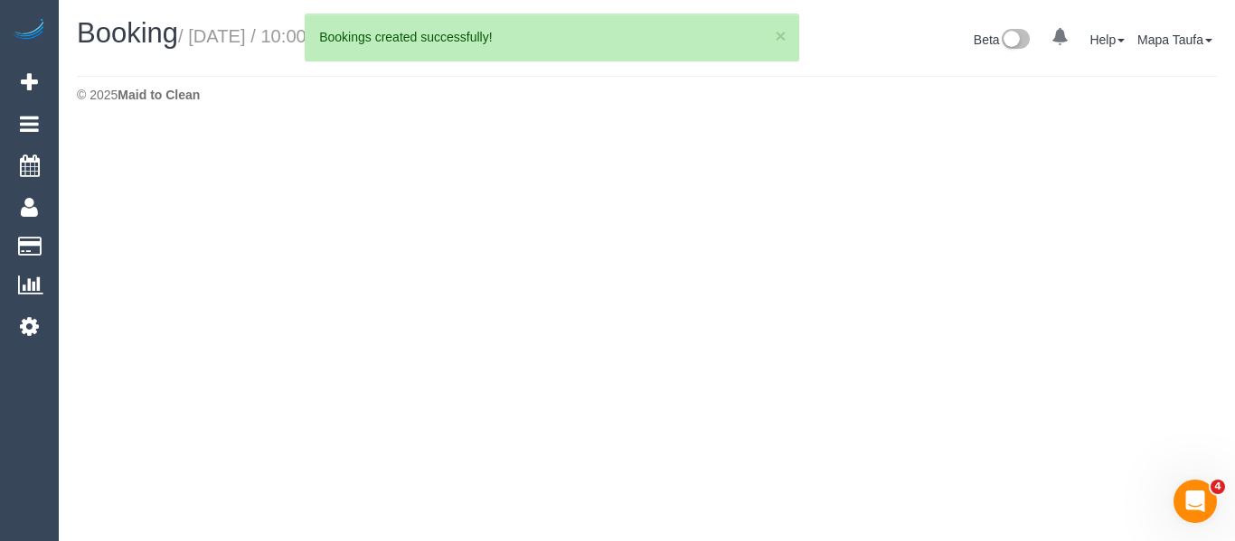
select select "VIC"
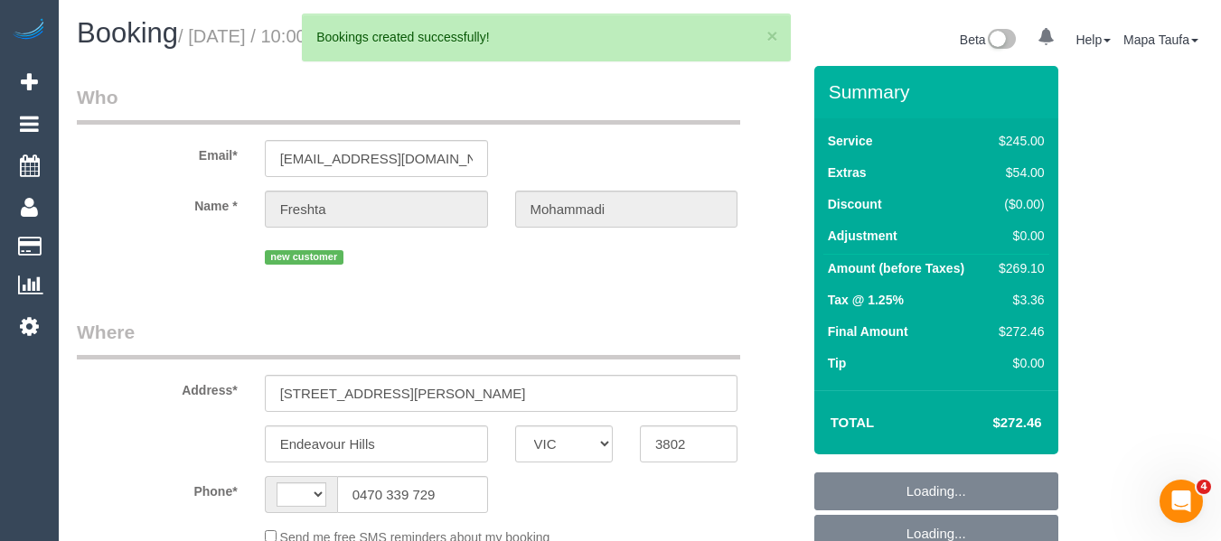
select select "string:AU"
select select "object:1347"
select select "string:stripe-pm_1RxqS82GScqysDRV9z6qFSQy"
select select "210"
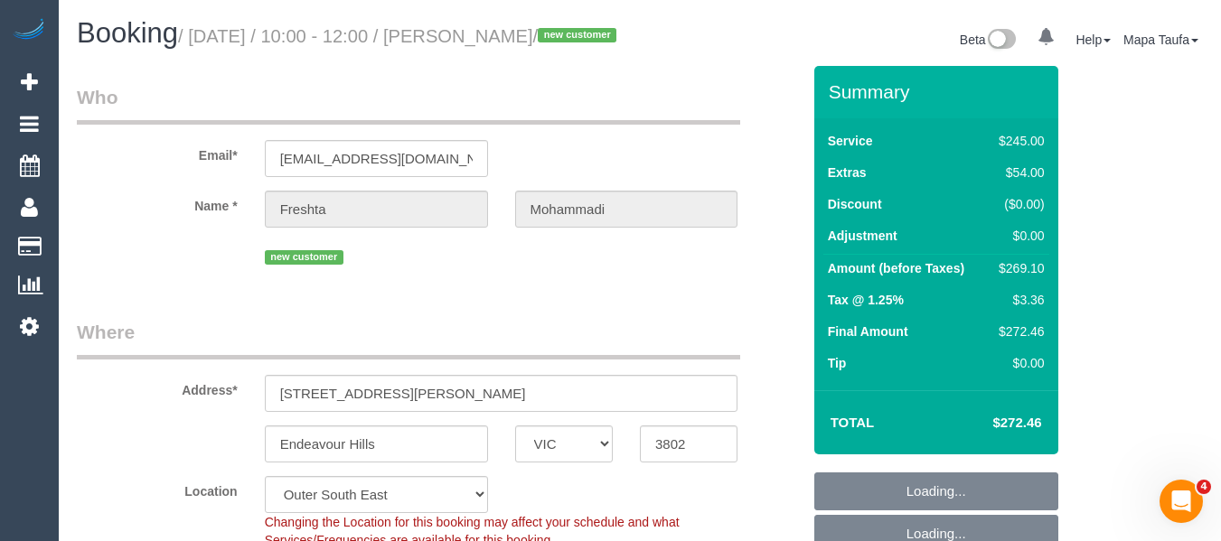
select select "object:1520"
select select "number:28"
select select "number:14"
select select "number:19"
select select "number:23"
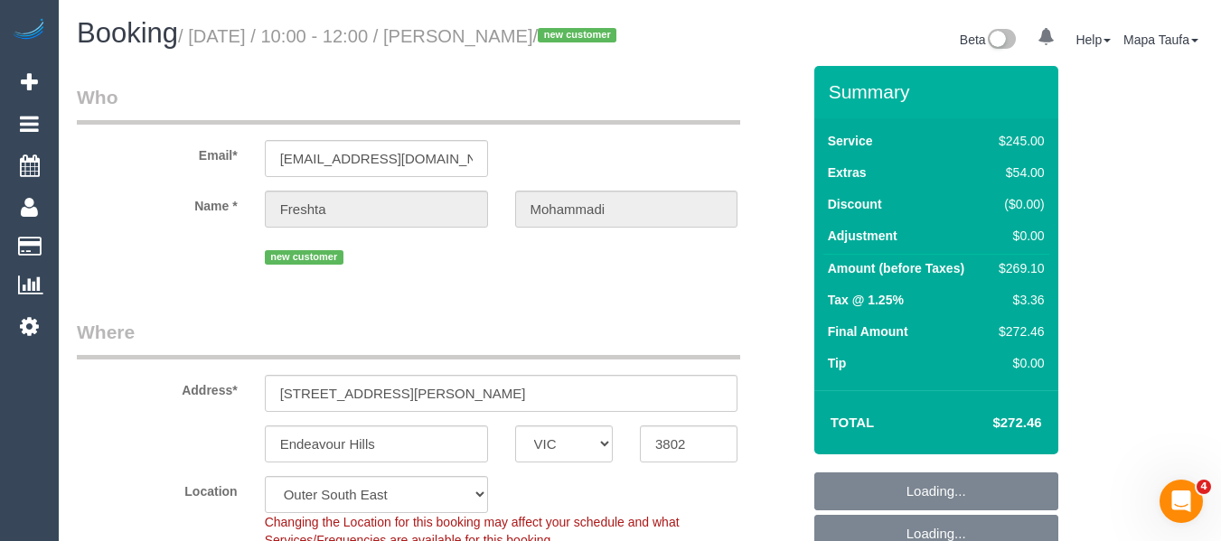
select select "number:35"
select select "number:26"
click at [430, 177] on input "mcreshta17@gmail.com" at bounding box center [376, 158] width 223 height 37
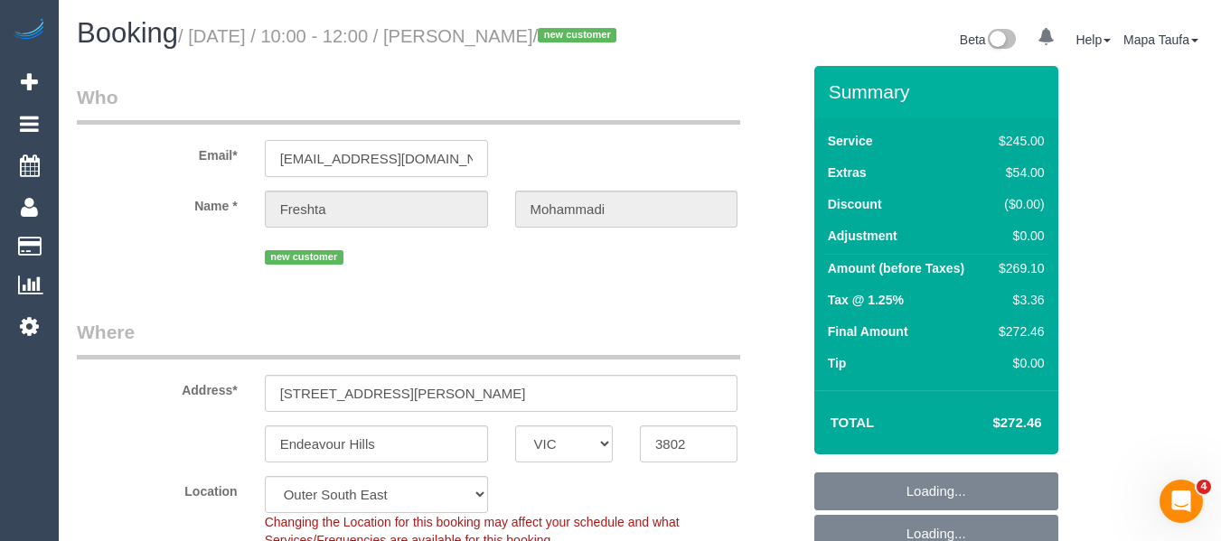
select select "spot3"
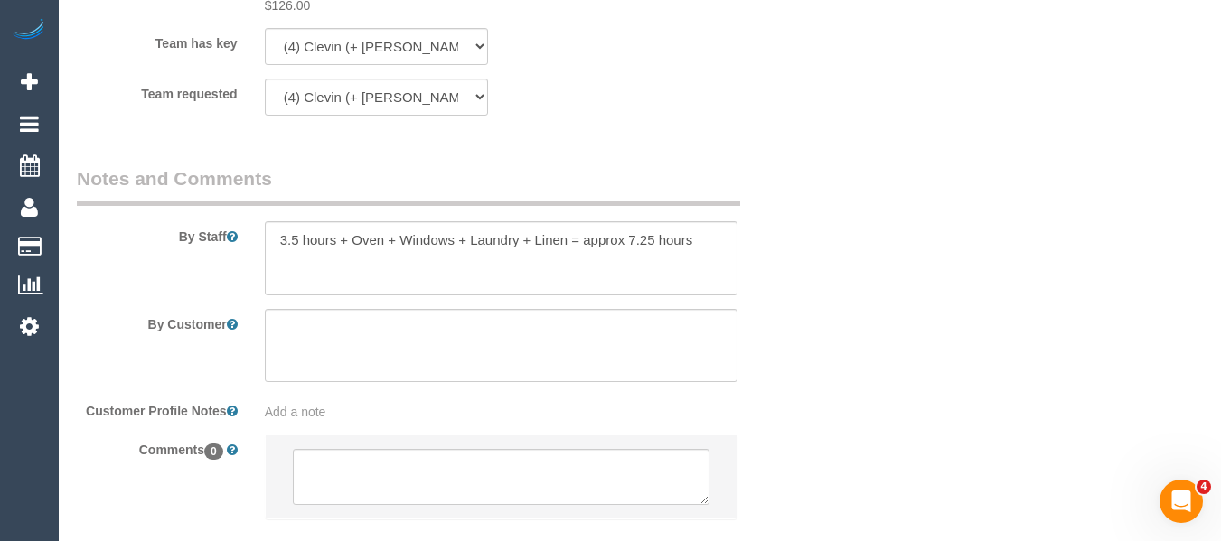
scroll to position [3006, 0]
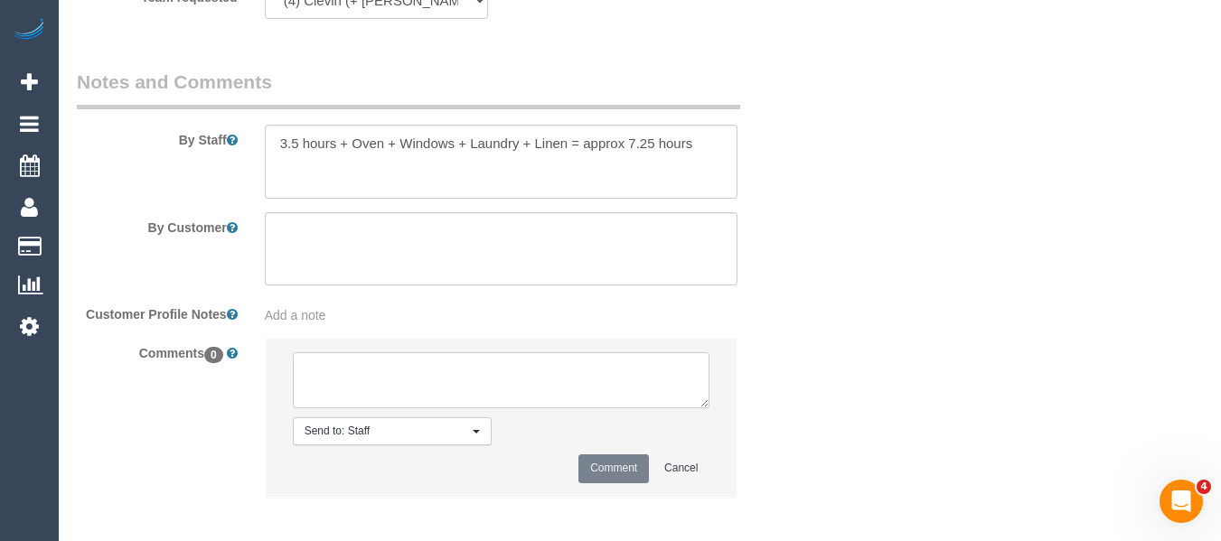
click at [446, 381] on textarea at bounding box center [502, 381] width 418 height 56
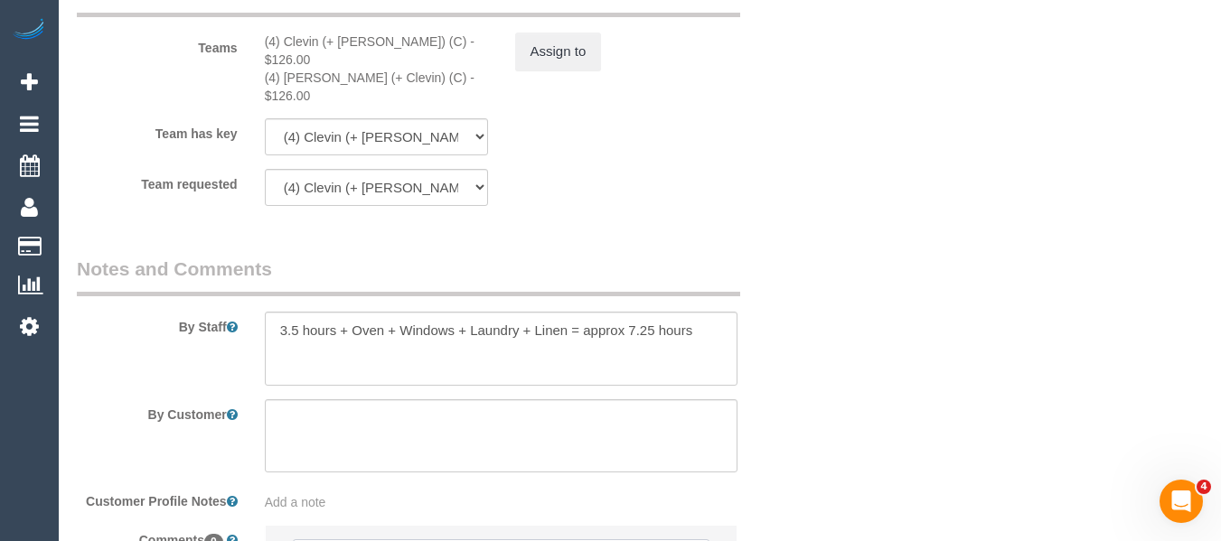
scroll to position [2645, 0]
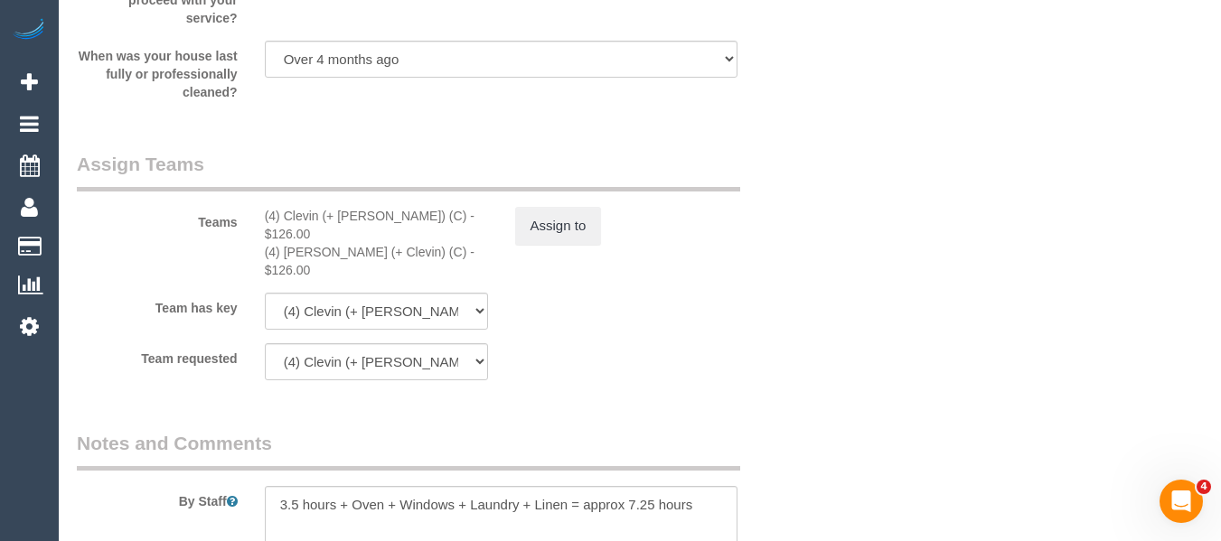
type textarea "U/A XXXXXXX not available - emailed"
drag, startPoint x: 390, startPoint y: 232, endPoint x: 287, endPoint y: 232, distance: 103.0
click at [287, 232] on div "(4) Clevin (+ Noel) (C) - $126.00" at bounding box center [376, 225] width 223 height 36
copy div "Clevin (+ Noel) (C)"
click at [539, 240] on button "Assign to" at bounding box center [558, 226] width 87 height 38
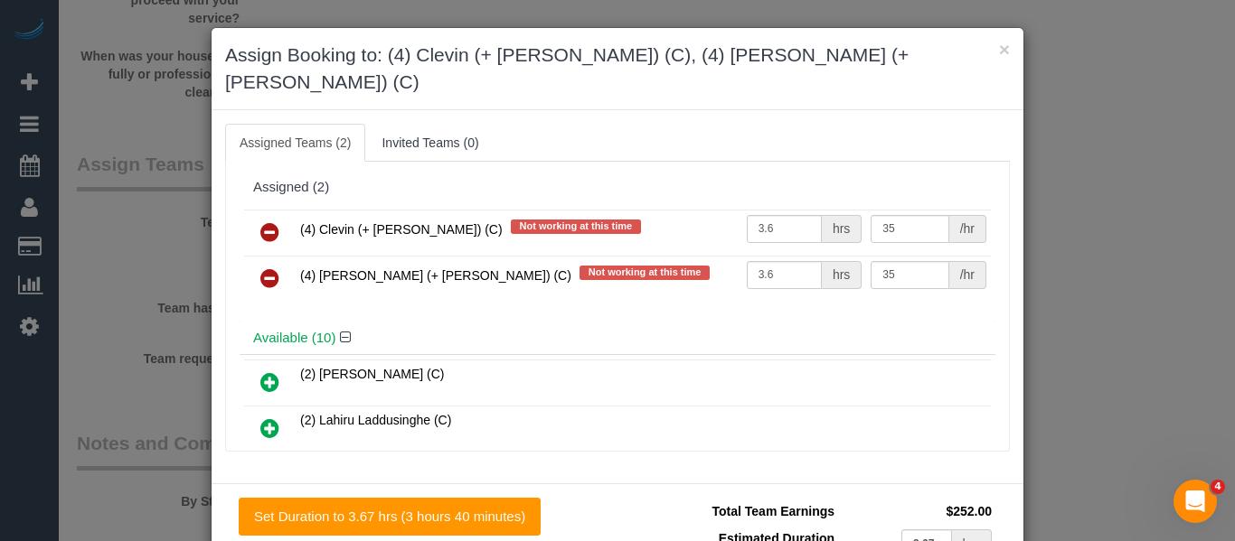
click at [278, 215] on link at bounding box center [270, 233] width 42 height 36
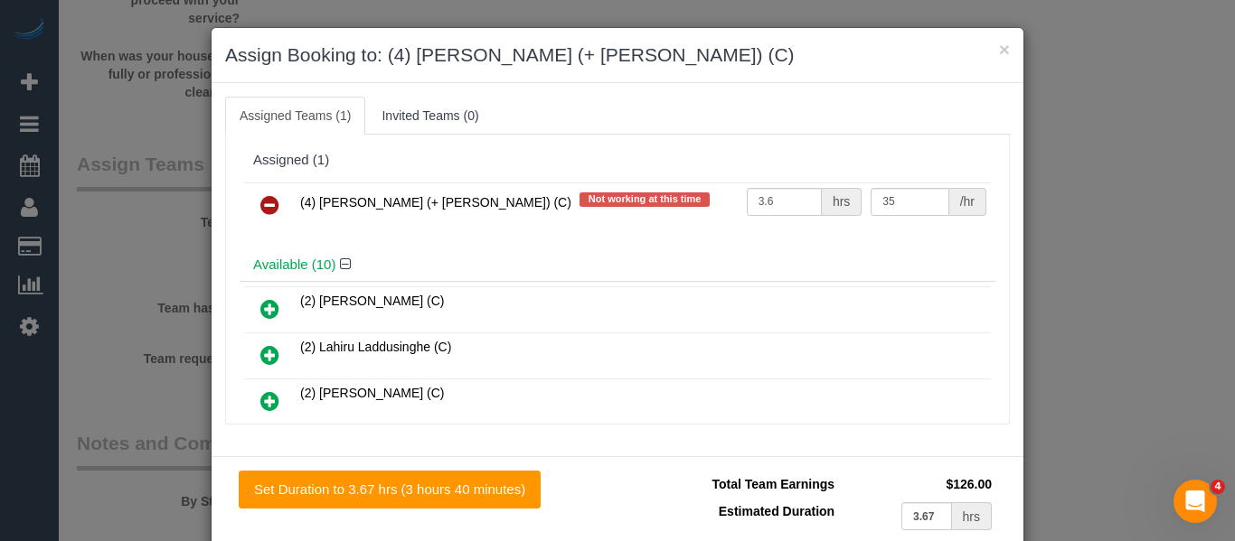
click at [278, 202] on link at bounding box center [270, 206] width 42 height 36
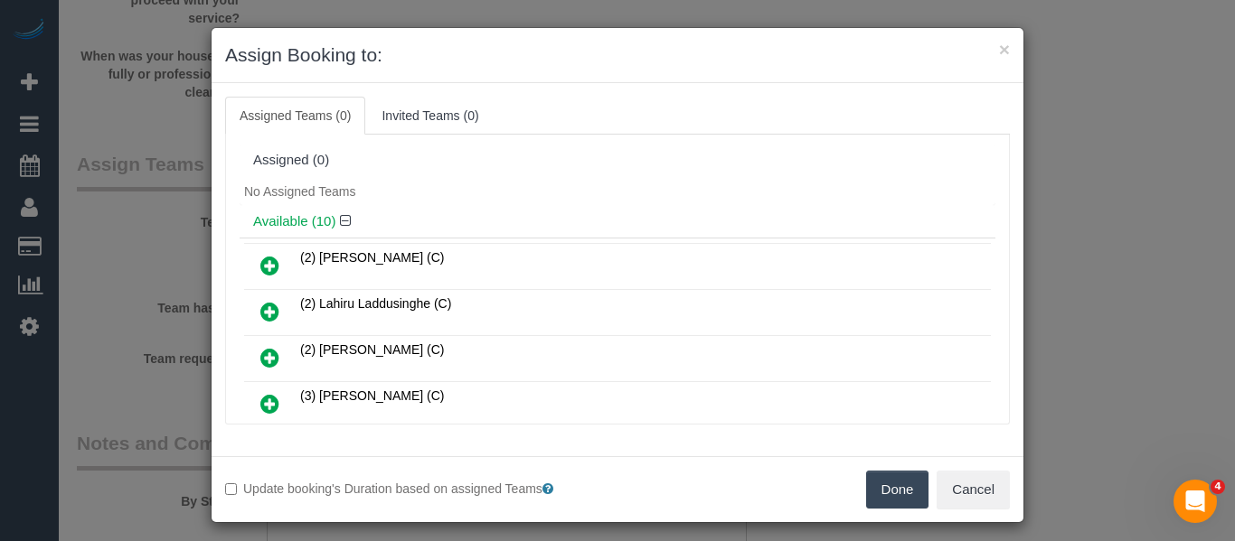
click at [890, 485] on button "Done" at bounding box center [897, 490] width 63 height 38
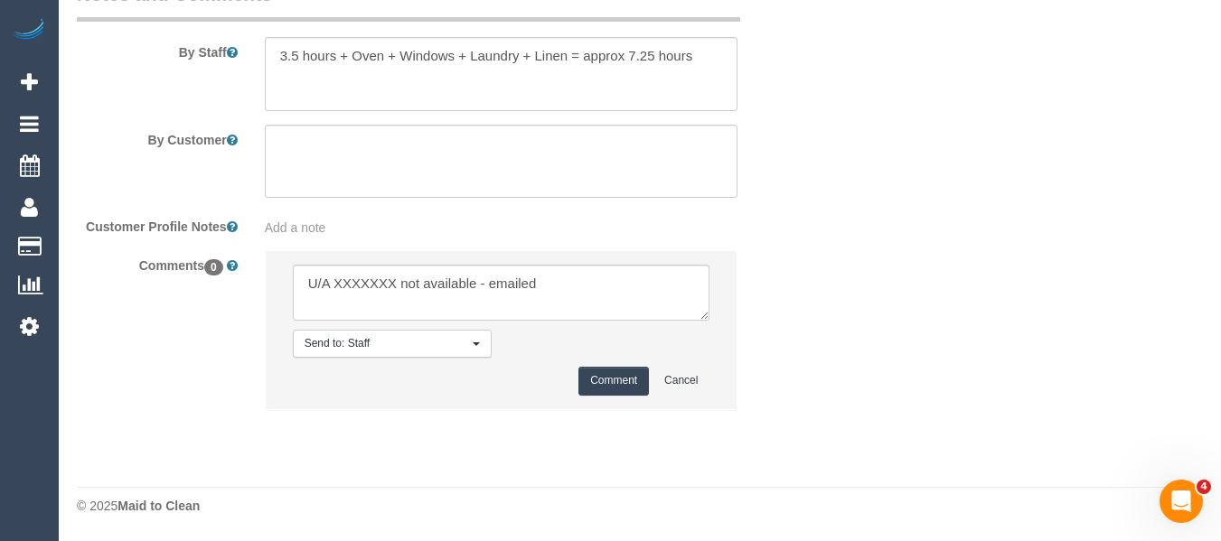
scroll to position [3081, 0]
click at [356, 287] on textarea at bounding box center [502, 293] width 418 height 56
paste textarea "Clevin (+ Noel) (C)"
type textarea "U/A Clevin (+ Noel) (C) not available - emailed"
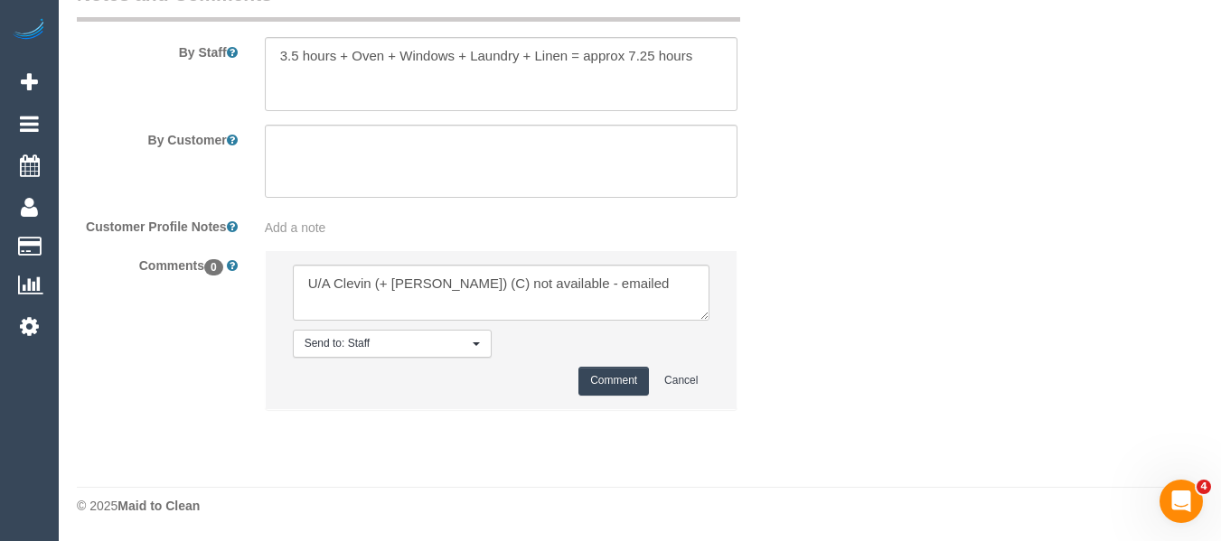
click at [610, 378] on button "Comment" at bounding box center [613, 381] width 71 height 28
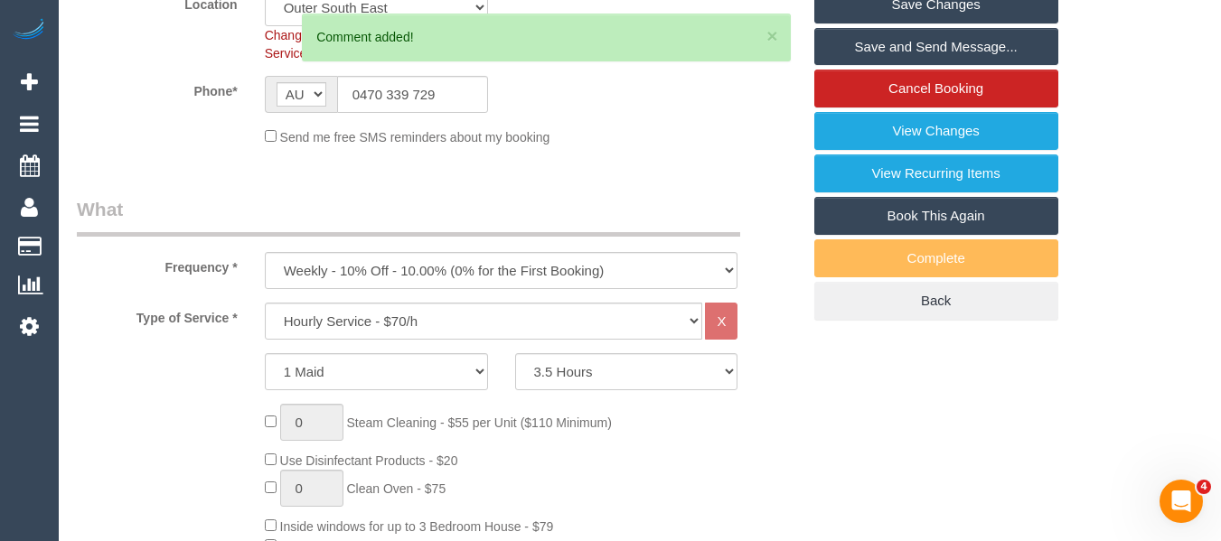
scroll to position [475, 0]
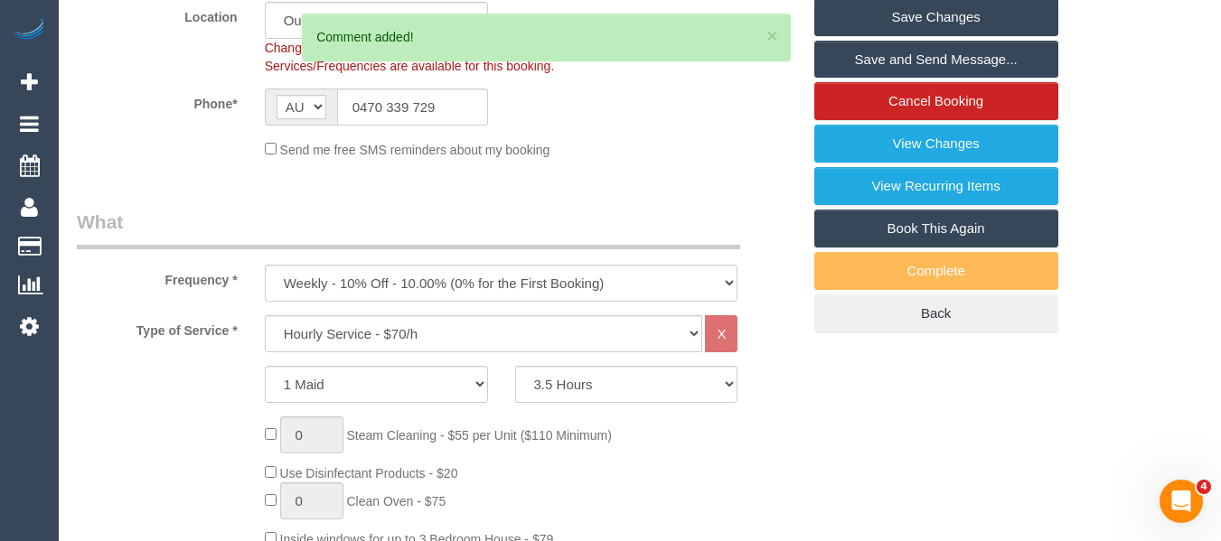
click at [914, 36] on link "Save Changes" at bounding box center [936, 17] width 244 height 38
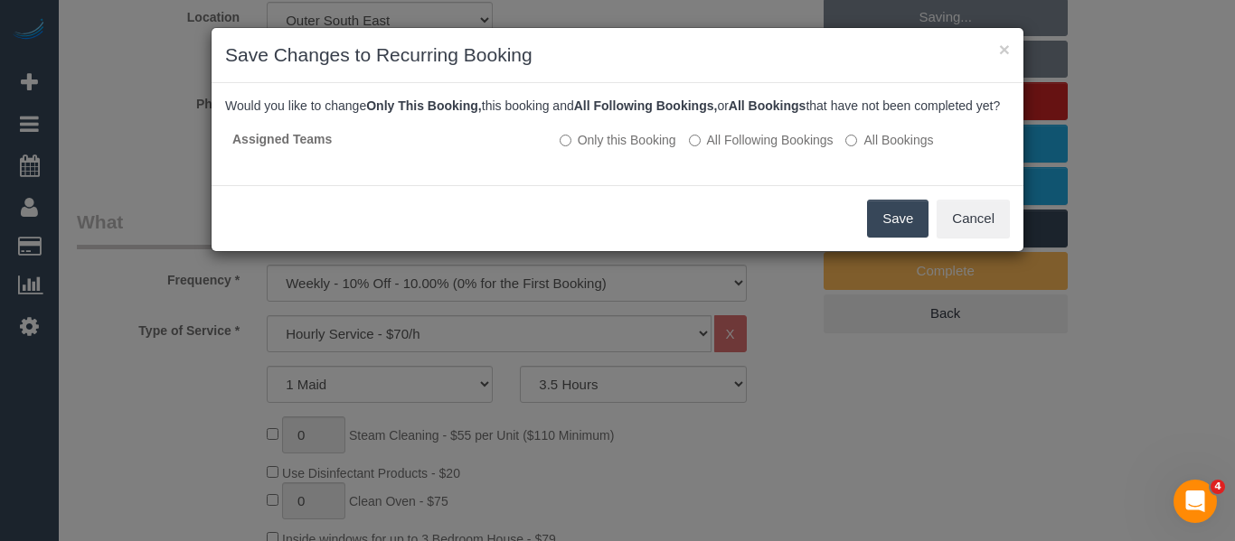
click at [897, 228] on button "Save" at bounding box center [897, 219] width 61 height 38
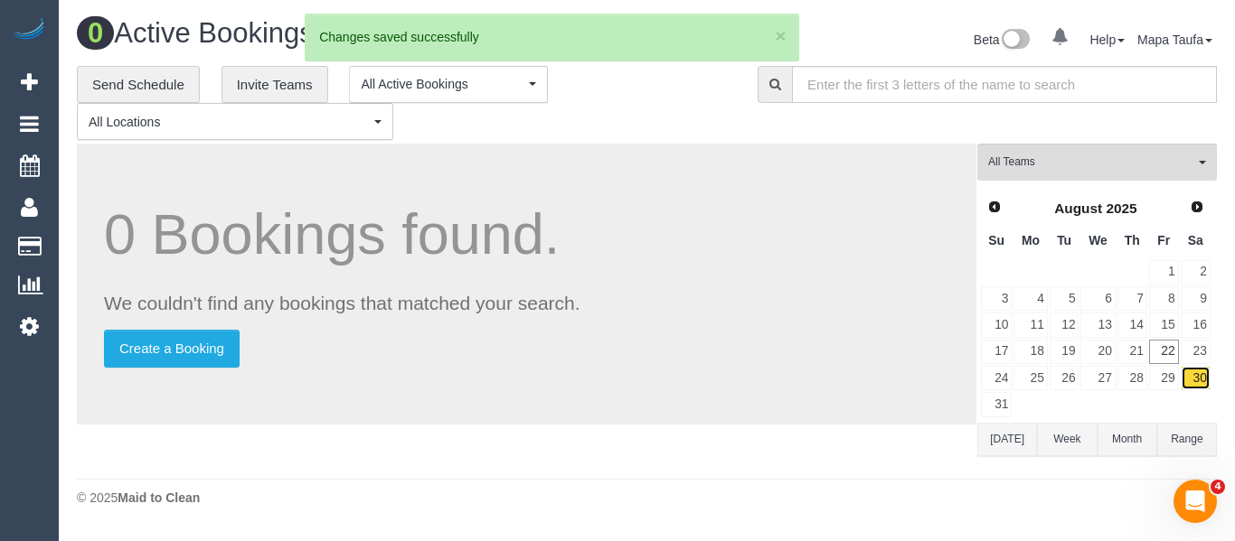
click at [1200, 381] on link "30" at bounding box center [1195, 378] width 30 height 24
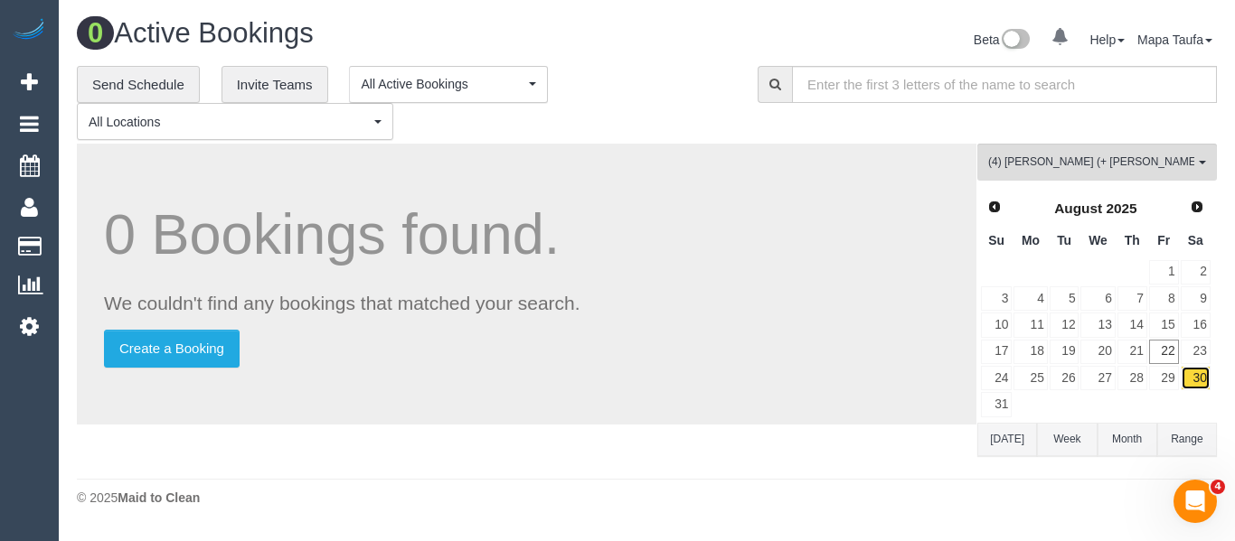
click at [1190, 374] on link "30" at bounding box center [1195, 378] width 30 height 24
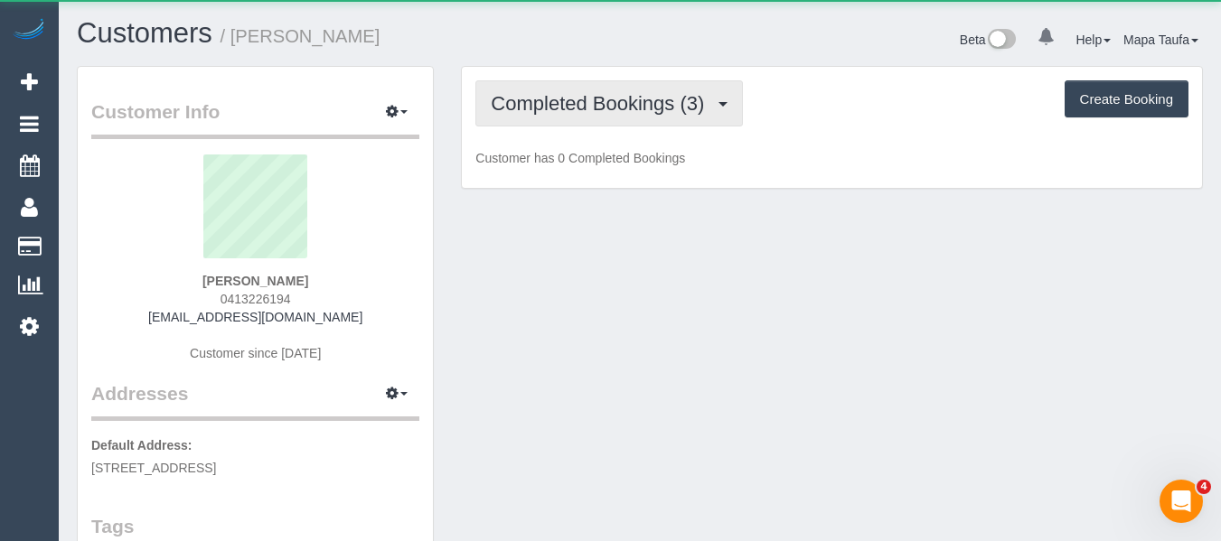
click at [558, 118] on button "Completed Bookings (3)" at bounding box center [609, 103] width 268 height 46
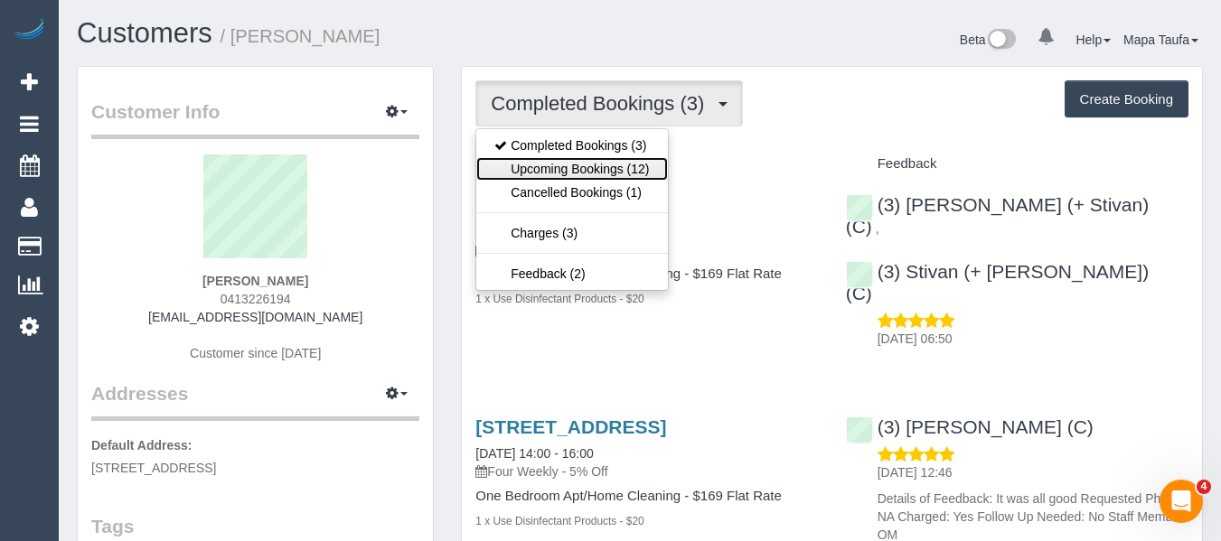
click at [575, 160] on link "Upcoming Bookings (12)" at bounding box center [571, 169] width 191 height 24
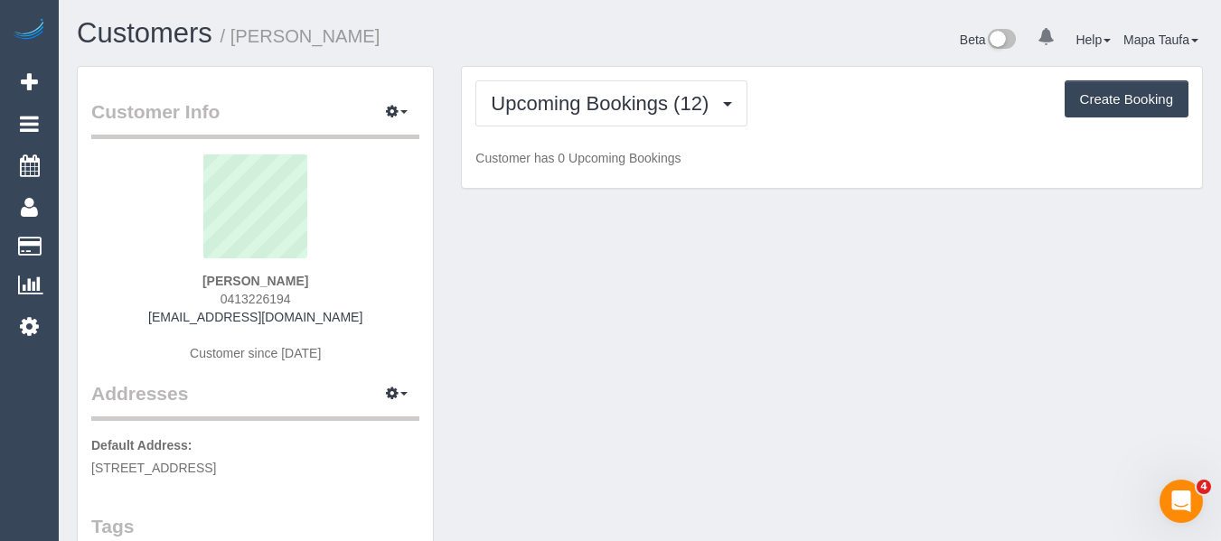
click at [585, 41] on h1 "Customers / [PERSON_NAME]" at bounding box center [352, 33] width 550 height 31
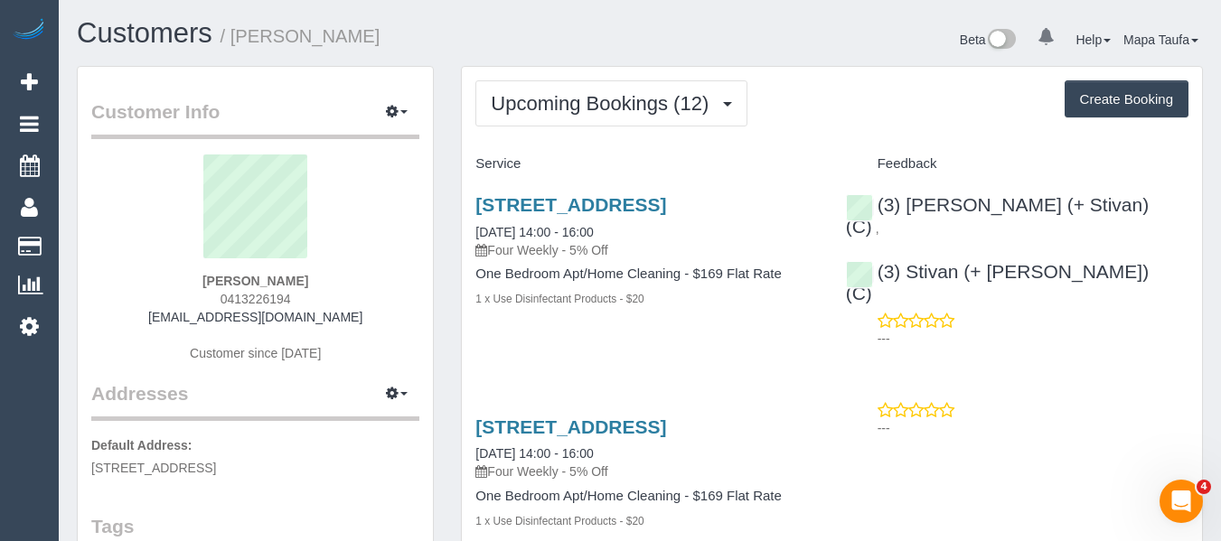
click at [548, 215] on h3 "[STREET_ADDRESS]" at bounding box center [646, 204] width 343 height 21
click at [555, 198] on link "[STREET_ADDRESS]" at bounding box center [570, 204] width 191 height 21
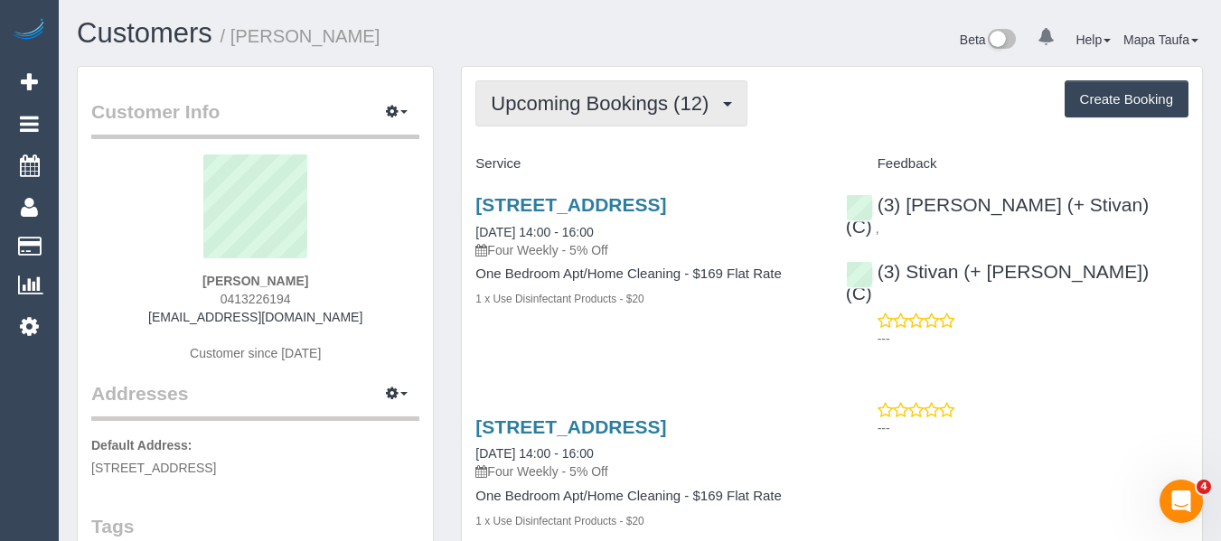
click at [596, 81] on button "Upcoming Bookings (12)" at bounding box center [611, 103] width 272 height 46
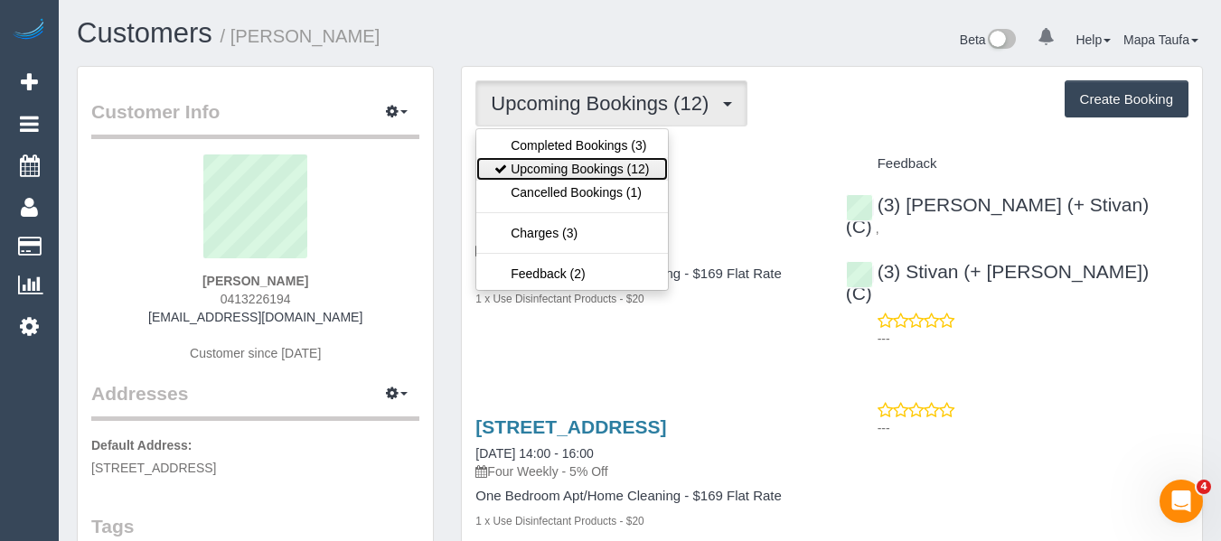
click at [587, 162] on link "Upcoming Bookings (12)" at bounding box center [571, 169] width 191 height 24
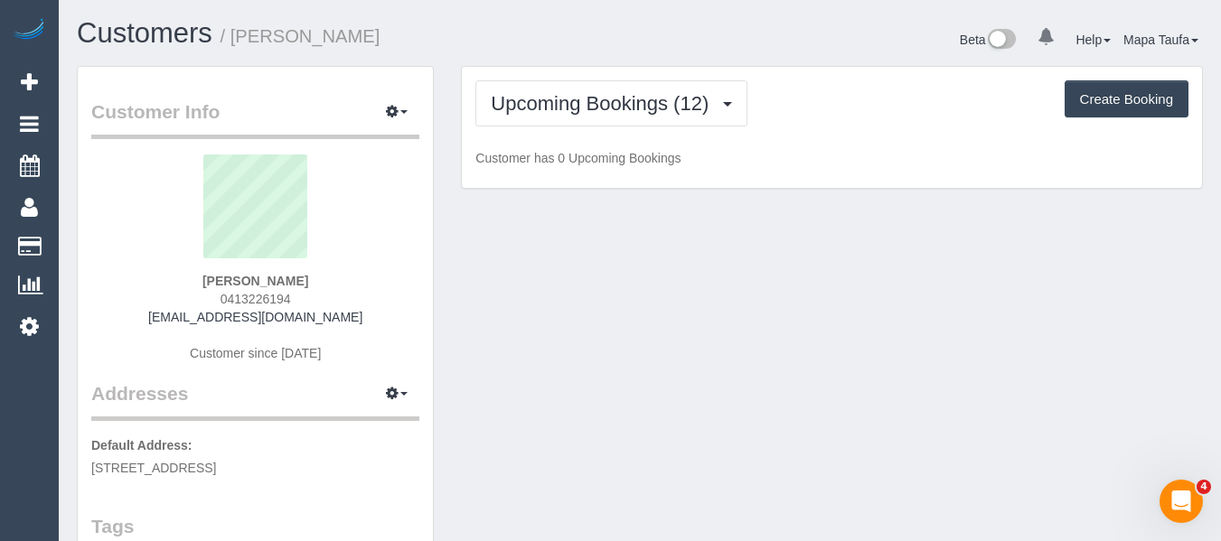
drag, startPoint x: 873, startPoint y: 138, endPoint x: 873, endPoint y: 118, distance: 19.9
click at [877, 138] on div "Upcoming Bookings (12) Completed Bookings (3) Upcoming Bookings (12) Cancelled …" at bounding box center [832, 128] width 740 height 122
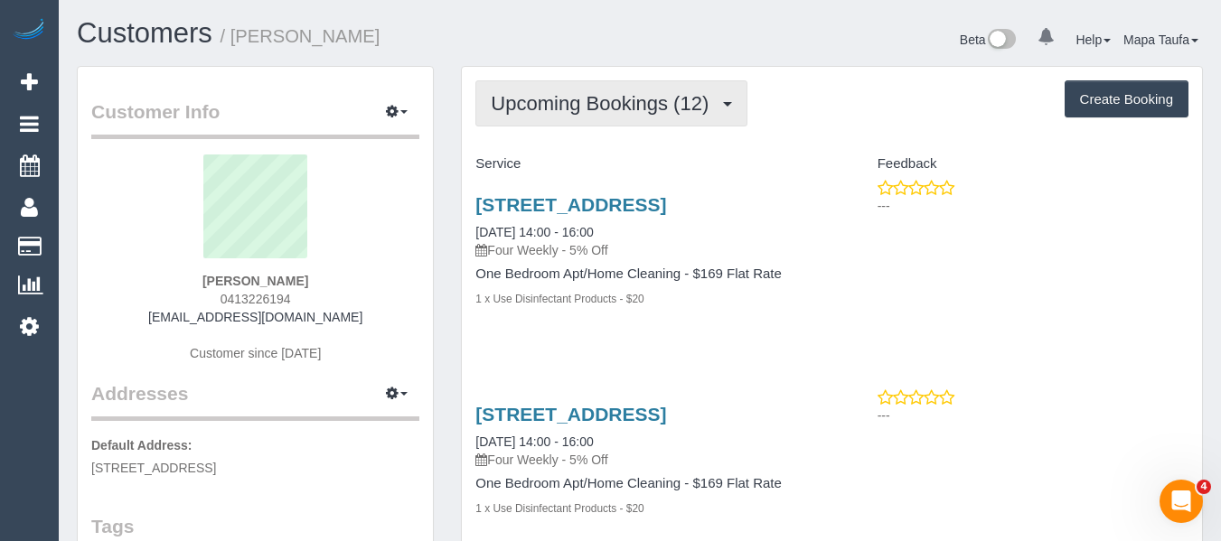
click at [620, 110] on span "Upcoming Bookings (12)" at bounding box center [604, 103] width 227 height 23
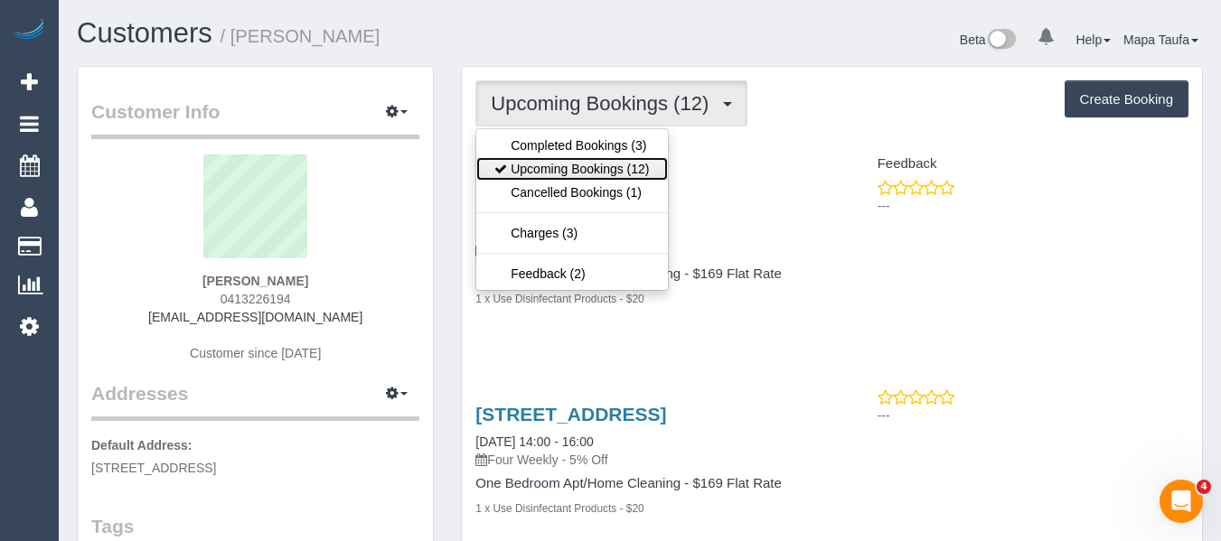
click at [594, 165] on link "Upcoming Bookings (12)" at bounding box center [571, 169] width 191 height 24
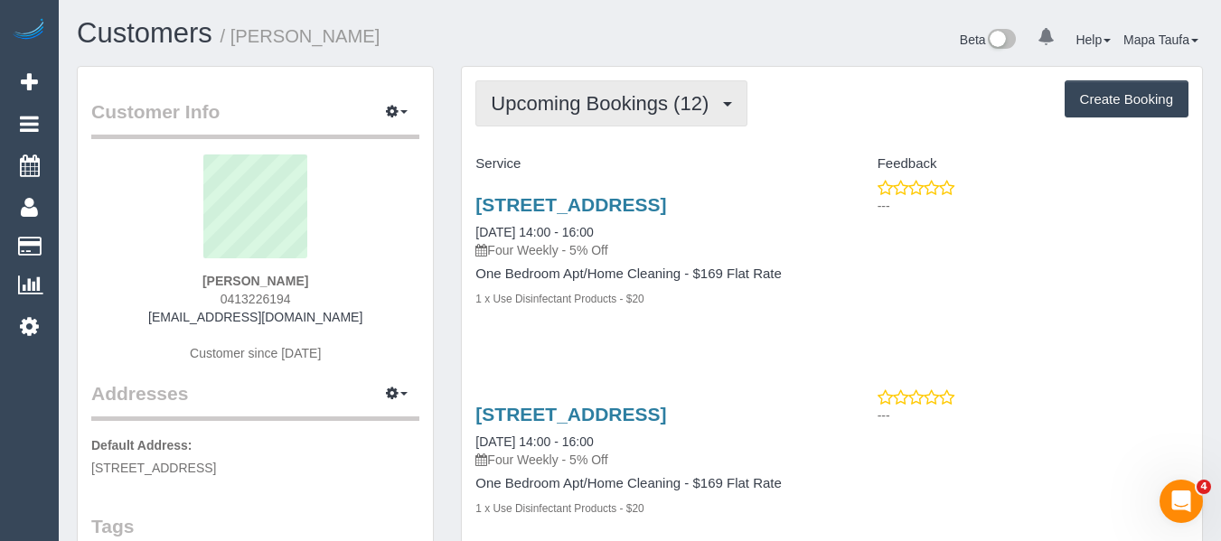
click at [585, 100] on span "Upcoming Bookings (12)" at bounding box center [604, 103] width 227 height 23
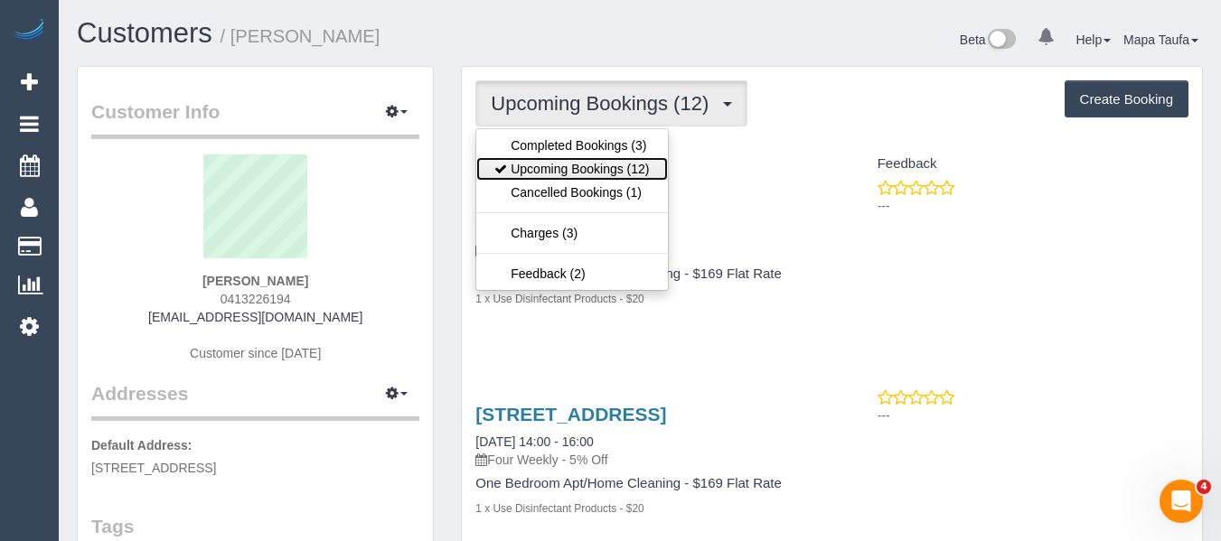
drag, startPoint x: 581, startPoint y: 166, endPoint x: 571, endPoint y: 171, distance: 10.9
click at [581, 167] on link "Upcoming Bookings (12)" at bounding box center [571, 169] width 191 height 24
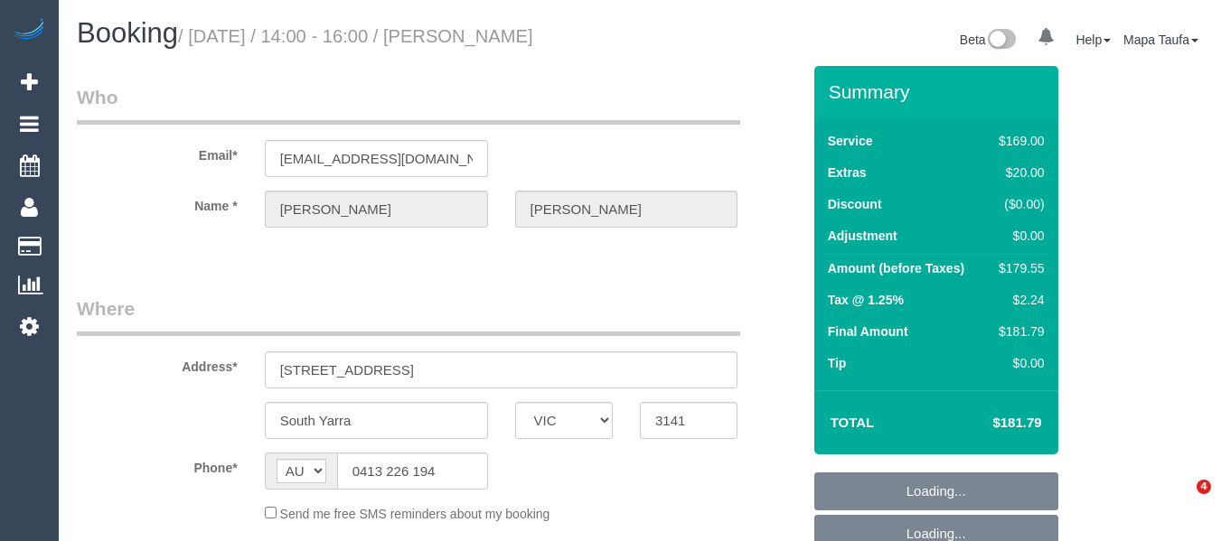
select select "VIC"
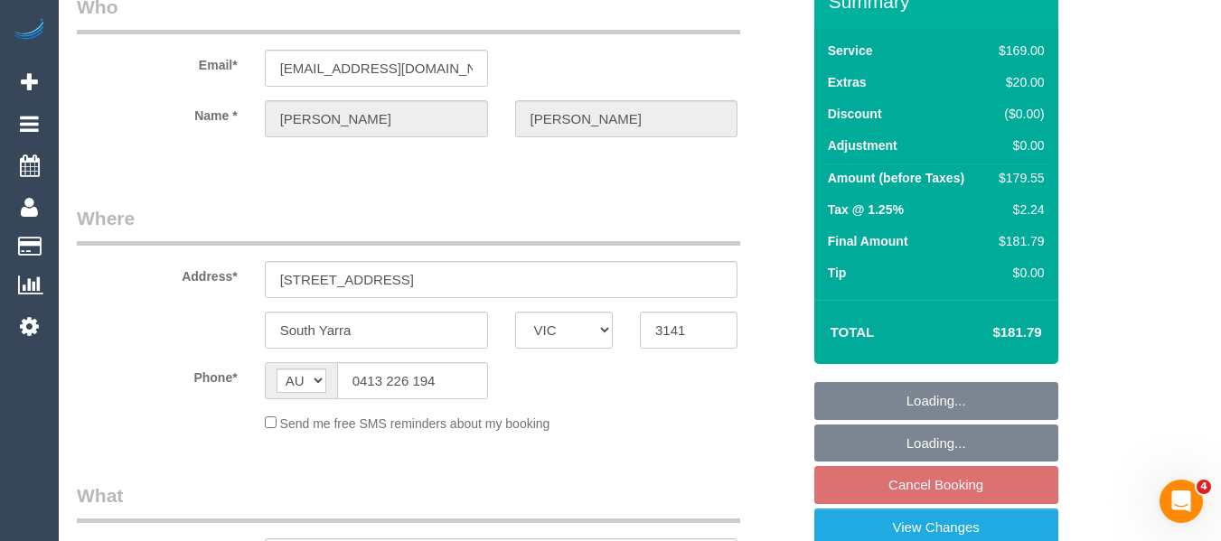
scroll to position [184, 0]
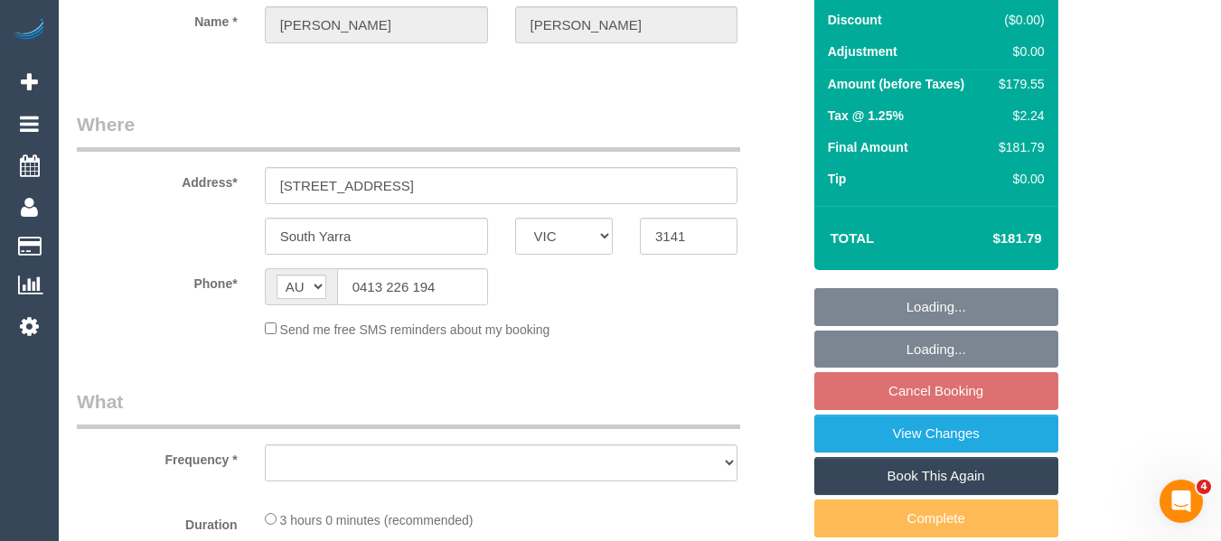
select select "object:532"
select select "string:stripe-pm_1RemZg2GScqysDRVlBzNYqKn"
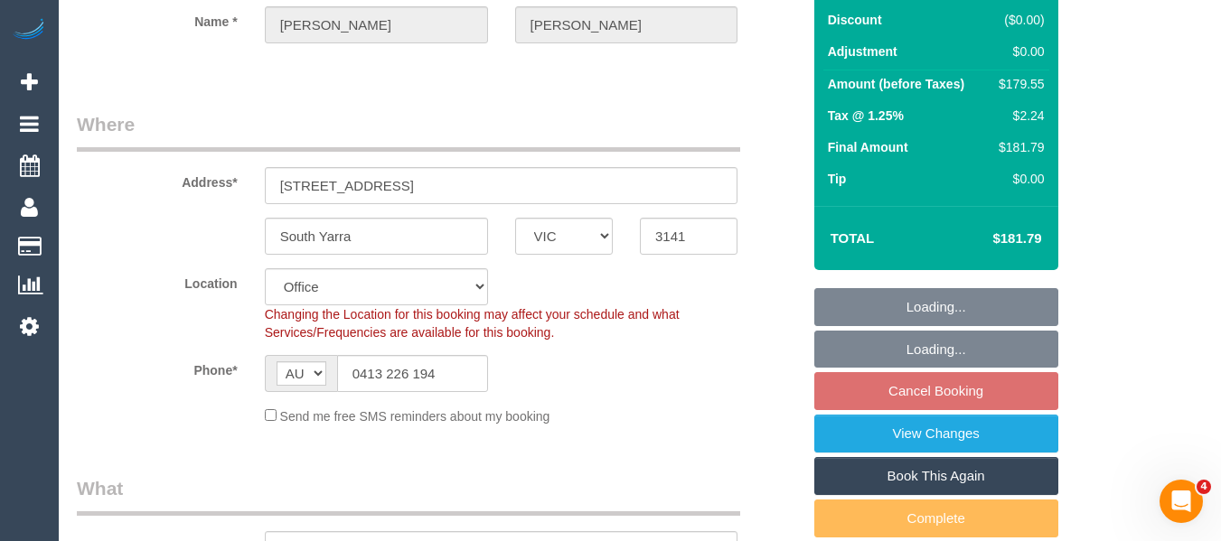
select select "object:685"
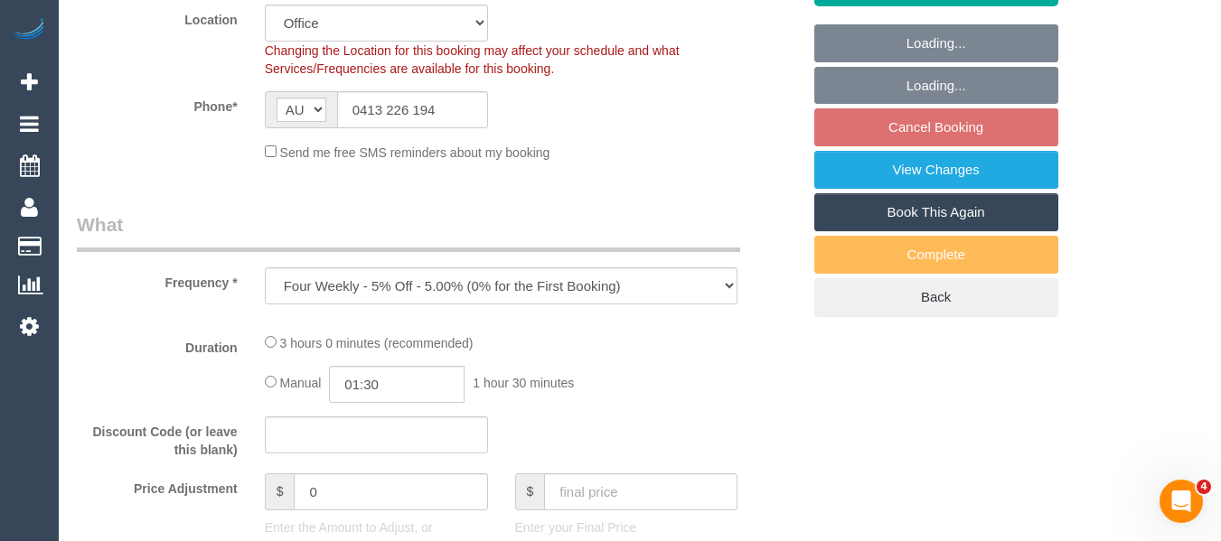
select select "number:29"
select select "number:14"
select select "number:21"
select select "number:22"
select select "number:33"
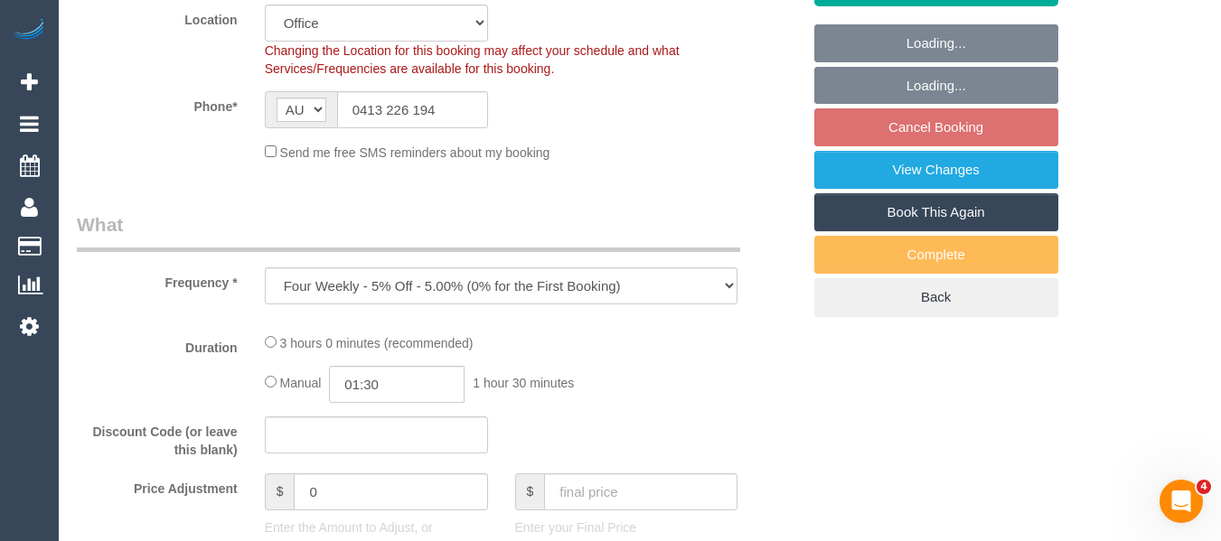
select select "number:12"
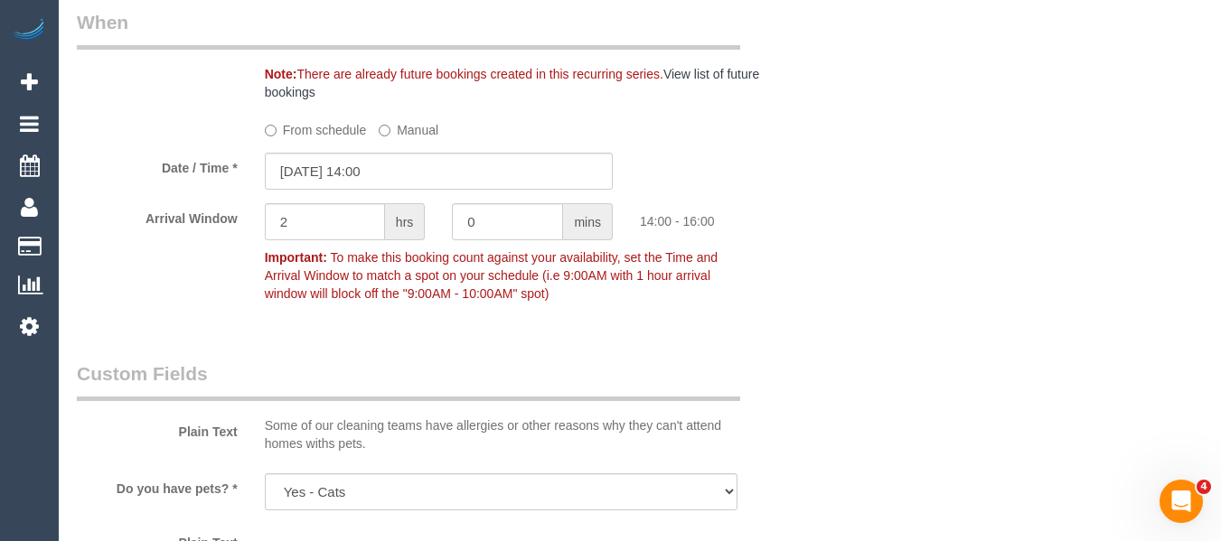
scroll to position [2004, 0]
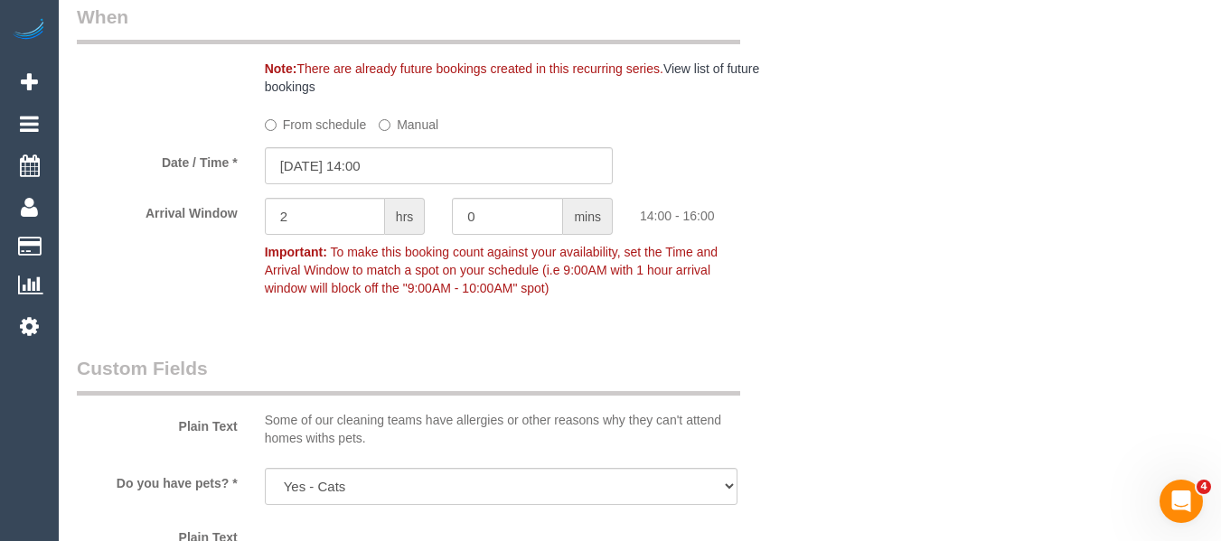
click at [334, 118] on label "From schedule" at bounding box center [316, 121] width 102 height 24
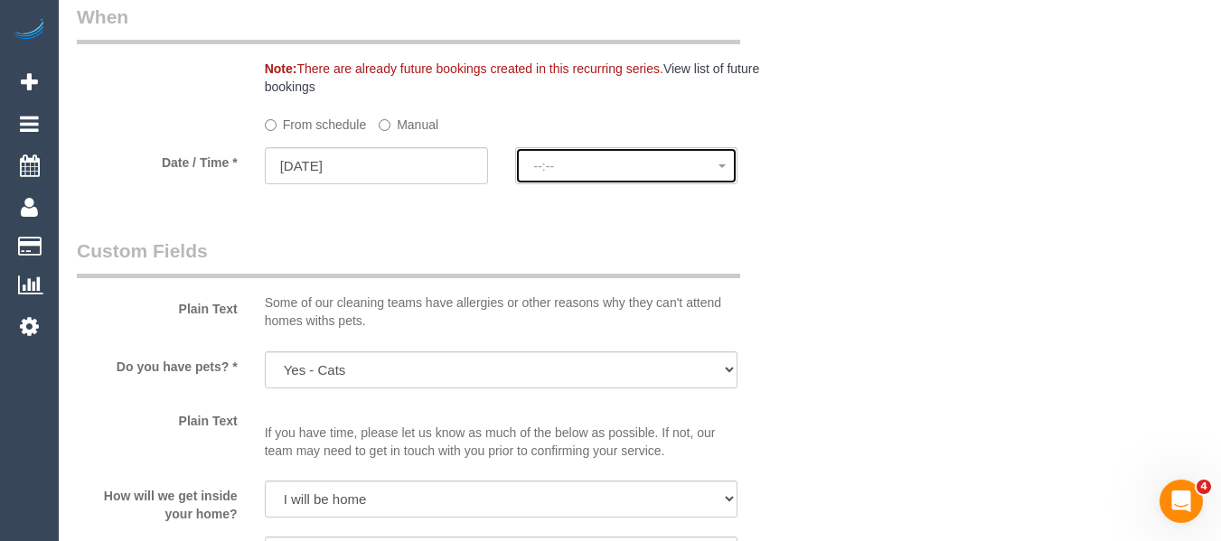
click at [544, 175] on button "--:--" at bounding box center [626, 165] width 223 height 37
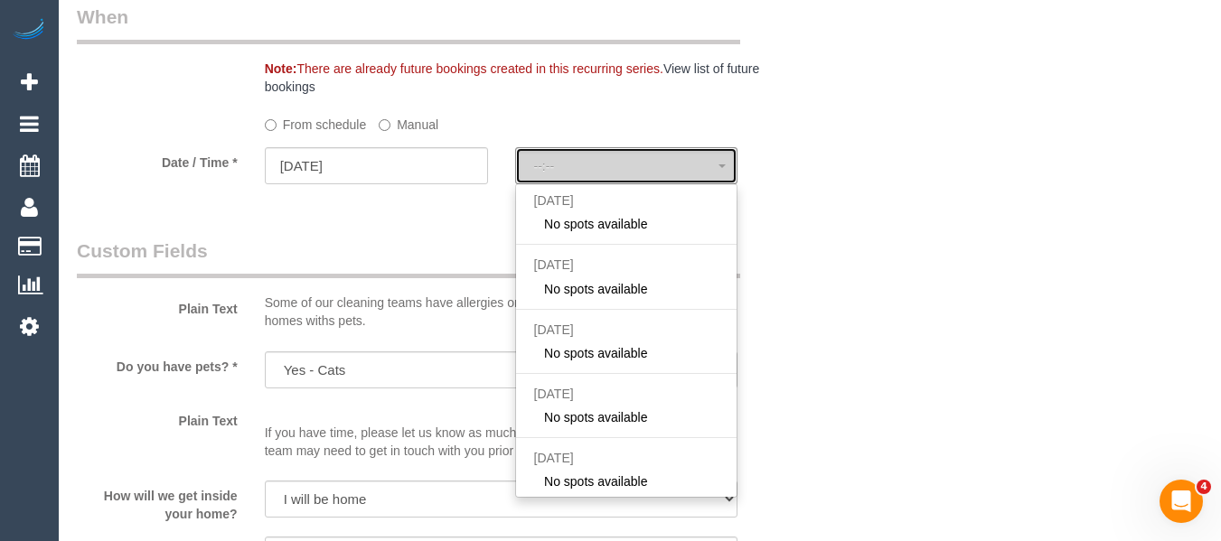
select select "spot6"
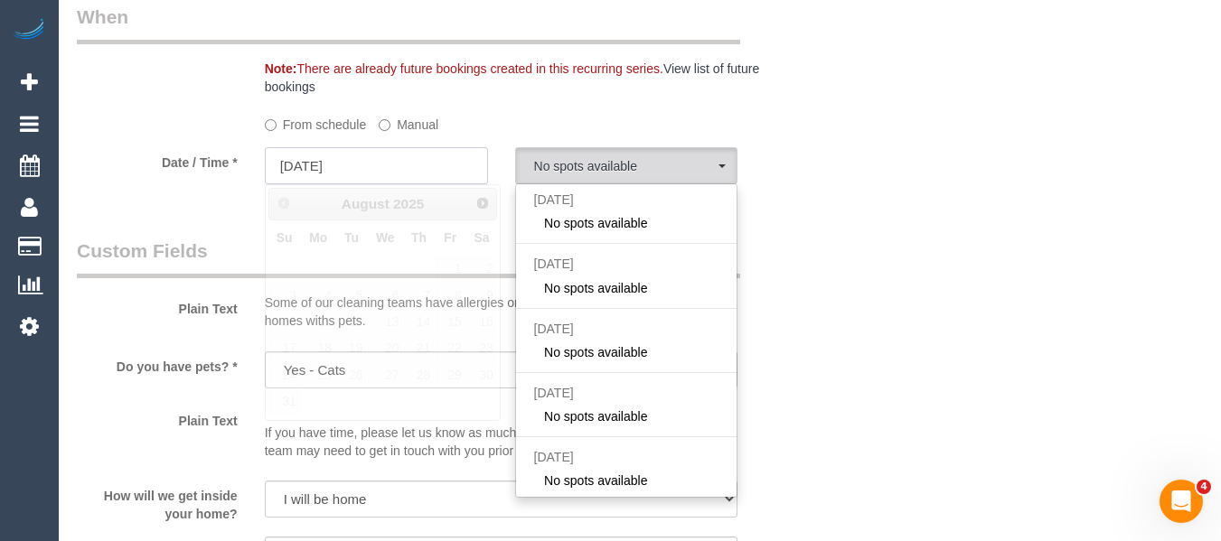
click at [400, 173] on input "29/08/2025" at bounding box center [376, 165] width 223 height 37
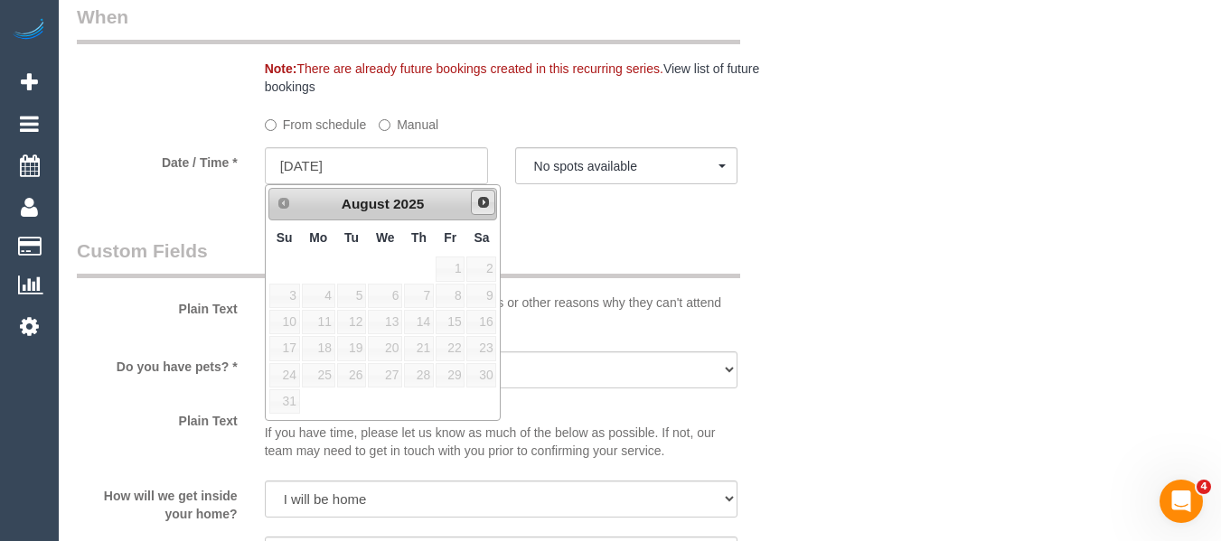
click at [486, 203] on span "Next" at bounding box center [483, 202] width 14 height 14
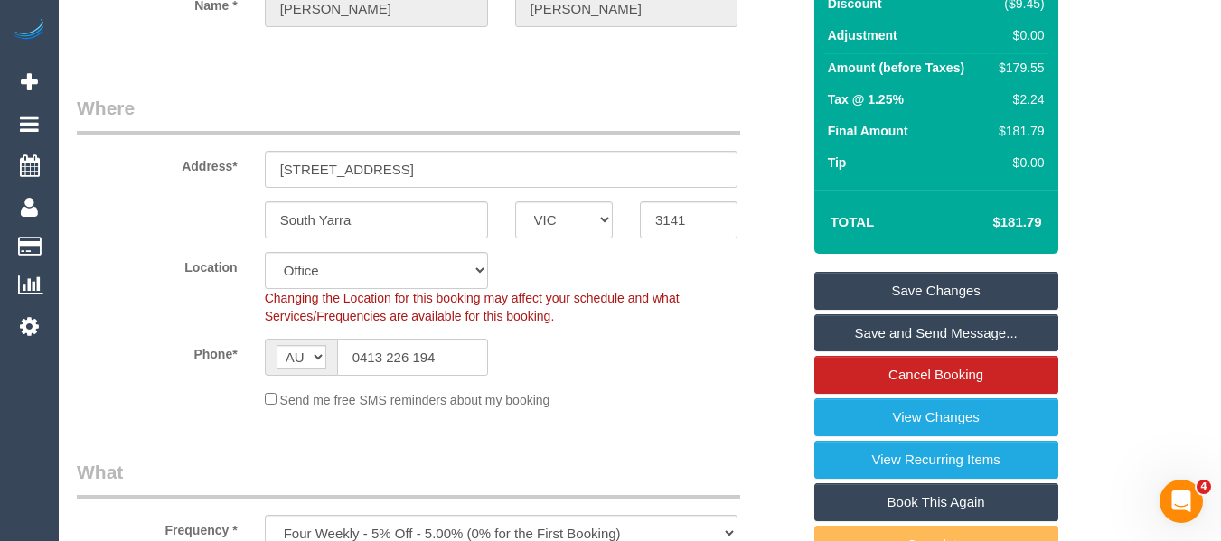
scroll to position [196, 0]
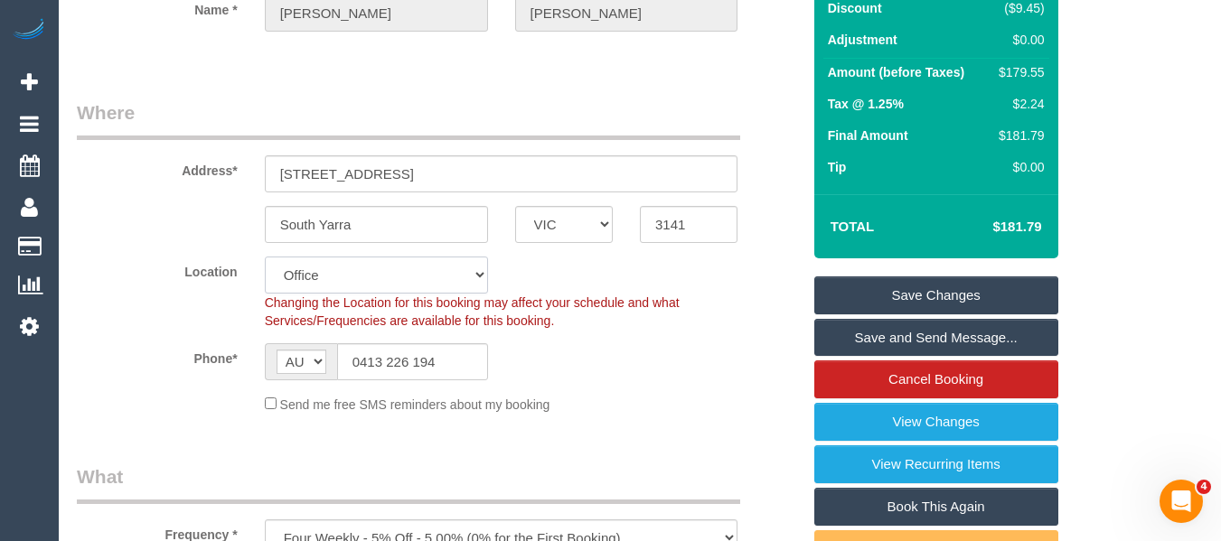
click at [348, 283] on select "Office City East (North) East (South) Inner East Inner North (East) Inner North…" at bounding box center [376, 275] width 223 height 37
select select "55"
click at [265, 257] on select "Office City East (North) East (South) Inner East Inner North (East) Inner North…" at bounding box center [376, 275] width 223 height 37
select select "object:4723"
click at [628, 370] on div "Phone* AF AL DZ AD AO AI AQ AG AR AM AW AU AT AZ BS BH BD BB BY BE BZ BJ BM BT …" at bounding box center [438, 361] width 751 height 37
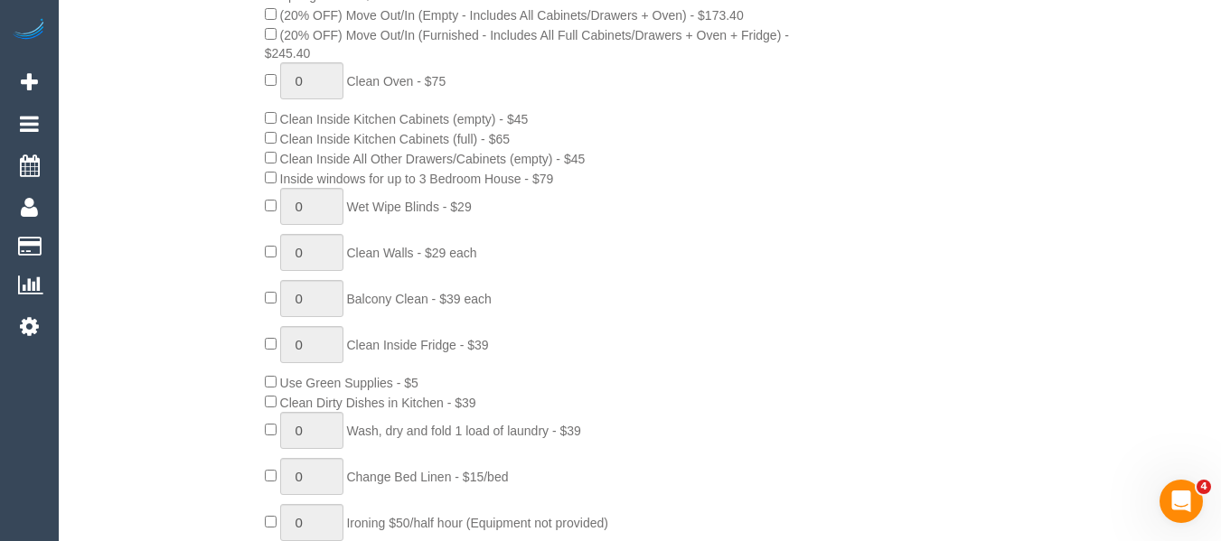
select select "spot11"
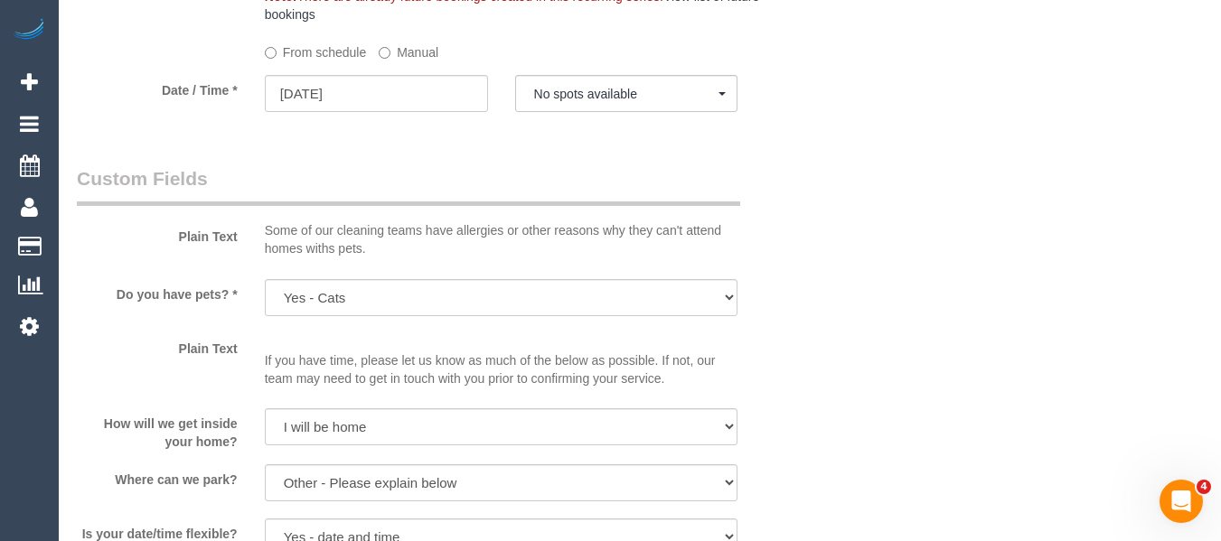
scroll to position [2094, 0]
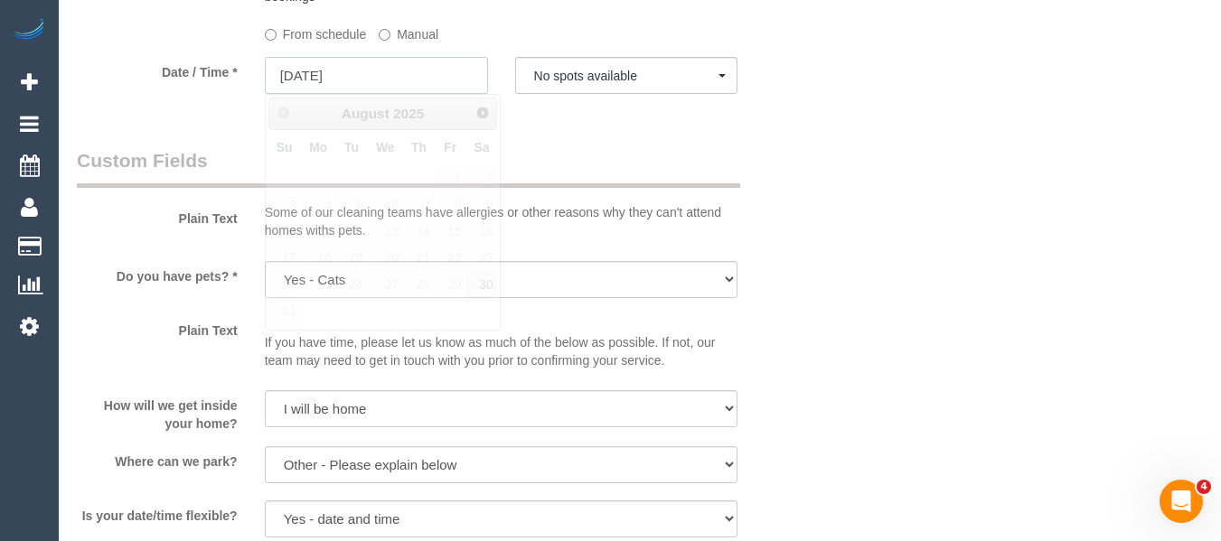
click at [370, 71] on input "29/08/2025" at bounding box center [376, 75] width 223 height 37
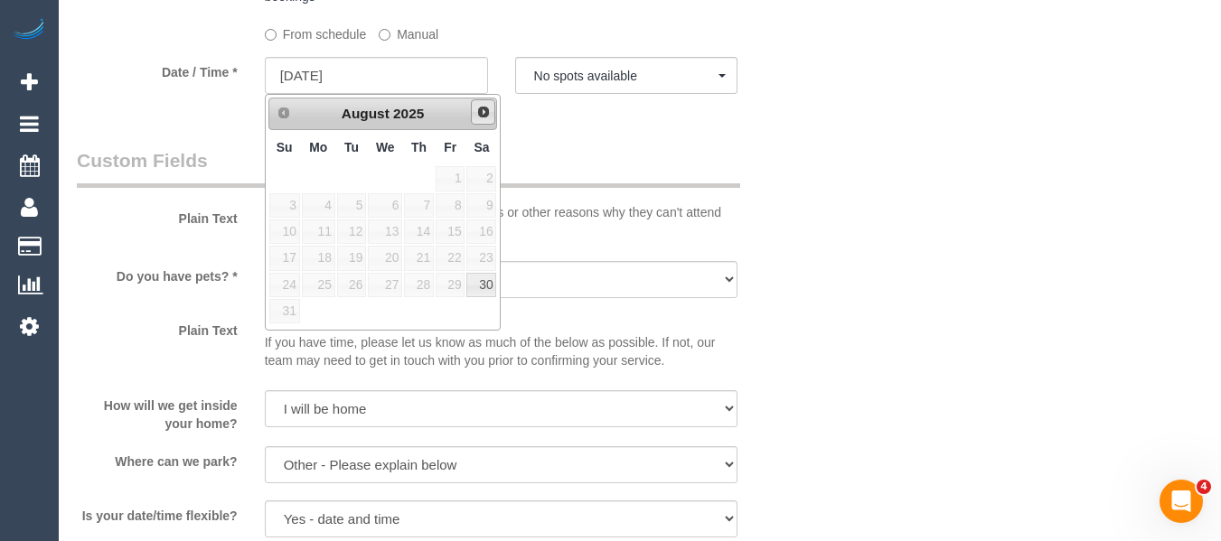
click at [483, 116] on span "Next" at bounding box center [483, 112] width 14 height 14
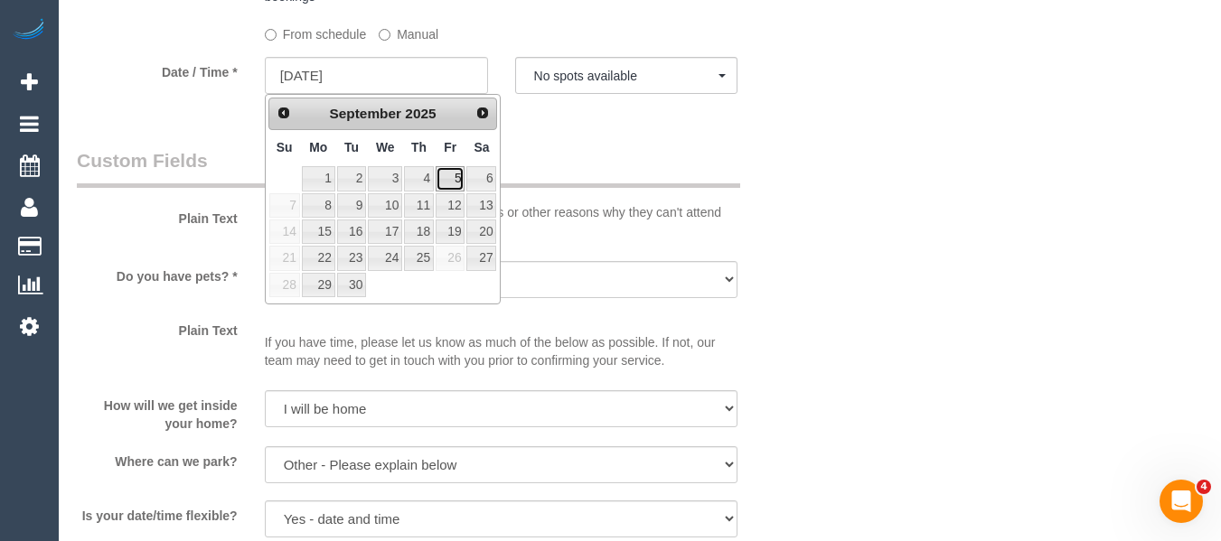
click at [458, 178] on link "5" at bounding box center [450, 178] width 29 height 24
type input "05/09/2025"
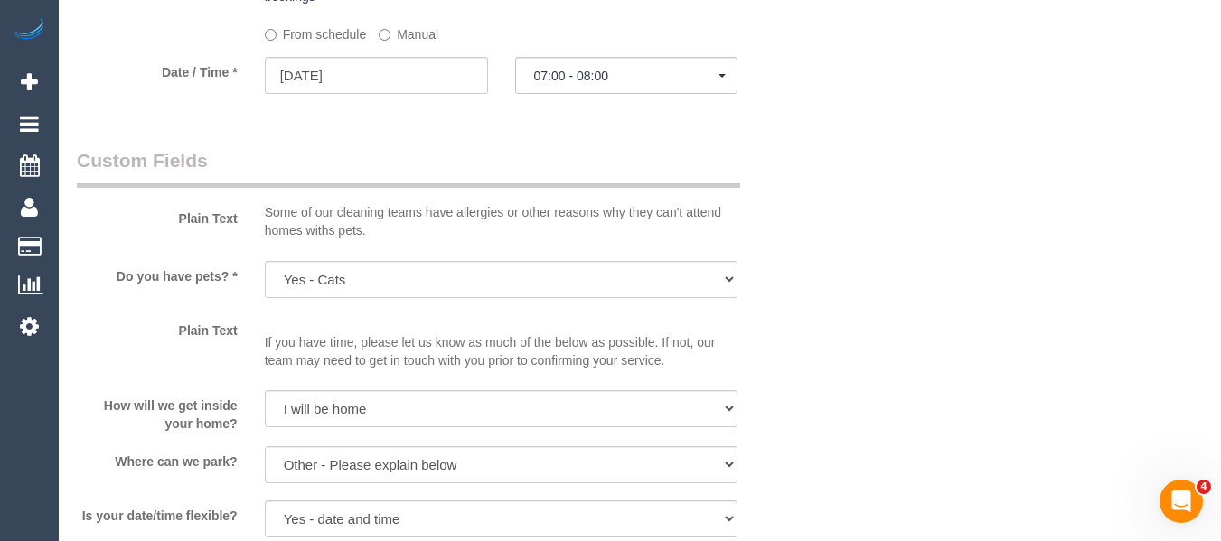
drag, startPoint x: 608, startPoint y: 52, endPoint x: 609, endPoint y: 61, distance: 9.1
click at [609, 52] on sui-booking-spot "From schedule Manual Date / Time * 05/09/2025 07:00 - 08:00 Fri September 5th 0…" at bounding box center [439, 58] width 724 height 79
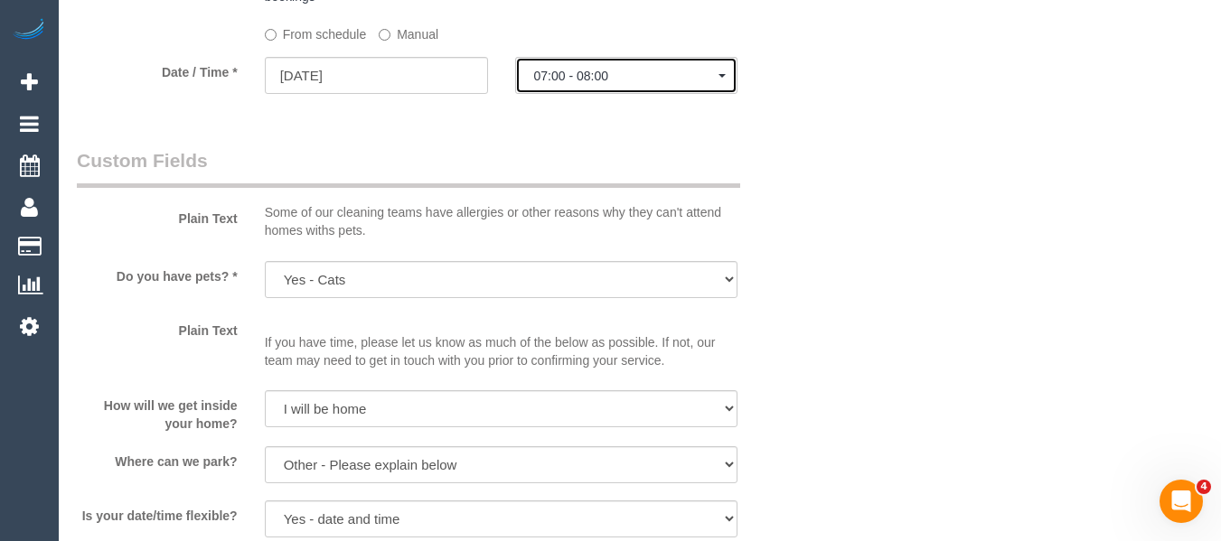
click at [605, 71] on span "07:00 - 08:00" at bounding box center [626, 76] width 185 height 14
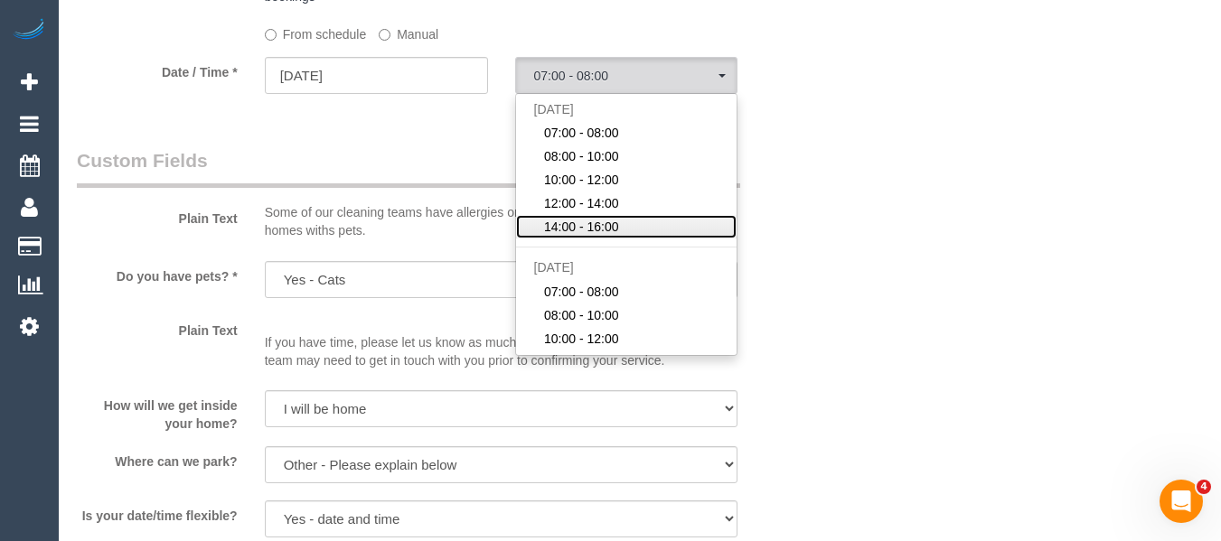
click at [593, 221] on span "14:00 - 16:00" at bounding box center [581, 227] width 75 height 18
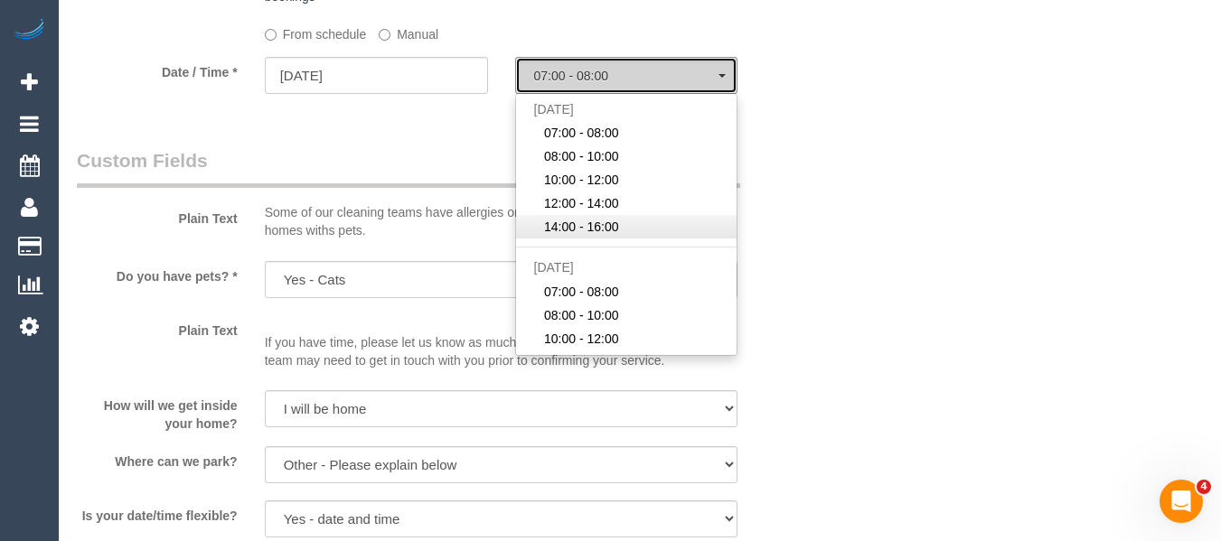
select select "spot32"
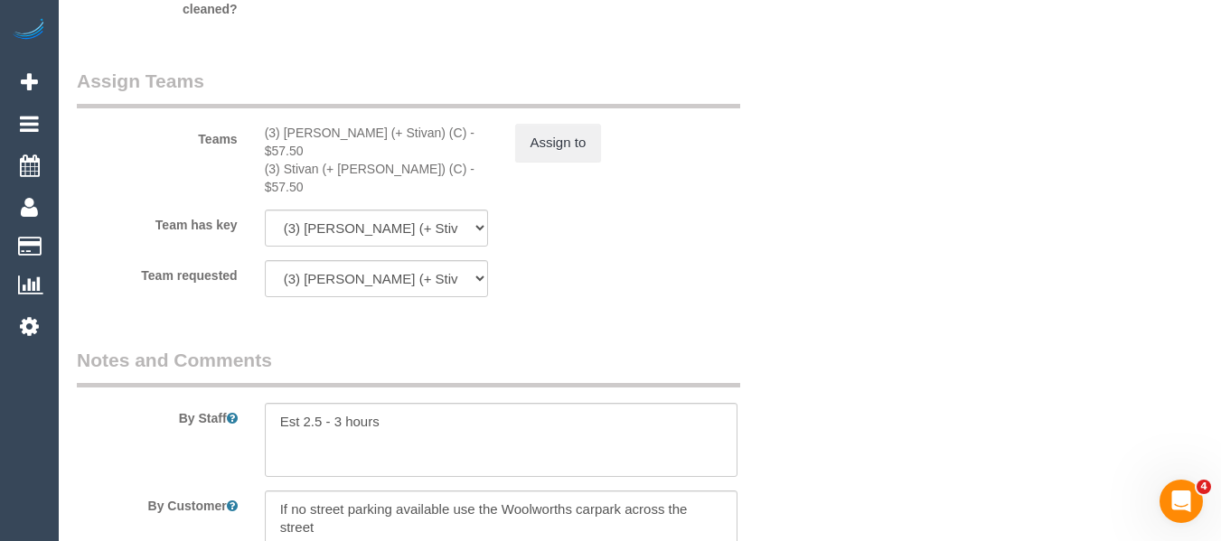
scroll to position [2795, 0]
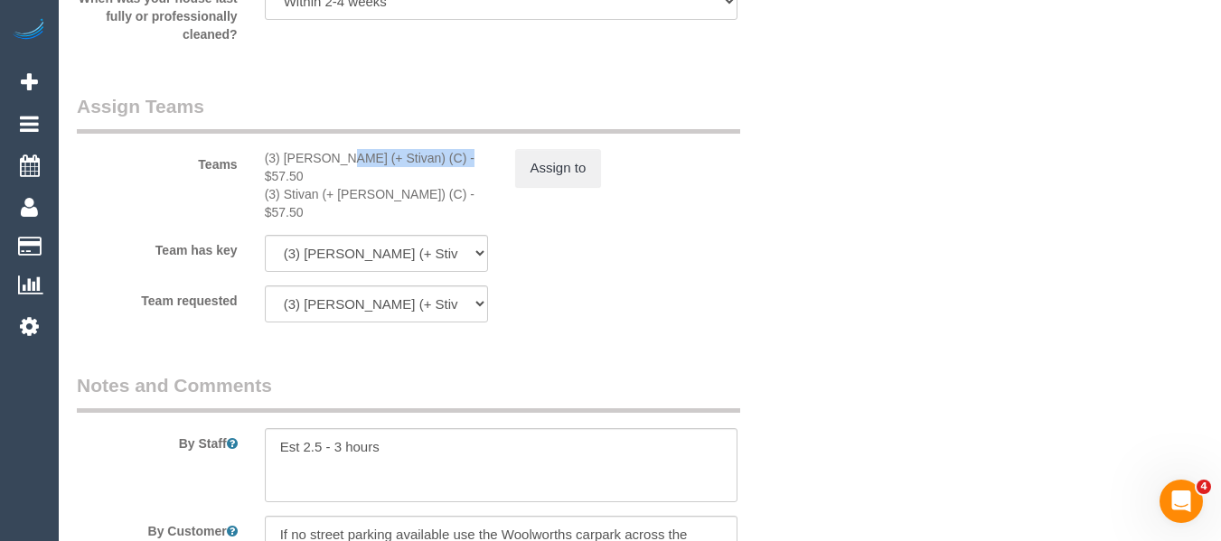
drag, startPoint x: 356, startPoint y: 159, endPoint x: 285, endPoint y: 155, distance: 71.5
click at [285, 155] on div "(3) Krunal (+ Stivan) (C) - $57.50" at bounding box center [376, 167] width 223 height 36
copy div "Krunal (+ Stivan) (C)"
click at [578, 173] on button "Assign to" at bounding box center [558, 168] width 87 height 38
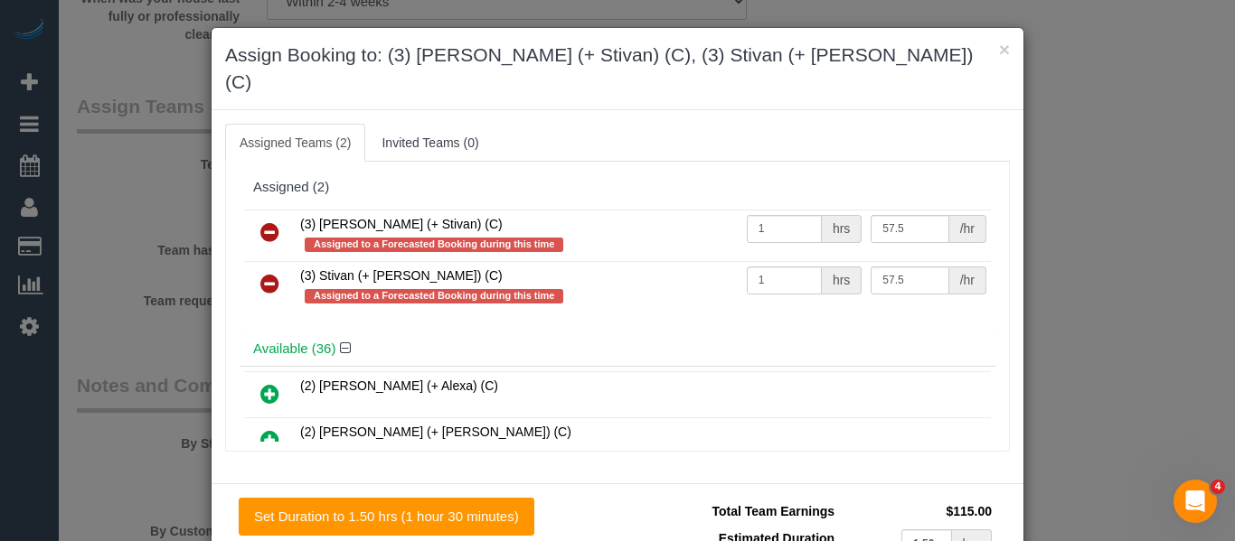
click at [265, 221] on icon at bounding box center [269, 232] width 19 height 22
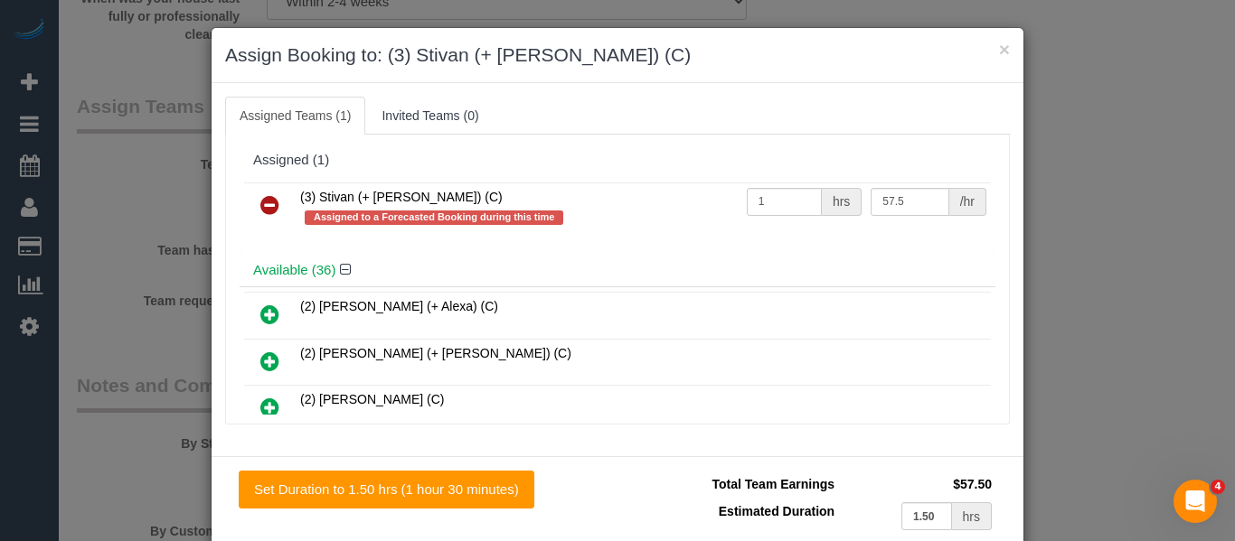
click at [265, 203] on icon at bounding box center [269, 205] width 19 height 22
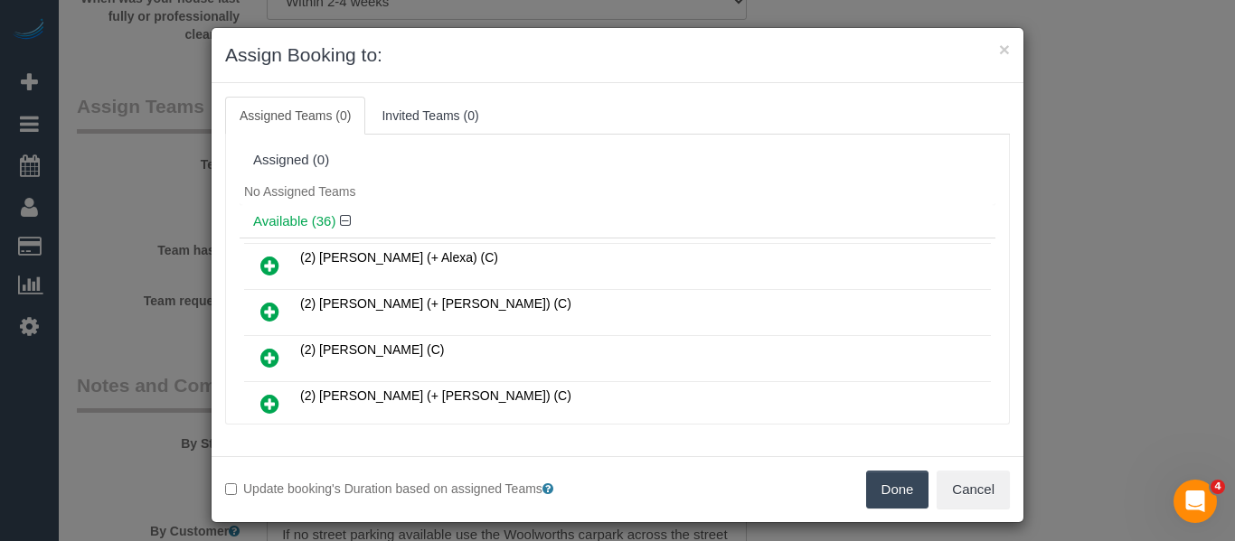
drag, startPoint x: 884, startPoint y: 490, endPoint x: 812, endPoint y: 327, distance: 178.0
click at [884, 485] on button "Done" at bounding box center [897, 490] width 63 height 38
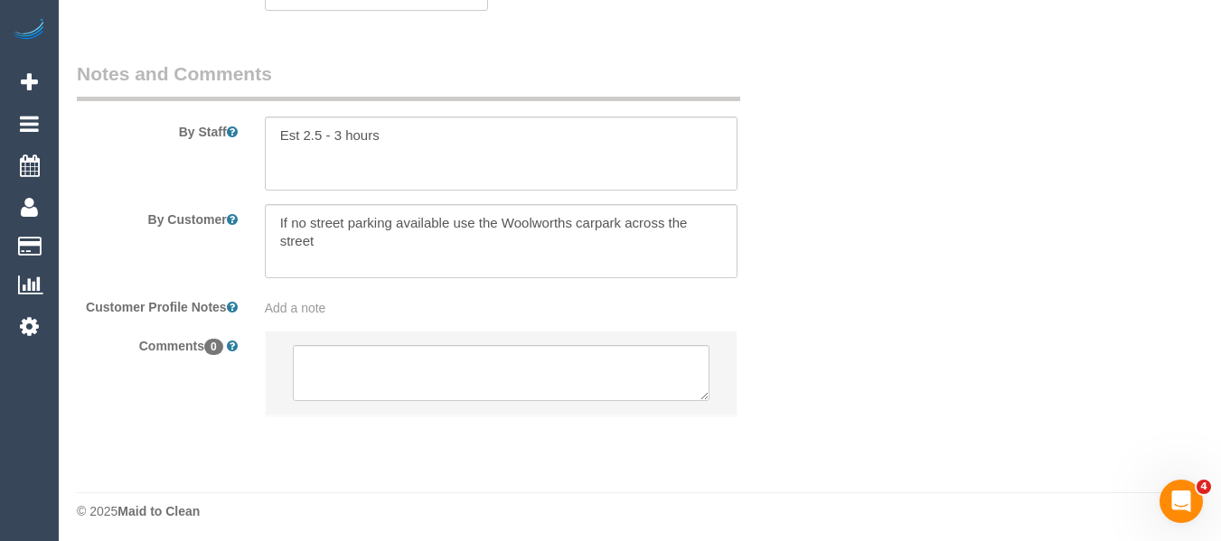
scroll to position [3078, 0]
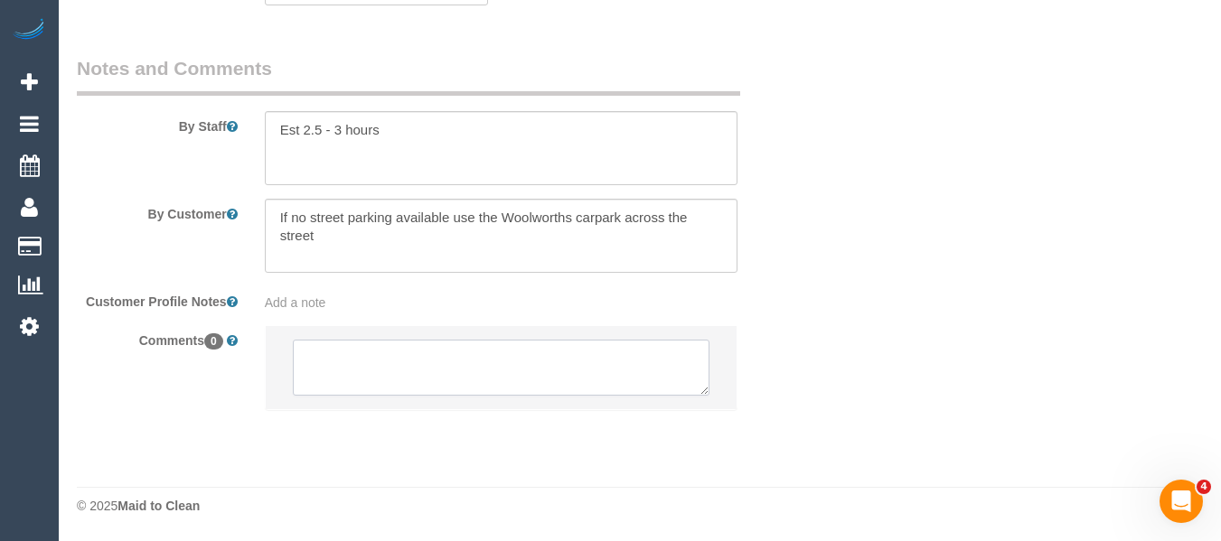
click at [425, 360] on textarea at bounding box center [502, 368] width 418 height 56
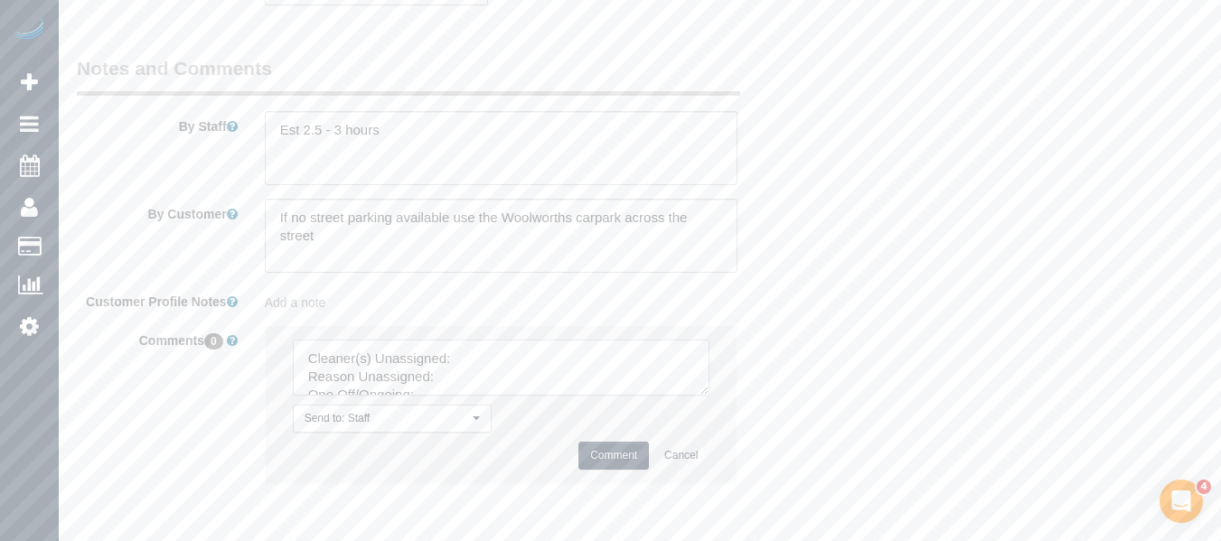
click at [476, 352] on textarea at bounding box center [502, 368] width 418 height 56
paste textarea "Krunal (+ Stivan) (C)"
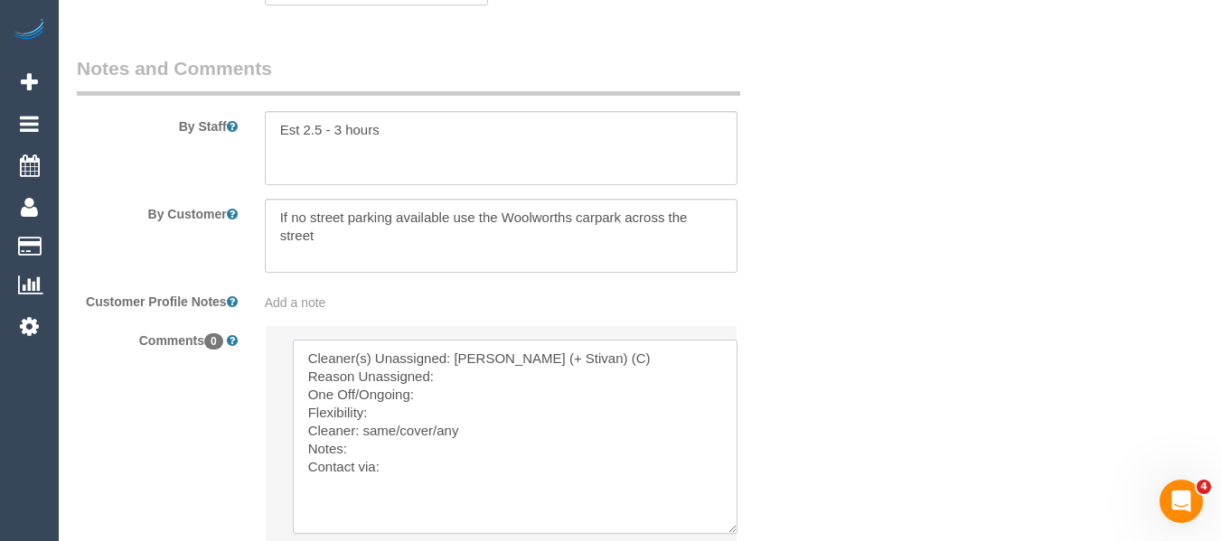
drag, startPoint x: 728, startPoint y: 510, endPoint x: 674, endPoint y: 487, distance: 57.9
click at [712, 522] on textarea at bounding box center [515, 437] width 445 height 194
drag, startPoint x: 494, startPoint y: 377, endPoint x: 484, endPoint y: 382, distance: 10.5
click at [484, 382] on textarea at bounding box center [506, 435] width 427 height 191
click at [428, 404] on textarea at bounding box center [506, 435] width 427 height 191
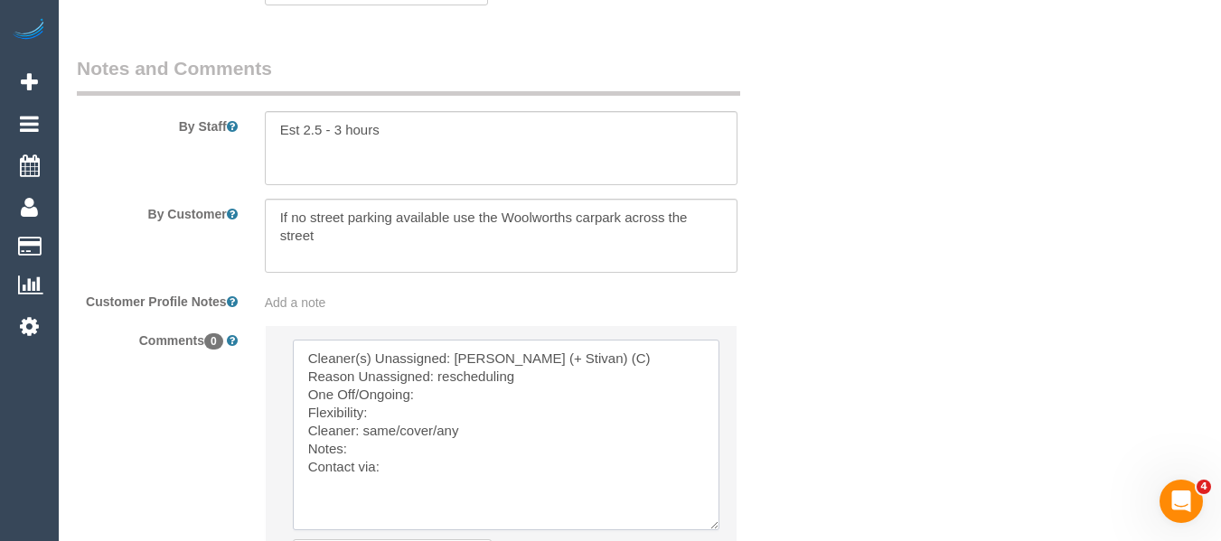
click at [433, 401] on textarea at bounding box center [506, 435] width 427 height 191
click at [418, 411] on textarea at bounding box center [506, 435] width 427 height 191
drag, startPoint x: 437, startPoint y: 429, endPoint x: 366, endPoint y: 432, distance: 70.6
click at [366, 432] on textarea at bounding box center [506, 435] width 427 height 191
click at [411, 469] on textarea at bounding box center [506, 435] width 427 height 191
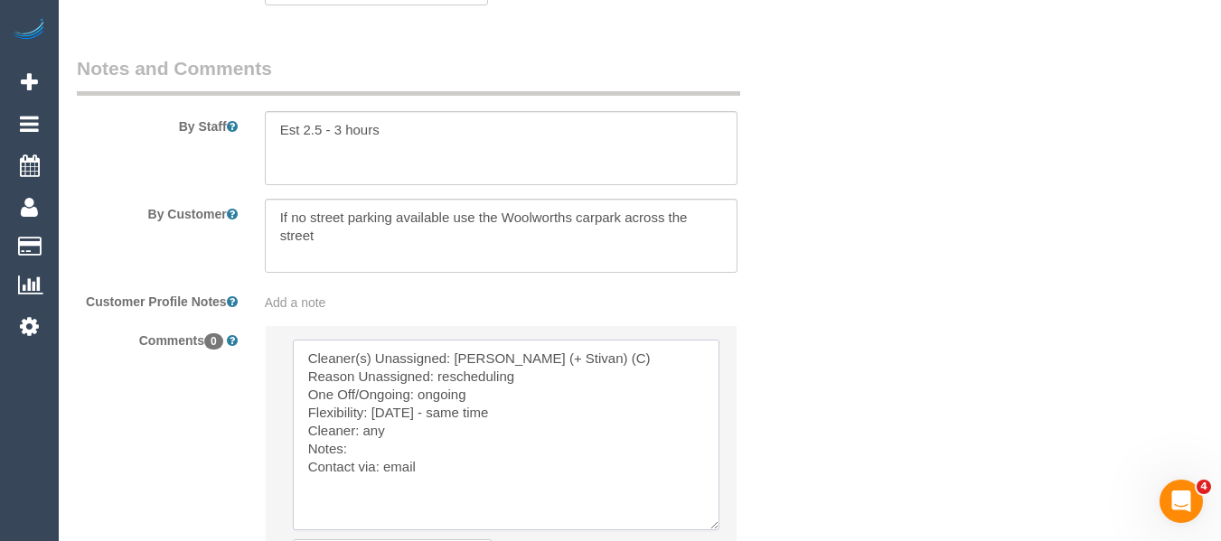
type textarea "Cleaner(s) Unassigned: Krunal (+ Stivan) (C) Reason Unassigned: rescheduling On…"
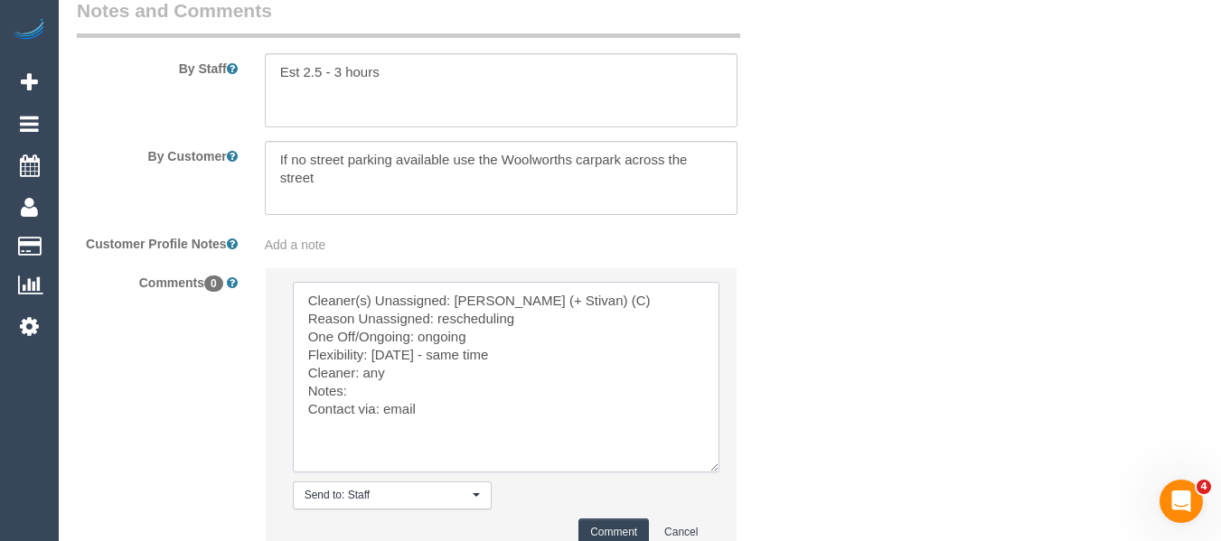
scroll to position [3168, 0]
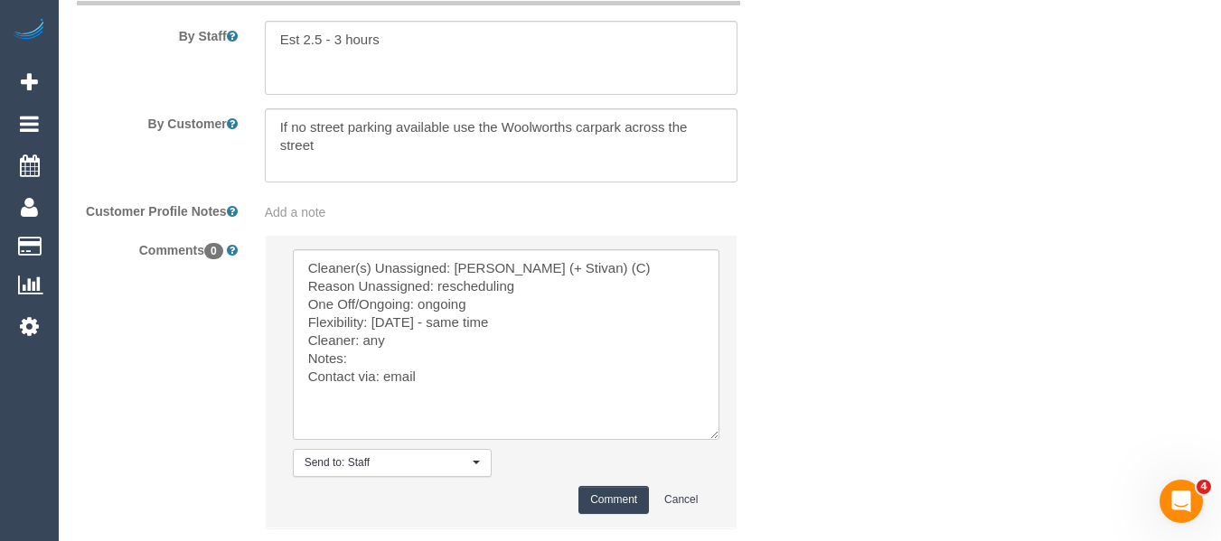
click at [628, 488] on button "Comment" at bounding box center [613, 500] width 71 height 28
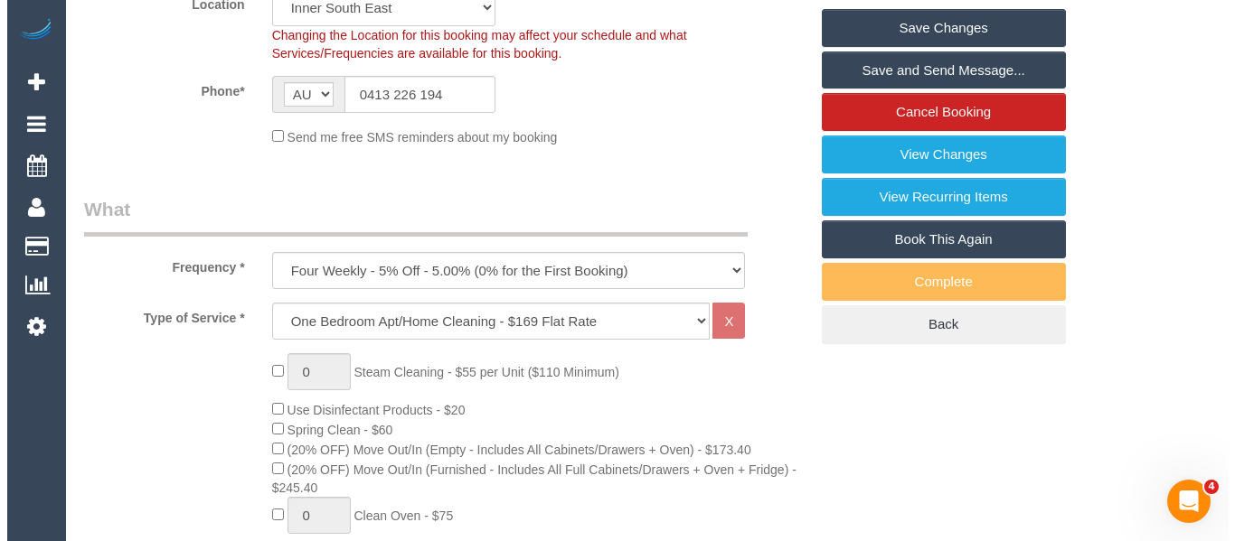
scroll to position [456, 0]
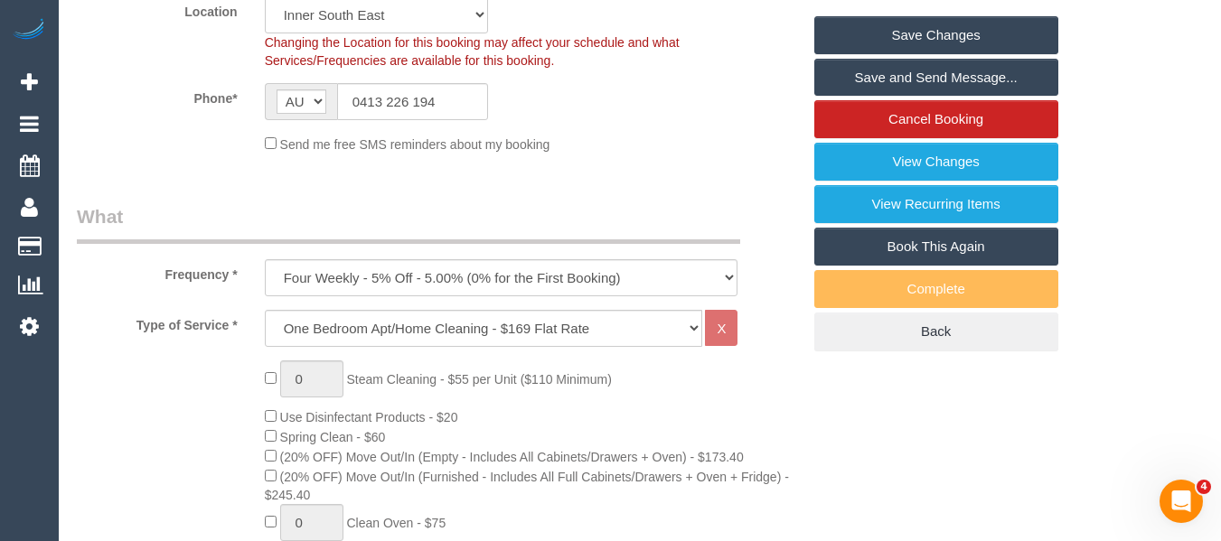
click at [994, 36] on link "Save Changes" at bounding box center [936, 35] width 244 height 38
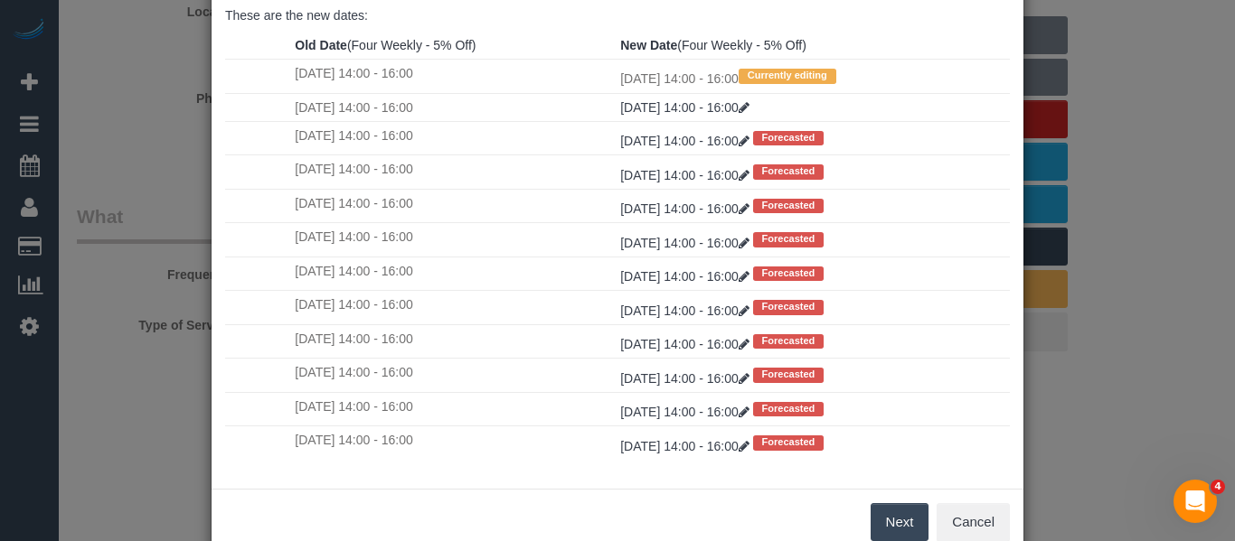
scroll to position [268, 0]
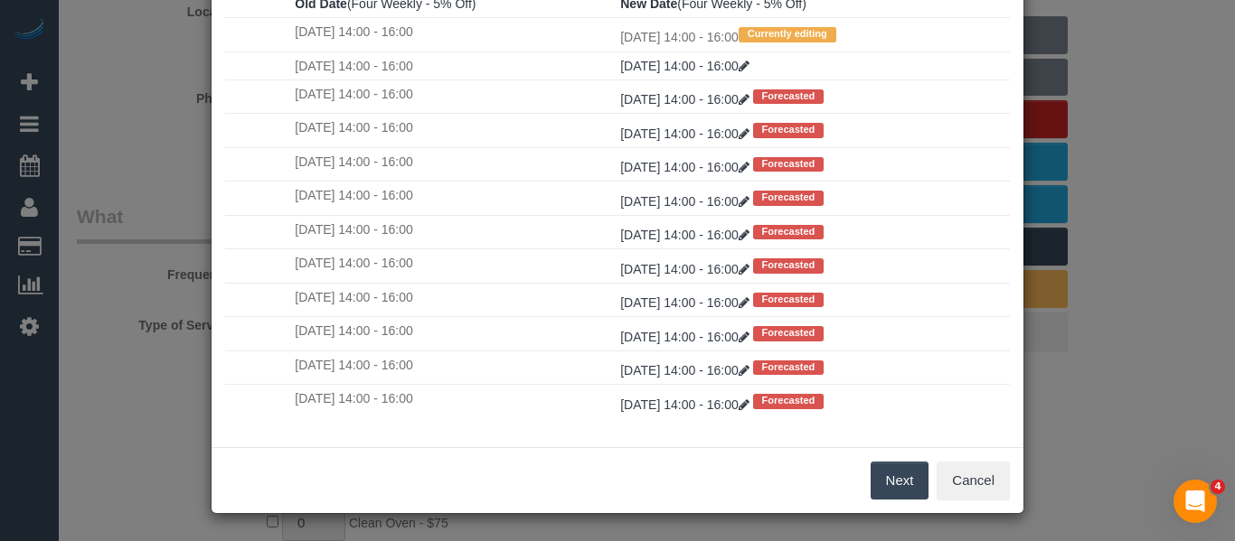
click at [893, 475] on button "Next" at bounding box center [899, 481] width 59 height 38
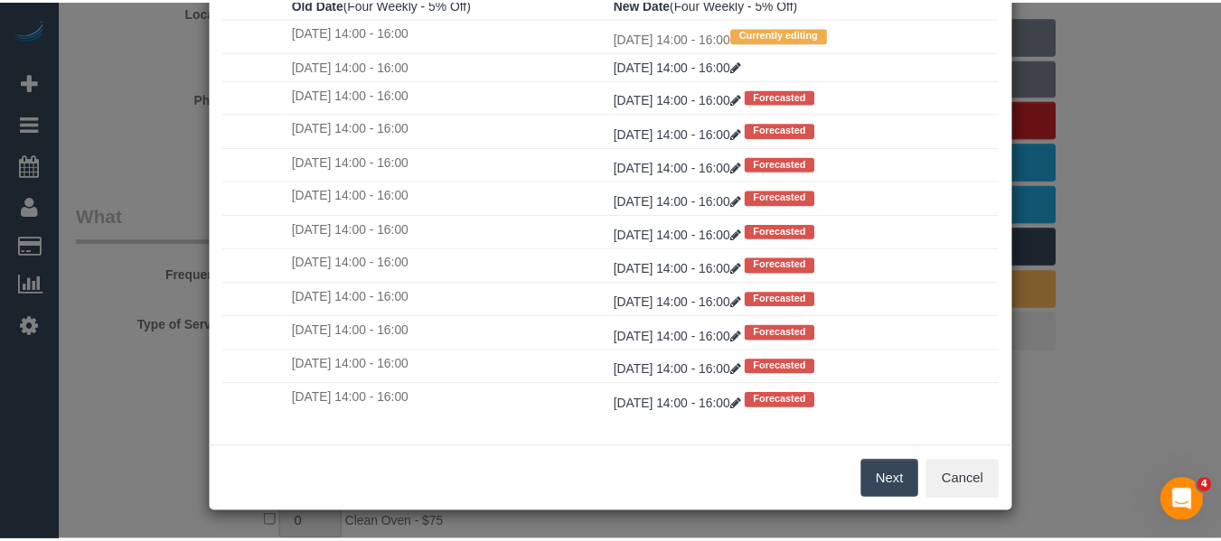
scroll to position [0, 0]
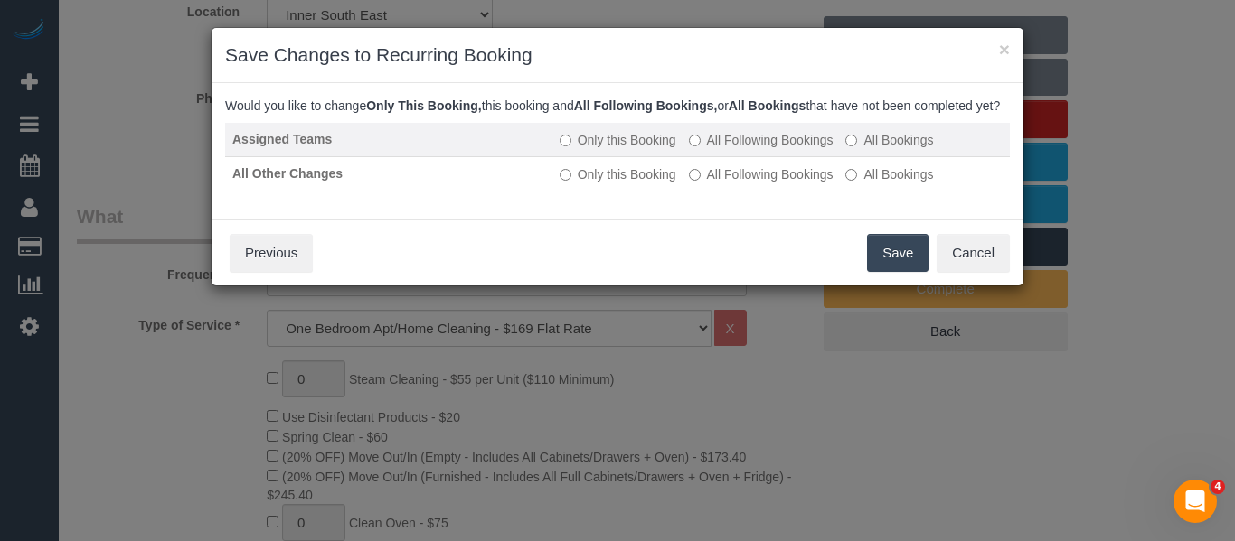
drag, startPoint x: 734, startPoint y: 154, endPoint x: 733, endPoint y: 168, distance: 14.5
click at [733, 149] on label "All Following Bookings" at bounding box center [761, 140] width 145 height 18
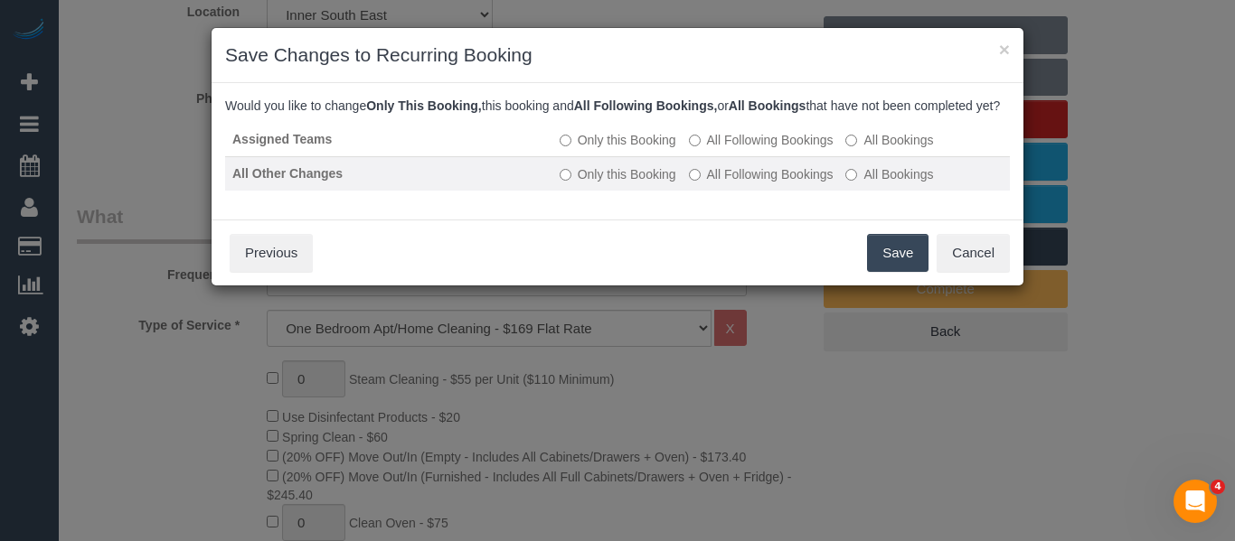
click at [731, 183] on label "All Following Bookings" at bounding box center [761, 174] width 145 height 18
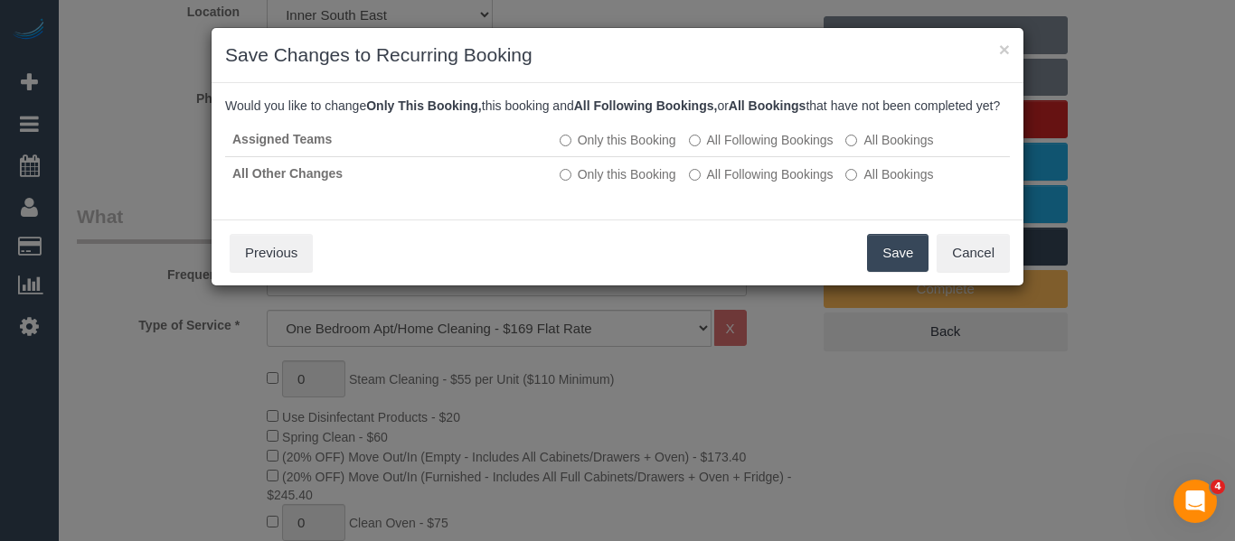
click at [899, 266] on button "Save" at bounding box center [897, 253] width 61 height 38
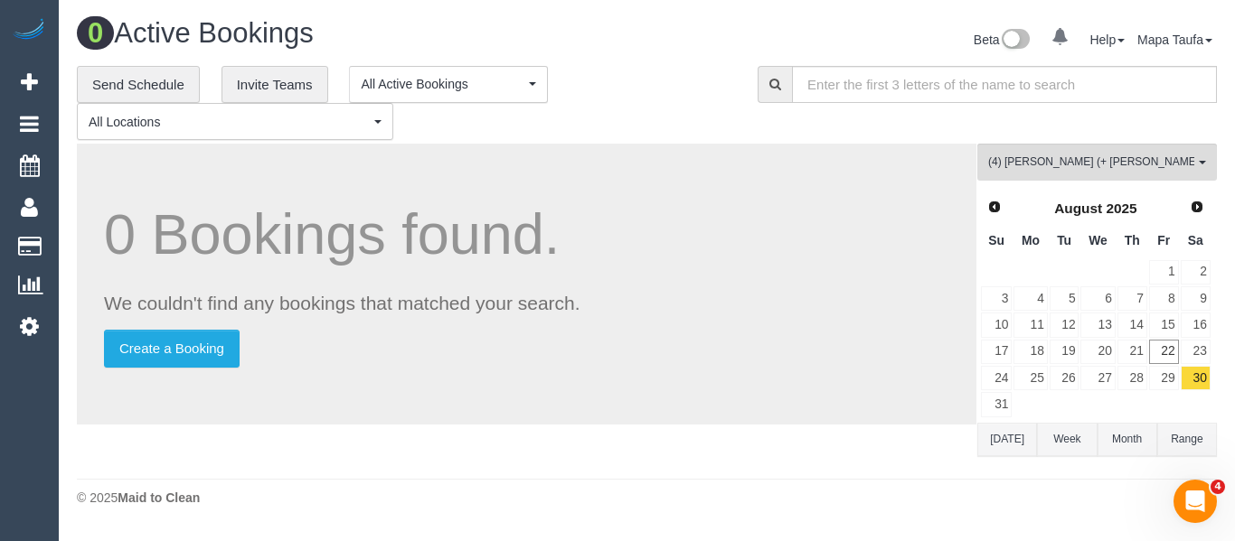
drag, startPoint x: 530, startPoint y: 236, endPoint x: 533, endPoint y: 261, distance: 25.6
click at [539, 240] on h1 "0 Bookings found." at bounding box center [526, 234] width 845 height 62
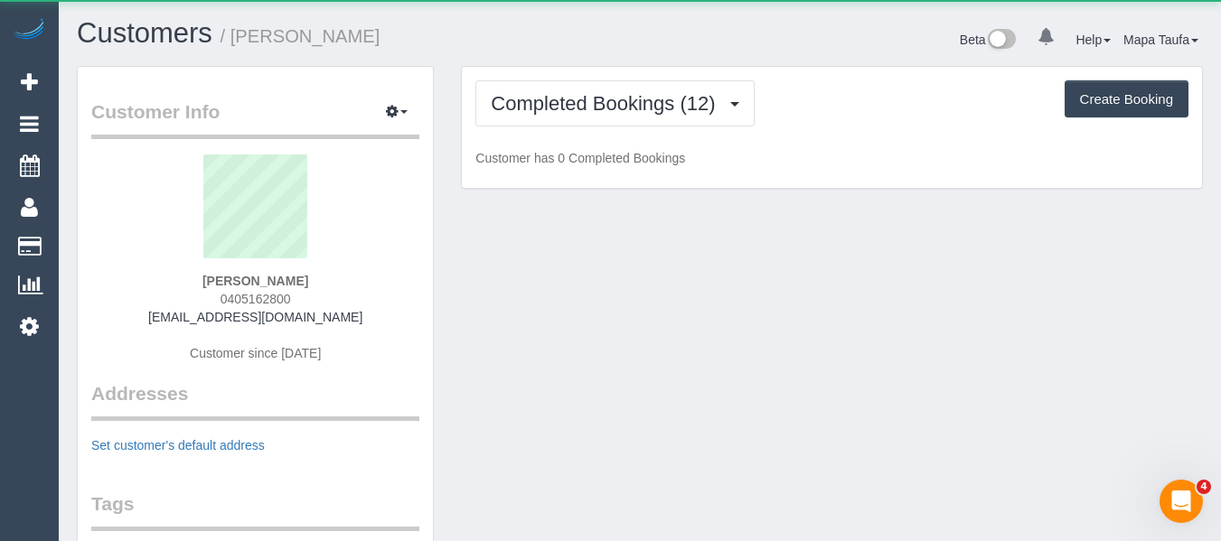
scroll to position [2760, 1221]
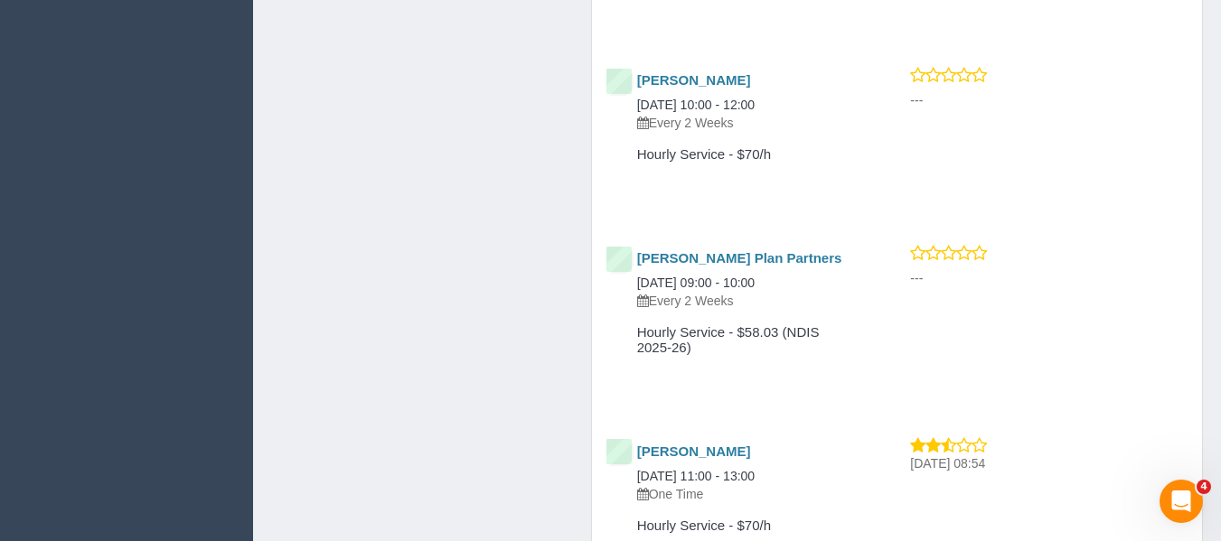
scroll to position [2350, 0]
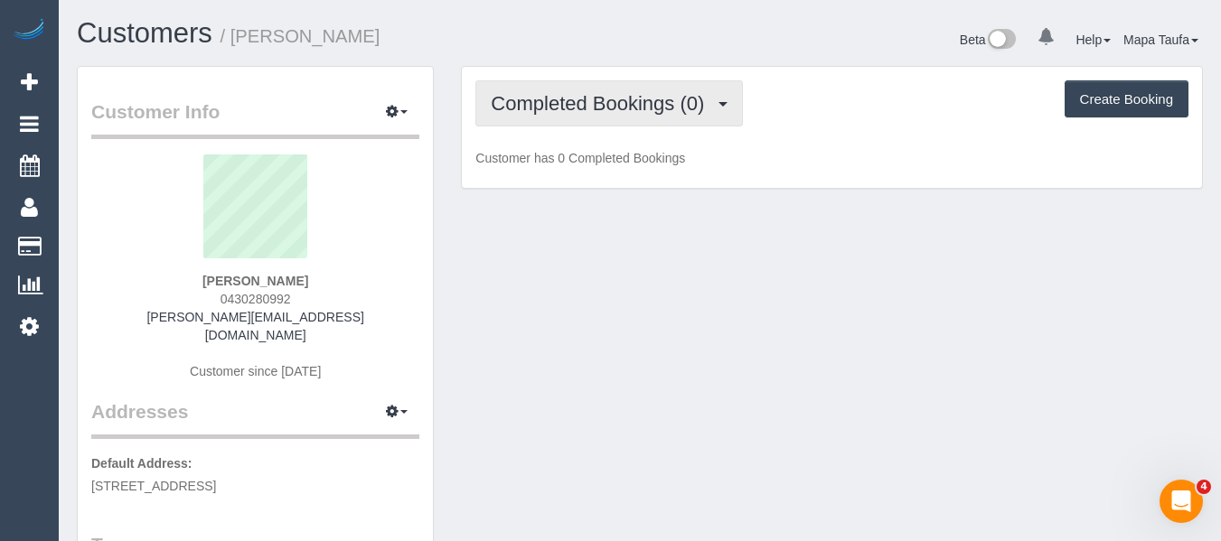
click at [554, 118] on button "Completed Bookings (0)" at bounding box center [609, 103] width 268 height 46
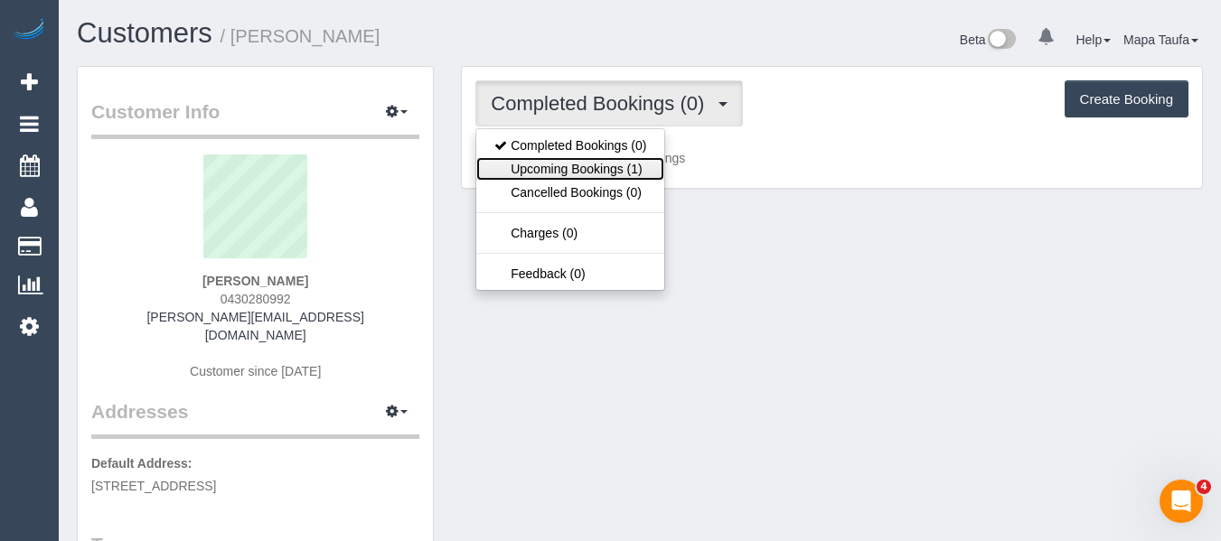
click at [554, 169] on link "Upcoming Bookings (1)" at bounding box center [570, 169] width 188 height 24
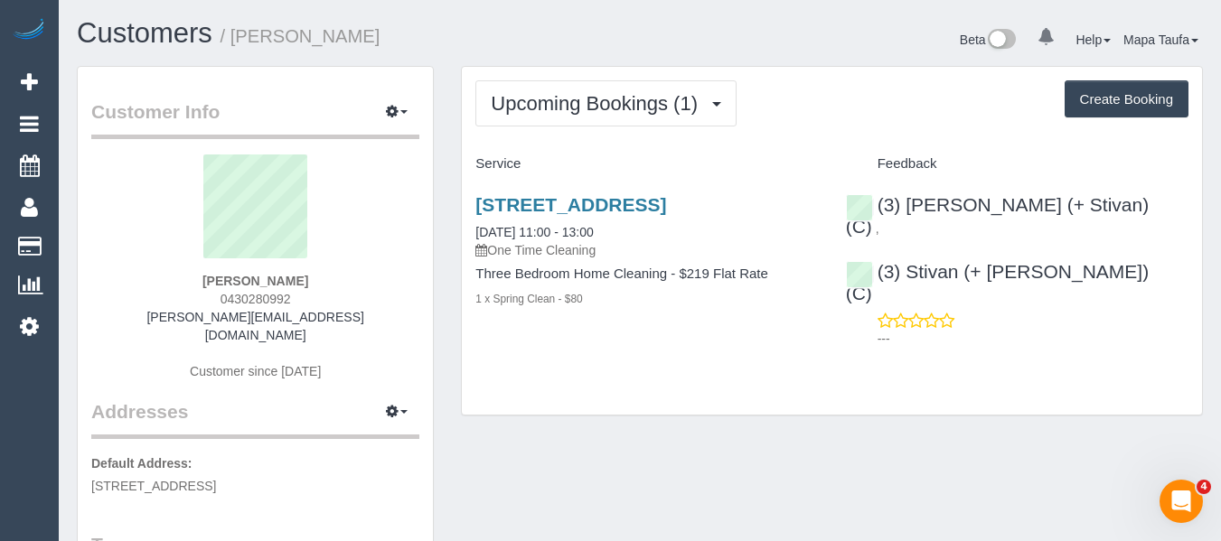
drag, startPoint x: 260, startPoint y: 273, endPoint x: 127, endPoint y: 272, distance: 133.8
click at [140, 271] on div "[PERSON_NAME] 0430280992 [PERSON_NAME][EMAIL_ADDRESS][DOMAIN_NAME] Customer sin…" at bounding box center [255, 277] width 328 height 244
copy div "[PERSON_NAME]"
drag, startPoint x: 1105, startPoint y: 258, endPoint x: 910, endPoint y: 248, distance: 195.5
click at [910, 248] on div "(3) [PERSON_NAME] (+ Stivan) (C) , (3) Stivan (+ [PERSON_NAME]) (C) ---" at bounding box center [1017, 267] width 370 height 177
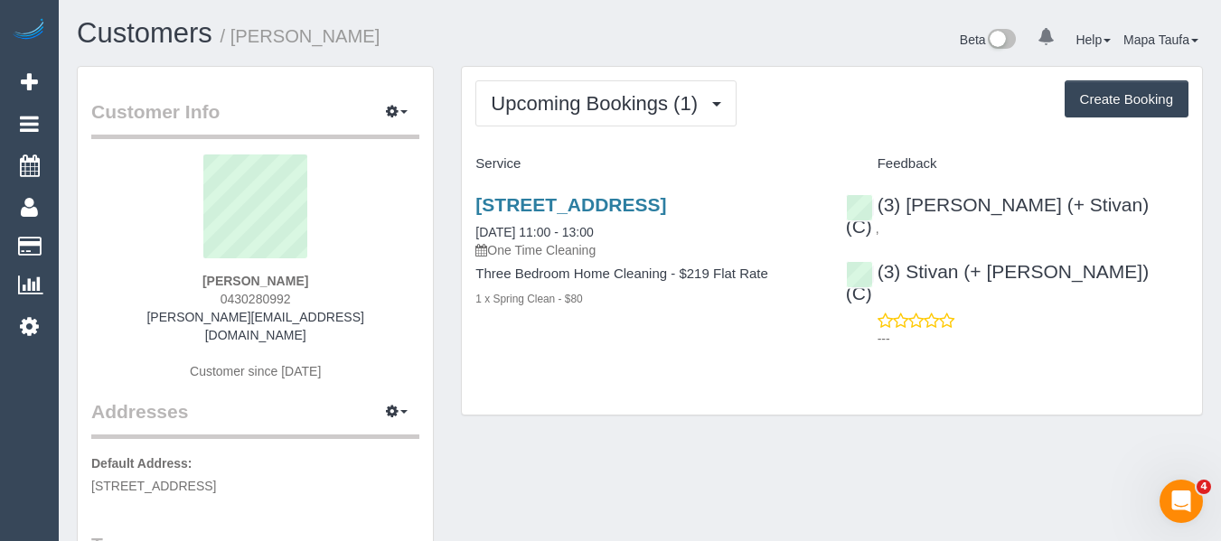
copy link "Stivan (+ [PERSON_NAME]) (C)"
